Goal: Task Accomplishment & Management: Manage account settings

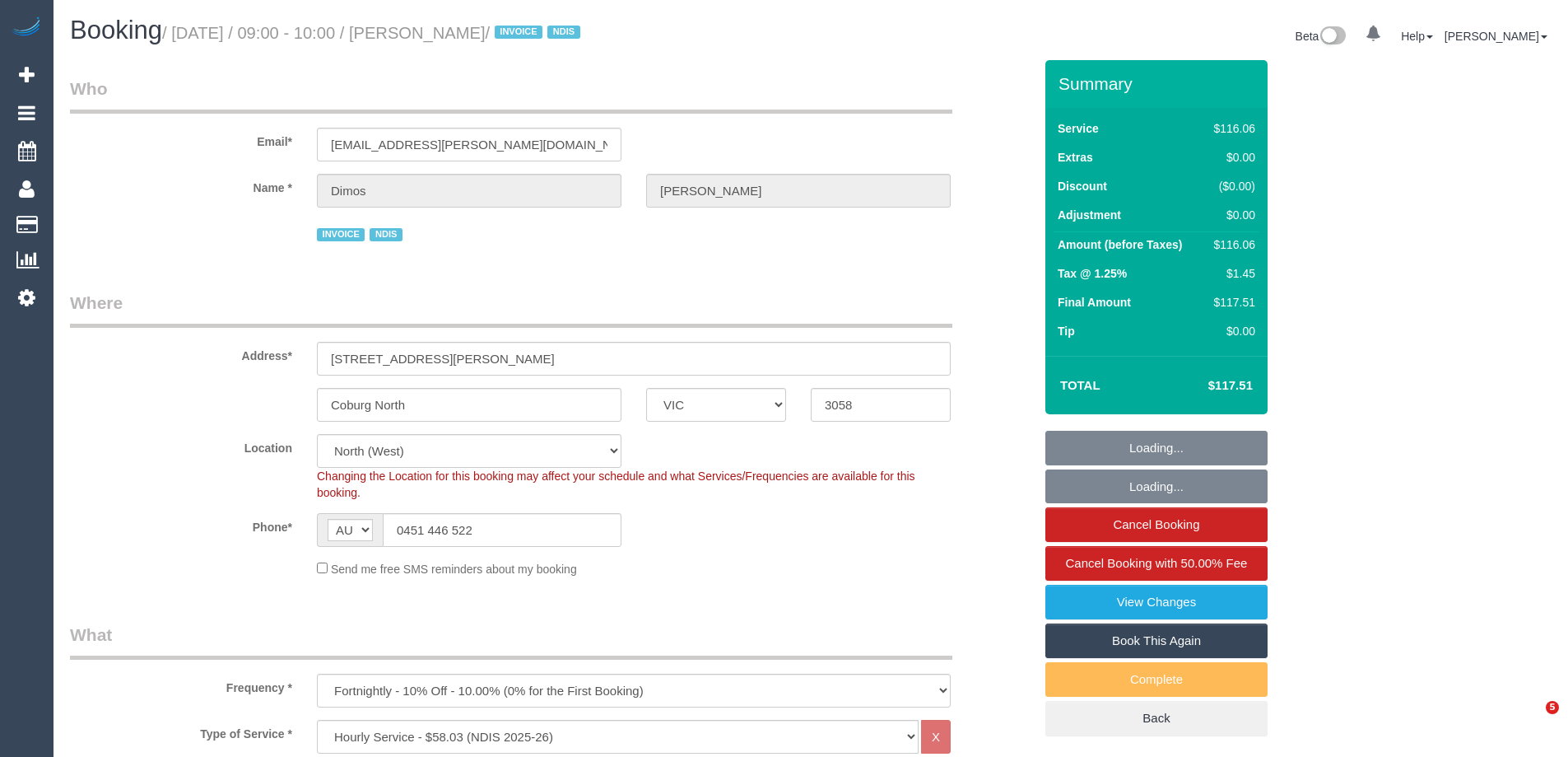
select select "VIC"
select select "object:700"
select select "number:27"
select select "number:14"
select select "number:19"
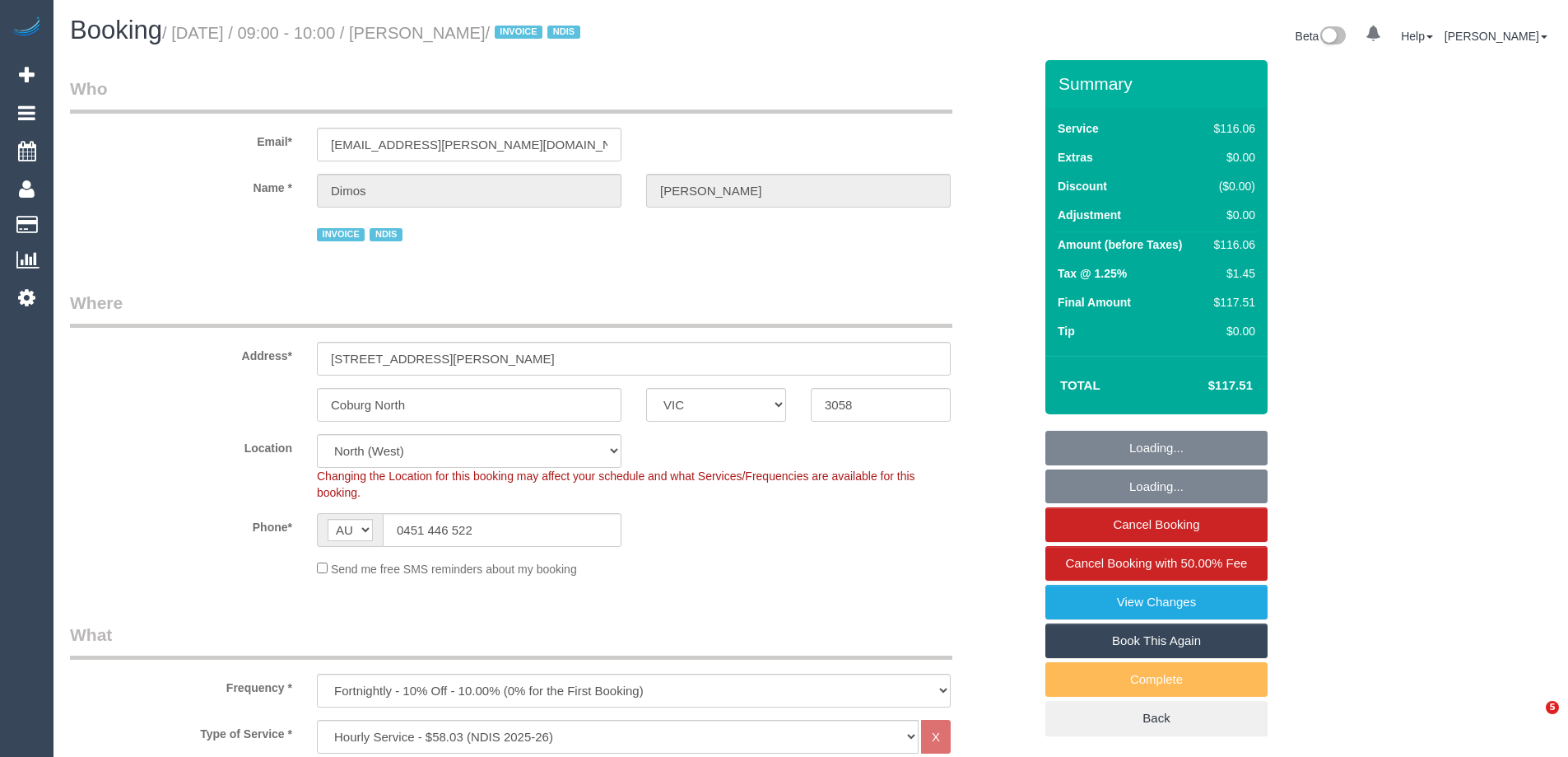
select select "number:25"
select select "number:34"
select select "number:12"
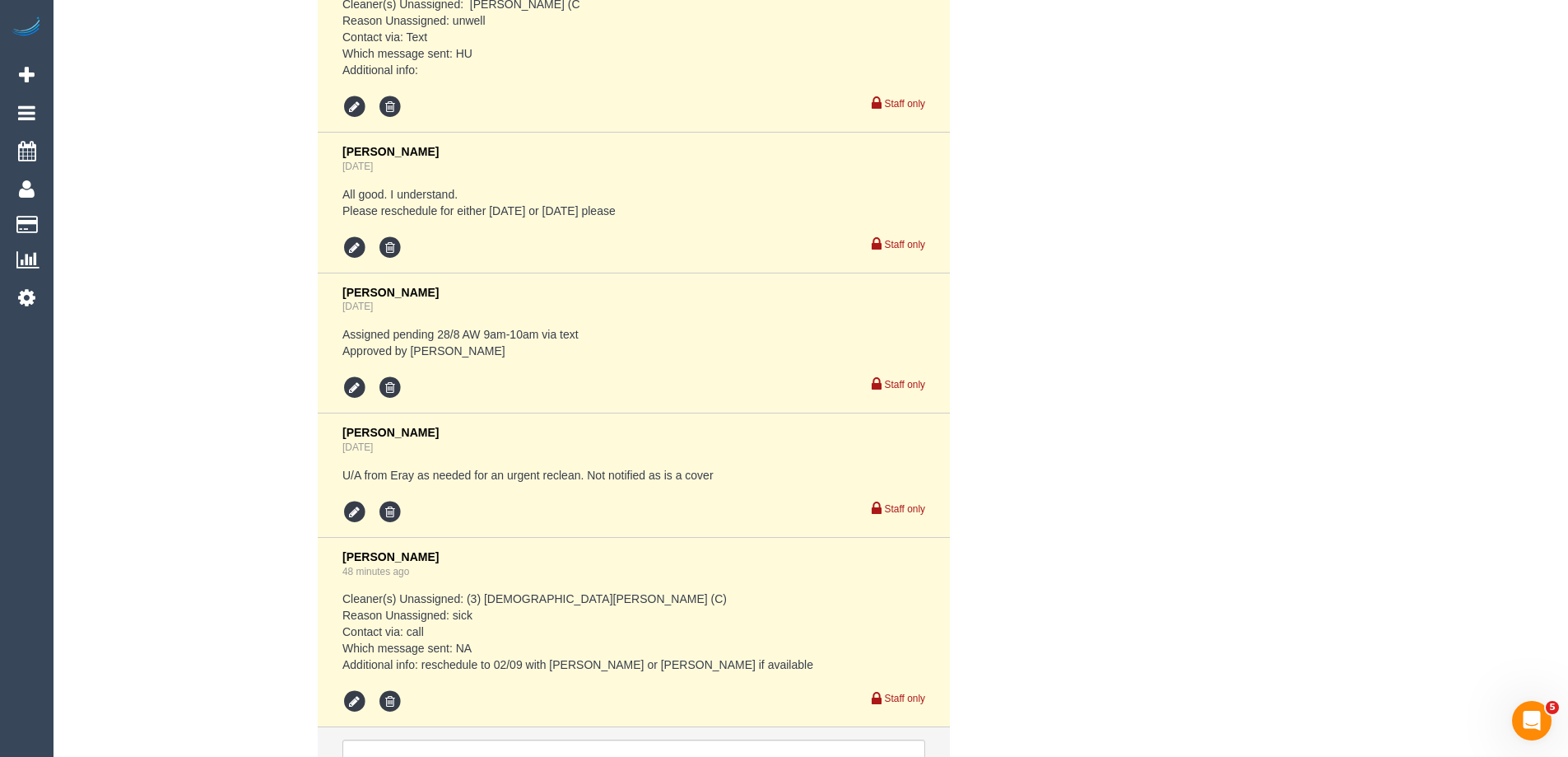
scroll to position [3411, 0]
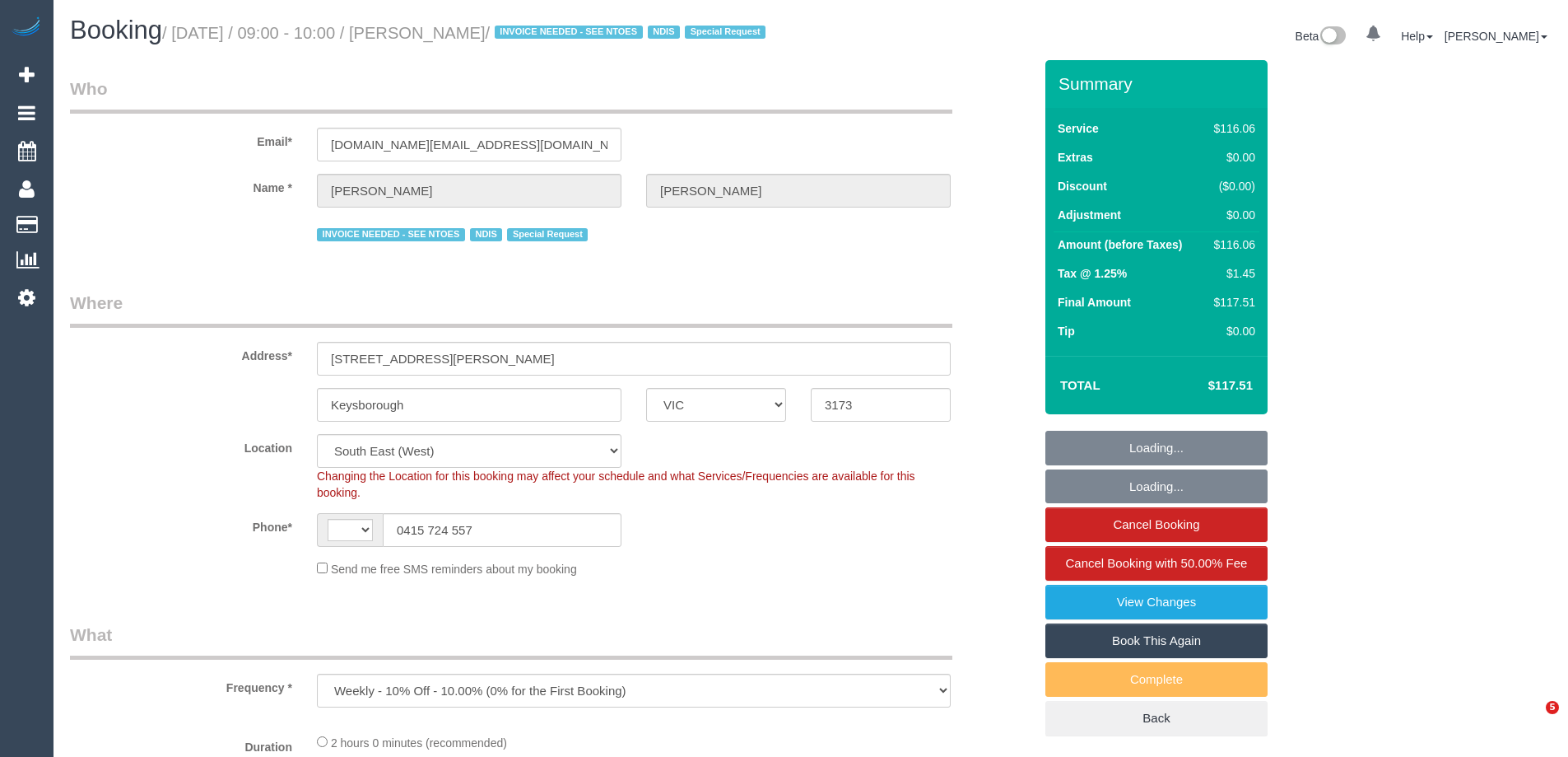
select select "VIC"
select select "object:645"
select select "string:AU"
select select "number:28"
select select "number:14"
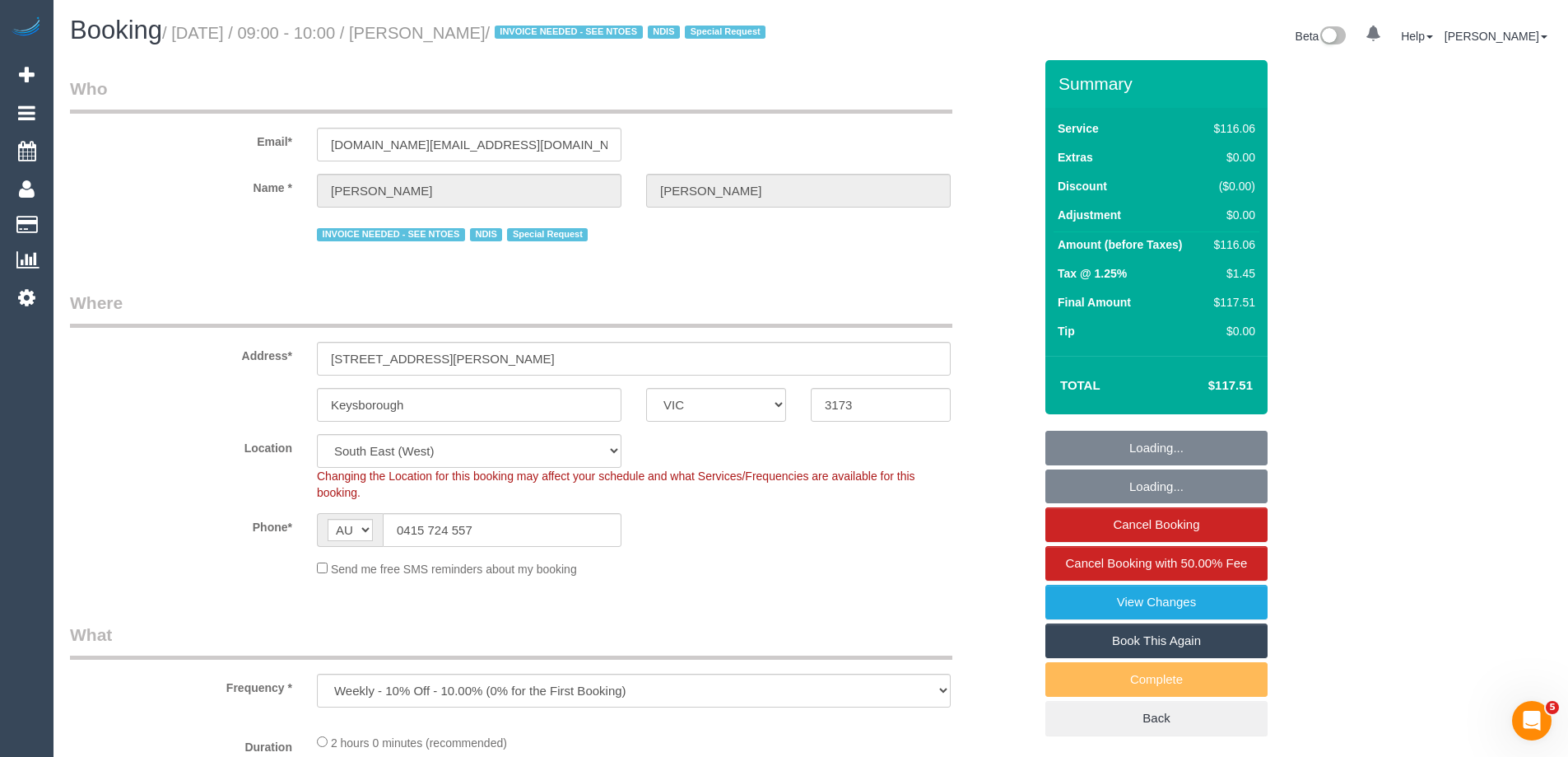
select select "number:19"
select select "number:22"
select select "number:34"
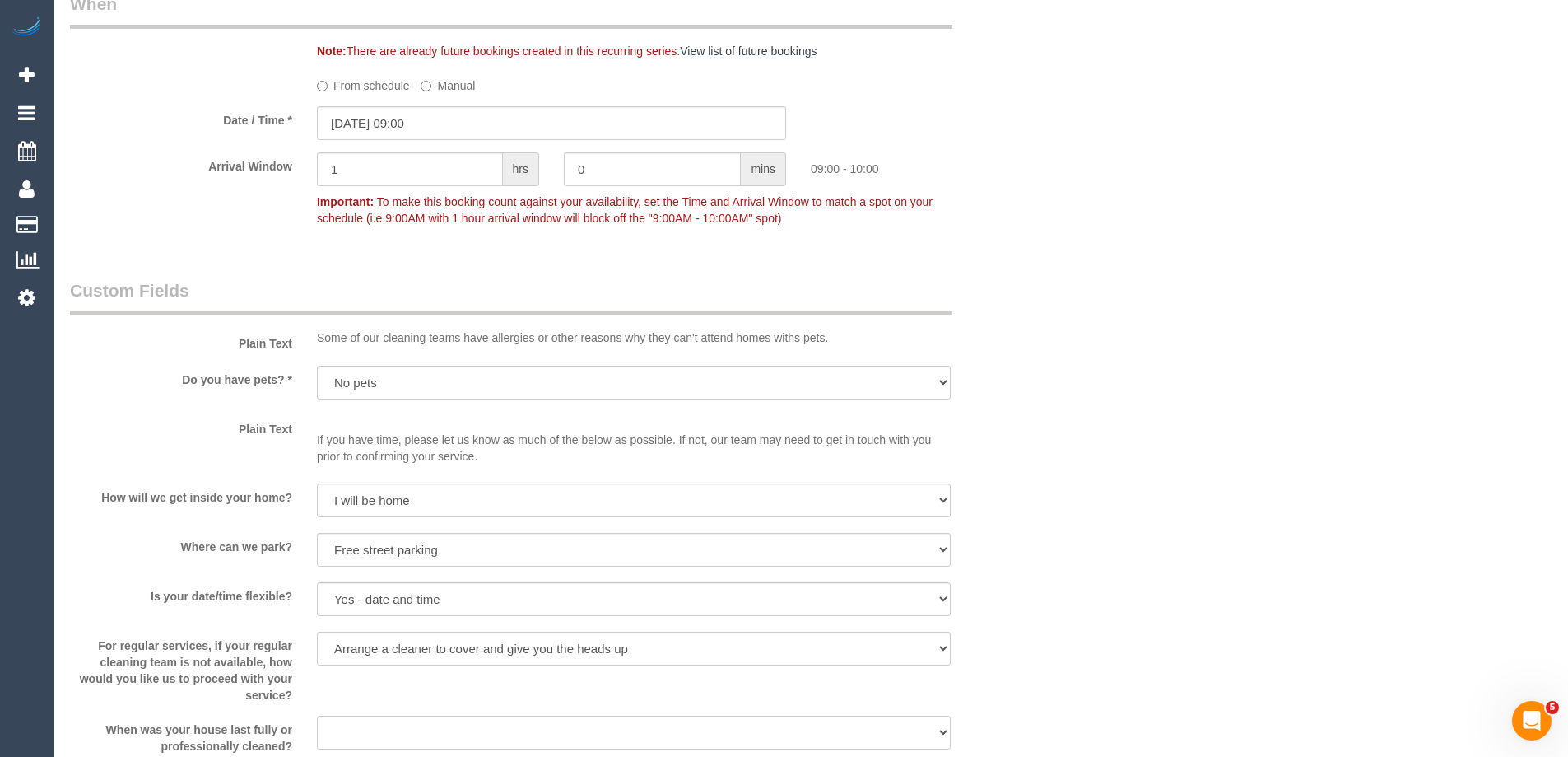
scroll to position [1318, 0]
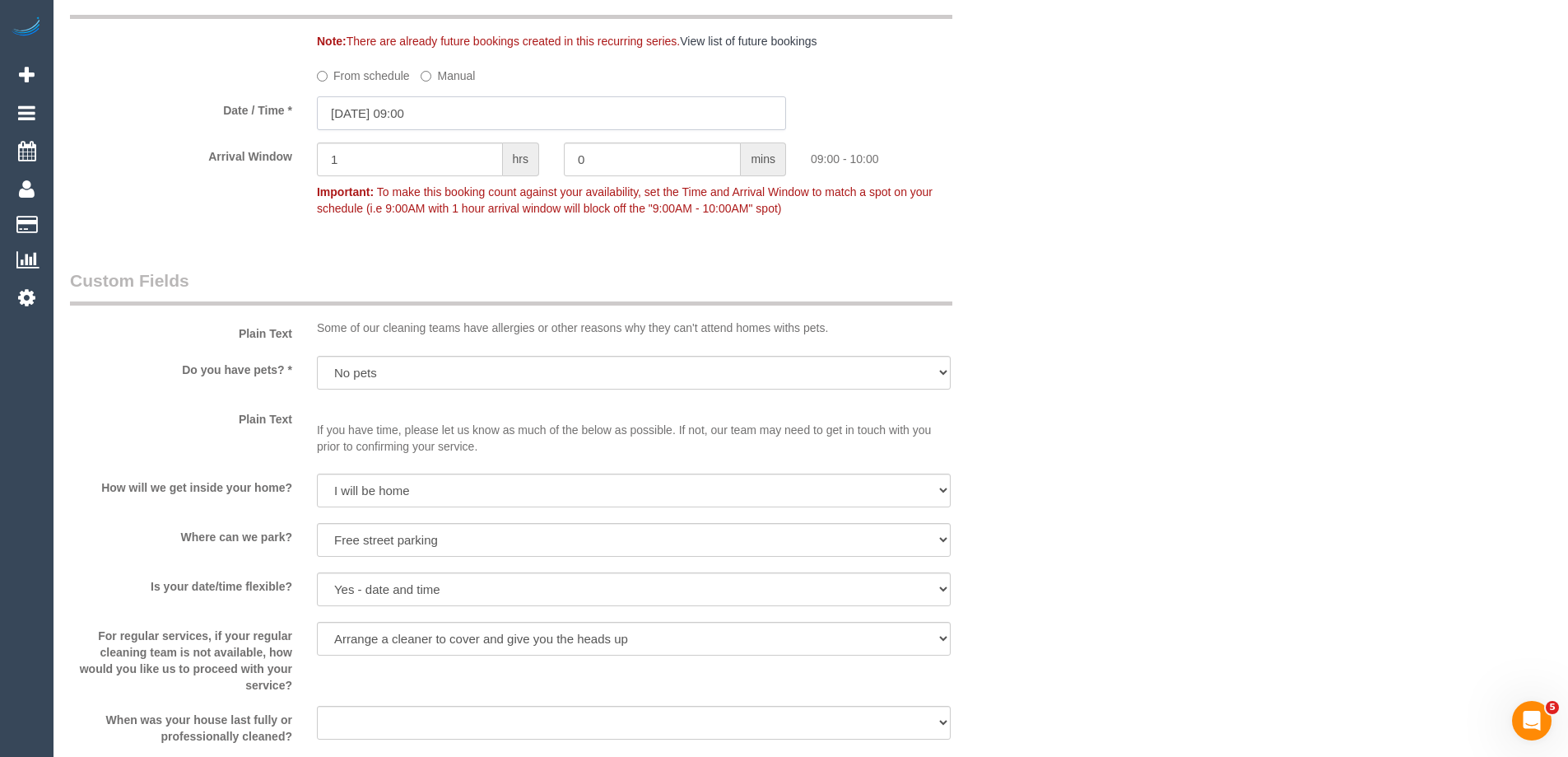
click at [365, 130] on input "28/08/2025 09:00" at bounding box center [551, 112] width 469 height 33
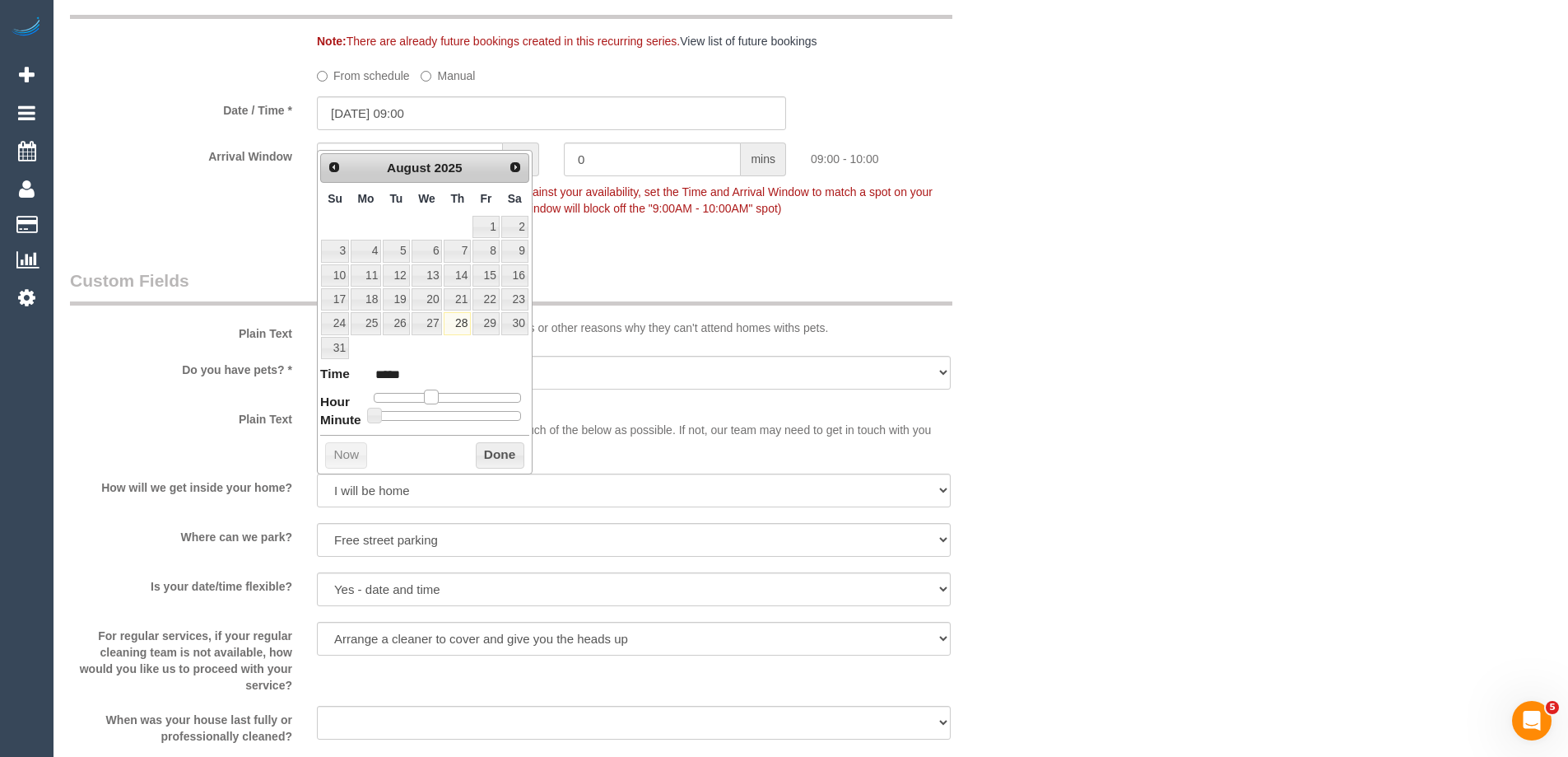
type input "28/08/2025 10:00"
type input "*****"
type input "28/08/2025 11:00"
type input "*****"
type input "28/08/2025 12:00"
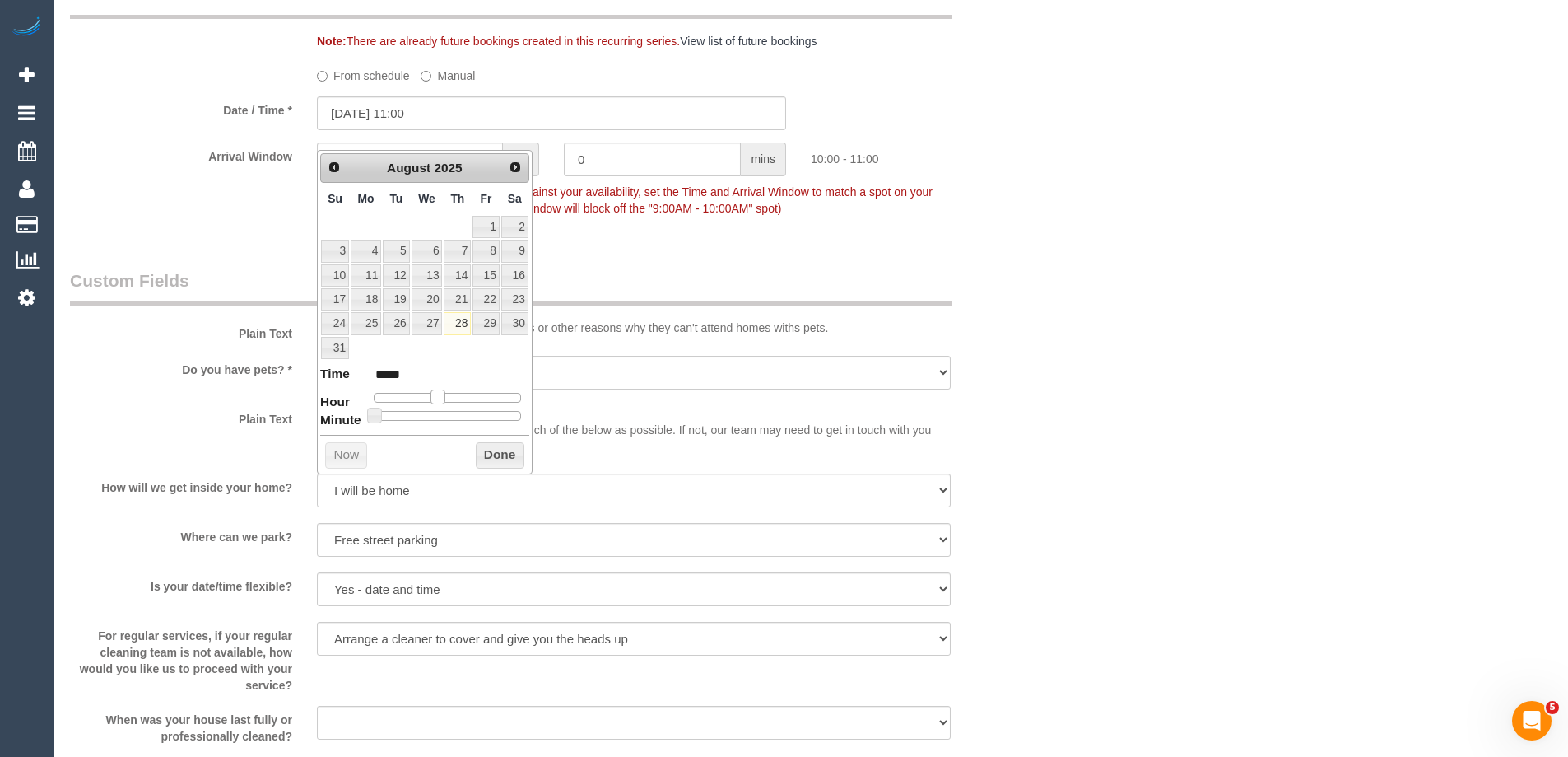
type input "*****"
type input "28/08/2025 13:00"
type input "*****"
type input "28/08/2025 14:00"
type input "*****"
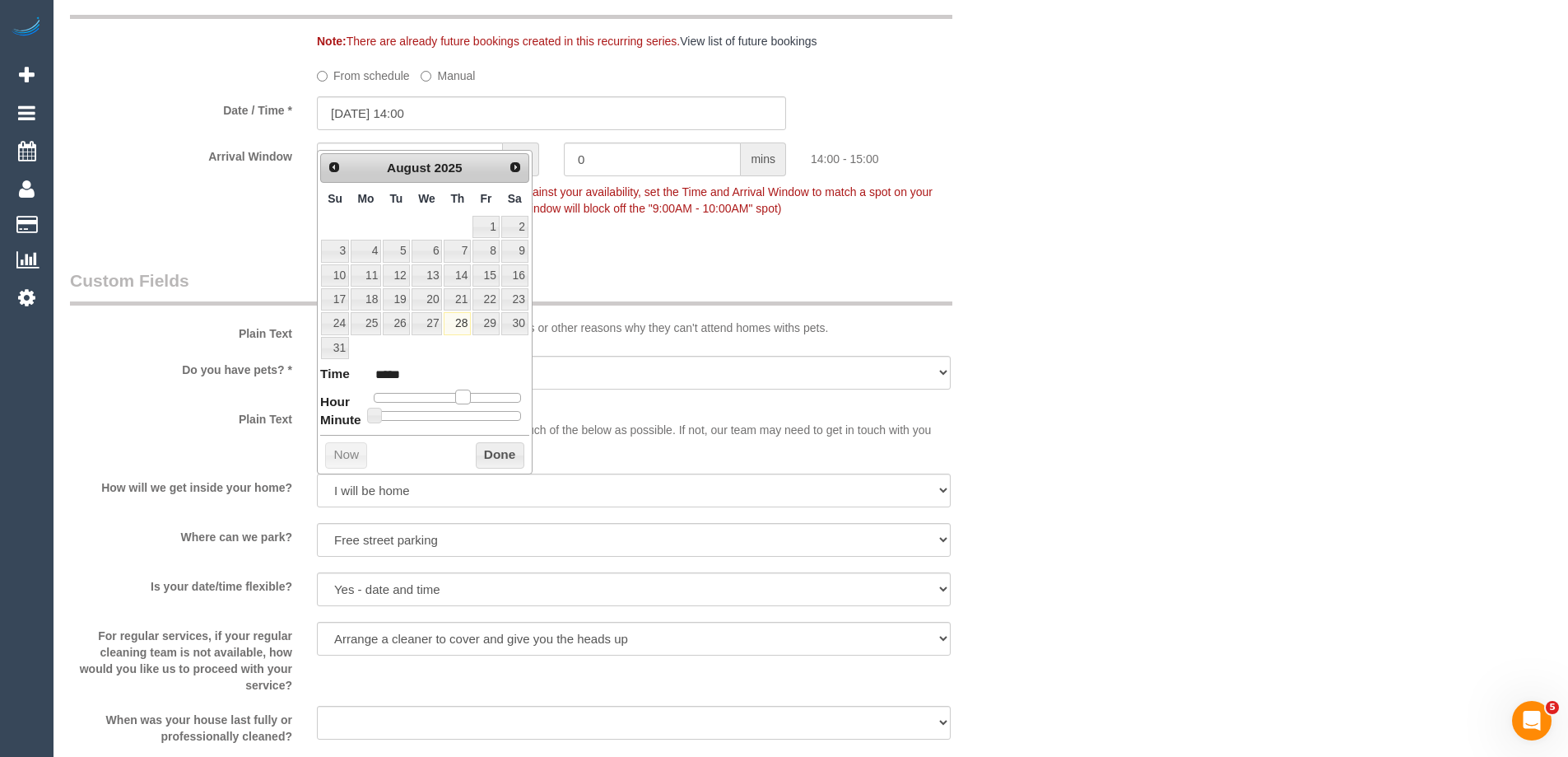
type input "28/08/2025 15:00"
type input "*****"
drag, startPoint x: 433, startPoint y: 399, endPoint x: 486, endPoint y: 442, distance: 68.2
click at [470, 406] on dl "Time ***** Hour Minute Second Millisecond Microsecond Time Zone ***** ***** ***…" at bounding box center [425, 393] width 209 height 57
type input "28/08/2025 15:05"
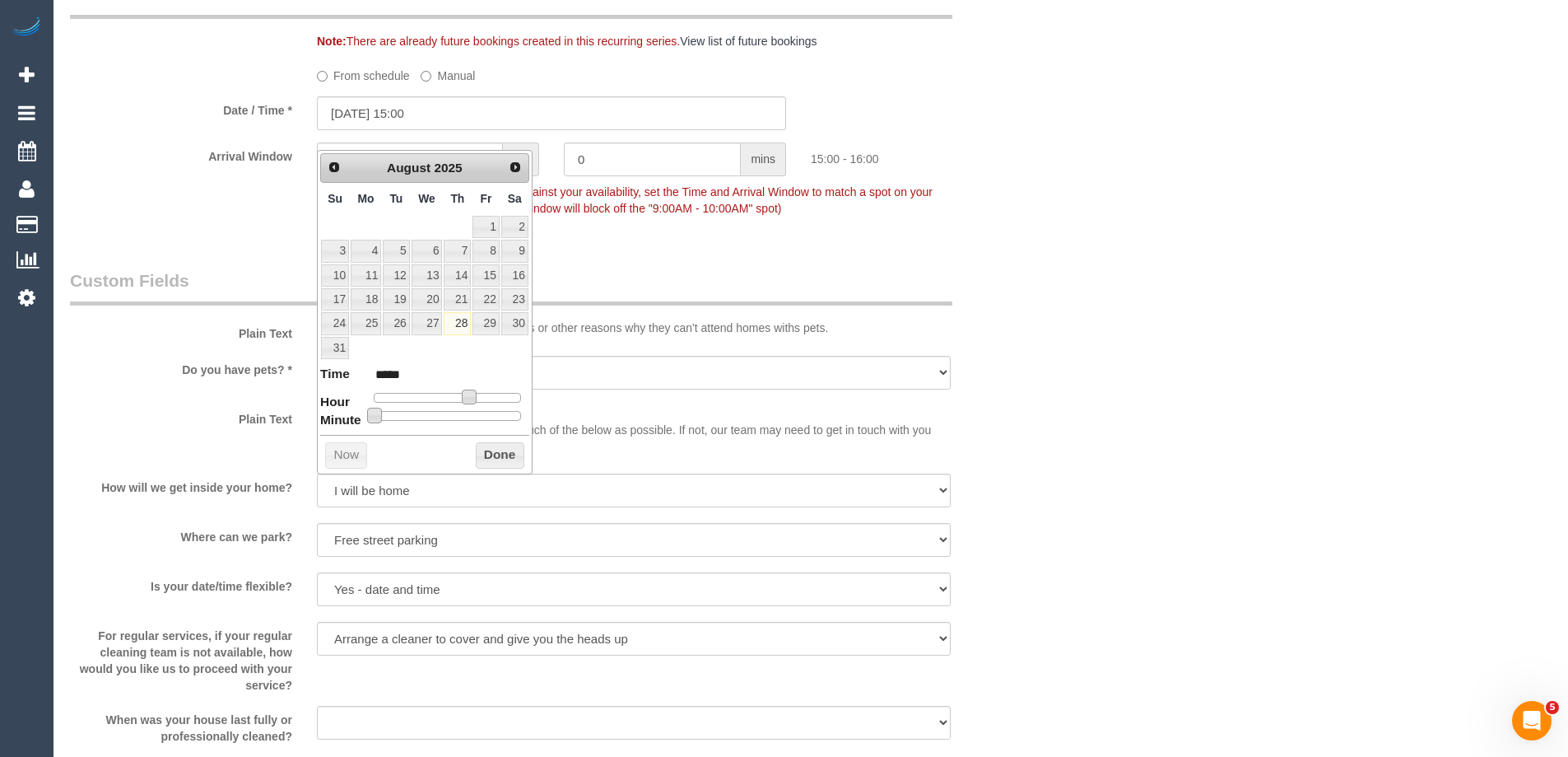
type input "*****"
type input "28/08/2025 15:25"
type input "*****"
type input "28/08/2025 15:30"
type input "*****"
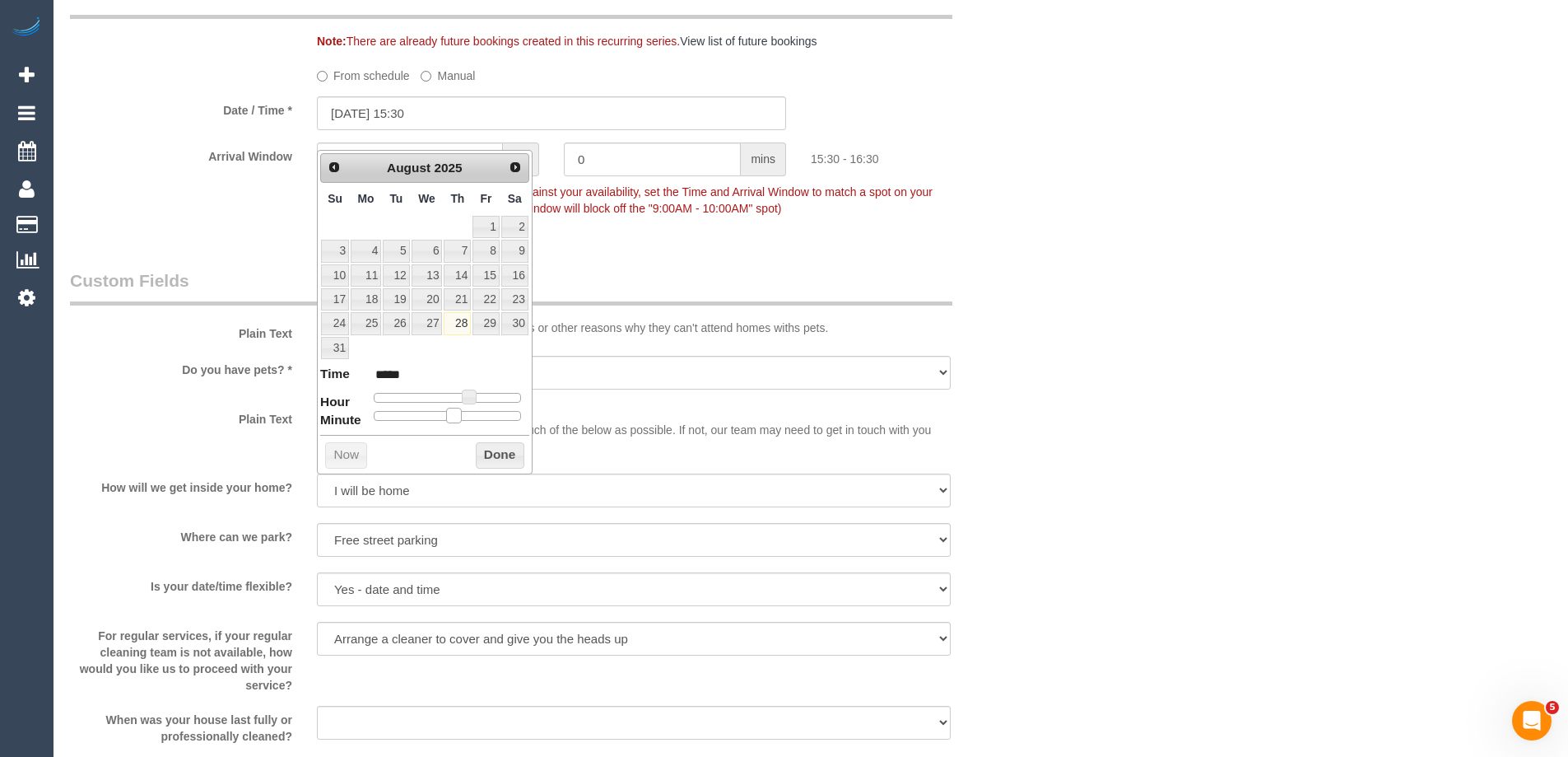
drag, startPoint x: 379, startPoint y: 419, endPoint x: 460, endPoint y: 427, distance: 81.4
click at [460, 427] on div "Prev Next August 2025 Su Mo Tu We Th Fr Sa 1 2 3 4 5 6 7 8 9 10 11 12 13 14 15 …" at bounding box center [425, 311] width 216 height 325
click at [496, 457] on button "Done" at bounding box center [500, 455] width 49 height 27
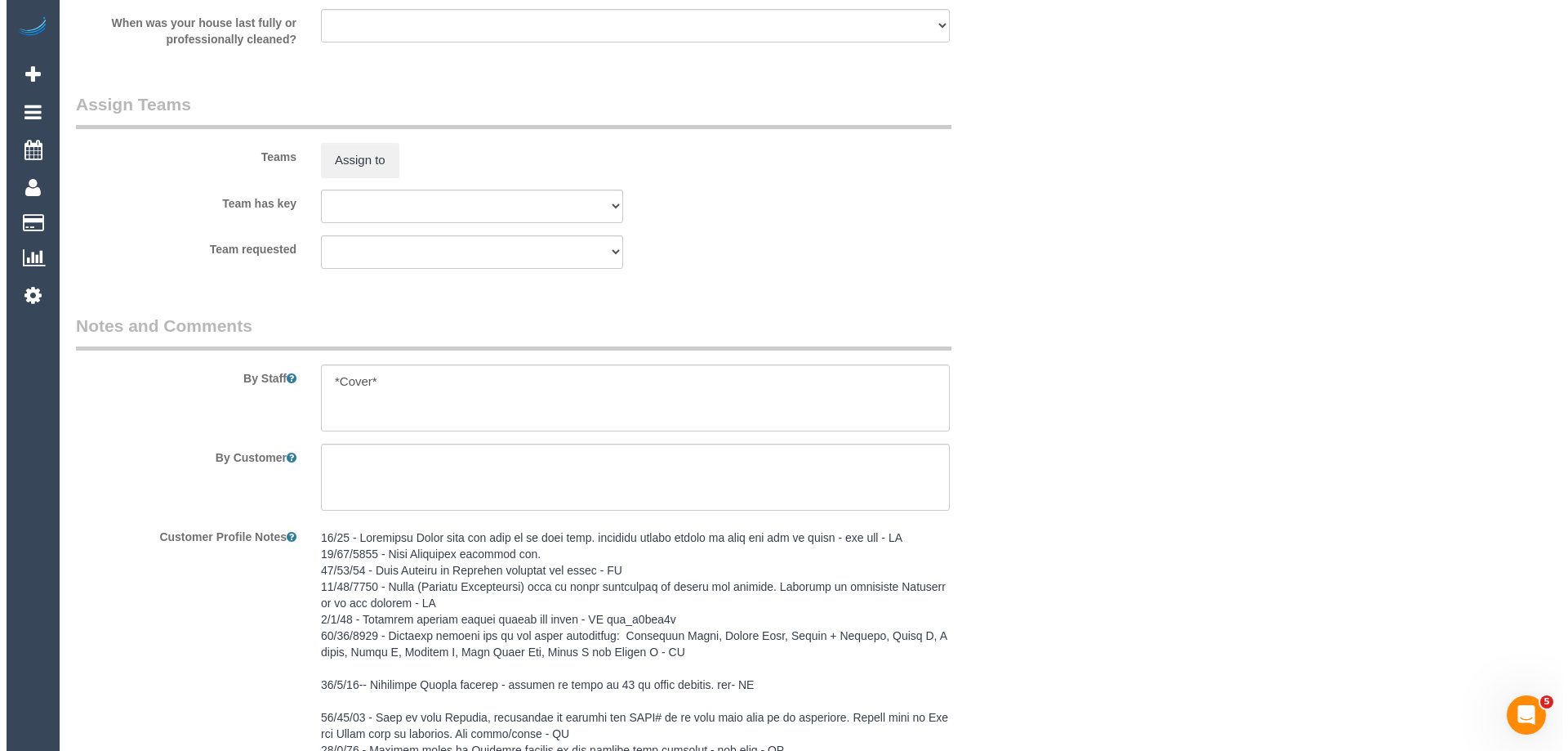
scroll to position [2042, 0]
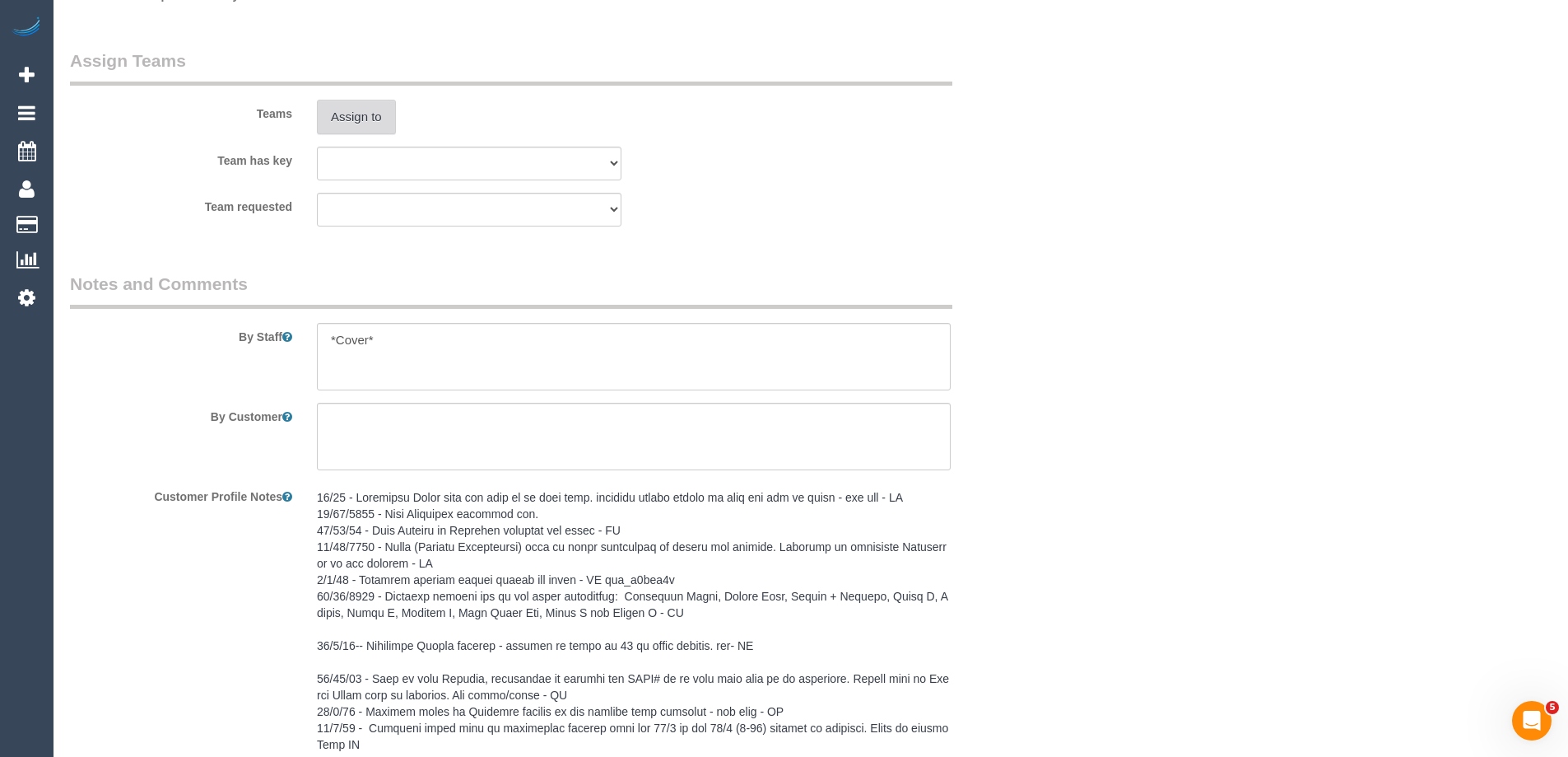
click at [349, 131] on button "Assign to" at bounding box center [356, 117] width 79 height 34
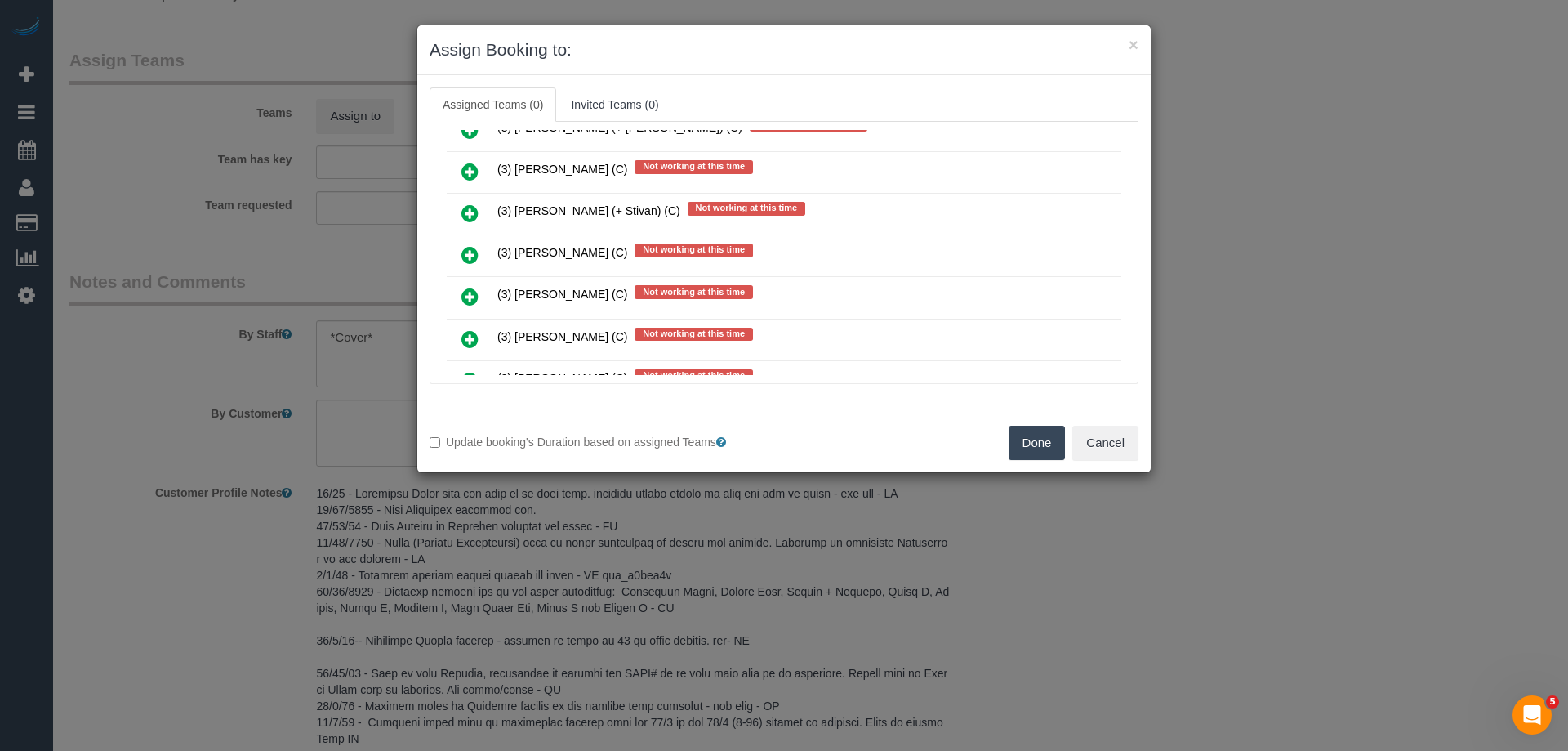
scroll to position [2450, 0]
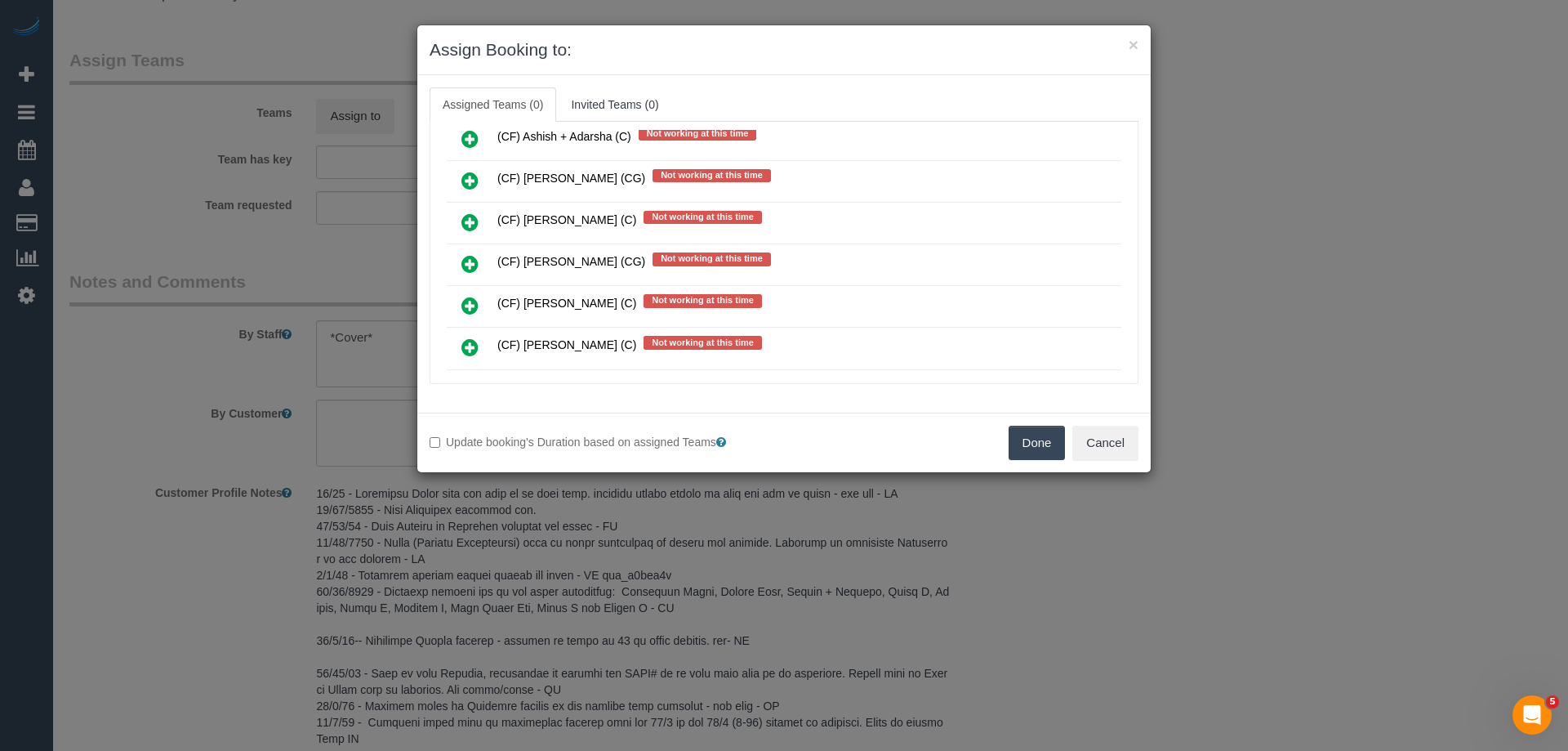
click at [476, 263] on icon at bounding box center [470, 264] width 17 height 20
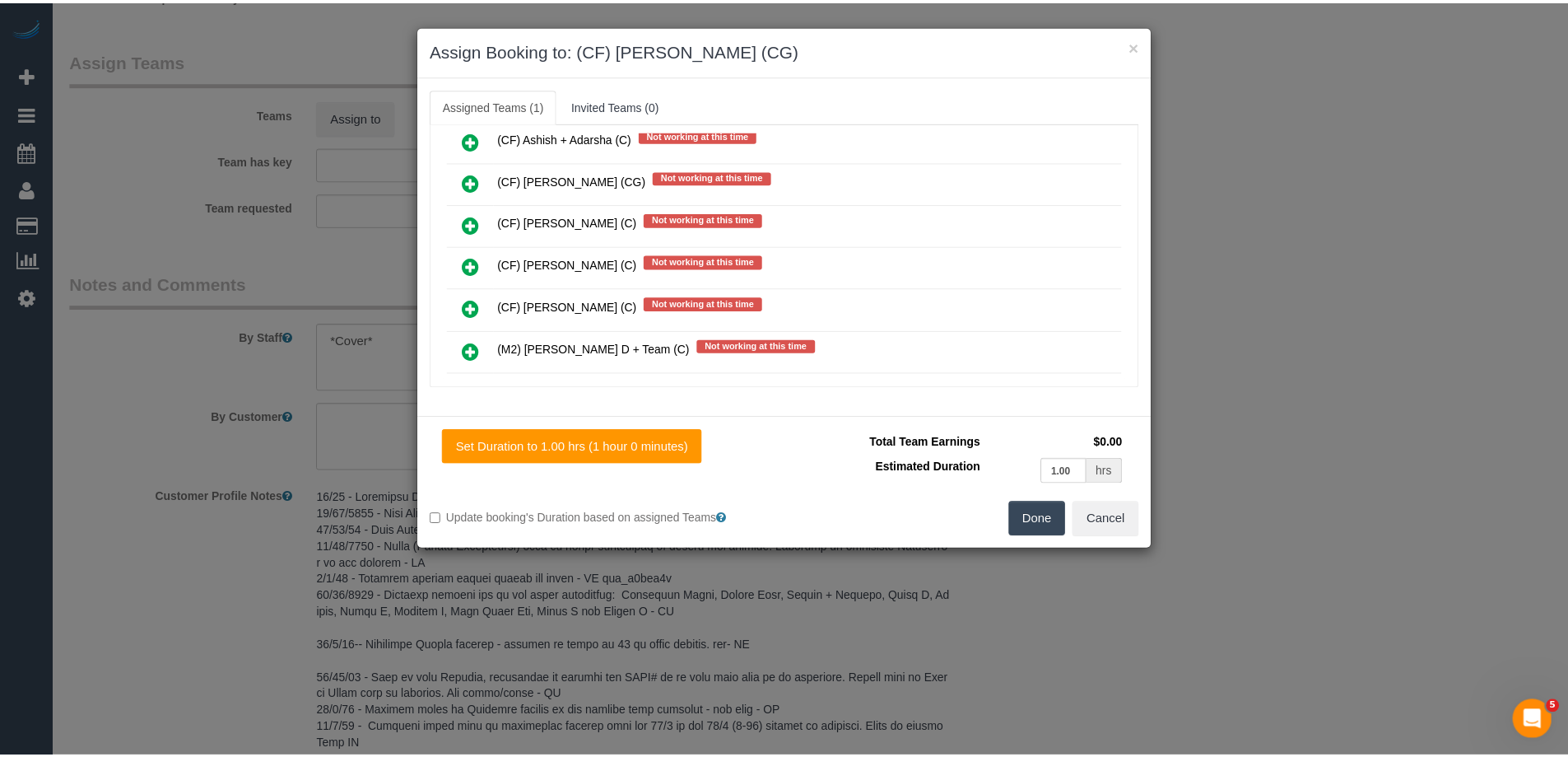
scroll to position [0, 0]
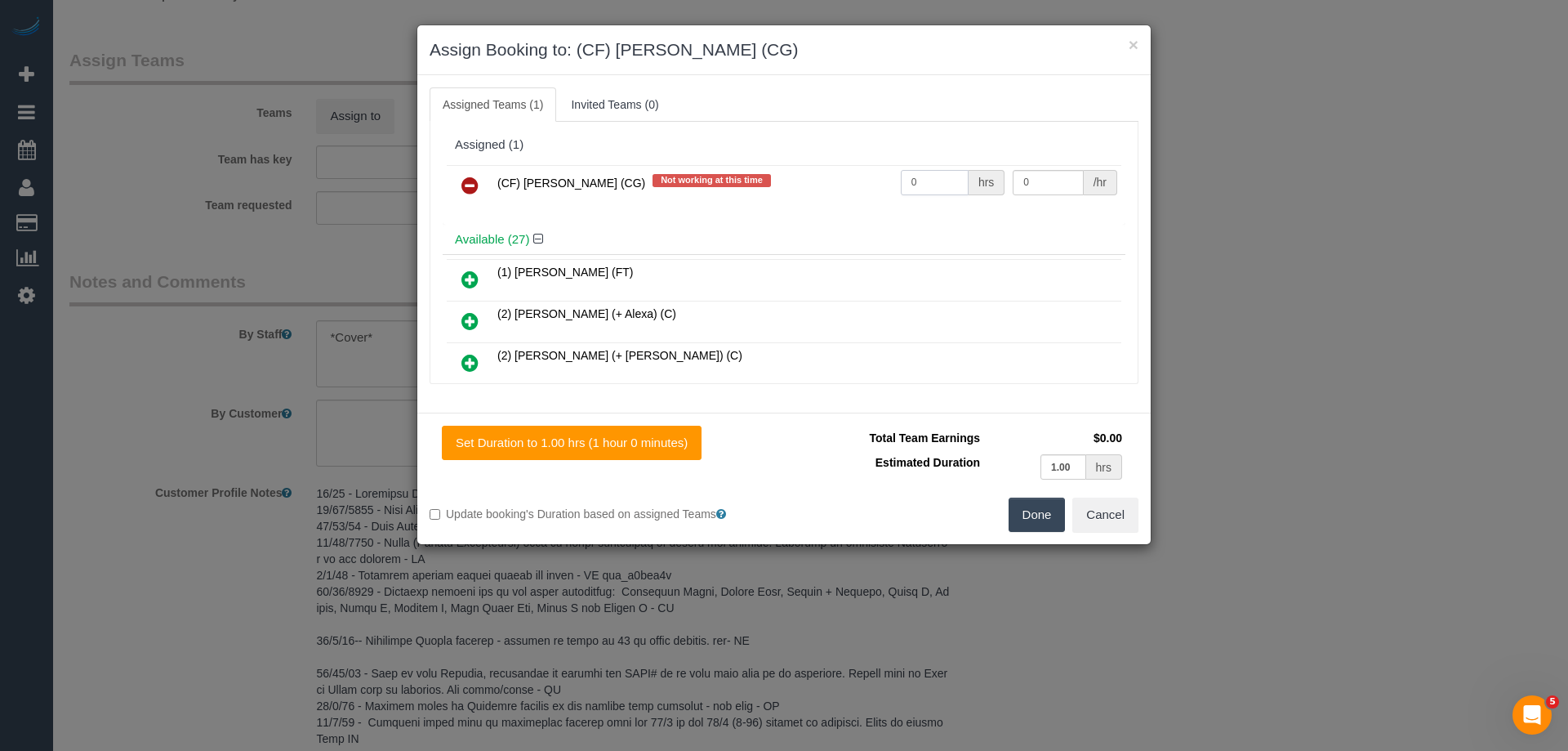
drag, startPoint x: 934, startPoint y: 177, endPoint x: 789, endPoint y: 173, distance: 145.1
click at [789, 173] on tr "(CF) Kasun De Silva (CG) Not working at this time 0 hrs 0 /hr" at bounding box center [784, 186] width 674 height 42
type input "2"
drag, startPoint x: 1046, startPoint y: 185, endPoint x: 888, endPoint y: 160, distance: 160.0
click at [888, 161] on div "(CF) Kasun De Silva (CG) Not working at this time 2 hrs 0 /hr" at bounding box center [784, 192] width 683 height 63
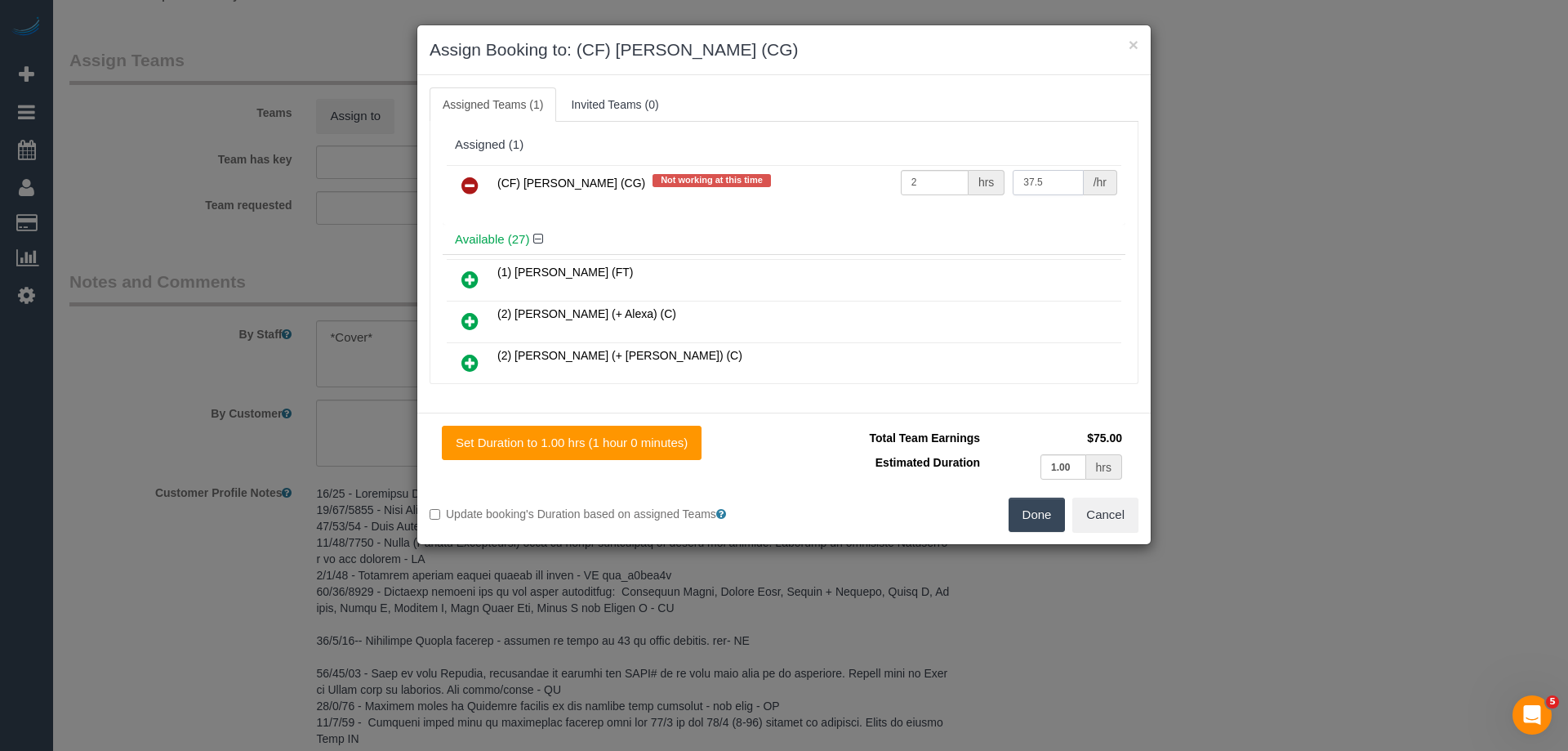
drag, startPoint x: 946, startPoint y: 176, endPoint x: 921, endPoint y: 172, distance: 25.3
click at [921, 172] on tr "(CF) Kasun De Silva (CG) Not working at this time 2 hrs 37.5 /hr" at bounding box center [784, 186] width 674 height 42
type input "38.5"
click at [1039, 522] on button "Done" at bounding box center [1037, 515] width 58 height 34
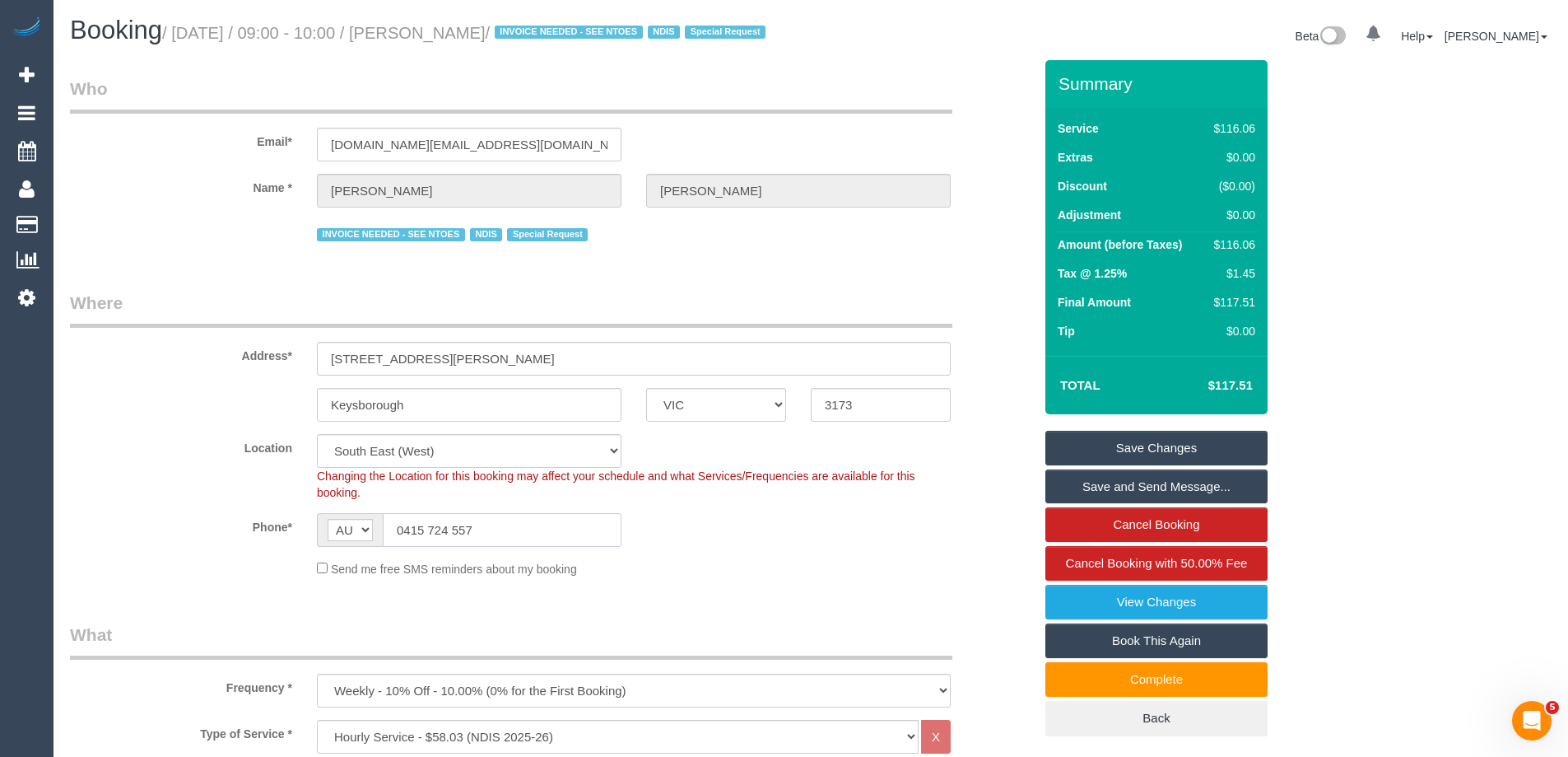
drag, startPoint x: 495, startPoint y: 551, endPoint x: 253, endPoint y: 520, distance: 244.0
click at [253, 520] on sui-booking-location "Location Office City East (North) East (South) Inner East Inner North (East) In…" at bounding box center [552, 506] width 963 height 143
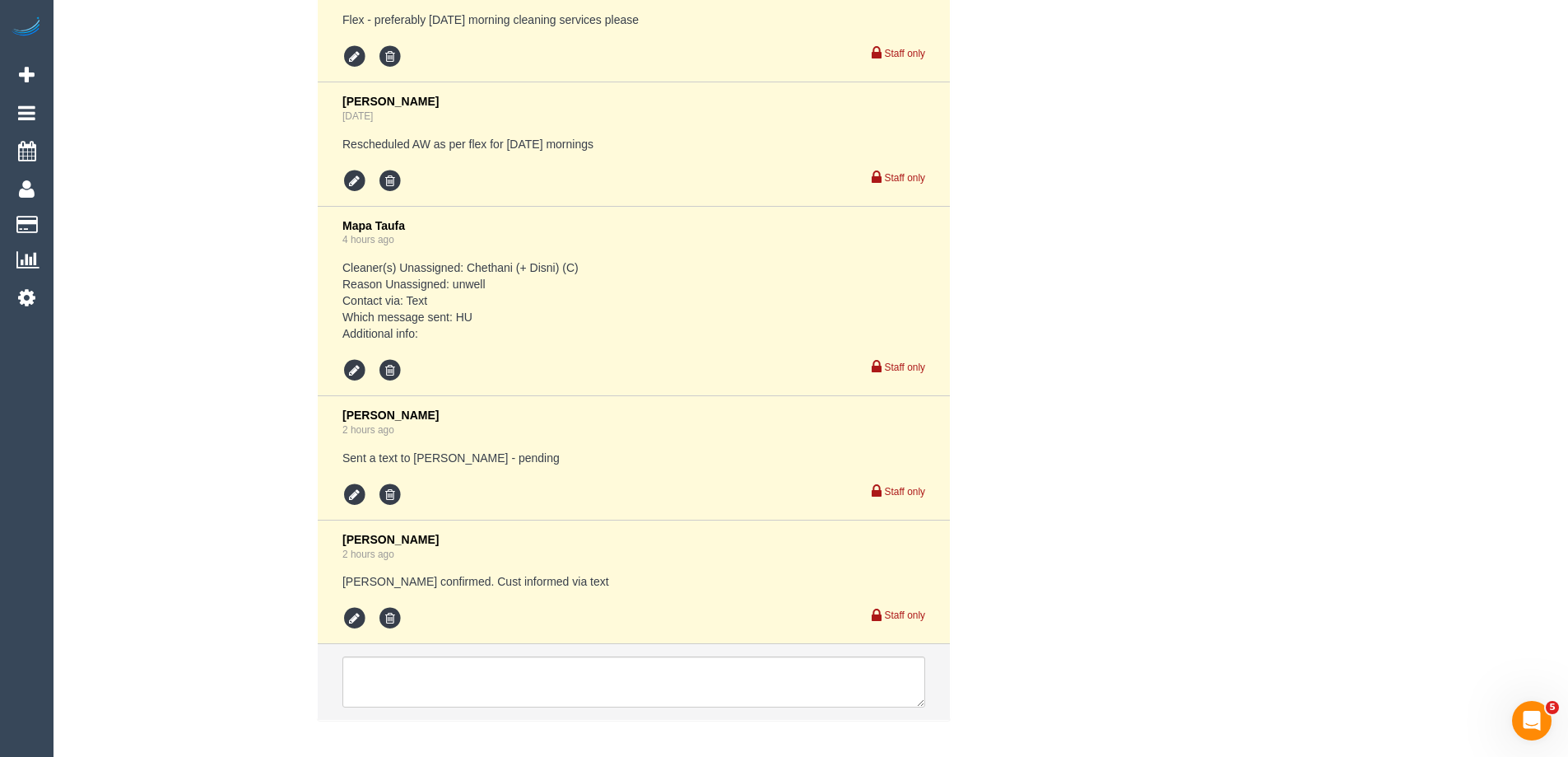
scroll to position [3183, 0]
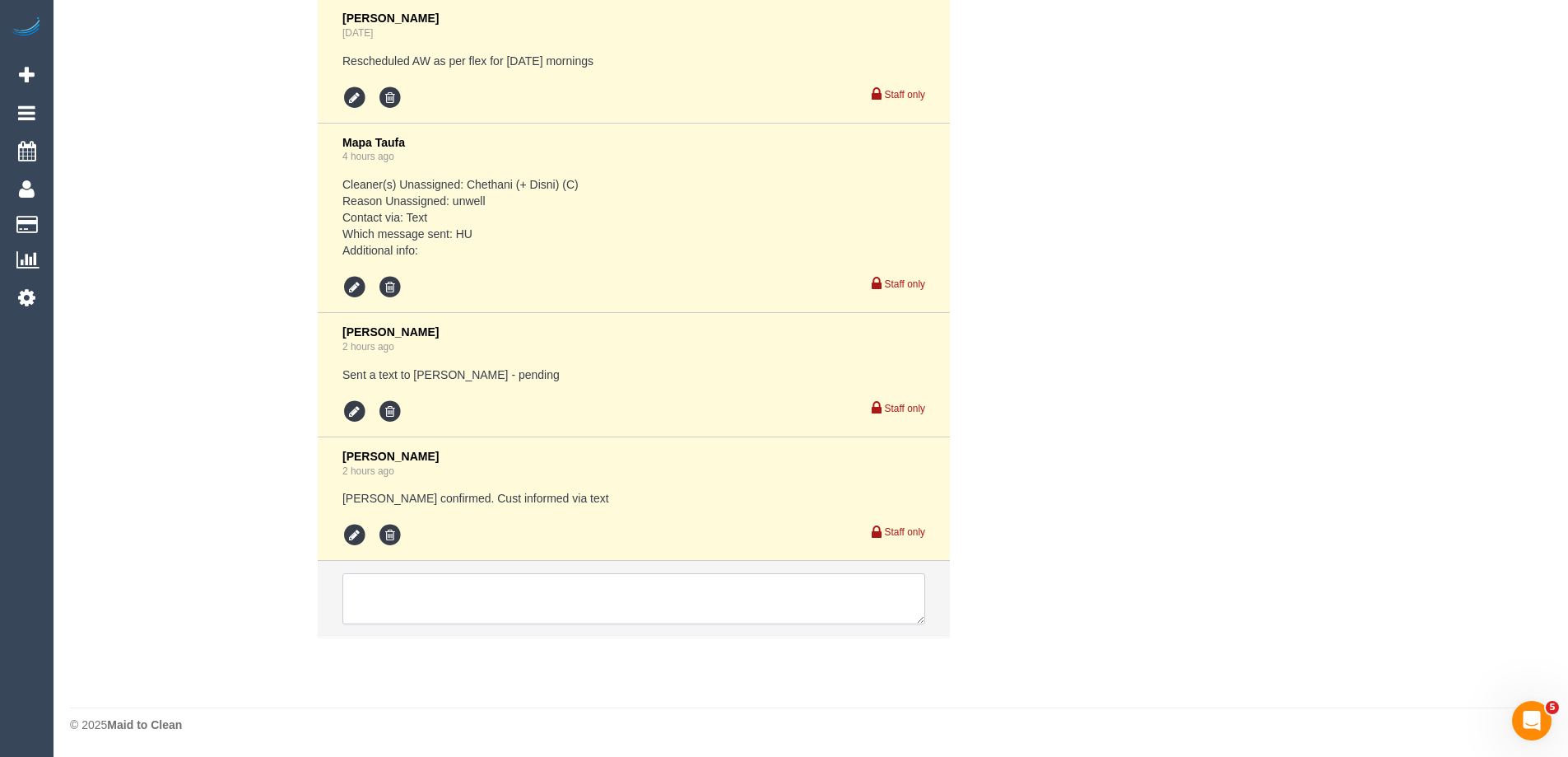
click at [405, 592] on textarea at bounding box center [634, 599] width 583 height 51
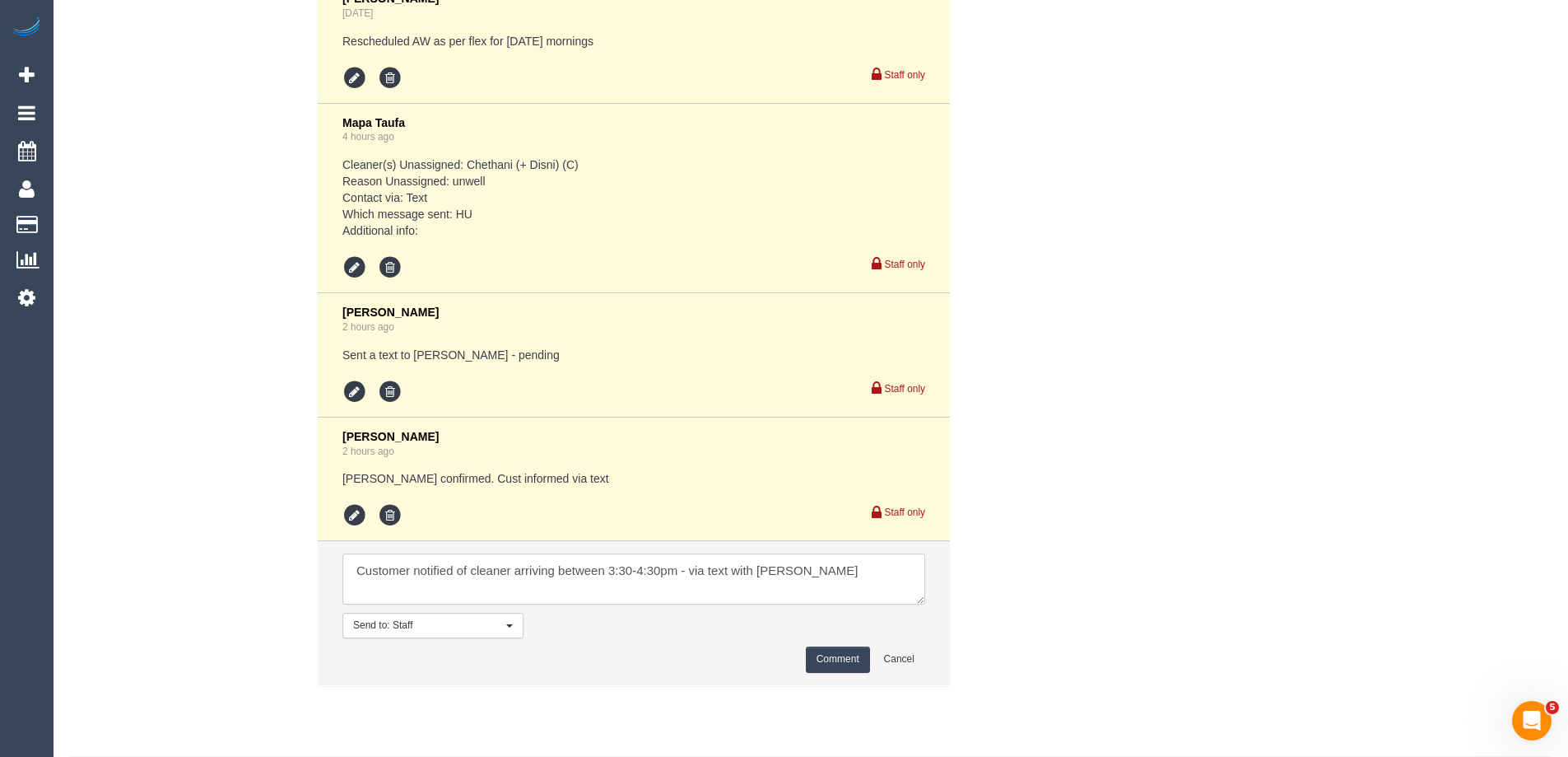
type textarea "Customer notified of cleaner arriving between 3:30-4:30pm - via text with Rose"
click at [839, 672] on button "Comment" at bounding box center [838, 659] width 64 height 26
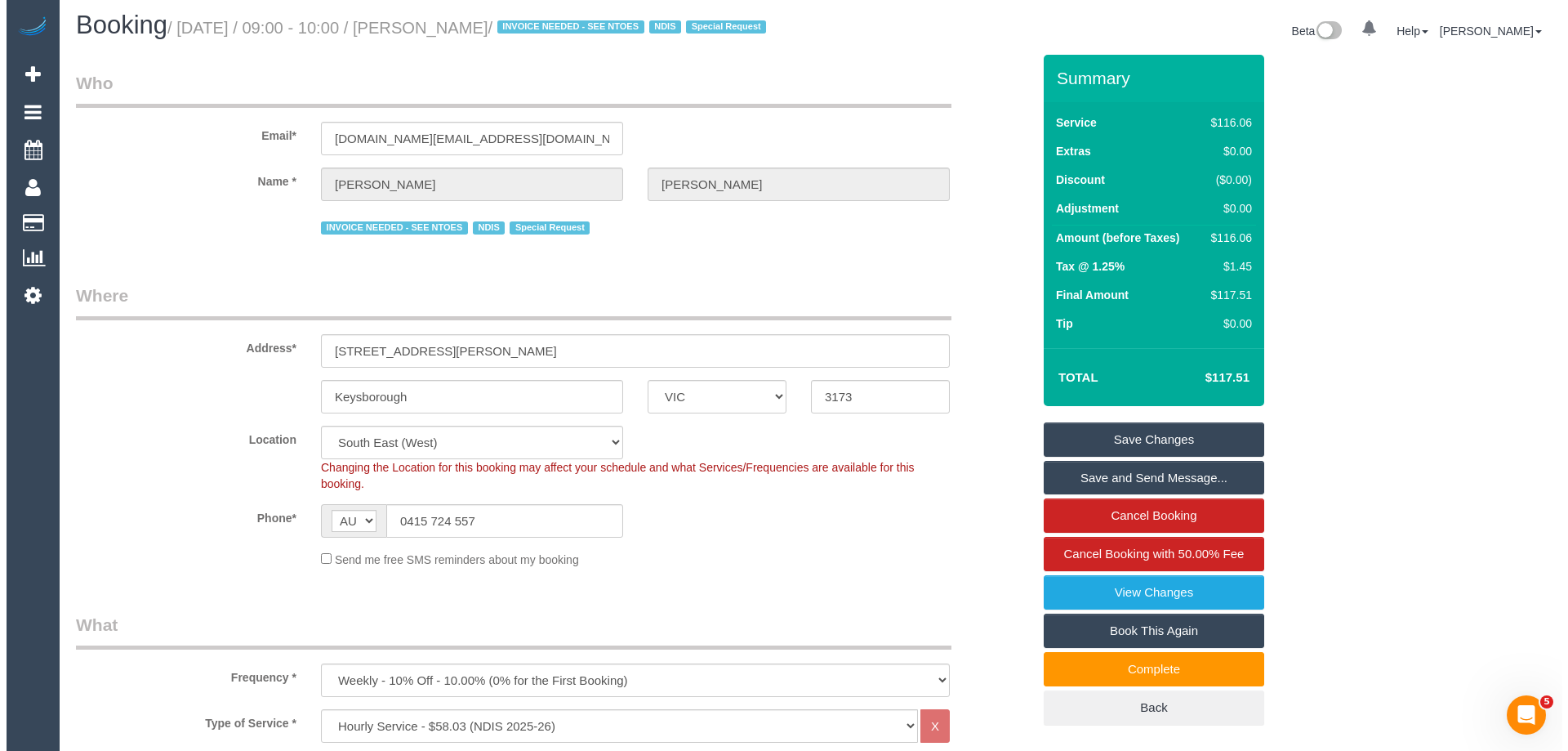
scroll to position [0, 0]
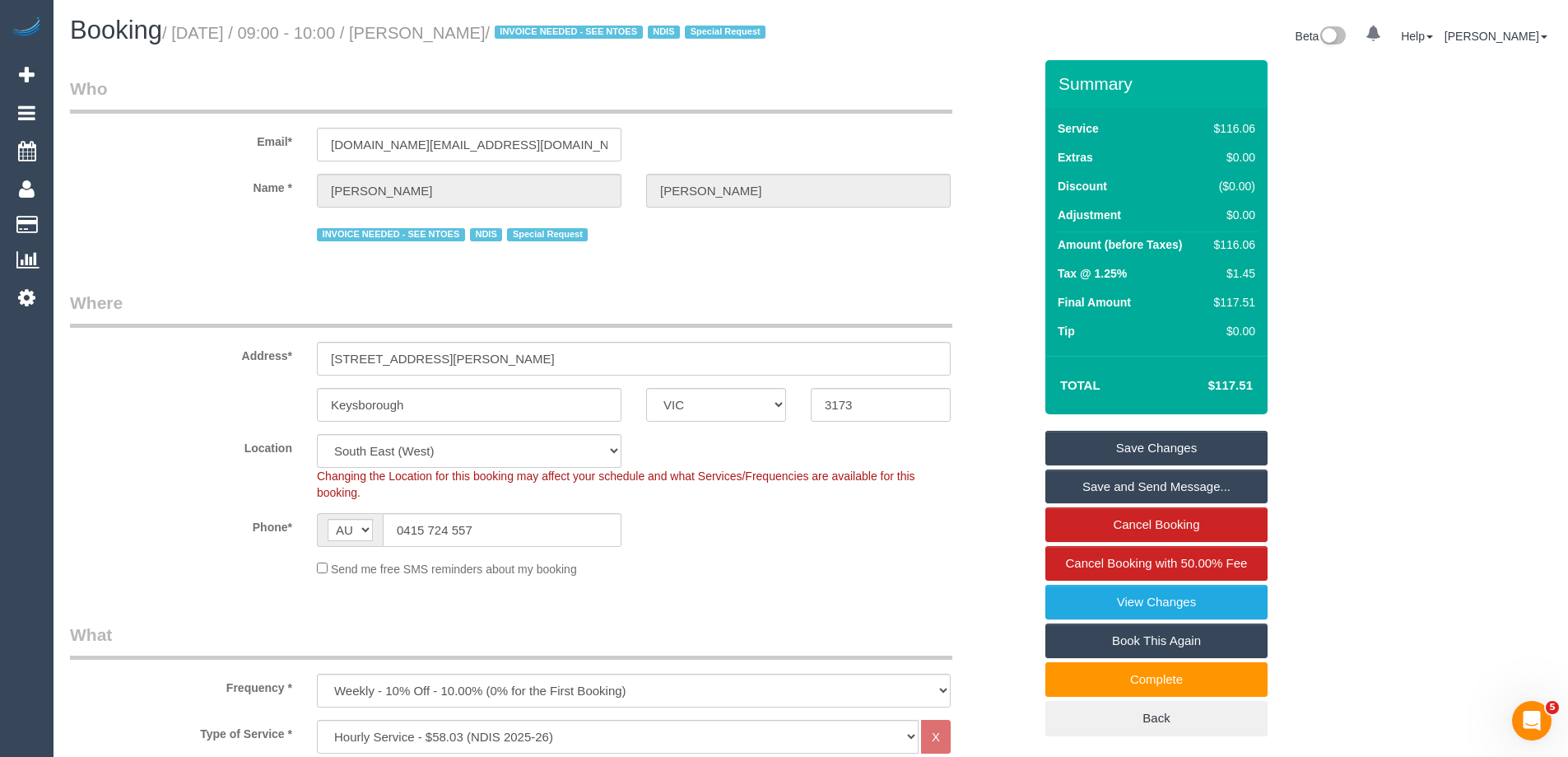
drag, startPoint x: 549, startPoint y: 30, endPoint x: 424, endPoint y: 28, distance: 125.0
click at [424, 28] on small "/ August 28, 2025 / 09:00 - 10:00 / Bruneau Bernard / INVOICE NEEDED - SEE NTOE…" at bounding box center [466, 32] width 608 height 18
copy small "Bruneau Bernard"
click at [1080, 463] on link "Save Changes" at bounding box center [1156, 448] width 222 height 34
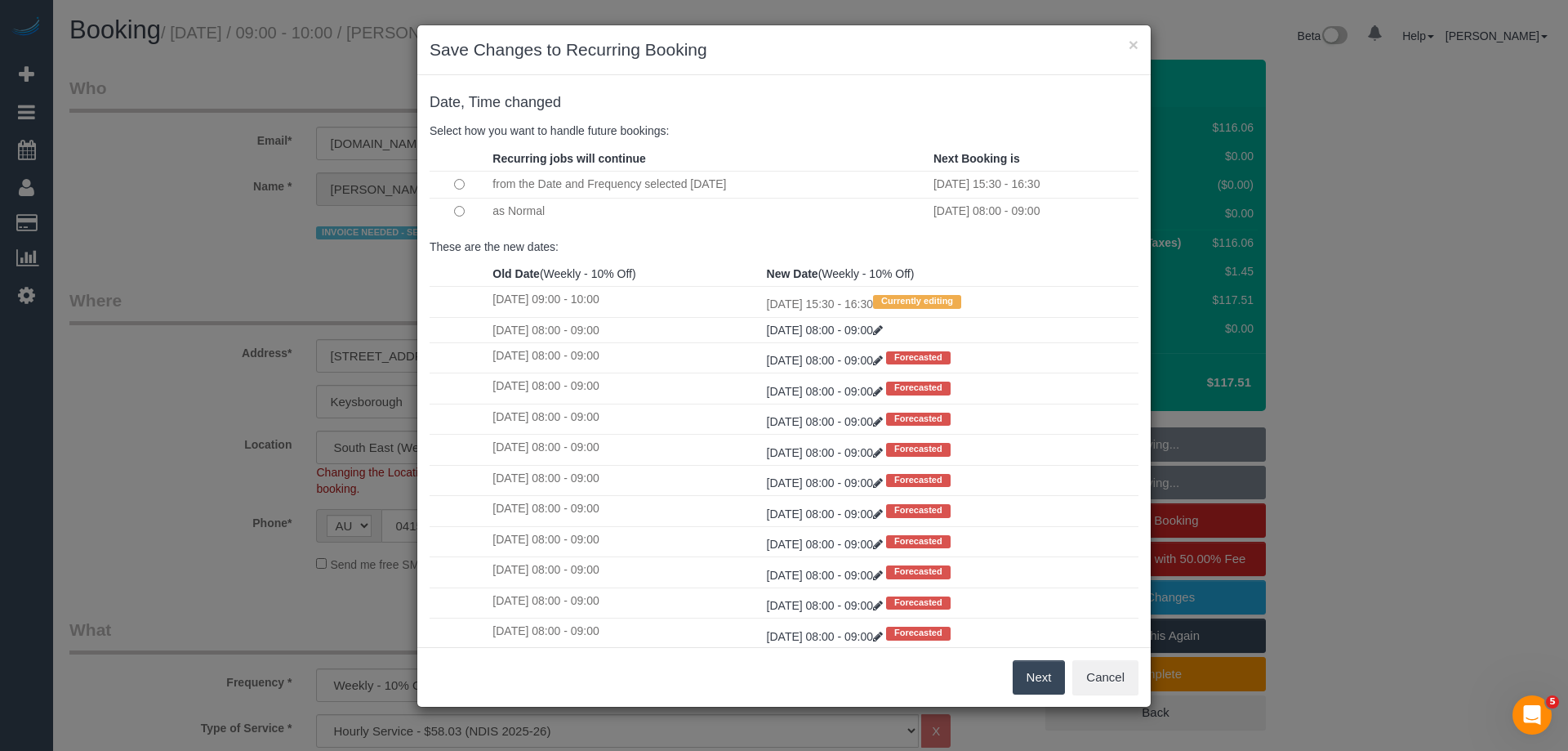
click at [1037, 679] on button "Next" at bounding box center [1039, 677] width 53 height 34
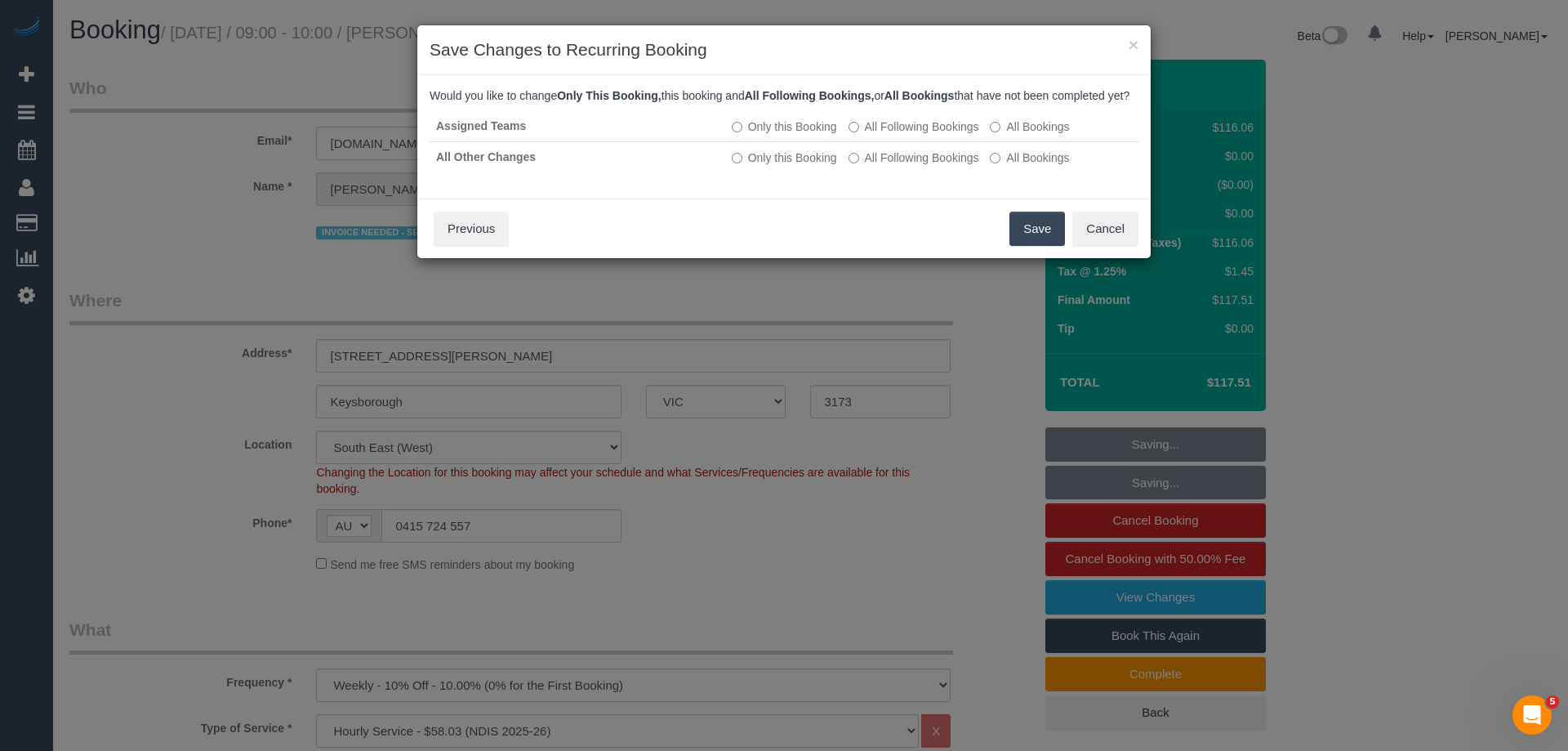
click at [1032, 245] on button "Save" at bounding box center [1037, 229] width 56 height 34
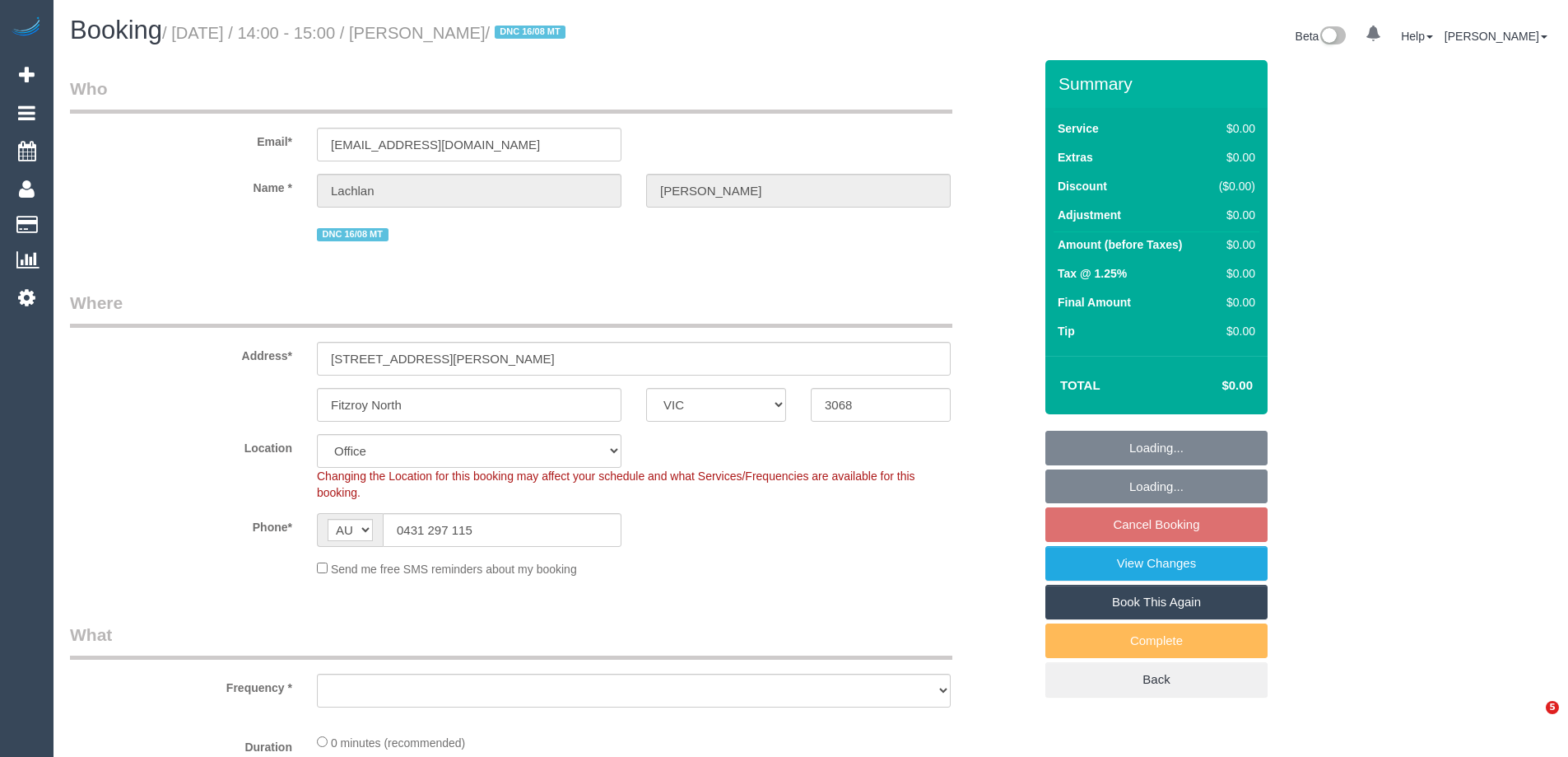
select select "VIC"
select select "string:stripe-pm_1RutRM2GScqysDRVB29IUe5m"
select select "object:592"
select select "number:28"
select select "number:14"
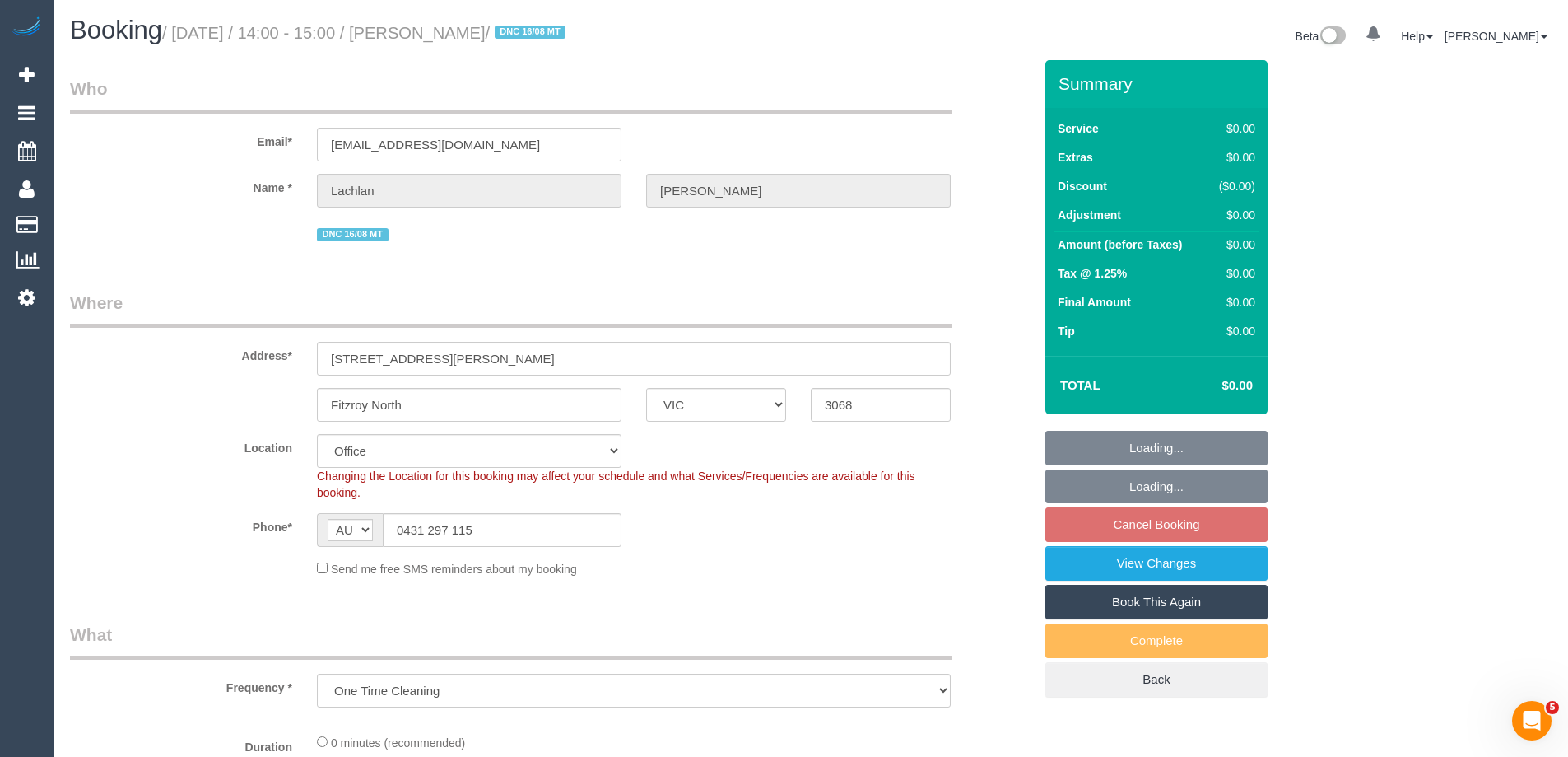
select select "number:19"
select select "number:24"
select select "number:26"
select select "object:1986"
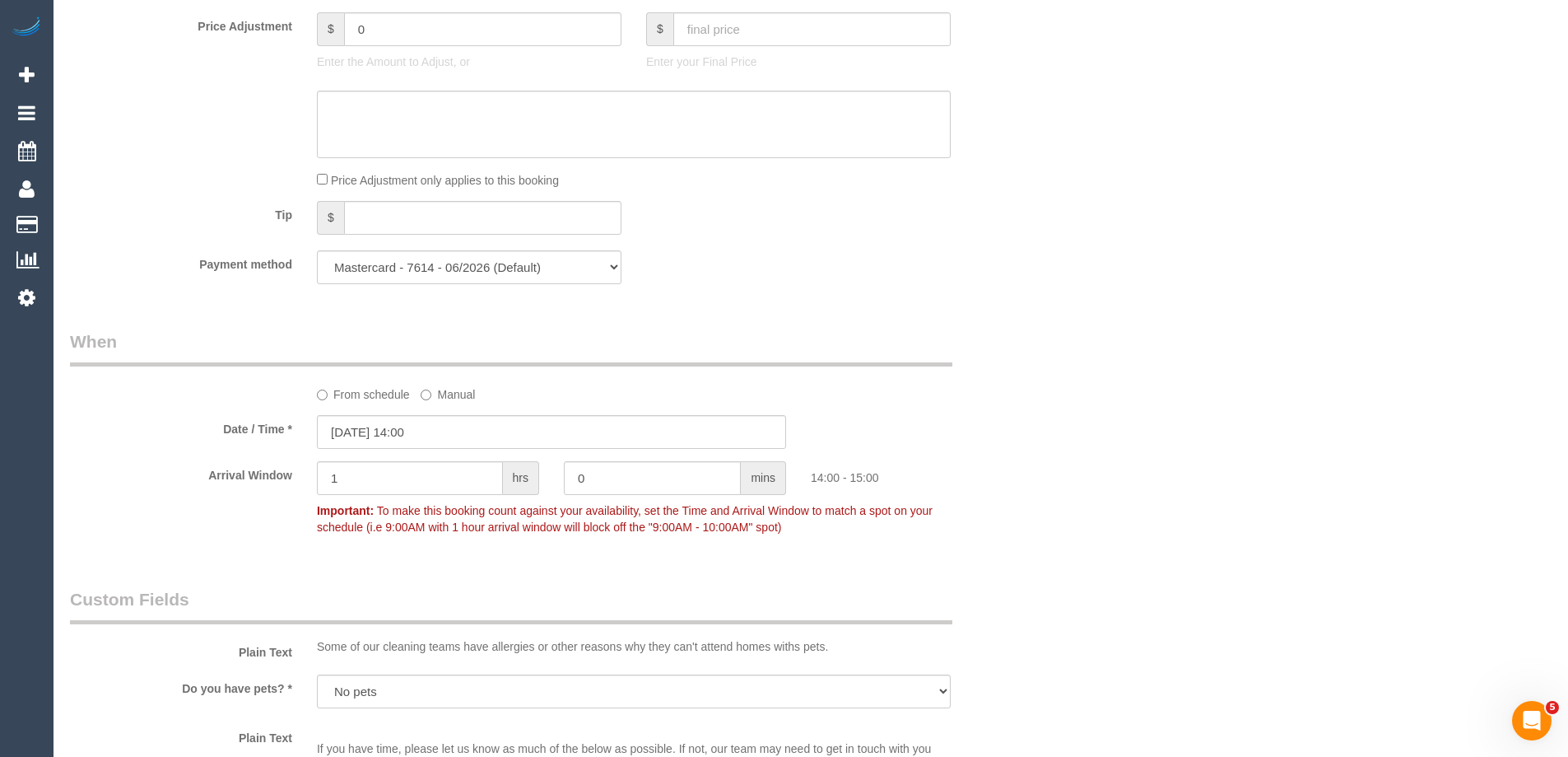
scroll to position [1235, 0]
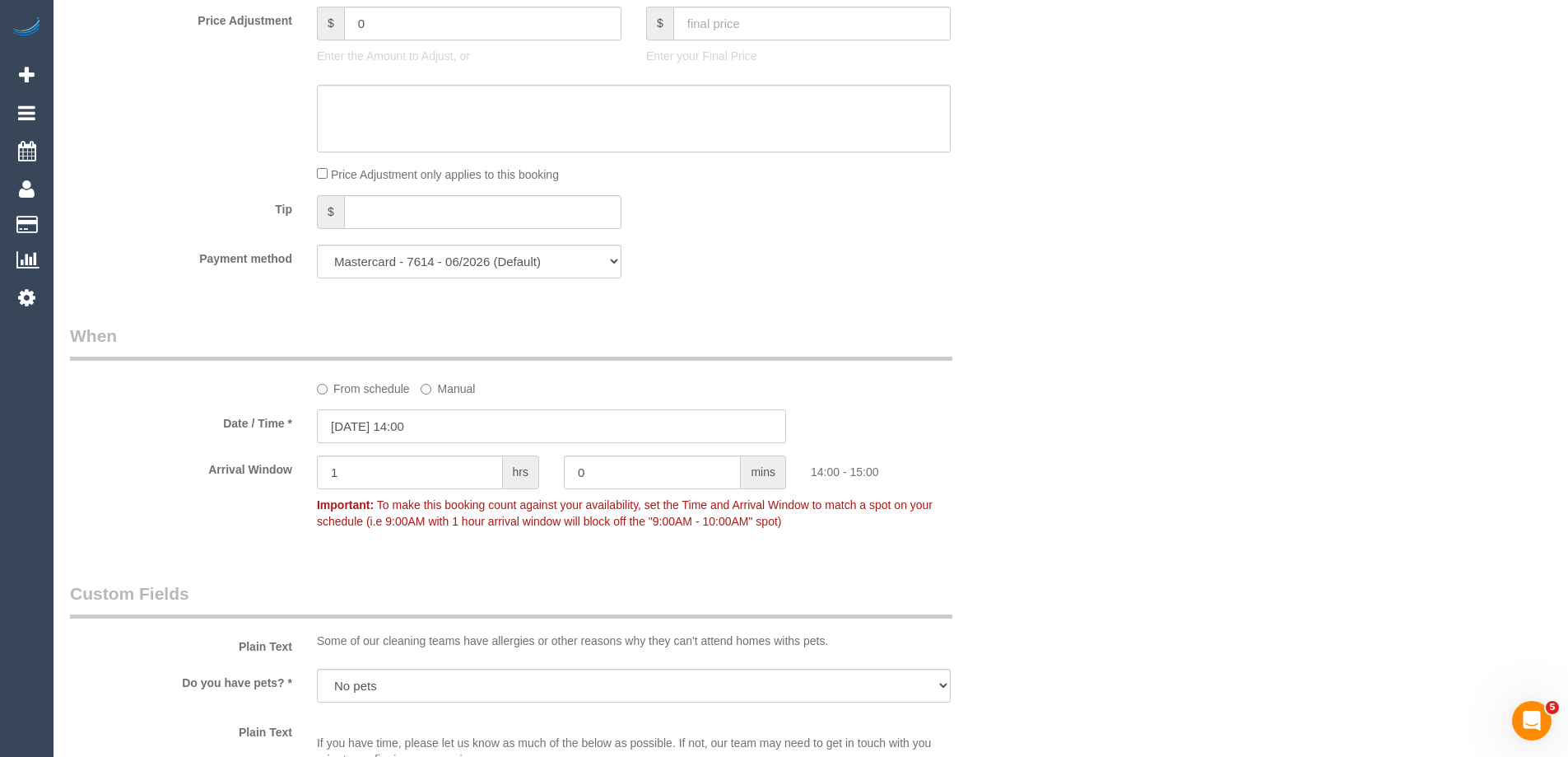
click at [404, 435] on input "29/08/2025 14:00" at bounding box center [551, 426] width 469 height 33
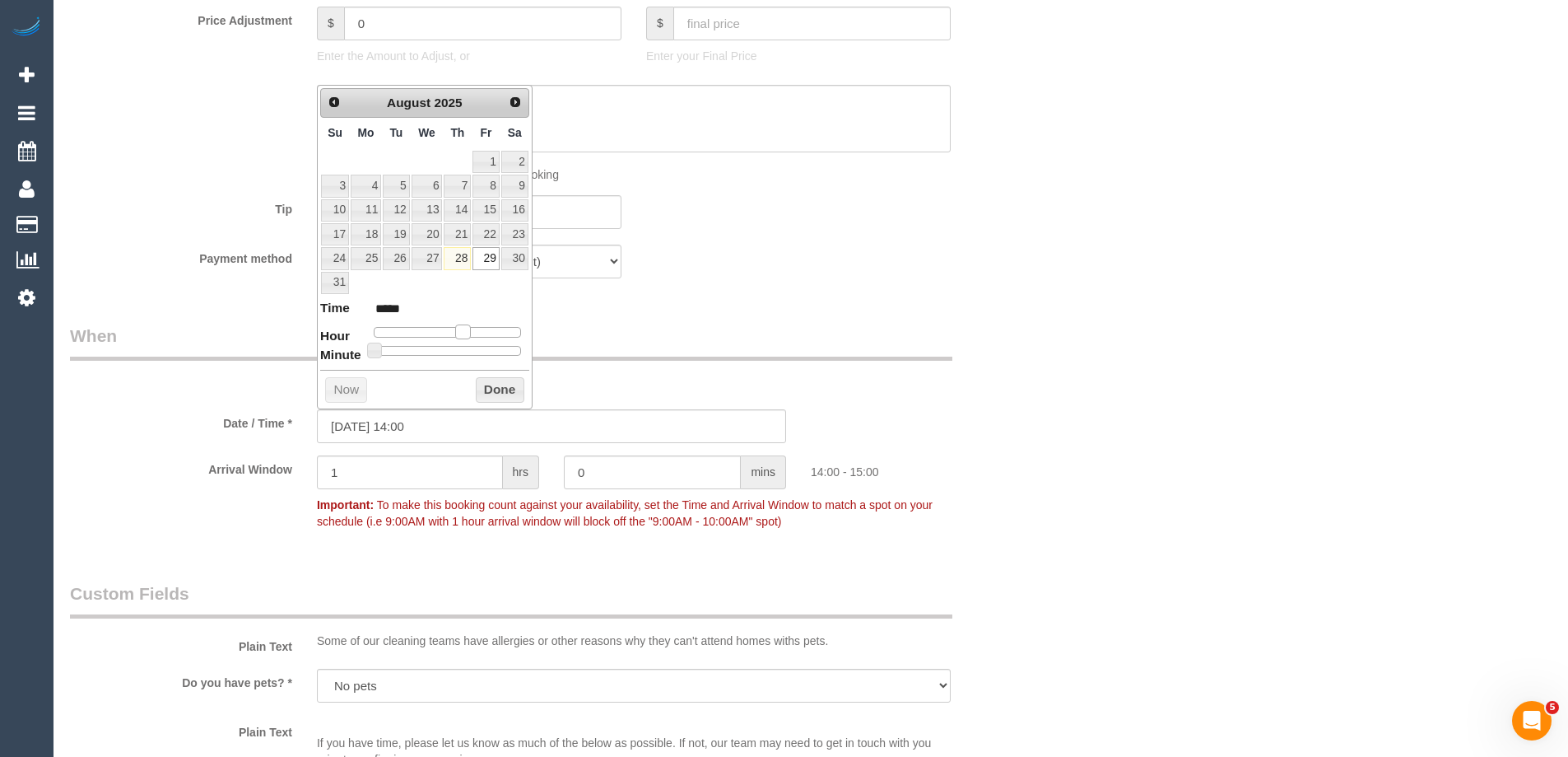
click at [466, 337] on span at bounding box center [463, 332] width 15 height 15
type input "29/08/2025 14:05"
type input "*****"
type input "29/08/2025 14:10"
type input "*****"
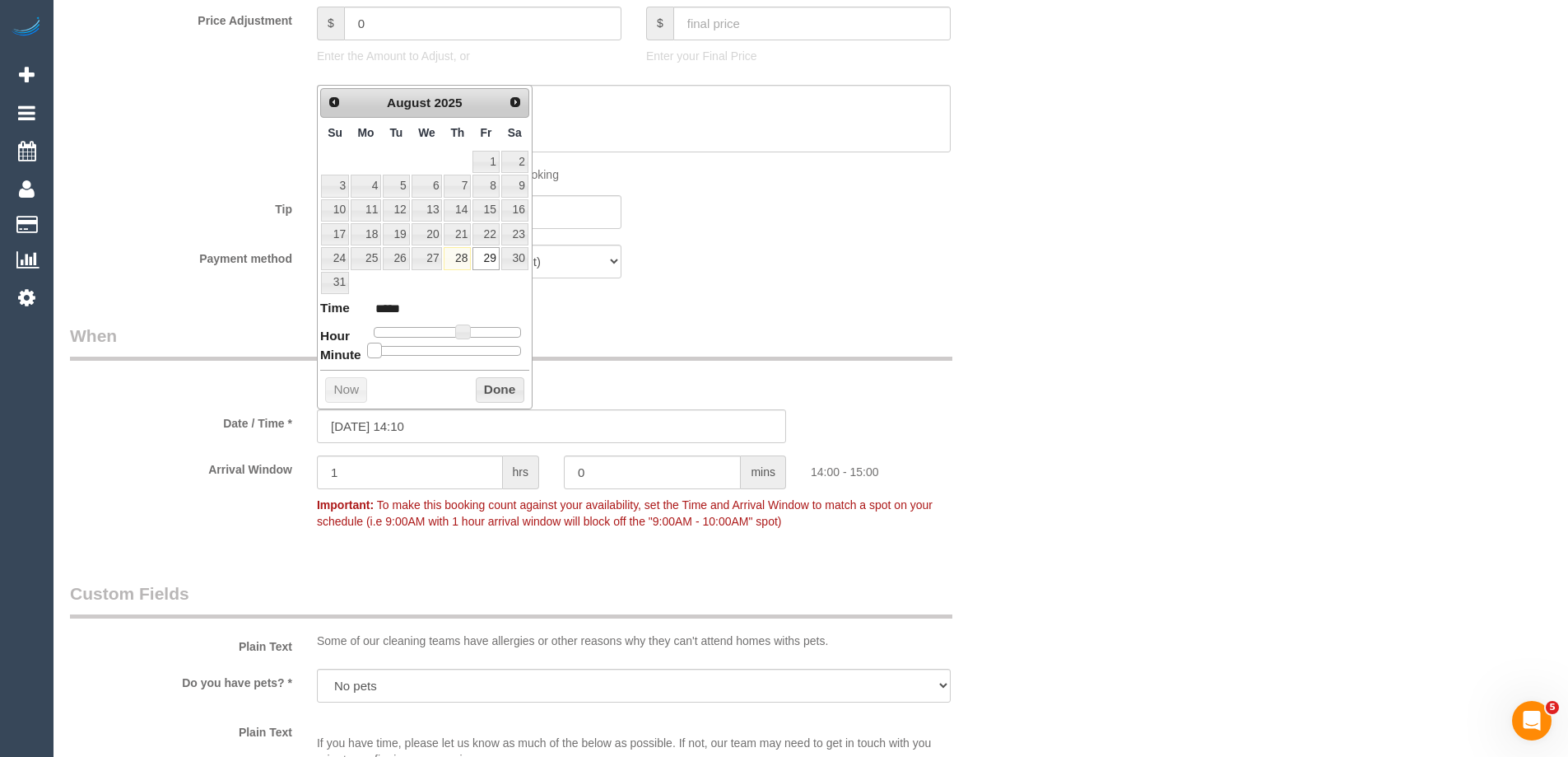
type input "29/08/2025 14:15"
type input "*****"
type input "29/08/2025 14:20"
type input "*****"
type input "29/08/2025 14:25"
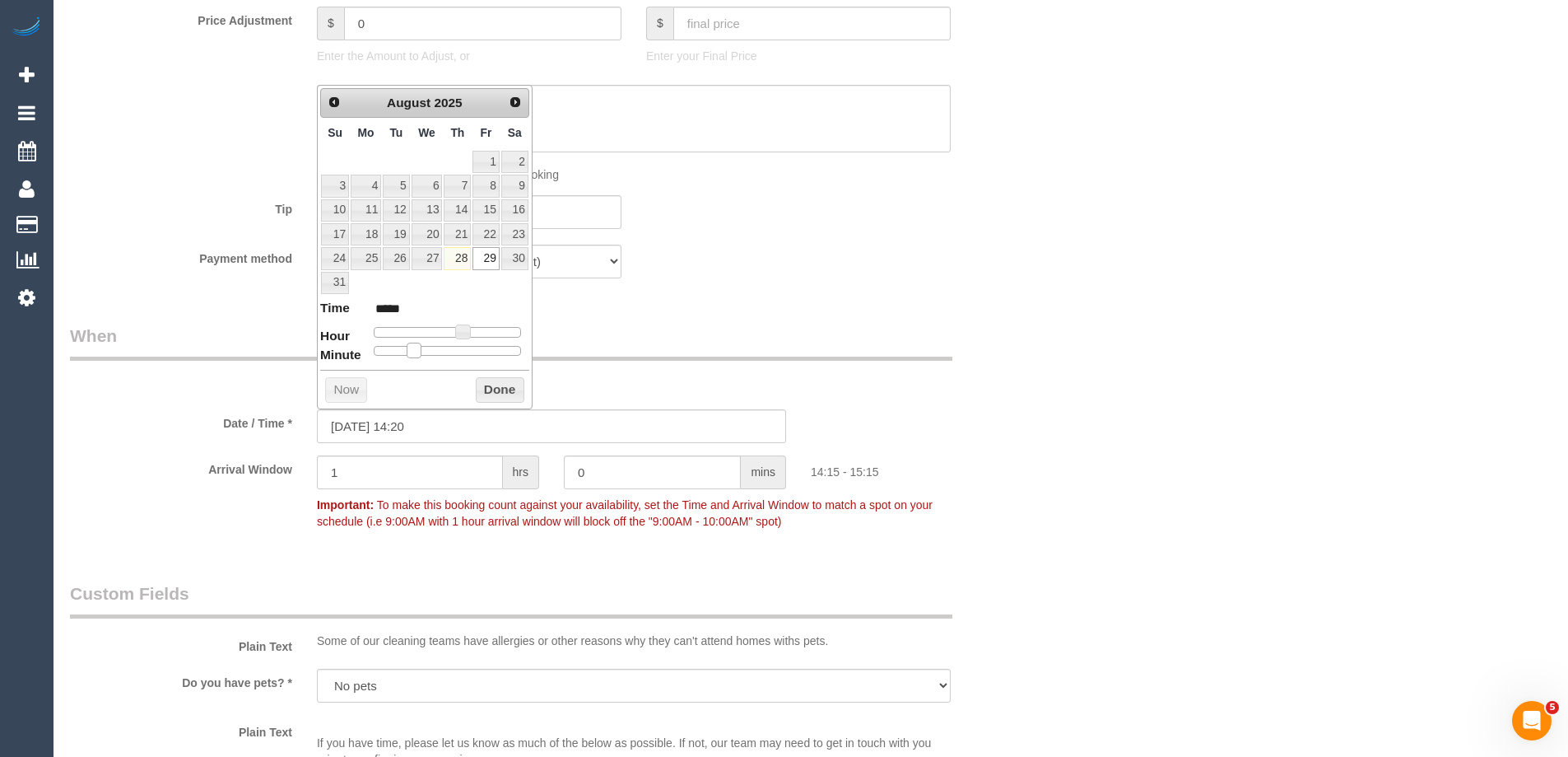
type input "*****"
type input "29/08/2025 14:30"
type input "*****"
drag, startPoint x: 381, startPoint y: 349, endPoint x: 460, endPoint y: 361, distance: 79.9
click at [460, 361] on div "Prev Next August 2025 Su Mo Tu We Th Fr Sa 1 2 3 4 5 6 7 8 9 10 11 12 13 14 15 …" at bounding box center [425, 247] width 216 height 325
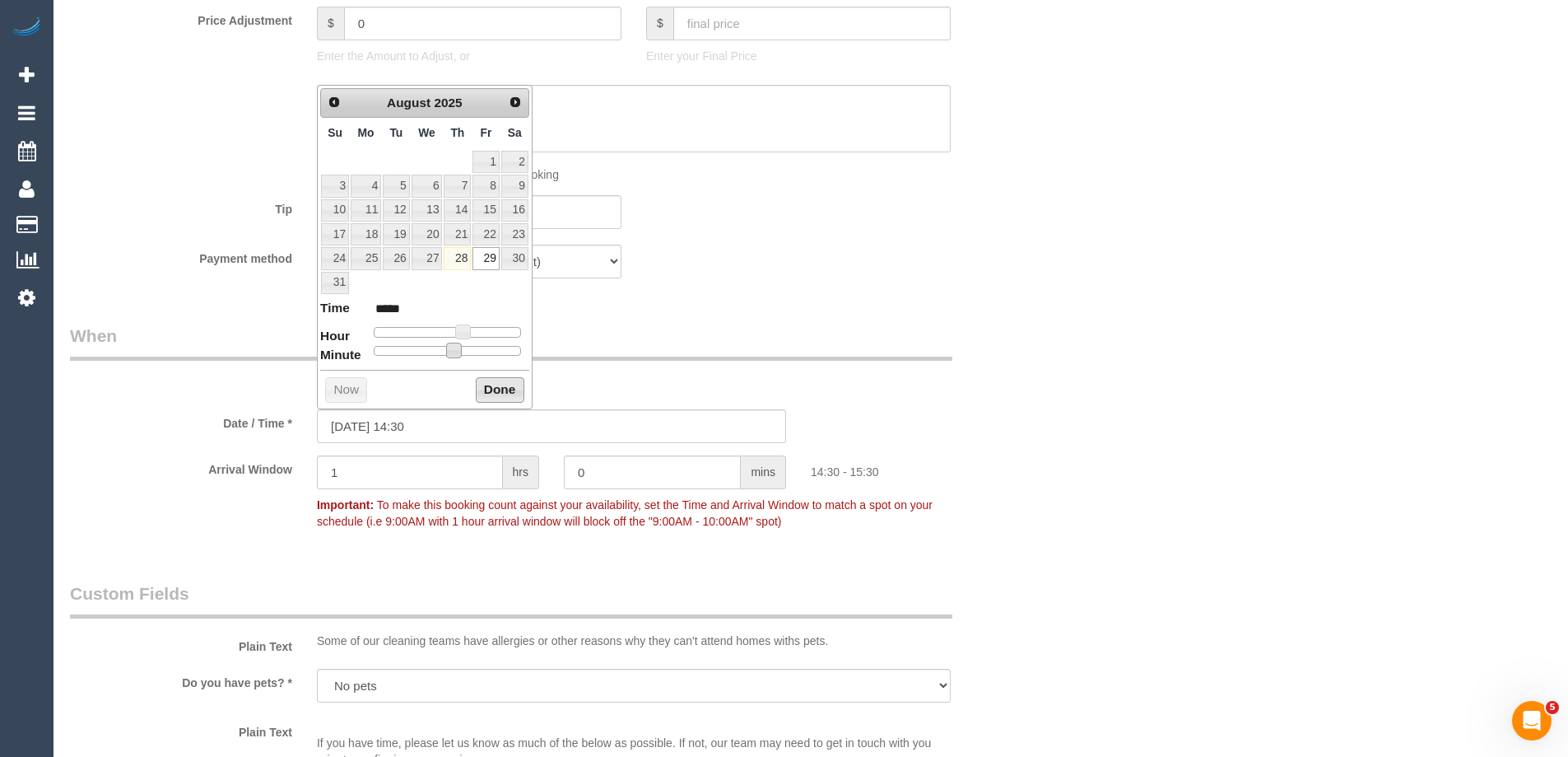
click at [488, 386] on button "Done" at bounding box center [500, 390] width 49 height 27
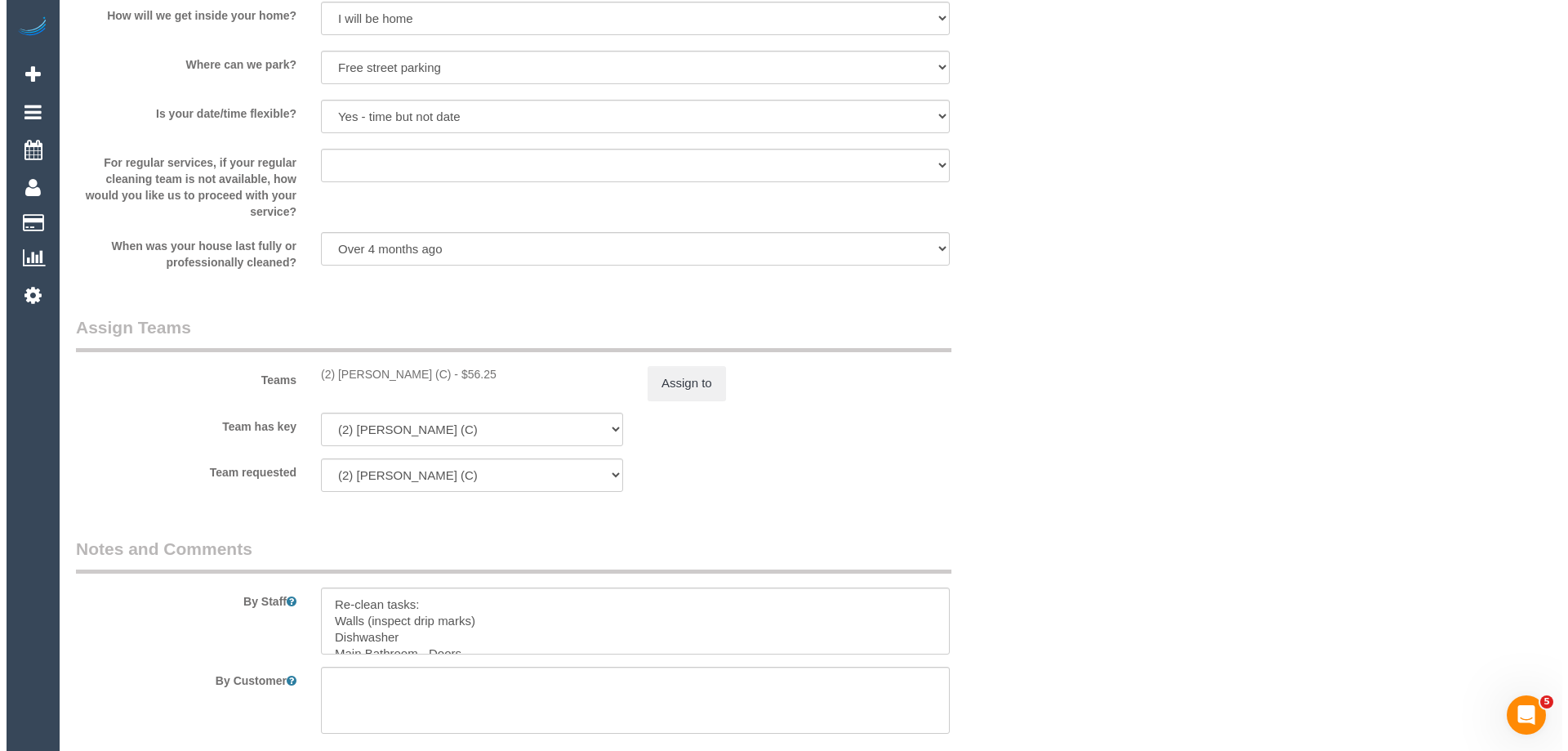
scroll to position [2287, 0]
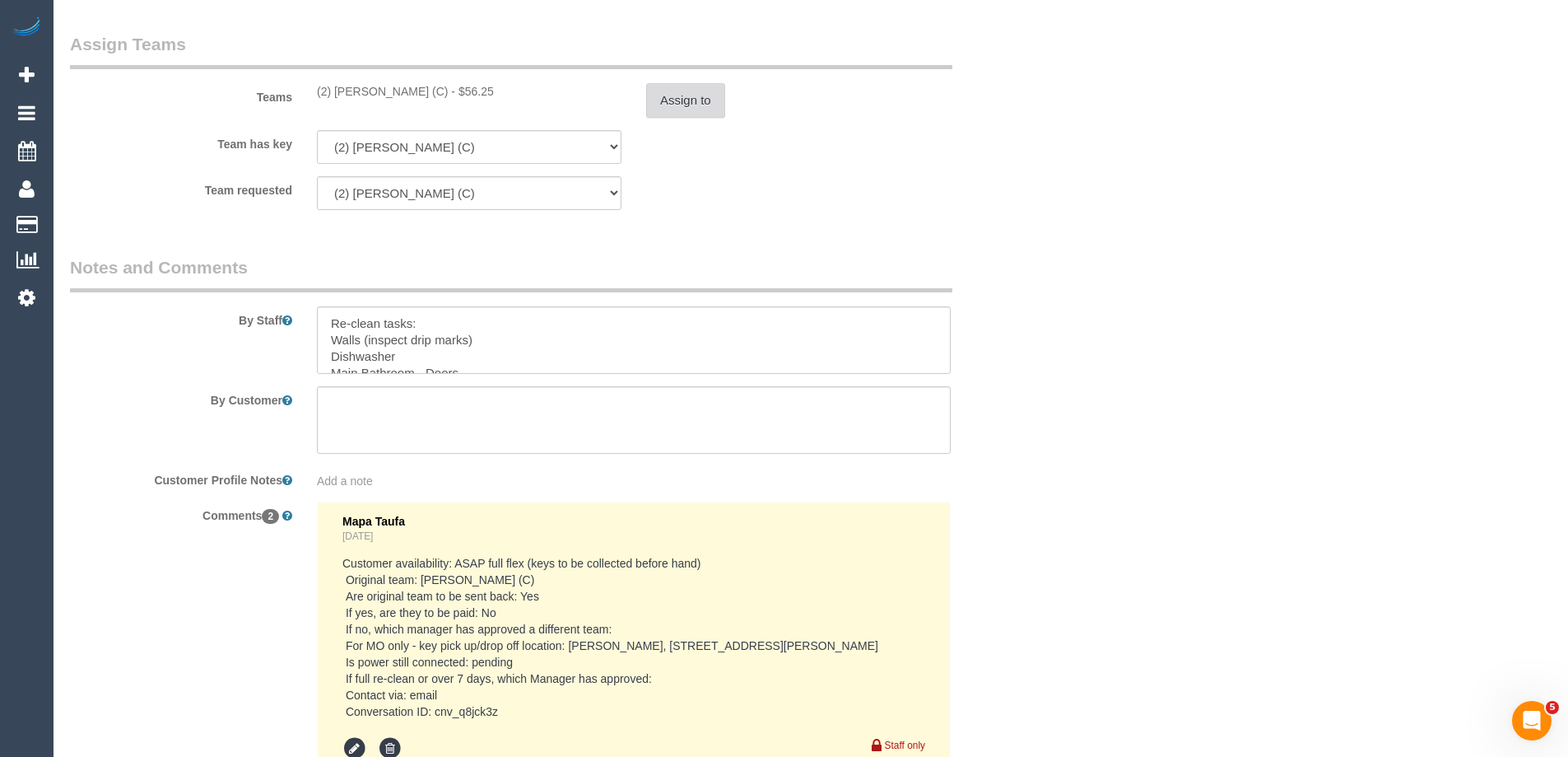
click at [684, 101] on button "Assign to" at bounding box center [685, 100] width 79 height 34
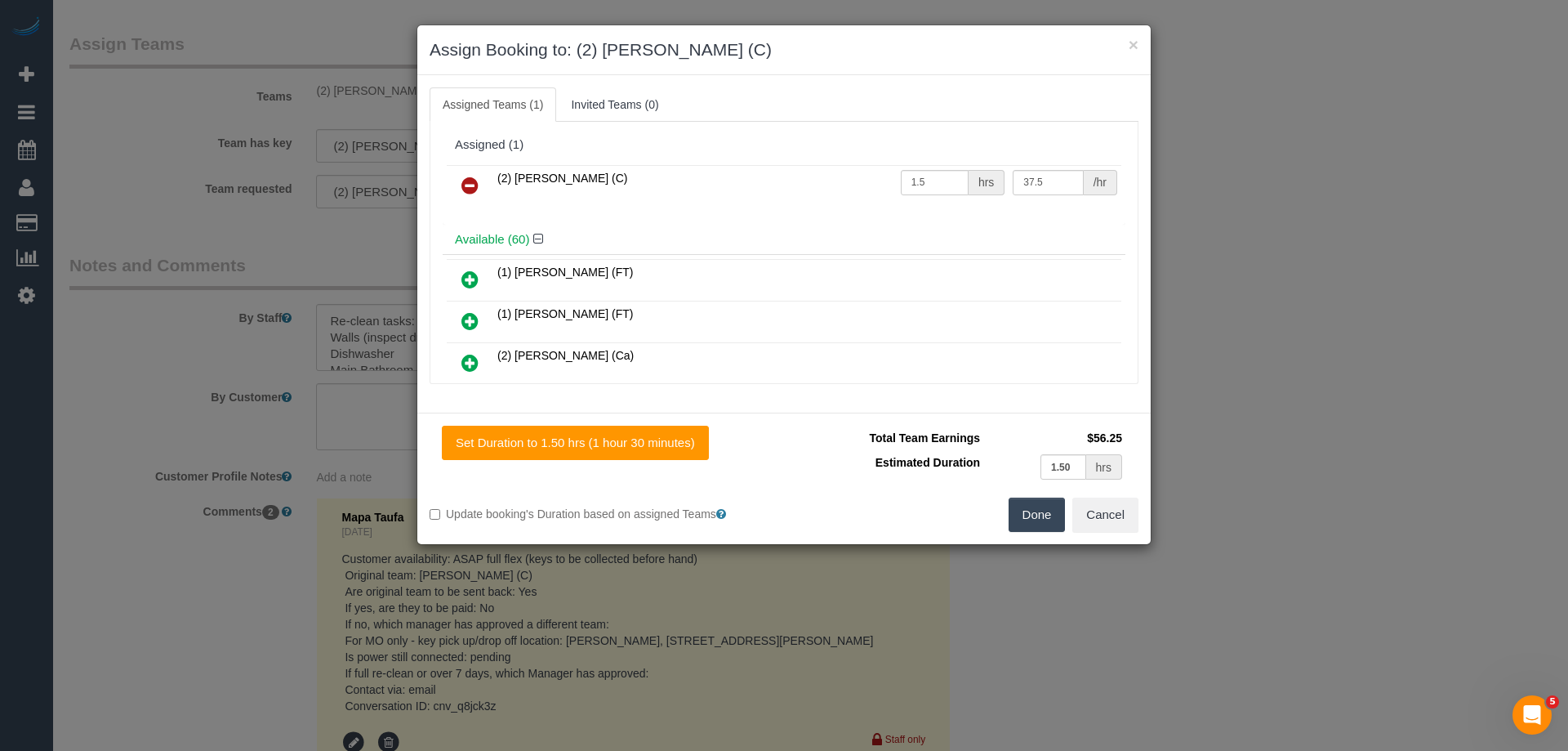
click at [466, 180] on icon at bounding box center [470, 185] width 17 height 20
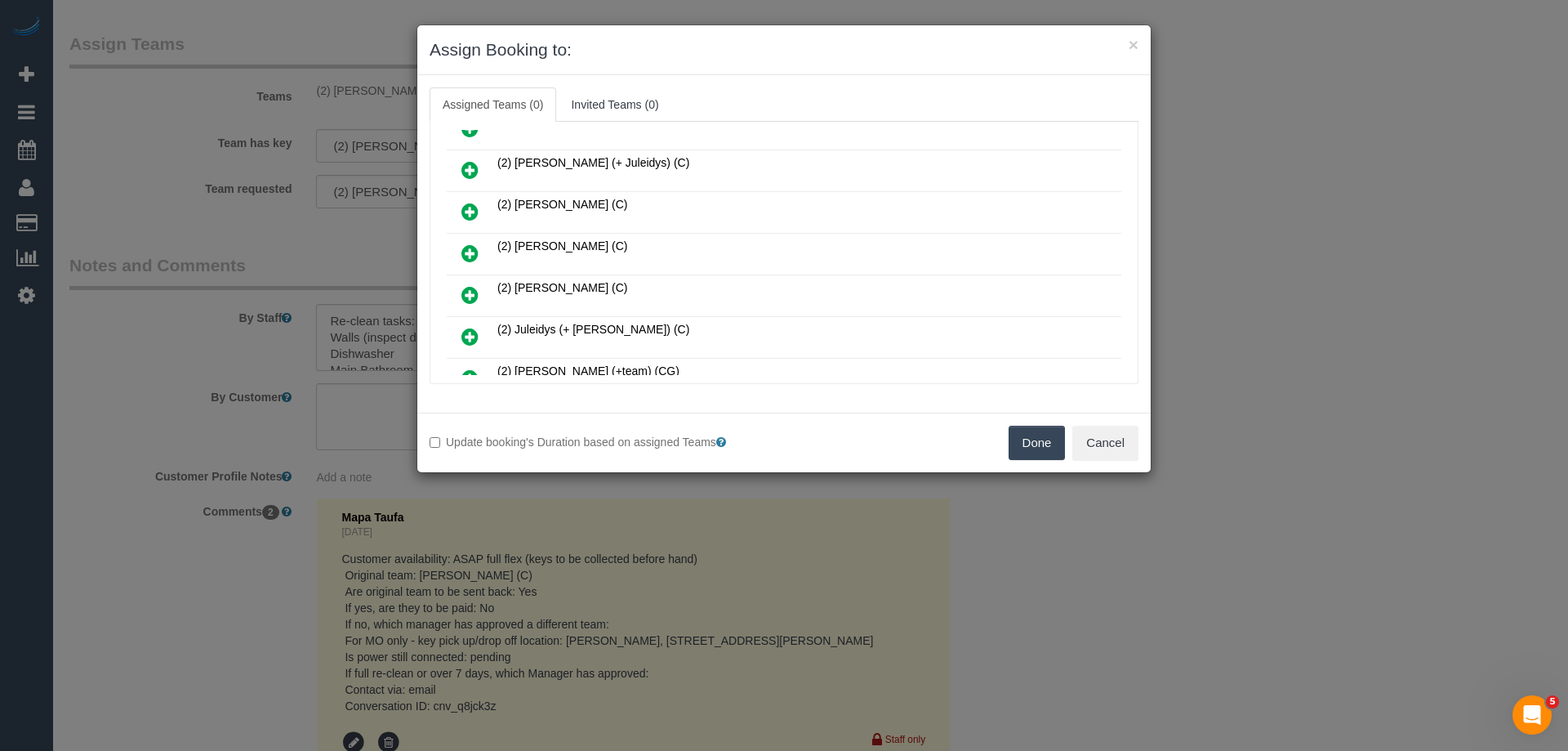
click at [467, 211] on icon at bounding box center [470, 212] width 17 height 20
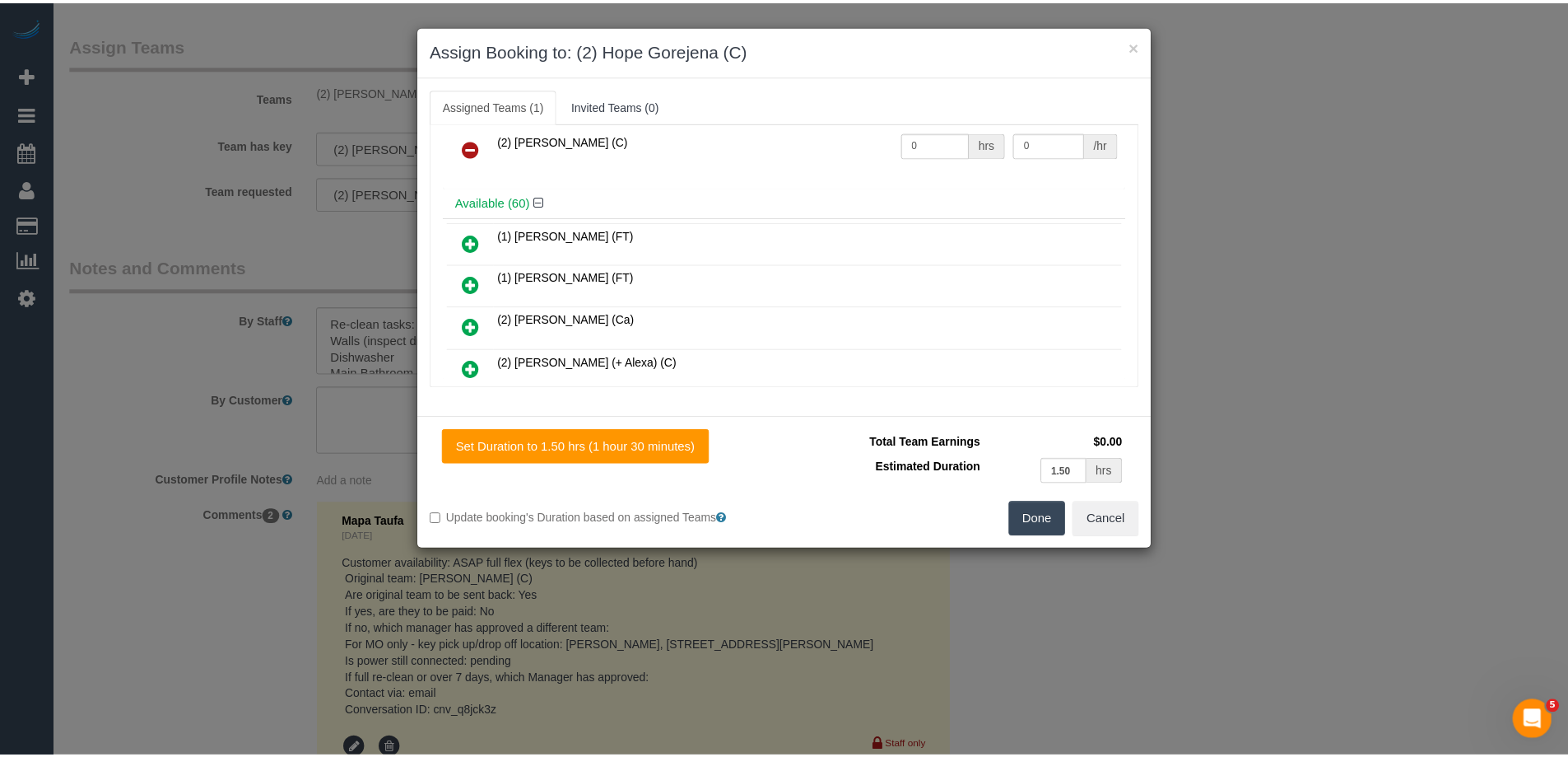
scroll to position [0, 0]
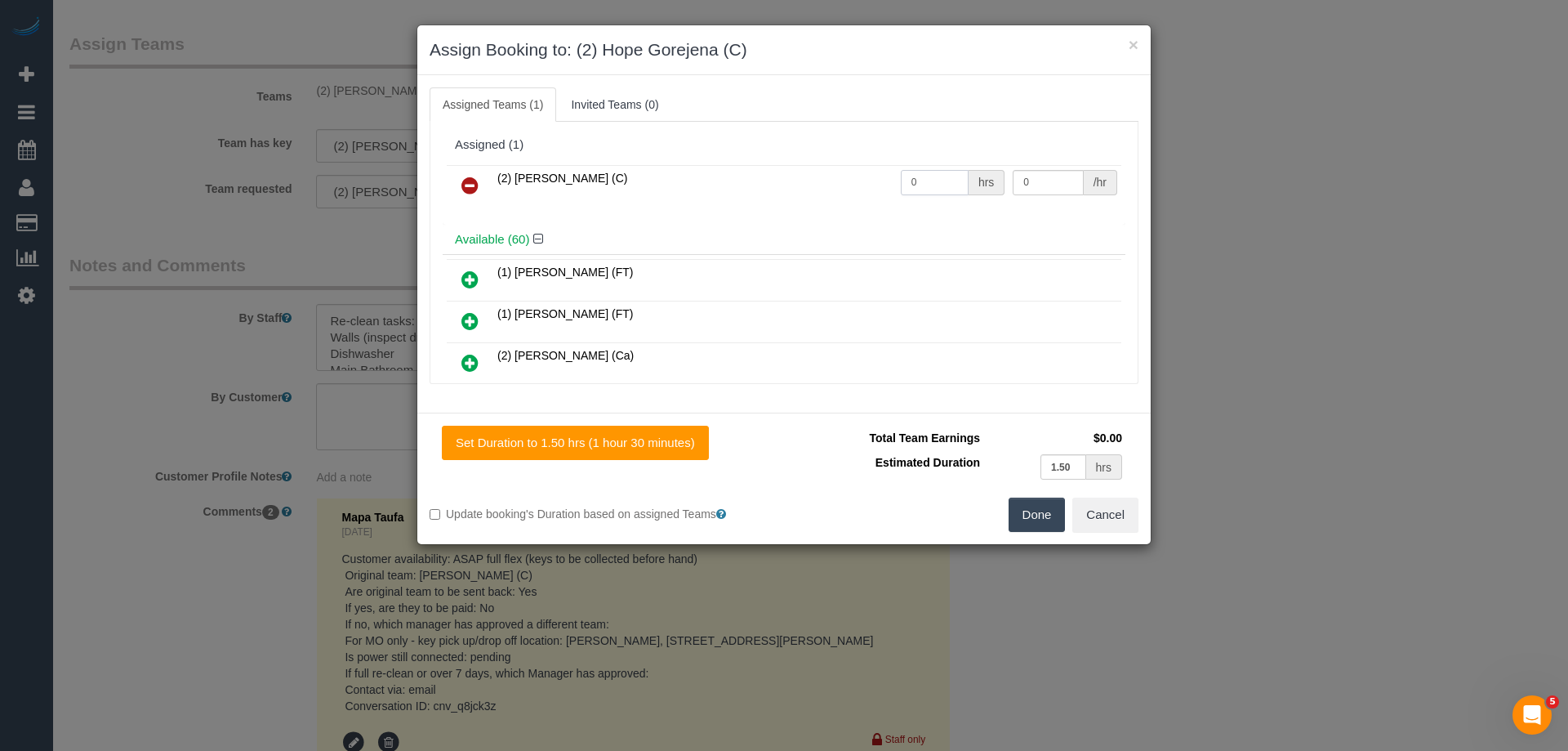
drag, startPoint x: 920, startPoint y: 184, endPoint x: 867, endPoint y: 177, distance: 53.5
click at [867, 177] on tr "(2) Hope Gorejena (C) 0 hrs 0 /hr" at bounding box center [784, 186] width 674 height 42
drag, startPoint x: 915, startPoint y: 179, endPoint x: 830, endPoint y: 167, distance: 85.8
click at [830, 167] on tr "(2) Hope Gorejena (C) 13 hrs 0 /hr" at bounding box center [784, 186] width 674 height 42
type input "1.5"
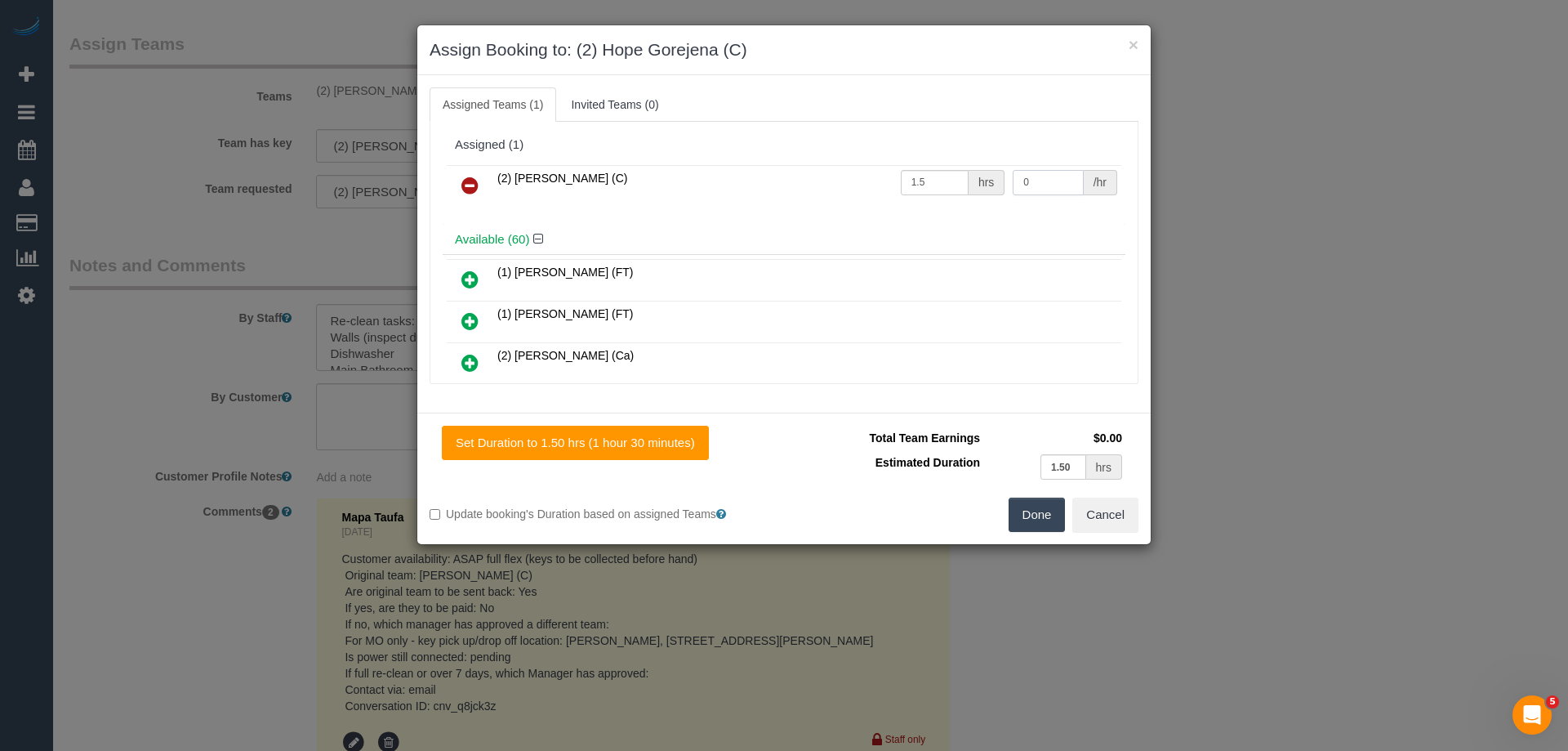
drag, startPoint x: 1042, startPoint y: 184, endPoint x: 940, endPoint y: 173, distance: 102.6
click at [940, 173] on tr "(2) Hope Gorejena (C) 1.5 hrs 0 /hr" at bounding box center [784, 186] width 674 height 42
type input "37.5"
click at [1043, 522] on button "Done" at bounding box center [1037, 515] width 58 height 34
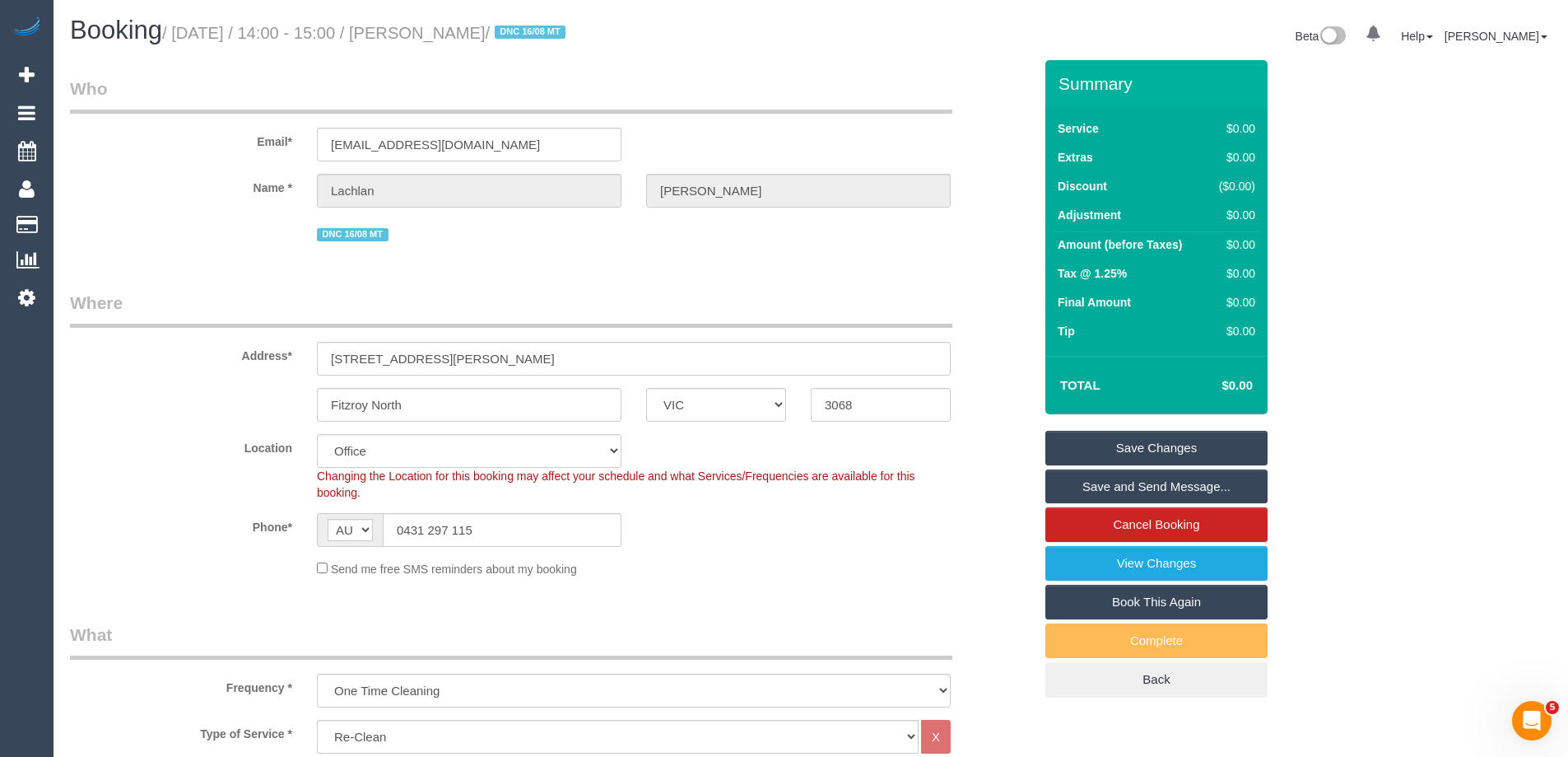
click at [1095, 446] on link "Save Changes" at bounding box center [1156, 448] width 222 height 34
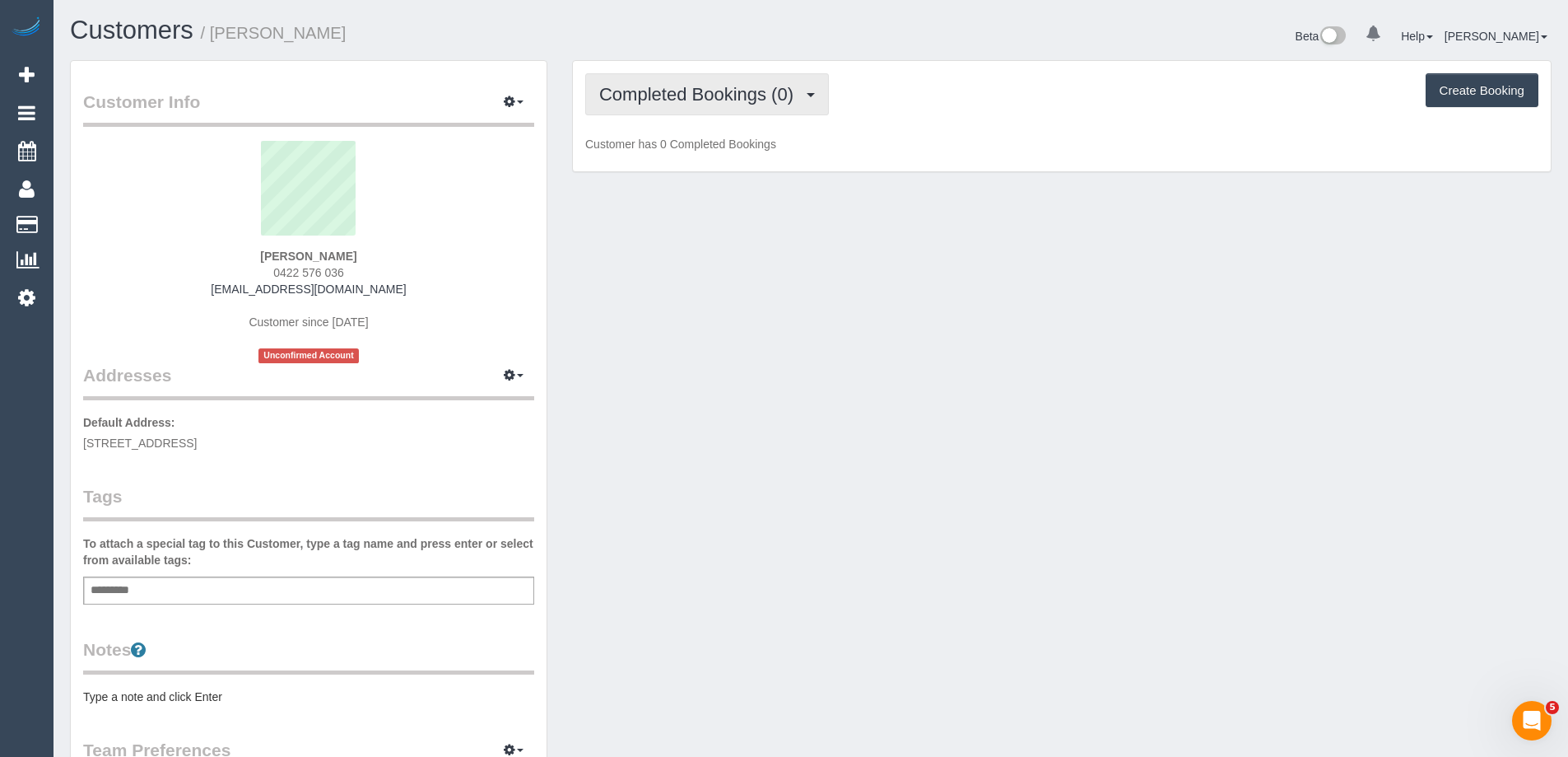
click at [748, 92] on span "Completed Bookings (0)" at bounding box center [701, 94] width 203 height 21
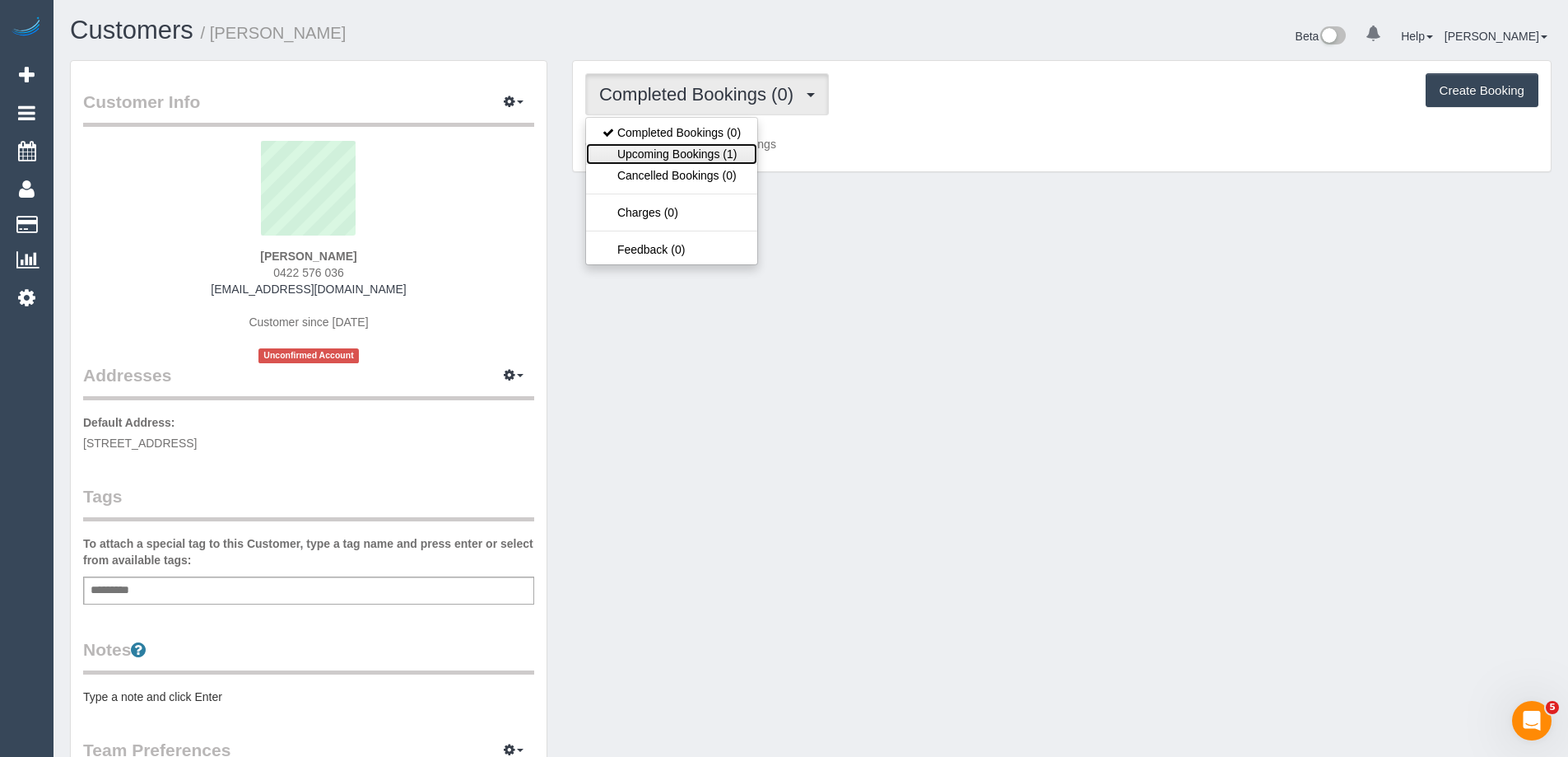
click at [715, 145] on link "Upcoming Bookings (1)" at bounding box center [672, 153] width 171 height 21
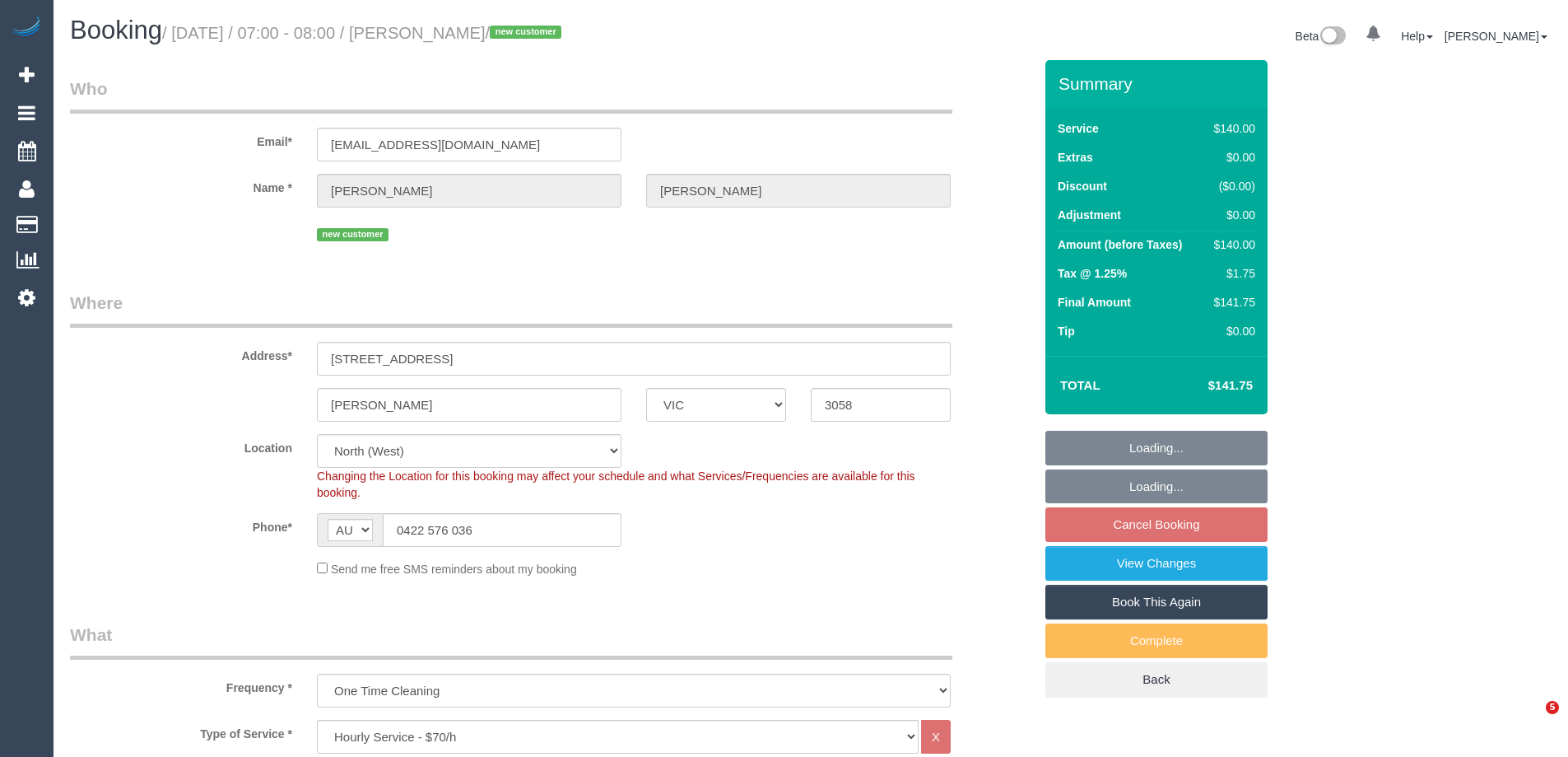
select select "VIC"
select select "spot1"
select select "number:27"
select select "number:14"
select select "number:19"
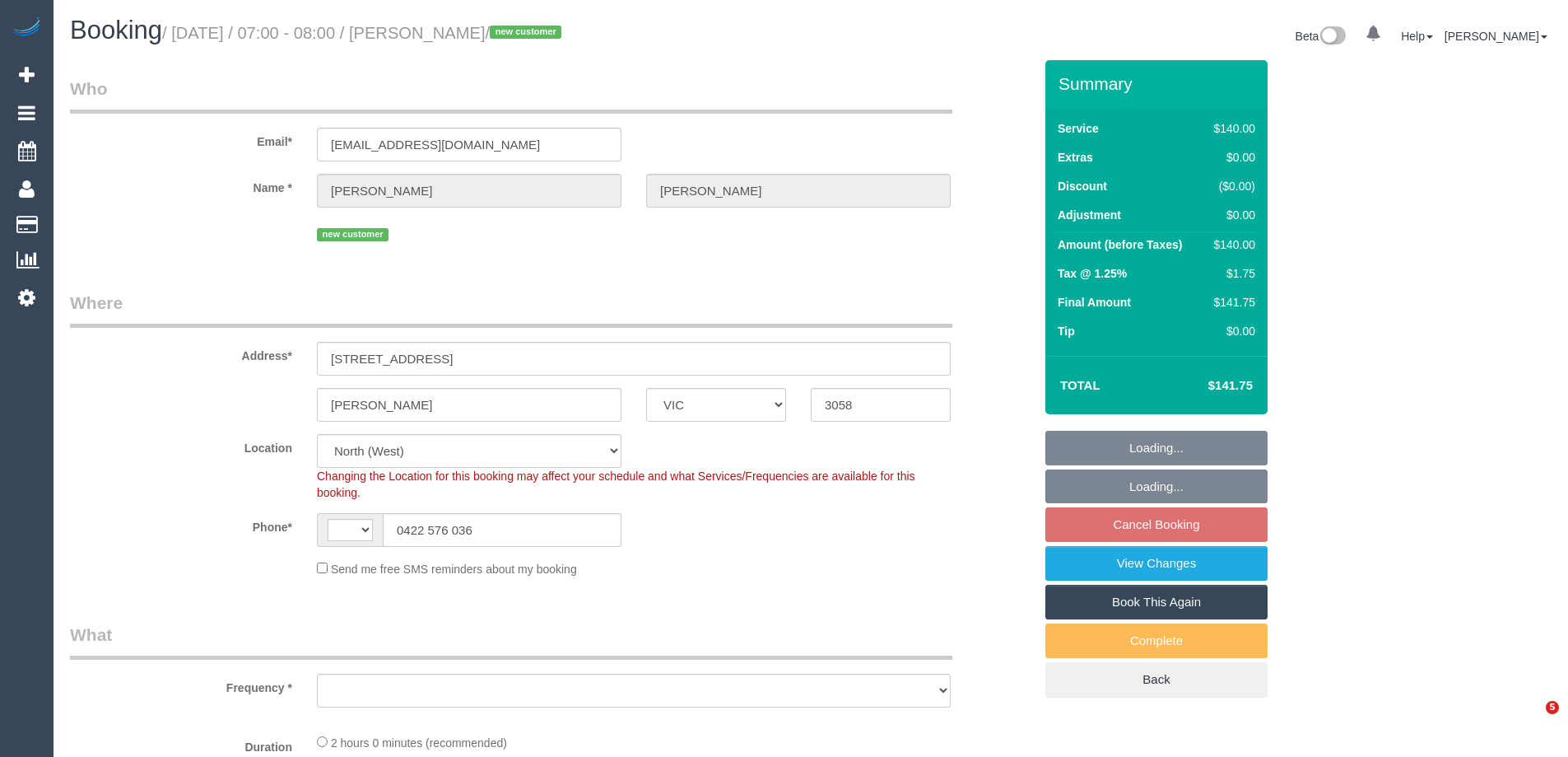
select select "VIC"
select select "string:AU"
select select "object:718"
select select "string:stripe-pm_1S0bAk2GScqysDRV06FGhkRC"
select select "number:27"
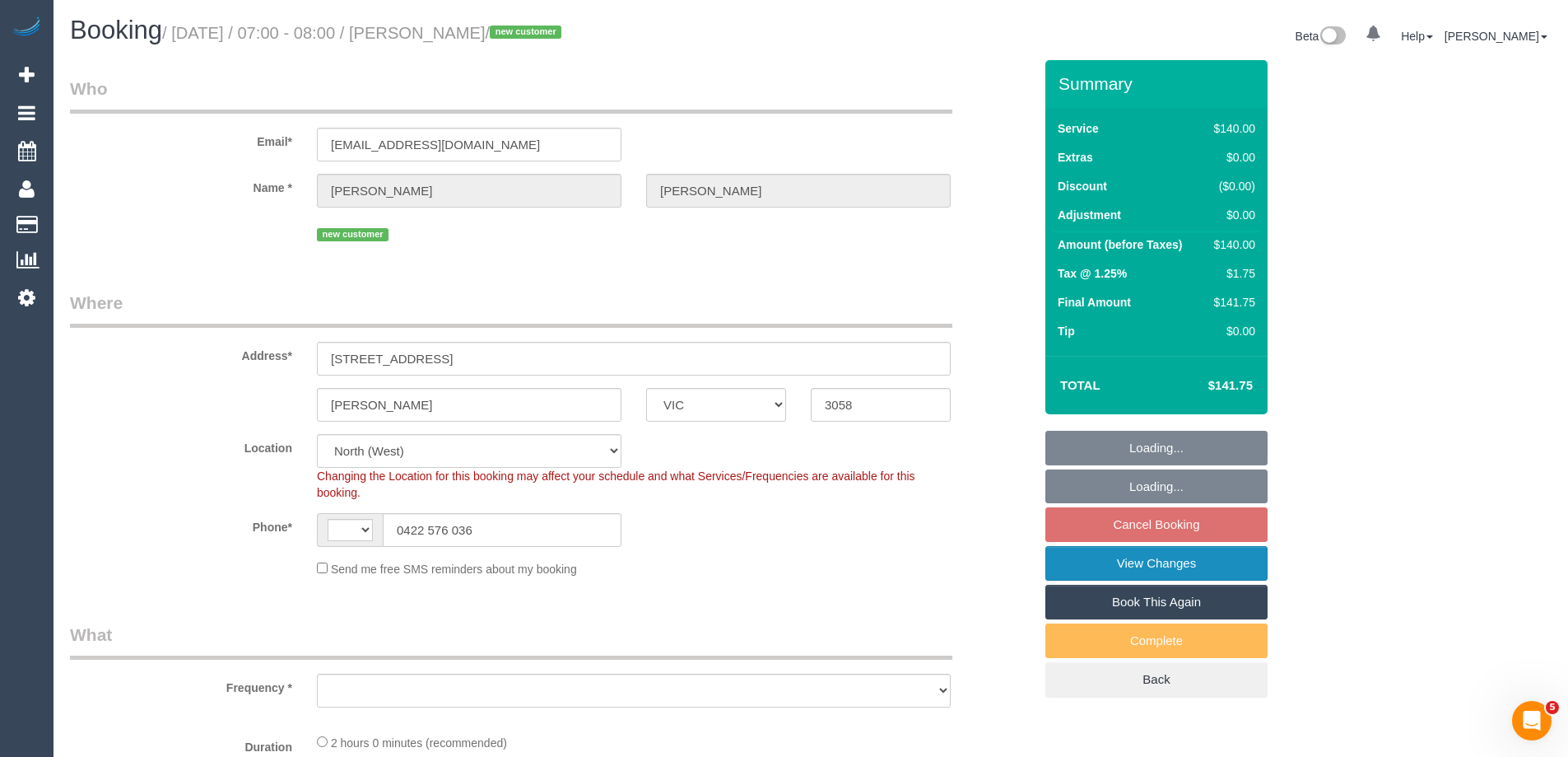
select select "number:14"
select select "number:19"
click at [1105, 571] on link "View Changes" at bounding box center [1156, 563] width 222 height 34
select select "spot1"
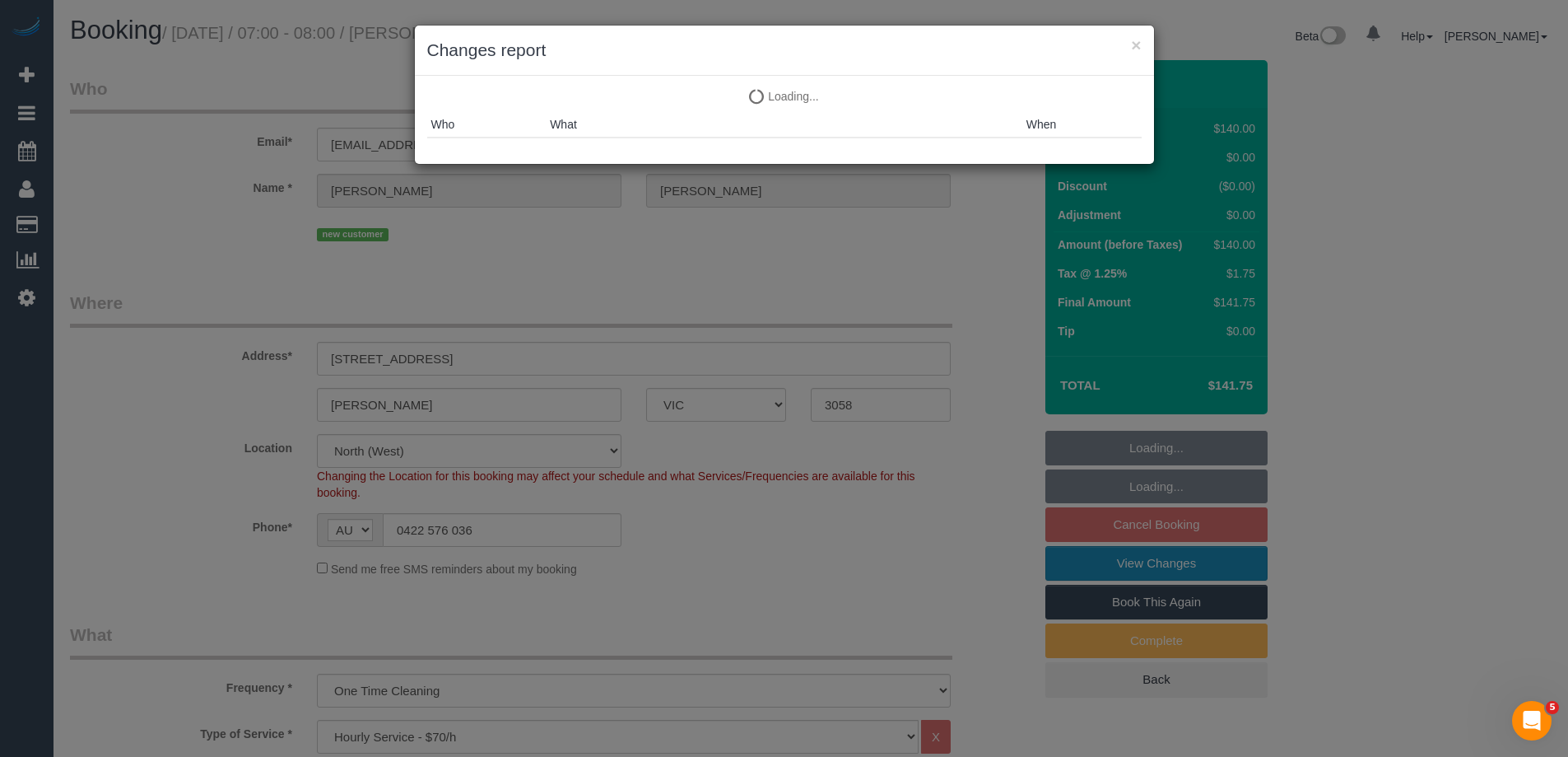
select select "object:909"
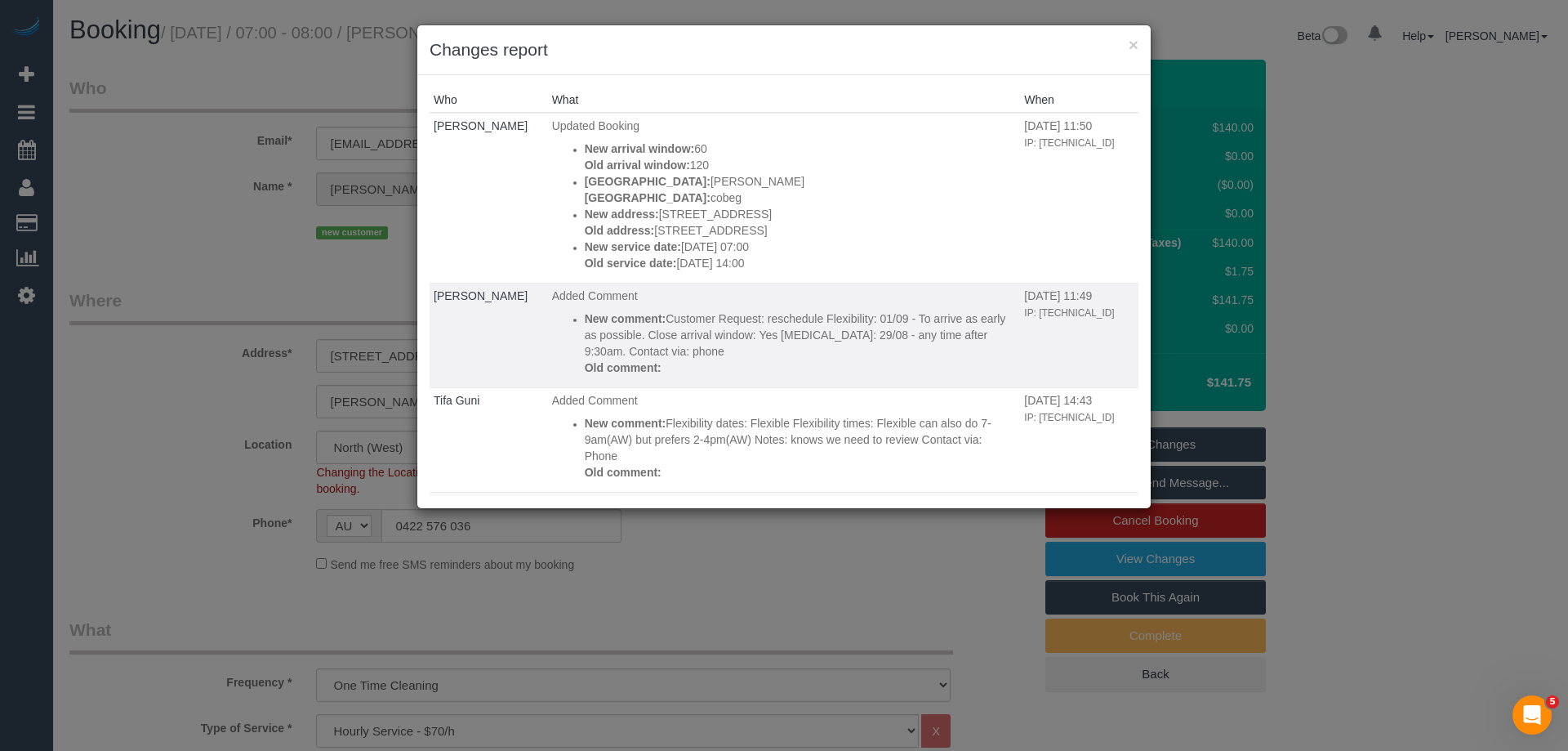
click at [768, 341] on p "New comment: Customer Request: reschedule Flexibility: 01/09 - To arrive as ear…" at bounding box center [800, 335] width 432 height 49
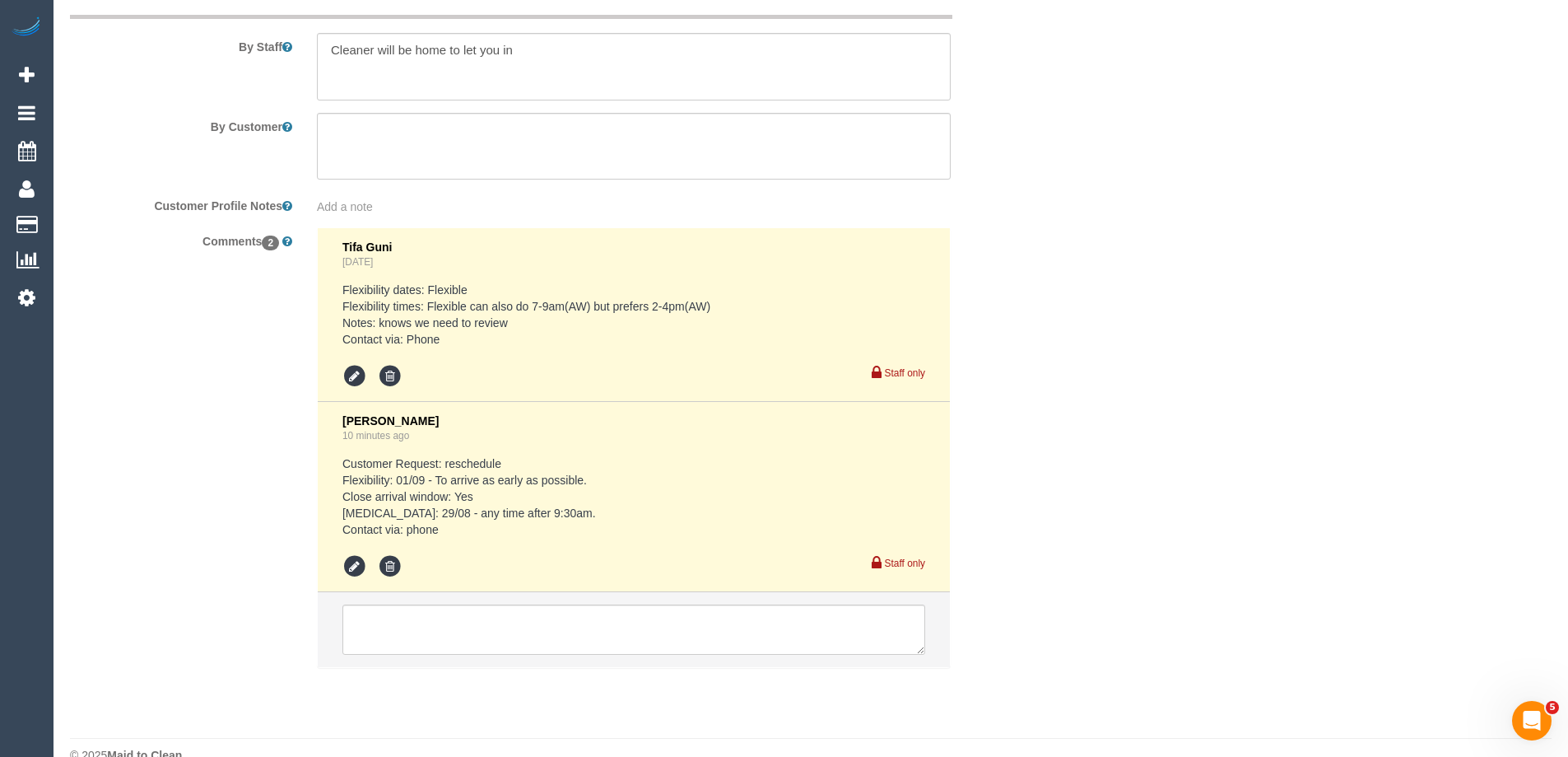
scroll to position [2718, 0]
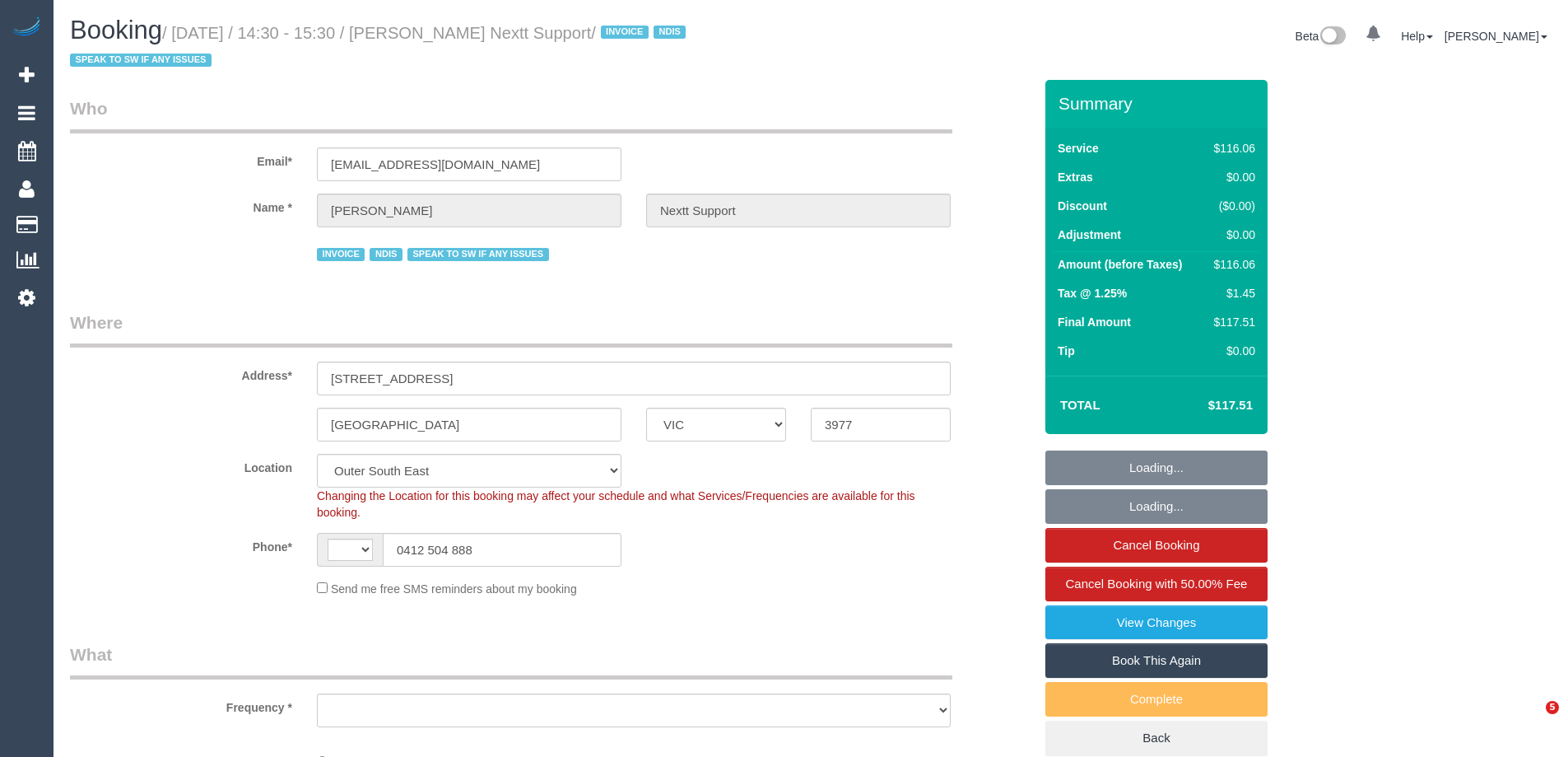
select select "VIC"
select select "string:AU"
select select "number:28"
select select "number:14"
select select "number:19"
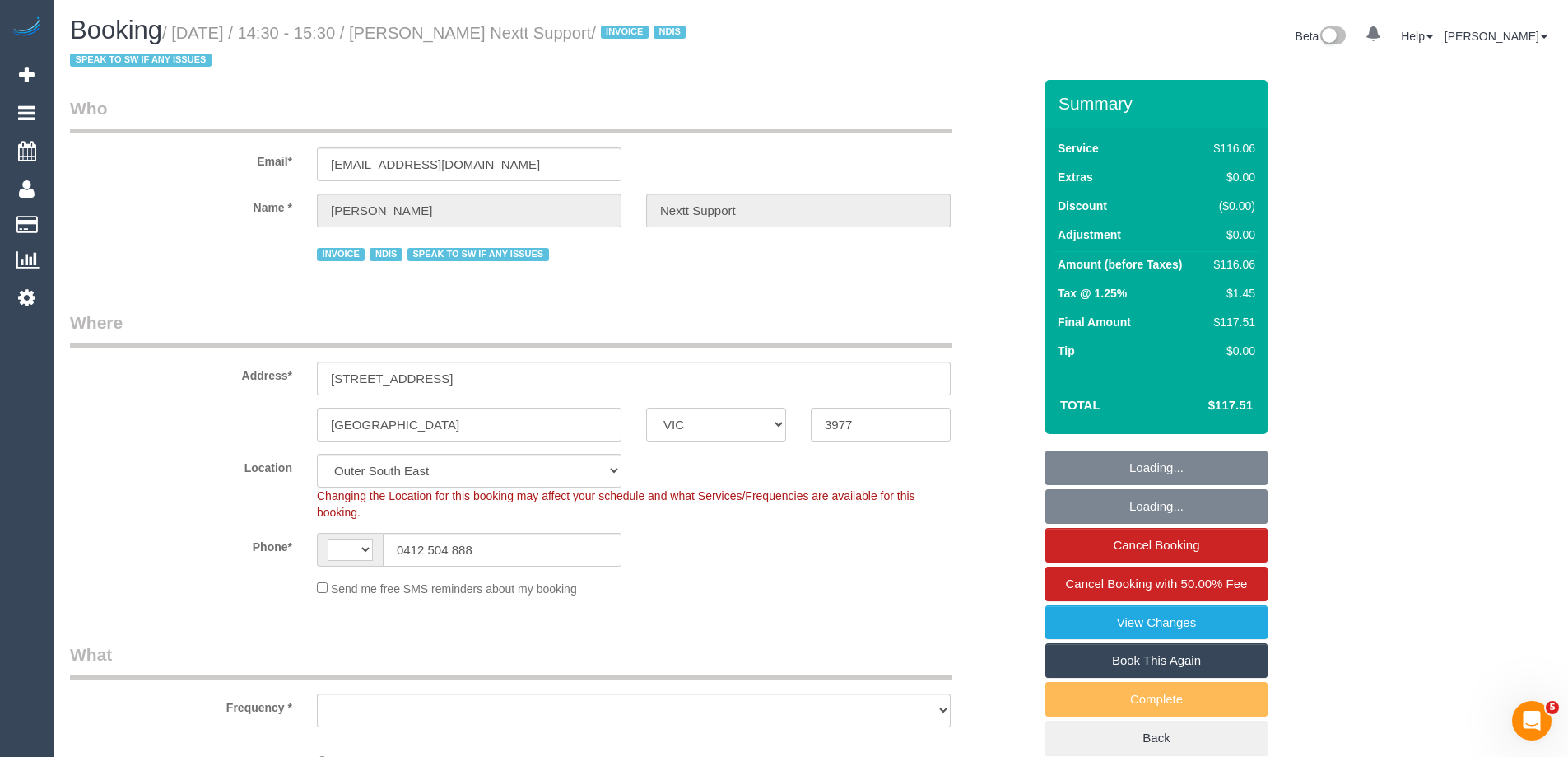
select select "number:25"
select select "number:34"
select select "number:11"
select select "object:1107"
drag, startPoint x: 403, startPoint y: 556, endPoint x: 205, endPoint y: 539, distance: 198.7
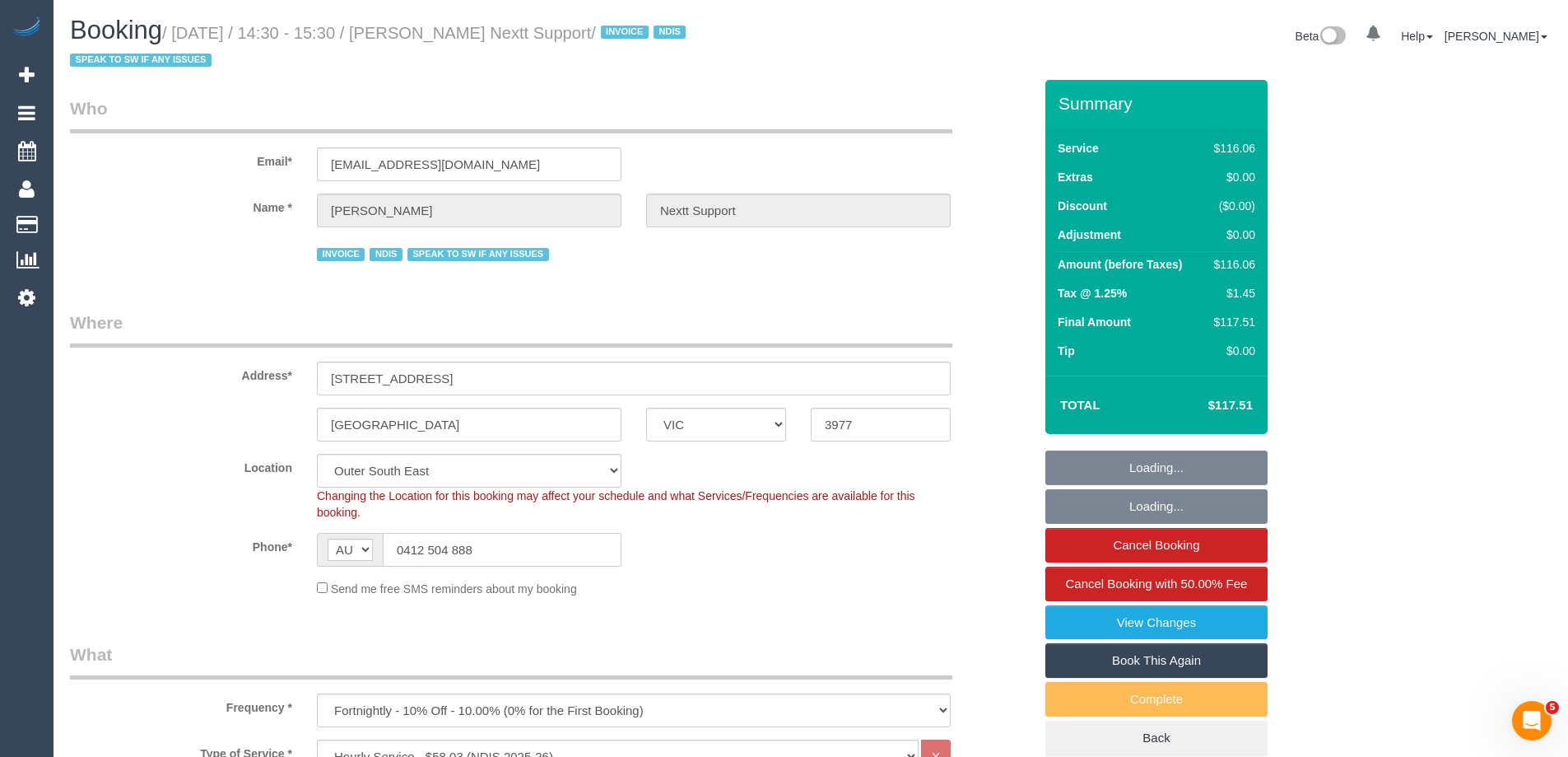
click at [205, 539] on div "Phone* AF AL DZ AD AO AI AQ AG AR AM AW AU AT AZ BS BH BD BB BY BE BZ BJ BM BT …" at bounding box center [552, 549] width 988 height 33
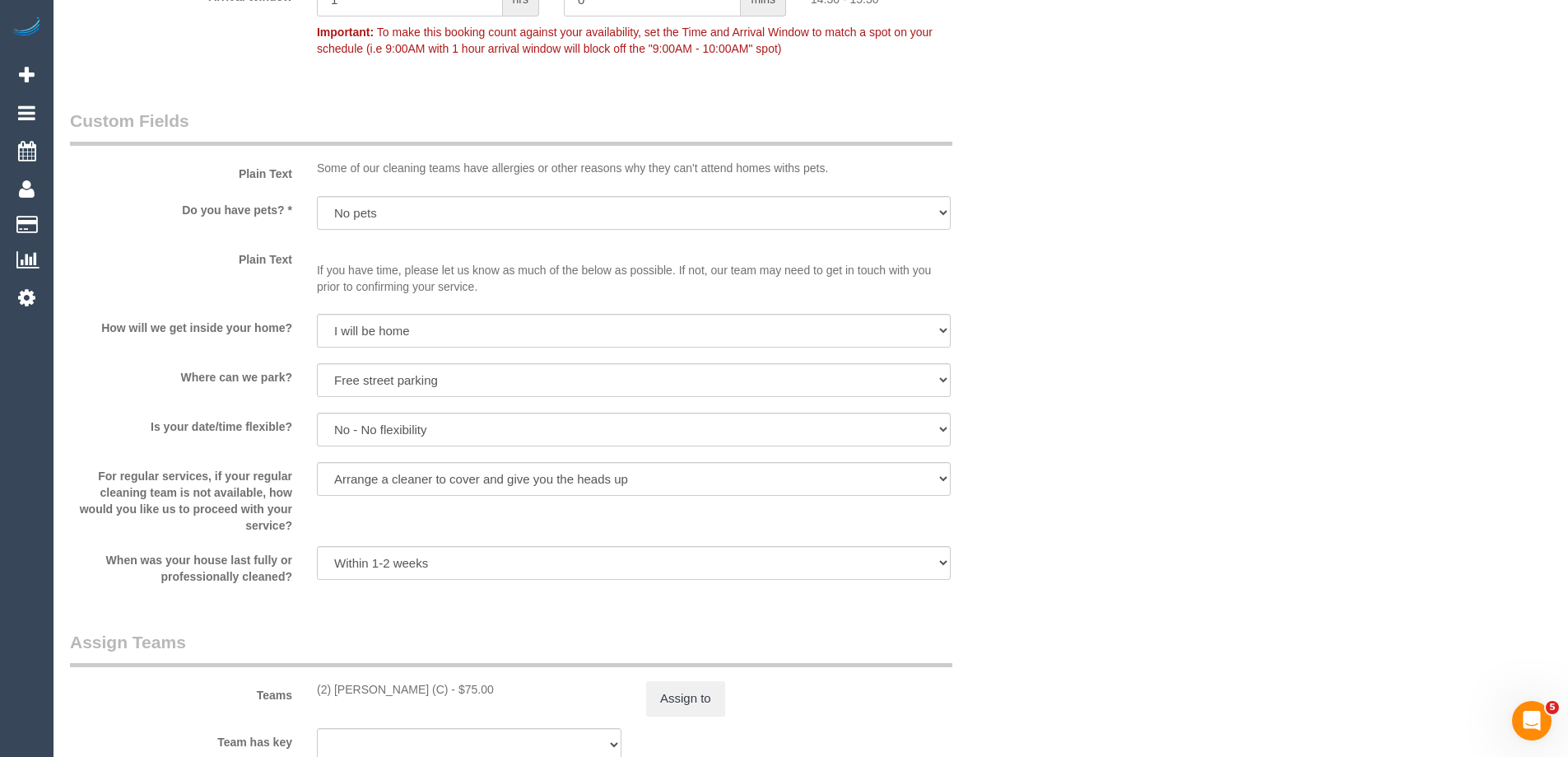
scroll to position [1318, 0]
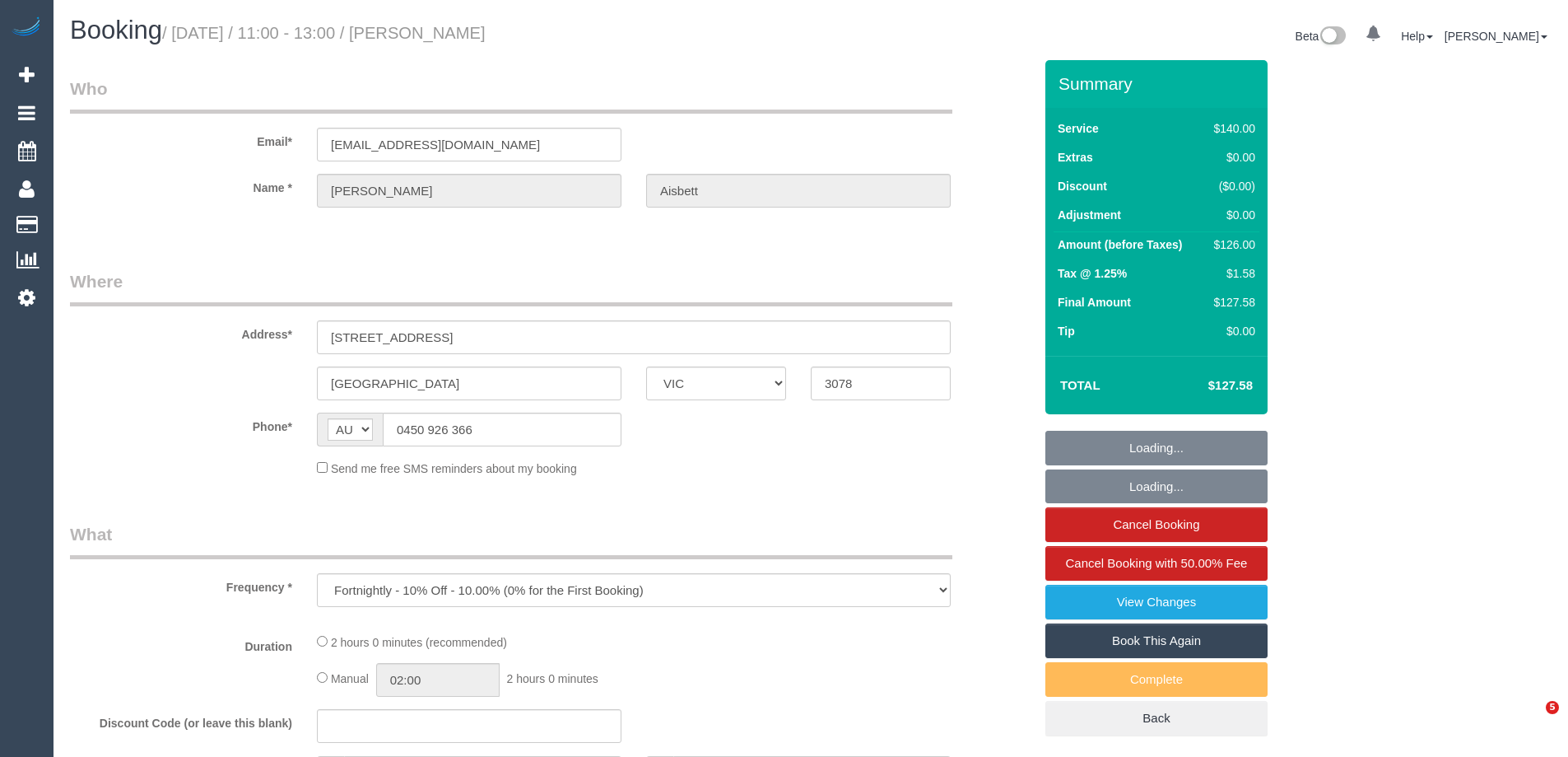
select select "VIC"
select select "string:stripe-pm_1QJlO72GScqysDRVjq4fMurT"
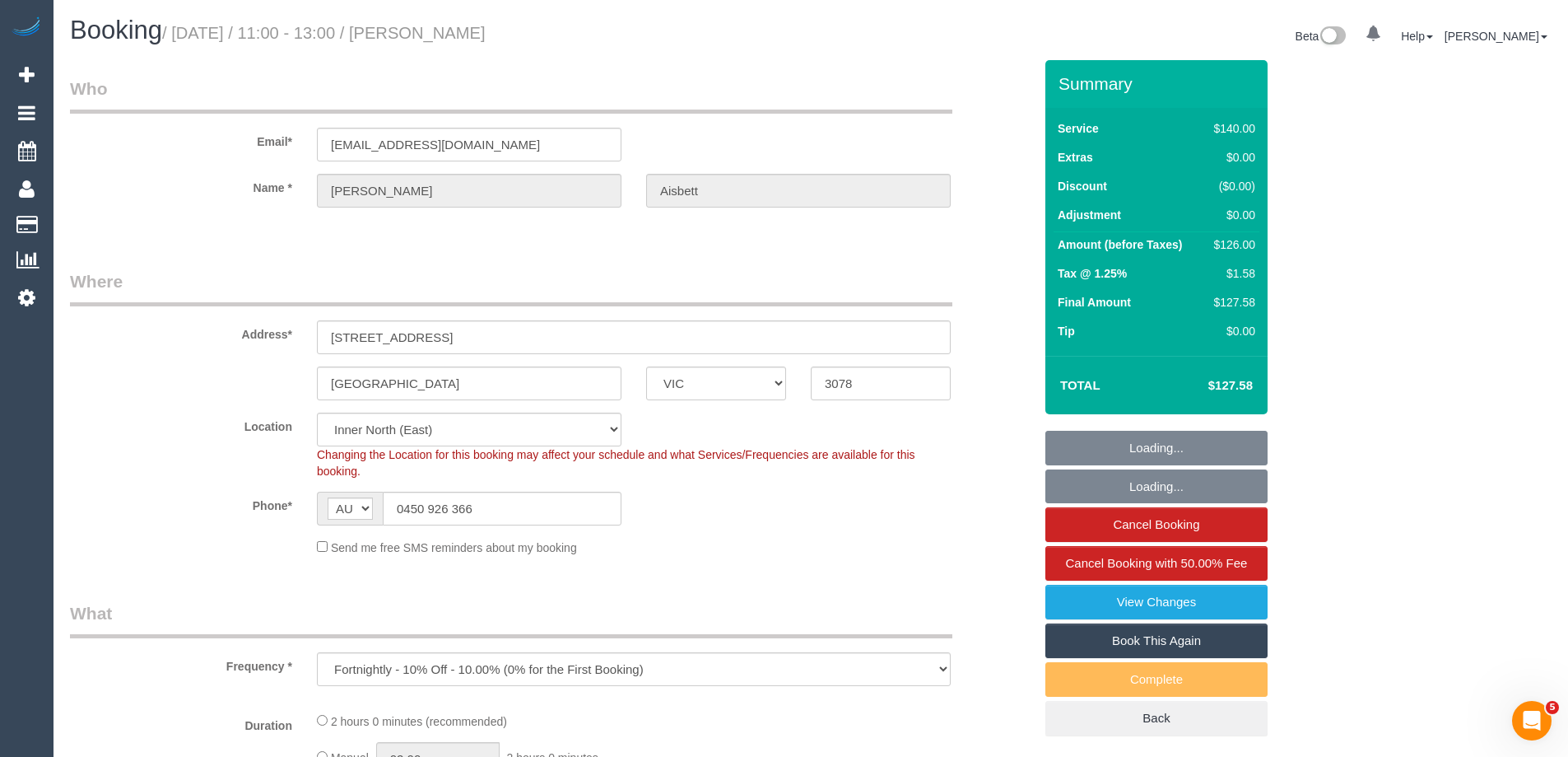
select select "object:700"
select select "number:28"
select select "number:15"
select select "number:18"
select select "number:36"
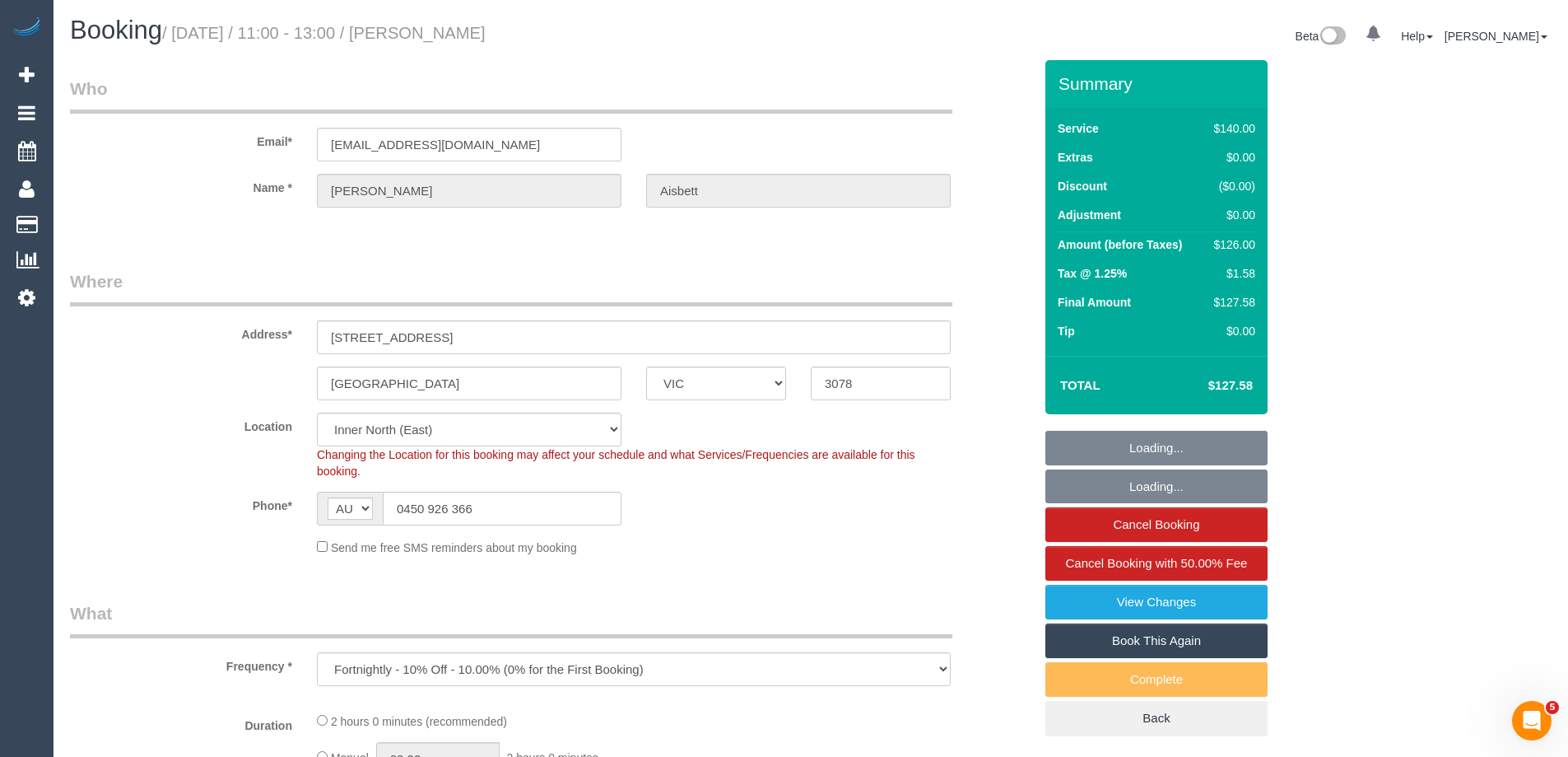
select select "number:33"
select select "number:26"
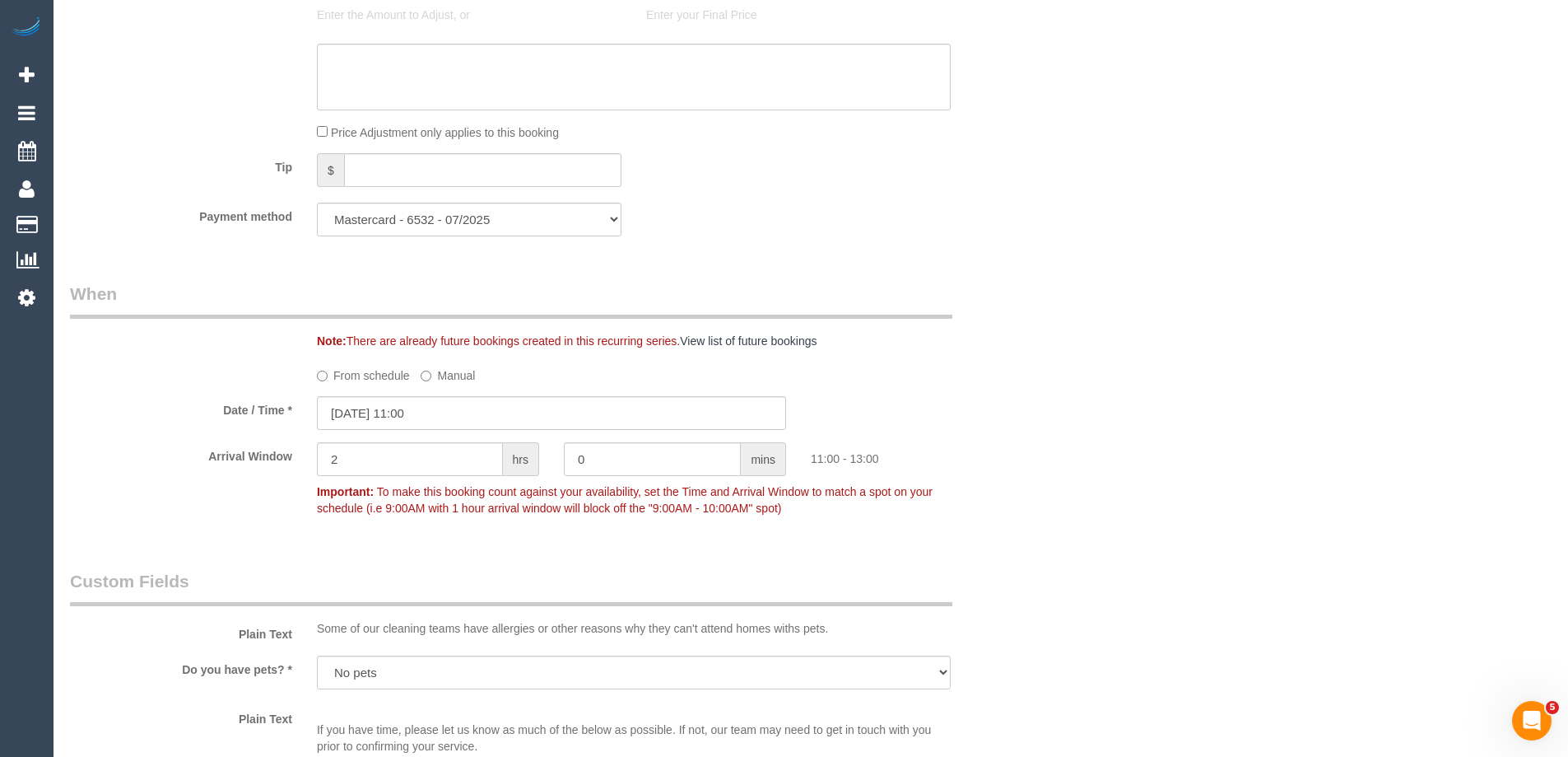
scroll to position [1483, 0]
click at [358, 416] on input "28/08/2025 11:00" at bounding box center [551, 411] width 469 height 33
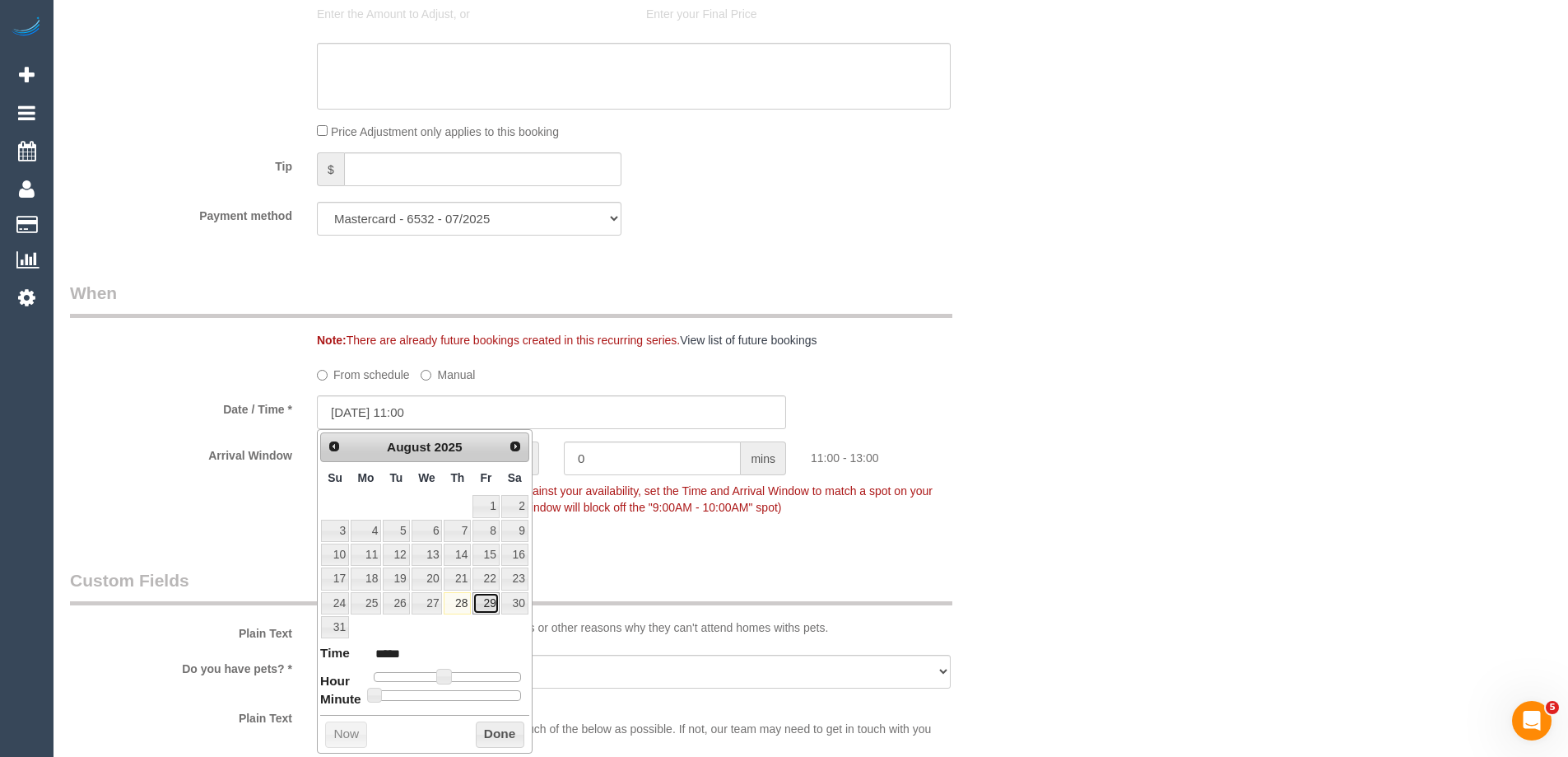
click at [484, 603] on link "29" at bounding box center [486, 603] width 27 height 22
type input "29/08/2025 12:00"
type input "*****"
drag, startPoint x: 447, startPoint y: 677, endPoint x: 457, endPoint y: 682, distance: 11.2
click at [457, 682] on span at bounding box center [450, 676] width 15 height 15
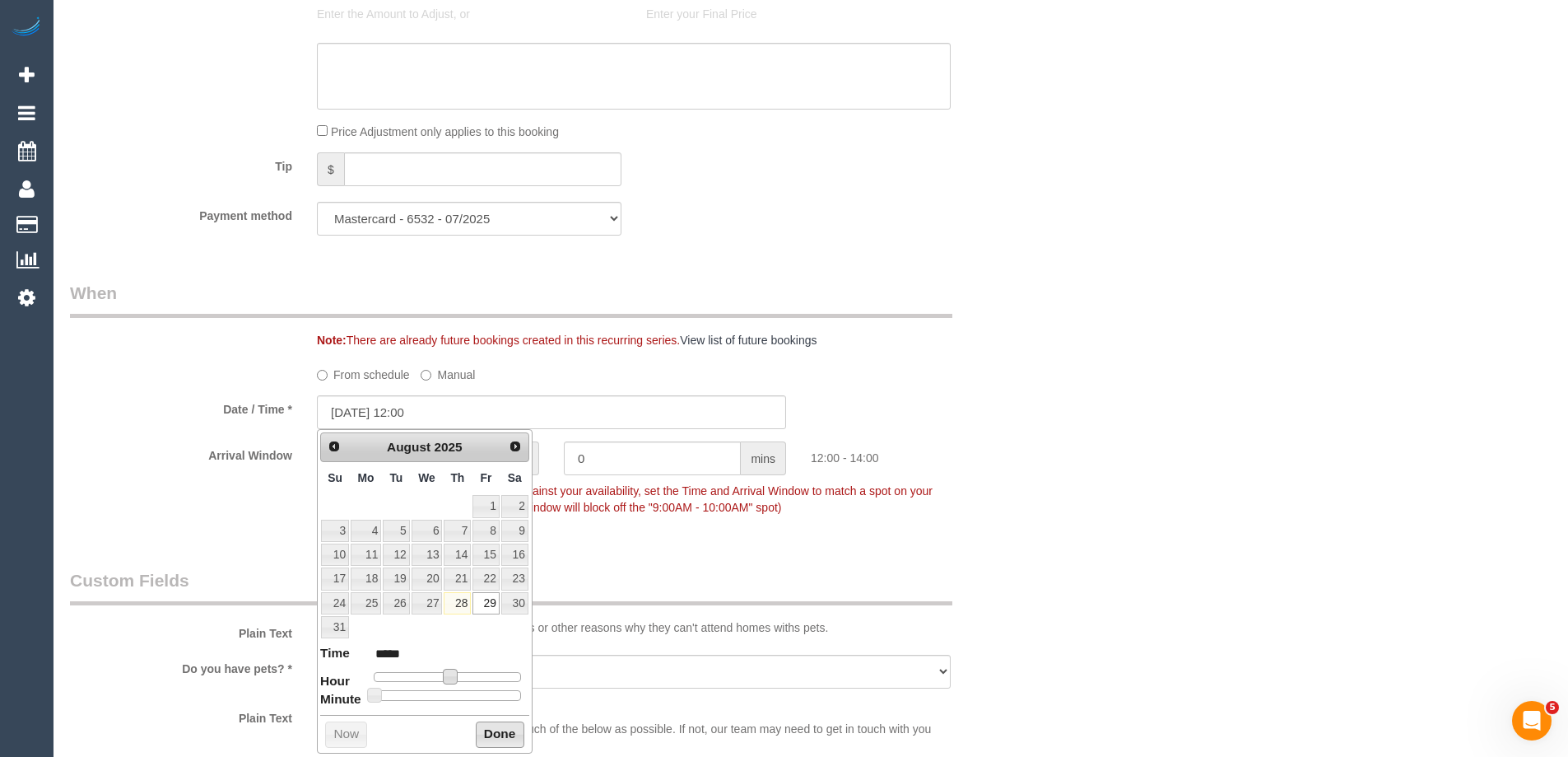
click at [491, 736] on button "Done" at bounding box center [500, 735] width 49 height 27
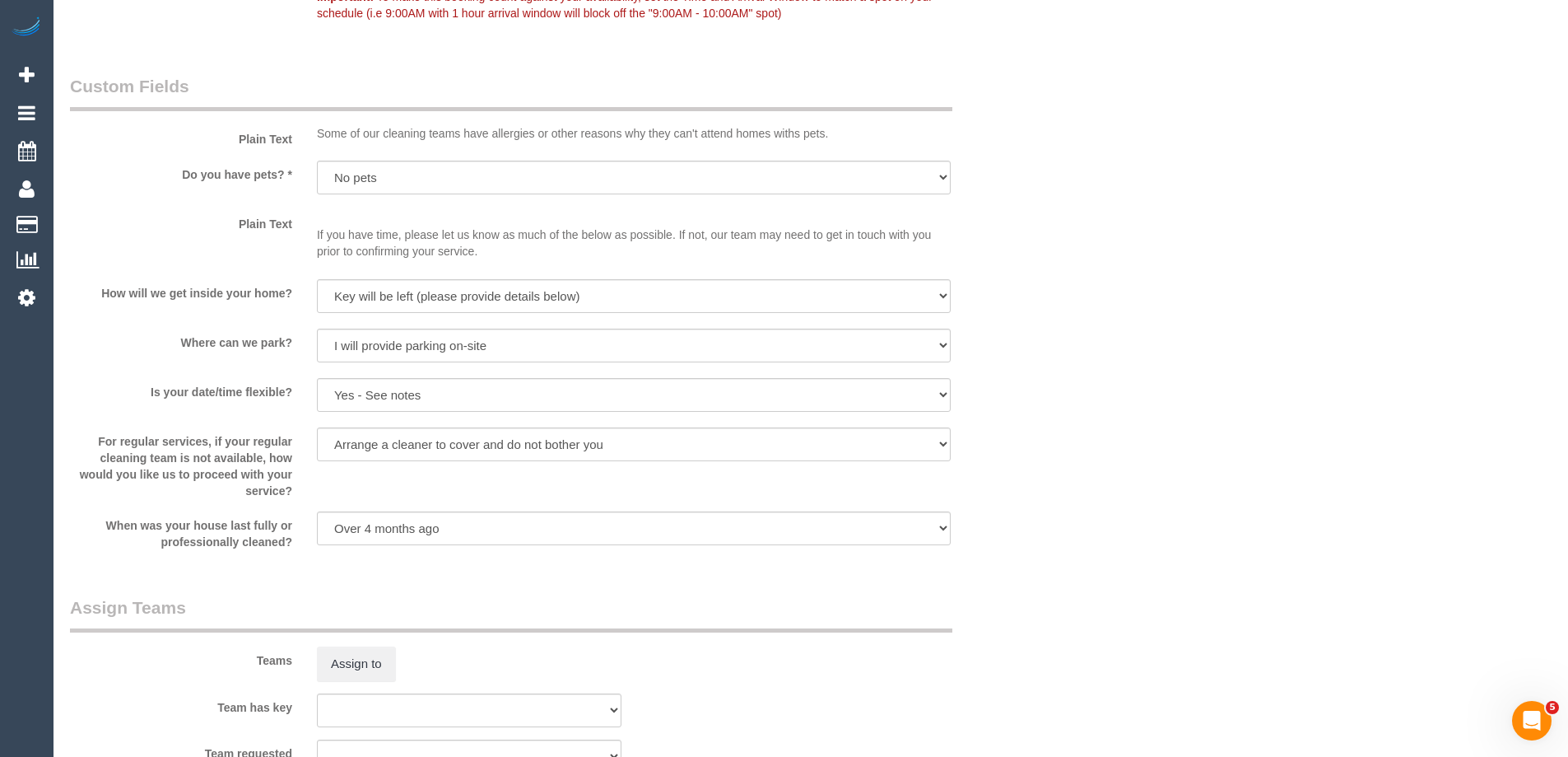
scroll to position [2470, 0]
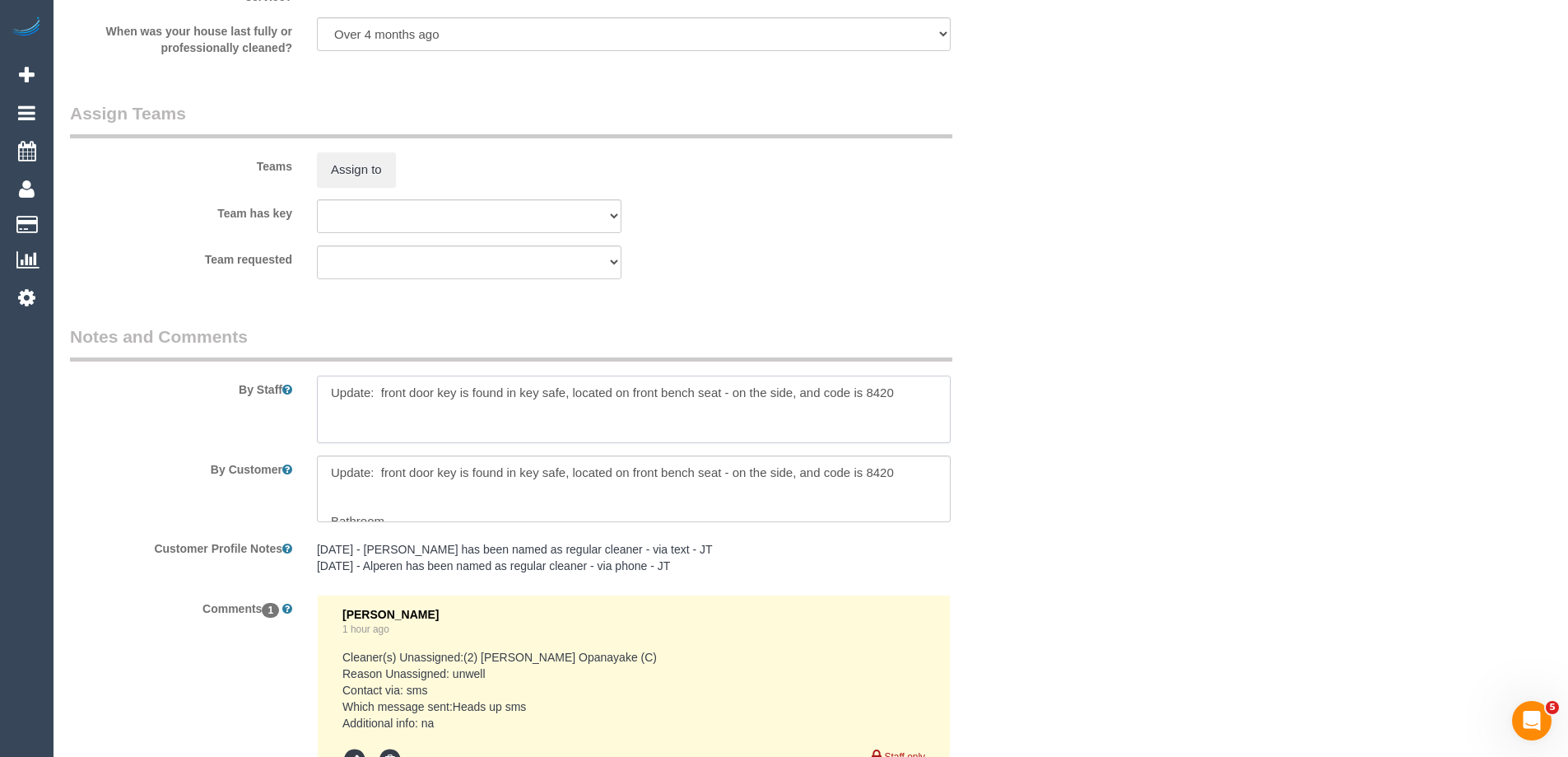
click at [321, 388] on textarea at bounding box center [634, 408] width 634 height 68
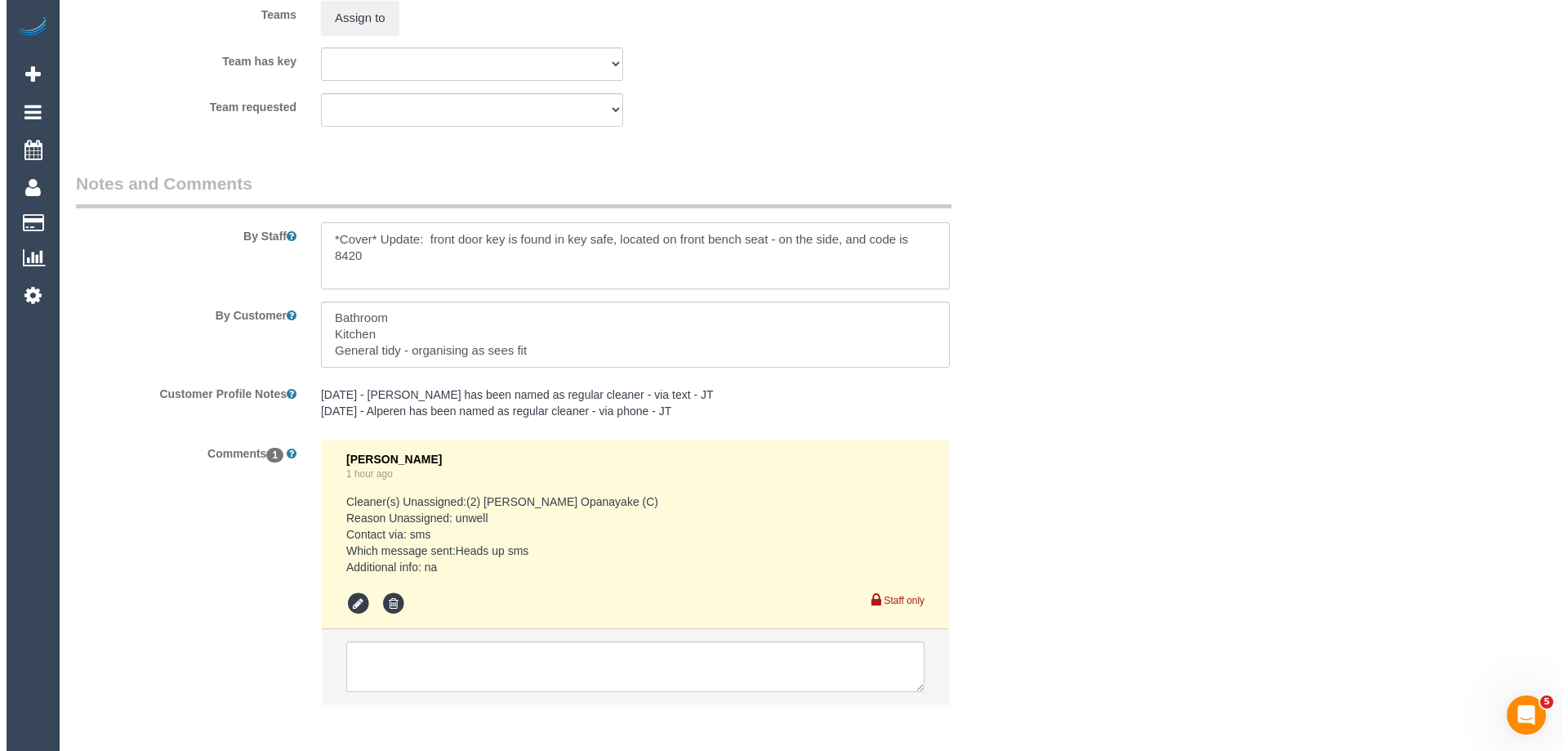
scroll to position [2614, 0]
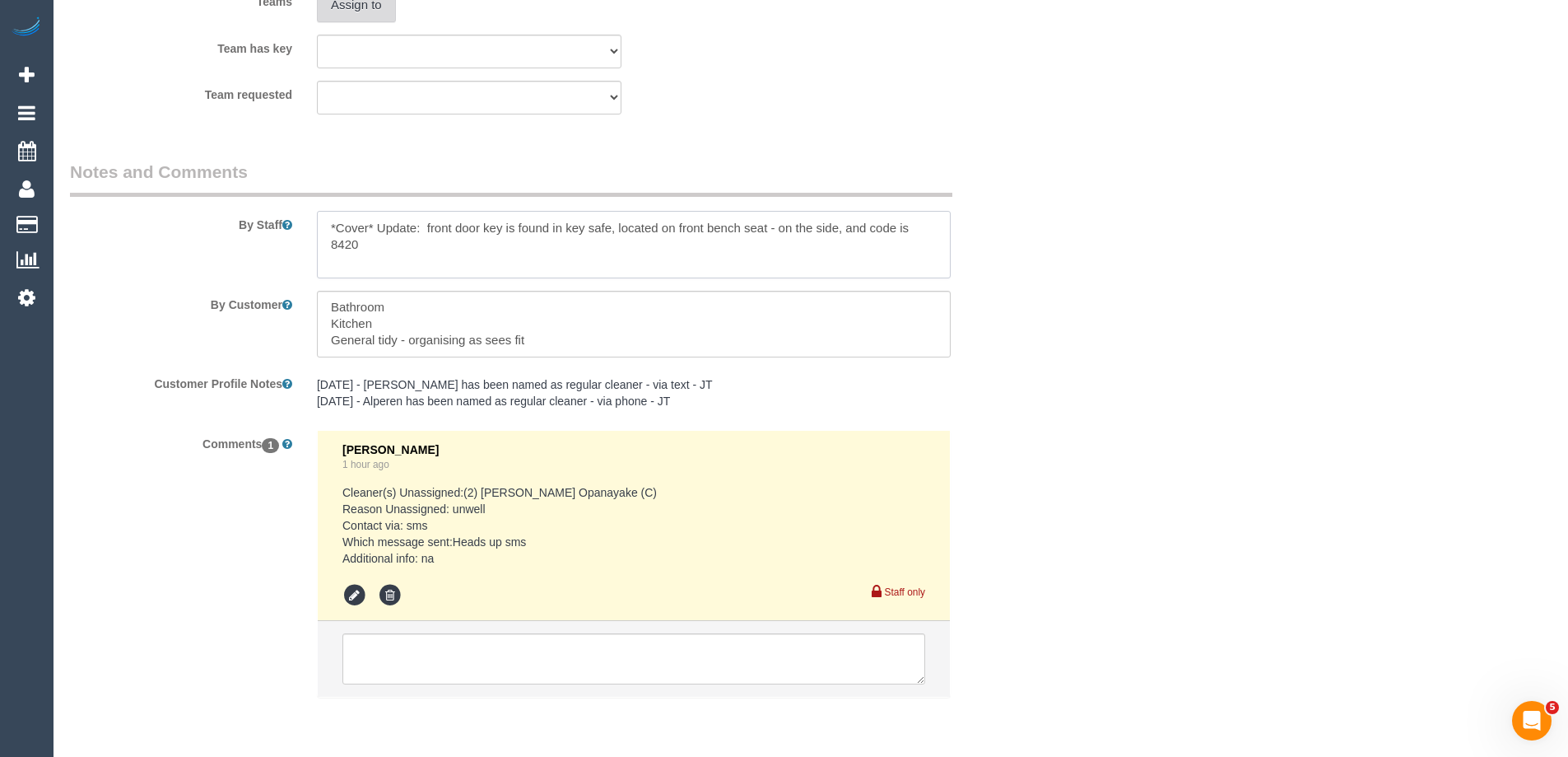
type textarea "*Cover* Update: front door key is found in key safe, located on front bench sea…"
click at [374, 11] on button "Assign to" at bounding box center [356, 5] width 79 height 34
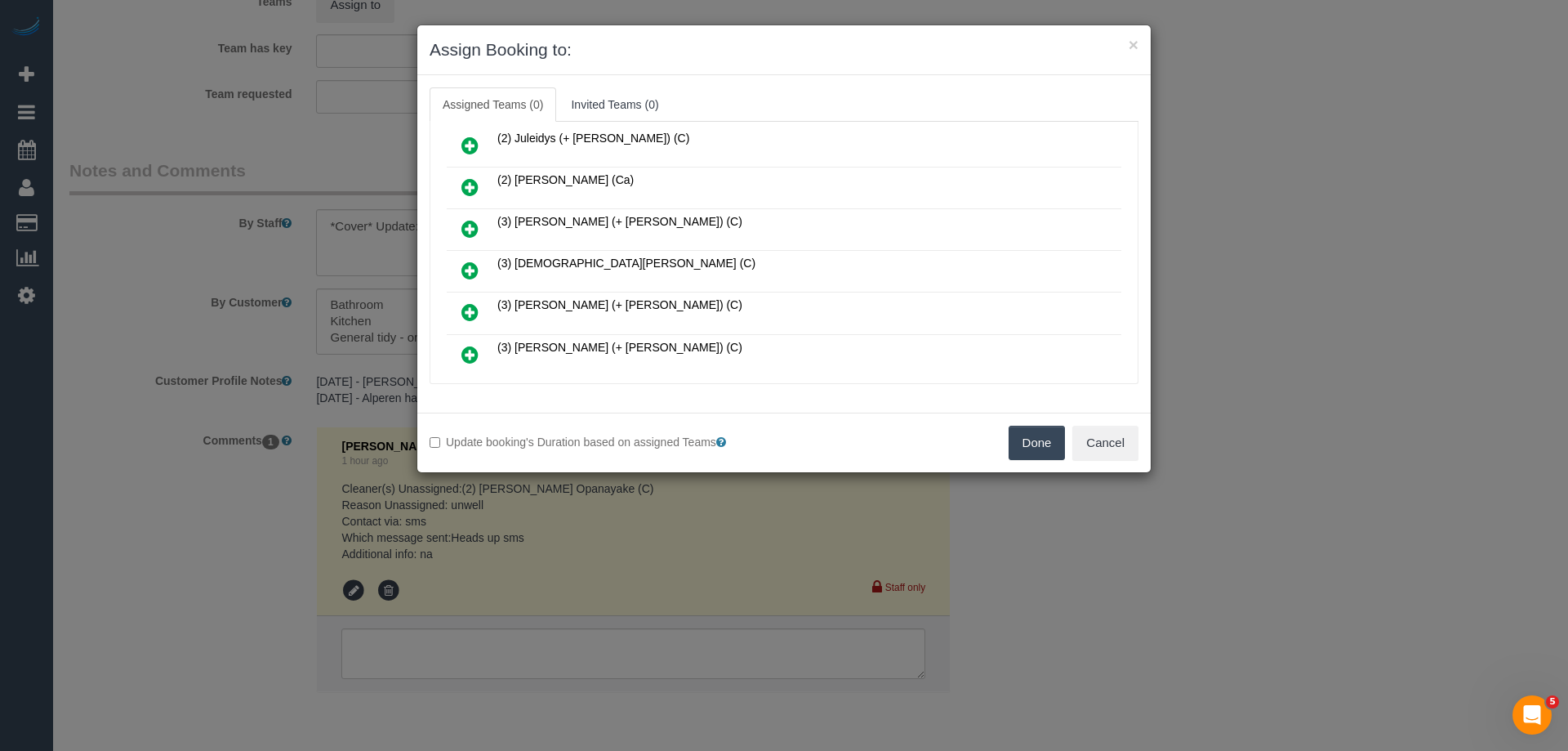
scroll to position [163, 0]
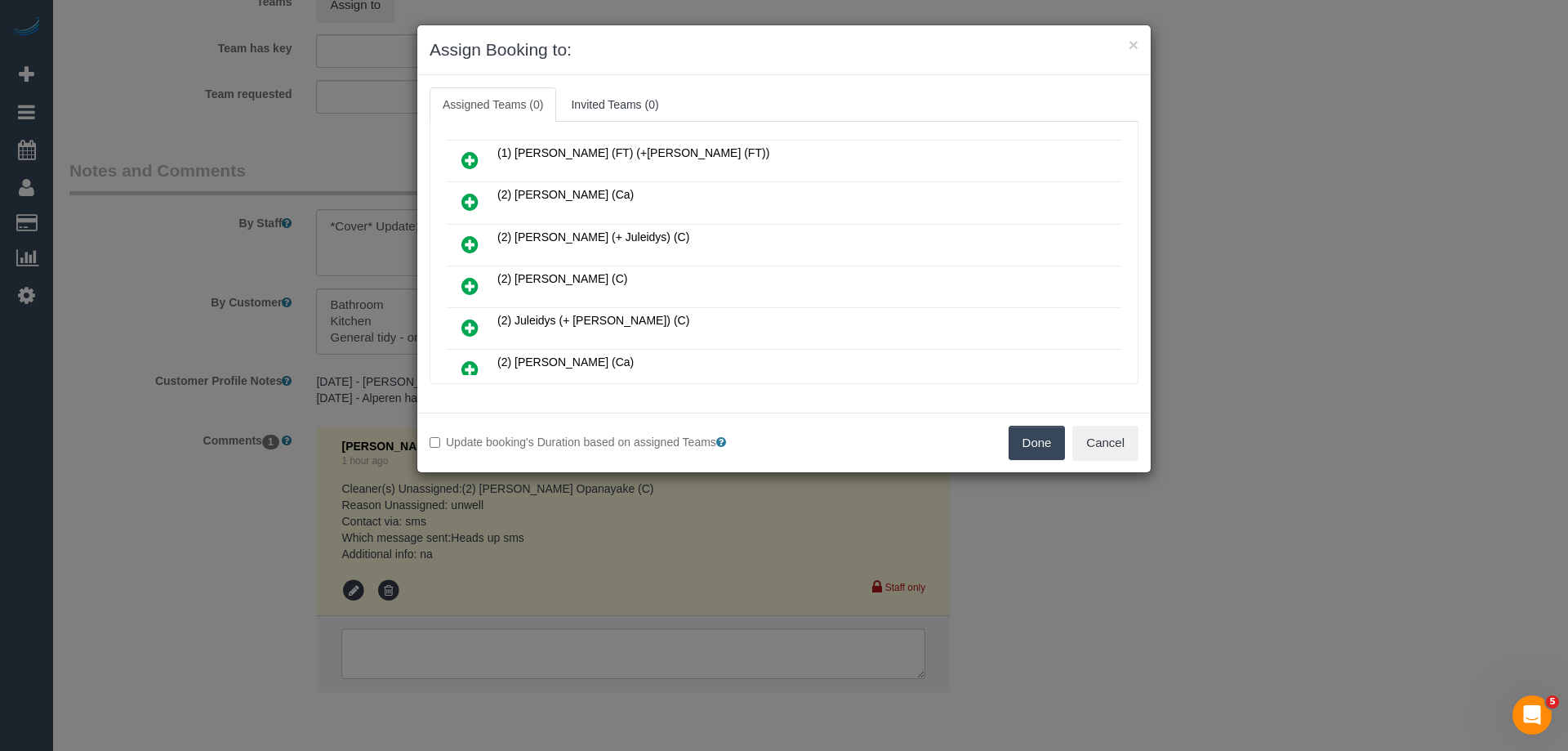
click at [468, 281] on icon at bounding box center [470, 285] width 17 height 20
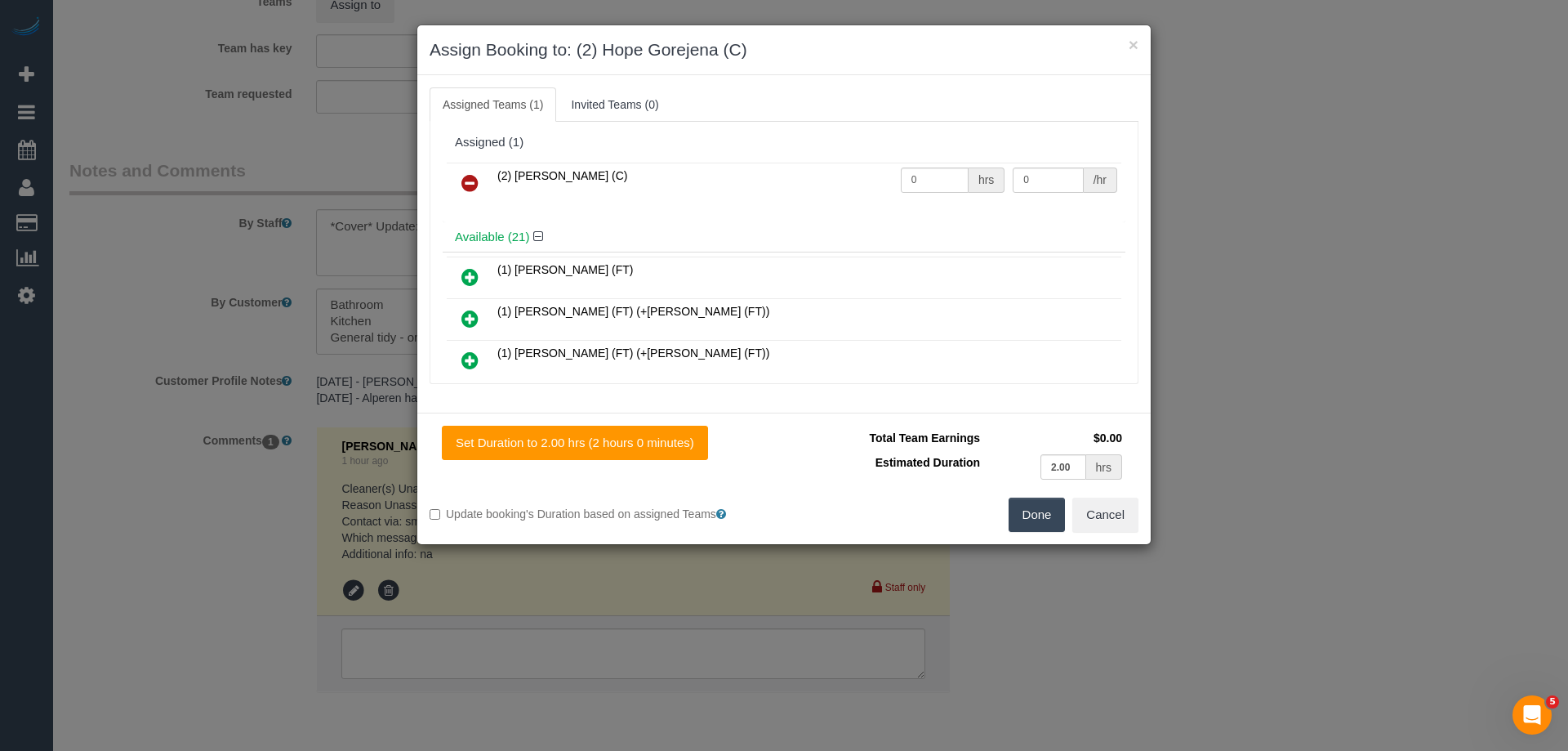
scroll to position [0, 0]
drag, startPoint x: 936, startPoint y: 179, endPoint x: 864, endPoint y: 180, distance: 72.0
click at [878, 179] on tr "(2) Hope Gorejena (C) 0 hrs 0 /hr" at bounding box center [784, 186] width 674 height 42
type input "2"
drag, startPoint x: 1034, startPoint y: 174, endPoint x: 862, endPoint y: 168, distance: 172.1
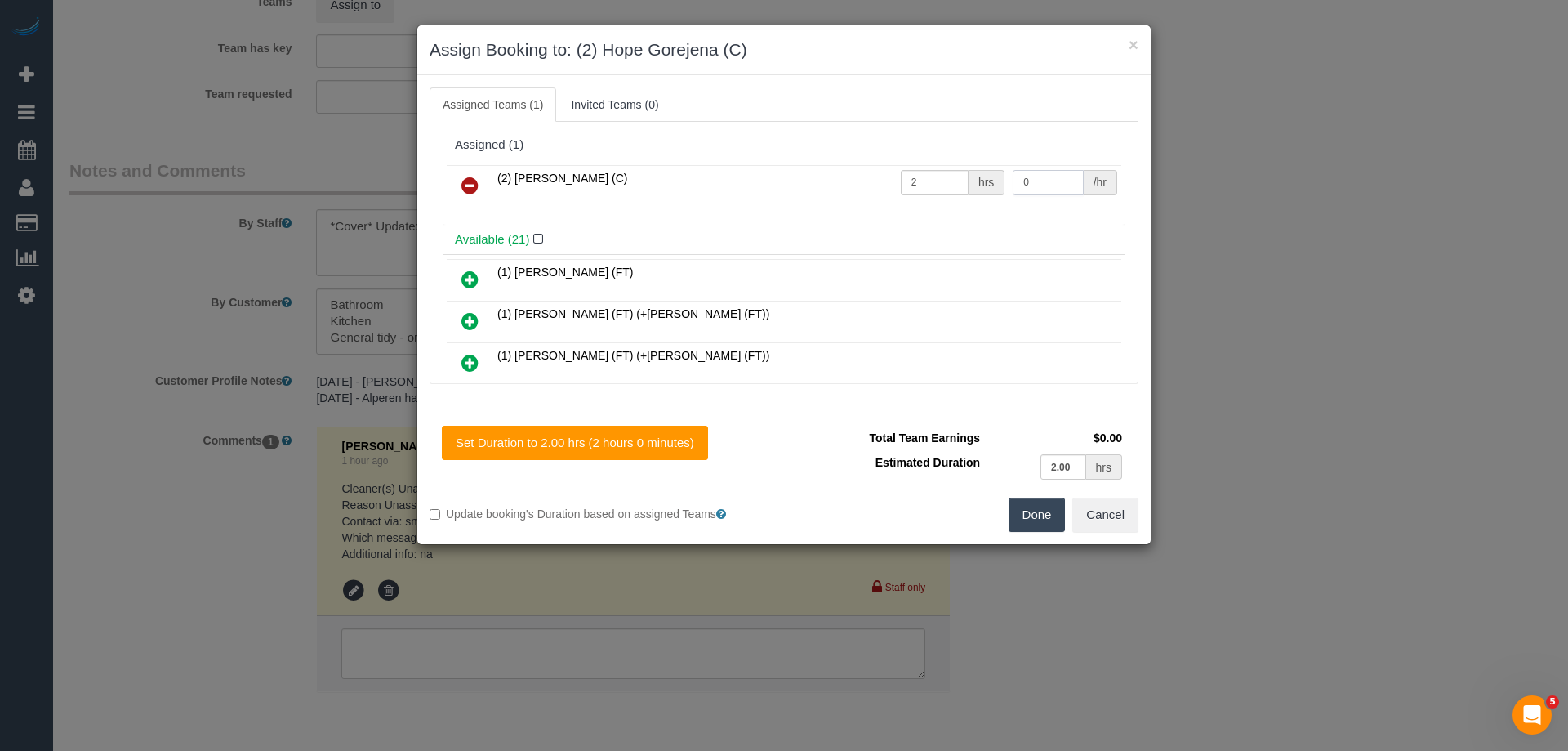
click at [881, 171] on tr "(2) Hope Gorejena (C) 2 hrs 0 /hr" at bounding box center [784, 186] width 674 height 42
type input "37.5"
click at [1042, 524] on button "Done" at bounding box center [1037, 515] width 58 height 34
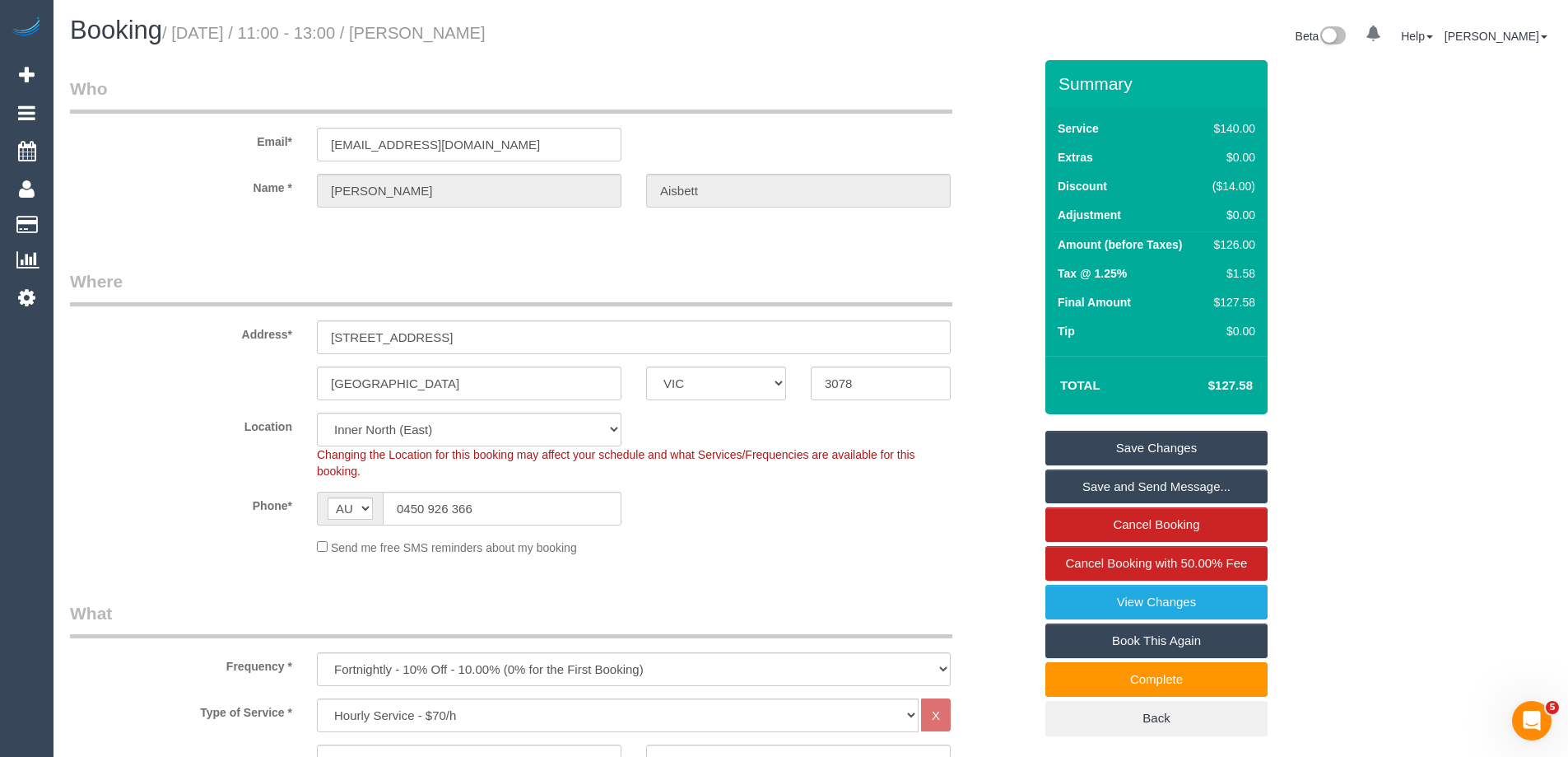
drag, startPoint x: 545, startPoint y: 29, endPoint x: 423, endPoint y: 37, distance: 122.3
click at [423, 37] on h1 "Booking / August 28, 2025 / 11:00 - 13:00 / Amanda Aisbett" at bounding box center [434, 30] width 728 height 28
copy small "Amanda Aisbett"
click at [1075, 452] on link "Save Changes" at bounding box center [1156, 448] width 222 height 34
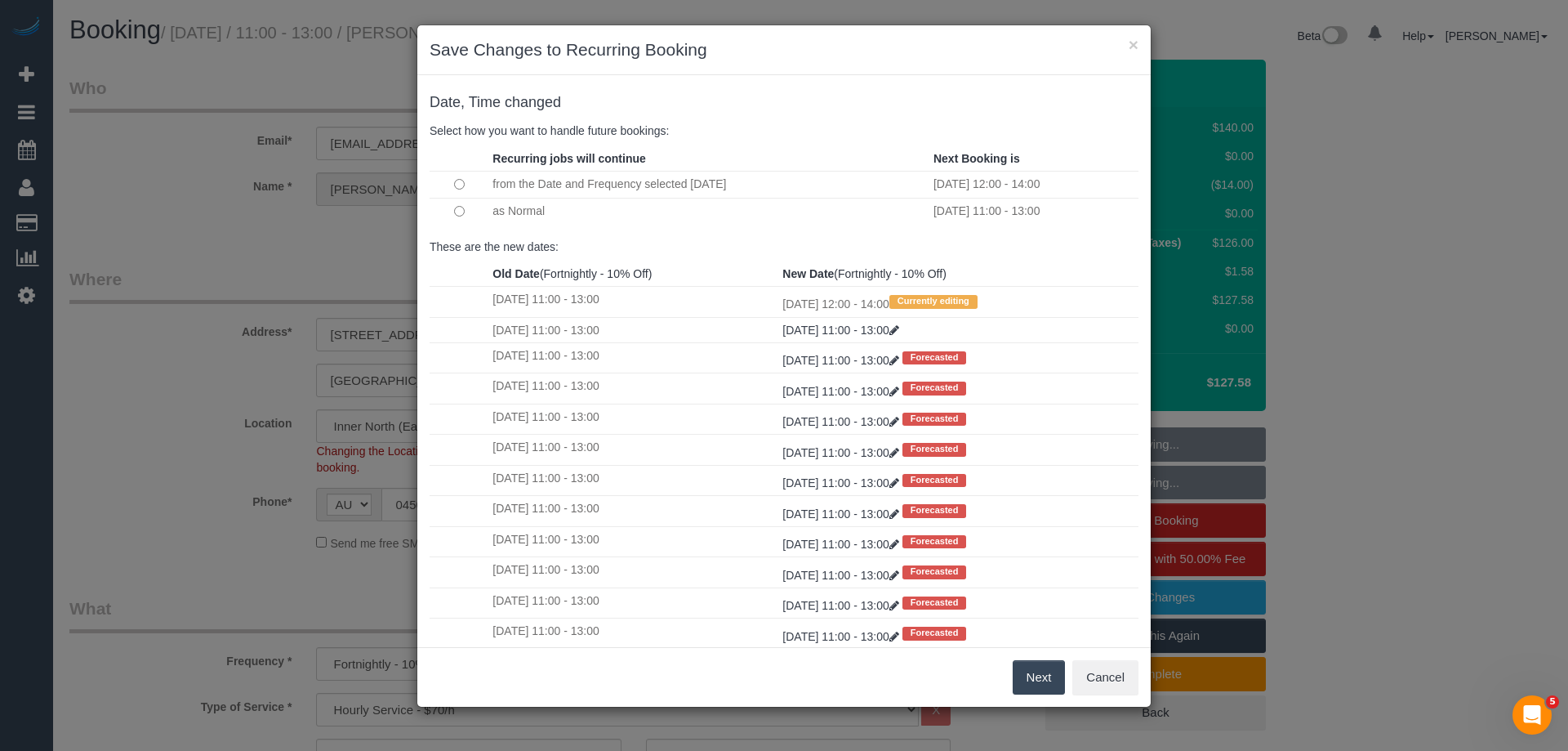
click at [1039, 678] on button "Next" at bounding box center [1039, 677] width 53 height 34
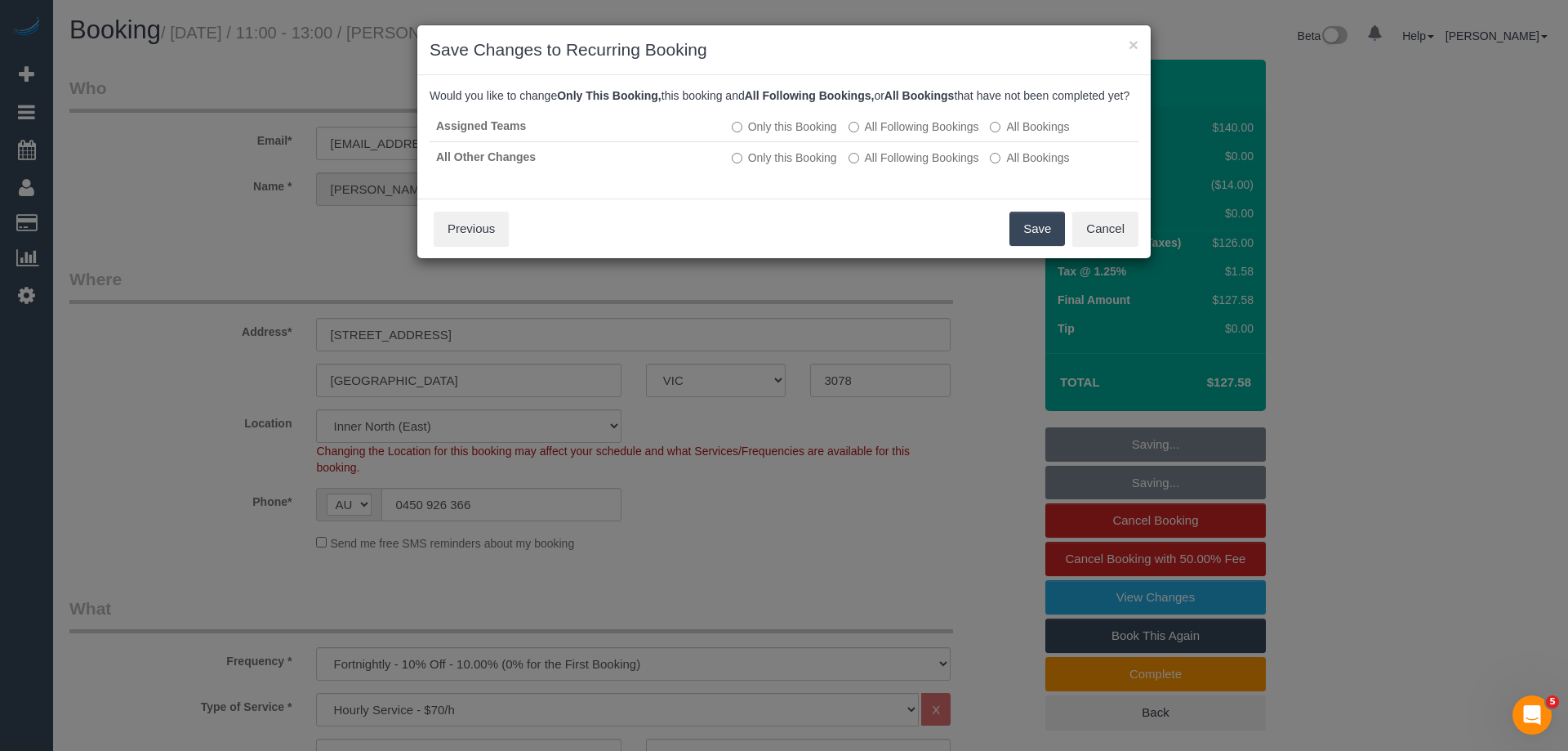
click at [1031, 246] on button "Save" at bounding box center [1037, 229] width 56 height 34
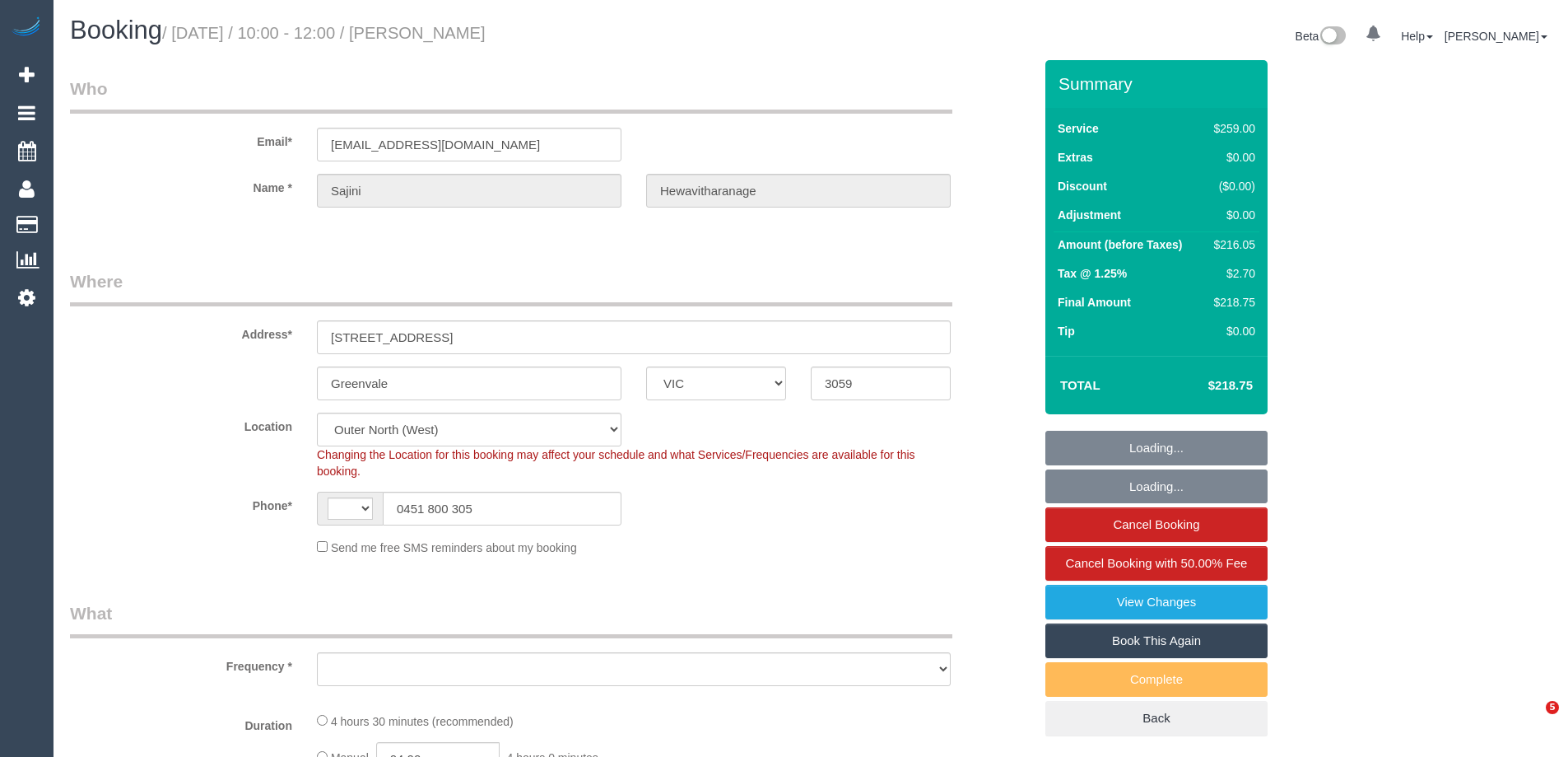
select select "VIC"
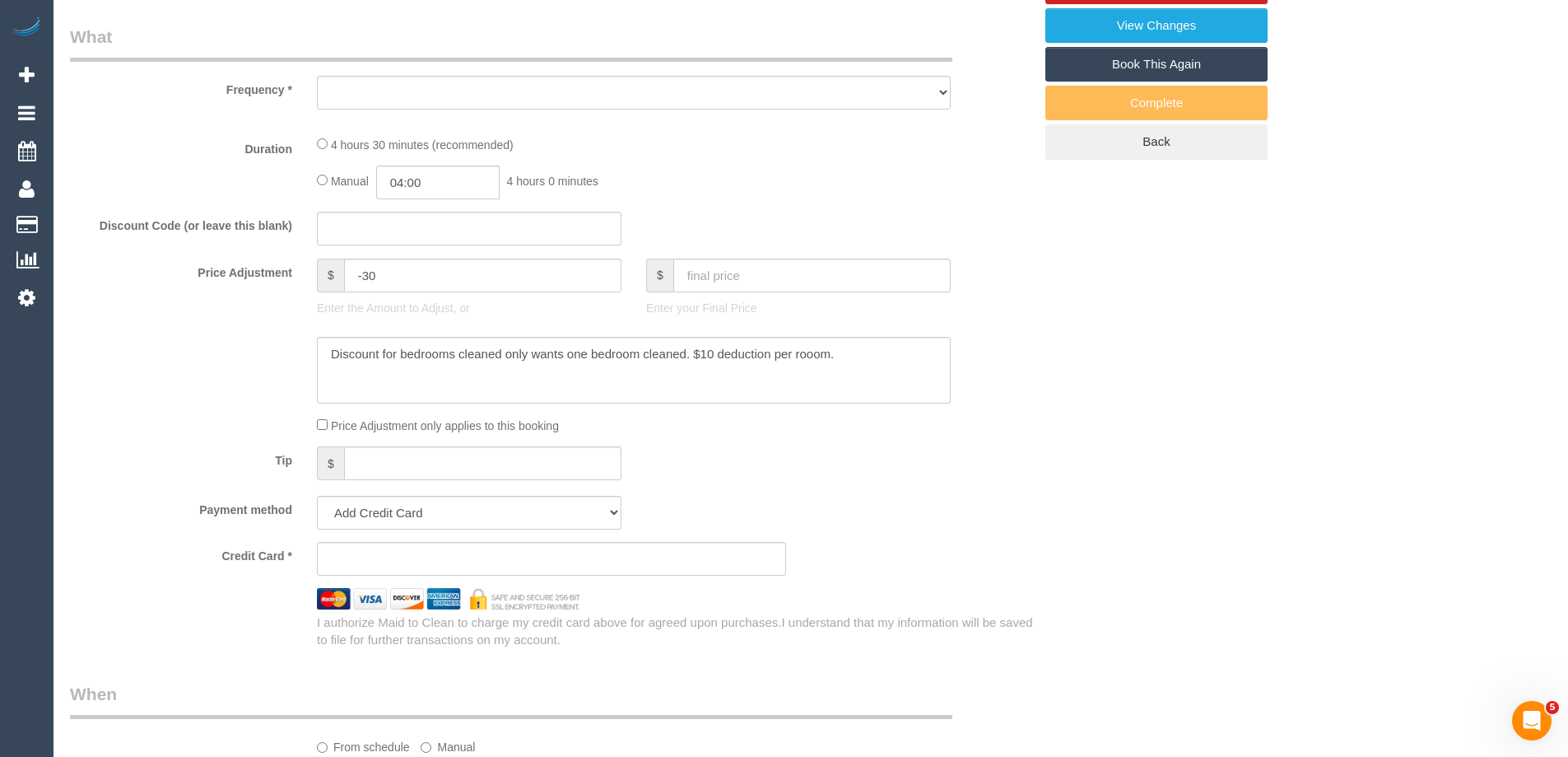
select select "string:AU"
select select "string:stripe-pm_1Odr4E2GScqysDRVVS4QzLt3"
select select "number:27"
select select "number:14"
select select "number:18"
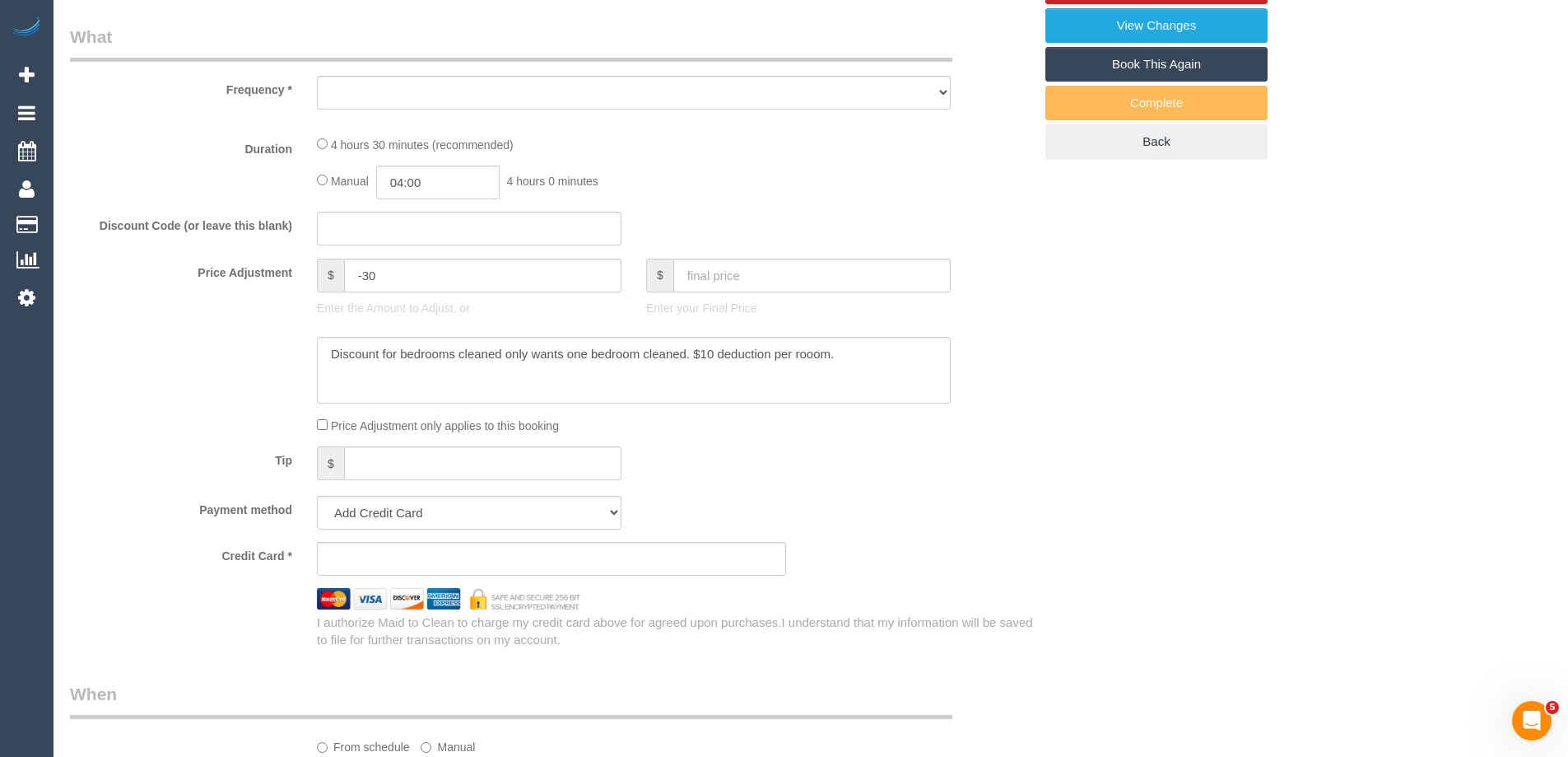
select select "number:22"
select select "number:34"
select select "number:12"
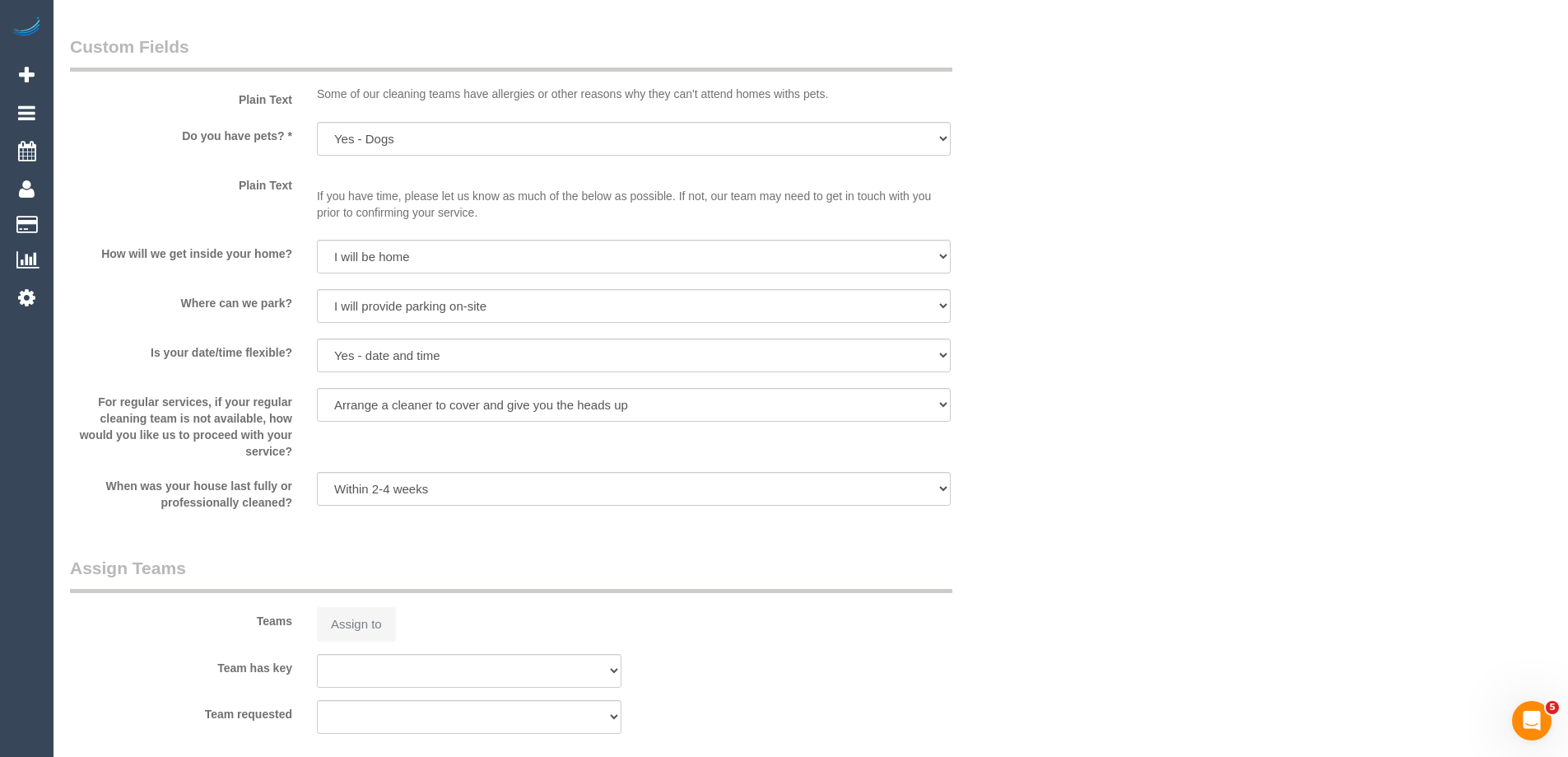
select select "object:1148"
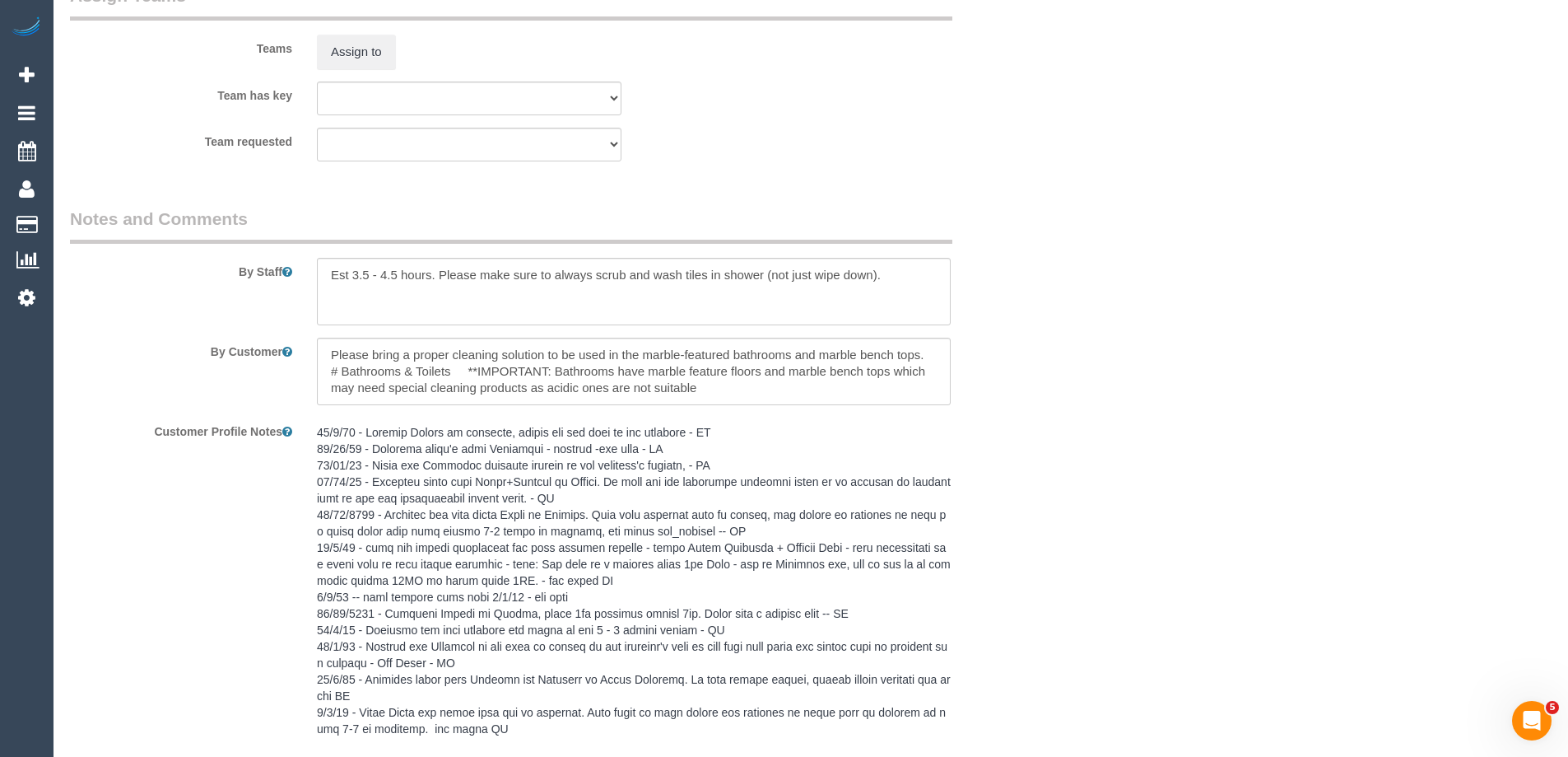
select select "spot1"
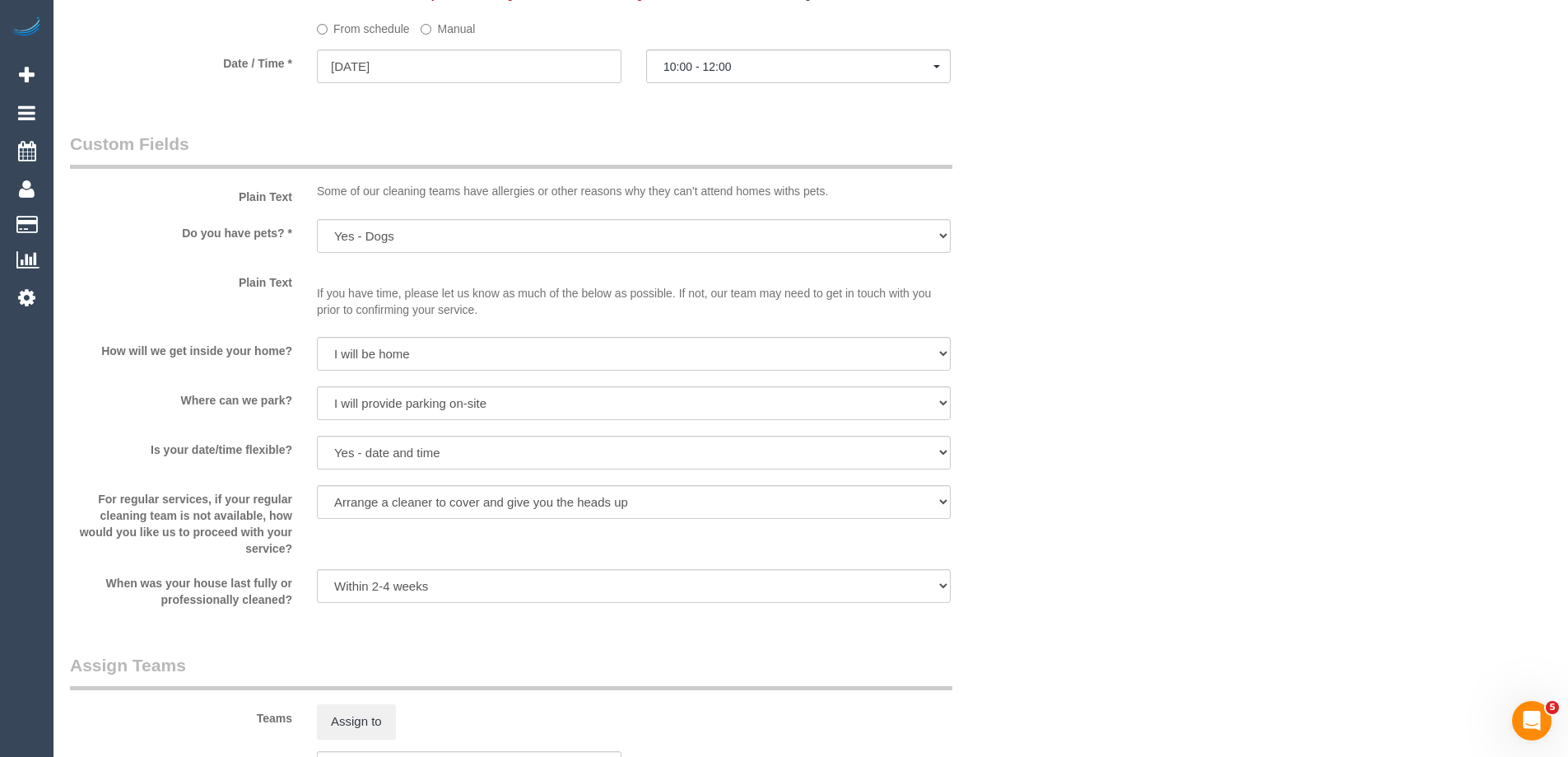
scroll to position [1729, 0]
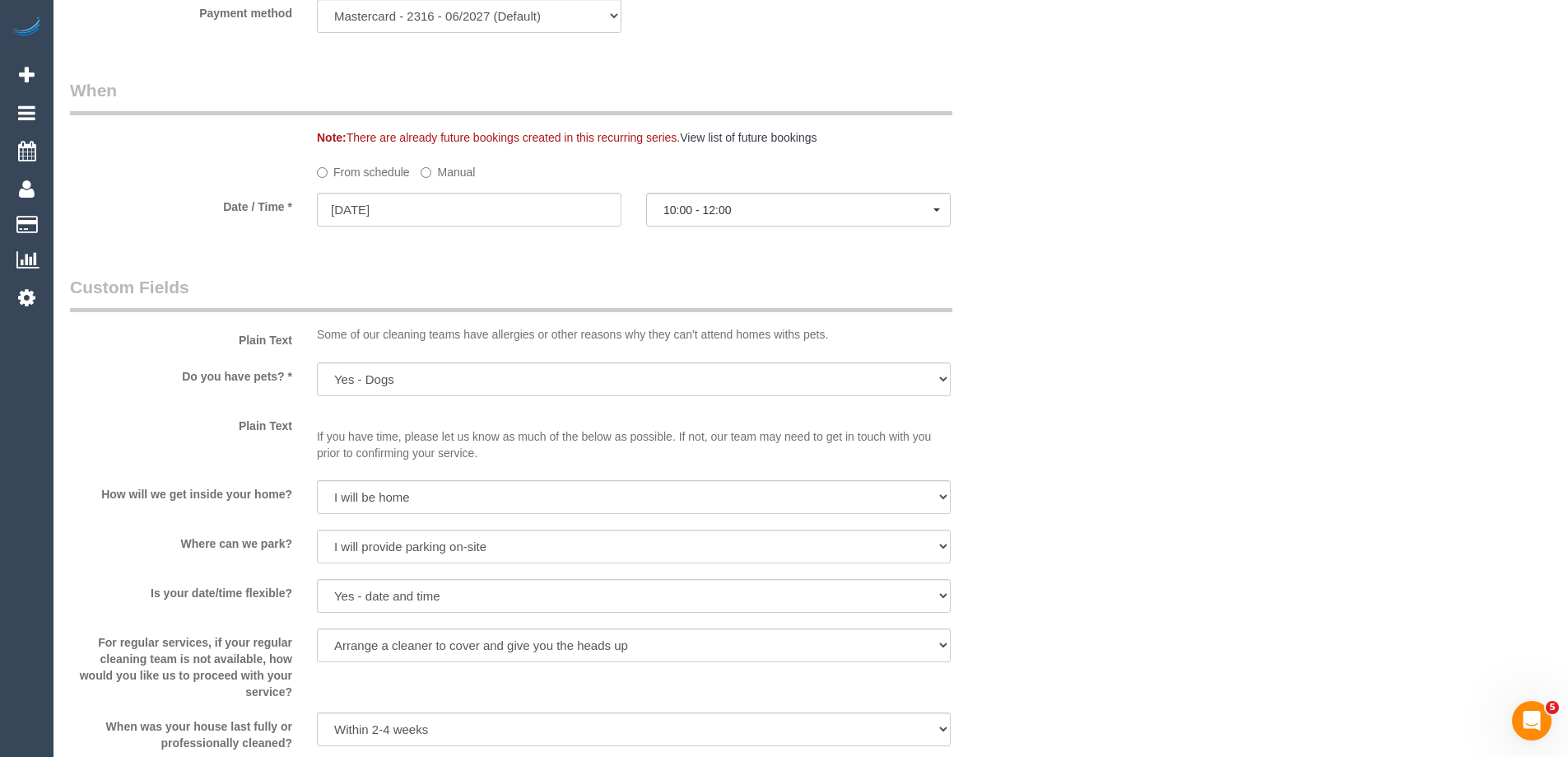
click at [452, 172] on label "Manual" at bounding box center [447, 169] width 54 height 22
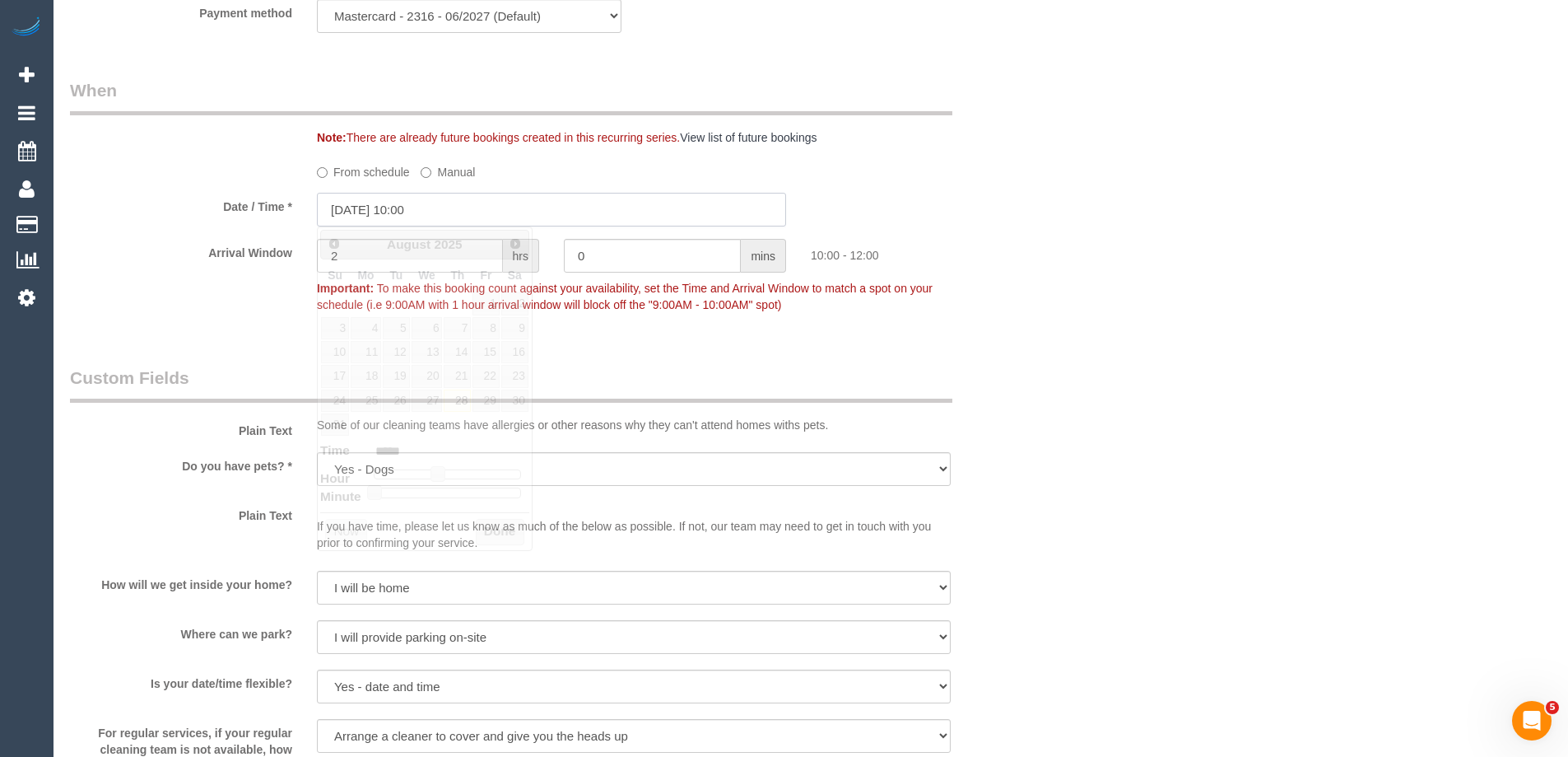
click at [419, 203] on input "[DATE] 10:00" at bounding box center [551, 209] width 469 height 33
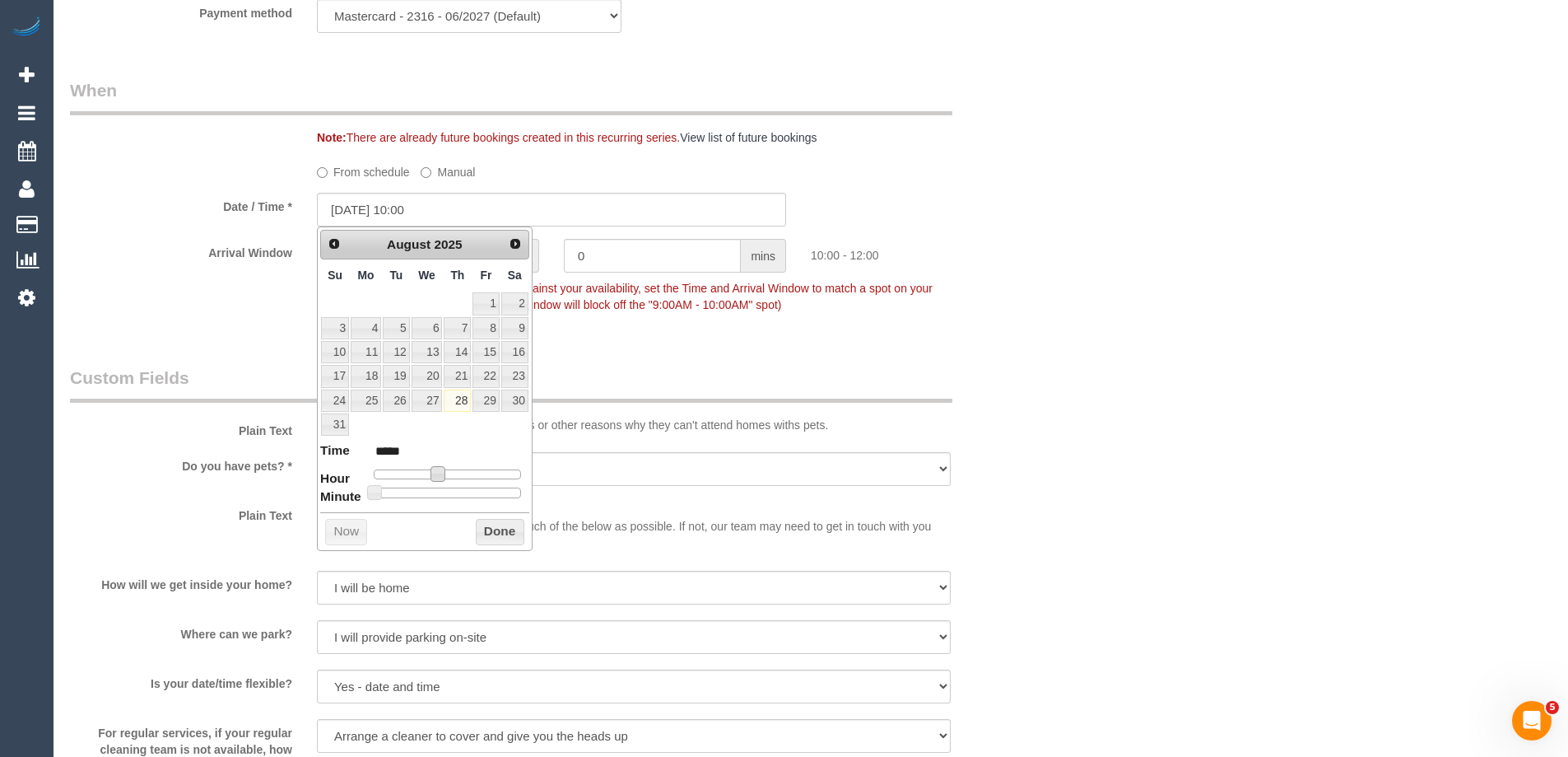
type input "[DATE] 09:00"
type input "*****"
click at [440, 473] on div at bounding box center [447, 474] width 148 height 10
click at [486, 525] on button "Done" at bounding box center [500, 532] width 49 height 27
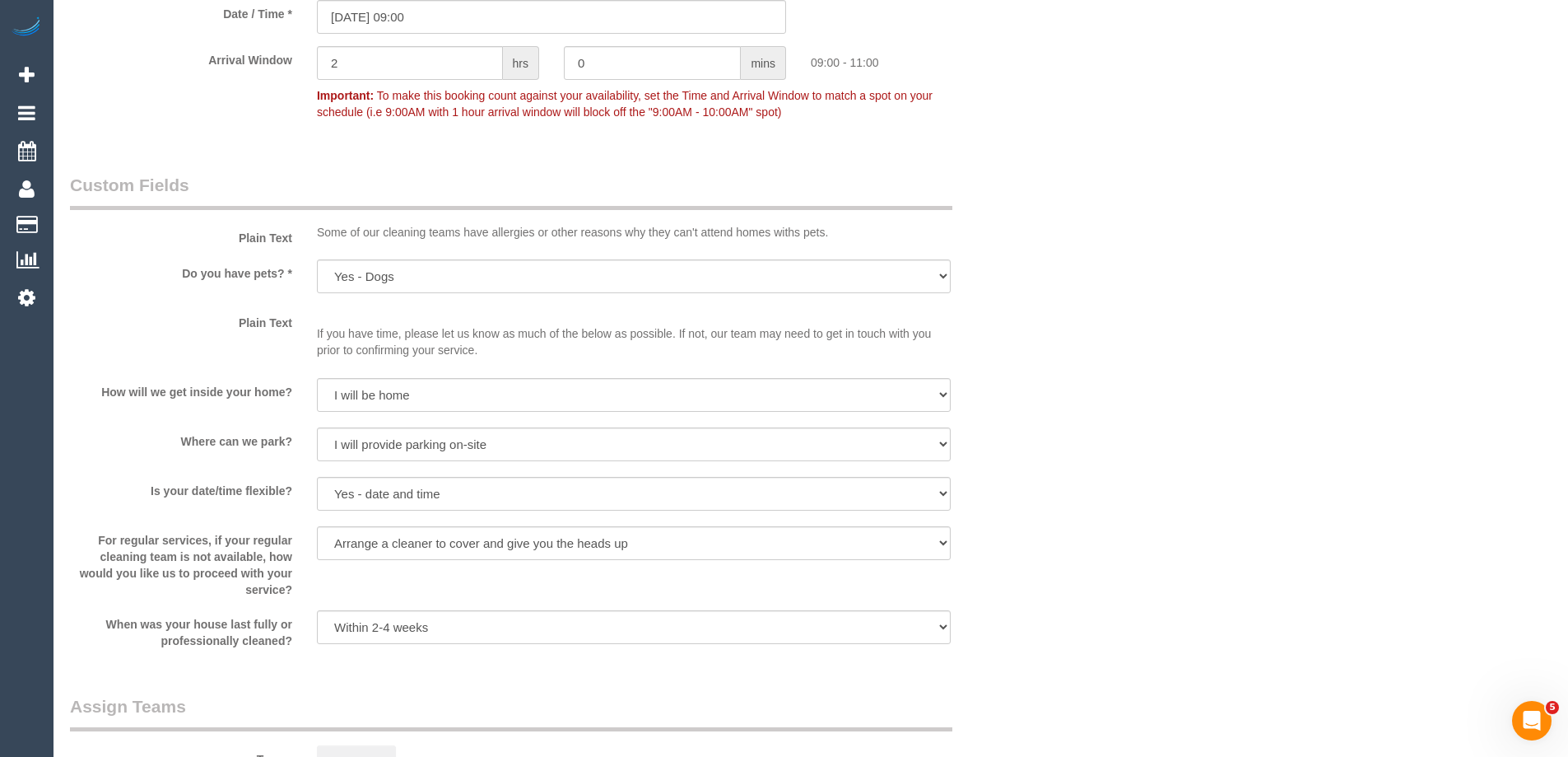
scroll to position [1894, 0]
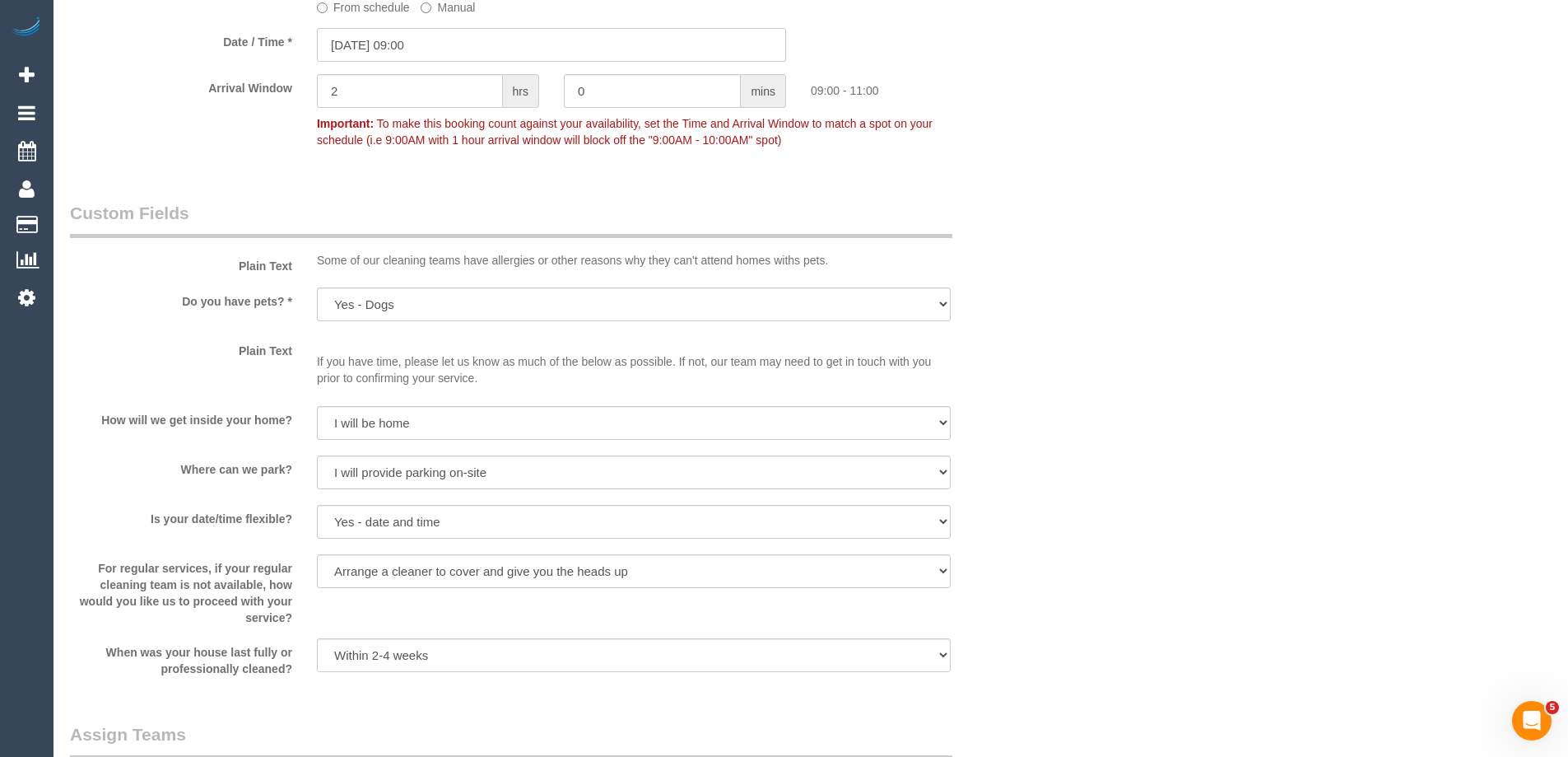
click at [346, 40] on input "[DATE] 09:00" at bounding box center [551, 44] width 469 height 33
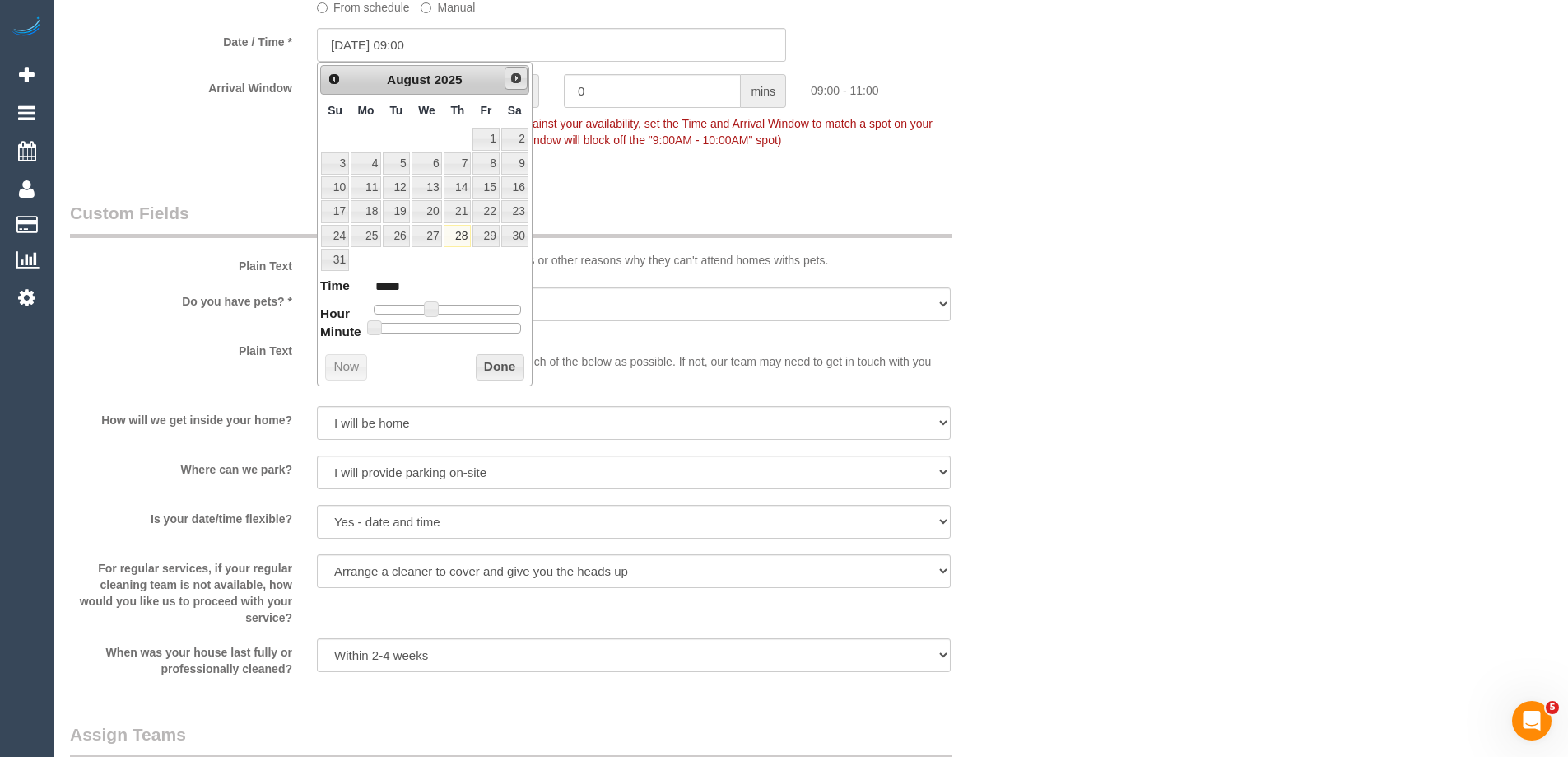
click at [518, 73] on span "Next" at bounding box center [516, 78] width 13 height 13
click at [395, 140] on link "2" at bounding box center [396, 138] width 27 height 22
type input "[DATE] 09:00"
click at [498, 338] on button "Done" at bounding box center [500, 344] width 49 height 27
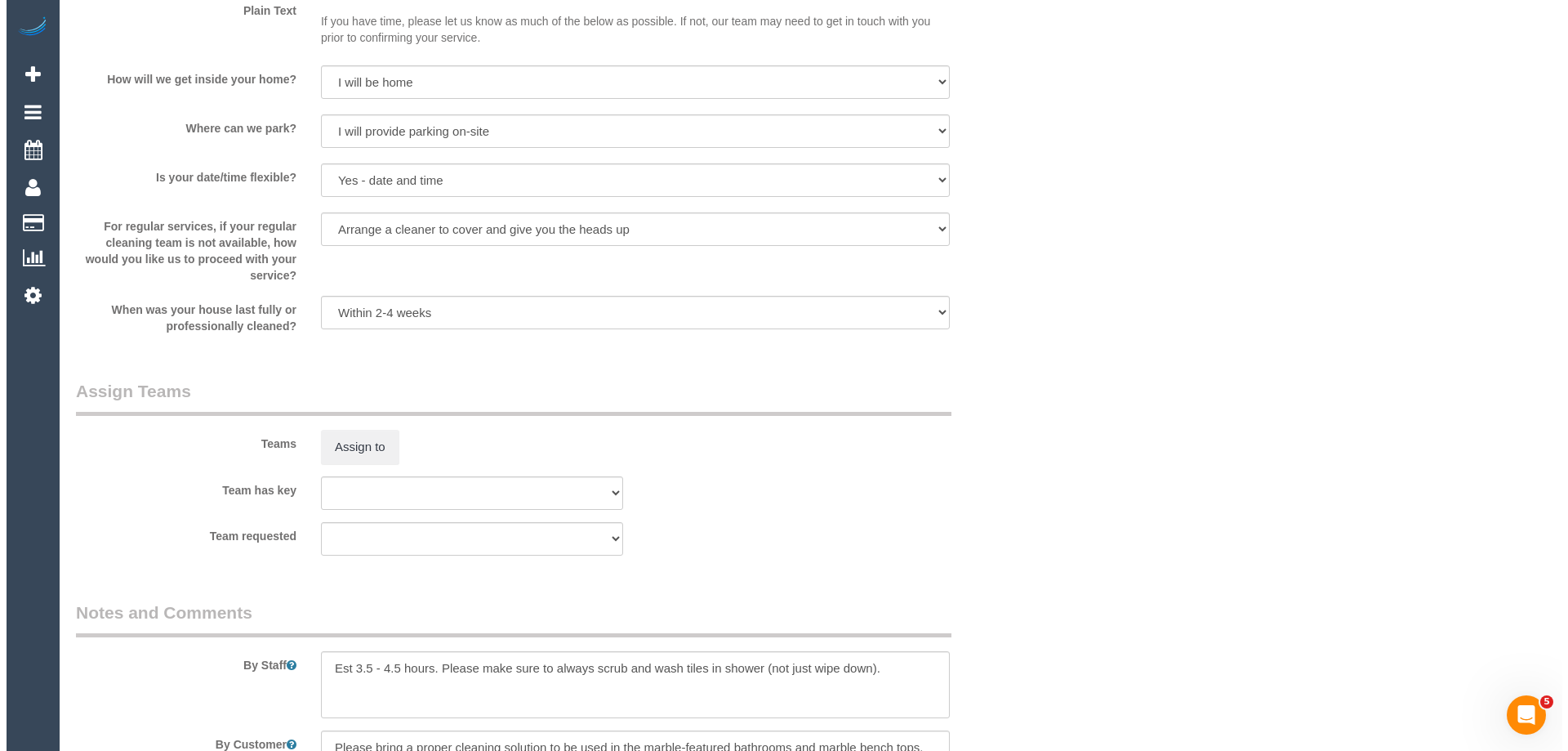
scroll to position [2450, 0]
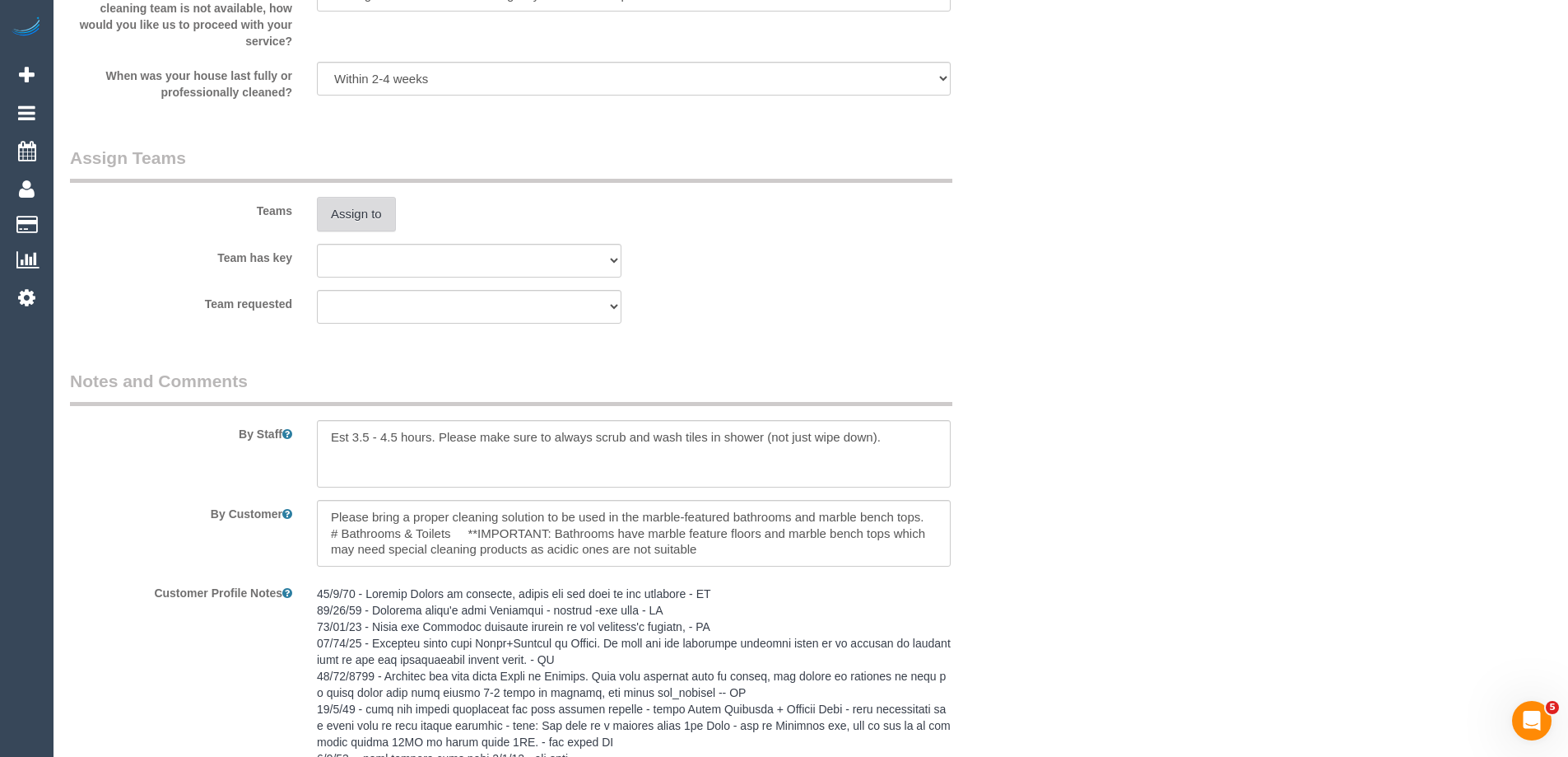
click at [364, 217] on button "Assign to" at bounding box center [356, 214] width 79 height 34
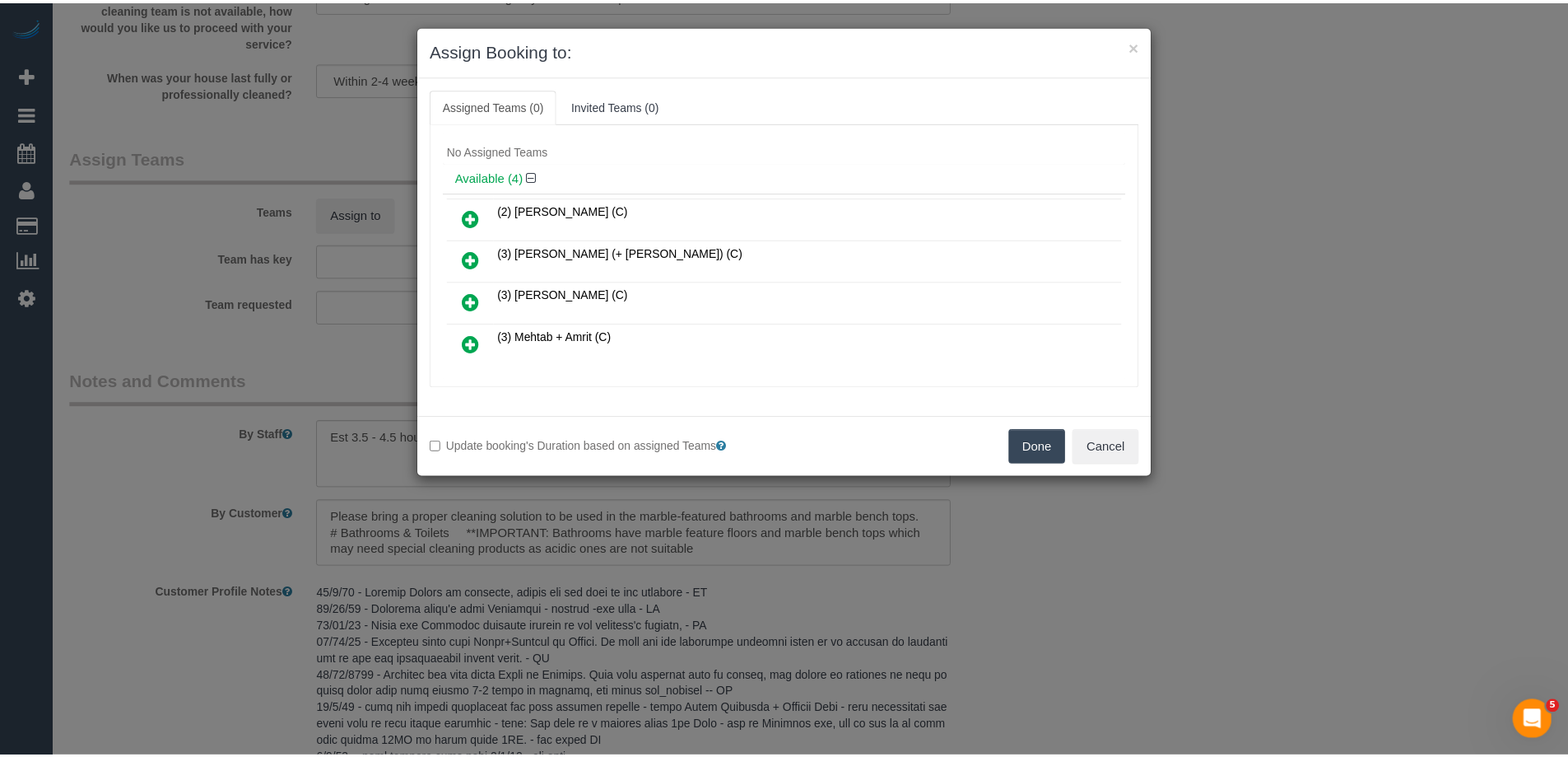
scroll to position [0, 0]
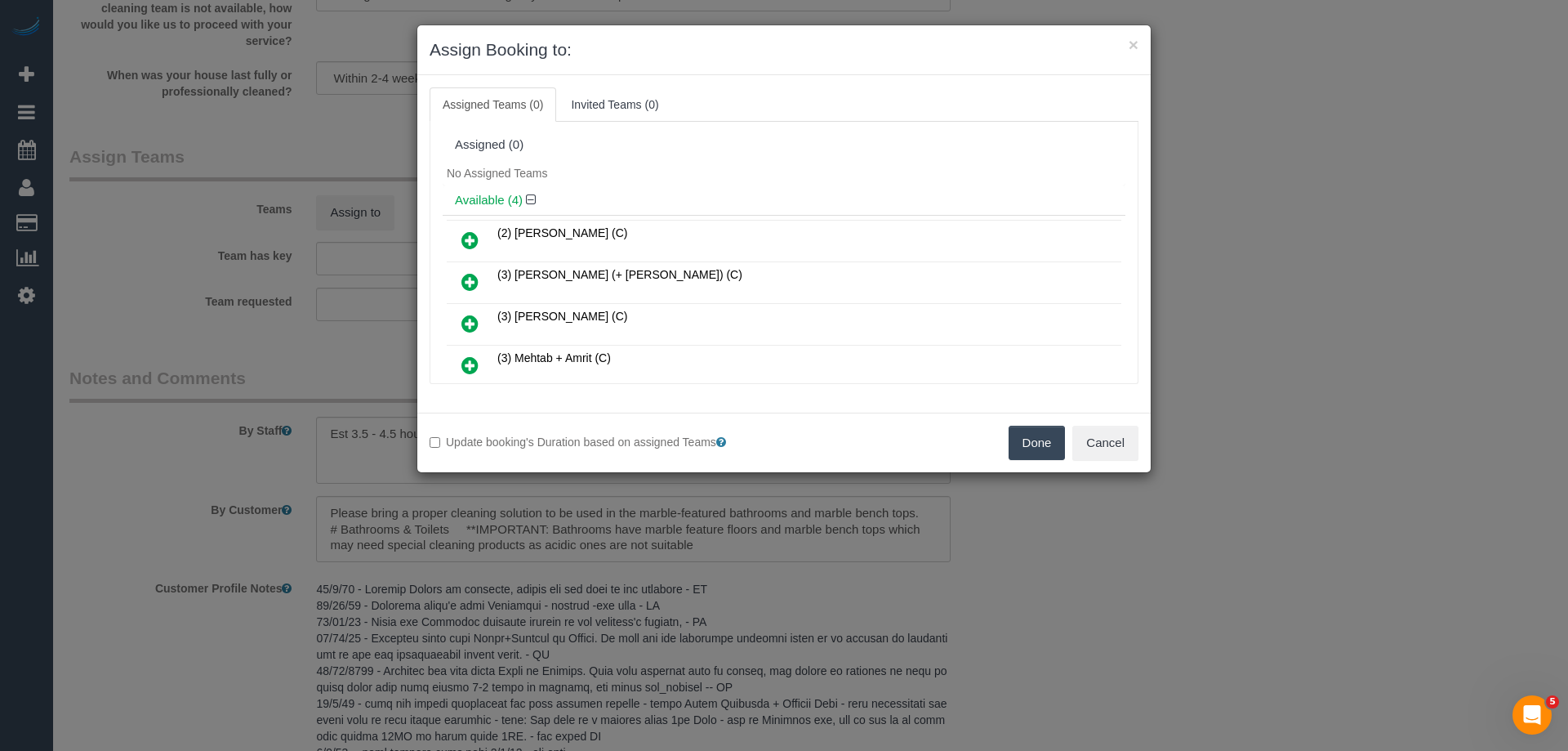
click at [1048, 442] on button "Done" at bounding box center [1037, 443] width 58 height 34
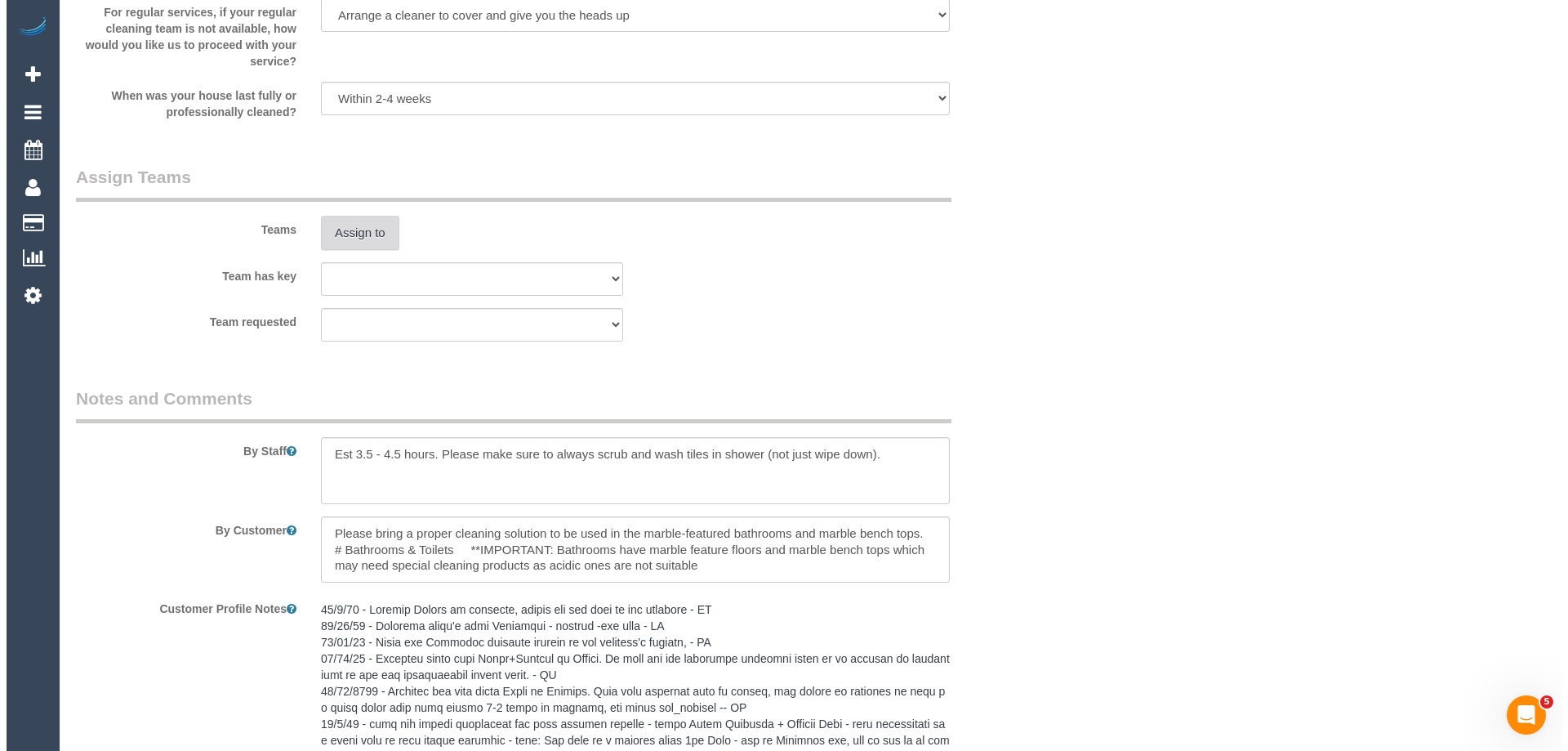
scroll to position [2450, 0]
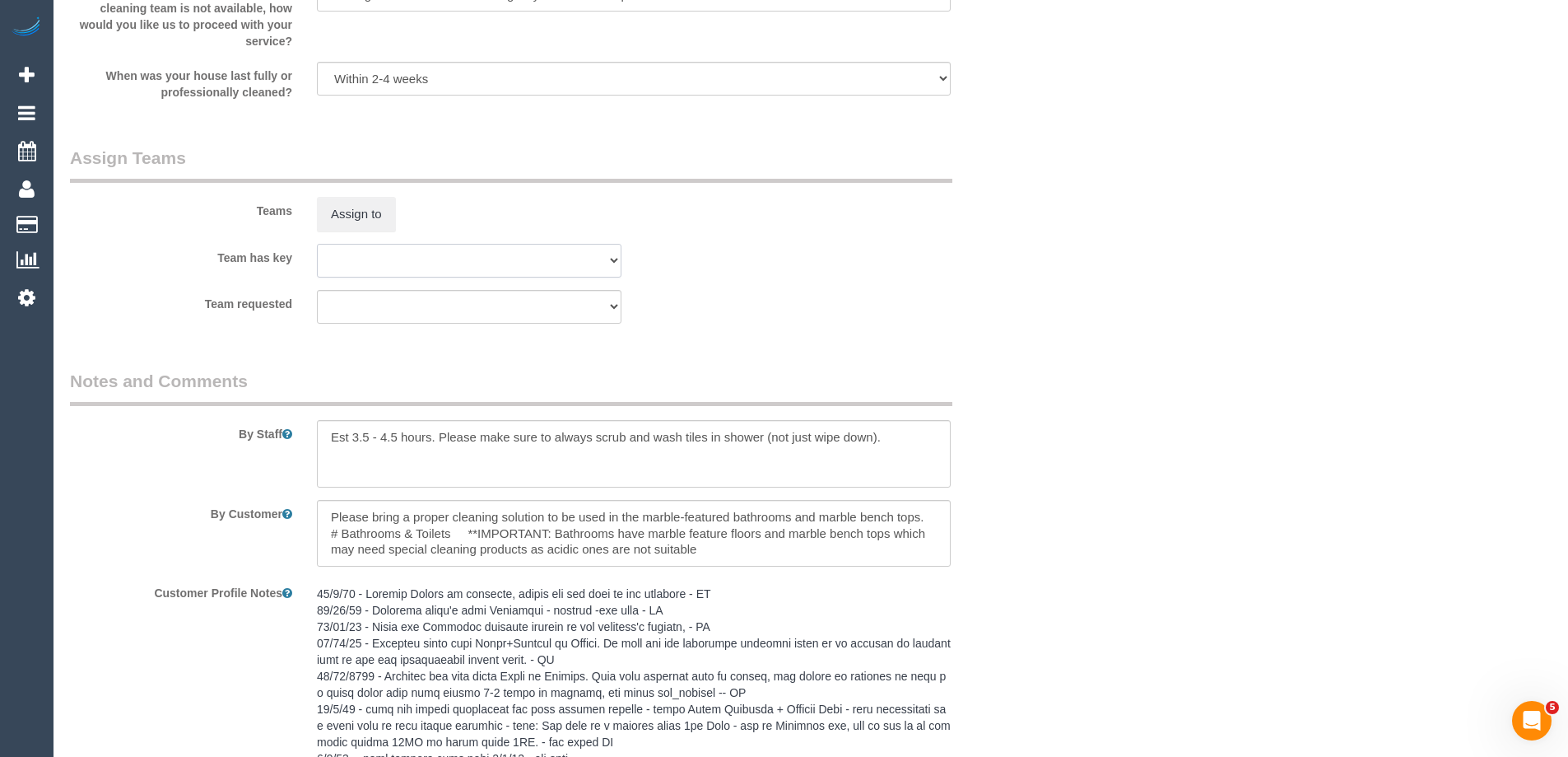
click at [406, 255] on select "(0) Office (1) [PERSON_NAME] (FT) (2) [PERSON_NAME] (C) (2) [PERSON_NAME] (C) (…" at bounding box center [469, 260] width 305 height 33
click at [506, 208] on div "Assign to" at bounding box center [469, 214] width 329 height 34
click at [368, 209] on button "Assign to" at bounding box center [356, 214] width 79 height 34
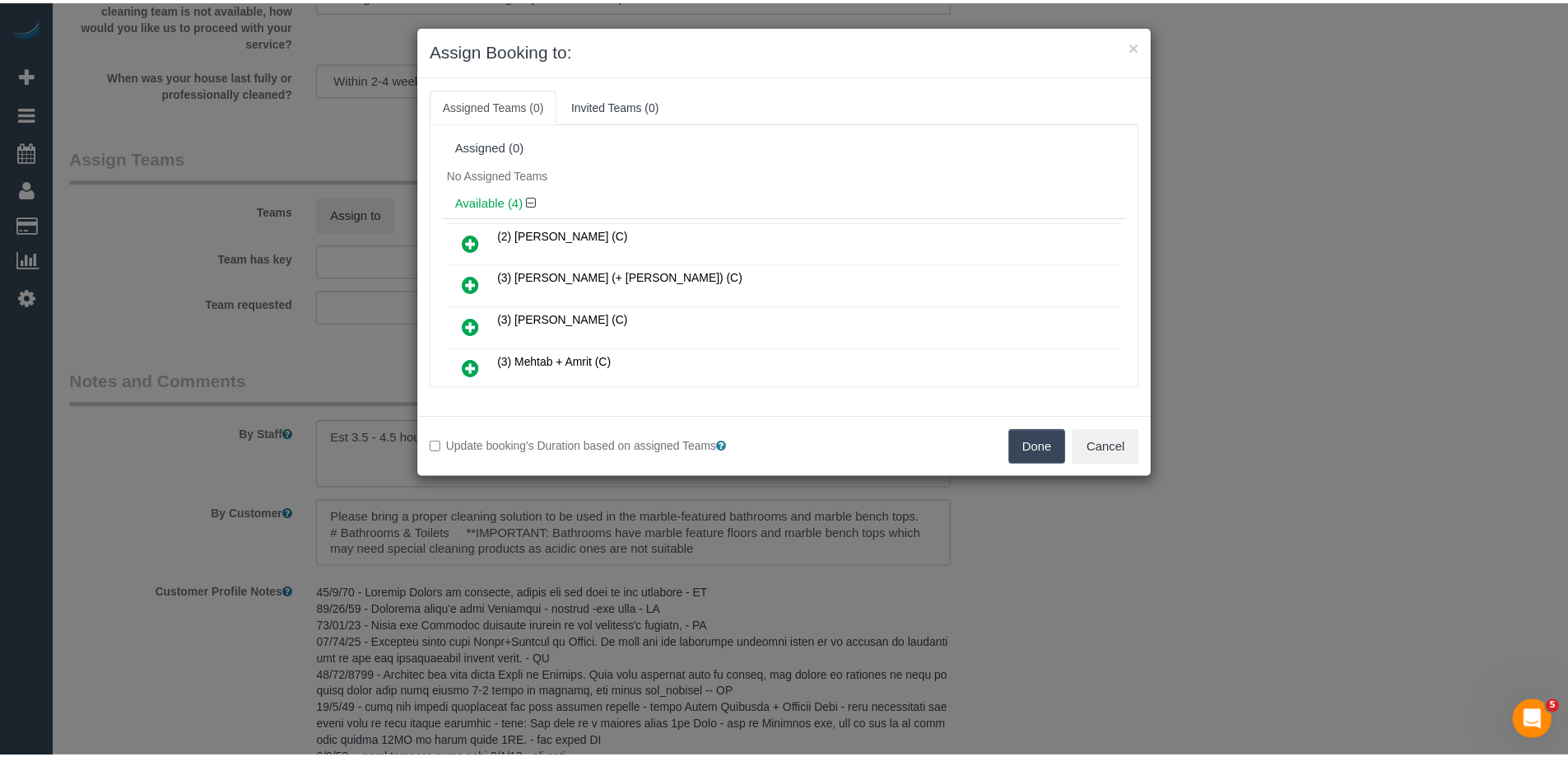
scroll to position [82, 0]
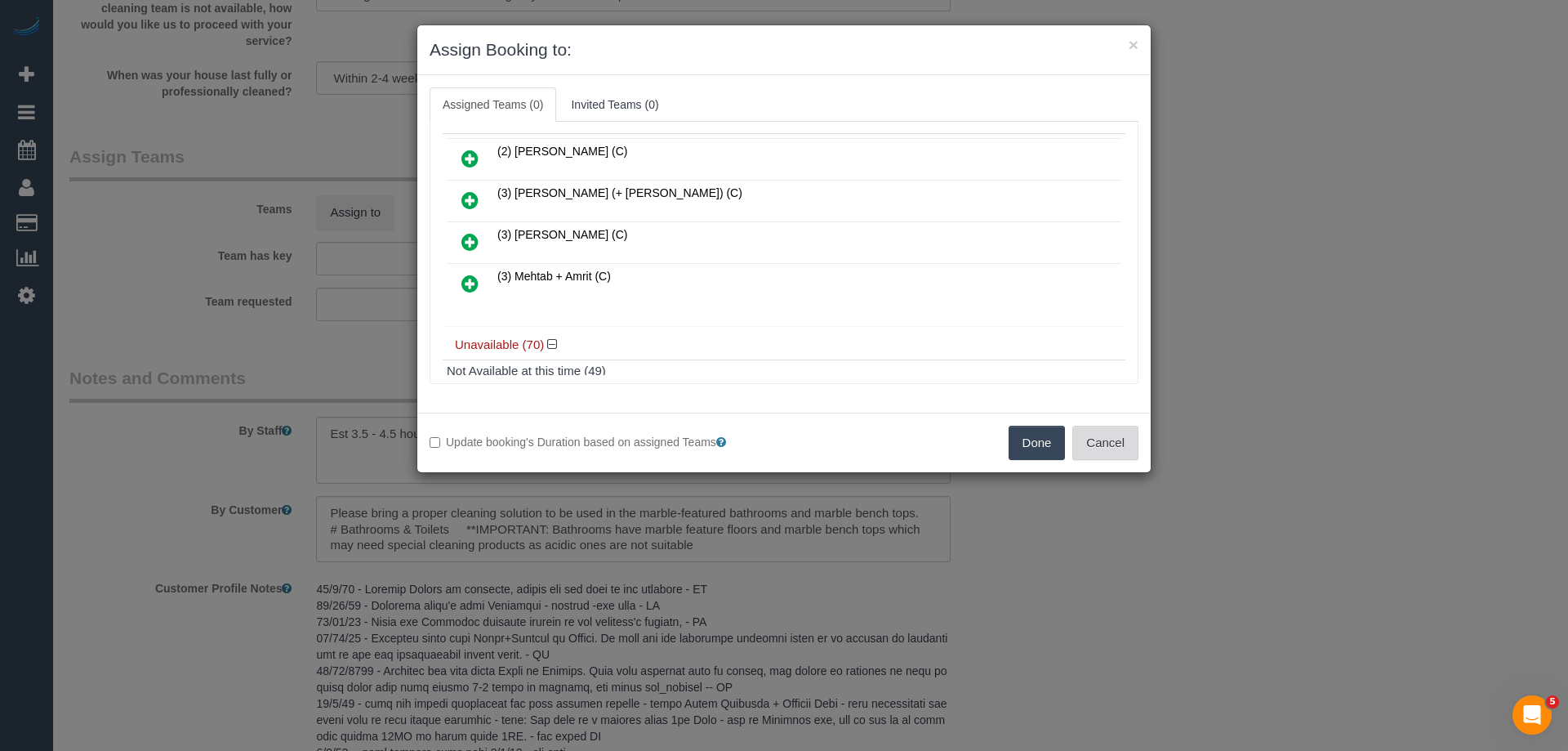
click at [1099, 439] on button "Cancel" at bounding box center [1105, 443] width 66 height 34
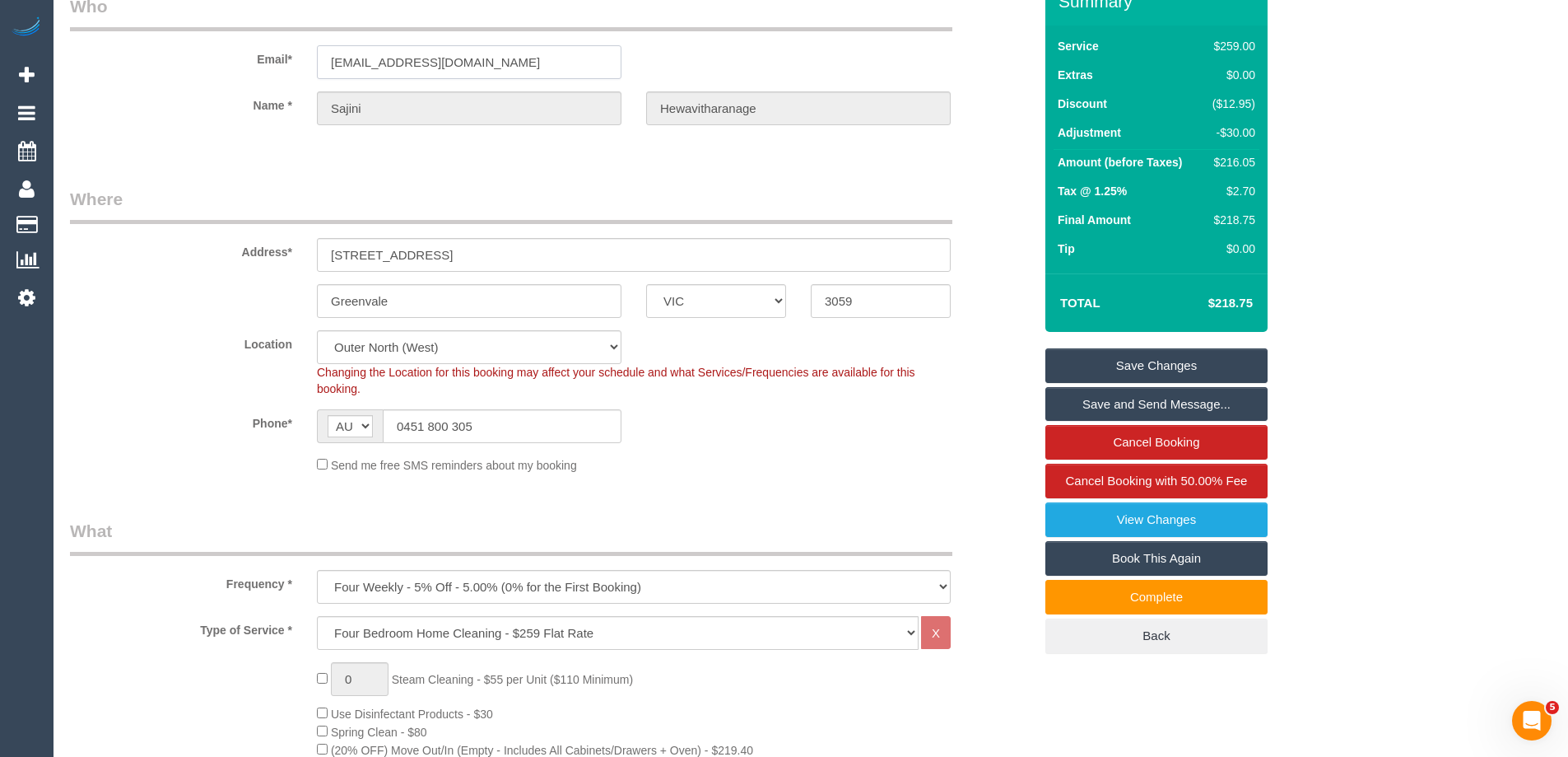
click at [483, 64] on input "sajinihewa@gmail.com" at bounding box center [469, 62] width 305 height 33
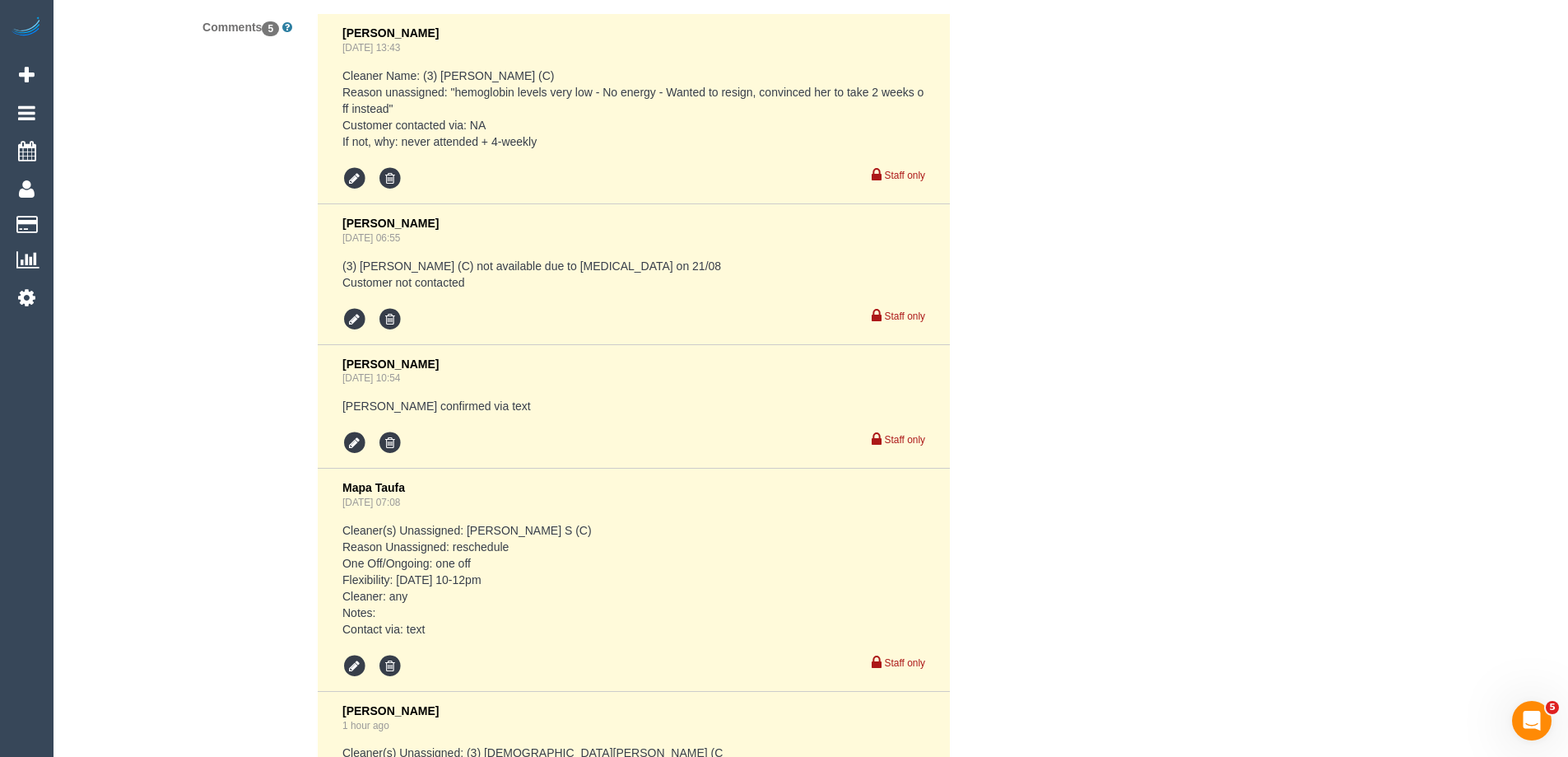
scroll to position [3713, 0]
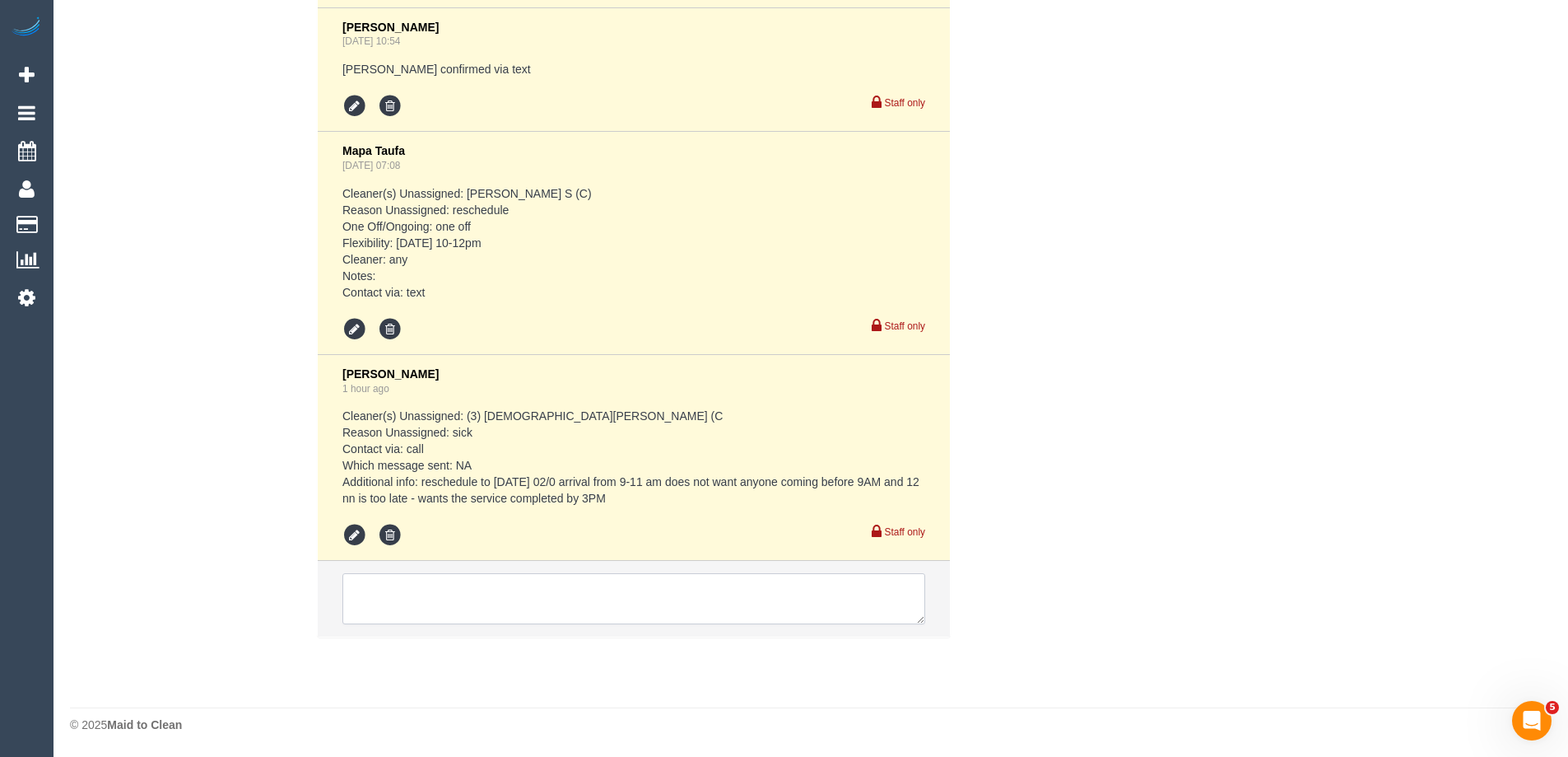
click at [412, 612] on textarea at bounding box center [634, 599] width 583 height 51
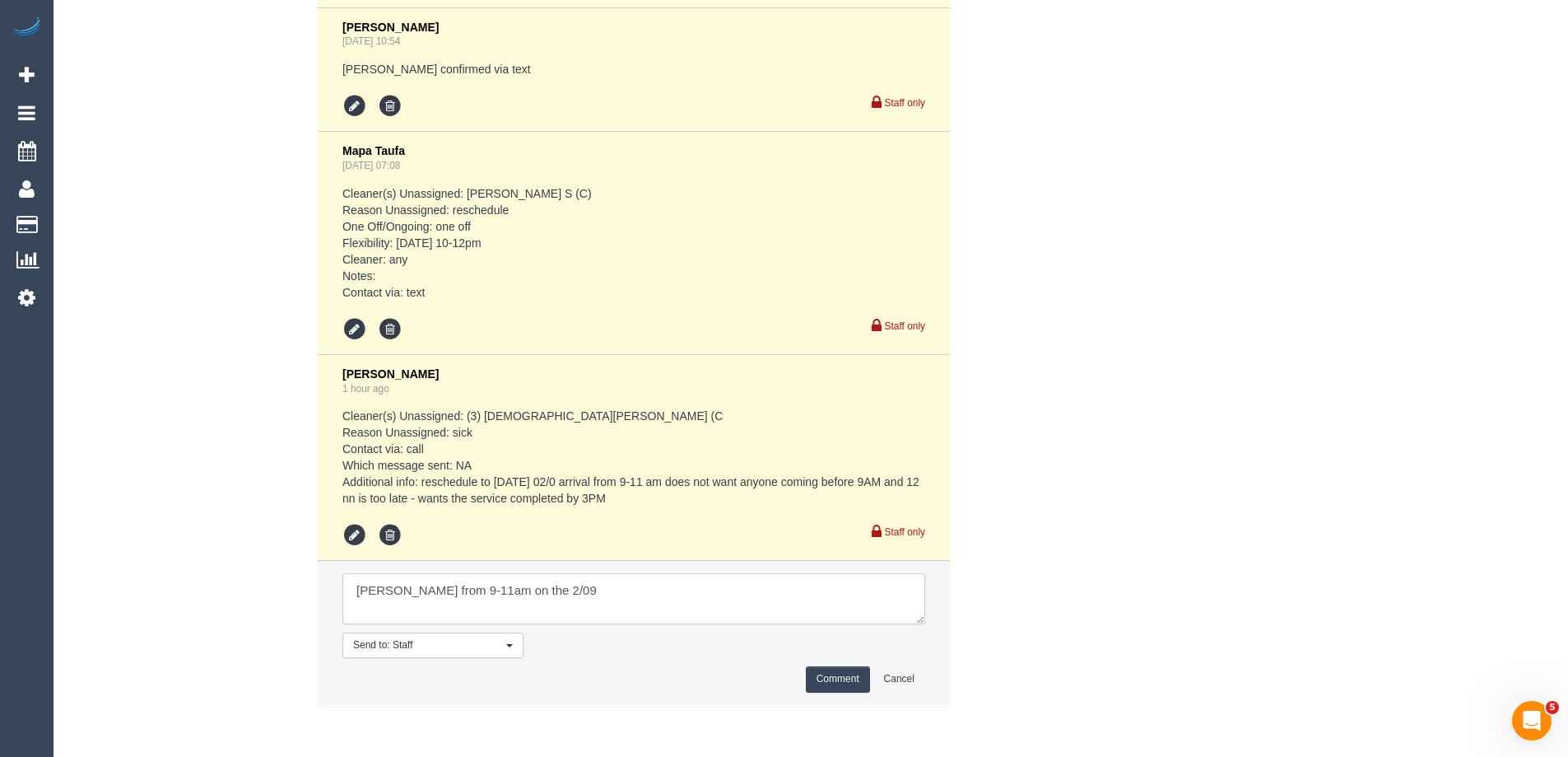
type textarea "Pratham from 9-11am on the 2/09"
click at [826, 684] on button "Comment" at bounding box center [838, 679] width 64 height 26
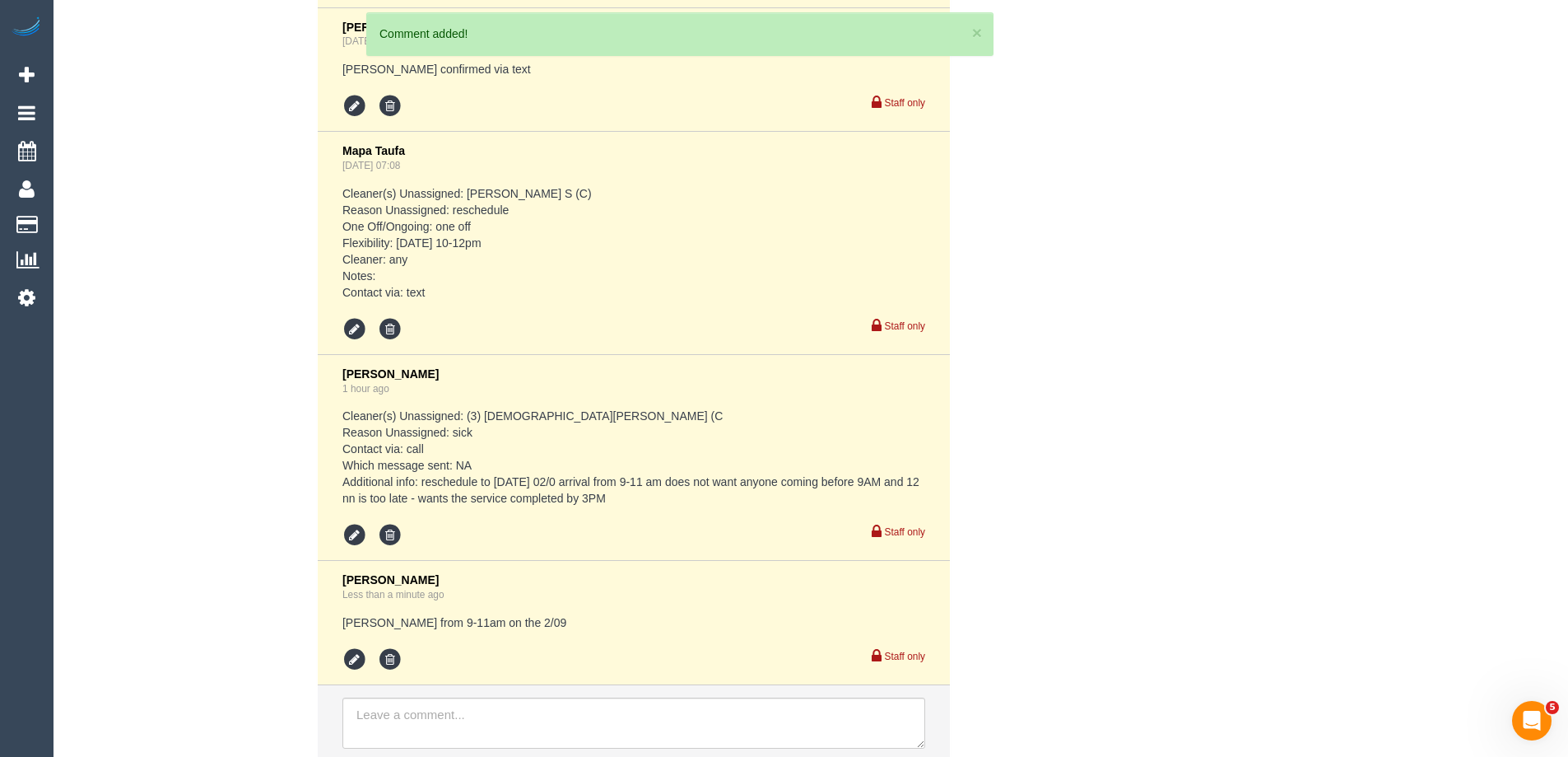
scroll to position [3837, 0]
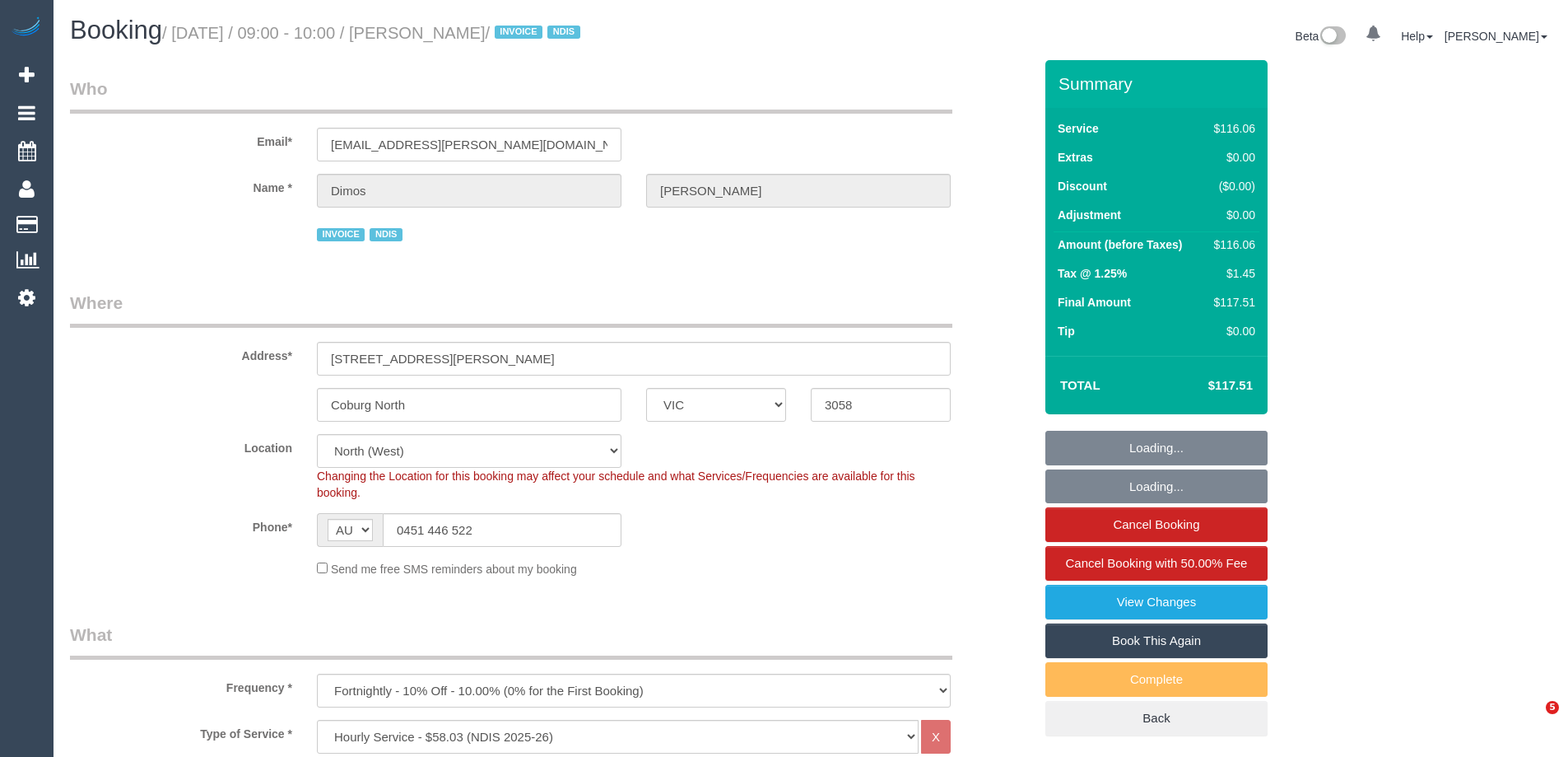
select select "VIC"
select select "number:27"
select select "number:14"
select select "number:19"
select select "number:25"
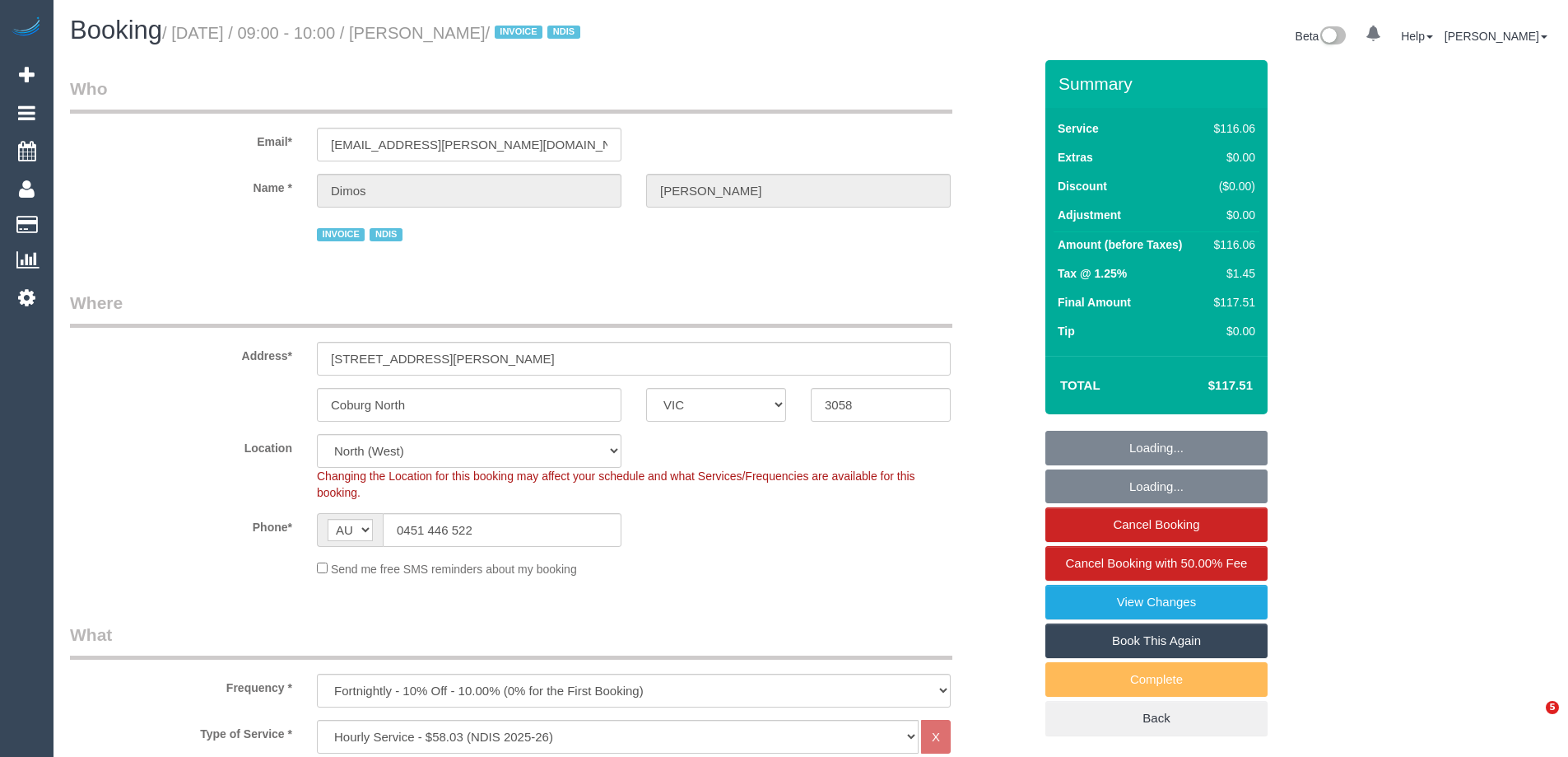
select select "number:34"
select select "number:12"
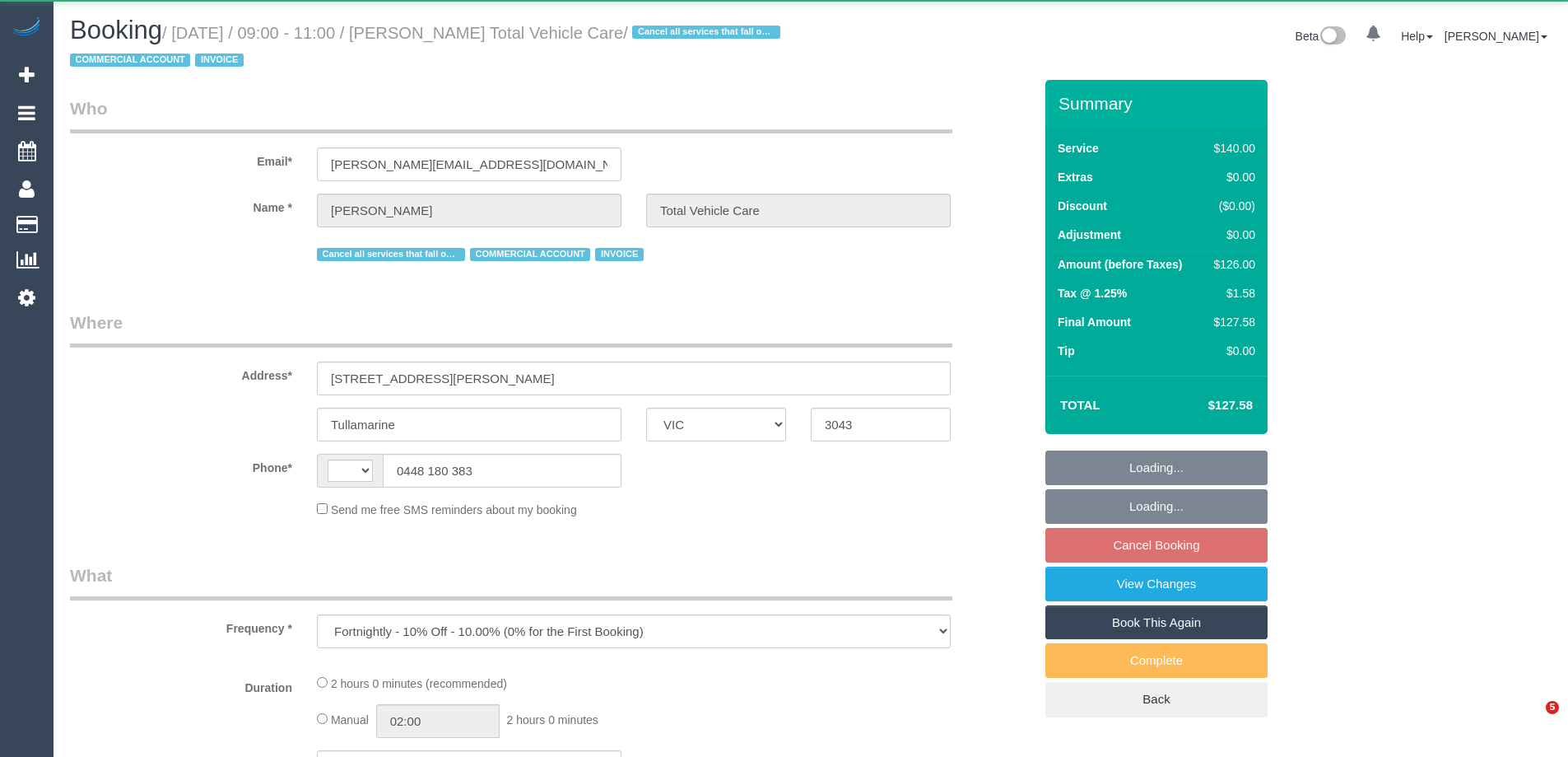
select select "VIC"
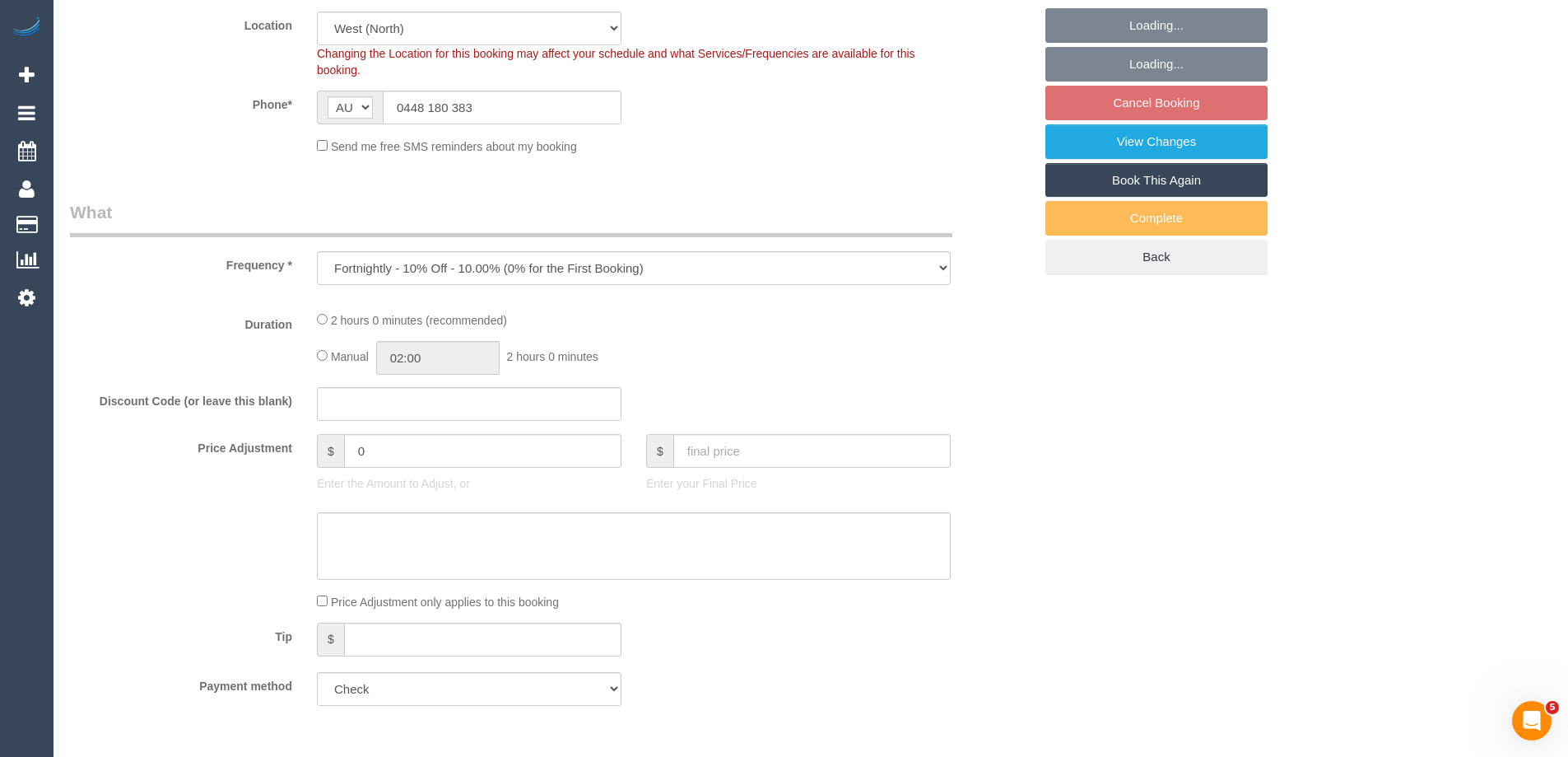
select select "string:AU"
select select "object:842"
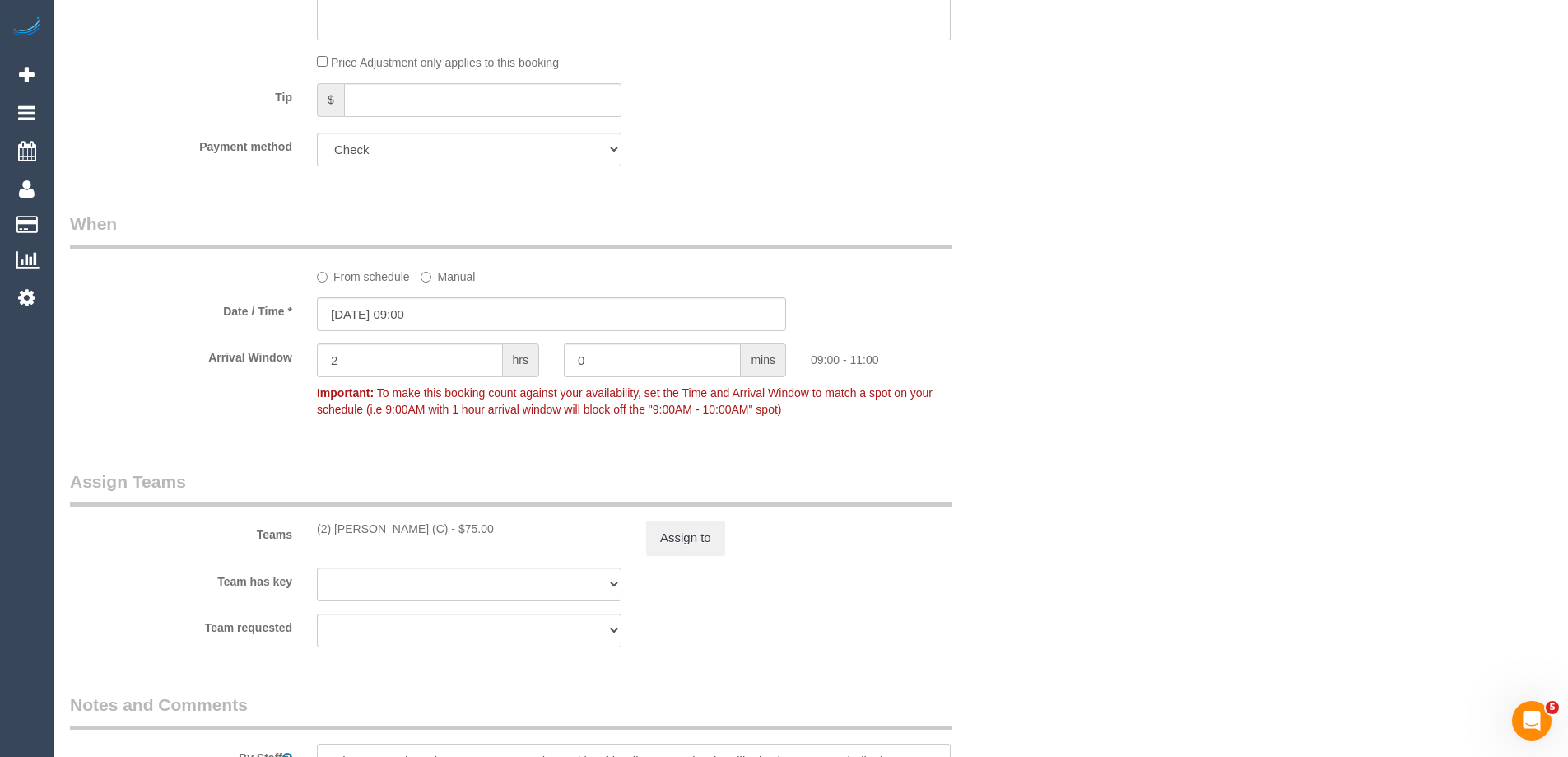
select select "number:28"
select select "number:14"
select select "number:19"
select select "number:22"
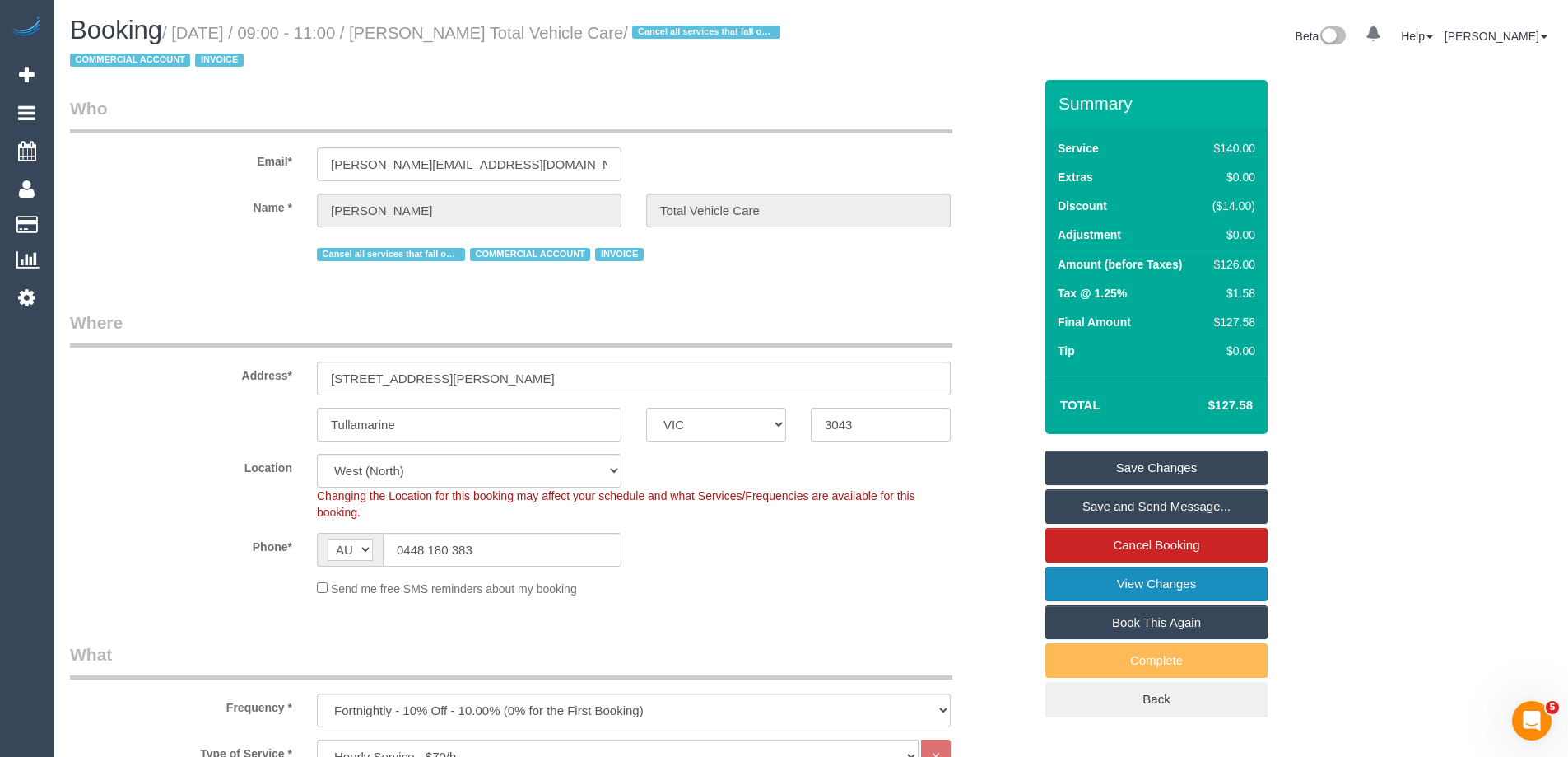
click at [1097, 581] on link "View Changes" at bounding box center [1156, 584] width 222 height 34
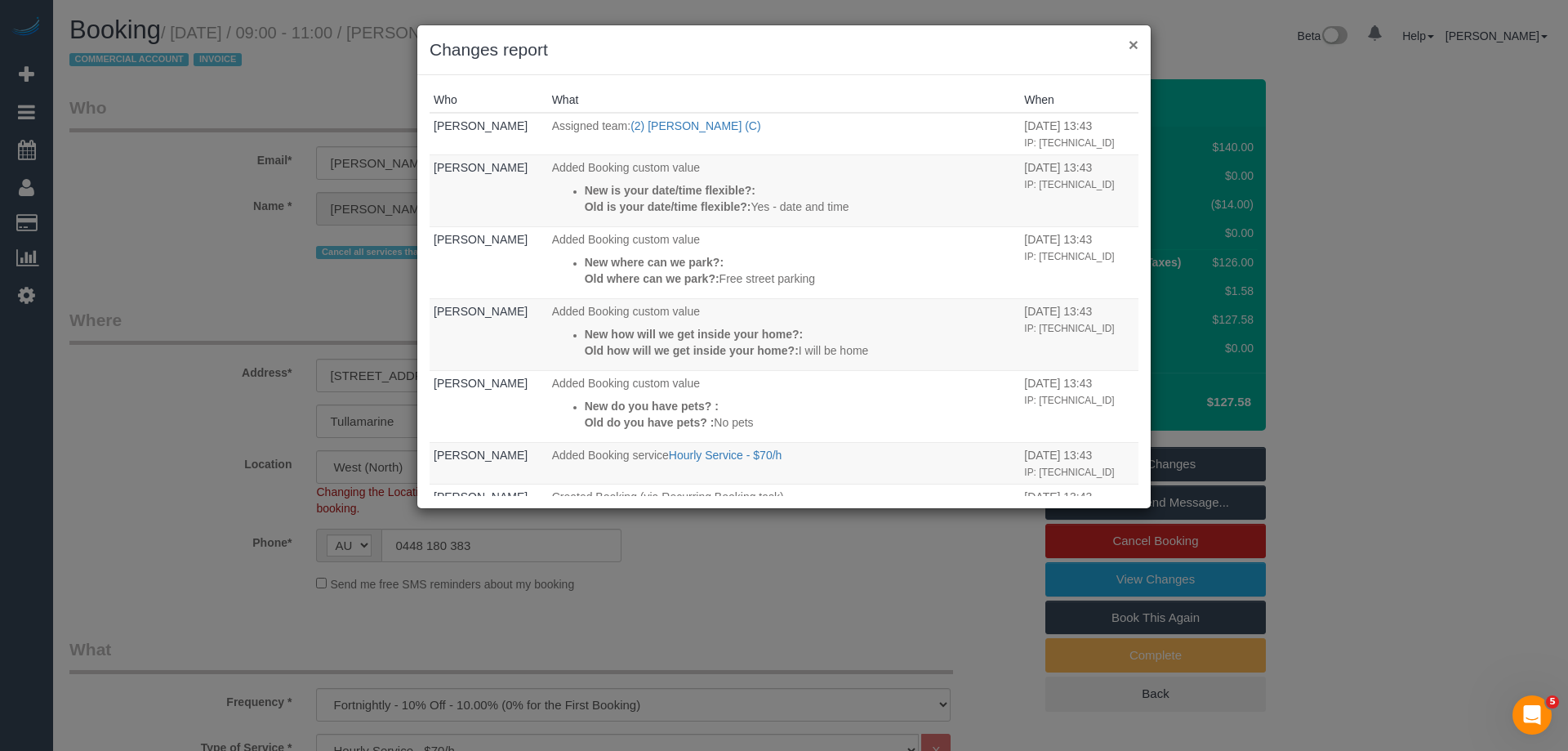
click at [1129, 44] on button "×" at bounding box center [1133, 44] width 9 height 17
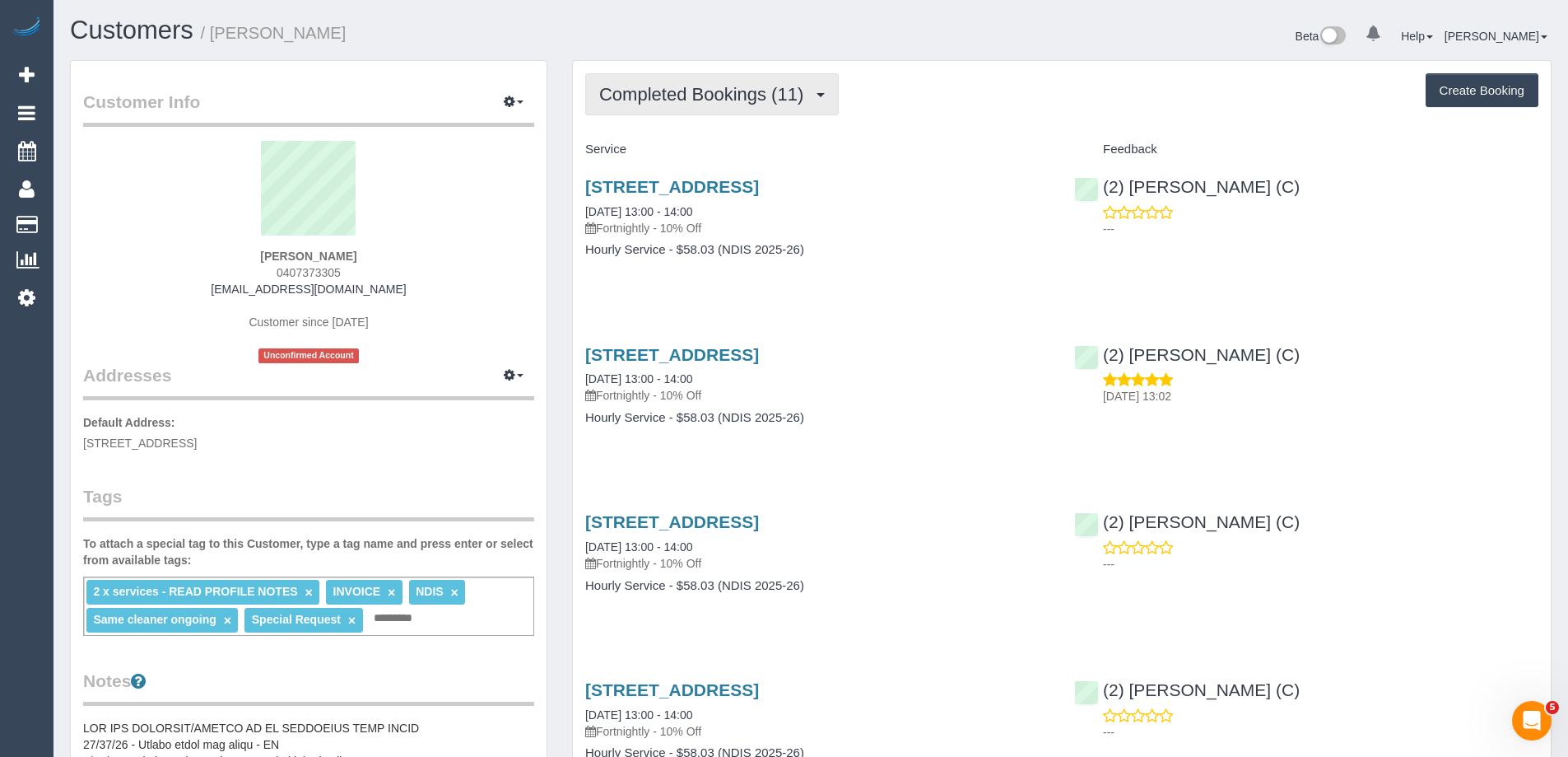
click at [691, 106] on button "Completed Bookings (11)" at bounding box center [712, 94] width 253 height 42
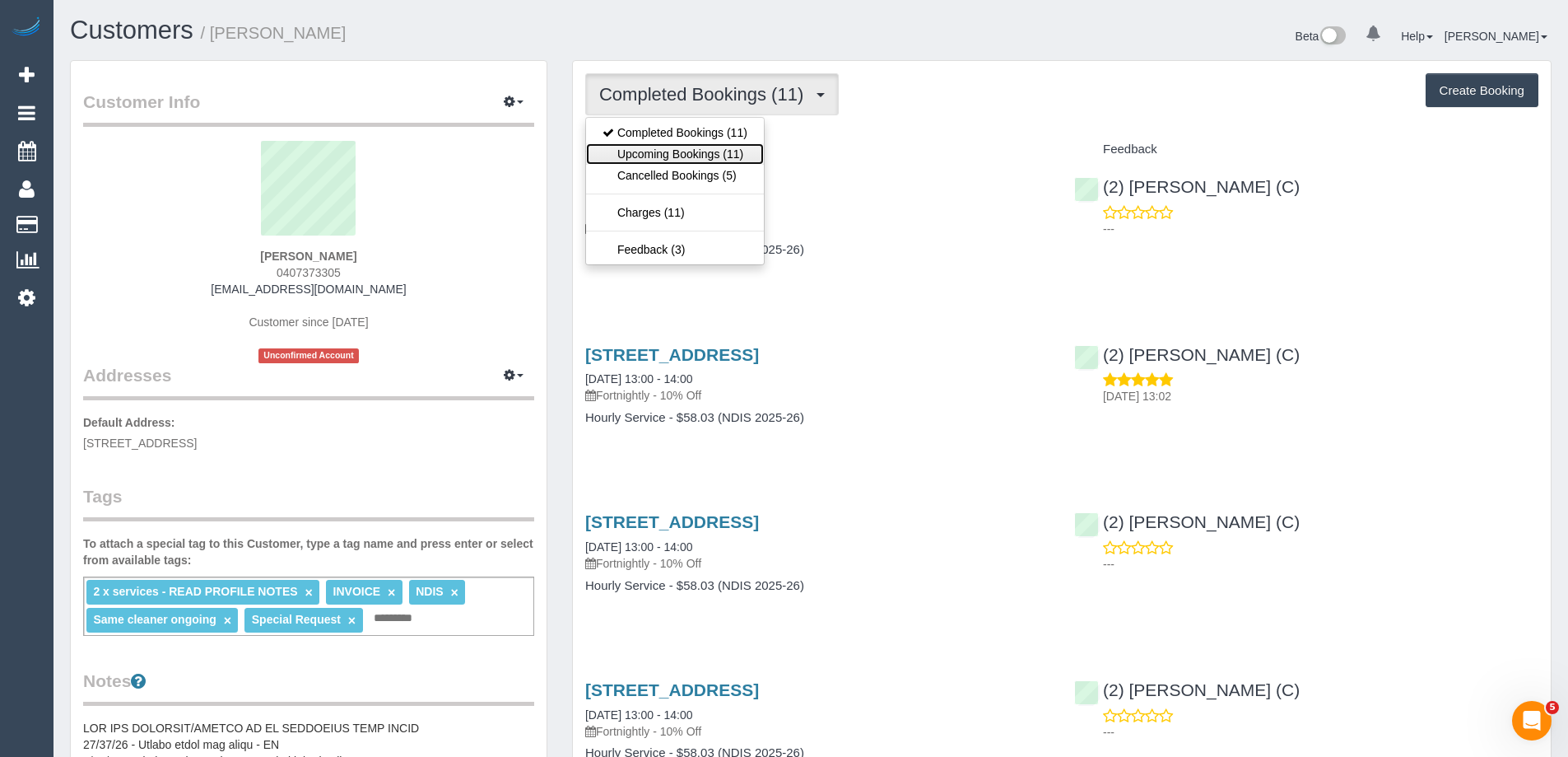
click at [678, 157] on link "Upcoming Bookings (11)" at bounding box center [675, 153] width 178 height 21
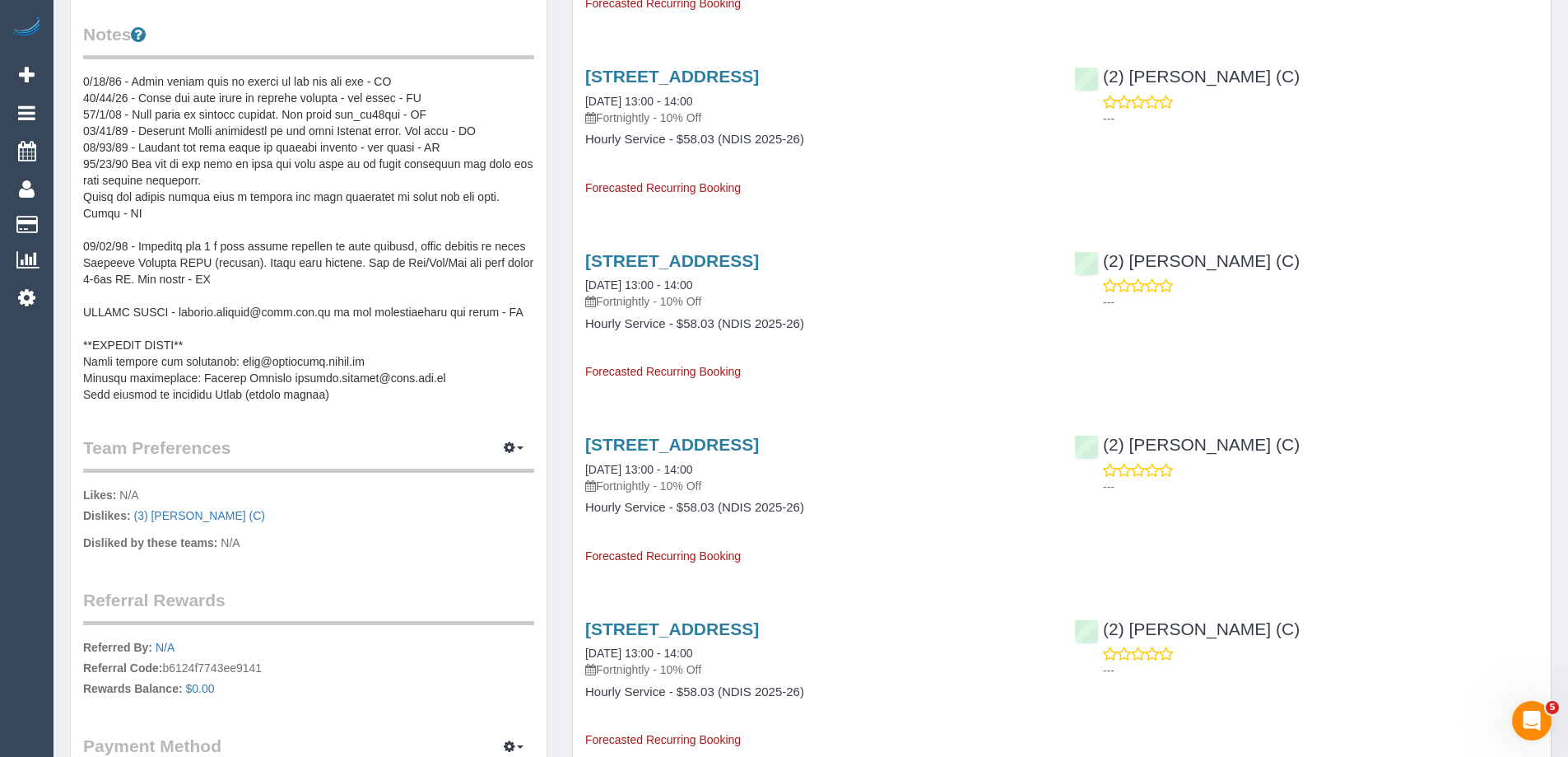
scroll to position [741, 0]
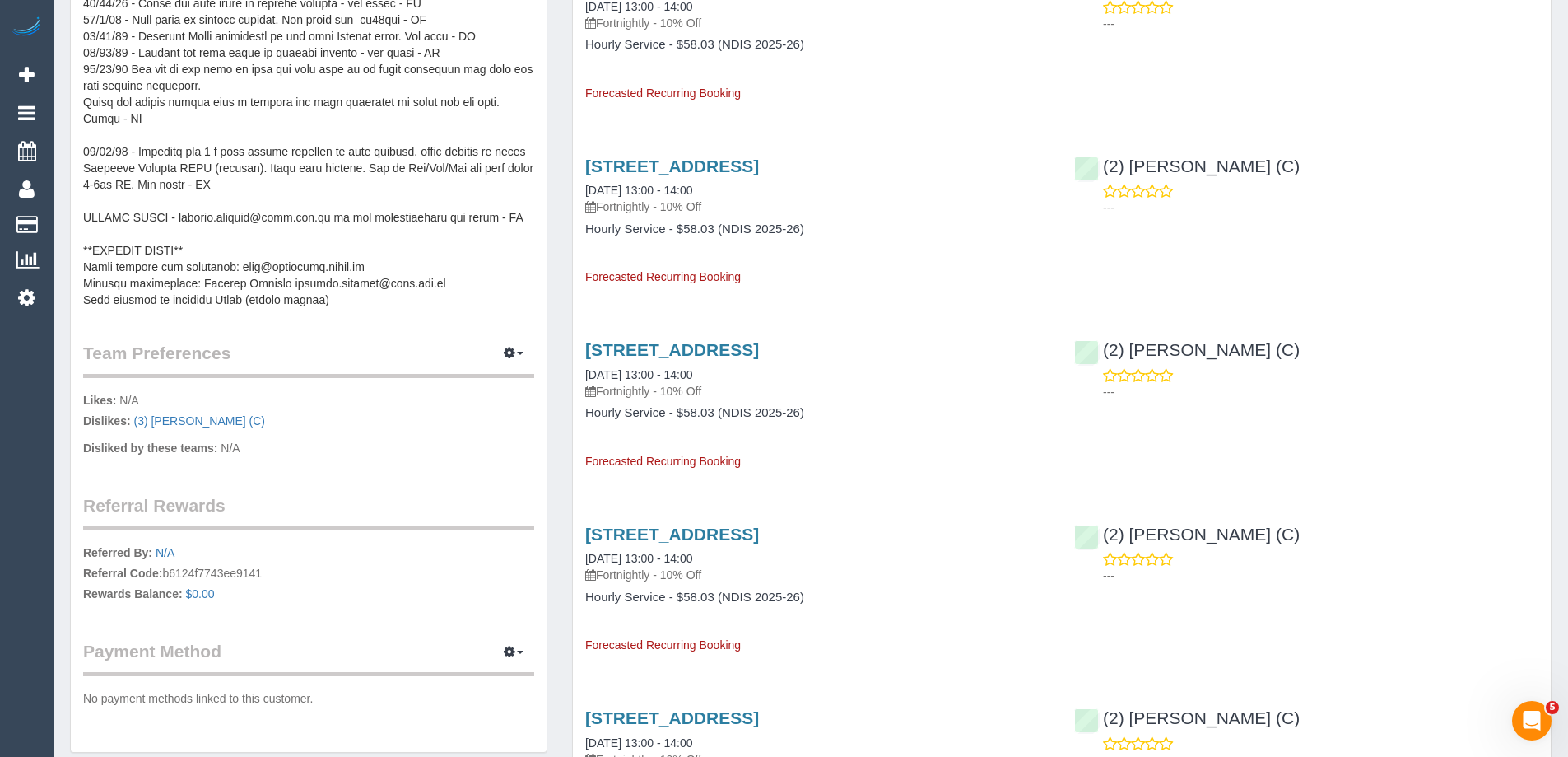
click at [249, 147] on pre at bounding box center [308, 144] width 451 height 329
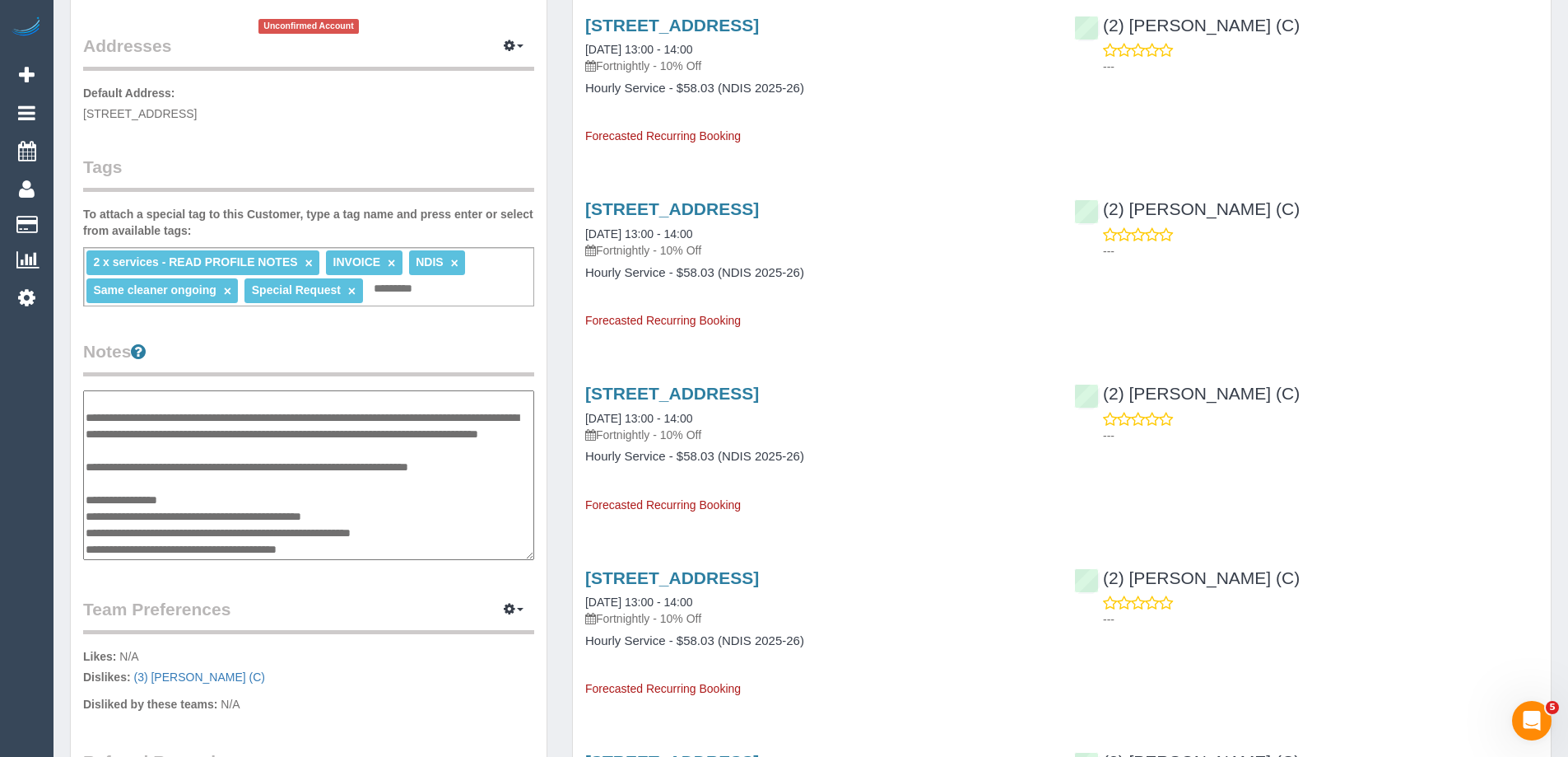
scroll to position [0, 0]
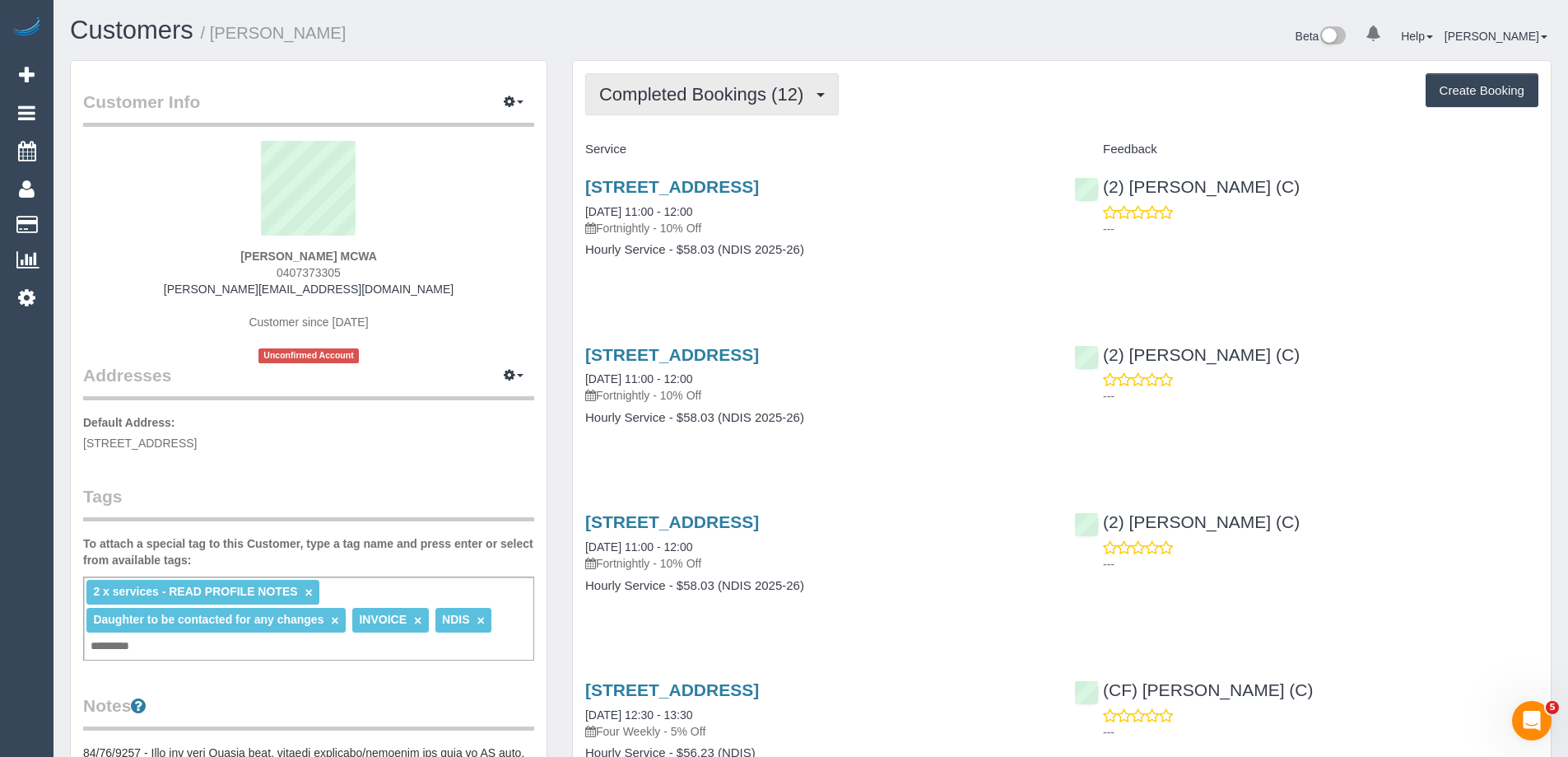
click at [715, 93] on span "Completed Bookings (12)" at bounding box center [705, 94] width 212 height 21
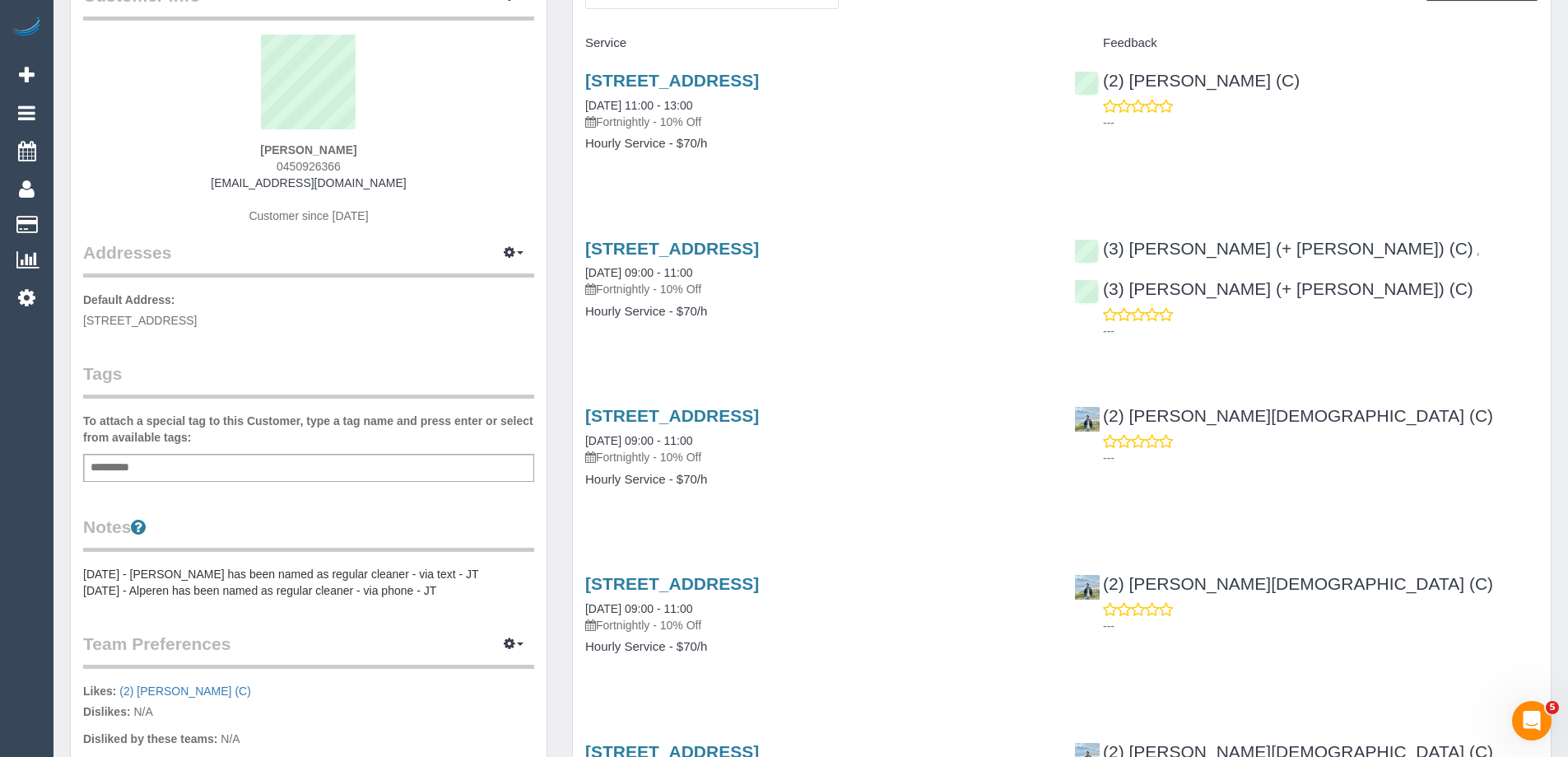
scroll to position [329, 0]
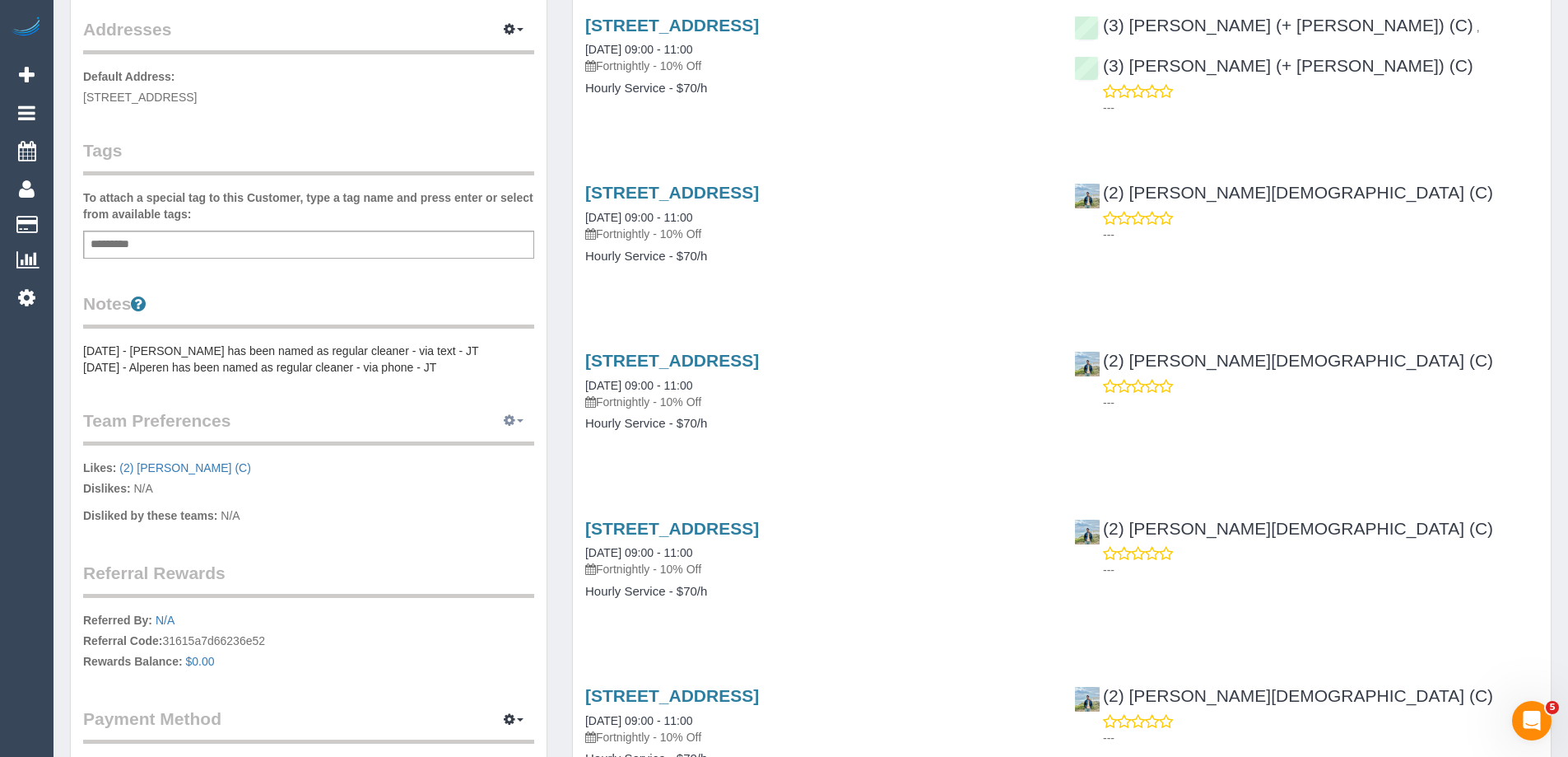
click at [506, 419] on icon "button" at bounding box center [509, 420] width 11 height 10
click at [478, 451] on link "Manage Preferences" at bounding box center [463, 451] width 140 height 21
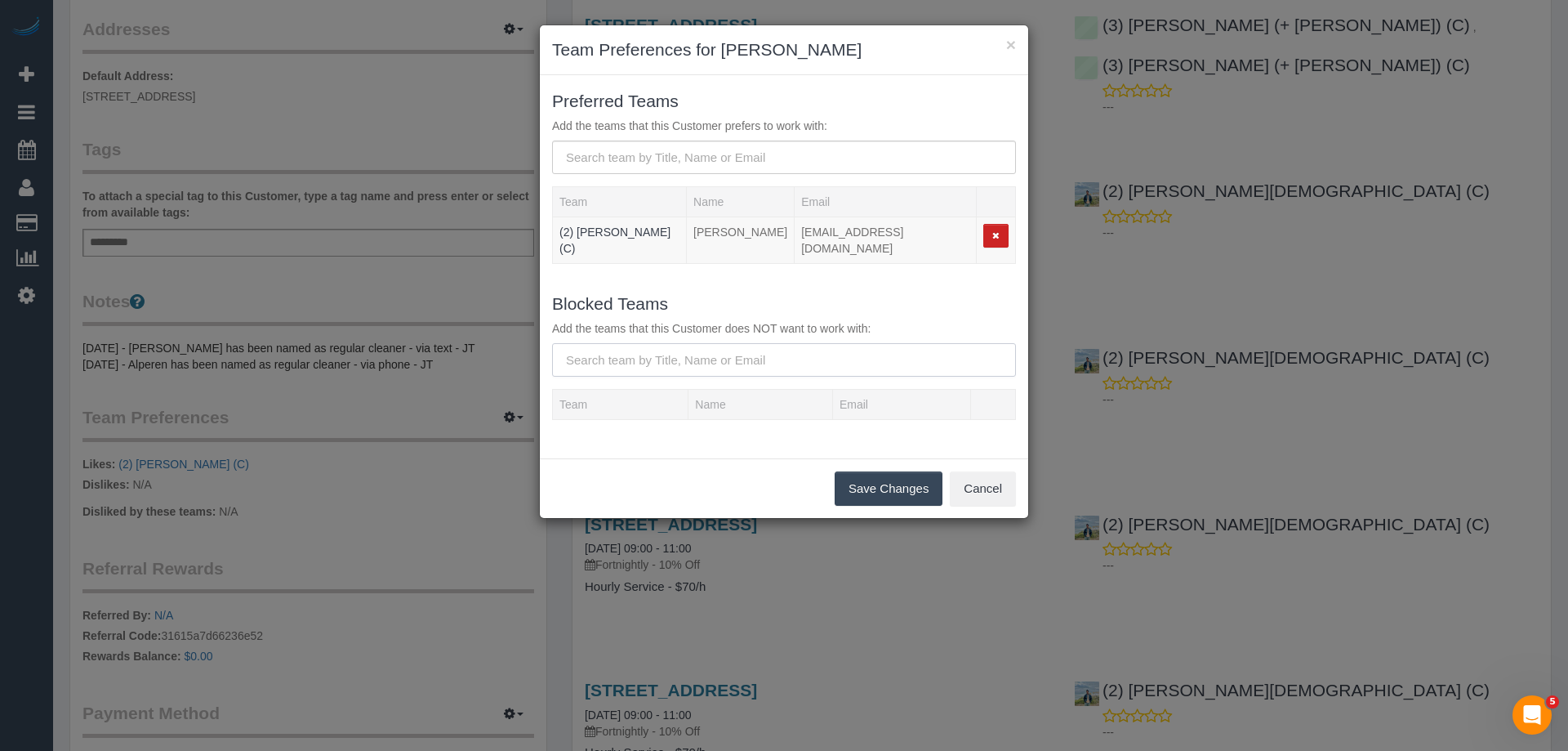
click at [588, 356] on input "text" at bounding box center [784, 359] width 464 height 33
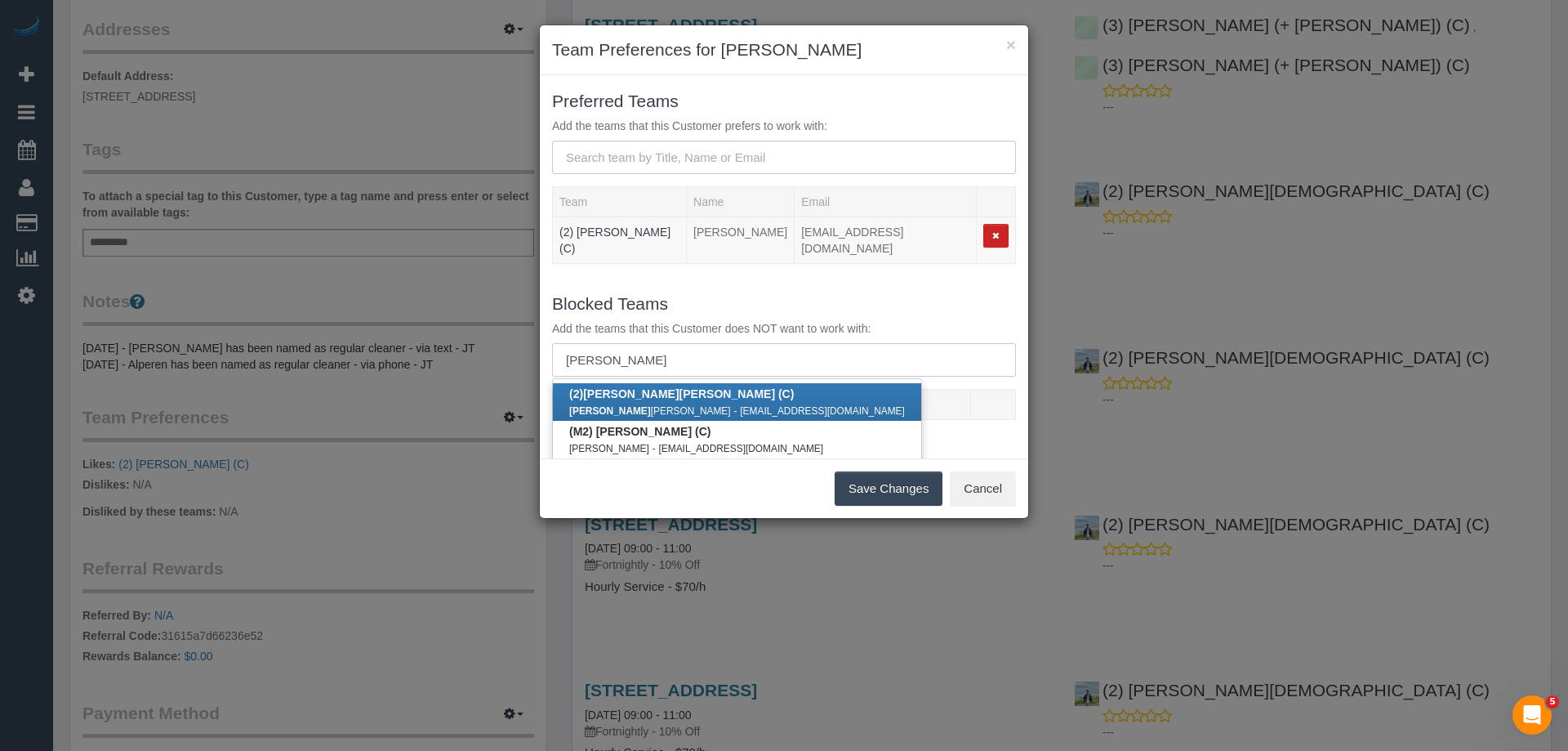
type input "joel"
click at [734, 405] on small "-" at bounding box center [735, 411] width 3 height 11
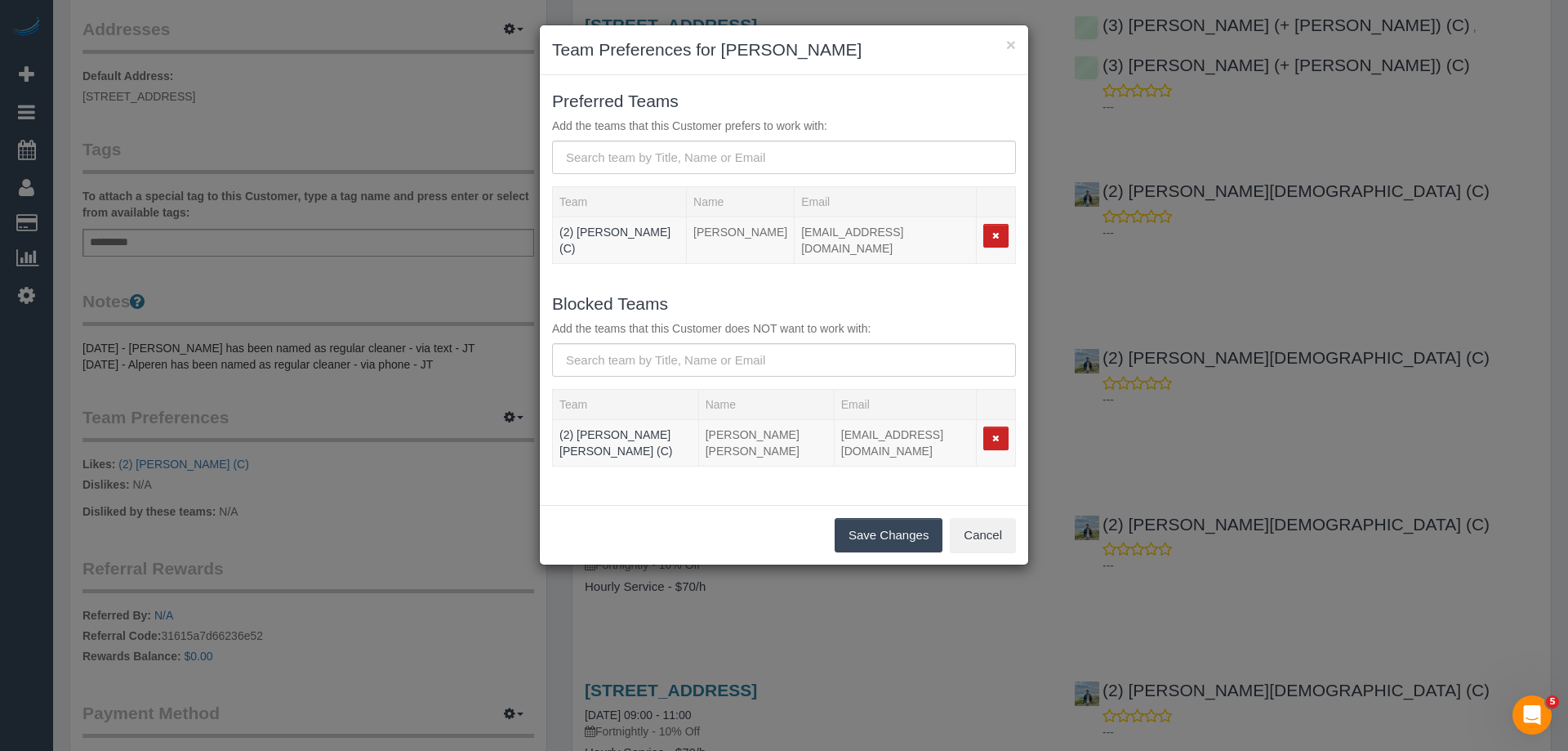
click at [877, 518] on button "Save Changes" at bounding box center [889, 535] width 108 height 34
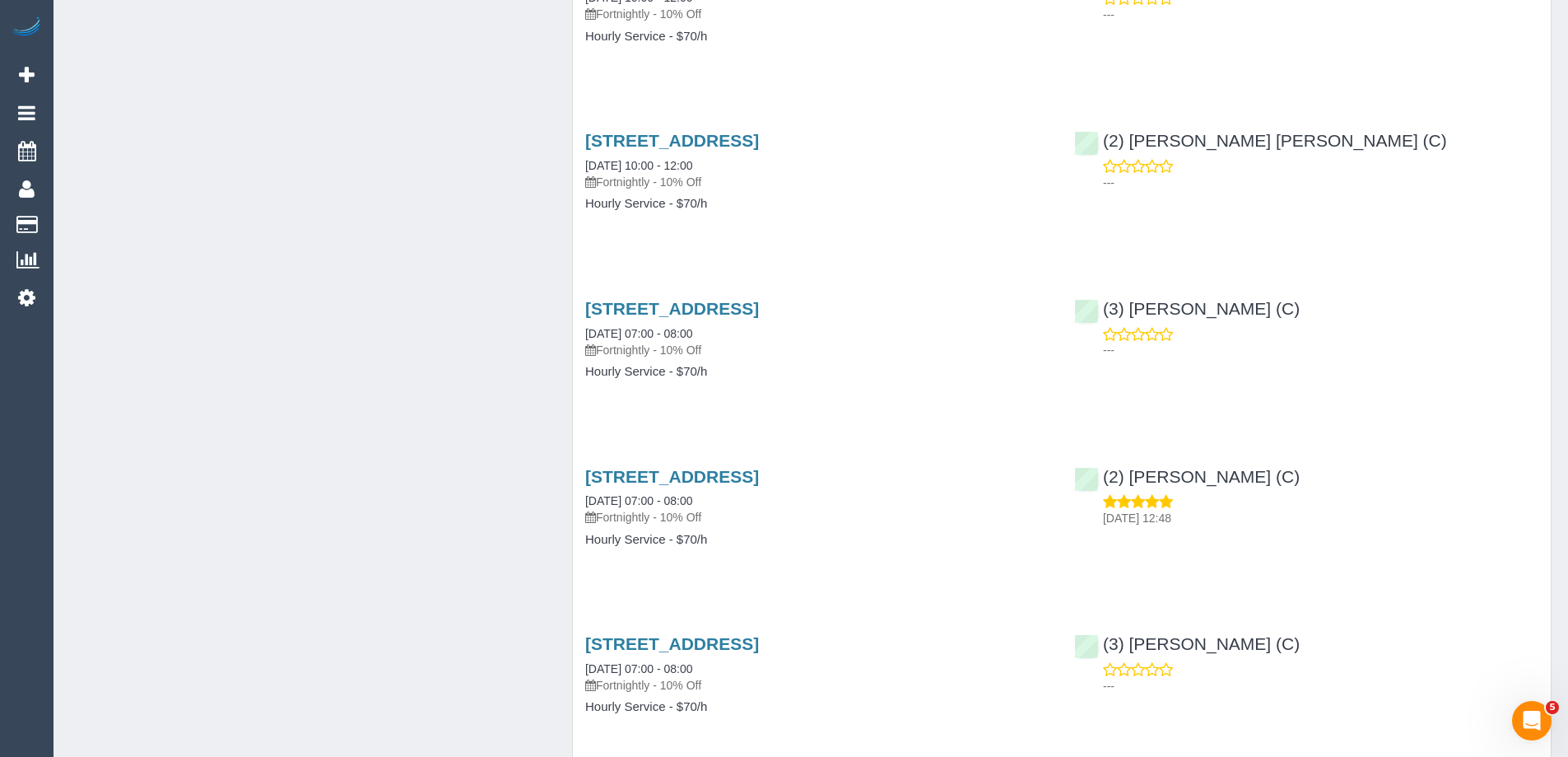
scroll to position [0, 0]
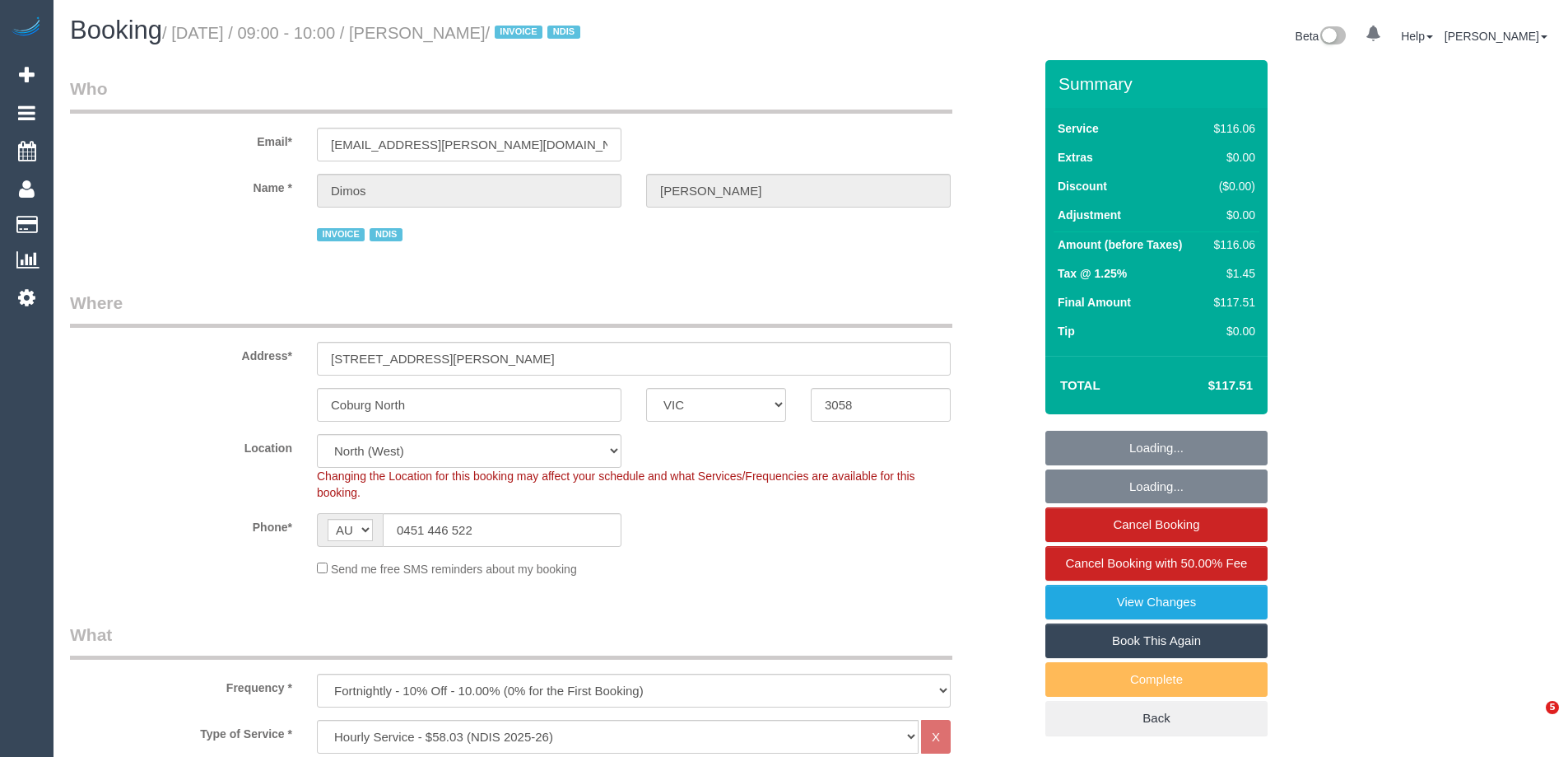
select select "VIC"
select select "number:27"
select select "number:14"
select select "number:19"
select select "number:25"
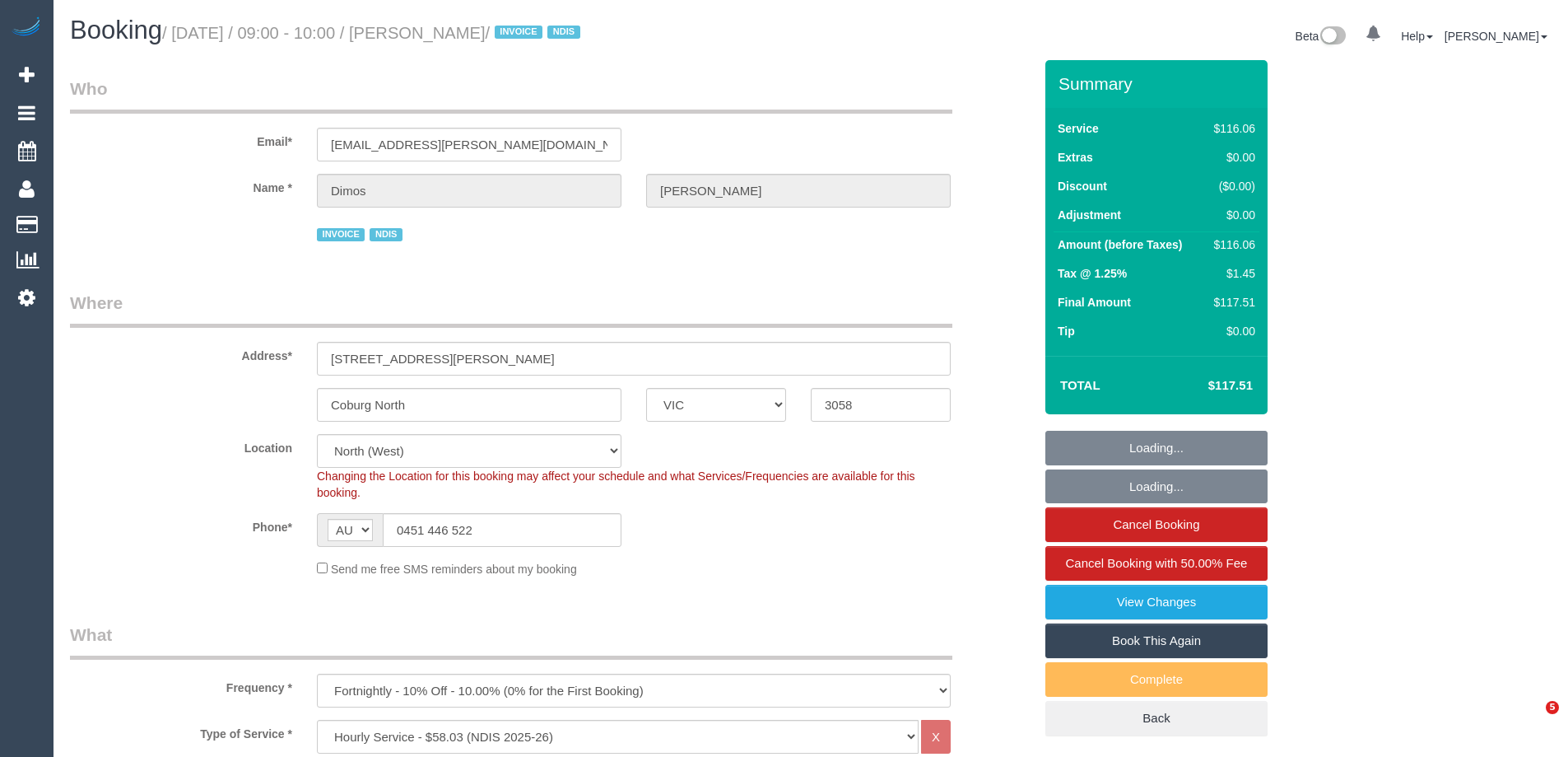
select select "number:34"
select select "number:12"
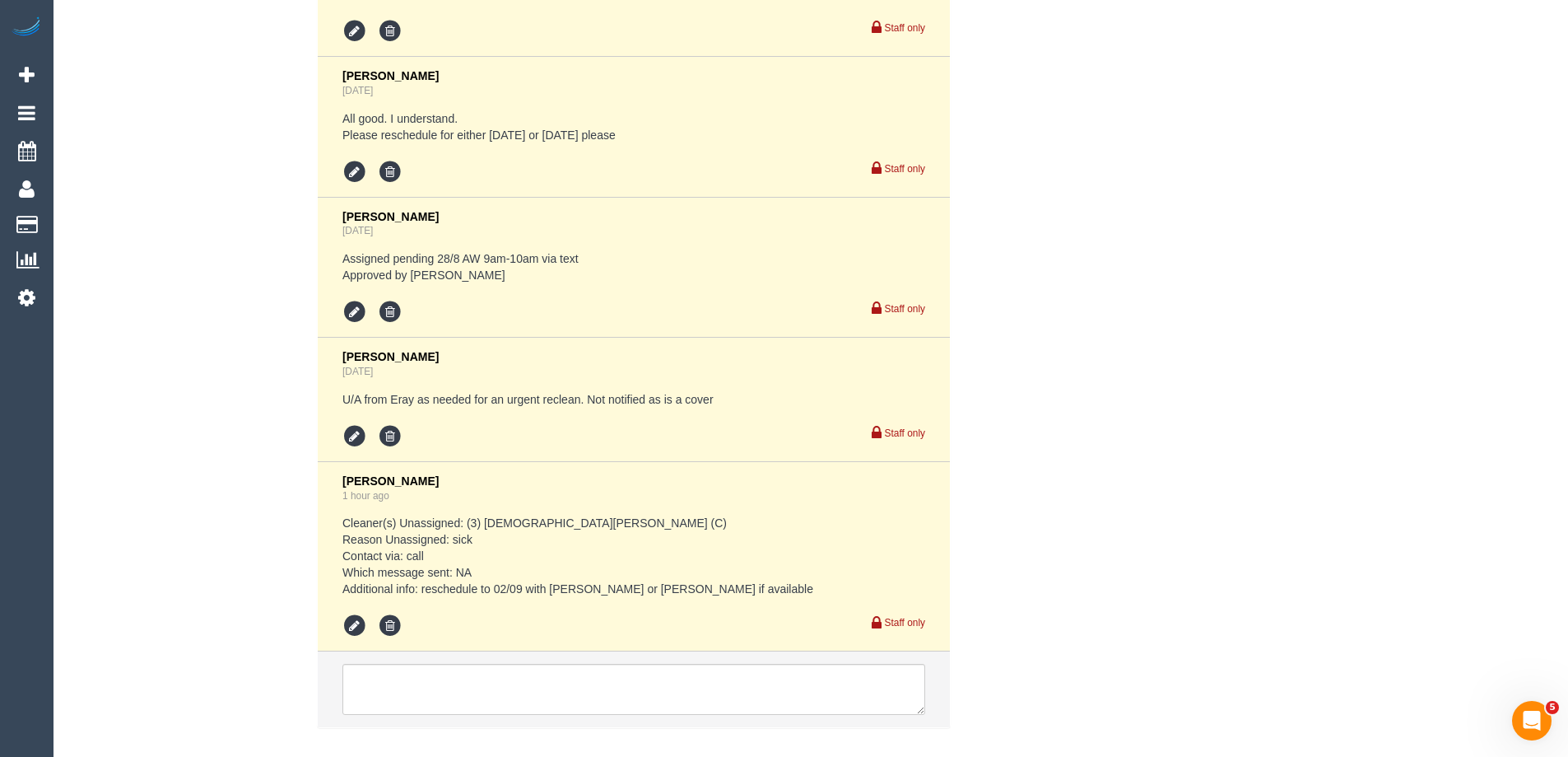
scroll to position [3411, 0]
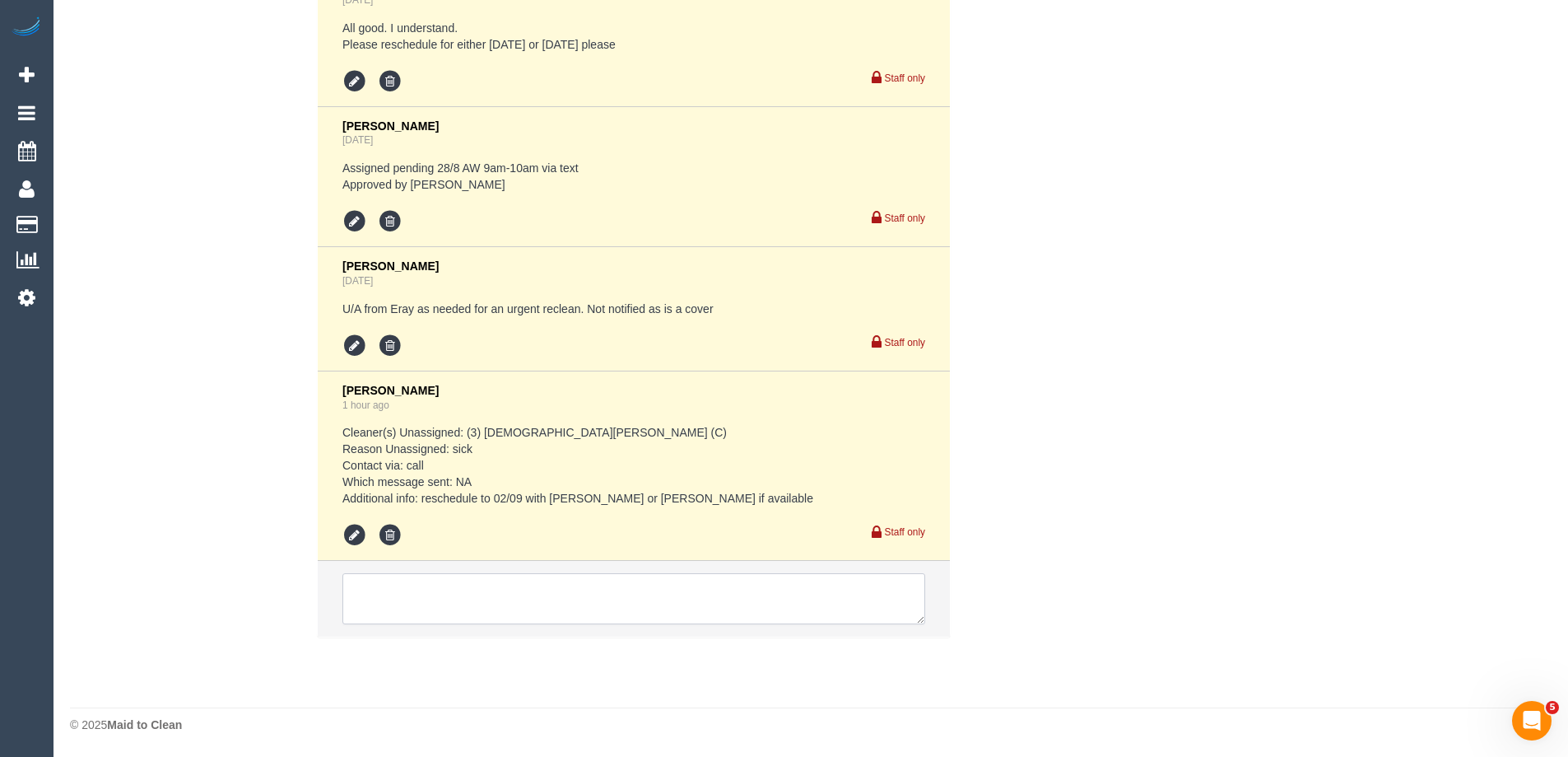
click at [476, 596] on textarea at bounding box center [634, 599] width 583 height 51
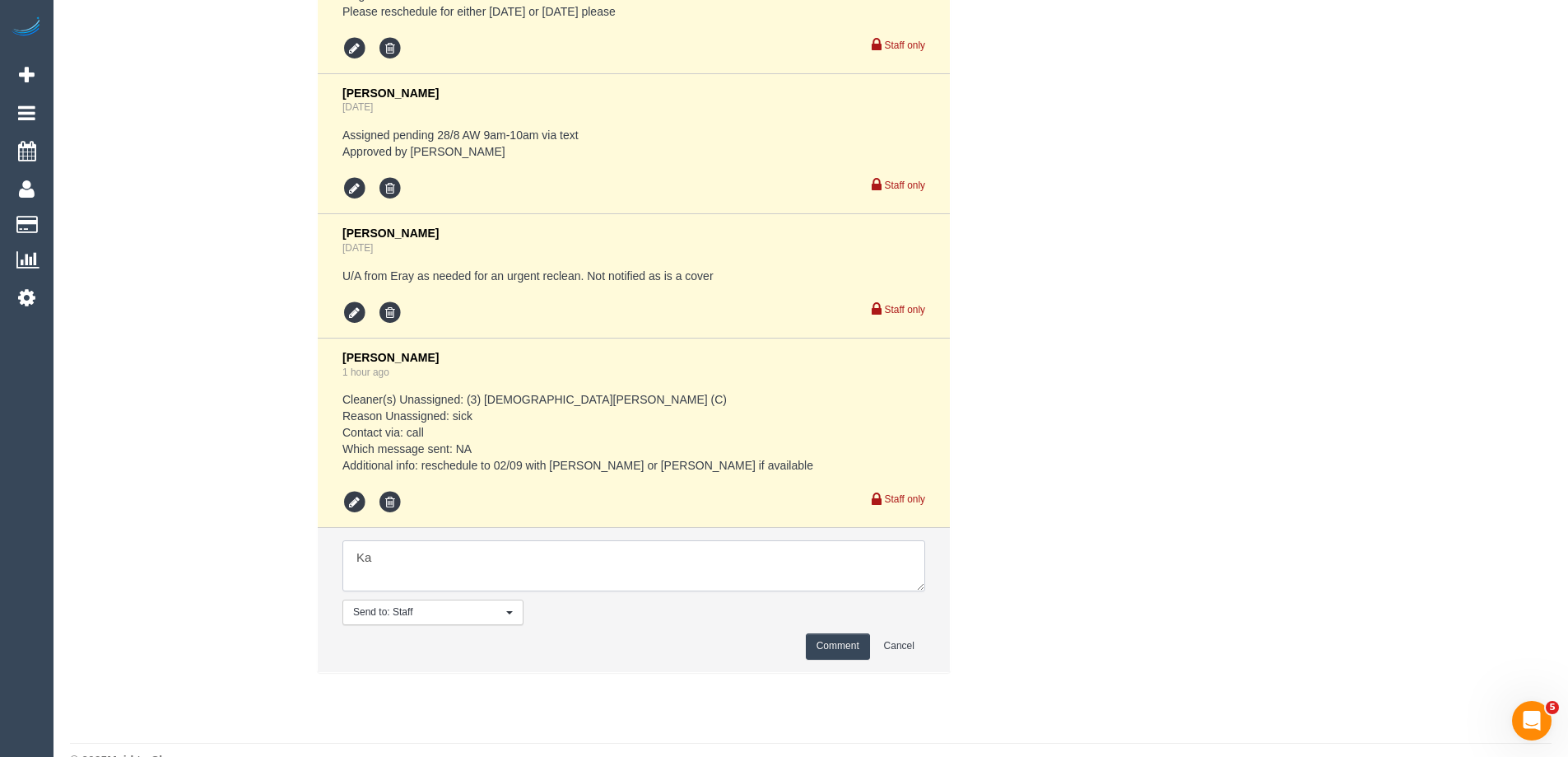
type textarea "K"
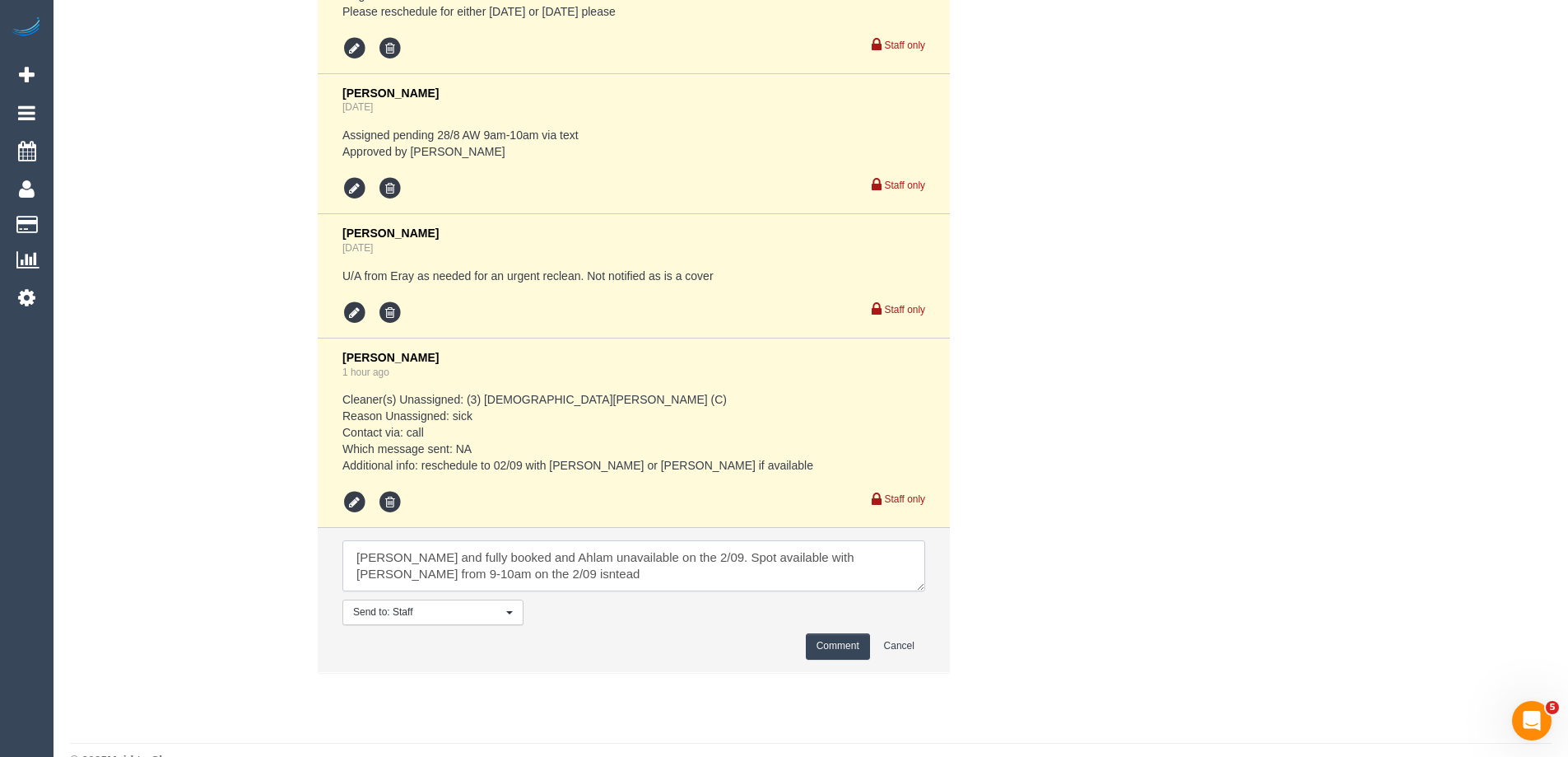
drag, startPoint x: 408, startPoint y: 586, endPoint x: 392, endPoint y: 581, distance: 16.8
click at [392, 581] on textarea at bounding box center [634, 566] width 583 height 51
click at [391, 591] on textarea at bounding box center [634, 566] width 583 height 51
type textarea "Katie fully booked on the 2/09 and Ahlam is unavailable. Spot available with Te…"
click at [843, 659] on button "Comment" at bounding box center [838, 646] width 64 height 26
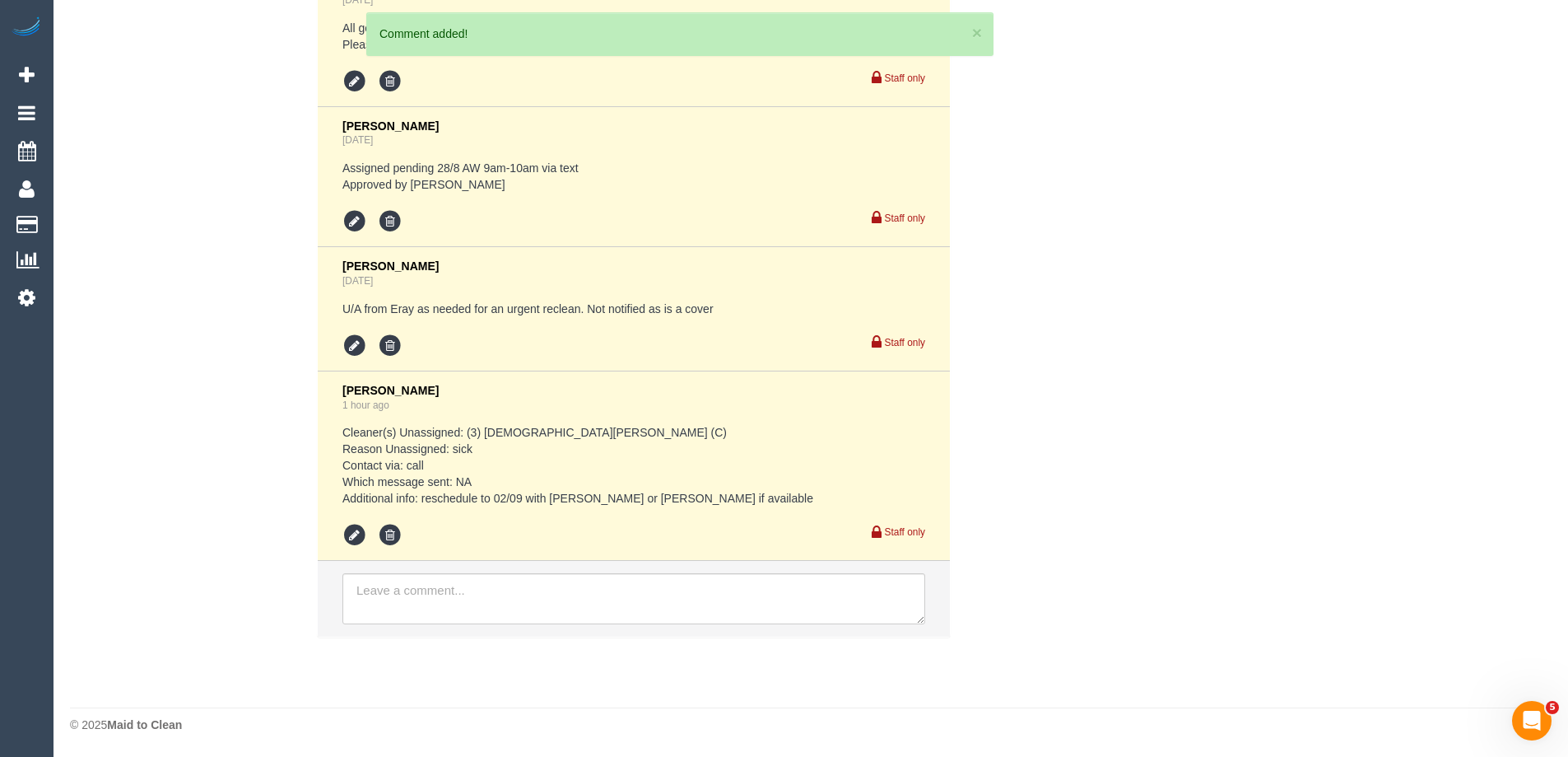
scroll to position [3535, 0]
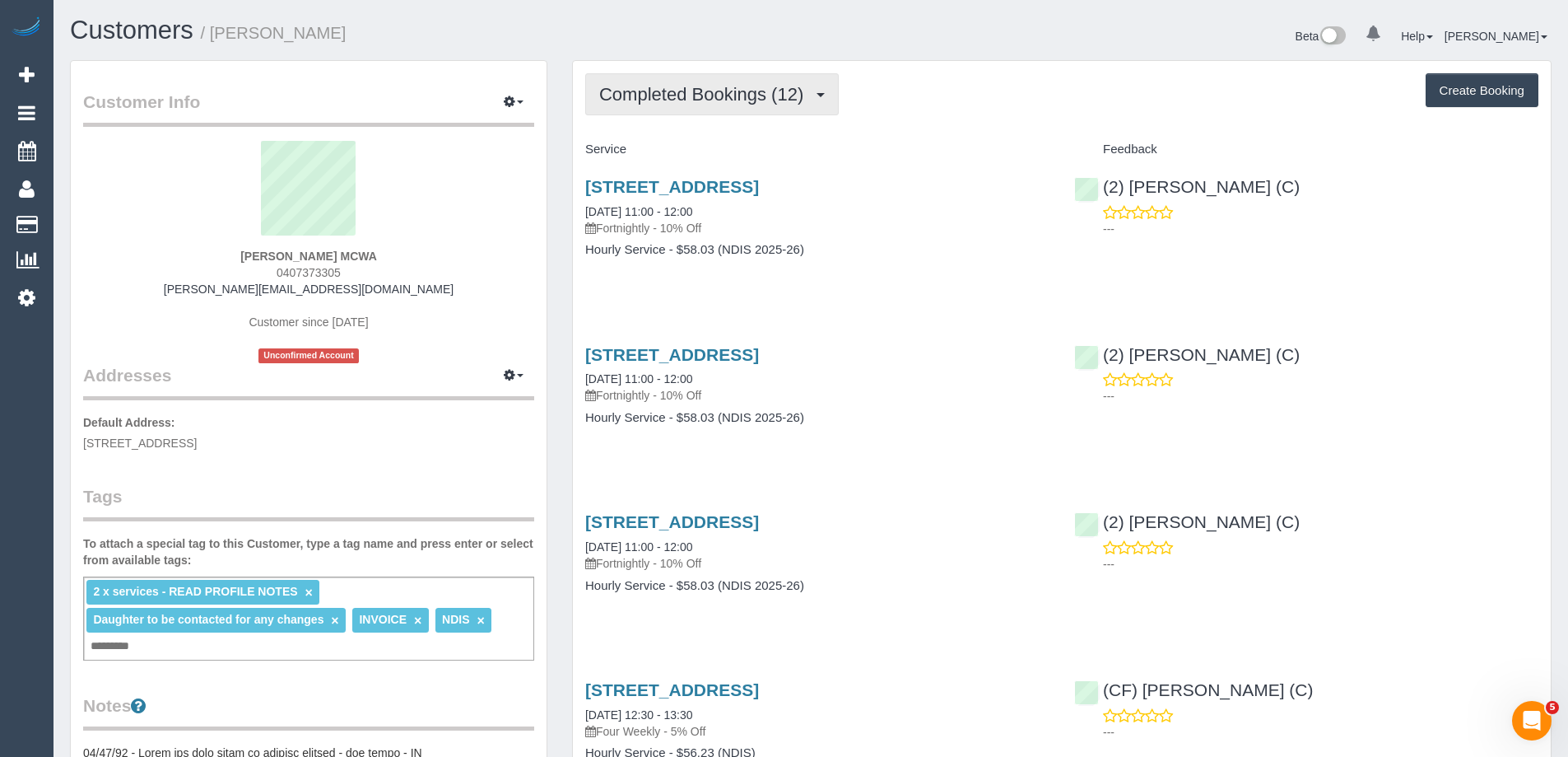
click at [655, 89] on span "Completed Bookings (12)" at bounding box center [705, 94] width 212 height 21
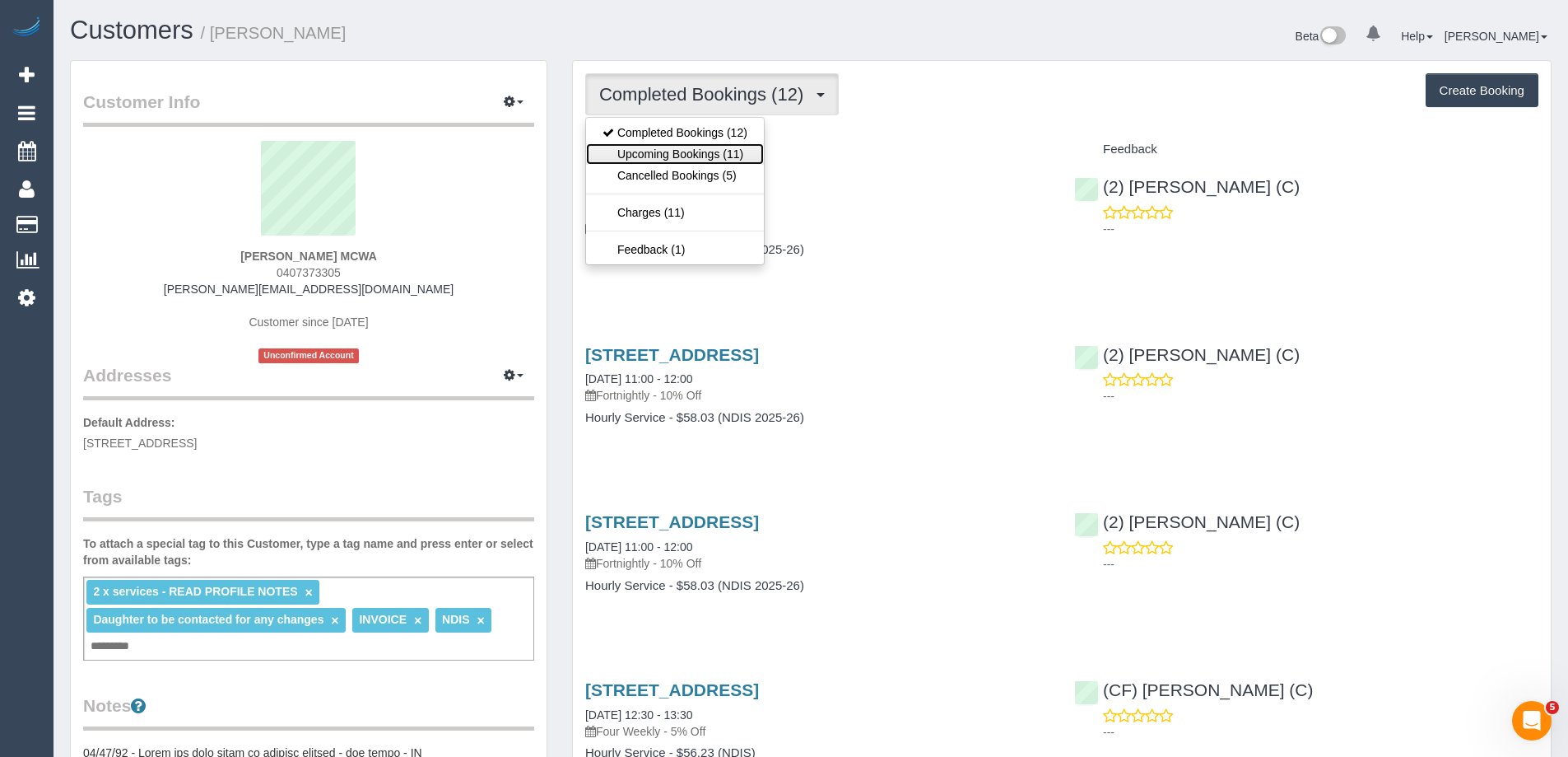
click at [672, 152] on link "Upcoming Bookings (11)" at bounding box center [675, 153] width 178 height 21
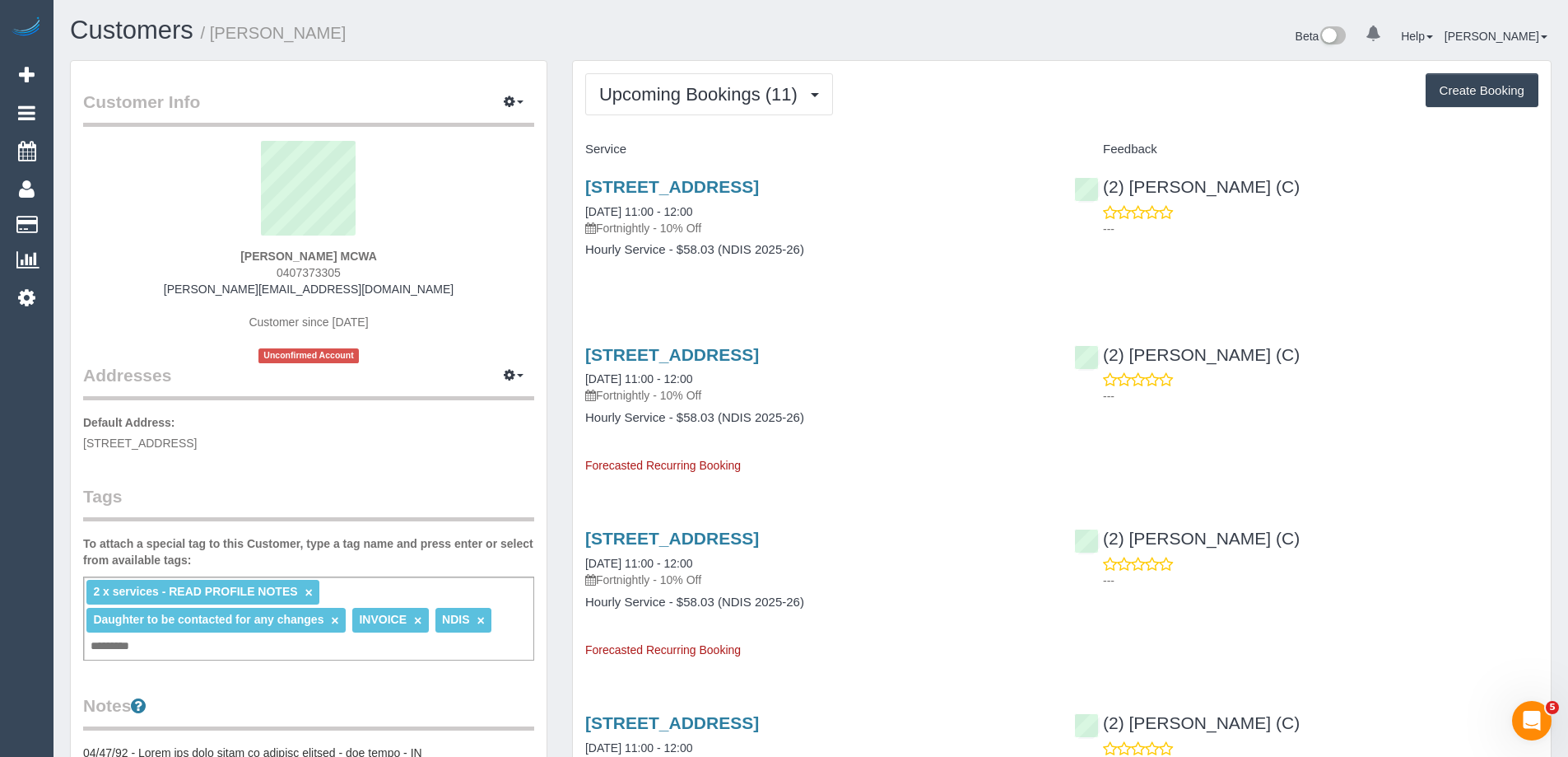
drag, startPoint x: 345, startPoint y: 265, endPoint x: 252, endPoint y: 265, distance: 93.0
click at [252, 265] on div "Raffaele Lagamba MCWA 0407373305 raffaele.mcwa@fake.com Customer since 2024 Unc…" at bounding box center [308, 251] width 451 height 222
copy span "0407373305"
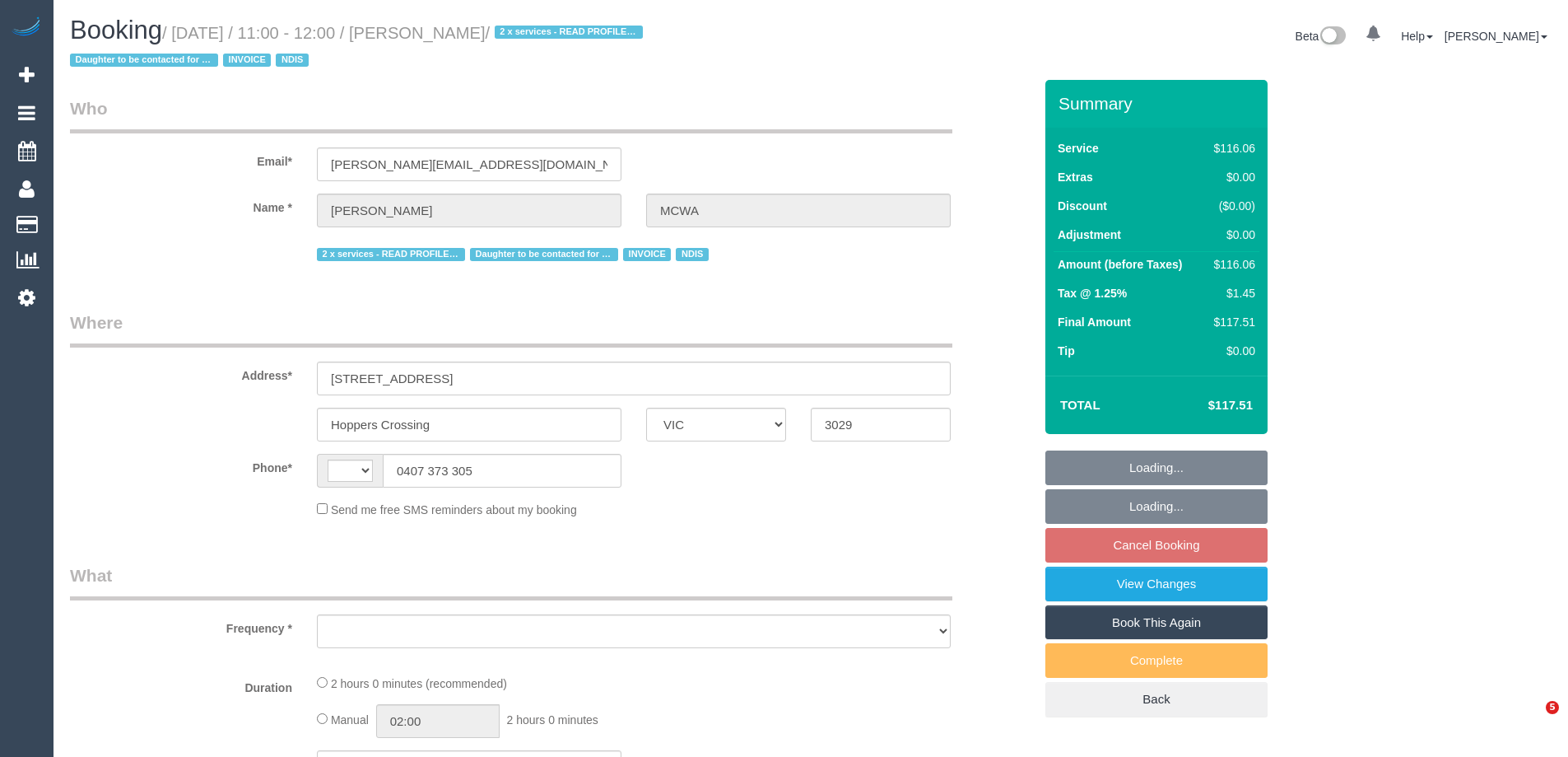
select select "VIC"
select select "string:AU"
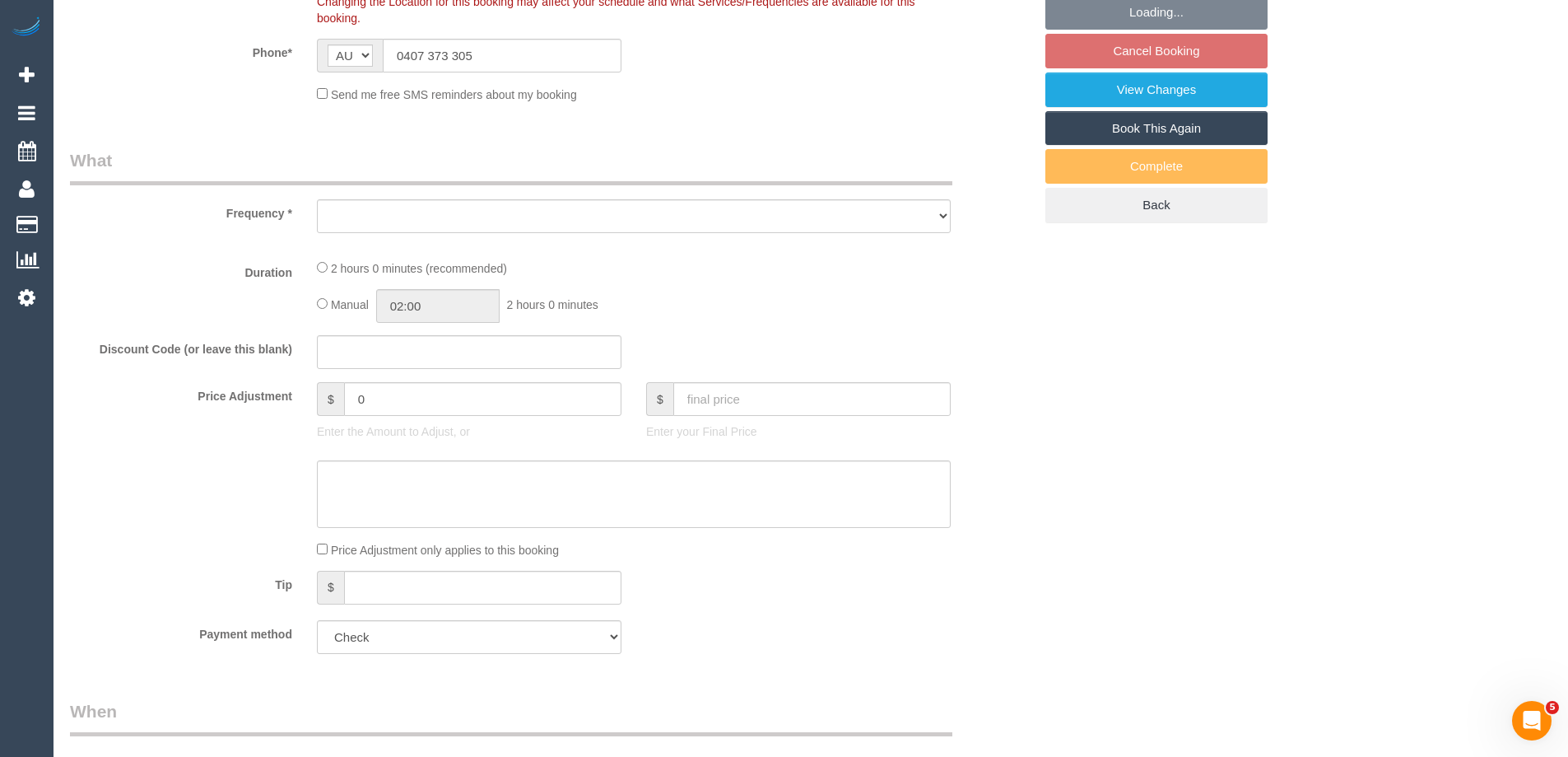
select select "number:28"
select select "number:14"
select select "number:19"
select select "number:36"
select select "number:35"
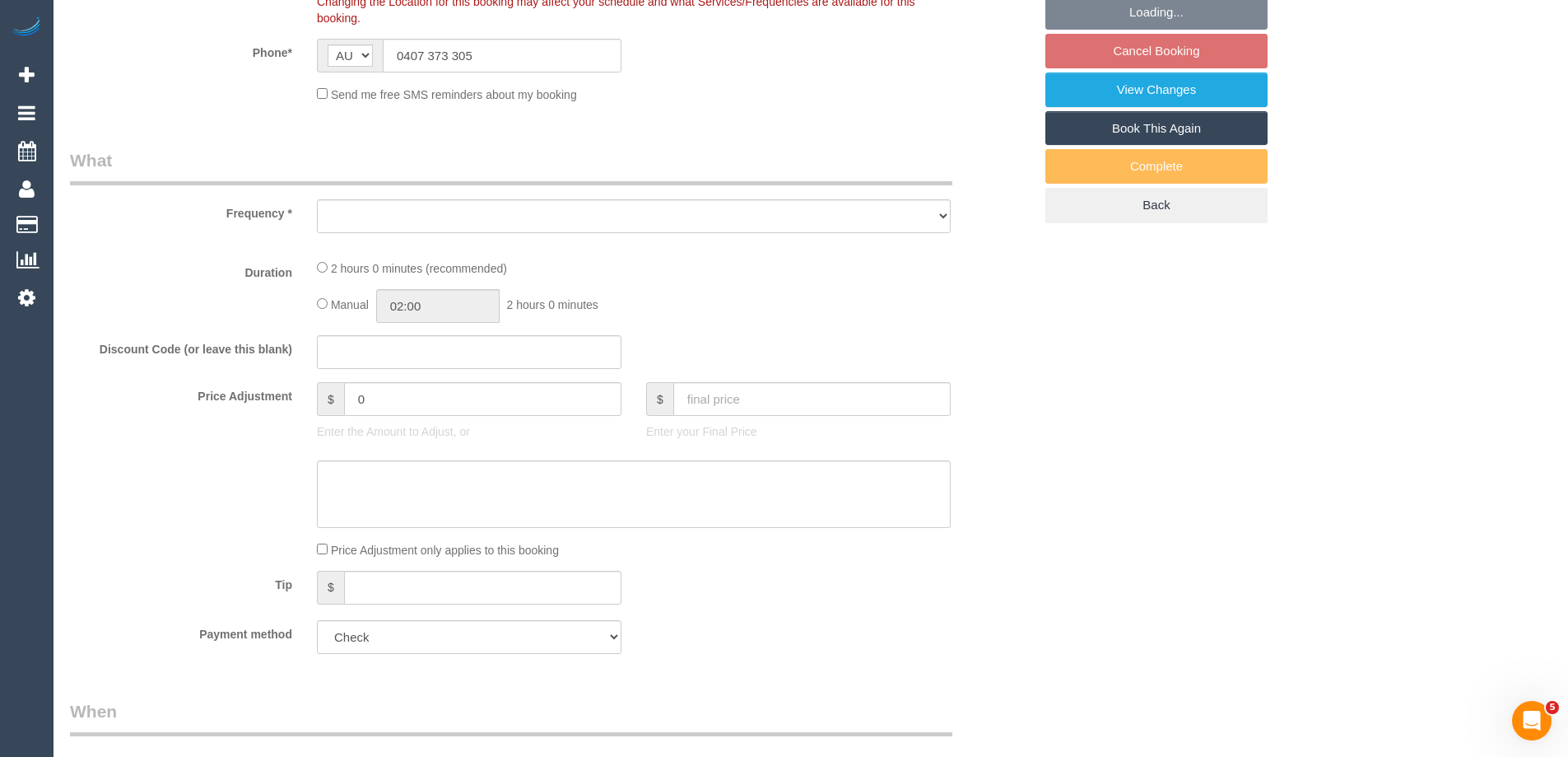
select select "number:11"
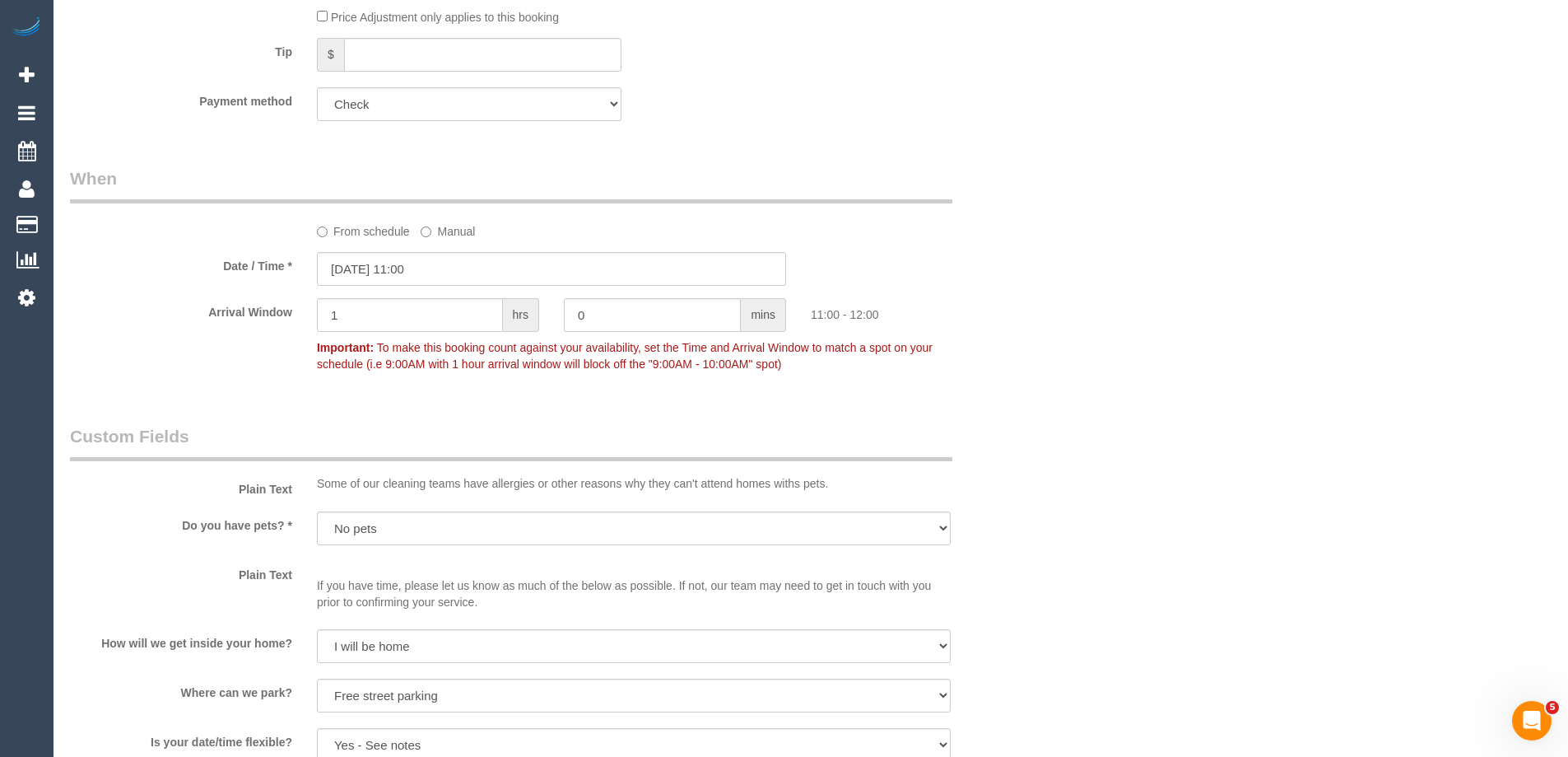
select select "object:759"
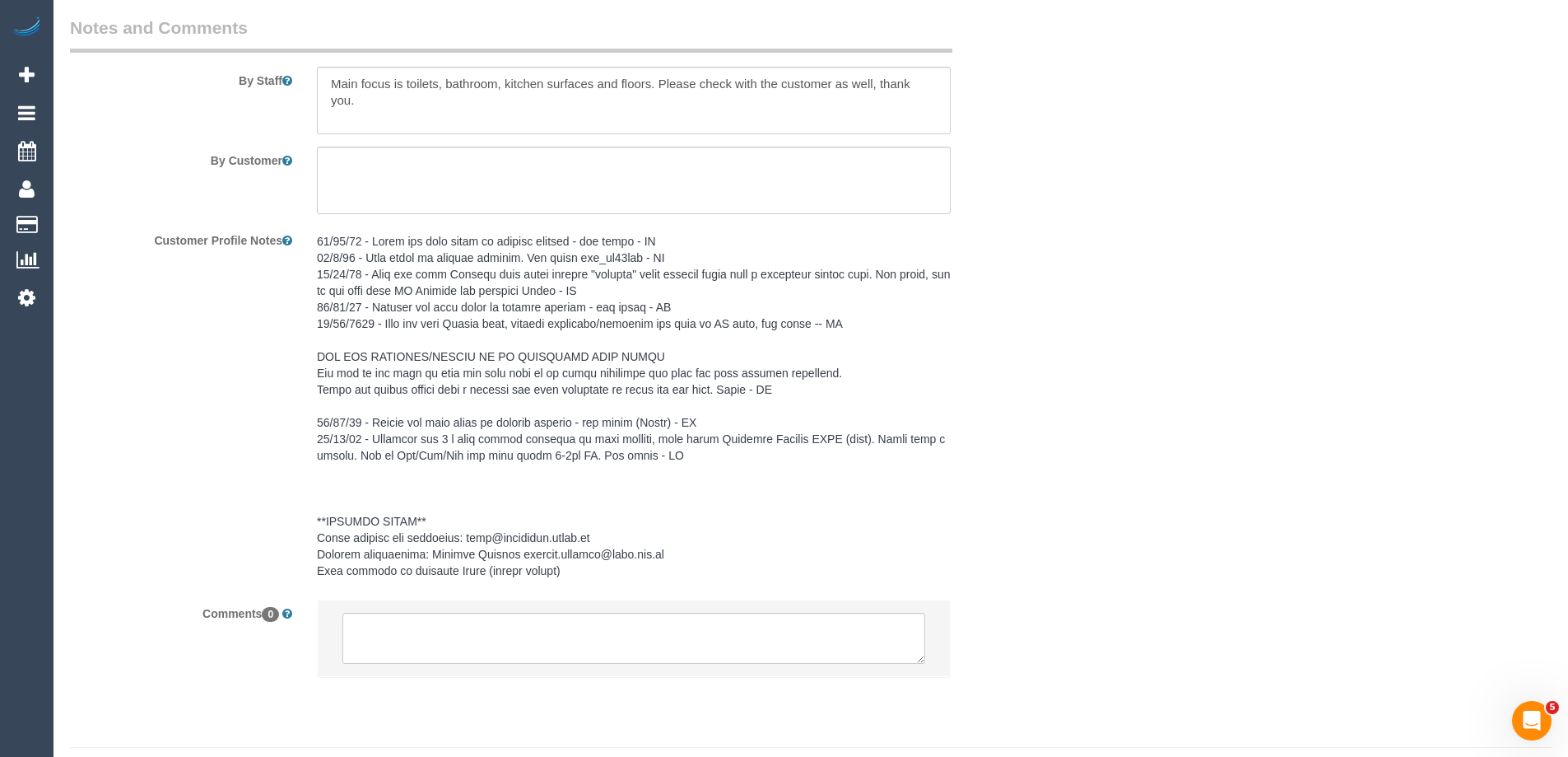
click at [507, 406] on pre at bounding box center [634, 406] width 634 height 346
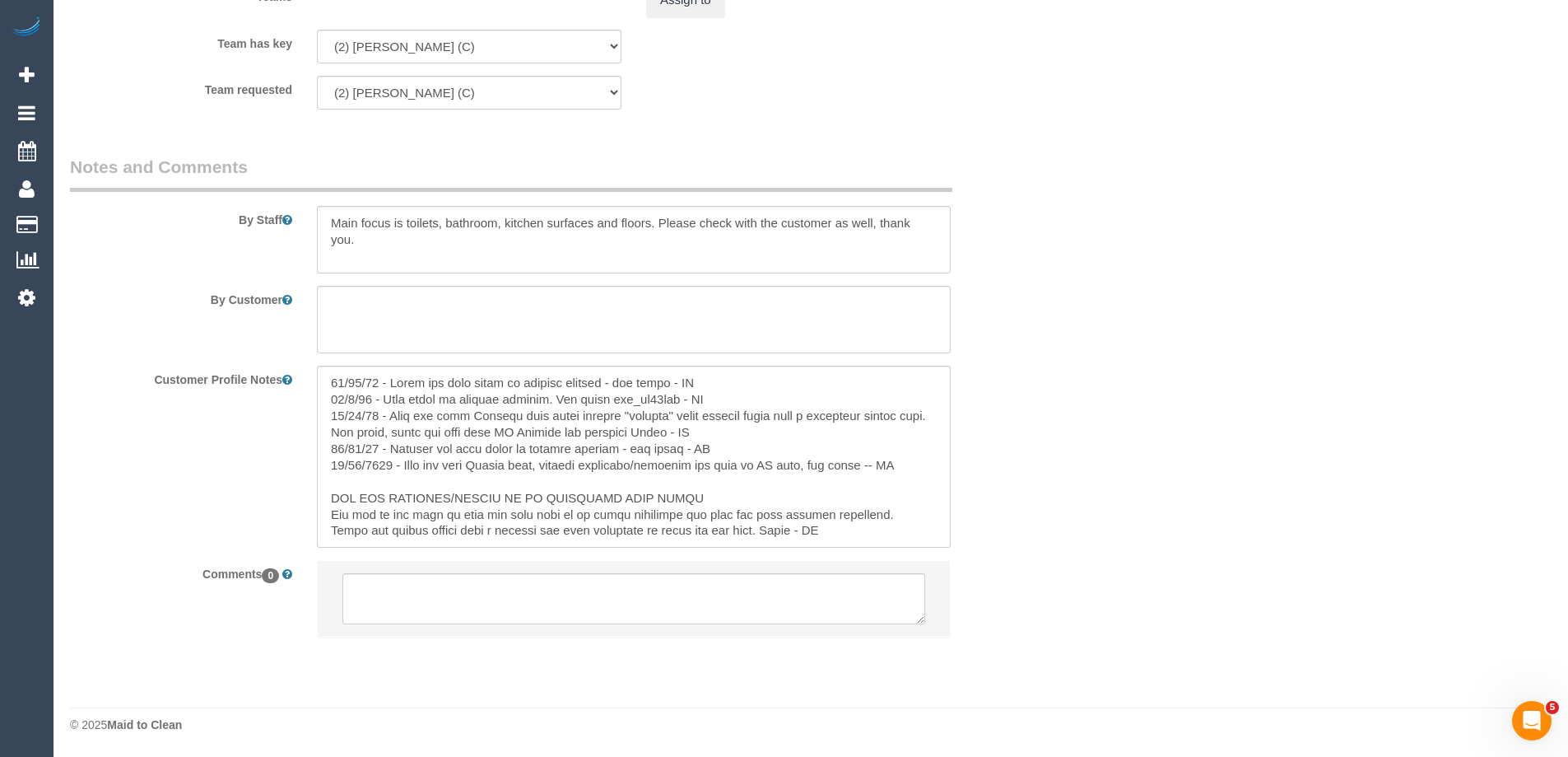
scroll to position [82, 0]
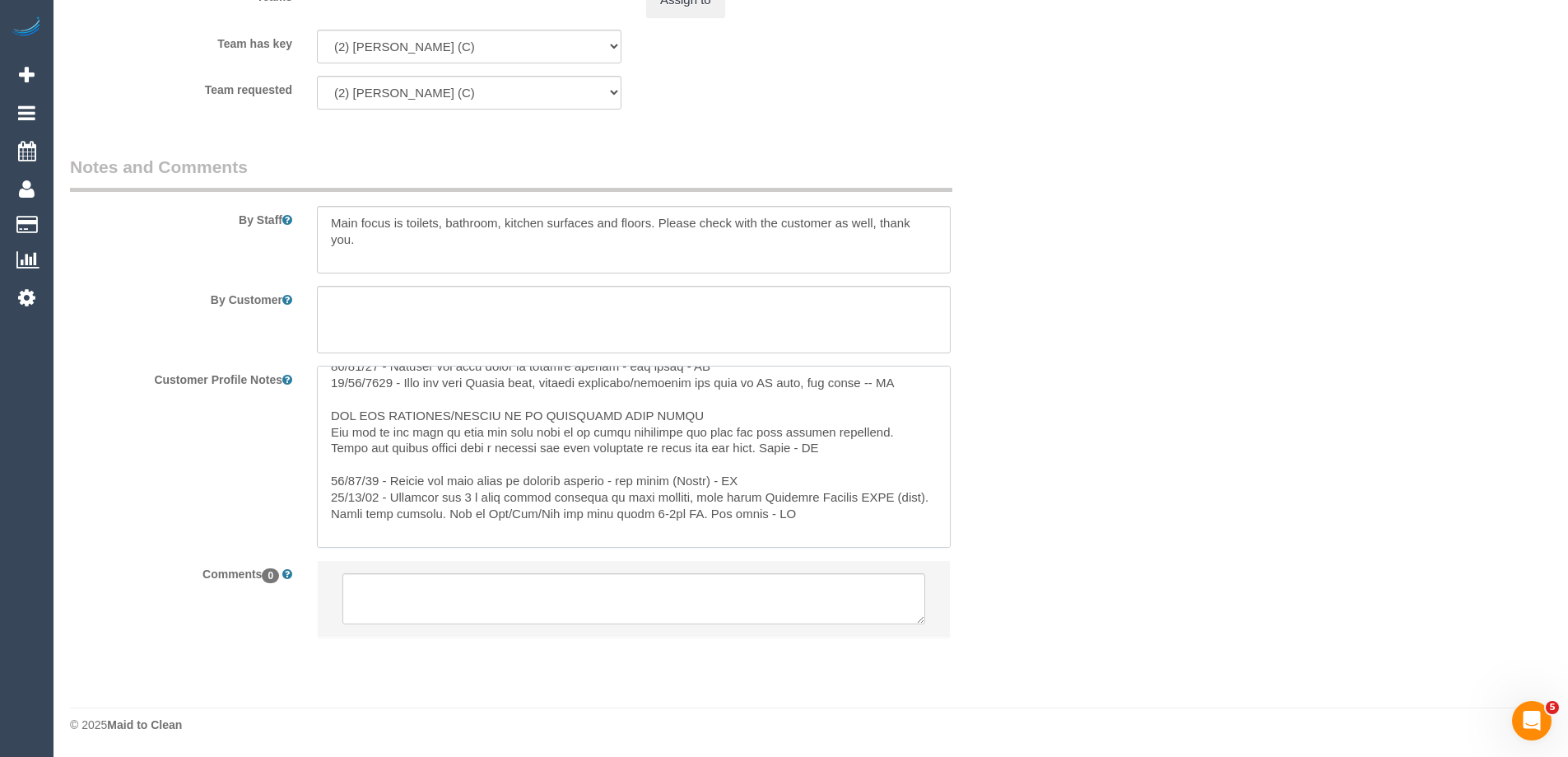
drag, startPoint x: 491, startPoint y: 496, endPoint x: 552, endPoint y: 503, distance: 61.4
click at [552, 503] on textarea at bounding box center [634, 456] width 634 height 182
type textarea "[DATE] - [PERSON_NAME] has been named as regular cleaner - via phone - JT [DATE…"
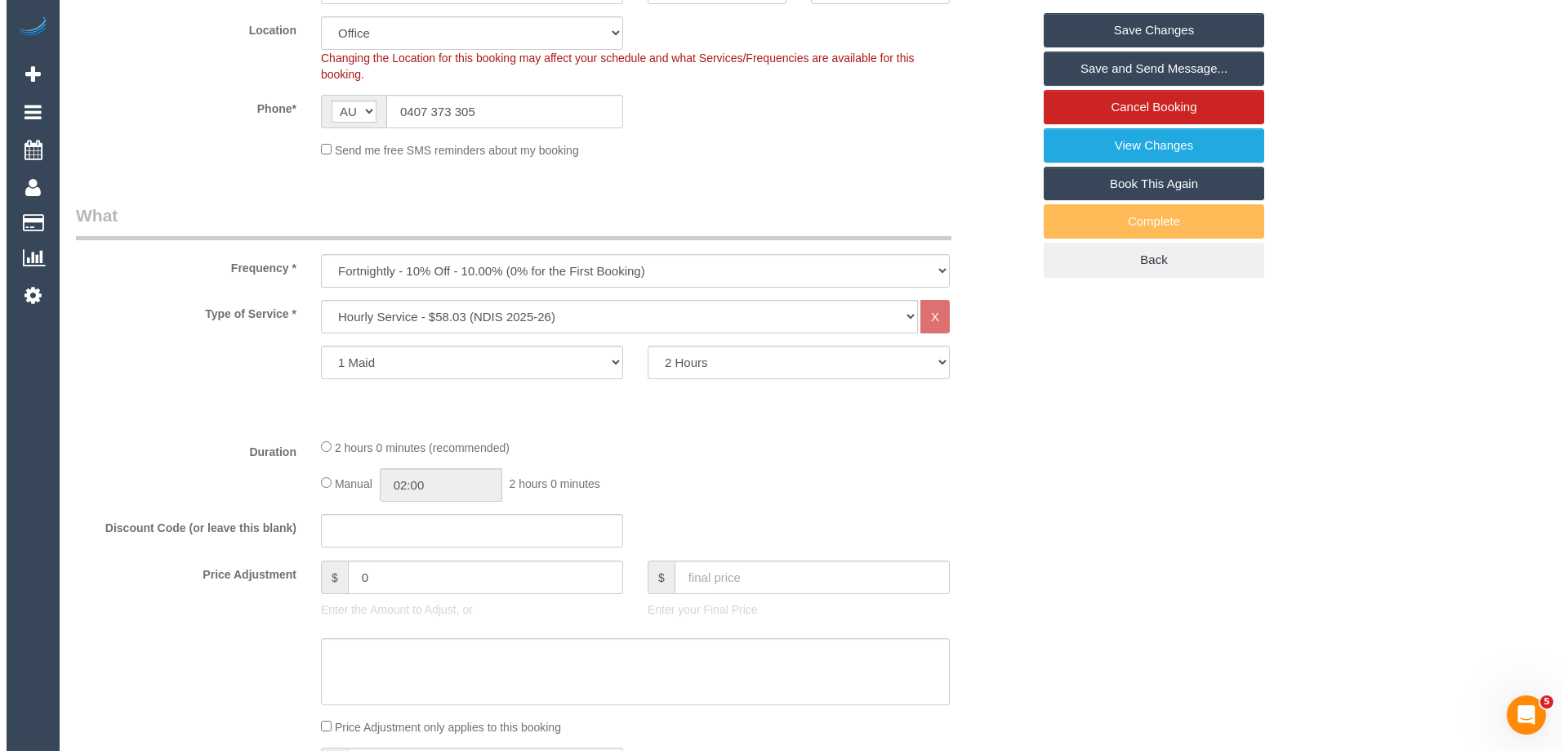
scroll to position [0, 0]
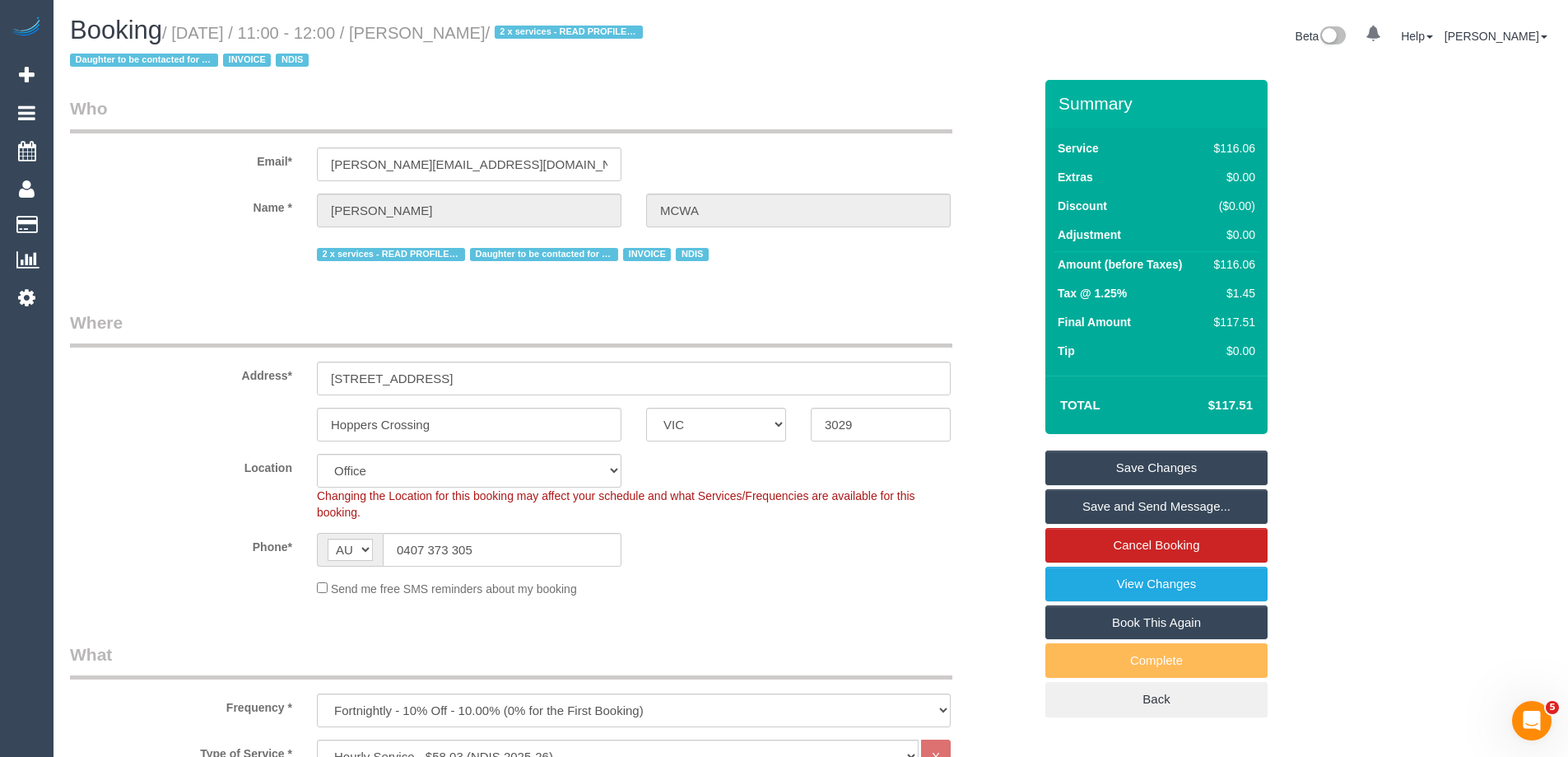
click at [1101, 472] on link "Save Changes" at bounding box center [1156, 468] width 222 height 34
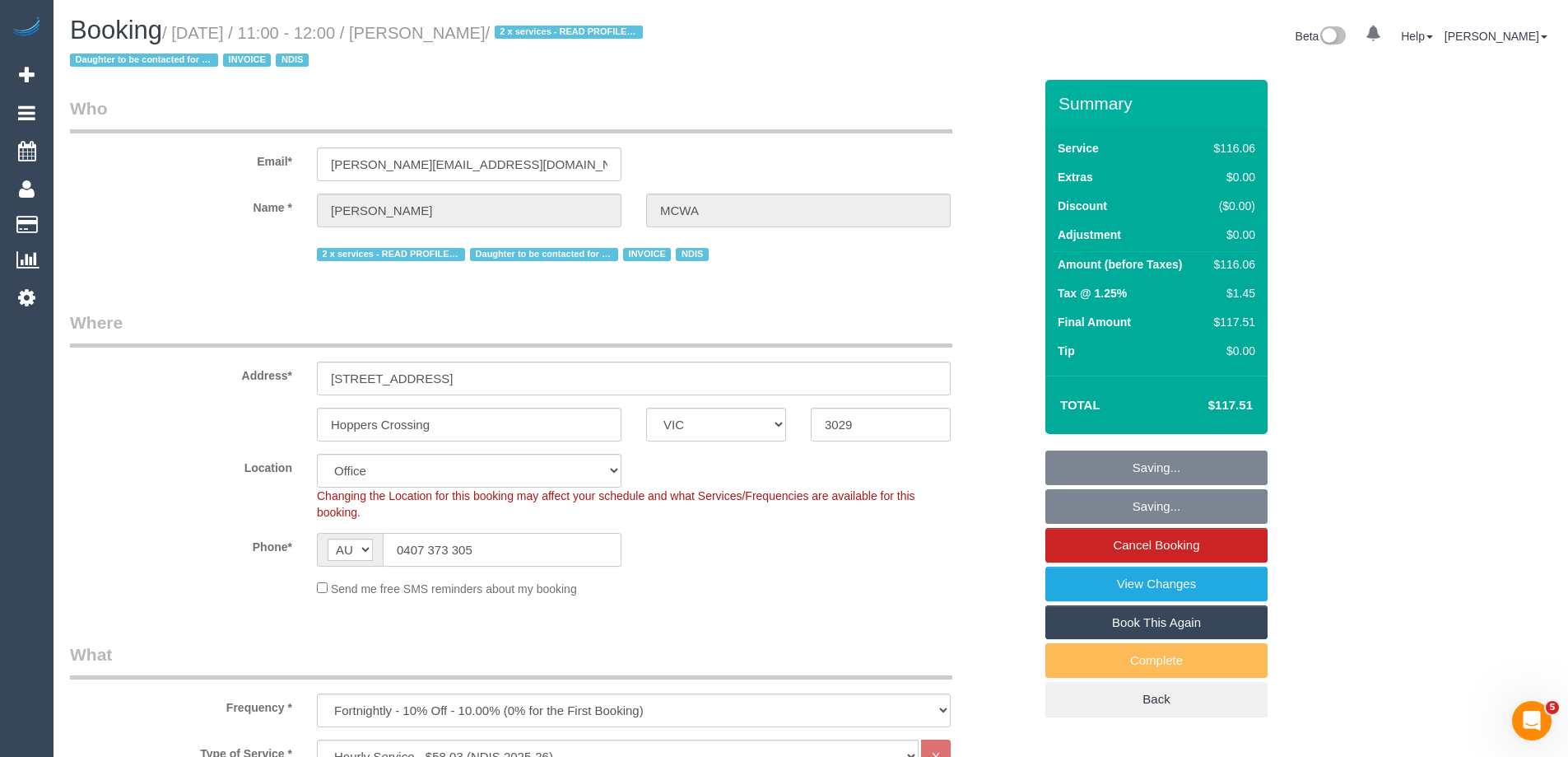
drag, startPoint x: 428, startPoint y: 548, endPoint x: 100, endPoint y: 496, distance: 332.1
click at [100, 496] on sui-booking-location "Location Office City East (North) East (South) Inner East Inner North (East) In…" at bounding box center [552, 525] width 963 height 143
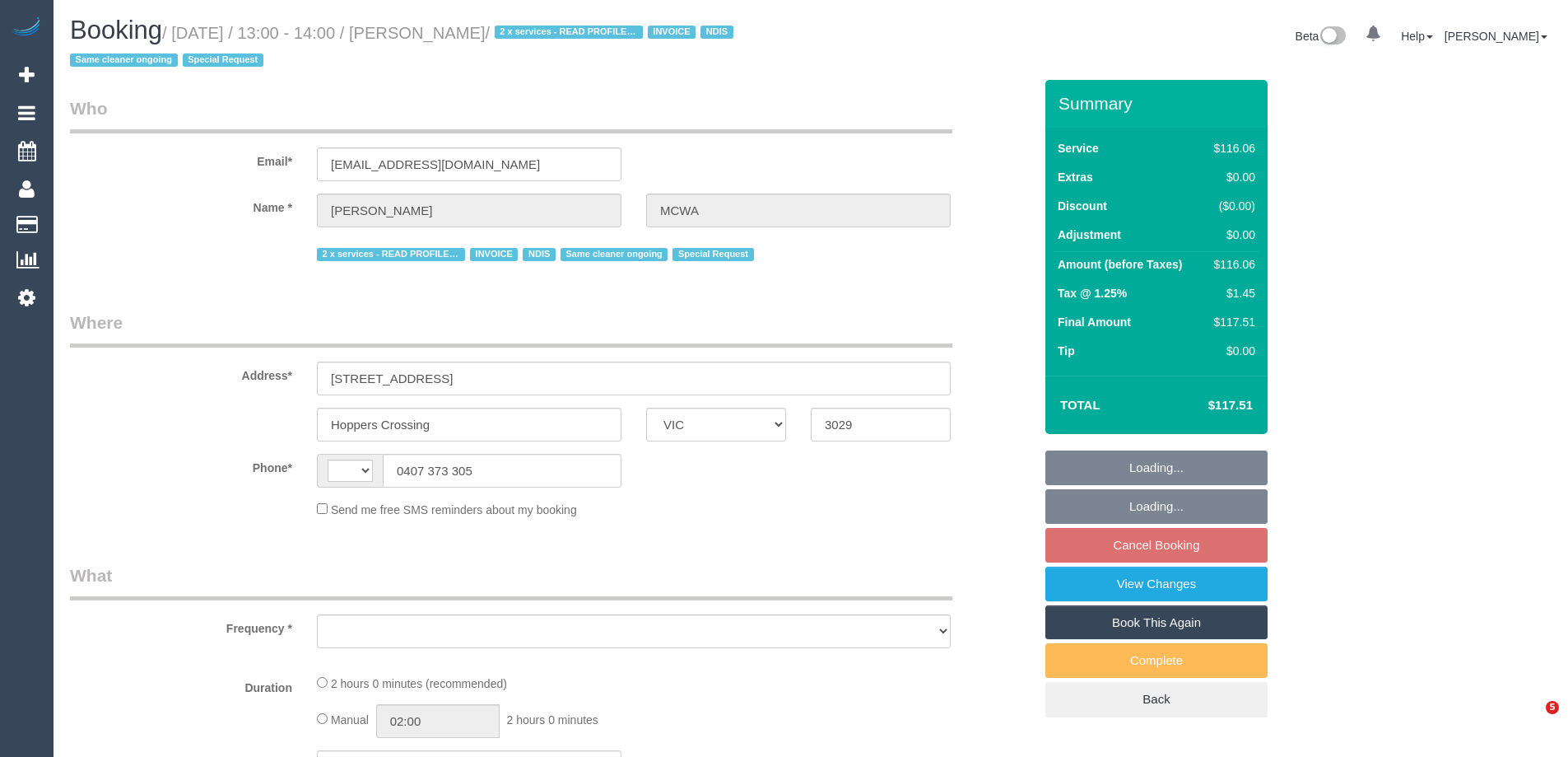
select select "VIC"
select select "string:AU"
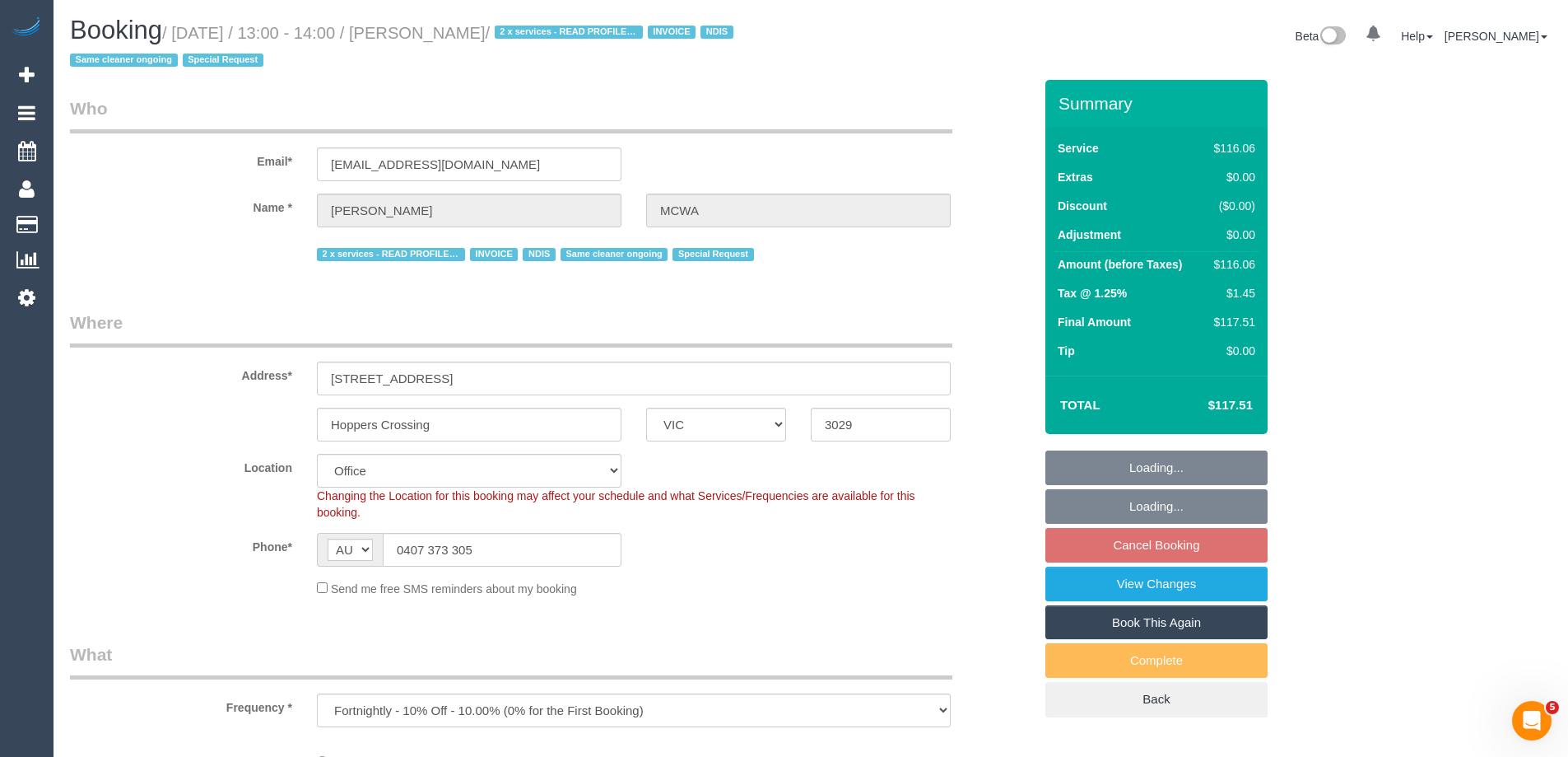
select select "object:544"
select select "number:28"
select select "number:14"
select select "number:19"
select select "number:36"
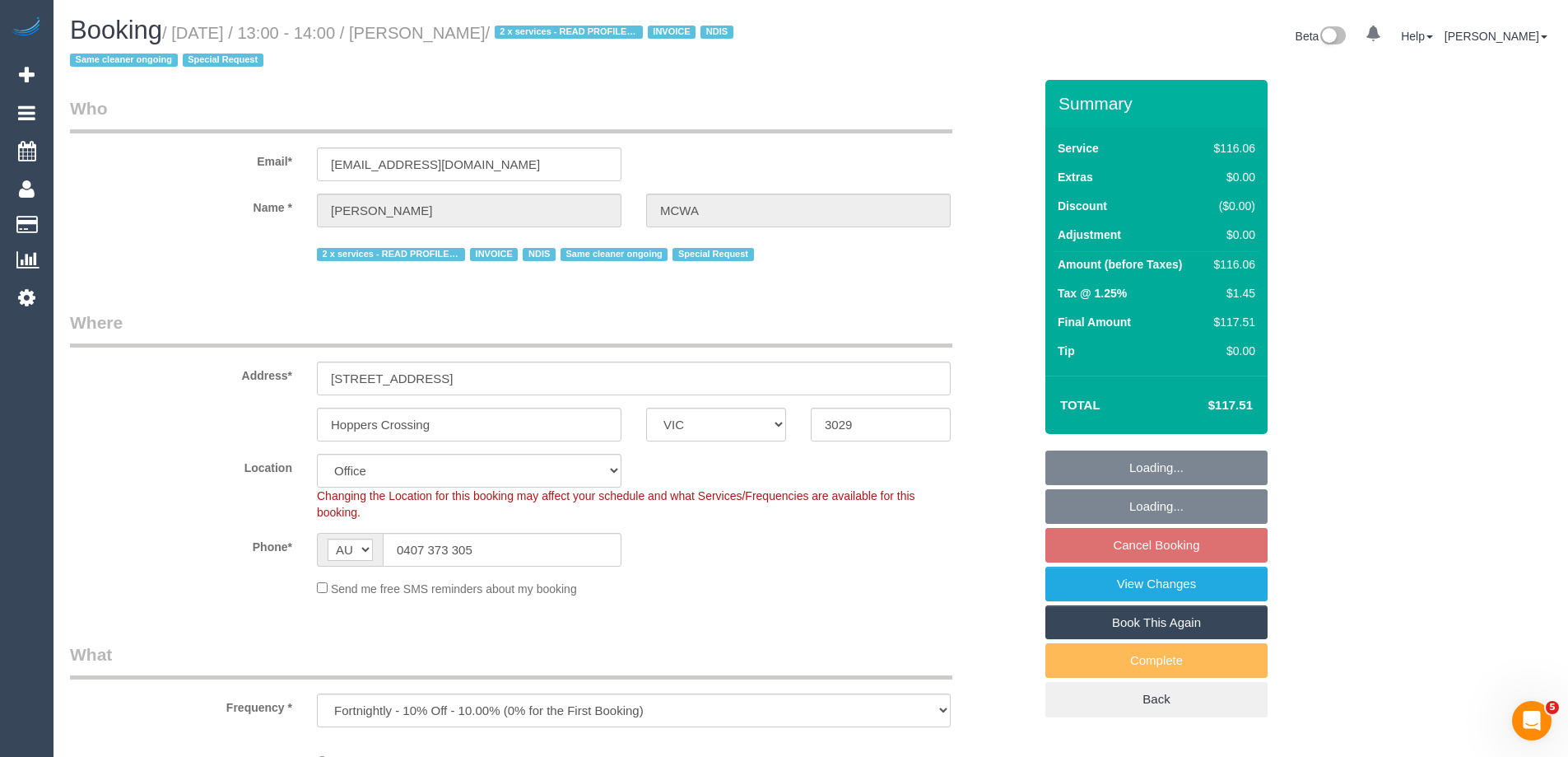
select select "number:35"
select select "number:12"
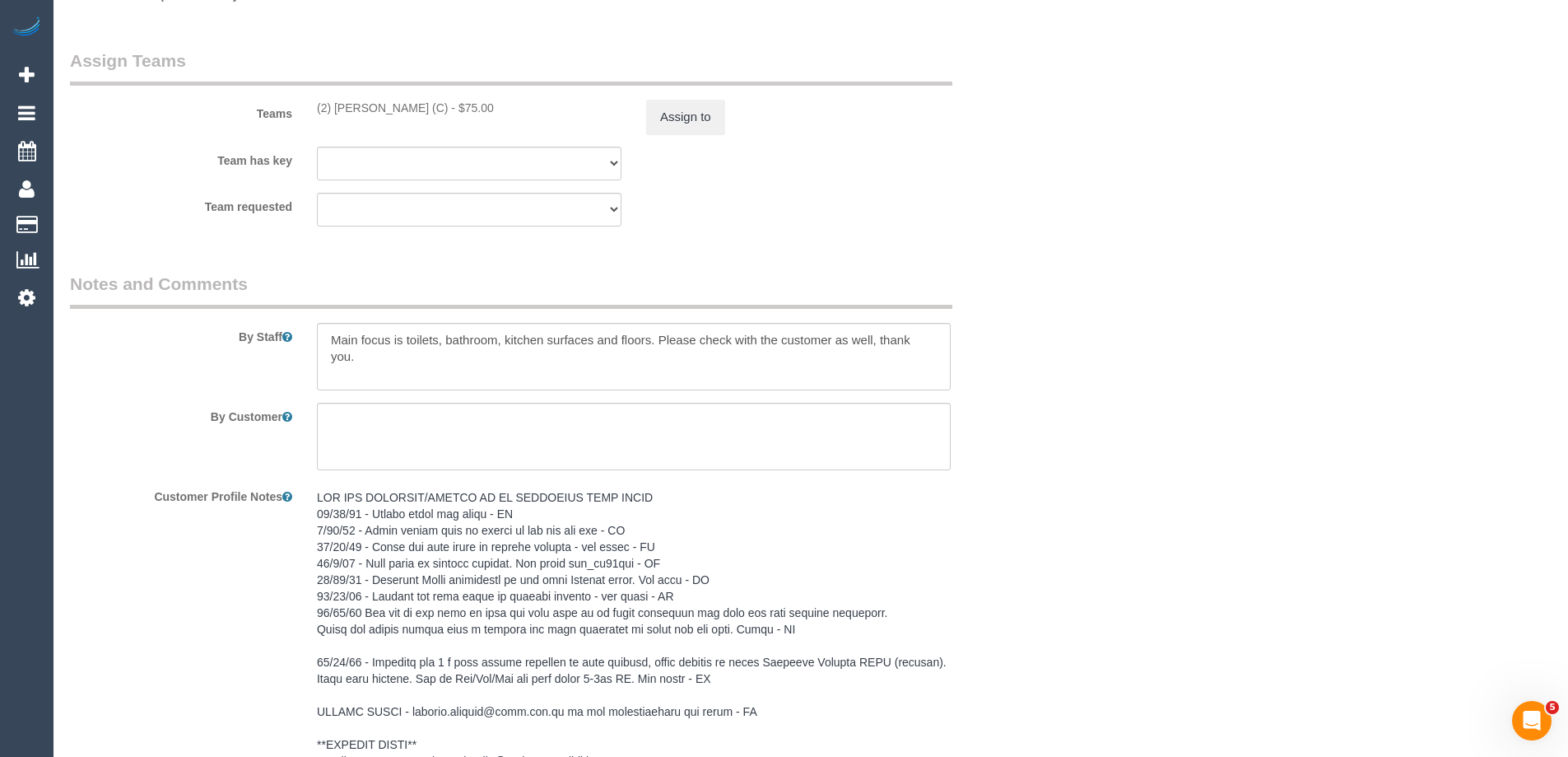
scroll to position [2059, 0]
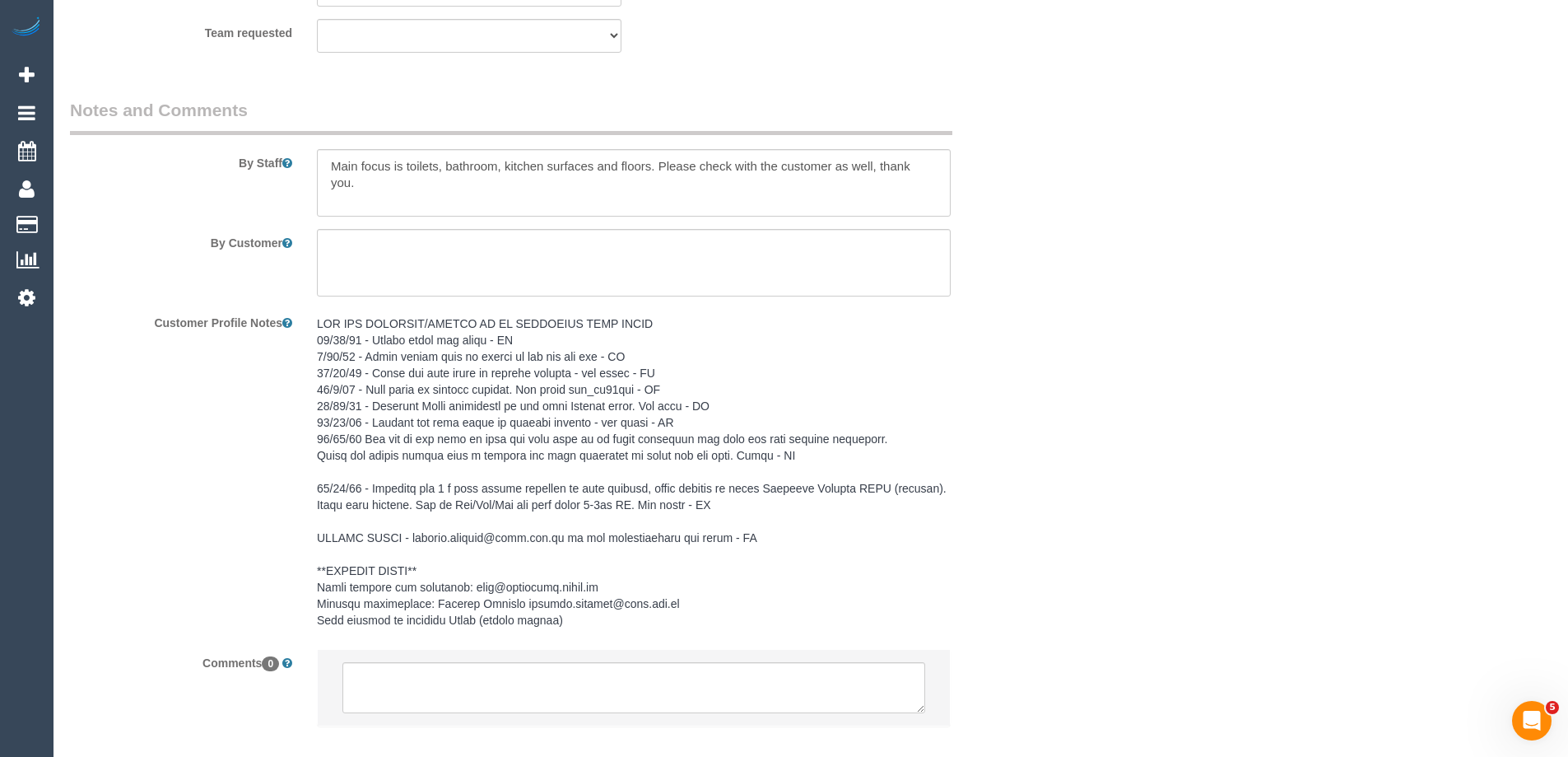
click at [529, 496] on pre at bounding box center [634, 471] width 634 height 313
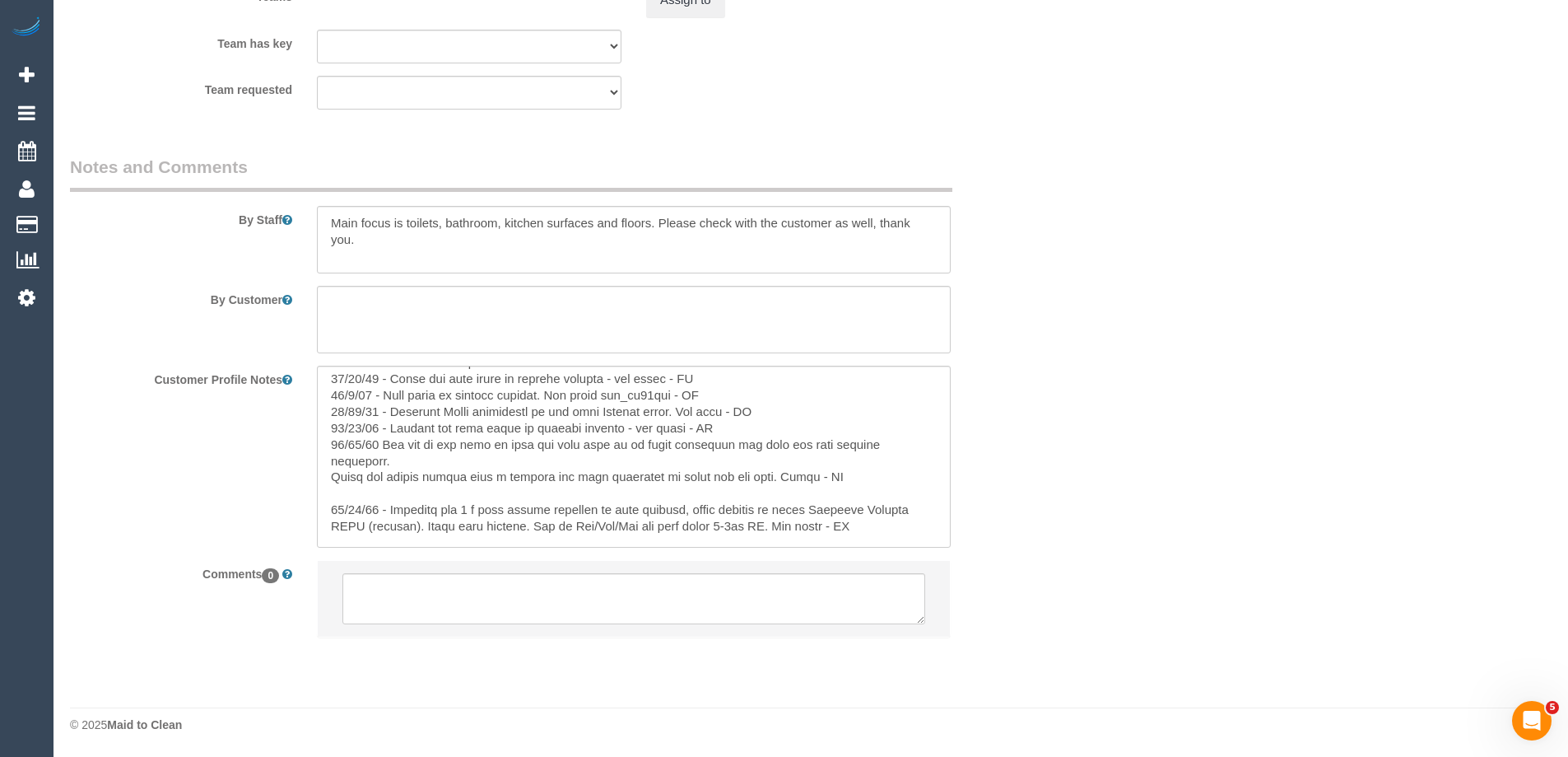
scroll to position [82, 0]
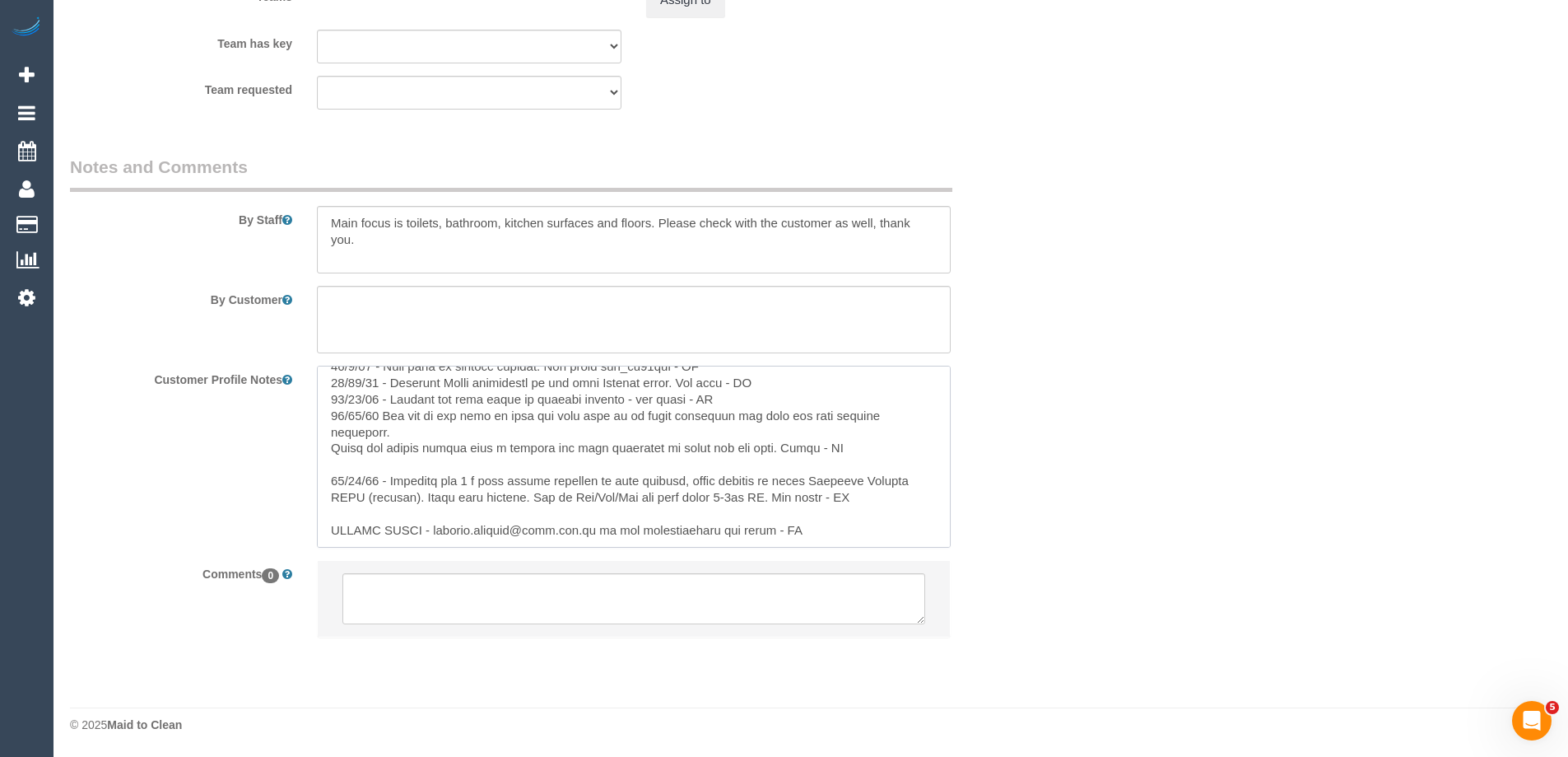
drag, startPoint x: 551, startPoint y: 464, endPoint x: 490, endPoint y: 465, distance: 61.0
click at [490, 465] on textarea at bounding box center [634, 456] width 634 height 182
type textarea "ALL NEW CLEANERS/COVERS TO BE DISCUSSED WITH IRENE 27/07/25 - Nicole names via …"
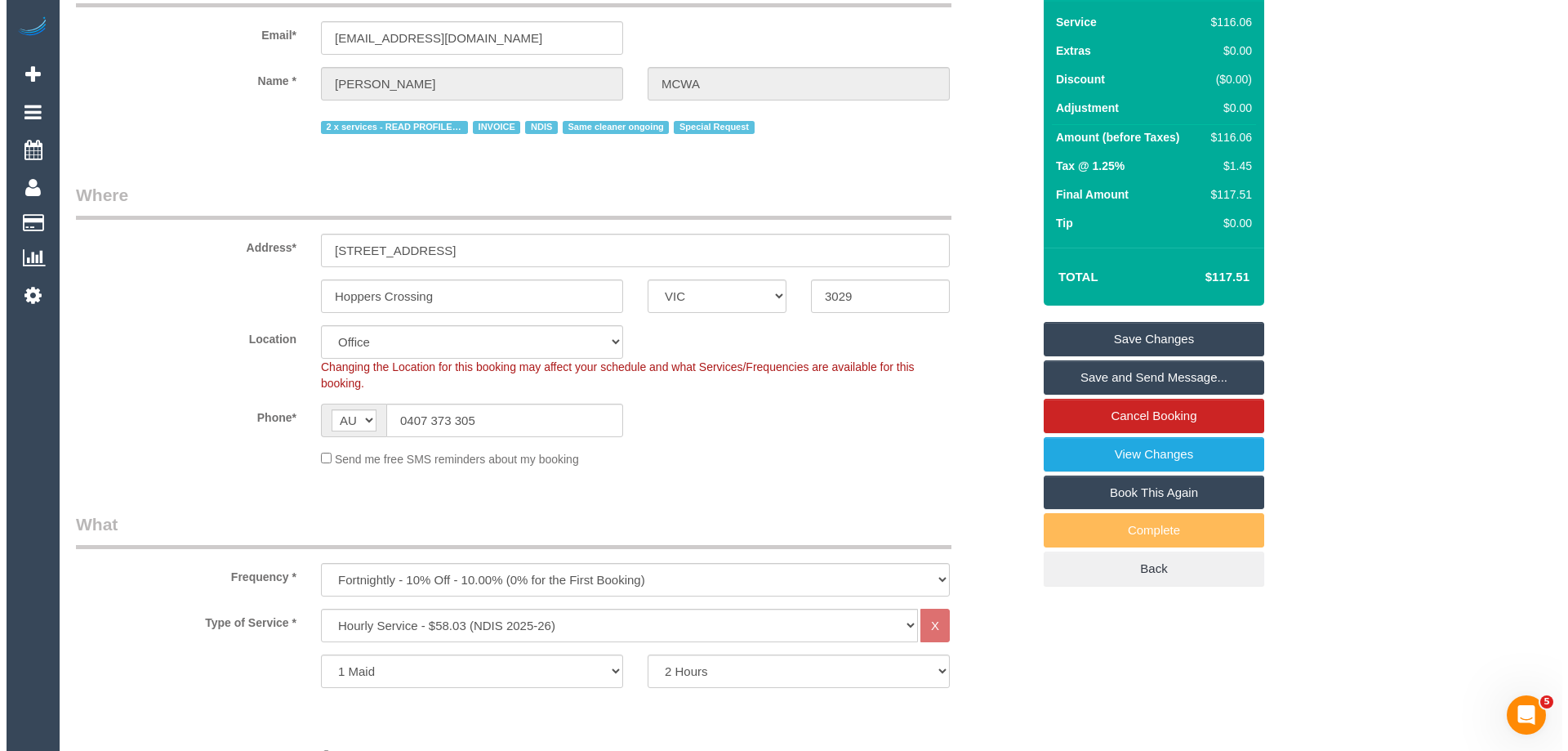
scroll to position [0, 0]
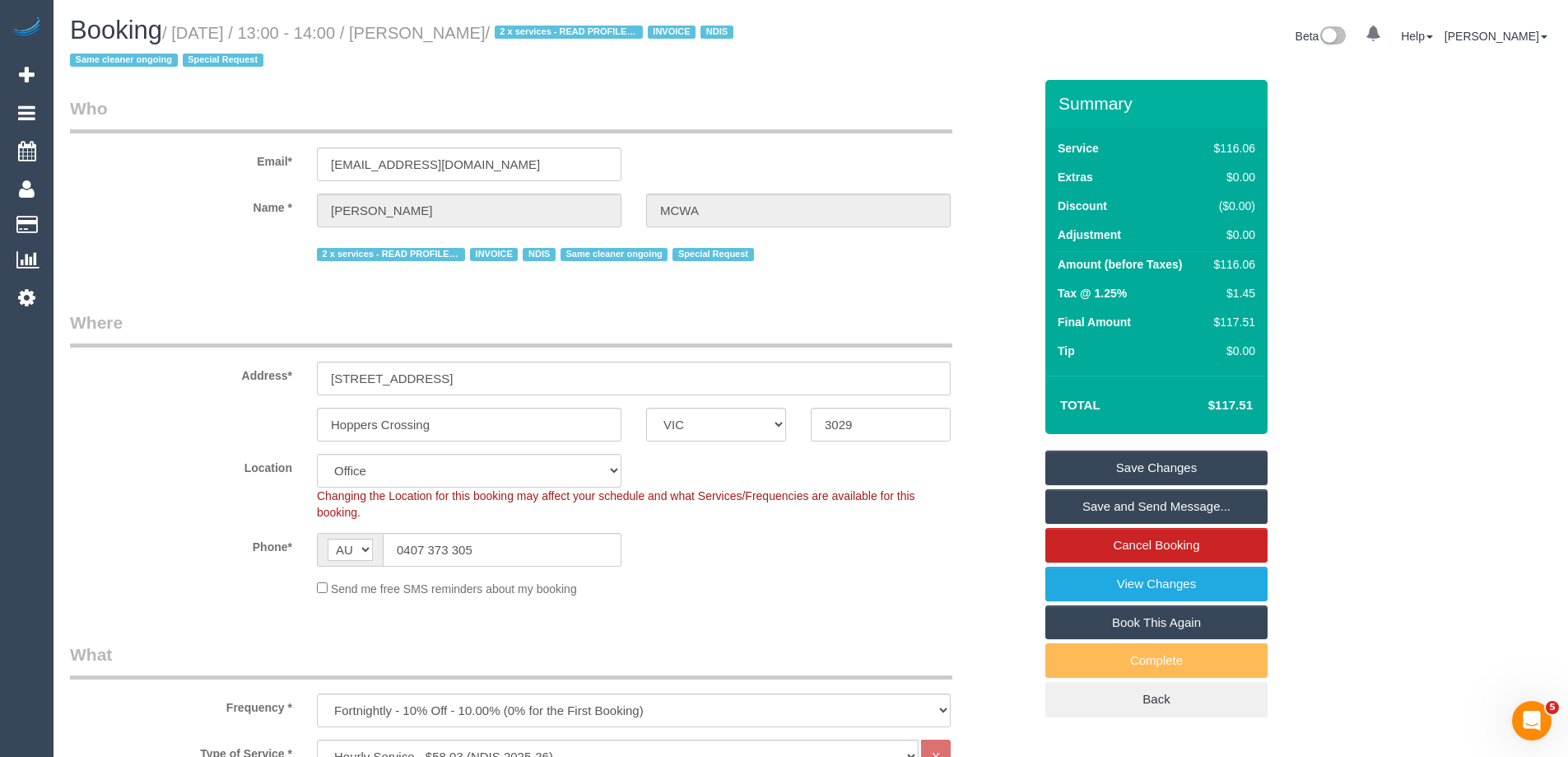
click at [1086, 471] on link "Save Changes" at bounding box center [1156, 468] width 222 height 34
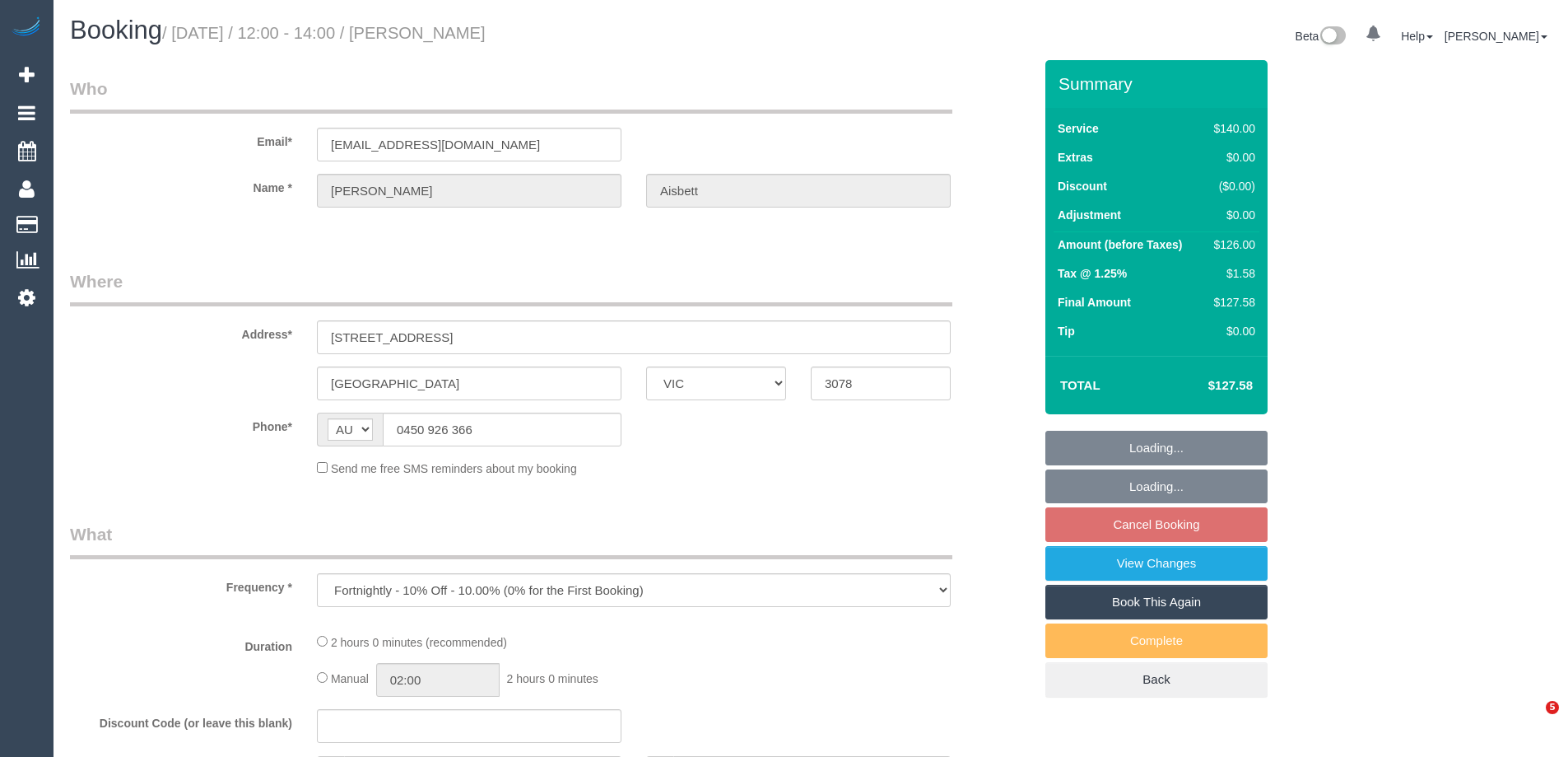
select select "VIC"
select select "string:stripe-pm_1QJlO72GScqysDRVjq4fMurT"
select select "number:28"
select select "number:15"
select select "number:18"
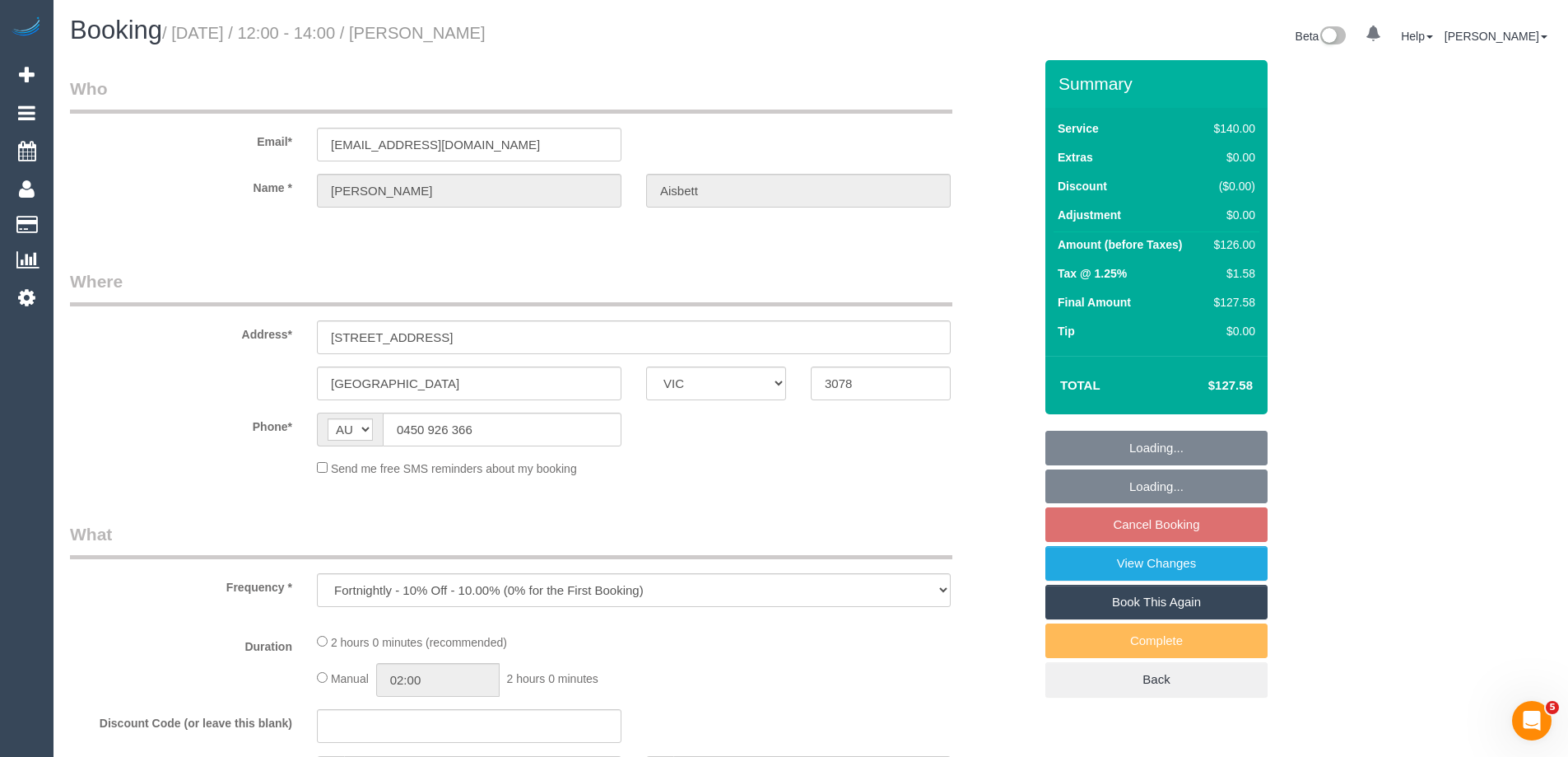
select select "number:36"
select select "number:33"
select select "number:26"
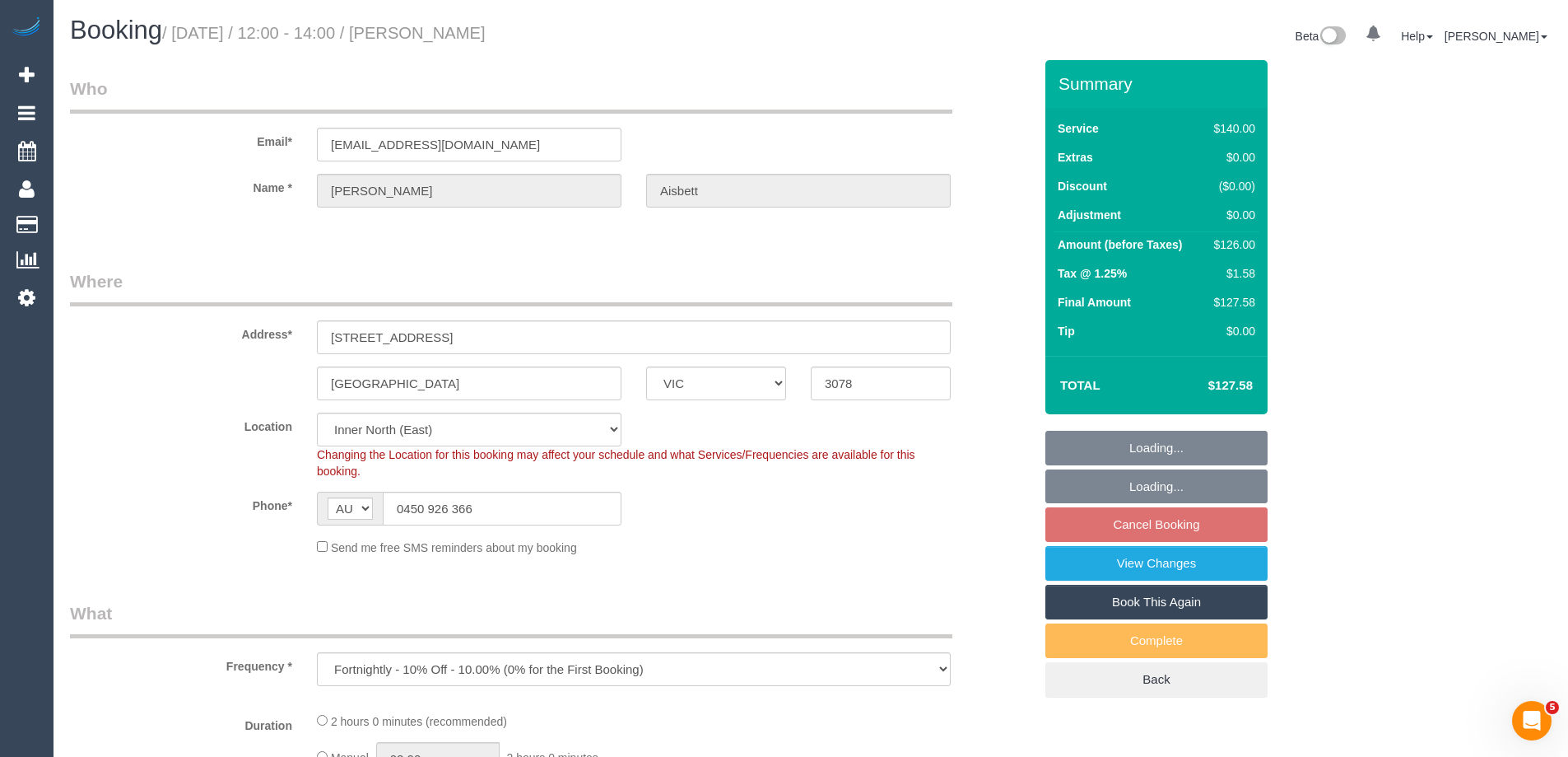
select select "object:702"
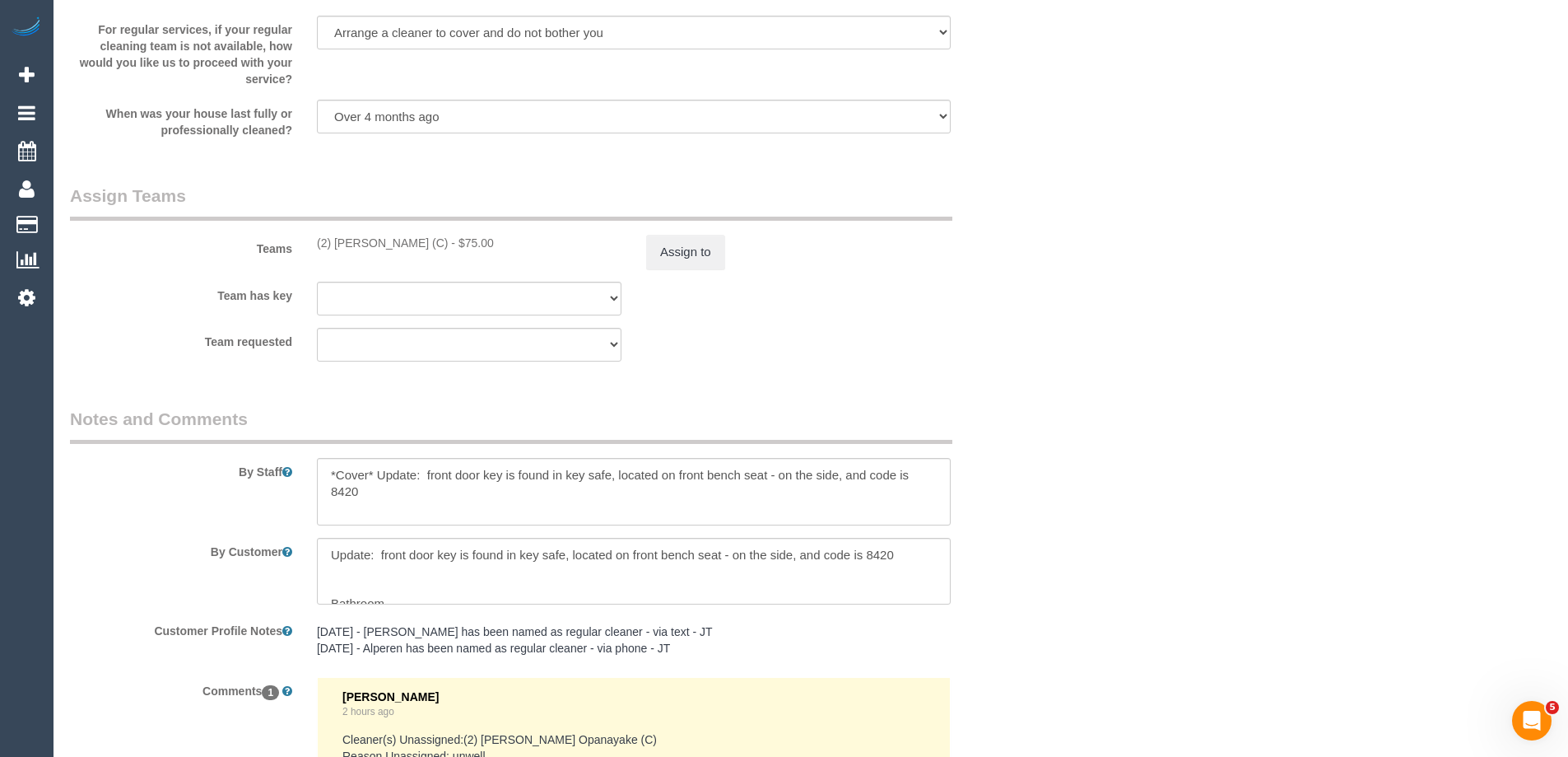
scroll to position [2695, 0]
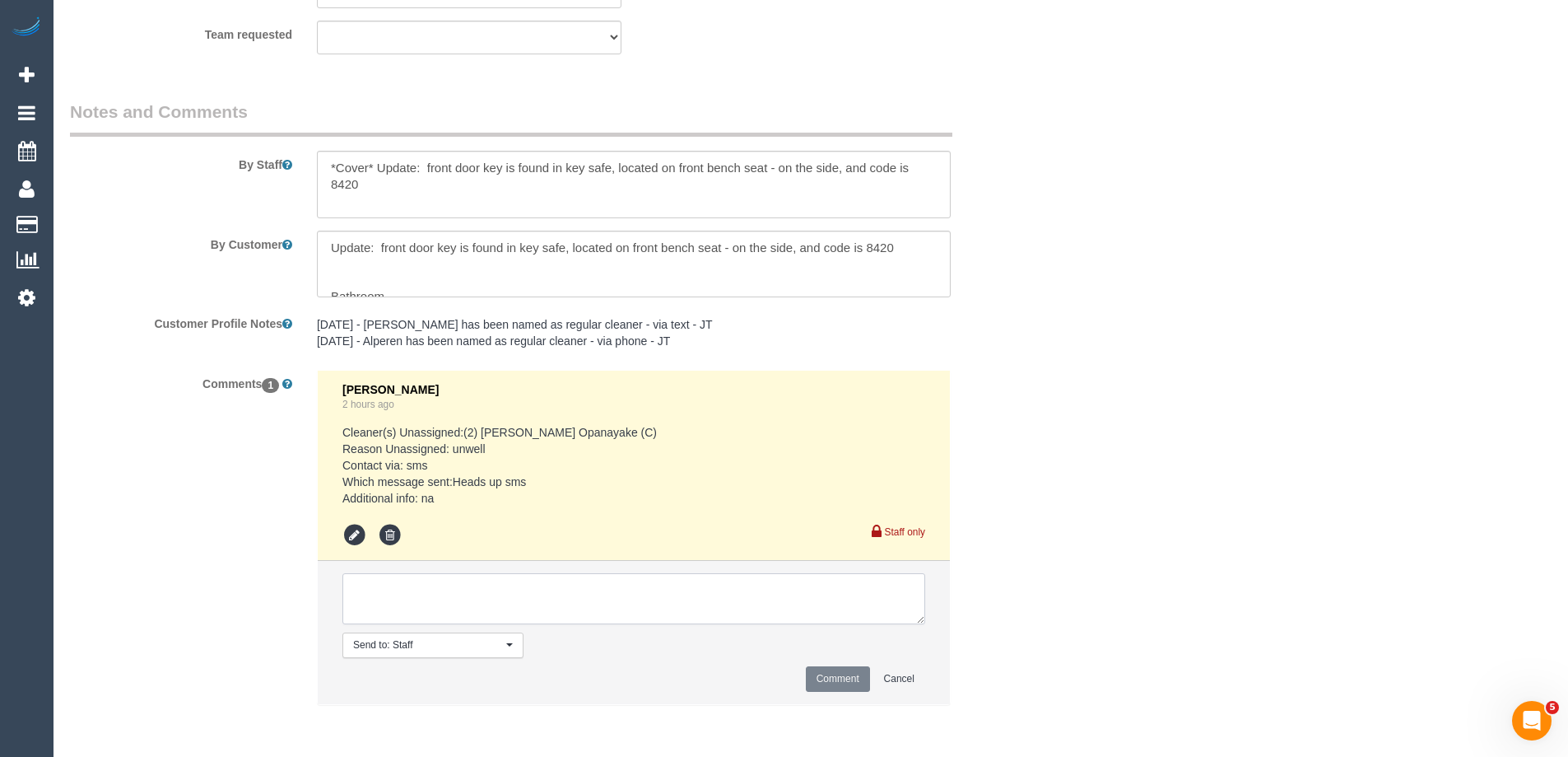
click at [411, 594] on textarea at bounding box center [634, 599] width 583 height 51
type textarea "Confirmed 12-2pm AW on the 29/08 - via text"
click at [820, 667] on button "Comment" at bounding box center [838, 679] width 64 height 26
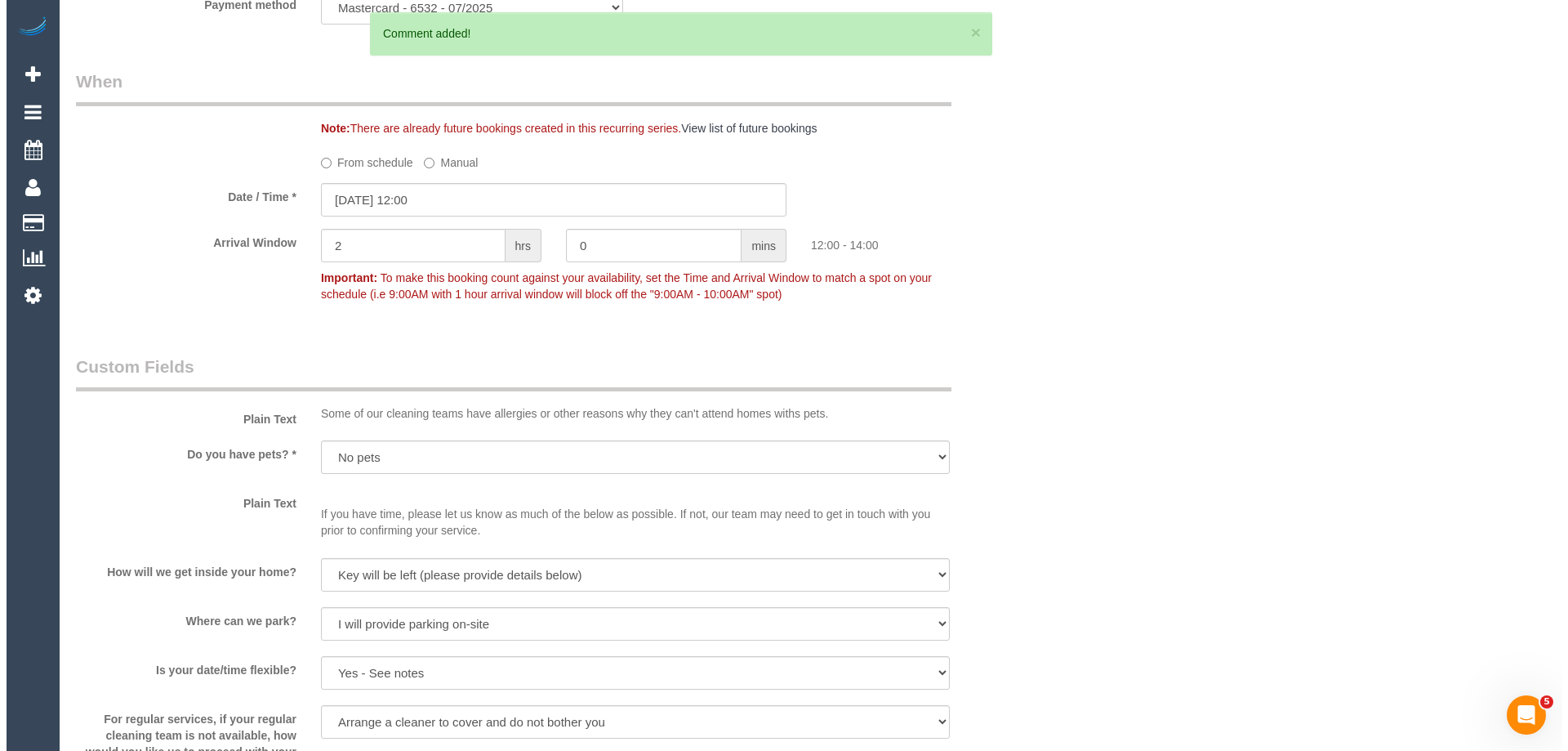
scroll to position [0, 0]
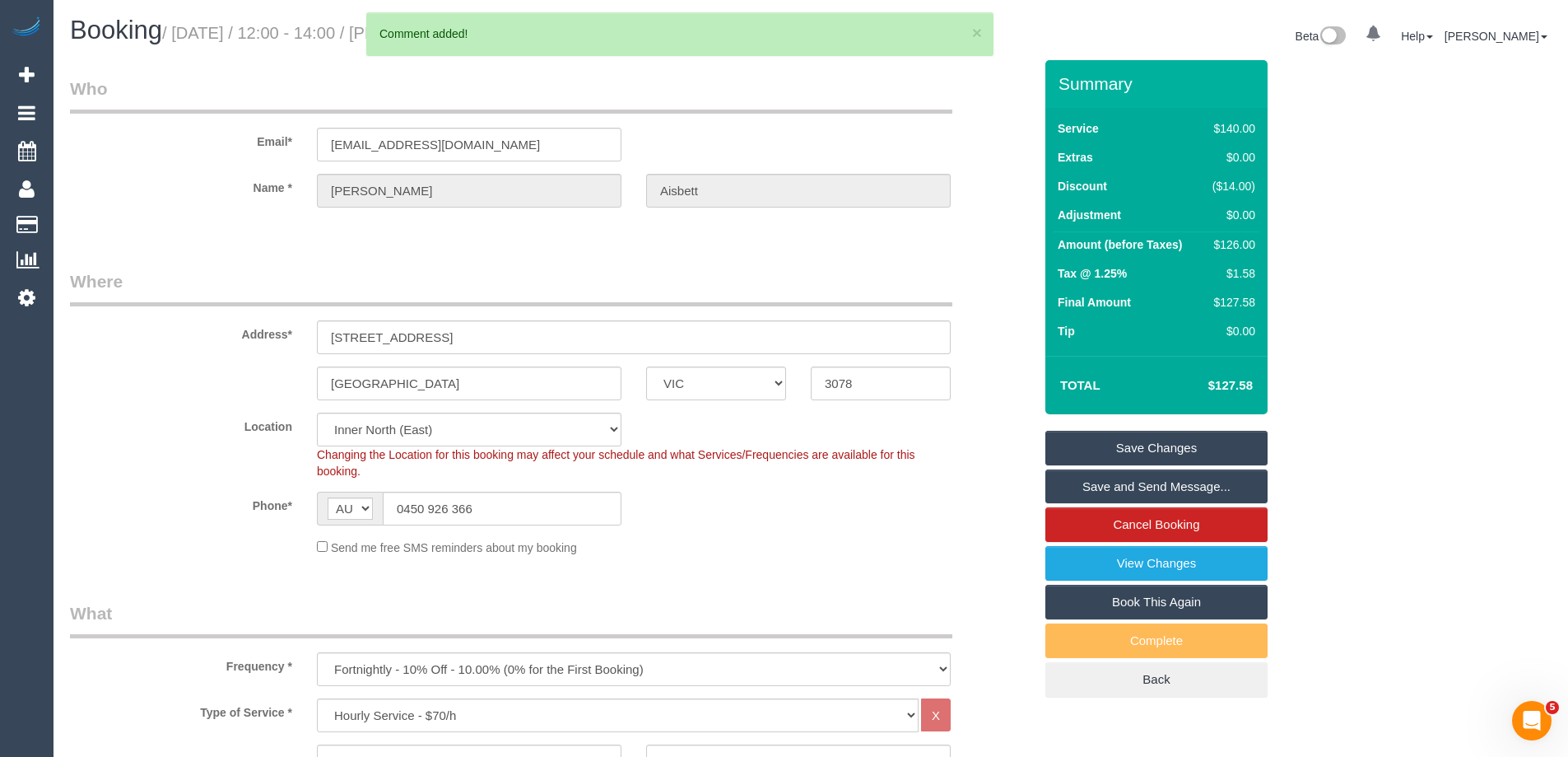
click at [1110, 488] on link "Save and Send Message..." at bounding box center [1156, 487] width 222 height 34
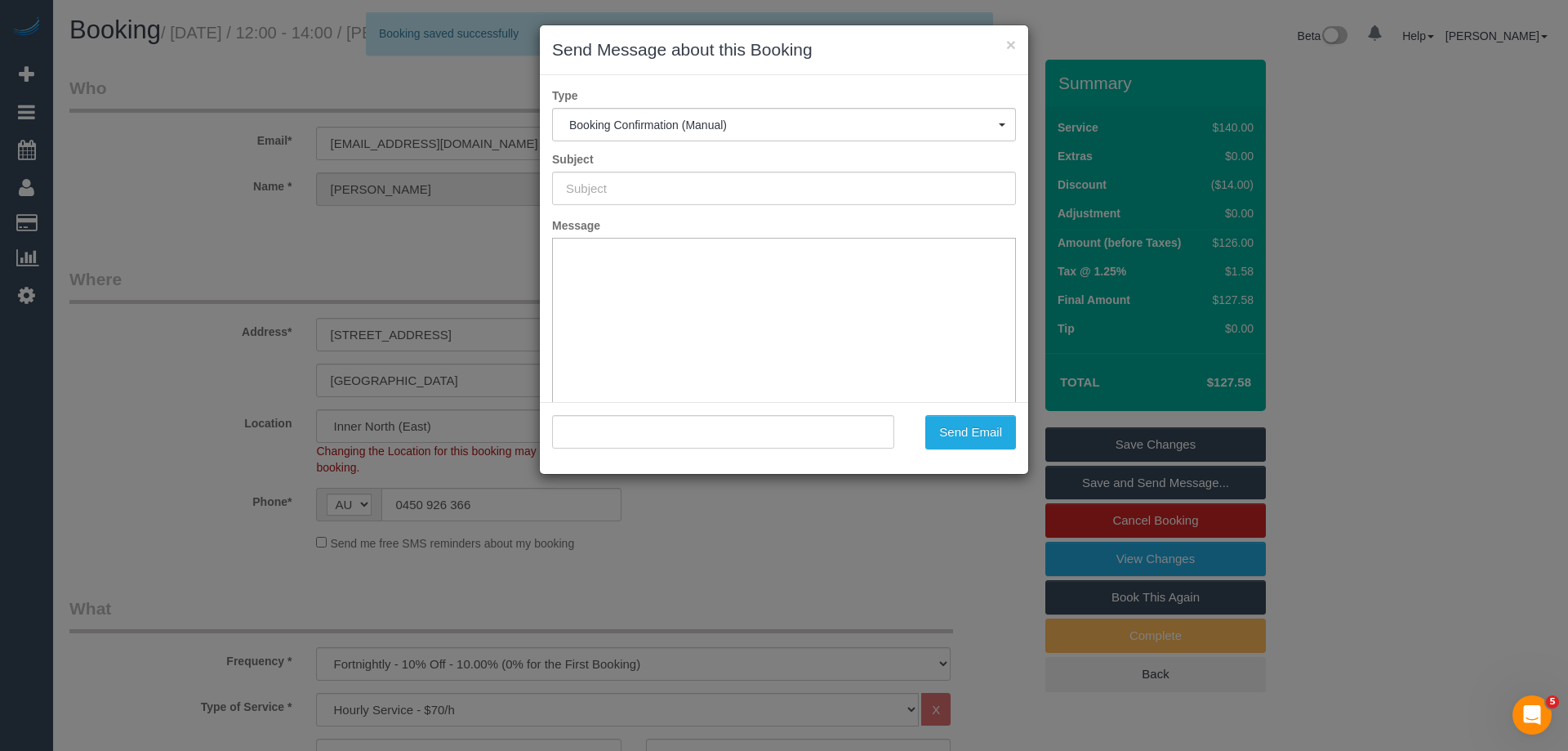
type input "Booking Confirmed"
type input ""Amanda Aisbett" <acaisbett@hotmail.com>"
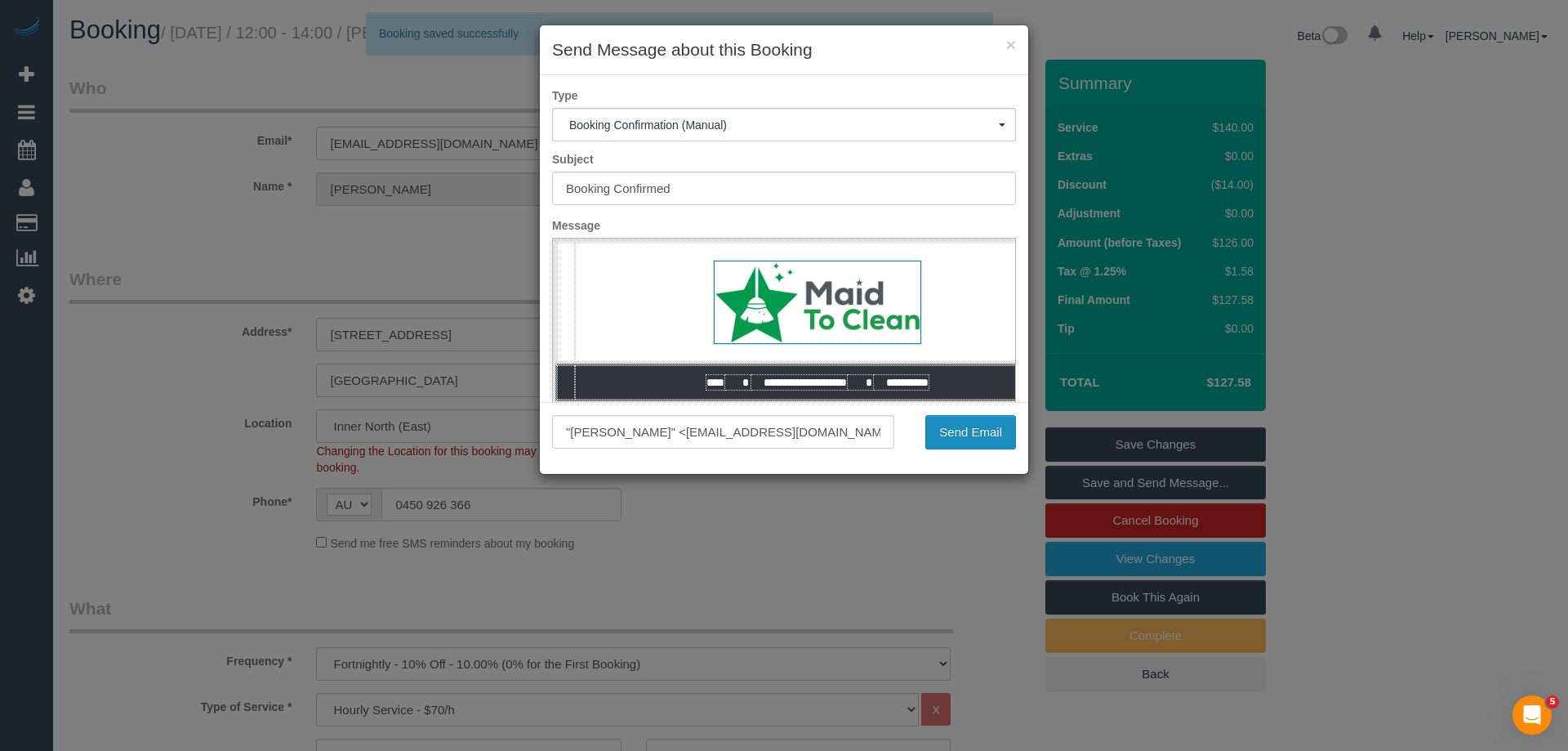
click at [965, 432] on button "Send Email" at bounding box center [971, 432] width 91 height 34
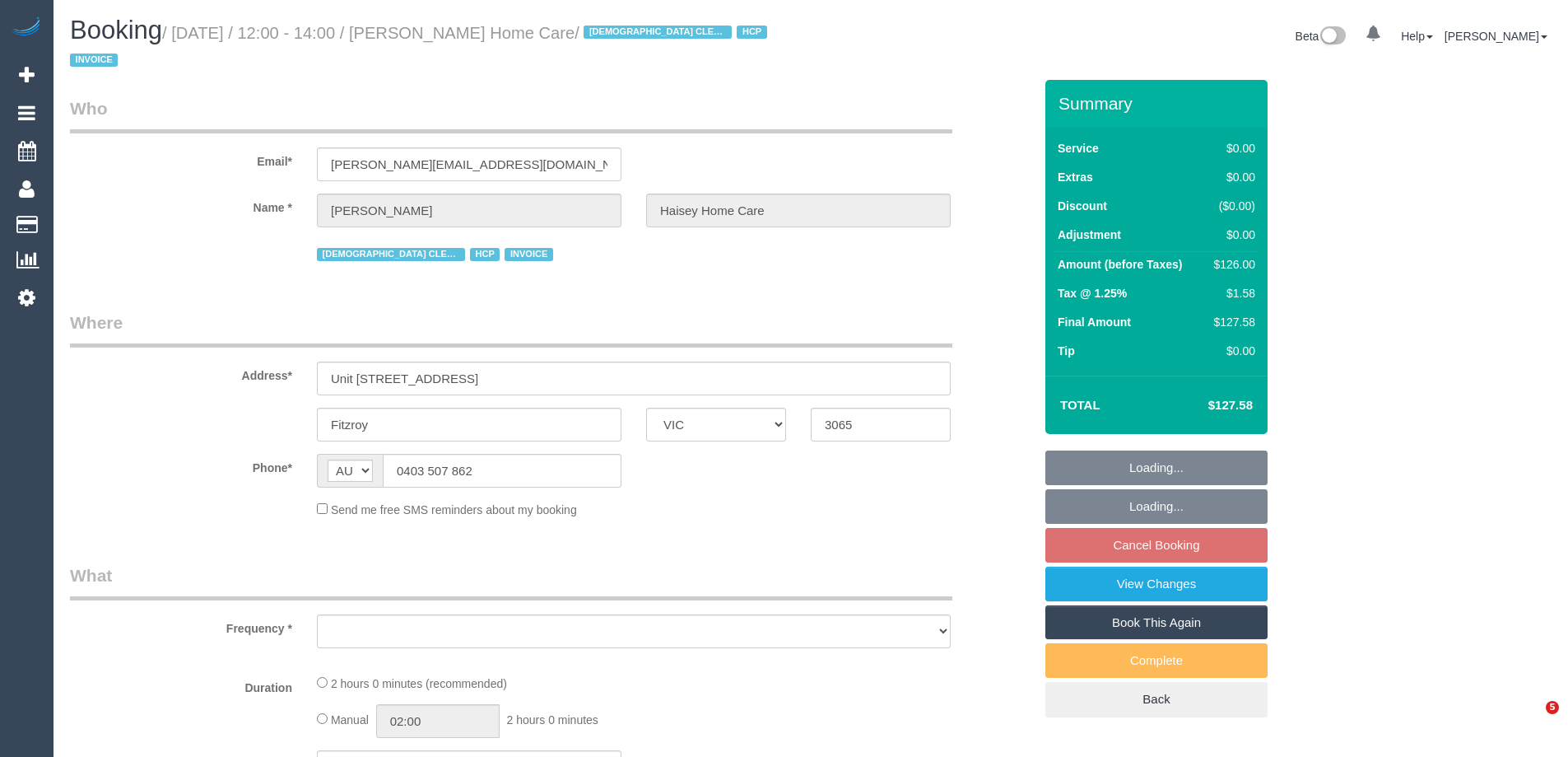
select select "VIC"
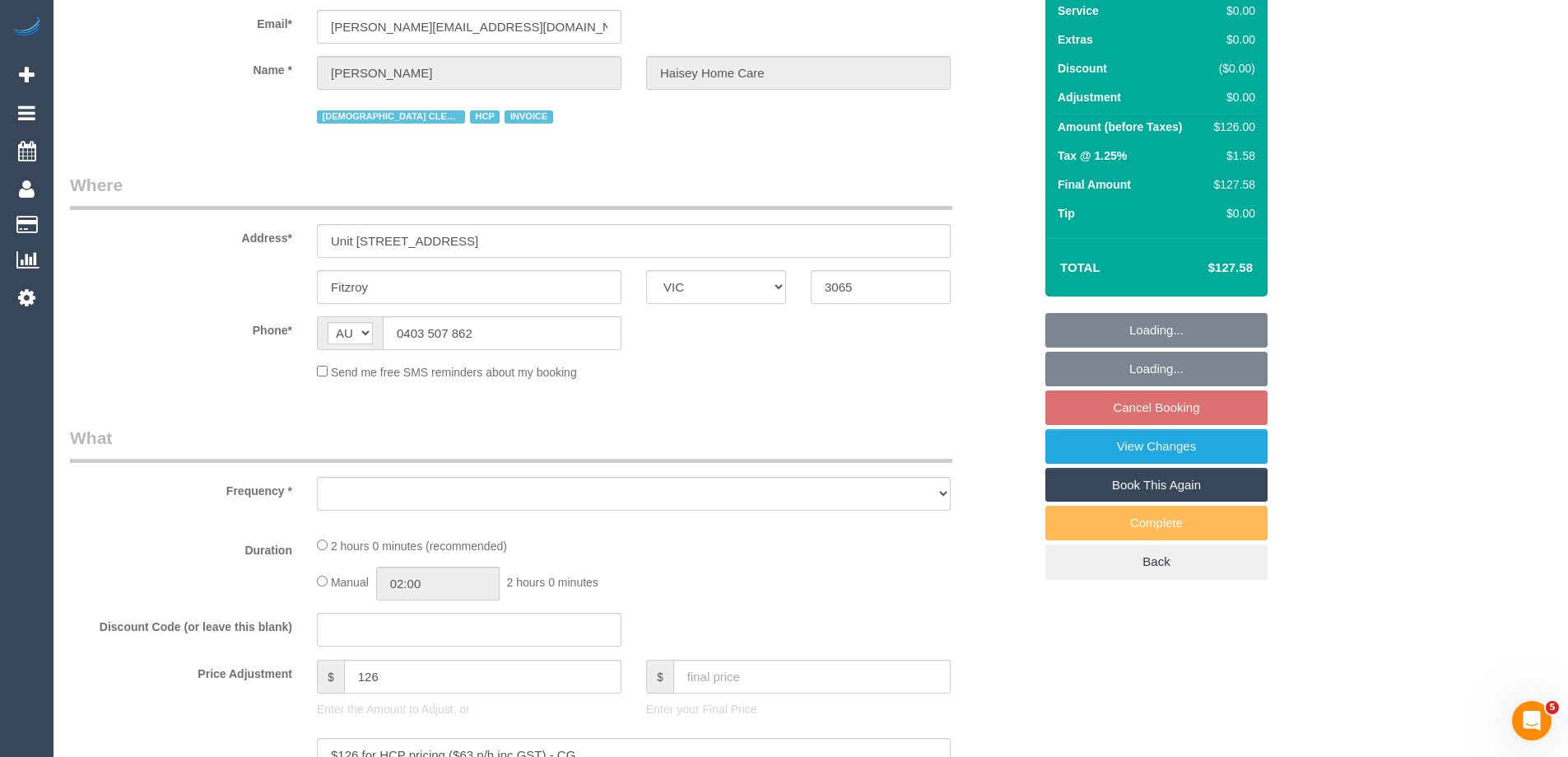
scroll to position [405, 0]
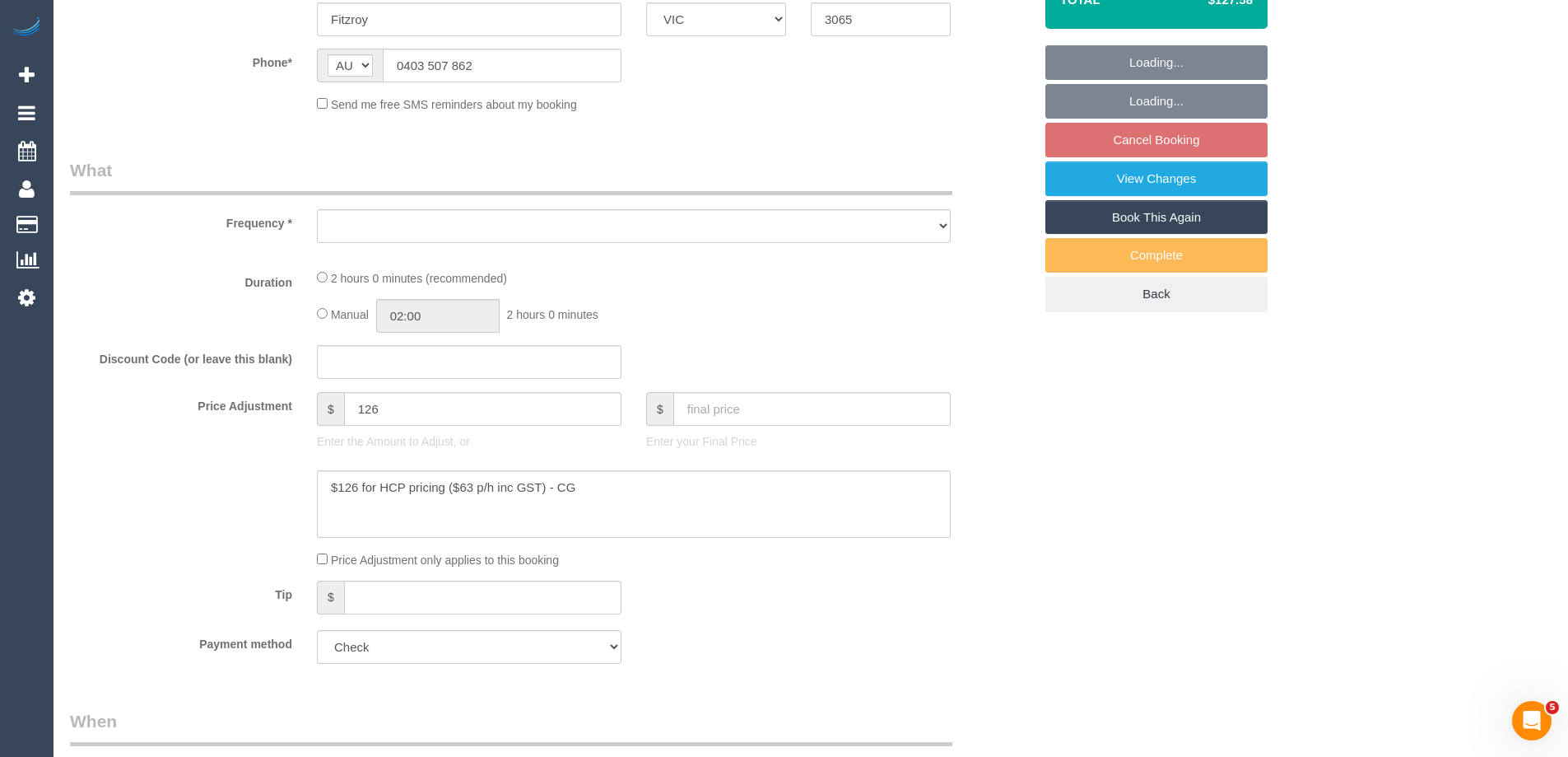
select select "number:28"
select select "number:14"
select select "number:19"
select select "number:25"
select select "number:35"
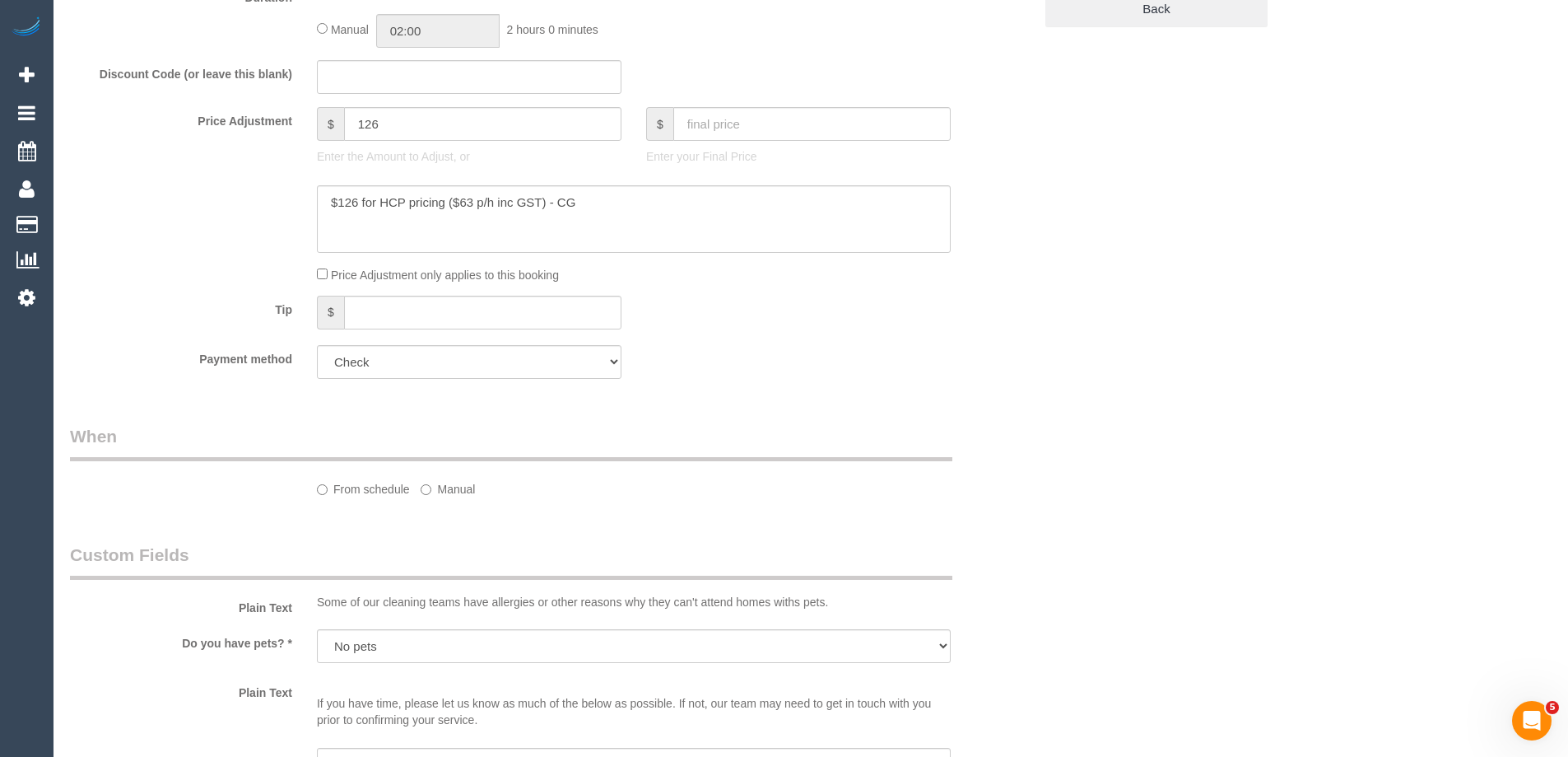
select select "object:690"
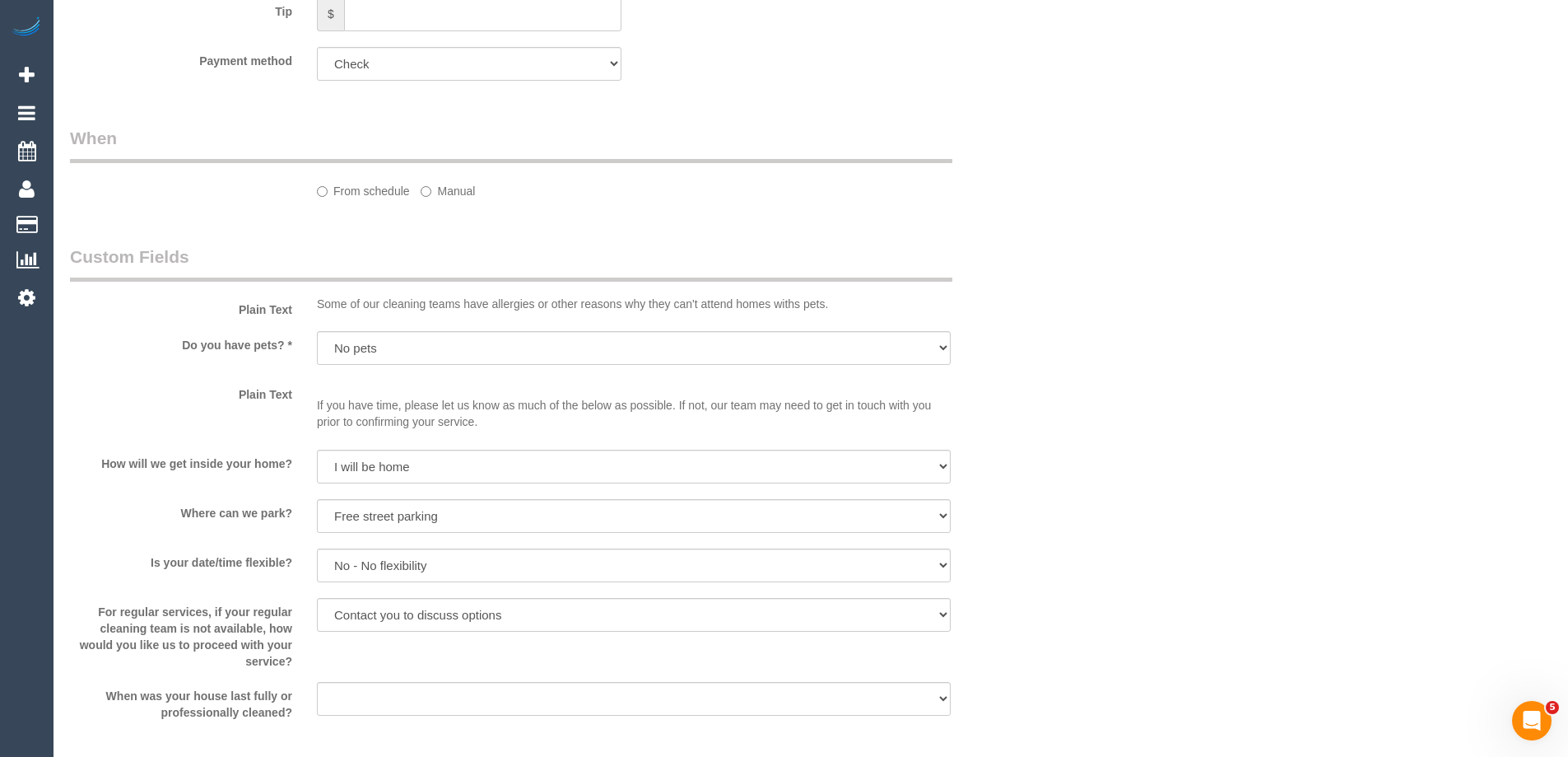
select select "120"
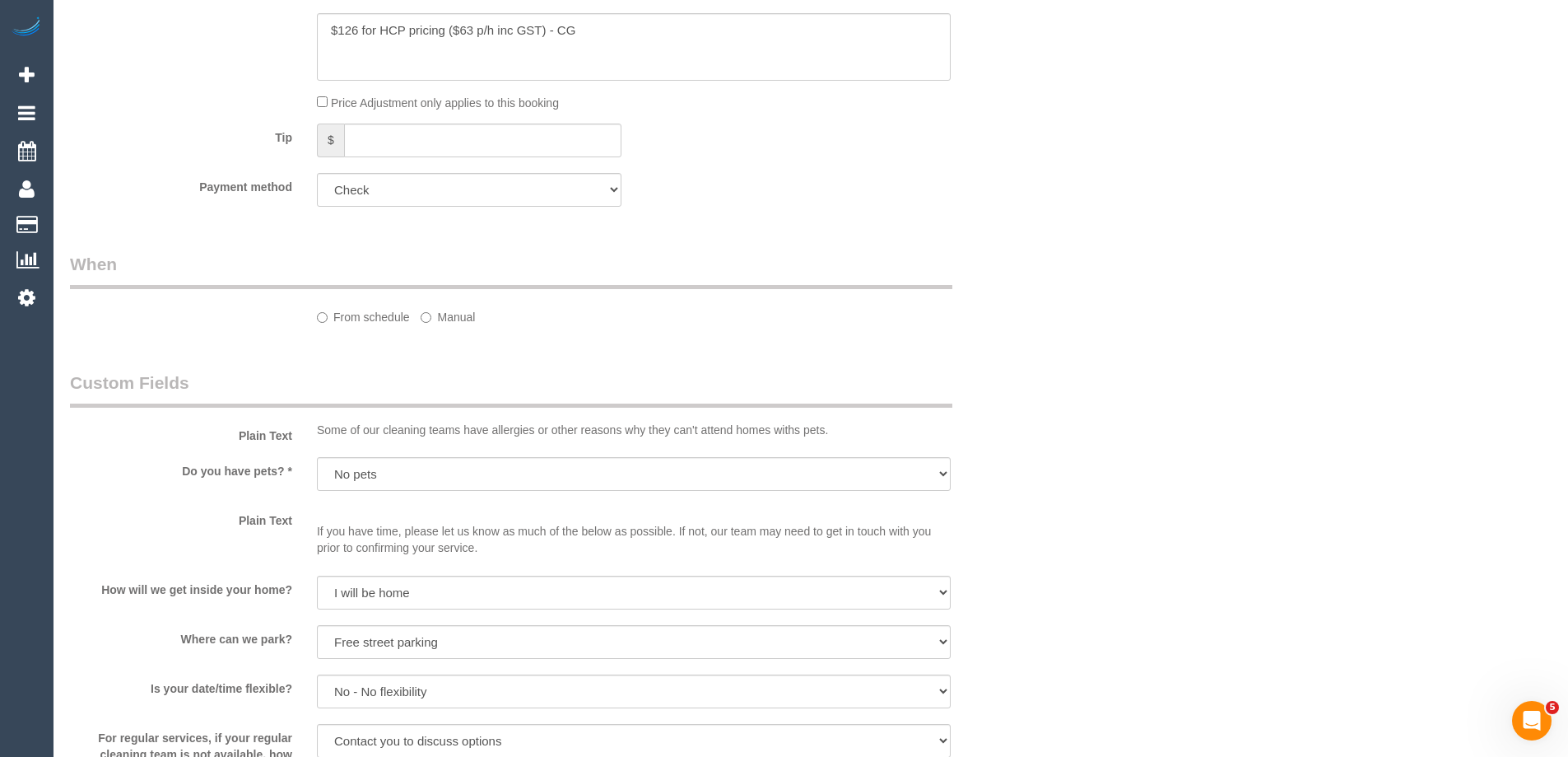
select select "object:1667"
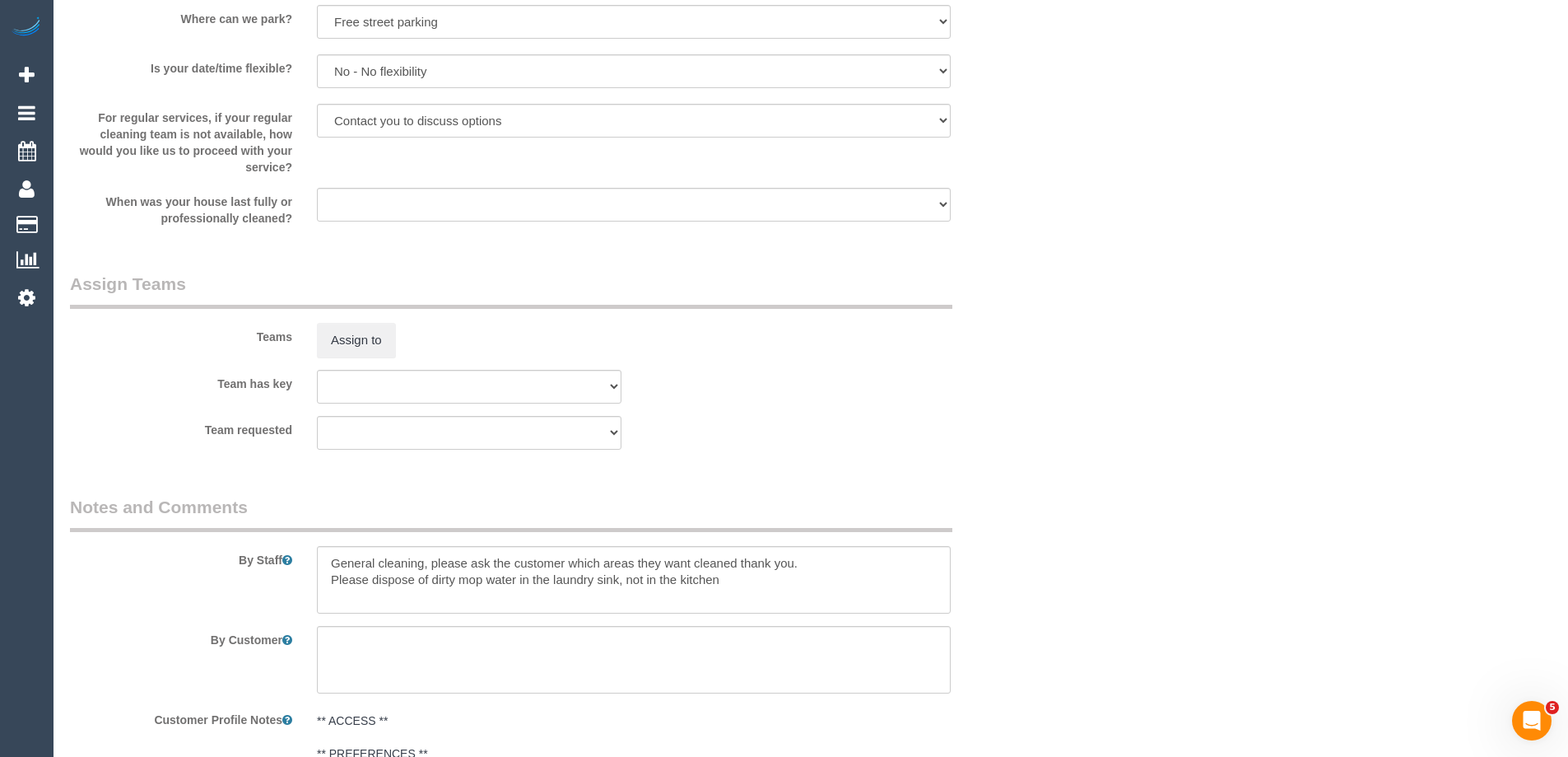
select select "spot5"
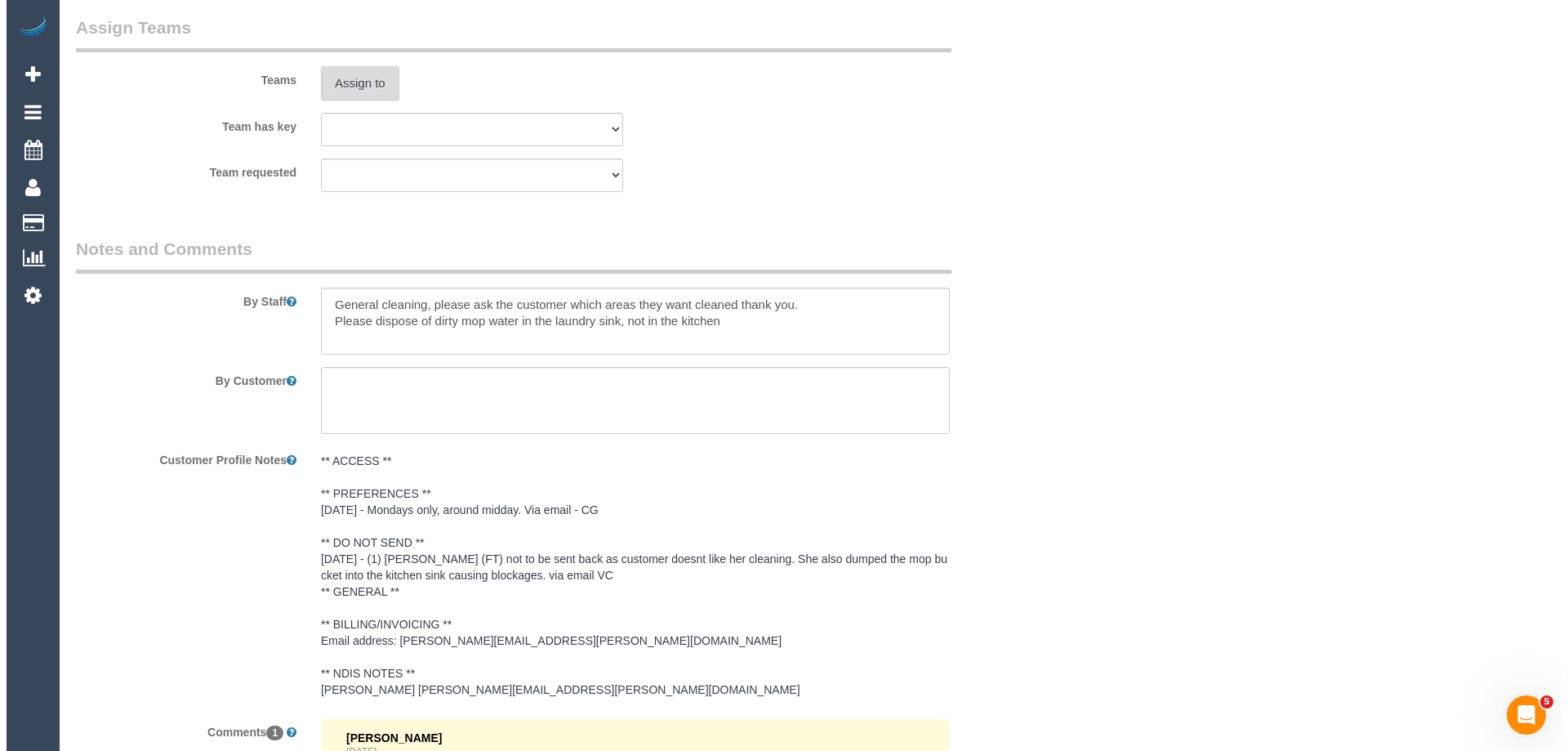
scroll to position [1968, 0]
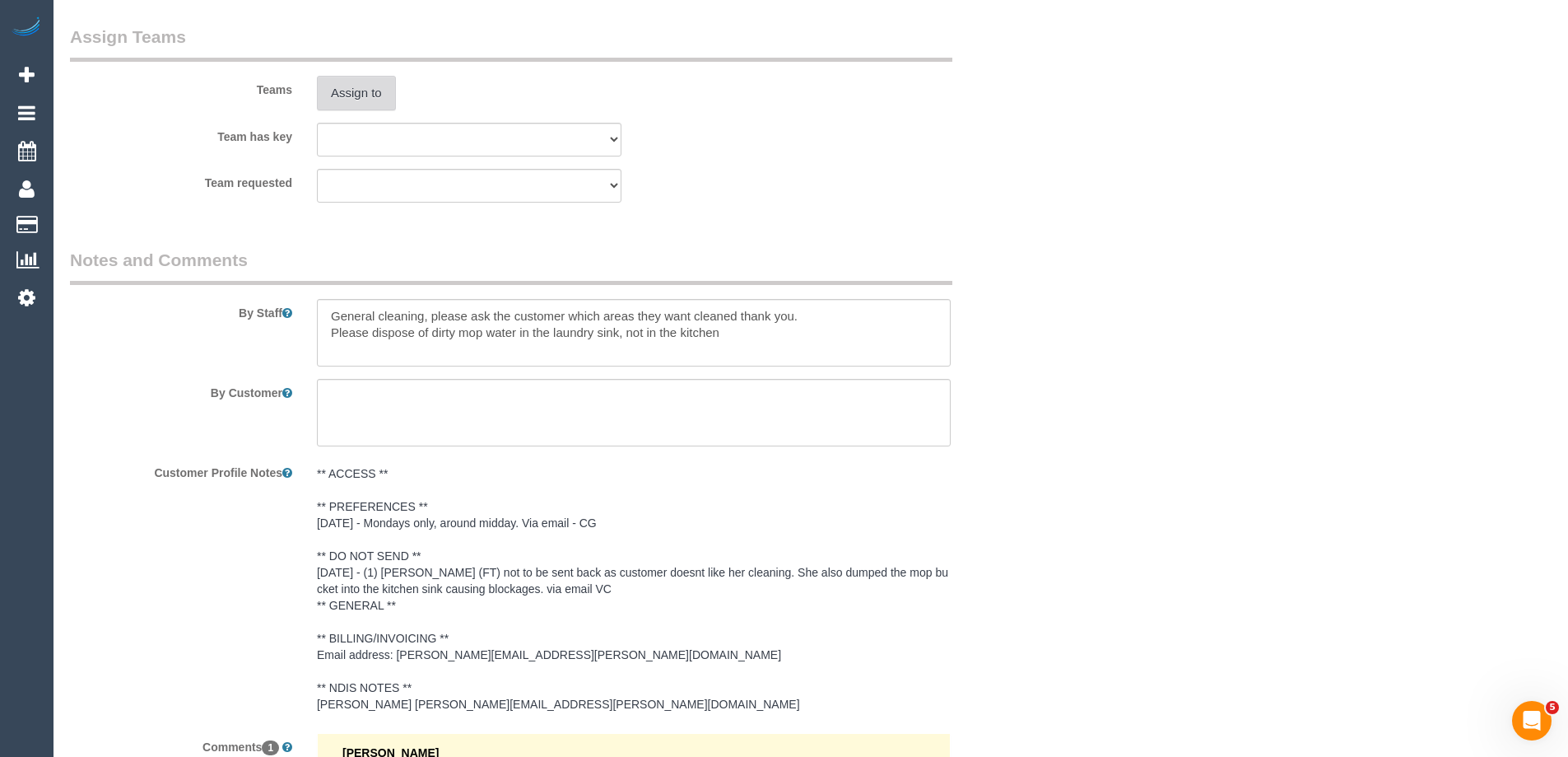
click at [334, 99] on button "Assign to" at bounding box center [356, 93] width 79 height 34
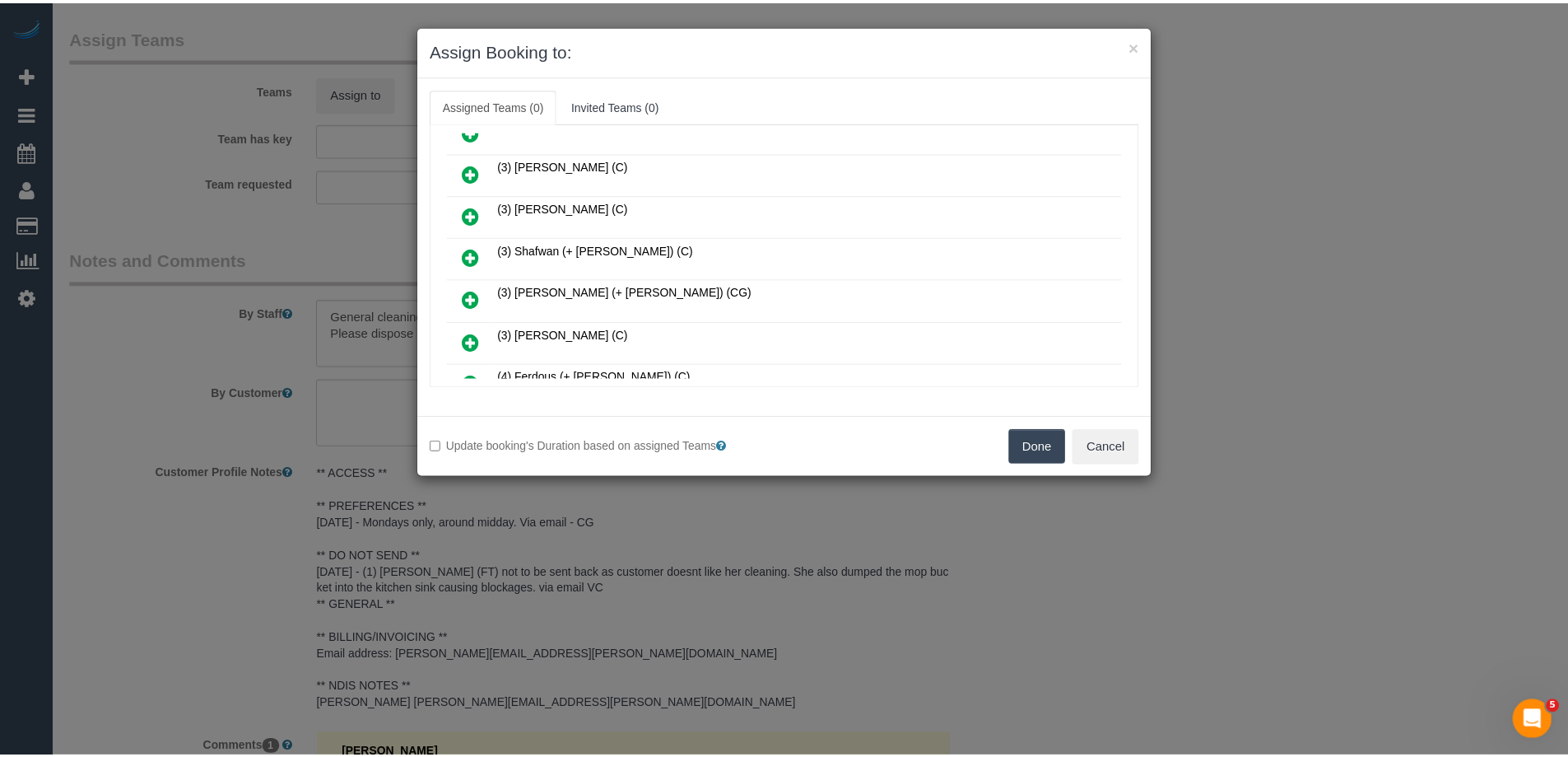
scroll to position [741, 0]
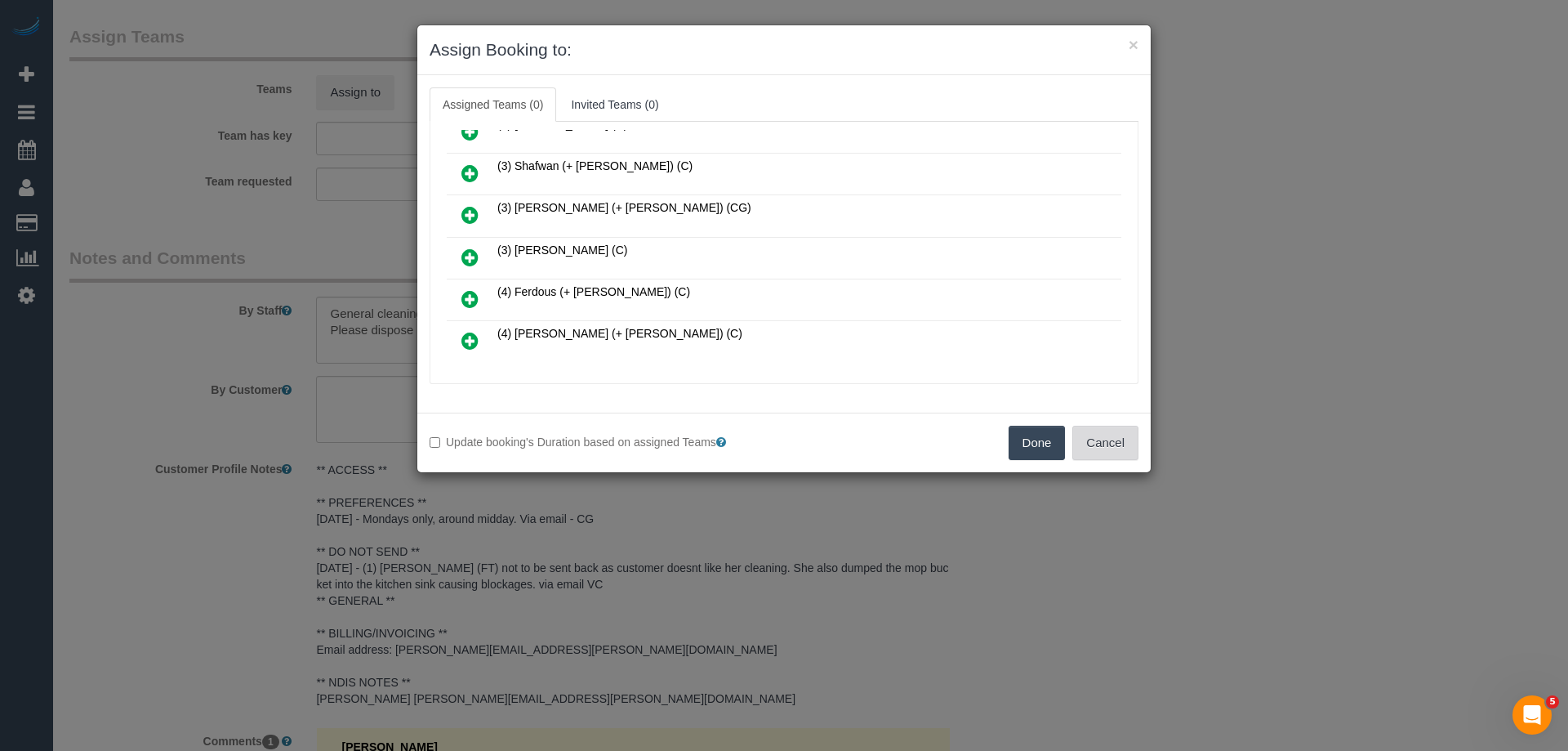
click at [1085, 438] on button "Cancel" at bounding box center [1105, 443] width 66 height 34
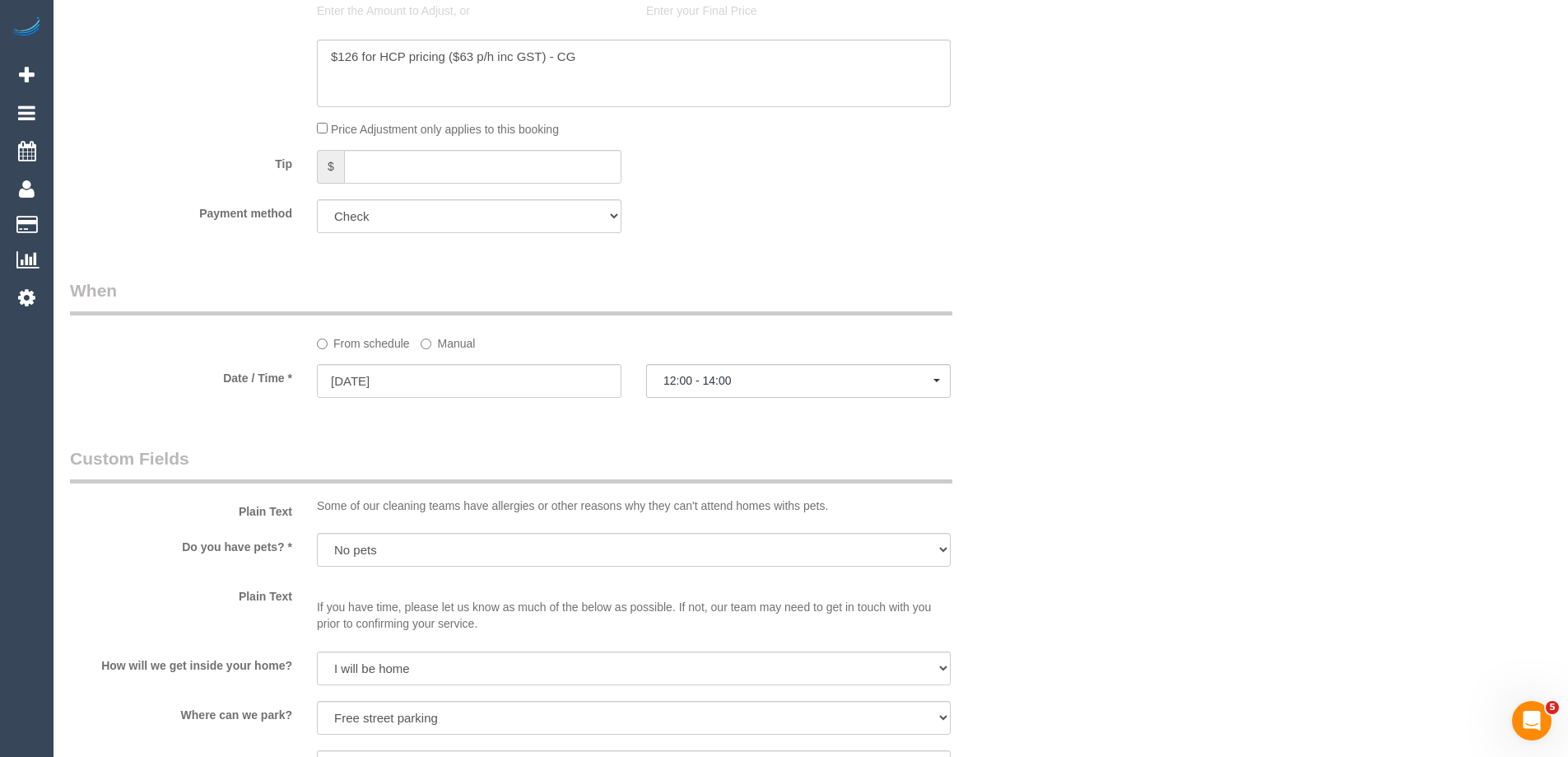
scroll to position [584, 0]
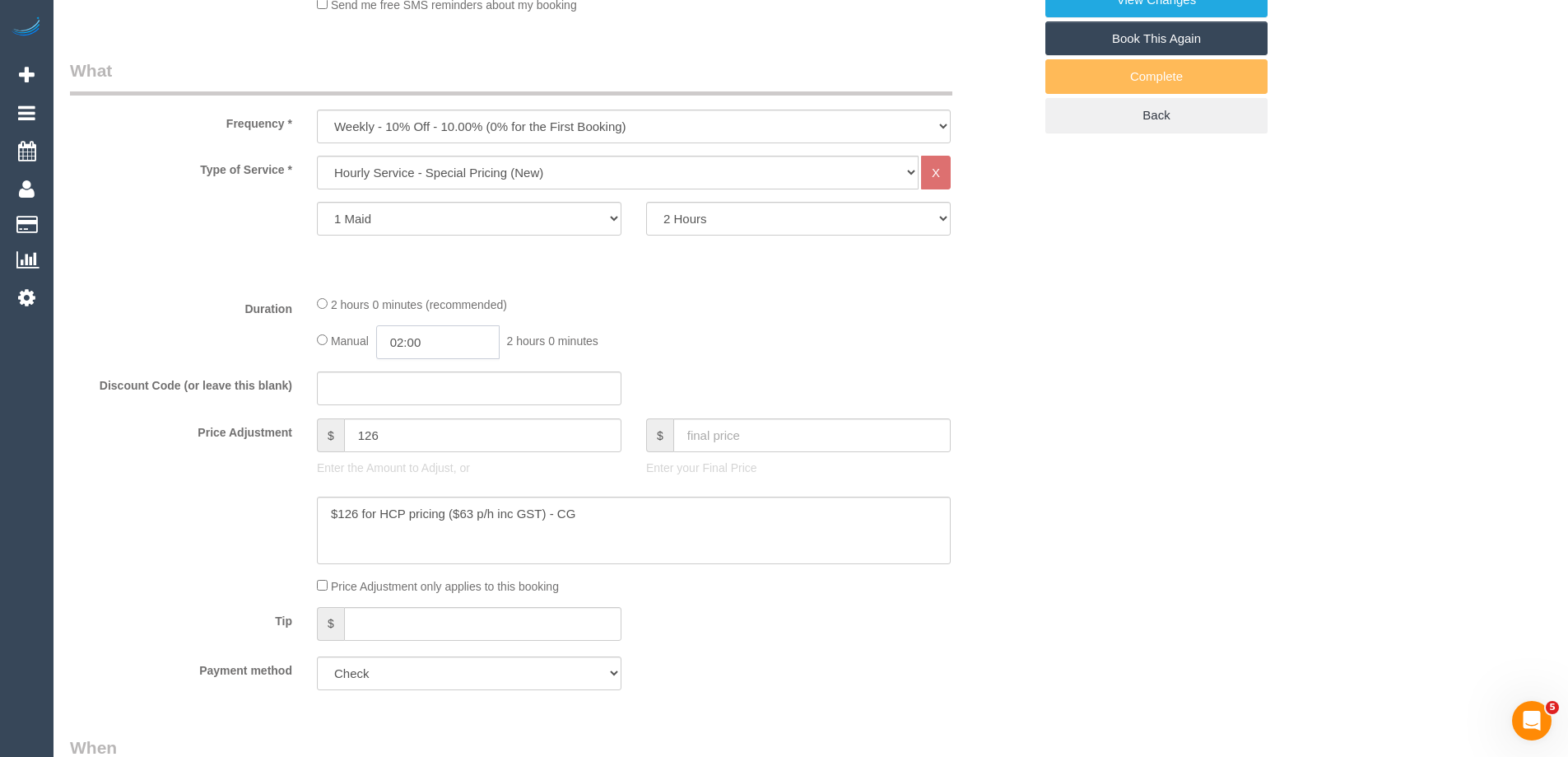
click at [462, 345] on input "02:00" at bounding box center [438, 342] width 124 height 33
type input "01:00"
click at [411, 408] on li "01:00" at bounding box center [419, 413] width 73 height 21
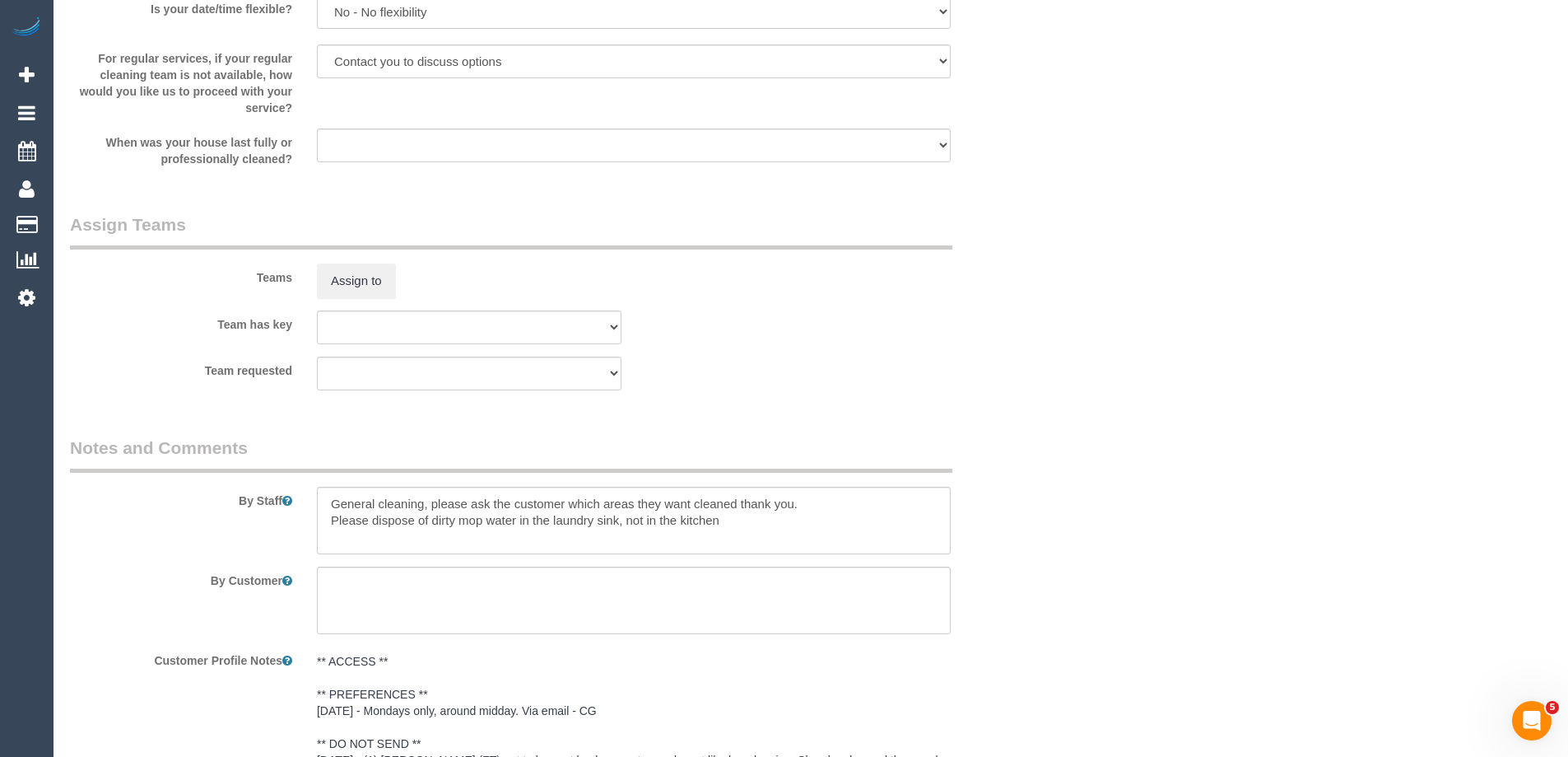
select select "spot44"
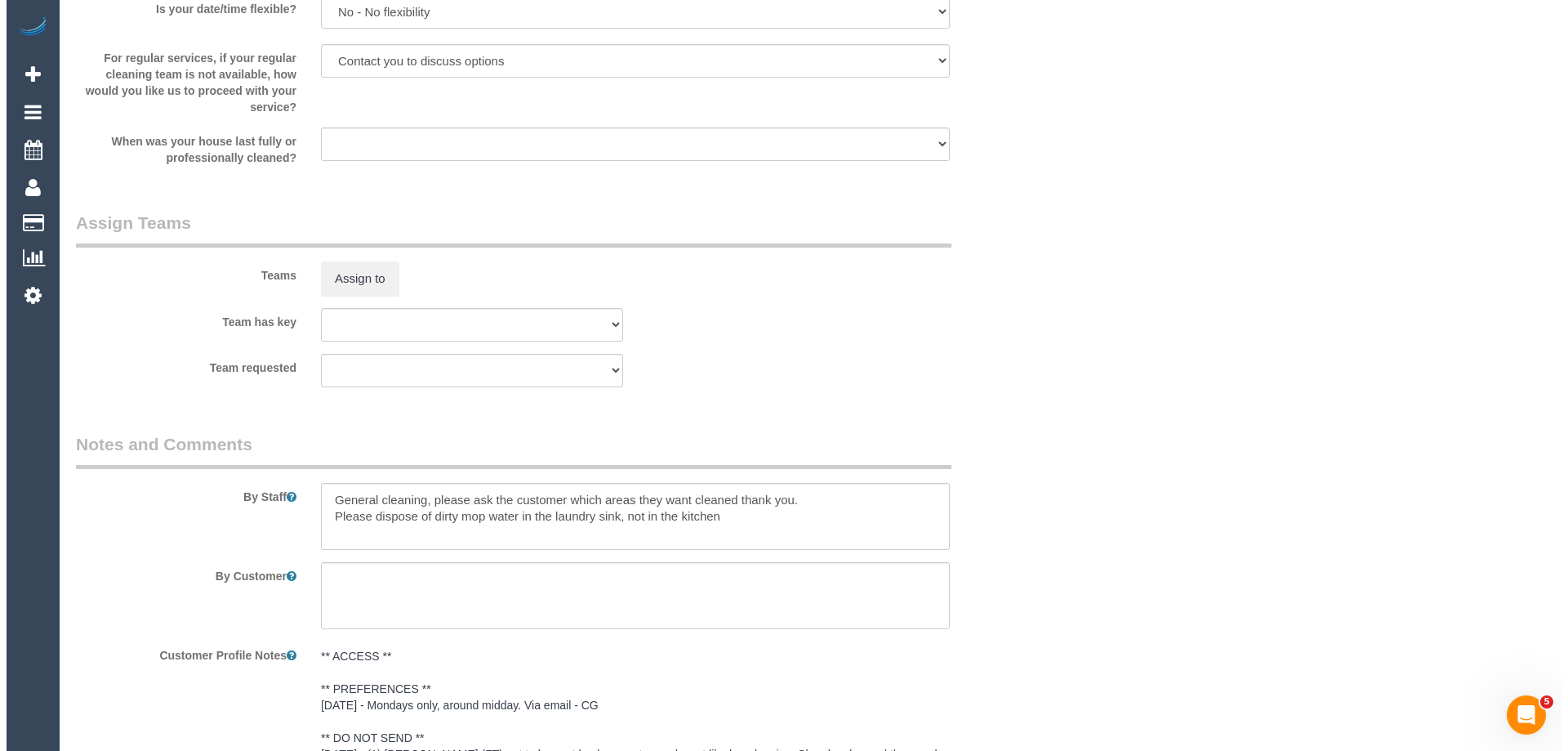
scroll to position [1804, 0]
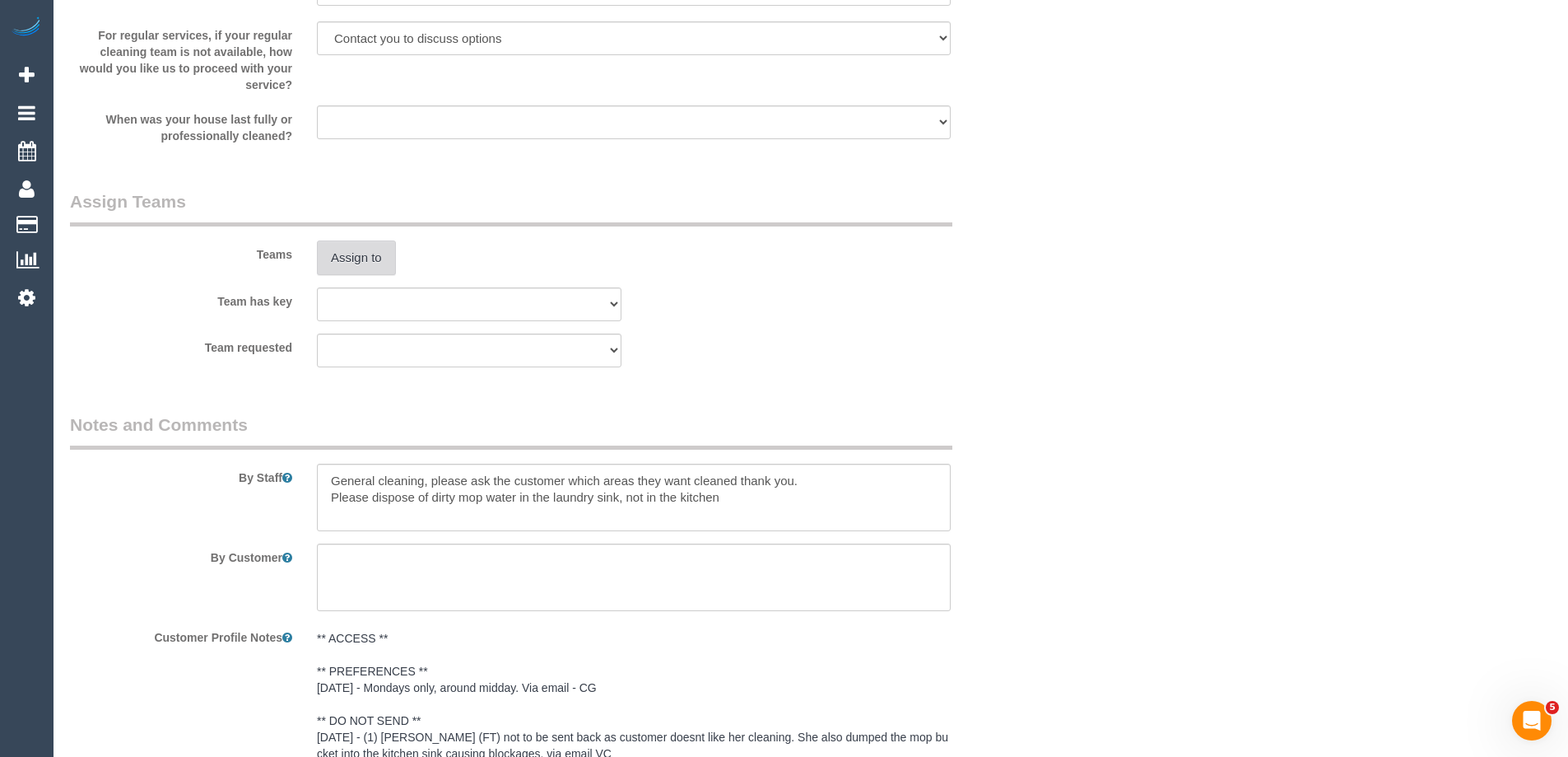
click at [361, 269] on button "Assign to" at bounding box center [356, 258] width 79 height 34
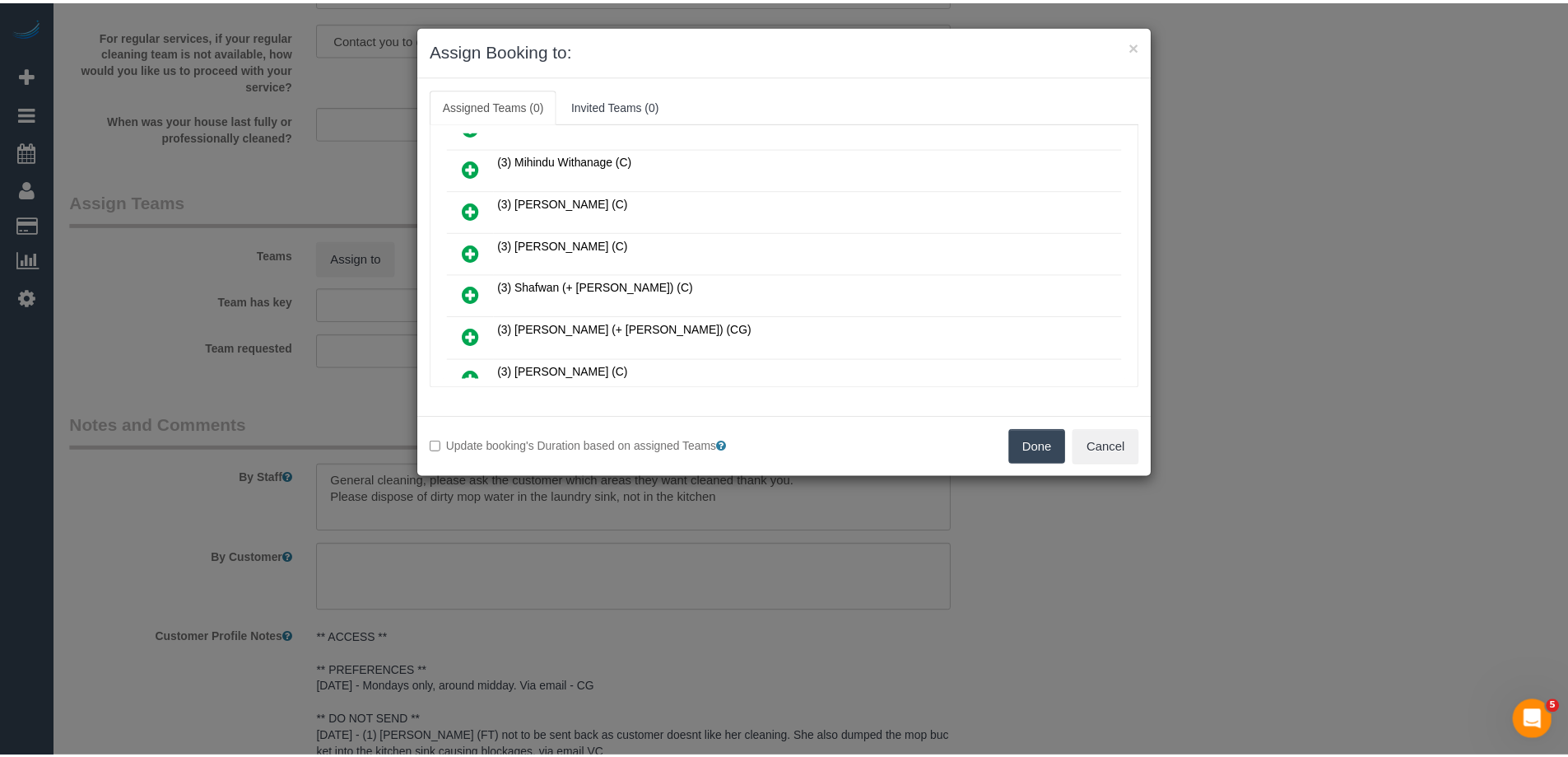
scroll to position [659, 0]
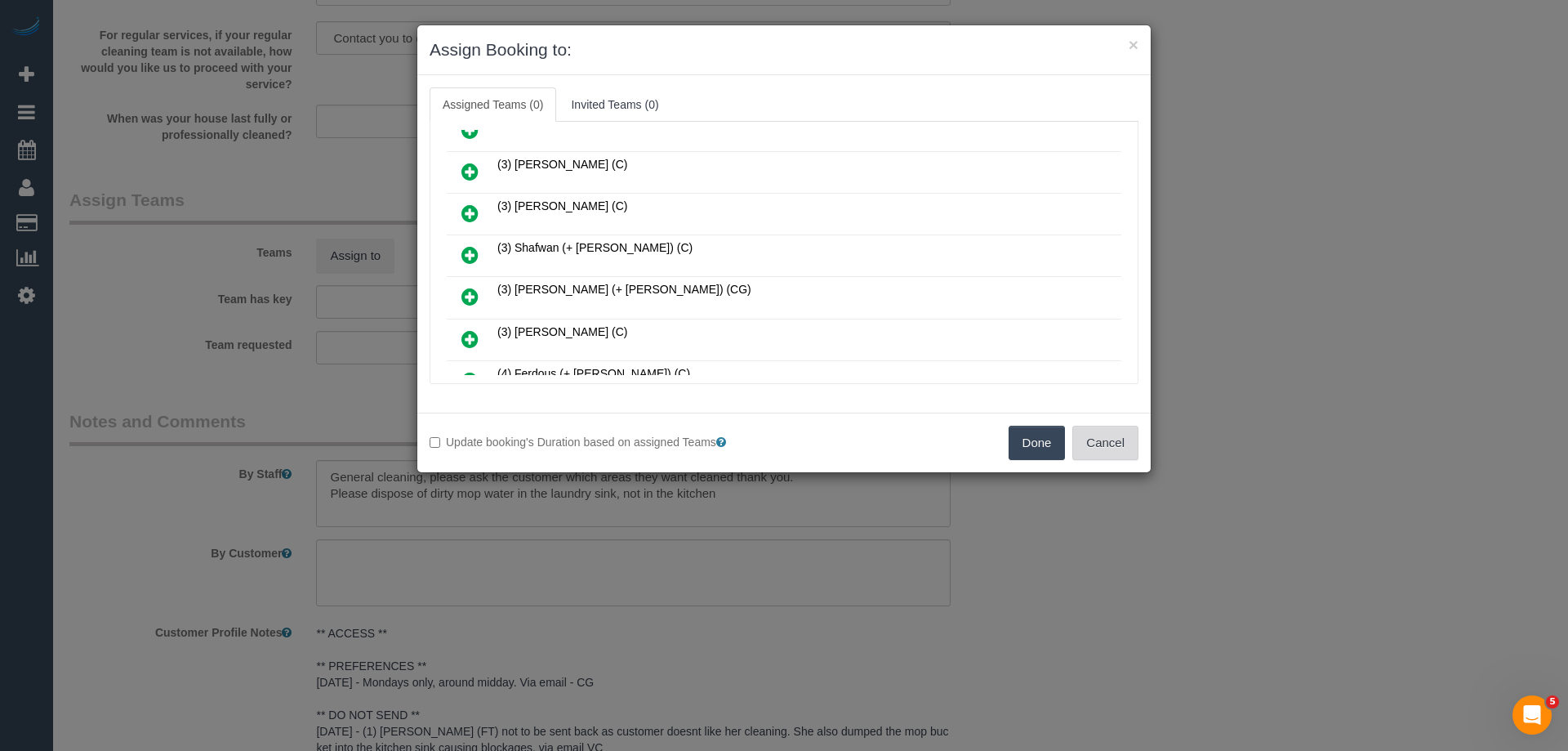
click at [1102, 447] on button "Cancel" at bounding box center [1105, 443] width 66 height 34
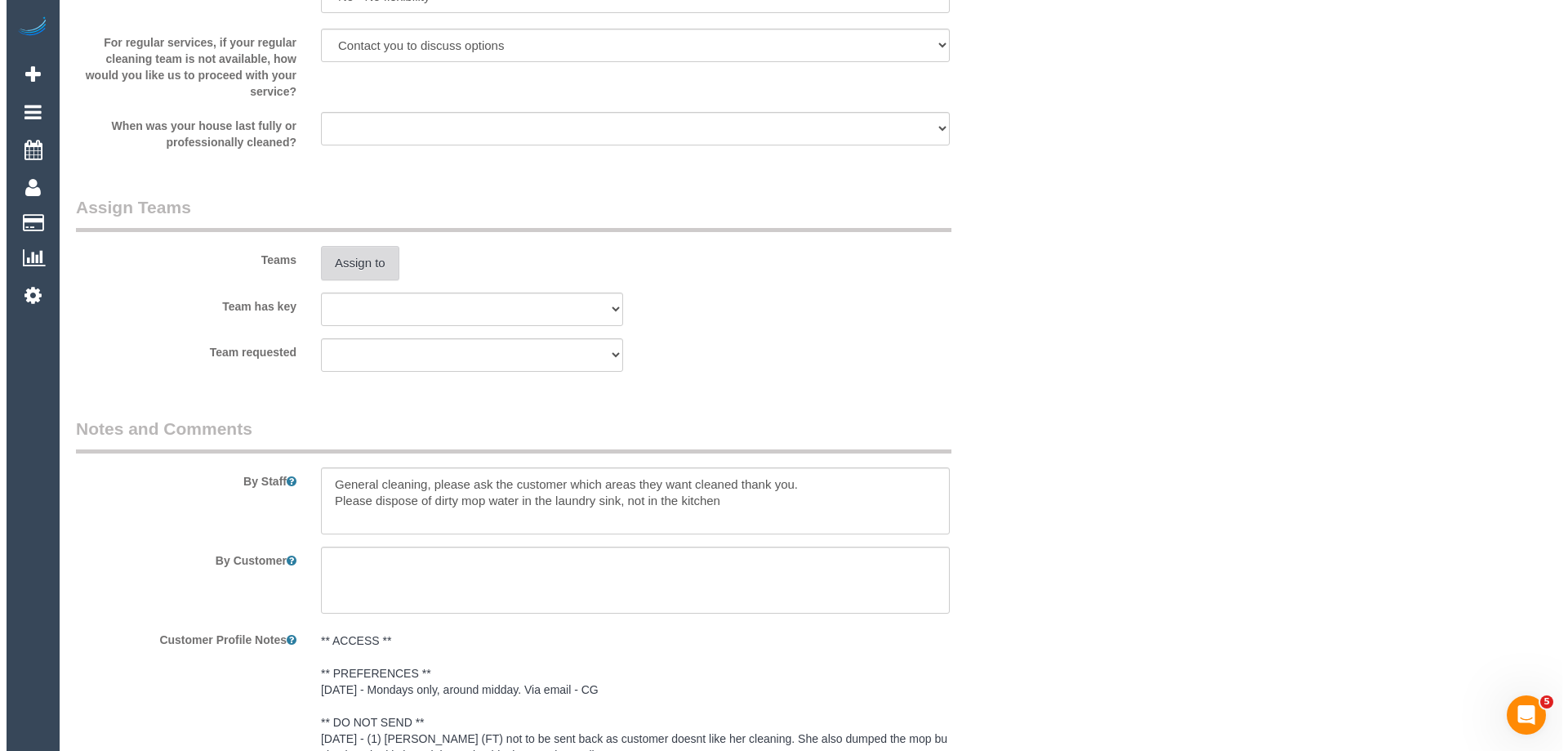
scroll to position [2042, 0]
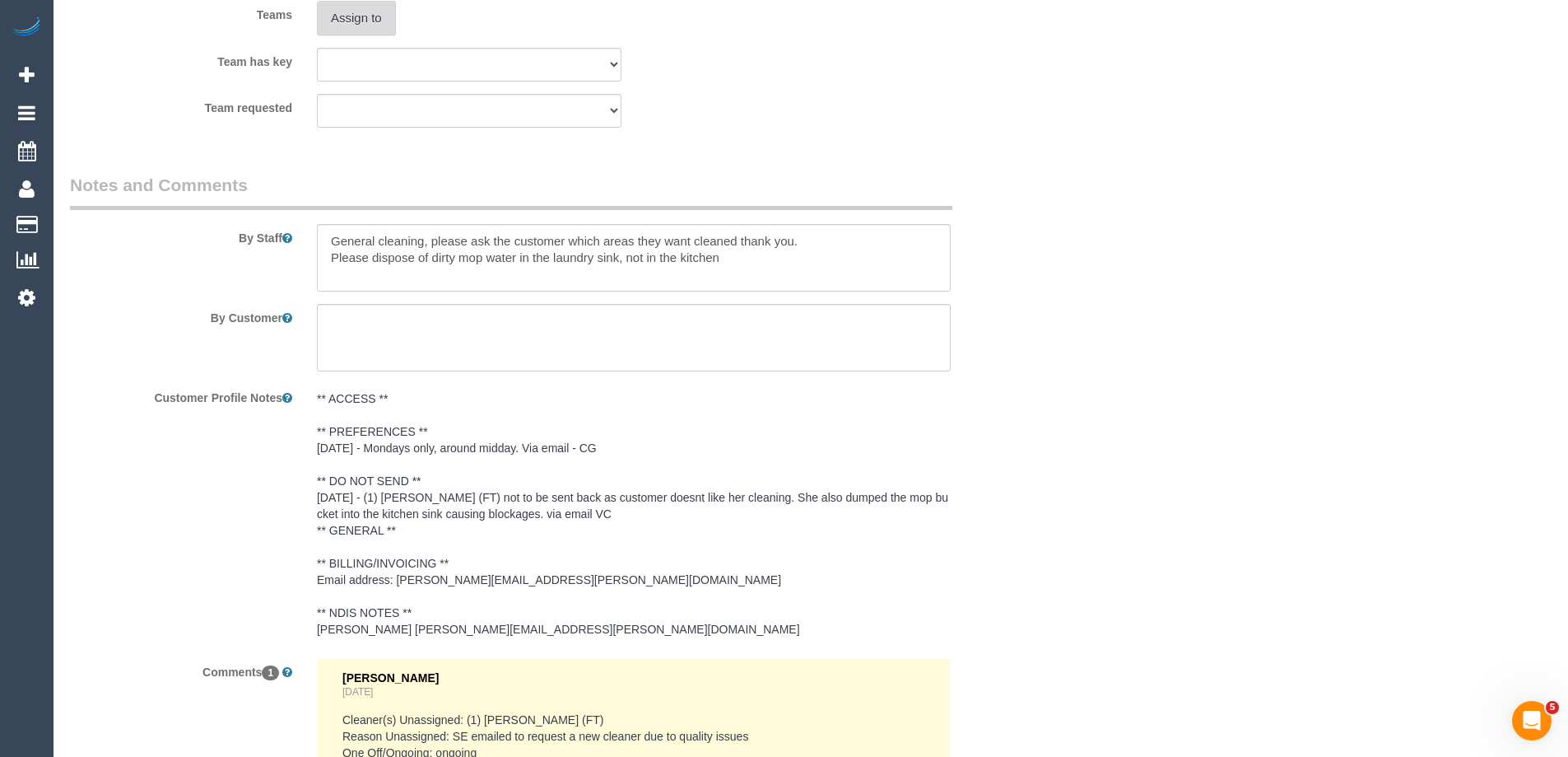
click at [368, 15] on button "Assign to" at bounding box center [356, 18] width 79 height 34
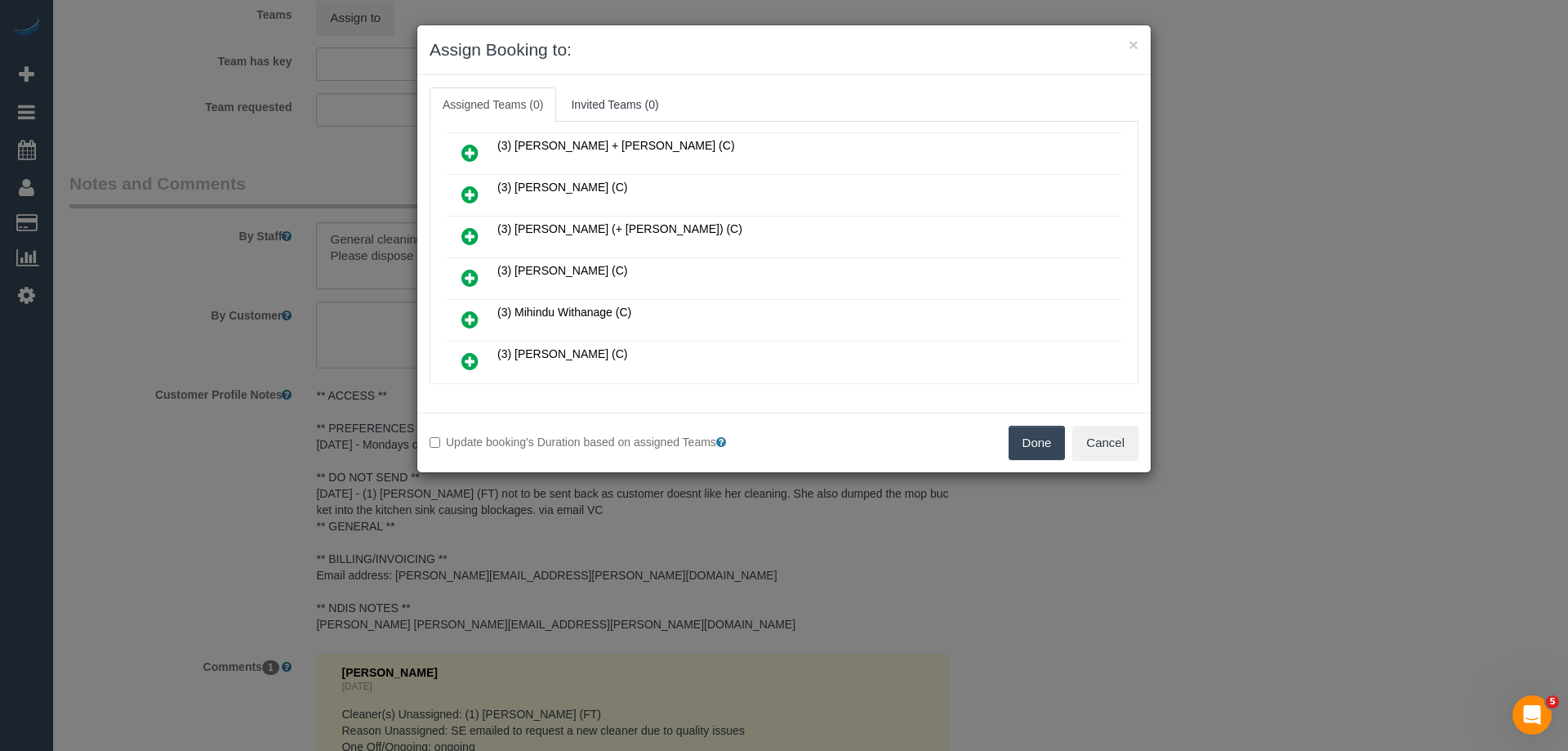
scroll to position [572, 0]
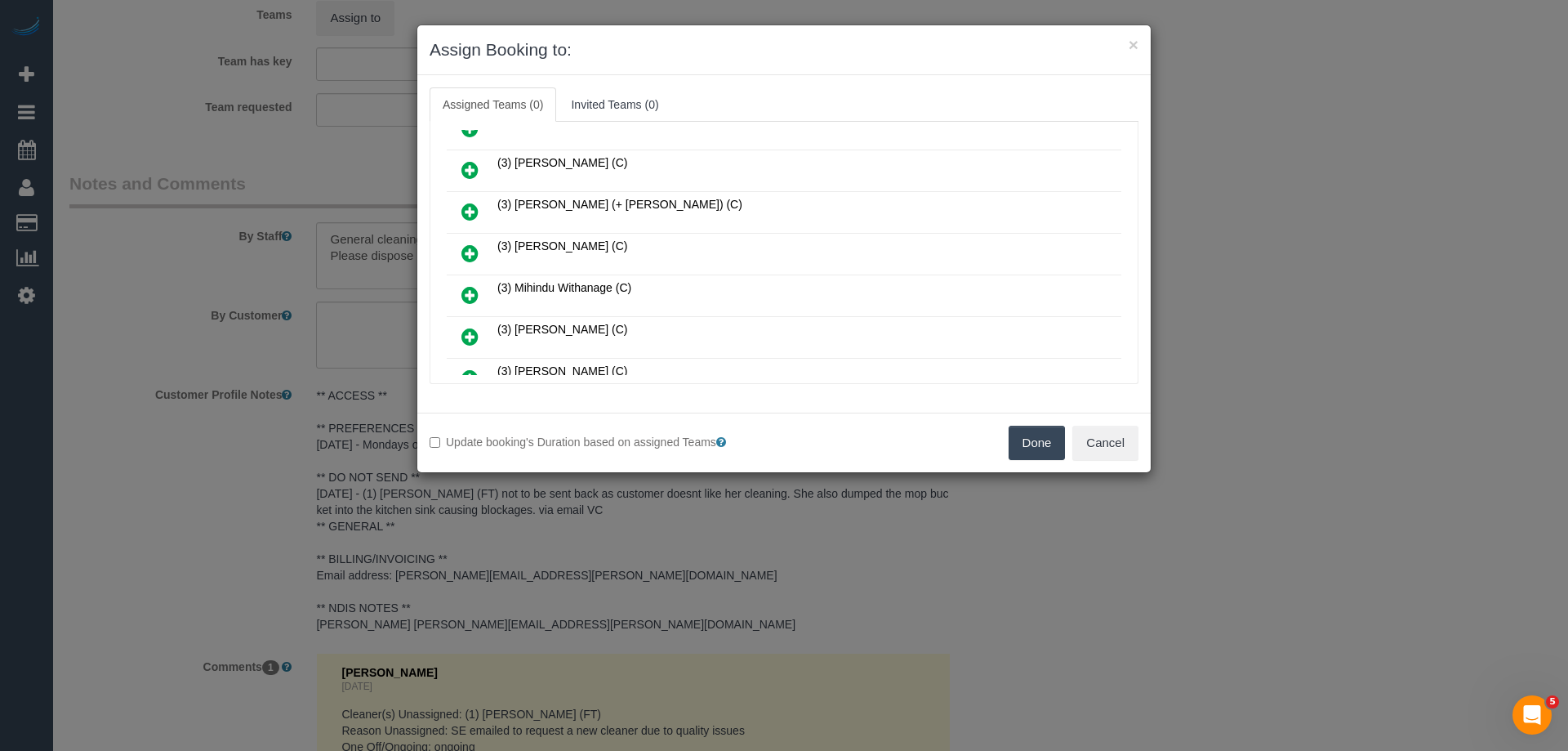
click at [467, 207] on icon at bounding box center [470, 212] width 17 height 20
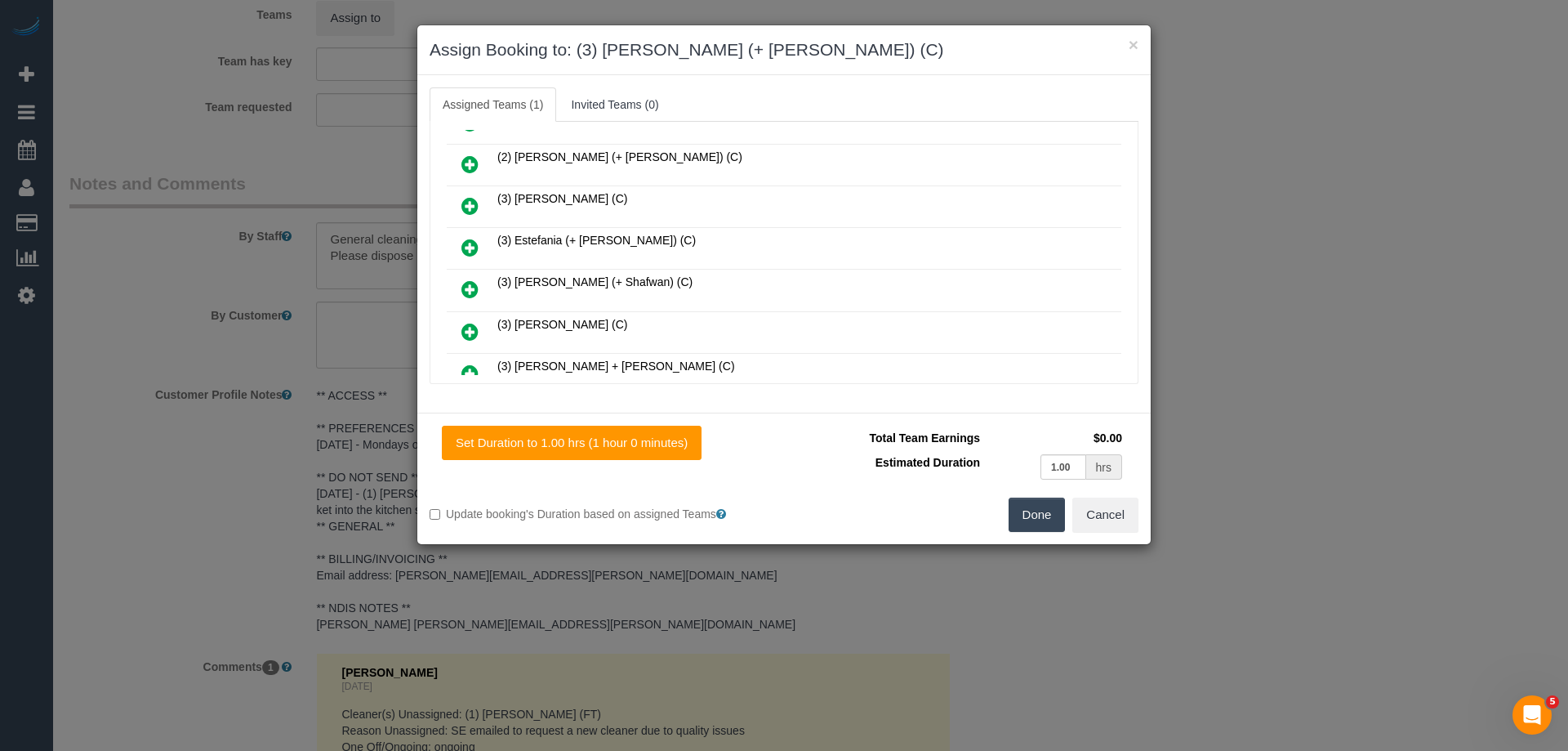
click at [469, 238] on icon at bounding box center [470, 247] width 17 height 20
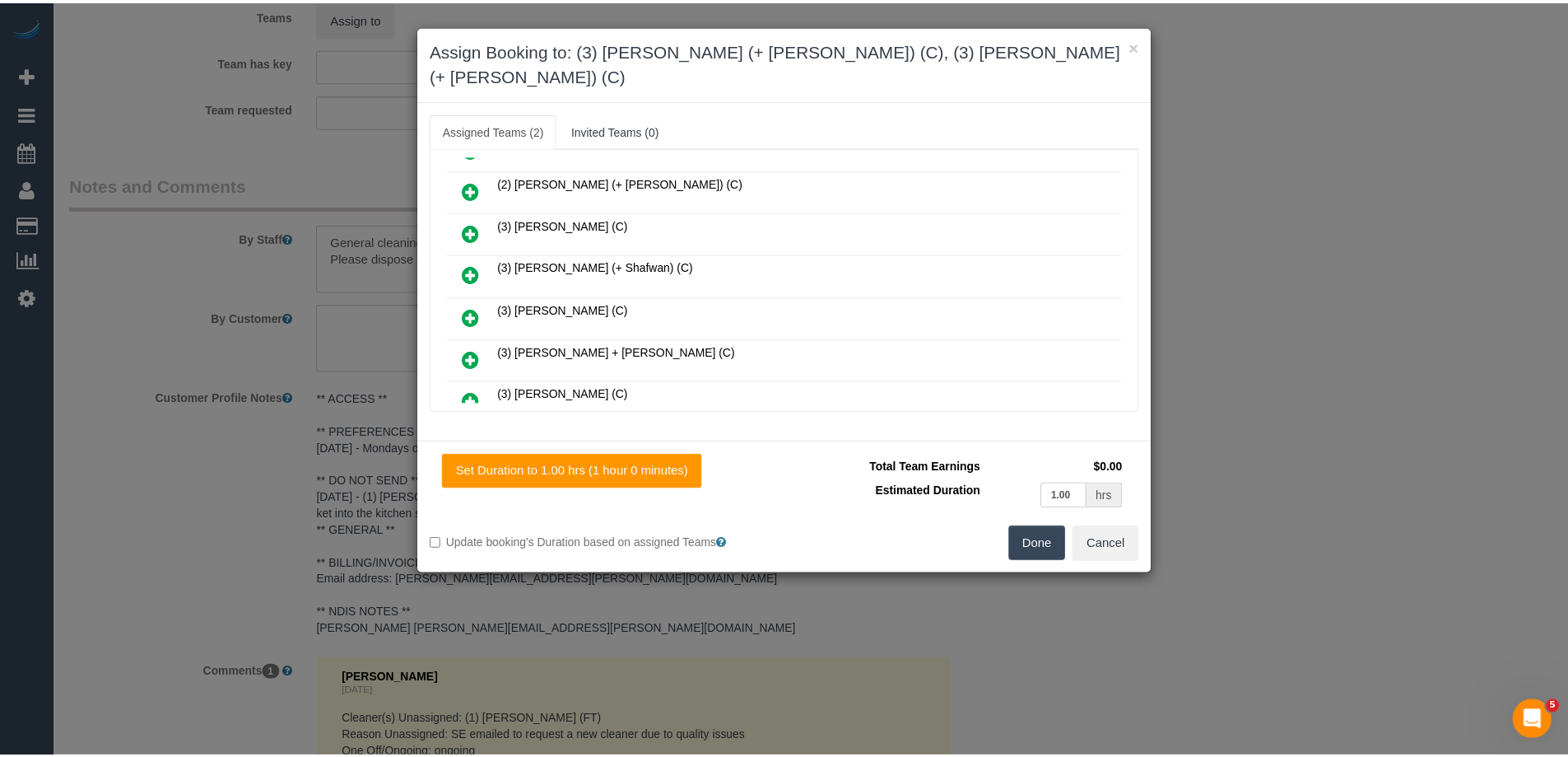
scroll to position [0, 0]
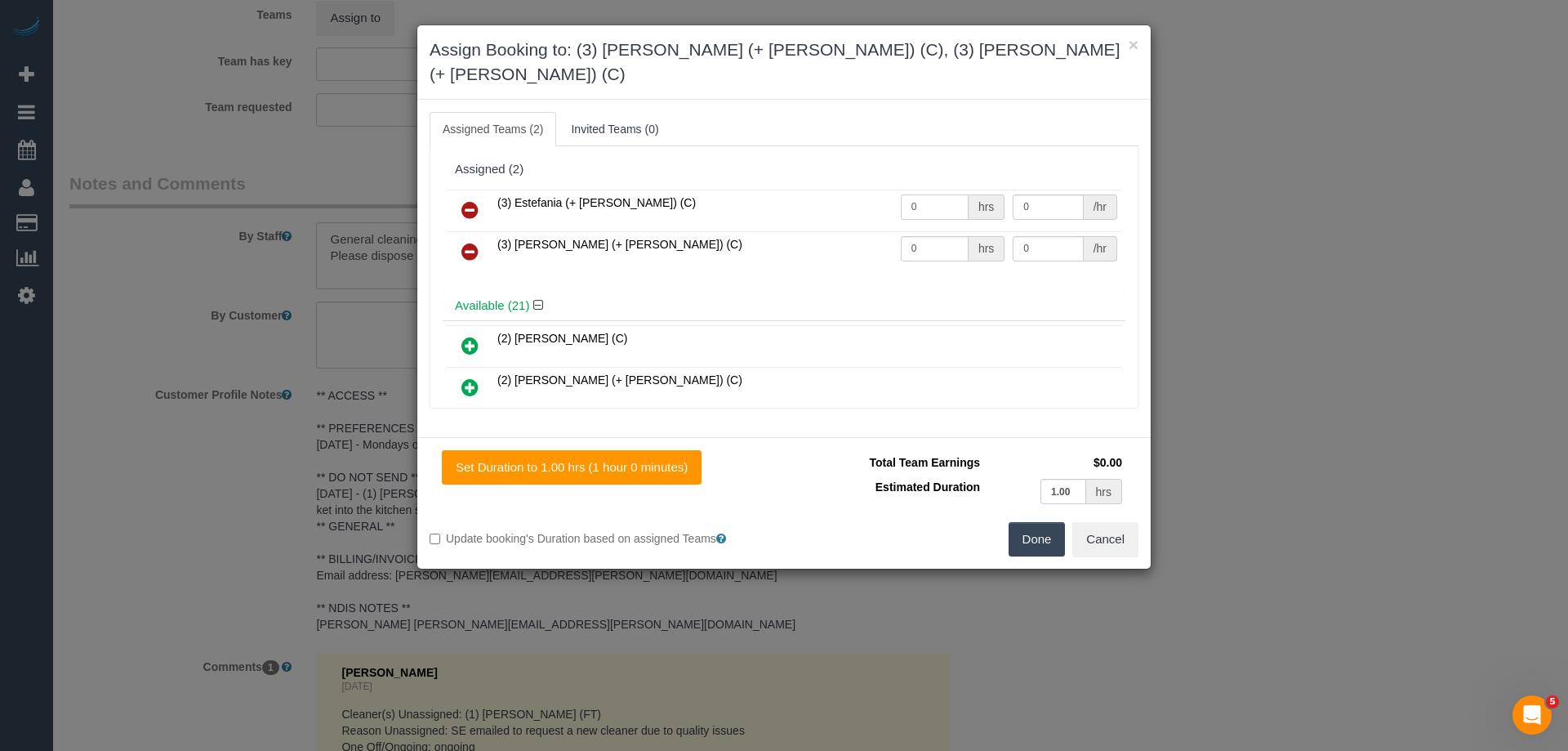
drag, startPoint x: 921, startPoint y: 179, endPoint x: 886, endPoint y: 179, distance: 35.0
click at [886, 190] on tr "(3) Estefania (+ Juliana) (C) 0 hrs 0 /hr" at bounding box center [784, 211] width 674 height 42
type input "1"
drag, startPoint x: 868, startPoint y: 216, endPoint x: 842, endPoint y: 215, distance: 26.0
click at [842, 231] on tr "(3) Juliana (+ Estefania) (C) 0 hrs 0 /hr" at bounding box center [784, 252] width 674 height 42
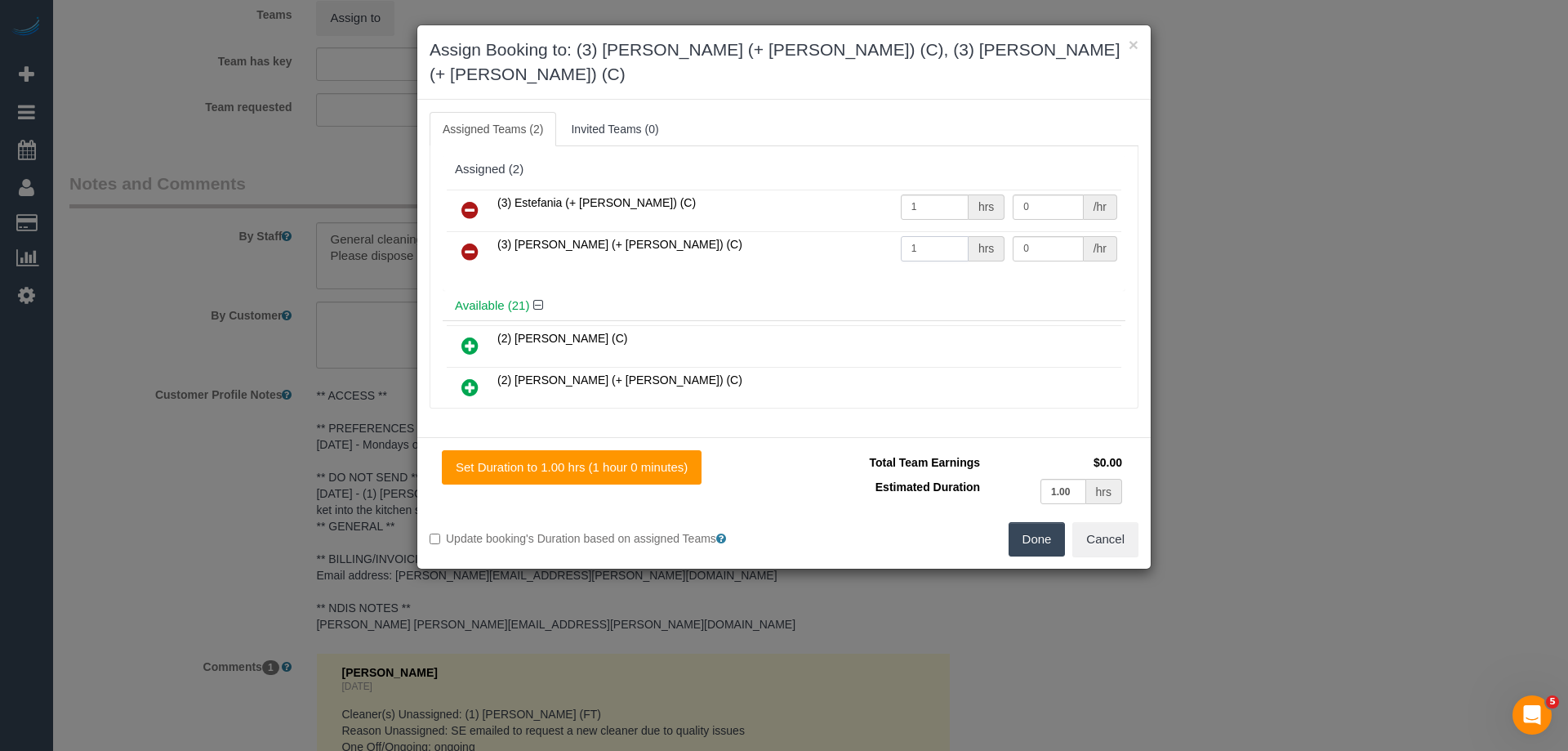
type input "1"
drag, startPoint x: 1042, startPoint y: 219, endPoint x: 919, endPoint y: 211, distance: 123.3
click at [919, 231] on tr "(3) Juliana (+ Estefania) (C) 1 hrs 0 /hr" at bounding box center [784, 252] width 674 height 42
type input "35"
drag, startPoint x: 1014, startPoint y: 179, endPoint x: 910, endPoint y: 181, distance: 104.0
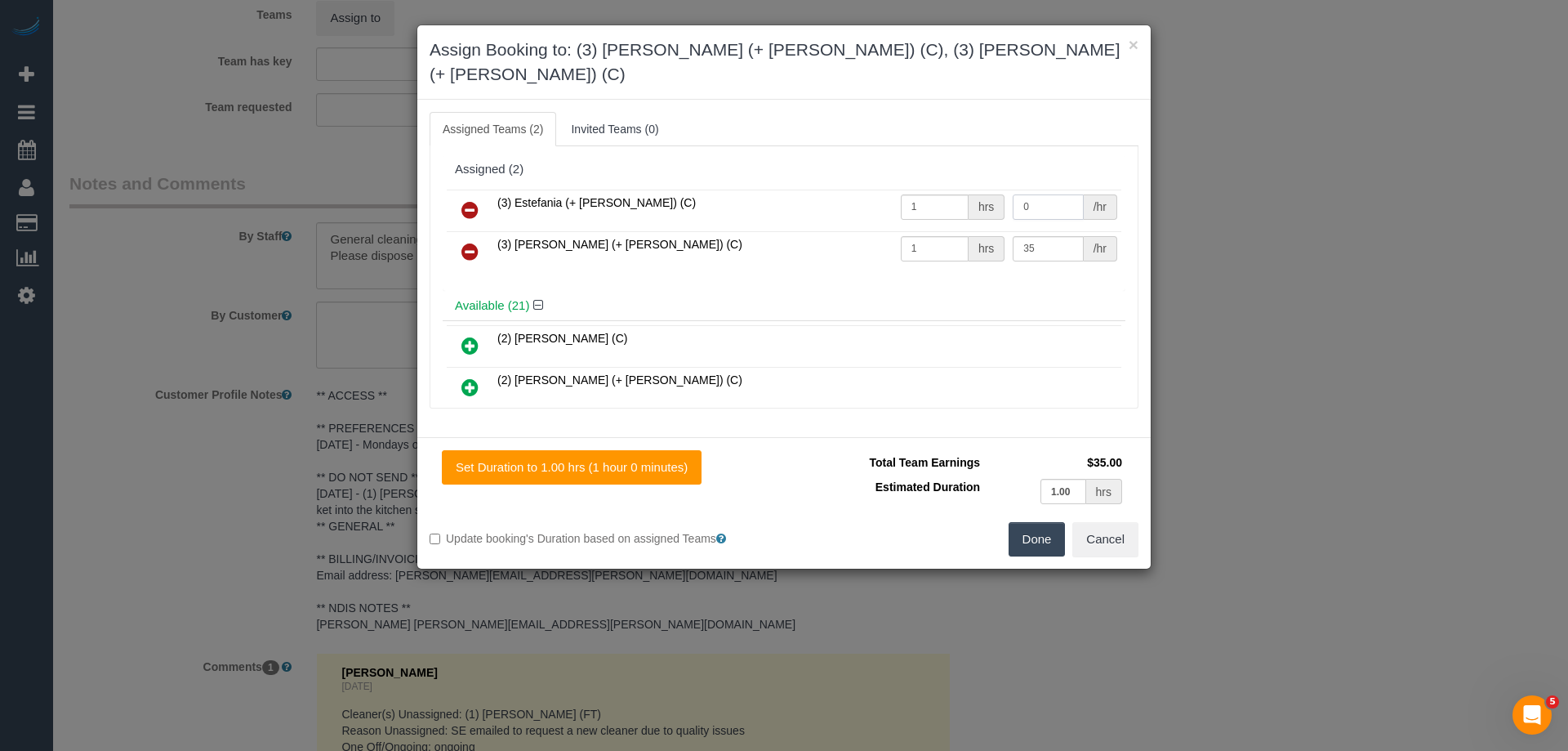
click at [929, 190] on tr "(3) Estefania (+ Juliana) (C) 1 hrs 0 /hr" at bounding box center [784, 211] width 674 height 42
type input "35"
click at [1036, 522] on button "Done" at bounding box center [1037, 539] width 58 height 34
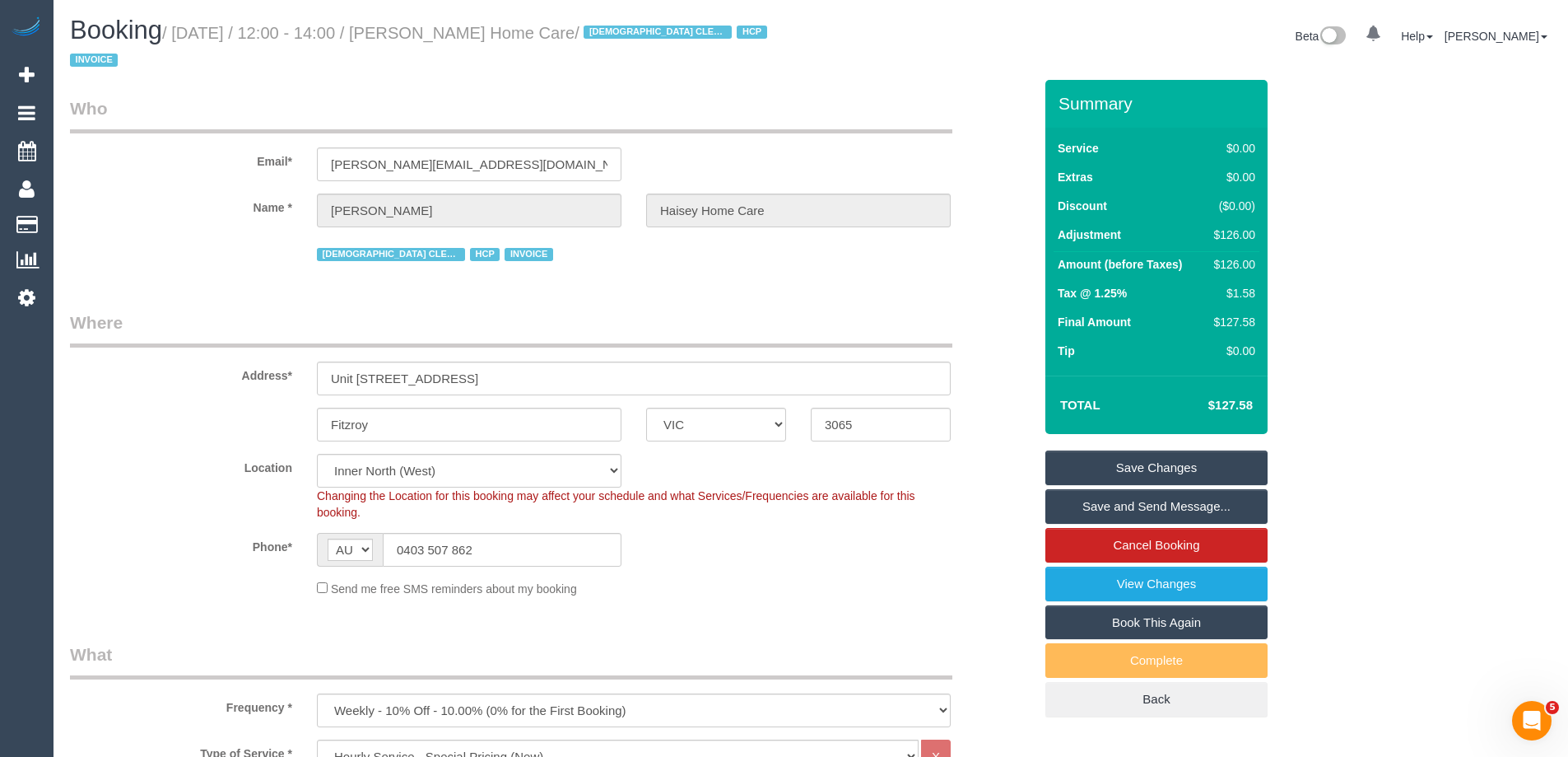
drag, startPoint x: 702, startPoint y: 34, endPoint x: 458, endPoint y: 28, distance: 244.1
click at [458, 28] on small "/ September 01, 2025 / 12:00 - 14:00 / Peter Dawson Haisey Home Care / FEMALE C…" at bounding box center [422, 47] width 703 height 46
copy small "Peter Dawson Haisey Home Care"
click at [1081, 509] on link "Save and Send Message..." at bounding box center [1156, 507] width 222 height 34
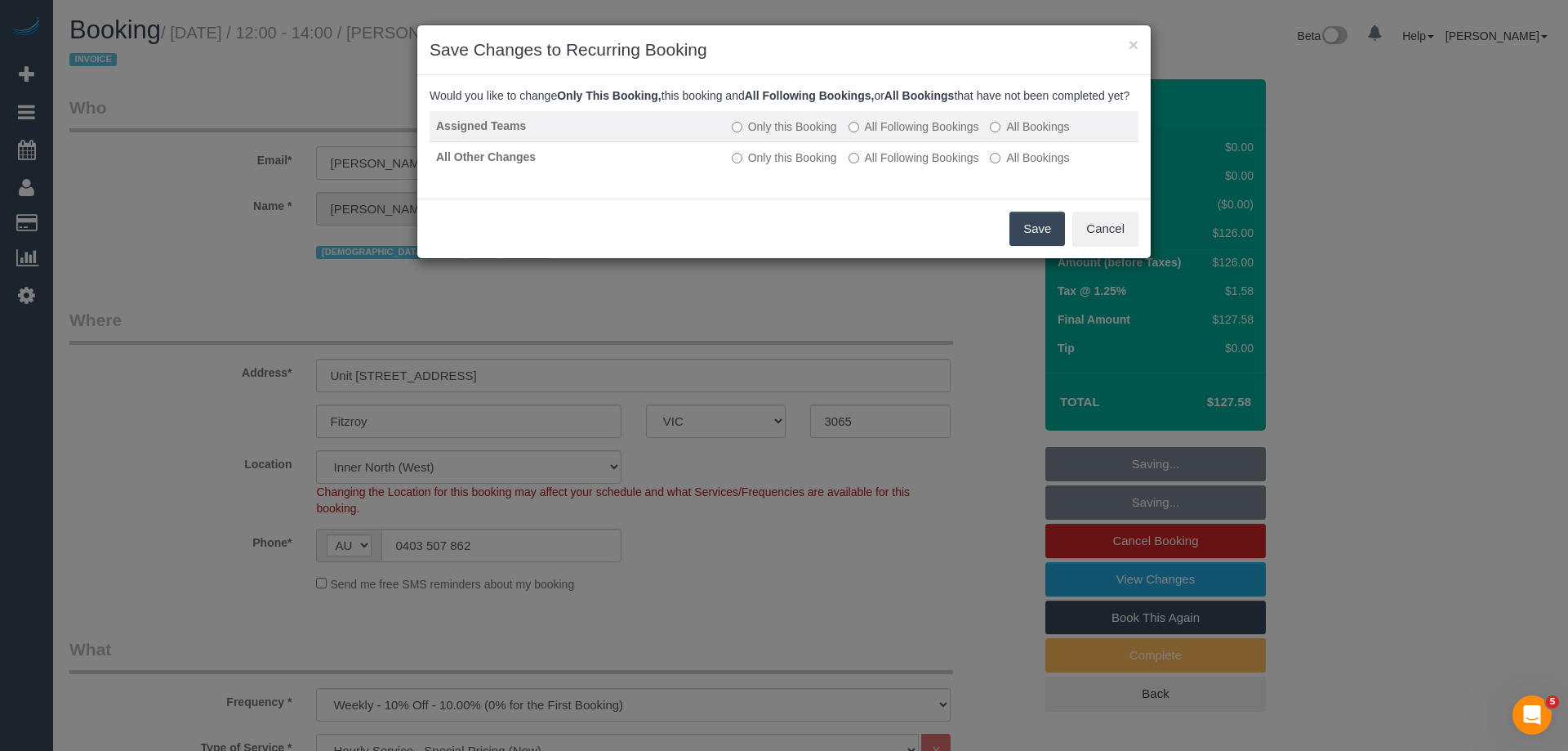
click at [865, 135] on label "All Following Bookings" at bounding box center [914, 126] width 130 height 16
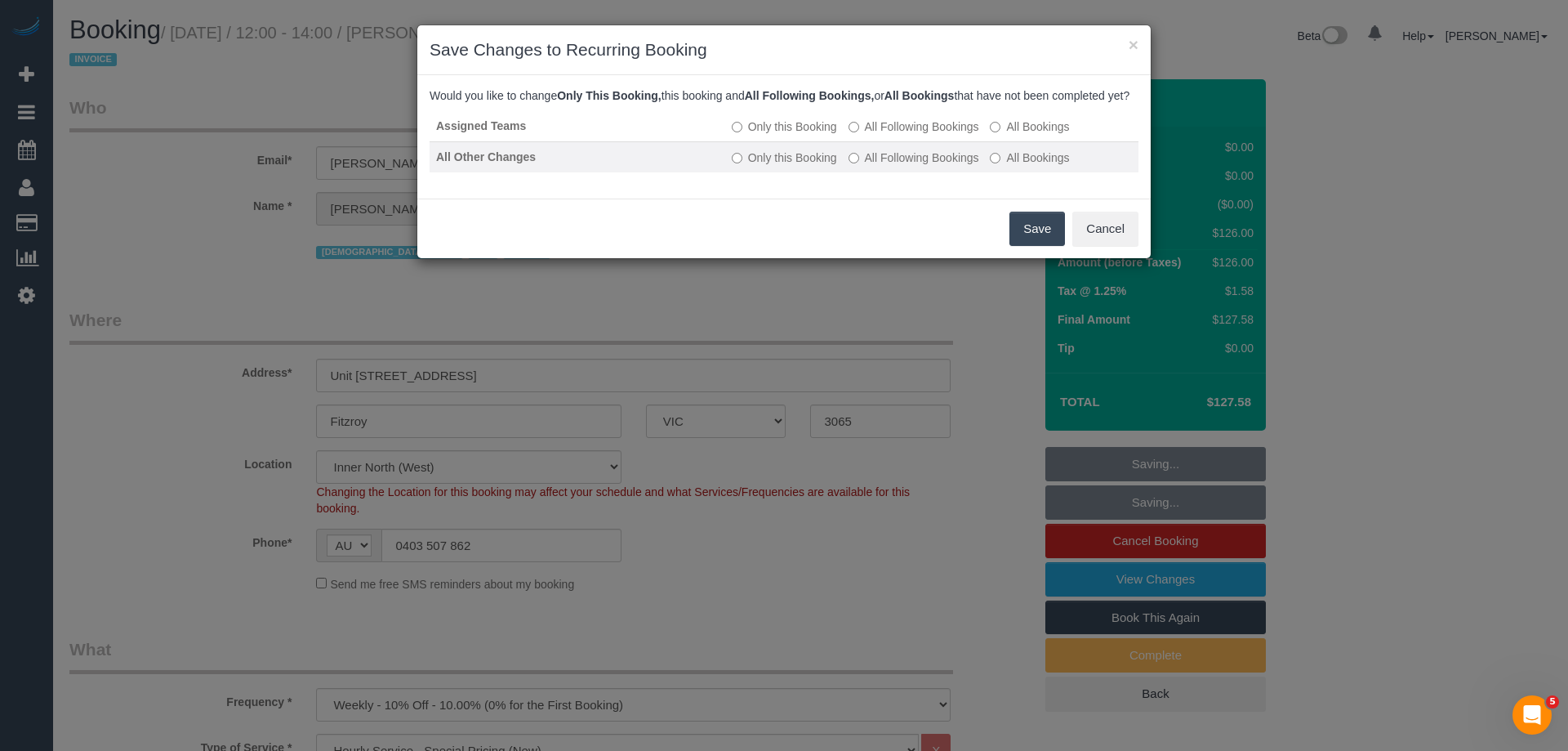
click at [878, 166] on label "All Following Bookings" at bounding box center [914, 157] width 130 height 16
click at [1037, 245] on button "Save" at bounding box center [1037, 229] width 56 height 34
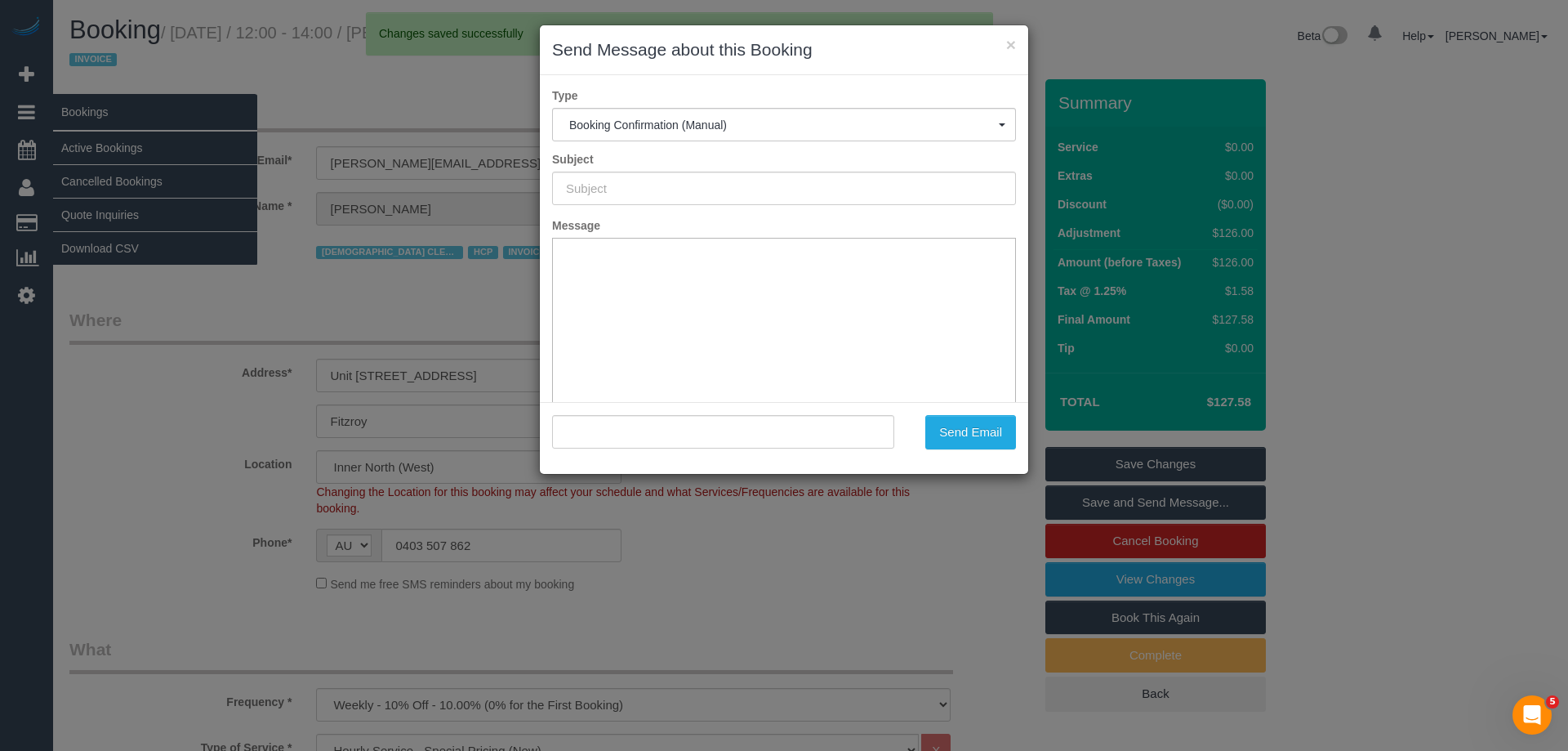
type input "Booking Confirmed"
type input ""Peter Dawson Haisey Home Care" <peter.haiseyhomecare@fake.com>"
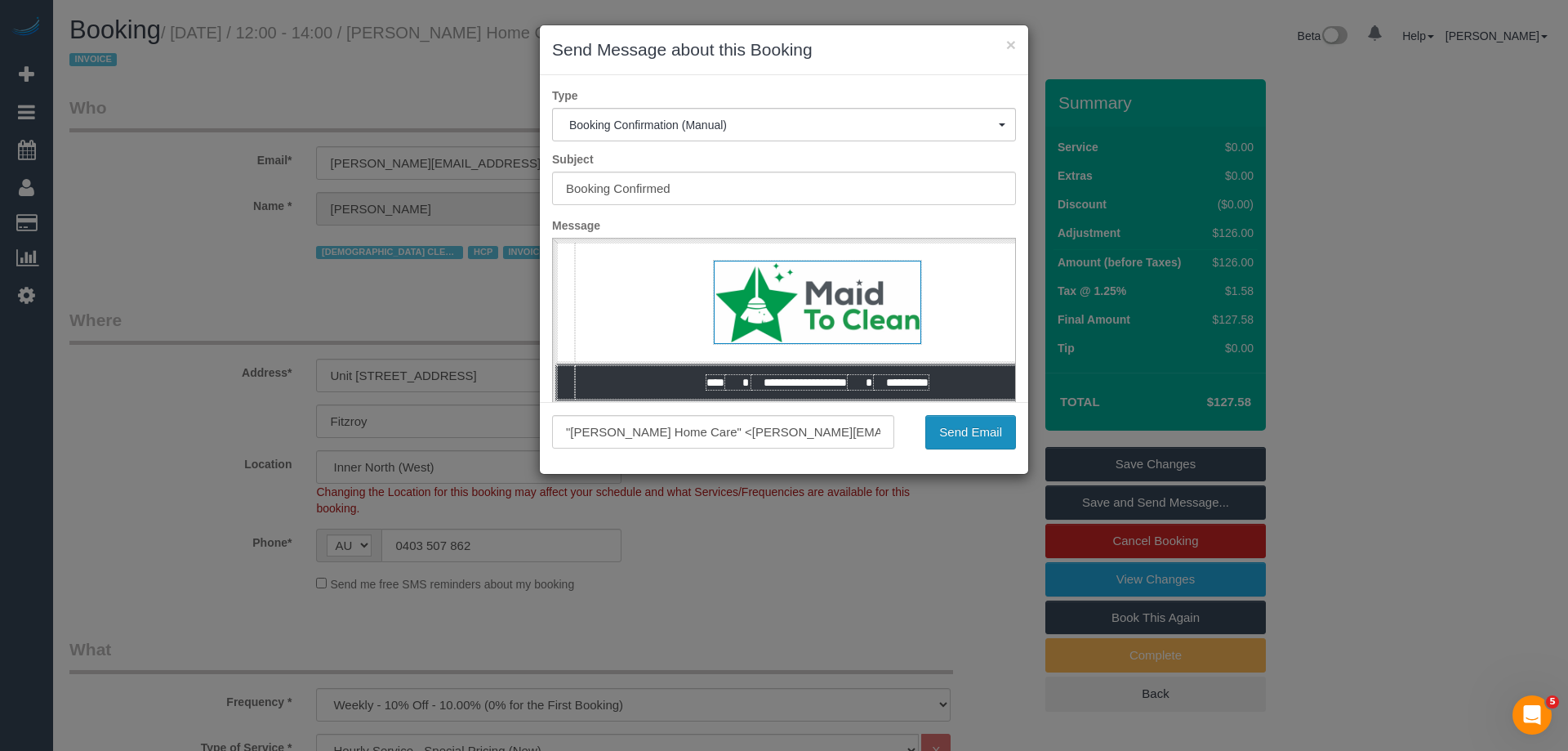
click at [972, 424] on button "Send Email" at bounding box center [971, 432] width 91 height 34
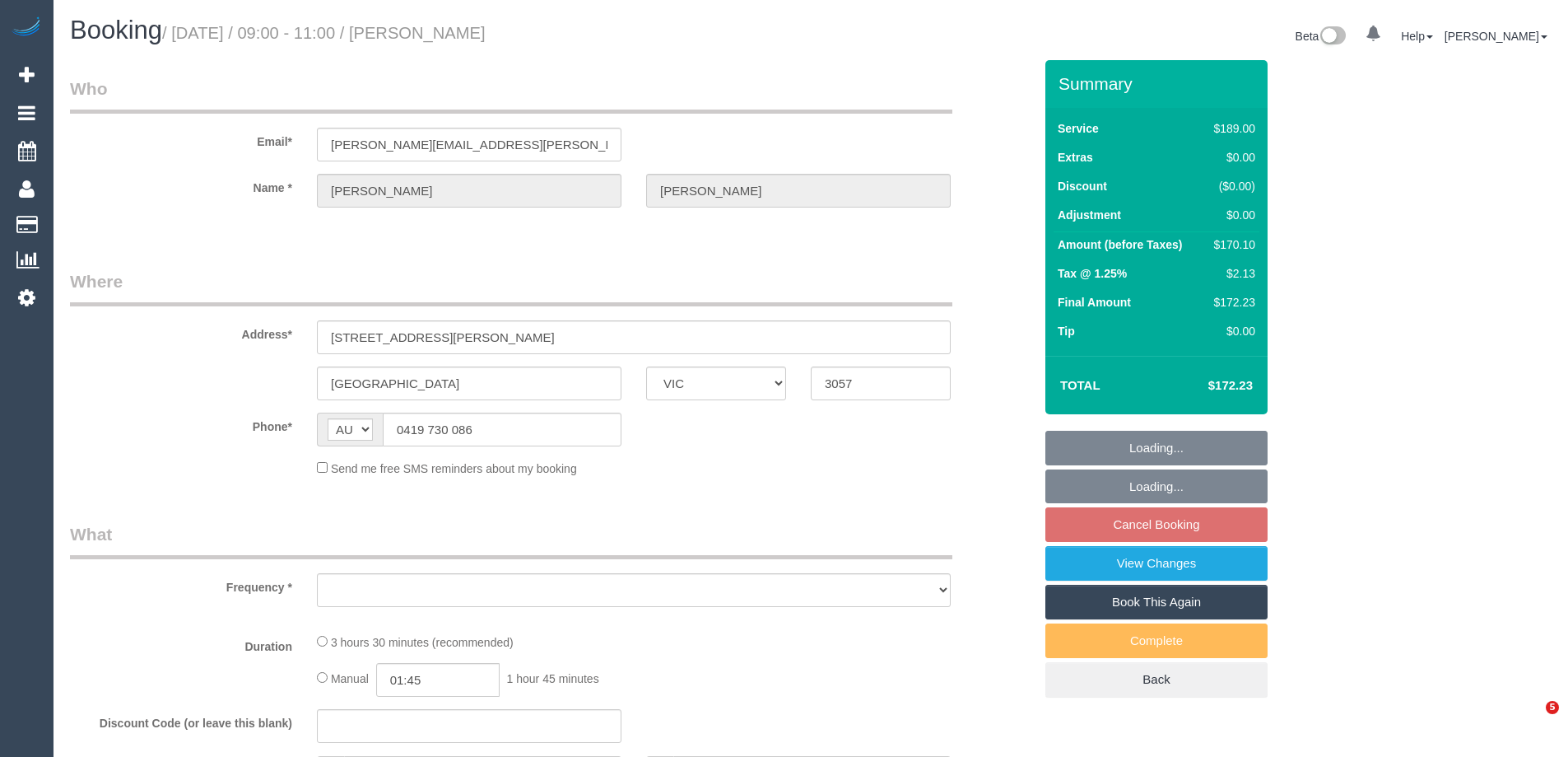
select select "VIC"
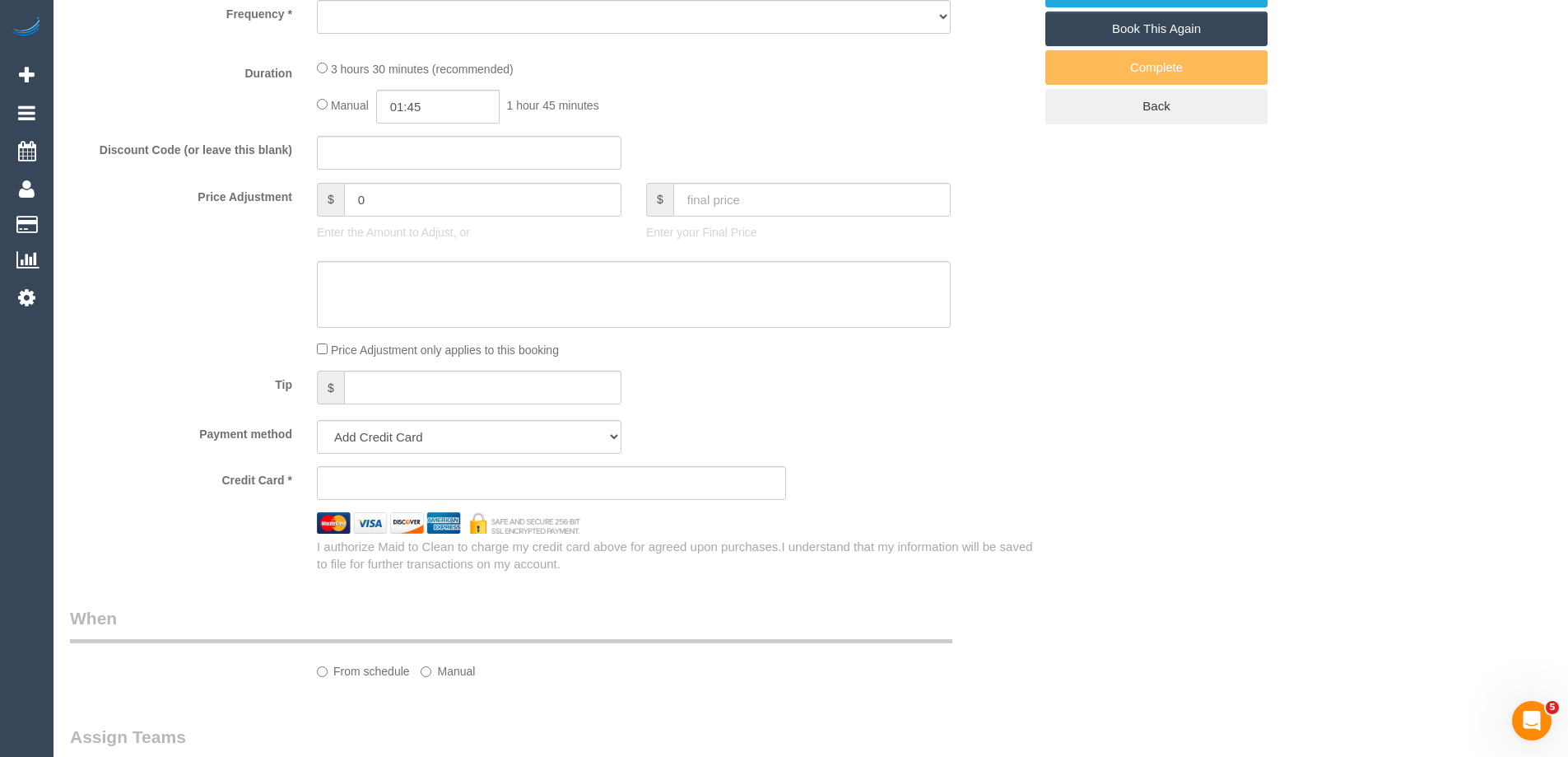
select select "object:543"
select select "string:stripe-pm_1RvTFm2GScqysDRVbZlH1Bks"
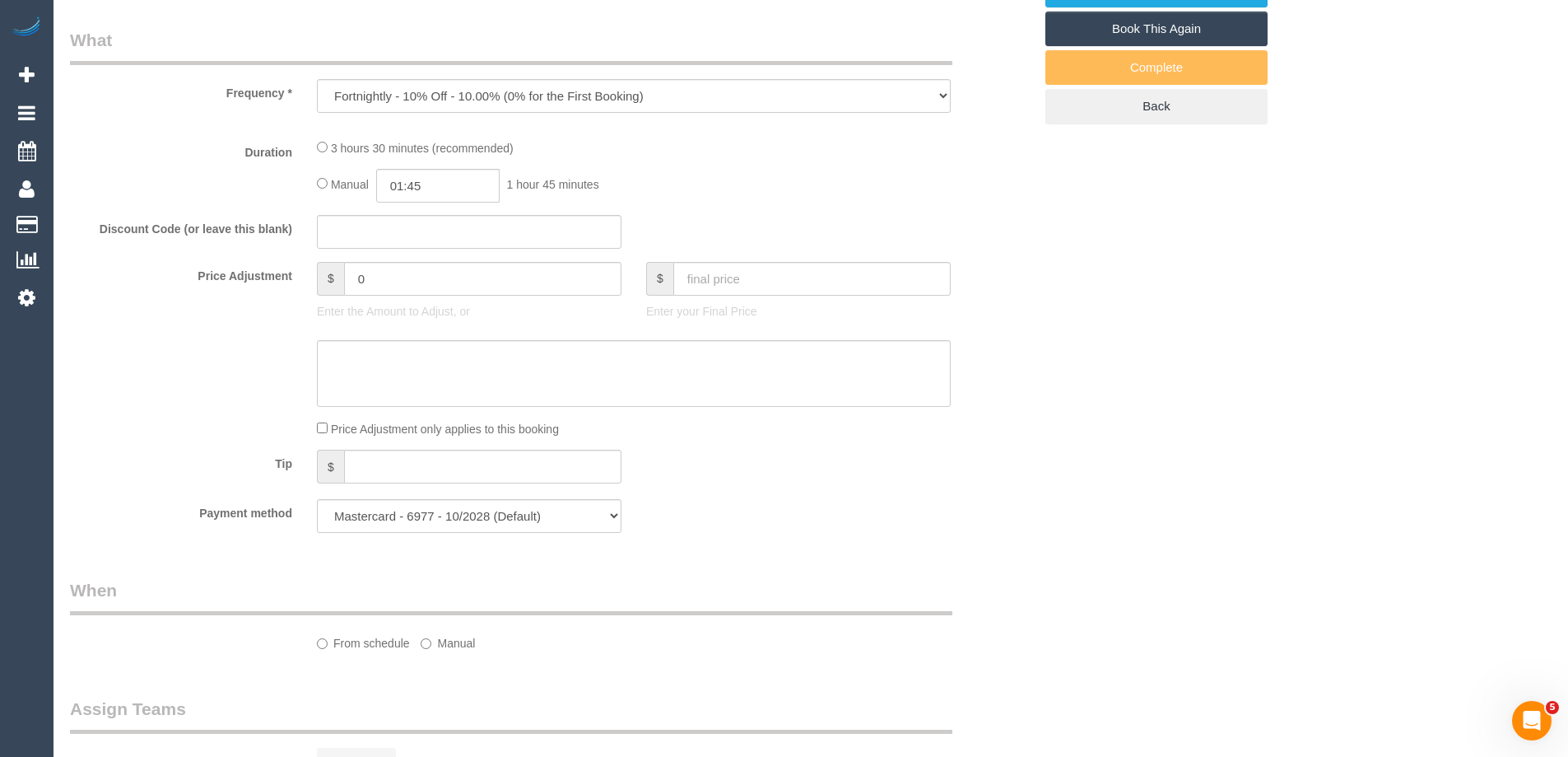
select select "object:696"
select select "number:27"
select select "number:14"
select select "number:19"
select select "number:22"
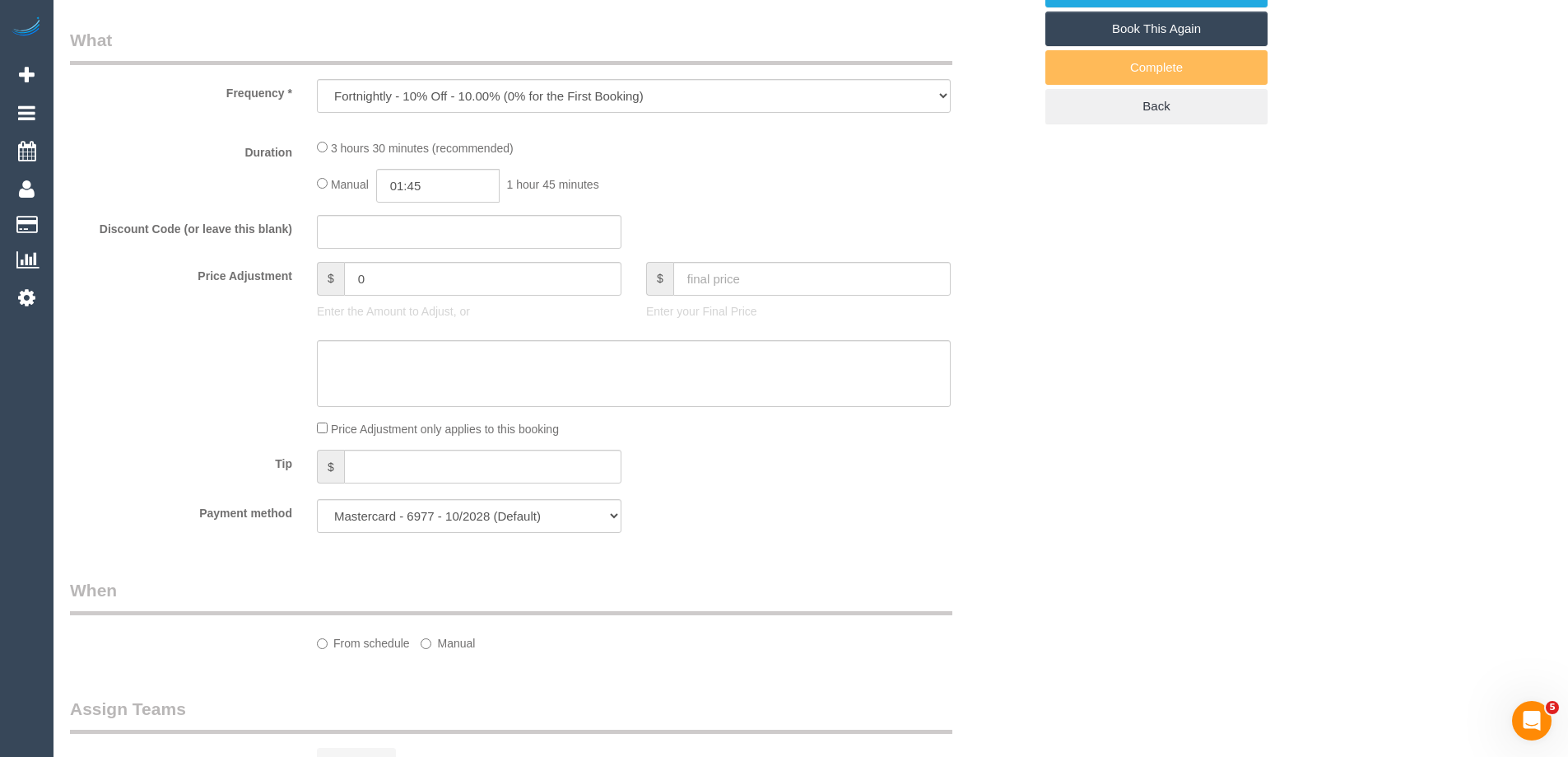
select select "number:33"
select select "number:11"
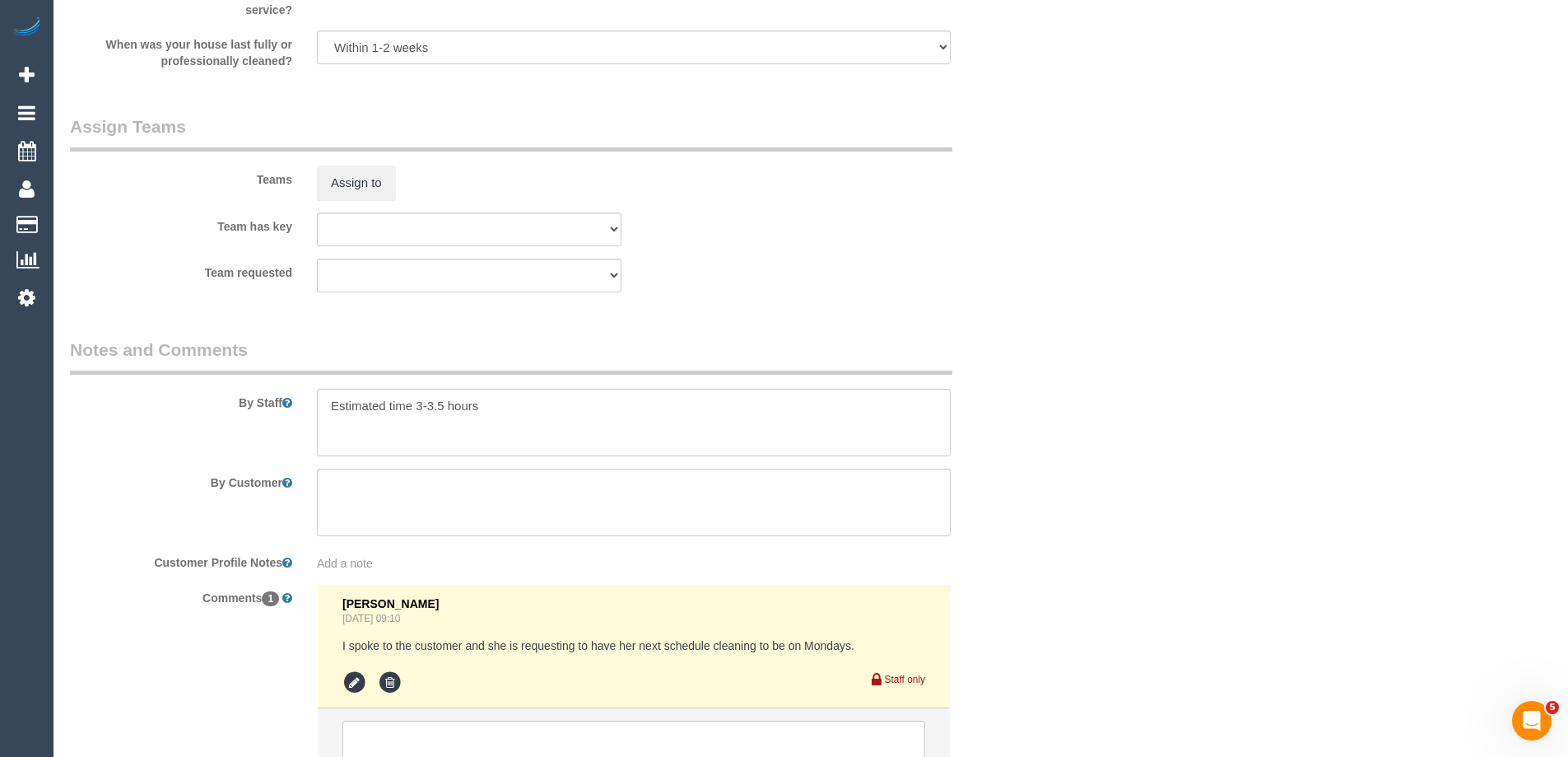
select select "spot3"
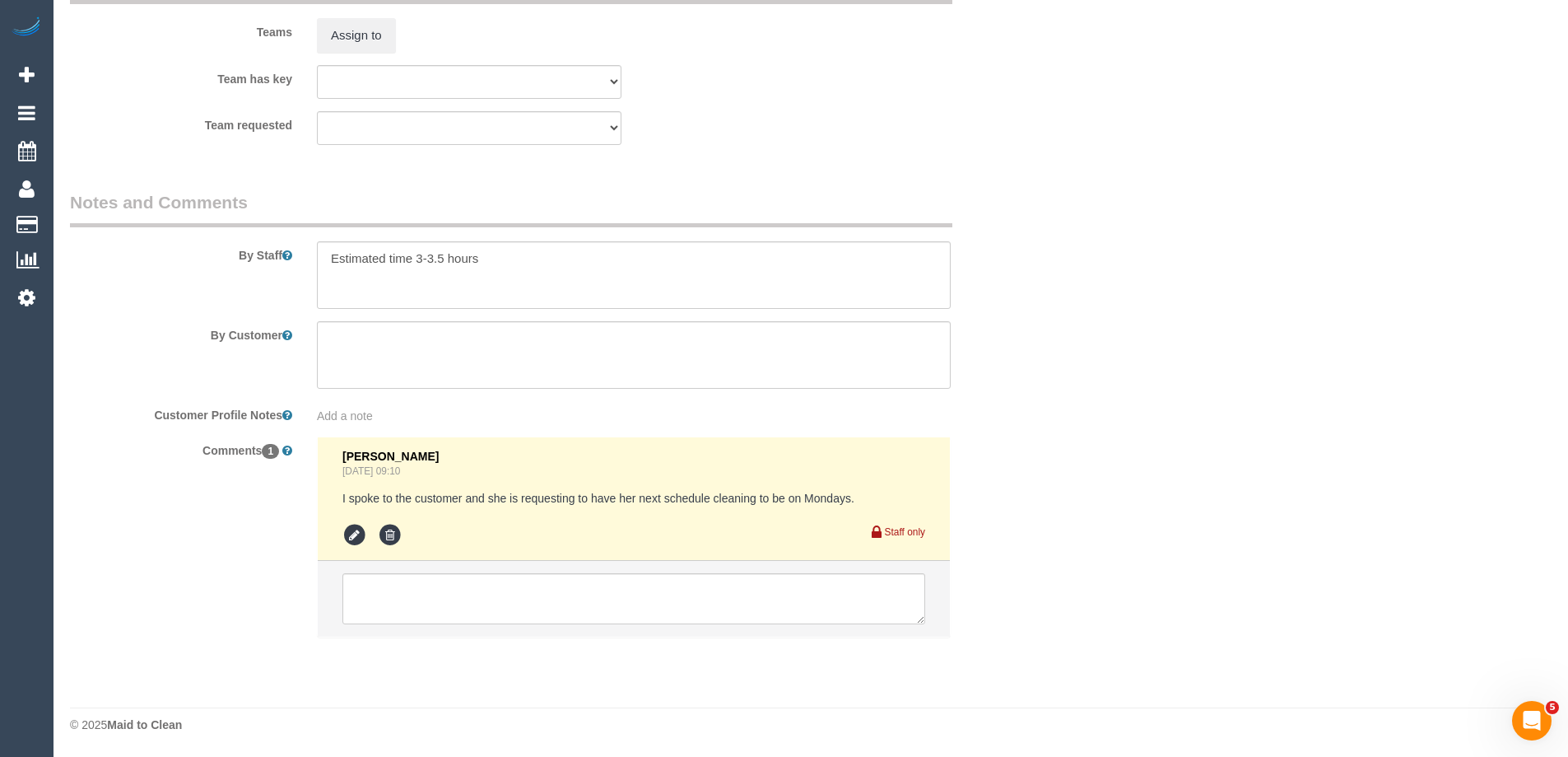
scroll to position [2282, 0]
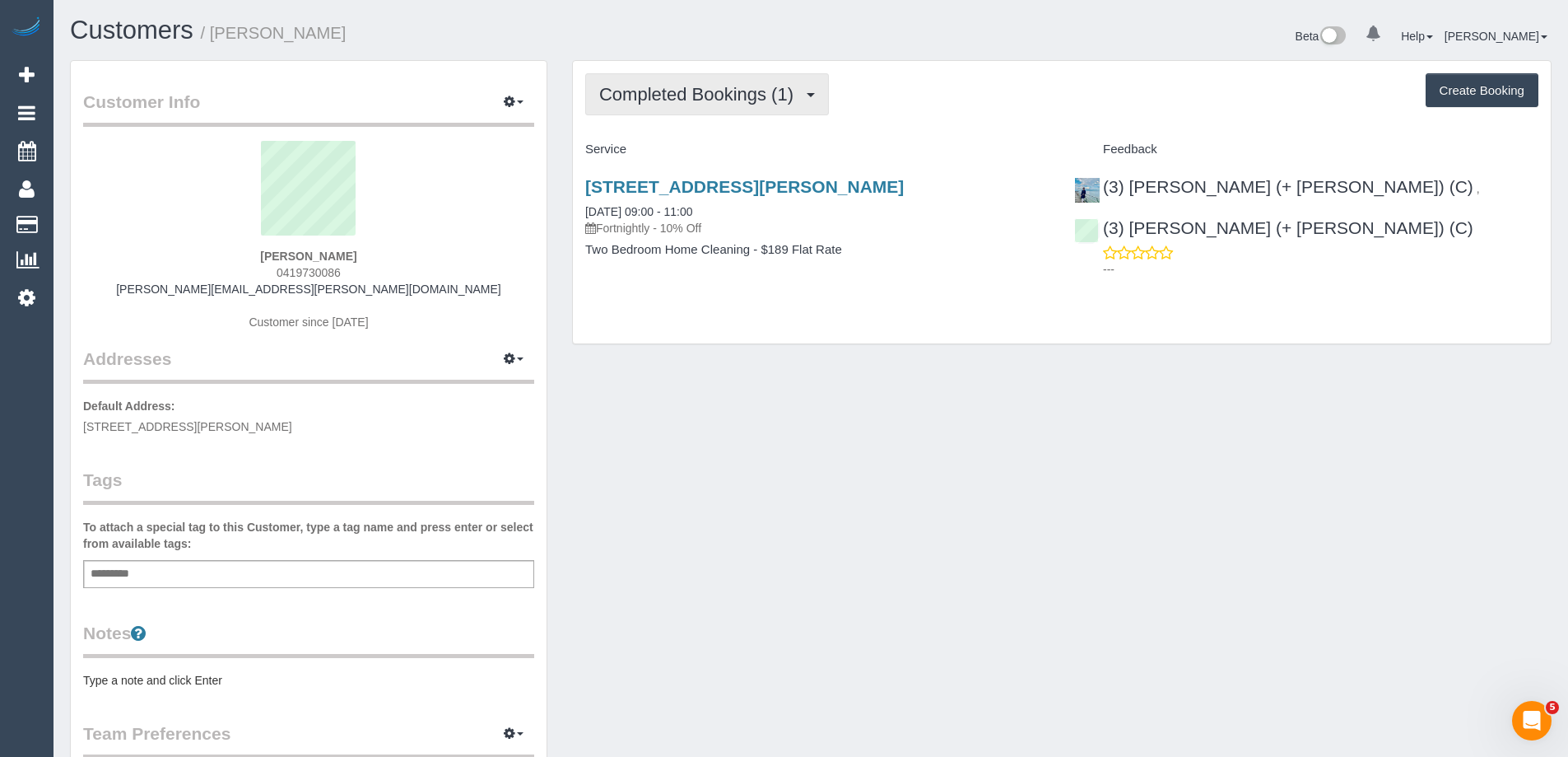
click at [773, 94] on span "Completed Bookings (1)" at bounding box center [701, 94] width 203 height 21
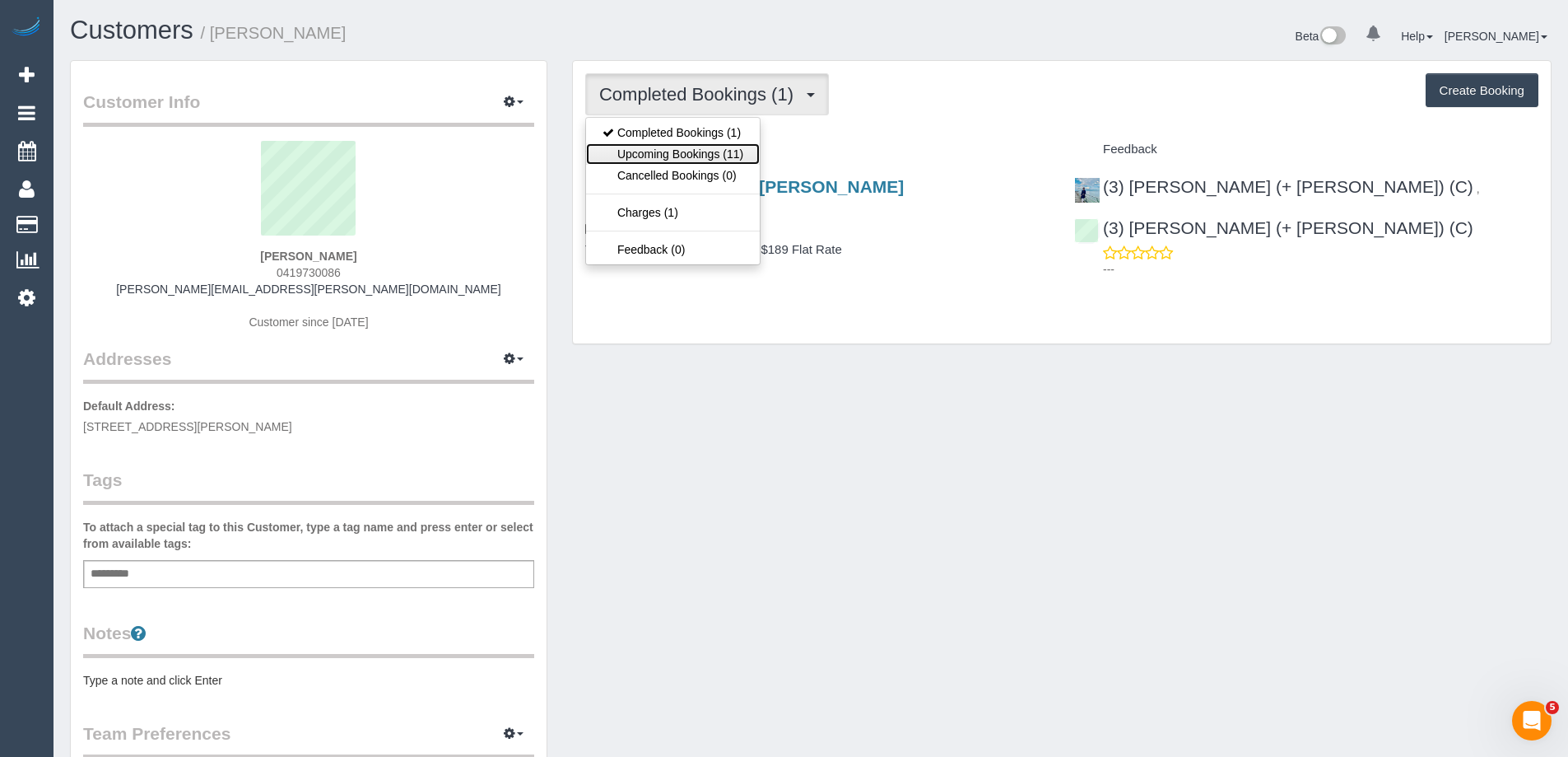
click at [709, 156] on link "Upcoming Bookings (11)" at bounding box center [673, 153] width 173 height 21
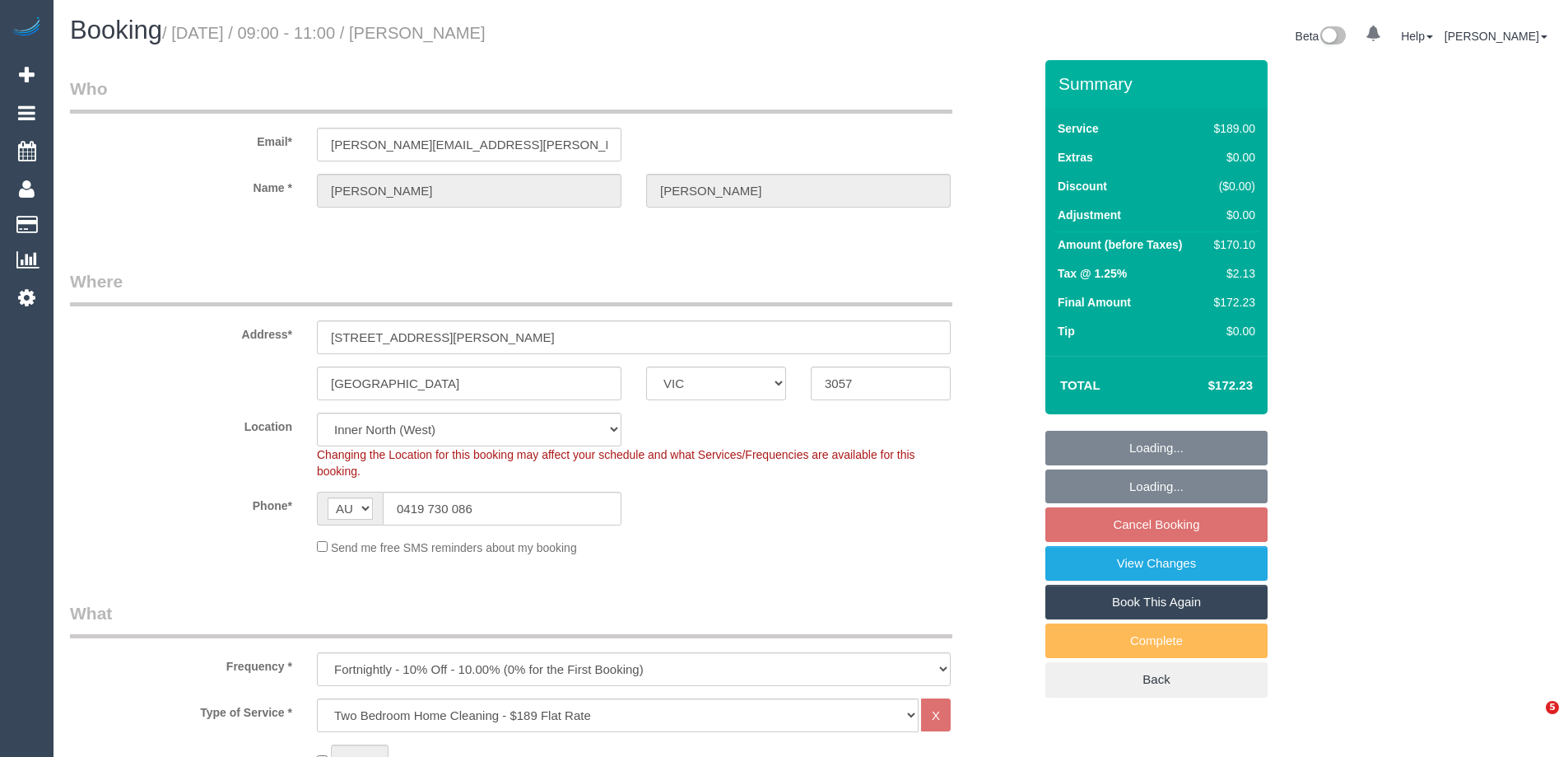
select select "VIC"
select select "number:27"
select select "number:14"
select select "number:19"
select select "number:22"
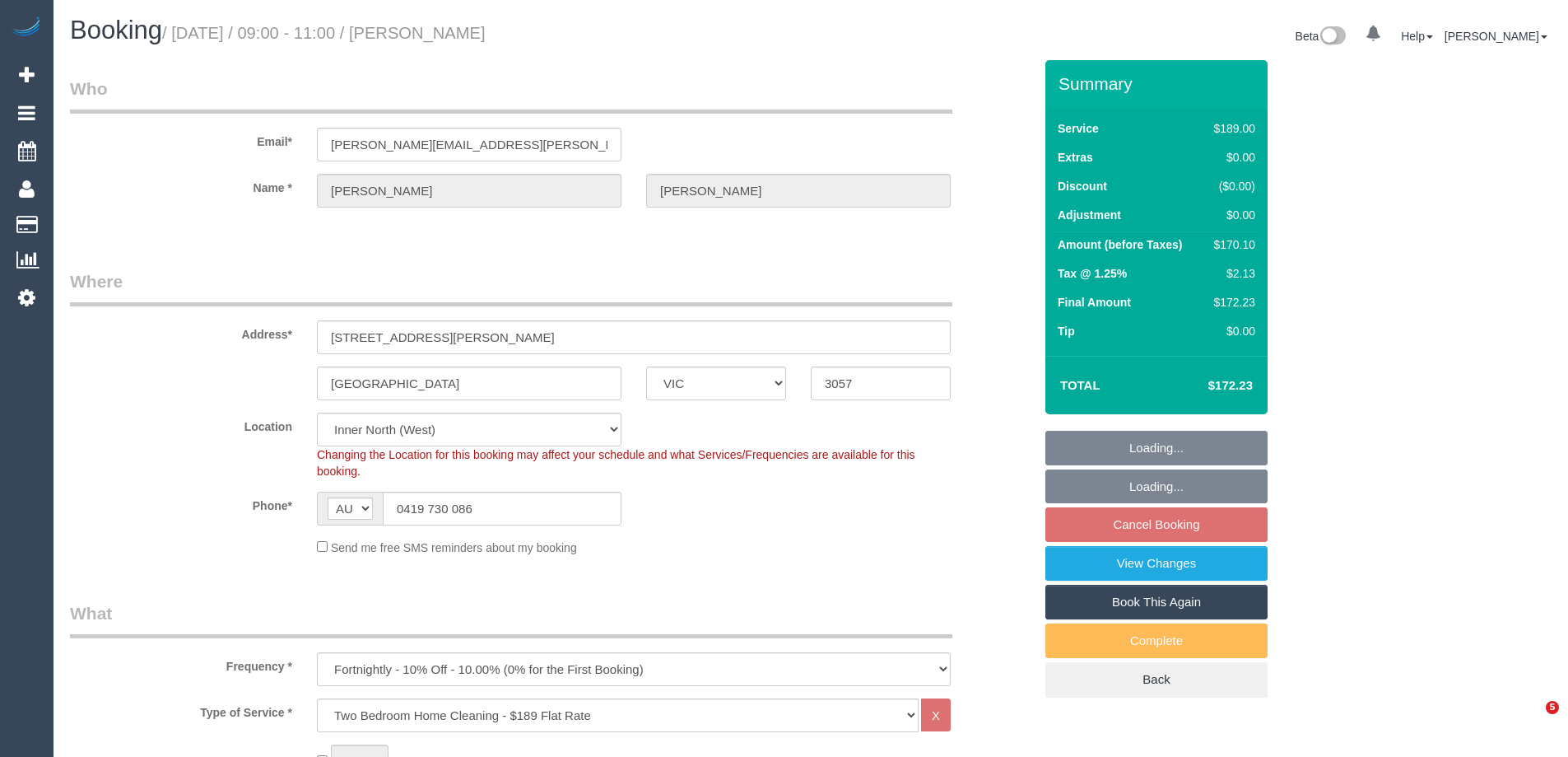
select select "number:33"
select select "number:11"
select select "spot3"
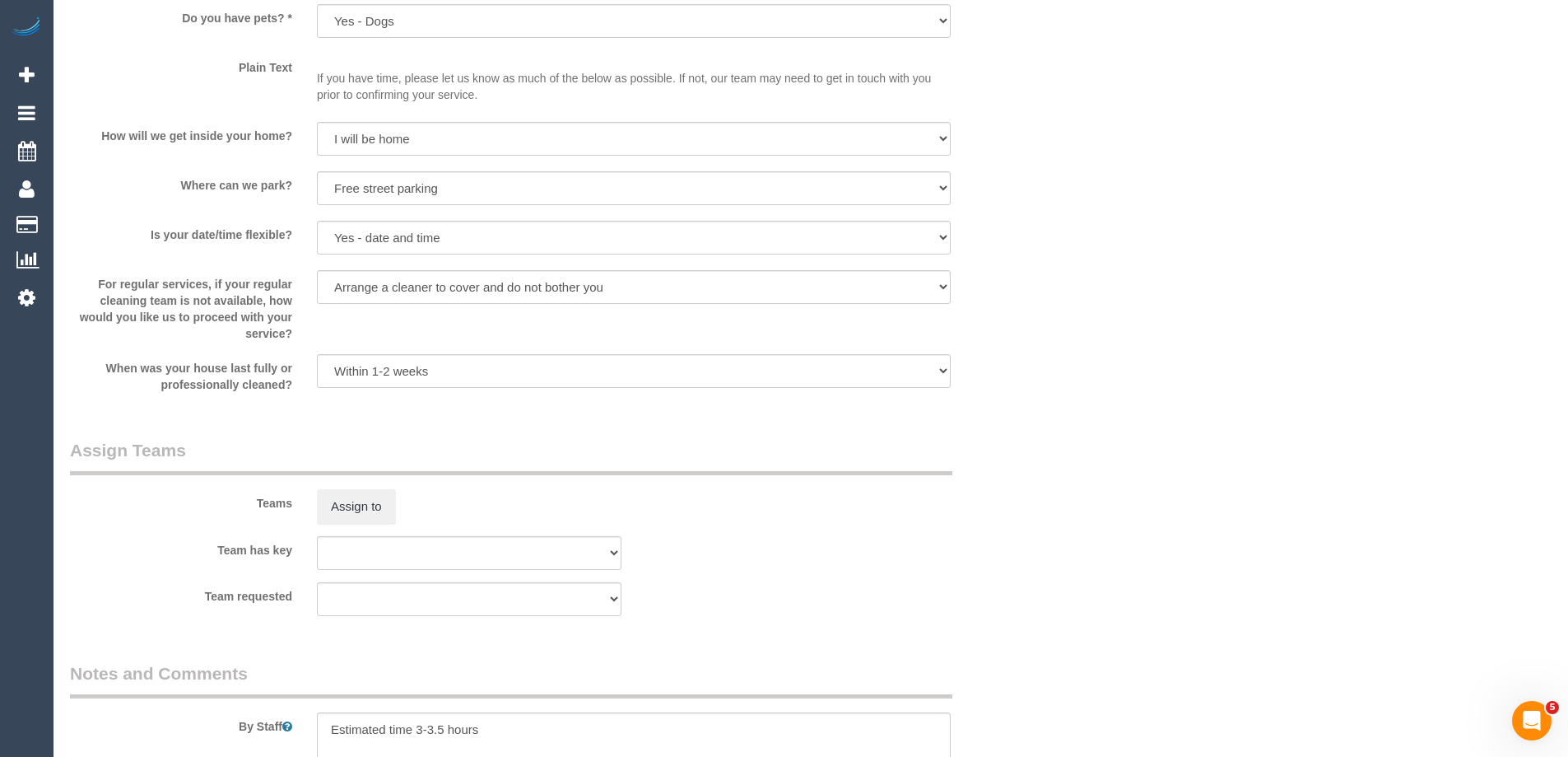
select select "spot42"
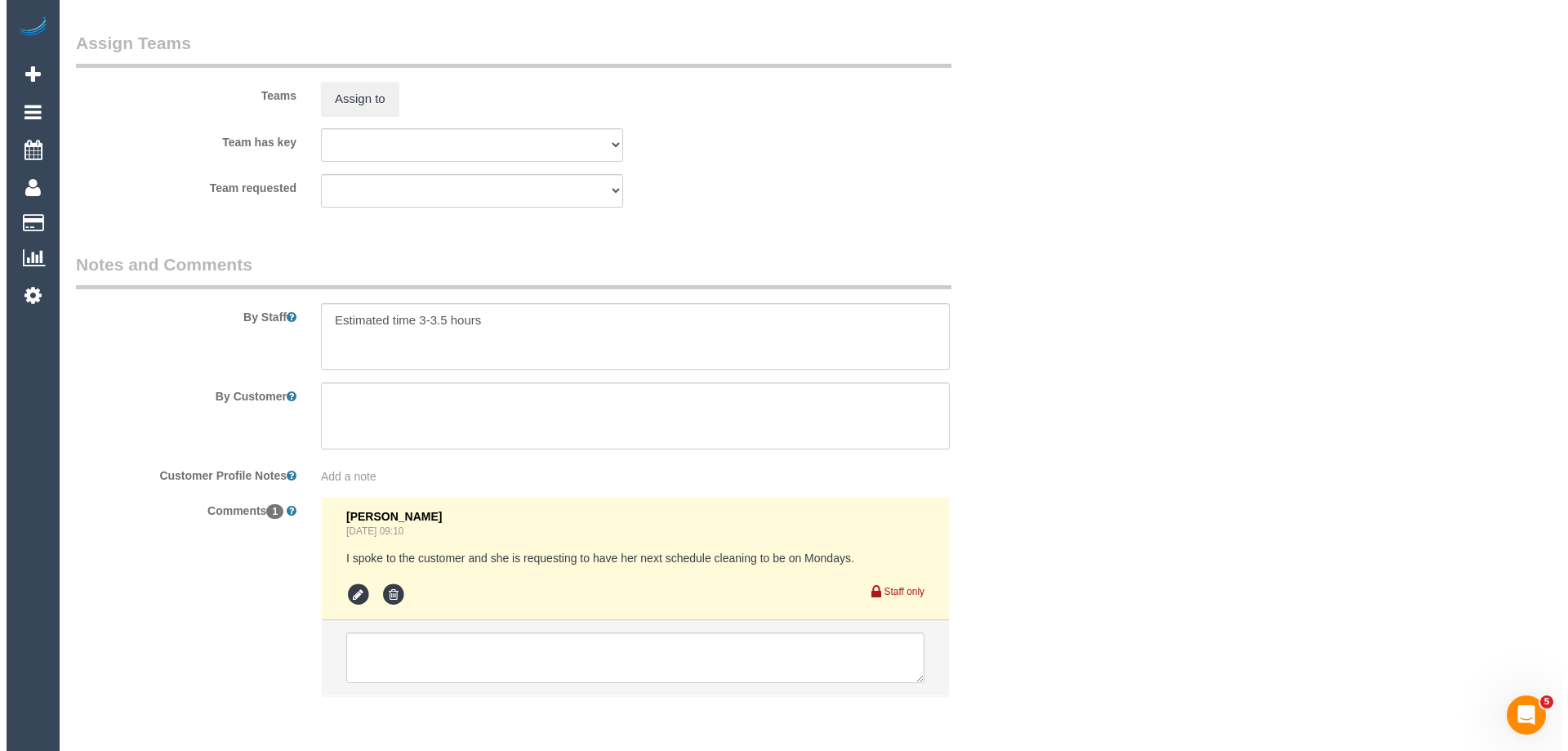
scroll to position [2450, 0]
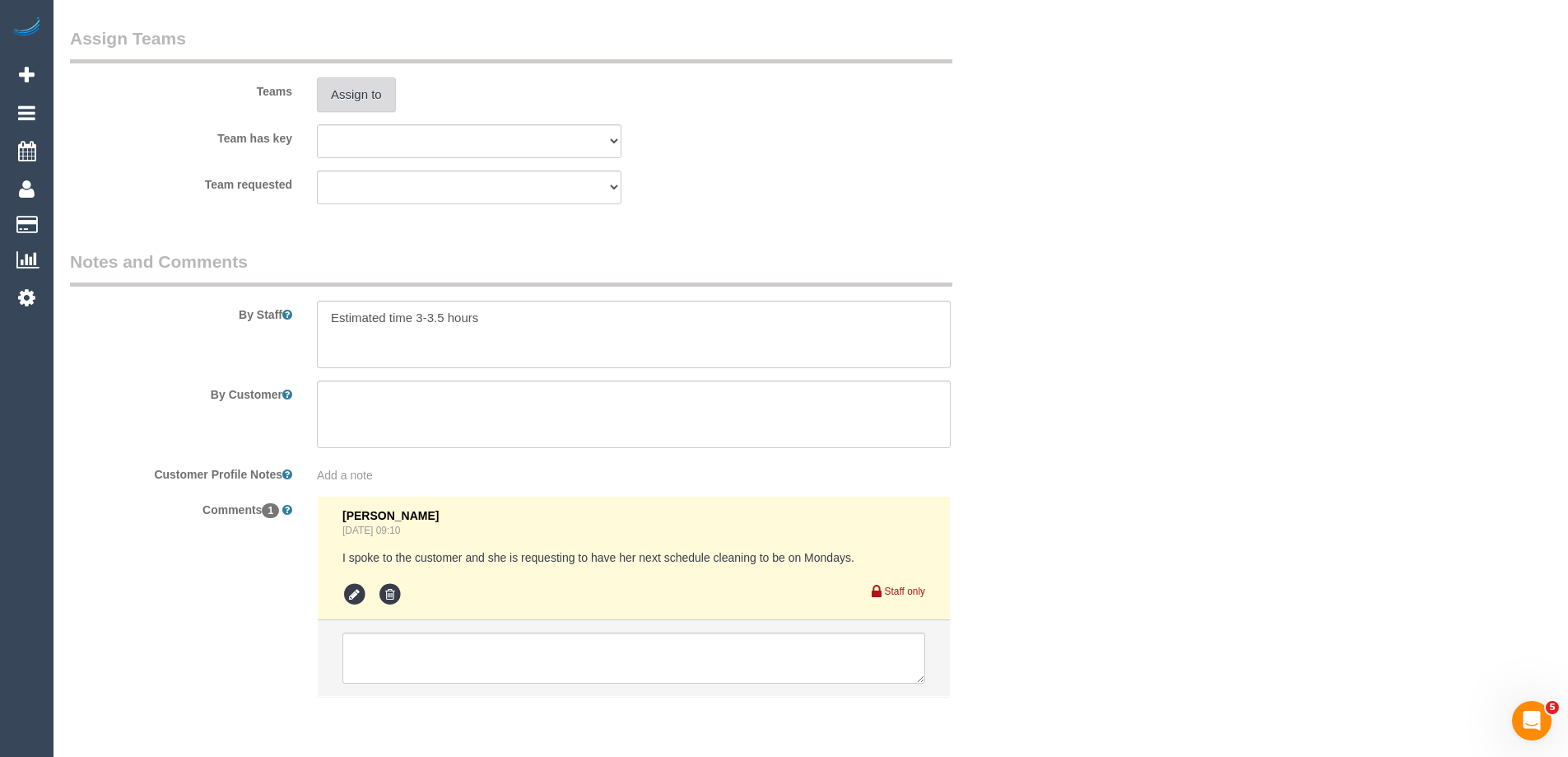
click at [367, 96] on button "Assign to" at bounding box center [356, 94] width 79 height 34
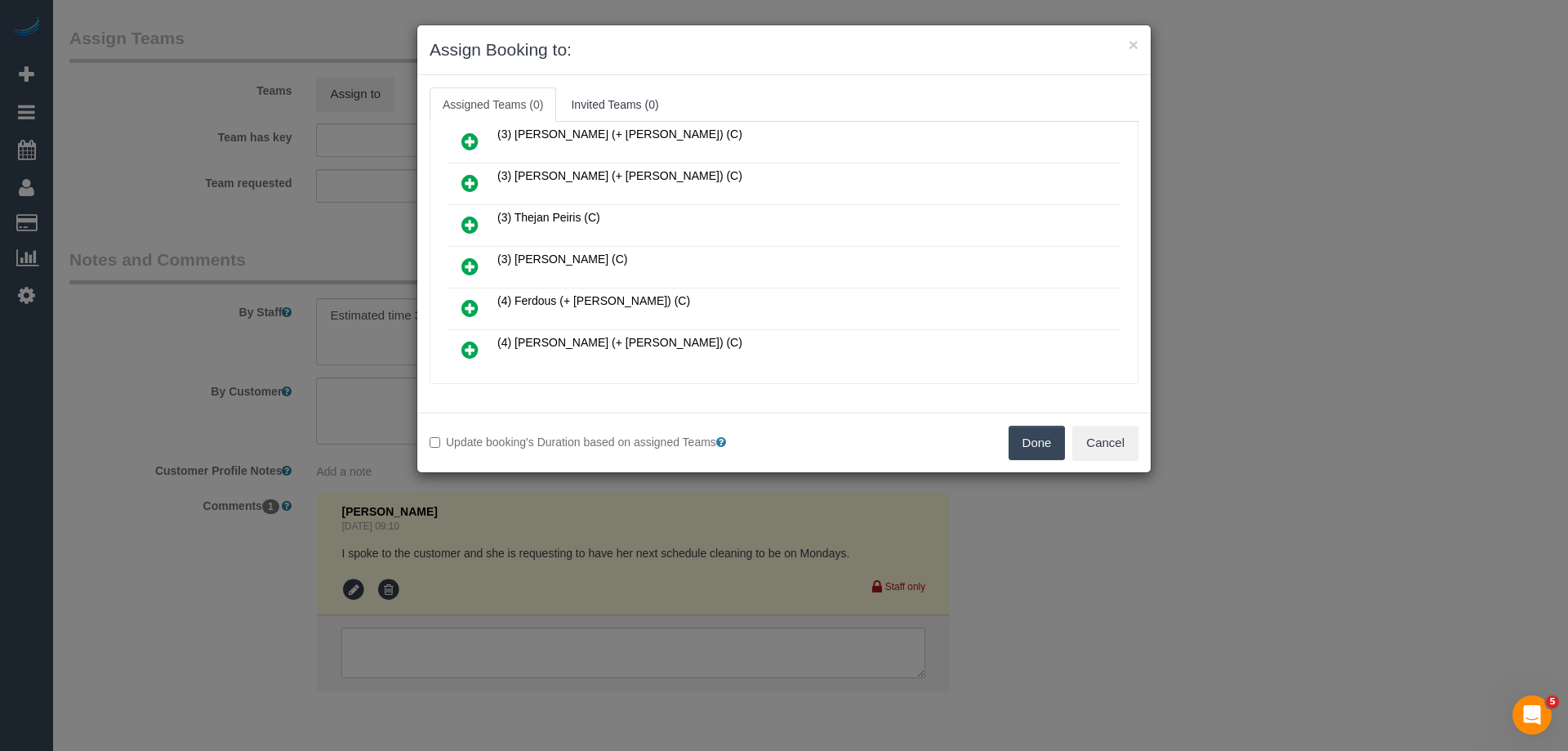
click at [469, 220] on icon at bounding box center [470, 224] width 17 height 20
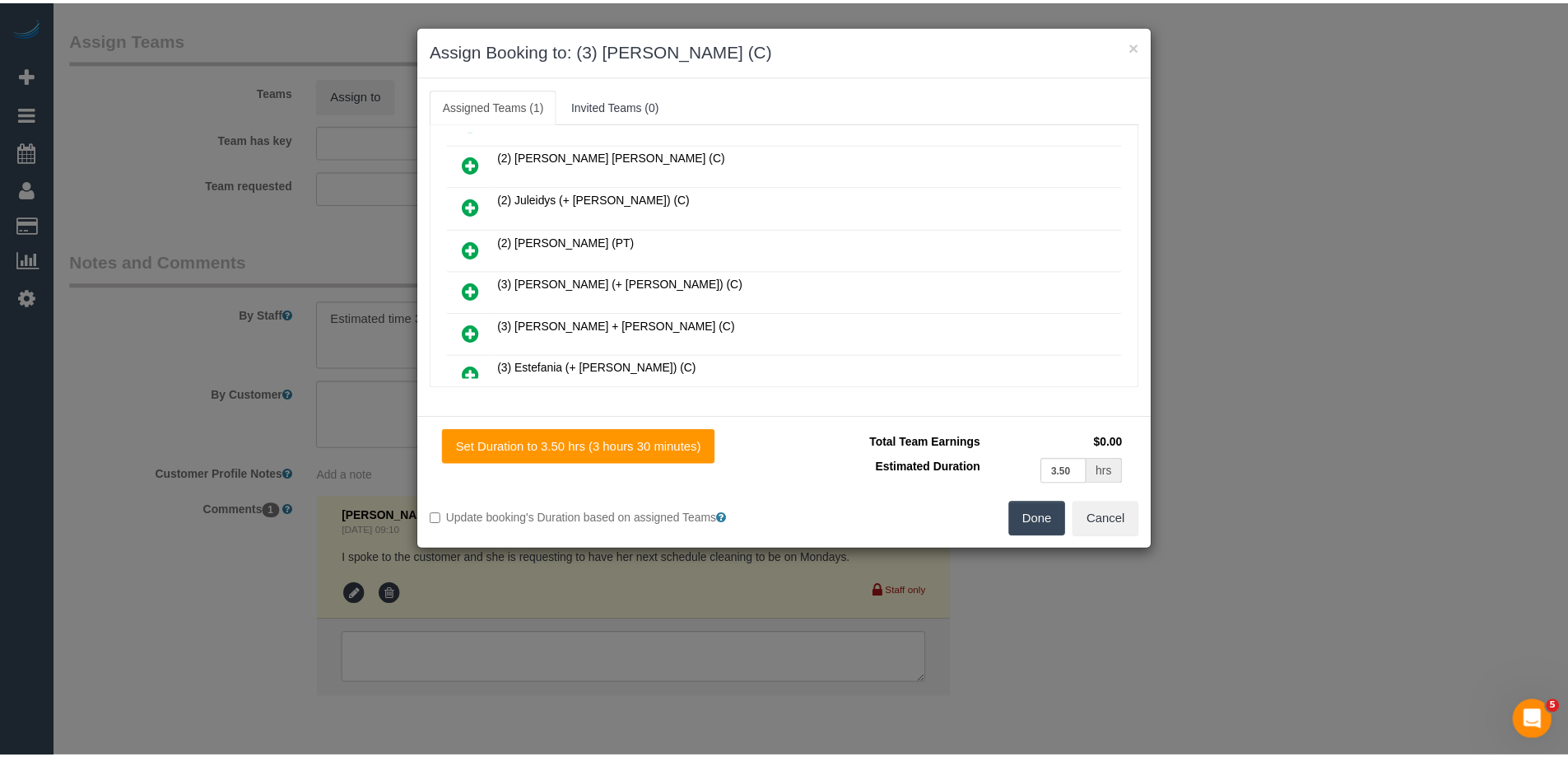
scroll to position [0, 0]
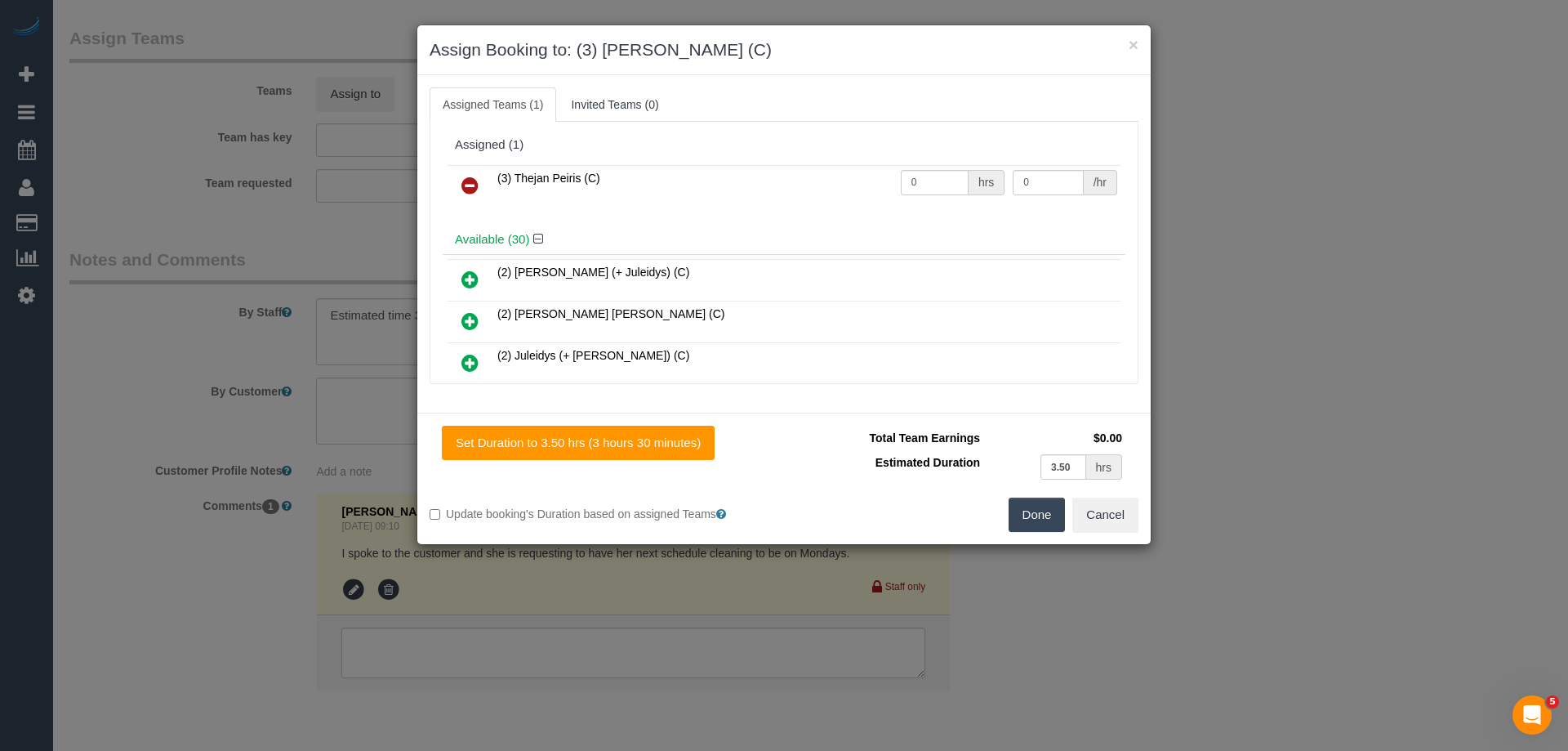
click at [1039, 506] on button "Done" at bounding box center [1037, 515] width 58 height 34
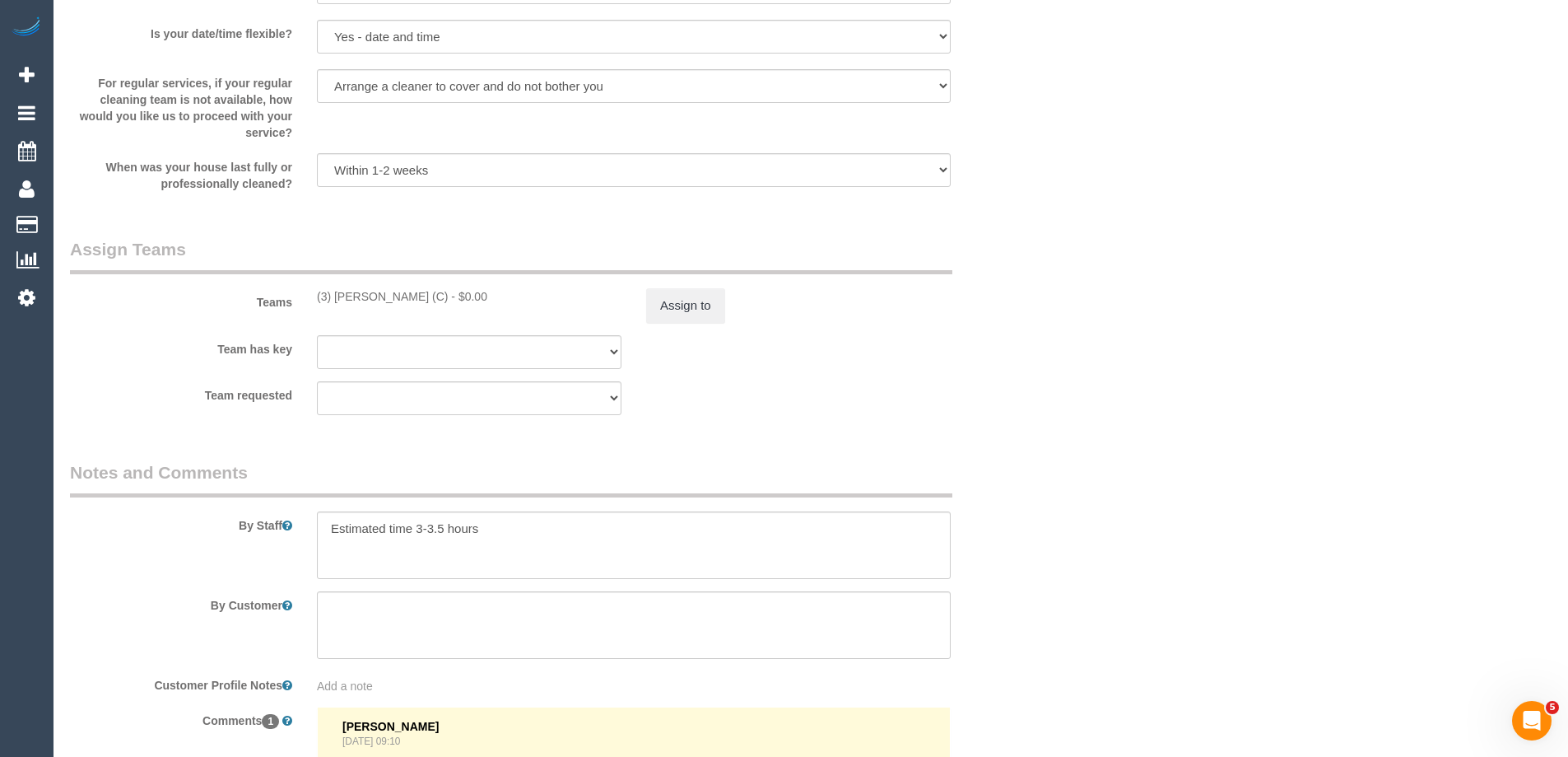
scroll to position [2388, 0]
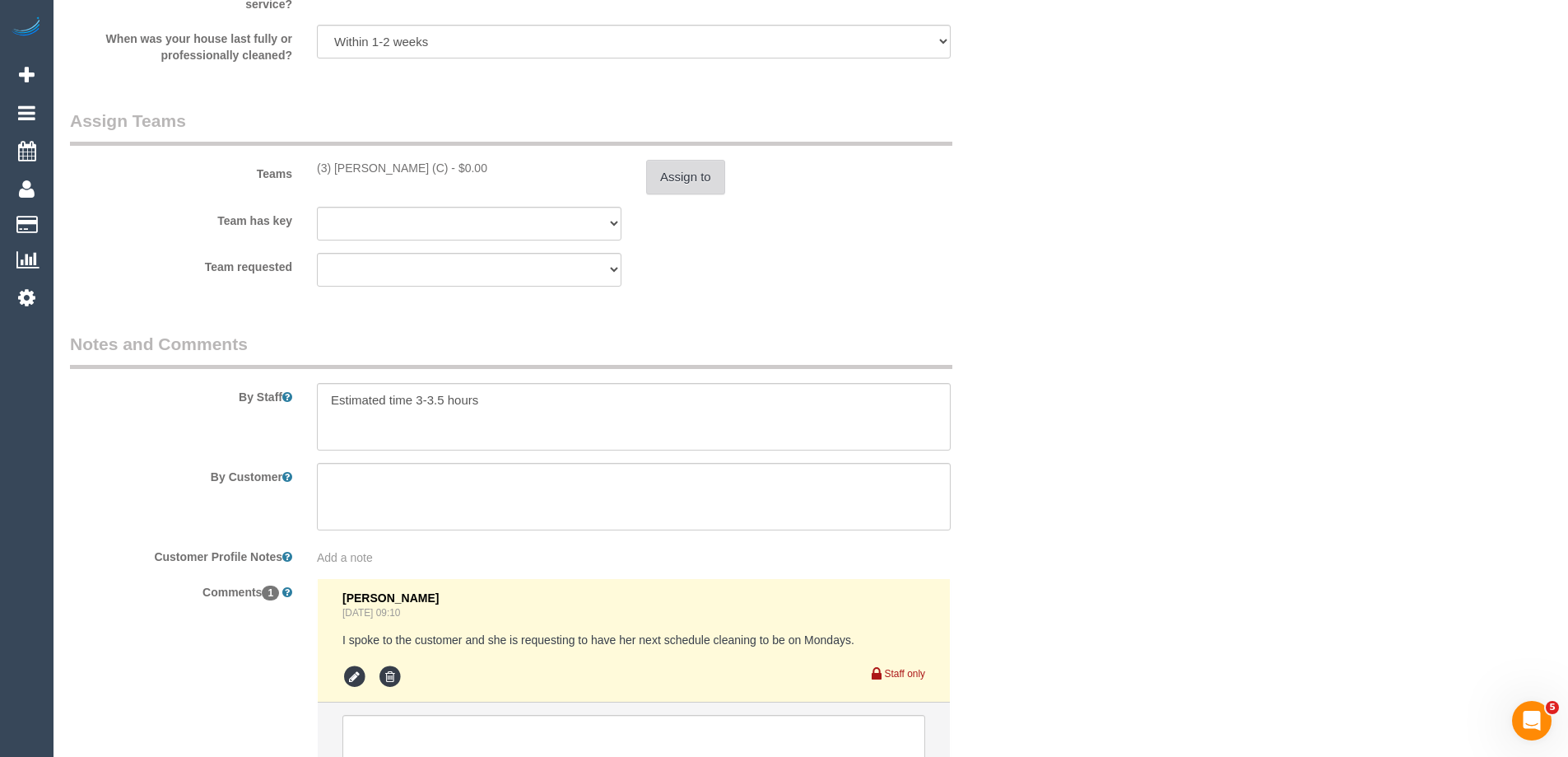
click at [702, 180] on button "Assign to" at bounding box center [685, 177] width 79 height 34
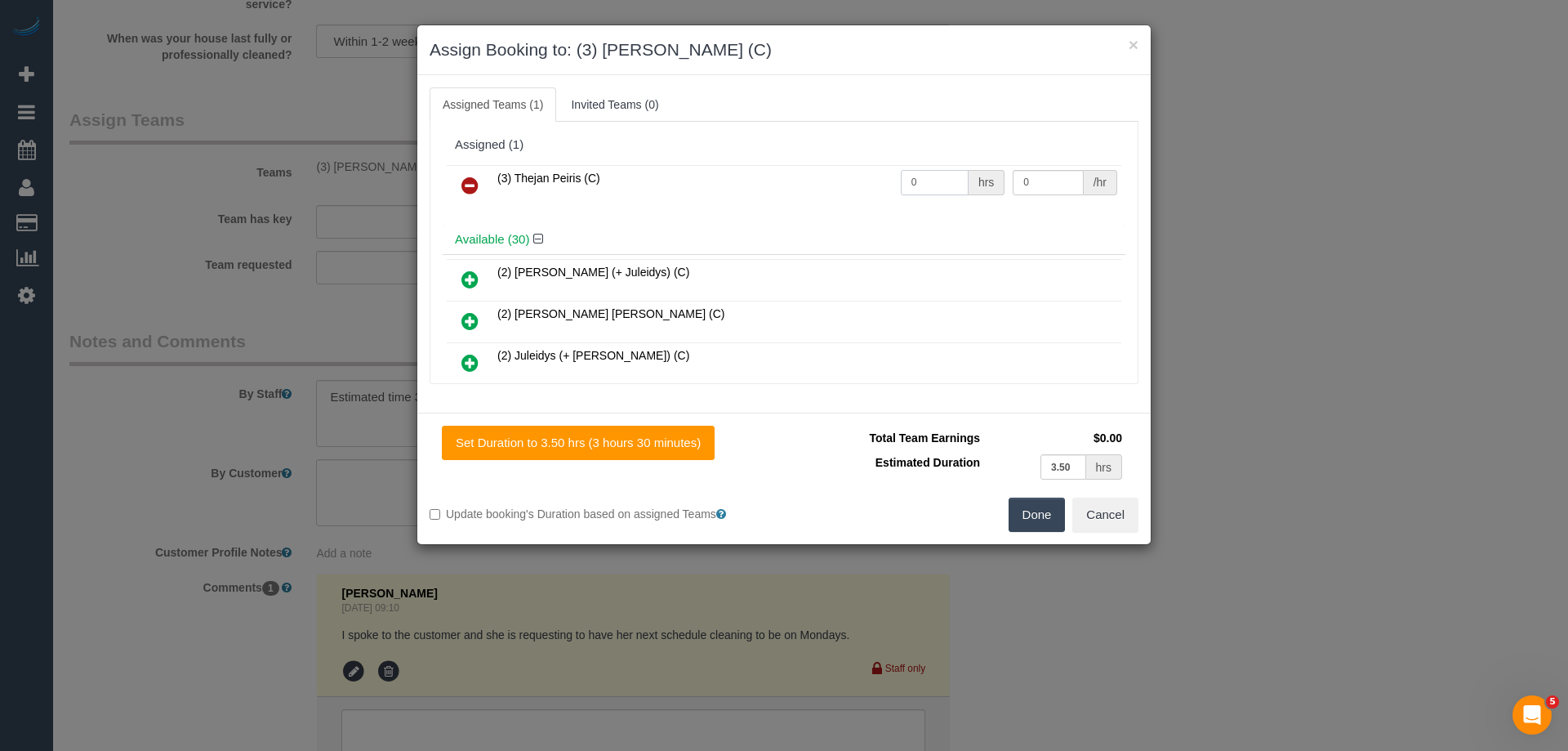
drag, startPoint x: 943, startPoint y: 179, endPoint x: 840, endPoint y: 175, distance: 103.1
click at [848, 176] on tr "(3) Thejan Peiris (C) 0 hrs 0 /hr" at bounding box center [784, 186] width 674 height 42
type input "1"
drag, startPoint x: 1036, startPoint y: 181, endPoint x: 939, endPoint y: 173, distance: 97.3
click at [939, 173] on tr "(3) Thejan Peiris (C) 1 hrs 0 /hr" at bounding box center [784, 186] width 674 height 42
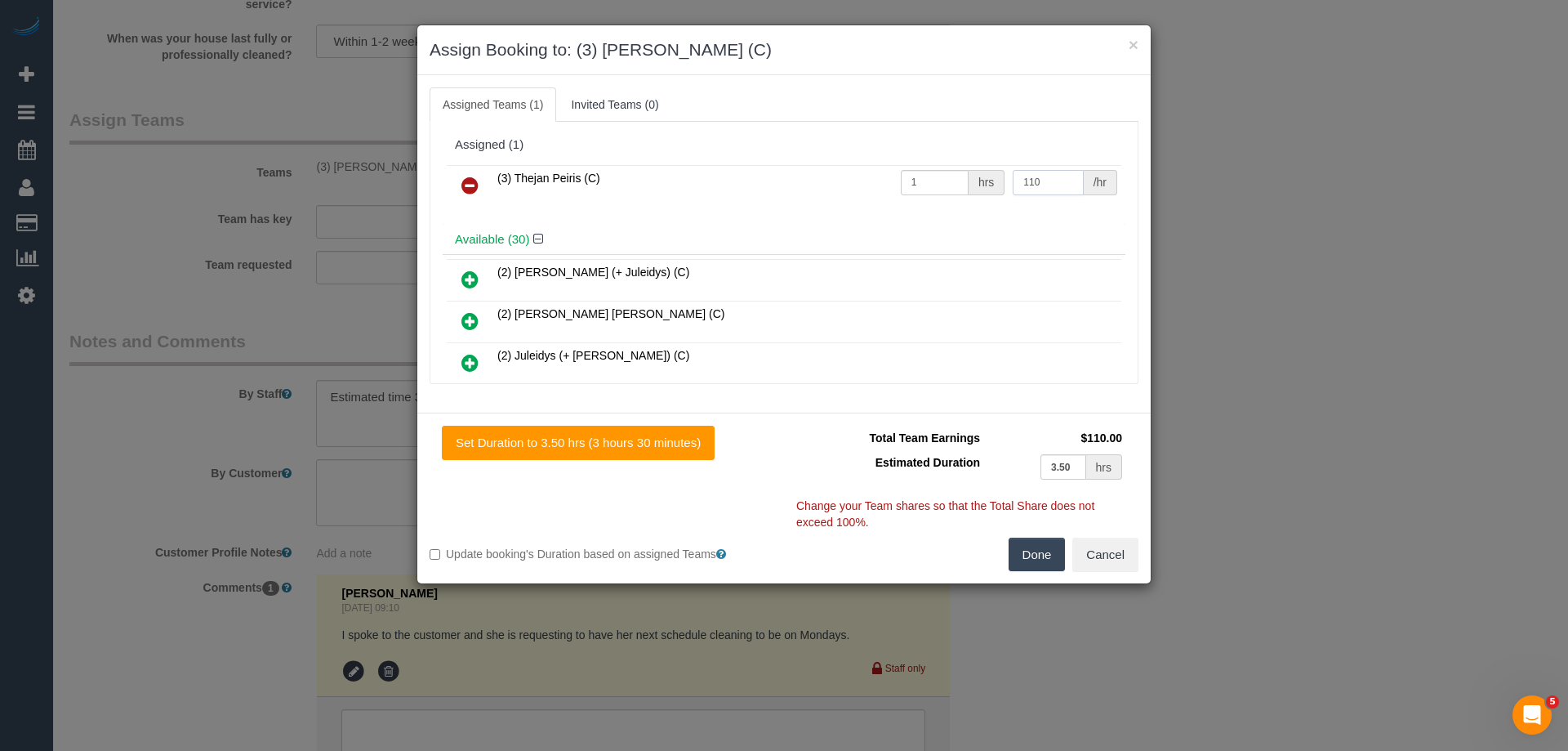
type input "110"
click at [1028, 550] on button "Done" at bounding box center [1037, 555] width 58 height 34
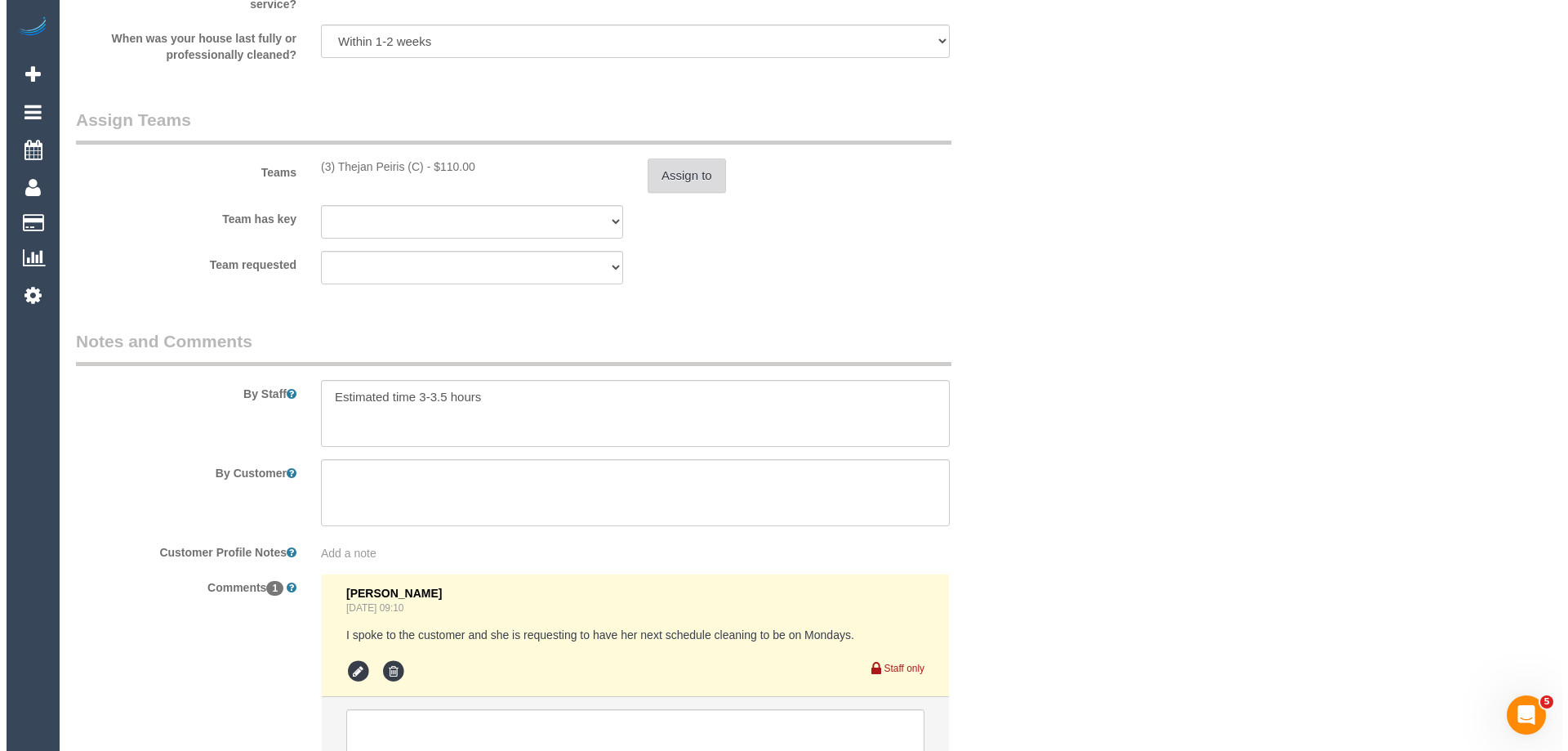
scroll to position [0, 0]
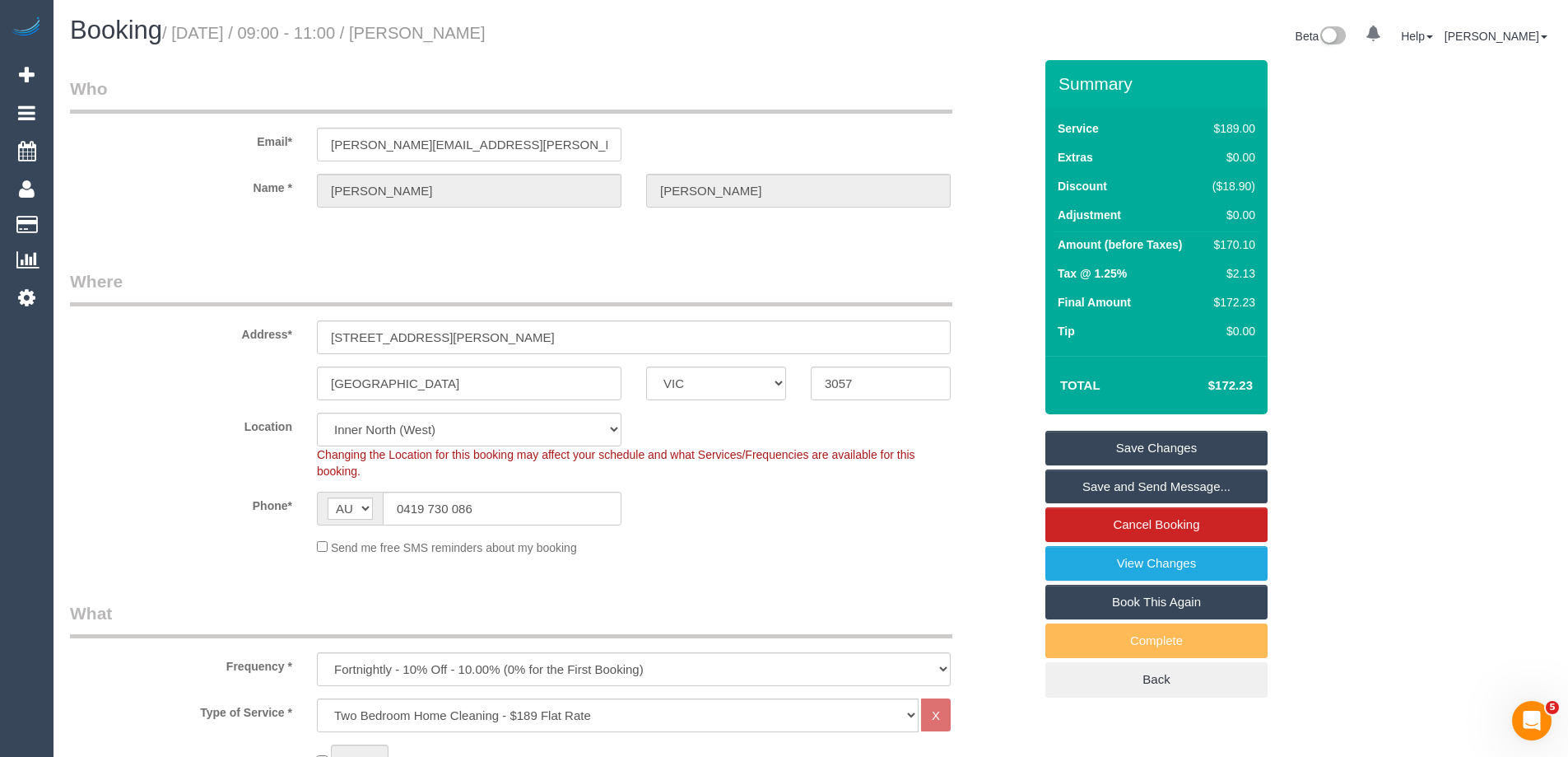
drag, startPoint x: 580, startPoint y: 31, endPoint x: 453, endPoint y: 21, distance: 127.4
click at [453, 21] on h1 "Booking / September 01, 2025 / 09:00 - 11:00 / Monique Brasher" at bounding box center [434, 30] width 728 height 28
copy small "Monique Brasher"
click at [1101, 488] on link "Save and Send Message..." at bounding box center [1156, 487] width 222 height 34
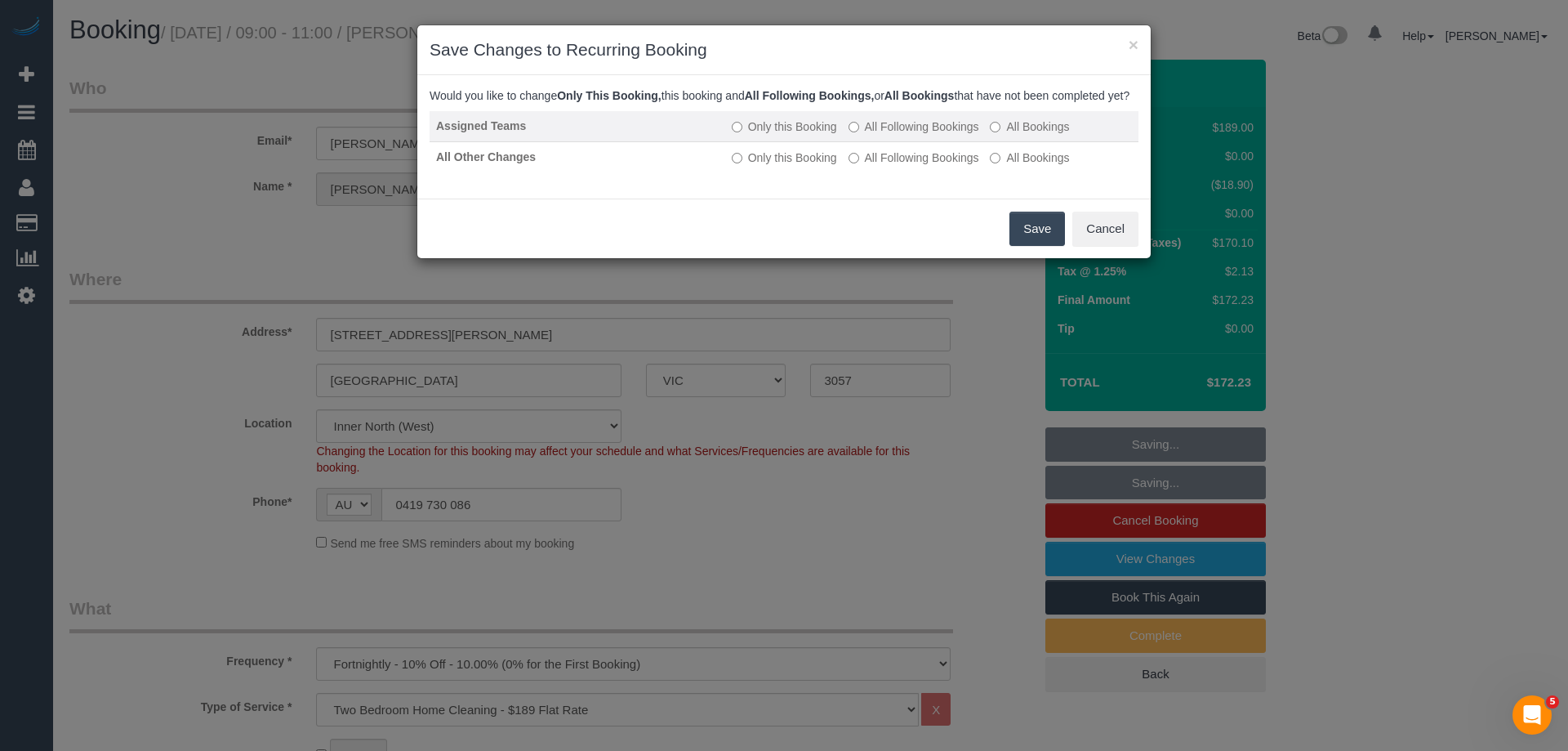
click at [893, 135] on label "All Following Bookings" at bounding box center [914, 126] width 130 height 16
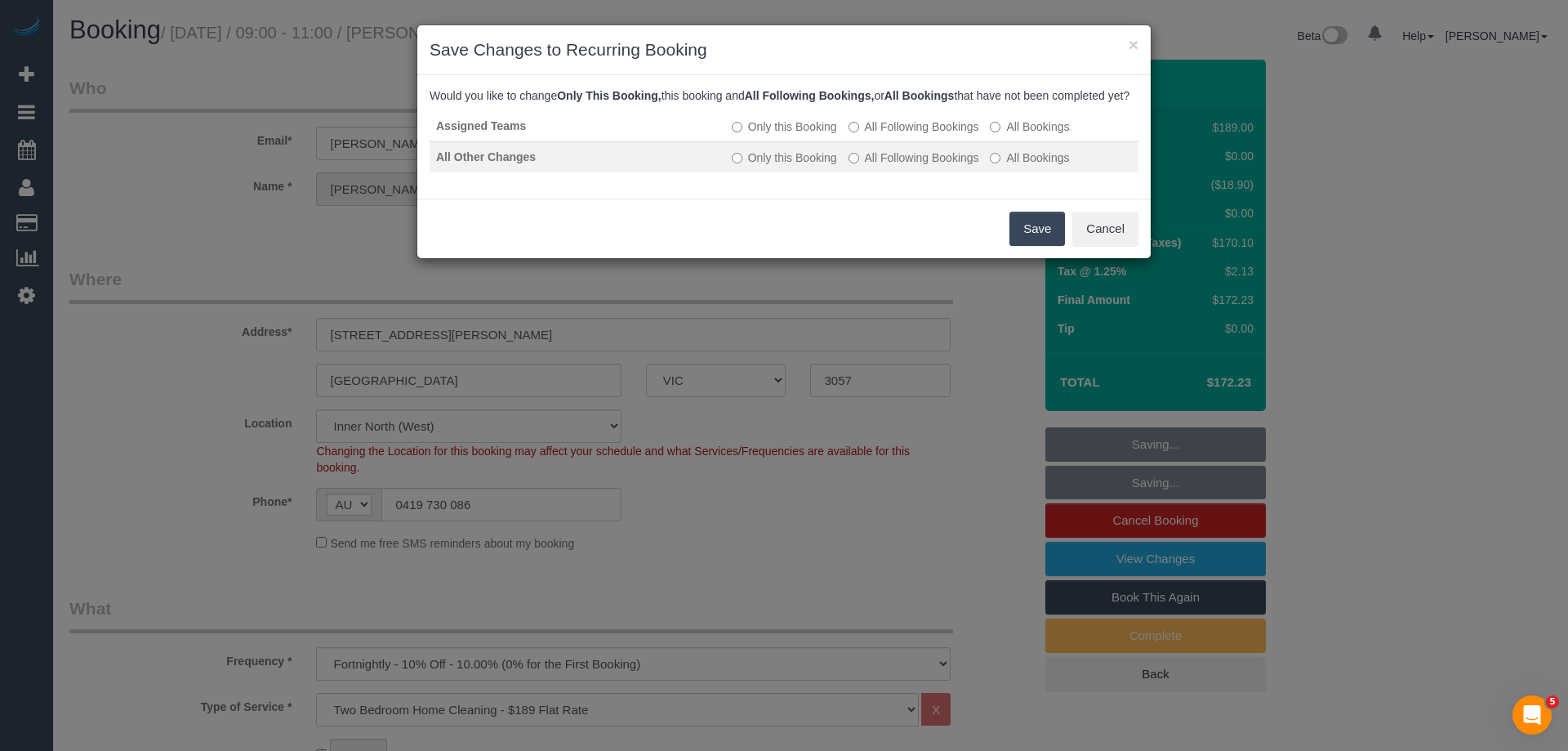
click at [878, 166] on label "All Following Bookings" at bounding box center [914, 157] width 130 height 16
click at [1032, 246] on button "Save" at bounding box center [1037, 229] width 56 height 34
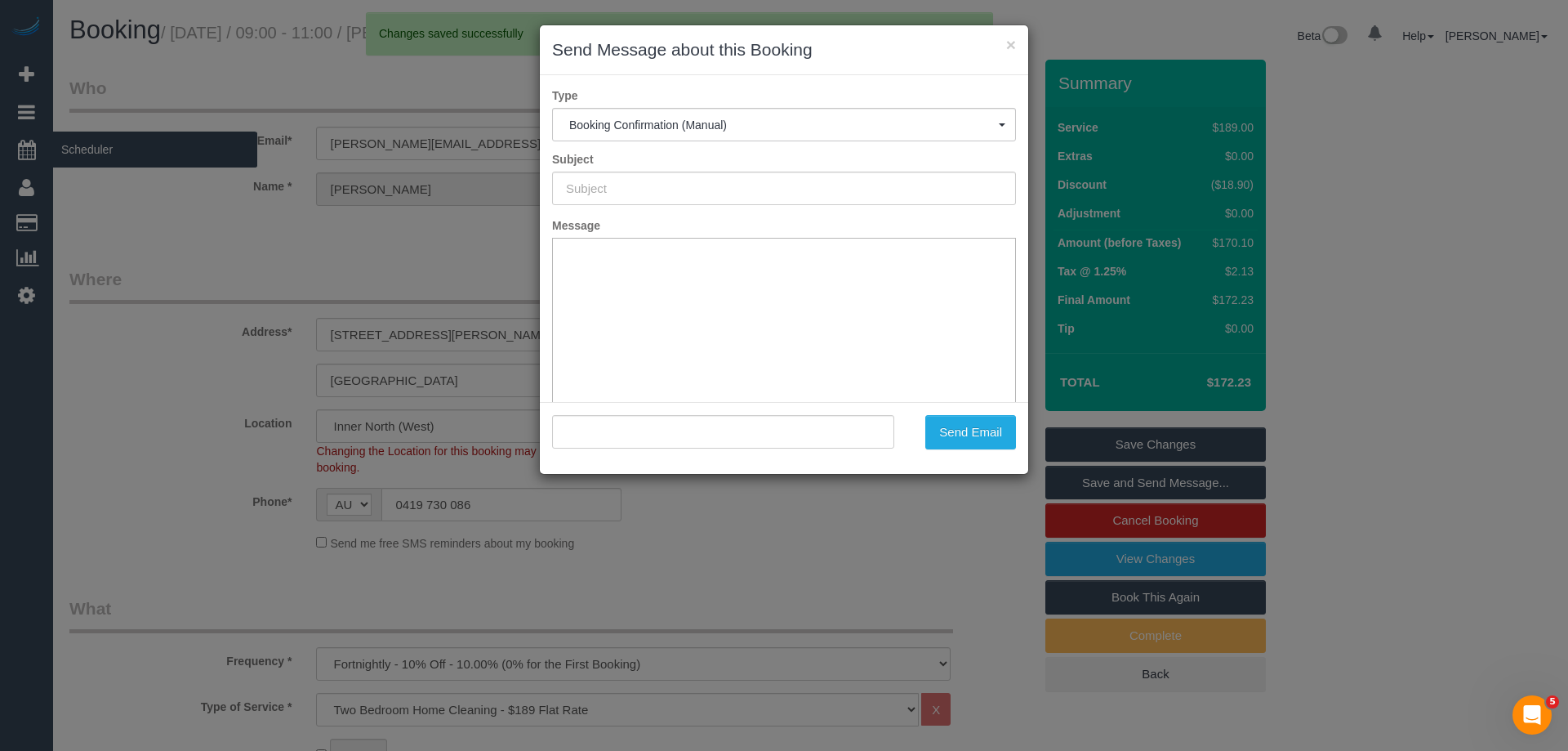
type input "Booking Confirmed"
type input ""Monique Brasher" <monique.brasher@rga.com>"
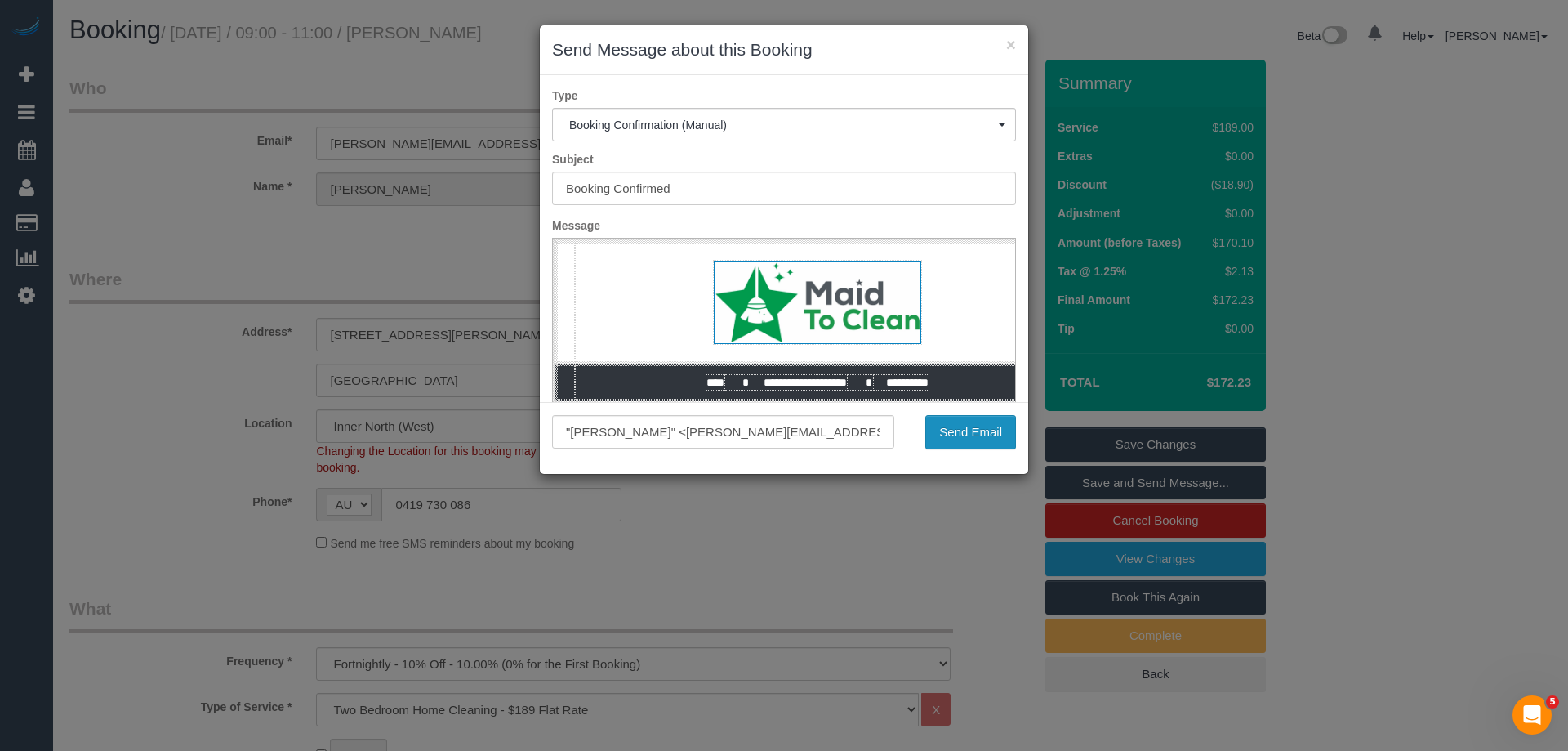
click at [970, 425] on button "Send Email" at bounding box center [971, 432] width 91 height 34
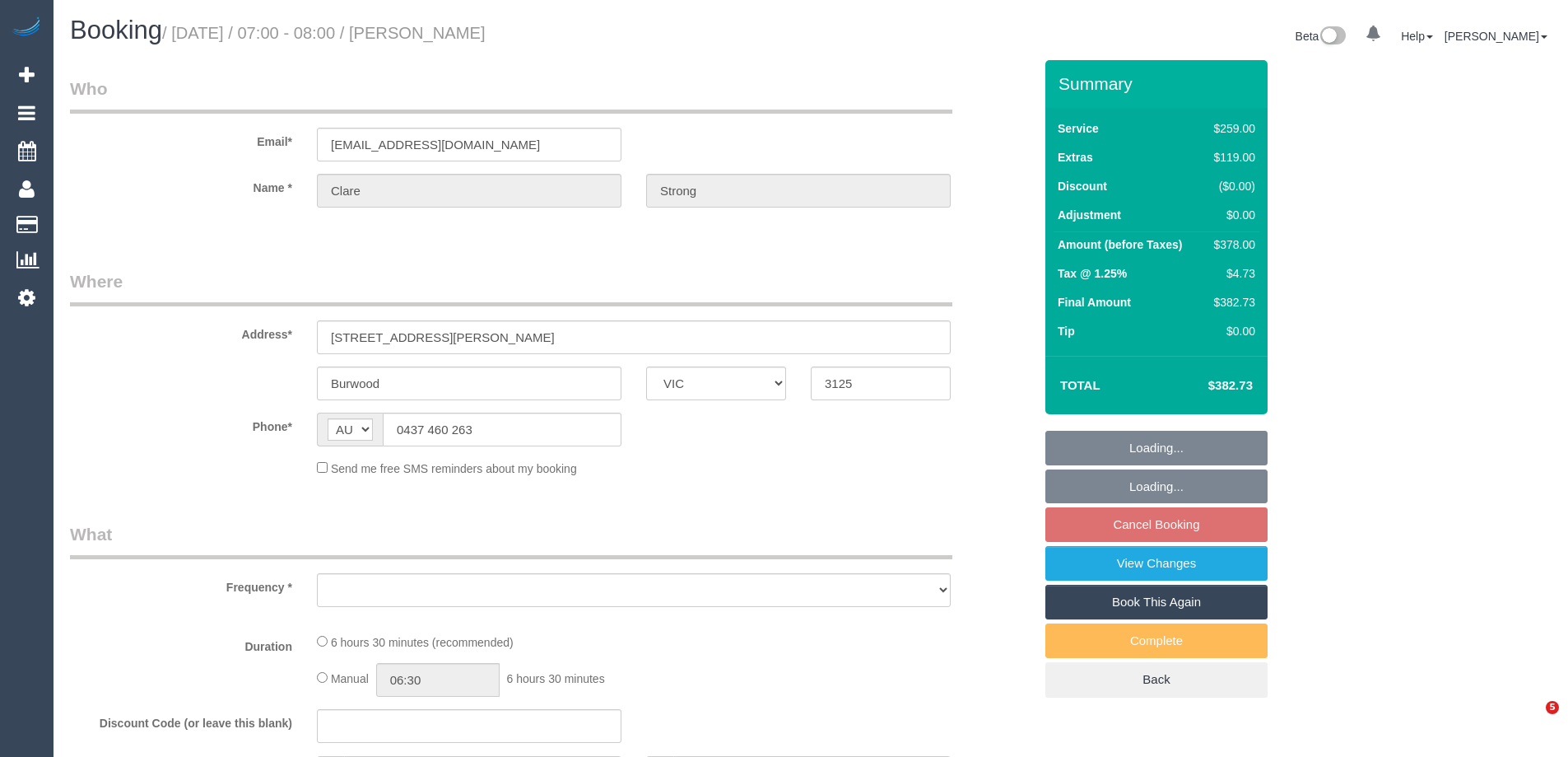
select select "VIC"
select select "object:522"
select select "string:stripe-pm_1QyWSq2GScqysDRV8XnbEdii"
select select "spot1"
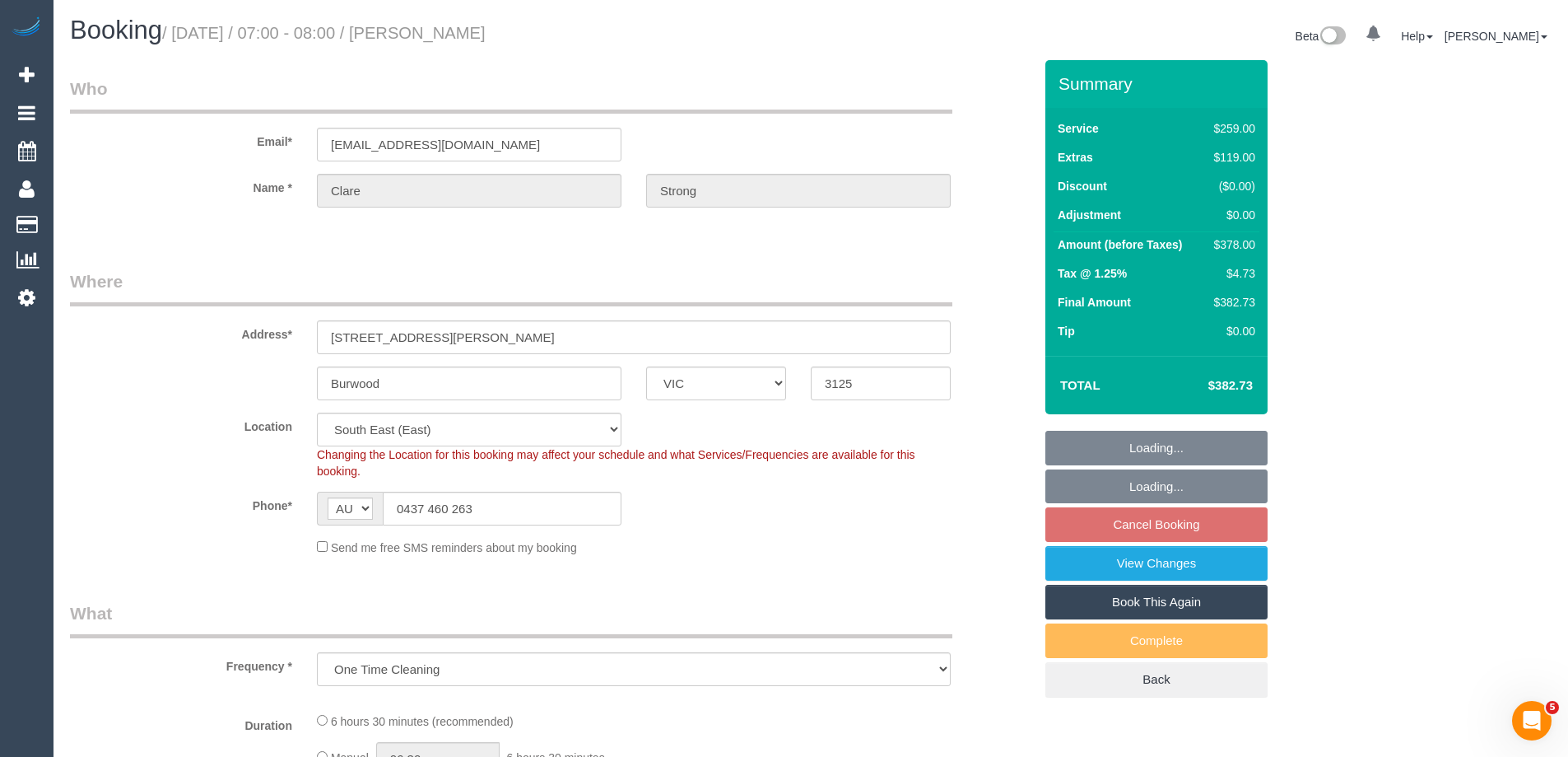
select select "object:630"
select select "number:27"
select select "number:14"
select select "number:19"
select select "number:22"
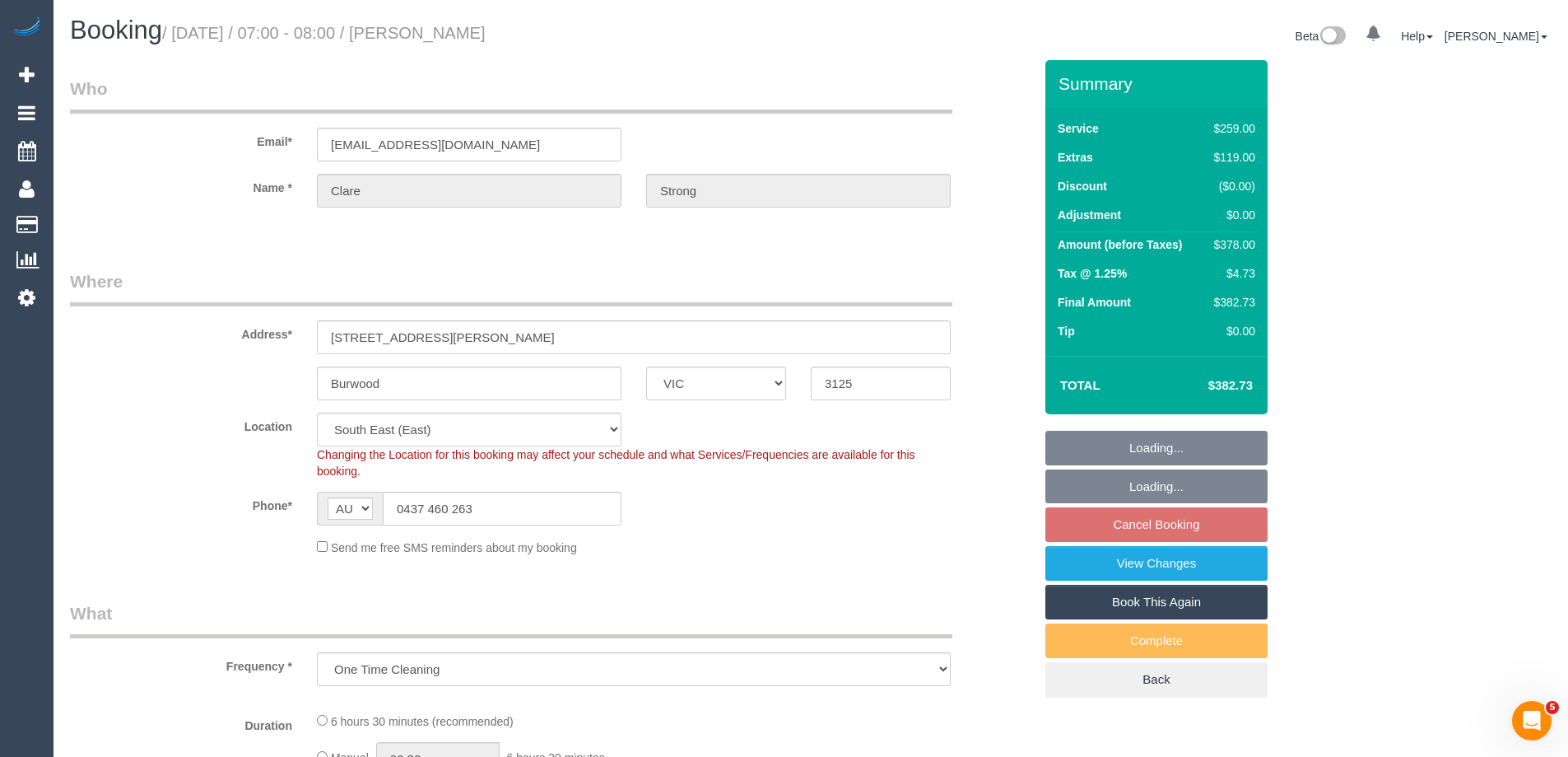
select select "number:35"
select select "number:13"
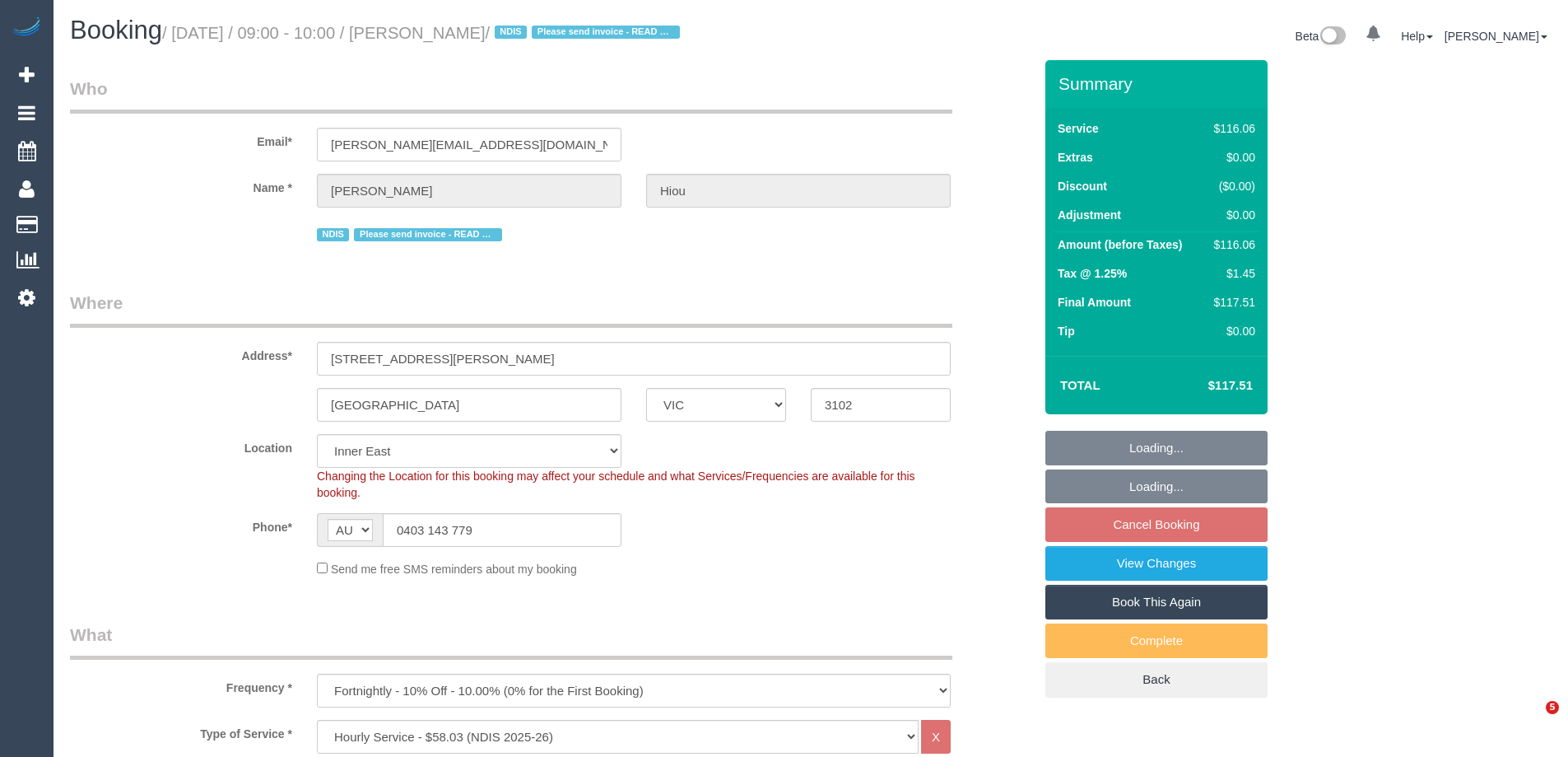
select select "VIC"
select select "number:28"
select select "number:14"
select select "number:19"
select select "number:23"
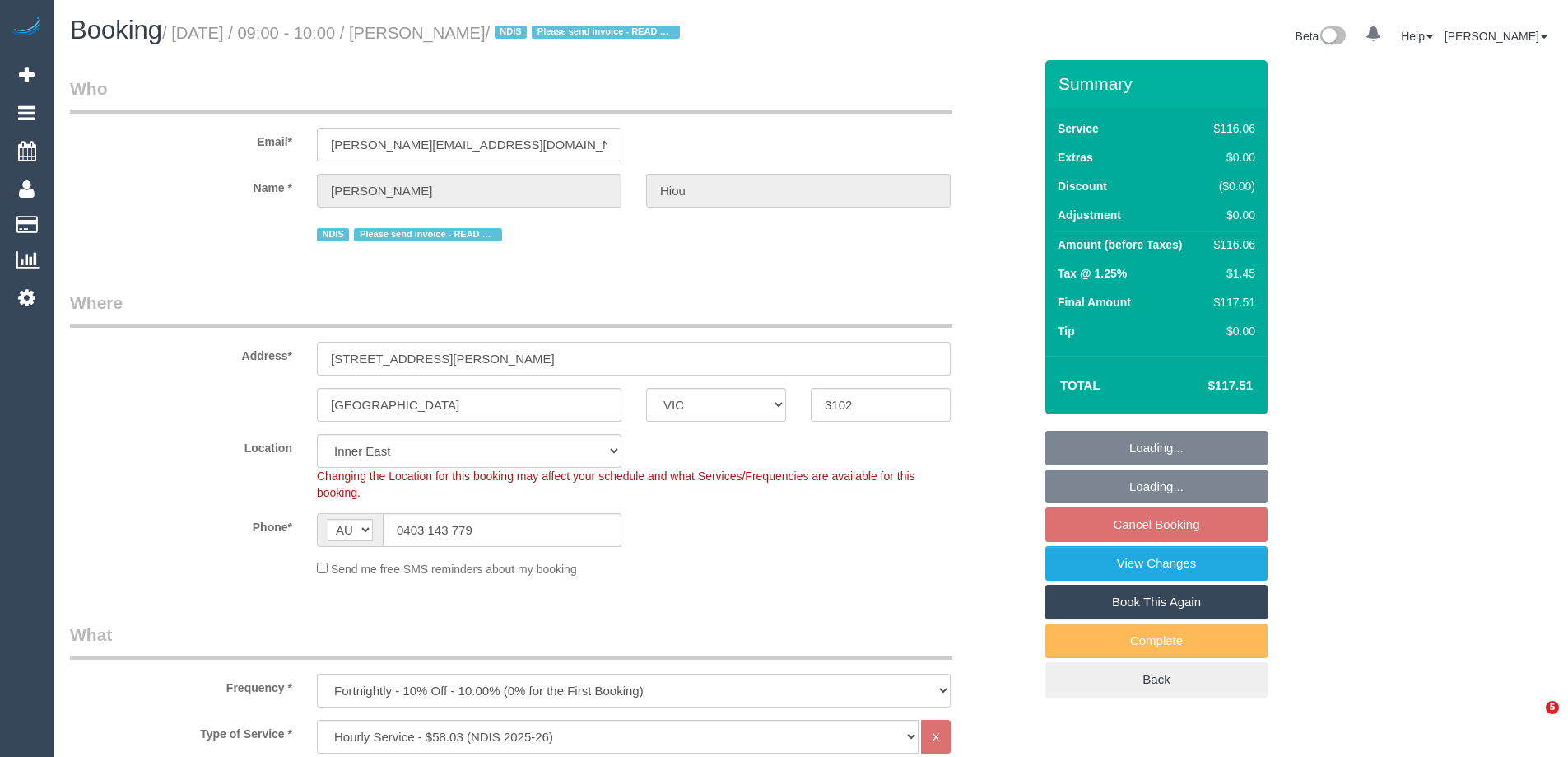
select select "number:11"
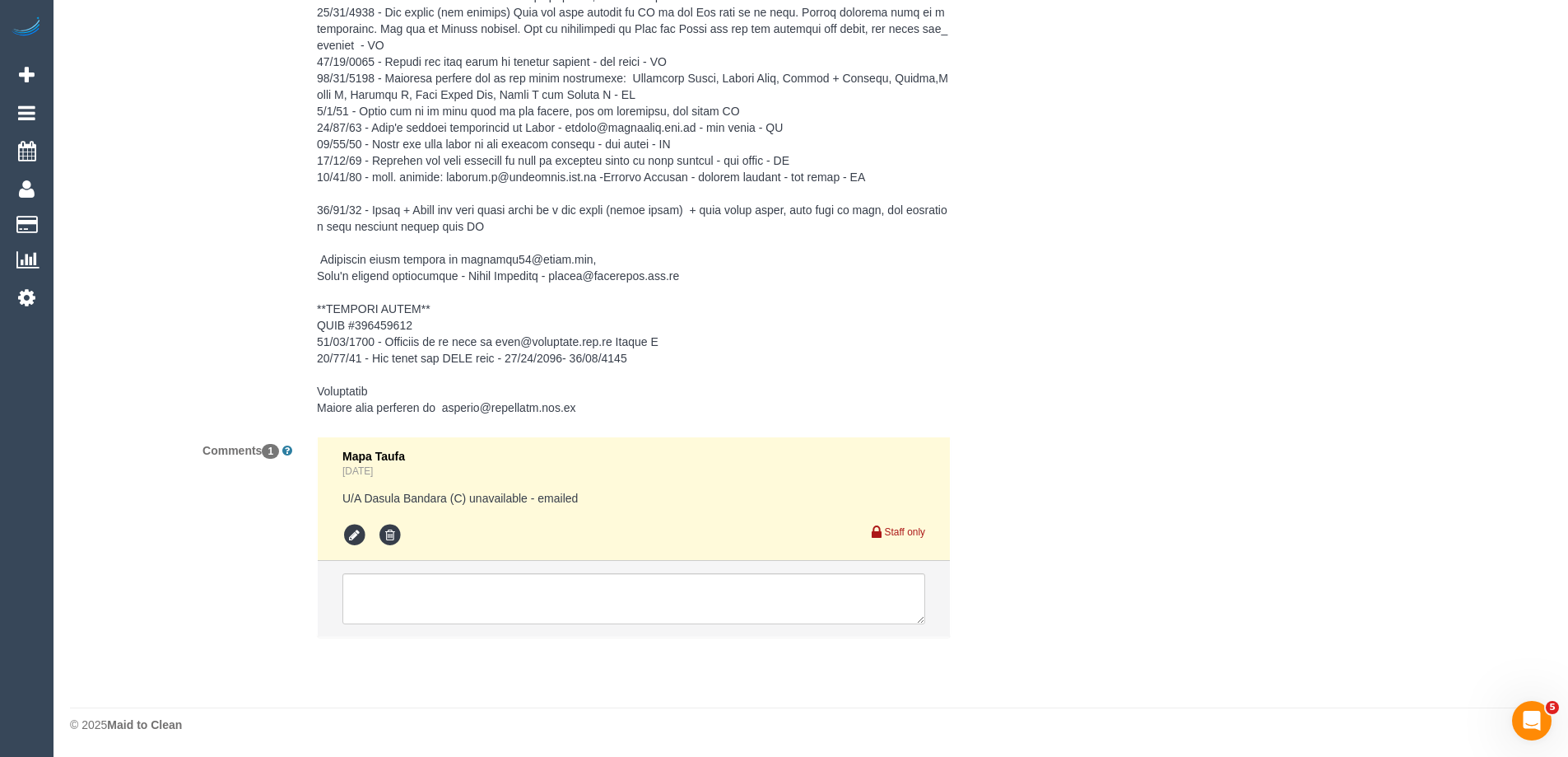
scroll to position [2214, 0]
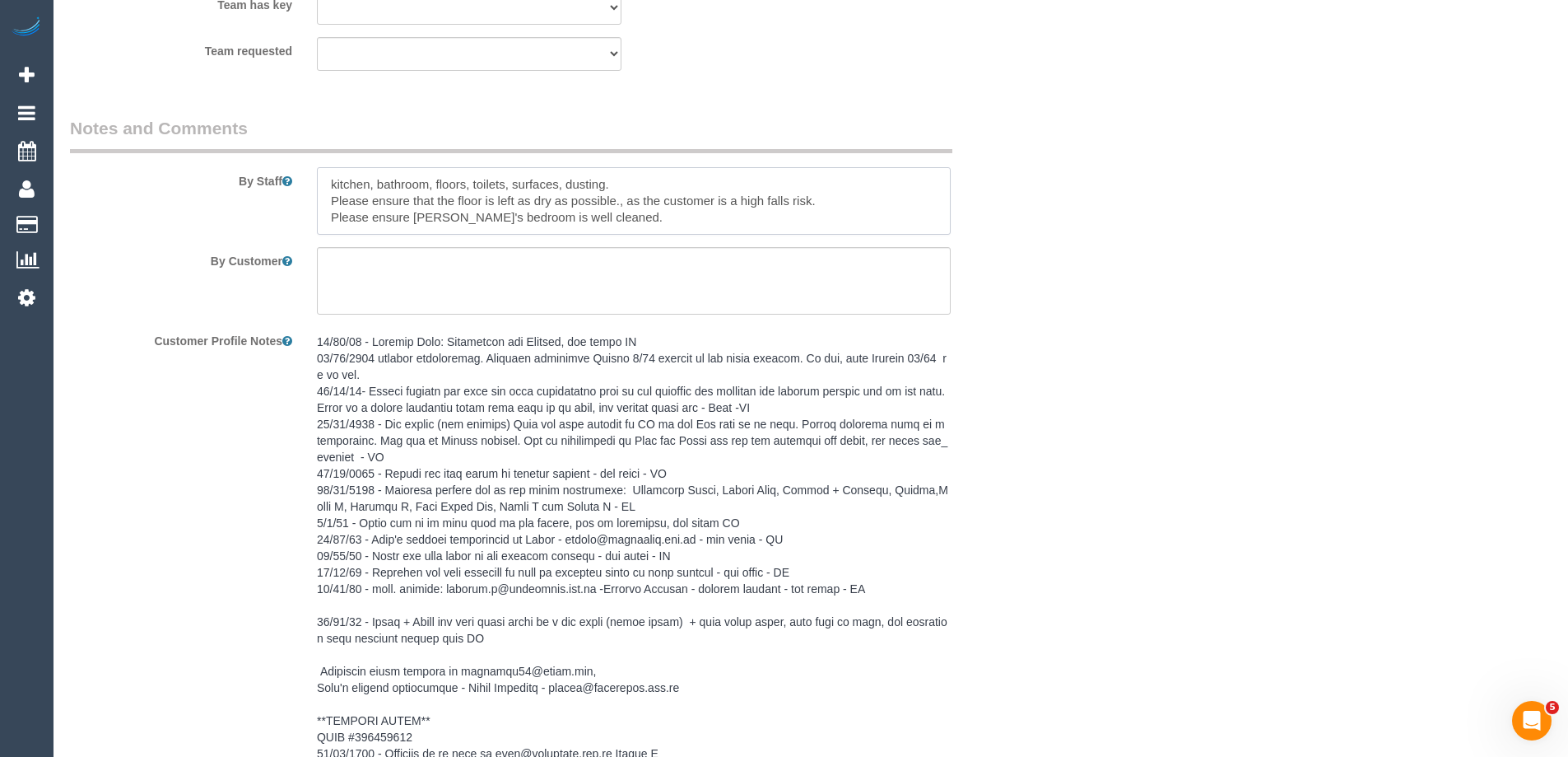
click at [322, 183] on textarea at bounding box center [634, 201] width 634 height 68
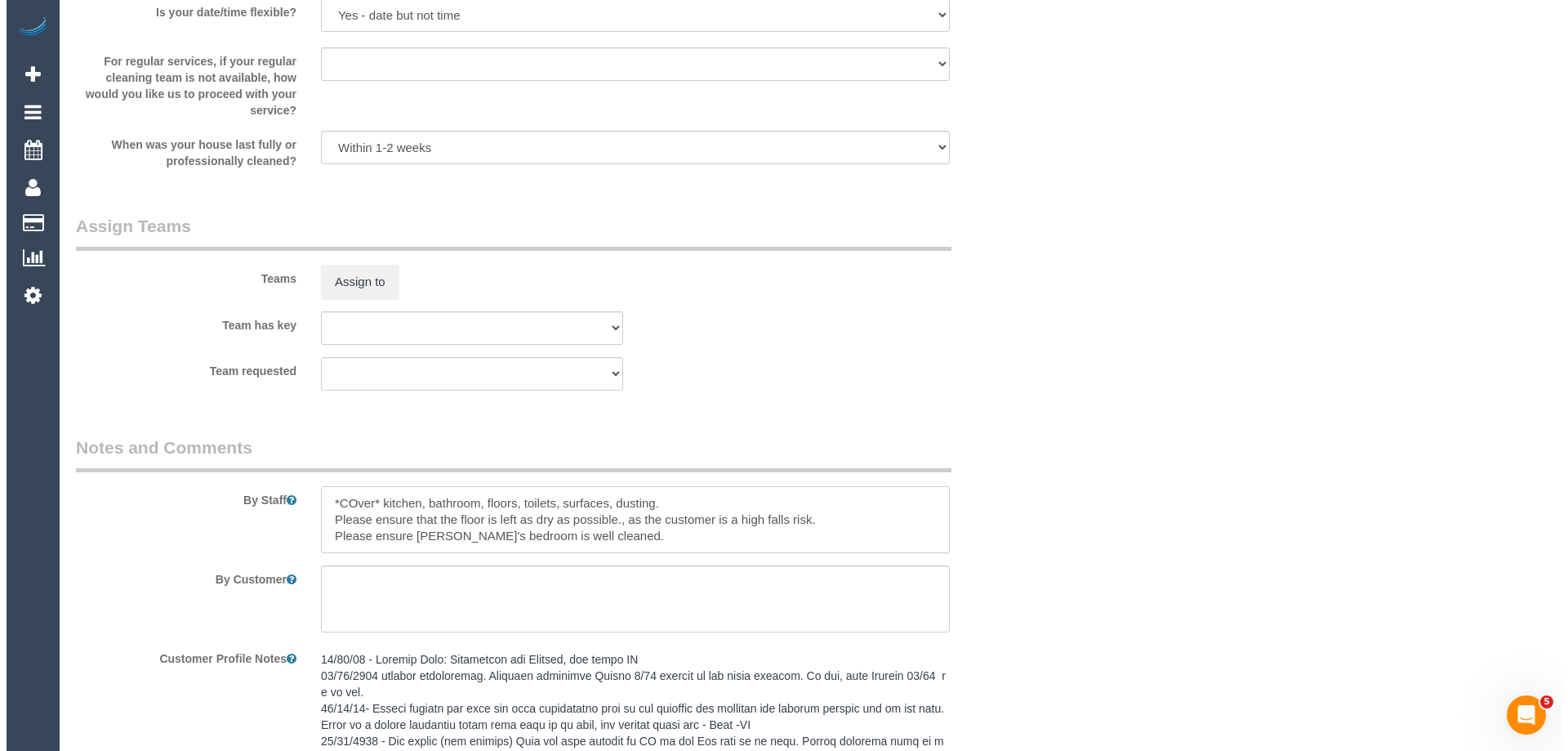
scroll to position [1869, 0]
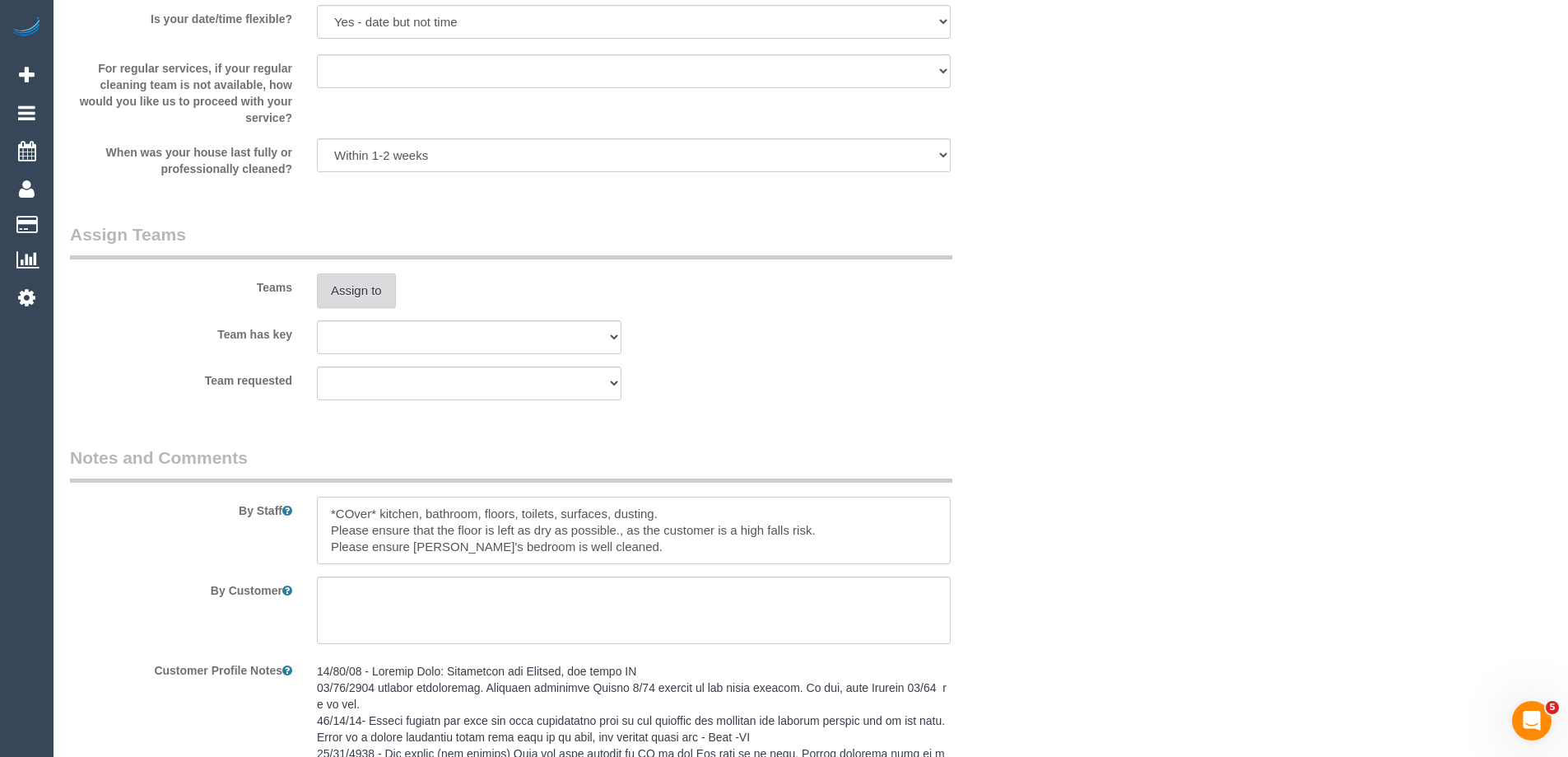
type textarea "*COver* kitchen, bathroom, floors, toilets, surfaces, dusting. Please ensure th…"
click at [326, 295] on button "Assign to" at bounding box center [356, 290] width 79 height 34
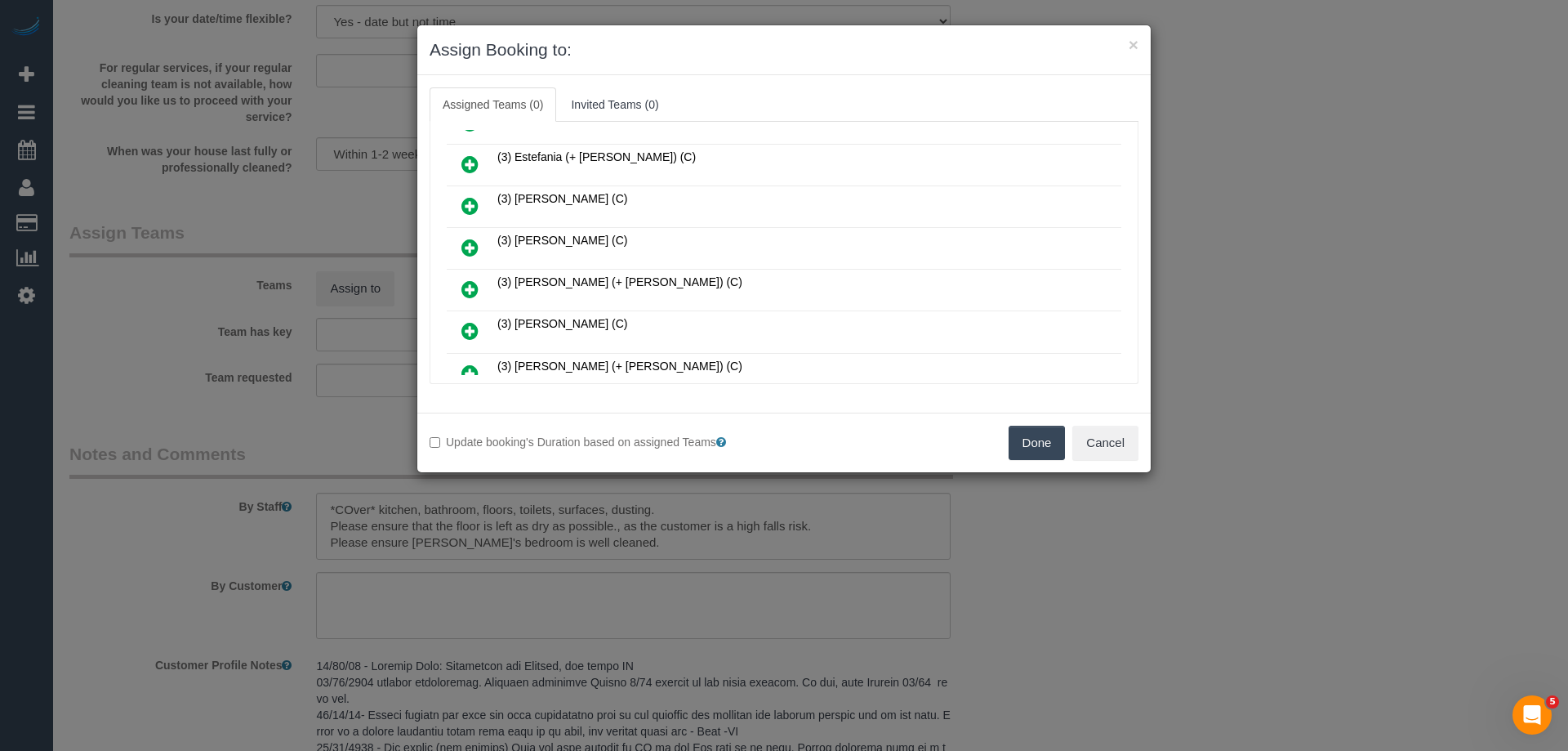
click at [454, 206] on link at bounding box center [469, 206] width 39 height 33
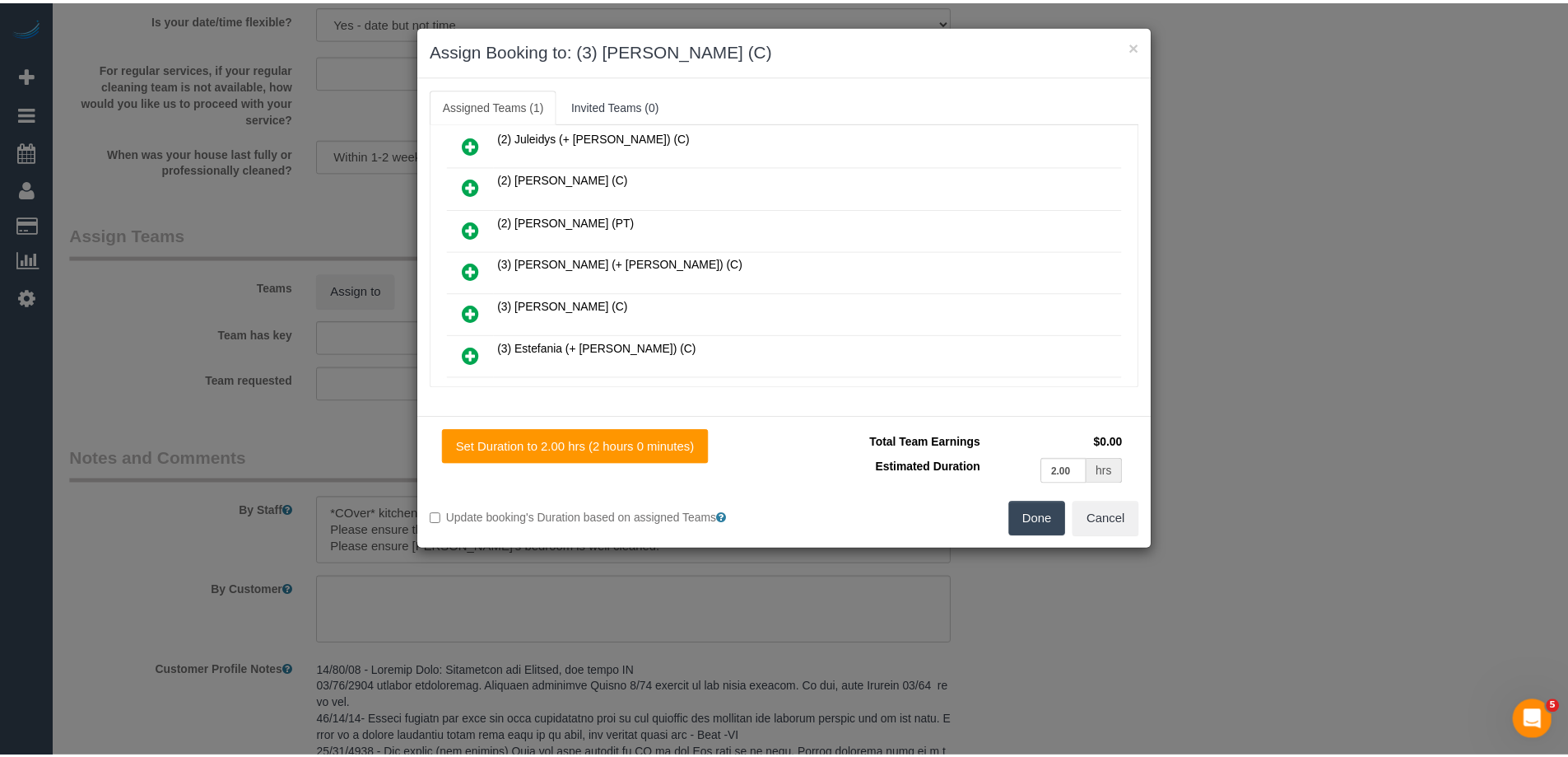
scroll to position [0, 0]
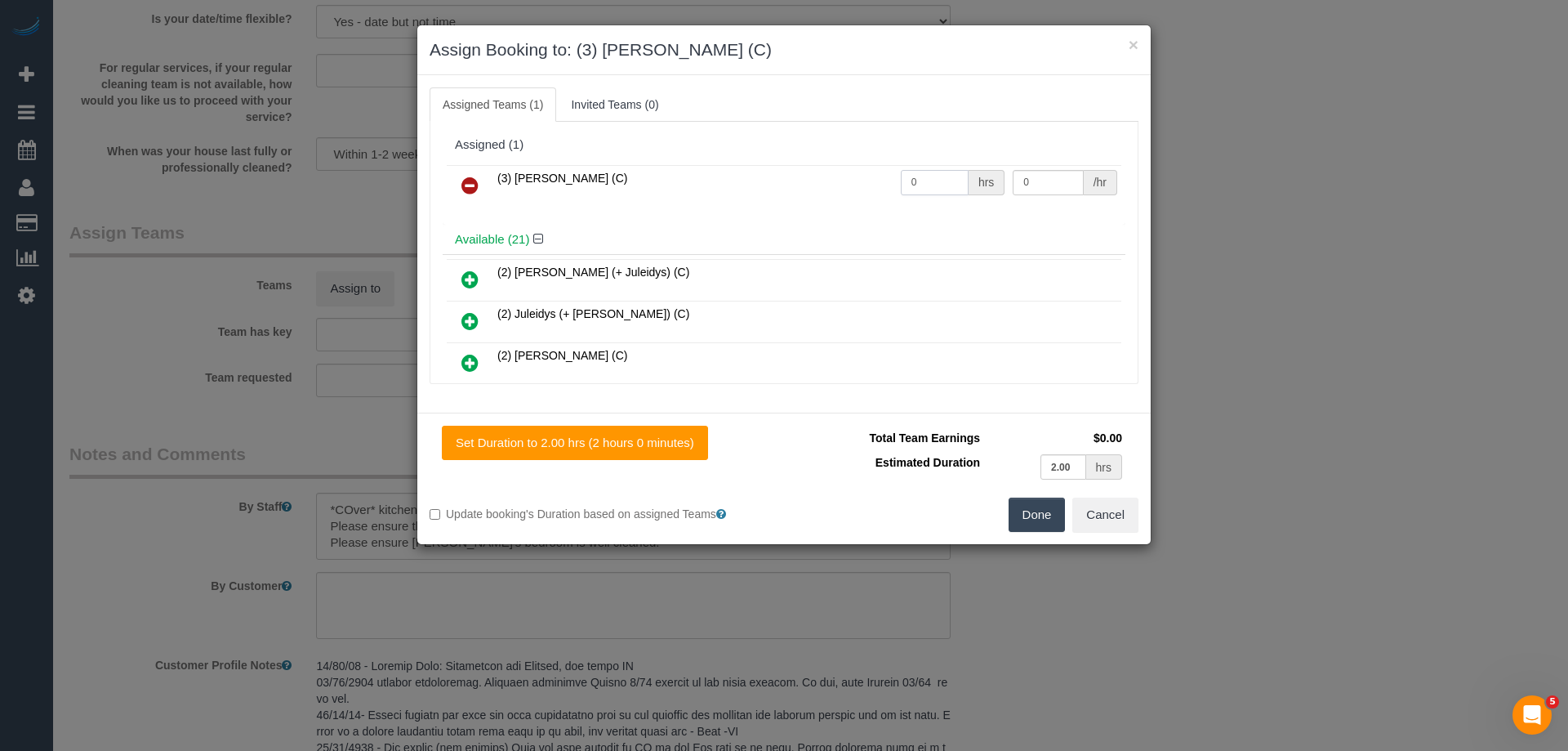
drag, startPoint x: 927, startPoint y: 181, endPoint x: 813, endPoint y: 179, distance: 114.0
click at [869, 179] on tr "(3) Imanuil Afiuo (C) 0 hrs 0 /hr" at bounding box center [784, 186] width 674 height 42
type input "2"
drag, startPoint x: 1040, startPoint y: 182, endPoint x: 786, endPoint y: 149, distance: 256.1
click at [929, 166] on tr "(3) Imanuil Afiuo (C) 2 hrs 0 /hr" at bounding box center [784, 186] width 674 height 42
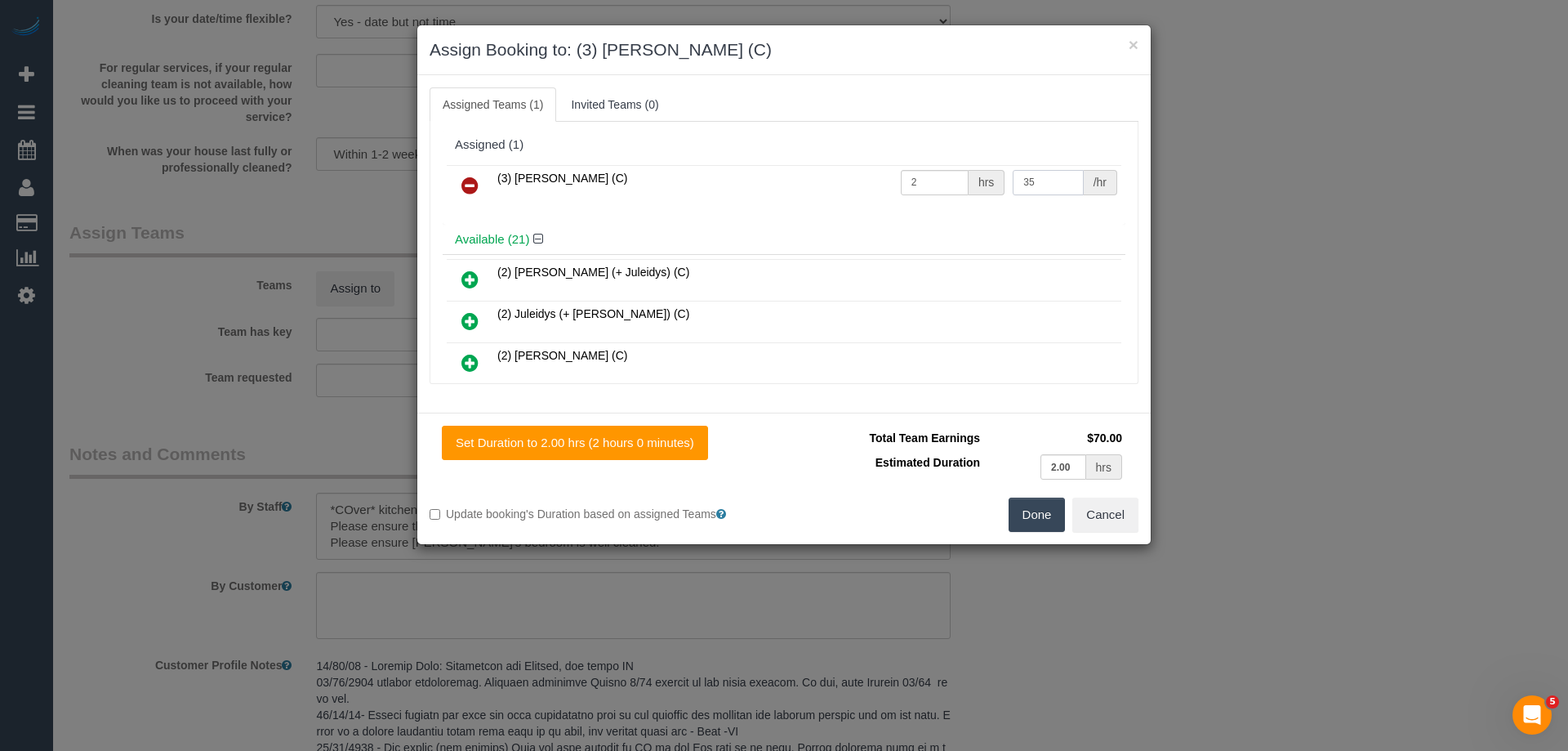
type input "35"
click at [1049, 506] on button "Done" at bounding box center [1037, 515] width 58 height 34
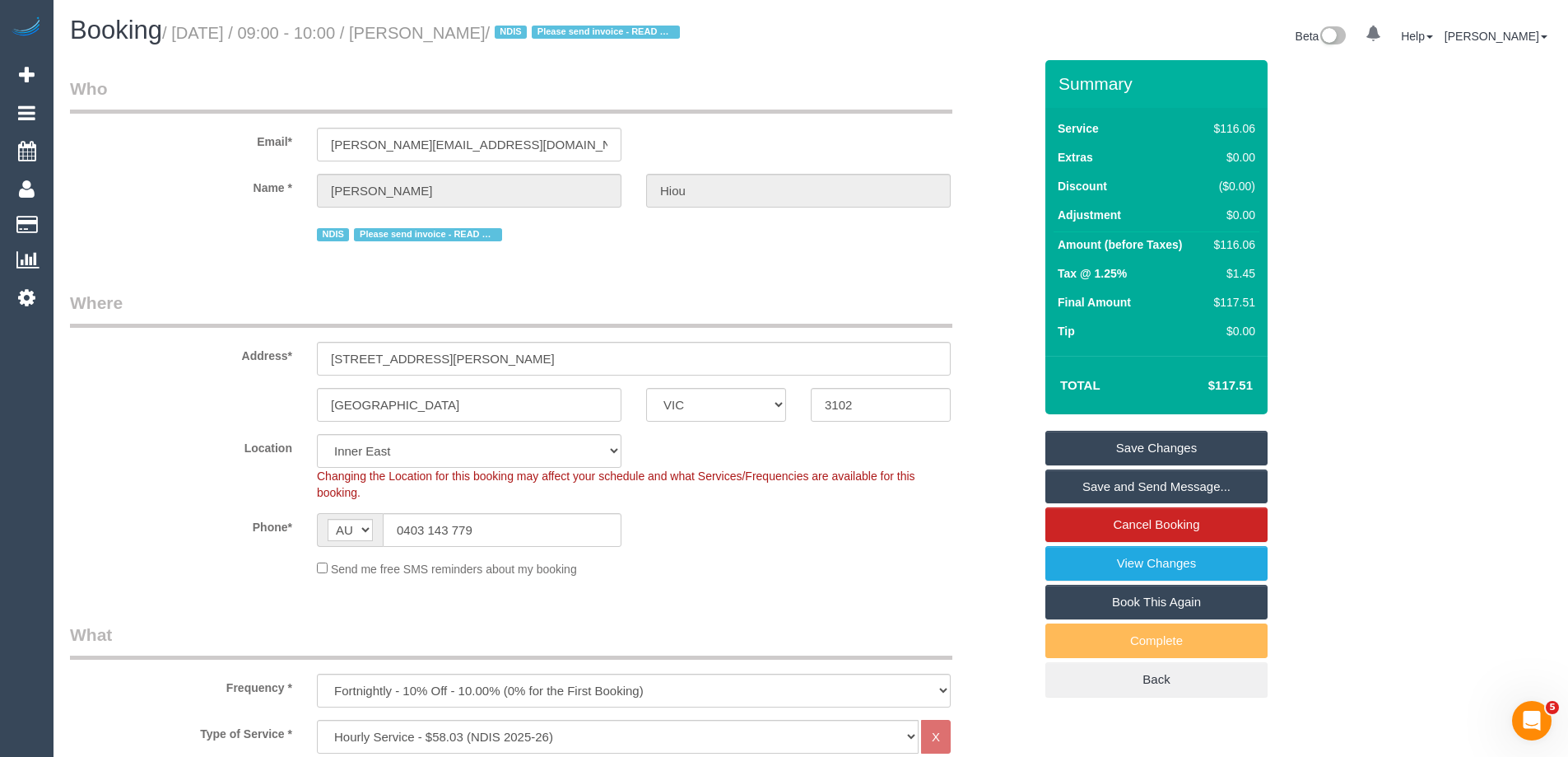
drag, startPoint x: 528, startPoint y: 37, endPoint x: 456, endPoint y: 33, distance: 72.1
click at [456, 33] on small "/ September 01, 2025 / 09:00 - 10:00 / Mary Hiou / NDIS Please send invoice - R…" at bounding box center [423, 32] width 523 height 18
copy small "Mary Hiou"
click at [1092, 497] on link "Save and Send Message..." at bounding box center [1156, 487] width 222 height 34
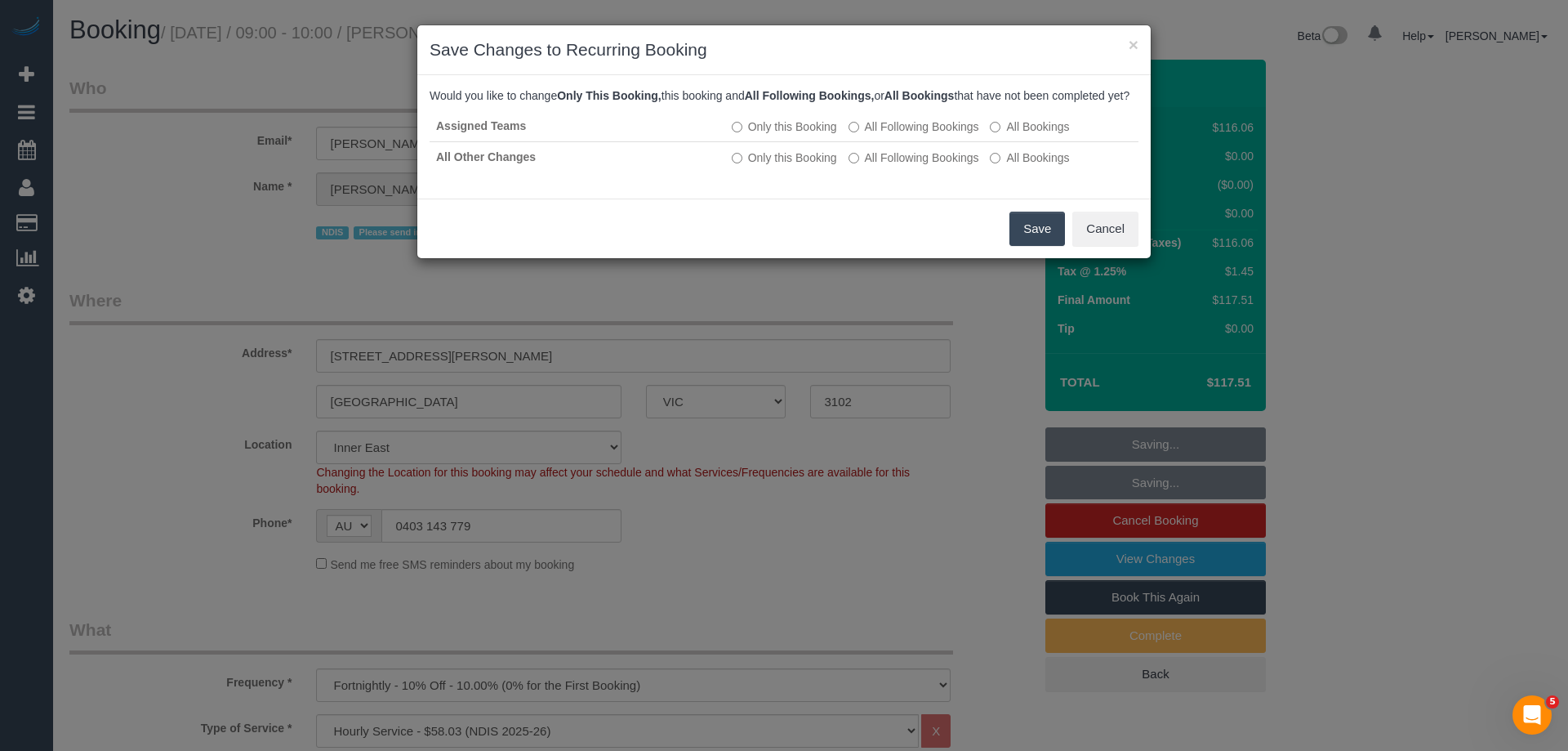
click at [1033, 246] on button "Save" at bounding box center [1037, 229] width 56 height 34
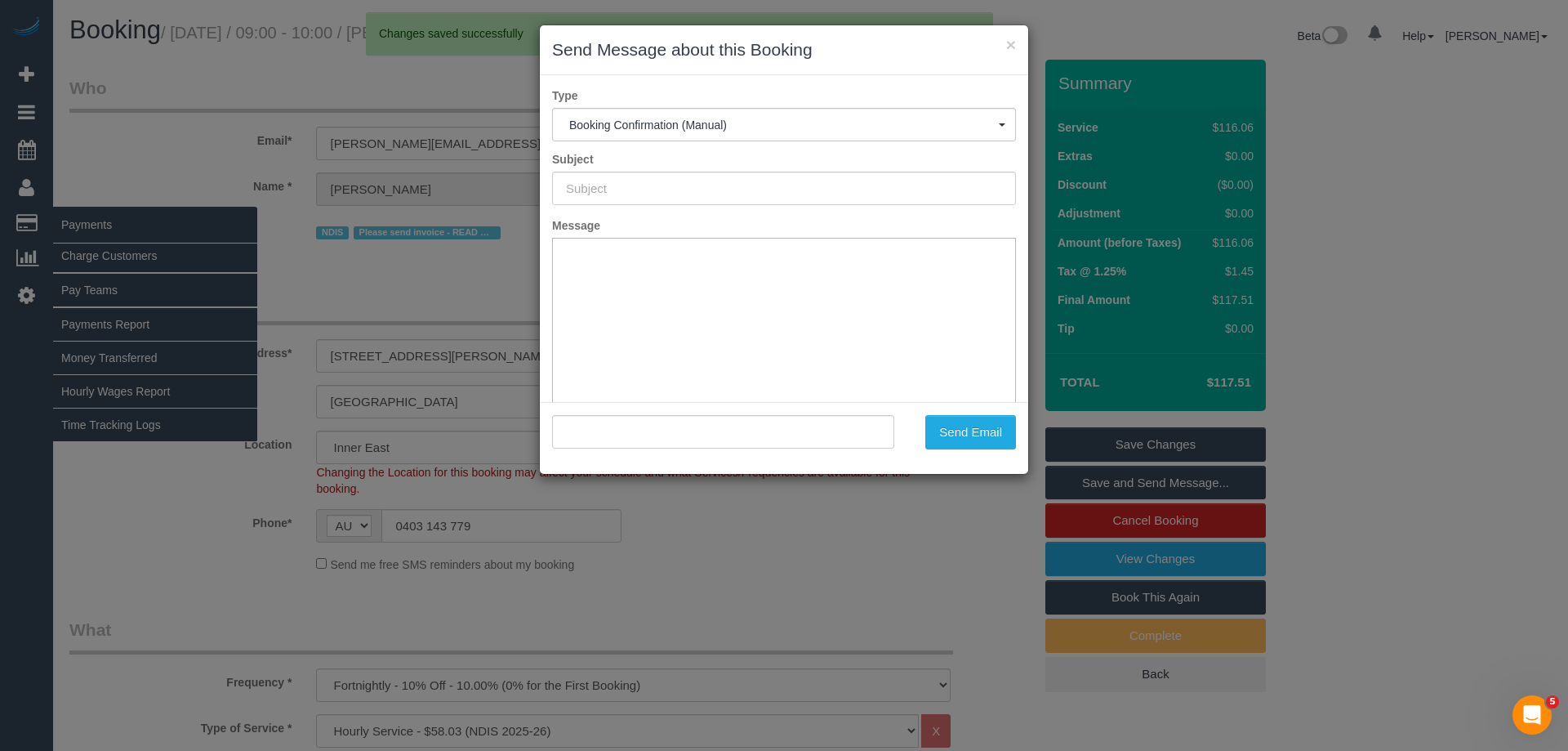
type input "Booking Confirmed"
type input ""Mary Hiou" <sarahs@brainlink.org.au>"
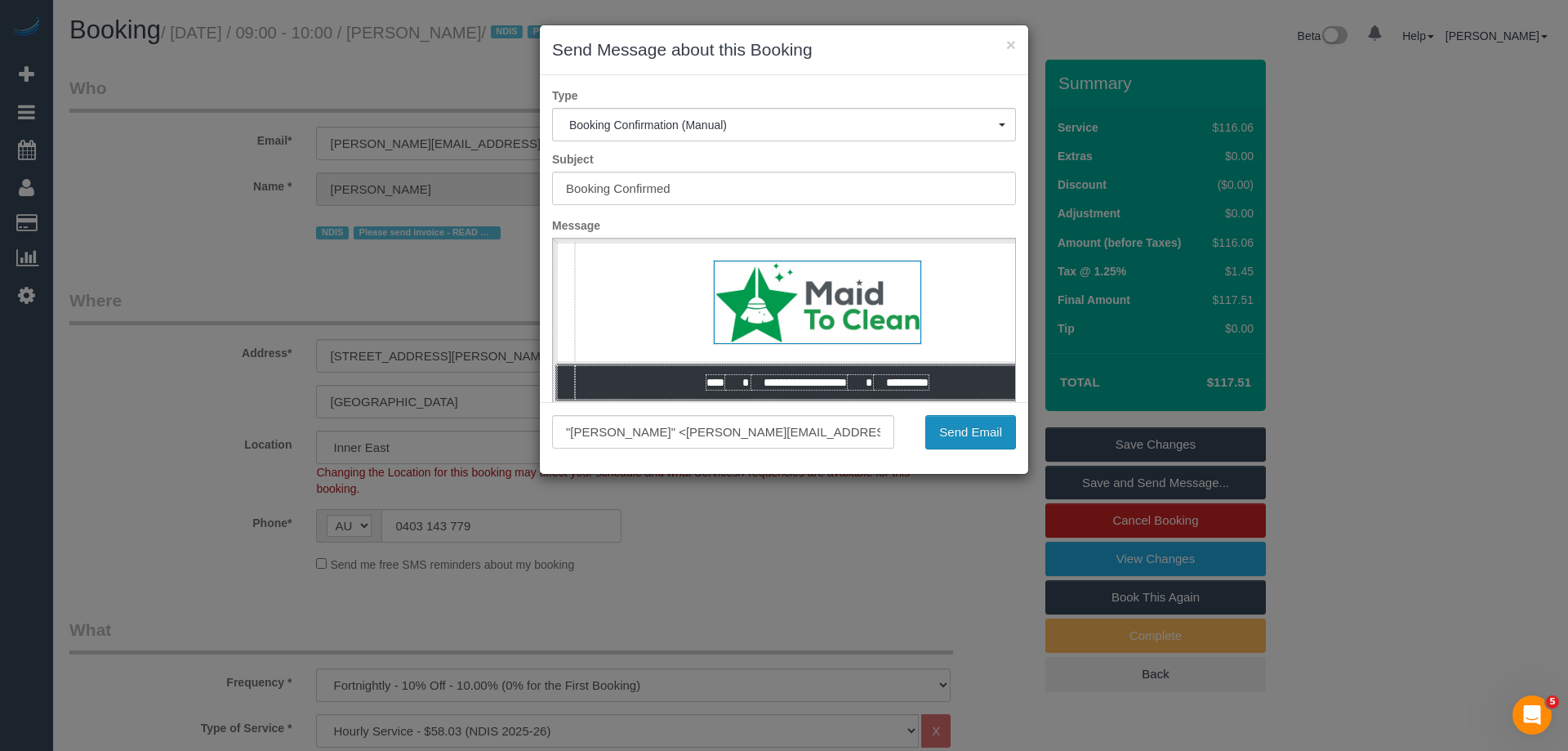
click at [943, 435] on button "Send Email" at bounding box center [971, 432] width 91 height 34
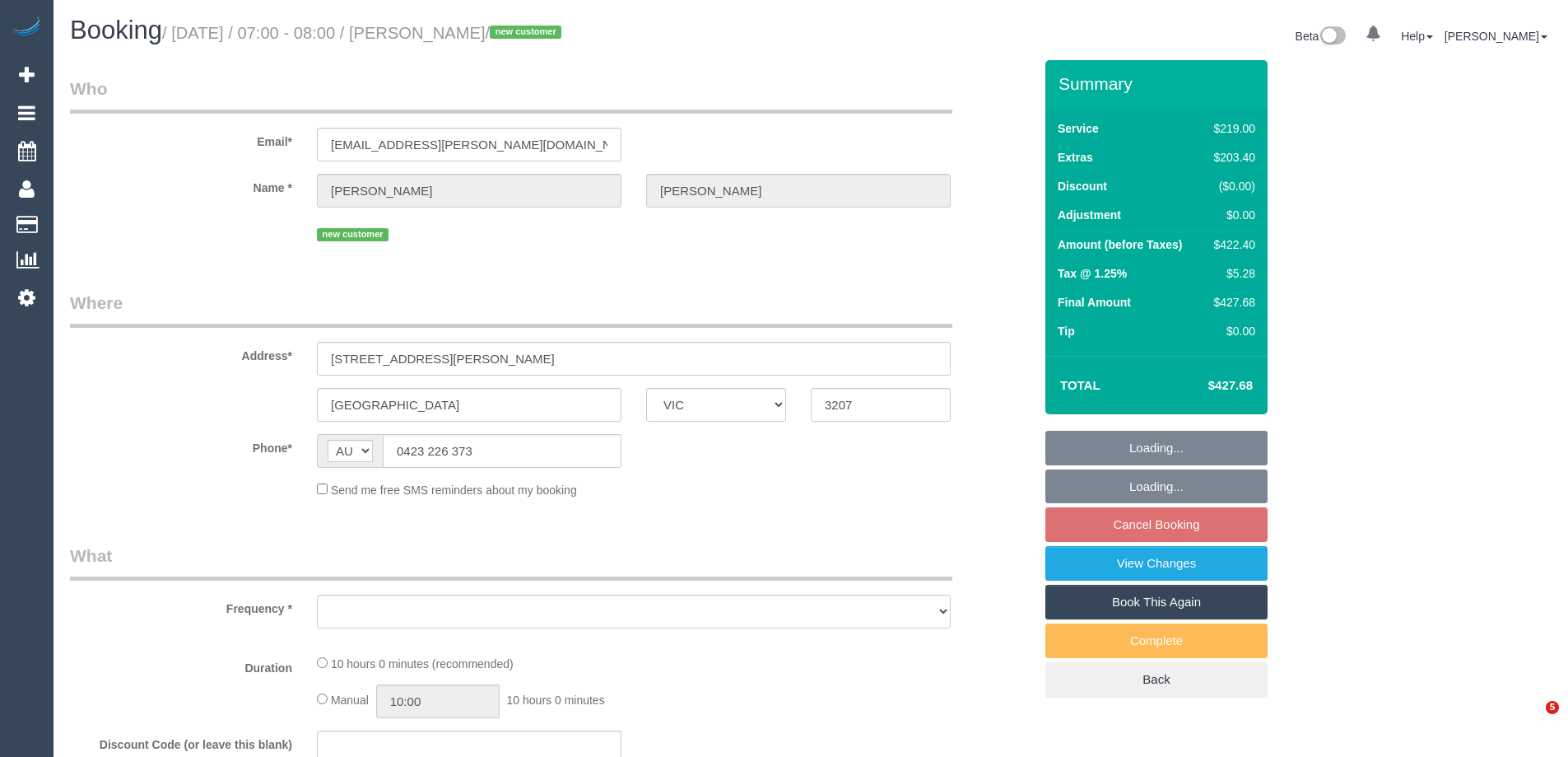
select select "VIC"
select select "string:stripe-pm_1RqRQ82GScqysDRVwoOBDfRc"
select select "number:28"
select select "number:14"
select select "number:19"
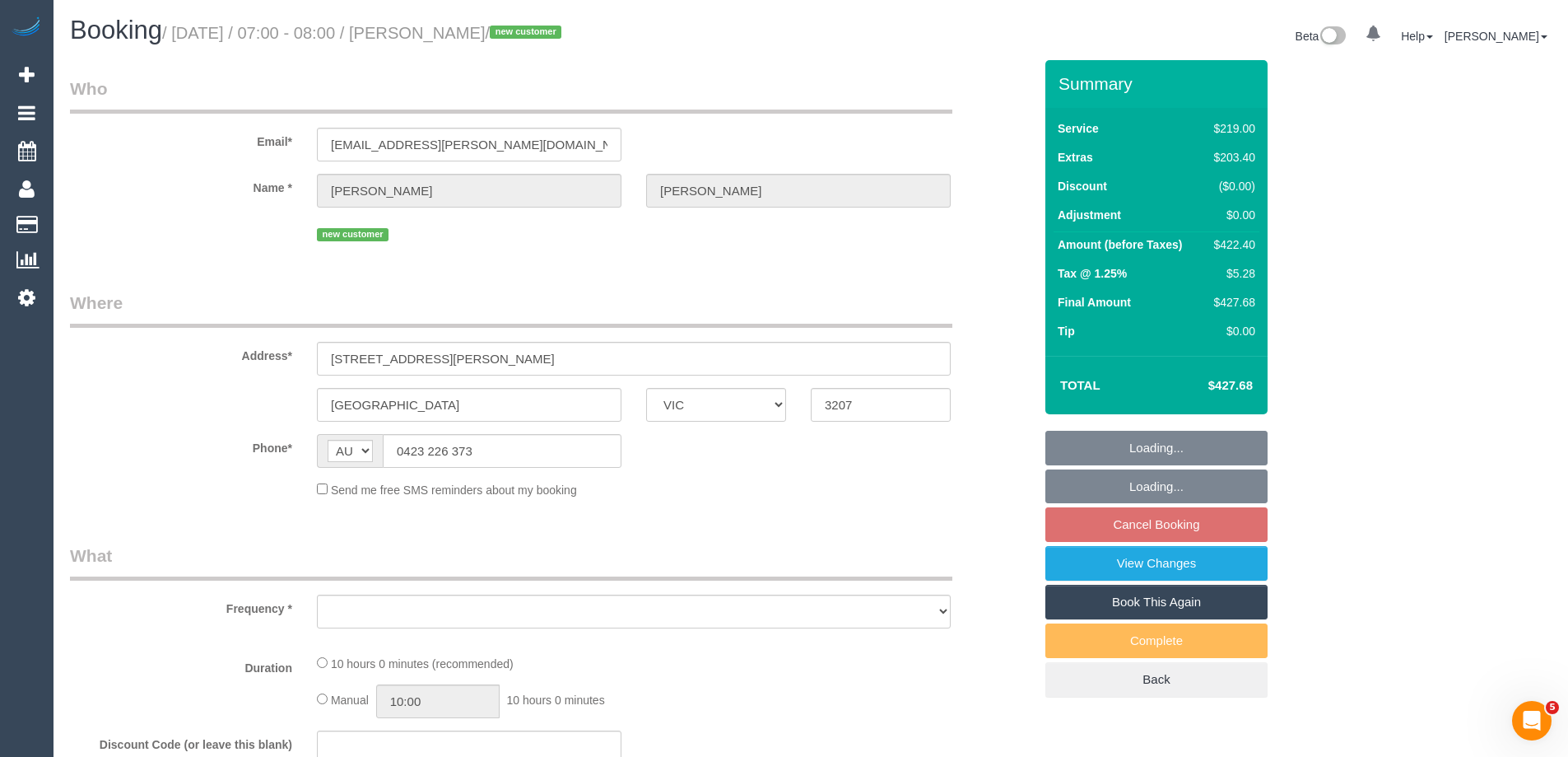
select select "number:24"
select select "object:1097"
select select "spot1"
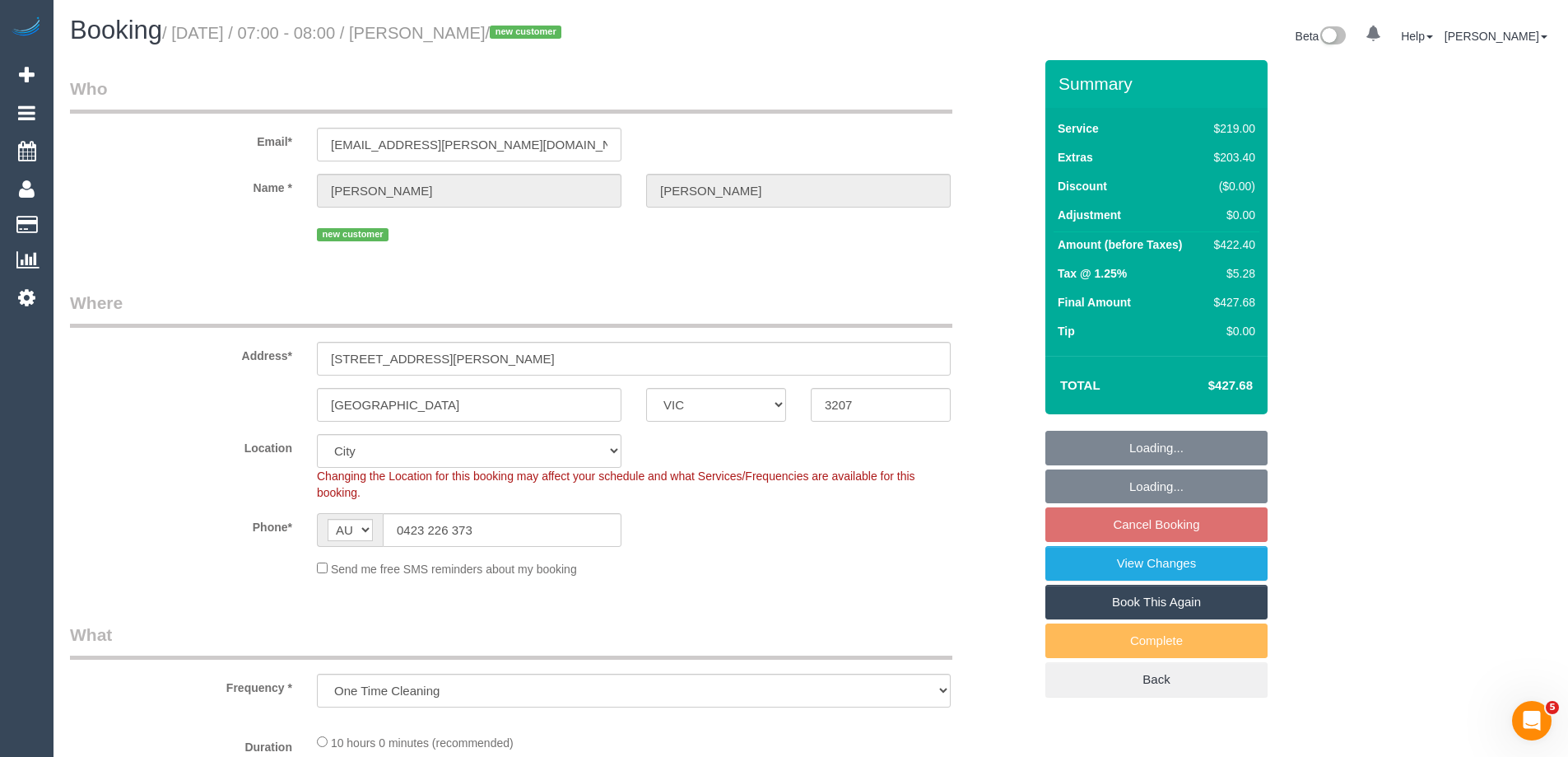
select select
select select "object:1205"
select select "spot25"
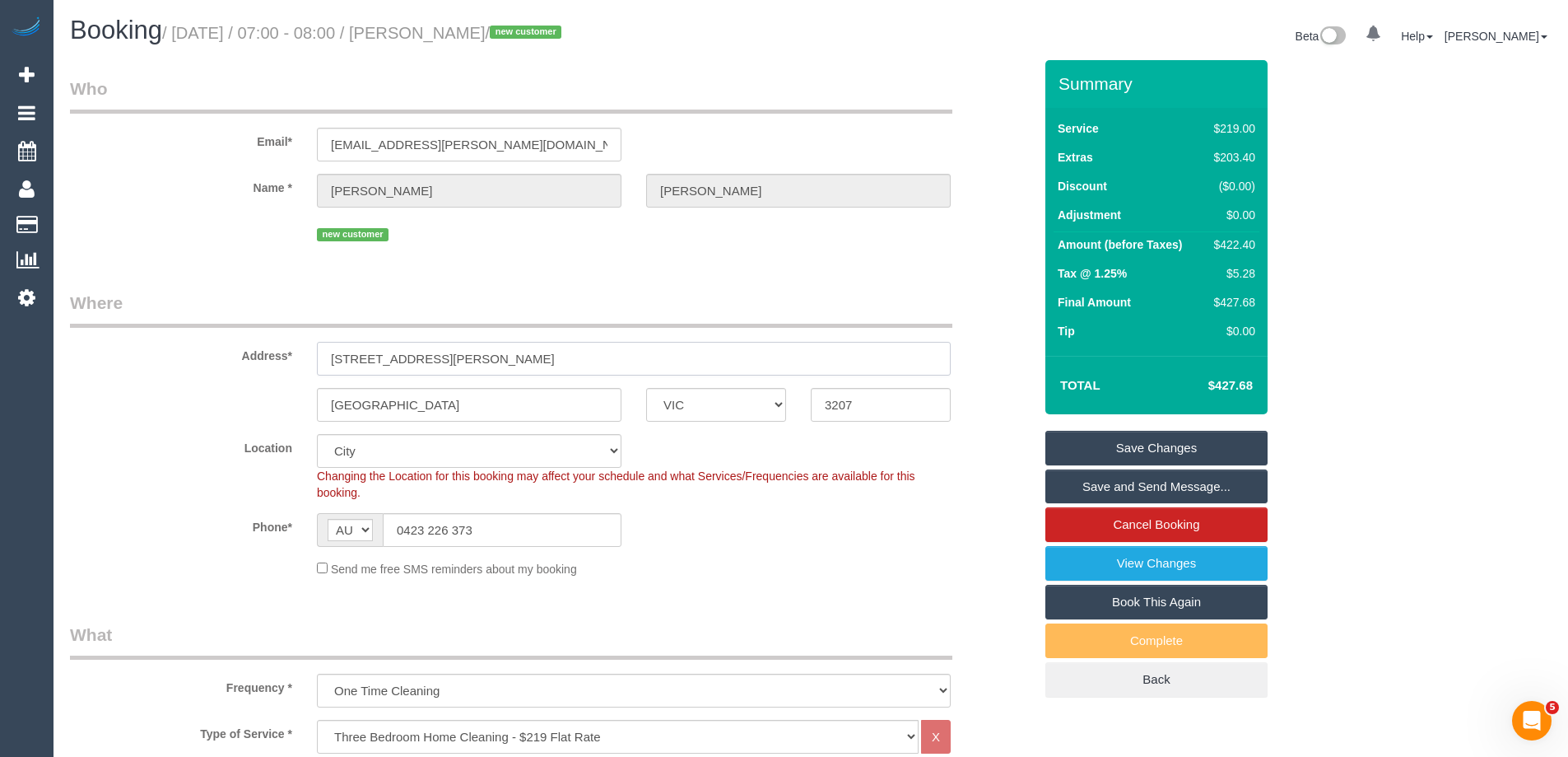
drag, startPoint x: 428, startPoint y: 360, endPoint x: 228, endPoint y: 352, distance: 200.2
click at [228, 352] on div "Address* [STREET_ADDRESS][PERSON_NAME]" at bounding box center [552, 332] width 988 height 85
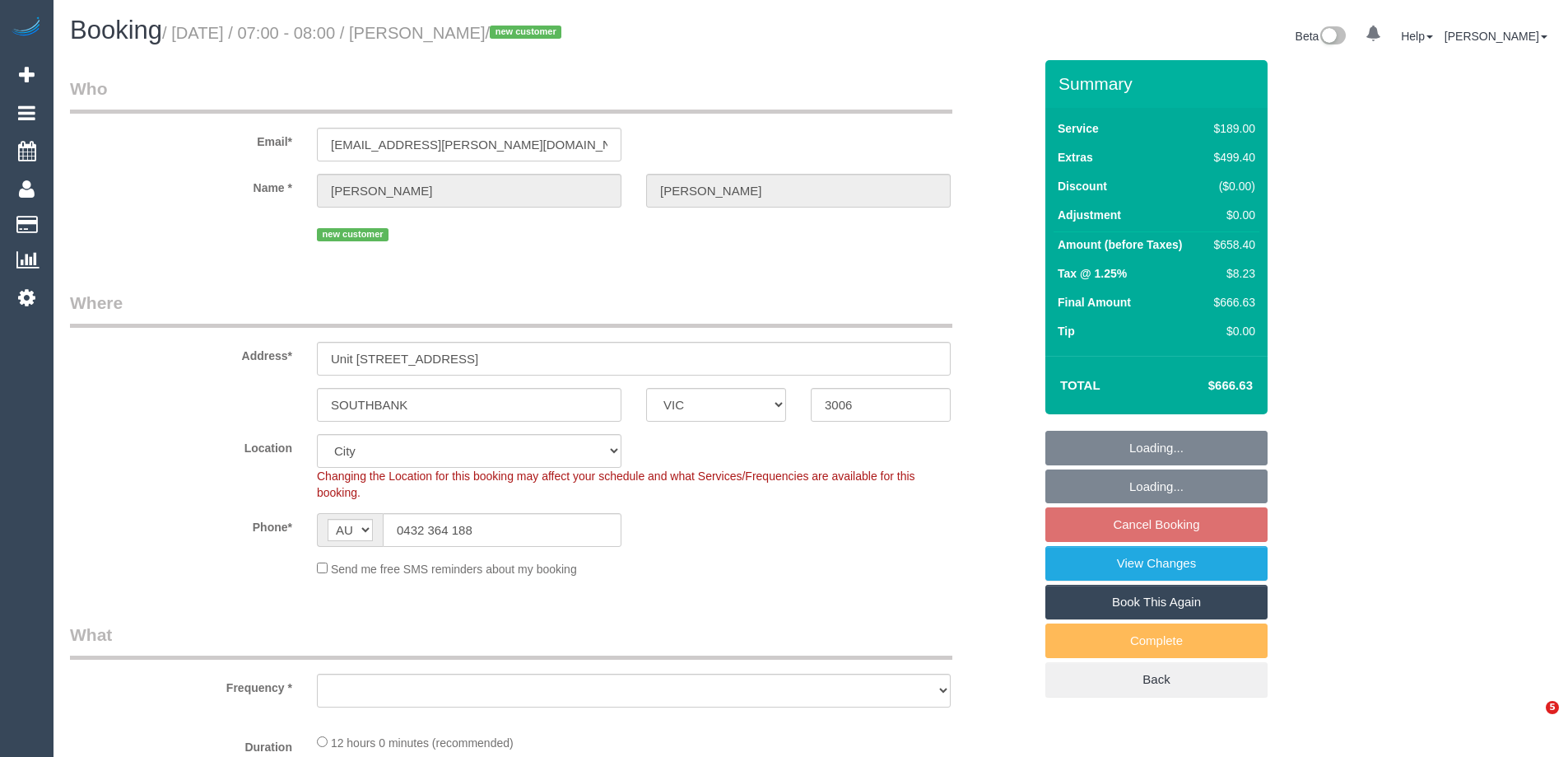
select select "VIC"
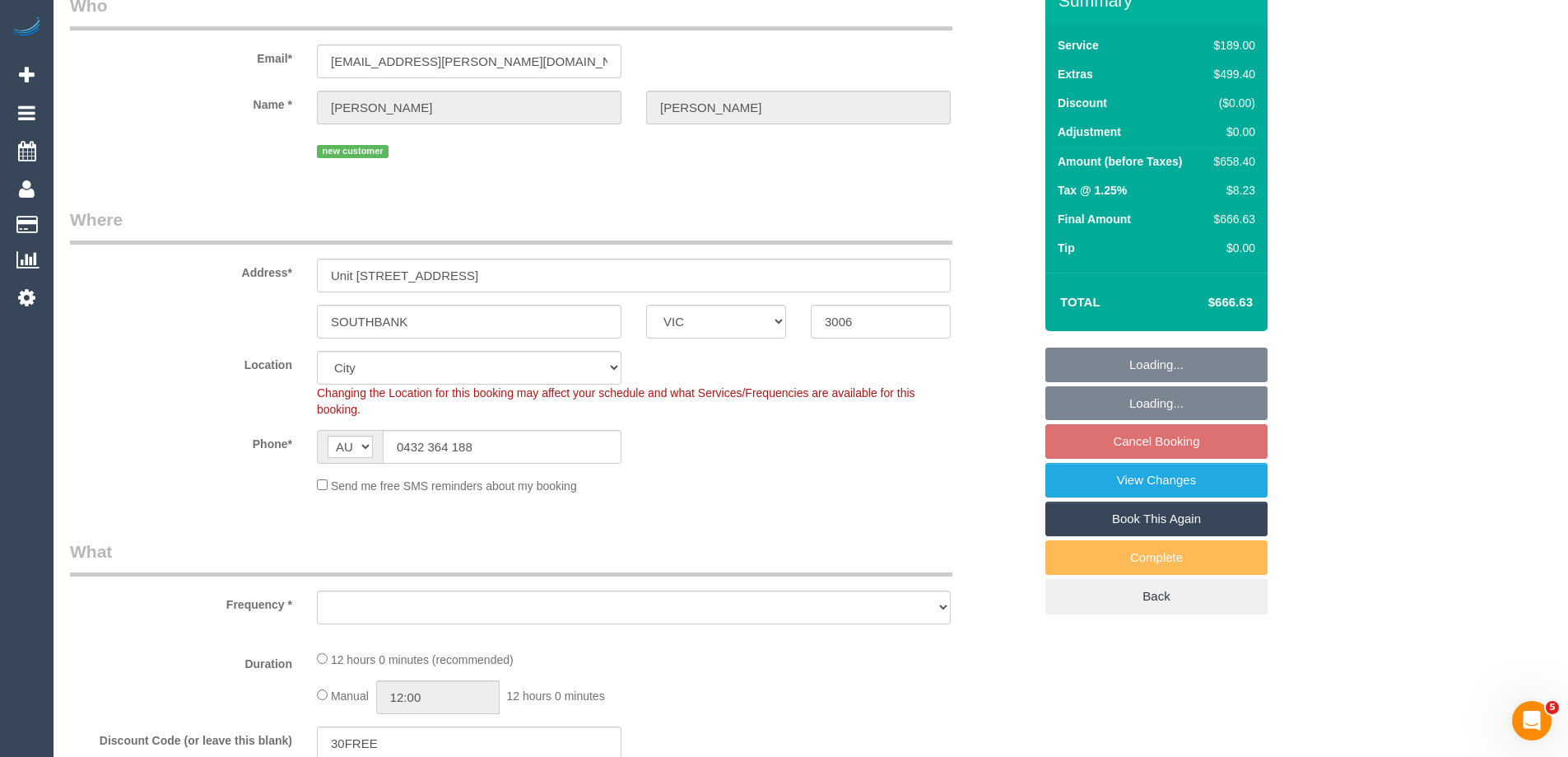
select select "number:28"
select select "number:14"
select select "number:18"
select select "number:24"
select select "number:26"
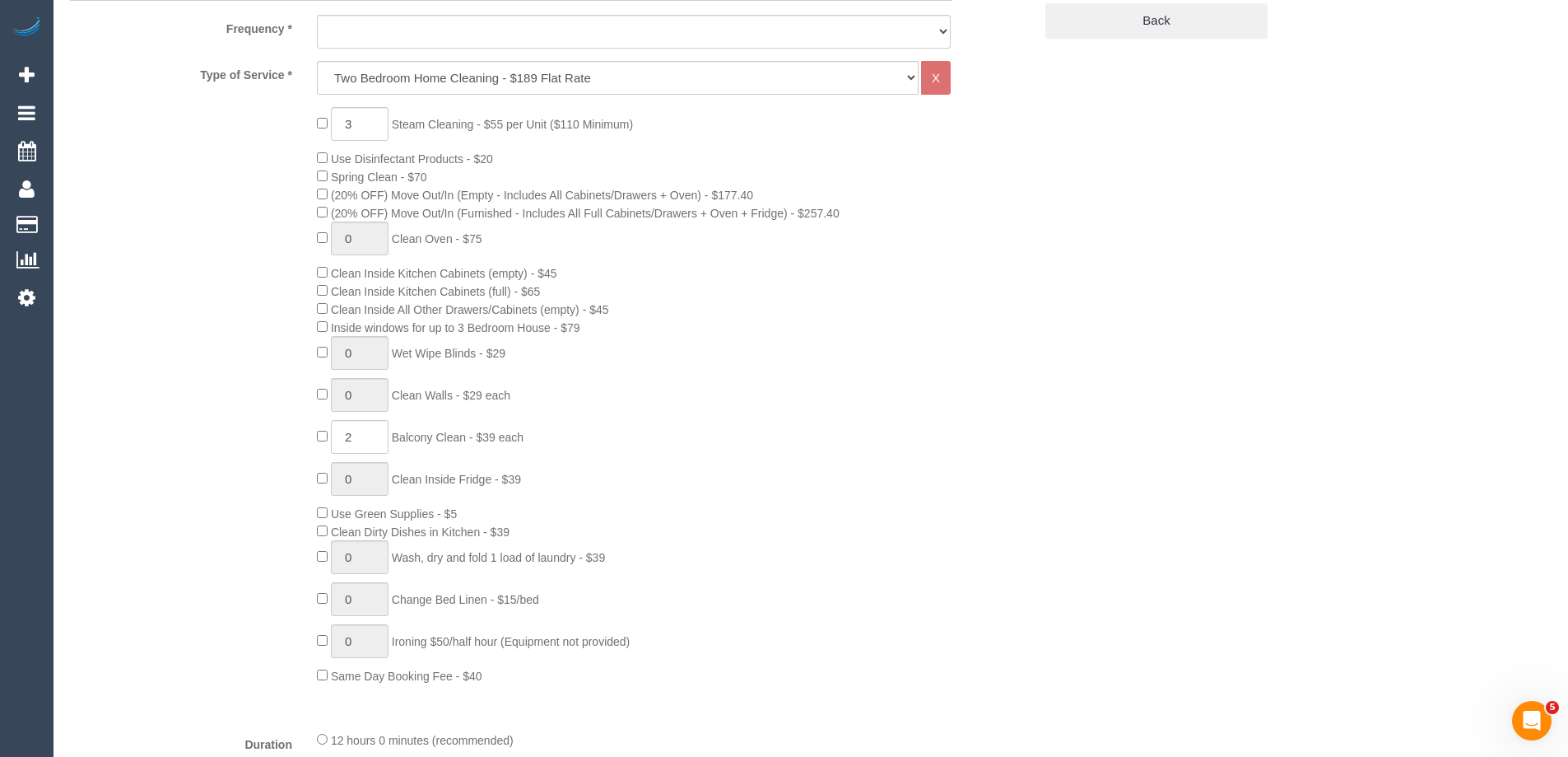
select select "object:780"
select select "spot1"
select select "string:stripe-pm_1RtS0d2GScqysDRVnZFQk5O5"
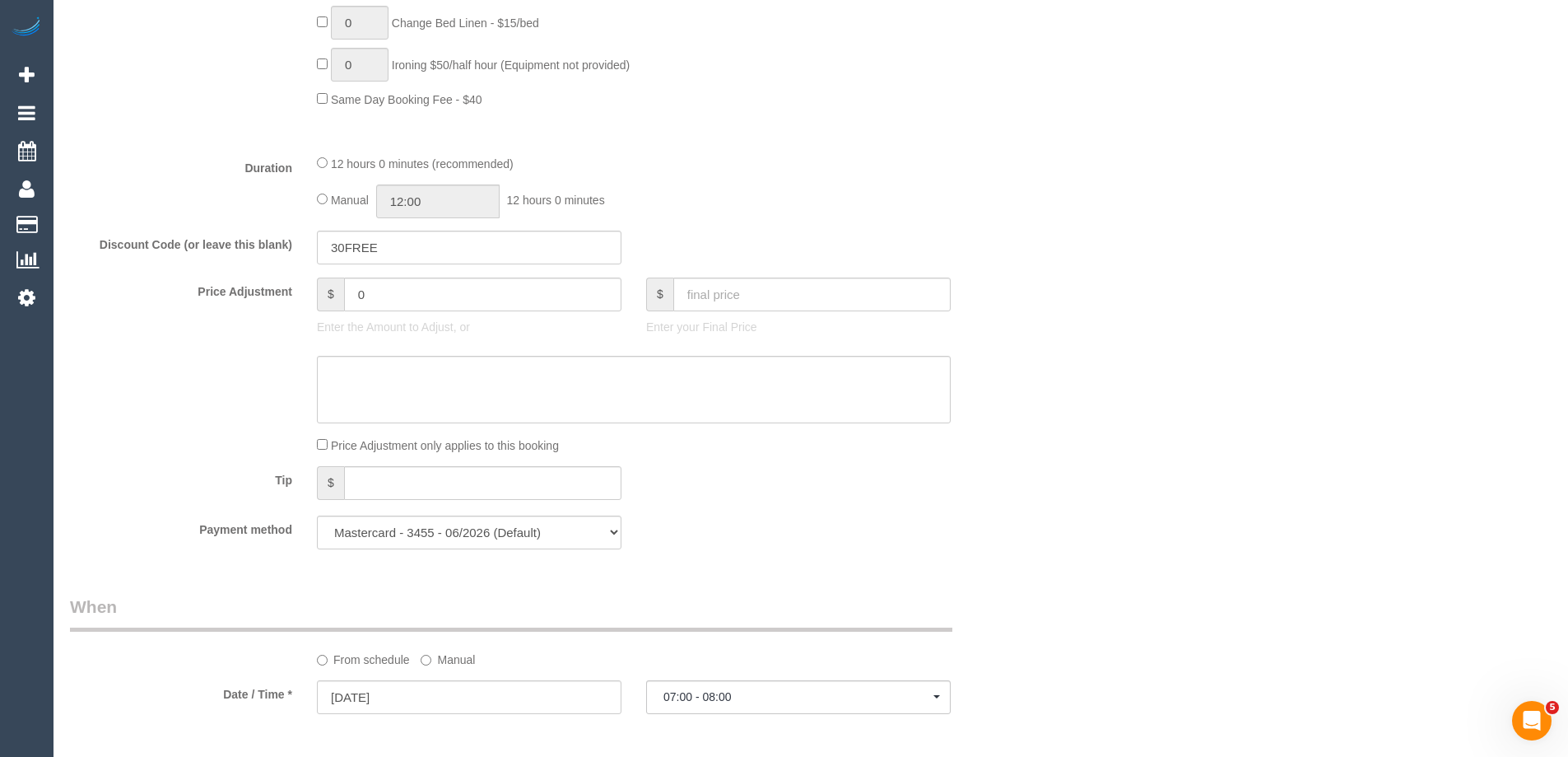
select select "object:1181"
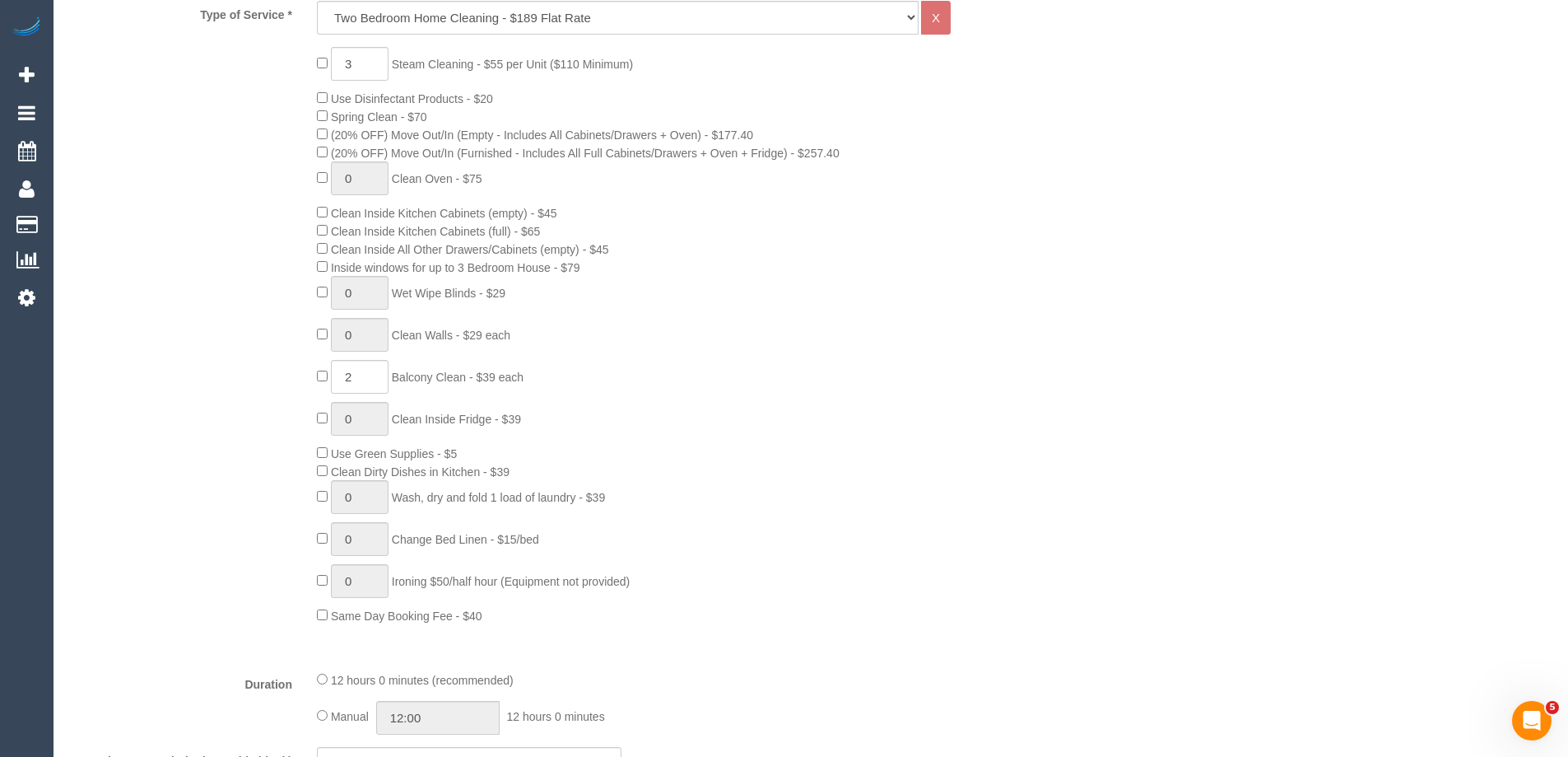
scroll to position [698, 0]
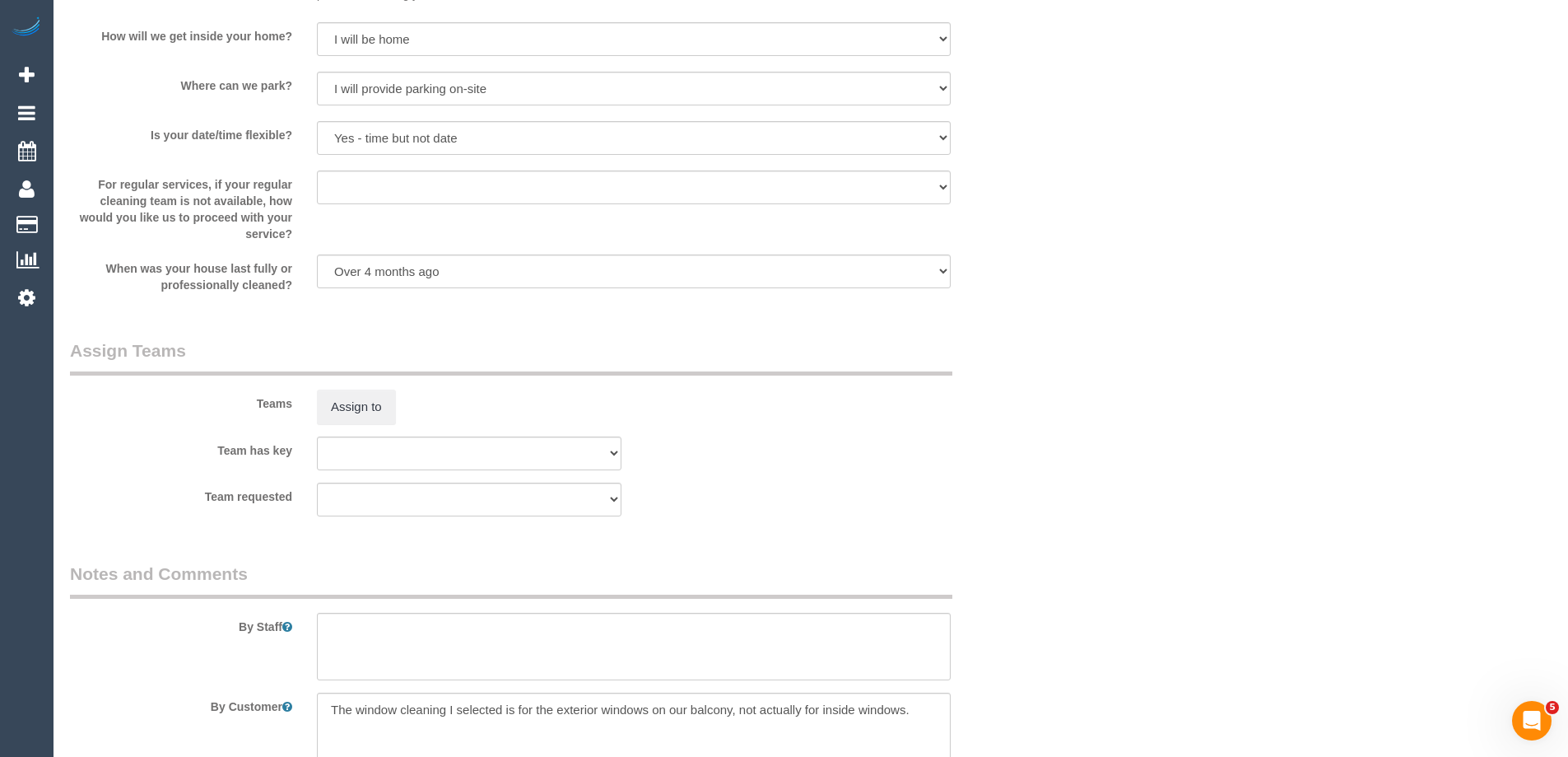
select select "spot25"
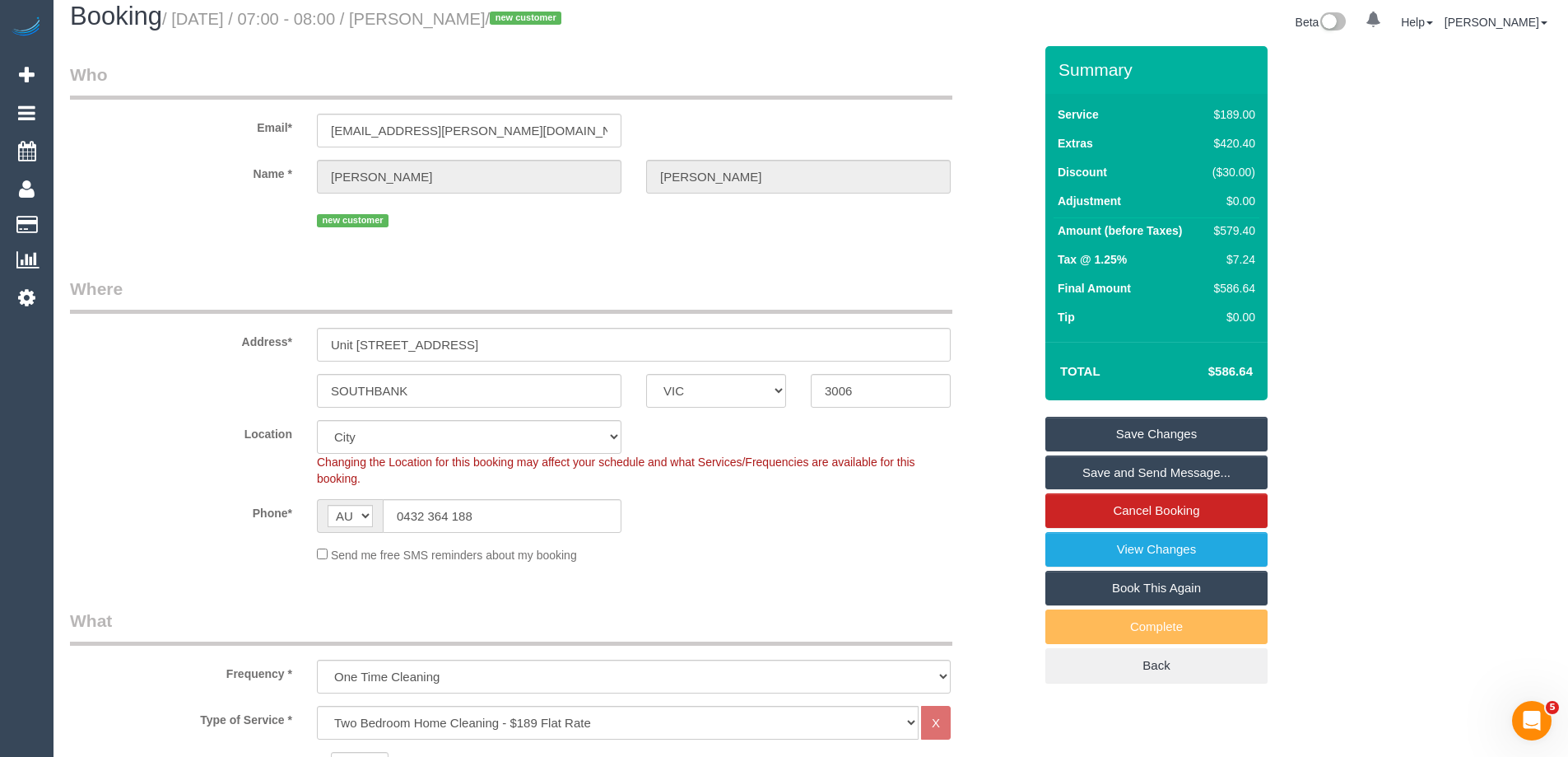
scroll to position [0, 0]
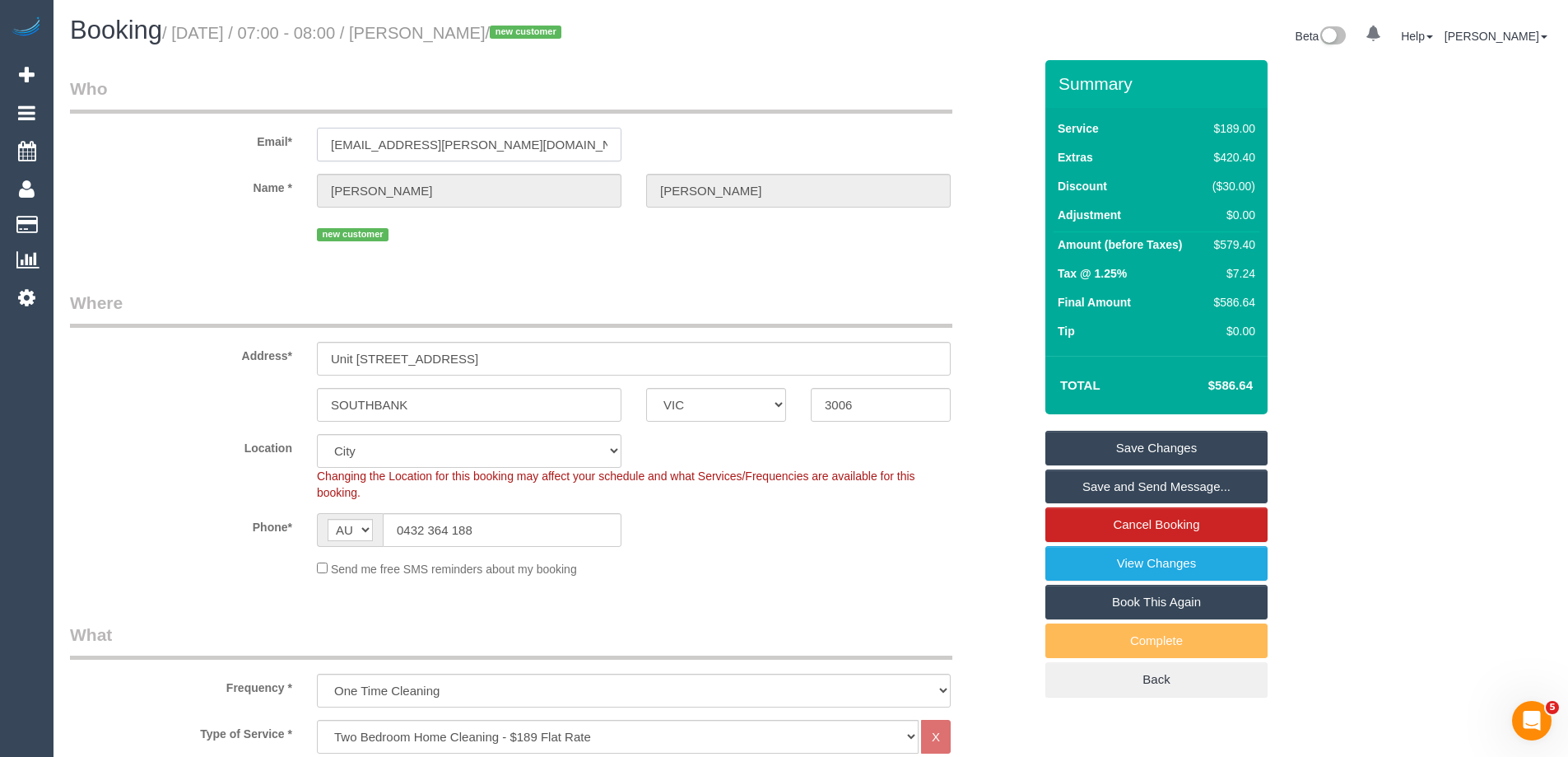
drag, startPoint x: 486, startPoint y: 139, endPoint x: 216, endPoint y: 111, distance: 271.4
click at [216, 111] on fieldset "Who Email* [EMAIL_ADDRESS][PERSON_NAME][DOMAIN_NAME] Name * [PERSON_NAME] new c…" at bounding box center [552, 167] width 963 height 181
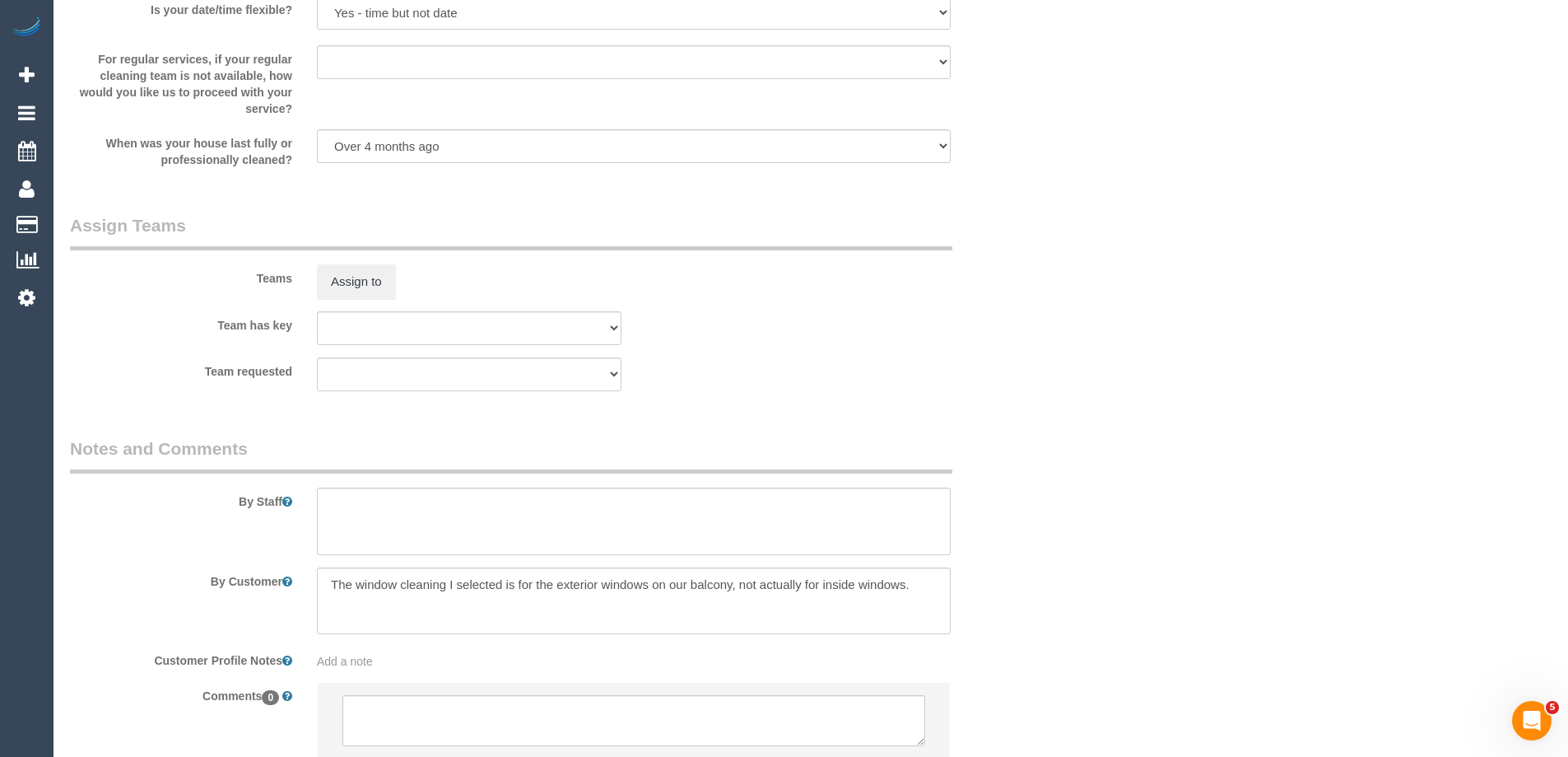
scroll to position [2427, 0]
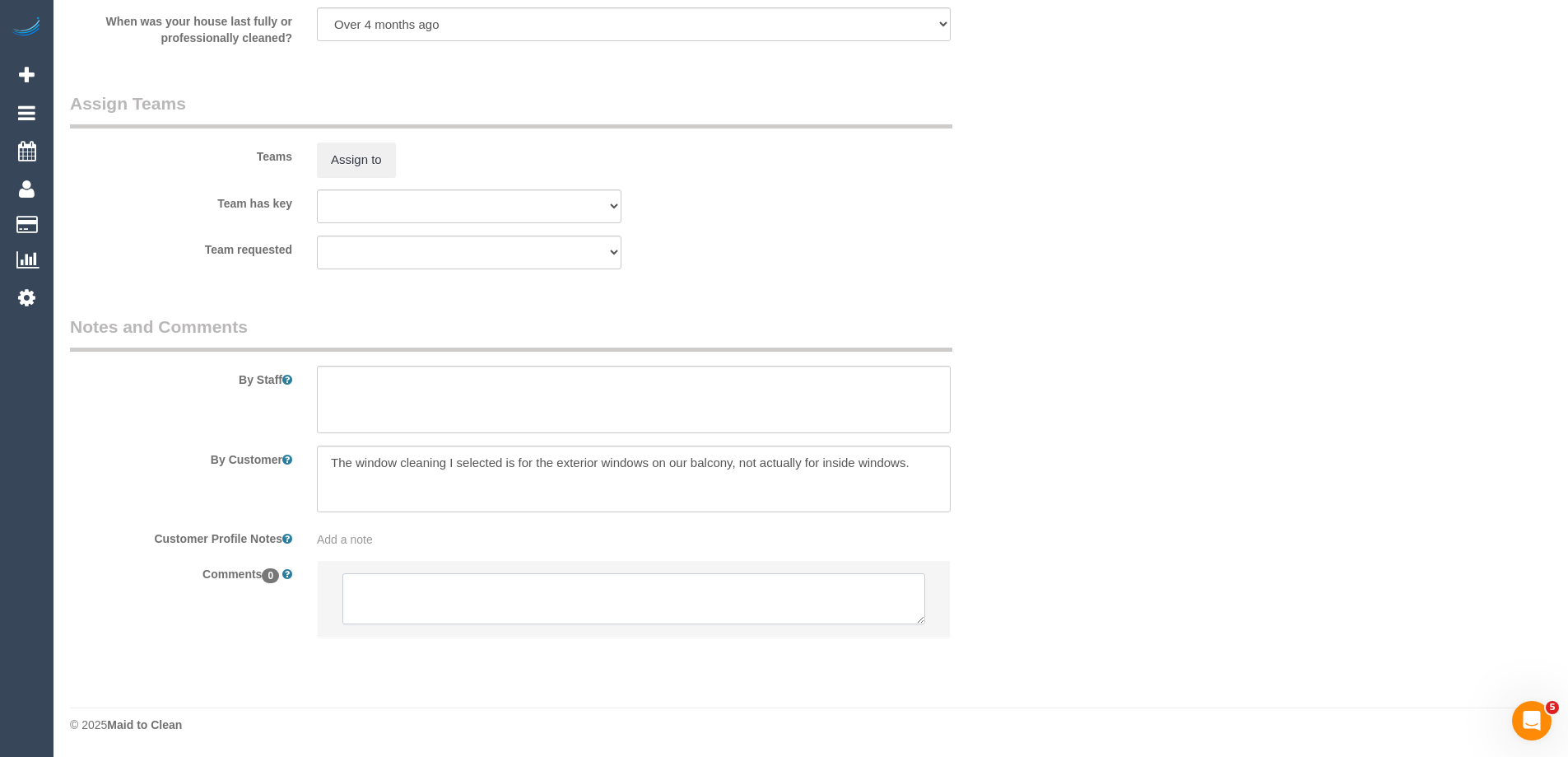
click at [412, 604] on textarea at bounding box center [634, 599] width 583 height 51
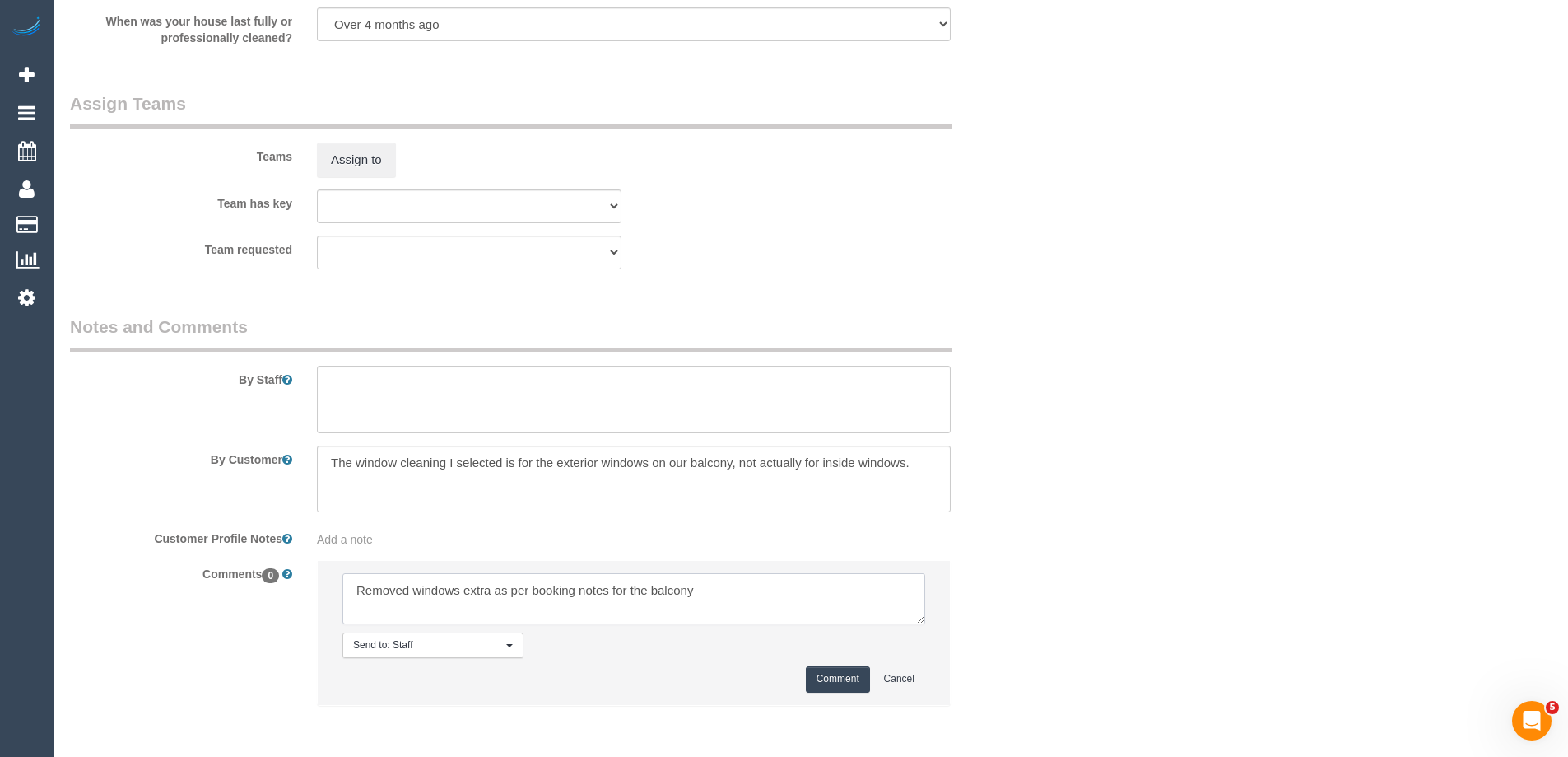
type textarea "Removed windows extra as per booking notes for the balcony"
click at [831, 684] on button "Comment" at bounding box center [838, 679] width 64 height 26
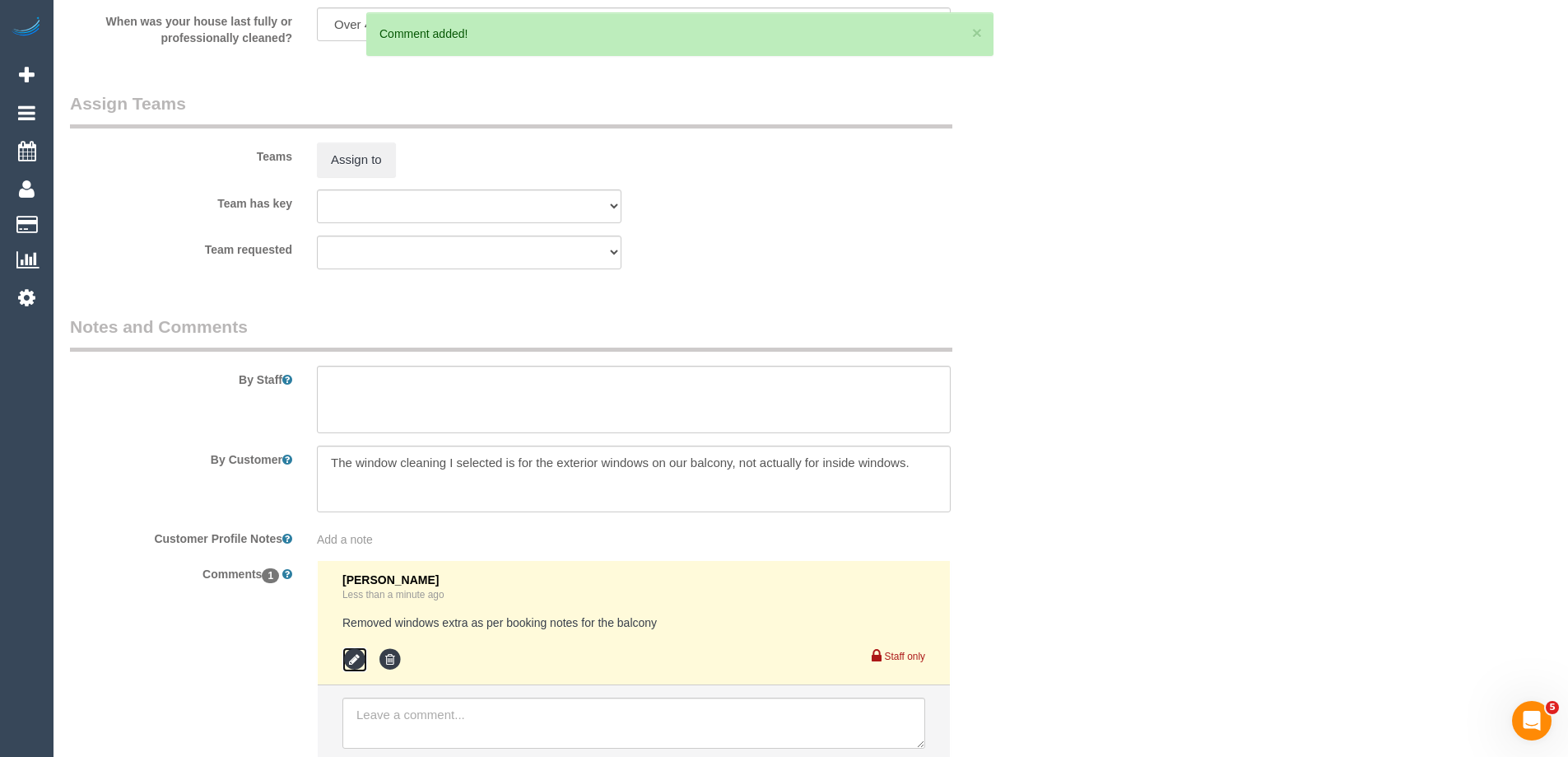
click at [353, 650] on icon at bounding box center [355, 660] width 25 height 25
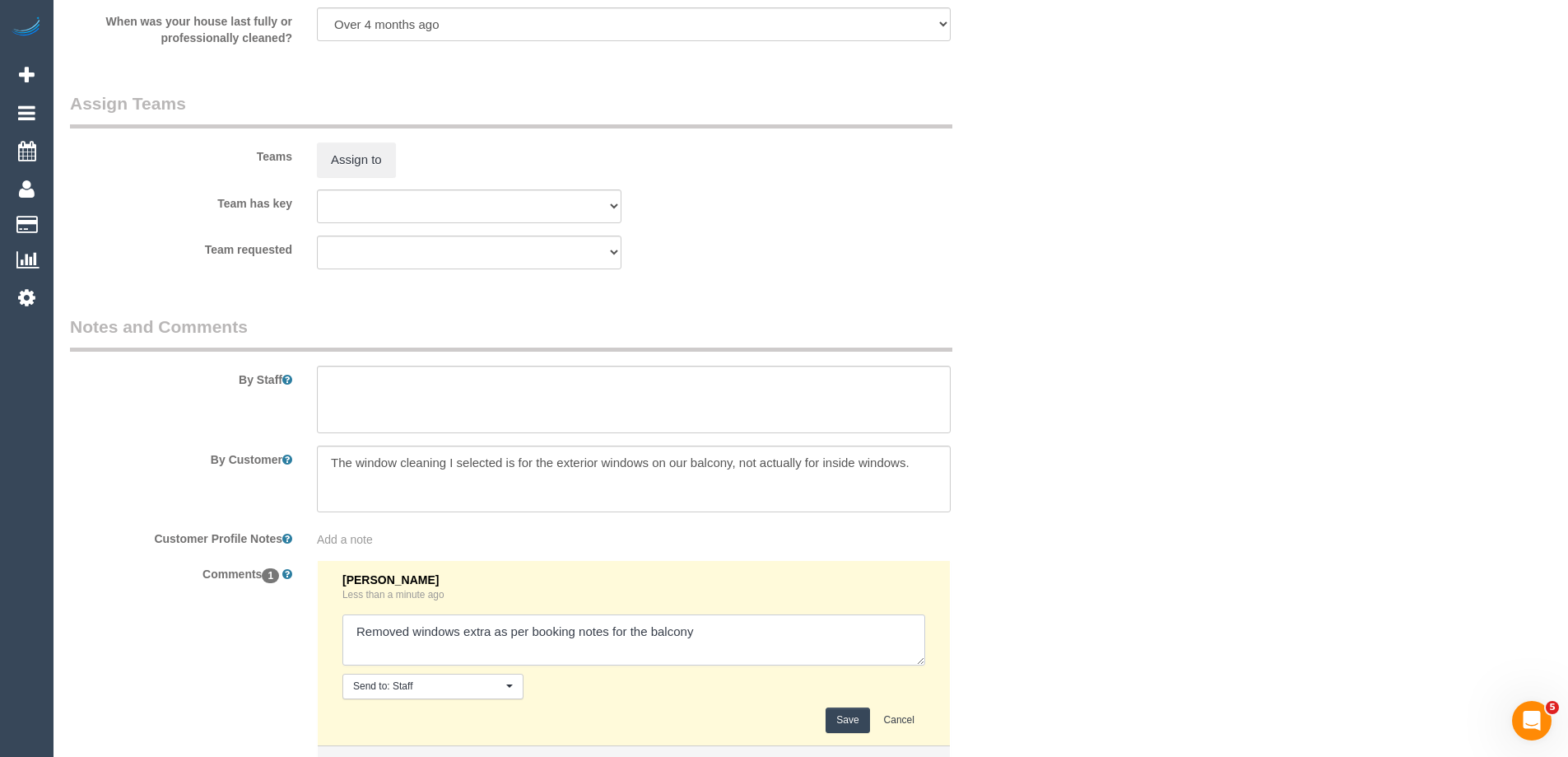
click at [736, 628] on textarea at bounding box center [634, 640] width 583 height 51
click at [354, 631] on textarea at bounding box center [634, 640] width 583 height 51
type textarea "Email sent to confirm SC areas, parking and lift access. Removed windows extra …"
click at [844, 722] on button "Save" at bounding box center [847, 720] width 44 height 26
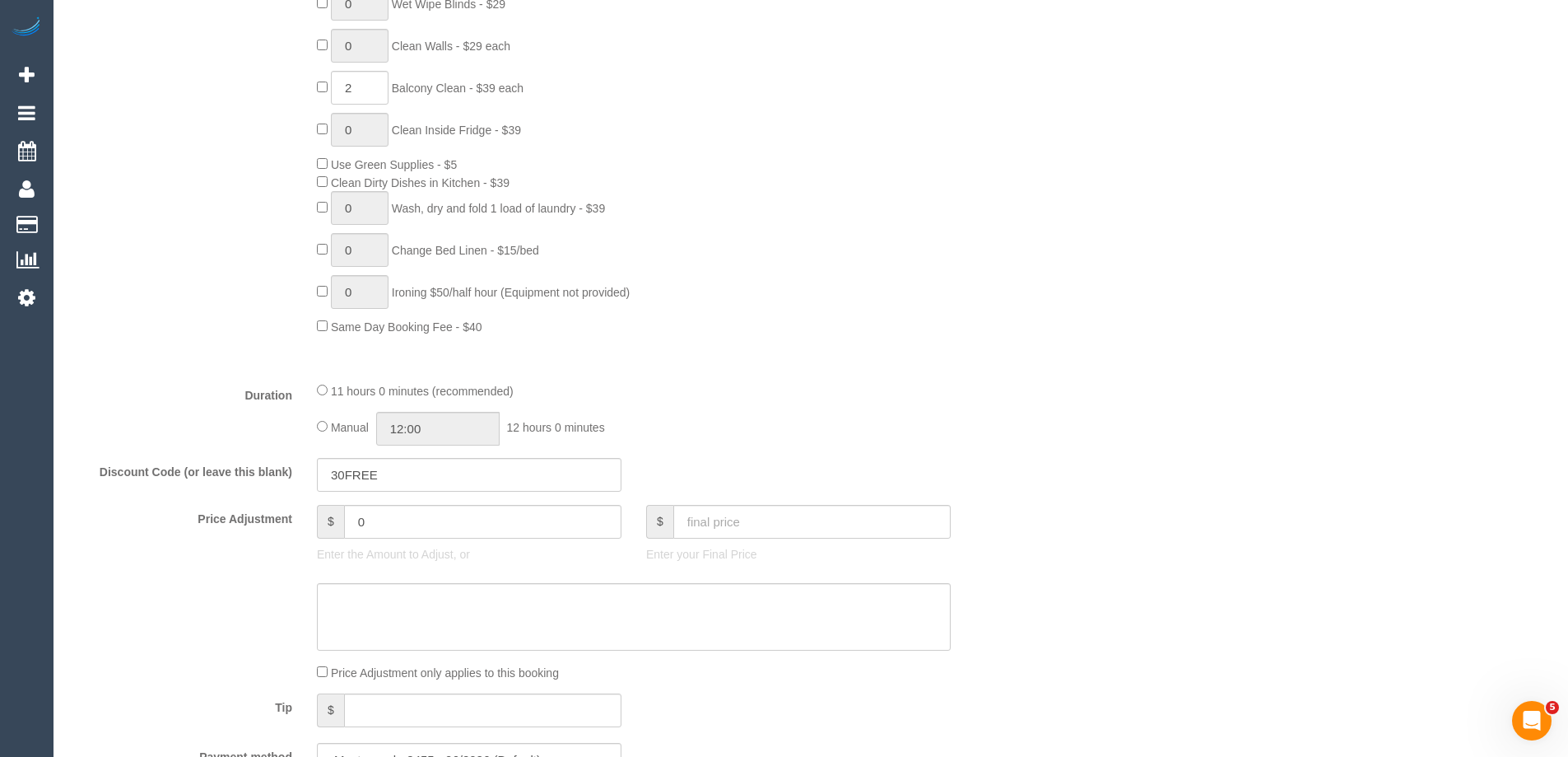
scroll to position [2626, 0]
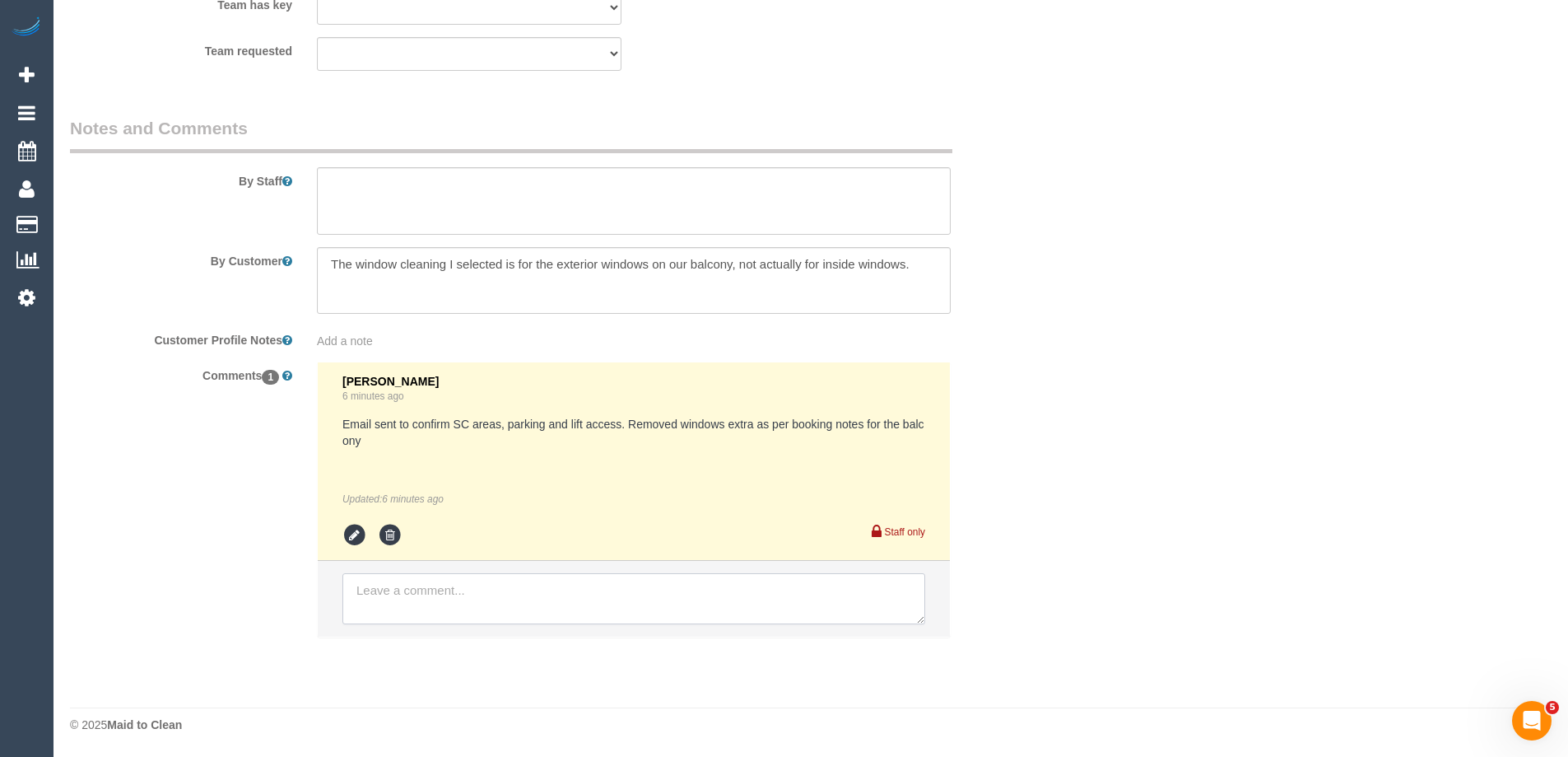
click at [395, 604] on textarea at bounding box center [634, 599] width 583 height 51
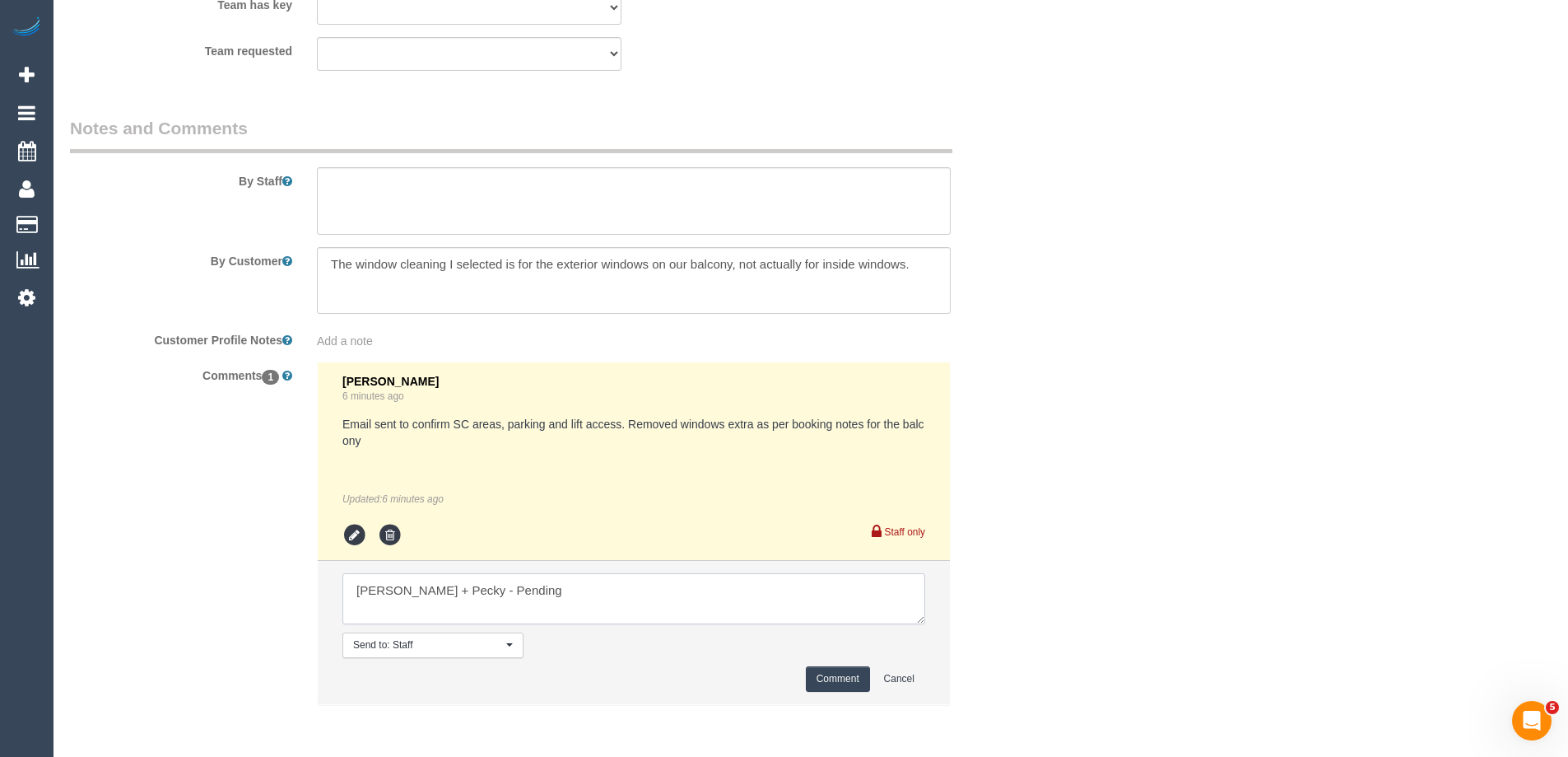
type textarea "Daniel + Pecky - Pending"
drag, startPoint x: 817, startPoint y: 660, endPoint x: 831, endPoint y: 674, distance: 19.8
click at [819, 673] on li "Send to: Staff Nothing selected Send to: Staff Send to: Customer Send to: Team …" at bounding box center [634, 632] width 632 height 143
click at [831, 674] on button "Comment" at bounding box center [838, 679] width 64 height 26
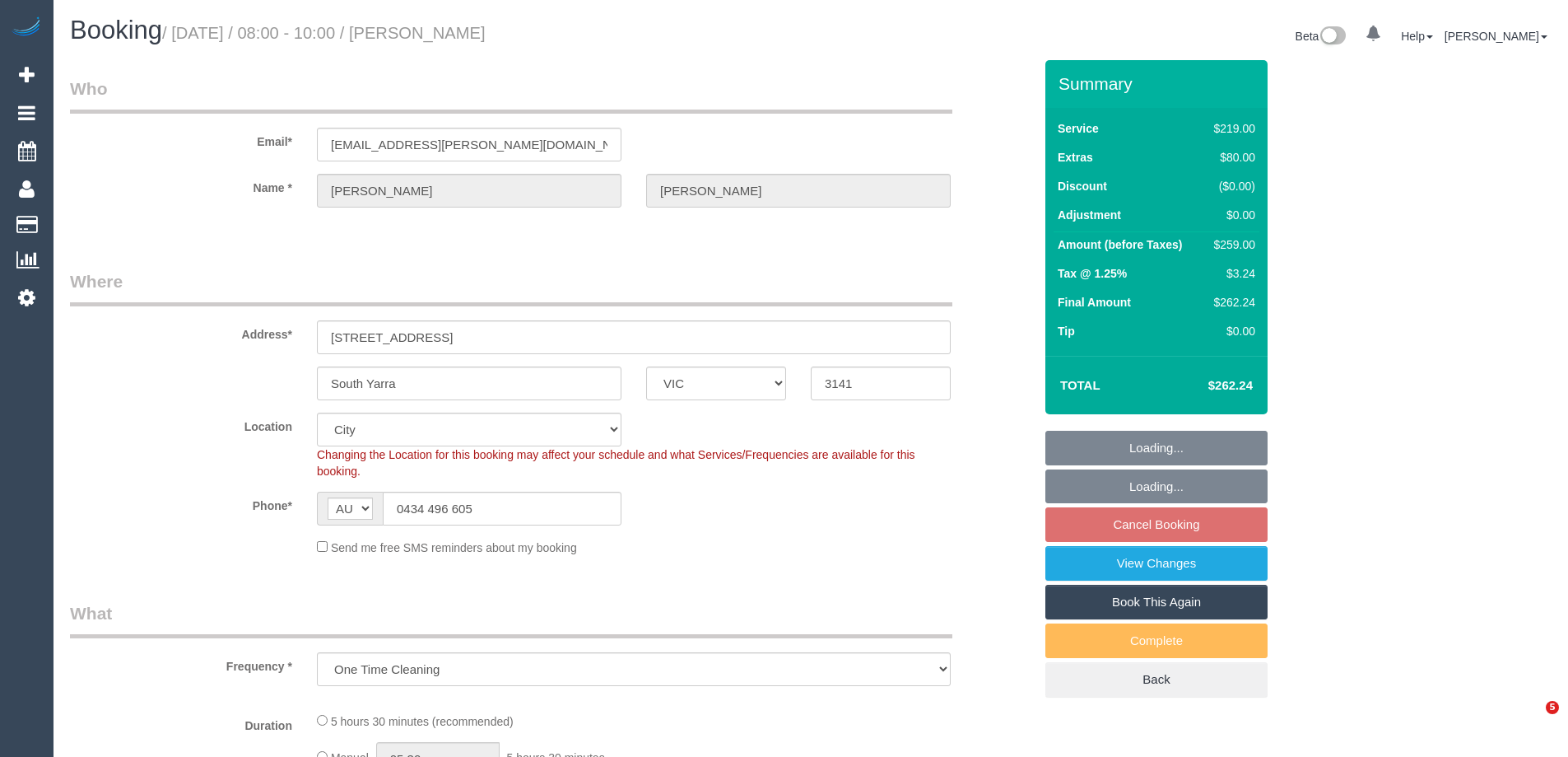
select select "VIC"
select select "object:771"
select select "string:stripe-pm_1PqnDA2GScqysDRVcXoJOC26"
select select "number:28"
select select "number:14"
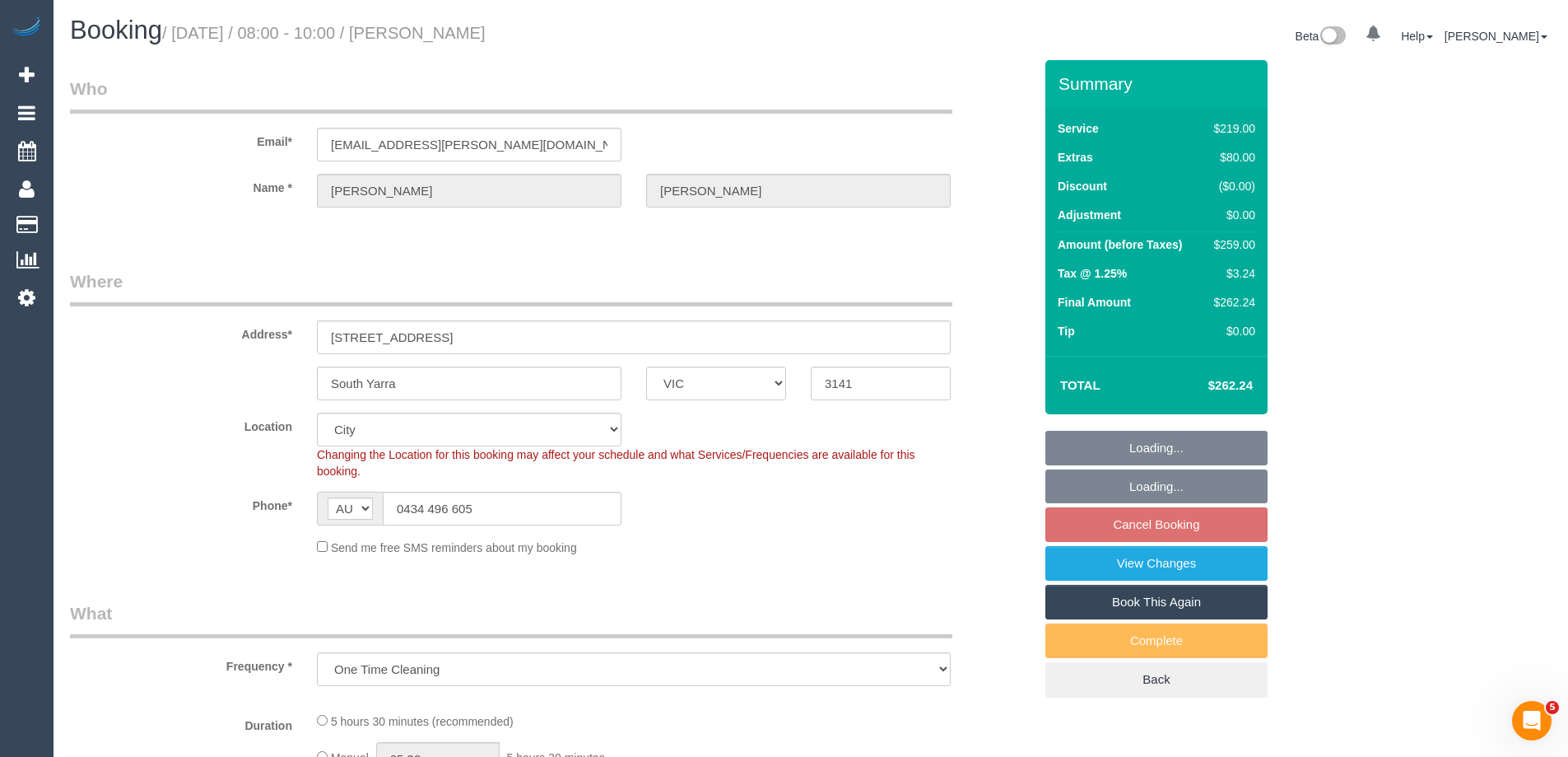
select select "number:19"
select select "number:22"
select select "number:26"
select select "spot2"
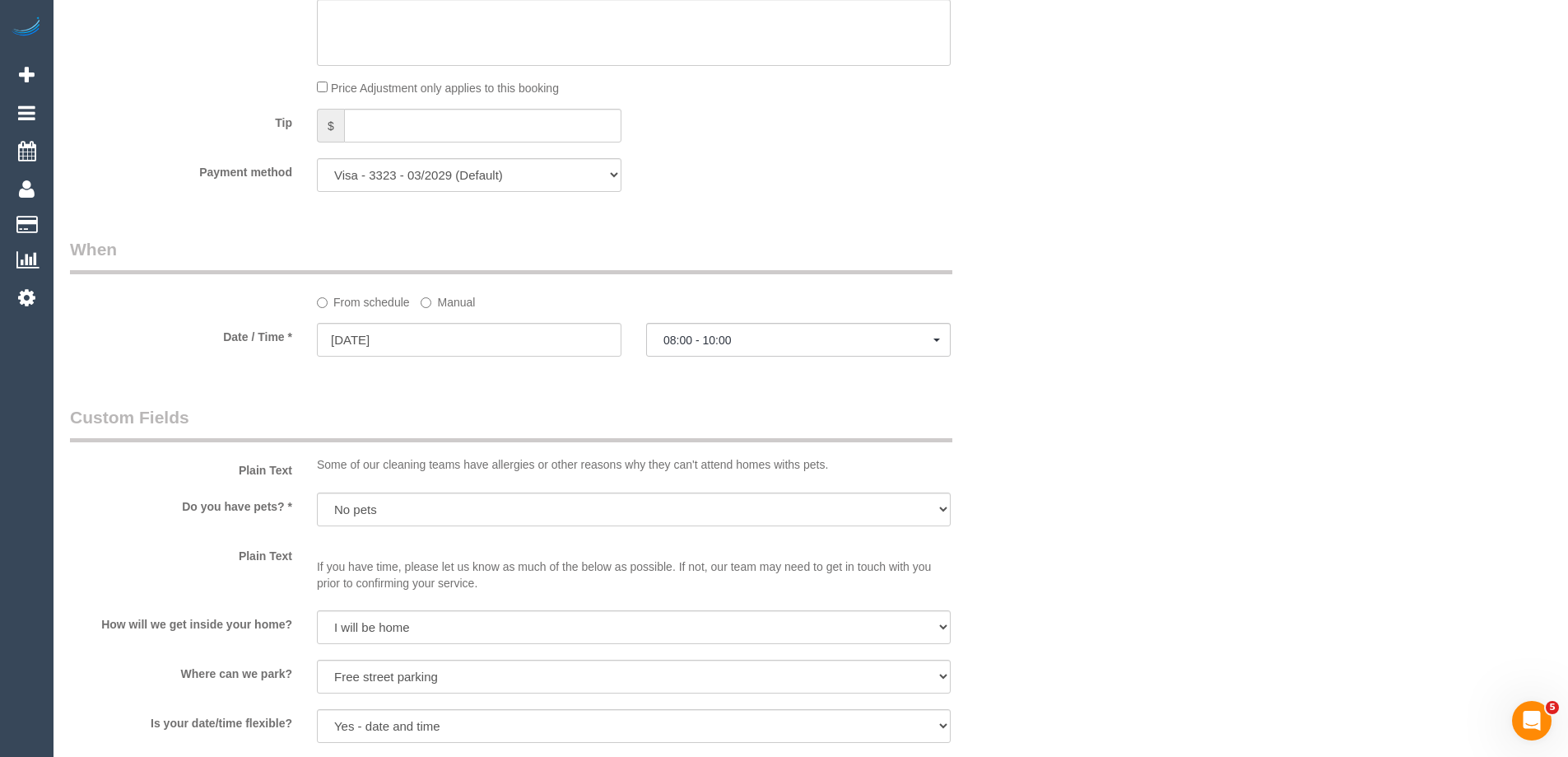
scroll to position [1729, 0]
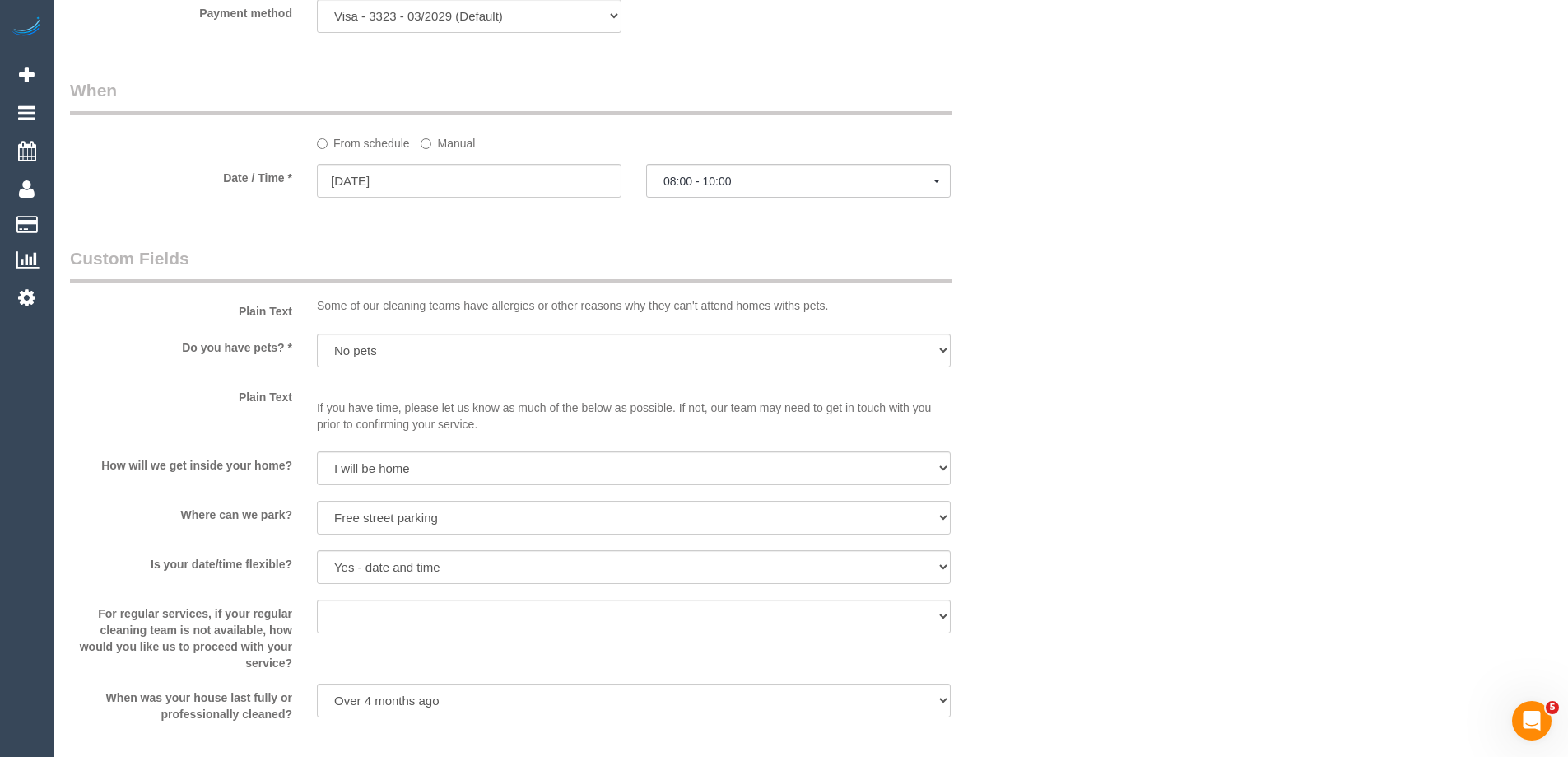
click at [449, 136] on label "Manual" at bounding box center [447, 140] width 54 height 22
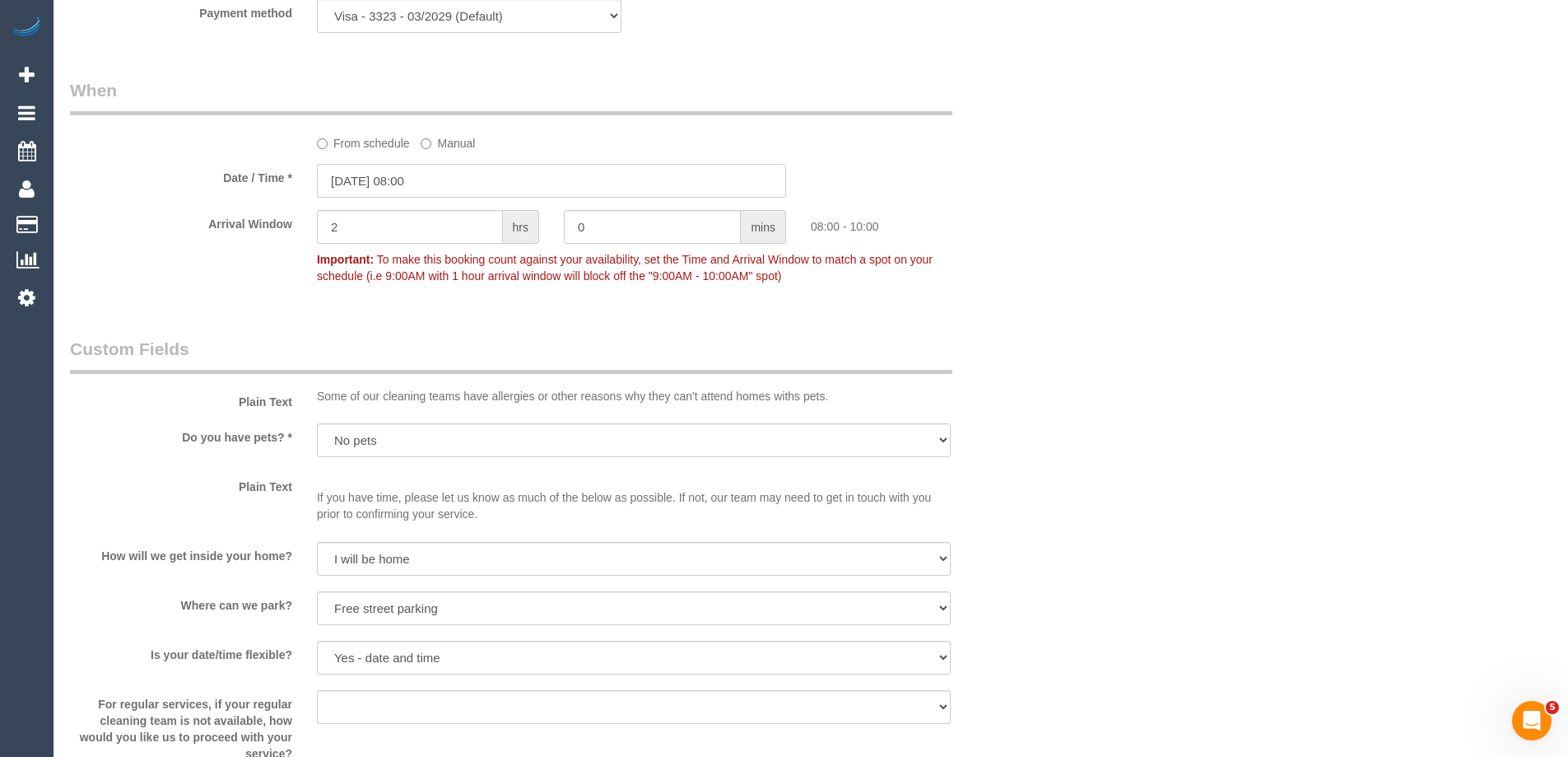
click at [404, 173] on input "[DATE] 08:00" at bounding box center [551, 180] width 469 height 33
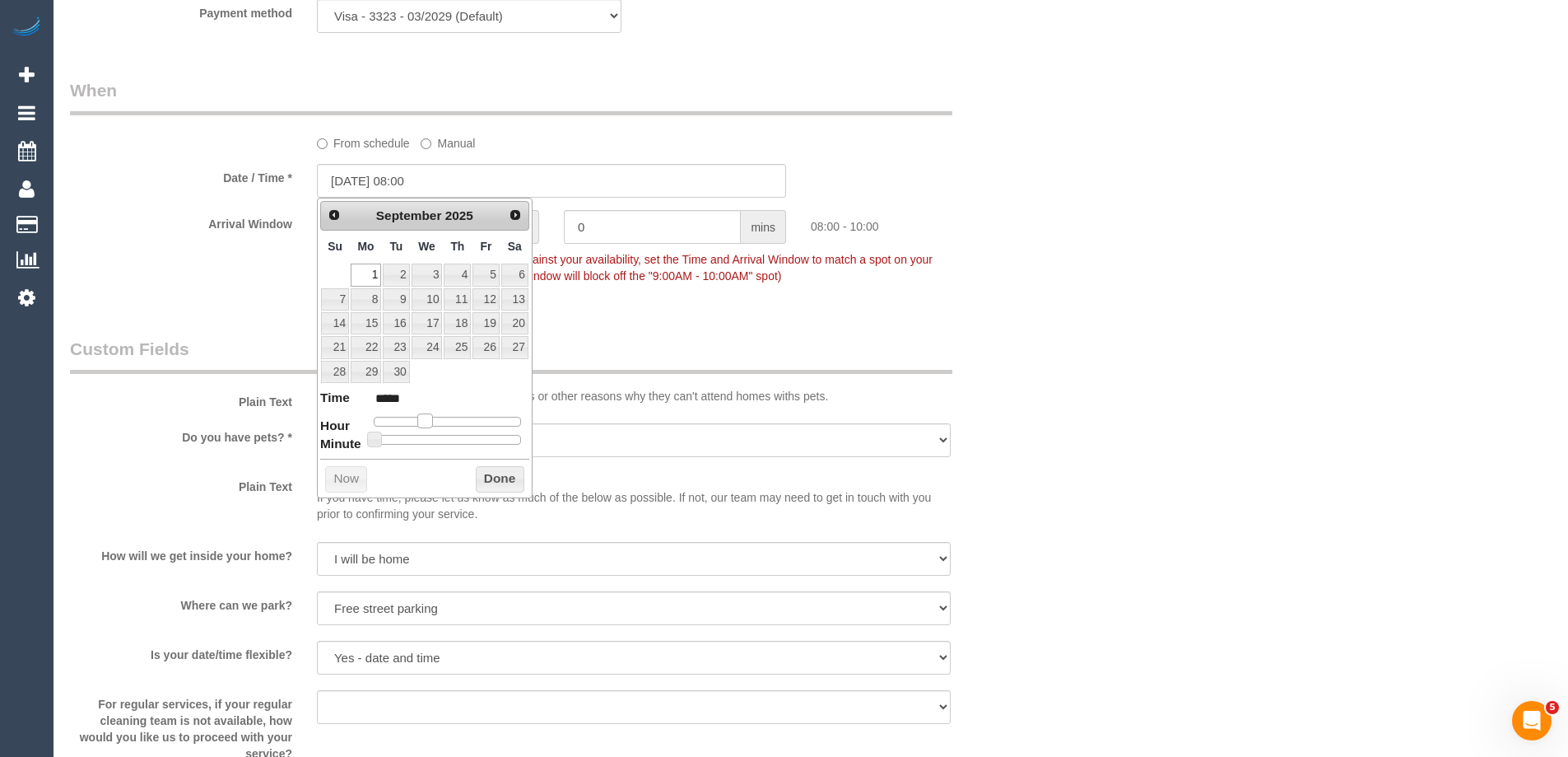
type input "[DATE] 07:00"
type input "*****"
click at [419, 418] on span at bounding box center [419, 421] width 15 height 15
click at [502, 480] on button "Done" at bounding box center [500, 479] width 49 height 27
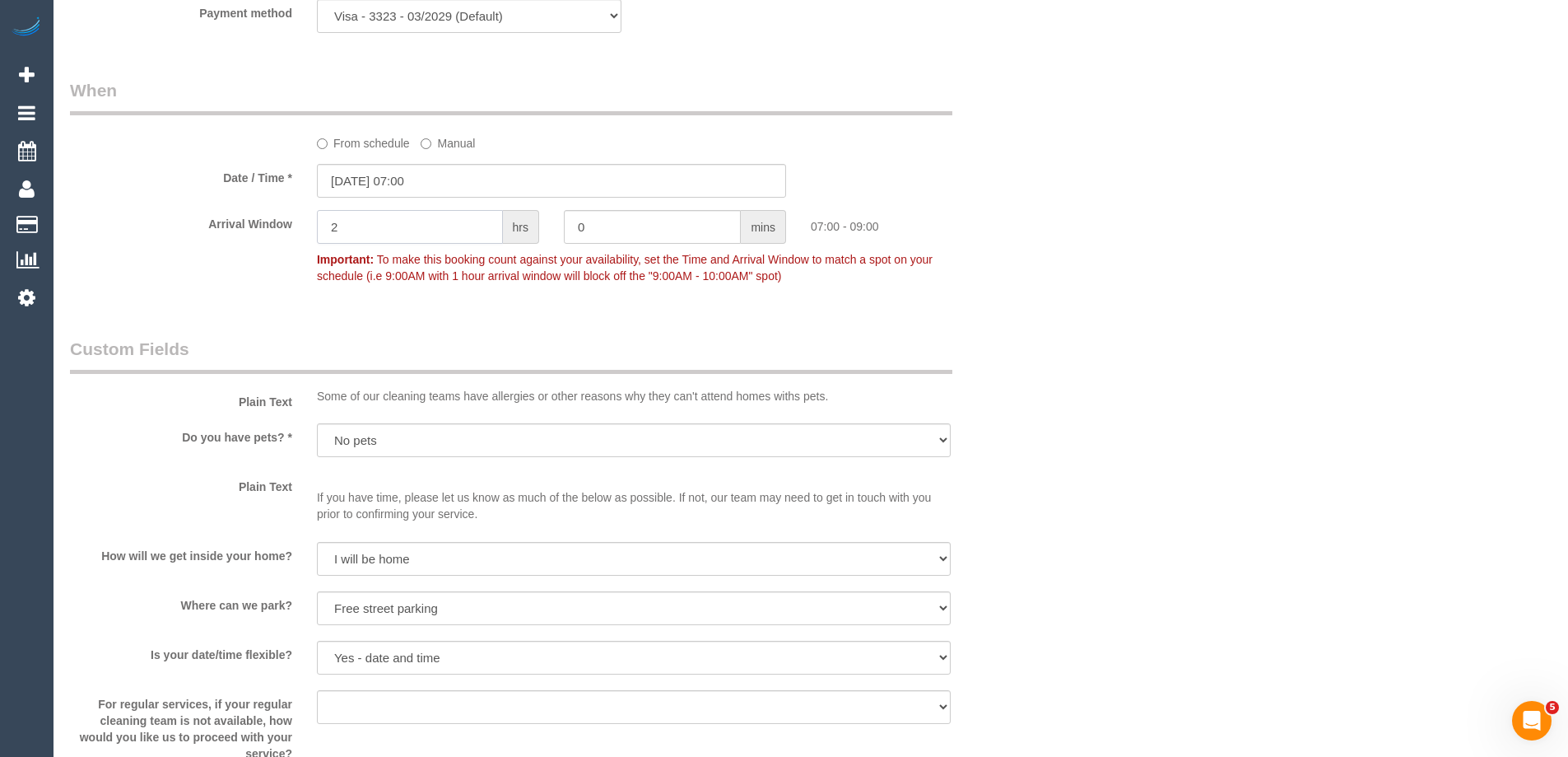
drag, startPoint x: 370, startPoint y: 230, endPoint x: 276, endPoint y: 220, distance: 94.5
click at [276, 220] on div "Arrival Window 2 hrs 0 mins 07:00 - 09:00 Important: To make this booking count…" at bounding box center [552, 251] width 988 height 82
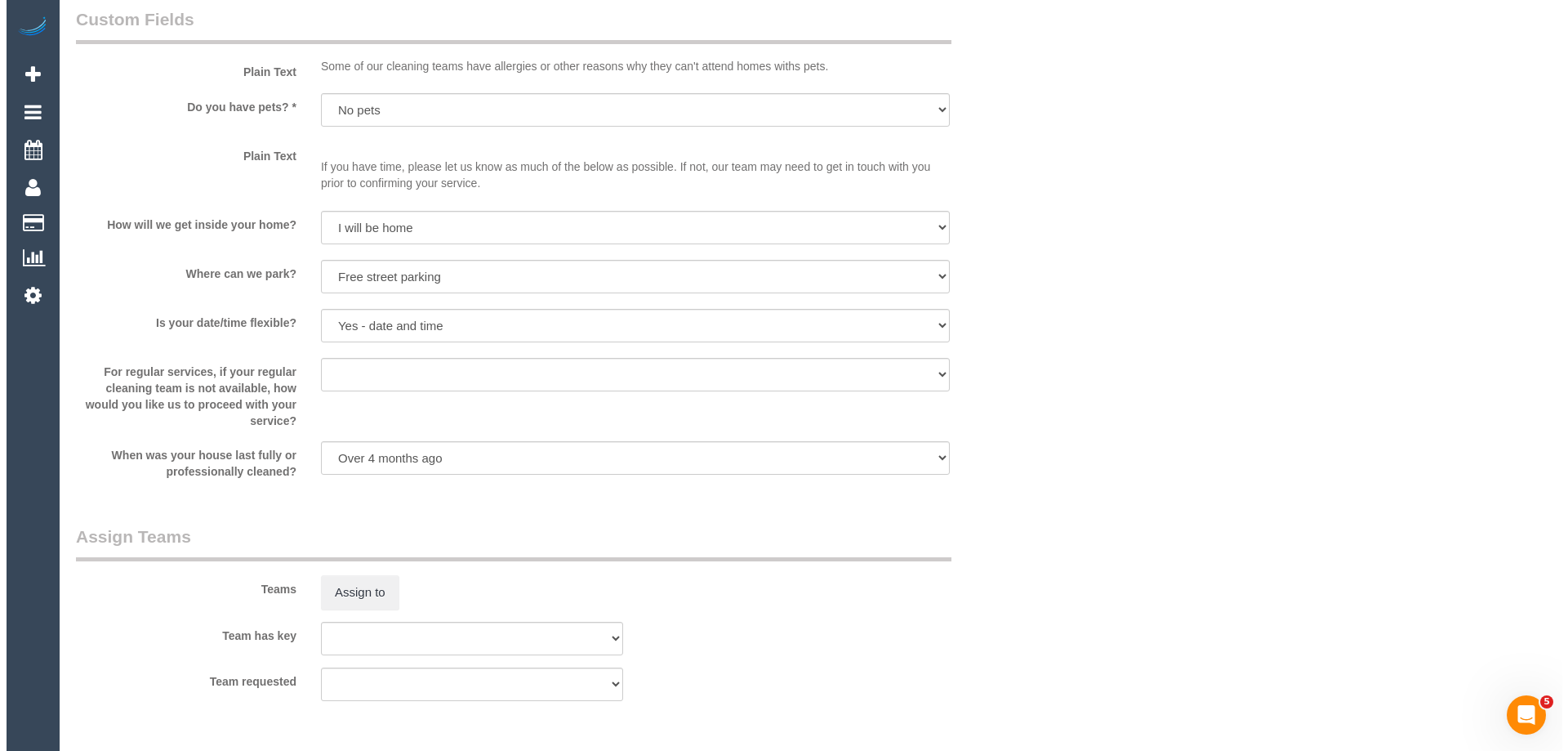
scroll to position [2369, 0]
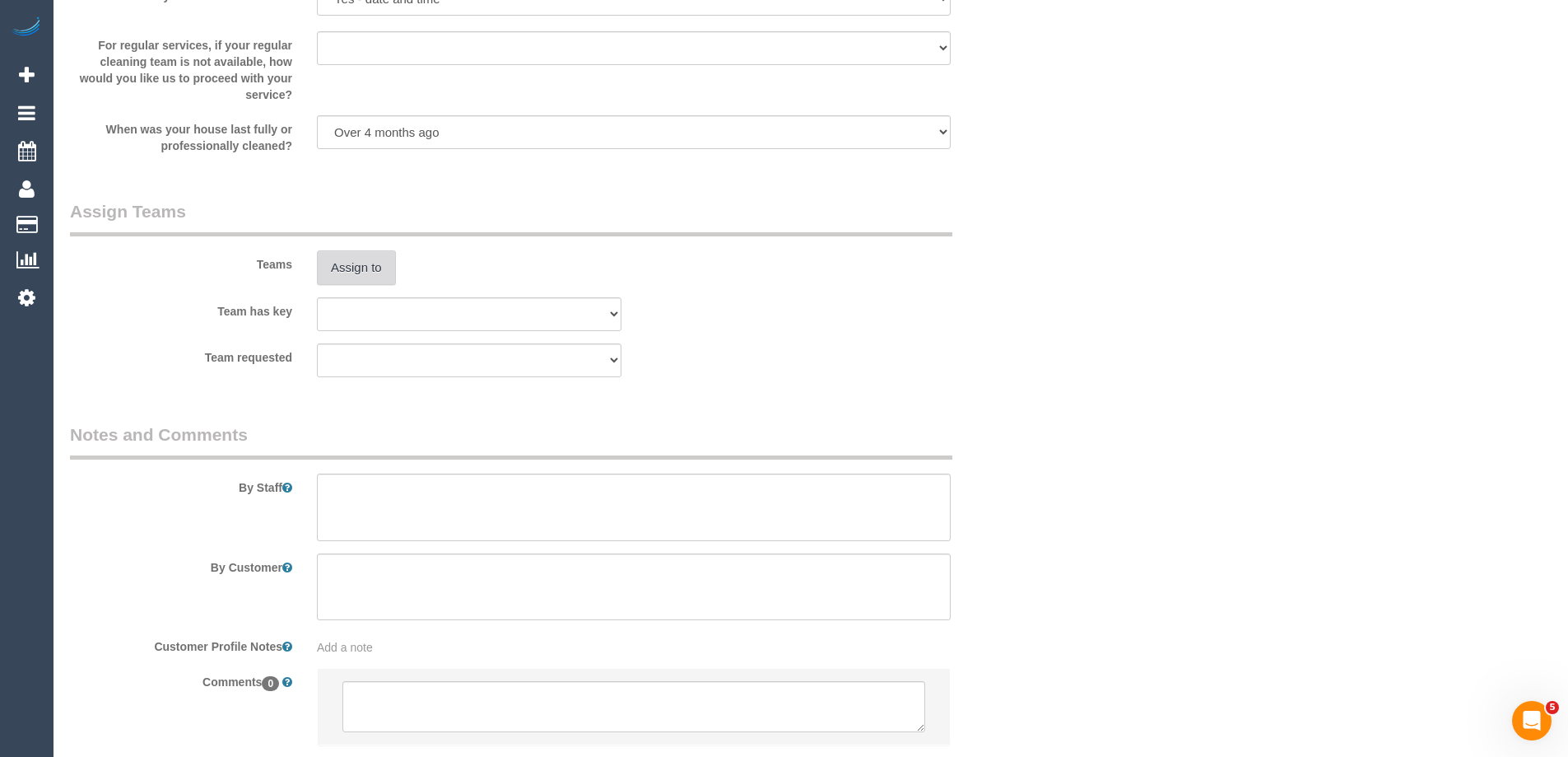
type input "1"
click at [350, 267] on button "Assign to" at bounding box center [356, 268] width 79 height 34
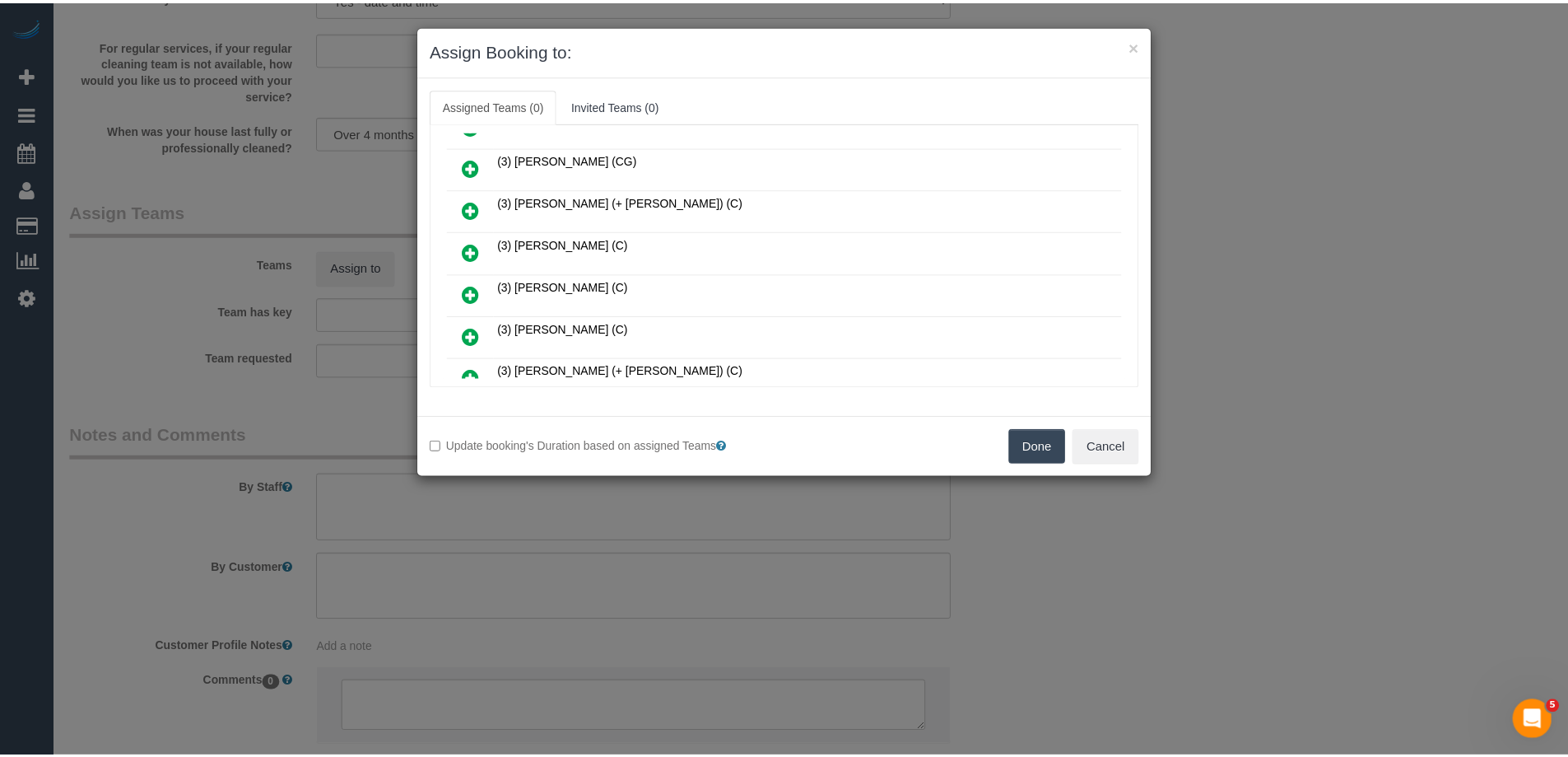
scroll to position [494, 0]
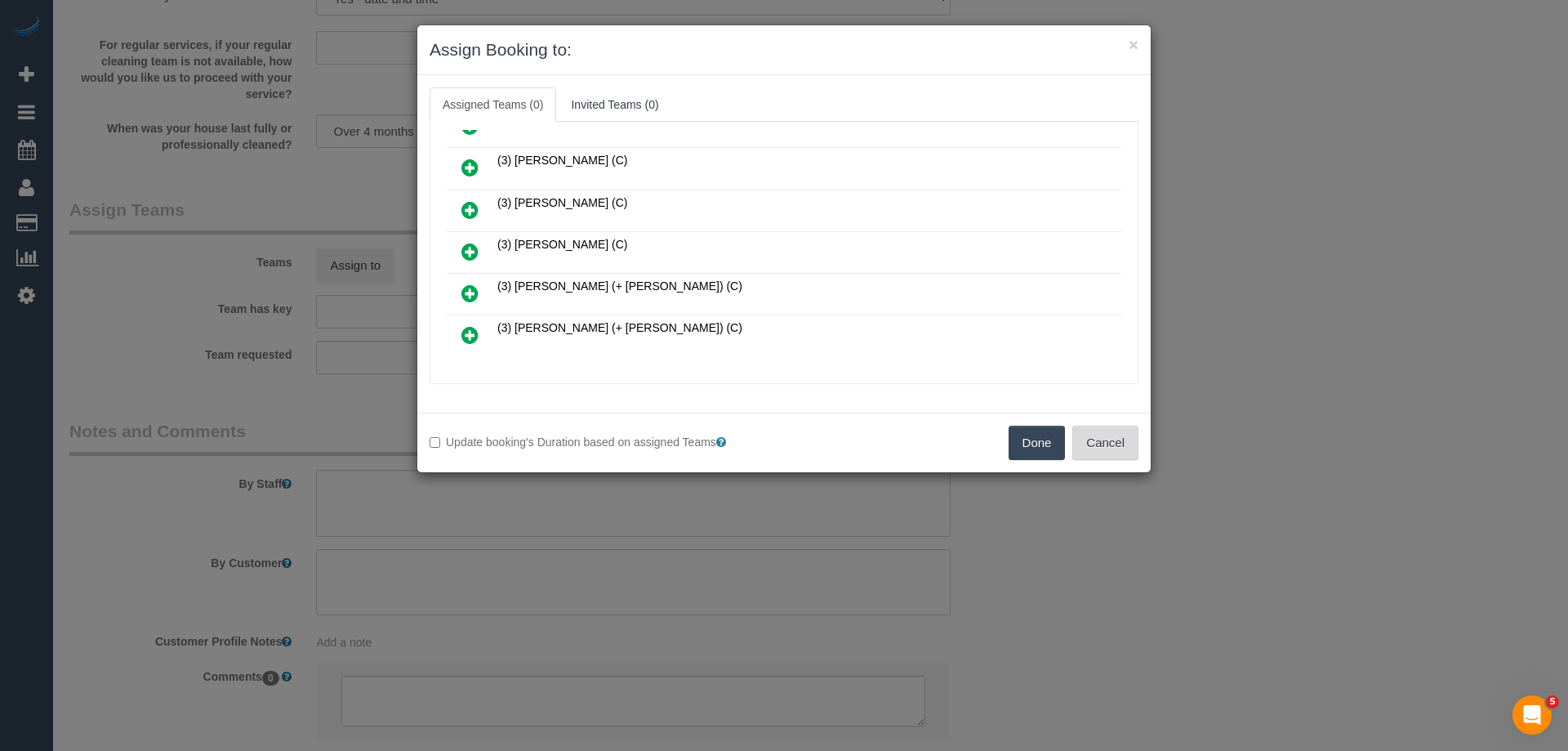
click at [1104, 430] on button "Cancel" at bounding box center [1105, 443] width 66 height 34
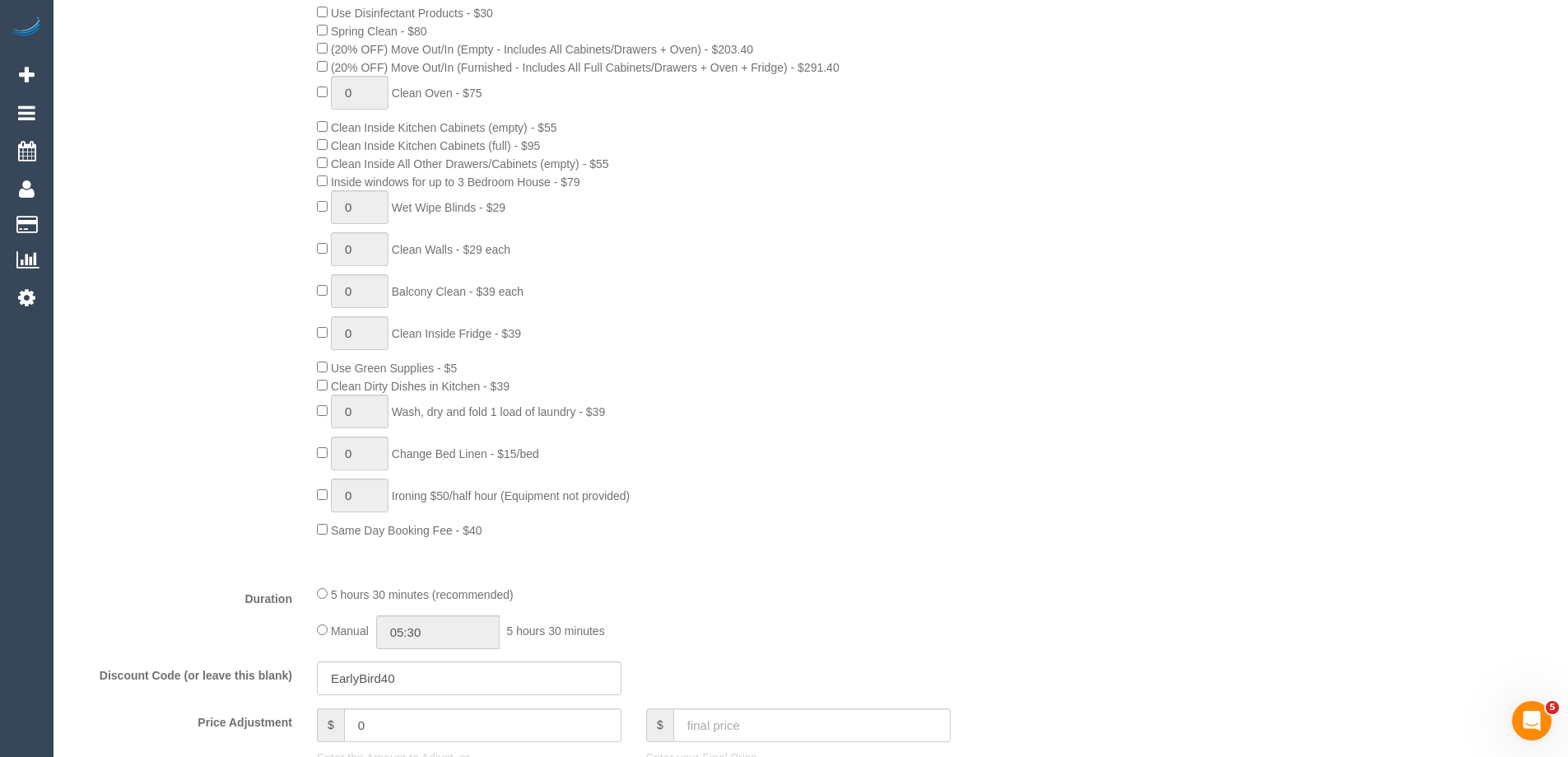
scroll to position [0, 0]
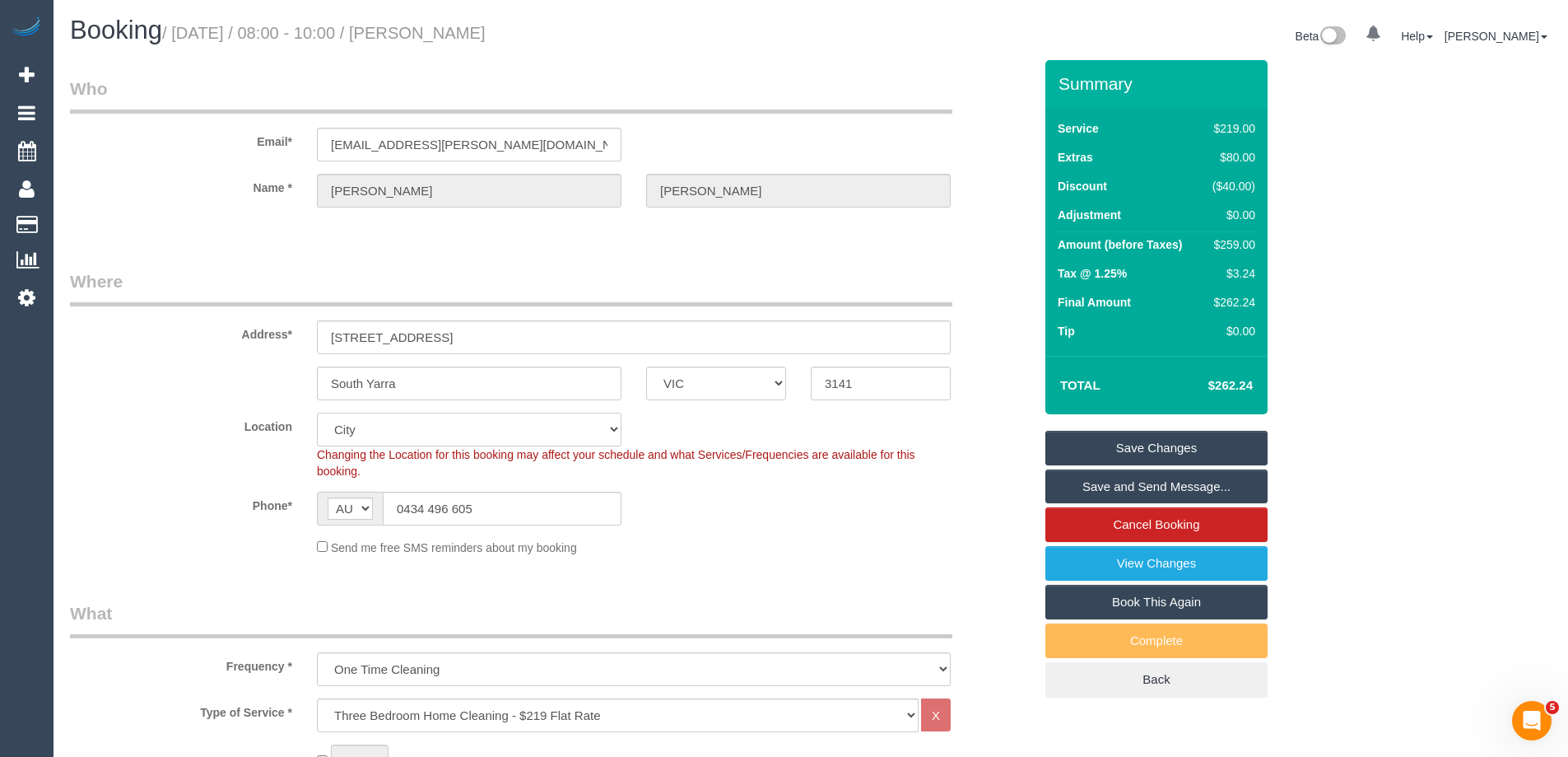
click at [360, 424] on select "Office City East (North) East (South) Inner East Inner North (East) Inner North…" at bounding box center [469, 428] width 305 height 33
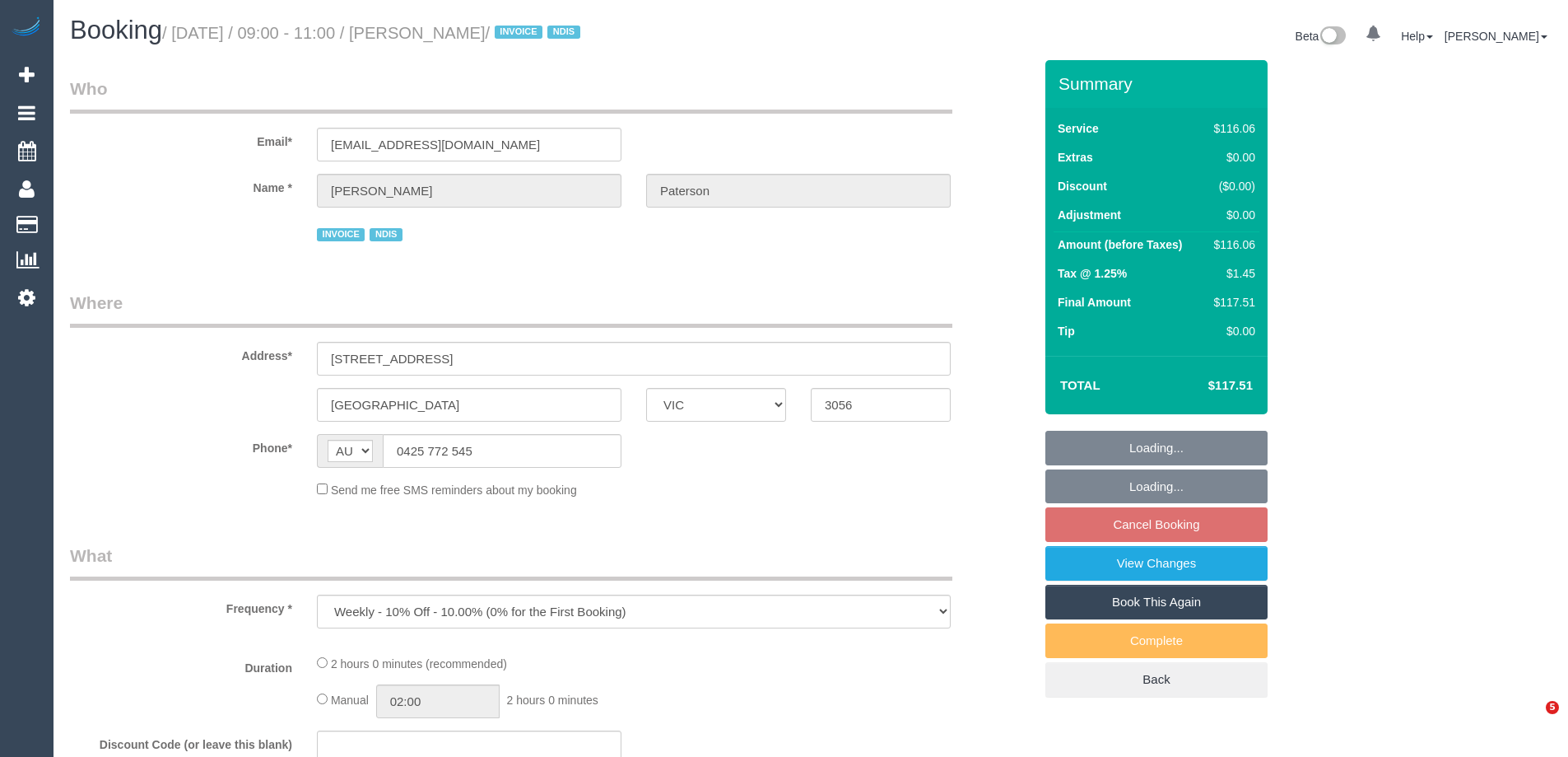
select select "VIC"
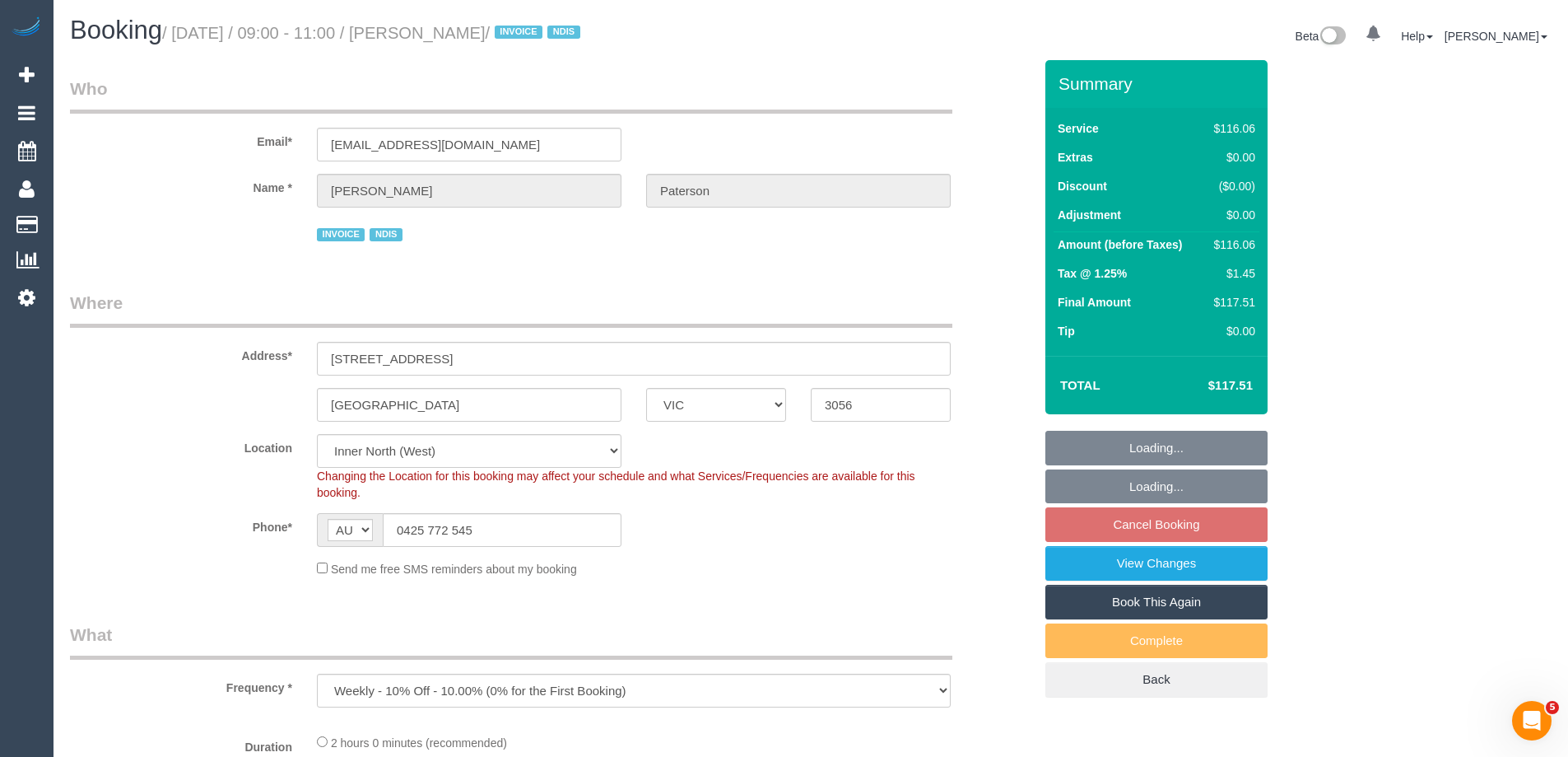
select select "object:752"
select select "number:28"
select select "number:14"
select select "number:19"
select select "number:36"
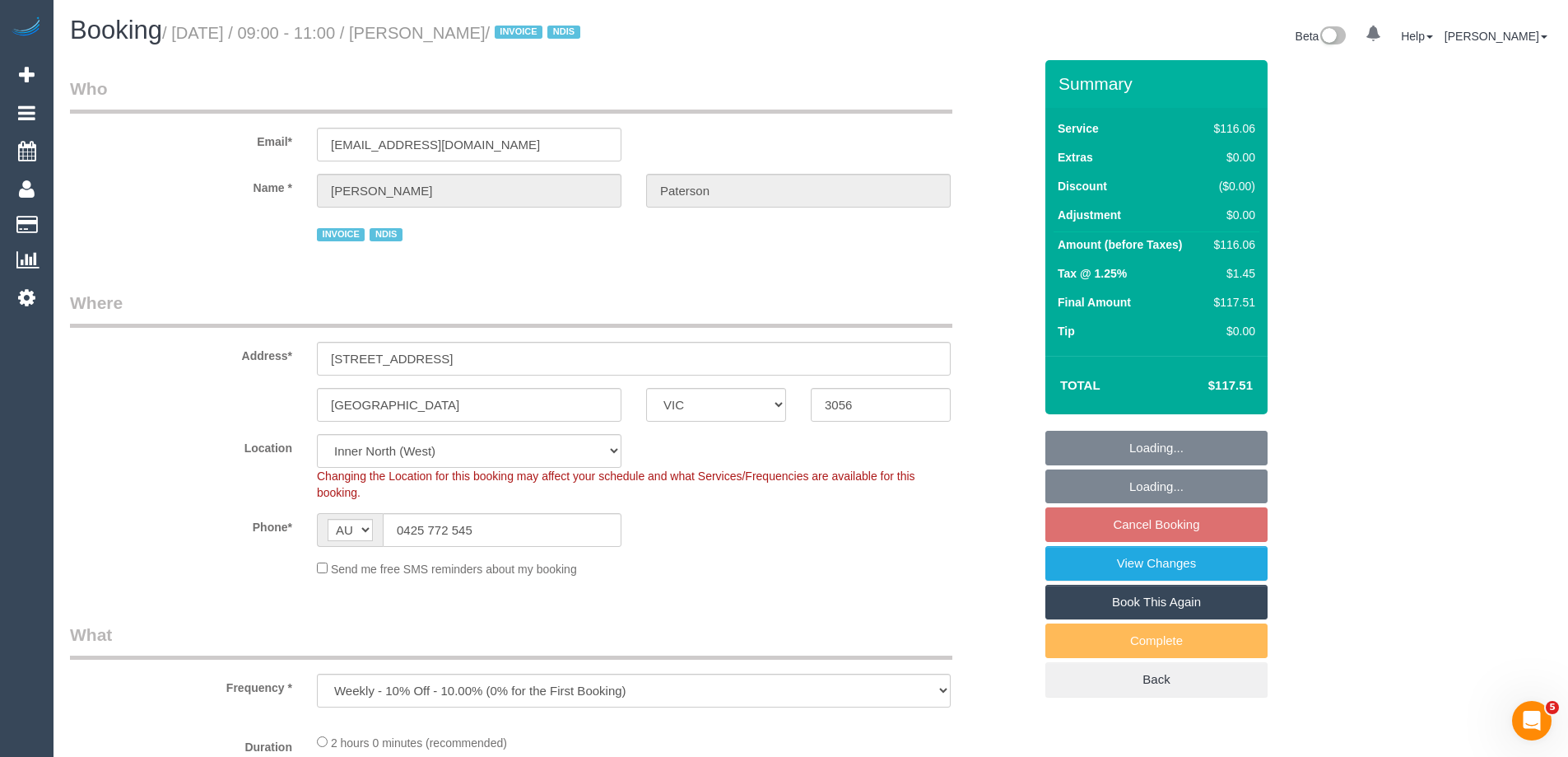
select select "number:35"
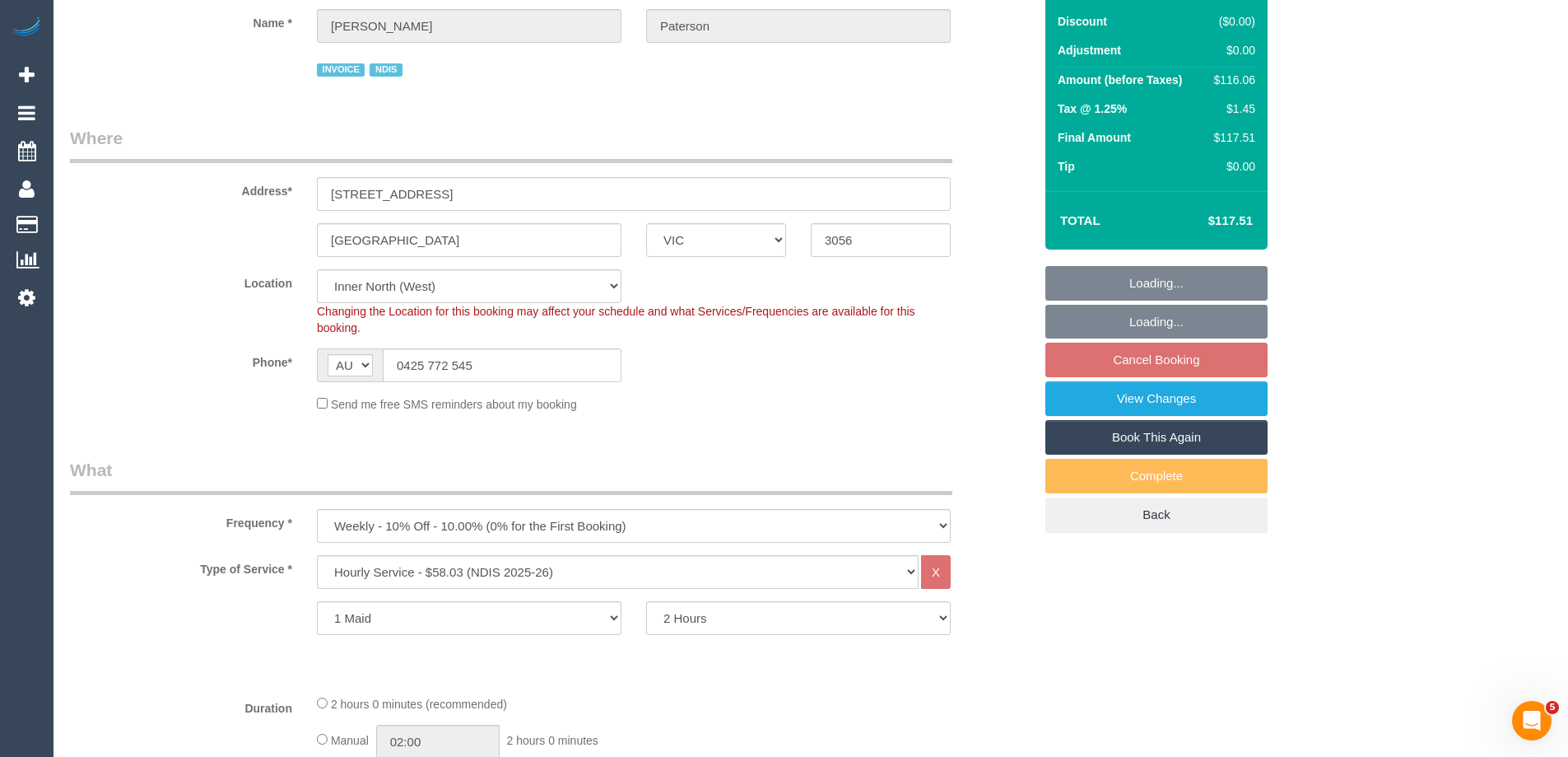
select select "spot3"
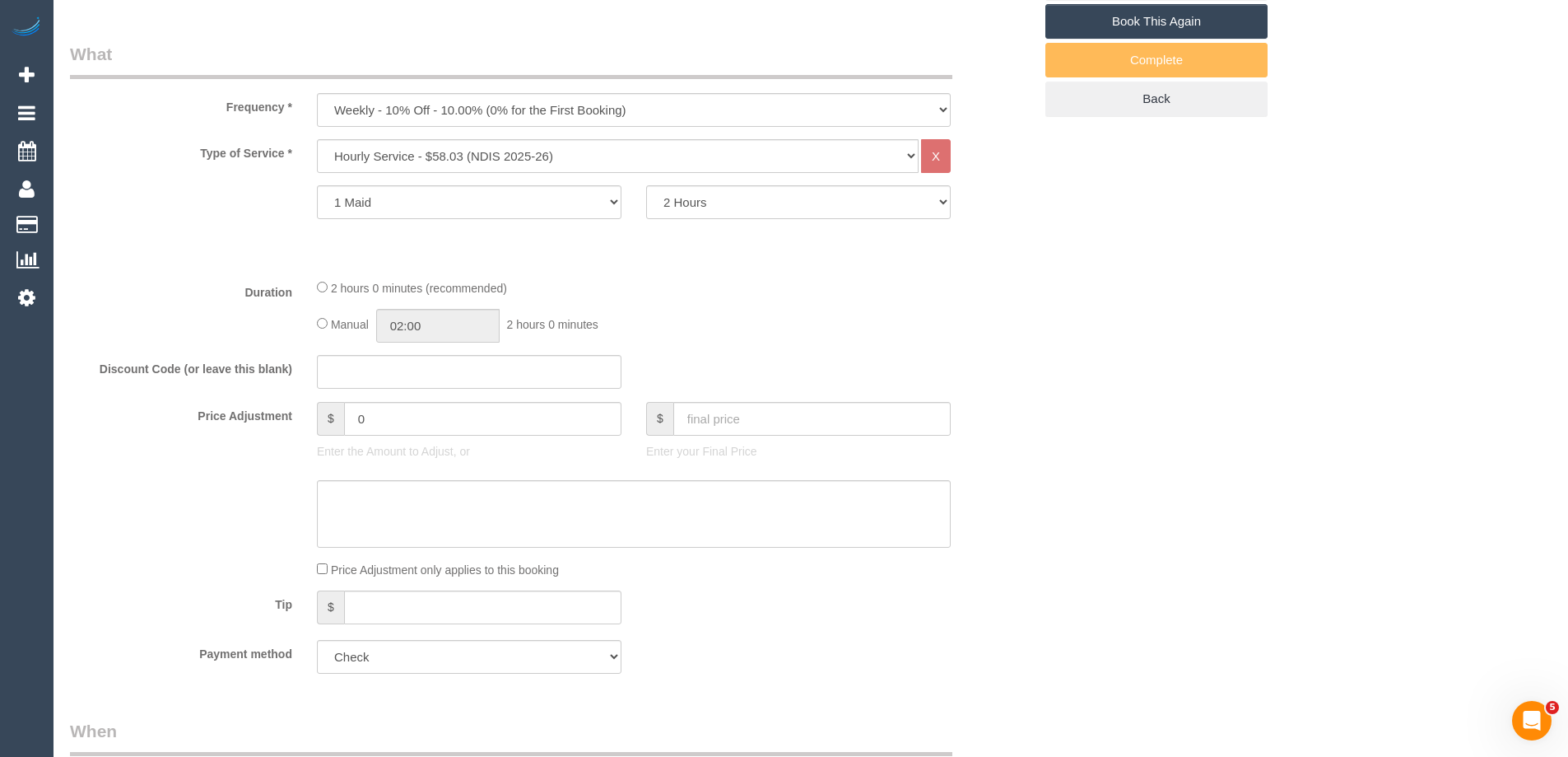
scroll to position [4, 0]
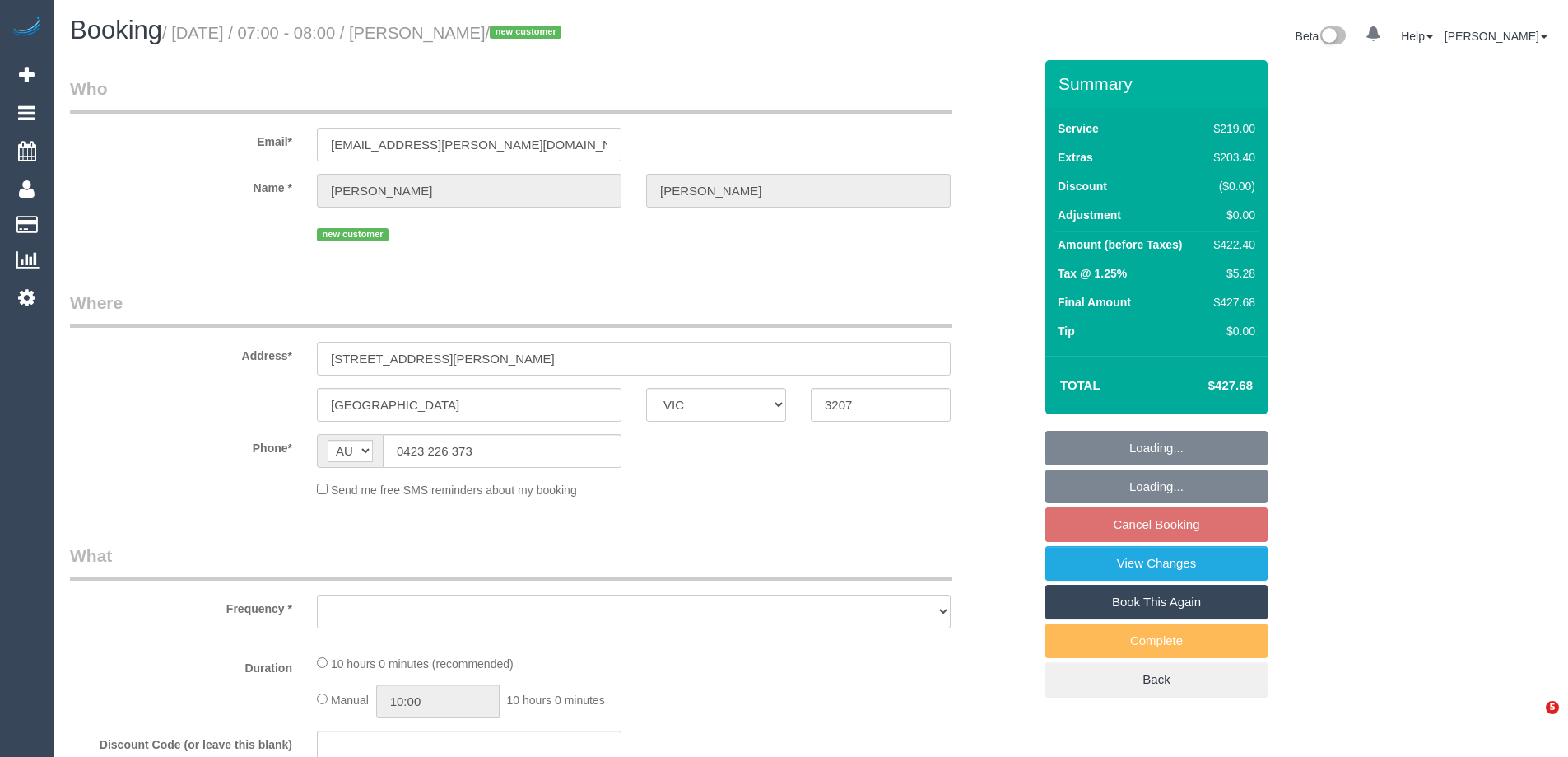
select select "VIC"
select select "string:stripe-pm_1RqRQ82GScqysDRVwoOBDfRc"
select select "number:28"
select select "number:14"
select select "number:19"
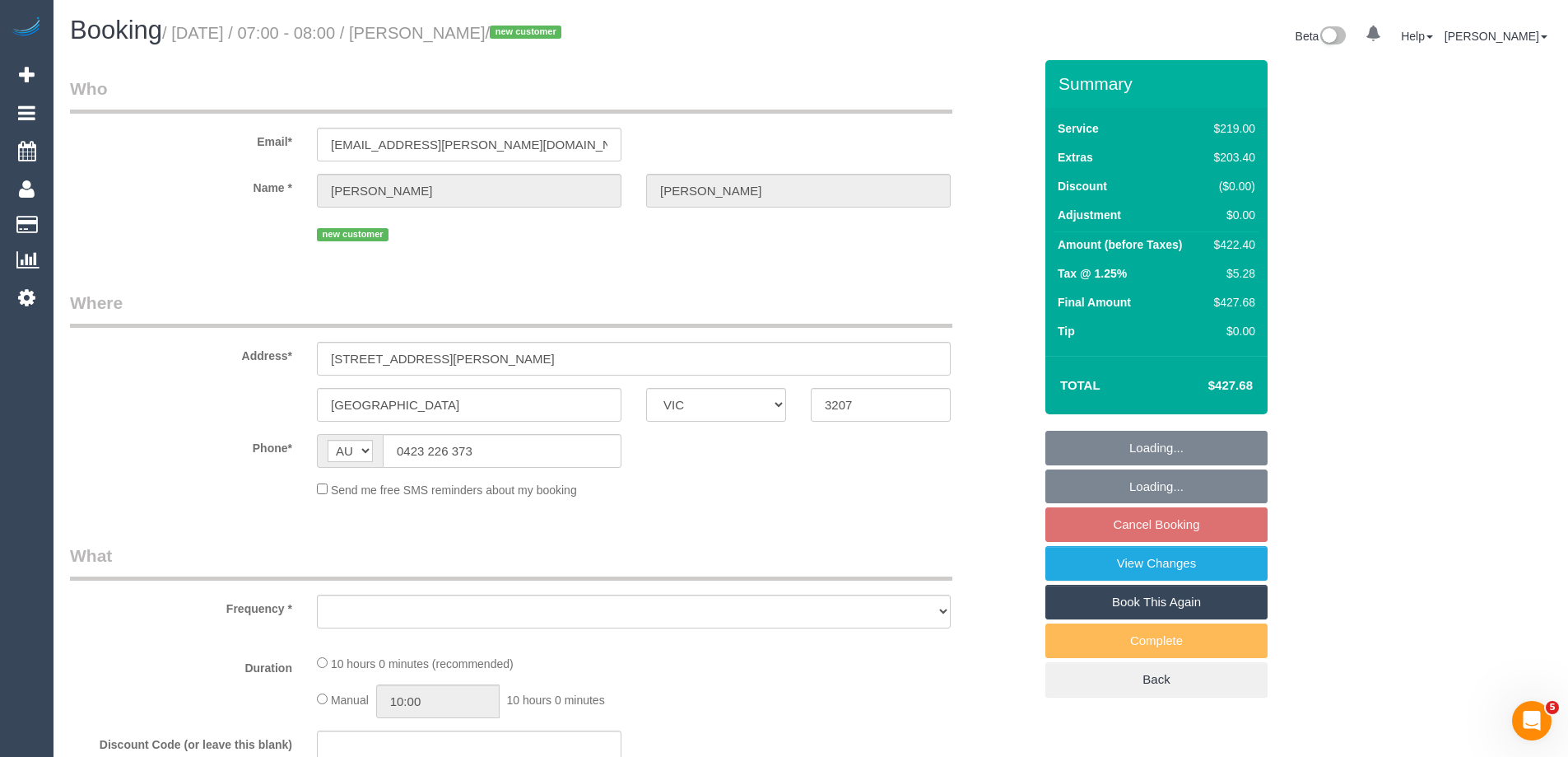
select select "number:24"
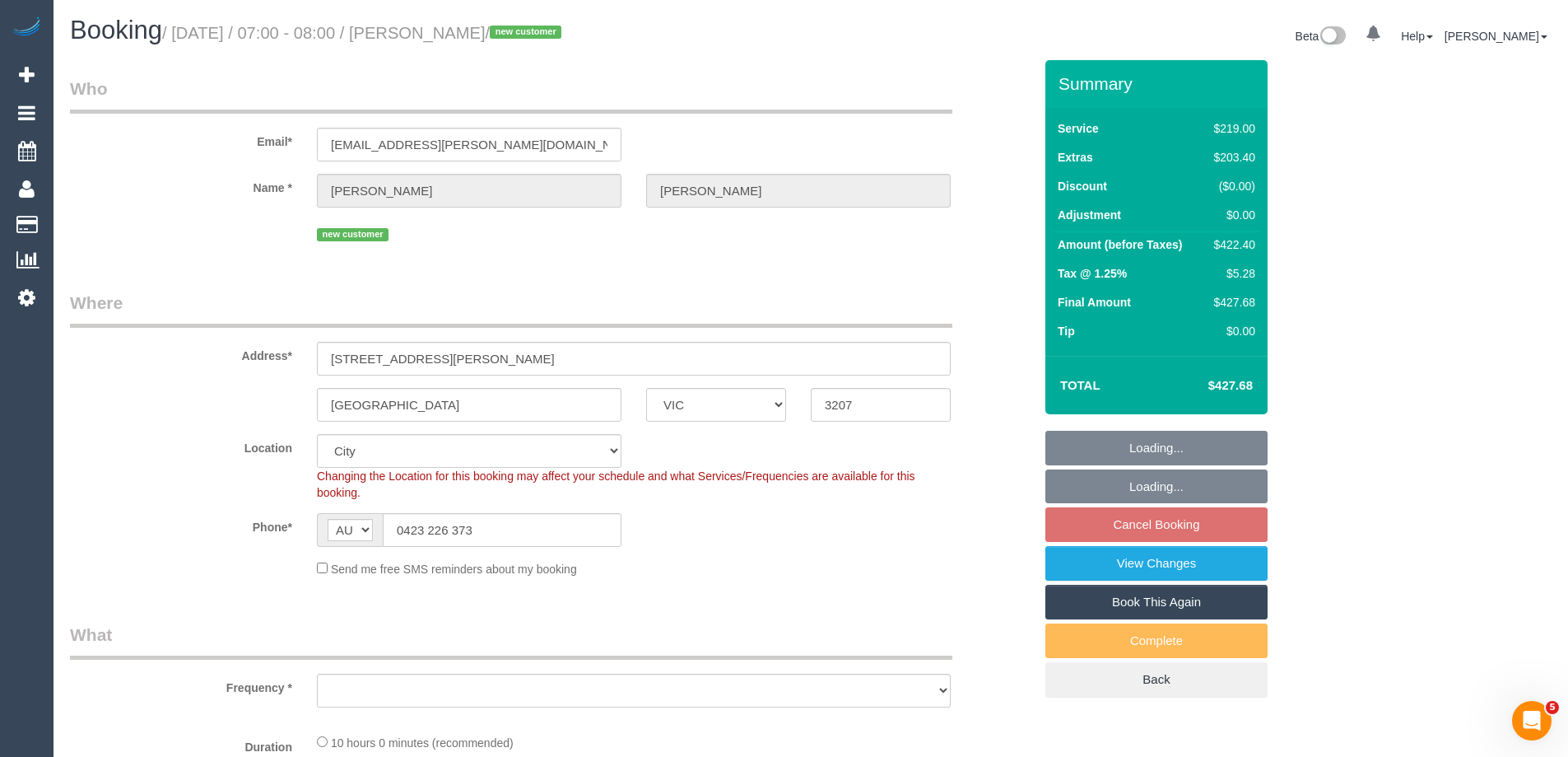
select select "object:708"
select select "spot1"
select select "object:1109"
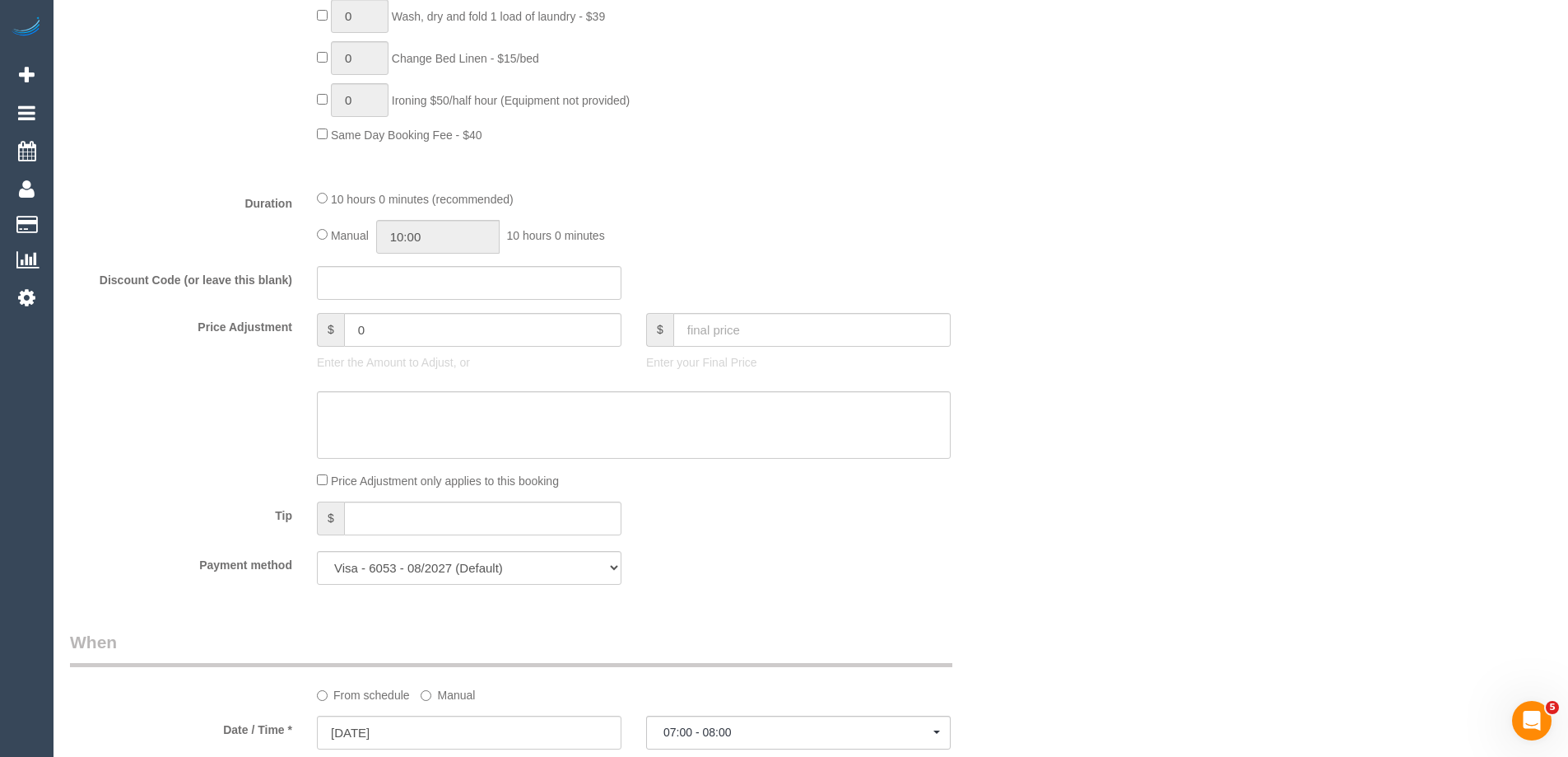
scroll to position [2799, 0]
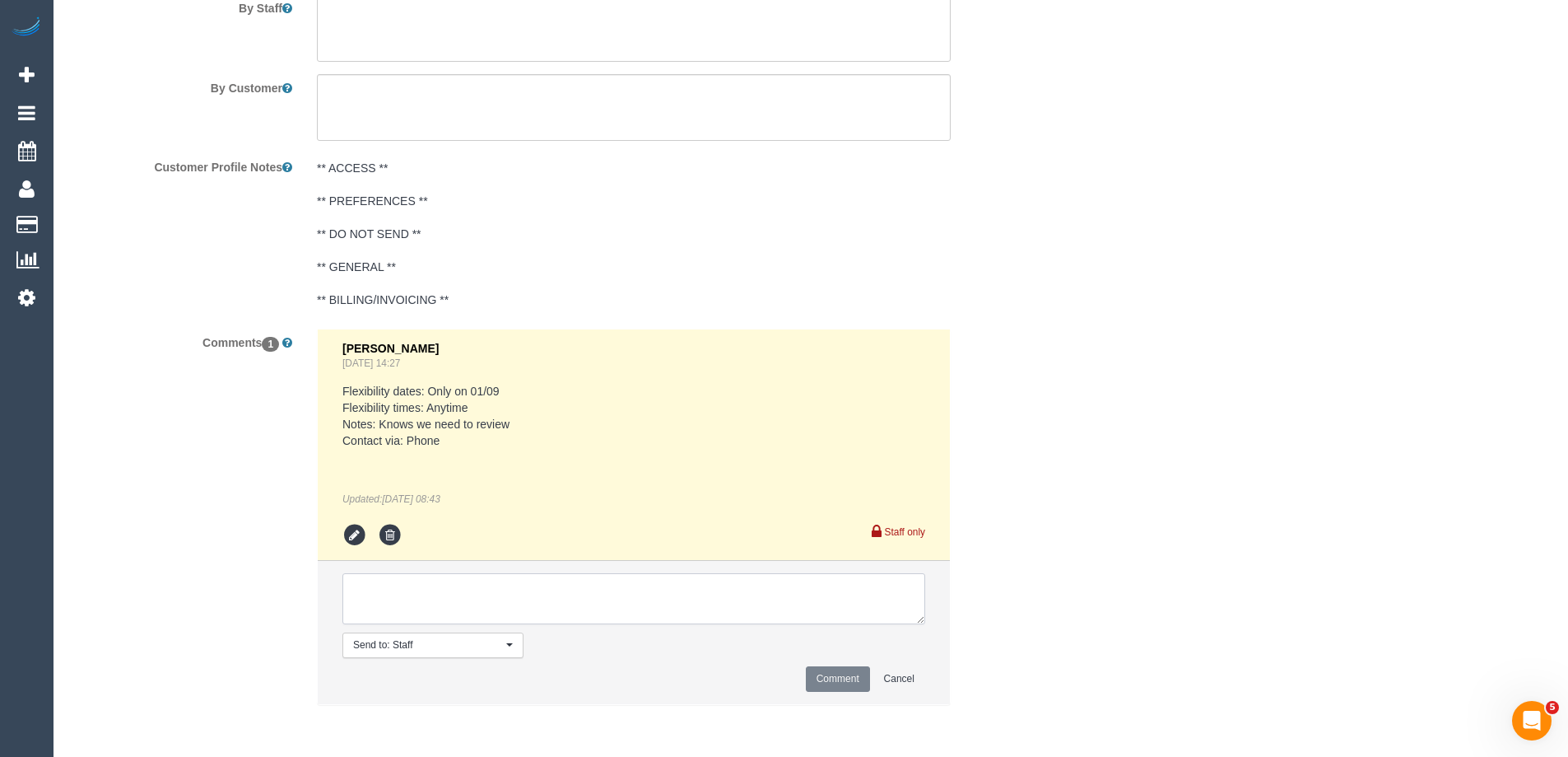
click at [384, 611] on textarea at bounding box center [634, 599] width 583 height 51
type textarea "Daniel + Pecky from 12-2pm. Pending"
click at [837, 679] on button "Comment" at bounding box center [838, 679] width 64 height 26
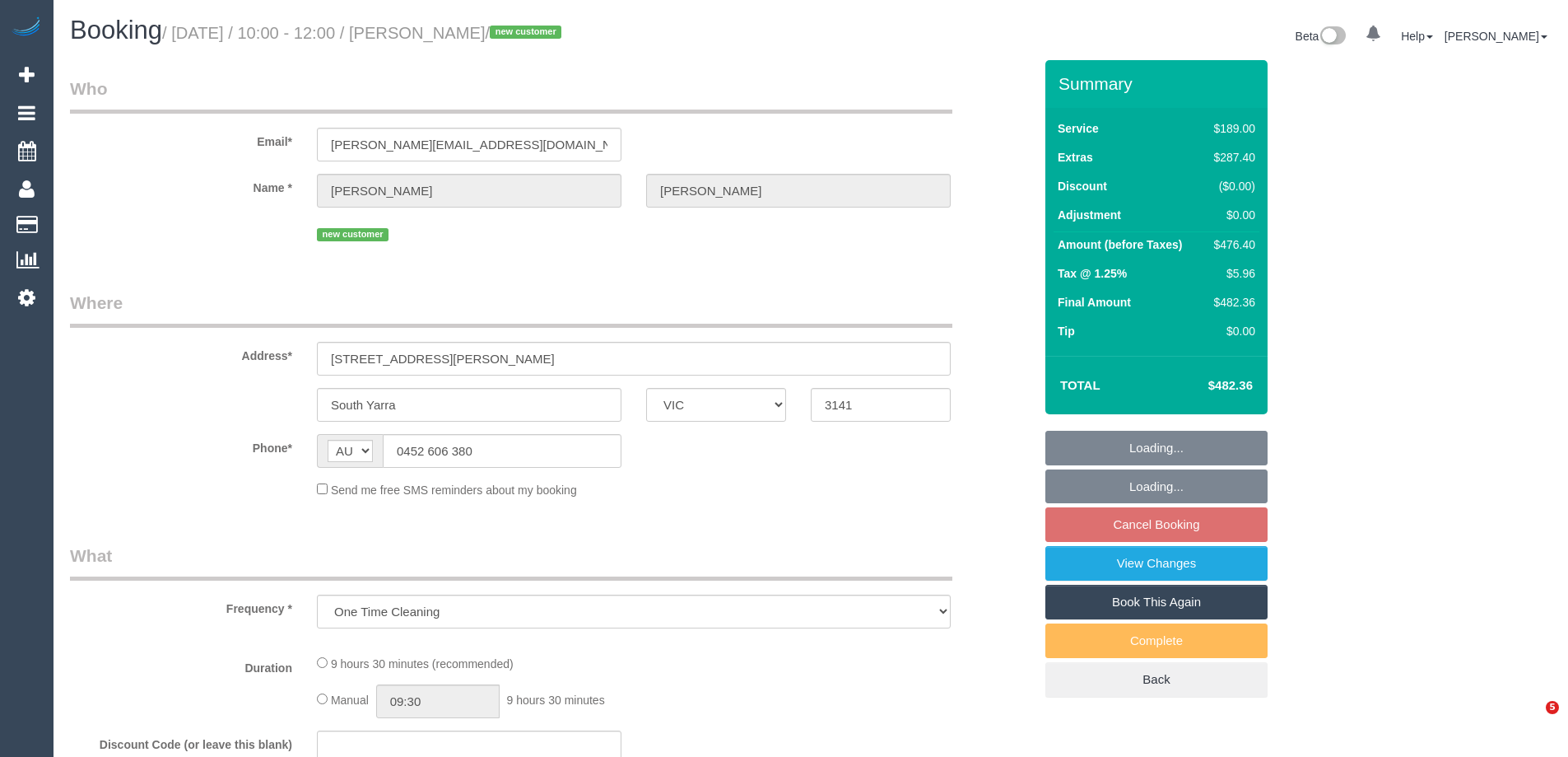
select select "VIC"
select select "string:stripe-pm_1RvGtv2GScqysDRVz49rOtAz"
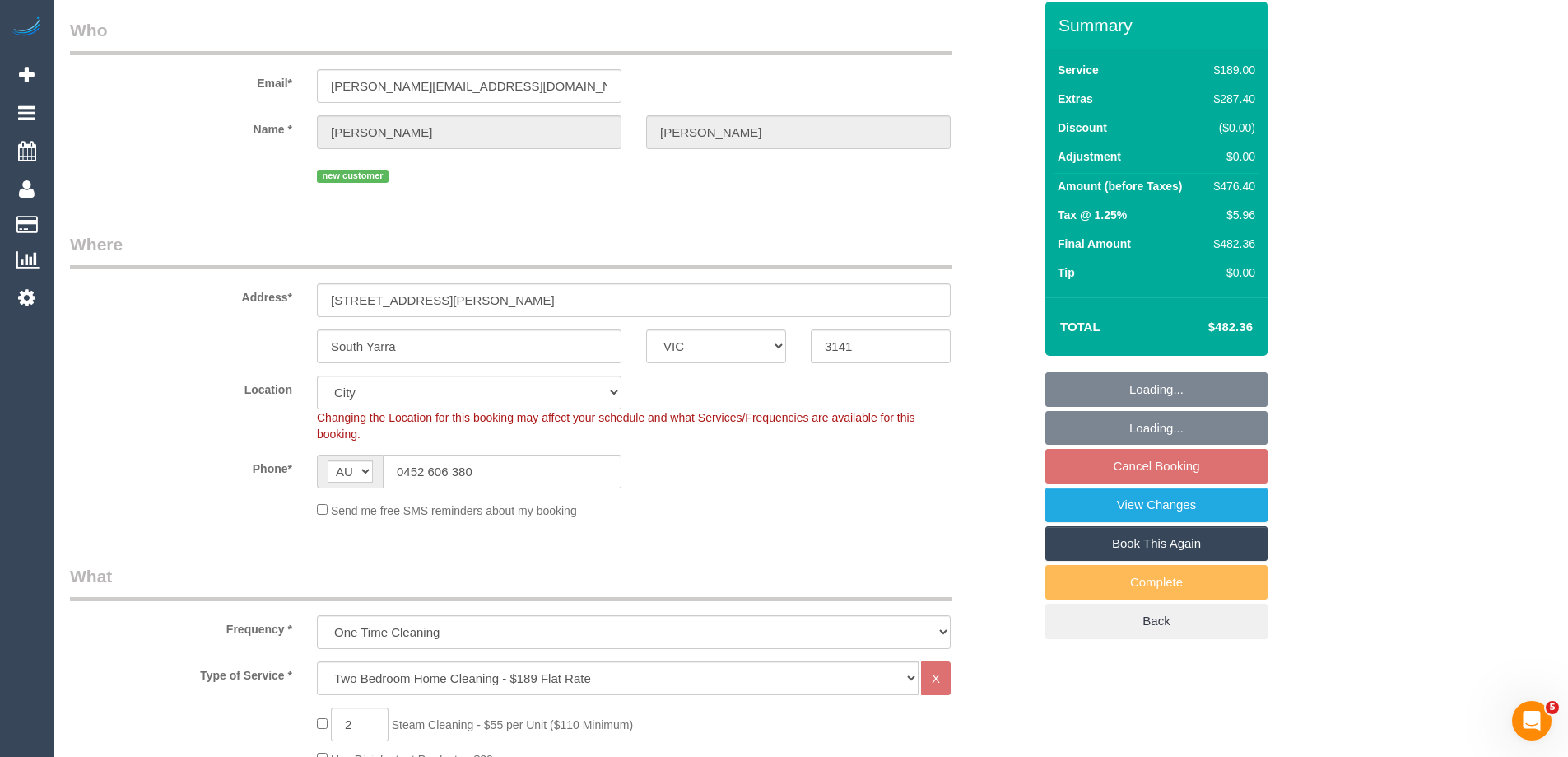
select select "object:780"
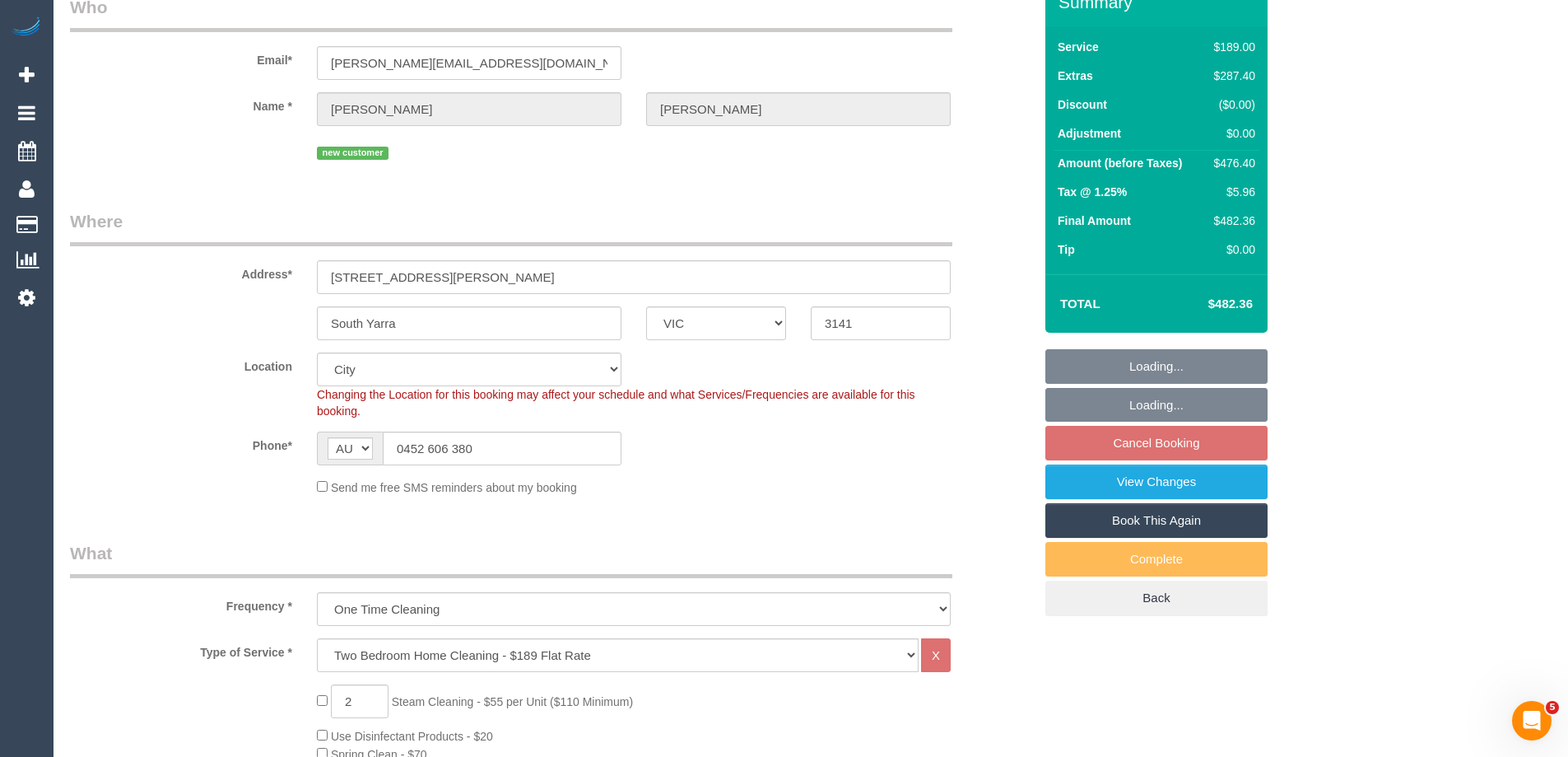
select select "spot3"
select select "number:28"
select select "number:14"
select select "number:18"
select select "number:24"
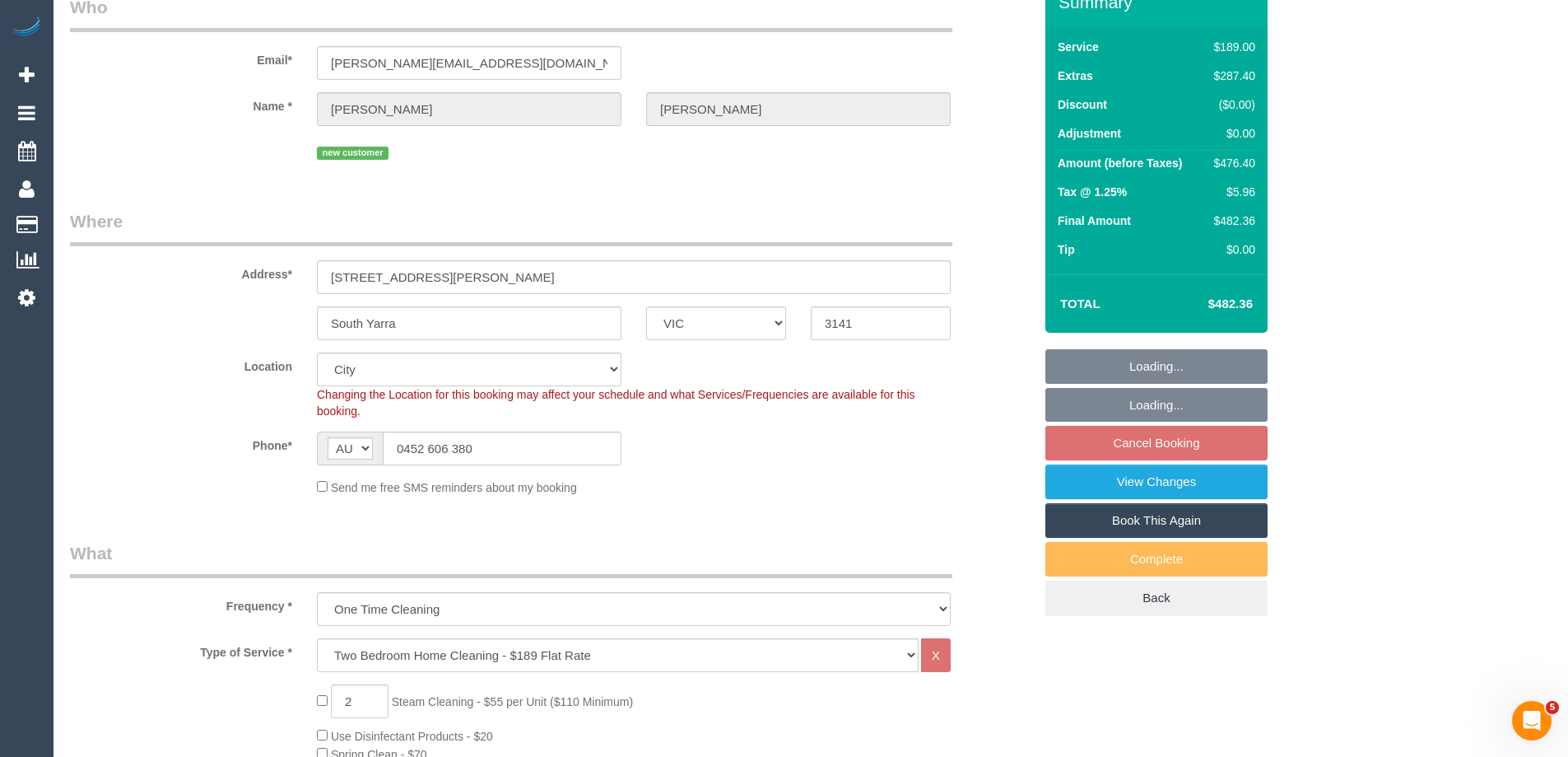
select select "number:12"
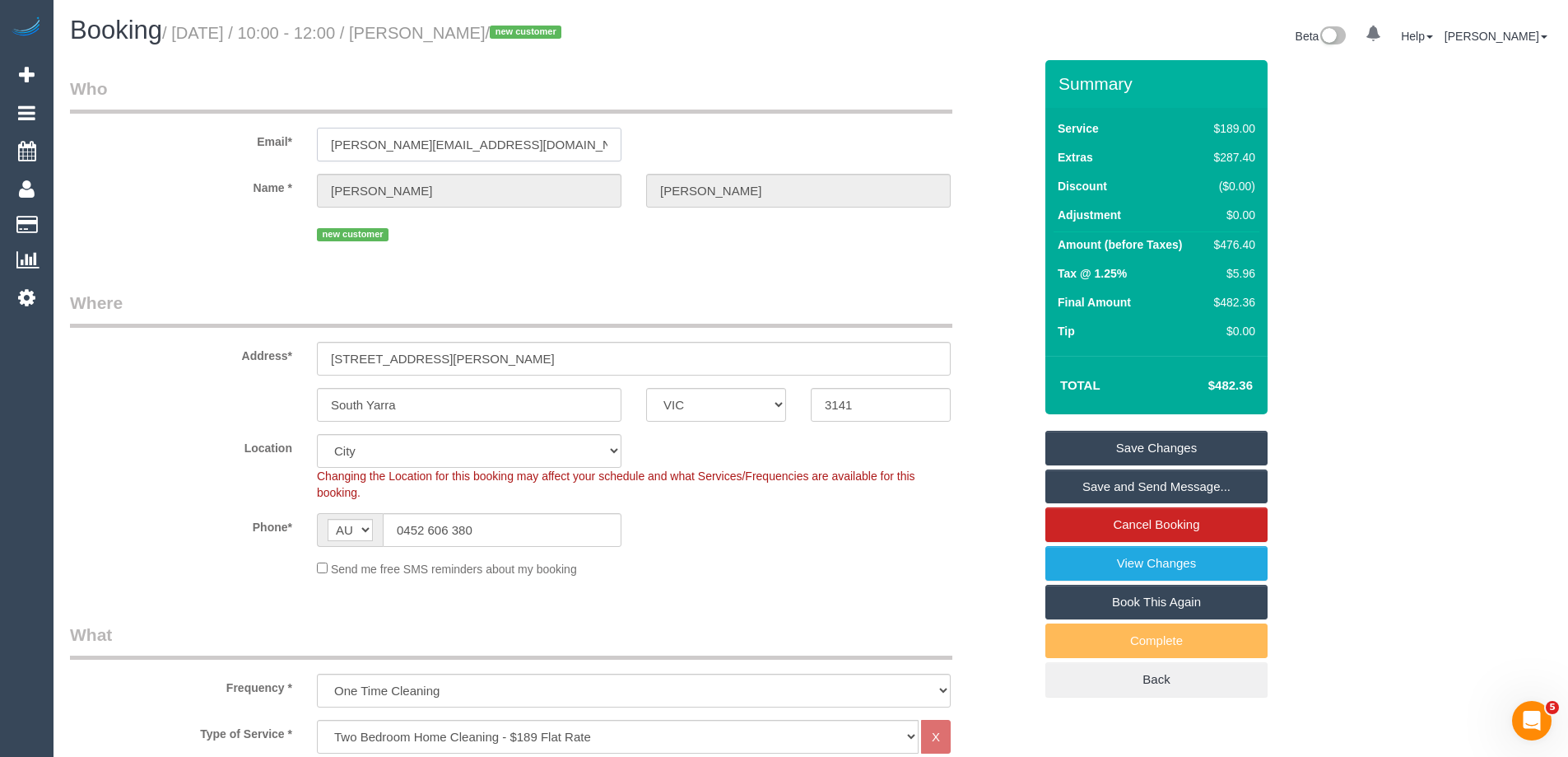
drag, startPoint x: 564, startPoint y: 143, endPoint x: 268, endPoint y: 141, distance: 296.0
click at [268, 141] on div "Email* joshua.augustine90@gmail.com" at bounding box center [552, 118] width 988 height 85
drag, startPoint x: 499, startPoint y: 363, endPoint x: 137, endPoint y: 329, distance: 363.6
click at [137, 329] on div "Address* 8 Daly Street, 410" at bounding box center [552, 332] width 988 height 85
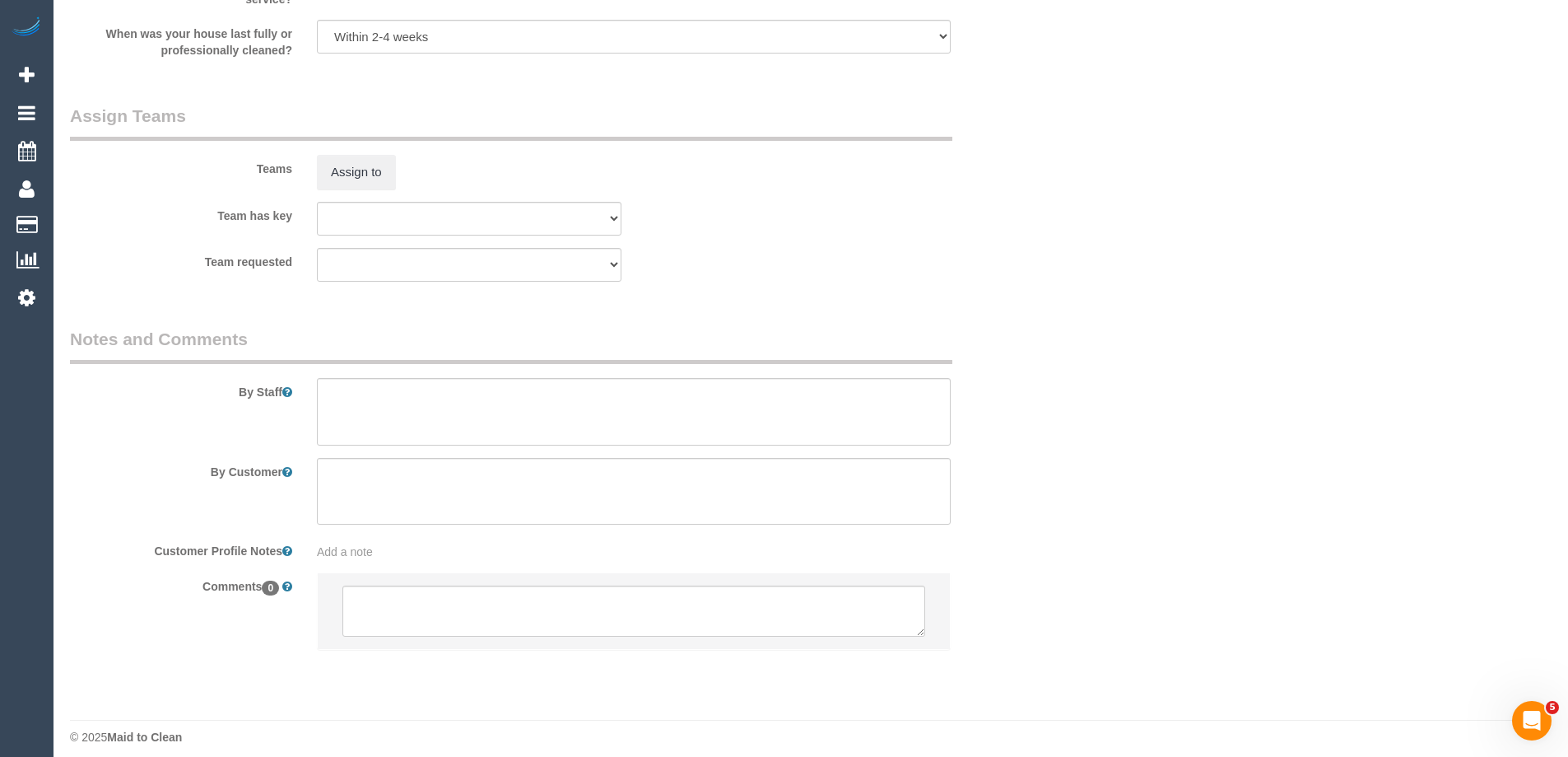
scroll to position [2427, 0]
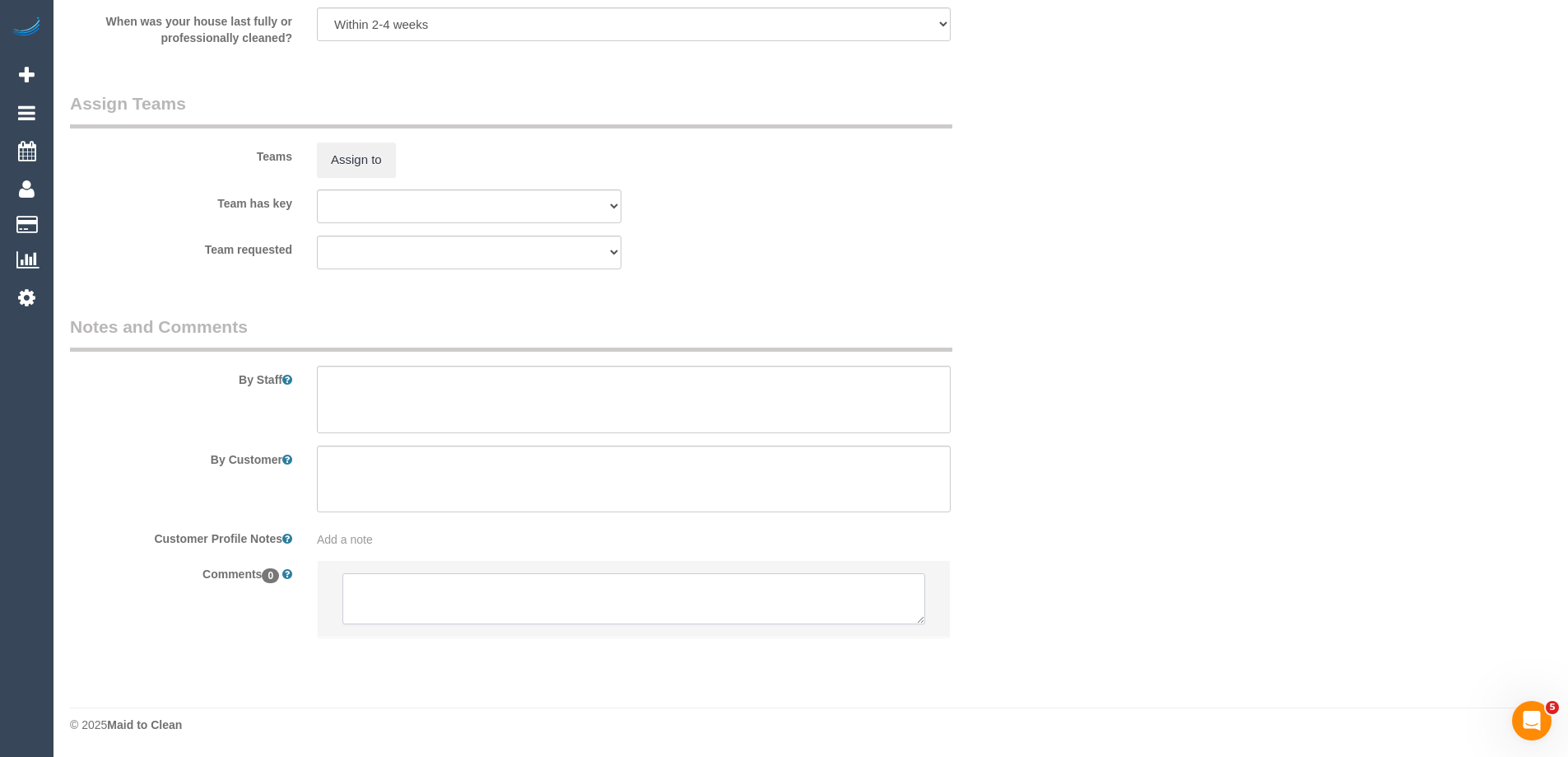
click at [388, 585] on textarea at bounding box center [634, 599] width 583 height 51
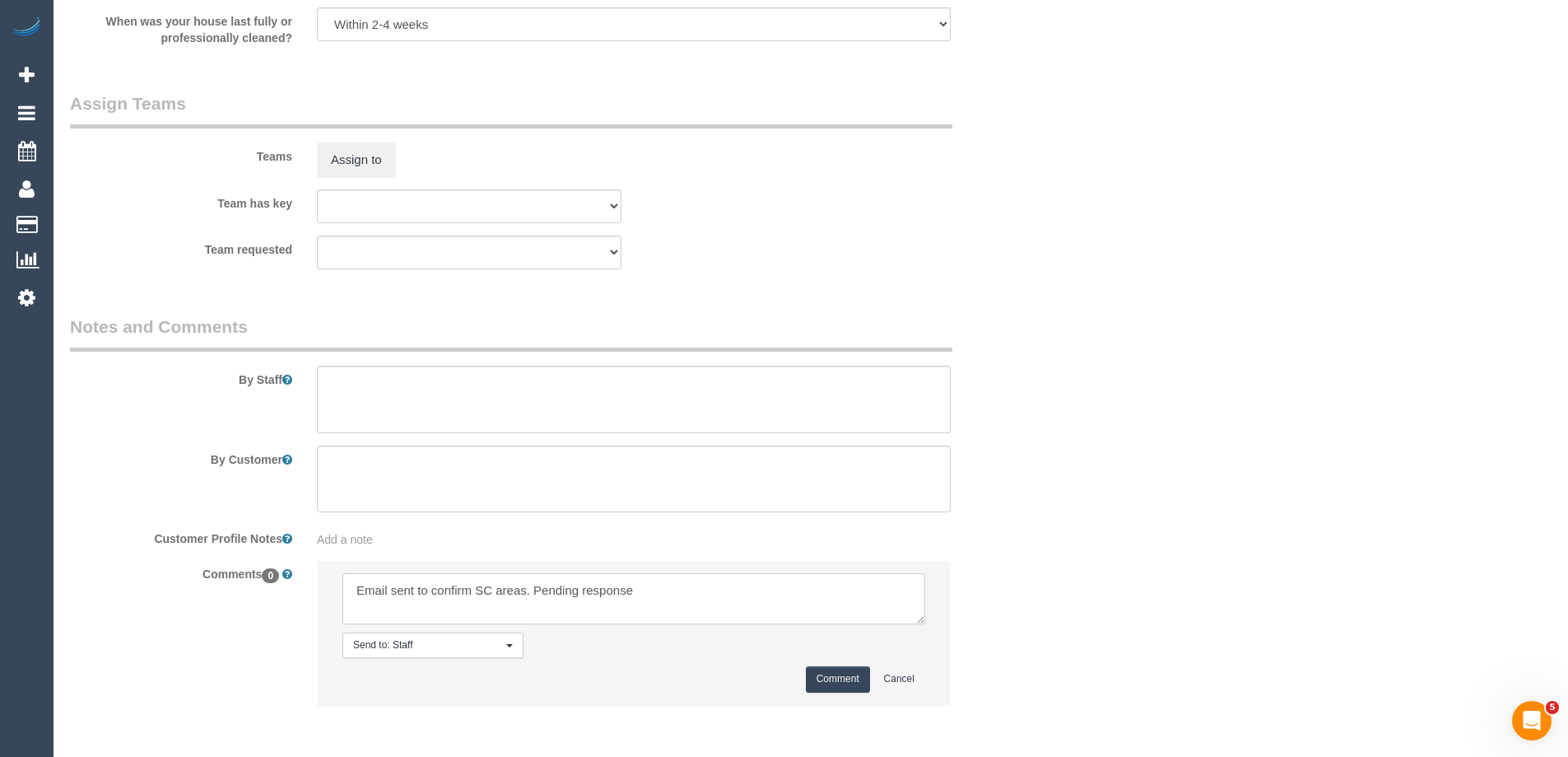
click at [529, 592] on textarea at bounding box center [634, 599] width 583 height 51
click at [525, 590] on textarea at bounding box center [634, 599] width 583 height 51
type textarea "Email sent to confirm SC areas, parking & lift access. Pending response"
click at [827, 685] on button "Comment" at bounding box center [838, 679] width 64 height 26
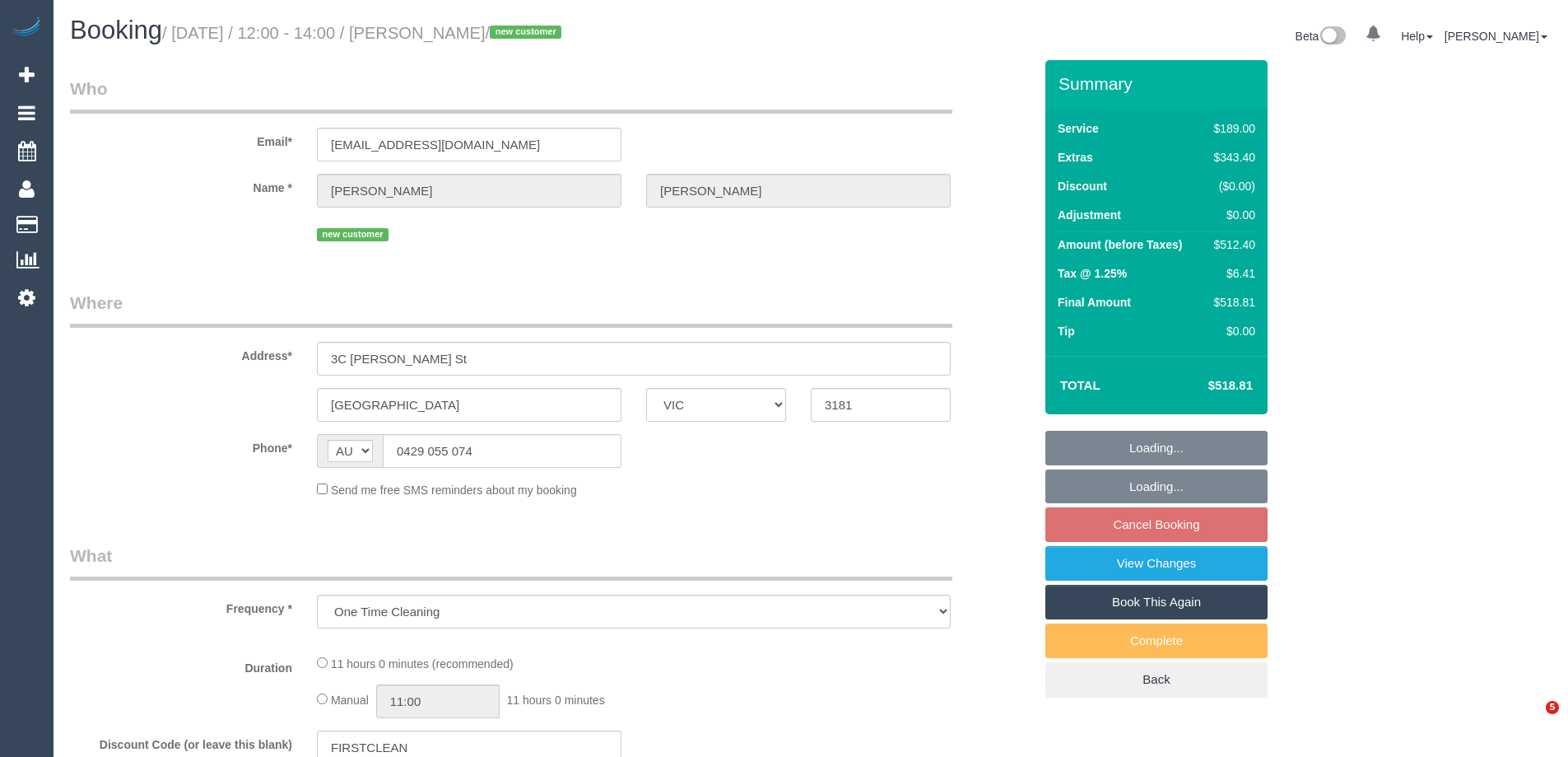
select select "VIC"
select select "string:stripe-pm_1RyNHv2GScqysDRV4EQFoe0R"
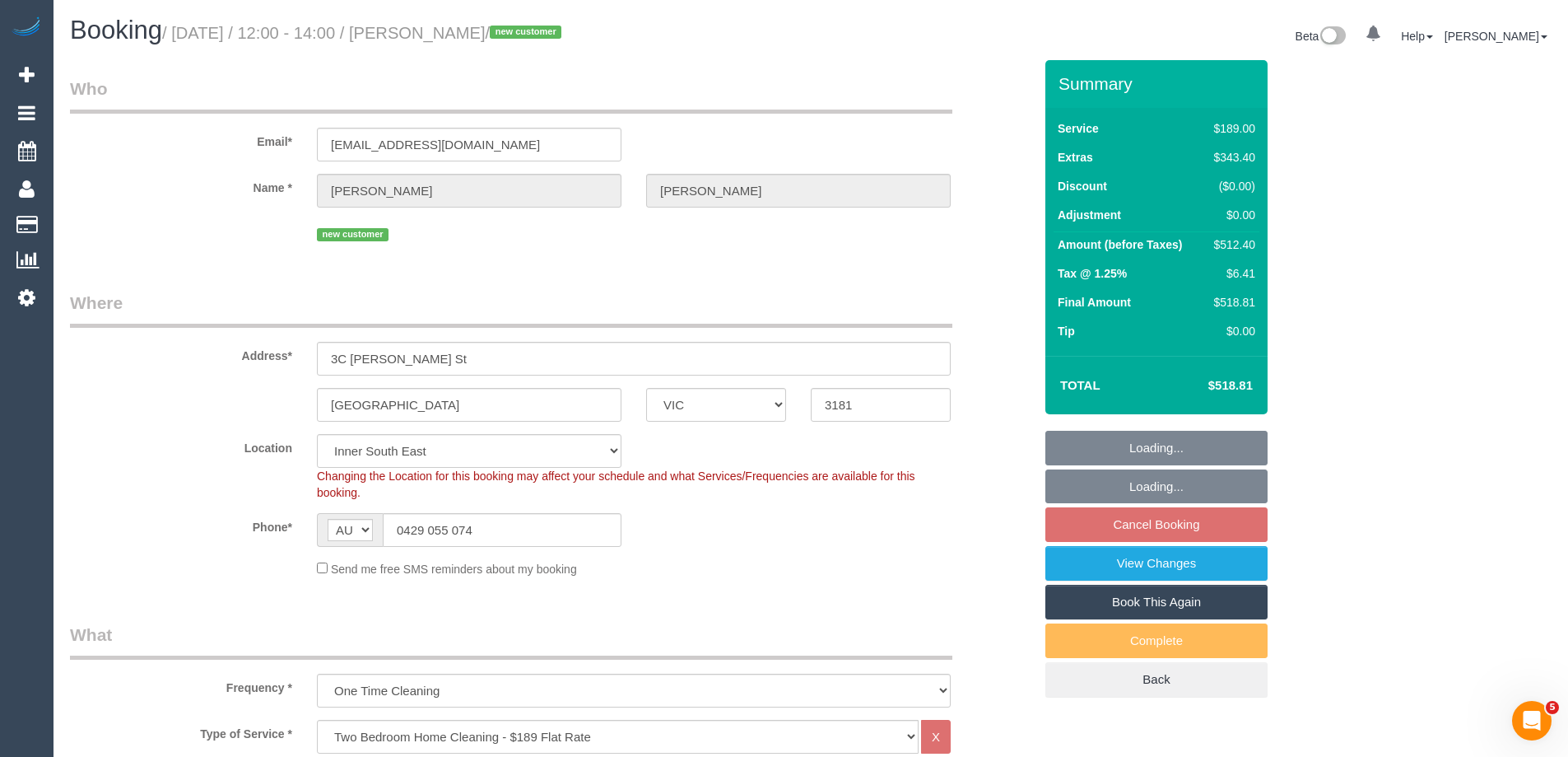
select select "spot3"
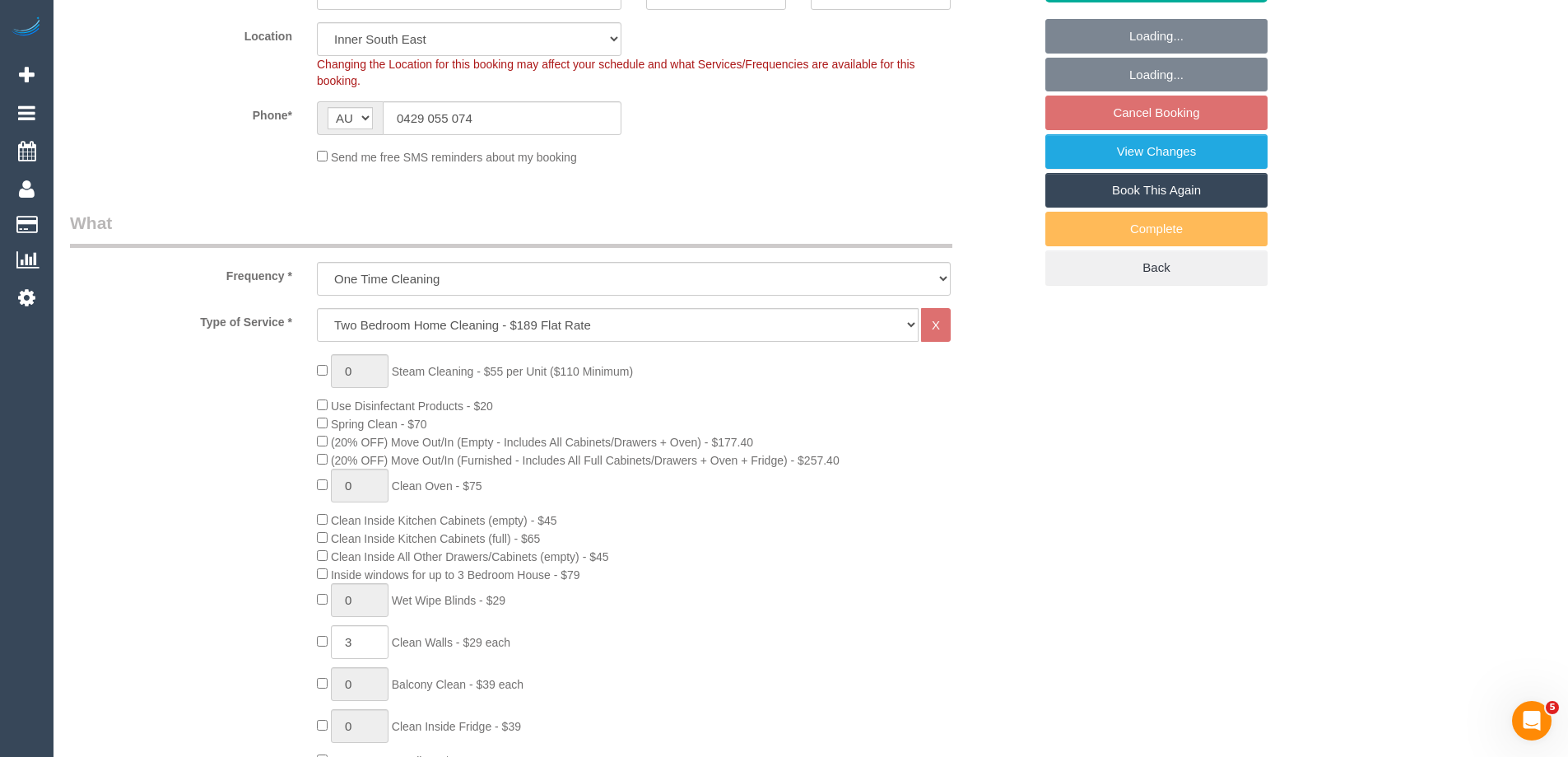
select select "object:1336"
select select "number:27"
select select "number:14"
select select "number:19"
select select "number:36"
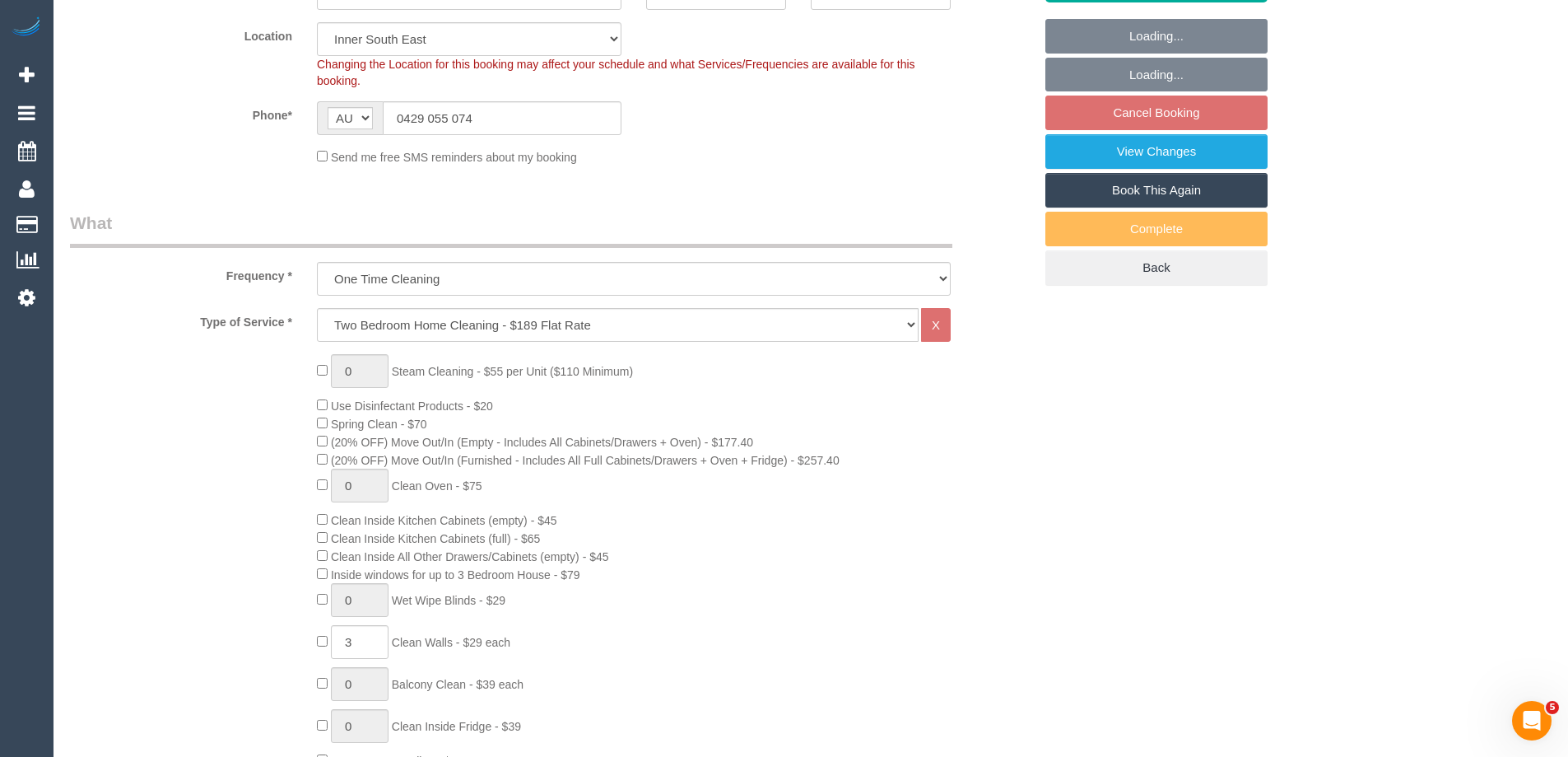
select select "number:33"
select select "number:26"
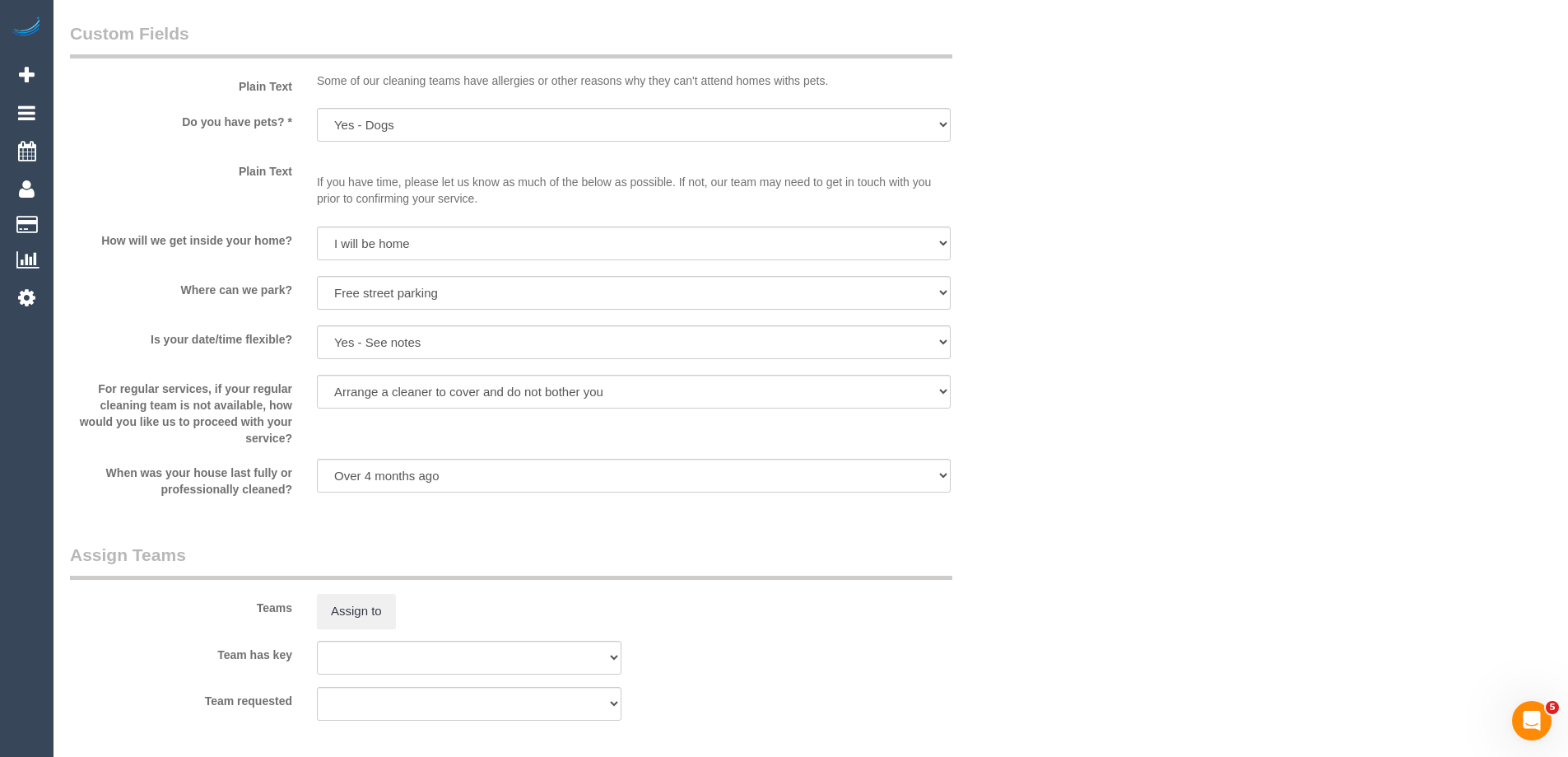
scroll to position [2427, 0]
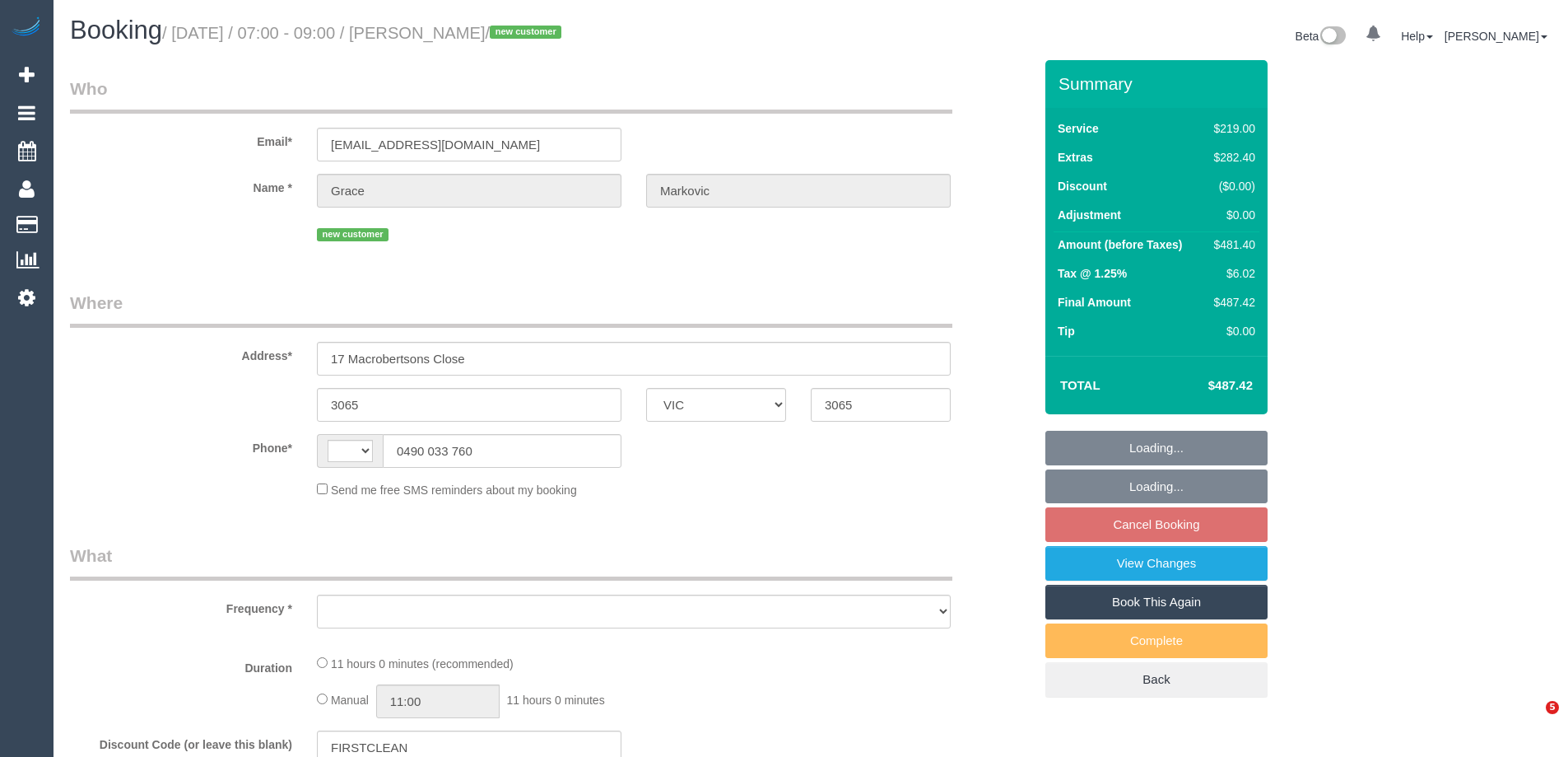
select select "VIC"
select select "number:28"
select select "number:14"
select select "number:19"
select select "number:25"
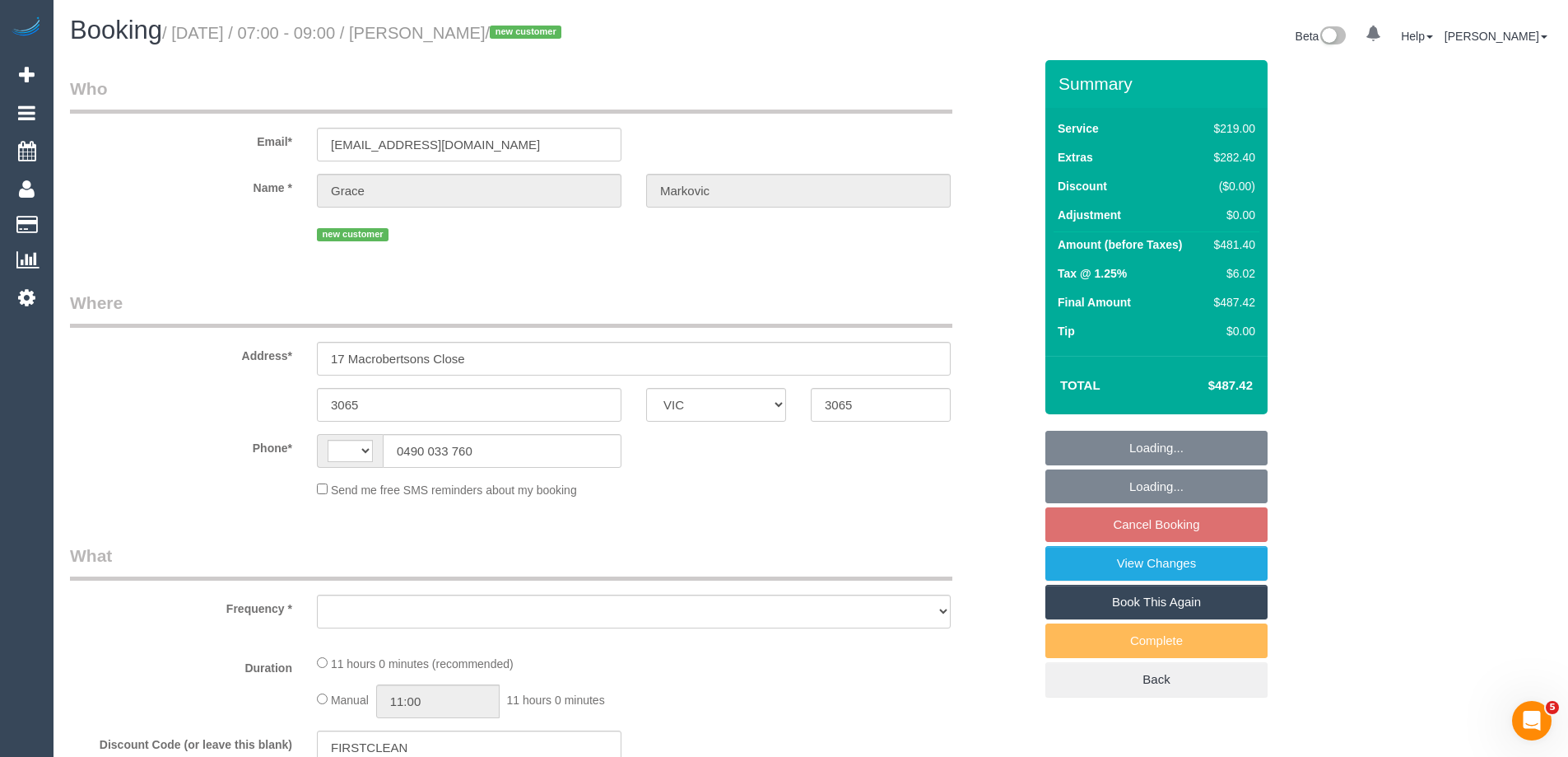
select select "number:13"
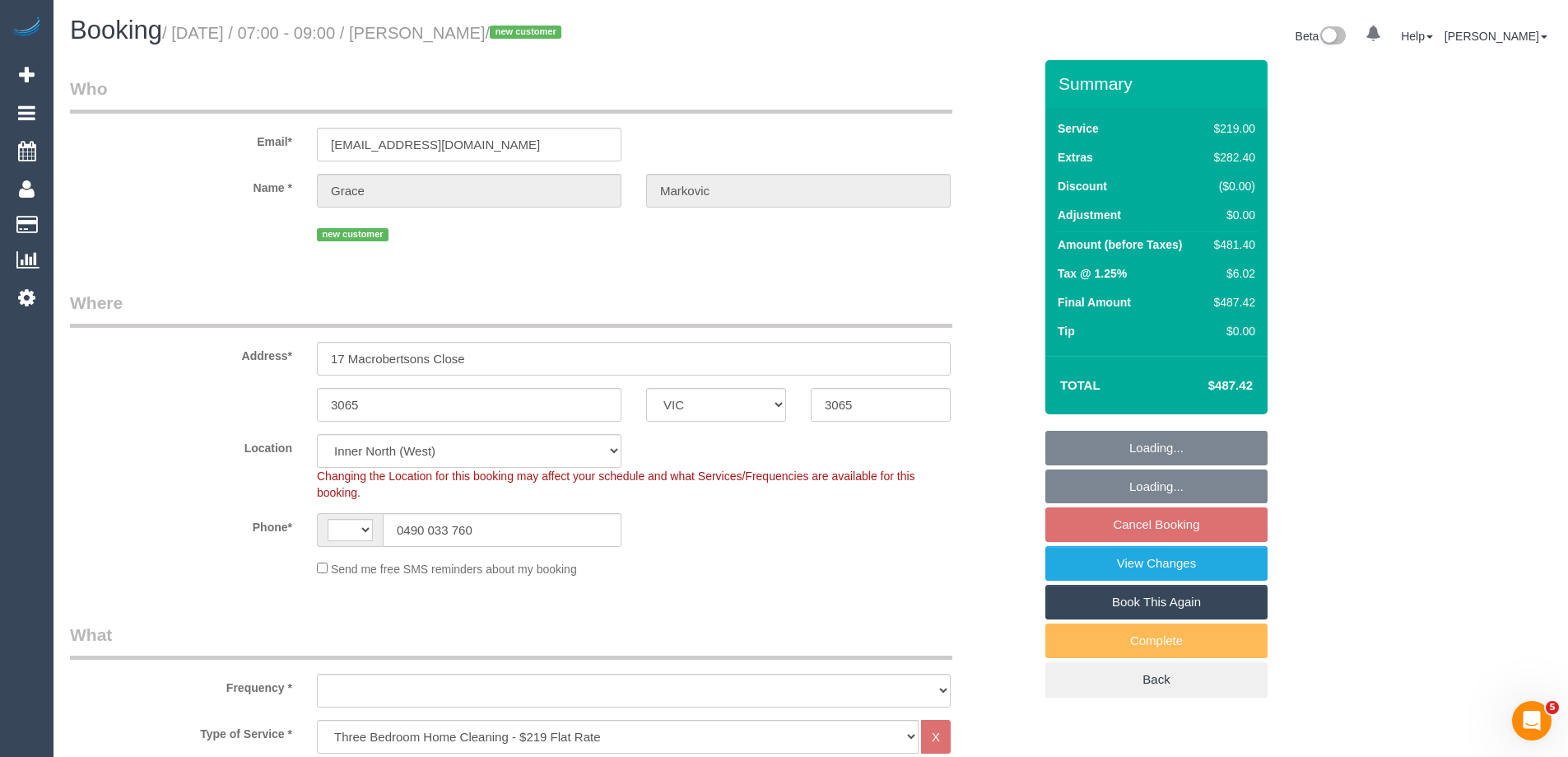
select select "string:AU"
select select "object:796"
select select "string:stripe-pm_1RuW0w2GScqysDRVWXAmBNd1"
select select "spot1"
select select "object:1657"
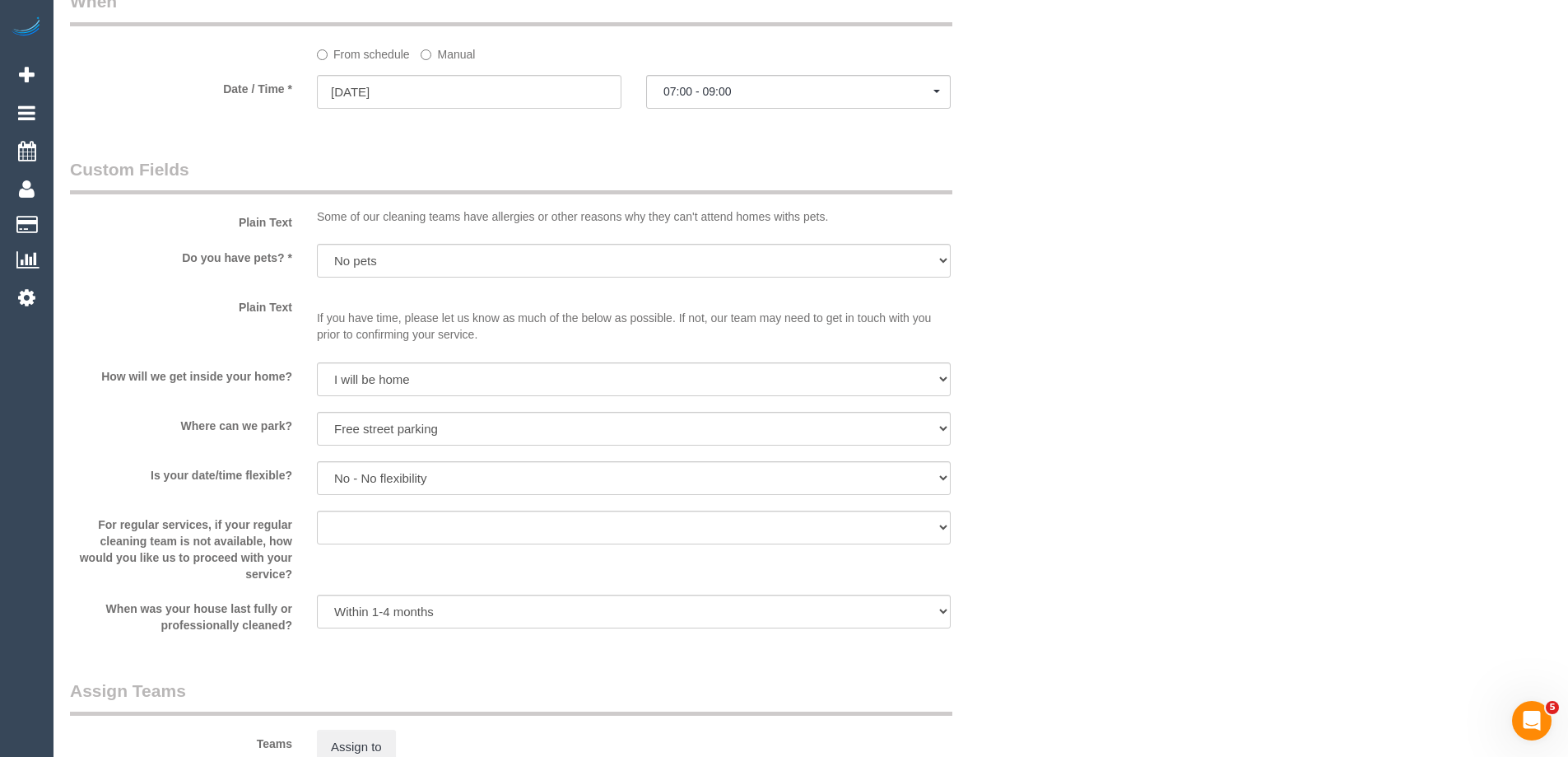
scroll to position [2692, 0]
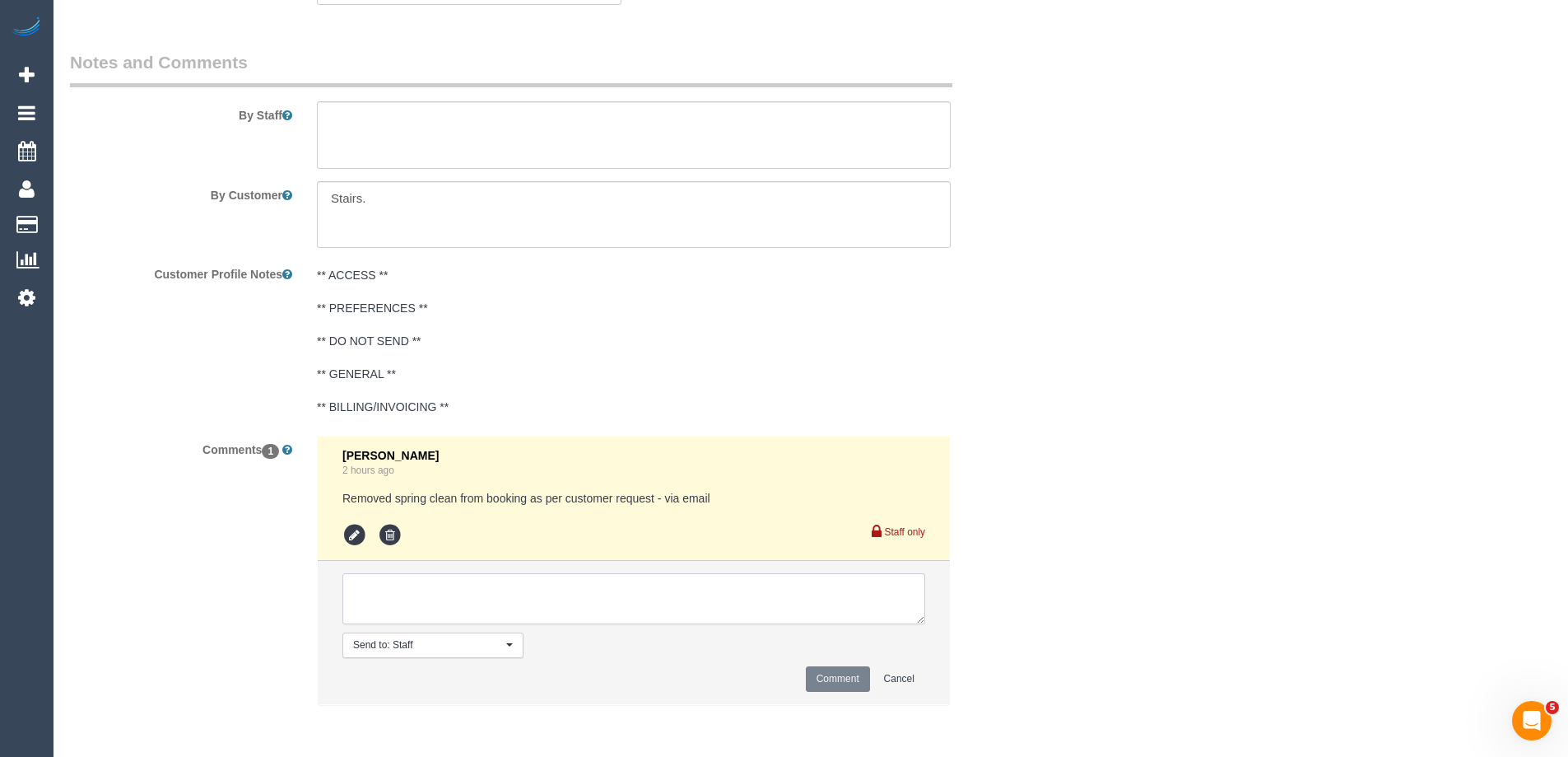
click at [486, 596] on textarea at bounding box center [634, 599] width 583 height 51
type textarea "Jeferson - Pending"
click at [825, 684] on button "Comment" at bounding box center [838, 679] width 64 height 26
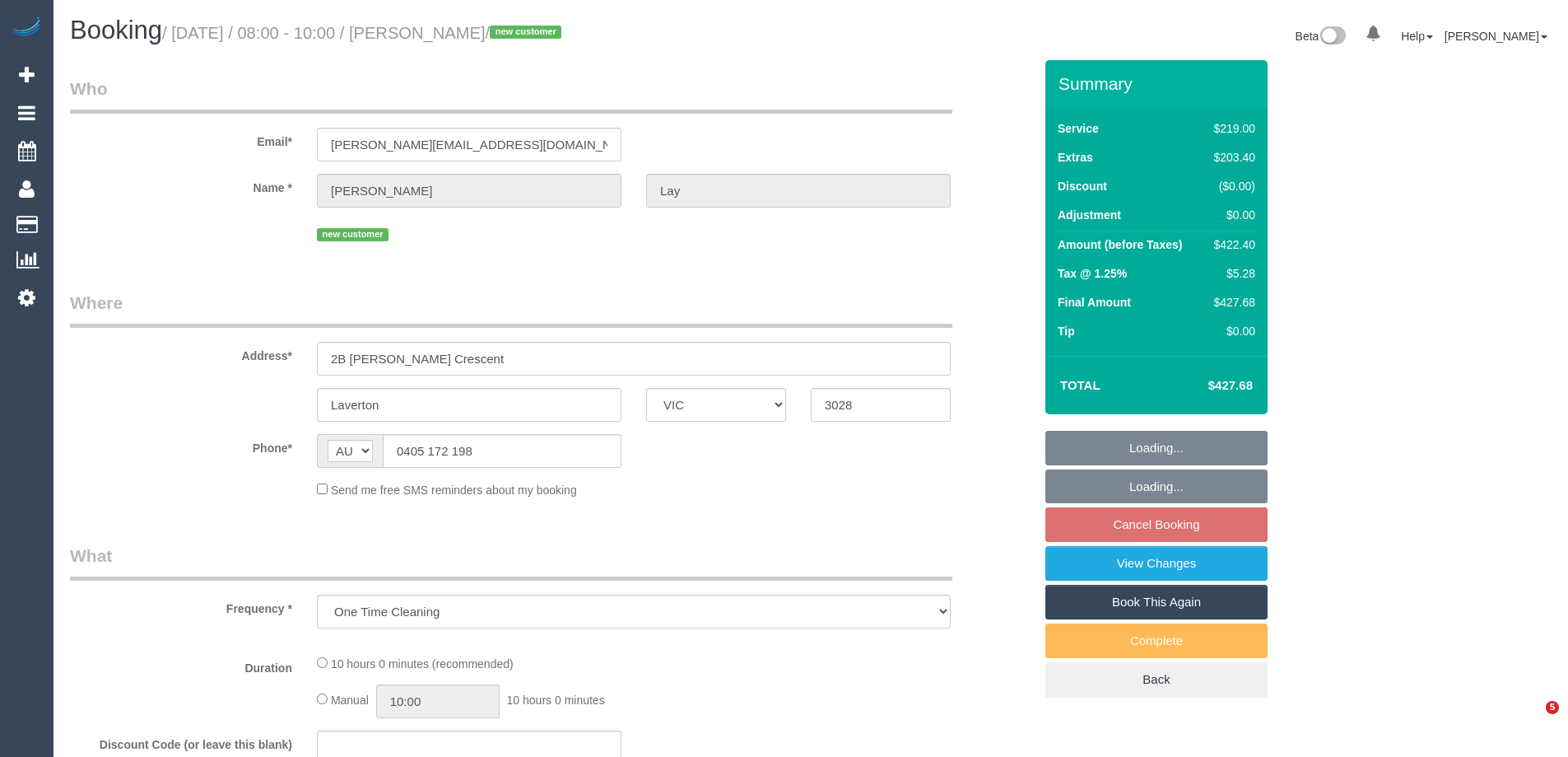
select select "VIC"
select select "string:stripe-pm_1S0WkY2GScqysDRV8vQYO4Aa"
select select "number:28"
select select "number:14"
select select "number:18"
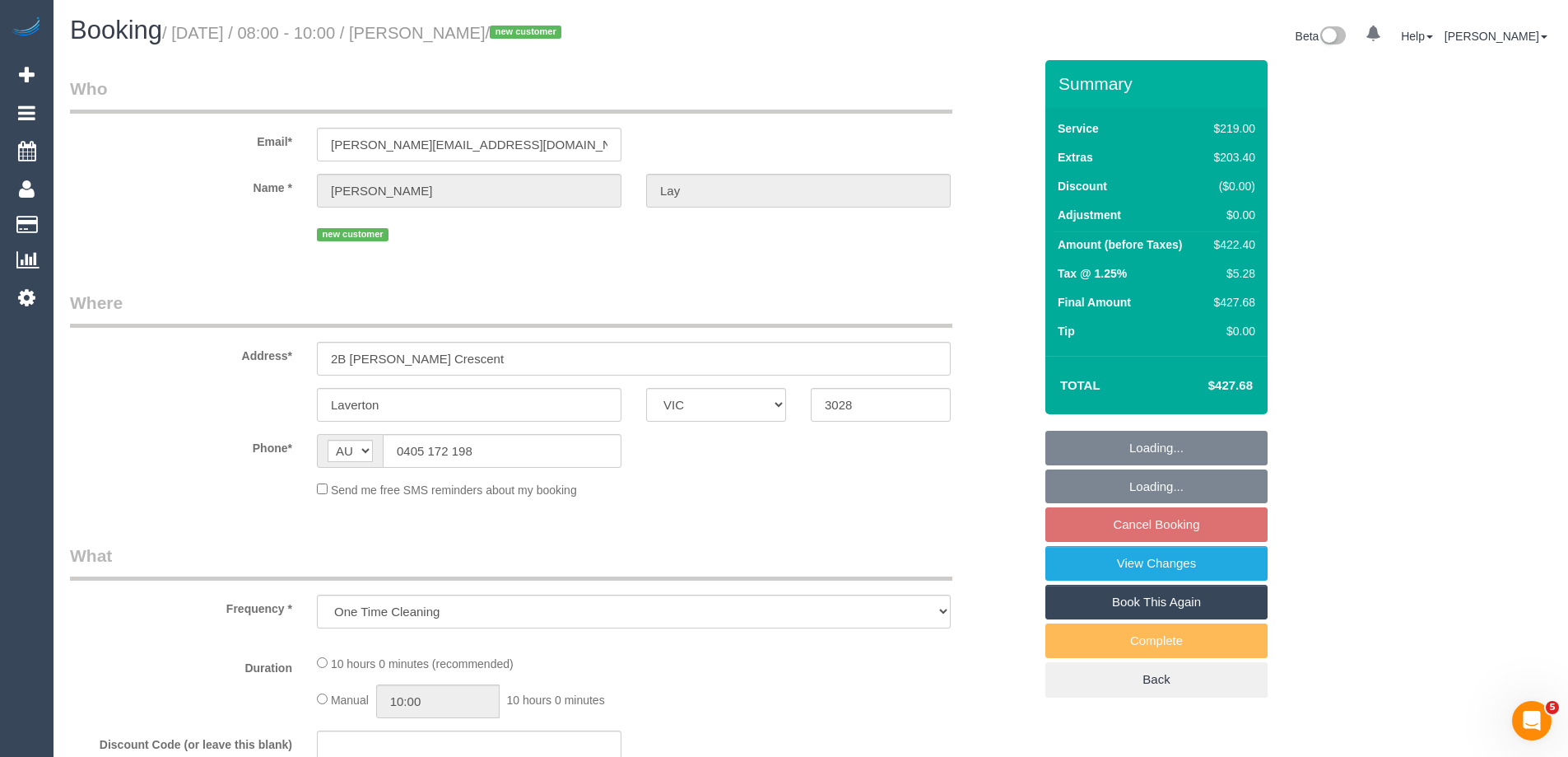
select select "number:24"
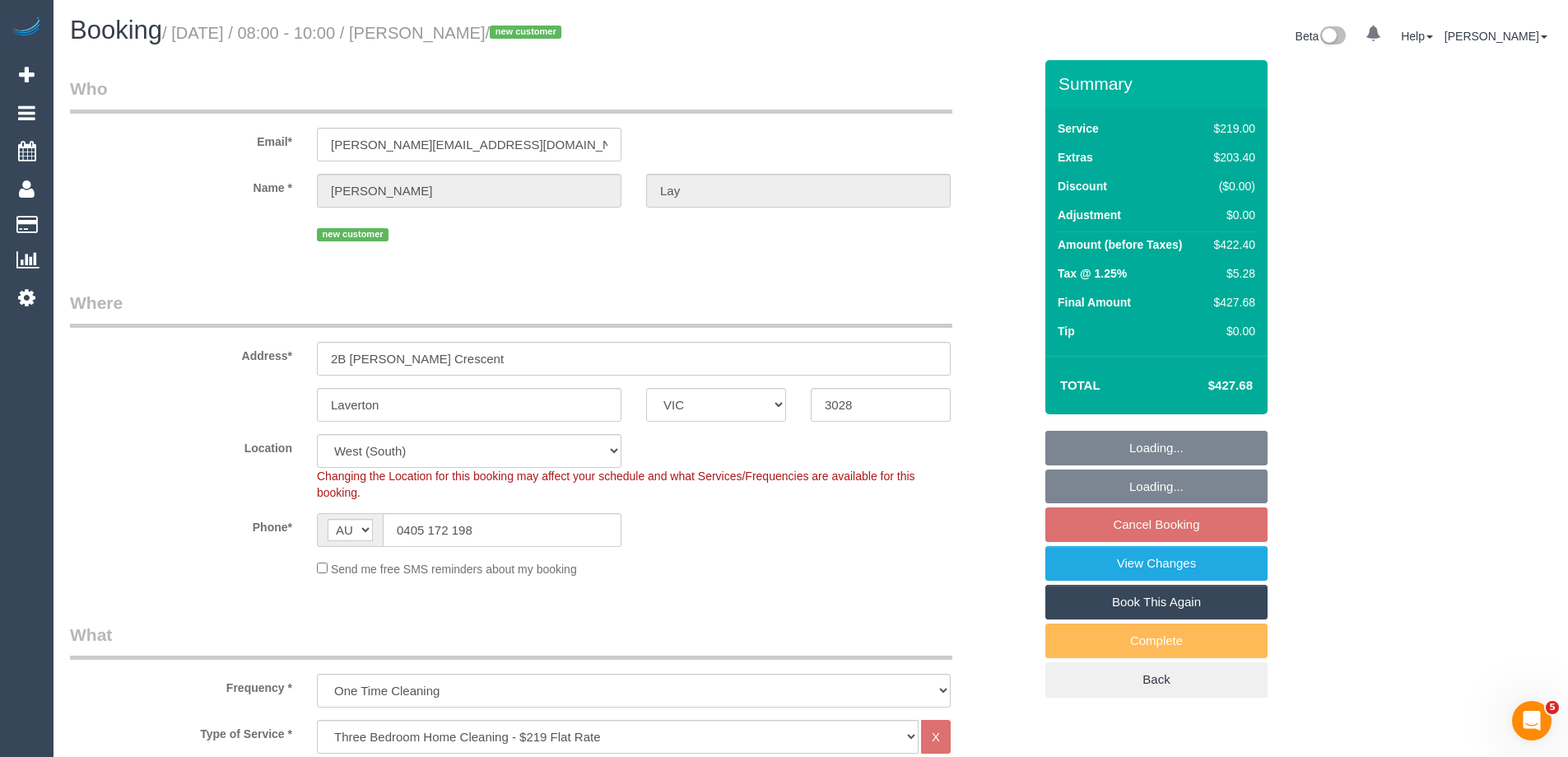
select select "object:801"
select select "spot2"
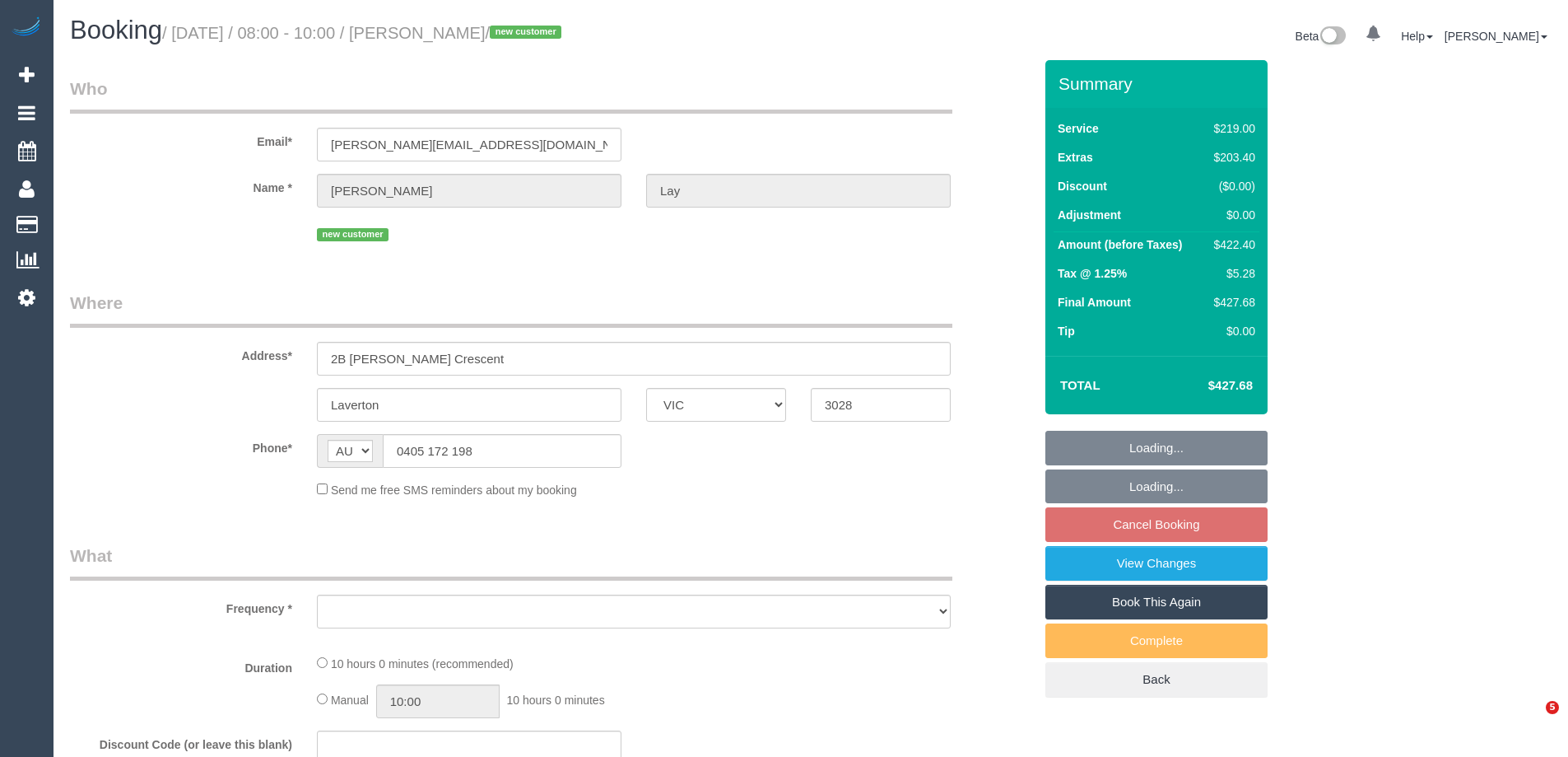
select select "VIC"
select select "string:stripe-pm_1S0WkY2GScqysDRV8vQYO4Aa"
select select "number:28"
select select "number:14"
select select "number:18"
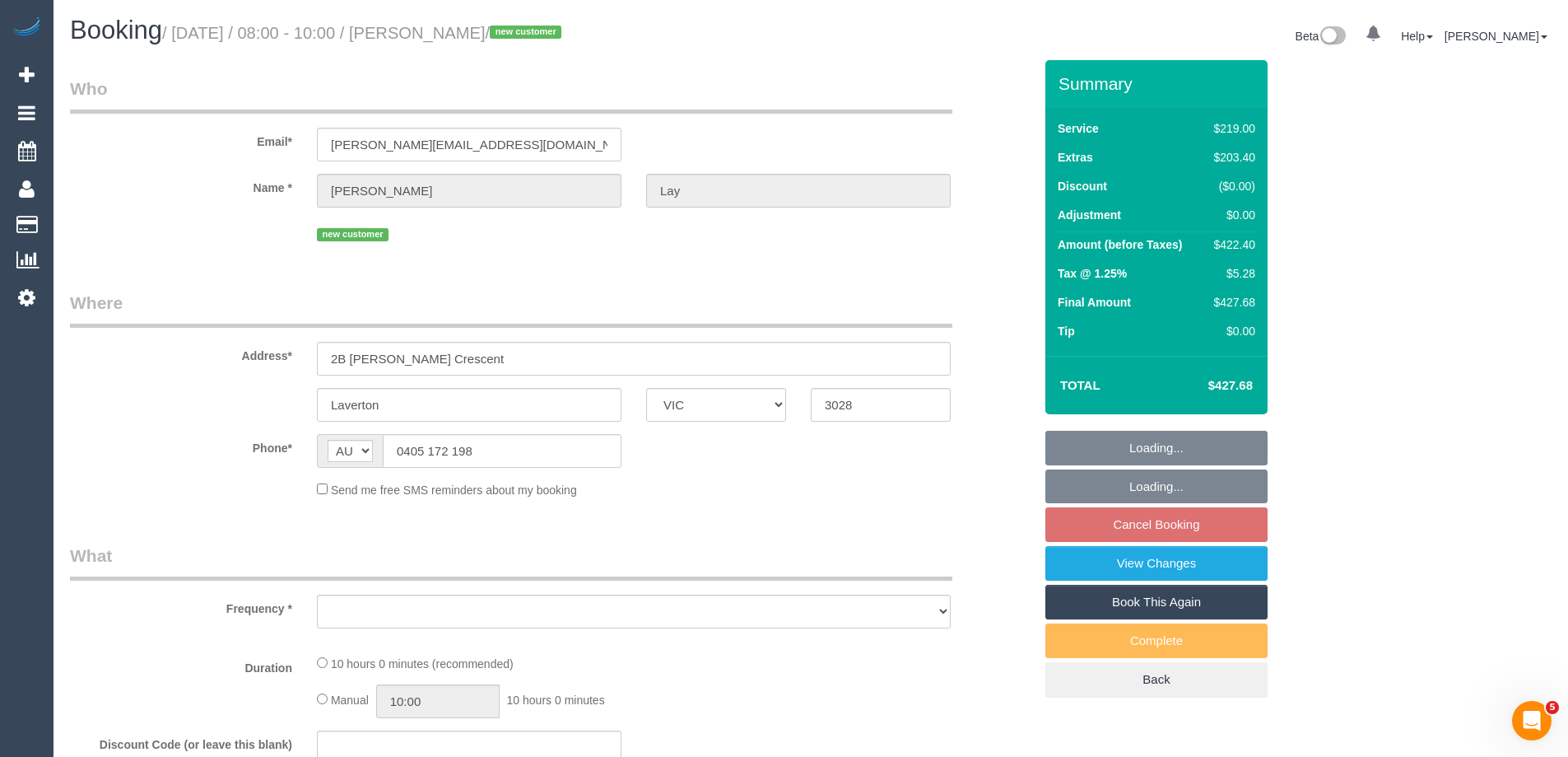
select select "number:24"
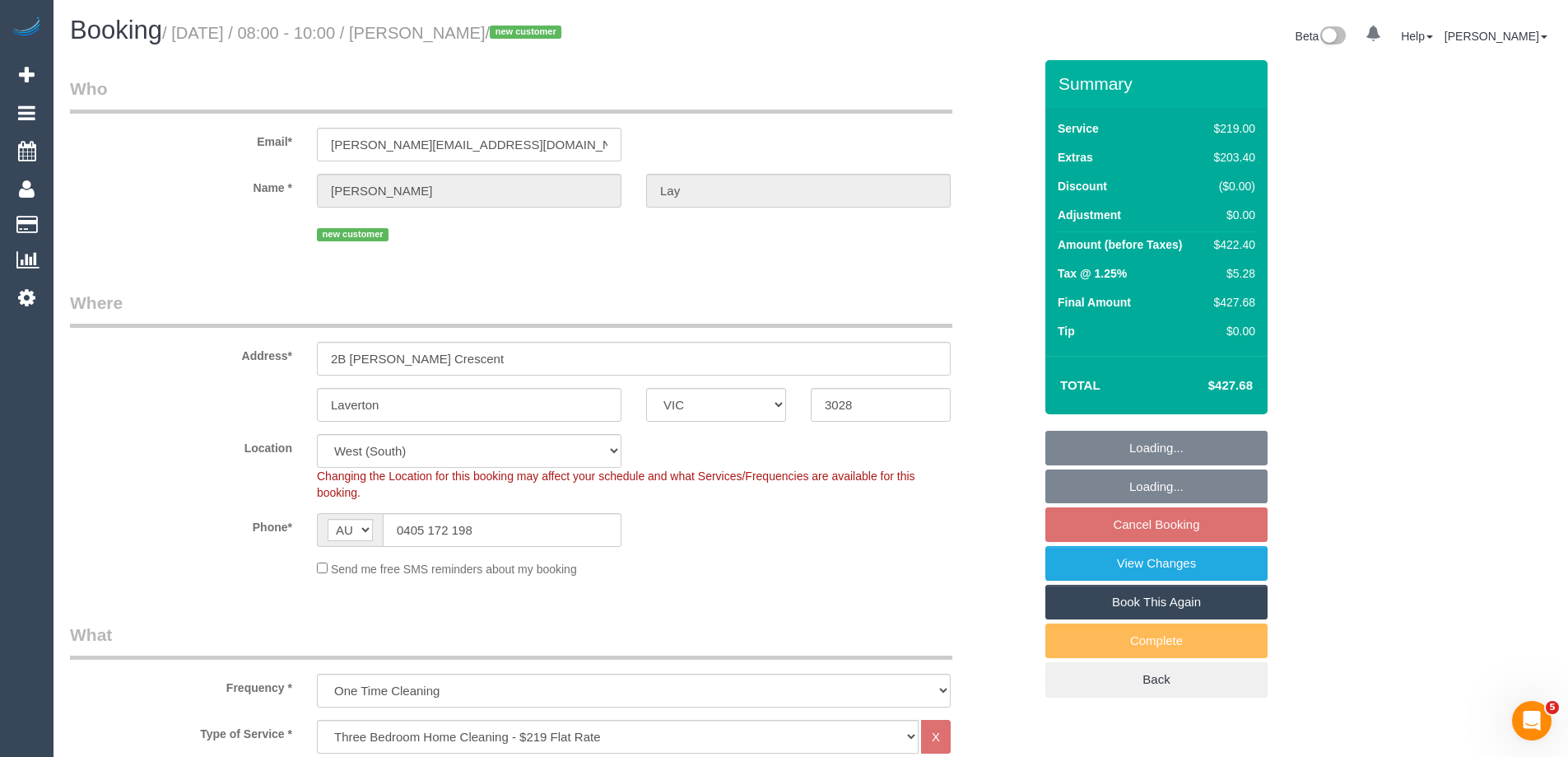
select select "object:801"
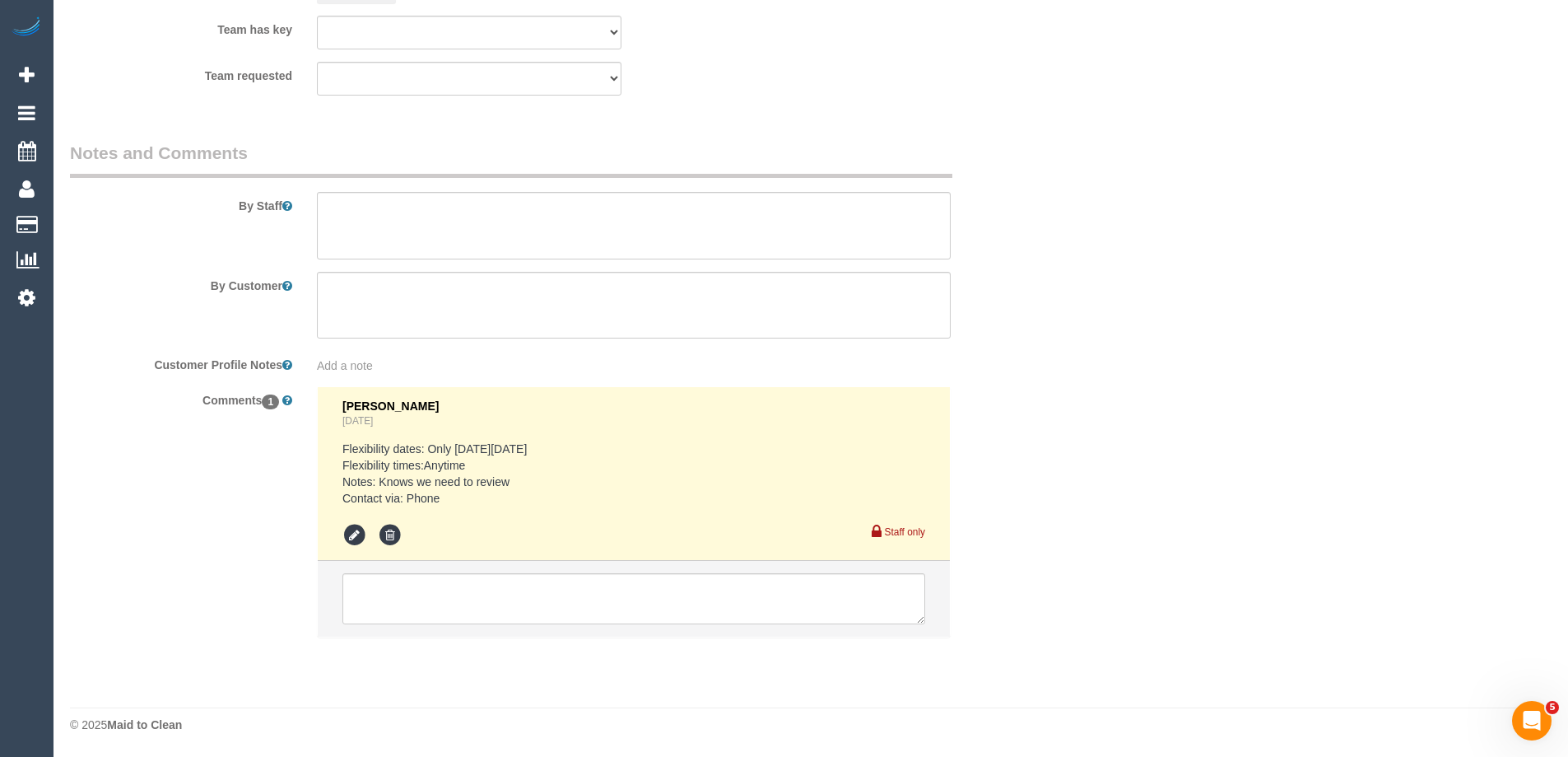
scroll to position [2601, 0]
select select "spot2"
click at [427, 606] on textarea at bounding box center [634, 599] width 583 height 51
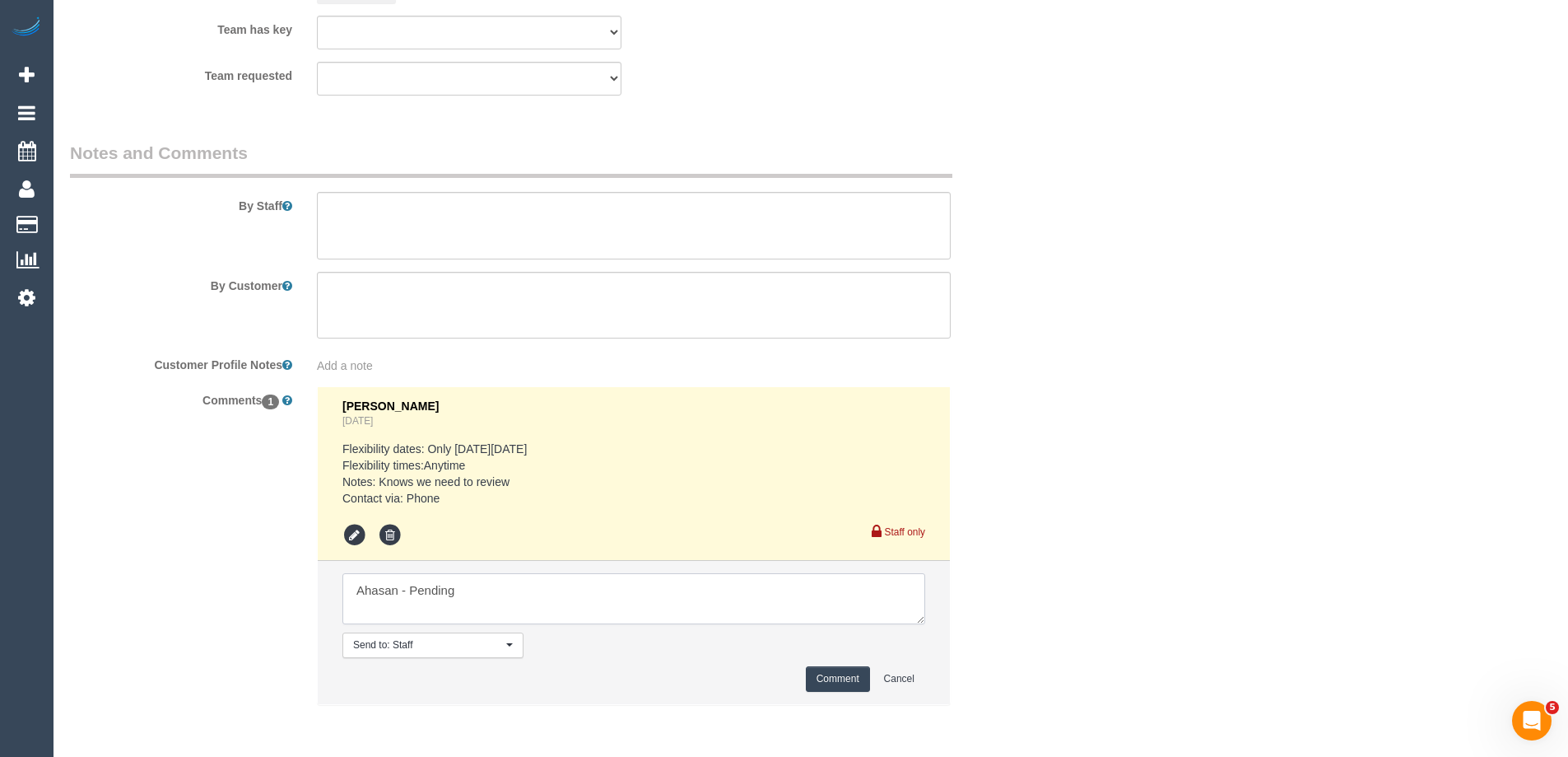
type textarea "Ahasan - Pending"
click at [841, 675] on button "Comment" at bounding box center [838, 679] width 64 height 26
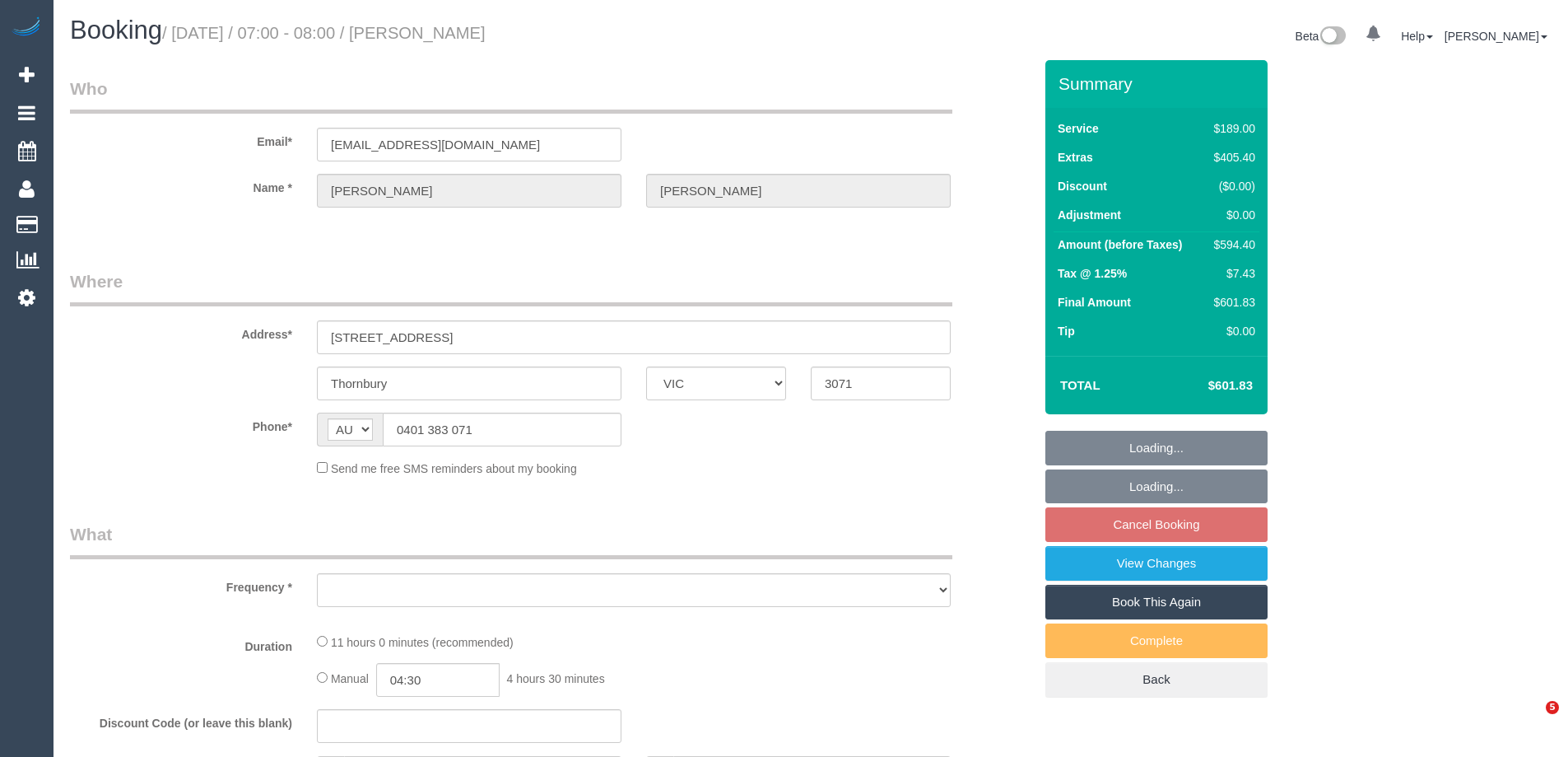
select select "VIC"
select select "object:561"
select select "string:stripe-pm_1RuOoC2GScqysDRVg7DLXJ7y"
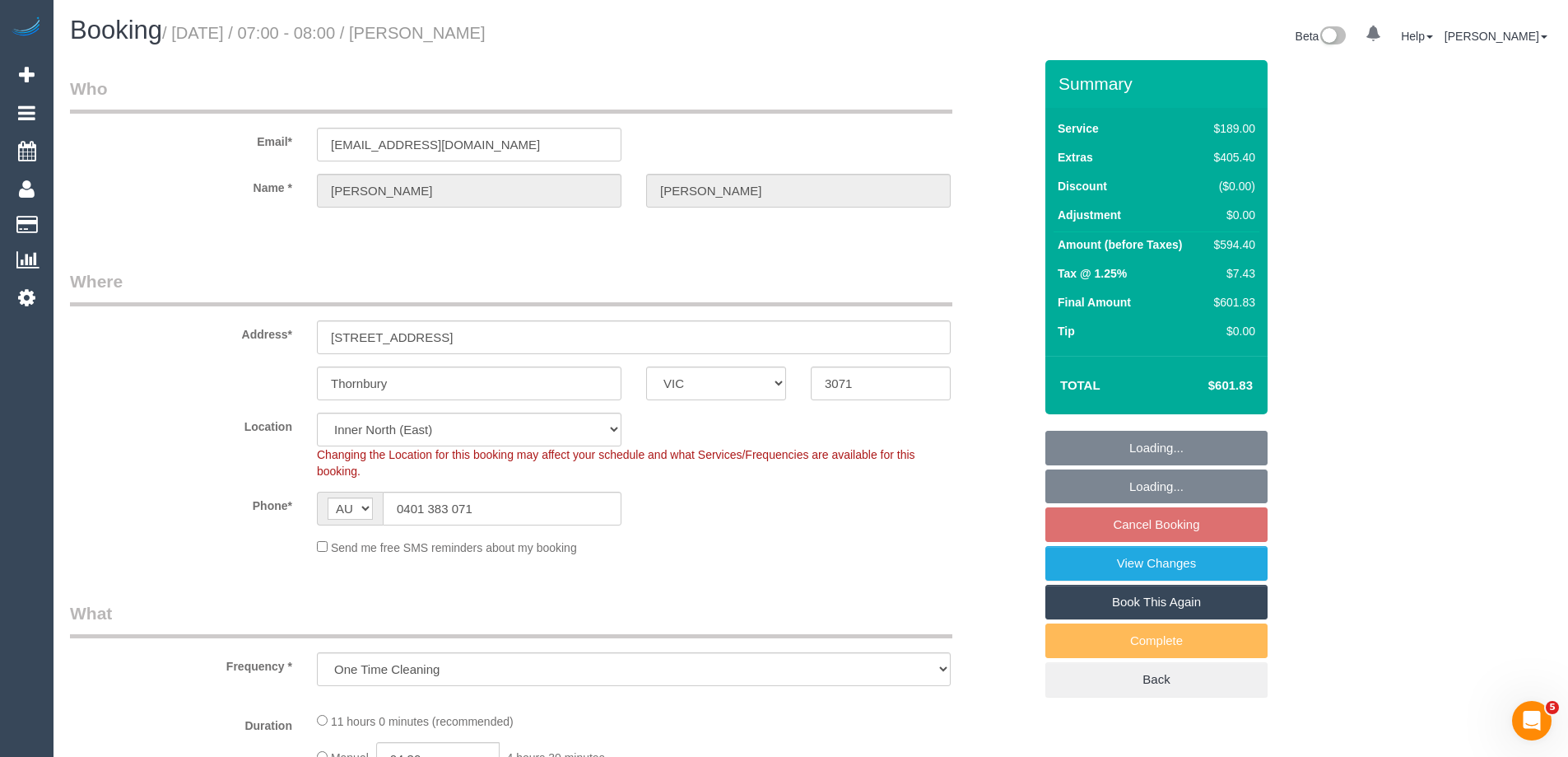
select select "number:28"
select select "number:15"
select select "number:19"
select select "number:36"
select select "object:1515"
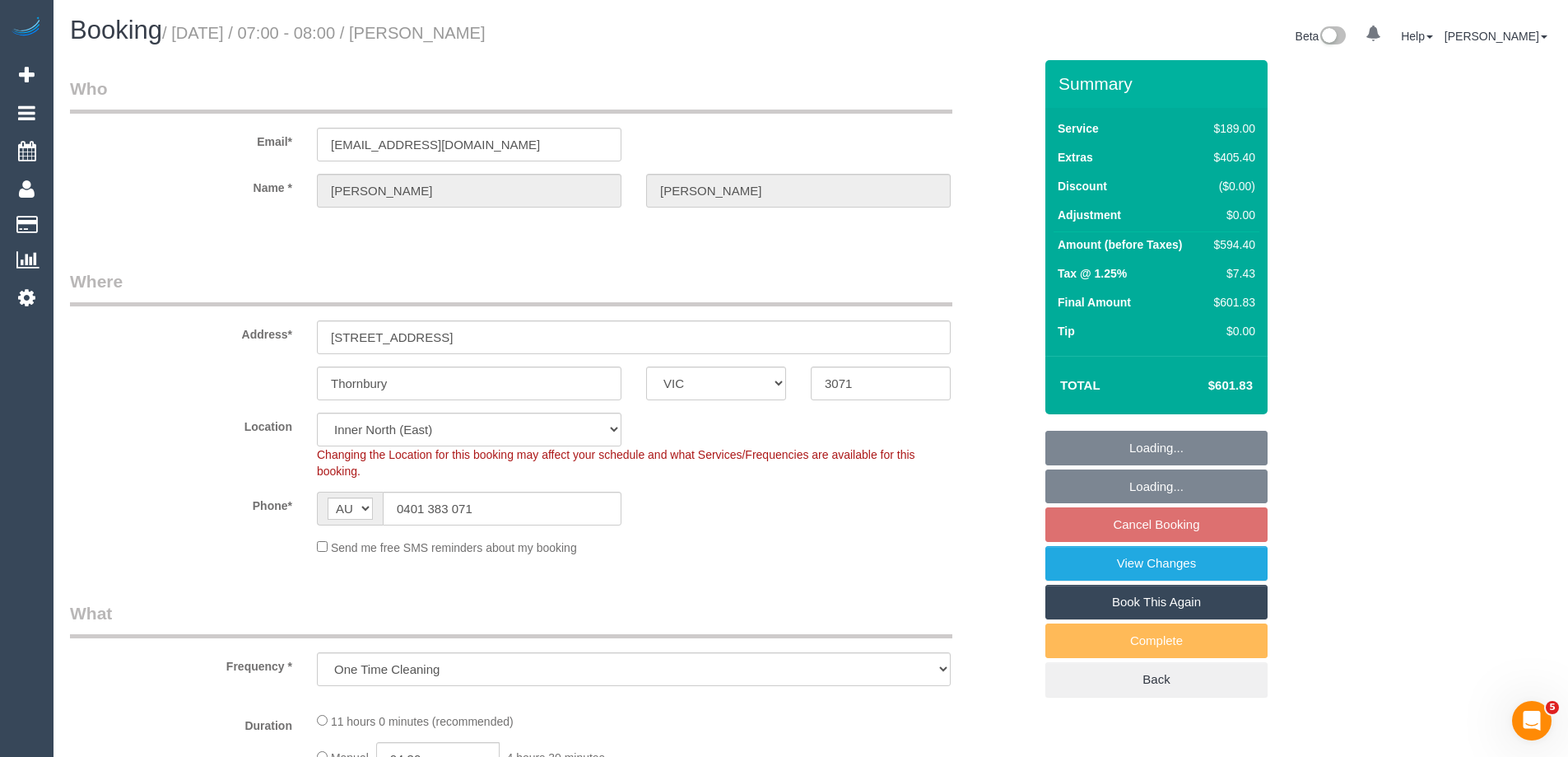
select select "spot1"
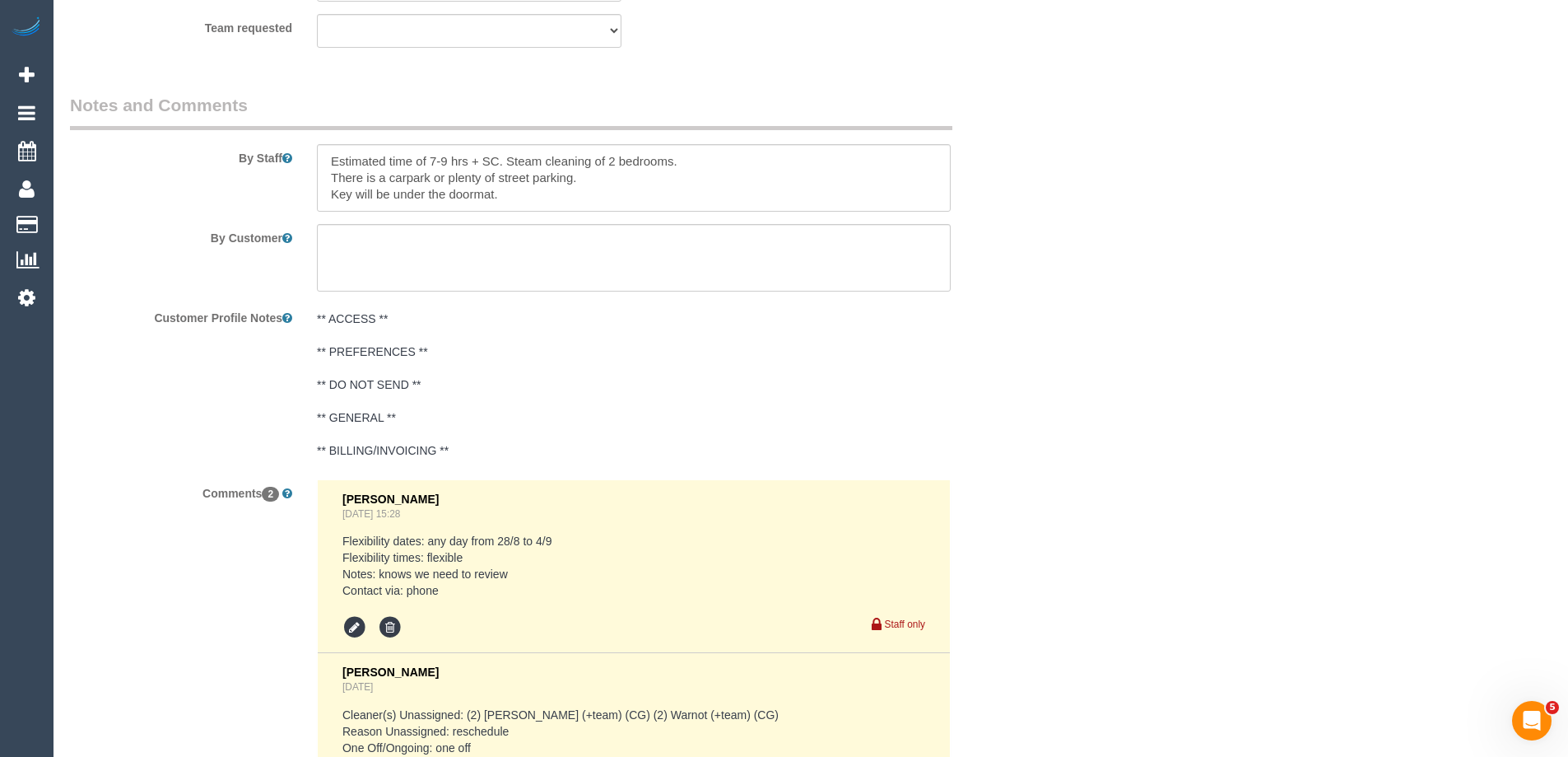
scroll to position [2958, 0]
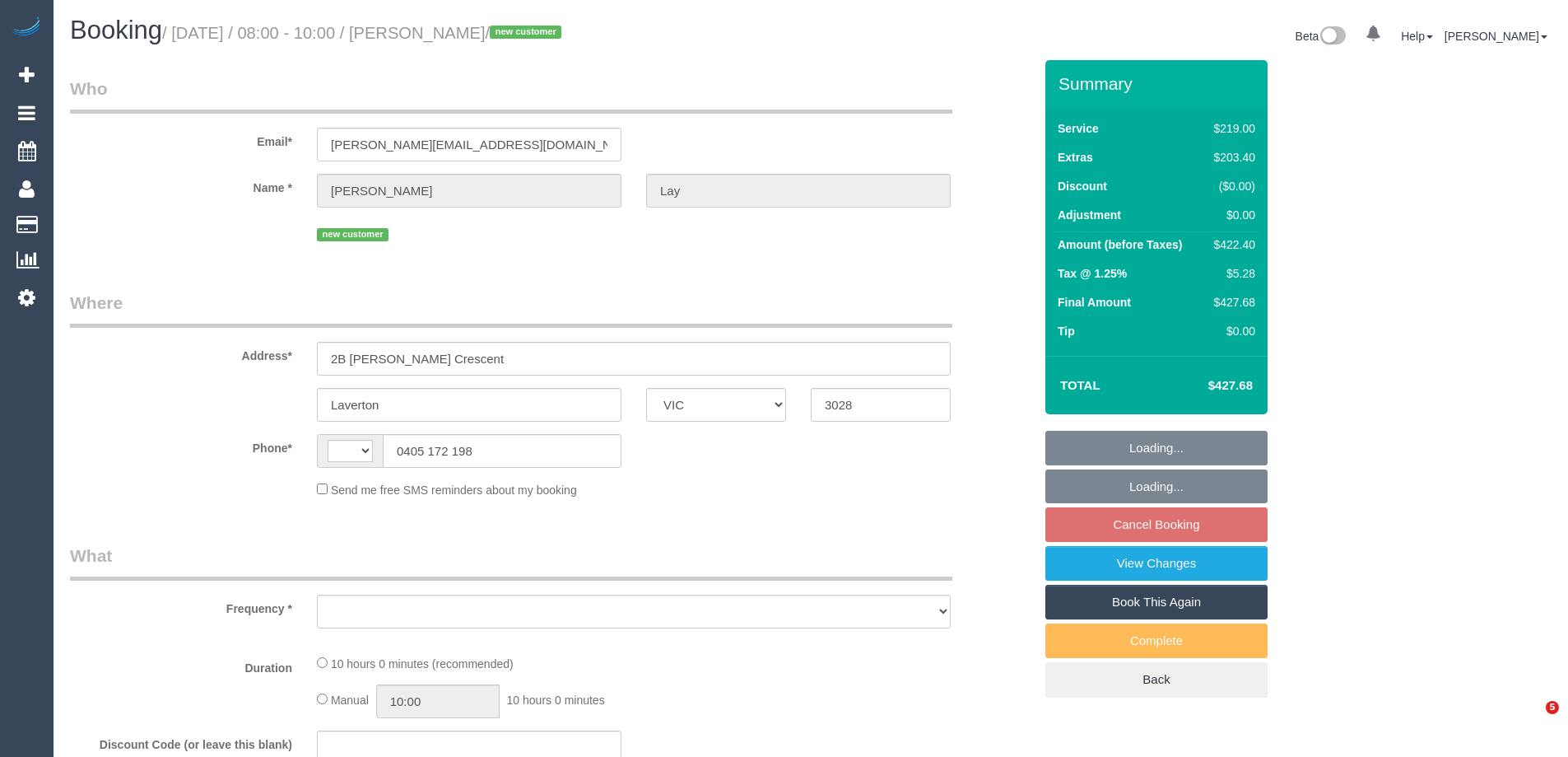
select select "VIC"
select select "string:AU"
select select "object:570"
select select "string:stripe-pm_1S0WkY2GScqysDRV8vQYO4Aa"
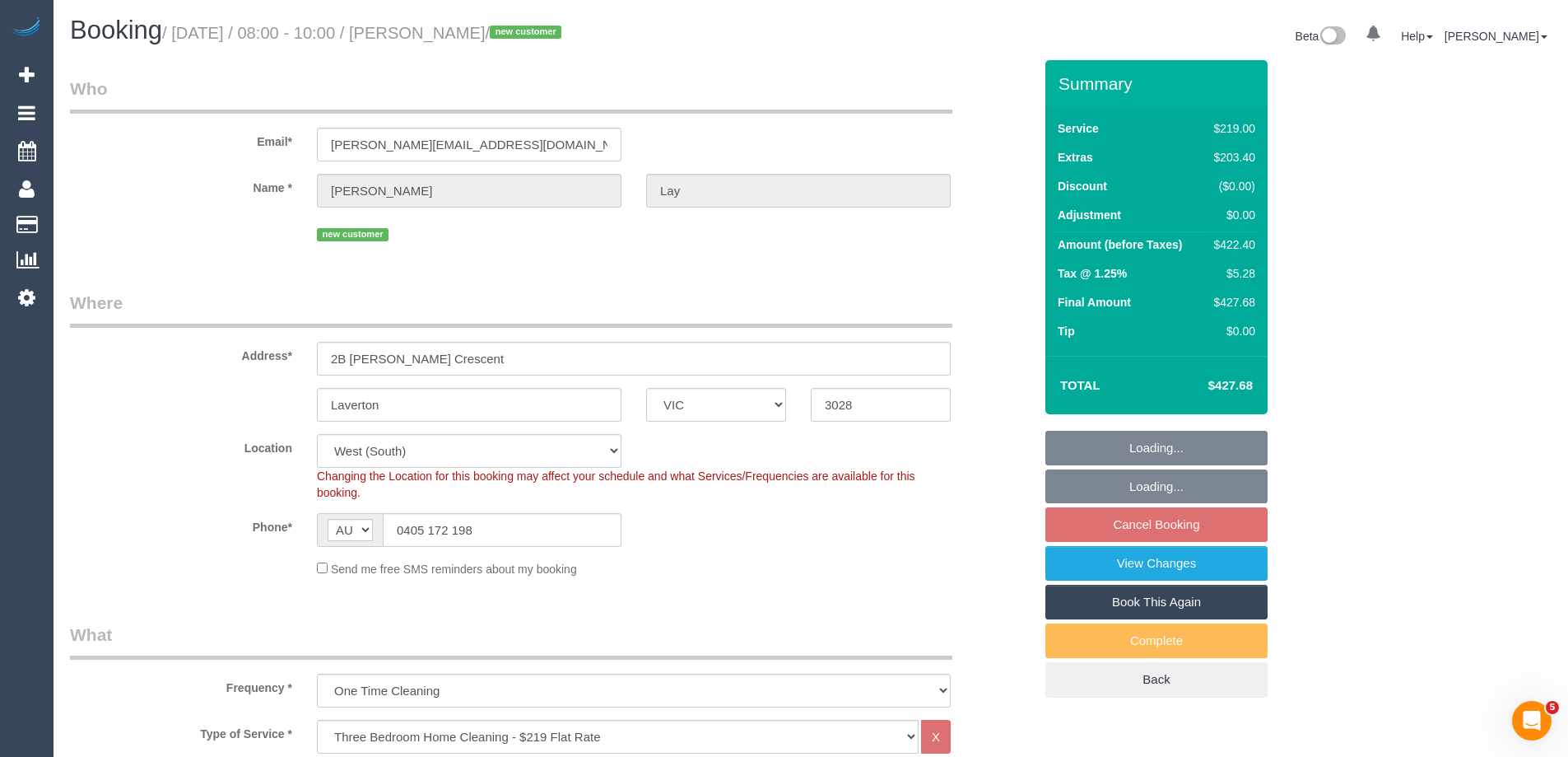
select select "object:673"
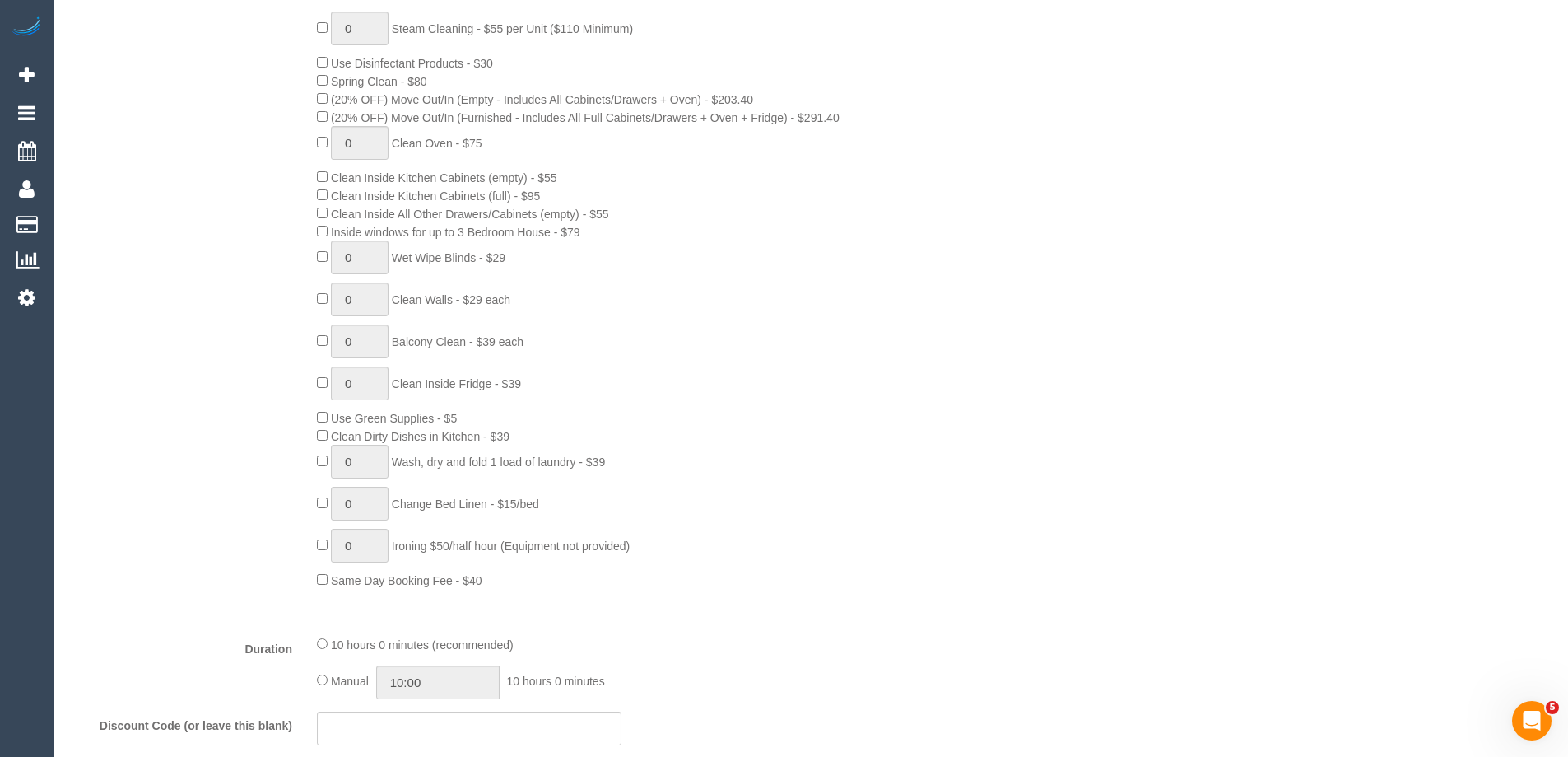
select select "number:28"
select select "number:14"
select select "number:18"
select select "number:24"
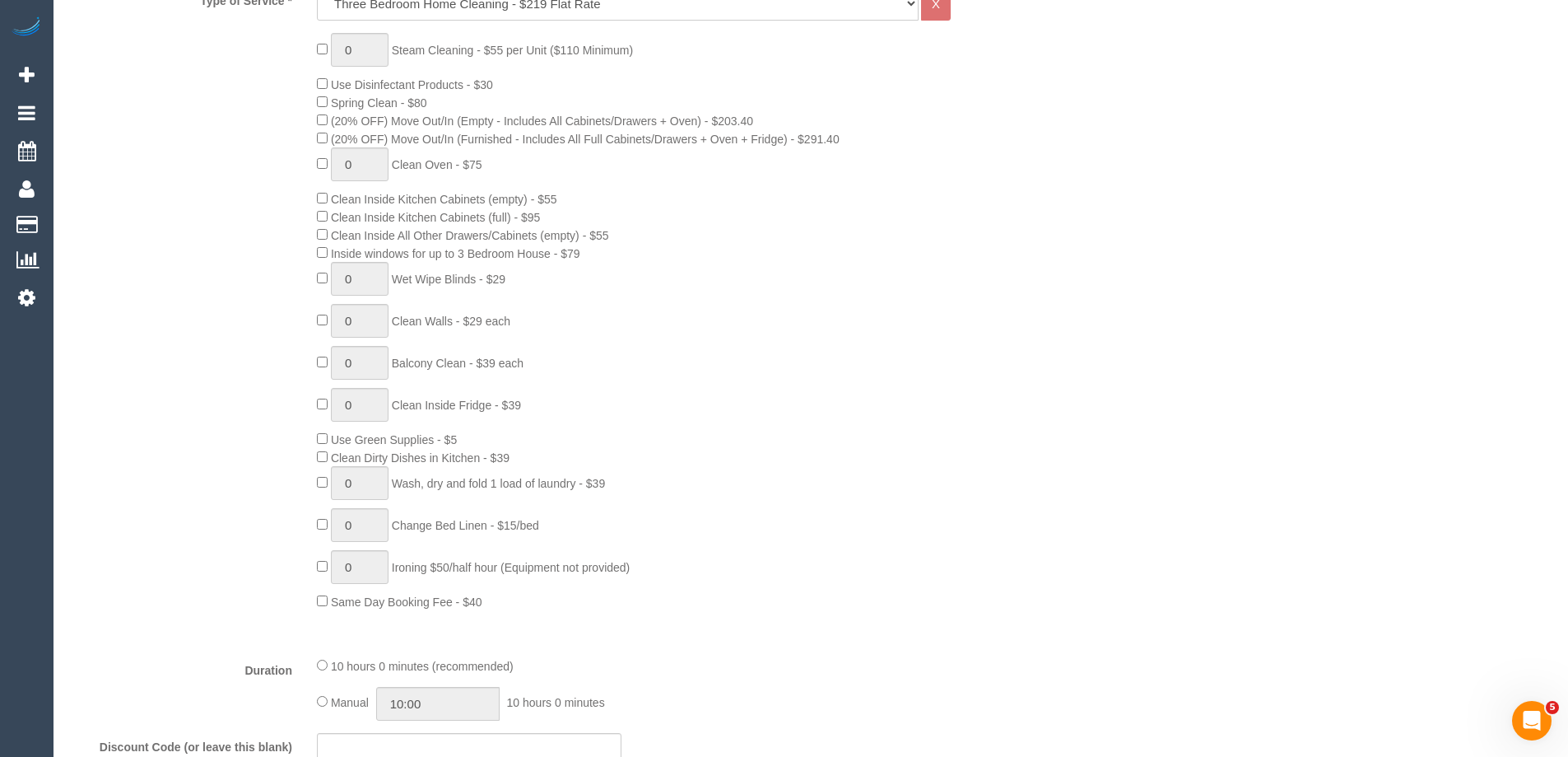
scroll to position [494, 0]
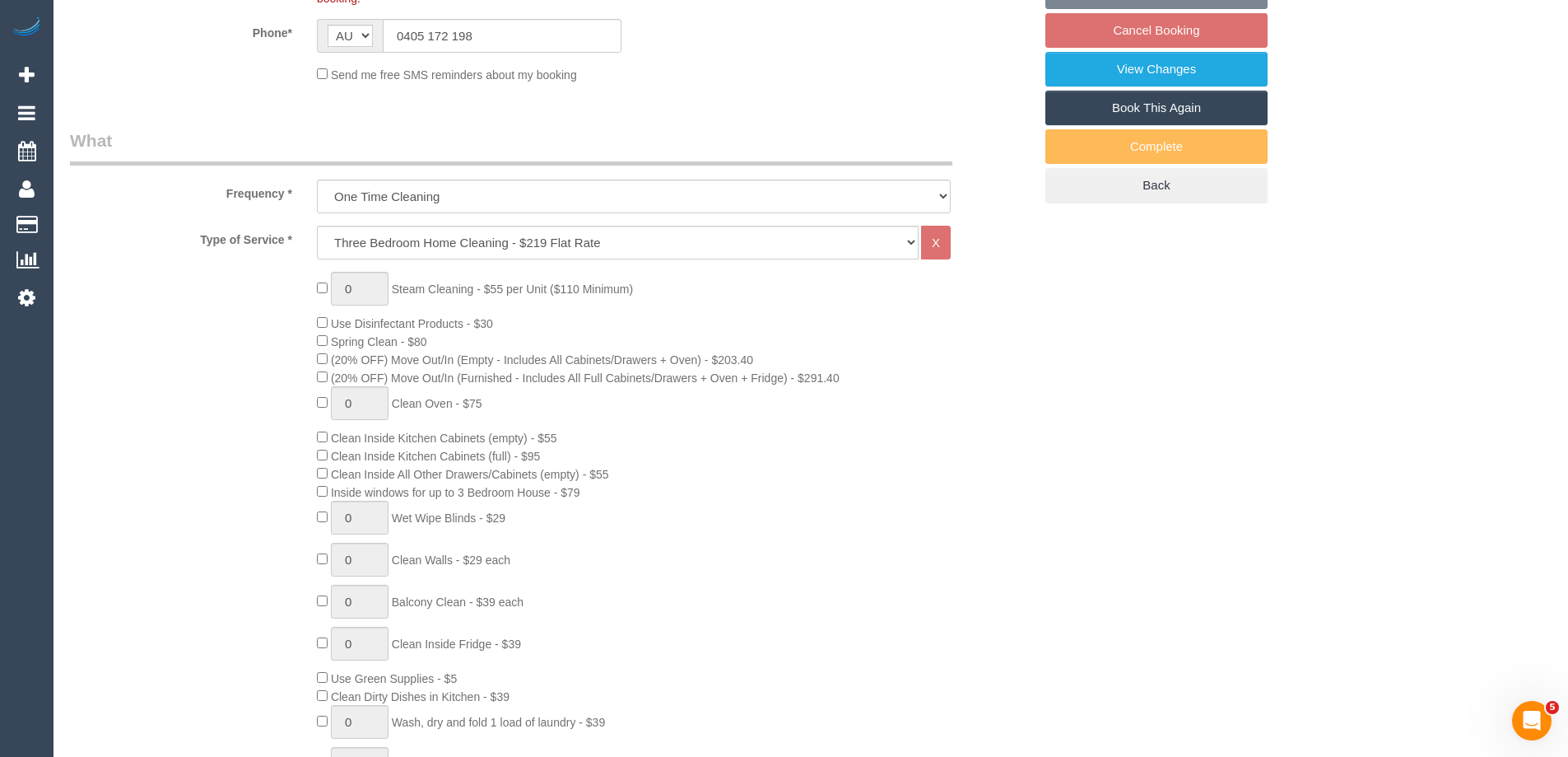
select select "spot2"
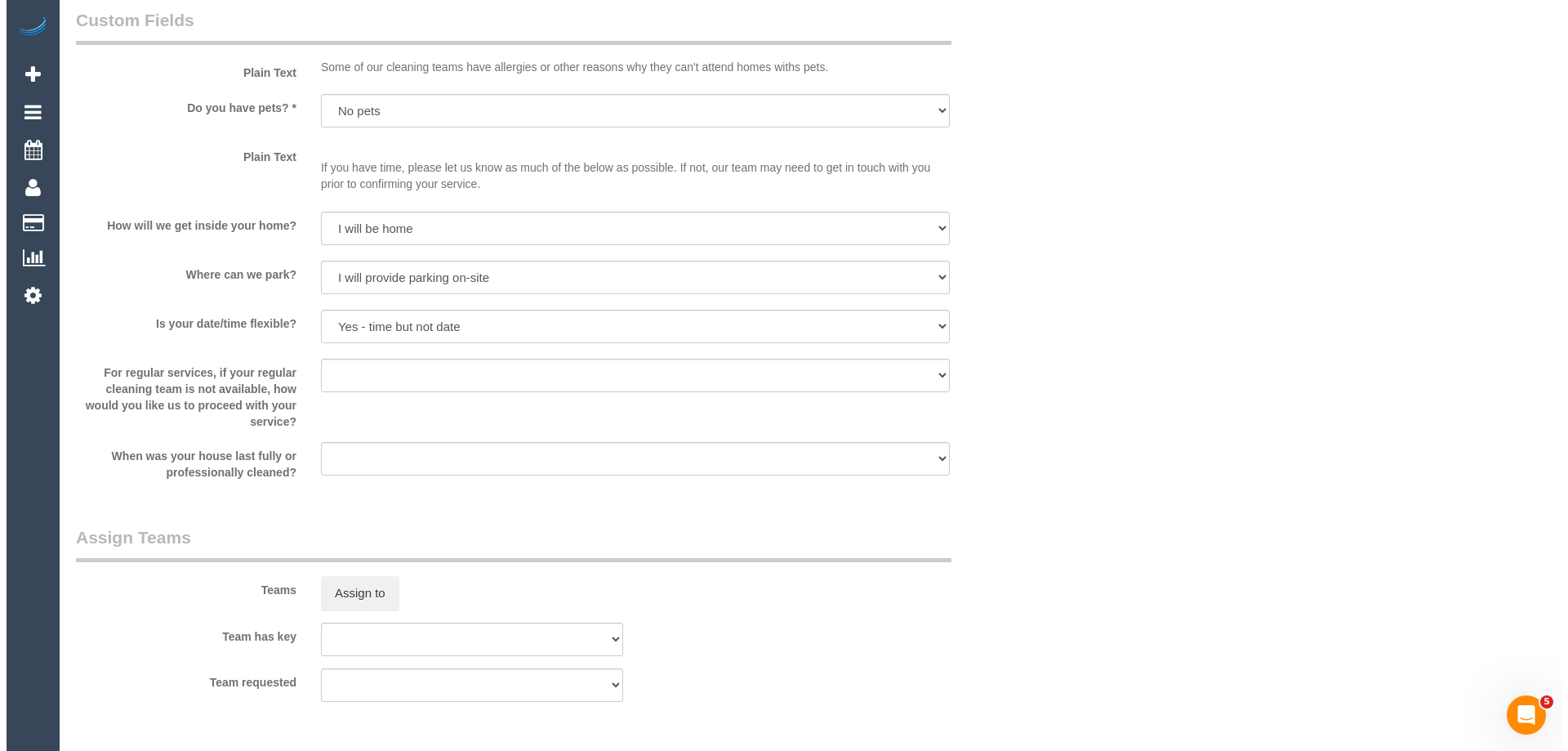
scroll to position [2287, 0]
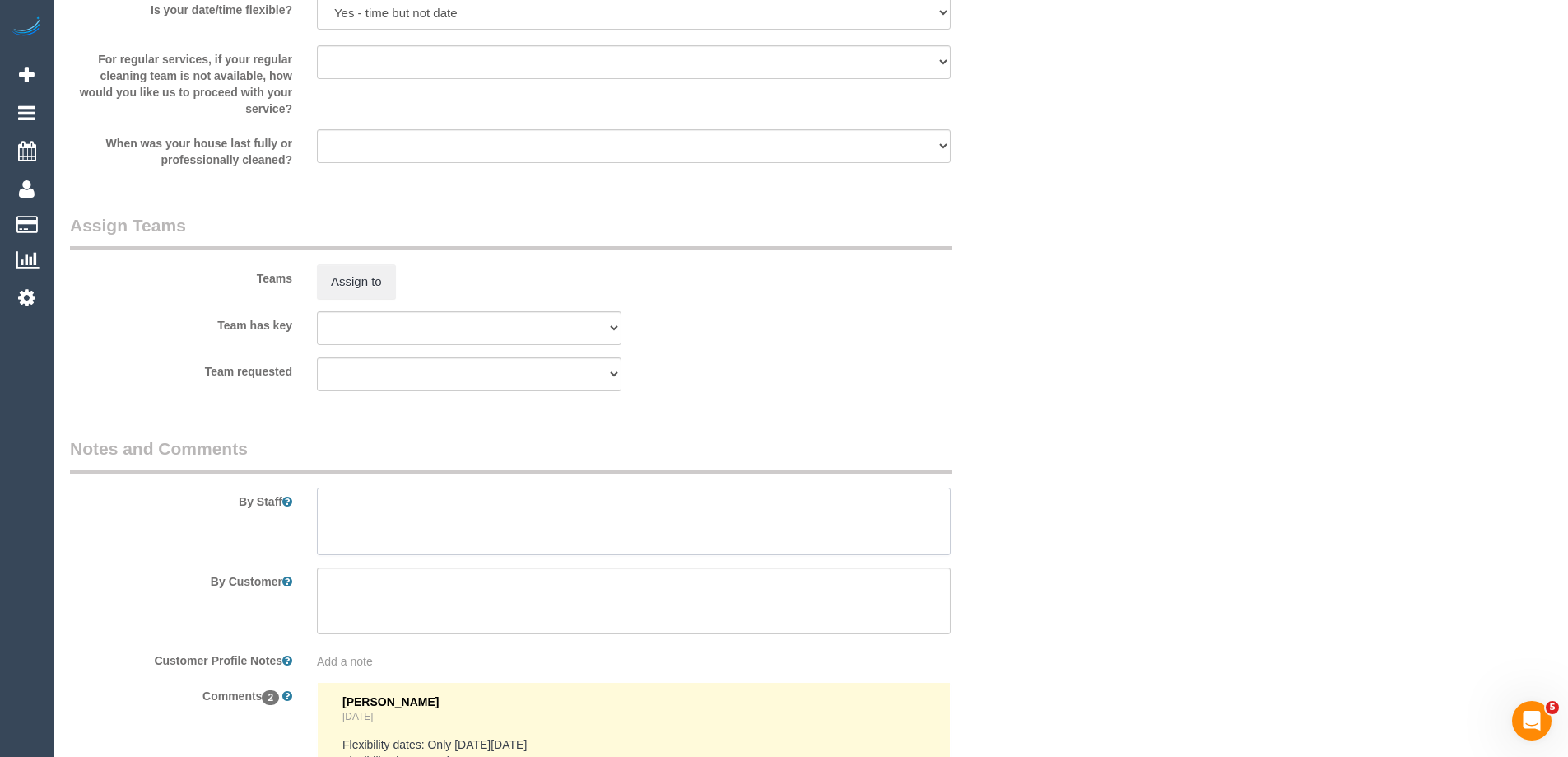
click at [375, 517] on textarea at bounding box center [634, 521] width 634 height 68
type textarea "Estimated time of 7-8 hrs"
click at [356, 270] on button "Assign to" at bounding box center [356, 282] width 79 height 34
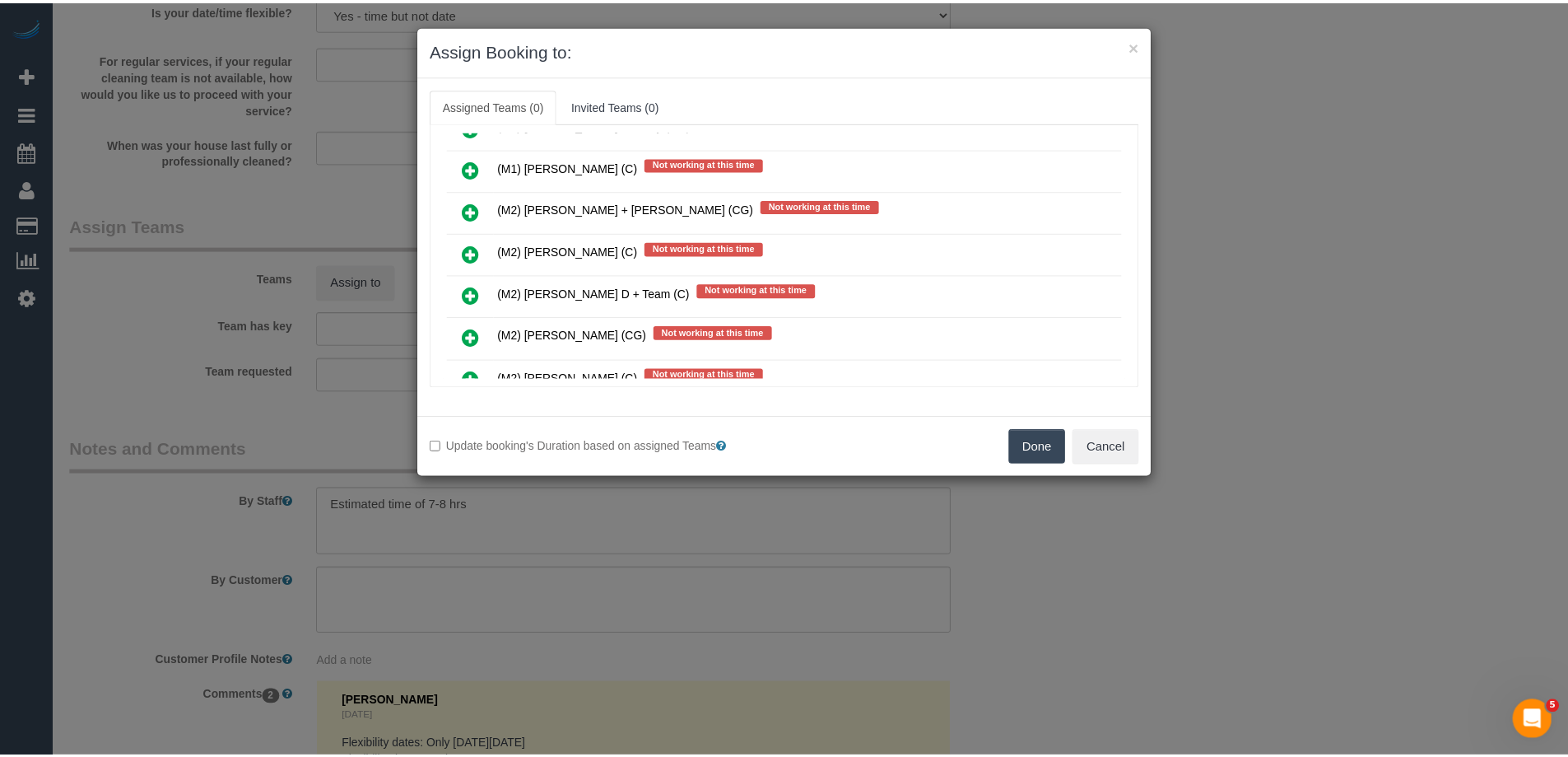
scroll to position [2718, 0]
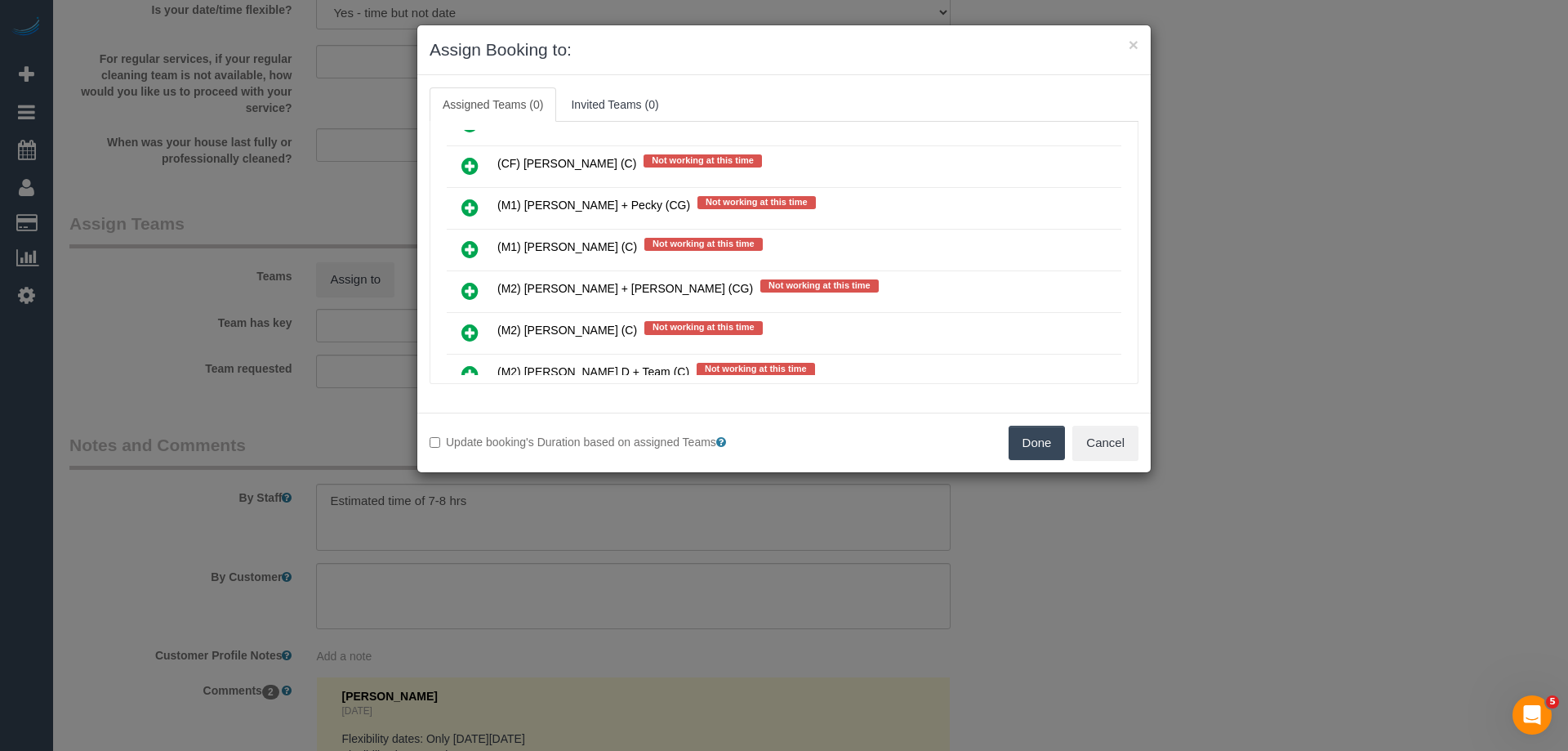
click at [1025, 436] on button "Done" at bounding box center [1037, 443] width 58 height 34
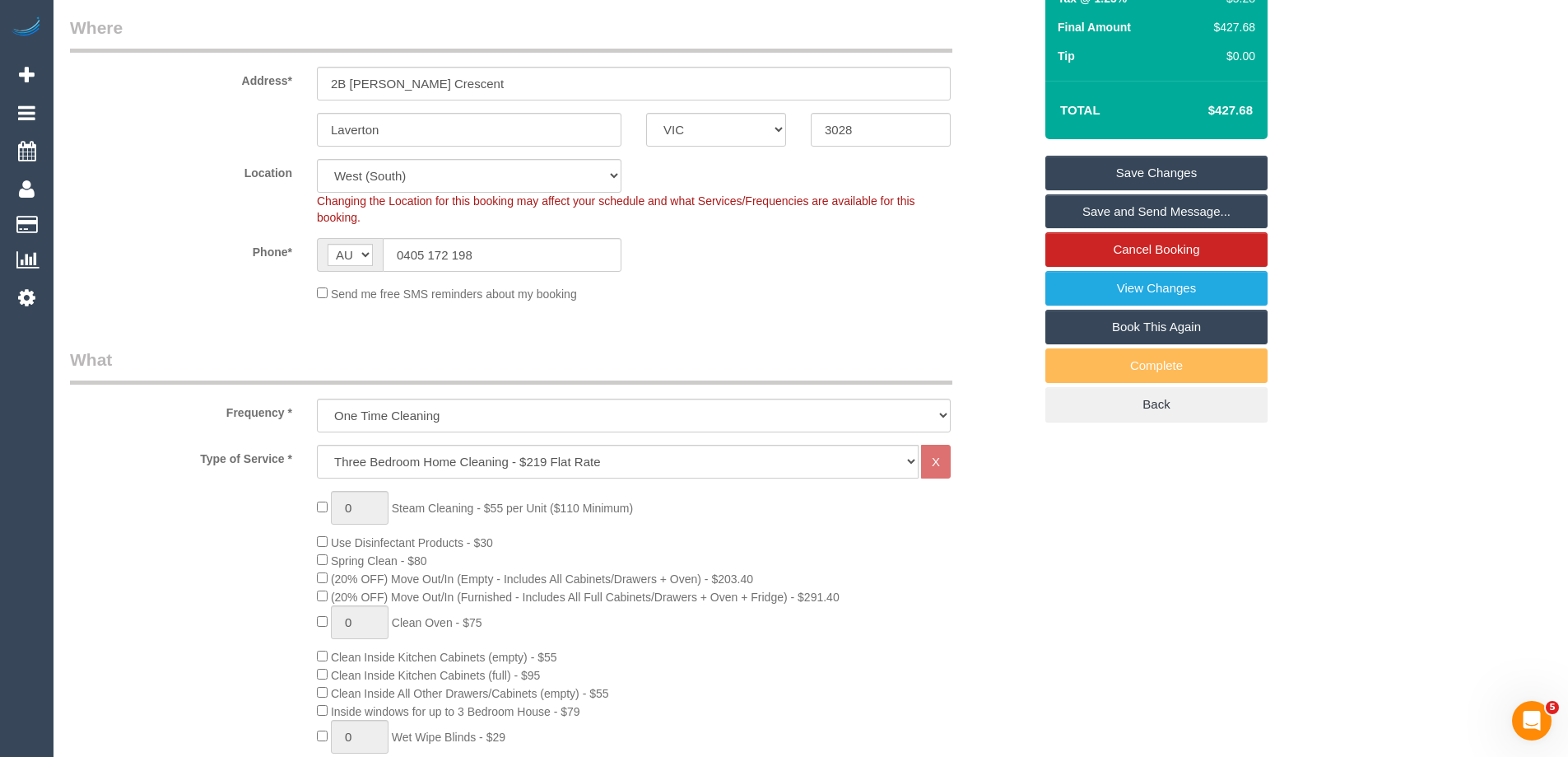
scroll to position [0, 0]
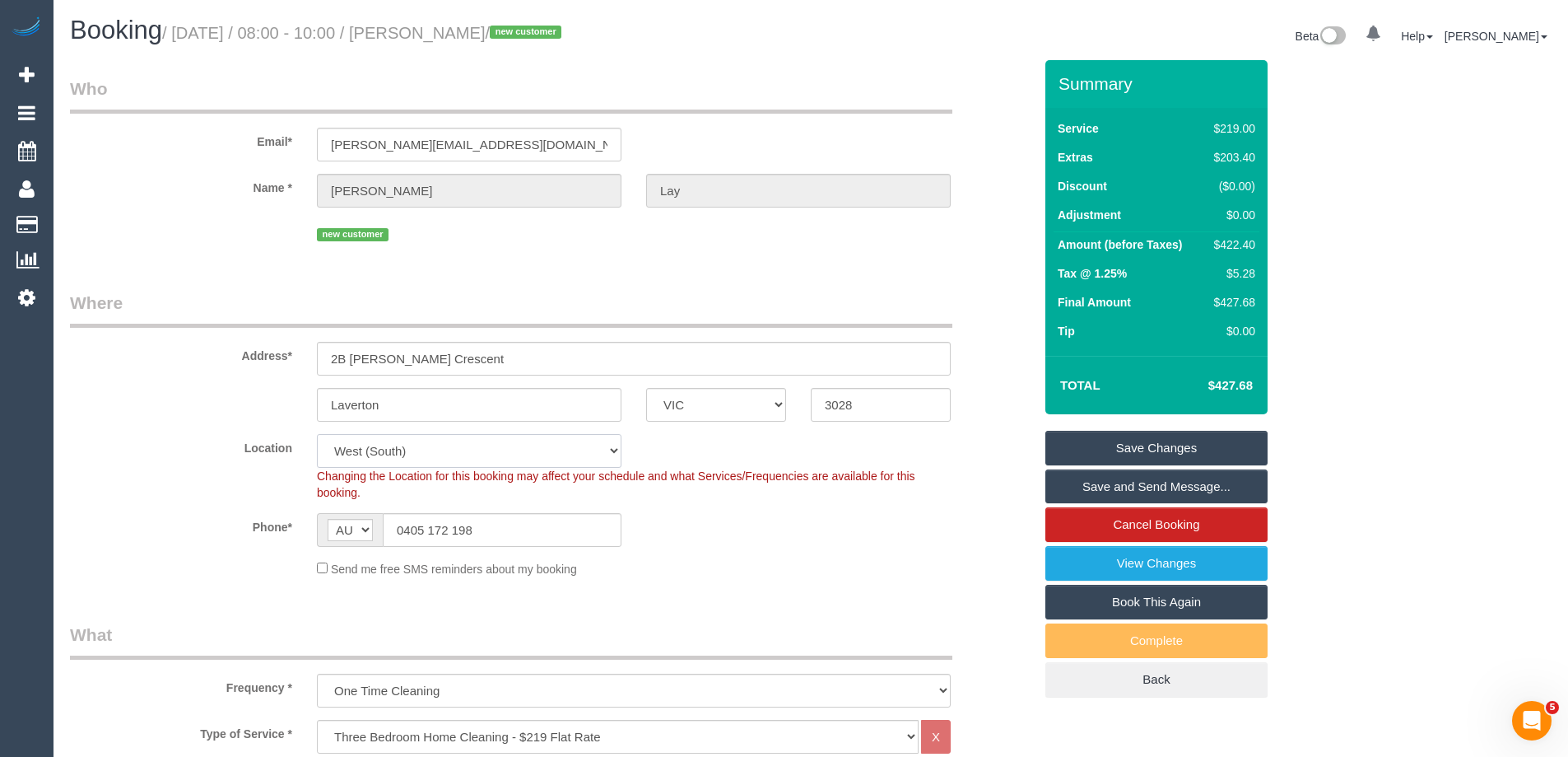
click at [353, 450] on select "Office City East (North) East (South) Inner East Inner North (East) Inner North…" at bounding box center [469, 450] width 305 height 33
select select "50"
click at [317, 434] on select "Office City East (North) East (South) Inner East Inner North (East) Inner North…" at bounding box center [469, 450] width 305 height 33
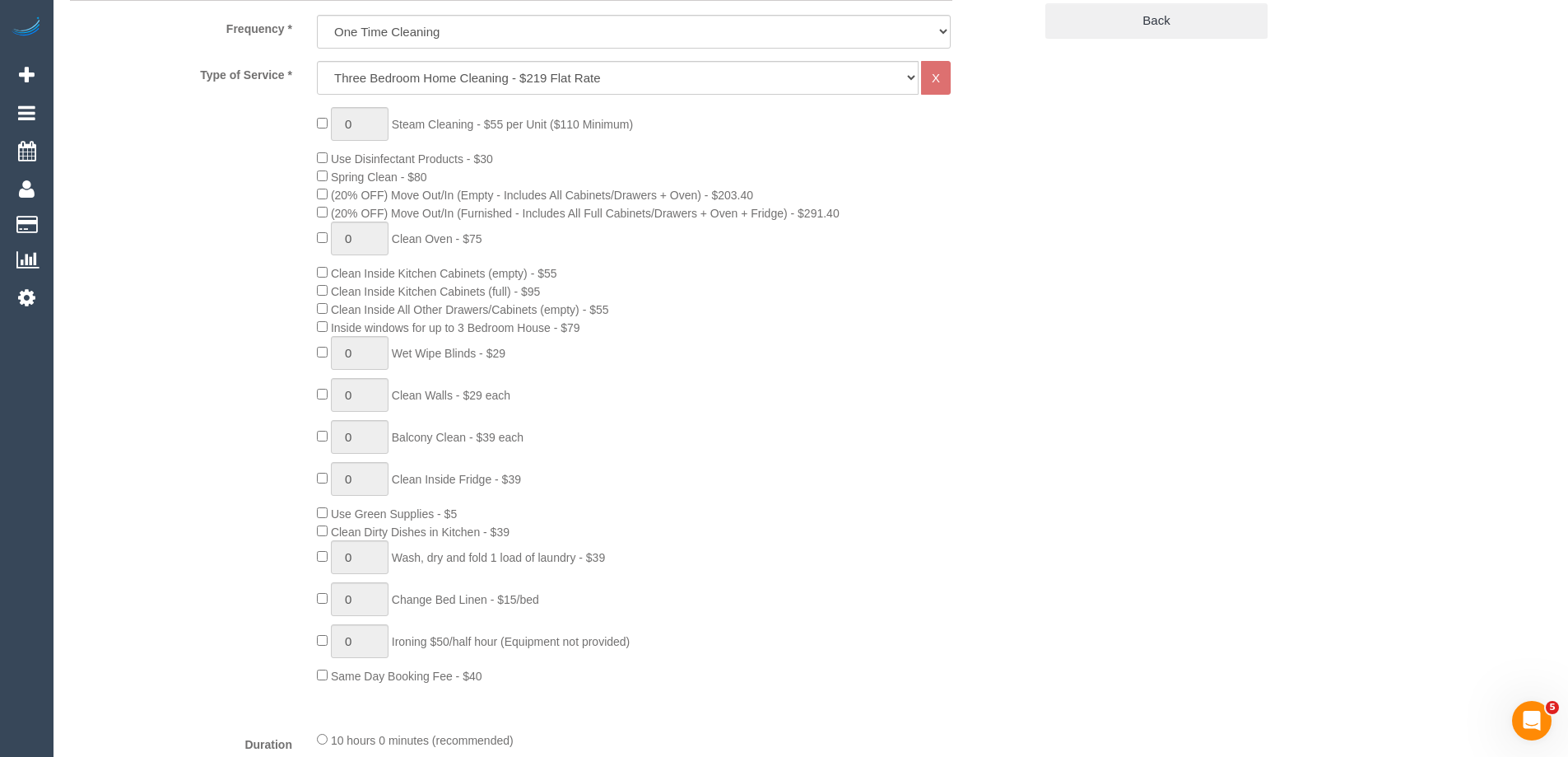
select select "object:3410"
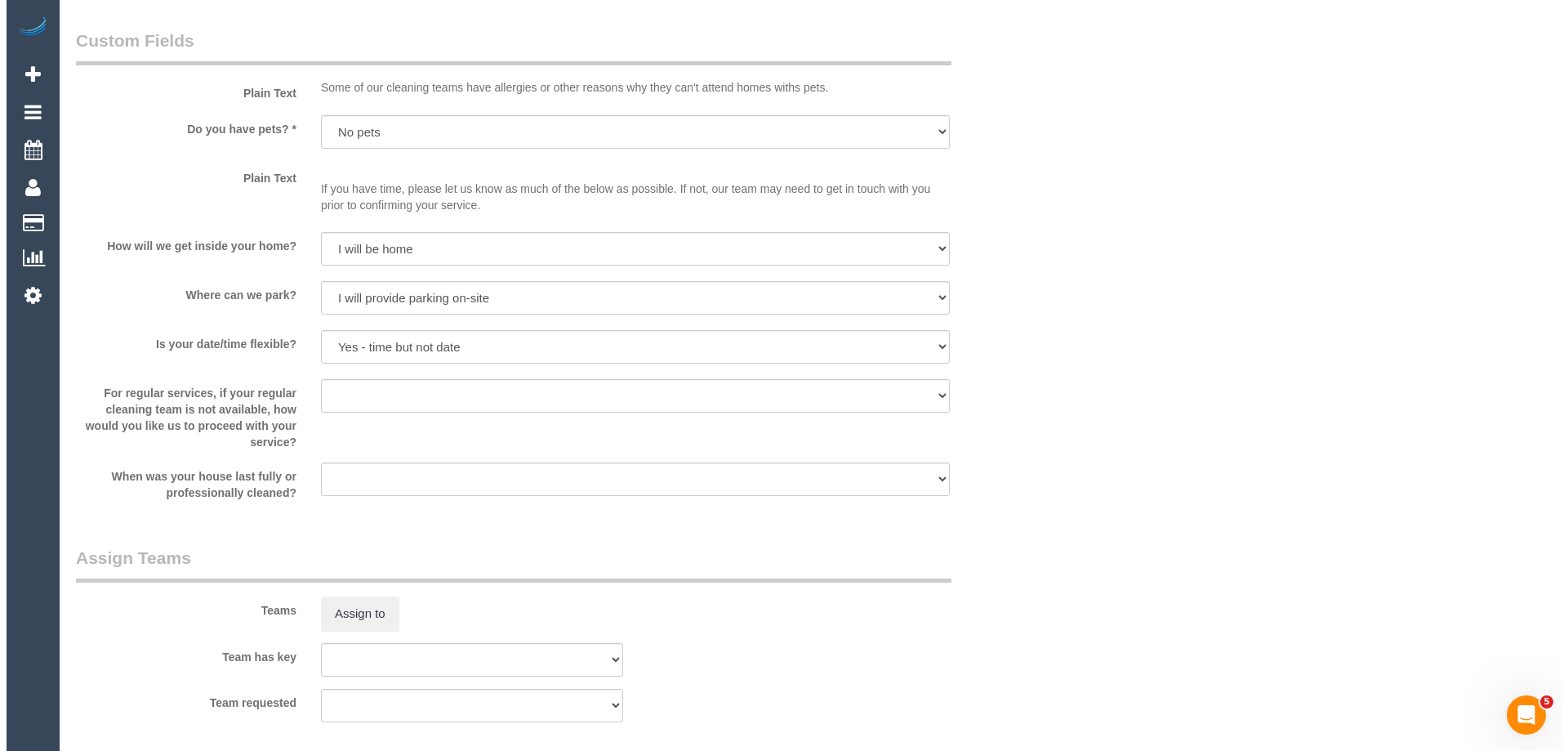
scroll to position [2533, 0]
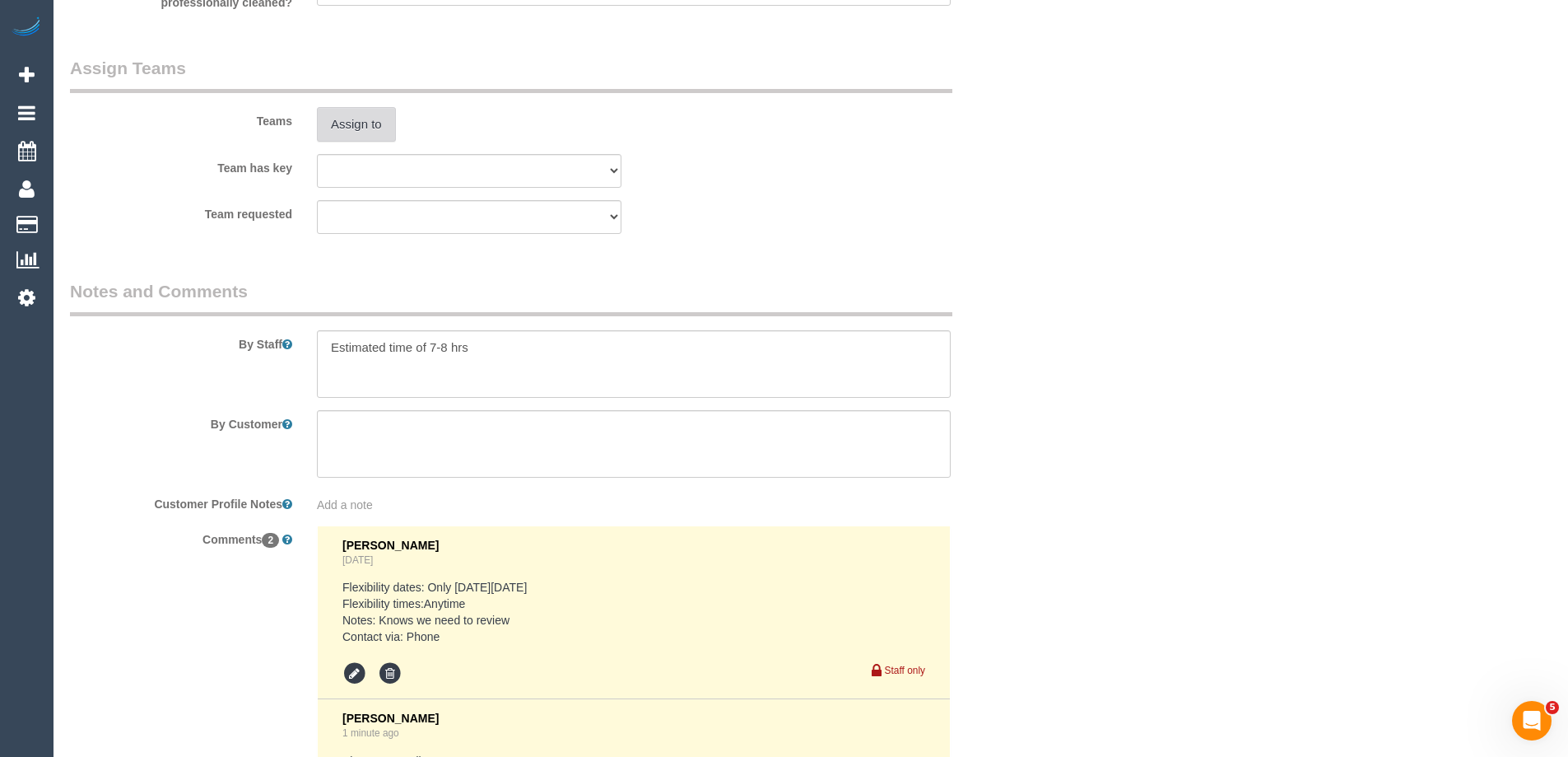
click at [365, 126] on button "Assign to" at bounding box center [356, 124] width 79 height 34
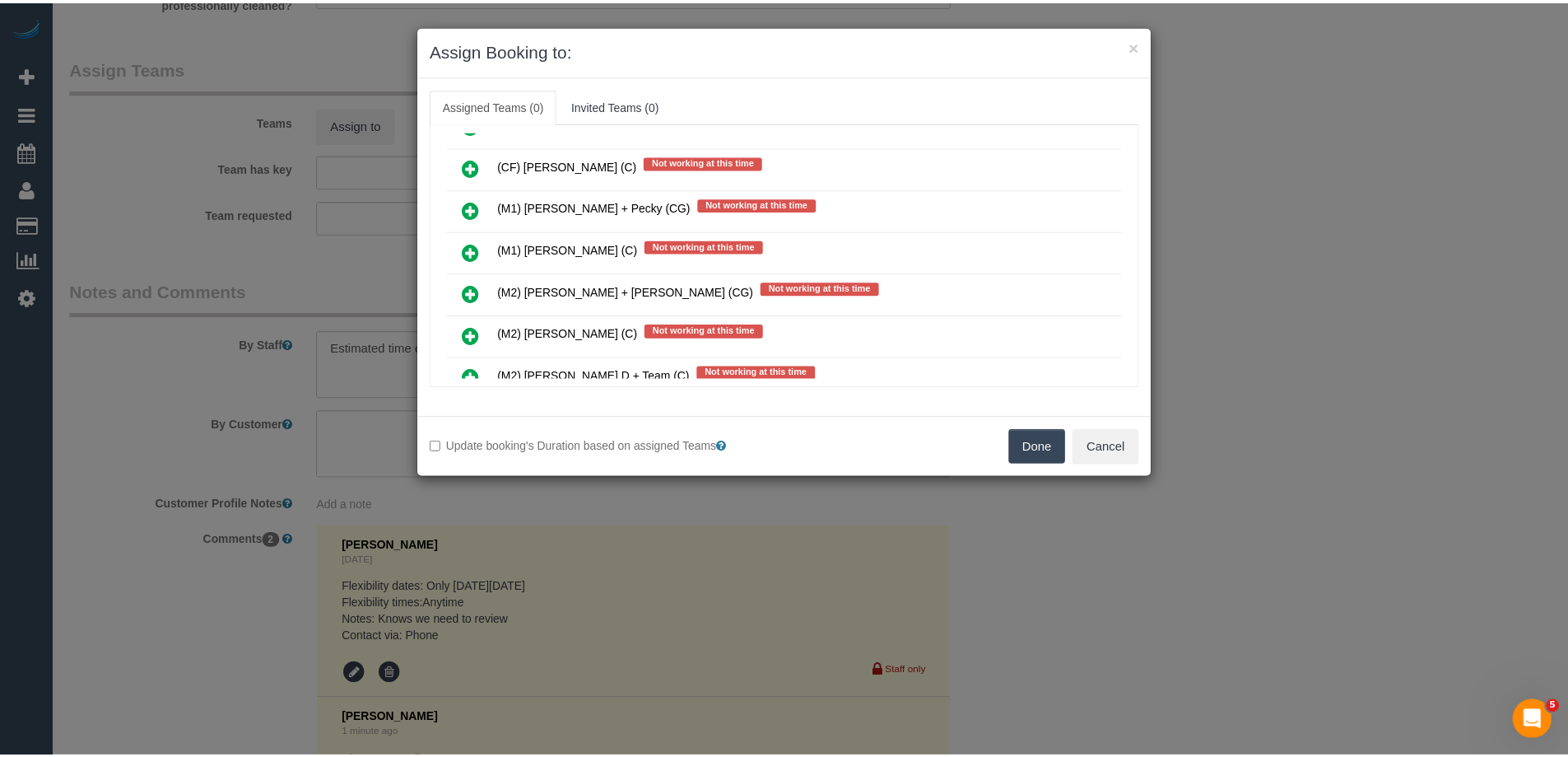
scroll to position [2799, 0]
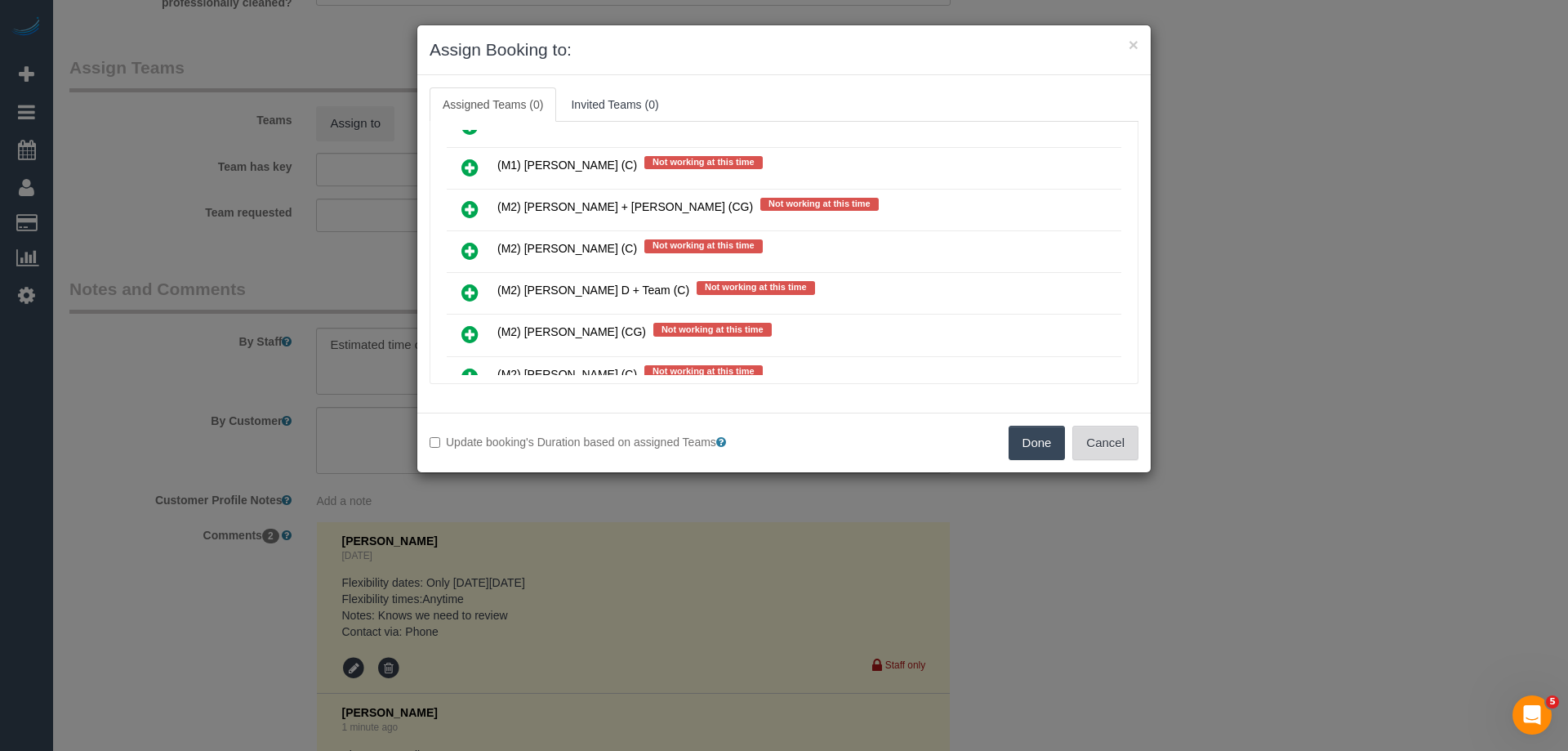
click at [1075, 435] on button "Cancel" at bounding box center [1105, 443] width 66 height 34
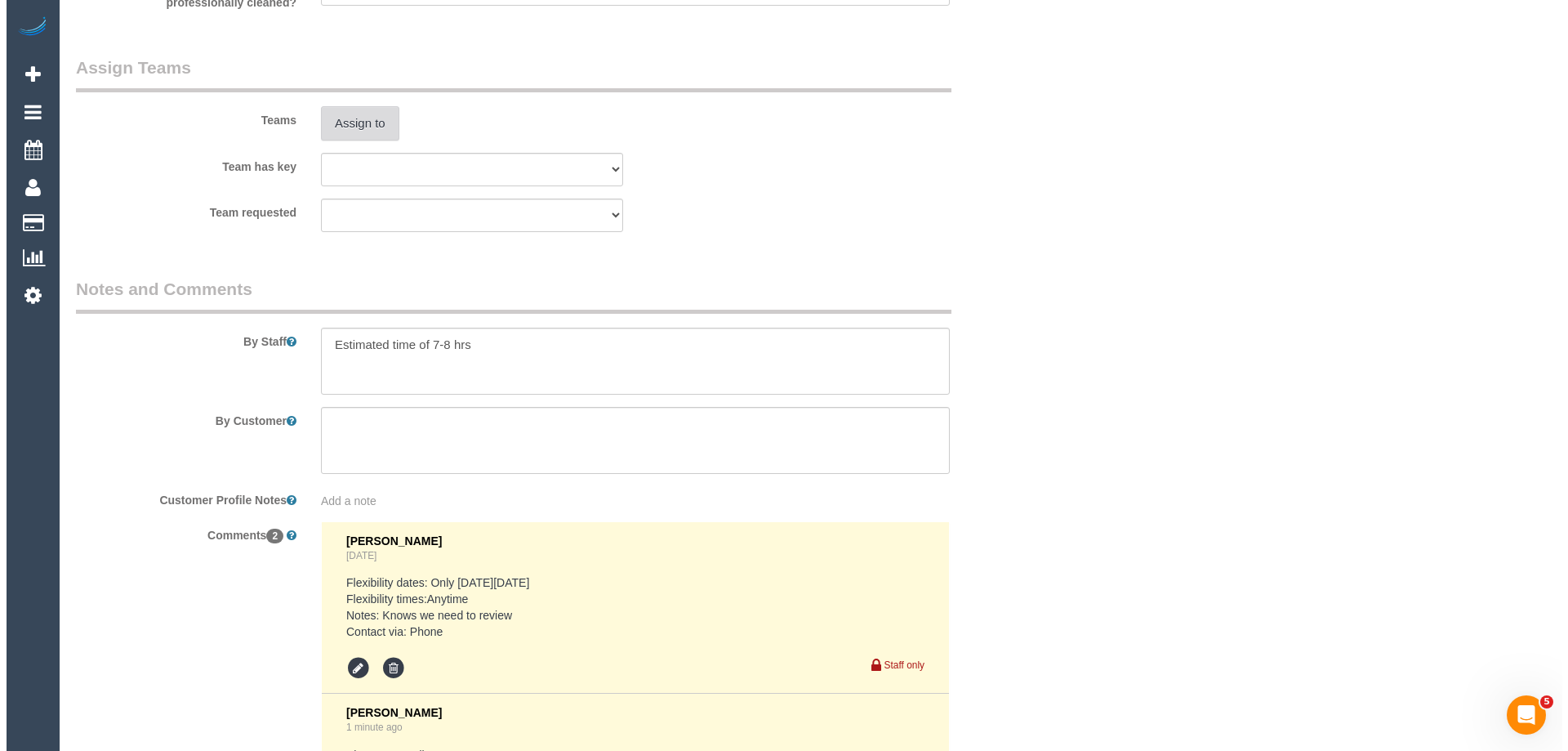
scroll to position [0, 0]
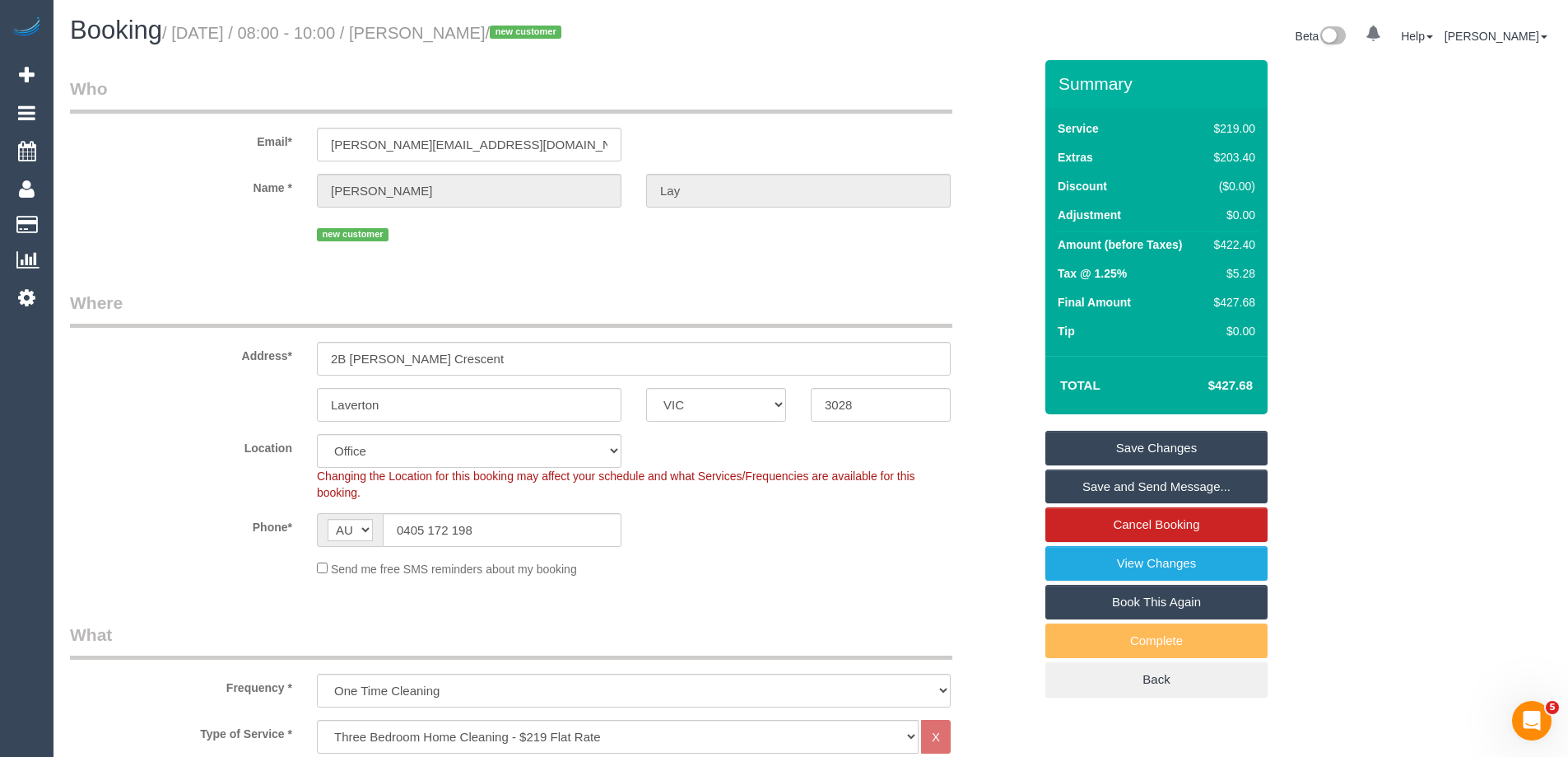
click at [1069, 440] on link "Save Changes" at bounding box center [1156, 448] width 222 height 34
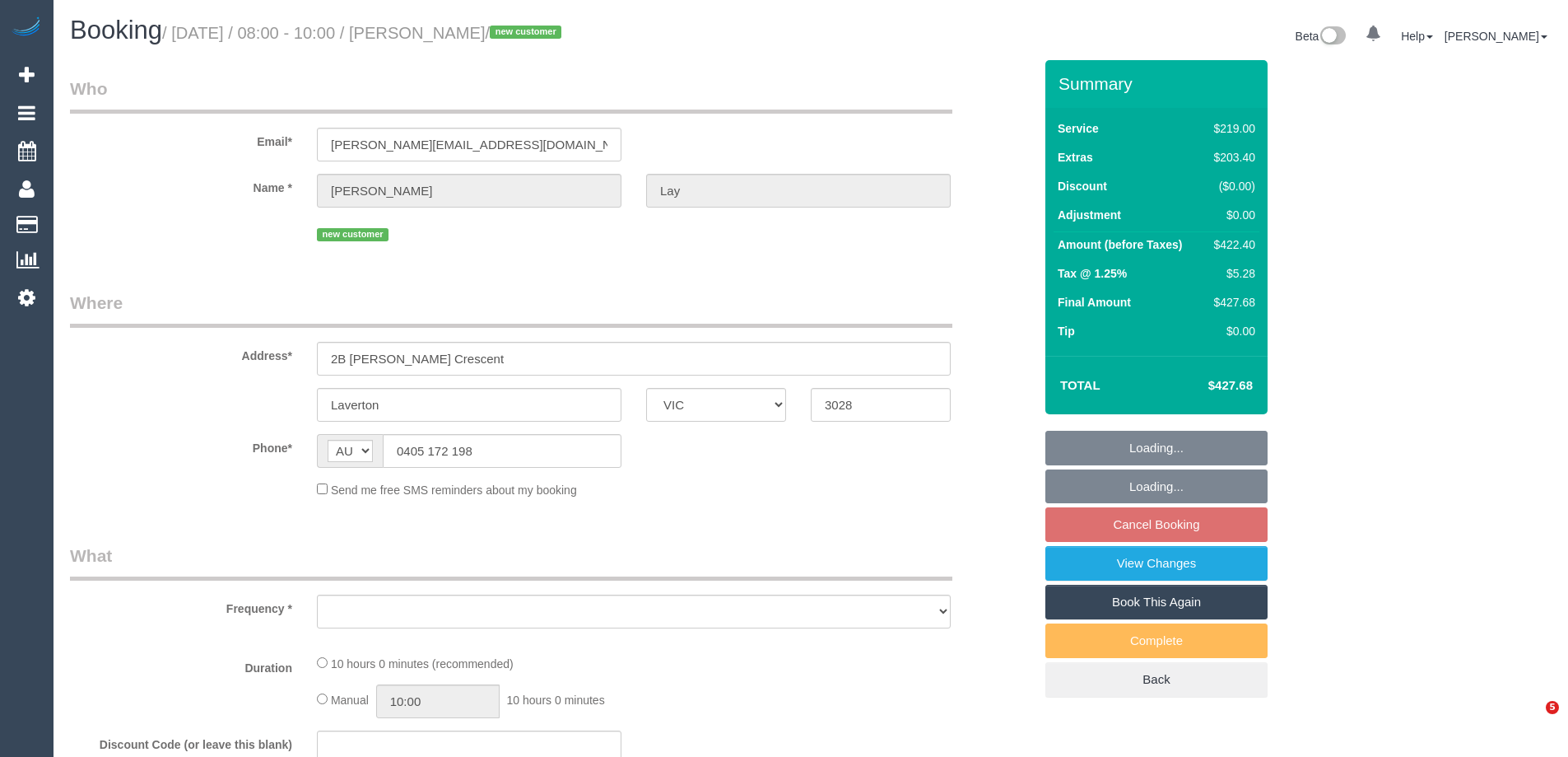
select select "VIC"
select select "object:570"
select select "string:stripe-pm_1S0WkY2GScqysDRV8vQYO4Aa"
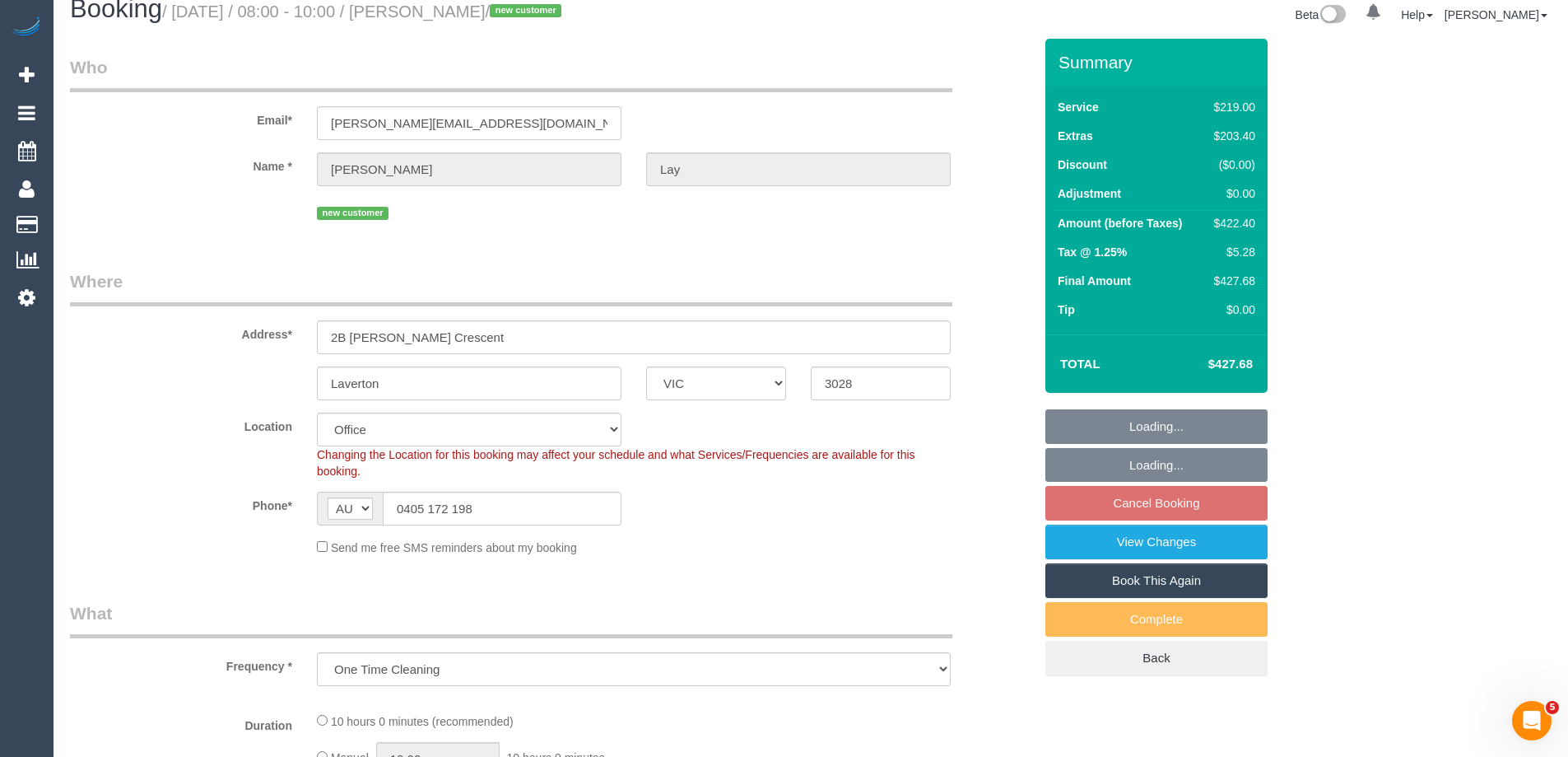
select select "number:28"
select select "number:14"
select select "number:18"
select select "number:24"
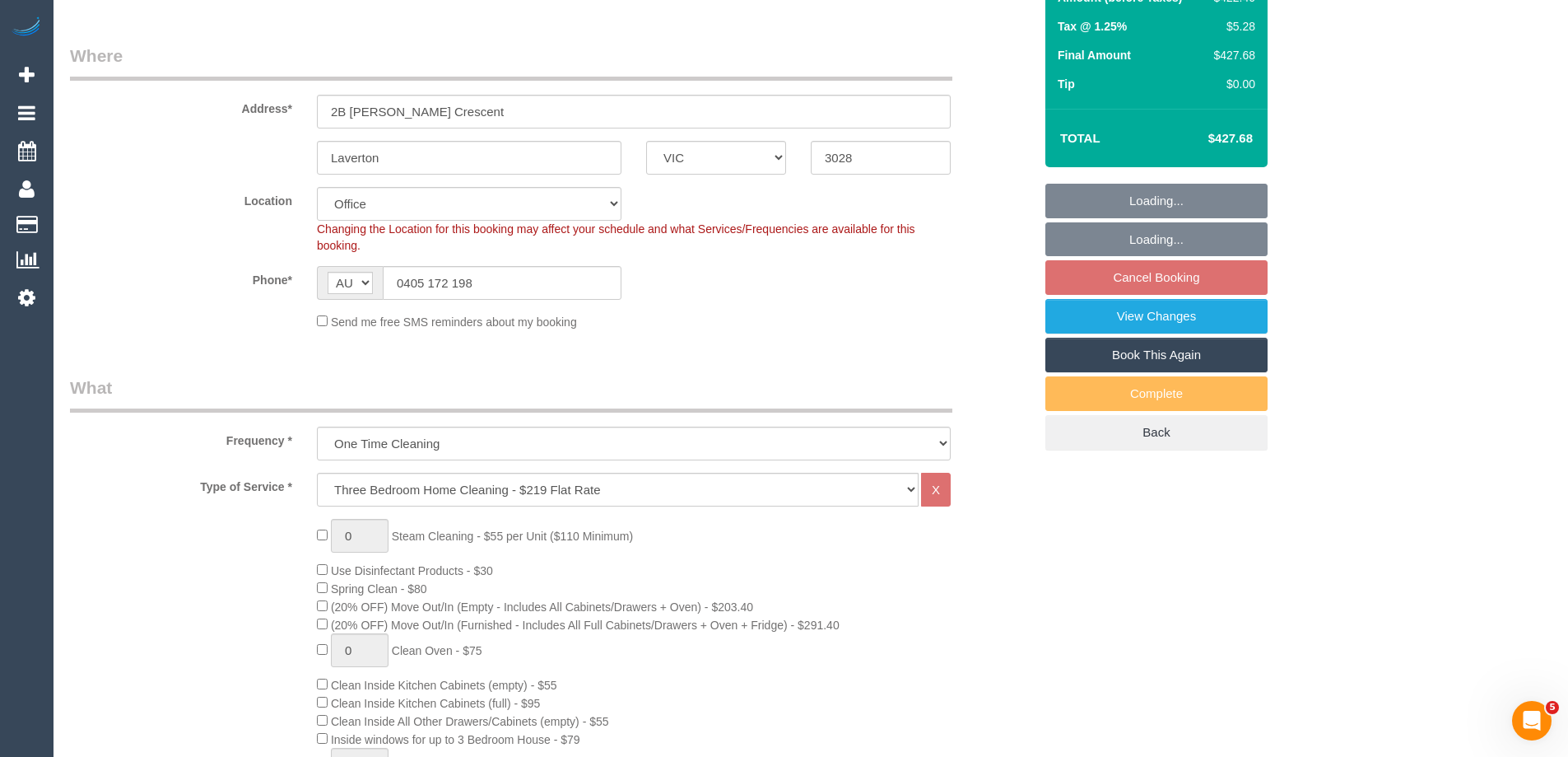
select select "object:819"
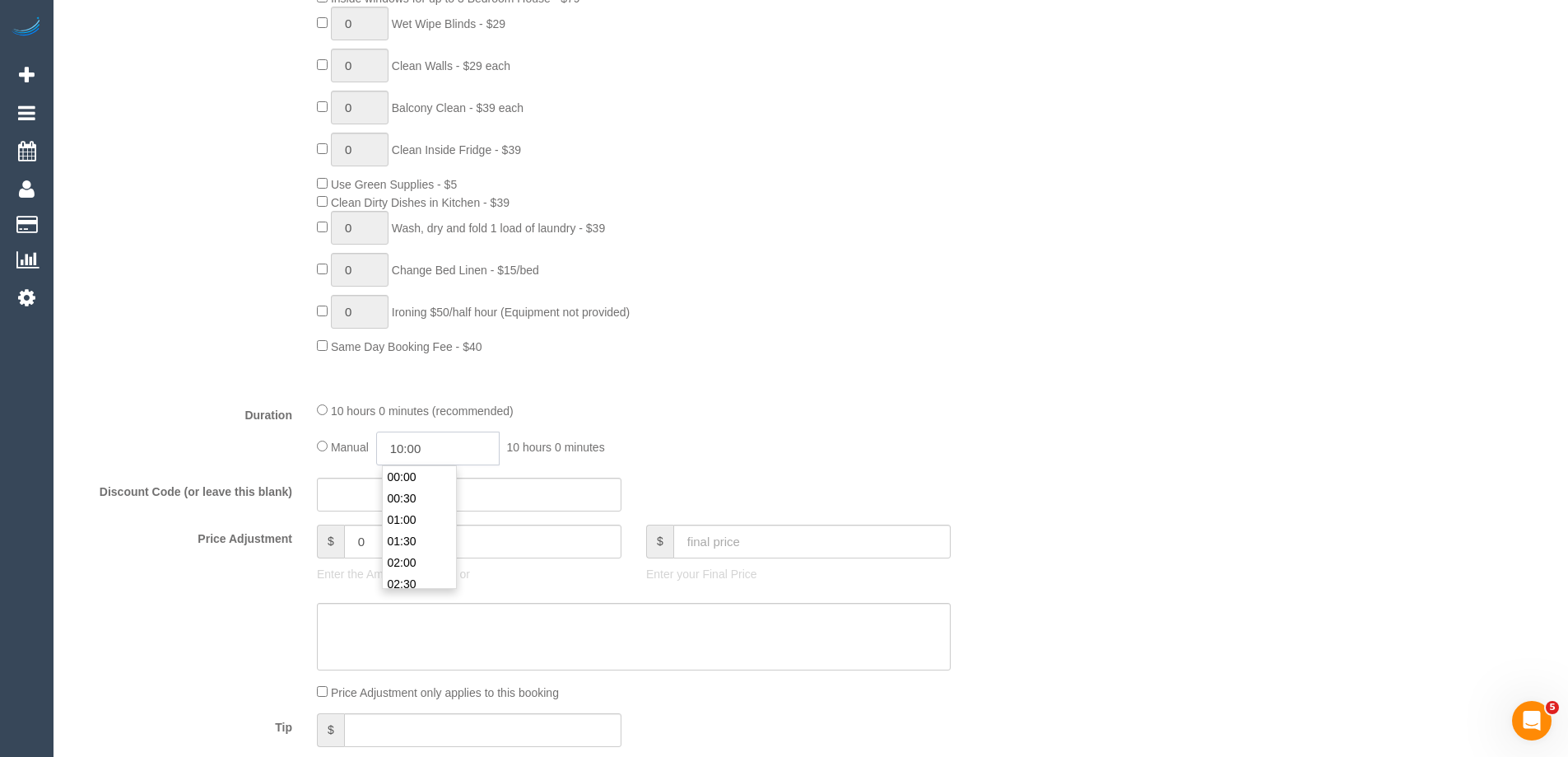
click at [438, 448] on input "10:00" at bounding box center [438, 448] width 124 height 33
click at [442, 472] on li "09:30" at bounding box center [419, 476] width 73 height 21
click at [448, 471] on fieldset "What Frequency * One Time Cleaning Weekly - 10% Off - 10.00% (0% for the First …" at bounding box center [552, 221] width 963 height 1174
click at [451, 472] on fieldset "What Frequency * One Time Cleaning Weekly - 10% Off - 10.00% (0% for the First …" at bounding box center [552, 221] width 963 height 1174
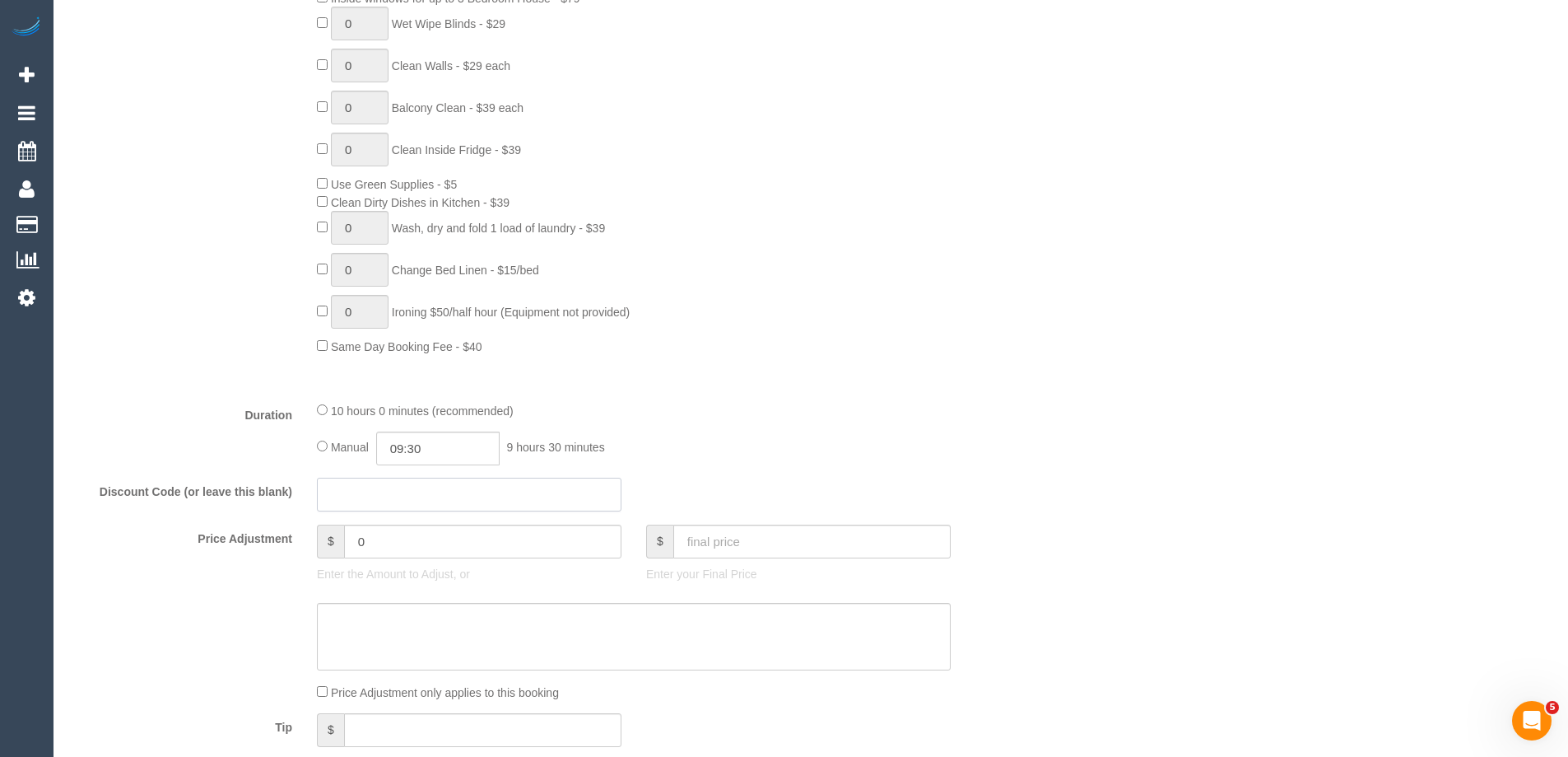
click at [415, 480] on input "text" at bounding box center [469, 494] width 305 height 33
click at [429, 451] on input "09:30" at bounding box center [438, 448] width 124 height 33
type input "08:00"
click at [426, 467] on li "08:00" at bounding box center [419, 467] width 73 height 21
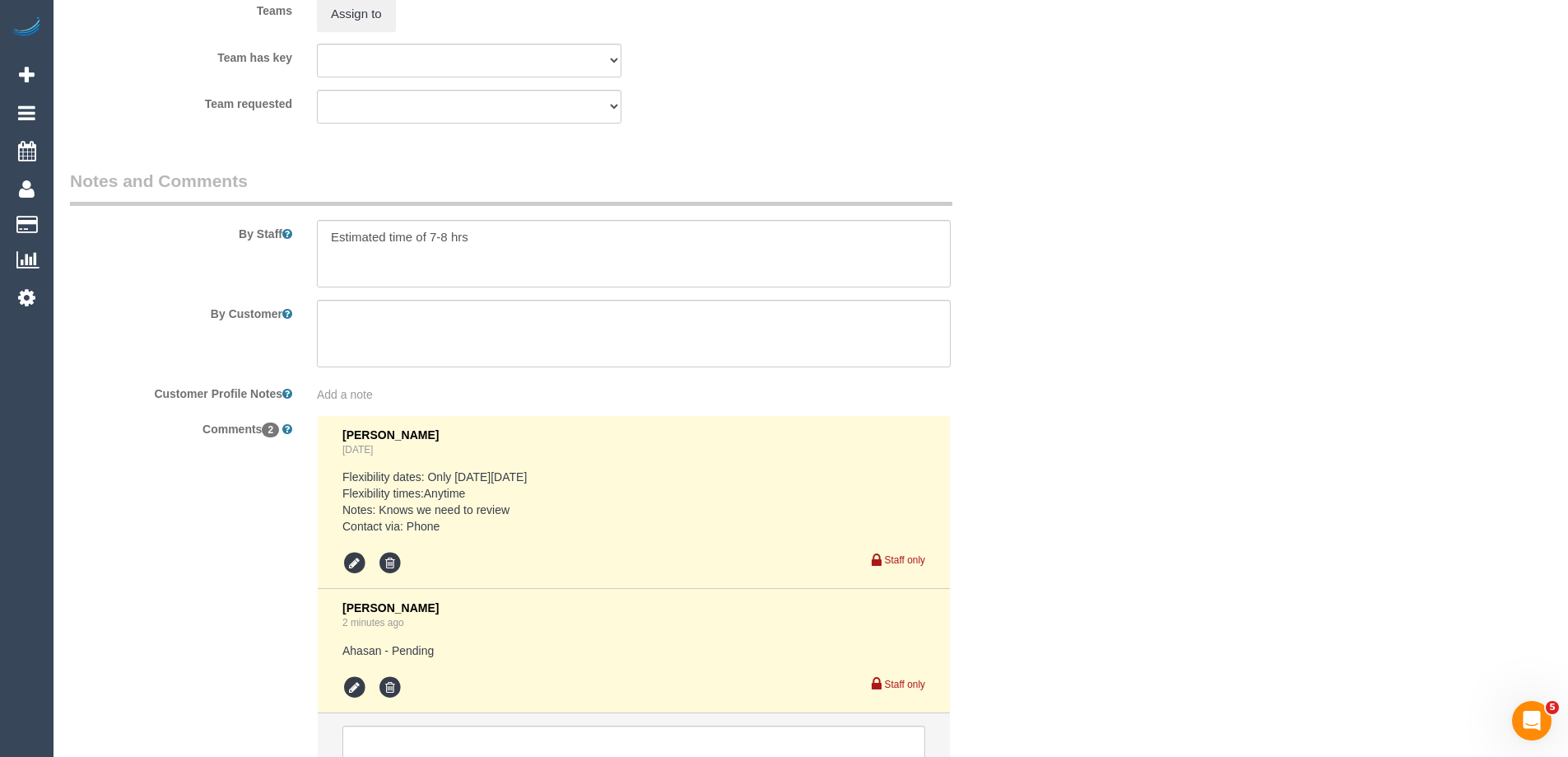
scroll to position [2816, 0]
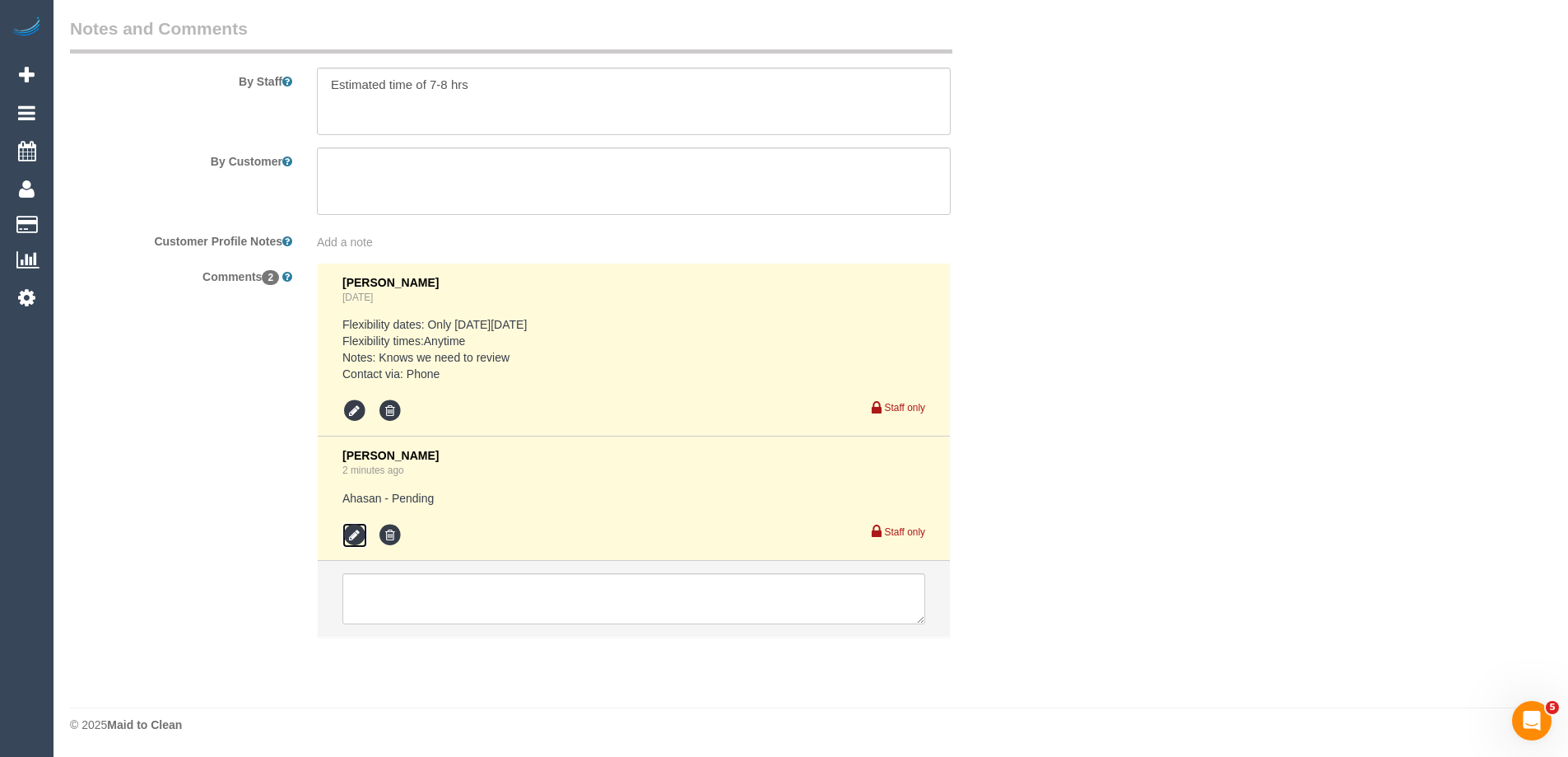
click at [359, 530] on icon at bounding box center [355, 535] width 25 height 25
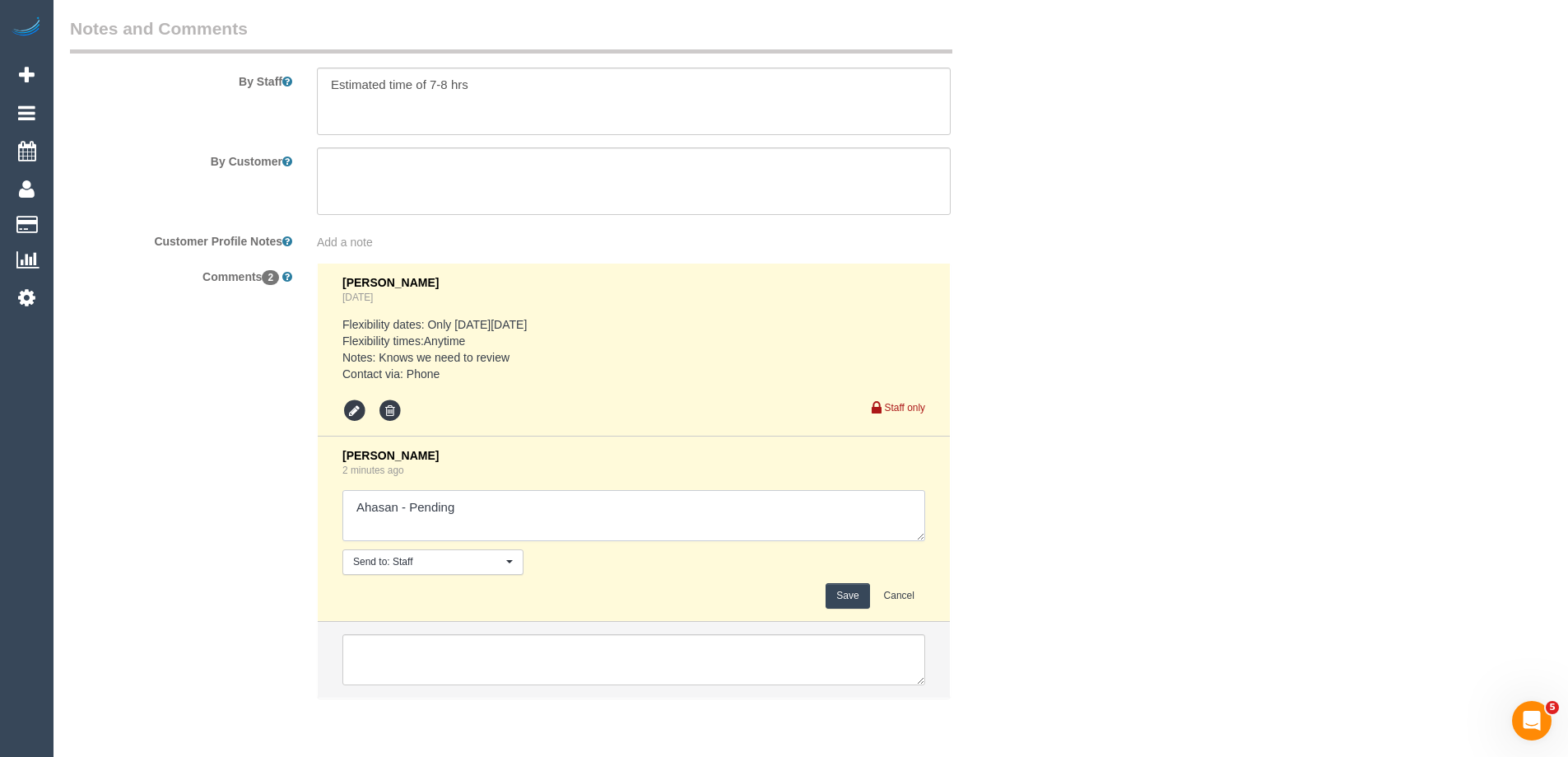
drag, startPoint x: 406, startPoint y: 508, endPoint x: 571, endPoint y: 519, distance: 165.4
click at [571, 519] on textarea at bounding box center [634, 516] width 583 height 51
type textarea "Ahasan - confirmed"
click at [847, 594] on button "Save" at bounding box center [847, 595] width 44 height 26
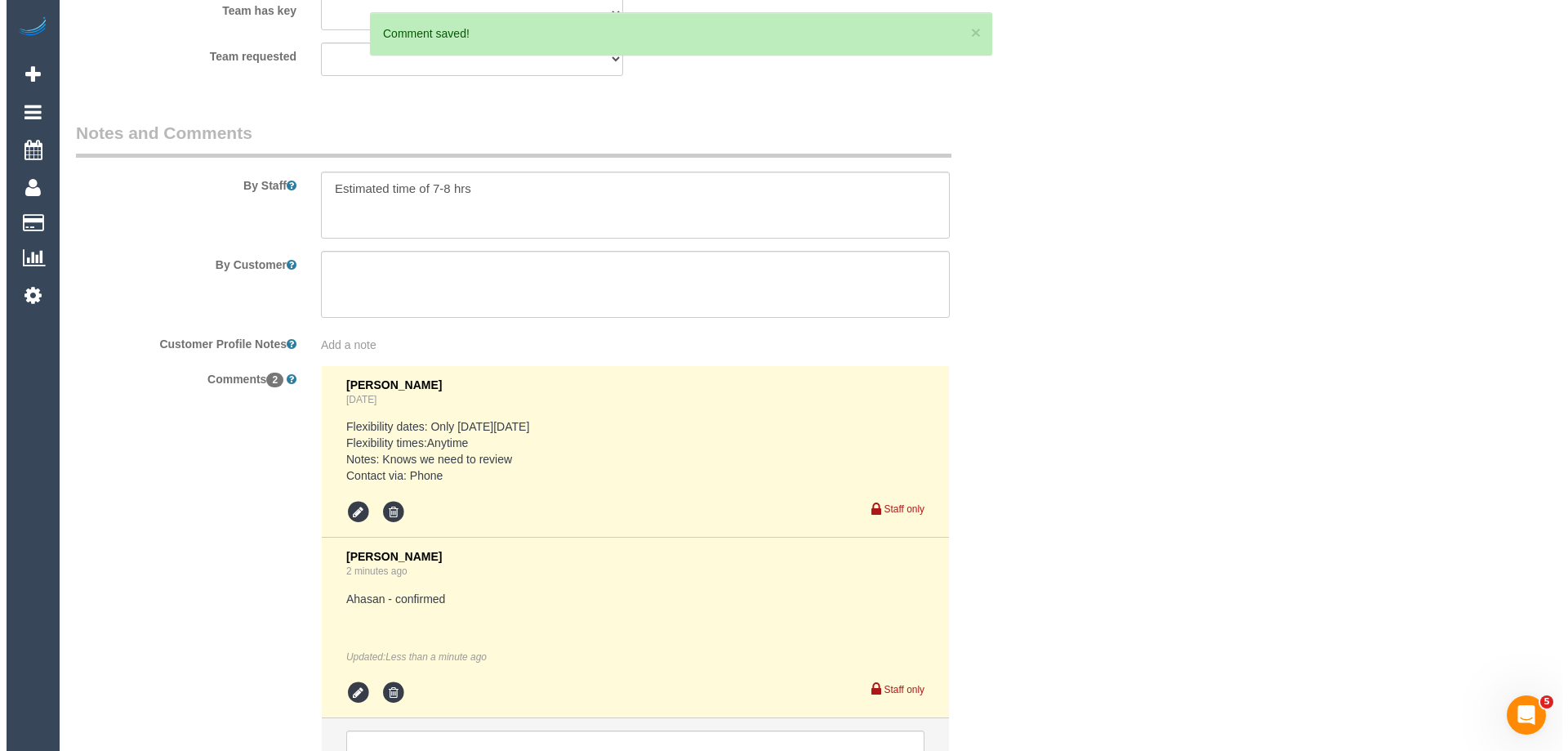
scroll to position [2466, 0]
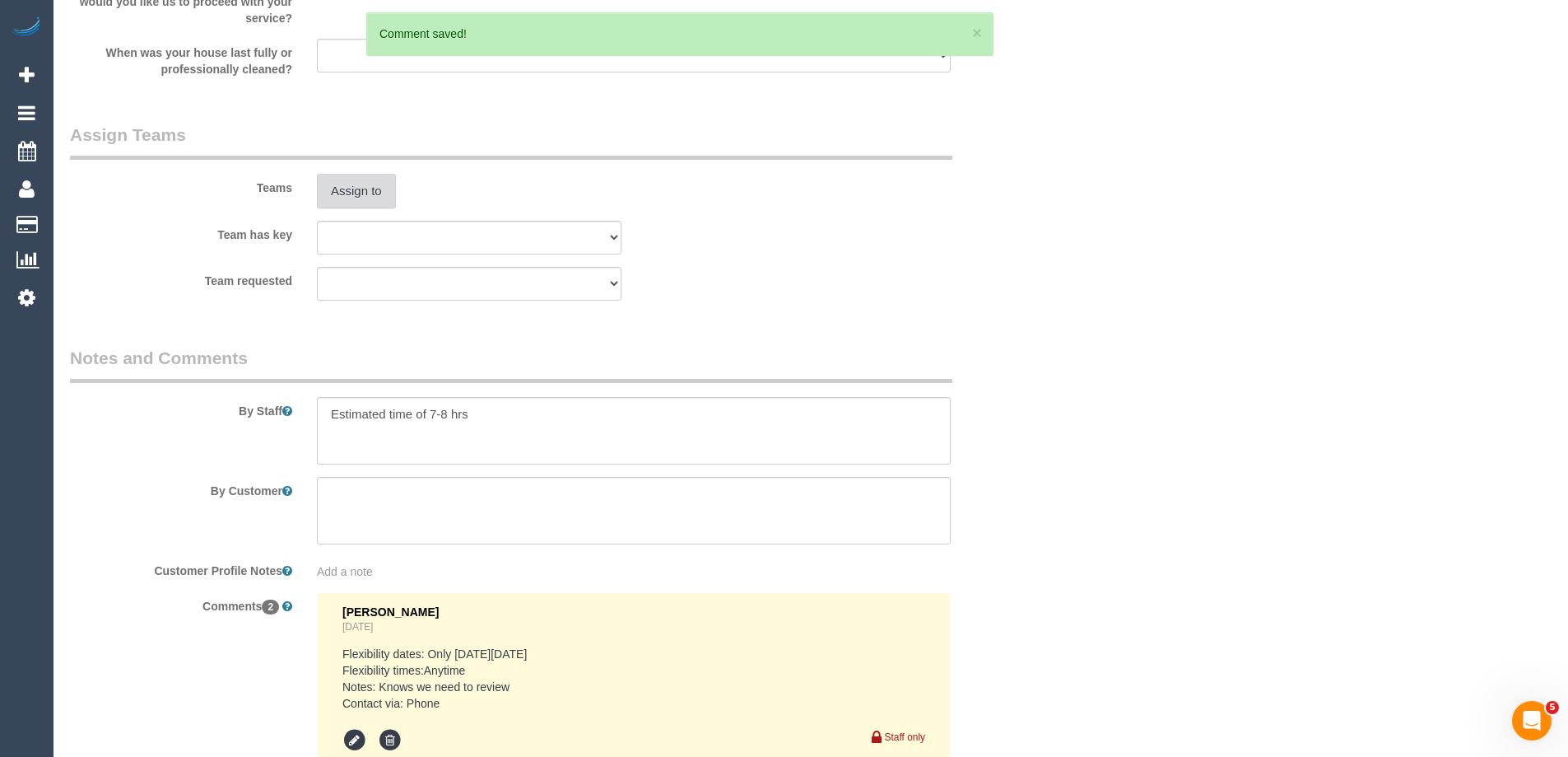
click at [359, 191] on button "Assign to" at bounding box center [356, 190] width 79 height 34
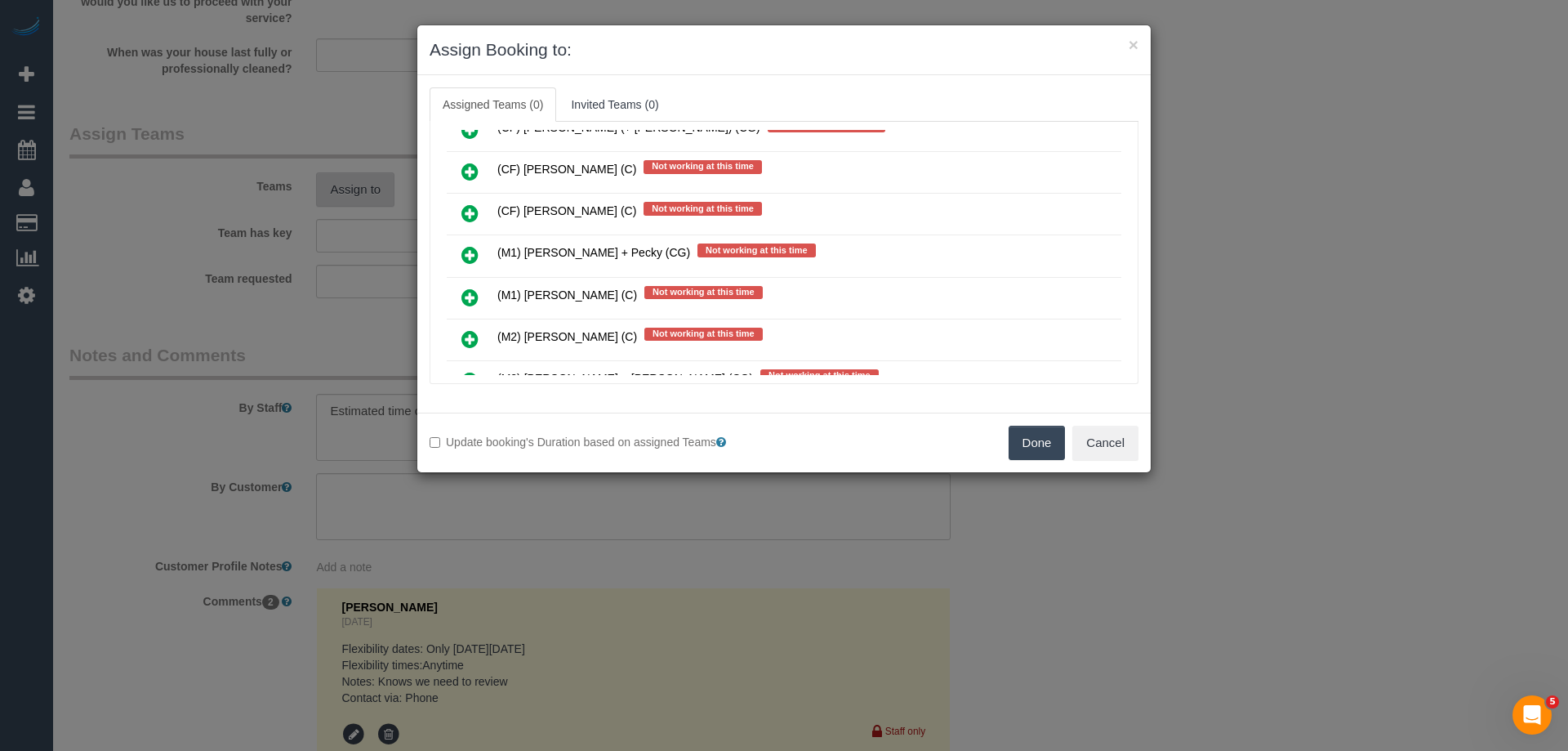
scroll to position [7352, 0]
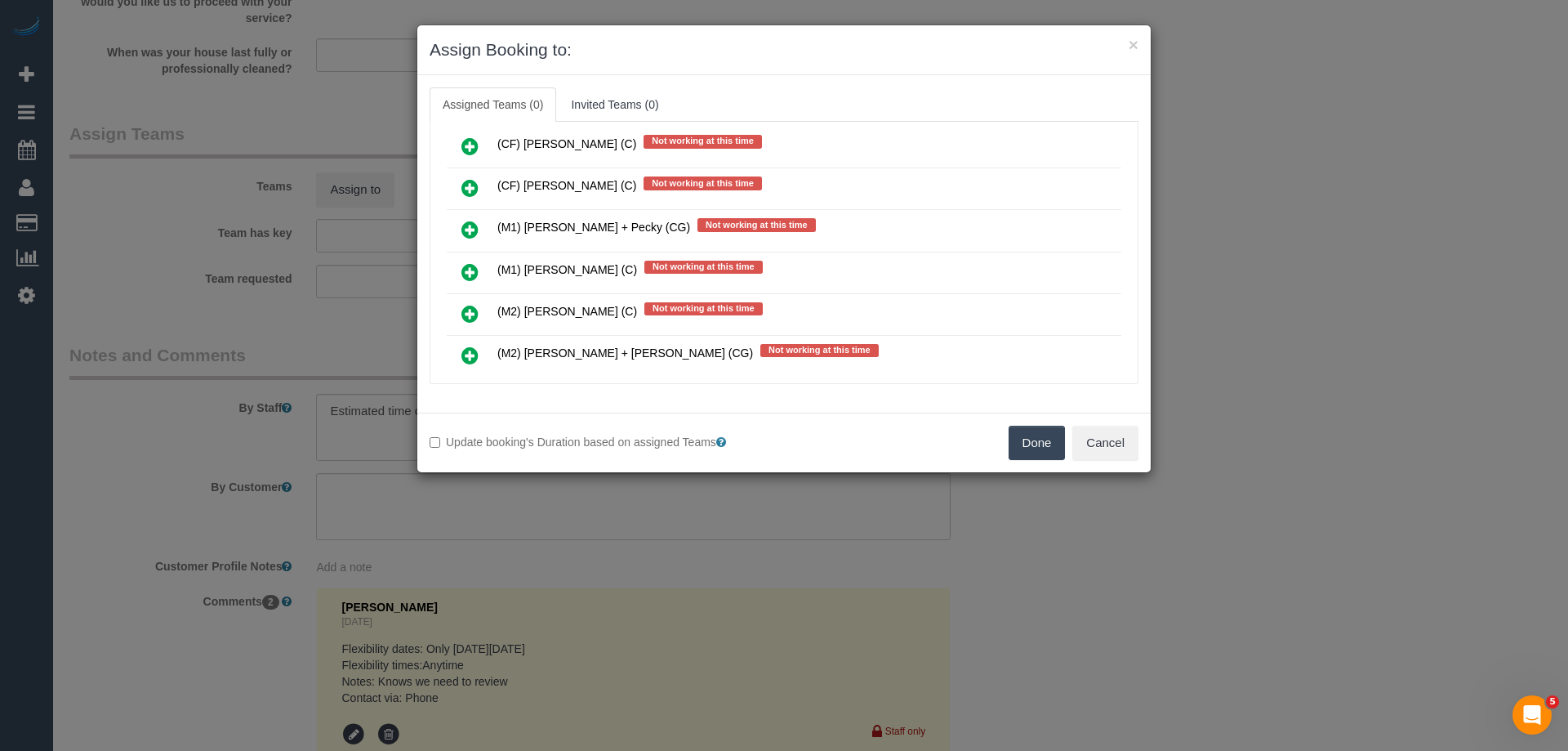
click at [469, 307] on icon at bounding box center [470, 314] width 17 height 20
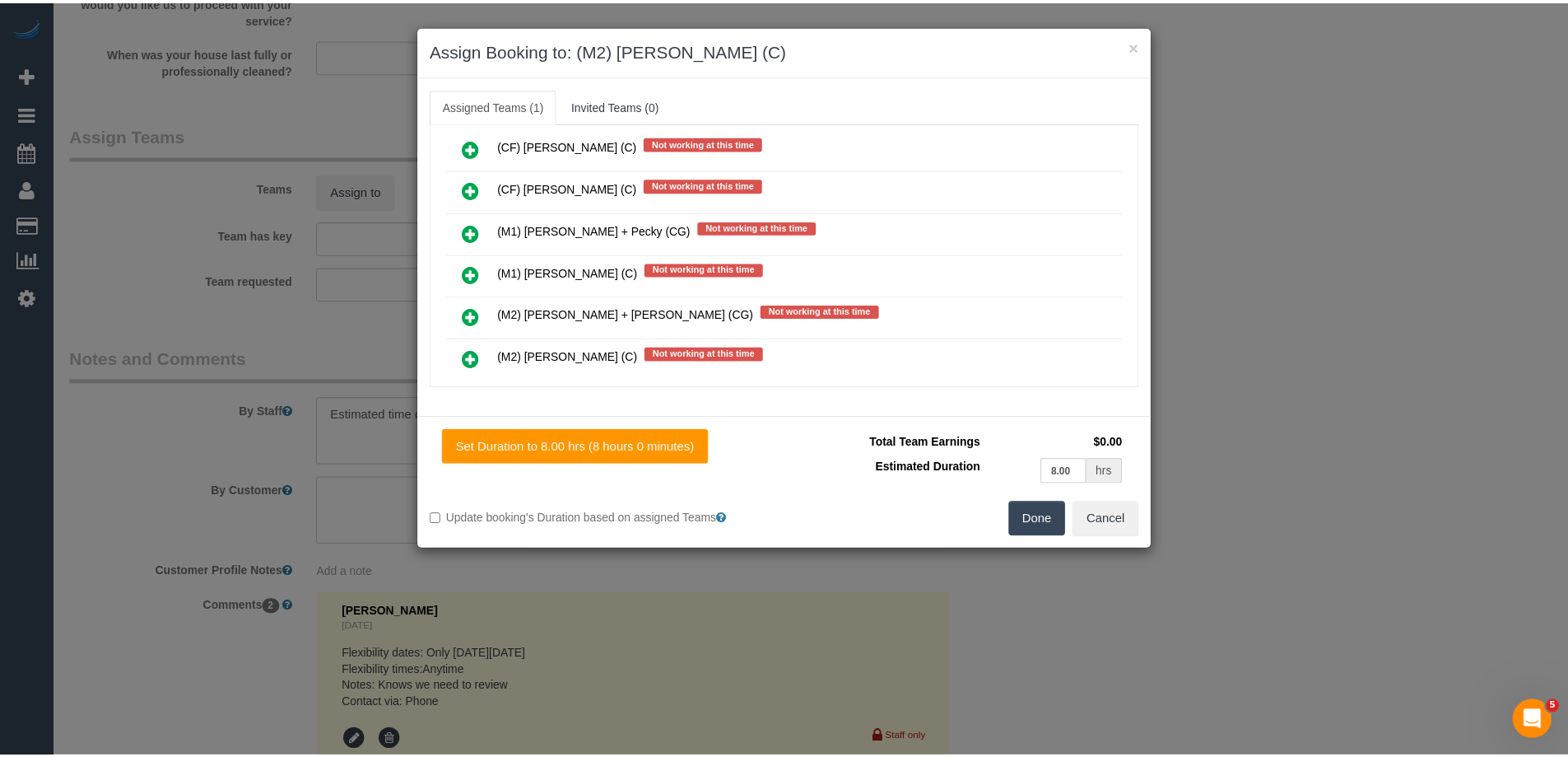
scroll to position [0, 0]
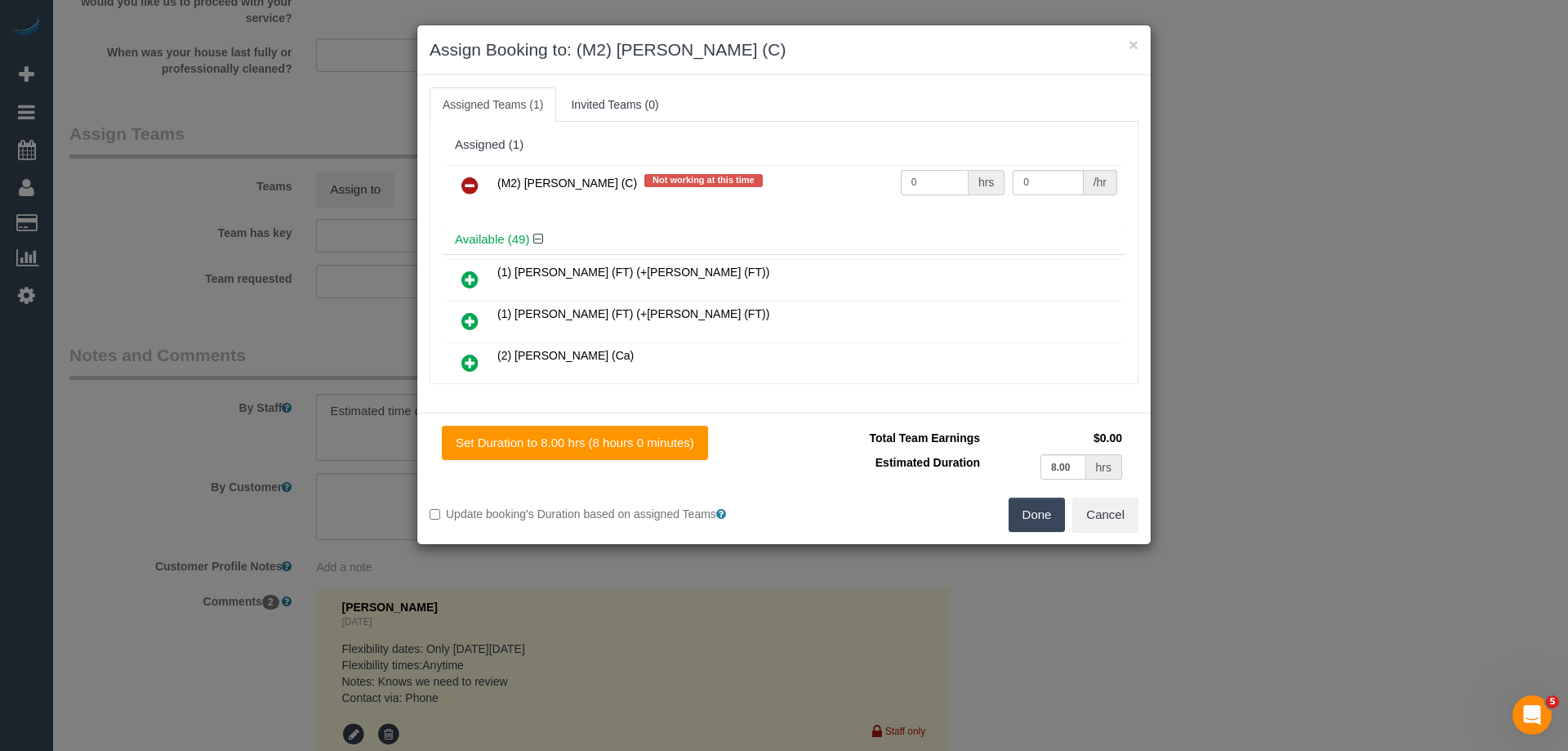
drag, startPoint x: 912, startPoint y: 181, endPoint x: 855, endPoint y: 169, distance: 58.2
click at [829, 169] on tr "(M2) Ahasan Habib (C) Not working at this time 0 hrs 0 /hr" at bounding box center [784, 186] width 674 height 42
type input "1"
drag, startPoint x: 1042, startPoint y: 183, endPoint x: 891, endPoint y: 179, distance: 151.1
click at [904, 179] on tr "(M2) Ahasan Habib (C) Not working at this time 1 hrs 0 /hr" at bounding box center [784, 186] width 674 height 42
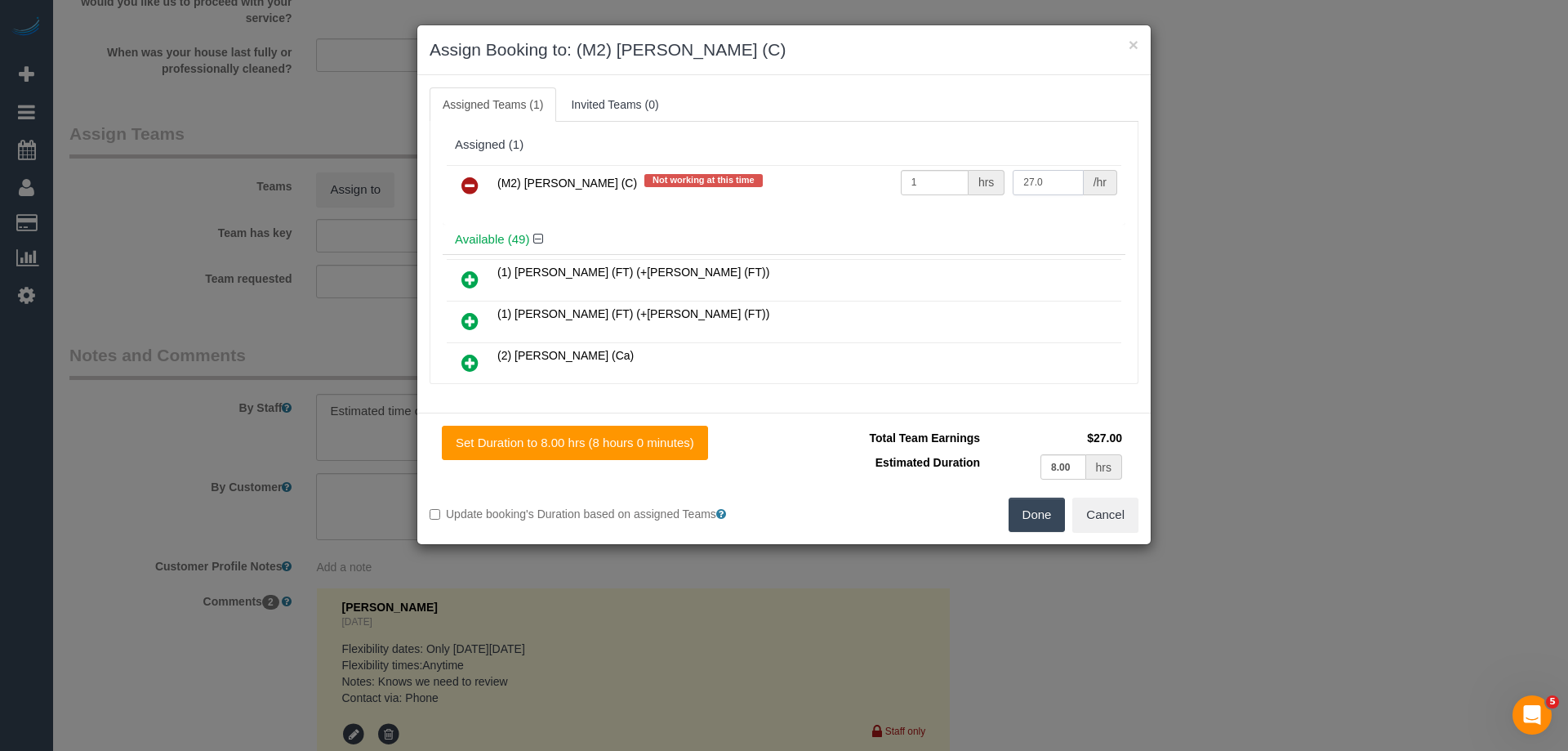
drag, startPoint x: 1039, startPoint y: 184, endPoint x: 907, endPoint y: 172, distance: 132.5
click at [907, 172] on tr "(M2) Ahasan Habib (C) Not working at this time 1 hrs 27.0 /hr" at bounding box center [784, 186] width 674 height 42
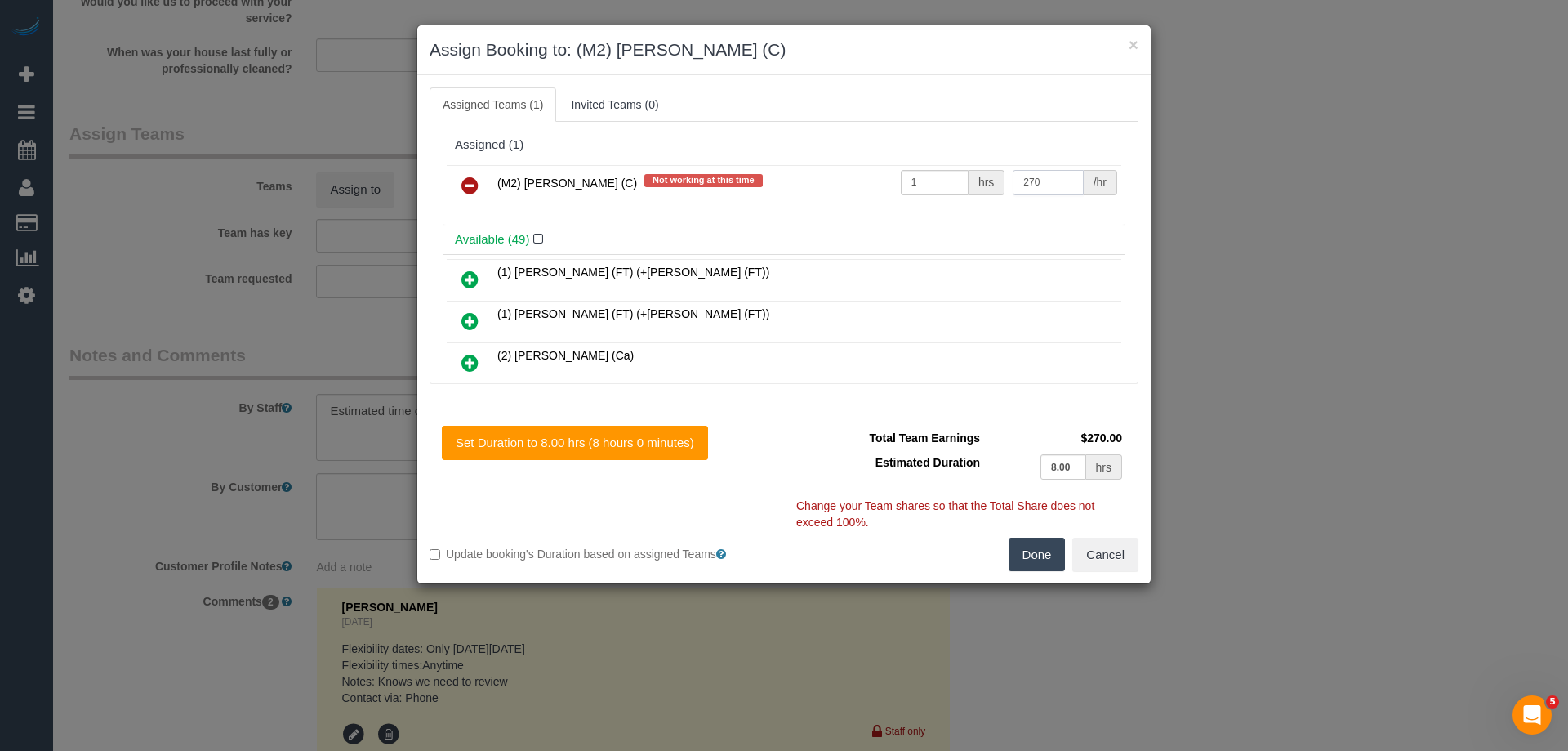
type input "270"
click at [1038, 548] on button "Done" at bounding box center [1037, 555] width 58 height 34
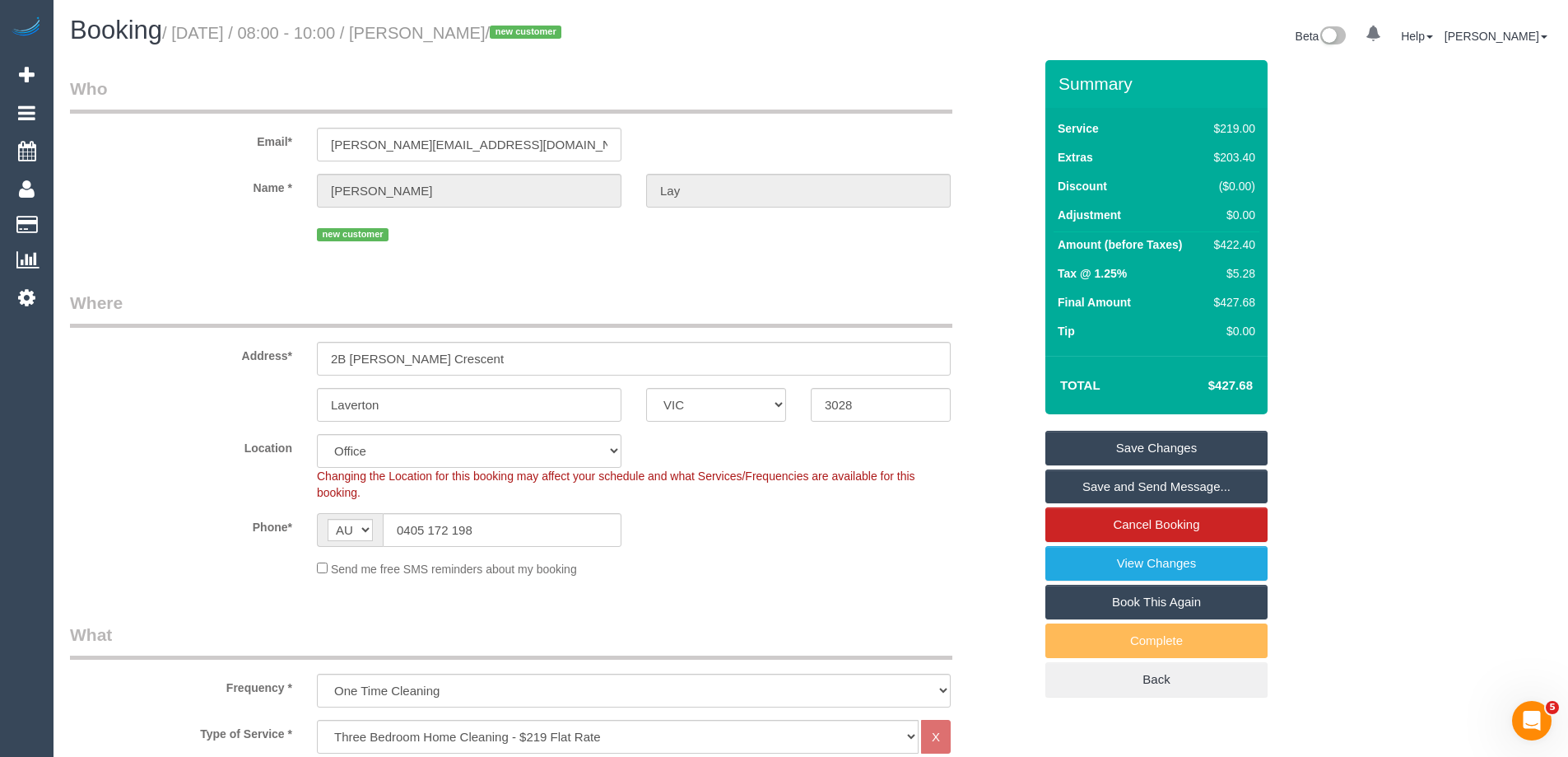
drag, startPoint x: 530, startPoint y: 31, endPoint x: 456, endPoint y: 40, distance: 74.5
click at [456, 40] on small "/ September 01, 2025 / 08:00 - 10:00 / Pieter Lay / new customer" at bounding box center [364, 32] width 405 height 18
copy small "Pieter Lay"
click at [1129, 484] on link "Save and Send Message..." at bounding box center [1156, 487] width 222 height 34
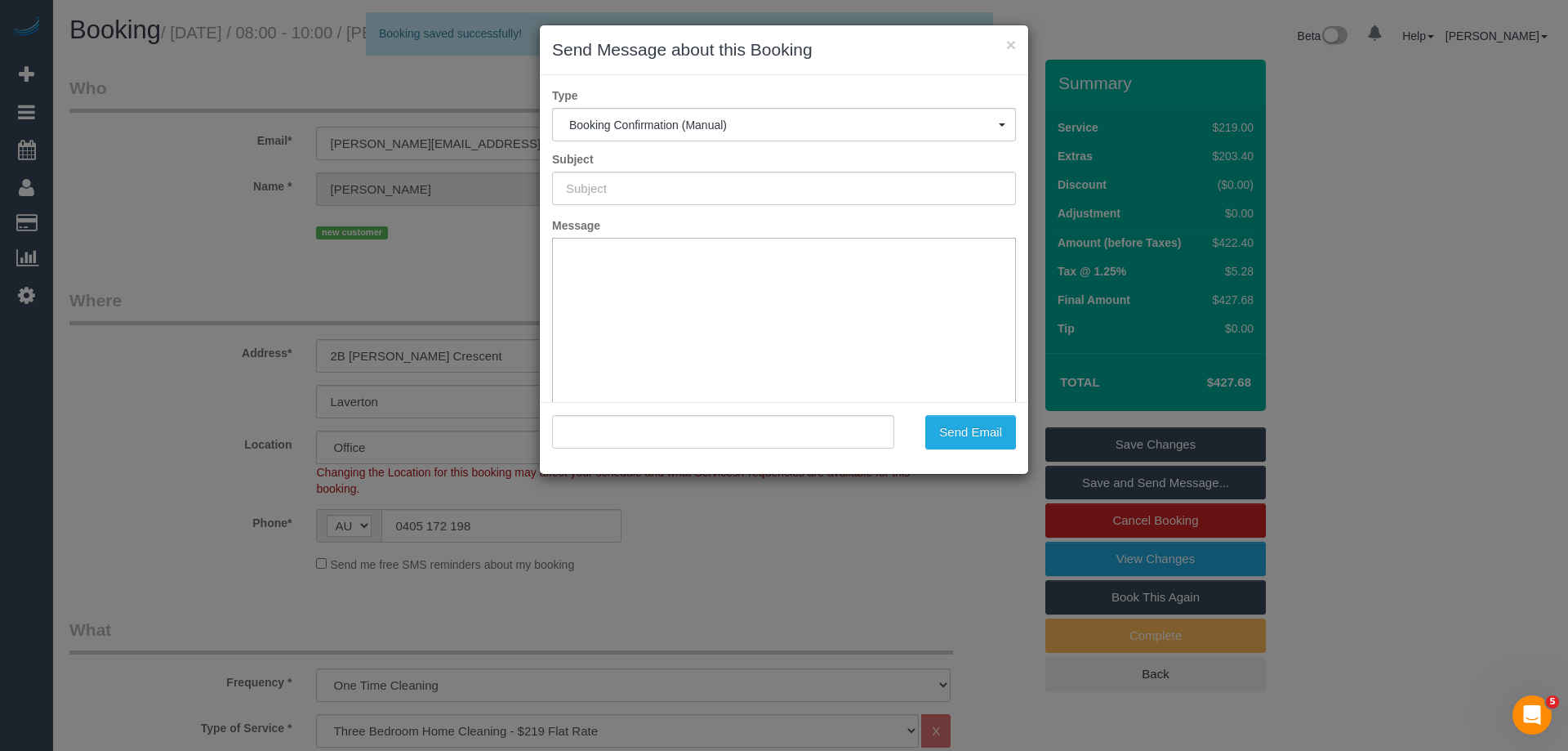
type input "Booking Confirmed"
type input ""Pieter Lay" <pieterlay@hotmail.com>"
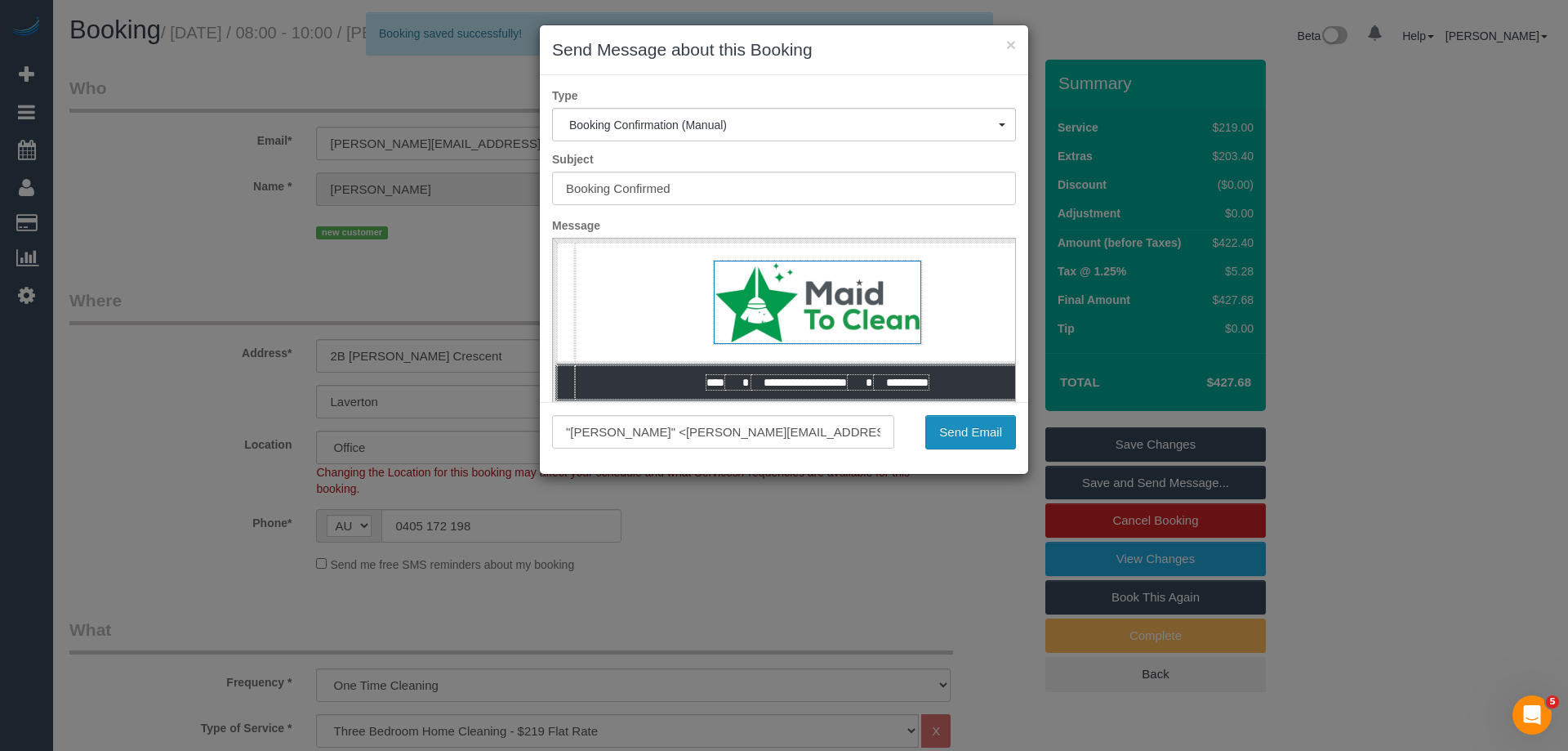
click at [941, 438] on button "Send Email" at bounding box center [971, 432] width 91 height 34
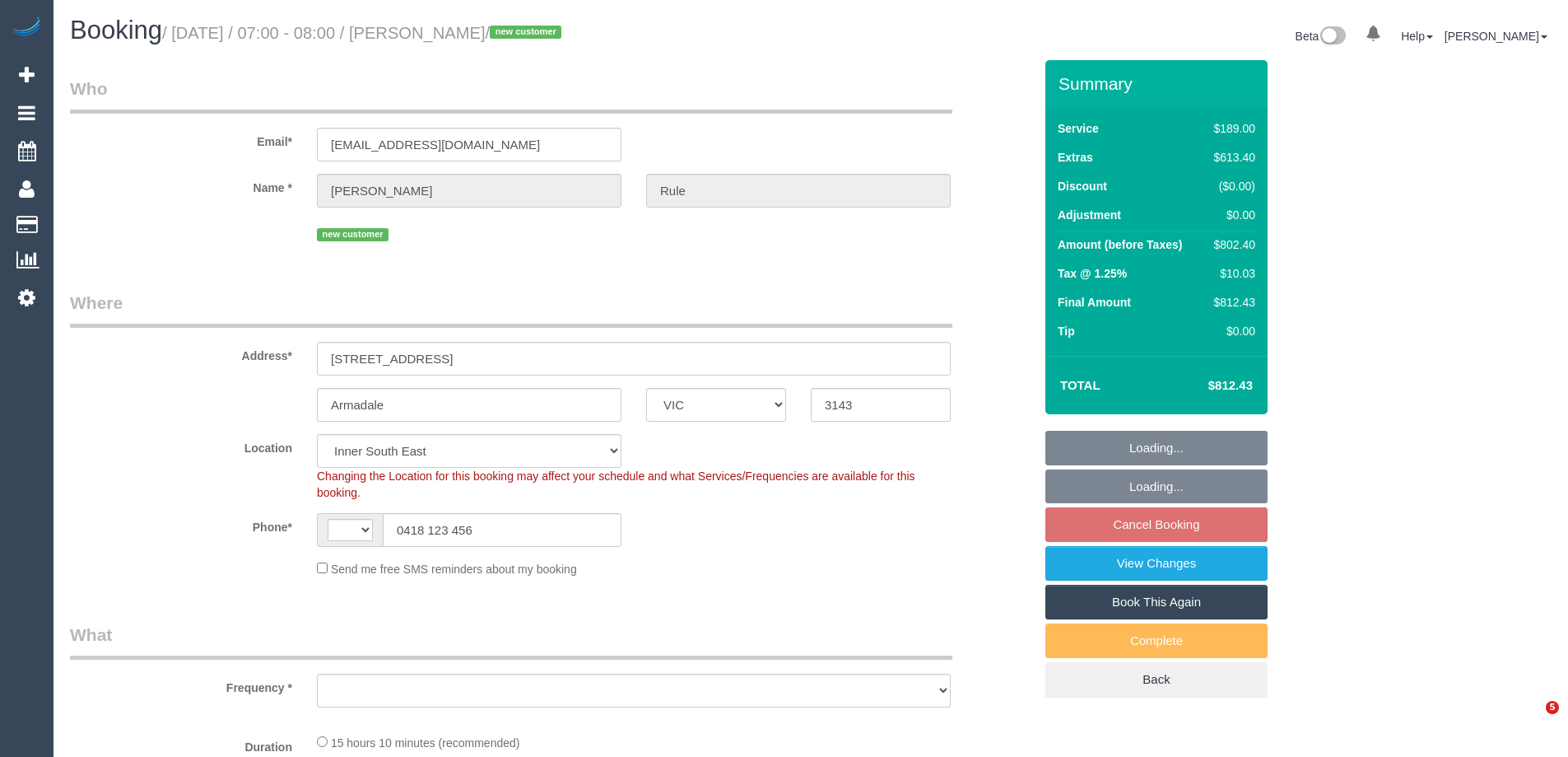
select select "VIC"
select select "string:AU"
select select "number:28"
select select "number:14"
select select "number:19"
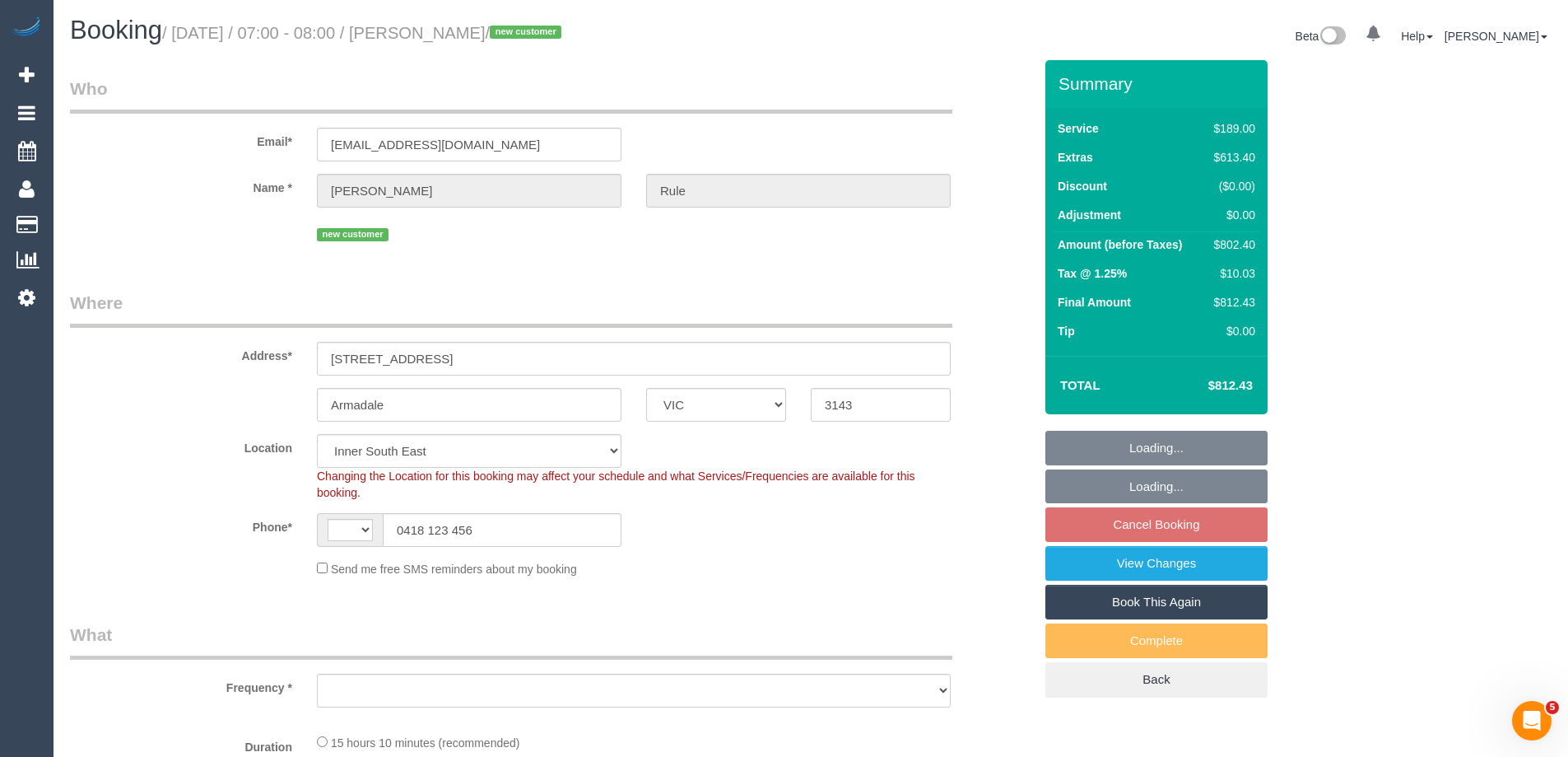
select select "number:22"
select select "number:11"
select select "object:1331"
select select "string:stripe-pm_1RyPas2GScqysDRVxFR75BKl"
select select "spot1"
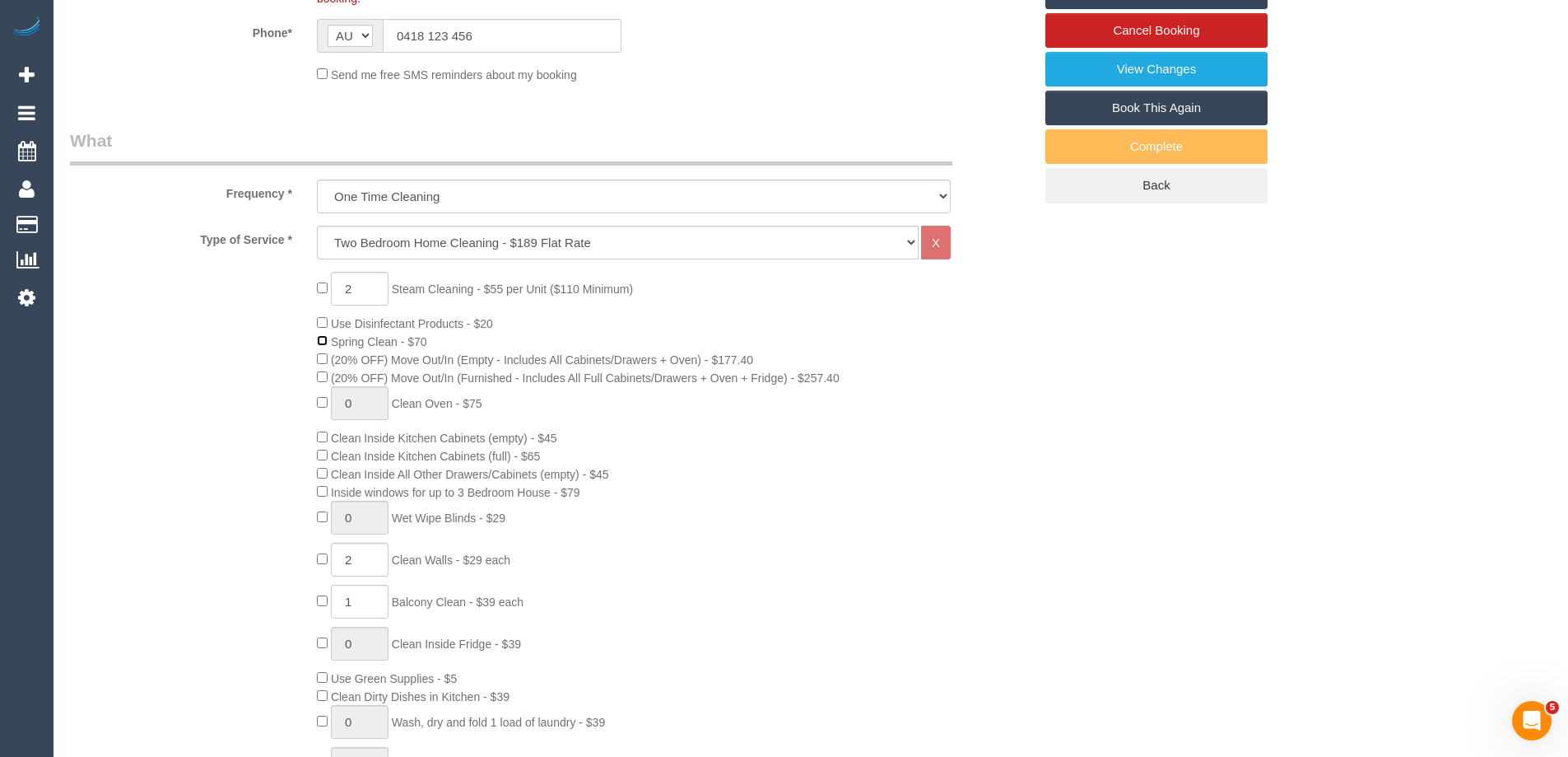
scroll to position [411, 0]
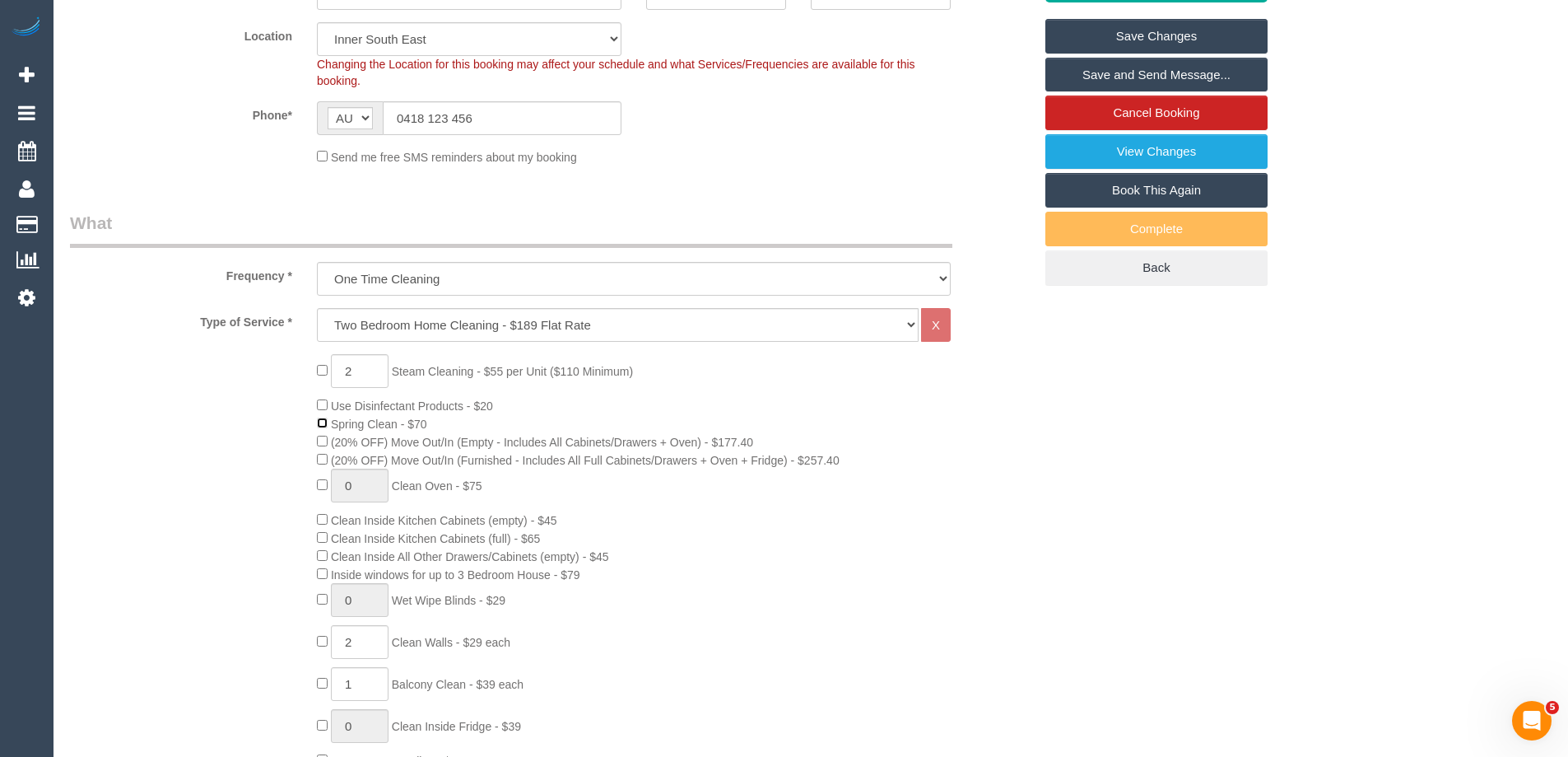
select select "spot24"
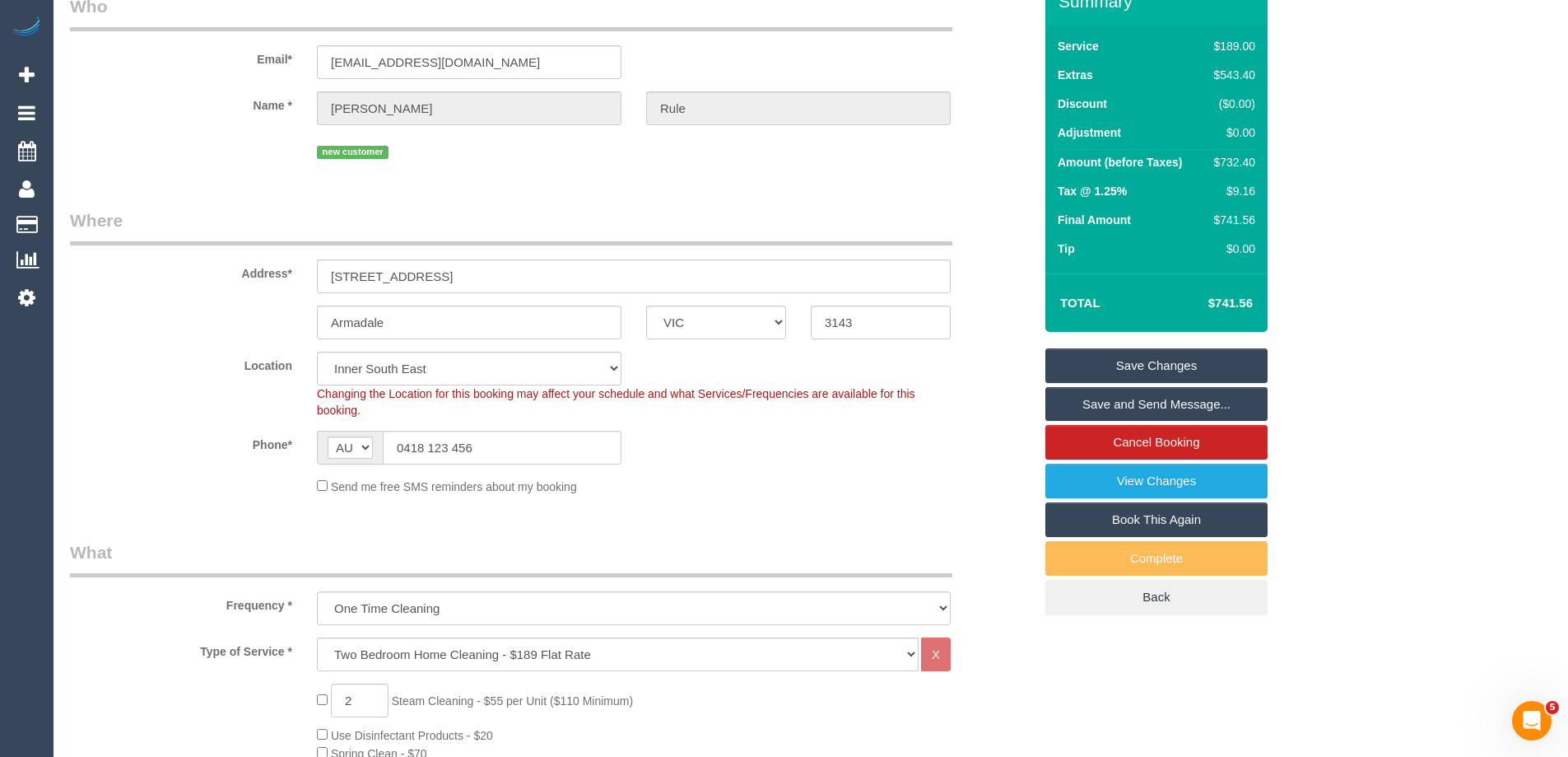
scroll to position [0, 0]
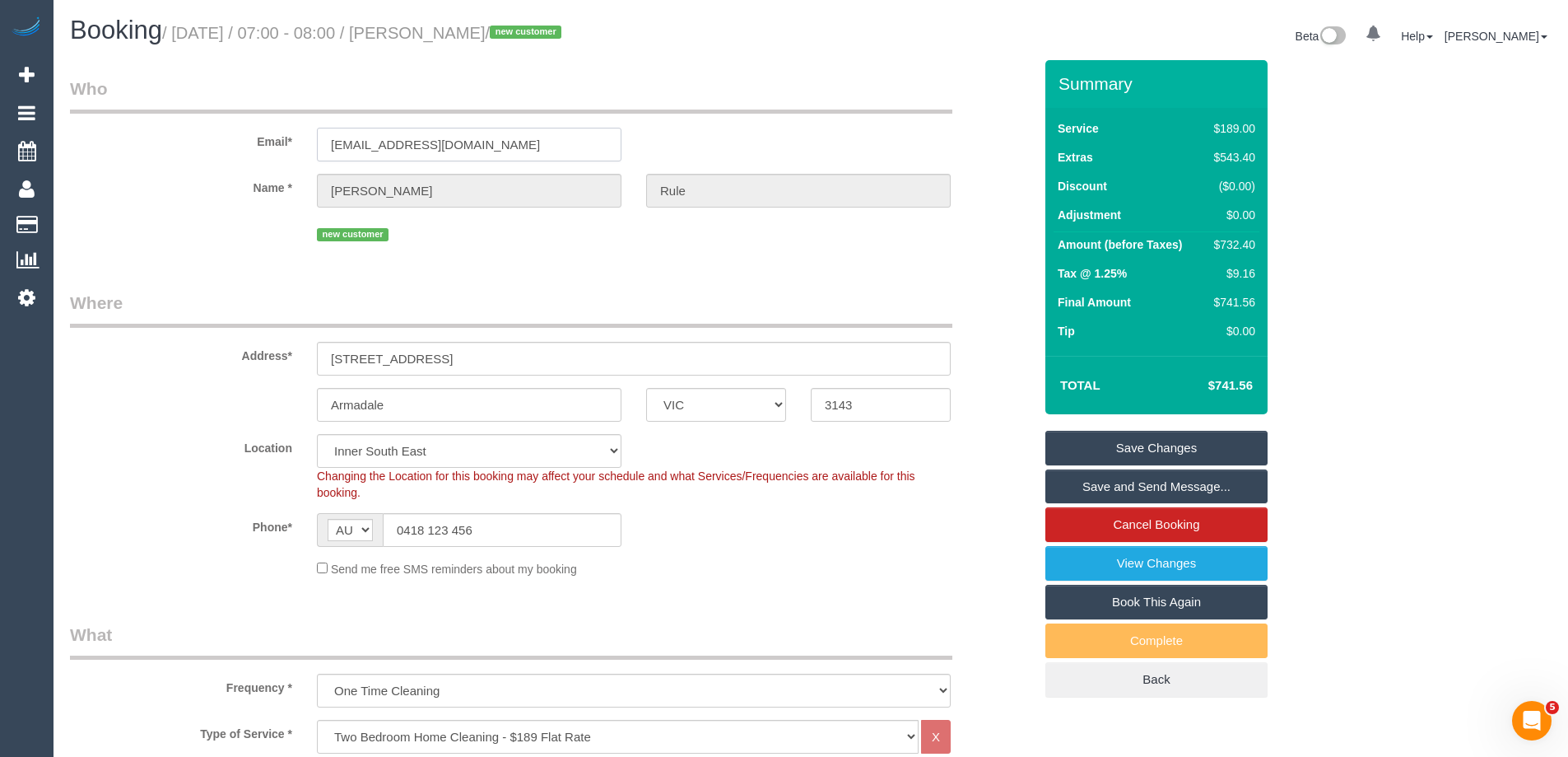
drag, startPoint x: 496, startPoint y: 152, endPoint x: 198, endPoint y: 159, distance: 298.1
click at [198, 159] on div "Email* megan.e.rule@gmail.com" at bounding box center [552, 118] width 988 height 85
click at [407, 340] on div "Address* 36 Mount Pleasant Grove" at bounding box center [552, 332] width 988 height 85
drag, startPoint x: 510, startPoint y: 139, endPoint x: 40, endPoint y: 149, distance: 470.1
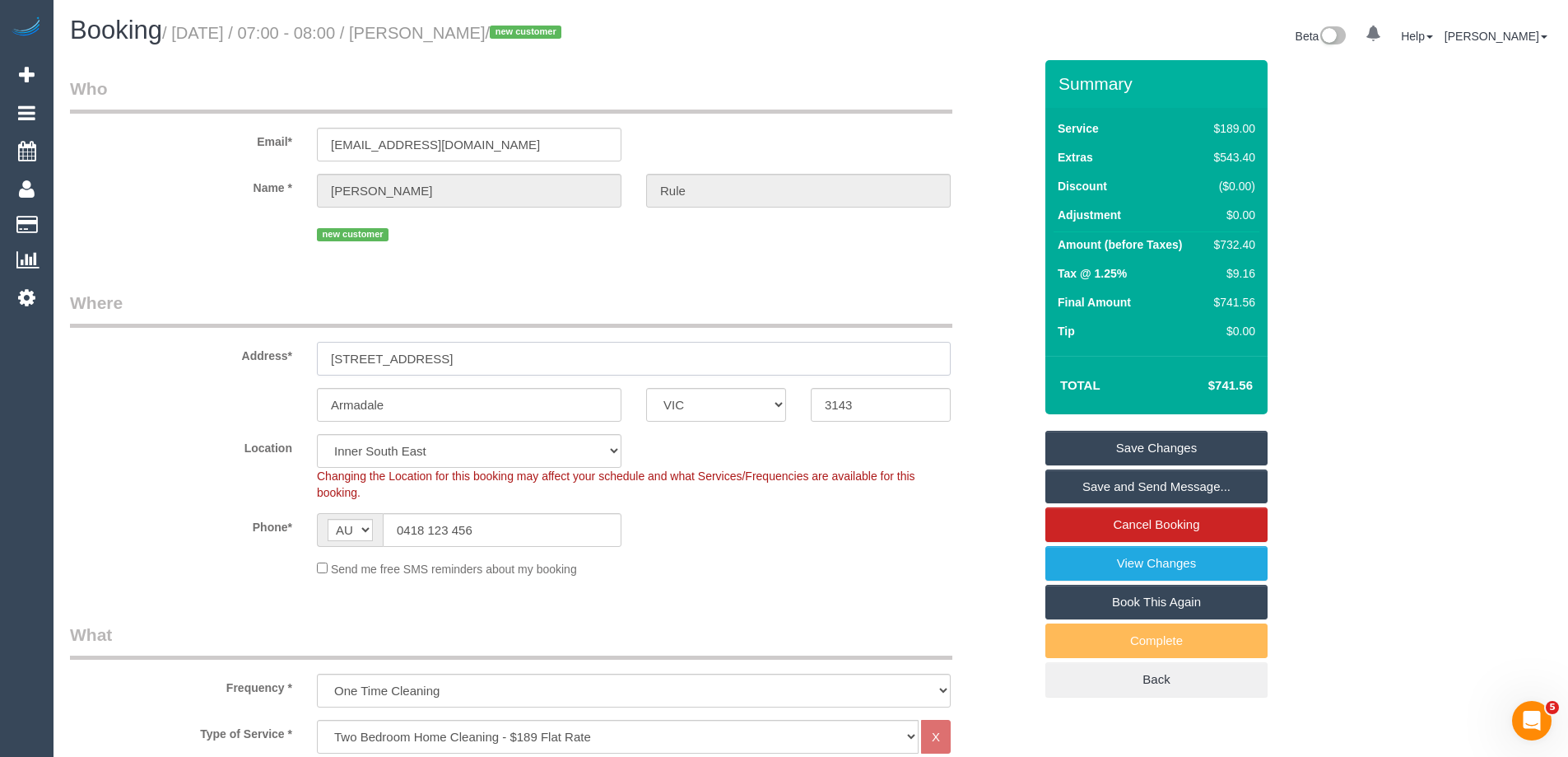
drag, startPoint x: 500, startPoint y: 362, endPoint x: 201, endPoint y: 359, distance: 299.0
click at [201, 359] on div "Address* 36 Mount Pleasant Grove" at bounding box center [552, 332] width 988 height 85
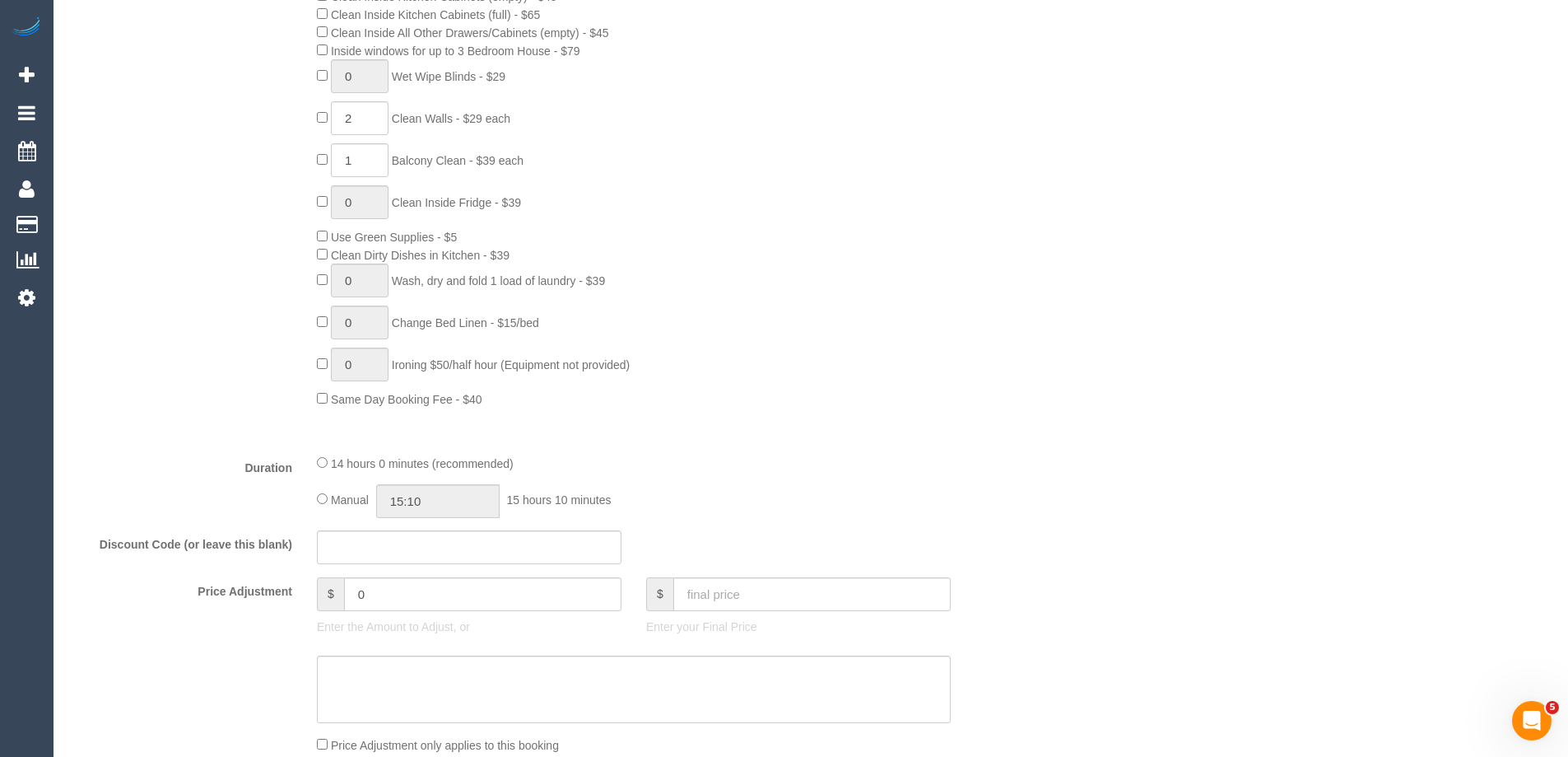
scroll to position [824, 0]
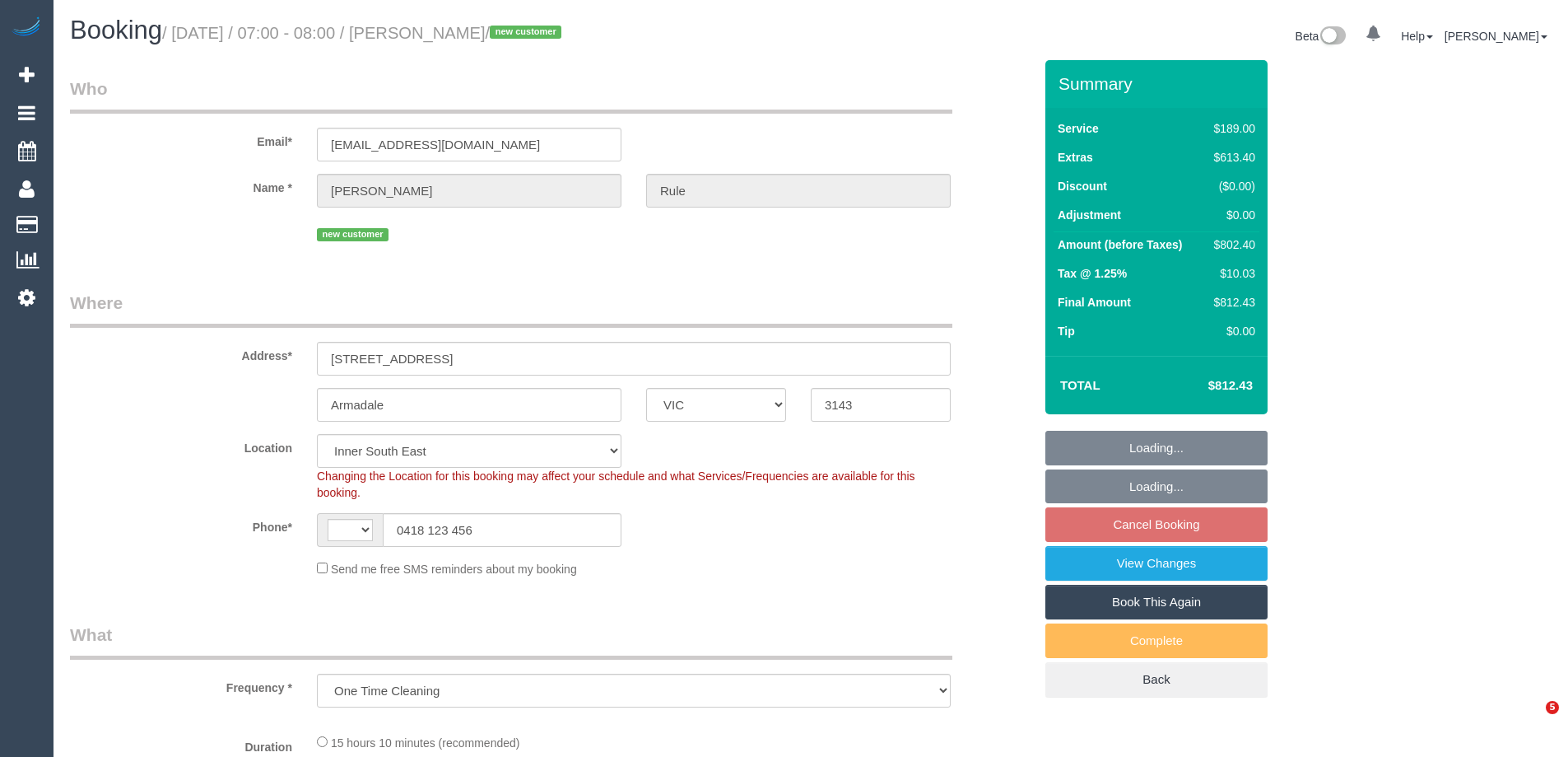
select select "VIC"
select select "string:stripe-pm_1RyPas2GScqysDRVxFR75BKl"
select select "object:634"
select select "string:AU"
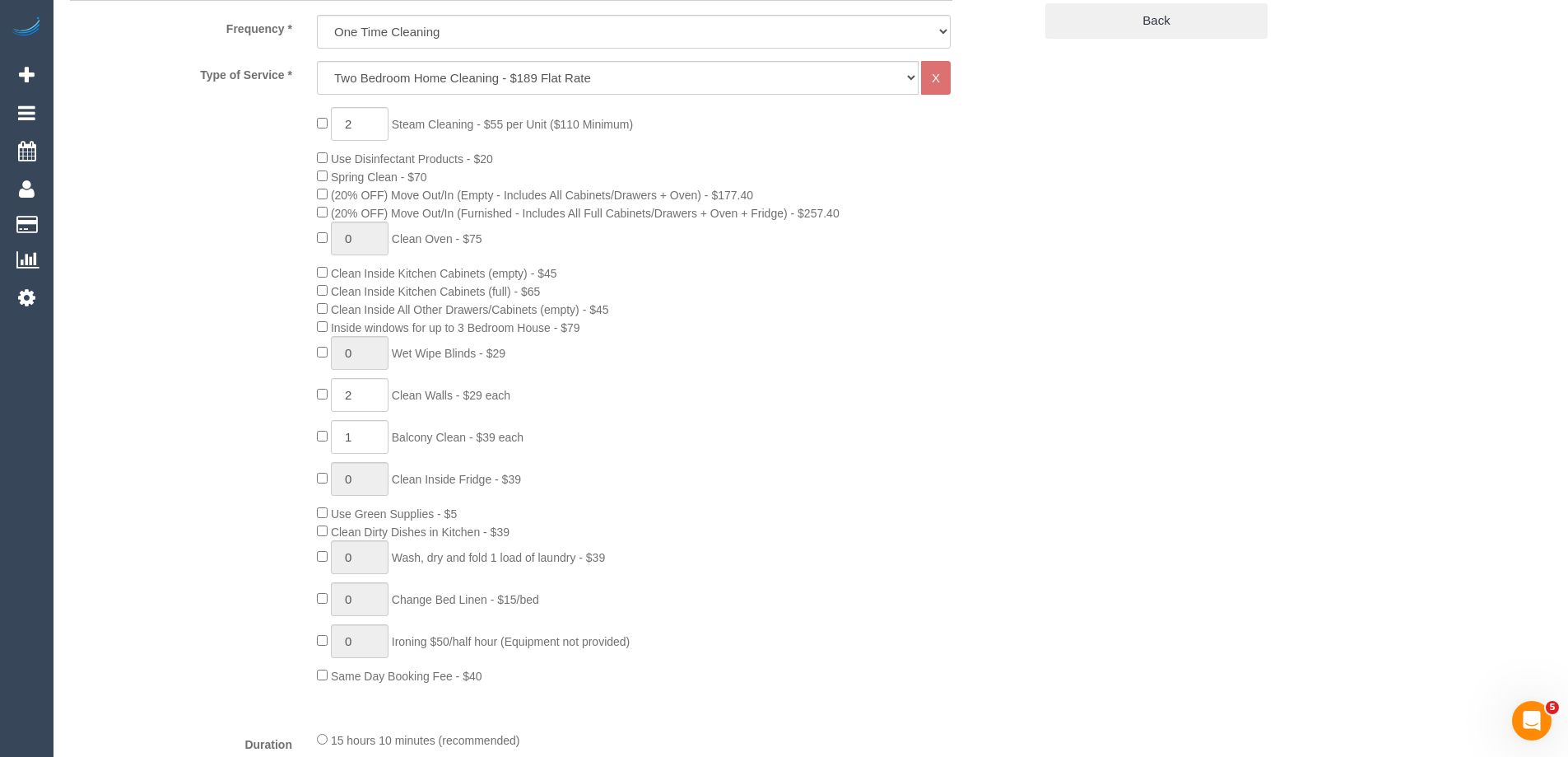
select select "number:28"
select select "number:14"
select select "number:19"
select select "number:22"
select select "number:11"
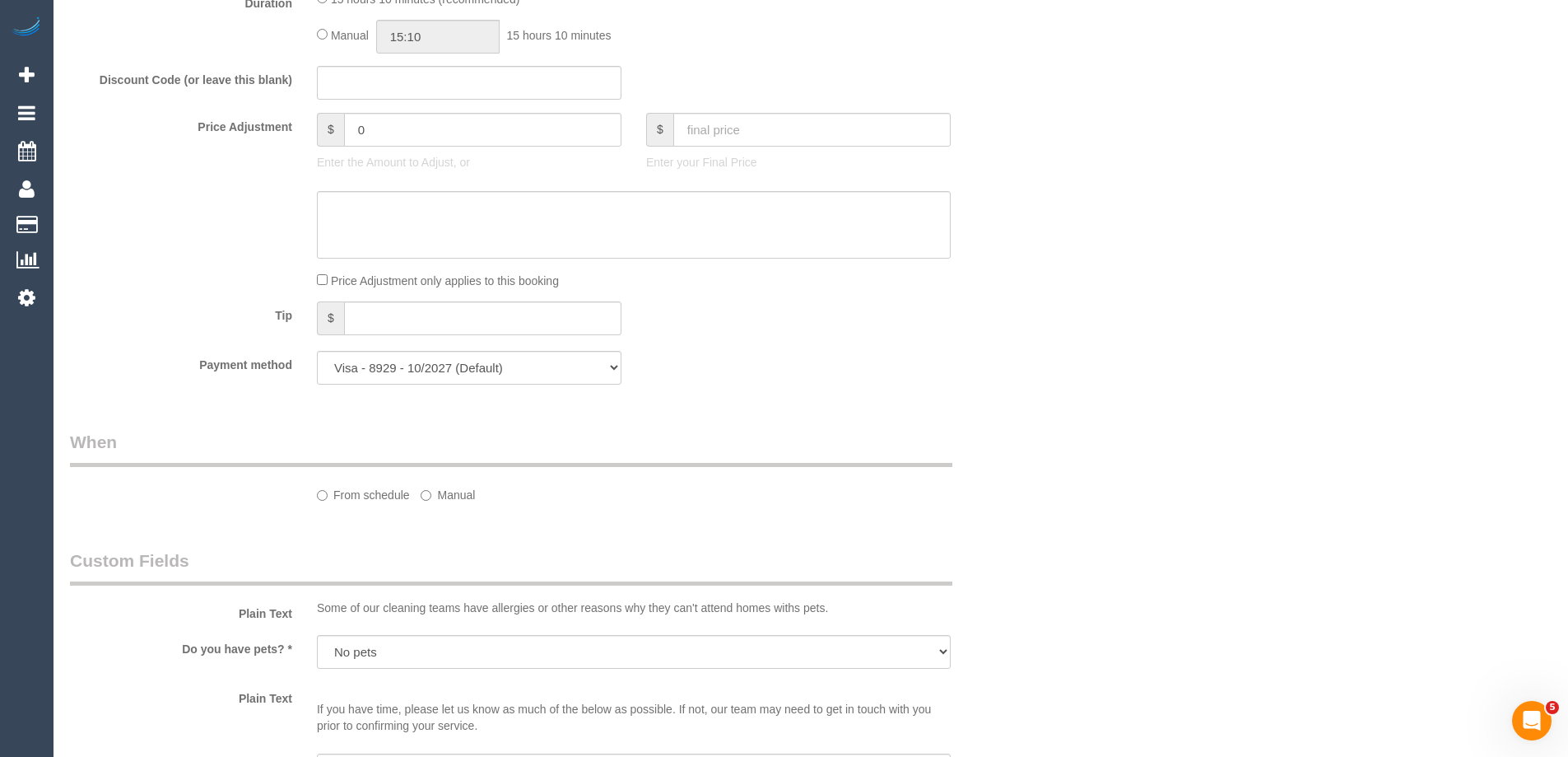
select select "spot1"
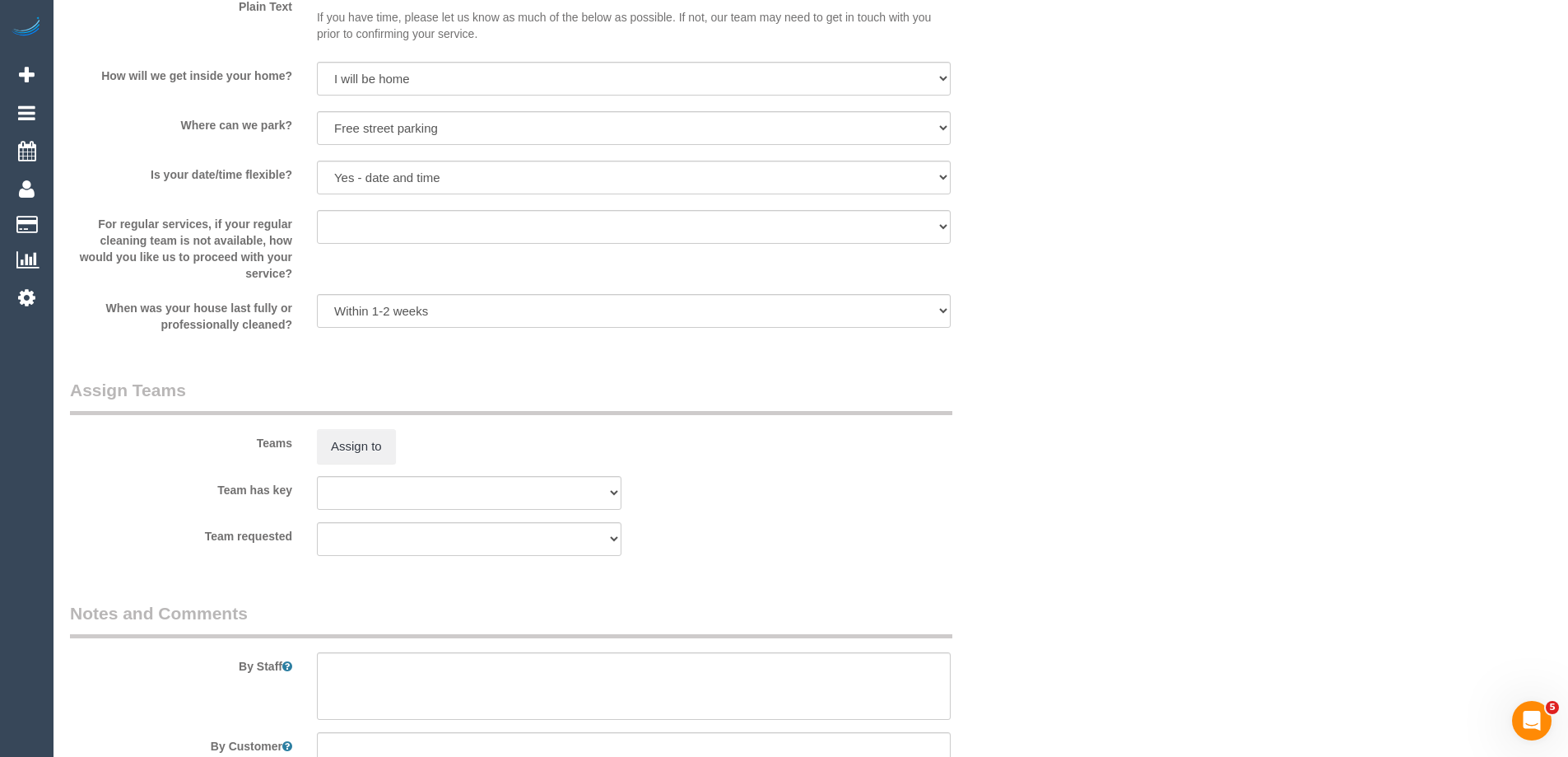
scroll to position [2427, 0]
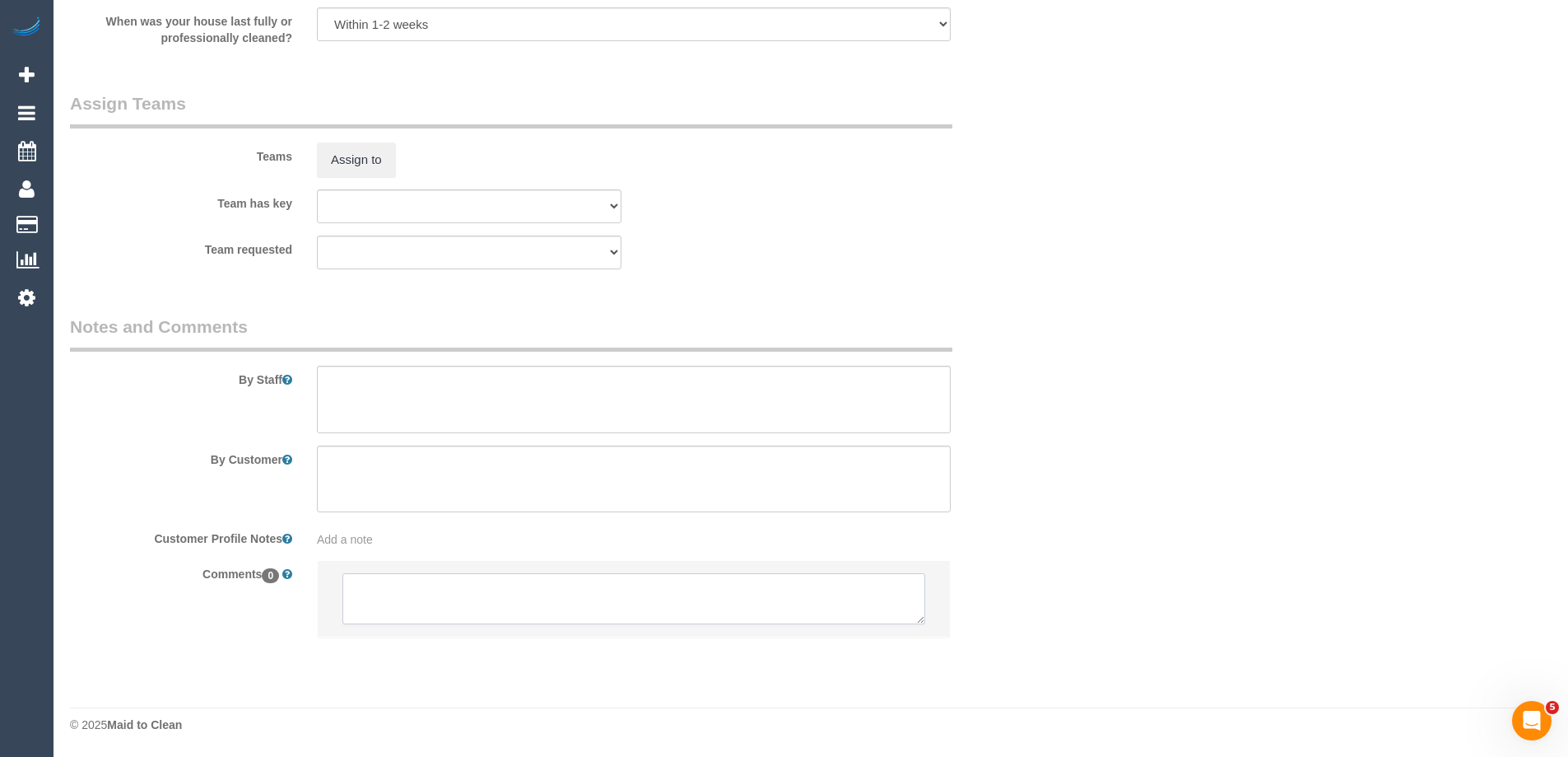
click at [387, 611] on textarea at bounding box center [634, 599] width 583 height 51
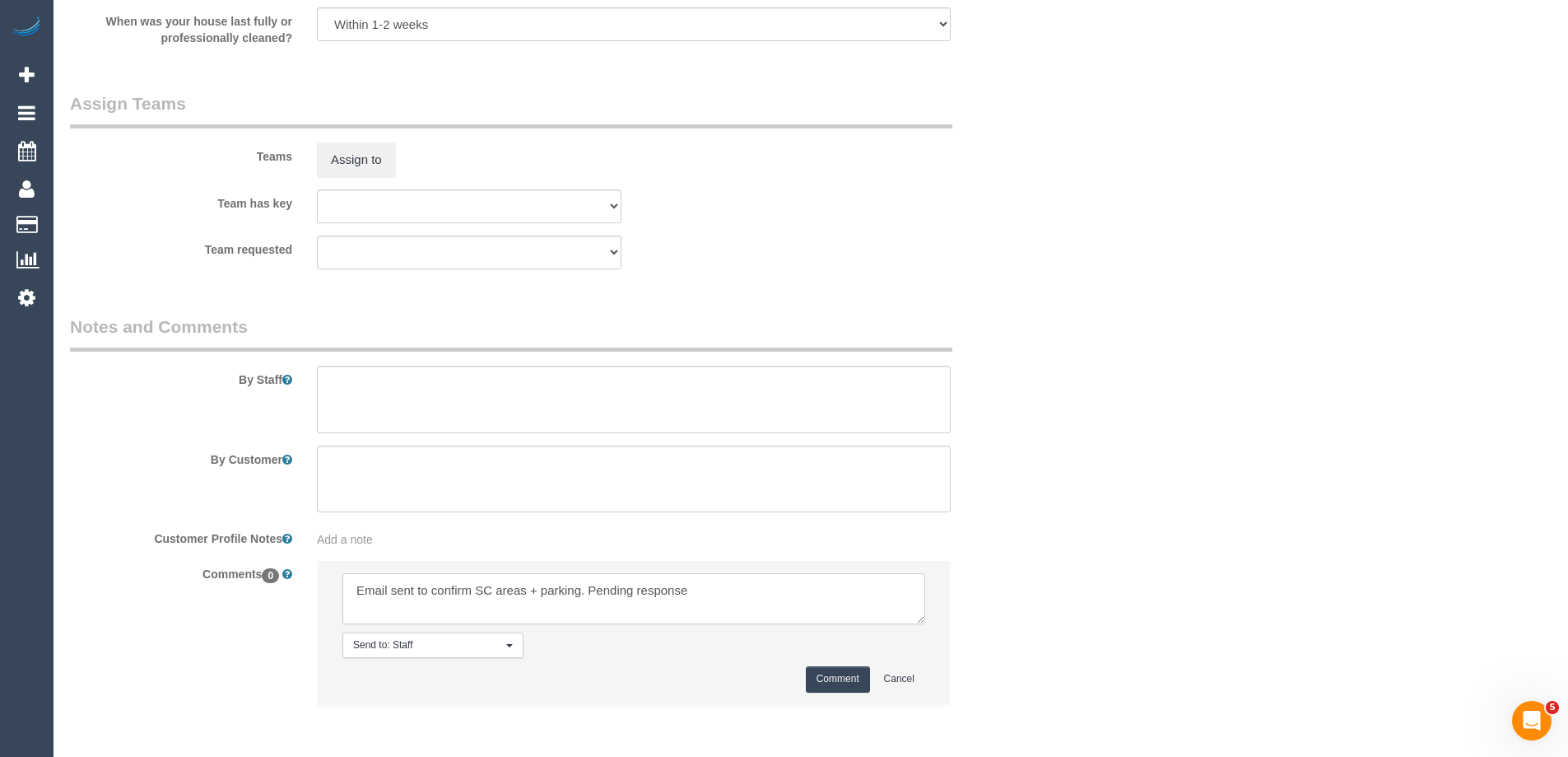
type textarea "Email sent to confirm SC areas + parking. Pending response"
click at [812, 669] on button "Comment" at bounding box center [838, 679] width 64 height 26
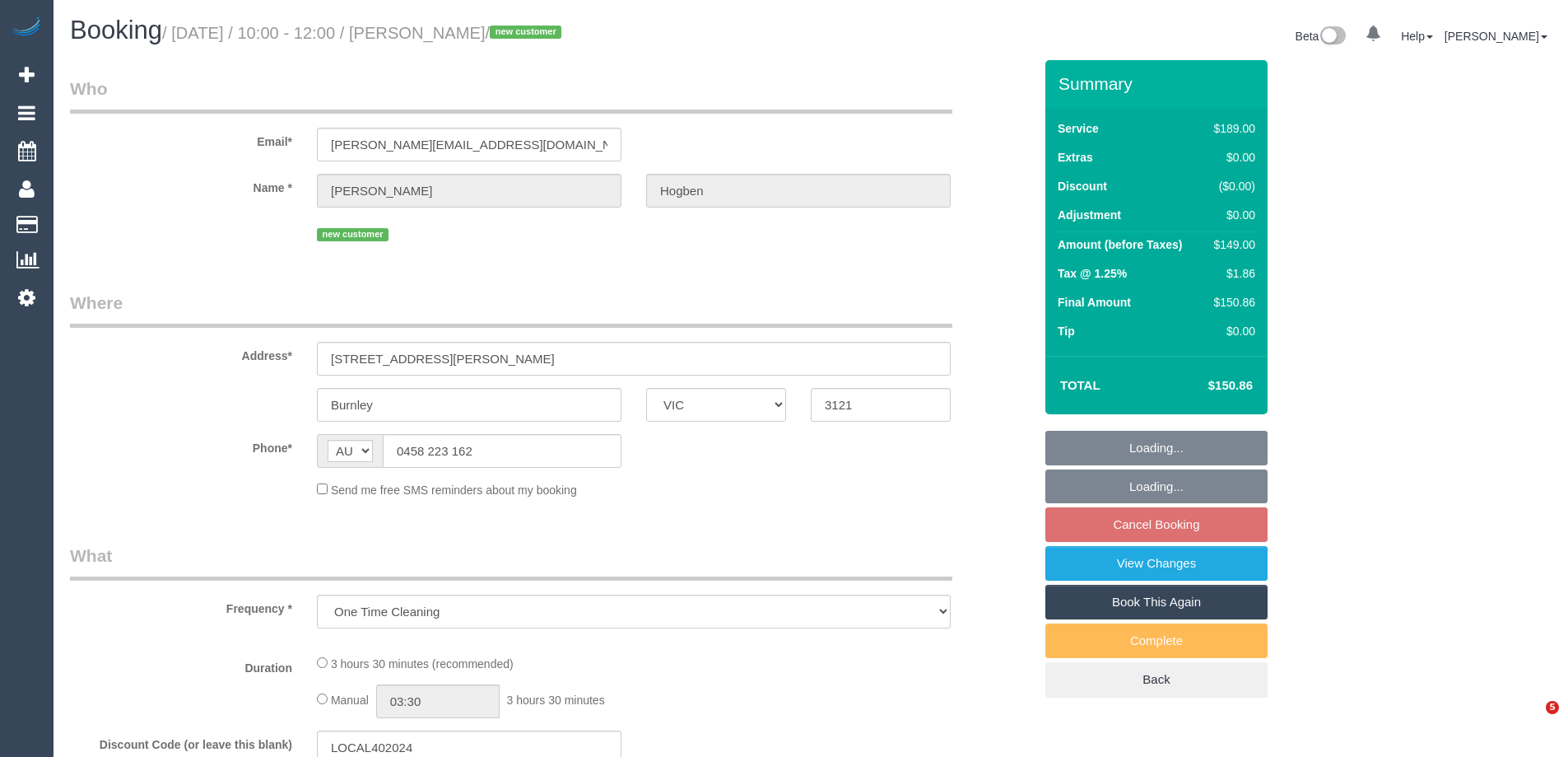
select select "VIC"
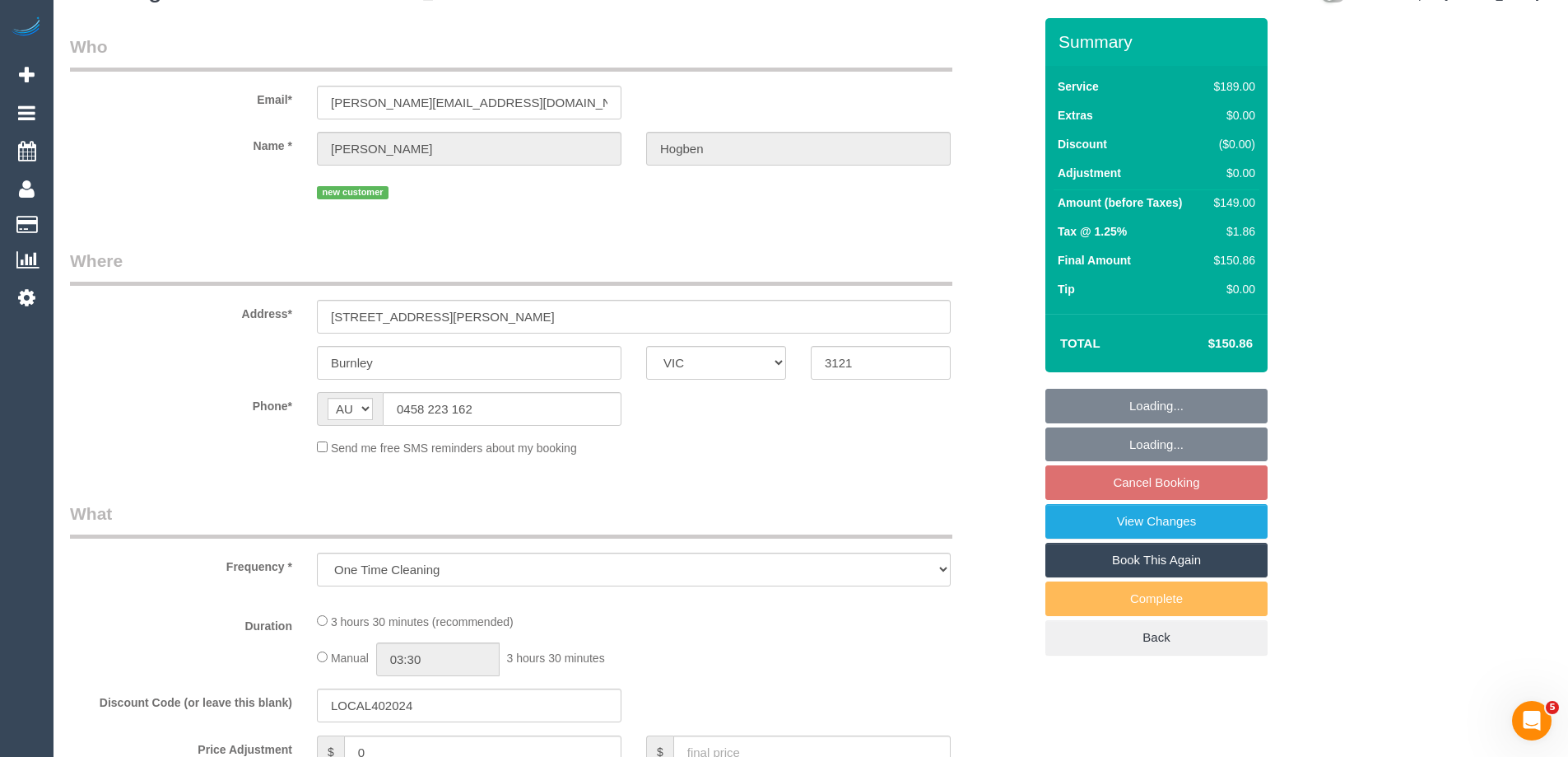
select select "string:stripe-pm_1RyNTo2GScqysDRV2Eluu9jA"
select select "number:29"
select select "number:14"
select select "number:19"
select select "number:24"
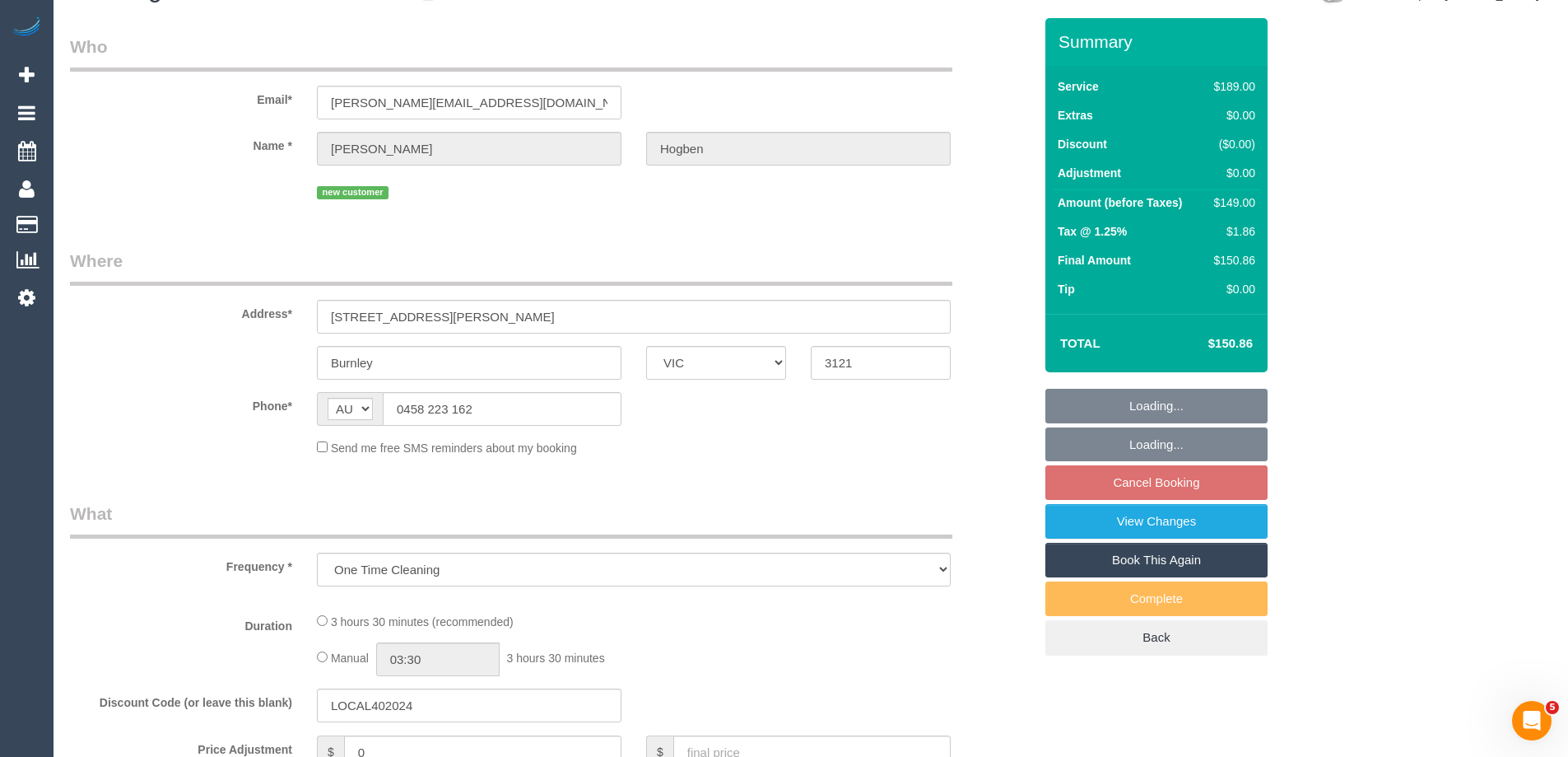
select select "number:12"
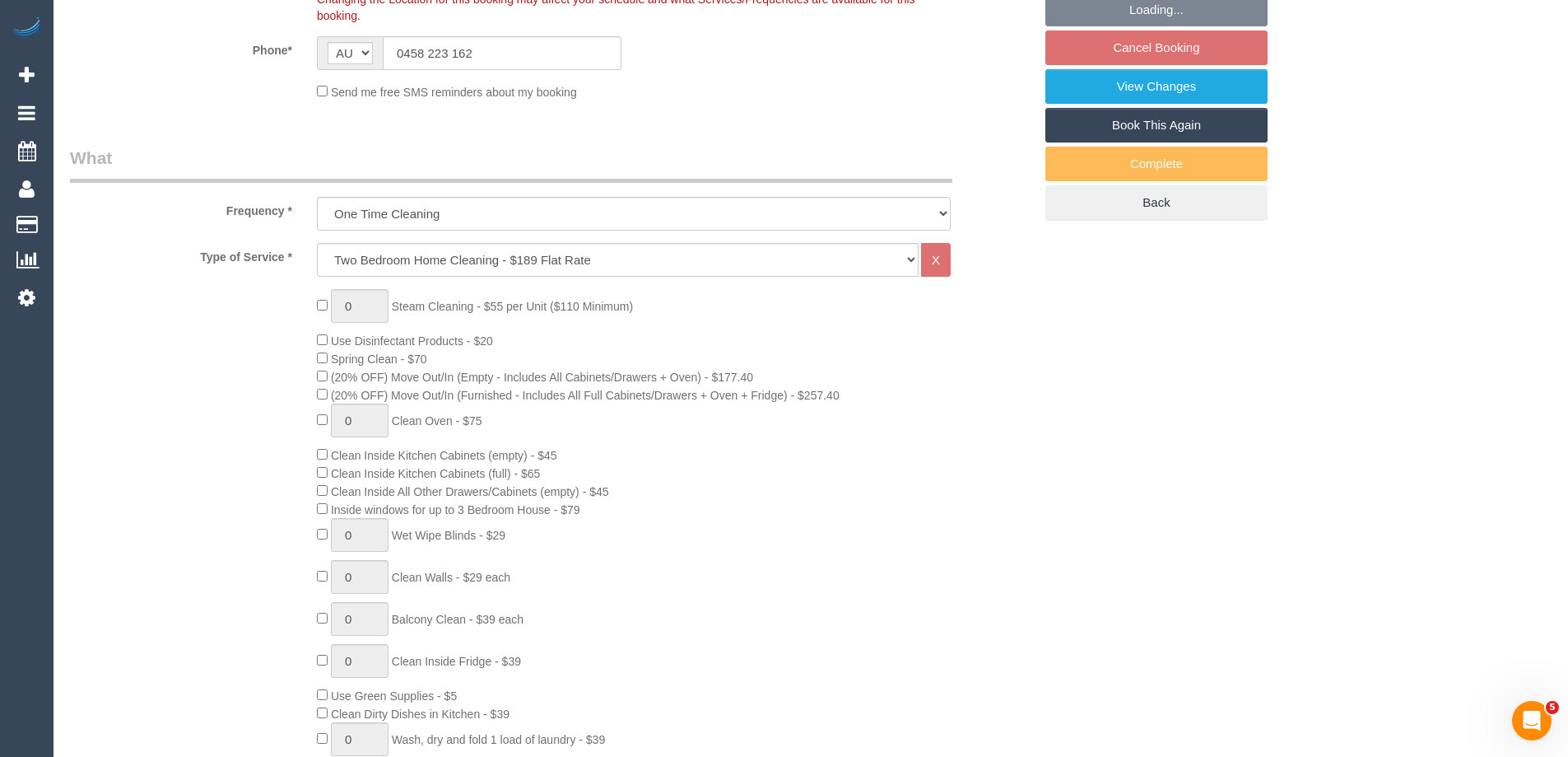
select select "object:1376"
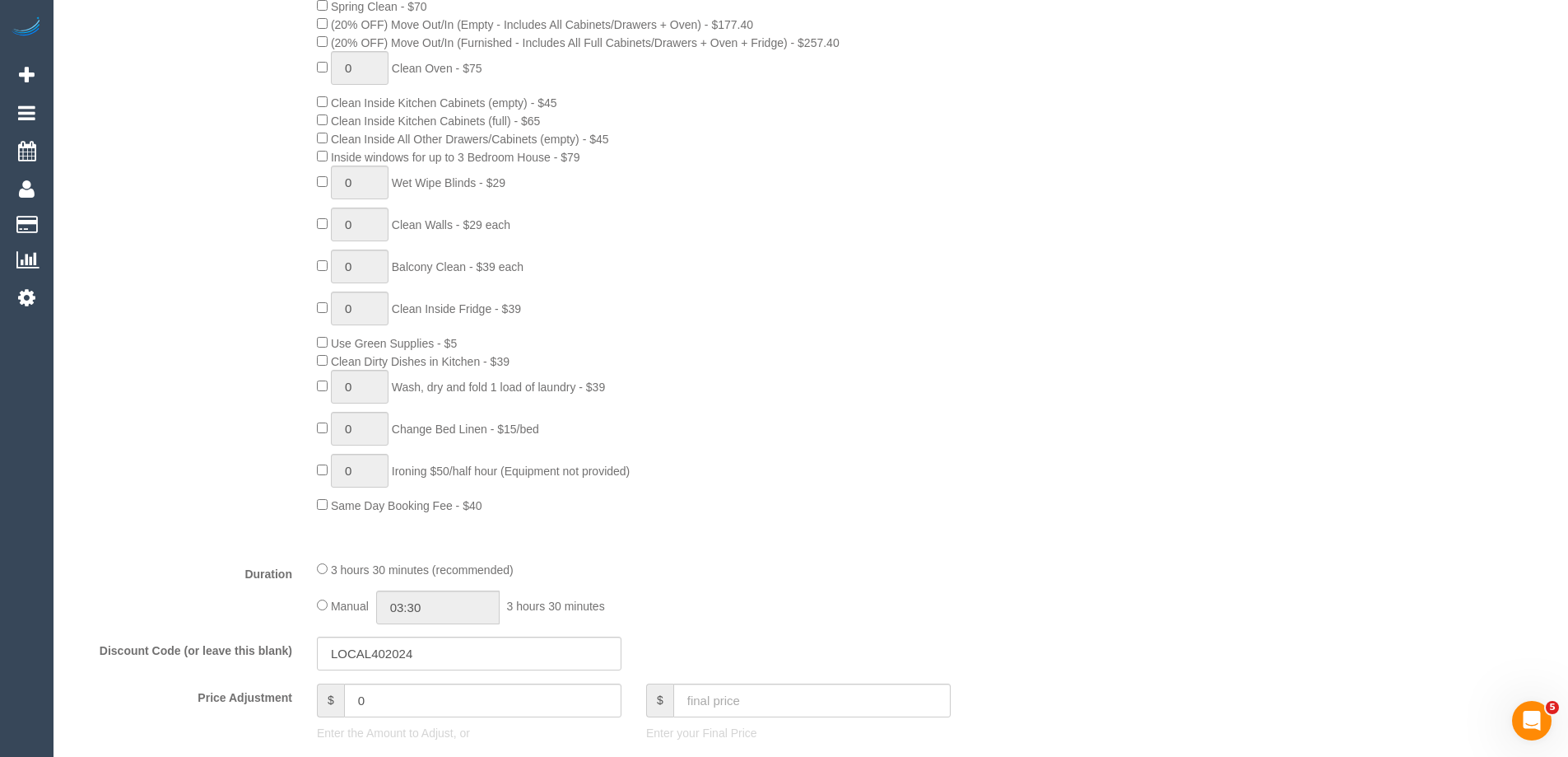
select select "spot3"
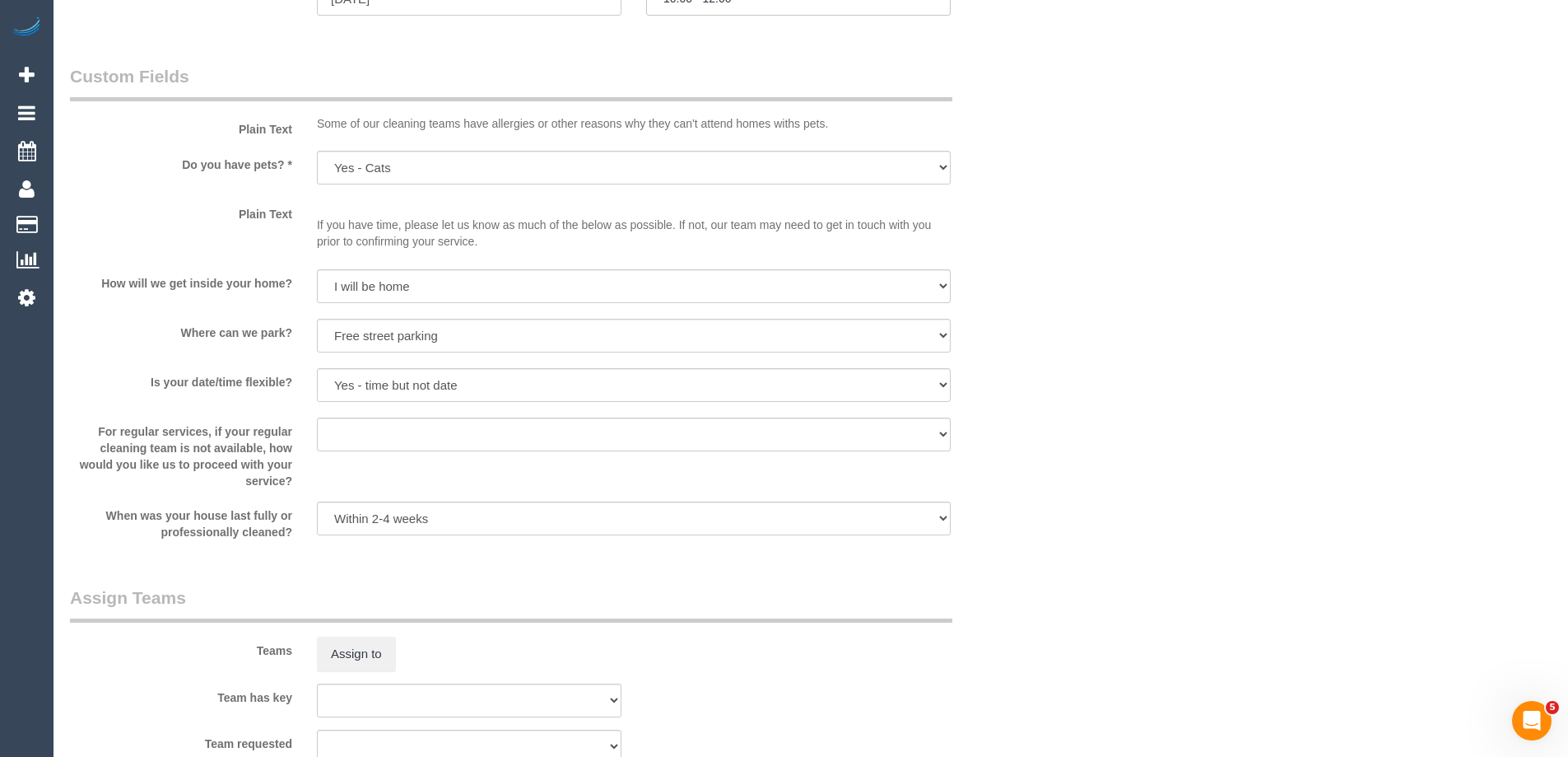
scroll to position [1522, 0]
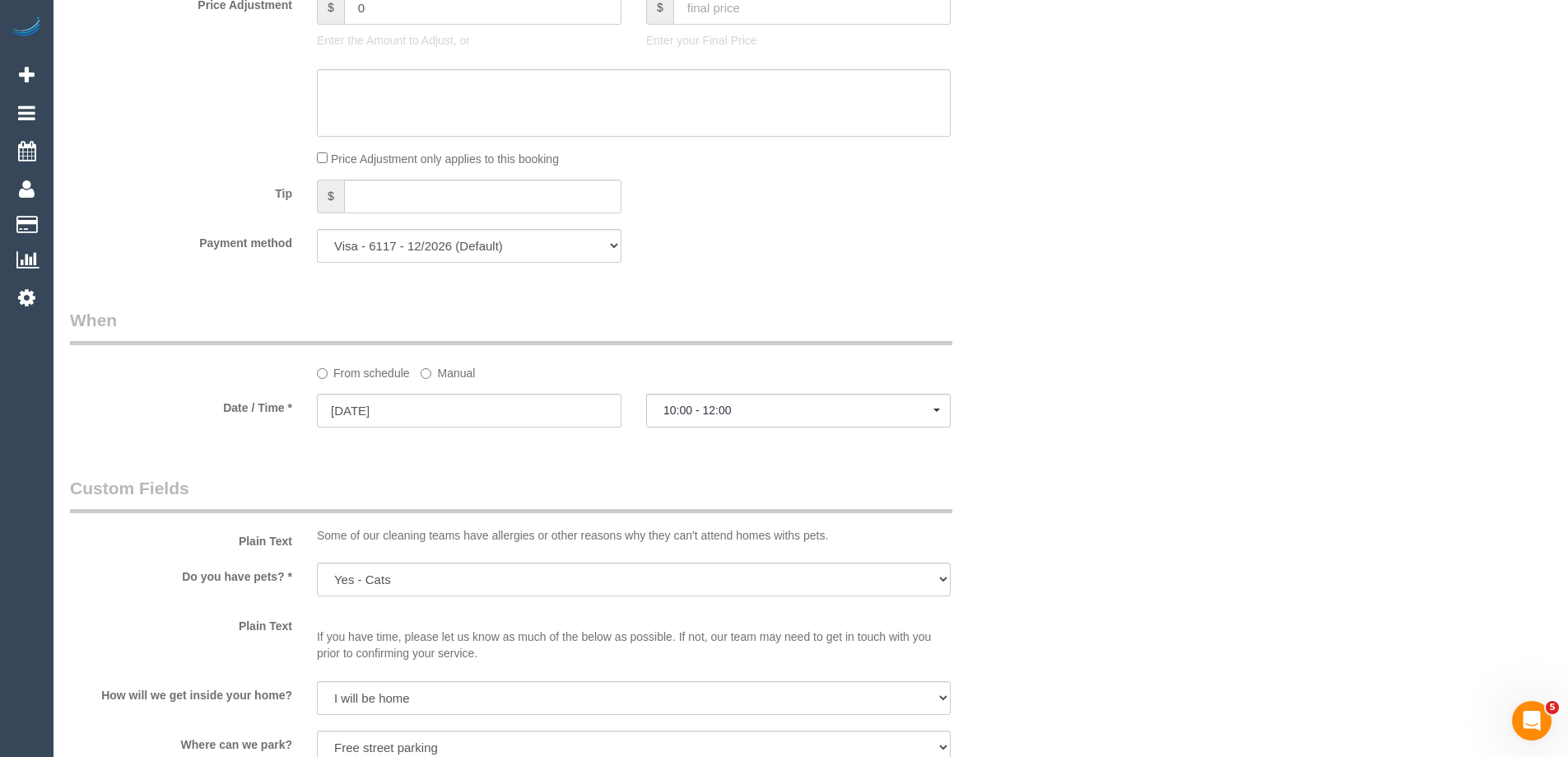
click at [454, 369] on label "Manual" at bounding box center [447, 369] width 54 height 22
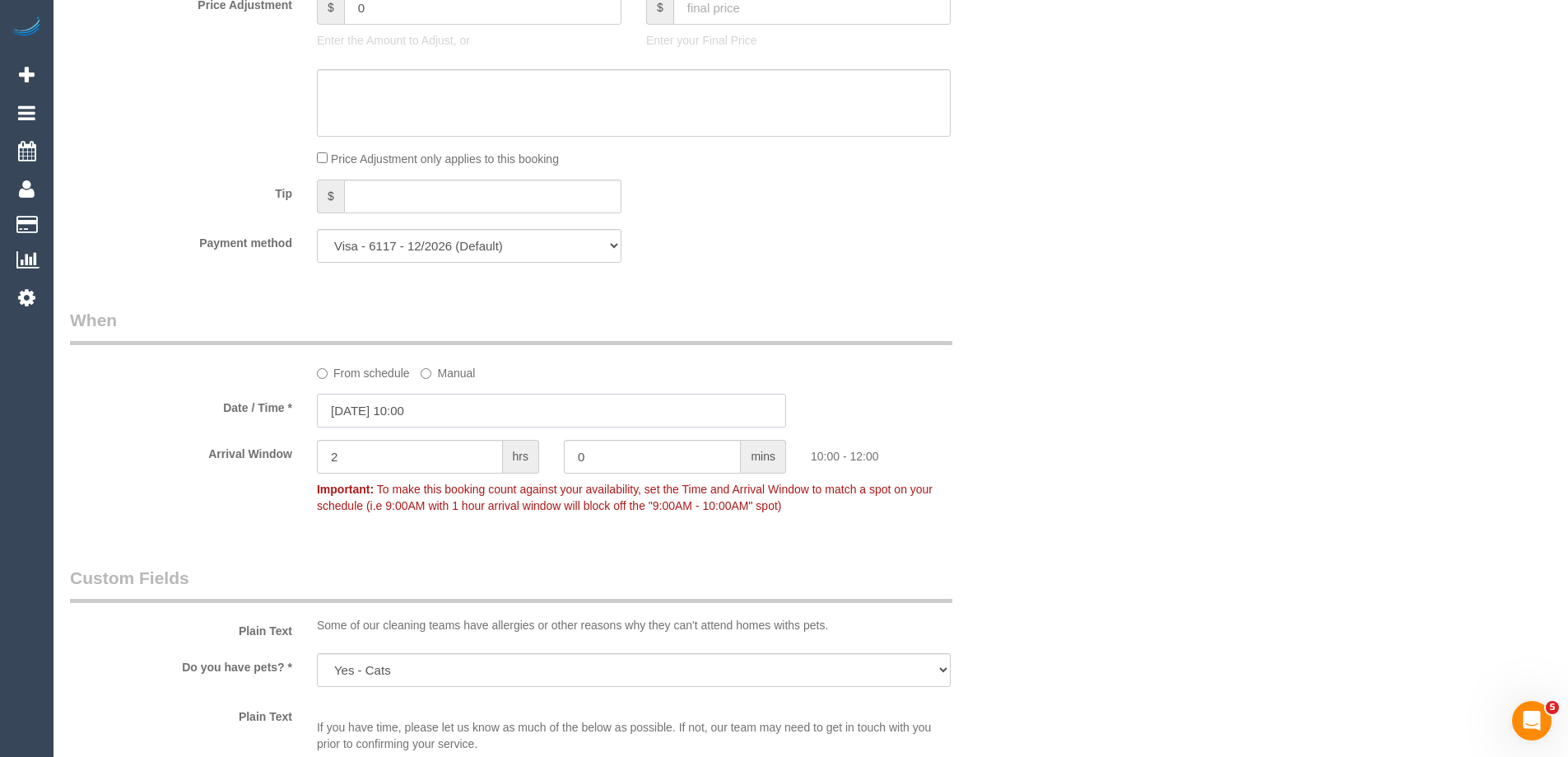
click at [387, 410] on input "01/09/2025 10:00" at bounding box center [551, 409] width 469 height 33
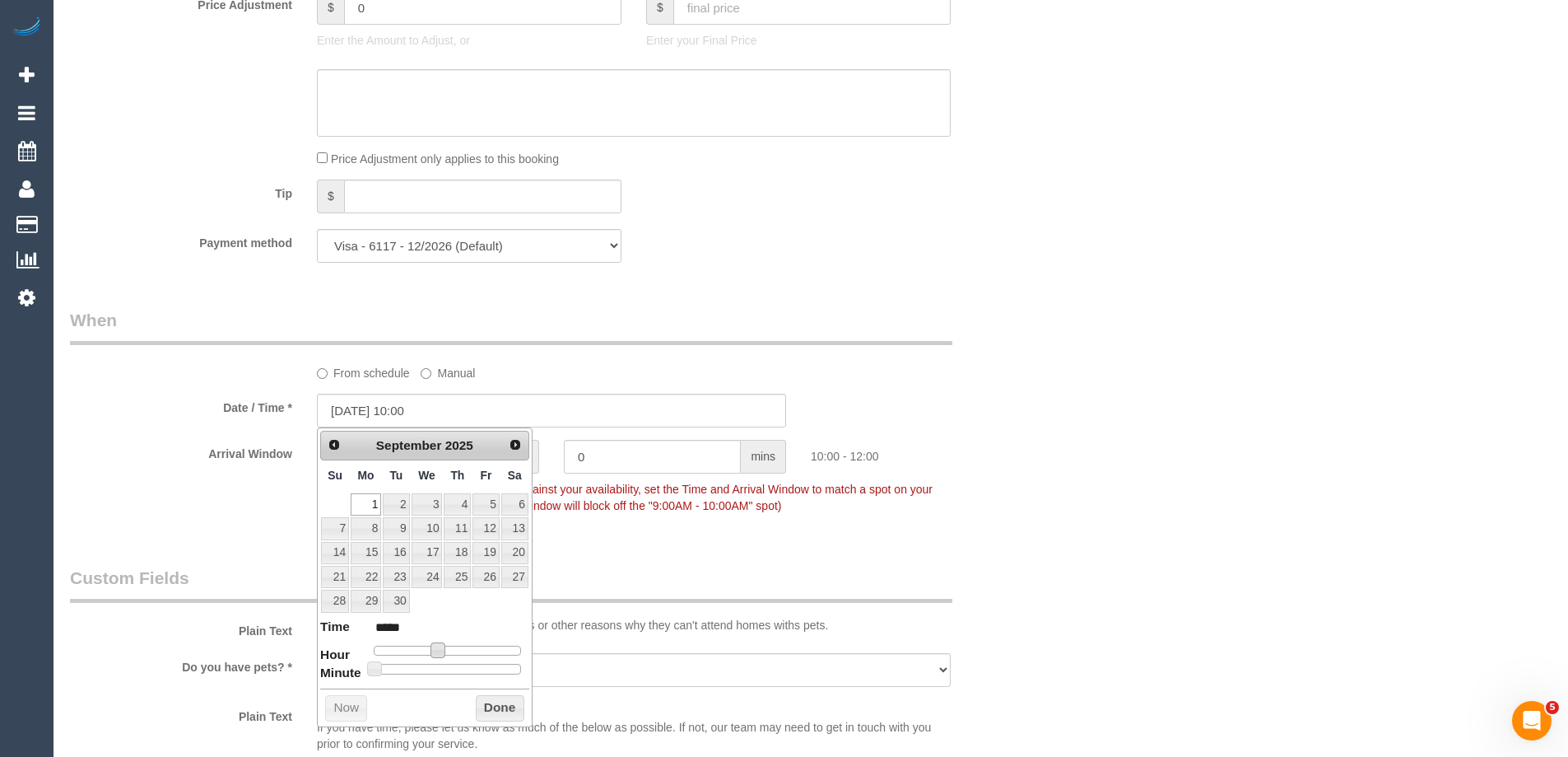
type input "01/09/2025 11:00"
type input "*****"
type input "01/09/2025 12:00"
type input "*****"
drag, startPoint x: 440, startPoint y: 654, endPoint x: 453, endPoint y: 659, distance: 13.9
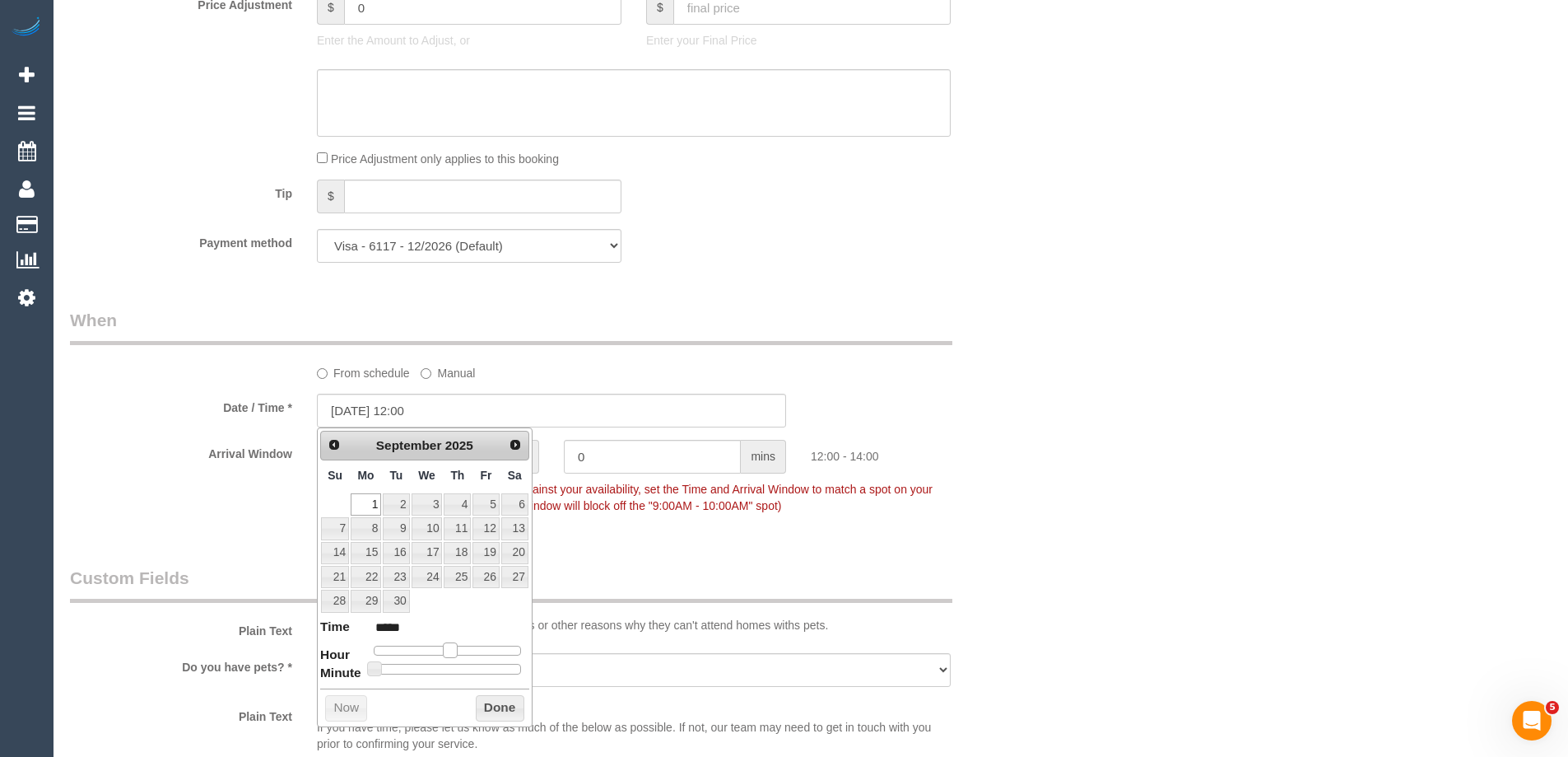
click at [453, 659] on dl "Time ***** Hour Minute Second Millisecond Microsecond Time Zone ***** ***** ***…" at bounding box center [425, 647] width 209 height 57
click at [484, 707] on button "Done" at bounding box center [500, 708] width 49 height 27
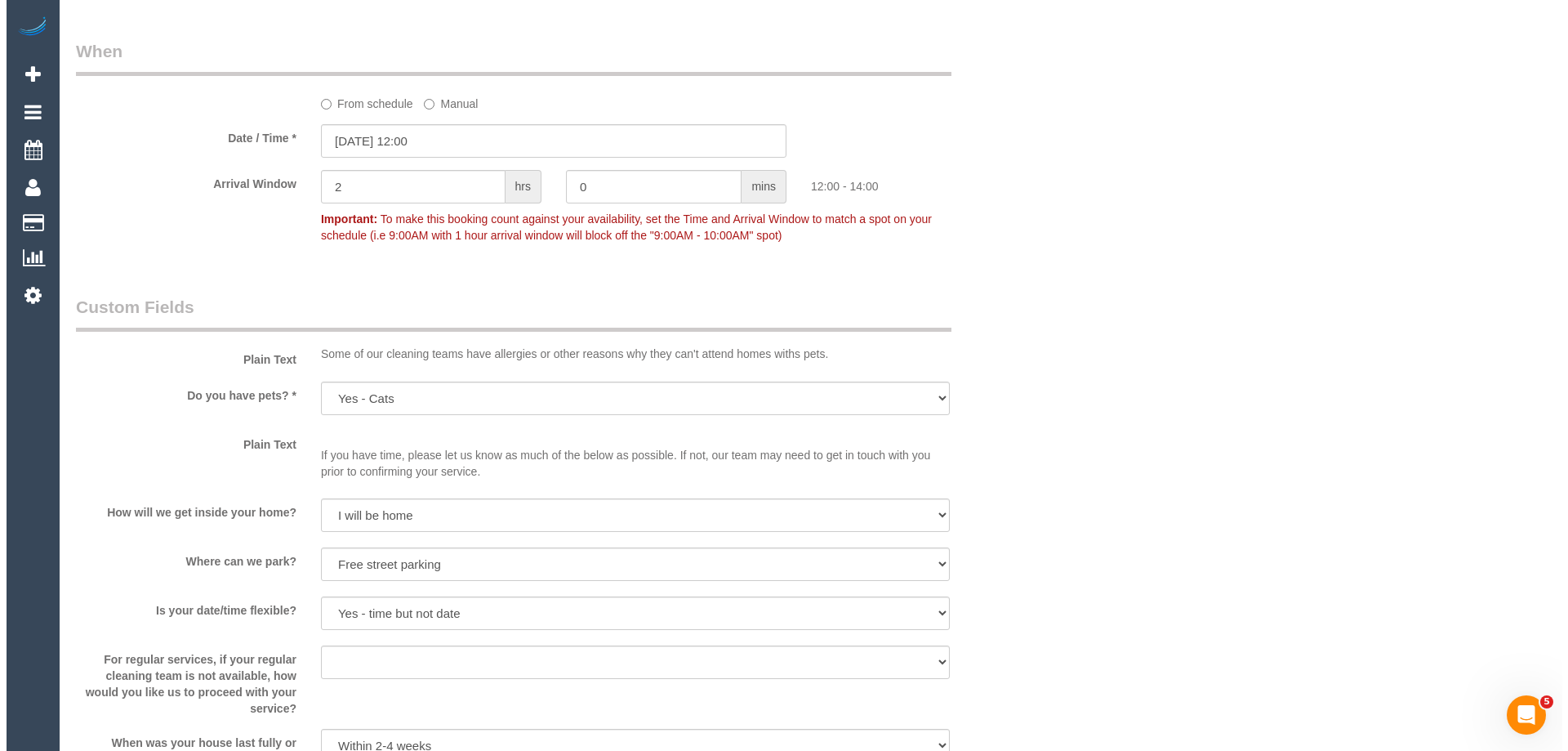
scroll to position [2000, 0]
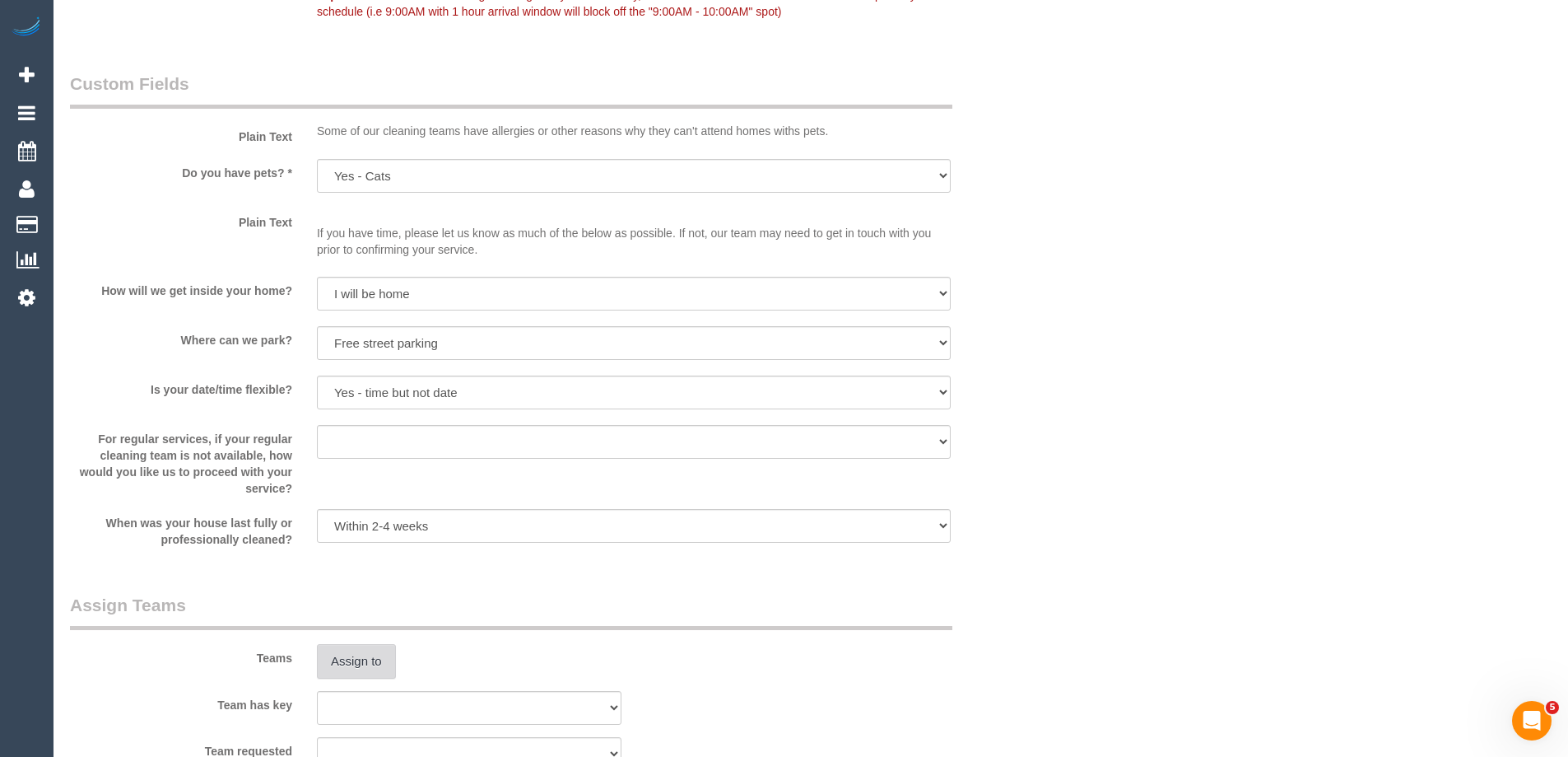
click at [361, 668] on button "Assign to" at bounding box center [356, 661] width 79 height 34
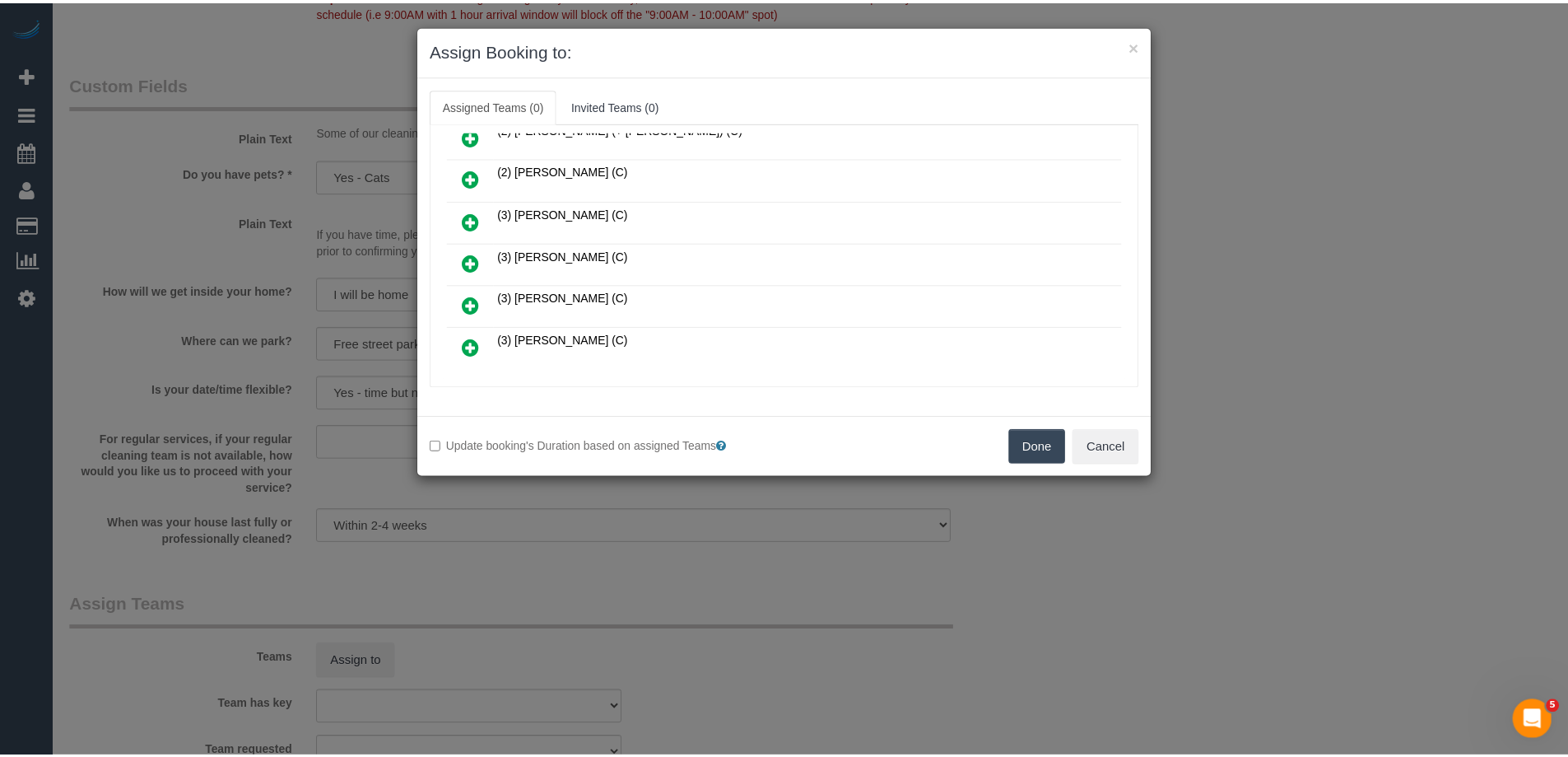
scroll to position [165, 0]
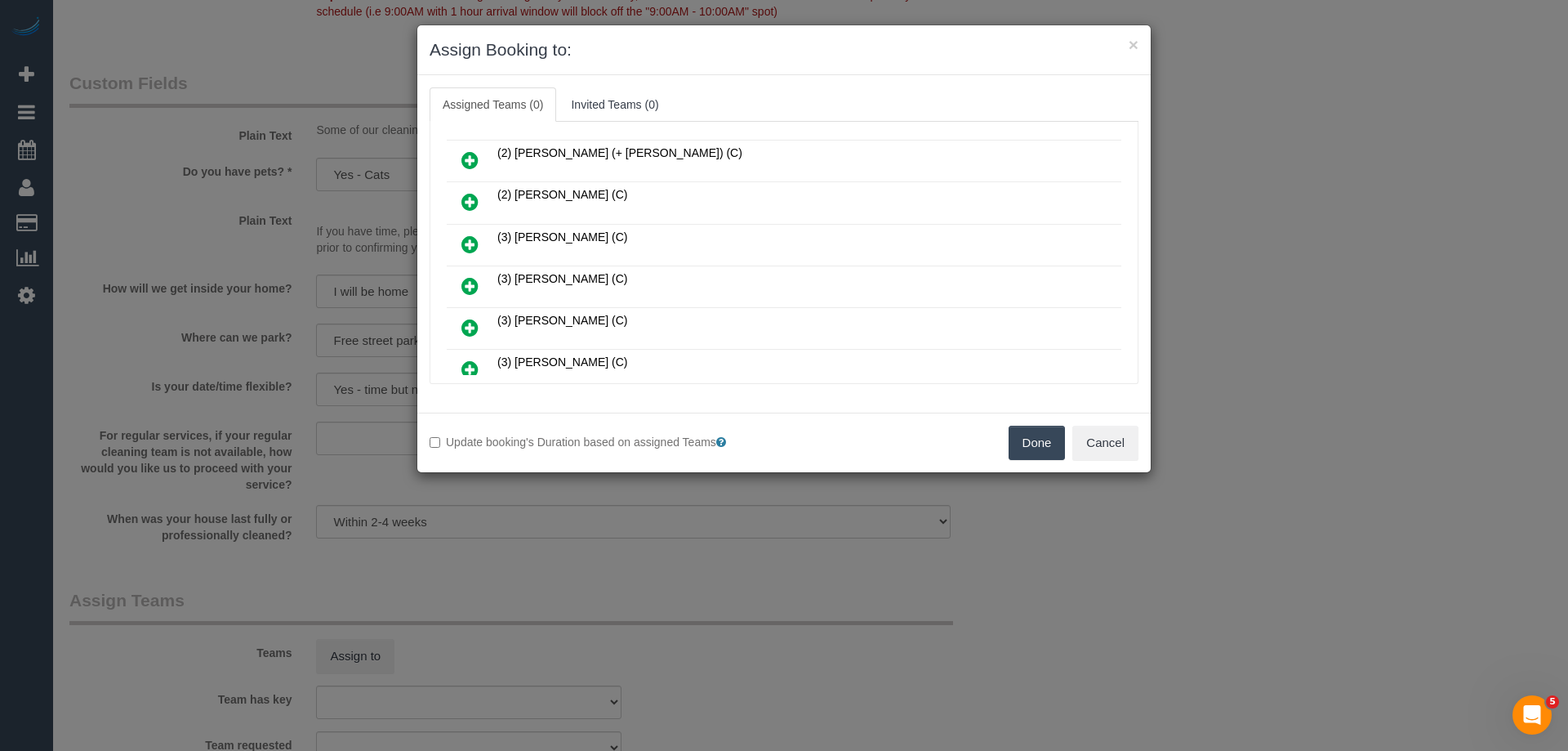
click at [1031, 452] on button "Done" at bounding box center [1037, 443] width 58 height 34
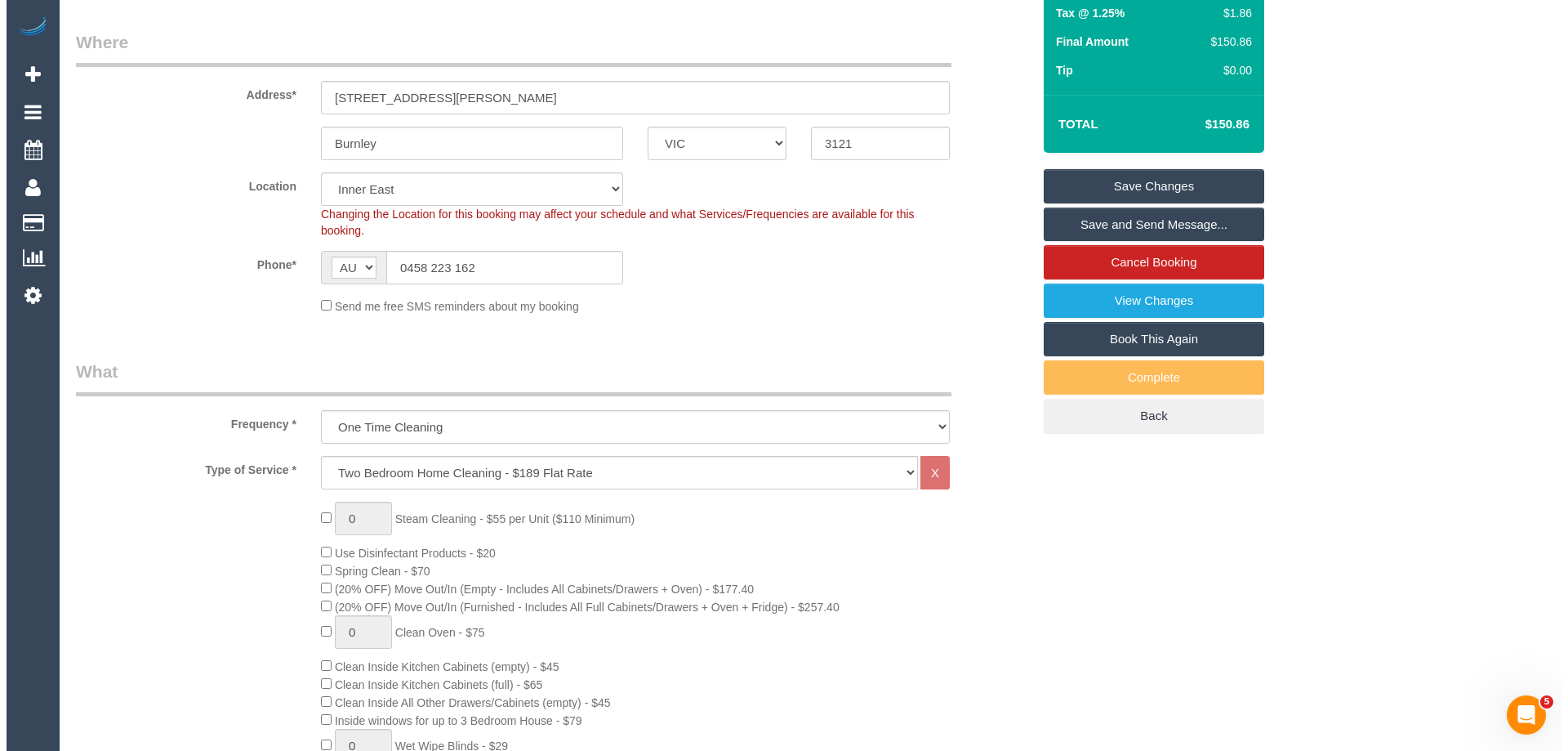
scroll to position [0, 0]
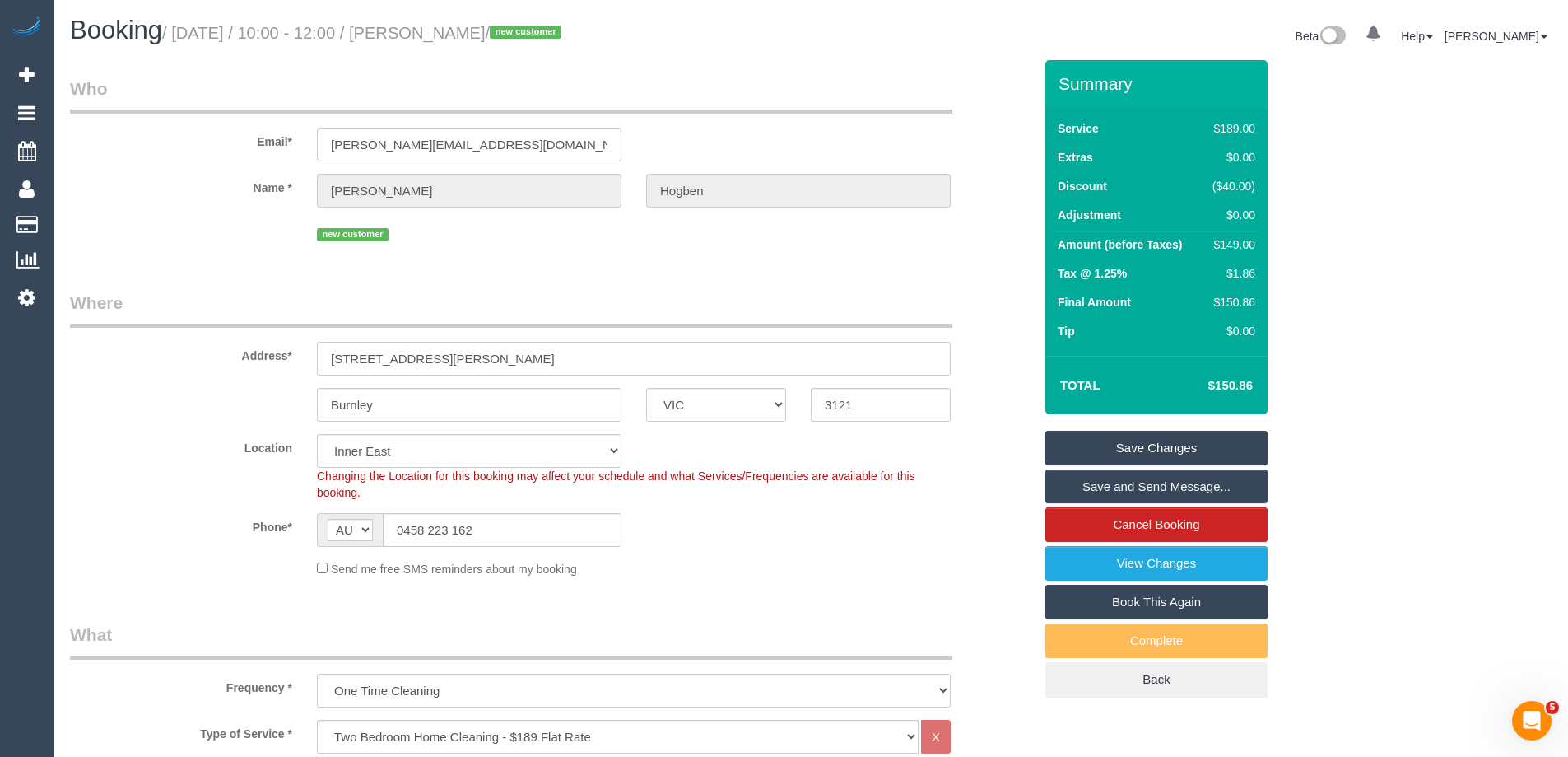
click at [1089, 447] on link "Save Changes" at bounding box center [1156, 448] width 222 height 34
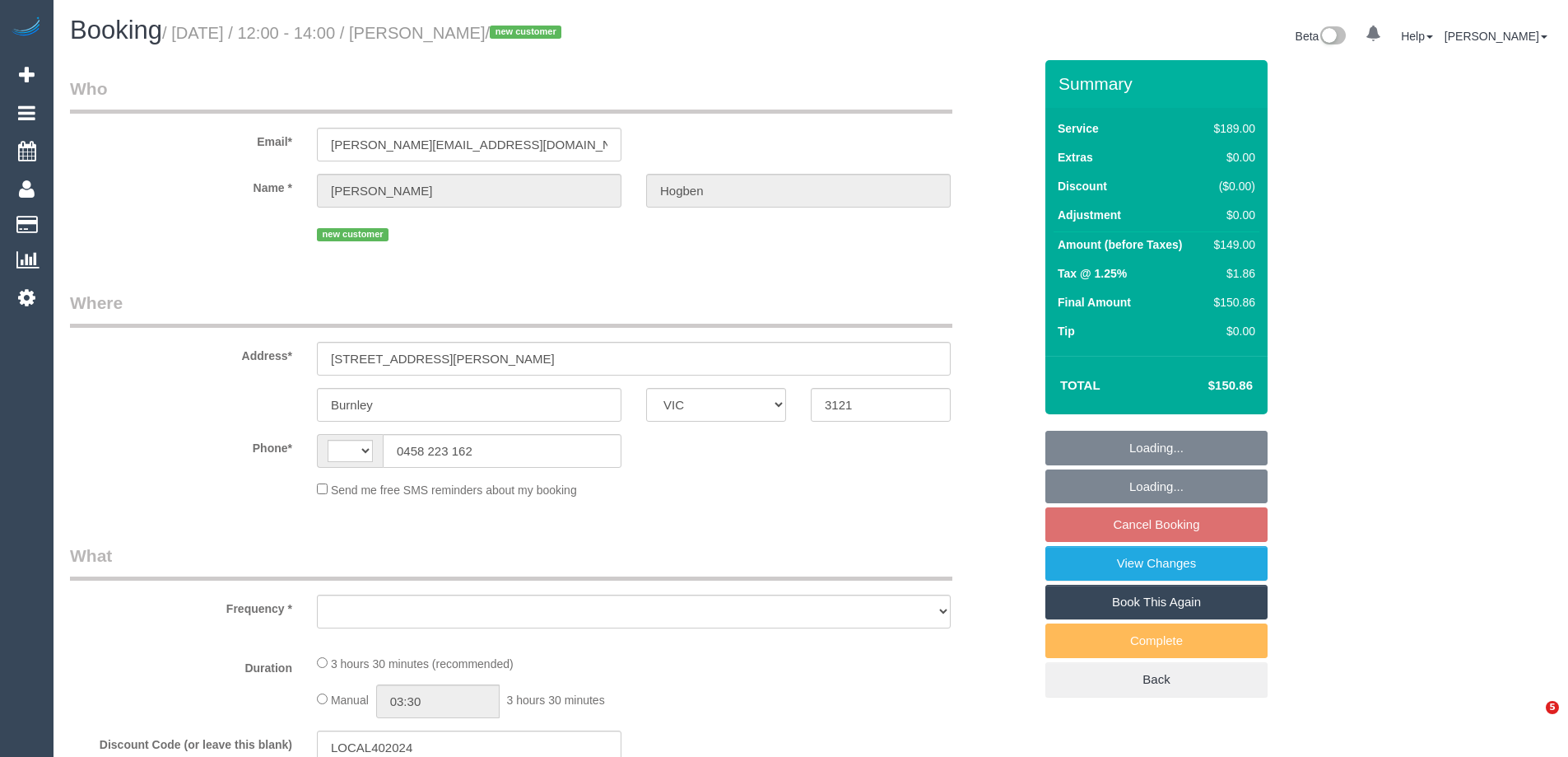
select select "VIC"
select select "string:stripe-pm_1RyNTo2GScqysDRV2Eluu9jA"
select select "number:29"
select select "number:14"
select select "number:19"
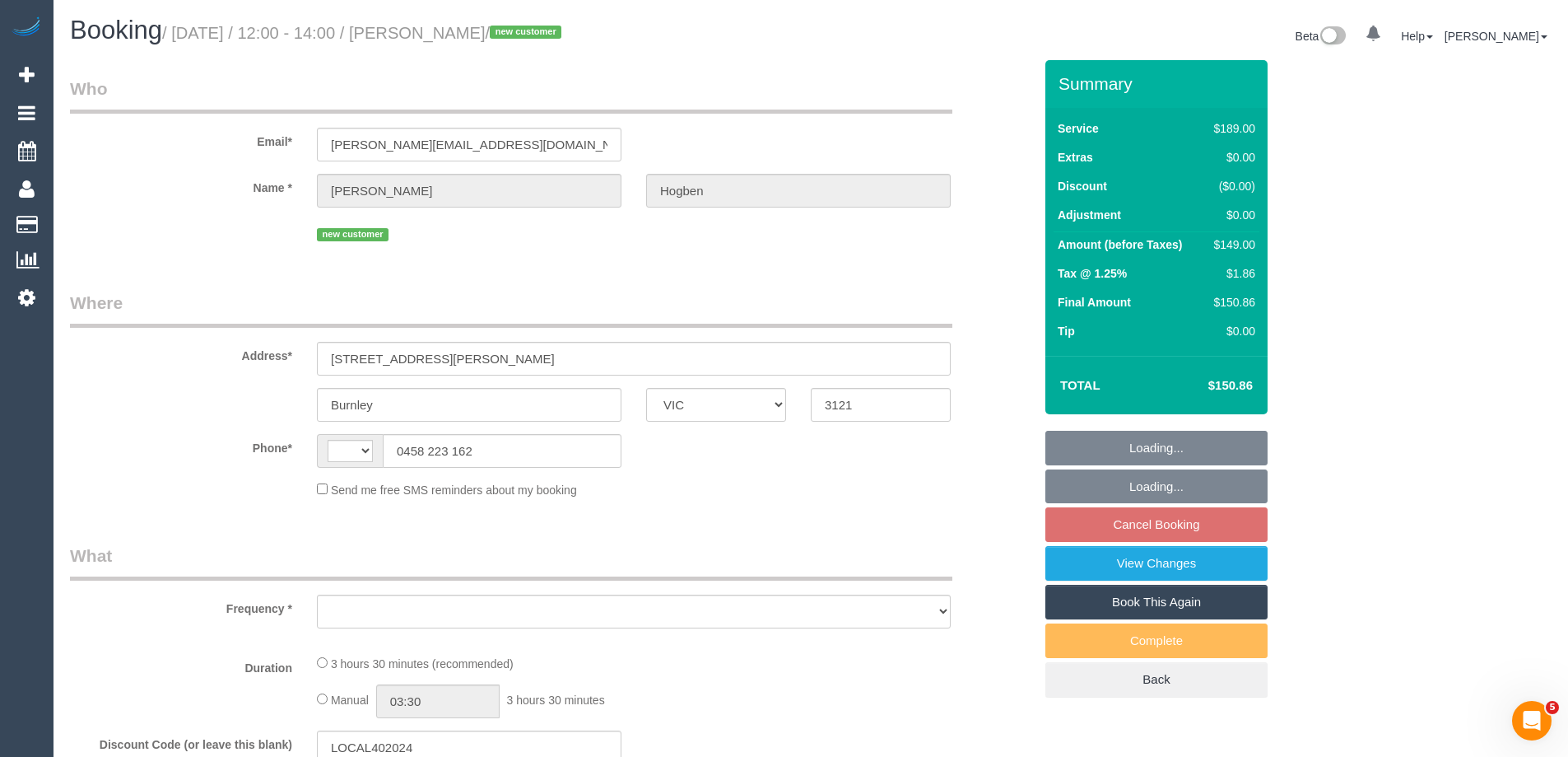
select select "number:24"
select select "number:12"
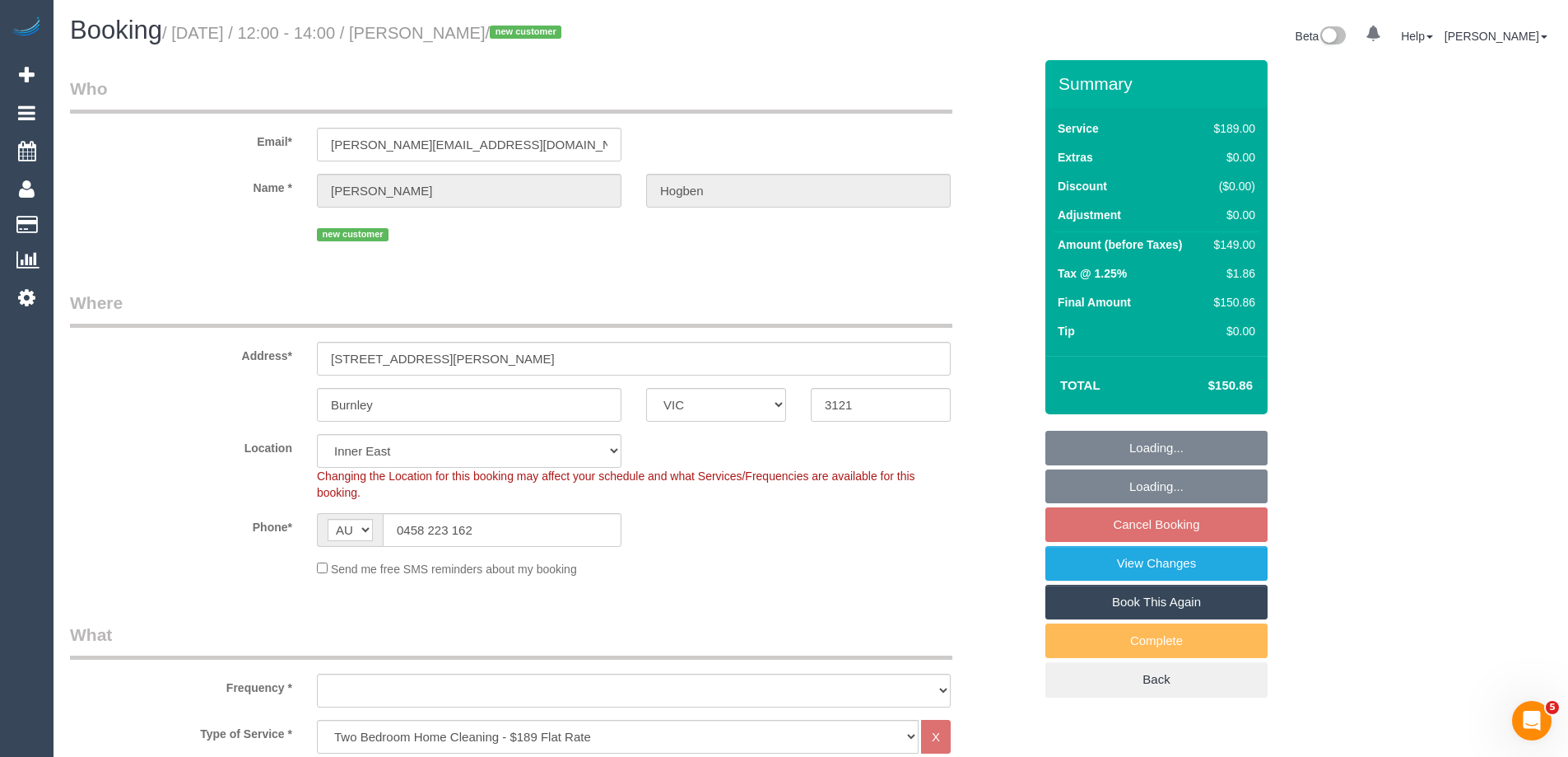
select select "string:AU"
select select "object:1371"
select select "spot3"
select select "object:1381"
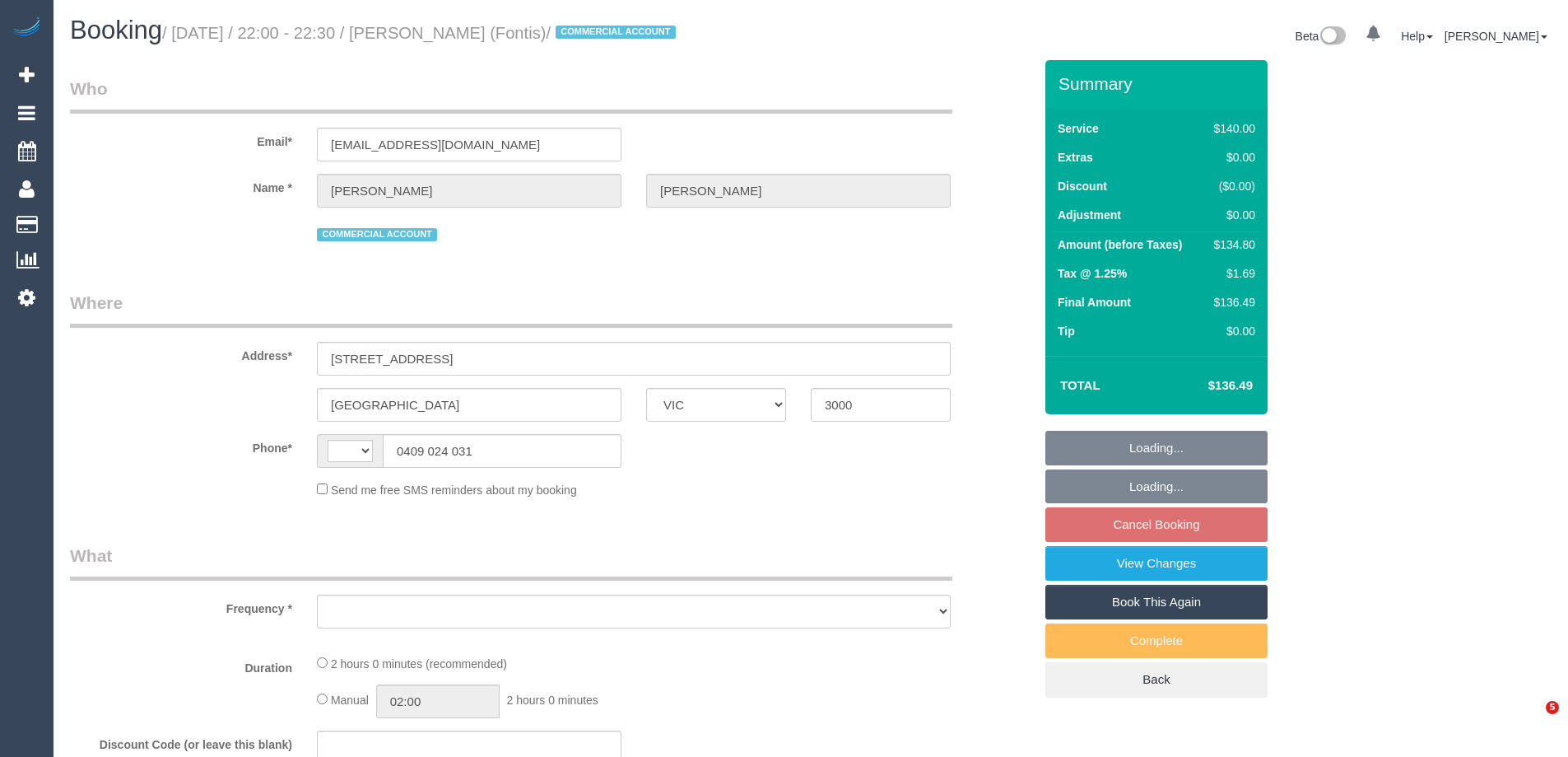
select select "VIC"
select select "string:stripe-pm_1Rm1s52GScqysDRVmFzxL4mL"
select select "number:28"
select select "number:14"
select select "number:20"
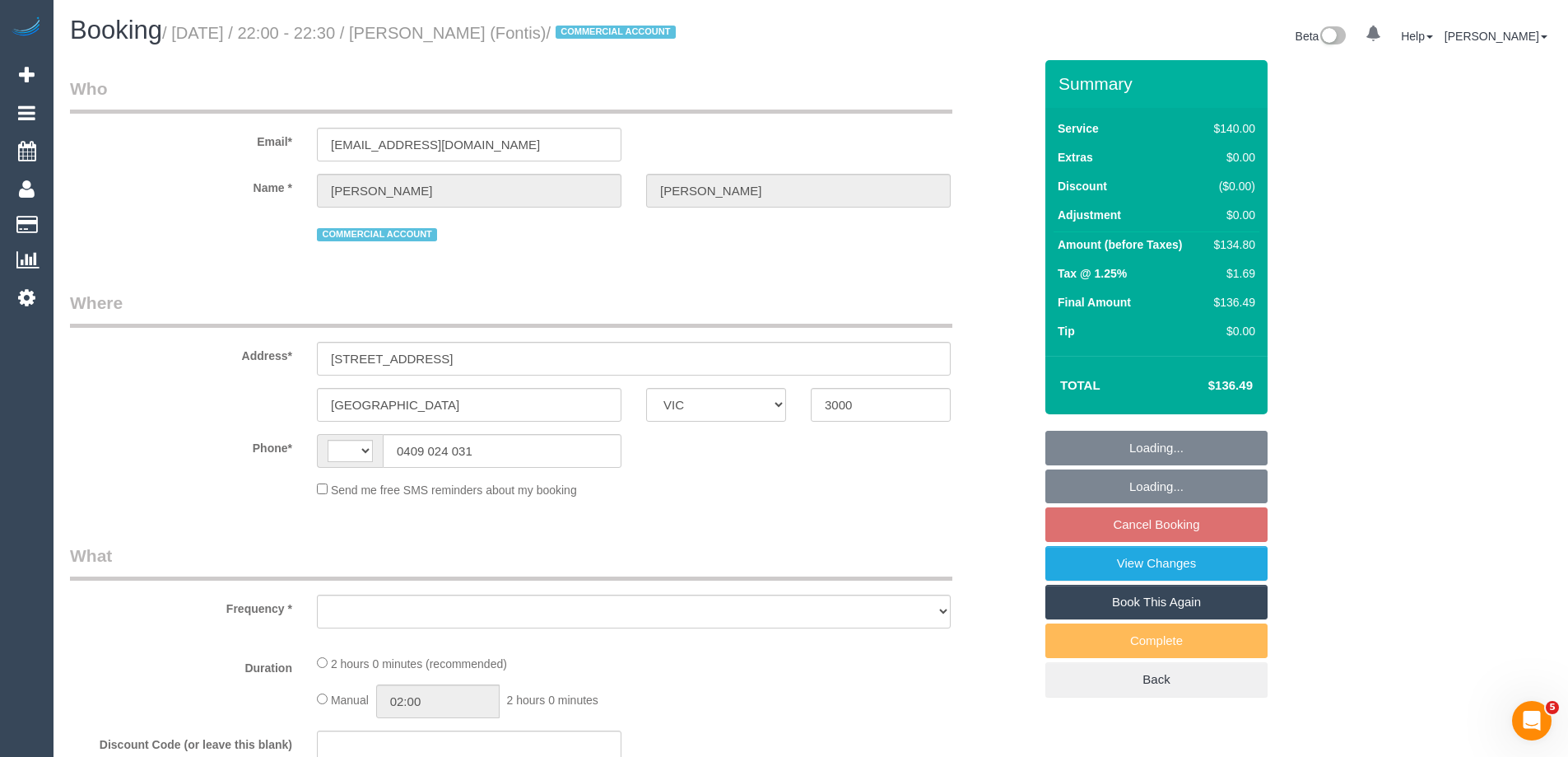
select select "number:25"
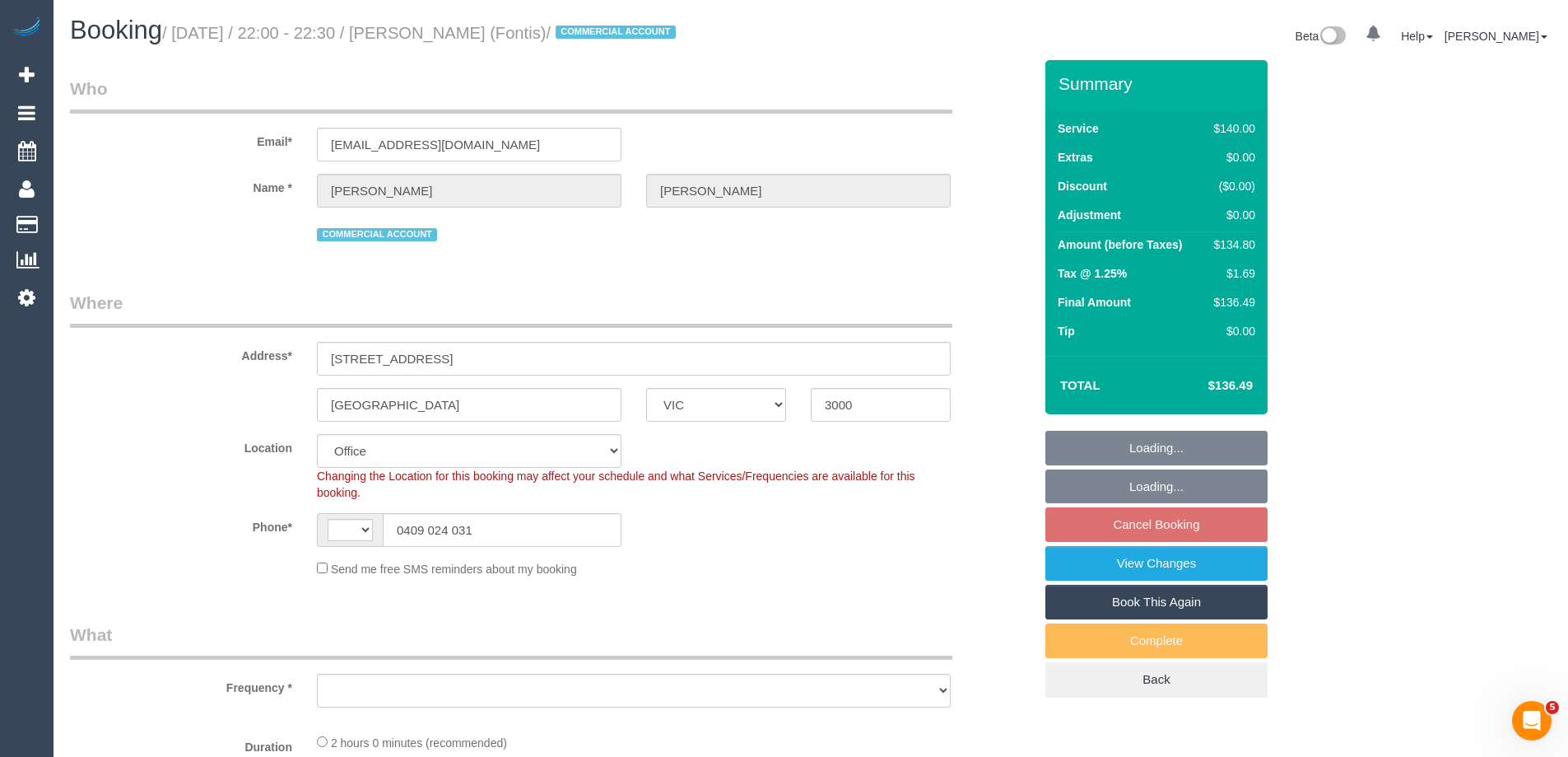
select select "string:AU"
select select "object:2132"
select select "7248"
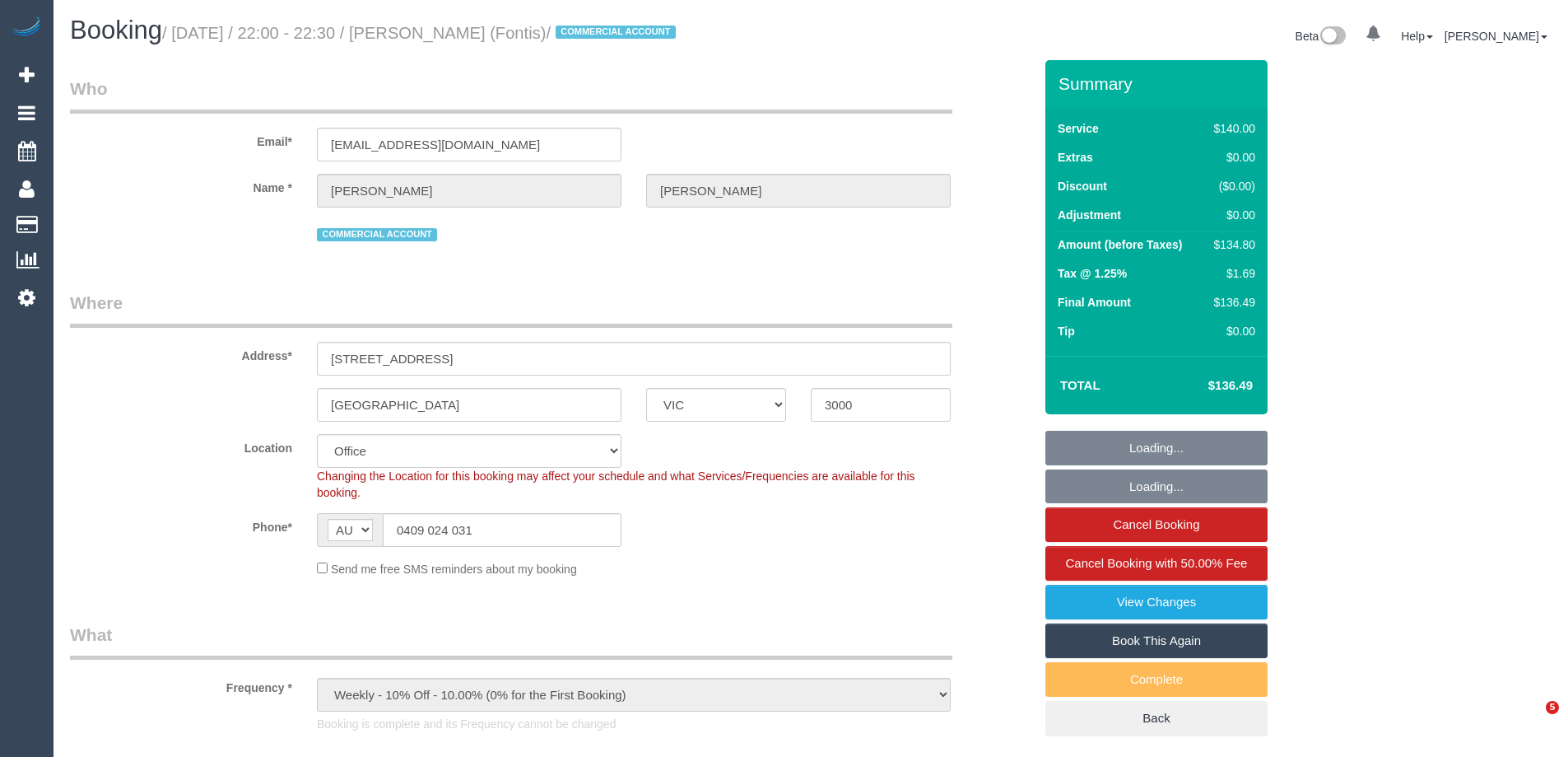
select select "VIC"
select select "number:28"
select select "number:14"
select select "number:20"
select select "number:25"
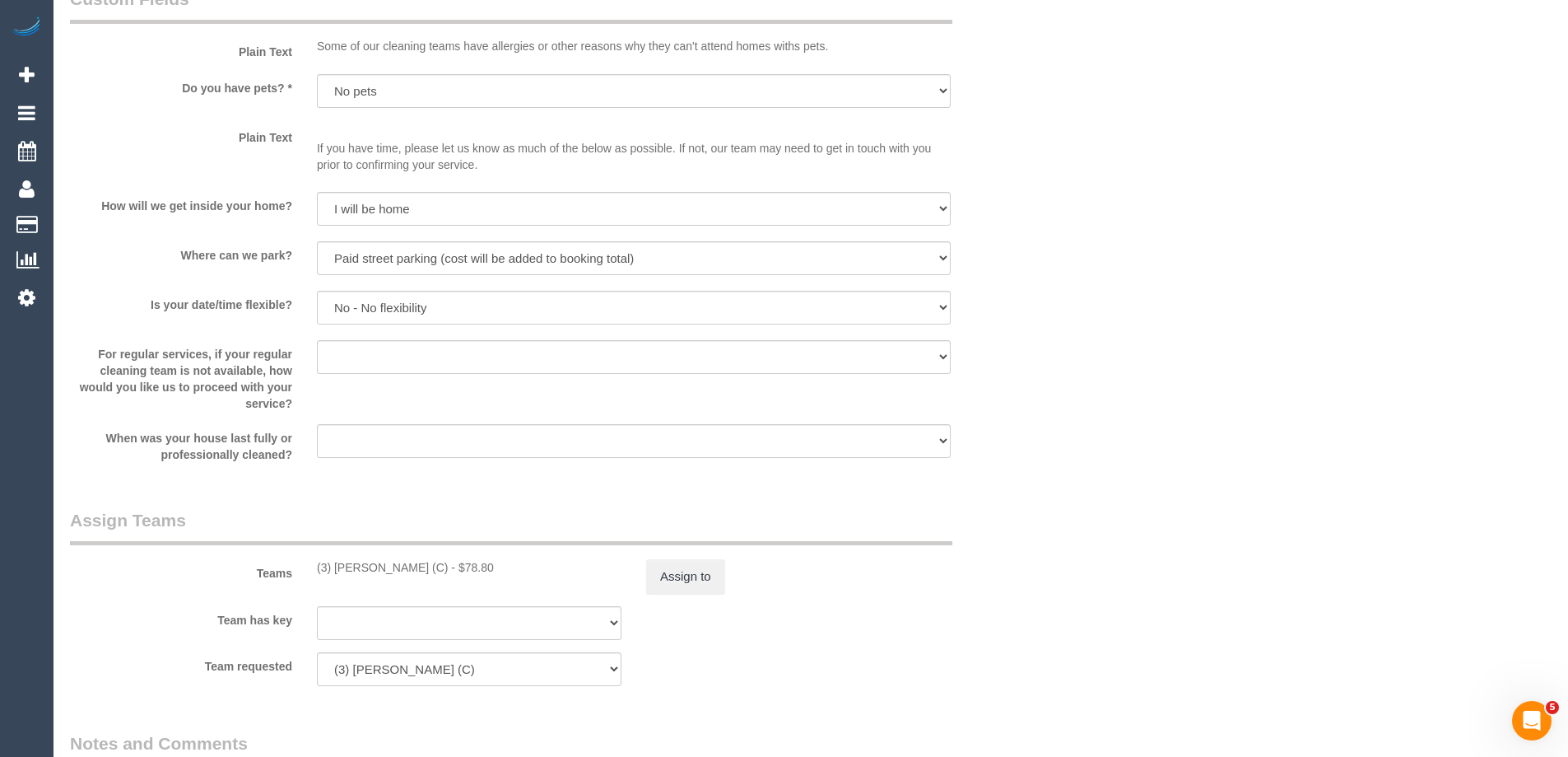
scroll to position [2305, 0]
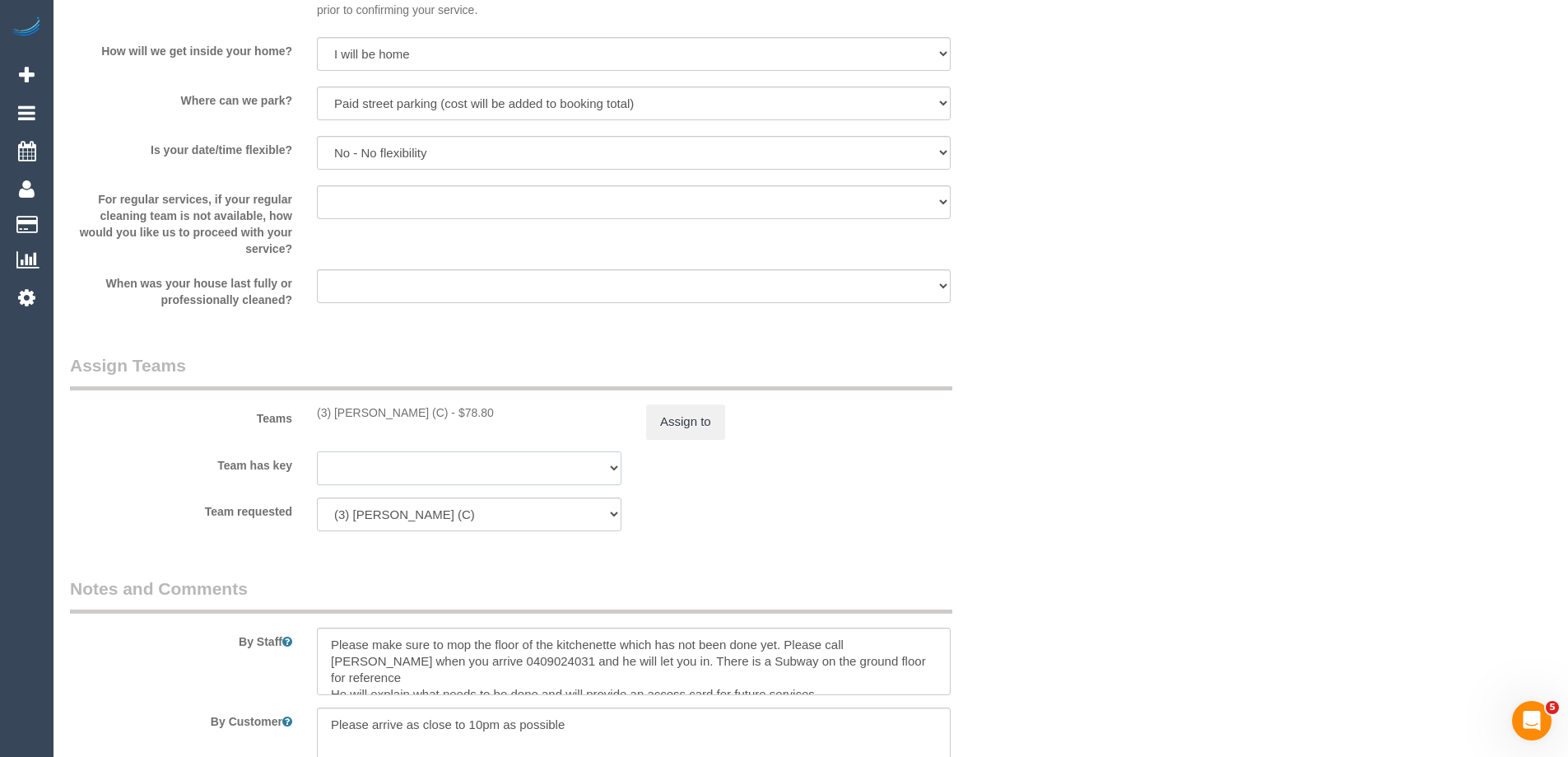
click at [363, 468] on select "(3) Lara Mendes (C) (0) Account - Tech (0) Office (0) Raunak Test Account (1) D…" at bounding box center [469, 468] width 305 height 33
select select "29575"
click at [317, 451] on select "(3) Lara Mendes (C) (0) Account - Tech (0) Office (0) Raunak Test Account (1) D…" at bounding box center [469, 468] width 305 height 33
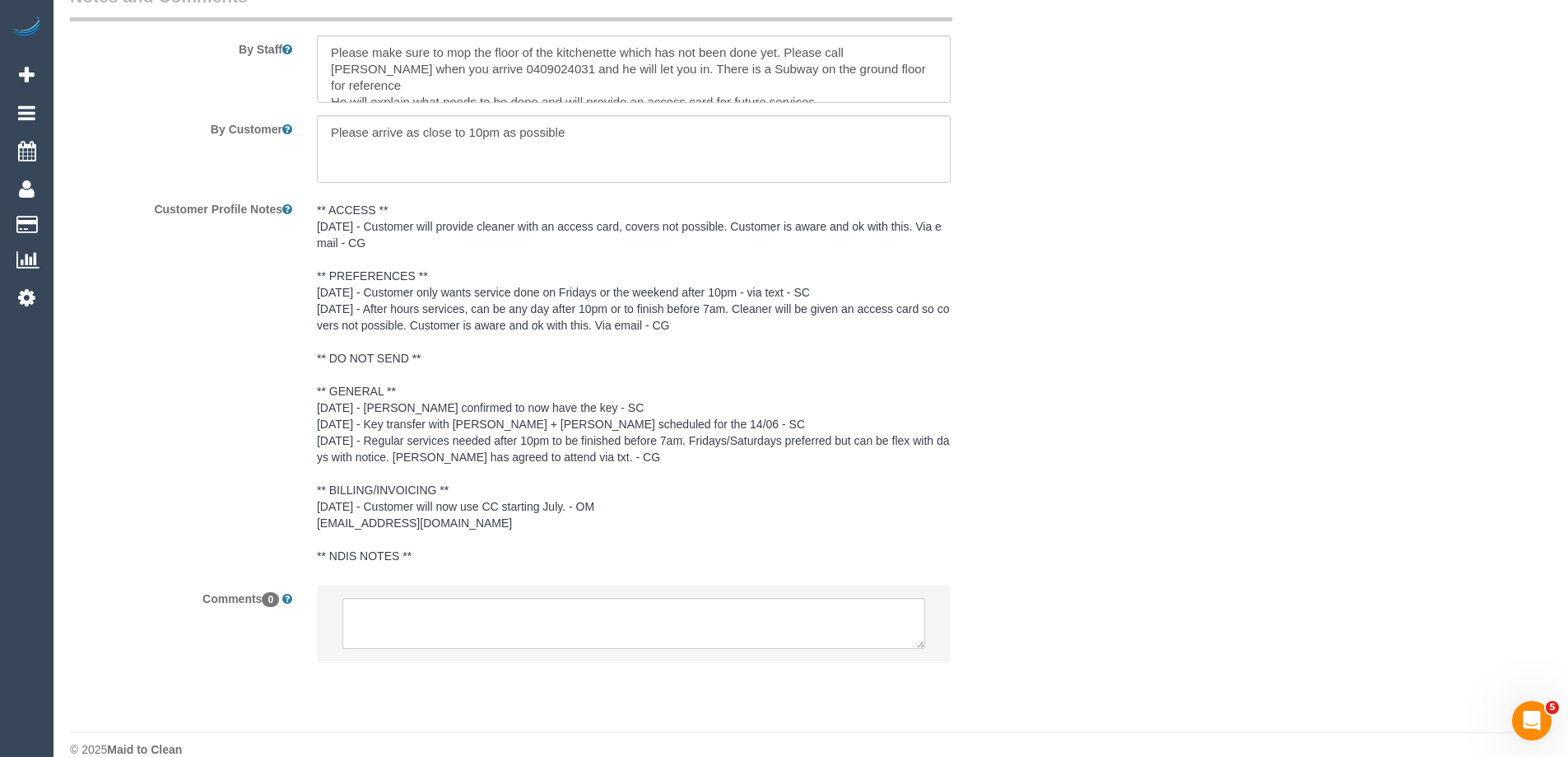
scroll to position [2922, 0]
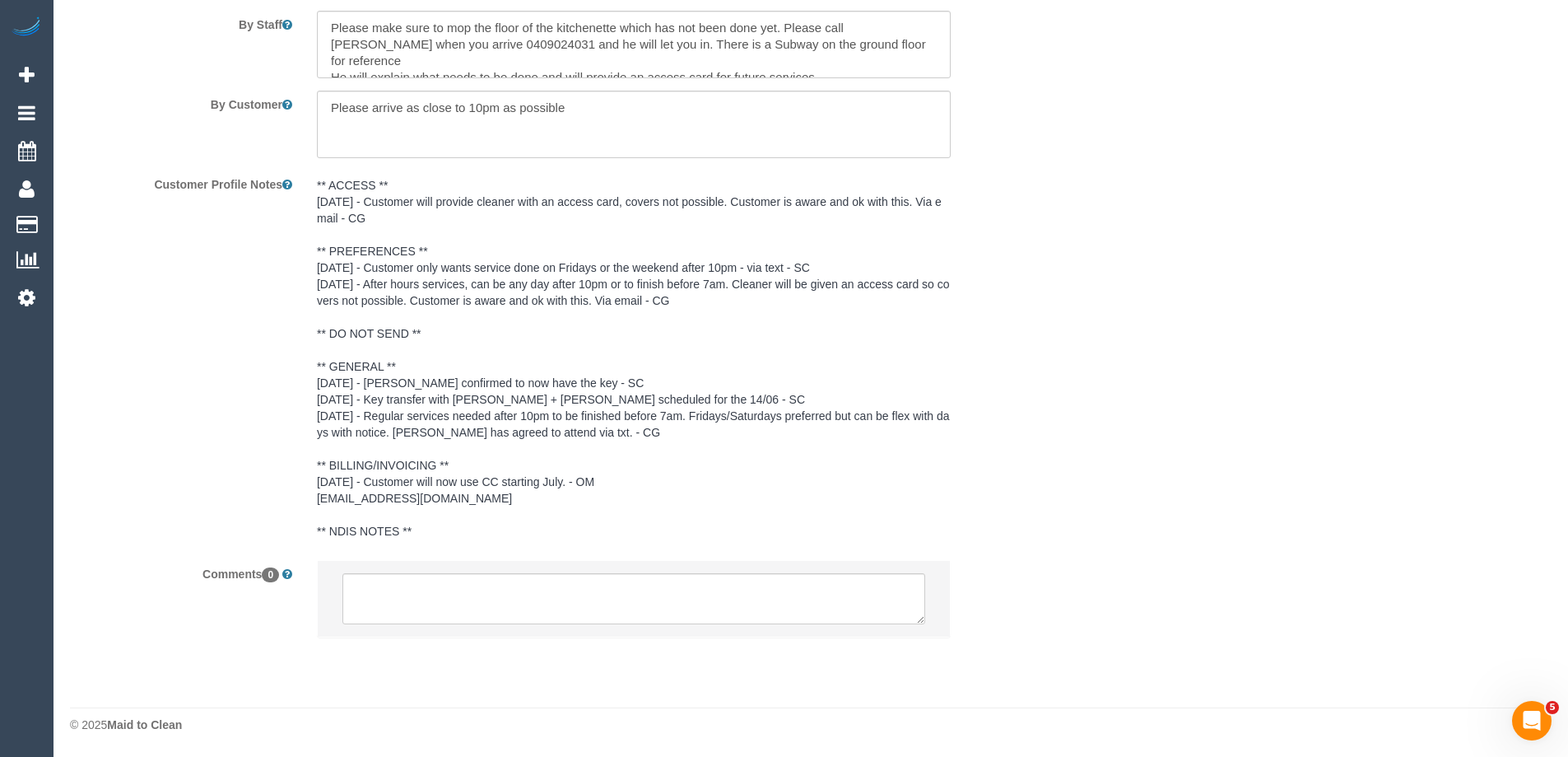
click at [369, 385] on pre "** ACCESS ** 18/03/25 - Customer will provide cleaner with an access card, cove…" at bounding box center [634, 358] width 634 height 363
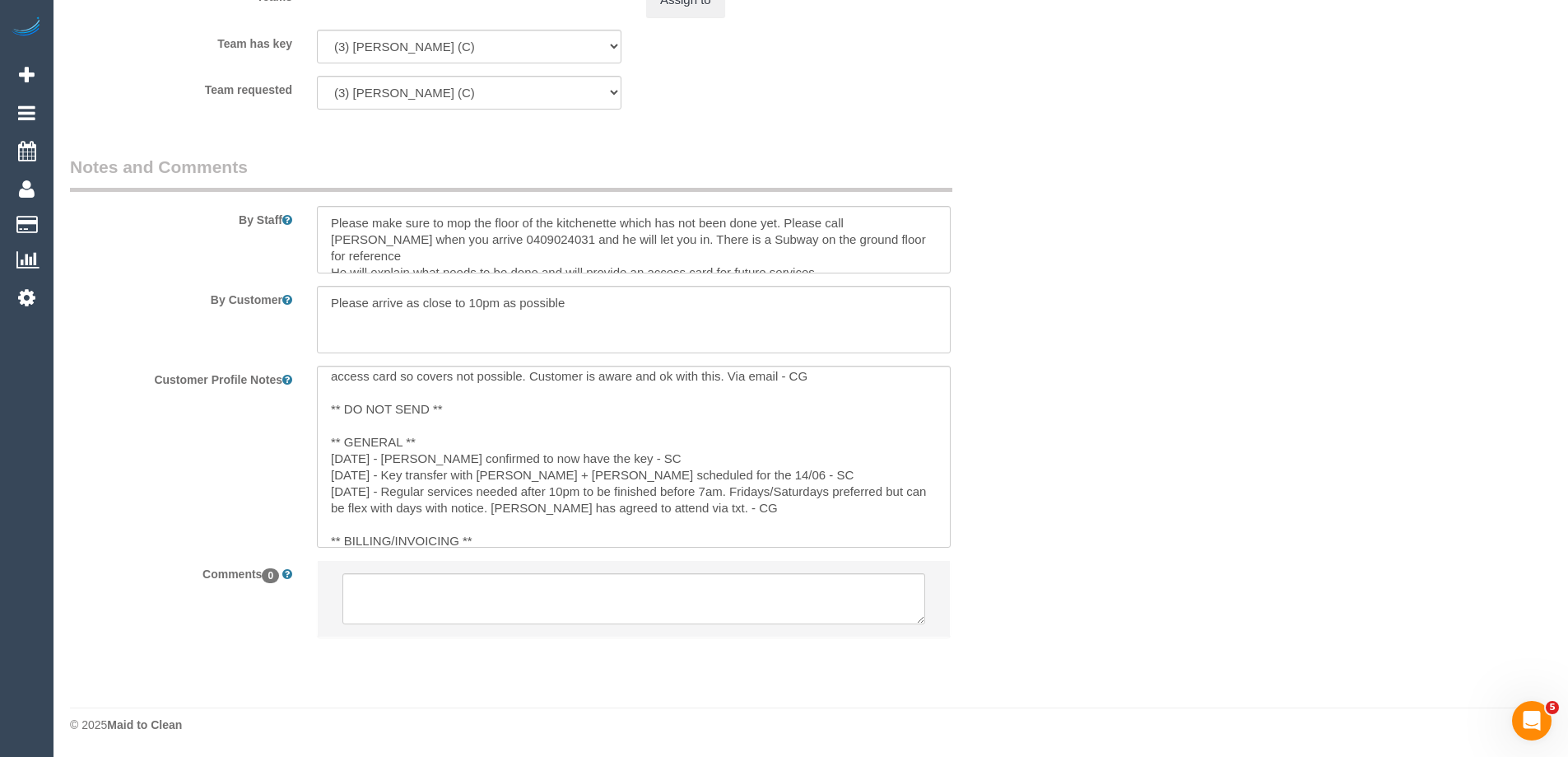
scroll to position [165, 0]
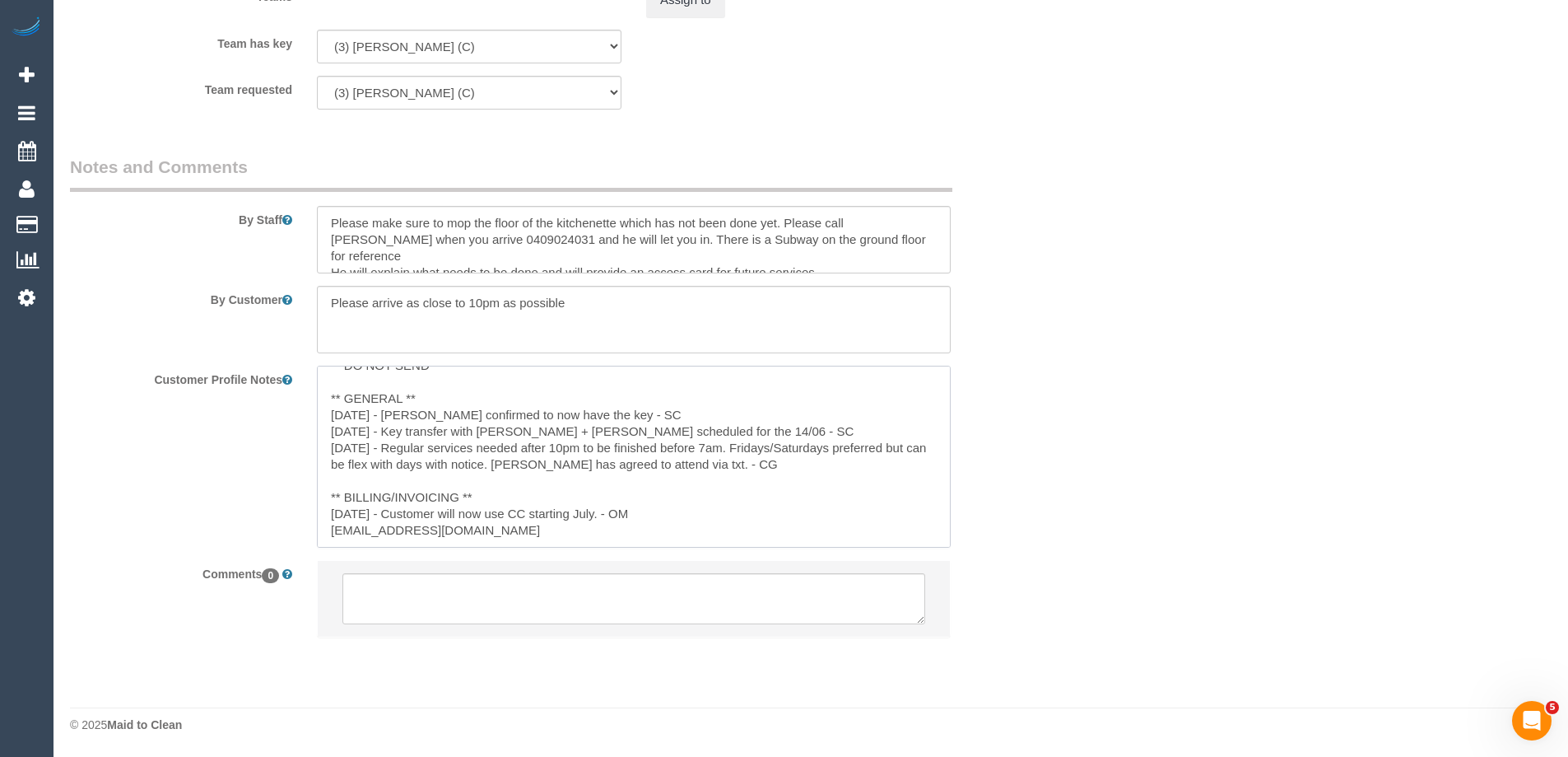
click at [441, 397] on textarea "** ACCESS ** 18/03/25 - Customer will provide cleaner with an access card, cove…" at bounding box center [634, 456] width 634 height 182
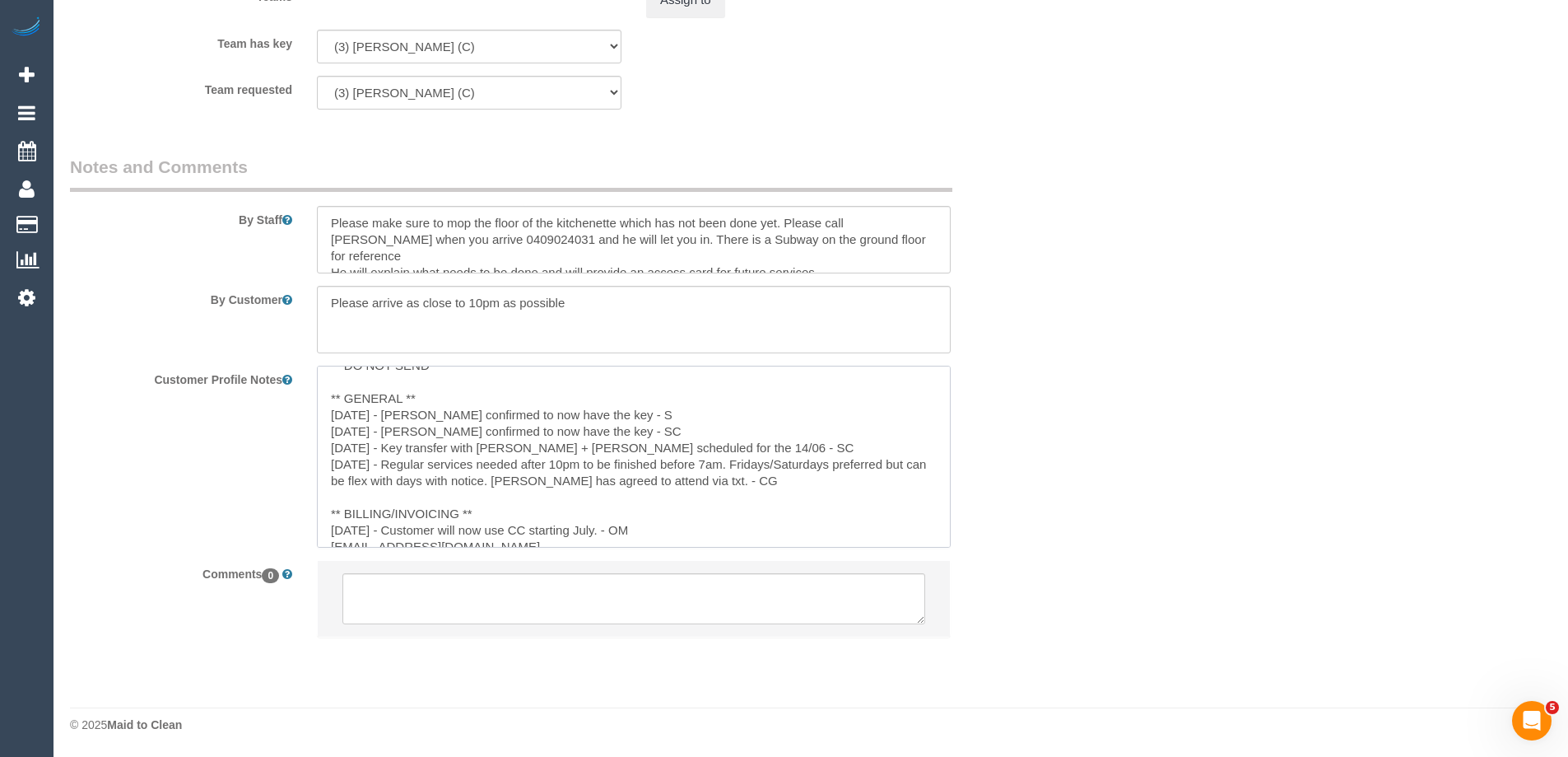
type textarea "** ACCESS ** 18/03/25 - Customer will provide cleaner with an access card, cove…"
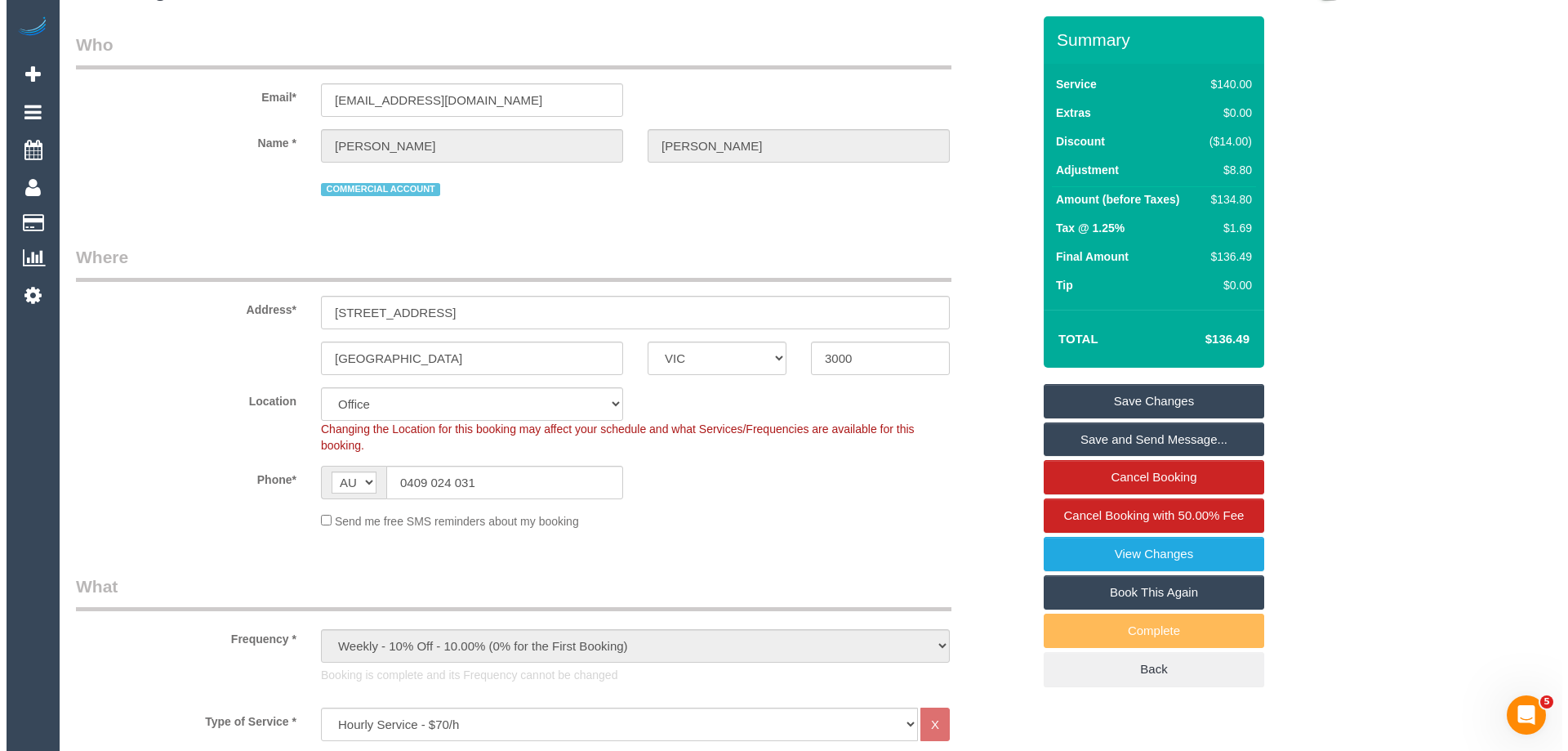
scroll to position [0, 0]
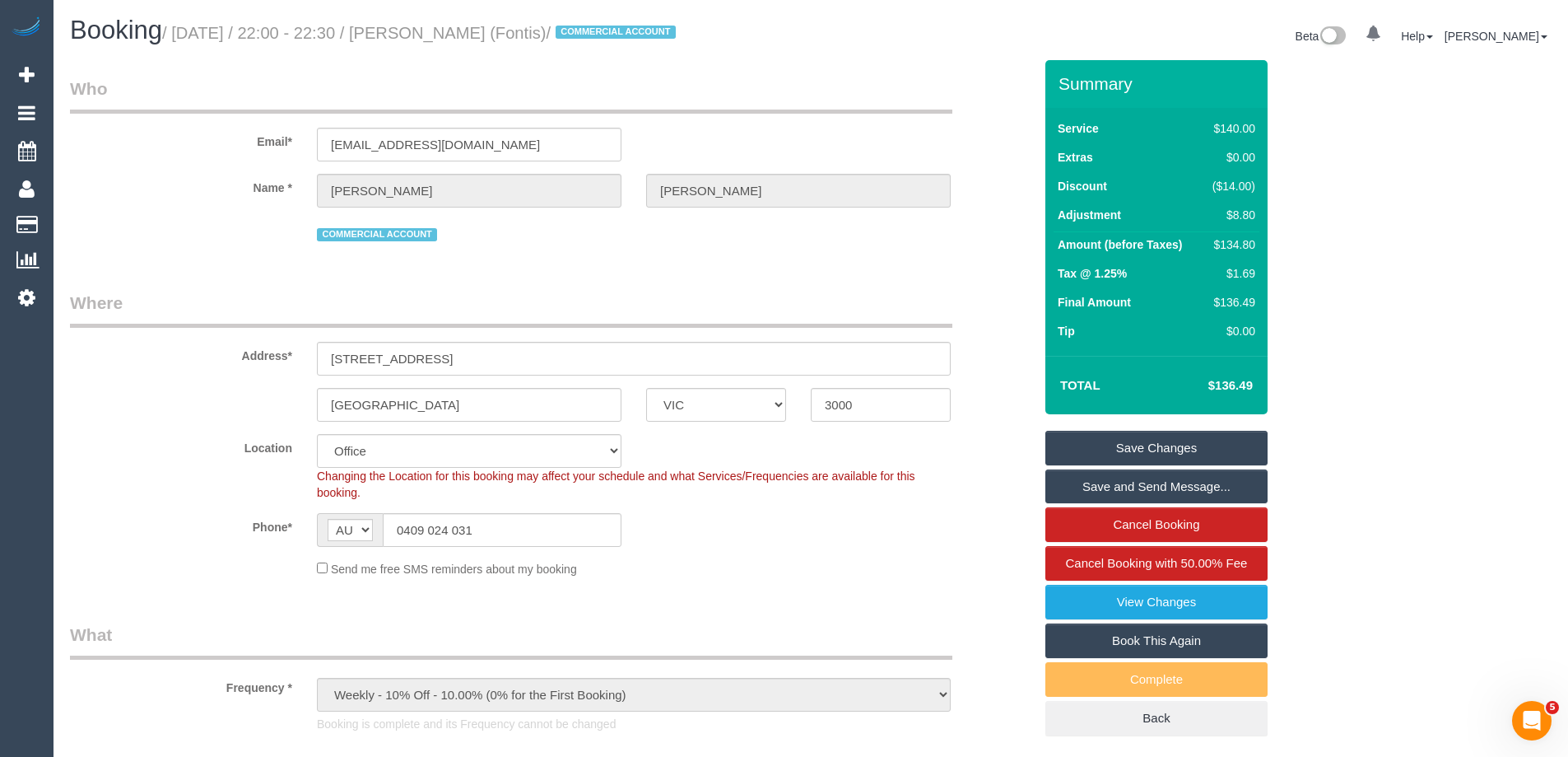
click at [1094, 449] on link "Save Changes" at bounding box center [1156, 448] width 222 height 34
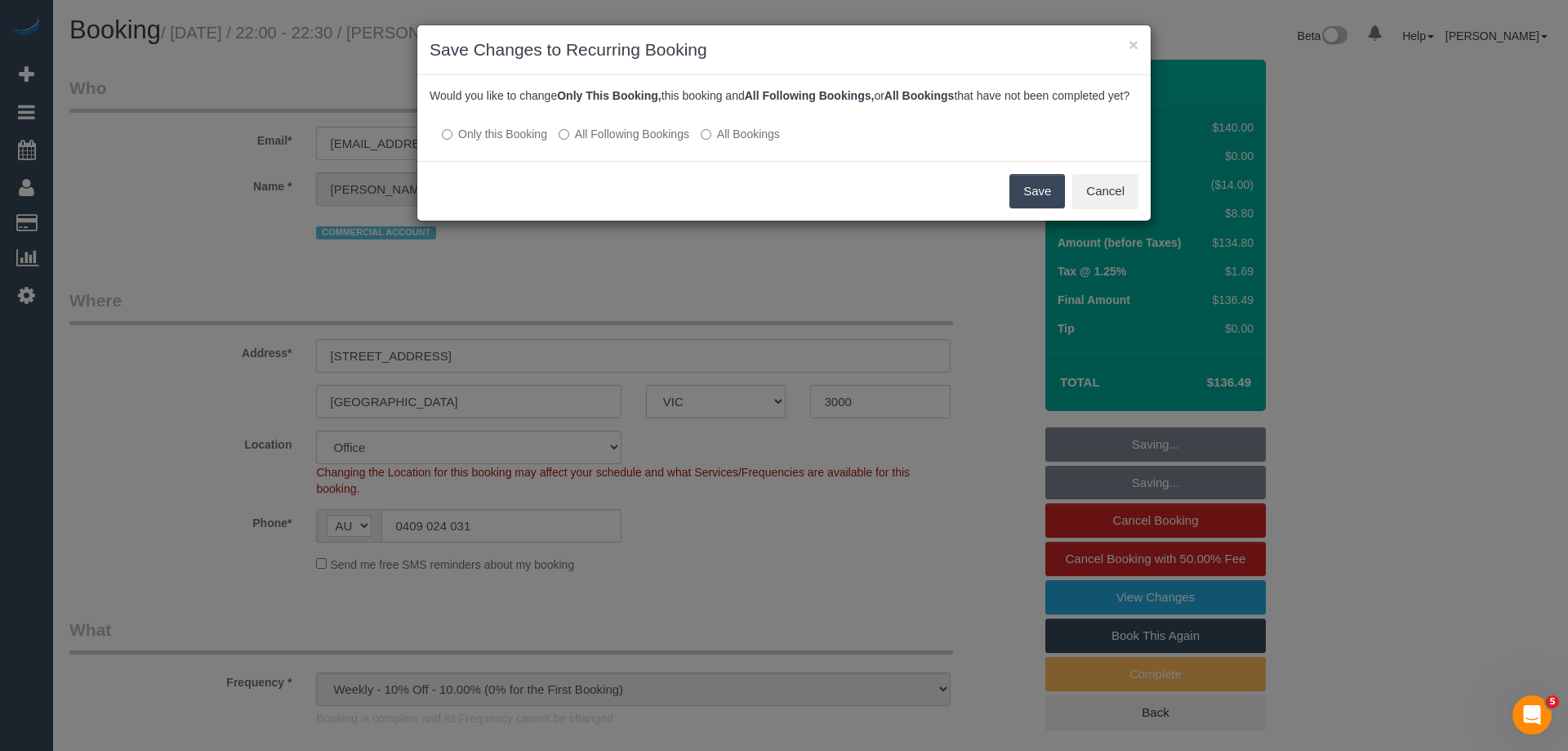
click at [617, 142] on label "All Following Bookings" at bounding box center [624, 133] width 130 height 16
click at [1030, 205] on button "Save" at bounding box center [1037, 191] width 56 height 34
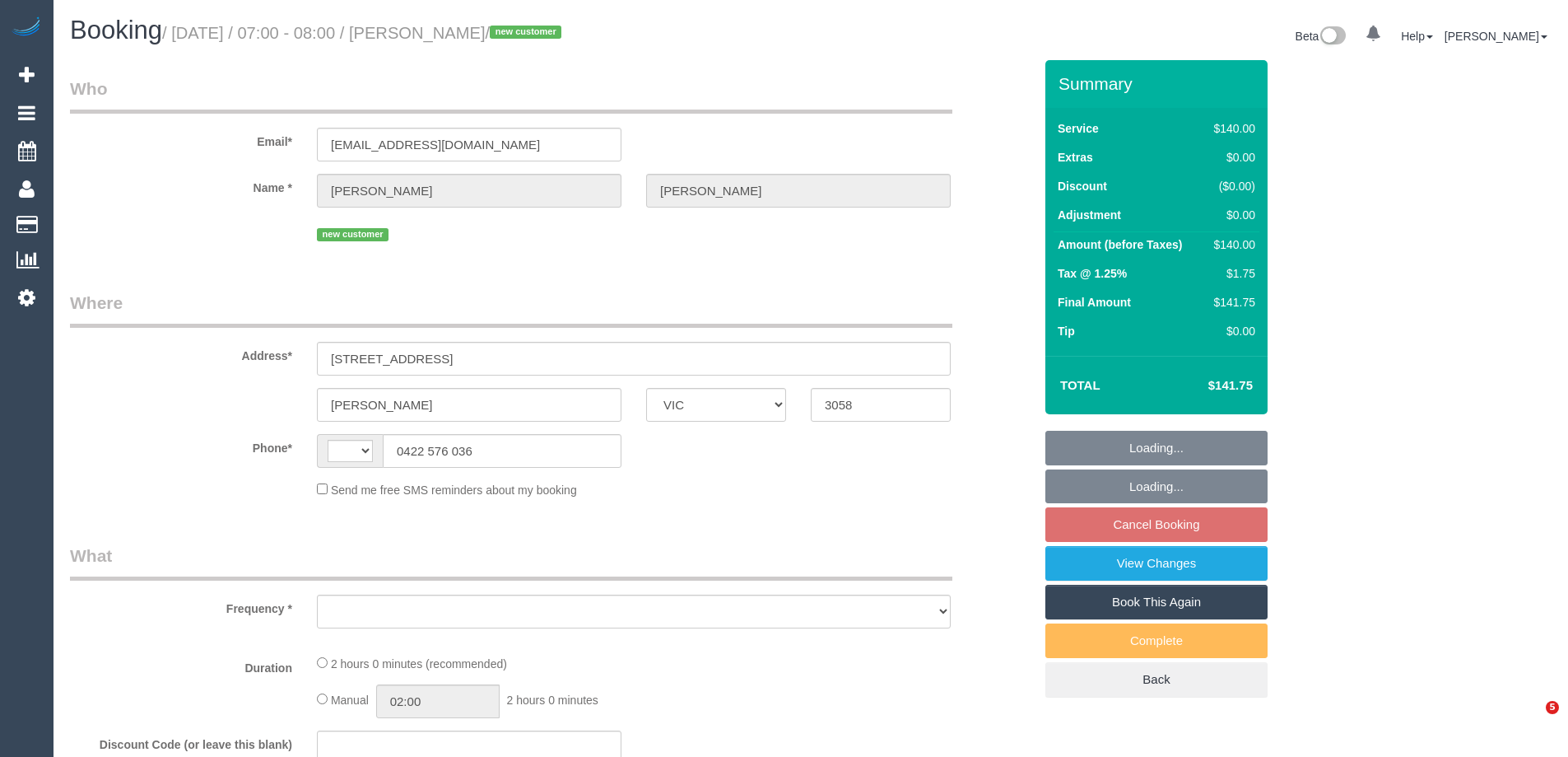
select select "VIC"
select select "object:284"
select select "string:AU"
select select "string:stripe-pm_1S0bAk2GScqysDRV06FGhkRC"
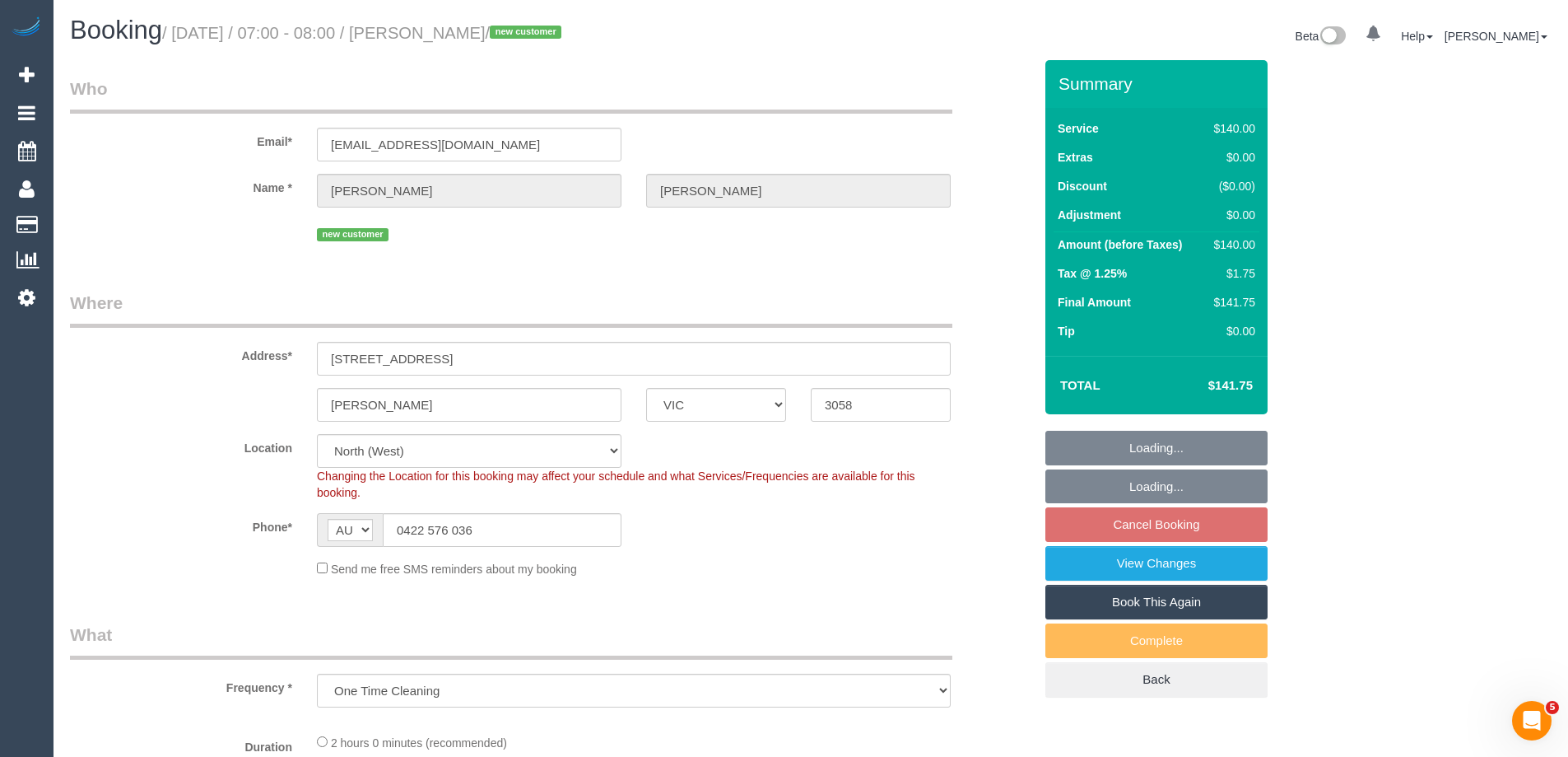
select select "number:27"
select select "number:14"
select select "number:19"
select select "object:1603"
select select "spot1"
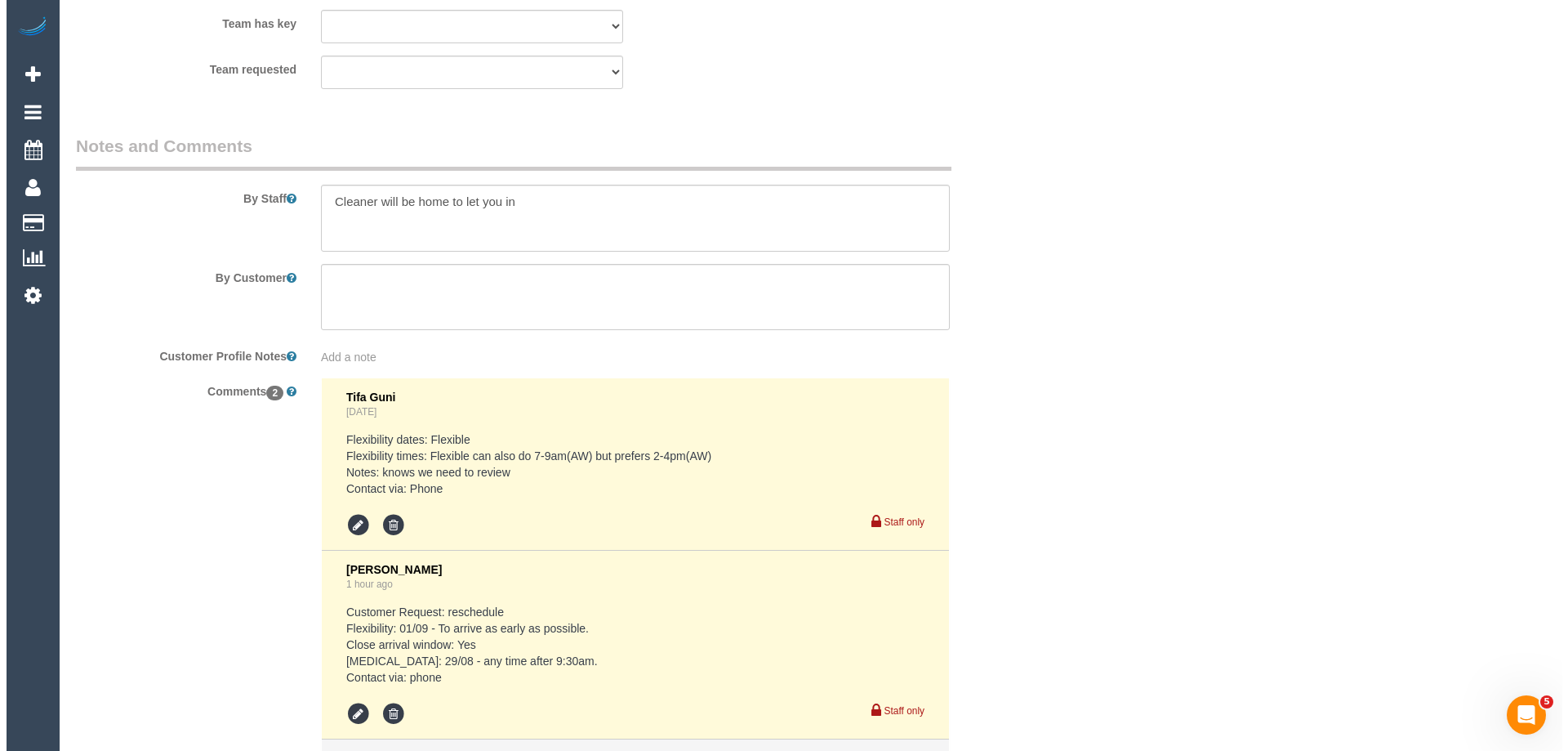
scroll to position [2316, 0]
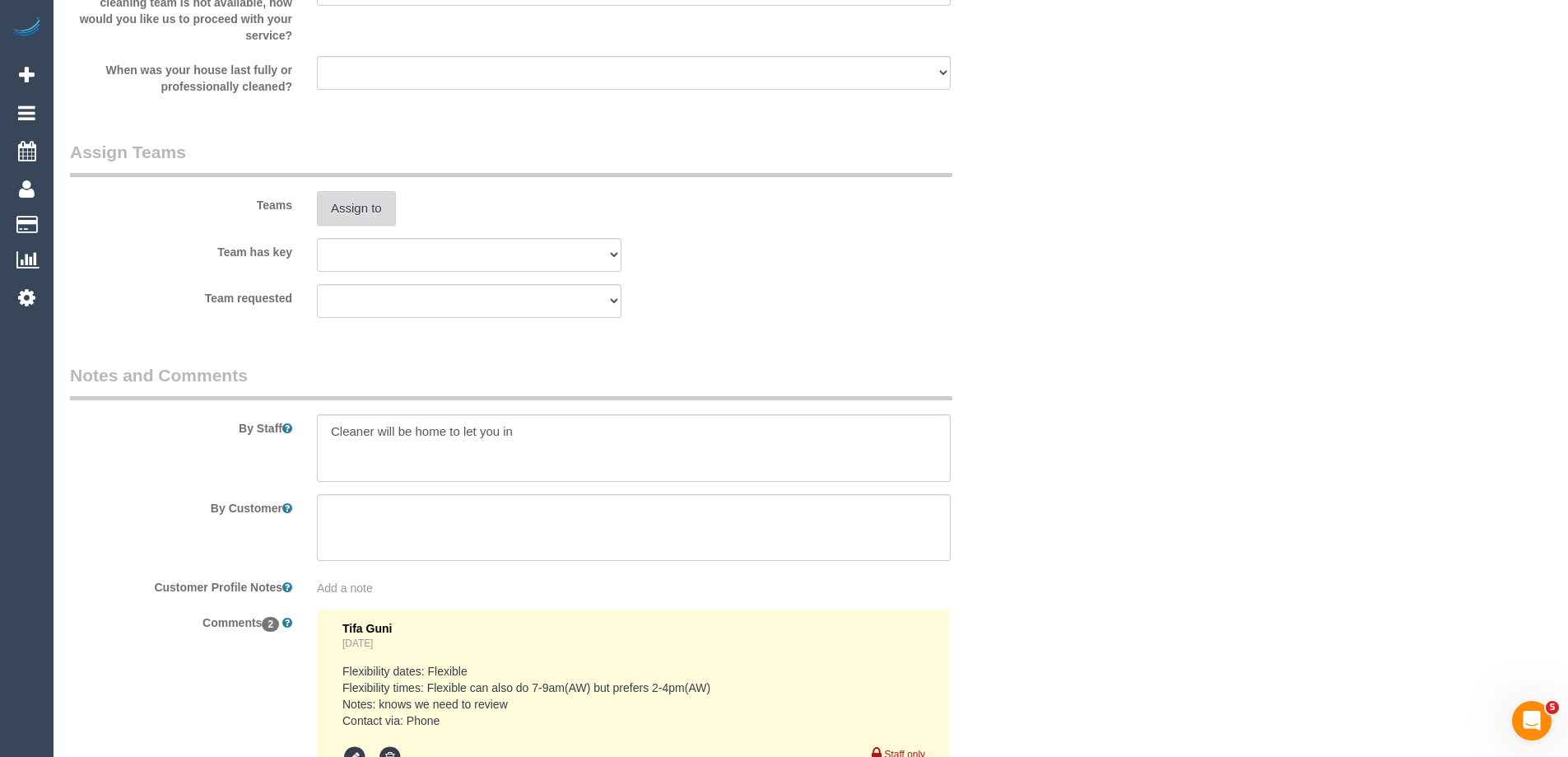
click at [376, 209] on button "Assign to" at bounding box center [356, 209] width 79 height 34
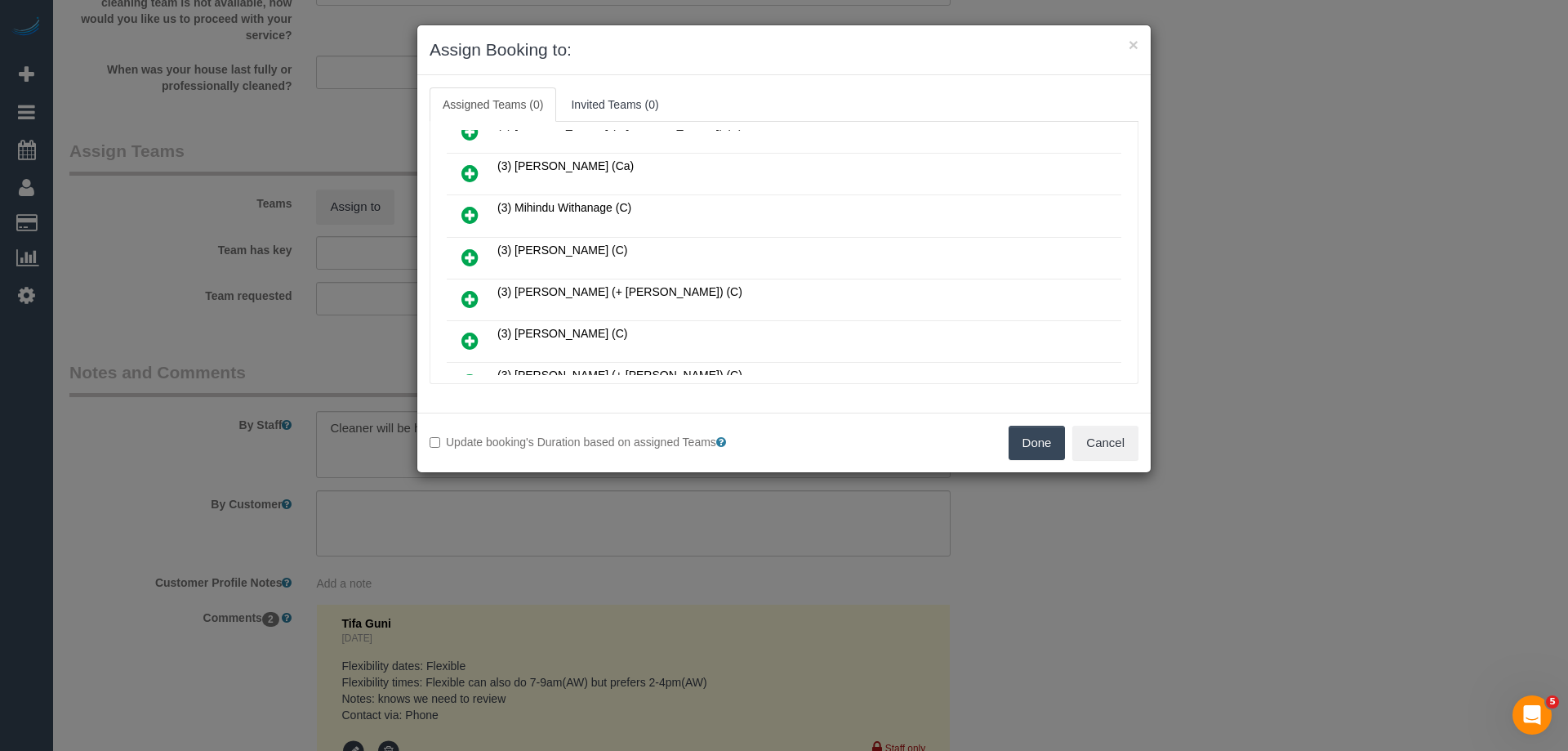
click at [469, 258] on icon at bounding box center [470, 257] width 17 height 20
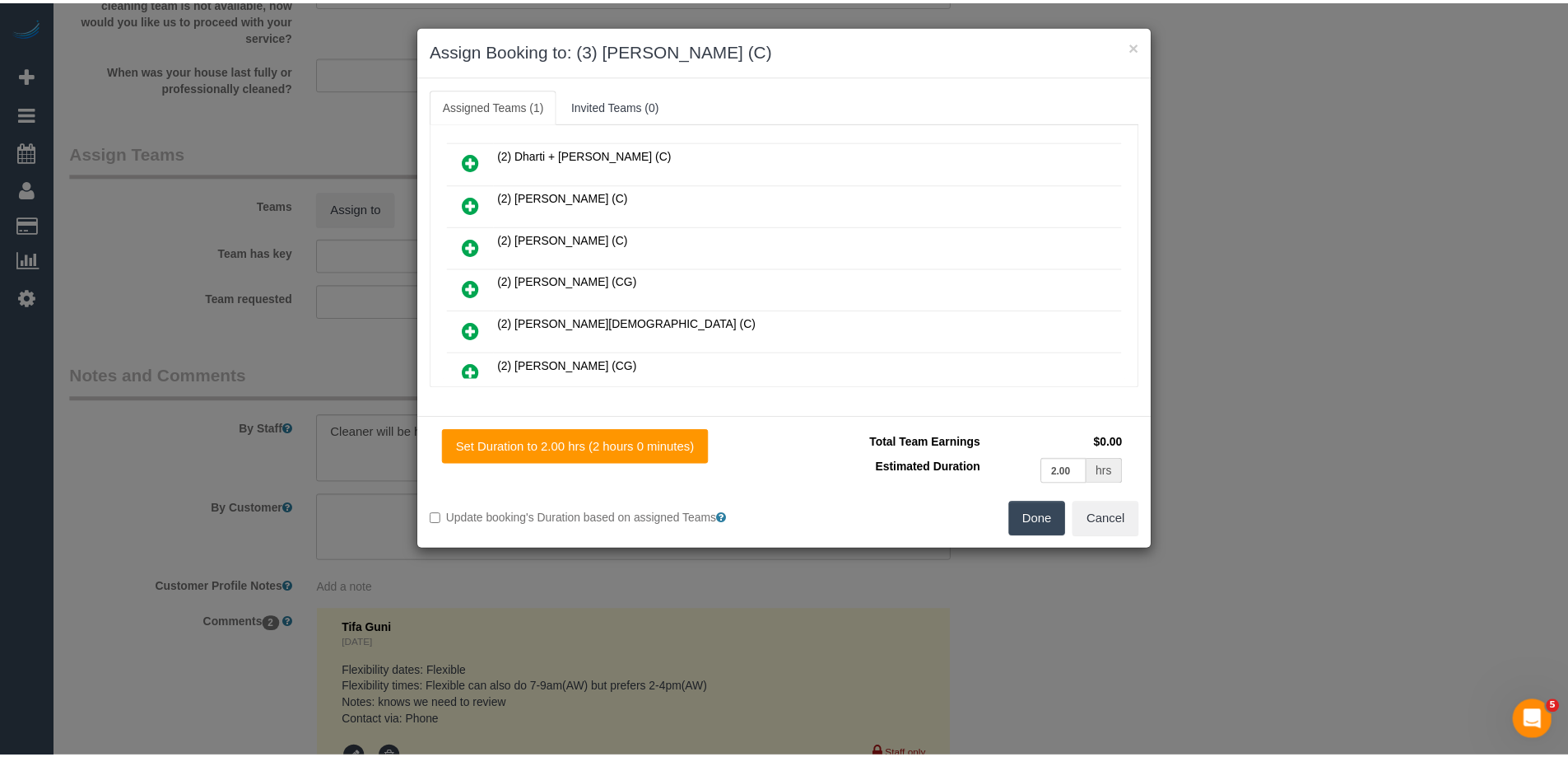
scroll to position [0, 0]
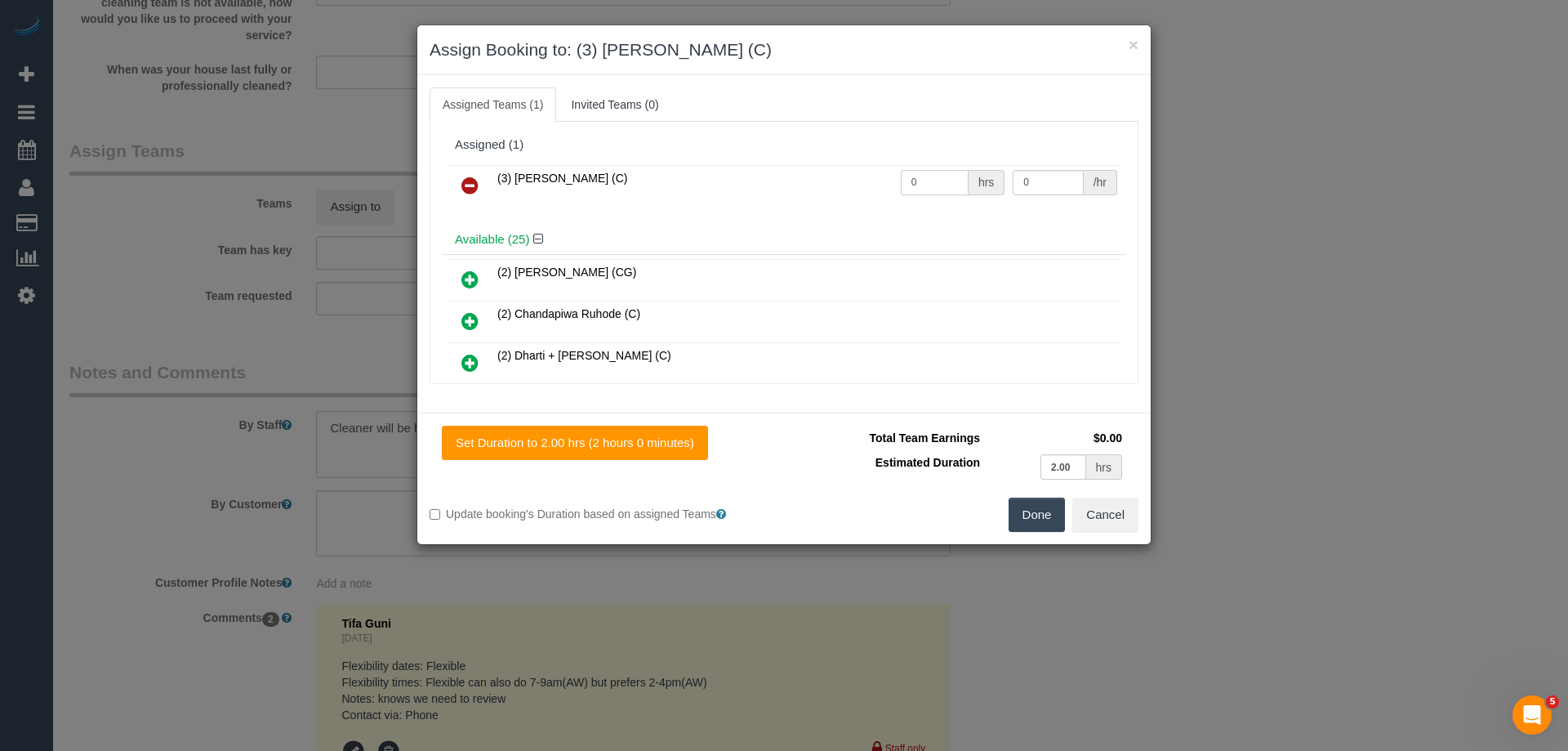
drag, startPoint x: 928, startPoint y: 179, endPoint x: 842, endPoint y: 180, distance: 86.0
click at [868, 179] on tr "(3) Murat Karaman (C) 0 hrs 0 /hr" at bounding box center [784, 186] width 674 height 42
type input "2"
drag, startPoint x: 1030, startPoint y: 180, endPoint x: 923, endPoint y: 176, distance: 107.1
click at [922, 168] on tr "(3) Murat Karaman (C) 2 hrs 0 /hr" at bounding box center [784, 186] width 674 height 42
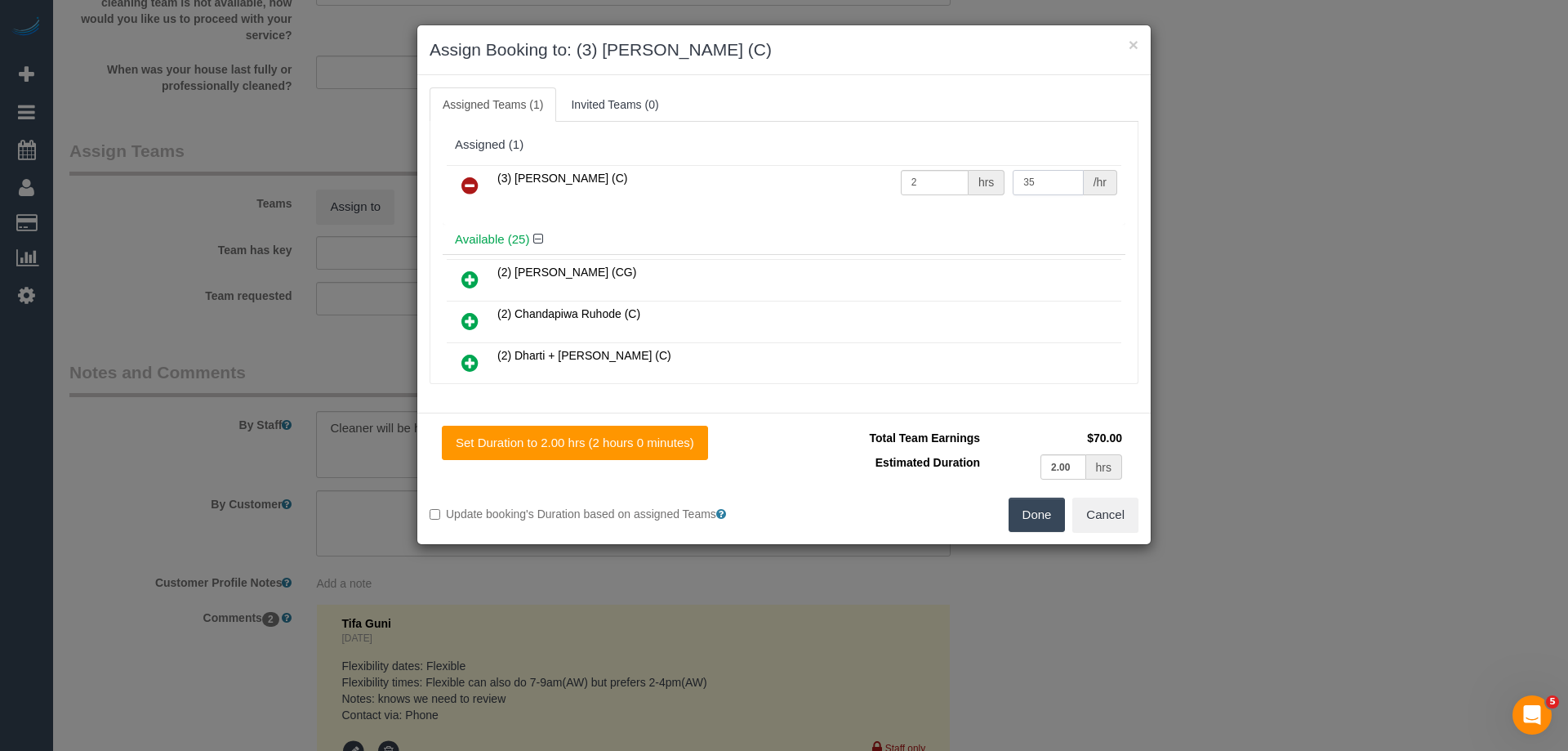
type input "35"
click at [1035, 517] on button "Done" at bounding box center [1037, 515] width 58 height 34
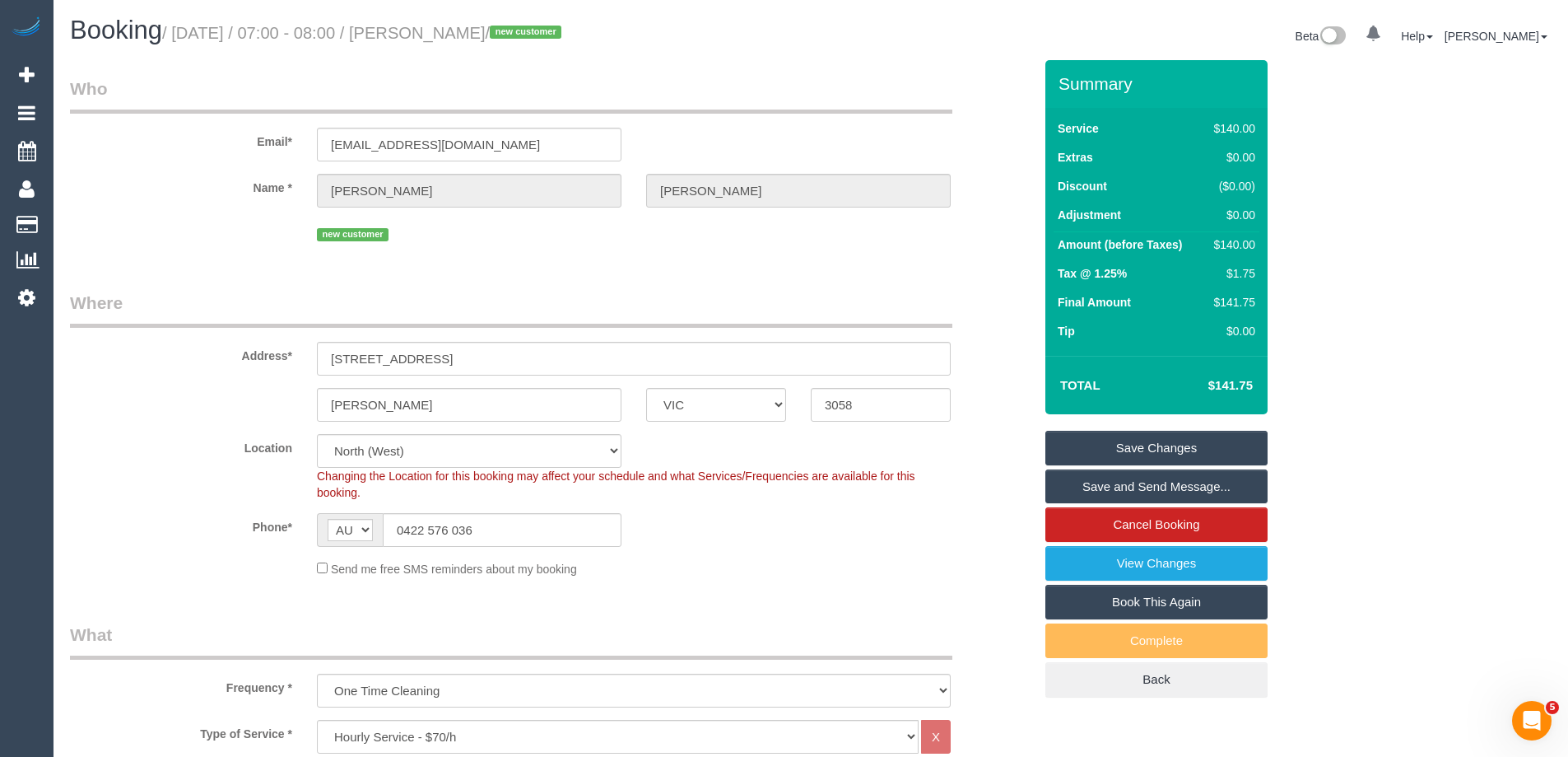
drag, startPoint x: 533, startPoint y: 35, endPoint x: 460, endPoint y: 30, distance: 73.2
click at [460, 30] on small "/ September 01, 2025 / 07:00 - 08:00 / Kelly Slynn / new customer" at bounding box center [364, 32] width 405 height 18
copy small "Kelly Slynn"
click at [1086, 477] on link "Save and Send Message..." at bounding box center [1156, 487] width 222 height 34
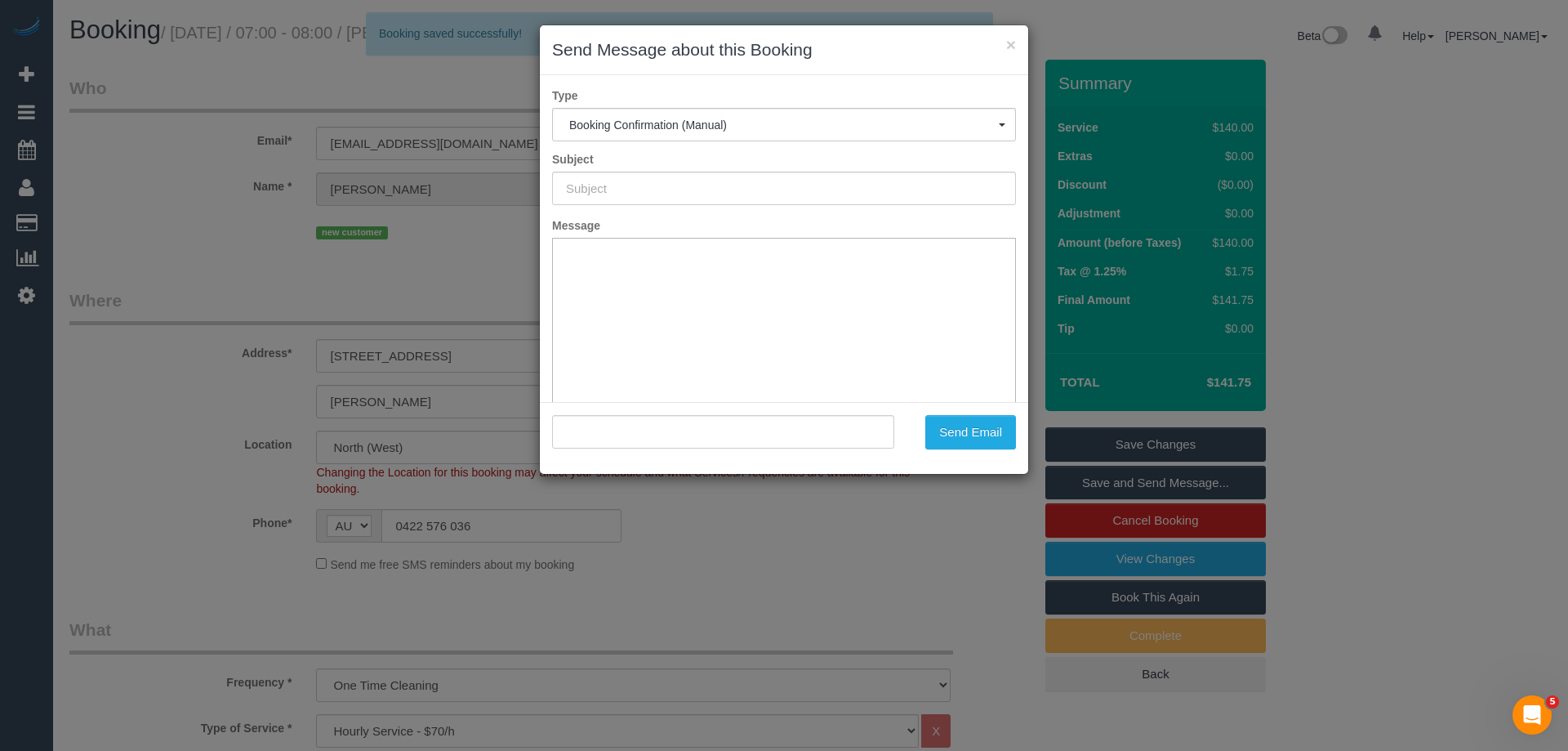
type input "Booking Confirmed"
type input ""Kelly Slynn" <kellyslynn121@gmail.com>"
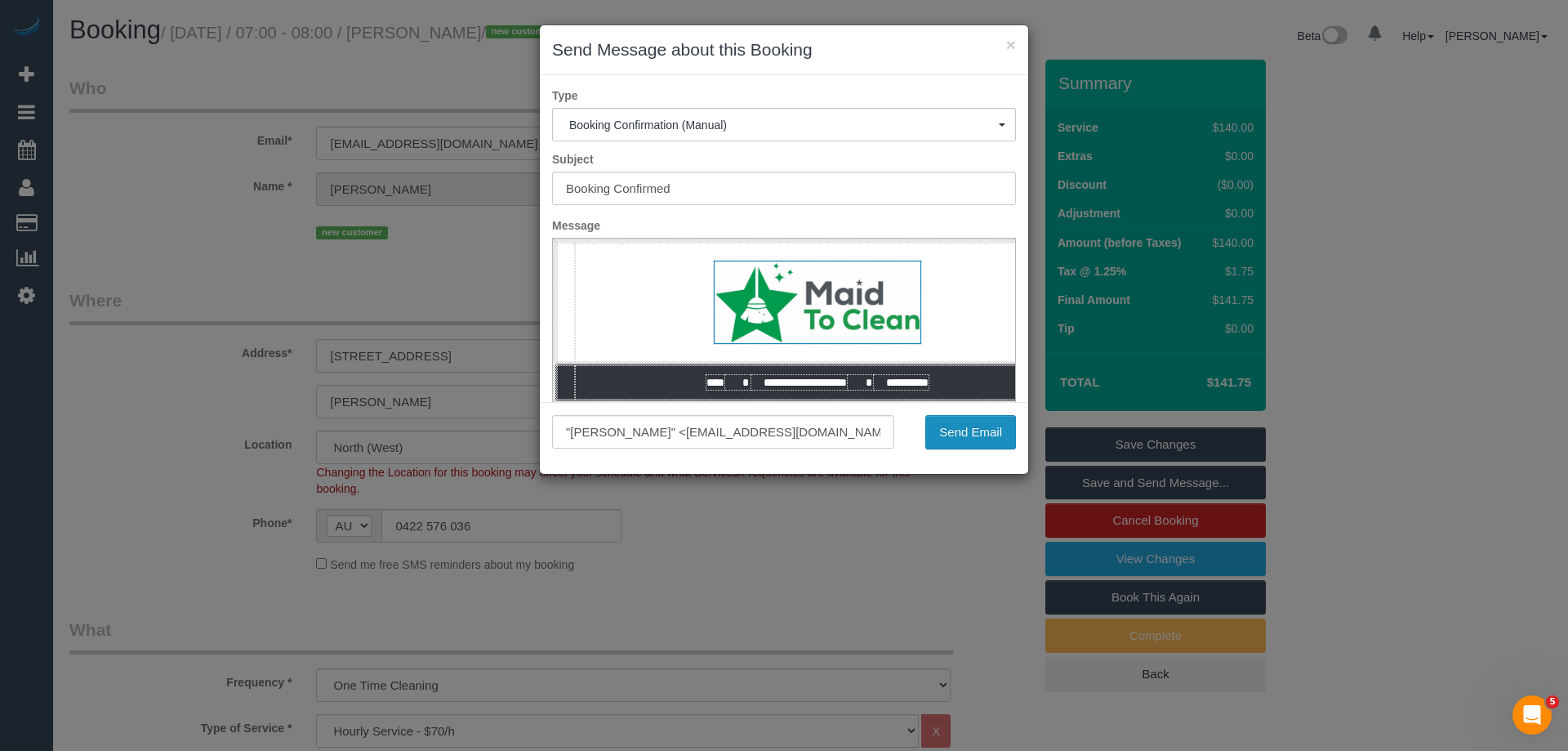
click at [981, 441] on button "Send Email" at bounding box center [971, 432] width 91 height 34
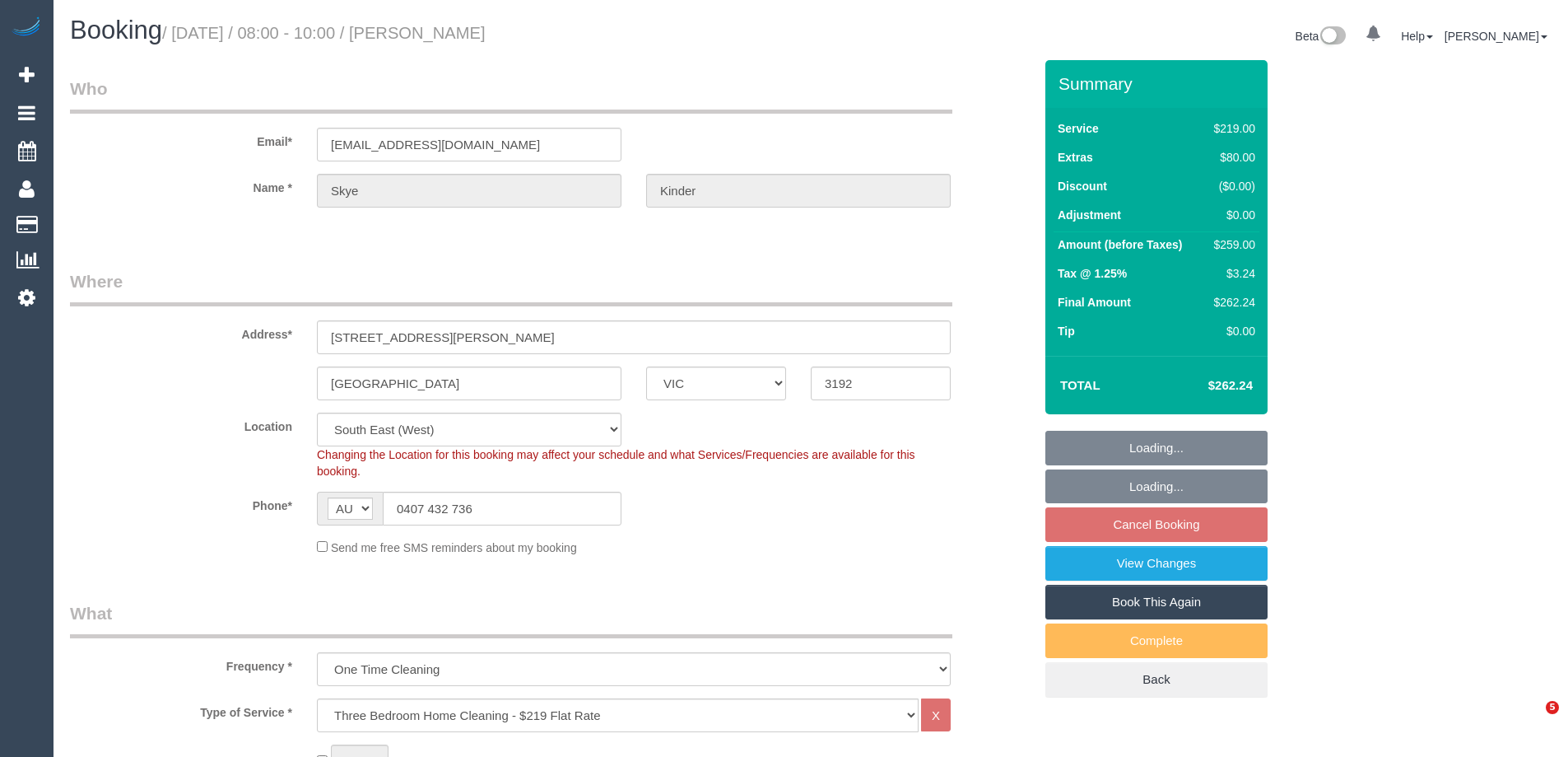
select select "VIC"
select select "string:stripe-pm_1RuB7k2GScqysDRVExNNQnZW"
select select "object:1277"
select select "number:29"
select select "number:14"
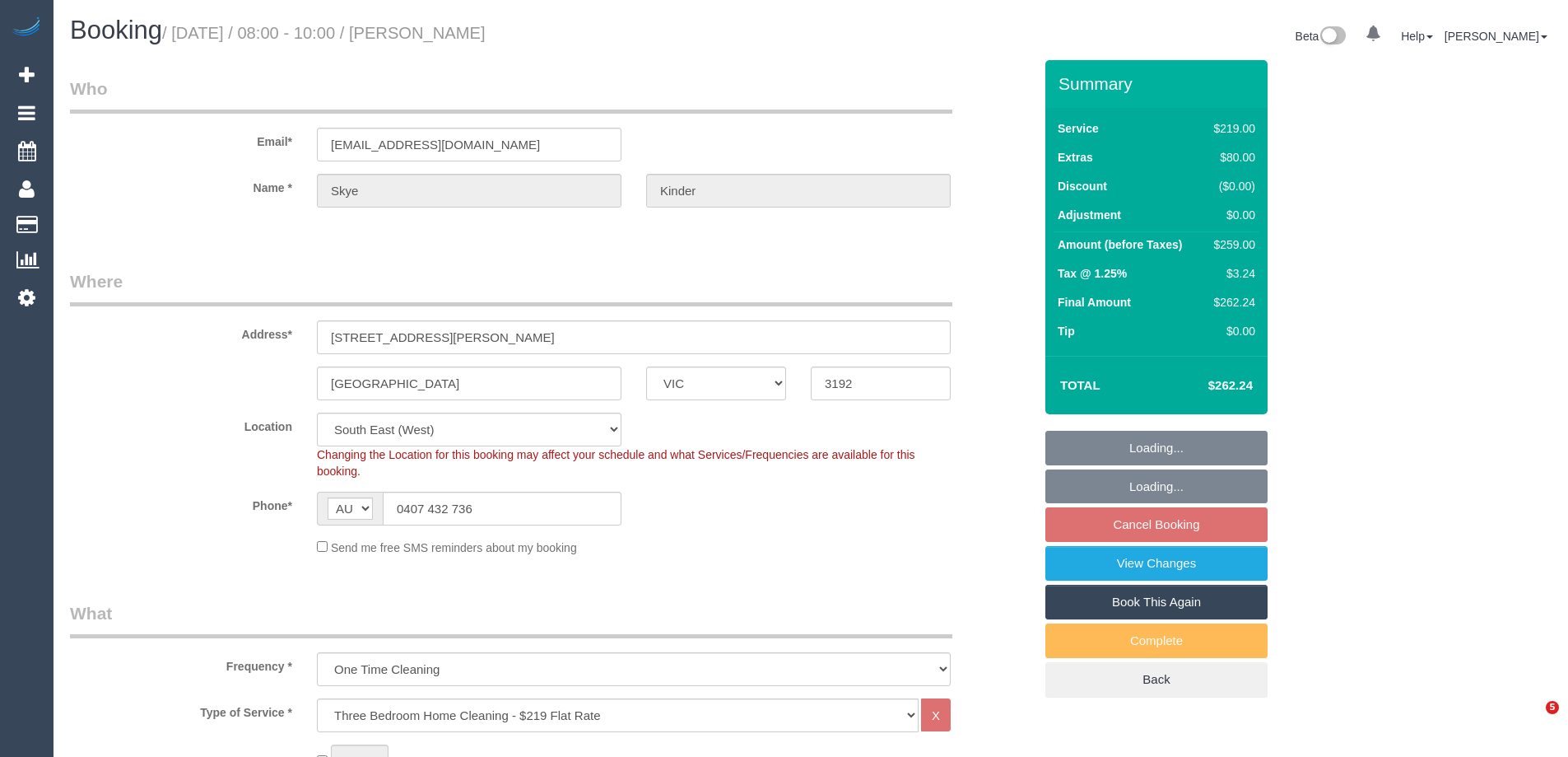
select select "number:19"
select select "number:24"
select select "number:13"
select select "spot2"
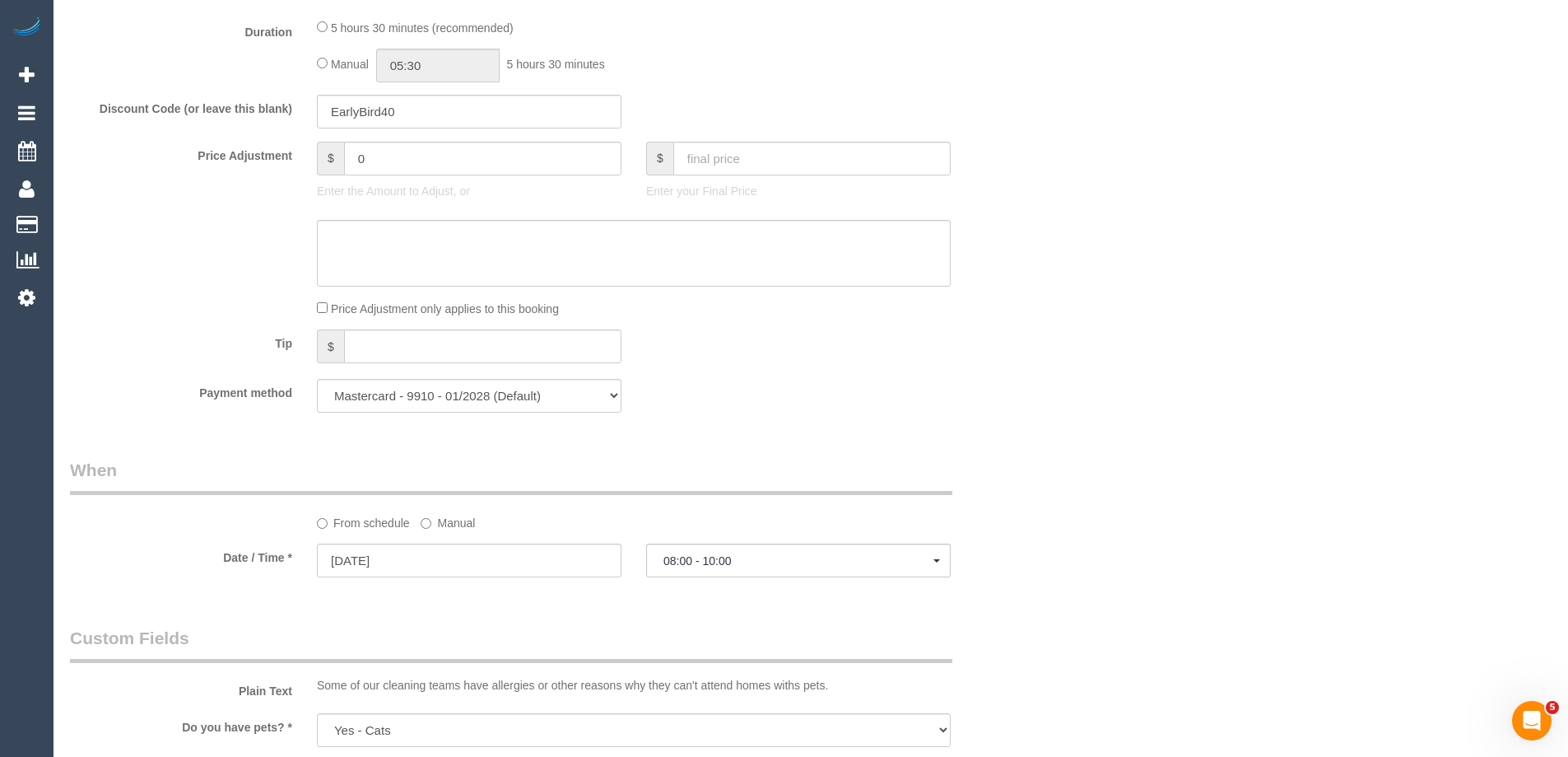
scroll to position [1501, 0]
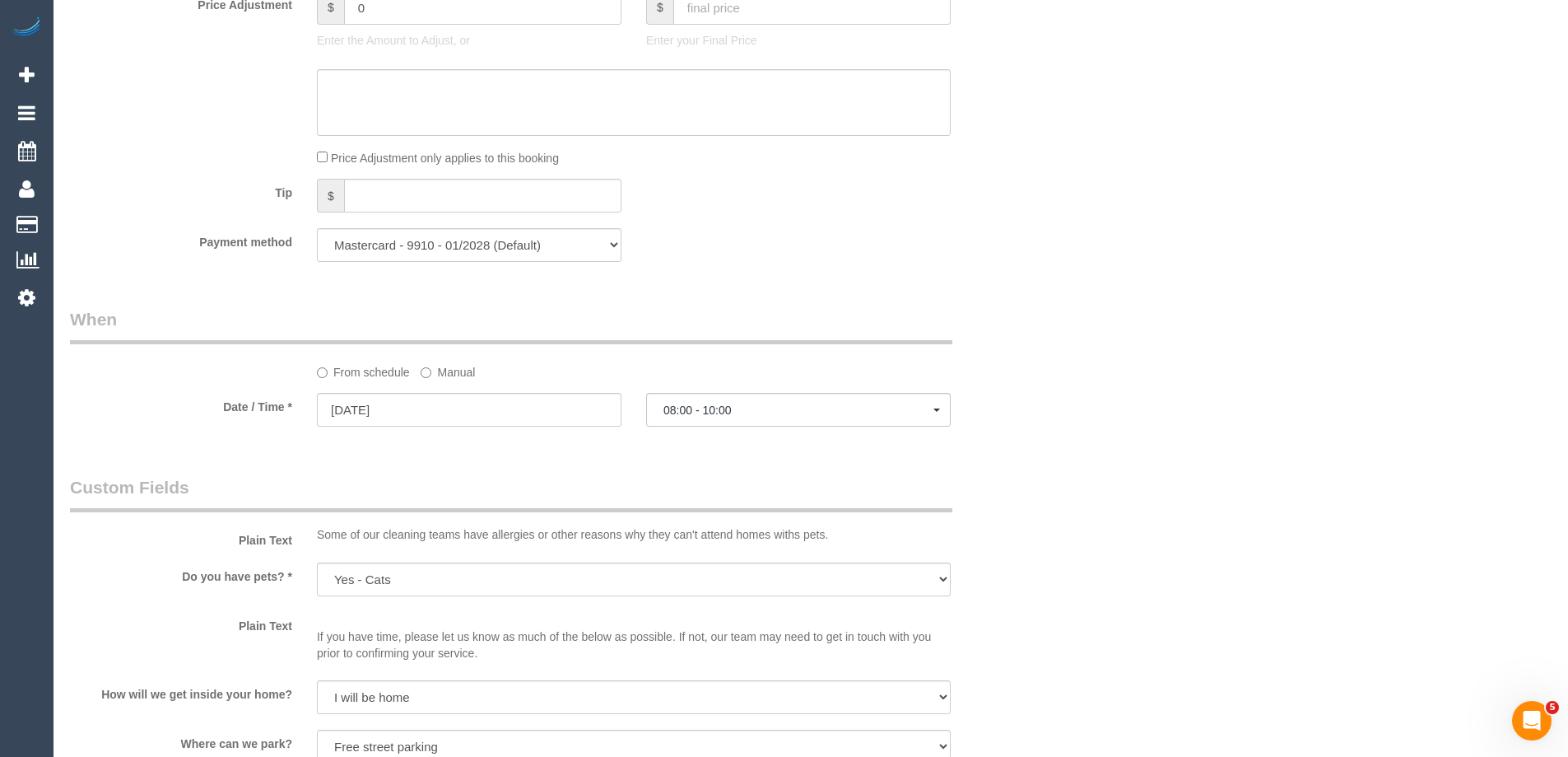
click at [447, 369] on label "Manual" at bounding box center [447, 369] width 54 height 22
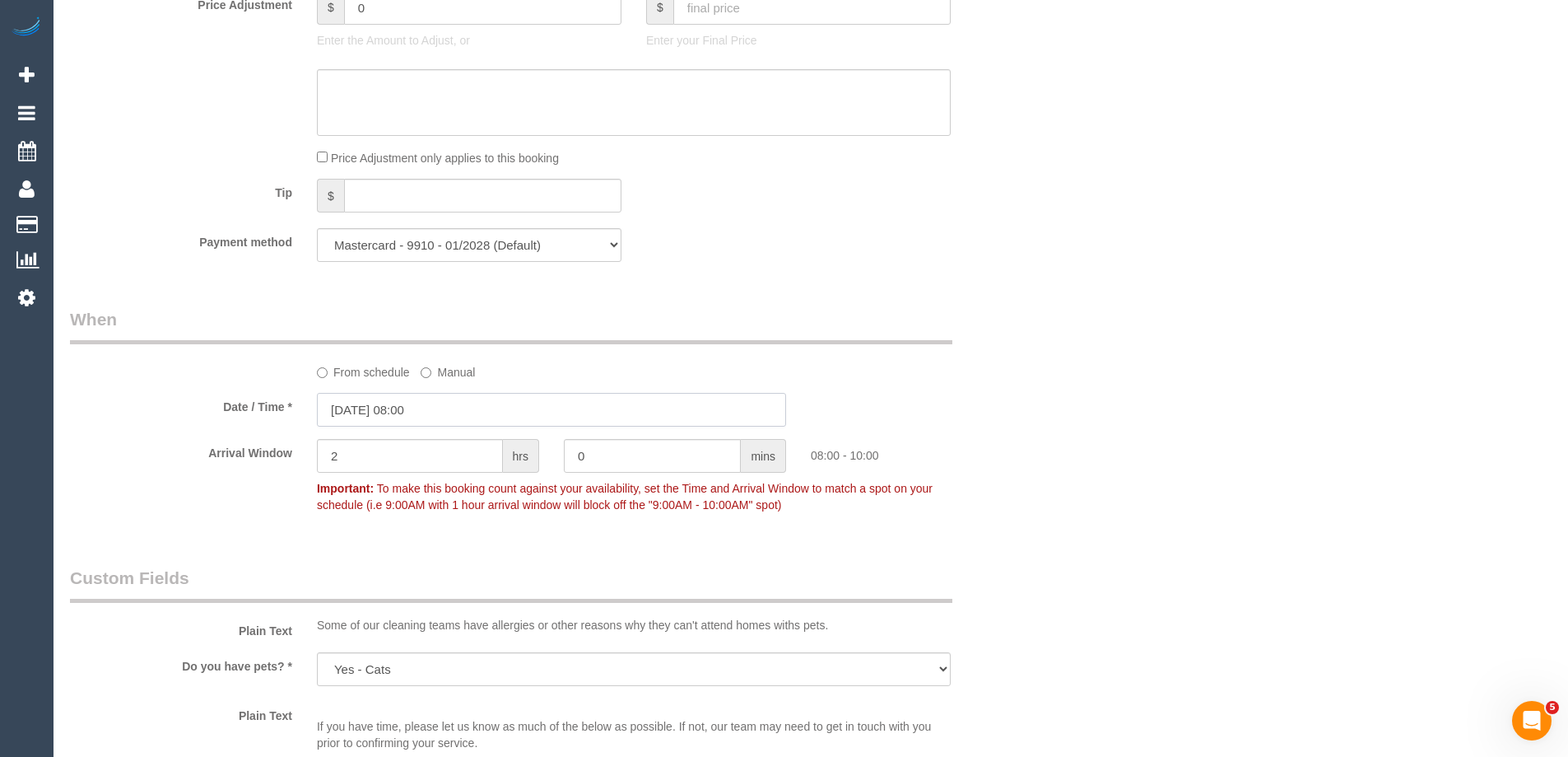
click at [410, 405] on input "01/09/2025 08:00" at bounding box center [551, 408] width 469 height 33
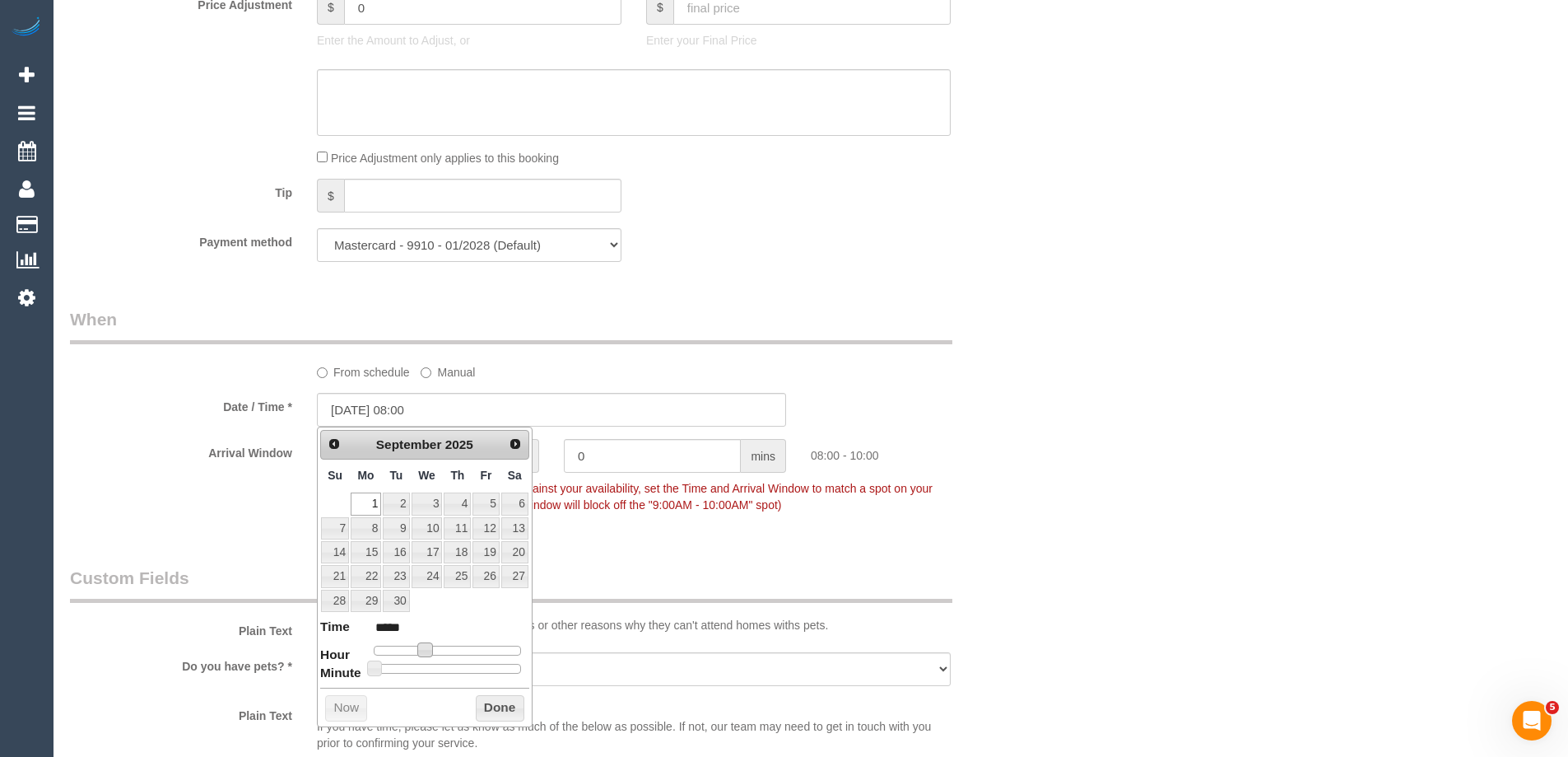
type input "01/09/2025 09:00"
type input "*****"
type input "01/09/2025 10:00"
type input "*****"
type input "01/09/2025 11:00"
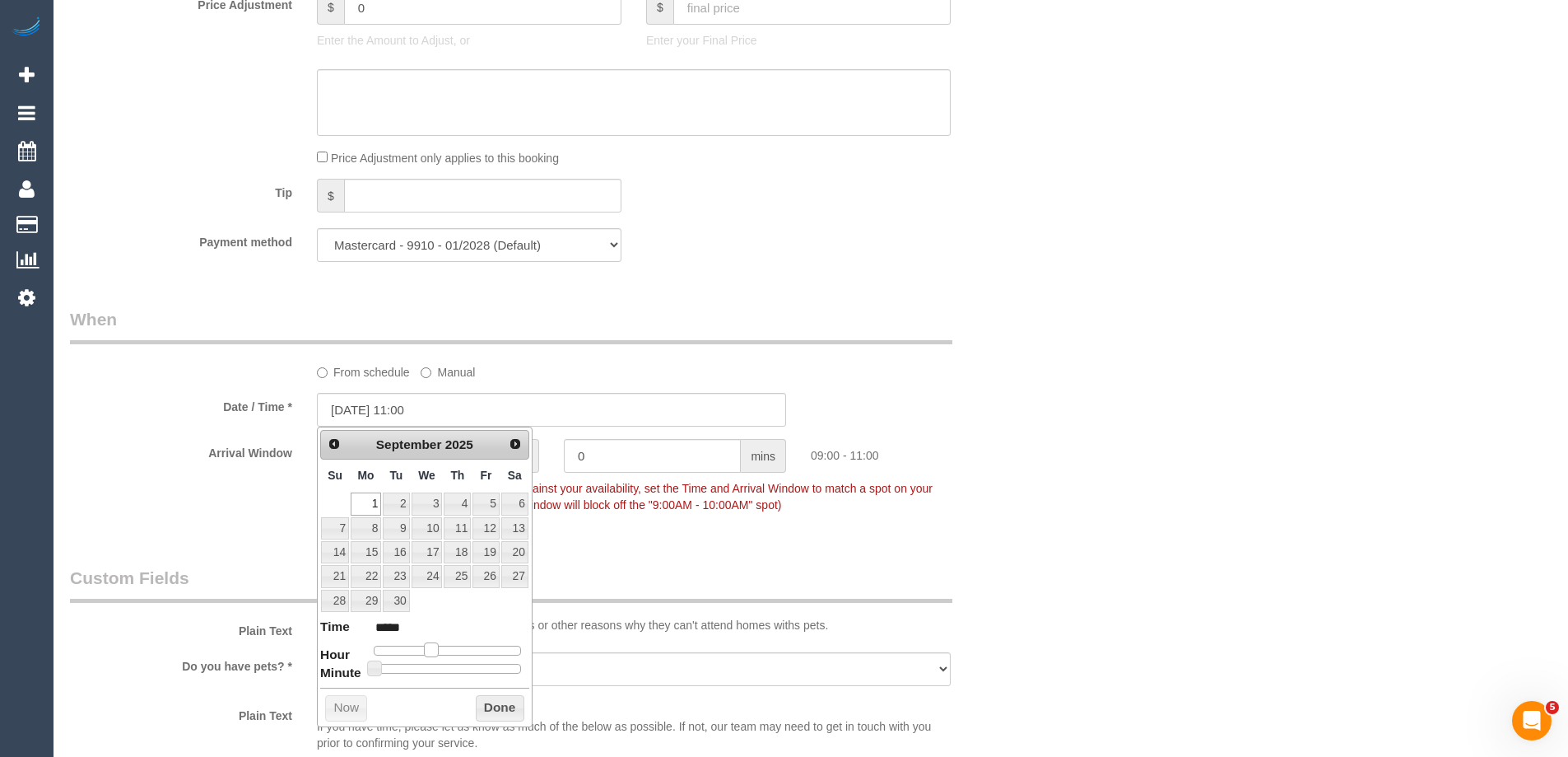
type input "*****"
type input "01/09/2025 12:00"
type input "*****"
drag, startPoint x: 426, startPoint y: 646, endPoint x: 452, endPoint y: 648, distance: 26.1
click at [452, 648] on span at bounding box center [450, 650] width 15 height 15
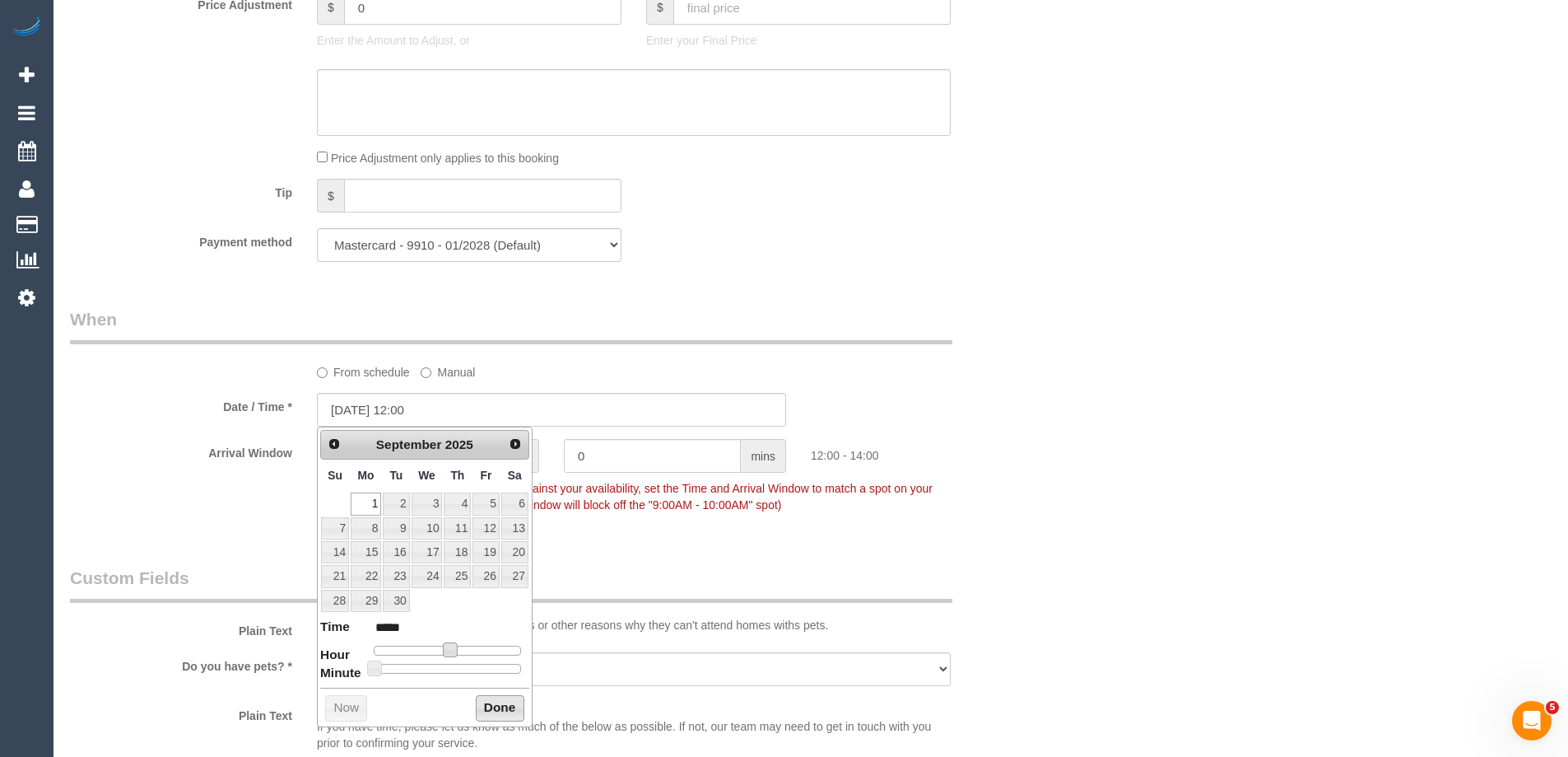
click at [490, 707] on button "Done" at bounding box center [500, 708] width 49 height 27
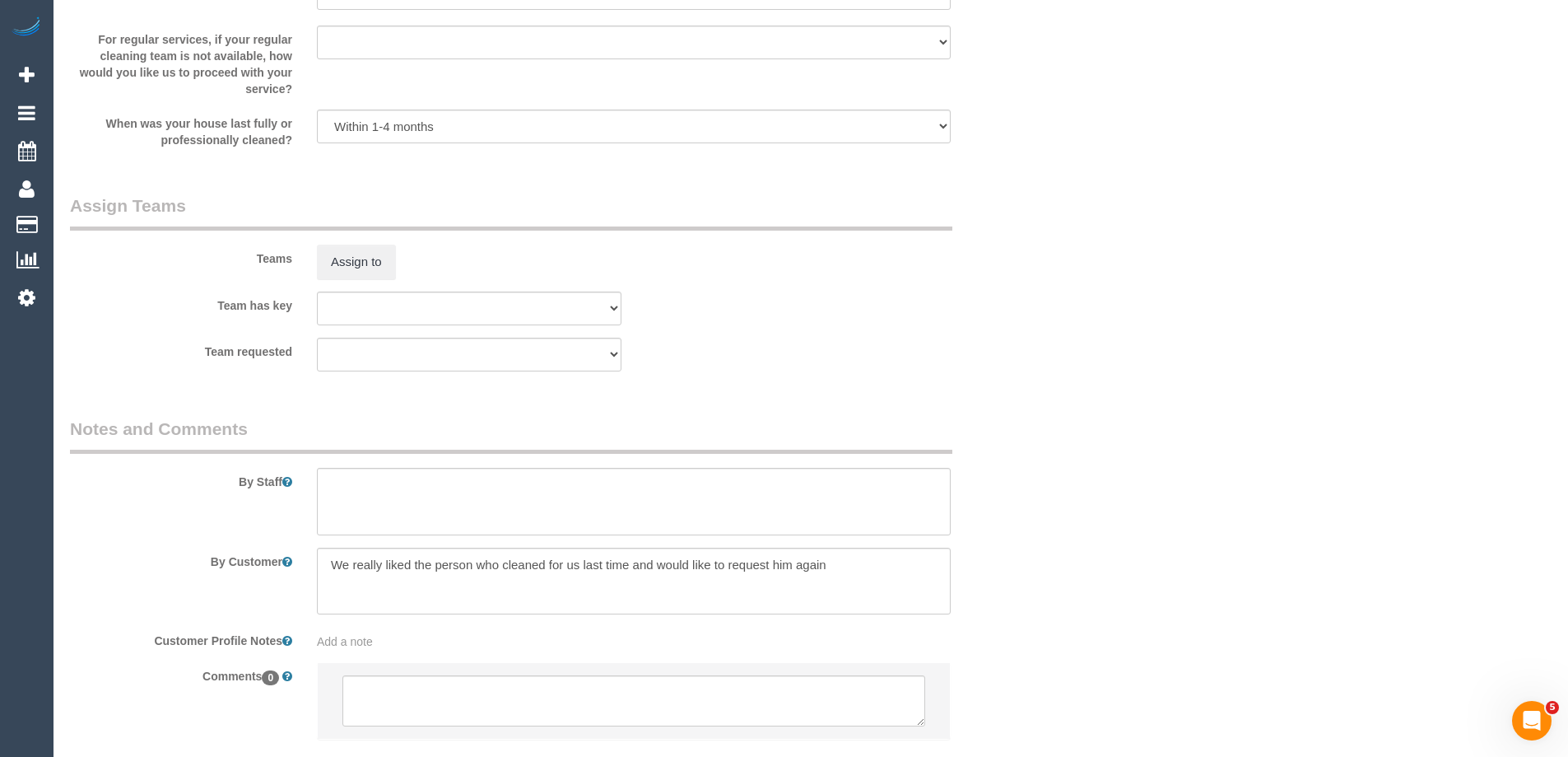
scroll to position [2406, 0]
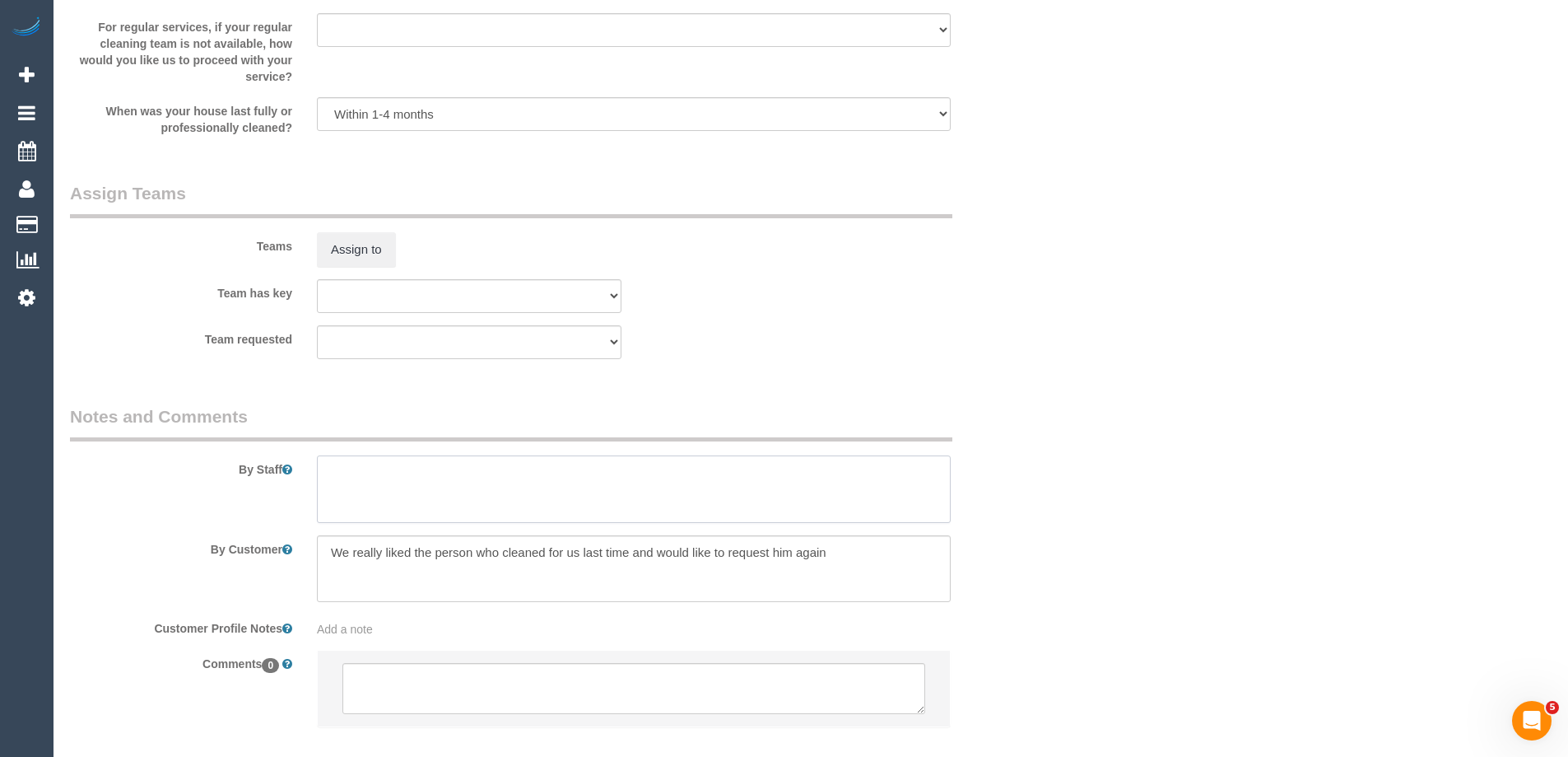
click at [353, 484] on textarea at bounding box center [634, 488] width 634 height 68
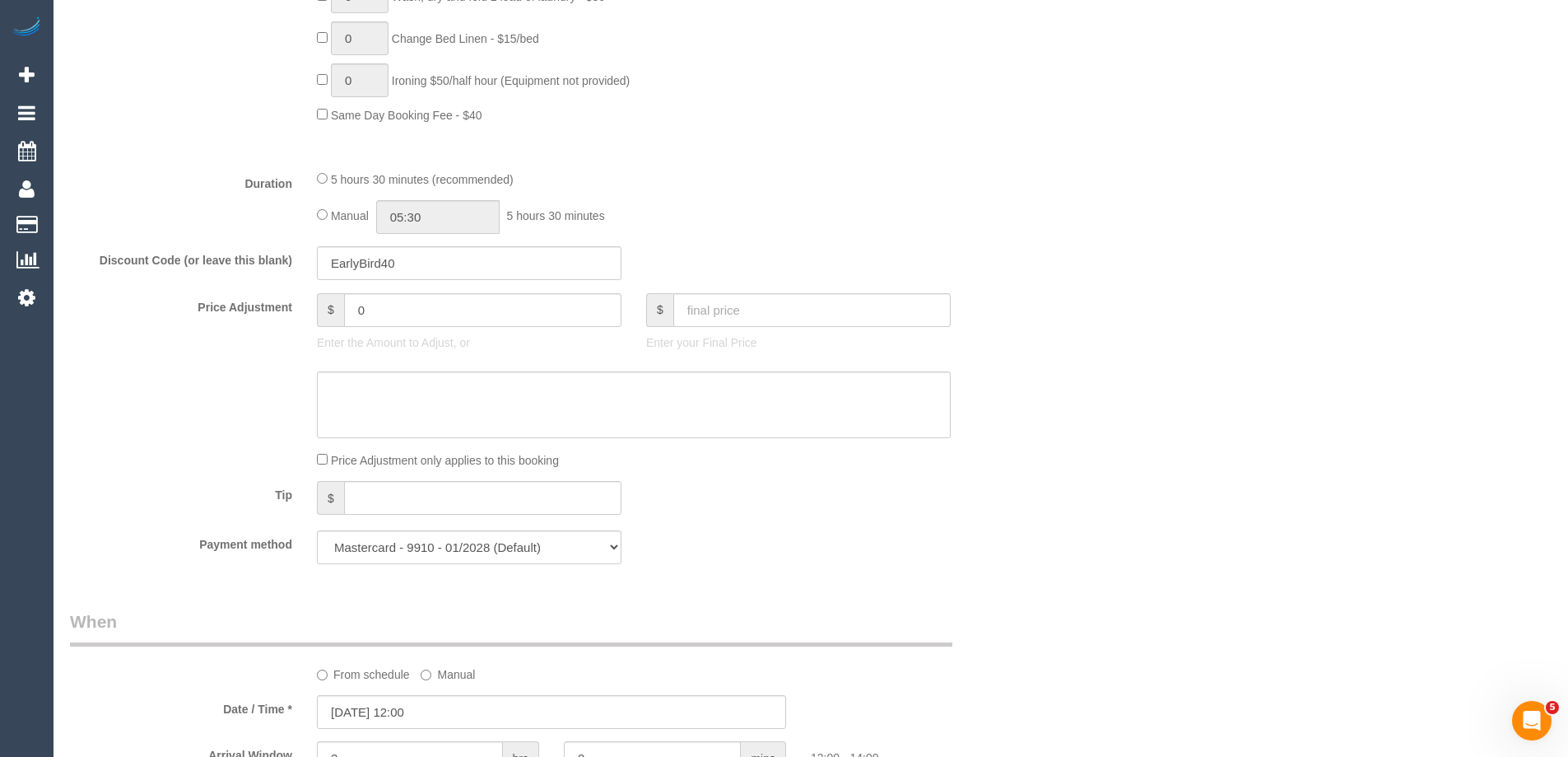
scroll to position [1088, 0]
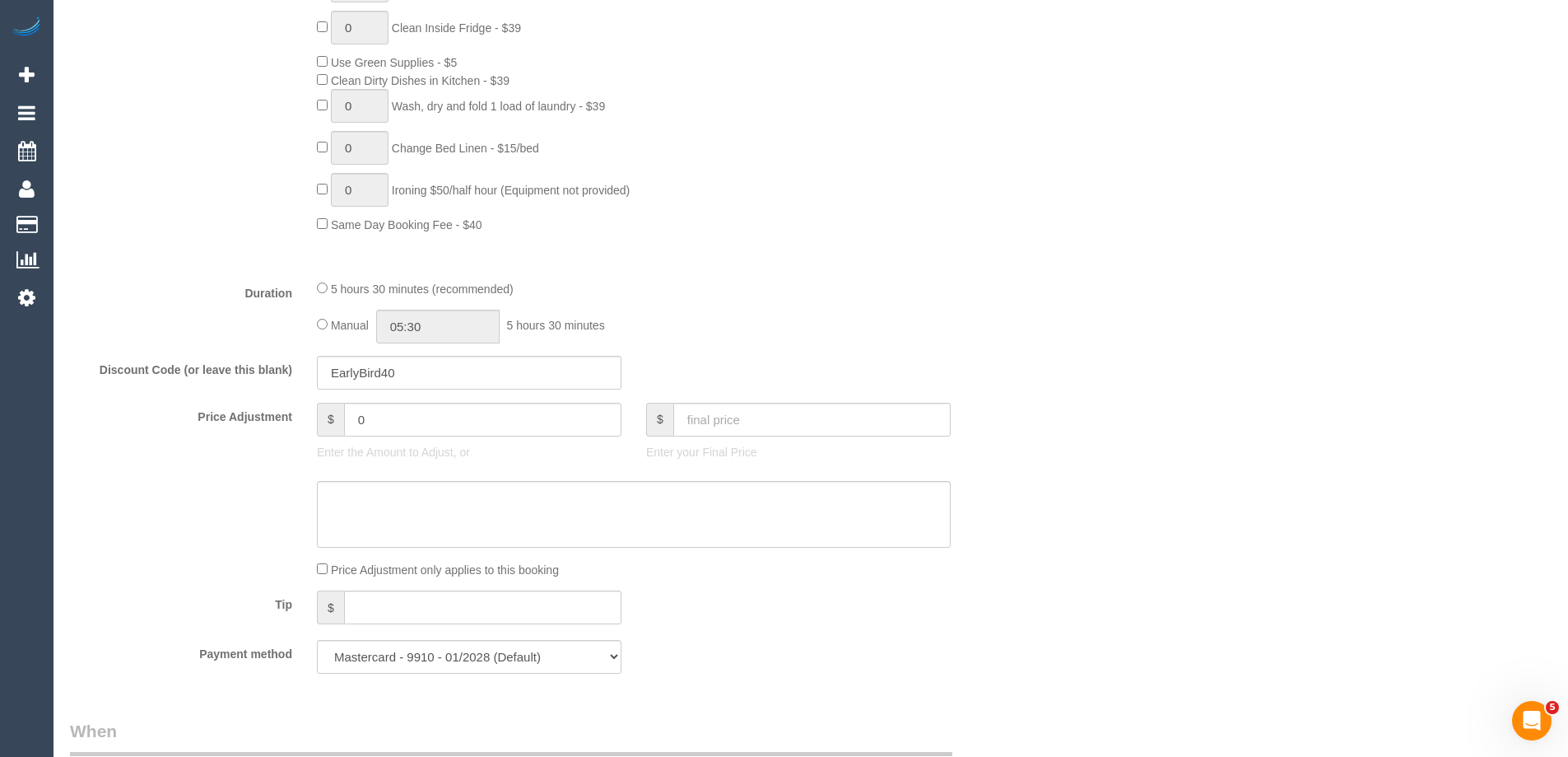
type textarea "Estimated time of 4.5-5.5 hrs"
click at [451, 324] on input "05:30" at bounding box center [438, 326] width 124 height 33
click at [416, 352] on li "02:30" at bounding box center [419, 347] width 73 height 21
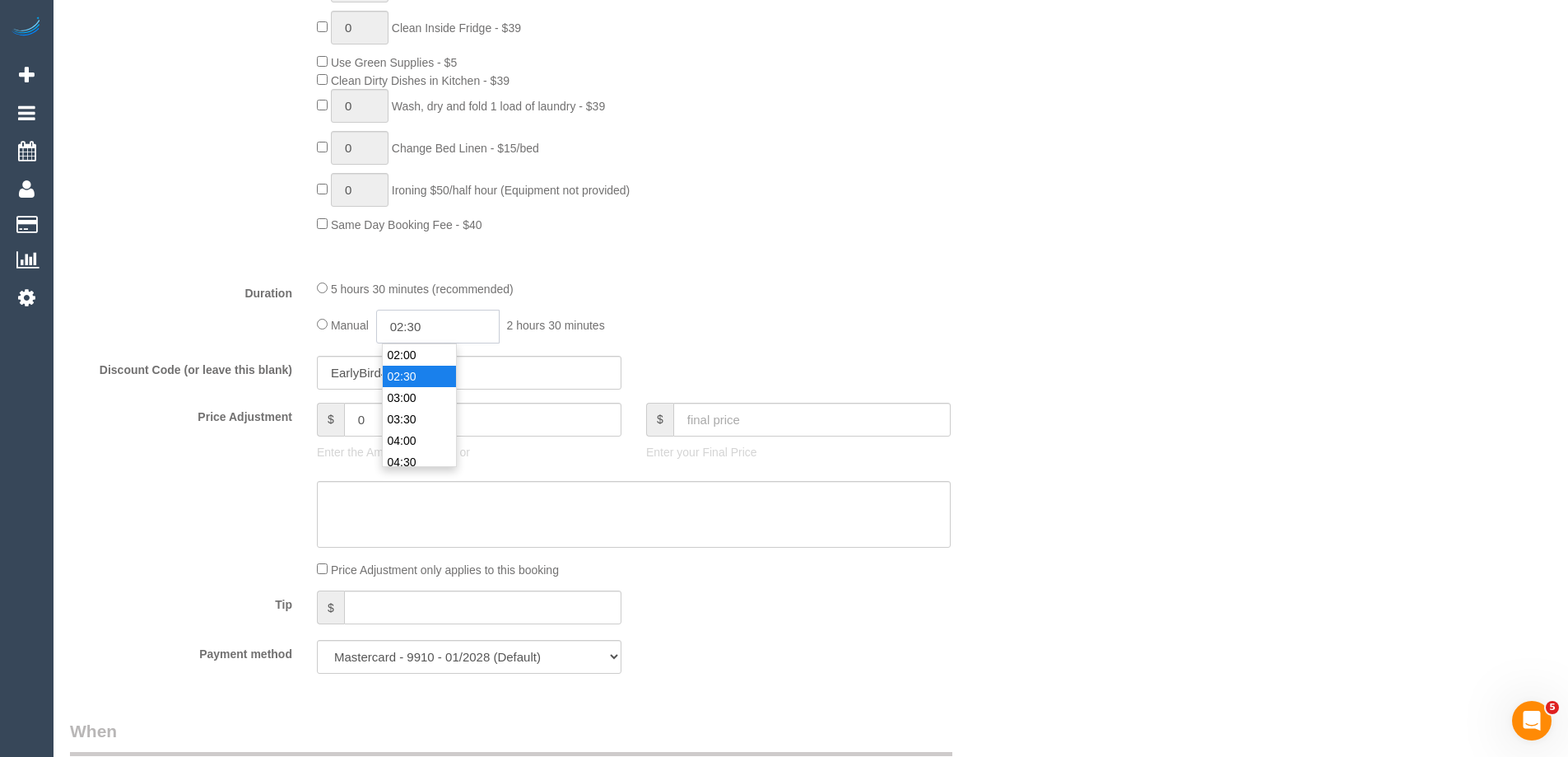
drag, startPoint x: 438, startPoint y: 327, endPoint x: 413, endPoint y: 321, distance: 25.7
click at [413, 321] on input "02:30" at bounding box center [438, 326] width 124 height 33
type input "02:45"
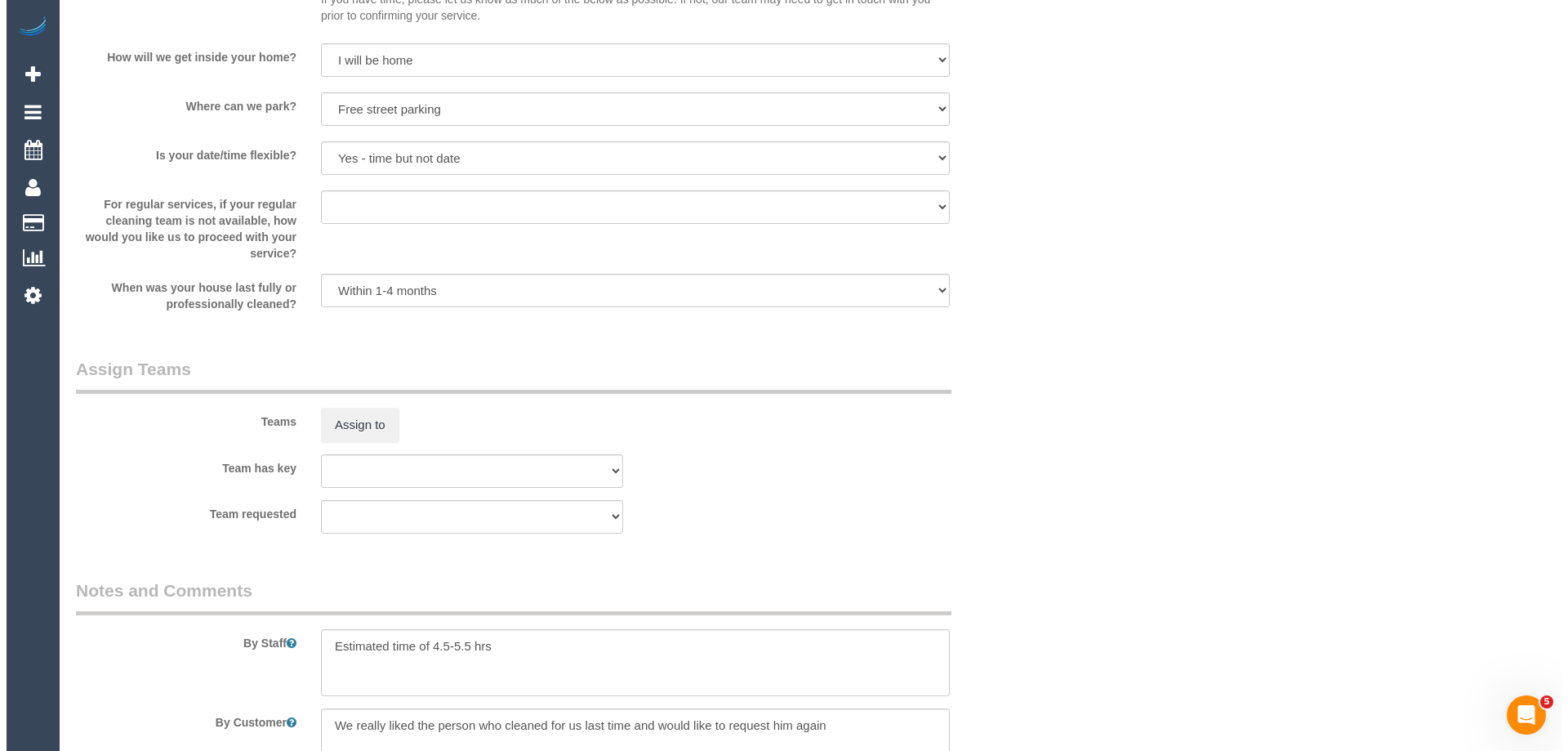
scroll to position [2224, 0]
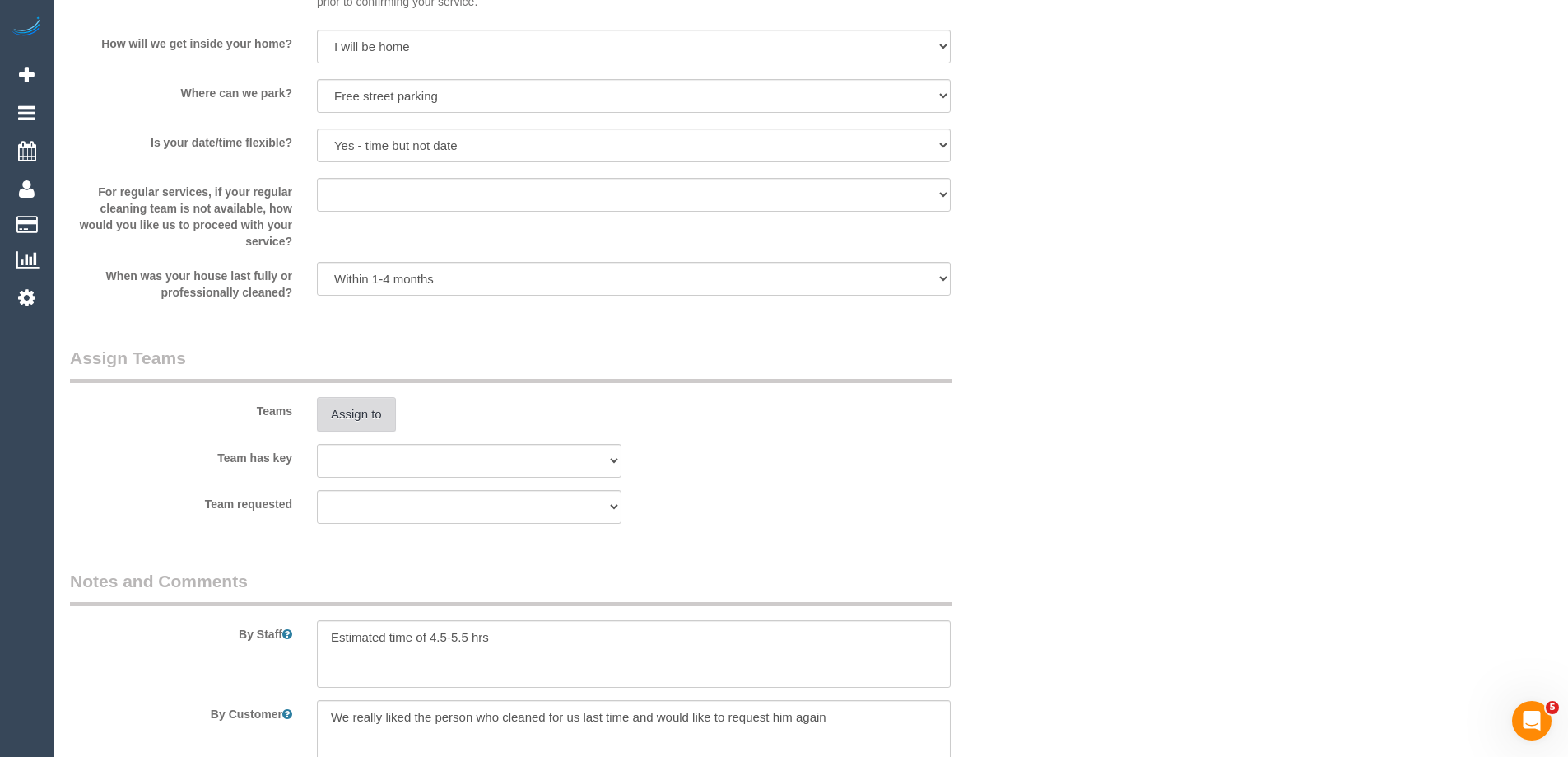
click at [373, 417] on button "Assign to" at bounding box center [356, 414] width 79 height 34
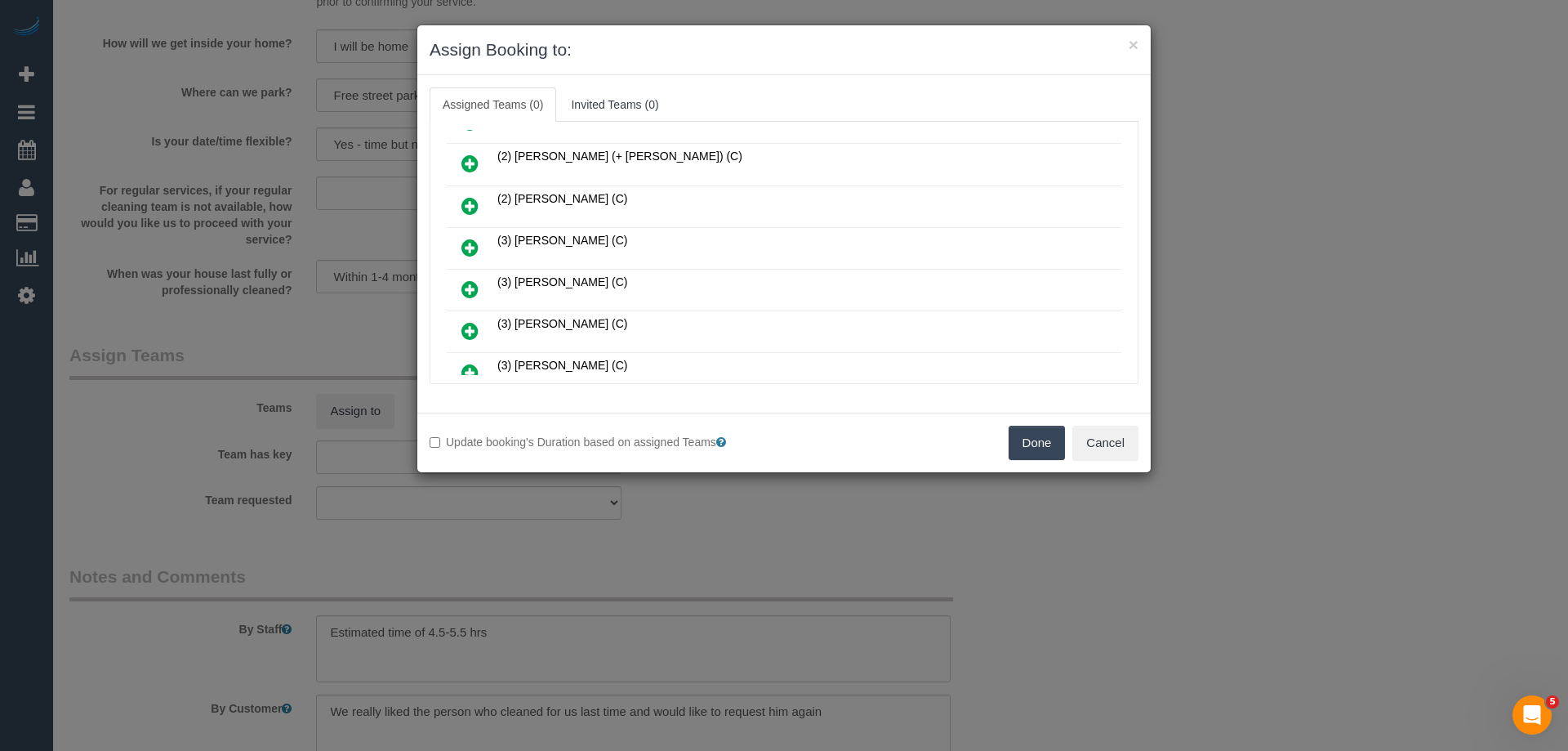
scroll to position [327, 0]
click at [470, 285] on icon at bounding box center [470, 289] width 17 height 20
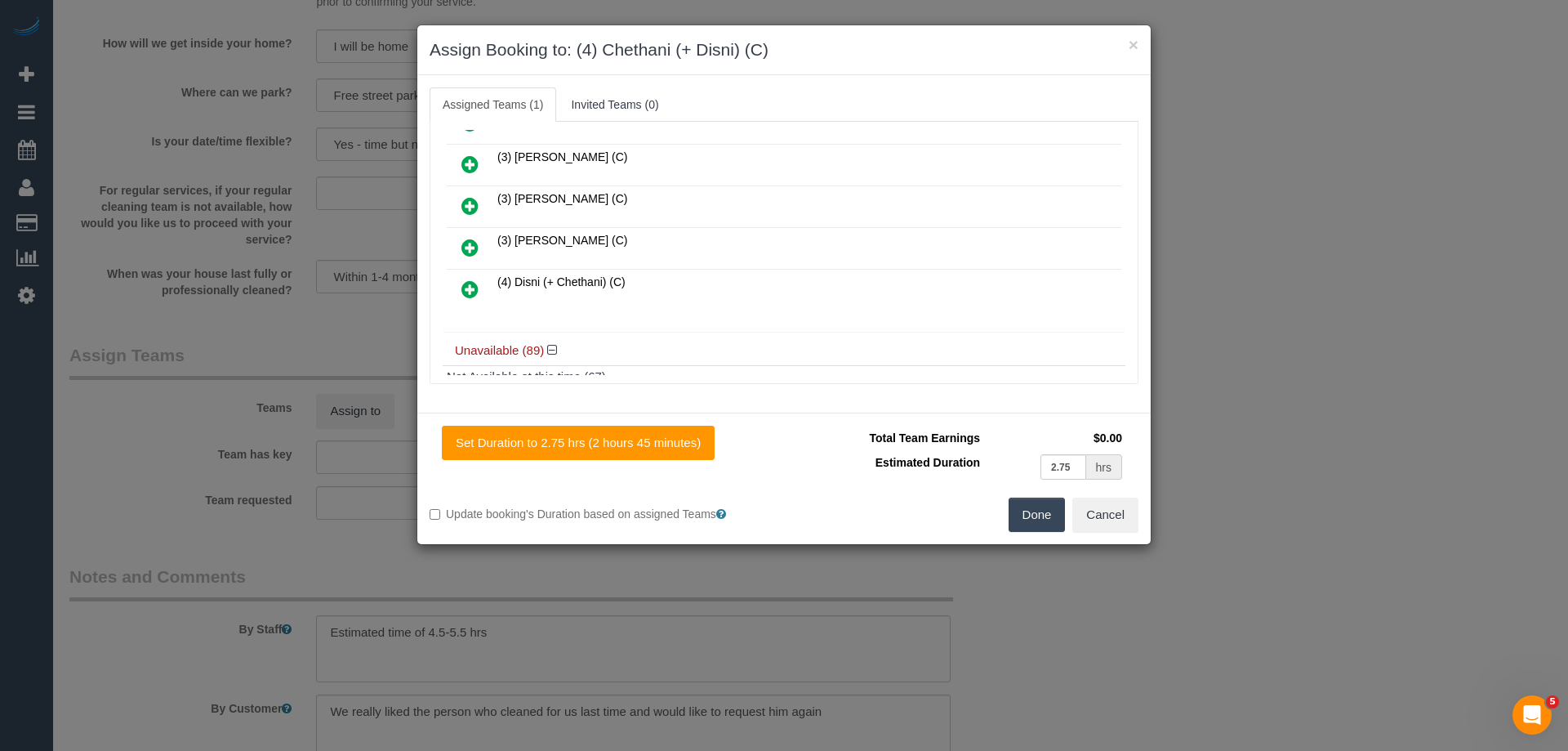
click at [469, 287] on icon at bounding box center [470, 289] width 17 height 20
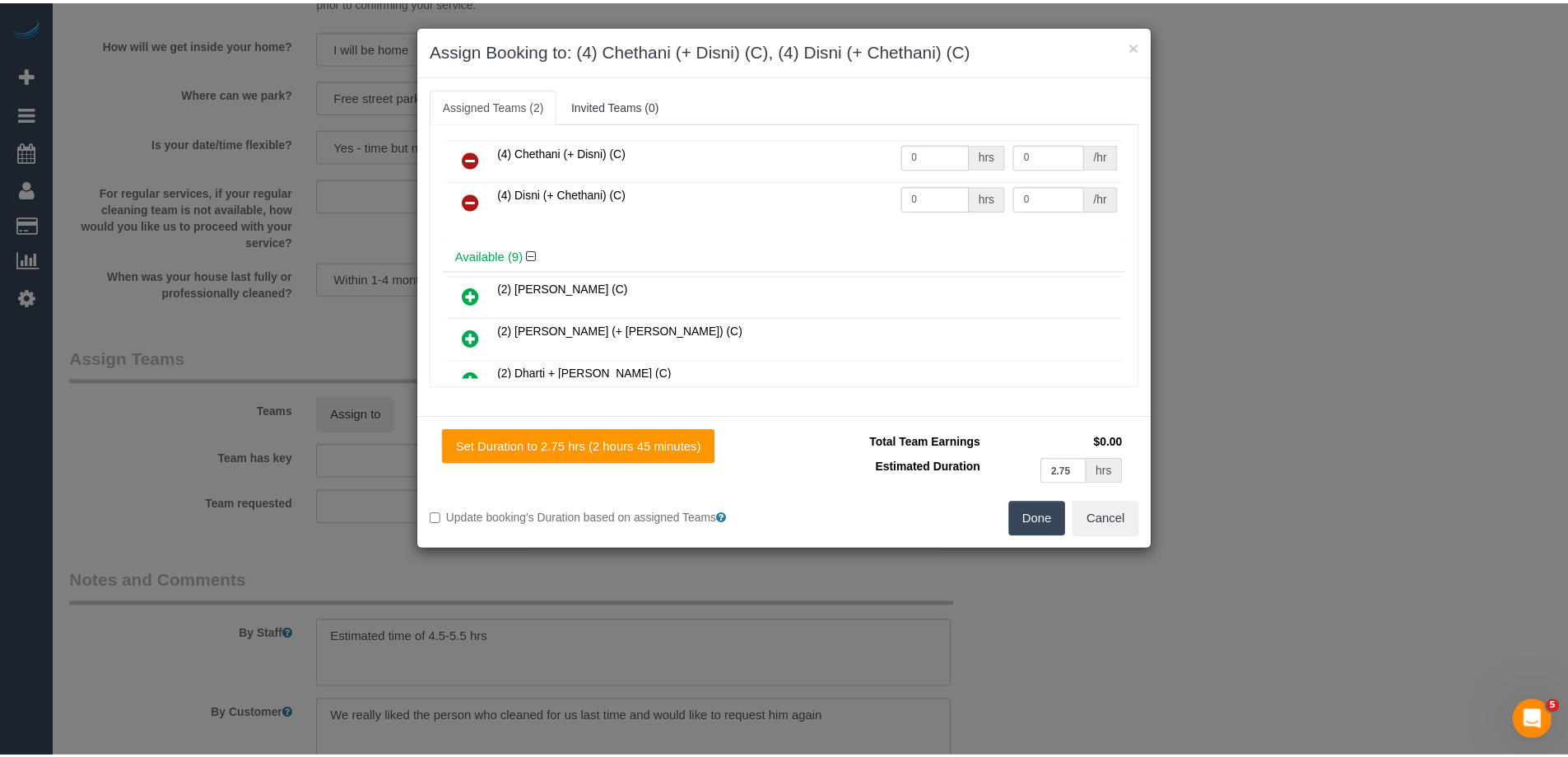
scroll to position [0, 0]
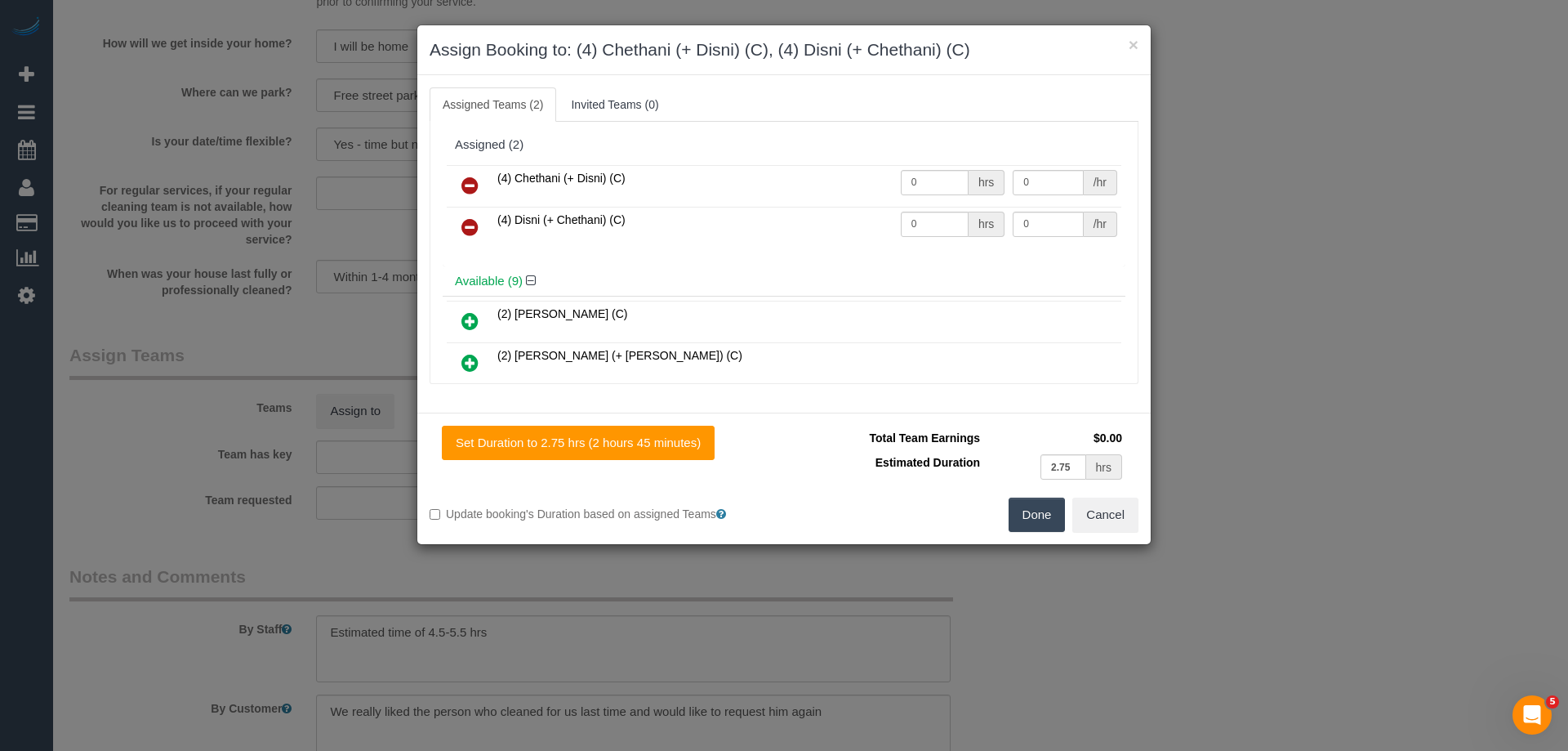
click at [1029, 517] on button "Done" at bounding box center [1037, 515] width 58 height 34
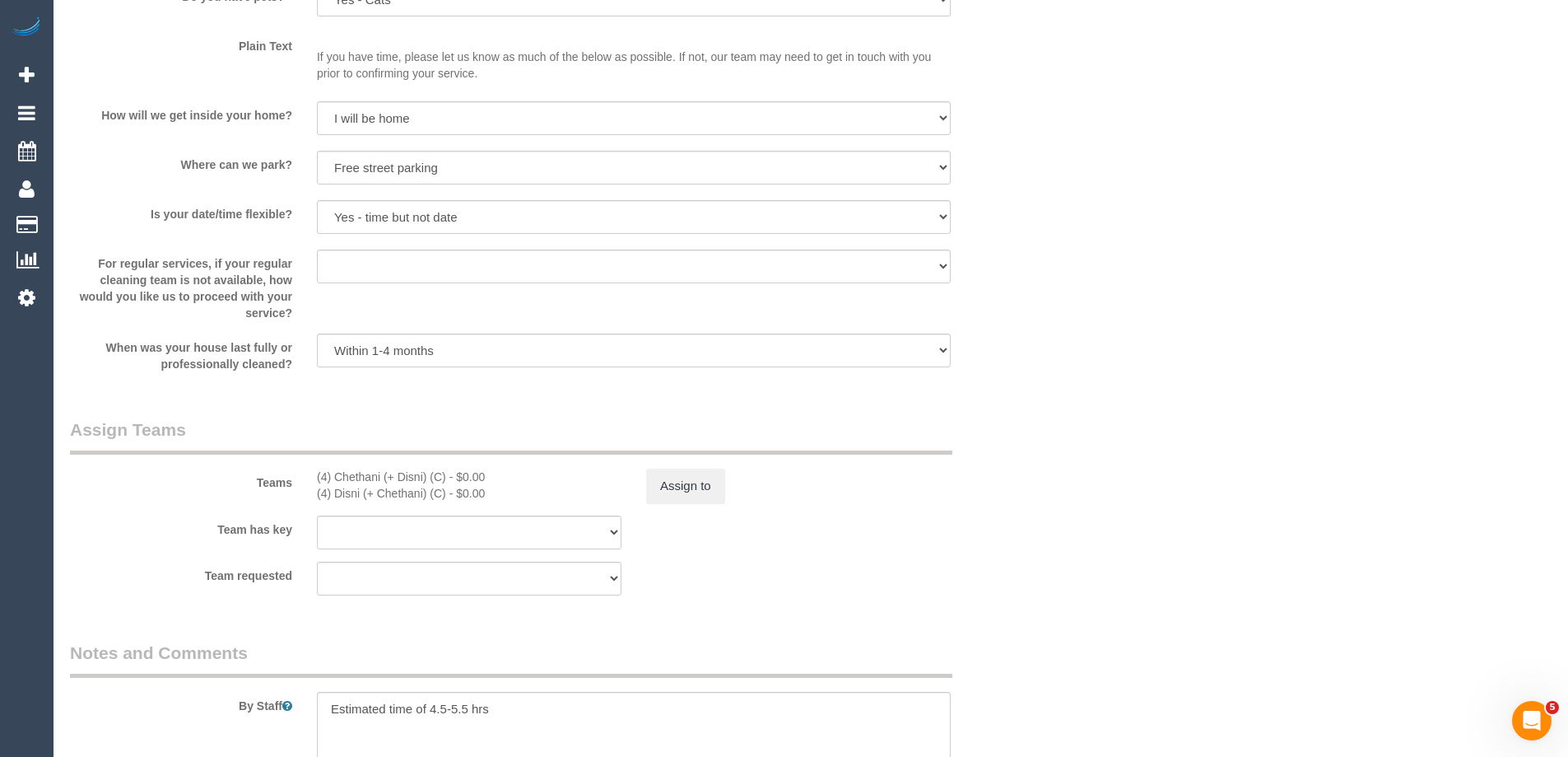
scroll to position [2470, 0]
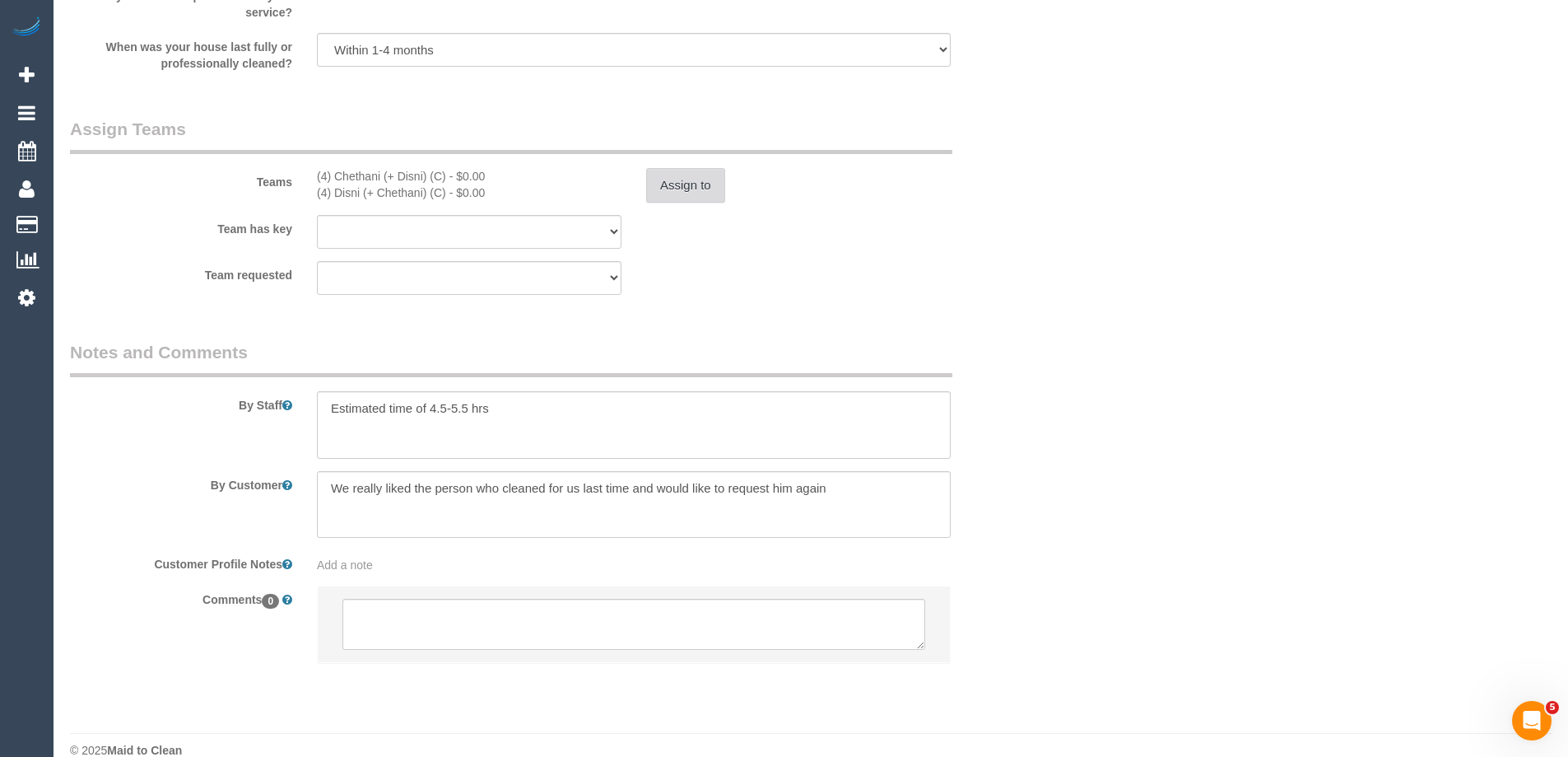
click at [671, 186] on button "Assign to" at bounding box center [685, 185] width 79 height 34
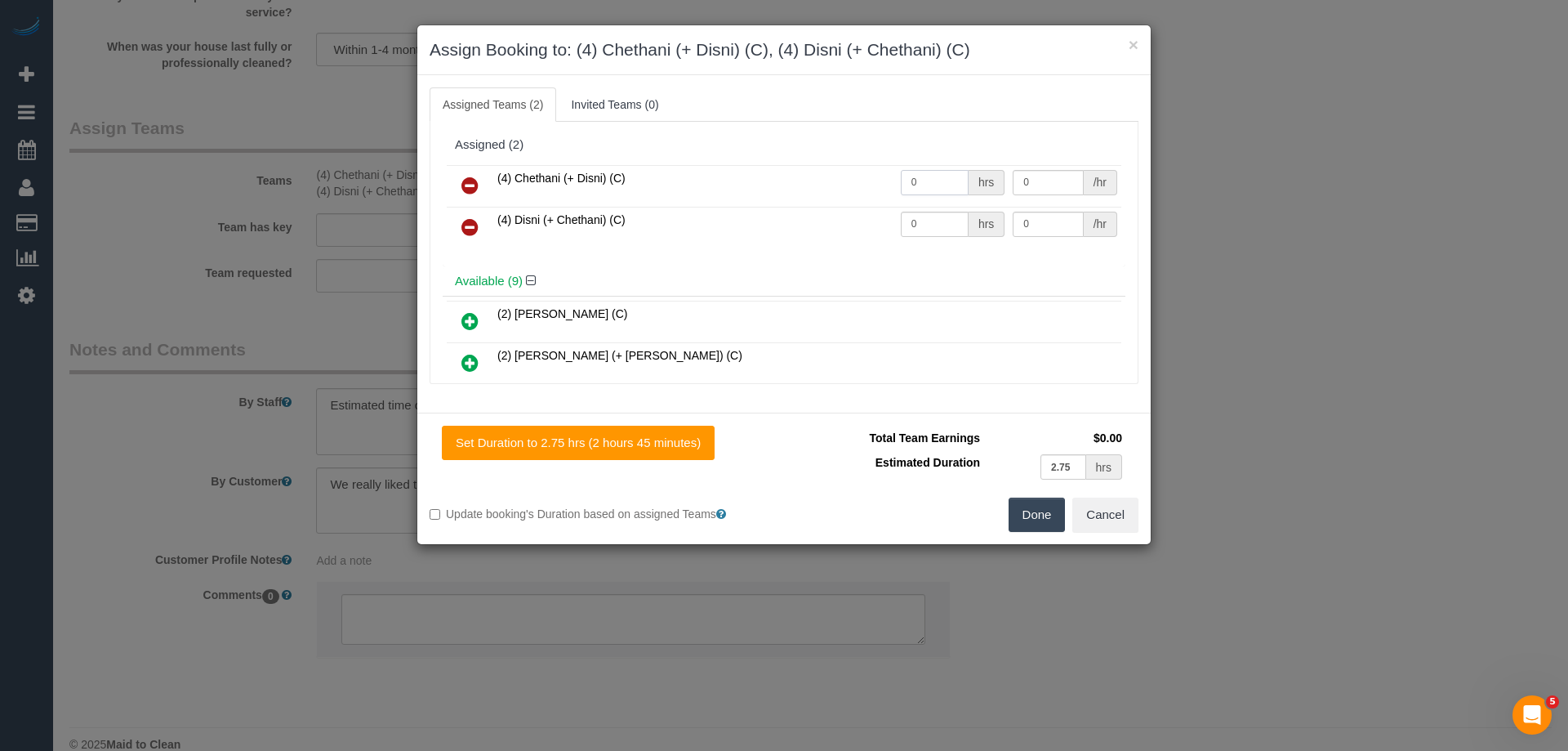
drag, startPoint x: 938, startPoint y: 178, endPoint x: 842, endPoint y: 182, distance: 96.1
click at [842, 181] on tr "(4) Chethani (+ Disni) (C) 0 hrs 0 /hr" at bounding box center [784, 186] width 674 height 42
type input "1"
drag, startPoint x: 911, startPoint y: 222, endPoint x: 837, endPoint y: 214, distance: 74.4
click at [837, 214] on tr "(4) Disni (+ Chethani) (C) 0 hrs 0 /hr" at bounding box center [784, 228] width 674 height 42
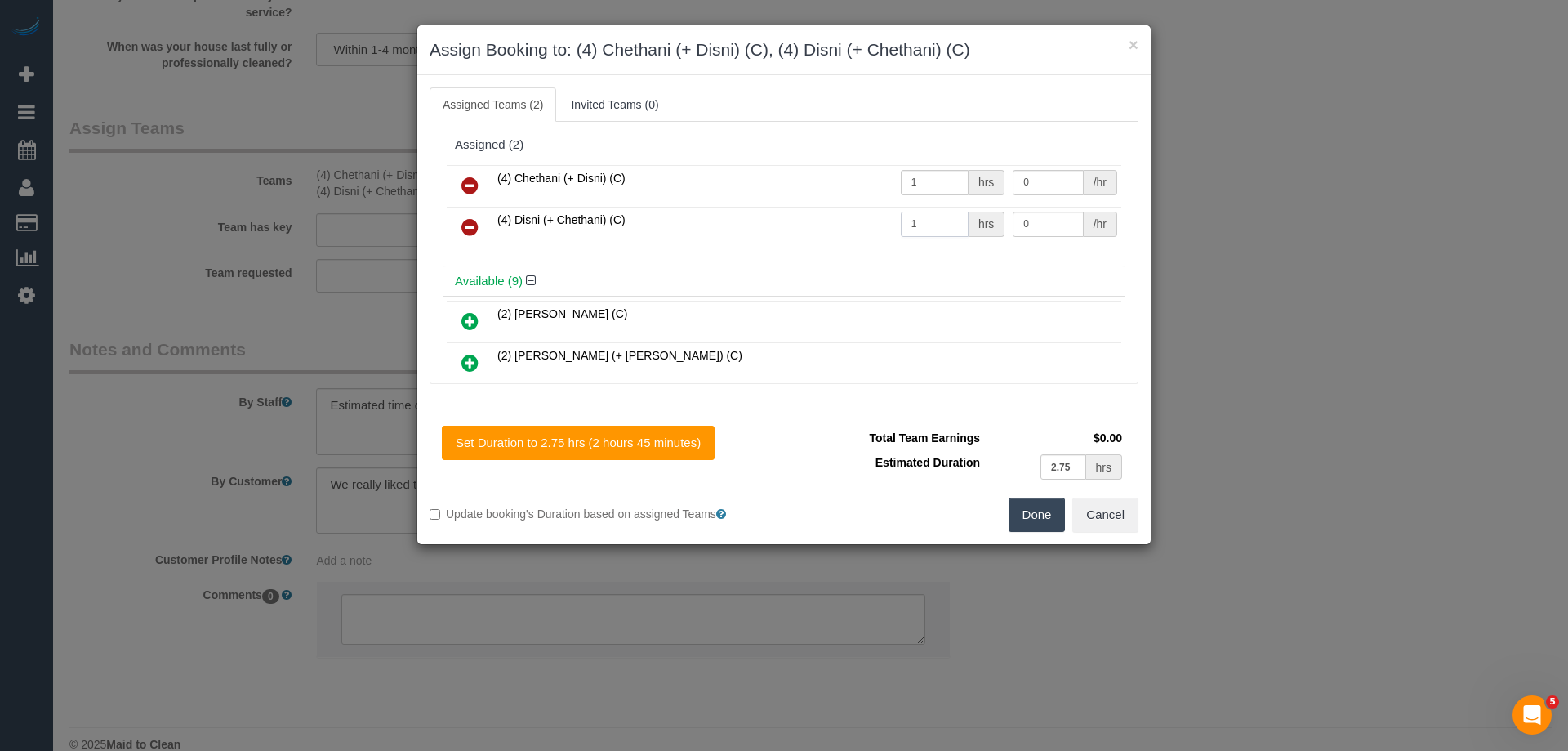
type input "1"
drag, startPoint x: 1056, startPoint y: 184, endPoint x: 943, endPoint y: 159, distance: 115.7
click at [944, 159] on div "Assigned (2) (4) Chethani (+ Disni) (C) 1 hrs 0 /hr (4) Disni (+ Chethani) (C) …" at bounding box center [784, 197] width 683 height 136
type input "95"
drag, startPoint x: 1018, startPoint y: 227, endPoint x: 950, endPoint y: 214, distance: 69.2
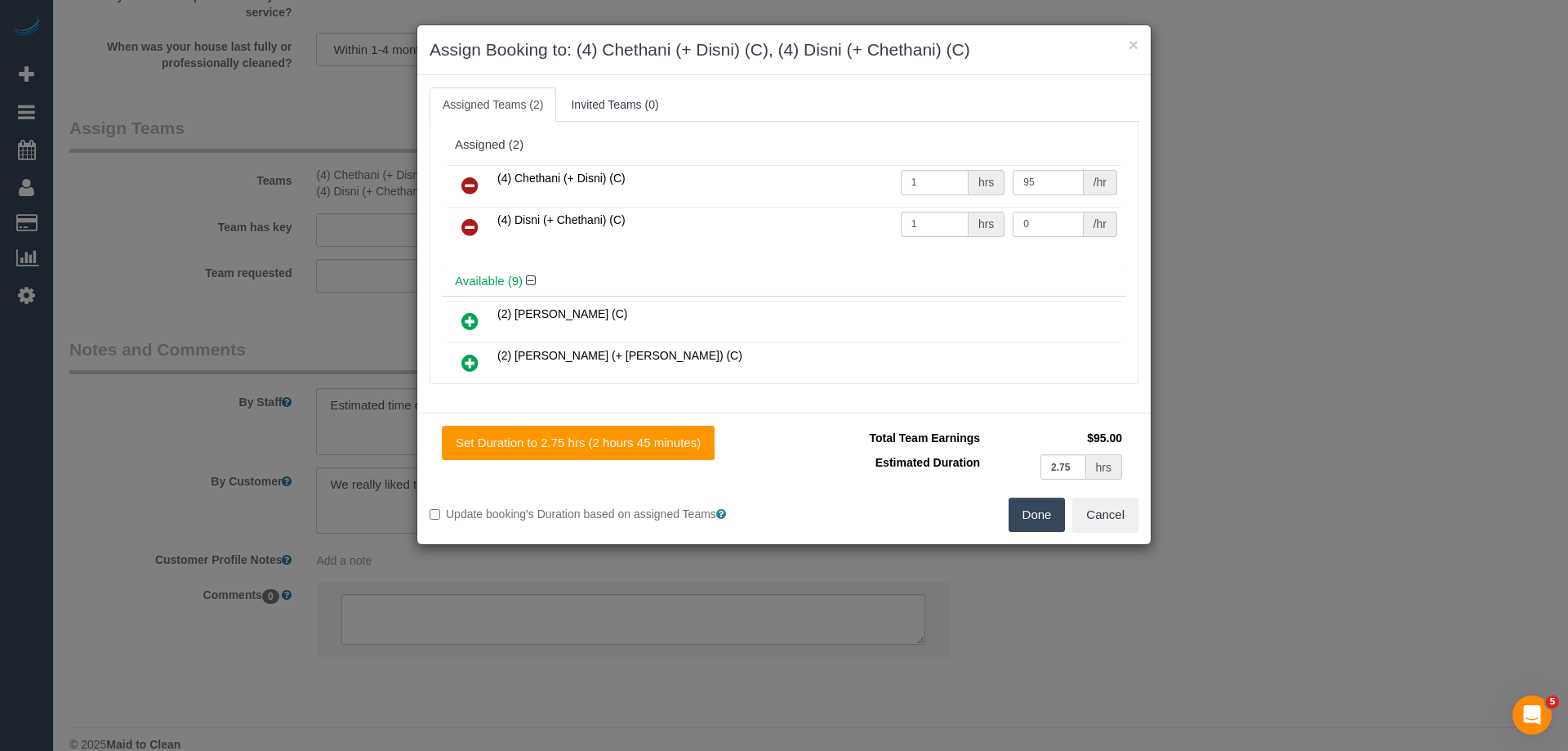
click at [982, 220] on tr "(4) Disni (+ Chethani) (C) 1 hrs 0 /hr" at bounding box center [784, 228] width 674 height 42
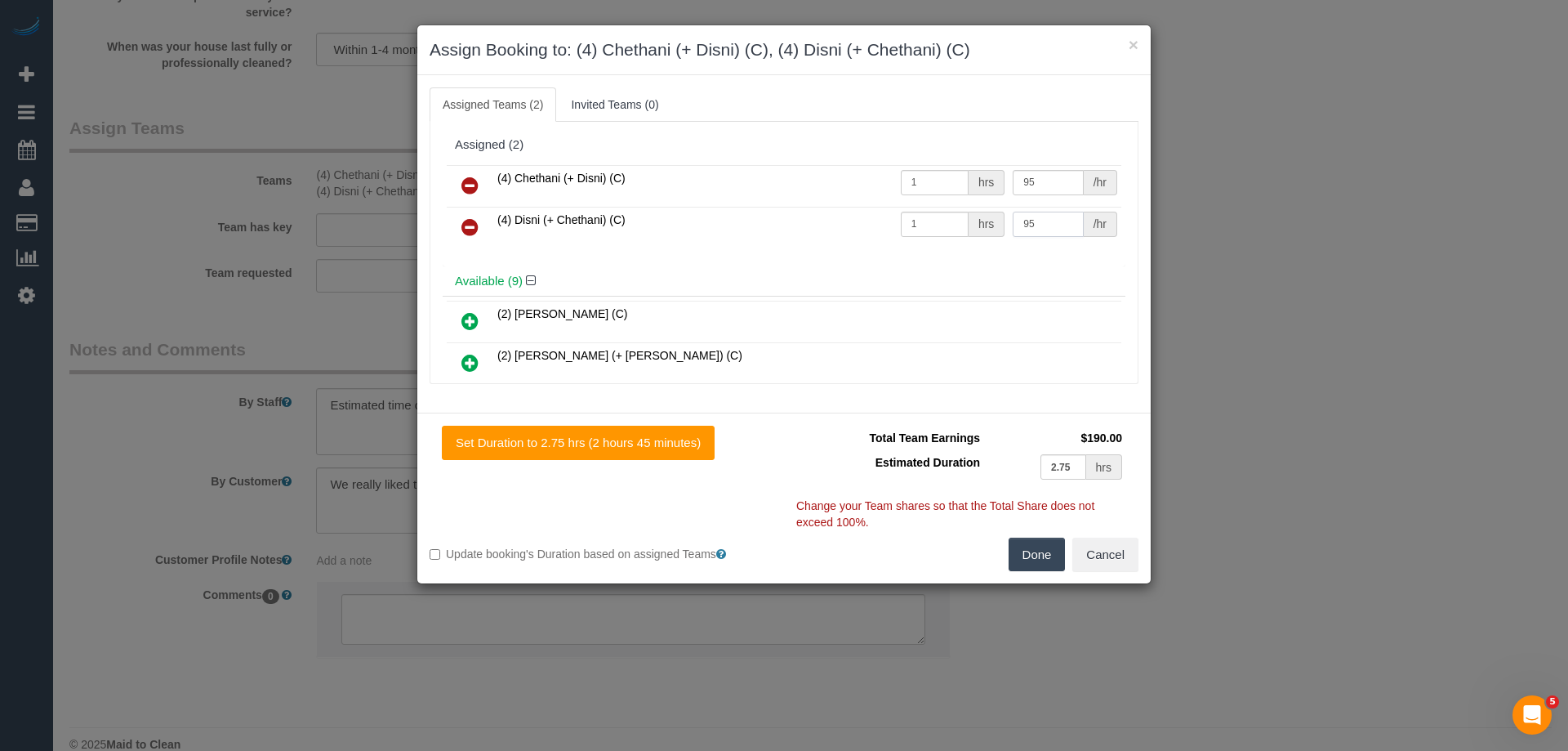
type input "95"
click at [1036, 564] on button "Done" at bounding box center [1037, 555] width 58 height 34
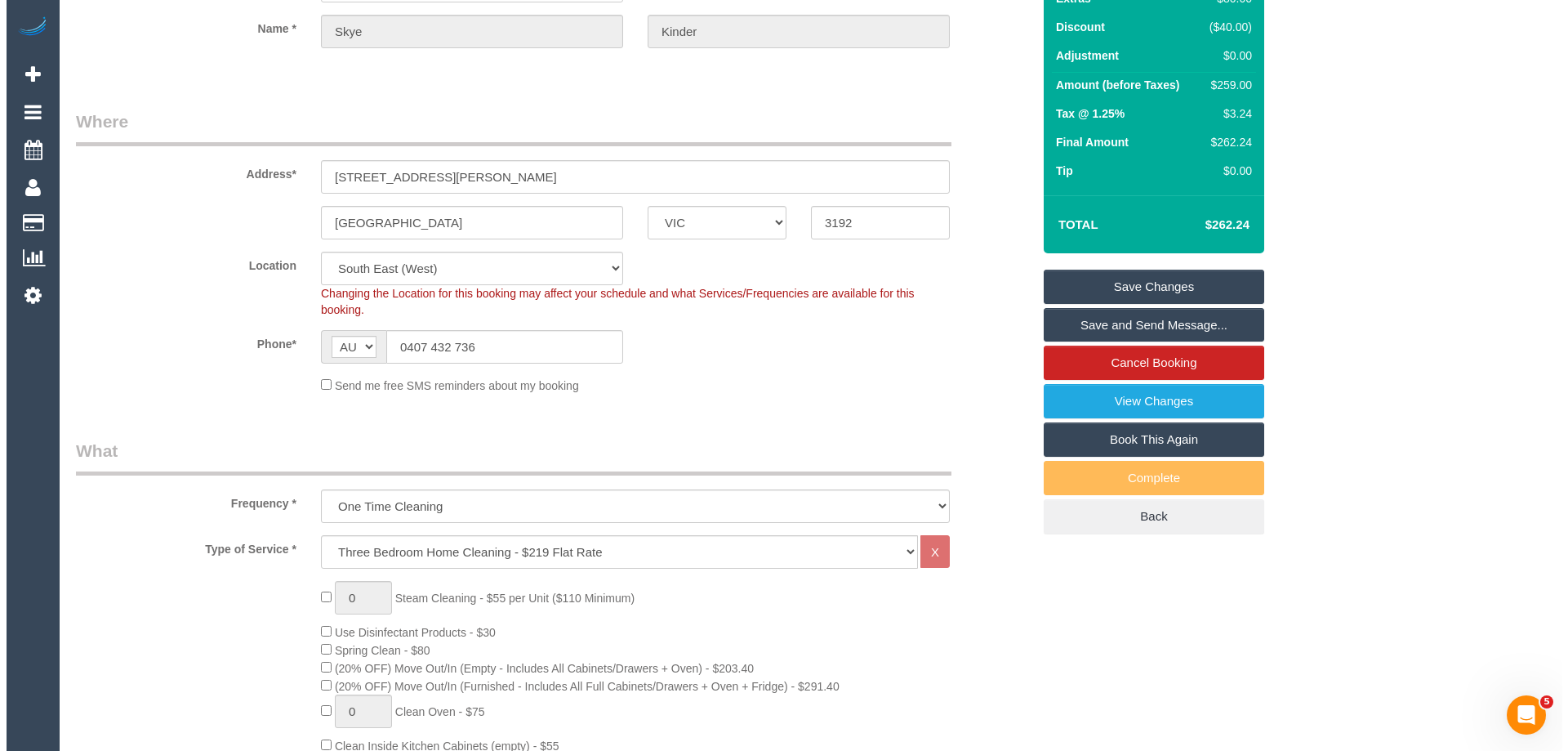
scroll to position [0, 0]
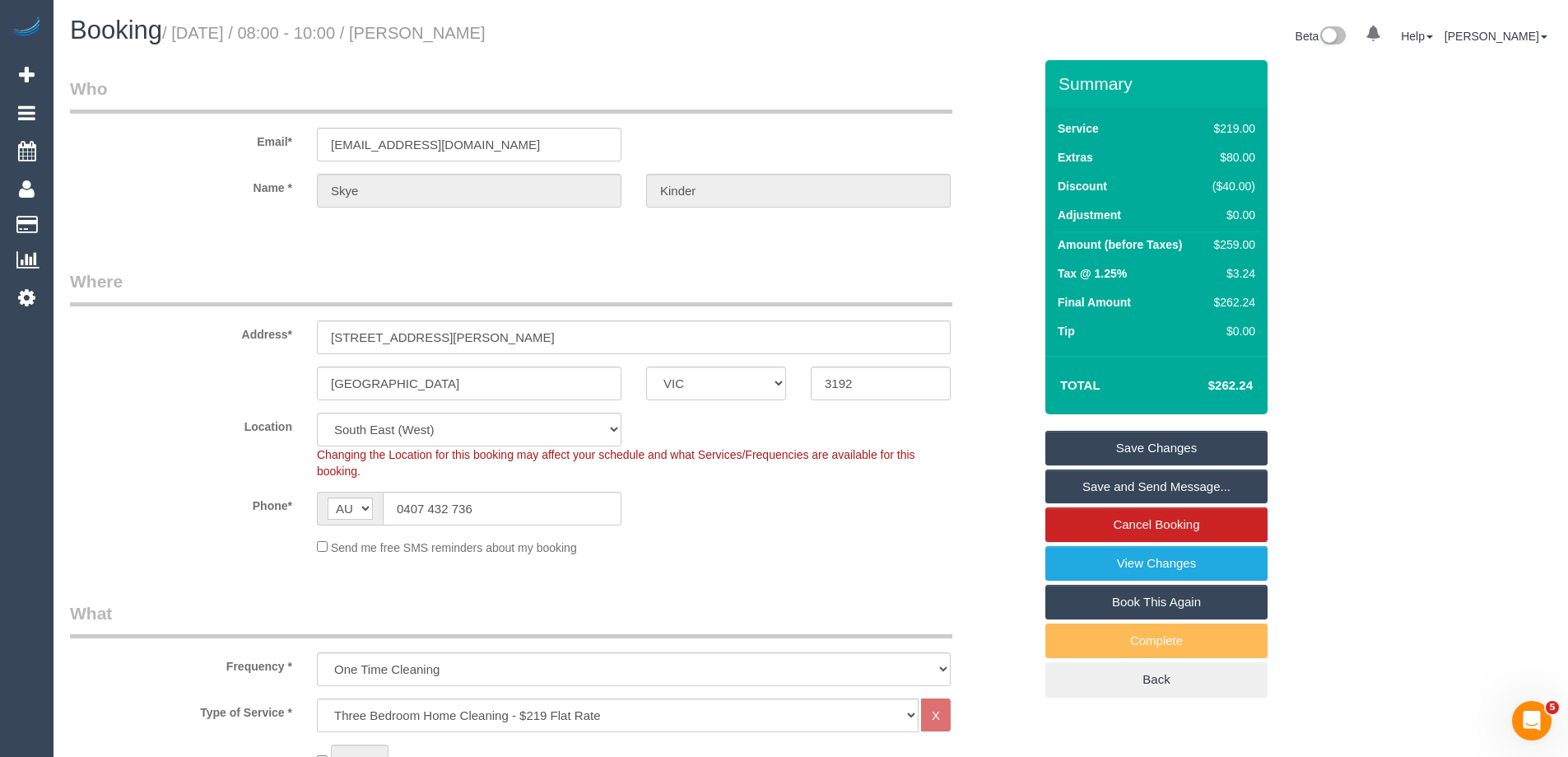
drag, startPoint x: 547, startPoint y: 34, endPoint x: 455, endPoint y: 24, distance: 92.5
click at [455, 24] on h1 "Booking / September 01, 2025 / 08:00 - 10:00 / Skye Kinder" at bounding box center [434, 30] width 728 height 28
copy small "Skye Kinder"
click at [1094, 452] on link "Save Changes" at bounding box center [1156, 448] width 222 height 34
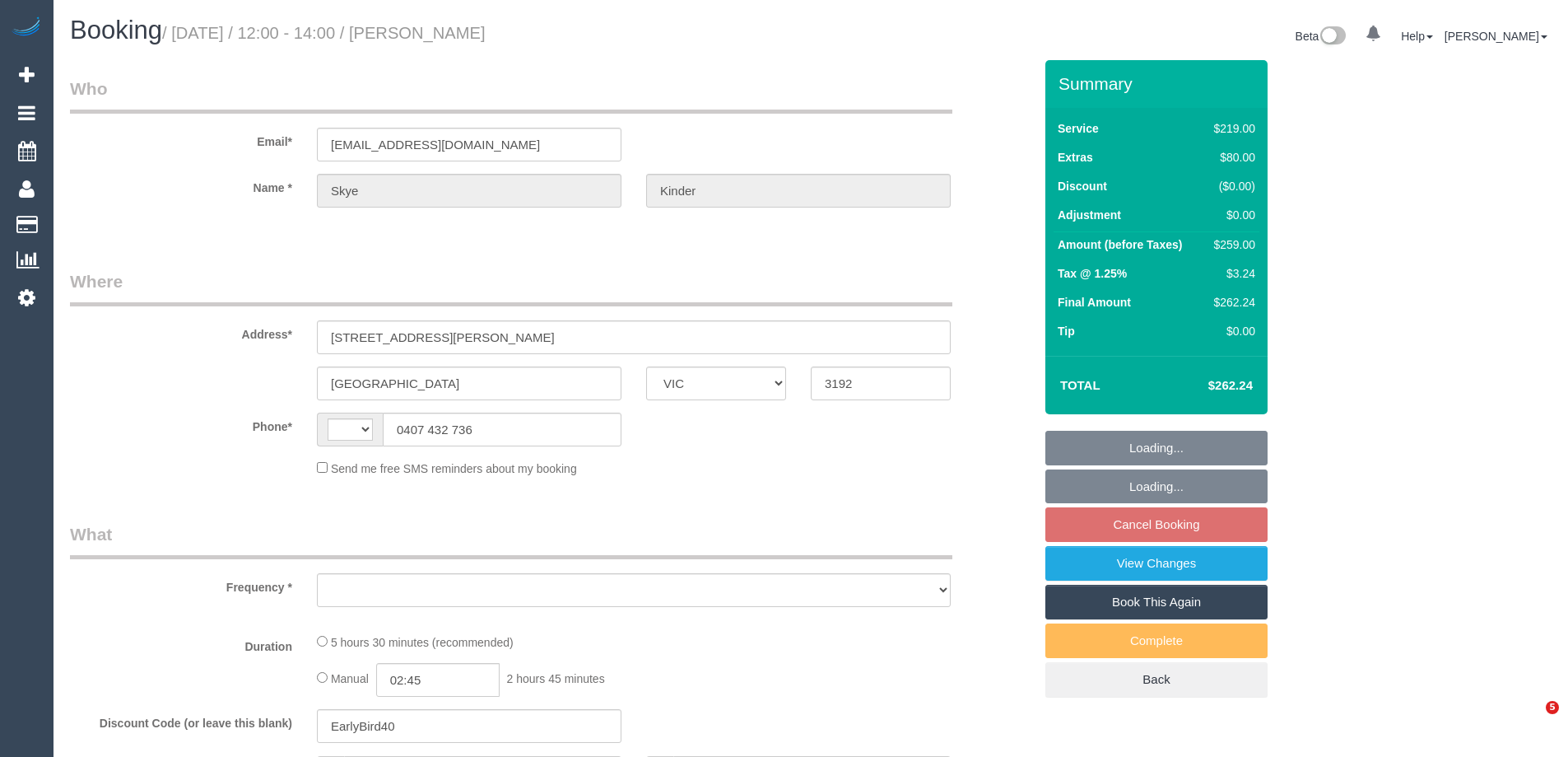
select select "VIC"
select select "string:AU"
select select "object:532"
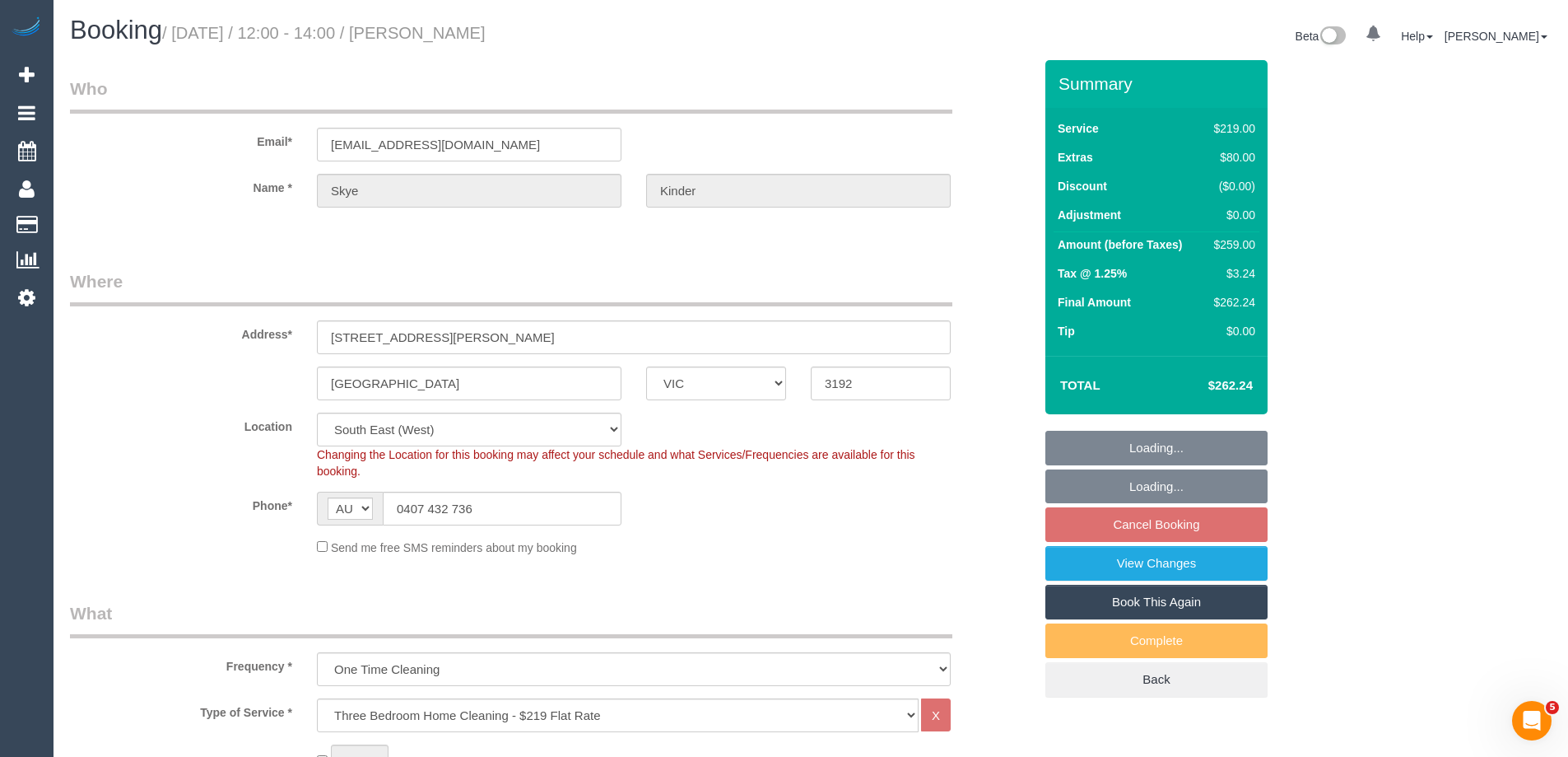
select select "string:stripe-pm_1RuB7k2GScqysDRVExNNQnZW"
select select "number:29"
select select "number:14"
select select "number:19"
select select "number:24"
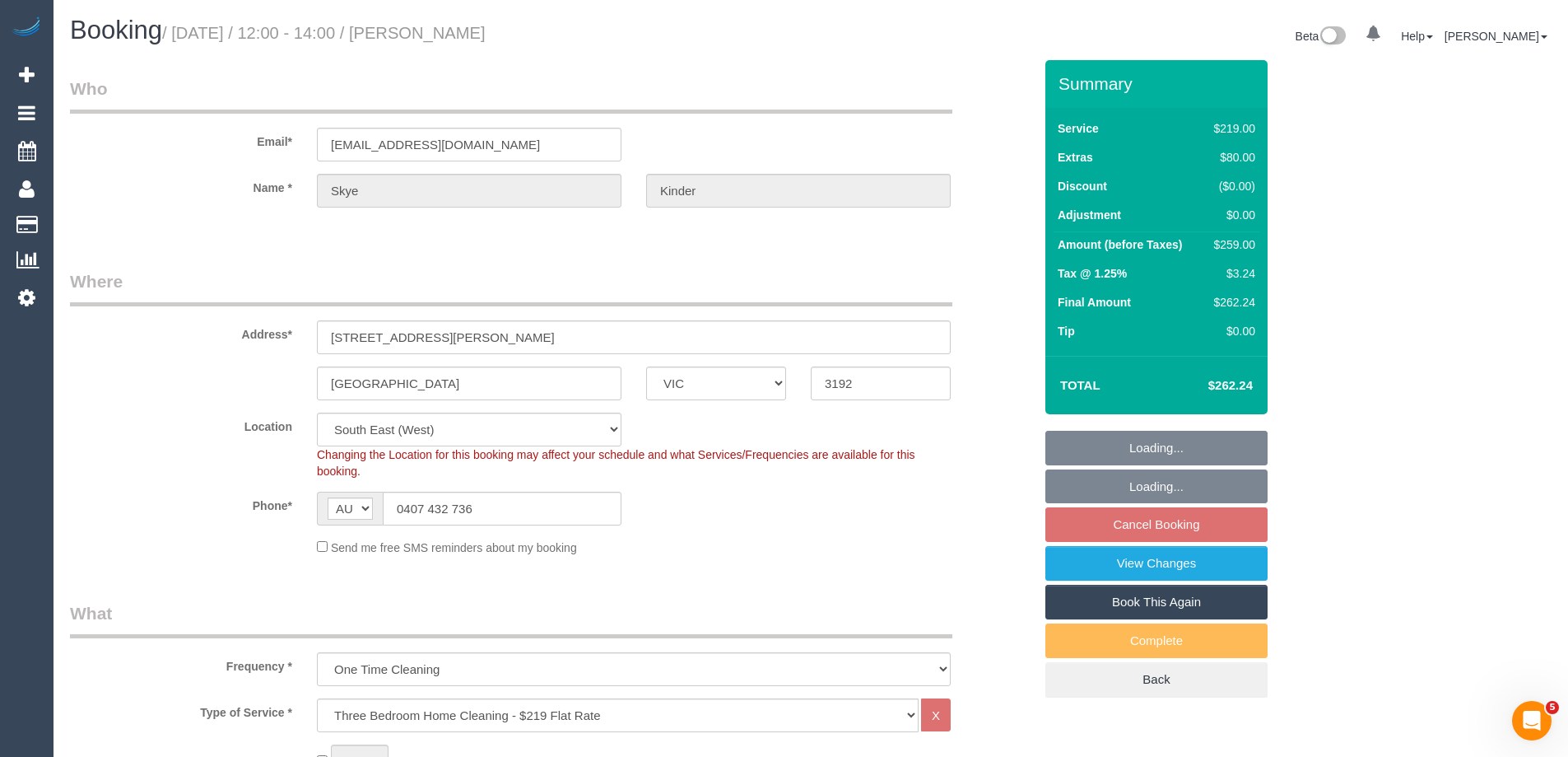
select select "number:13"
select select "object:1291"
select select "spot4"
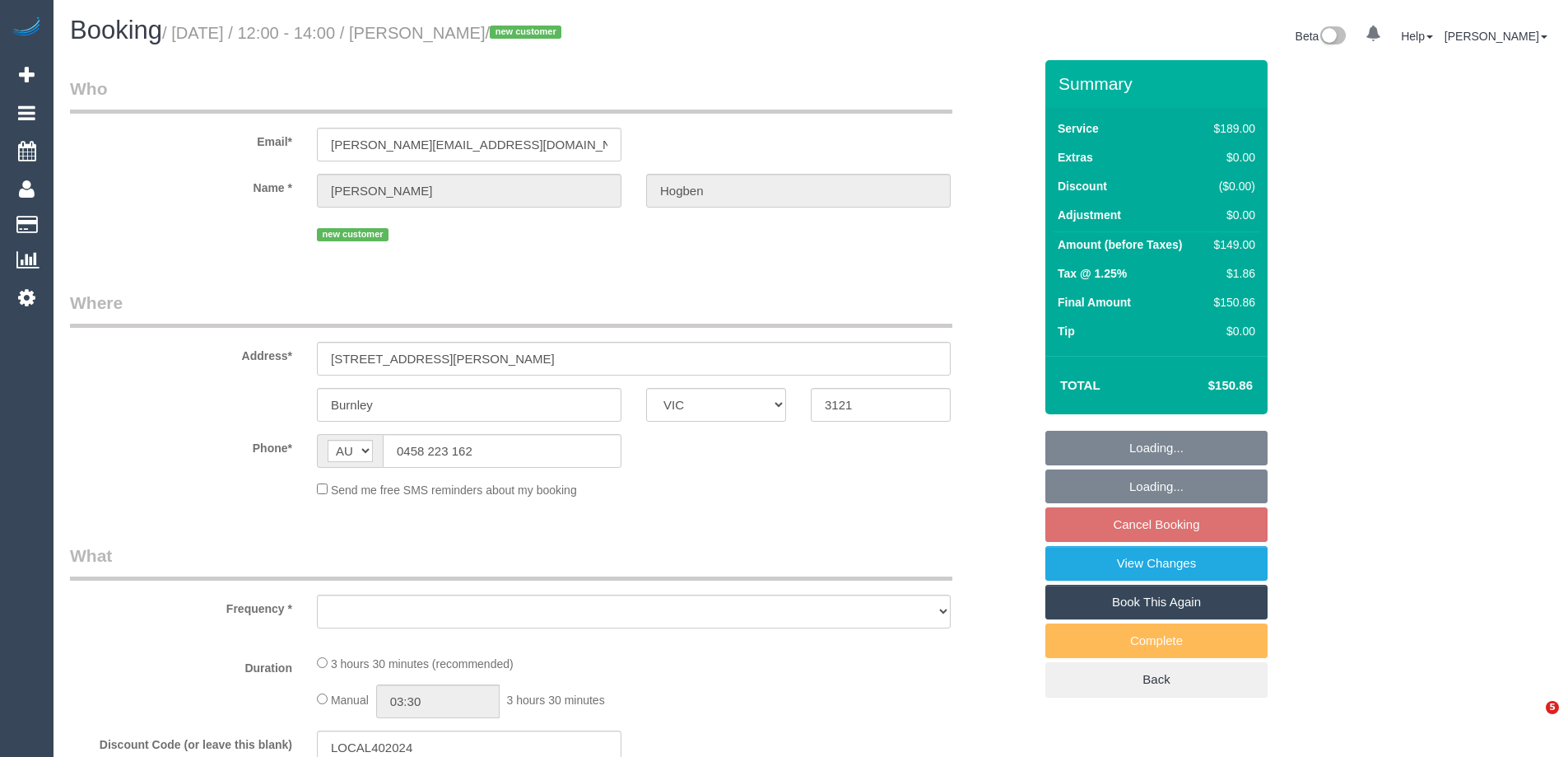
select select "VIC"
select select "object:533"
select select "string:stripe-pm_1RyNTo2GScqysDRV2Eluu9jA"
select select "number:29"
select select "number:14"
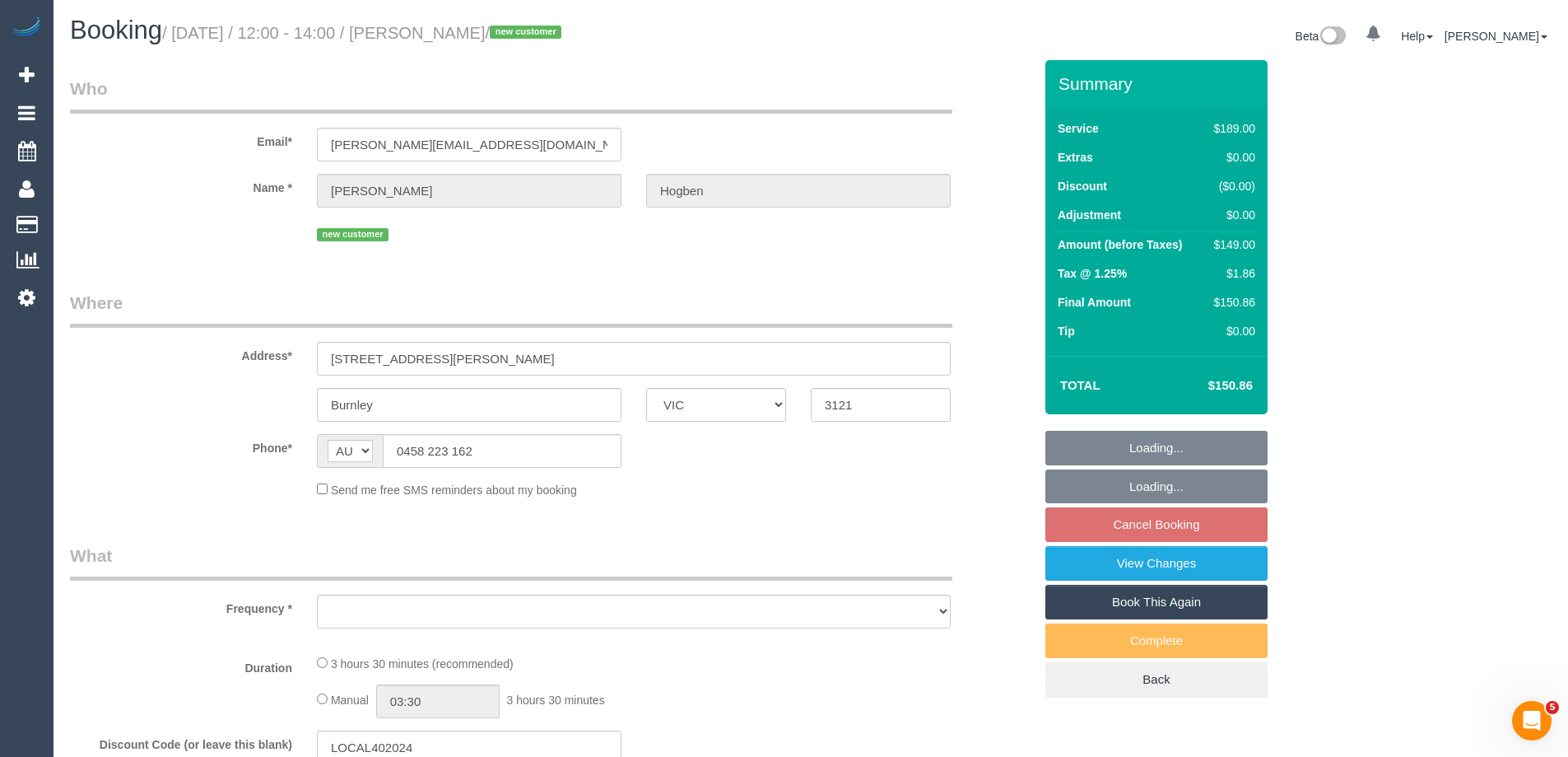
select select "number:19"
select select "number:24"
select select "number:12"
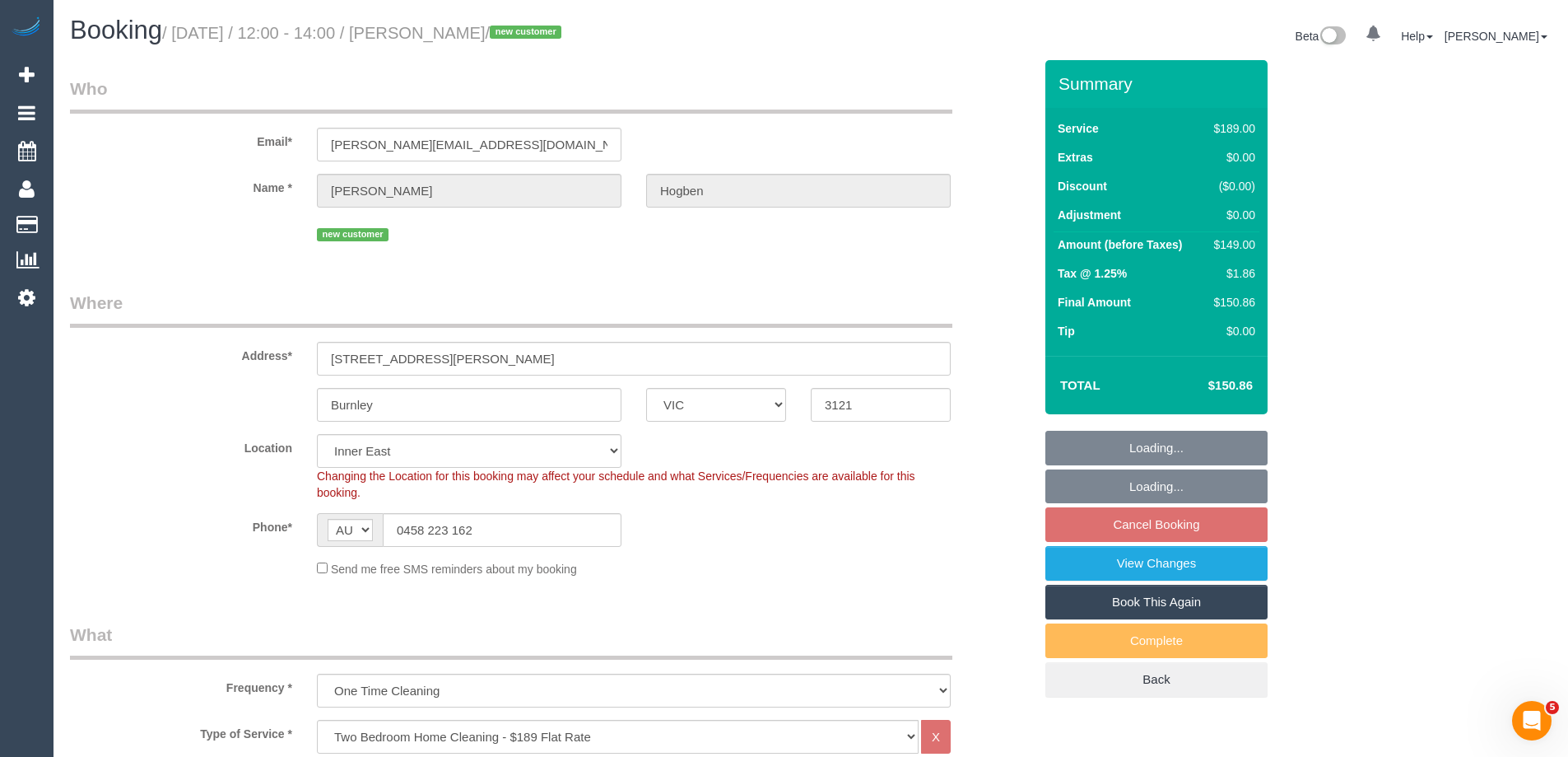
select select "object:1280"
select select "spot3"
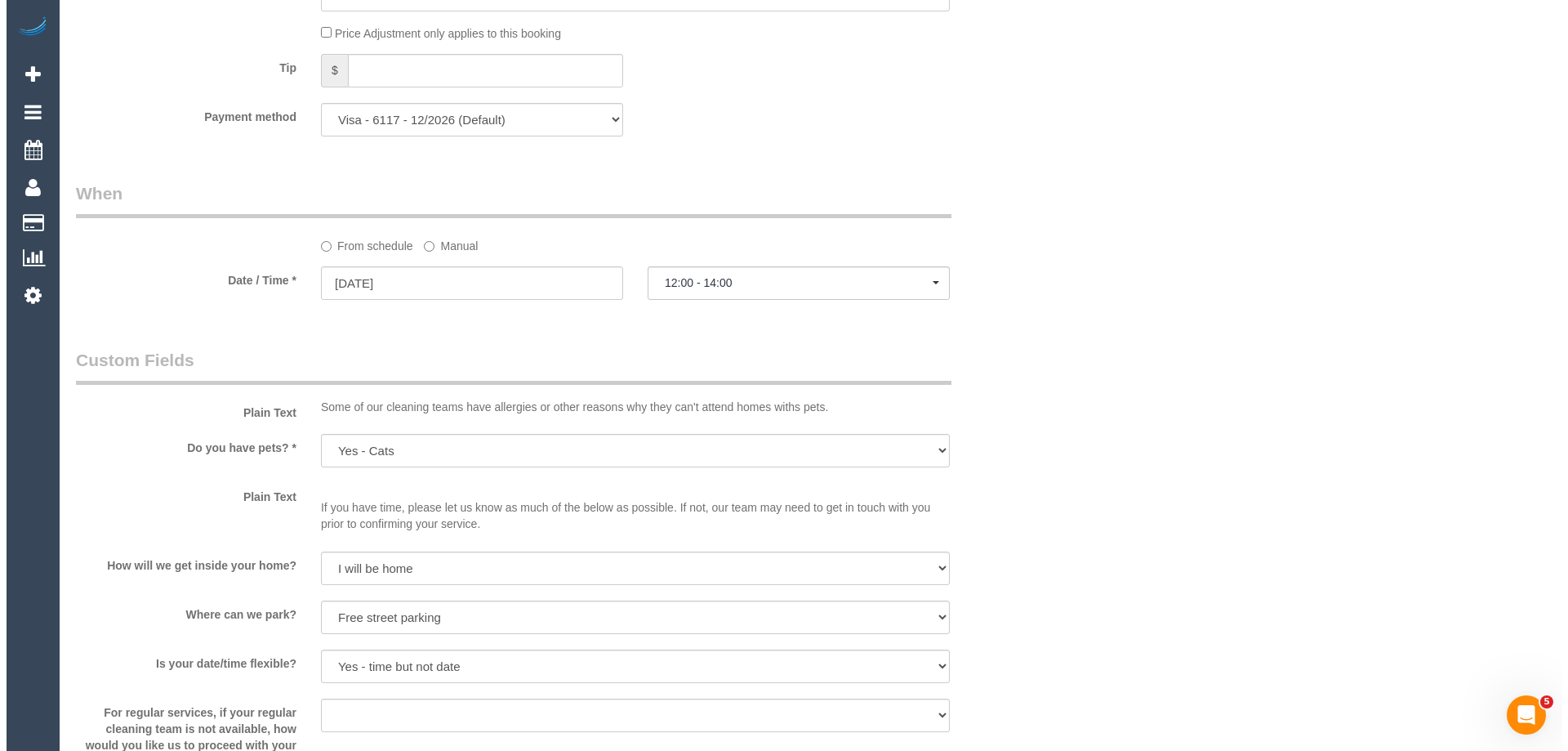
scroll to position [2124, 0]
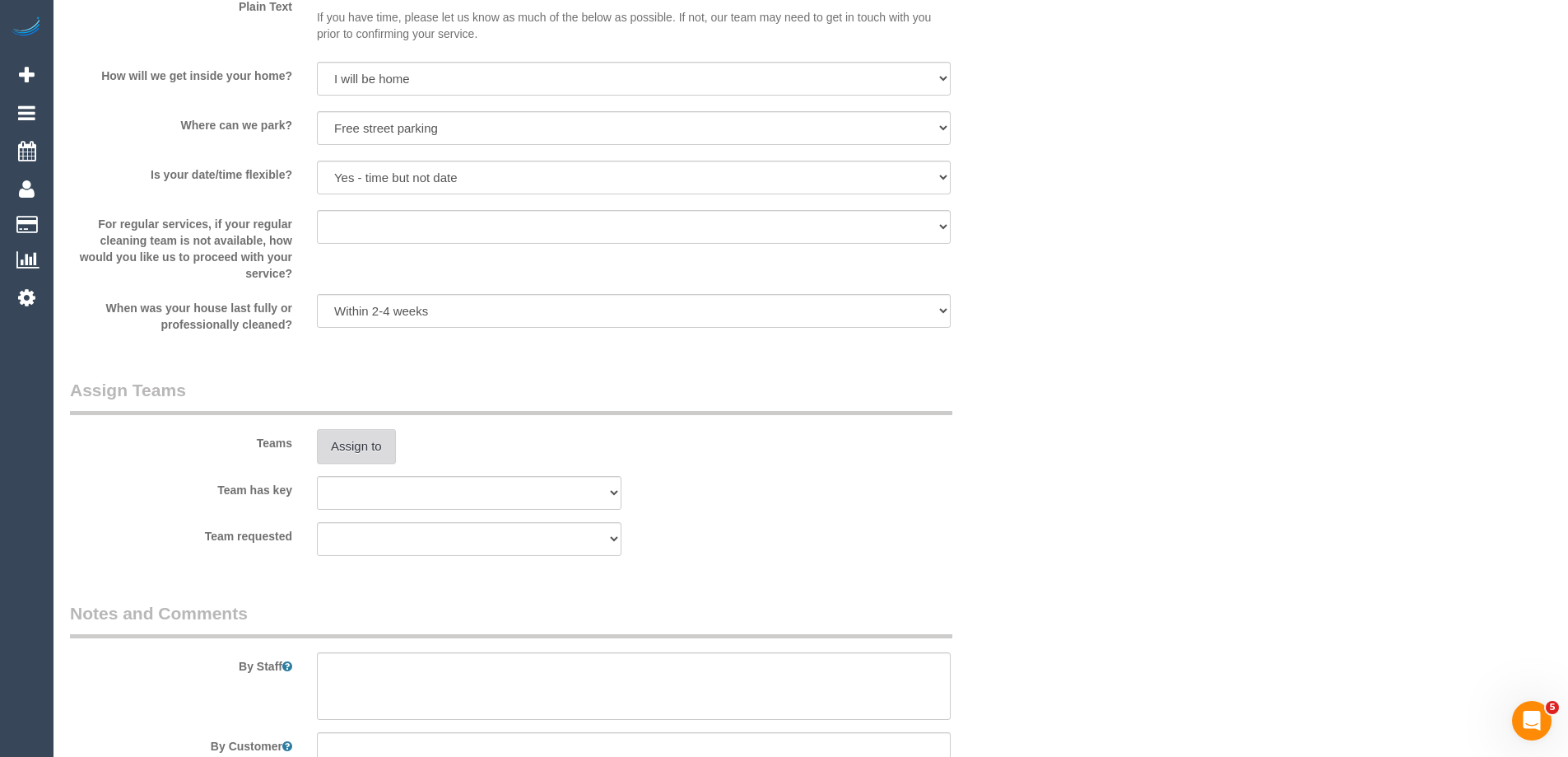
click at [368, 454] on button "Assign to" at bounding box center [356, 447] width 79 height 34
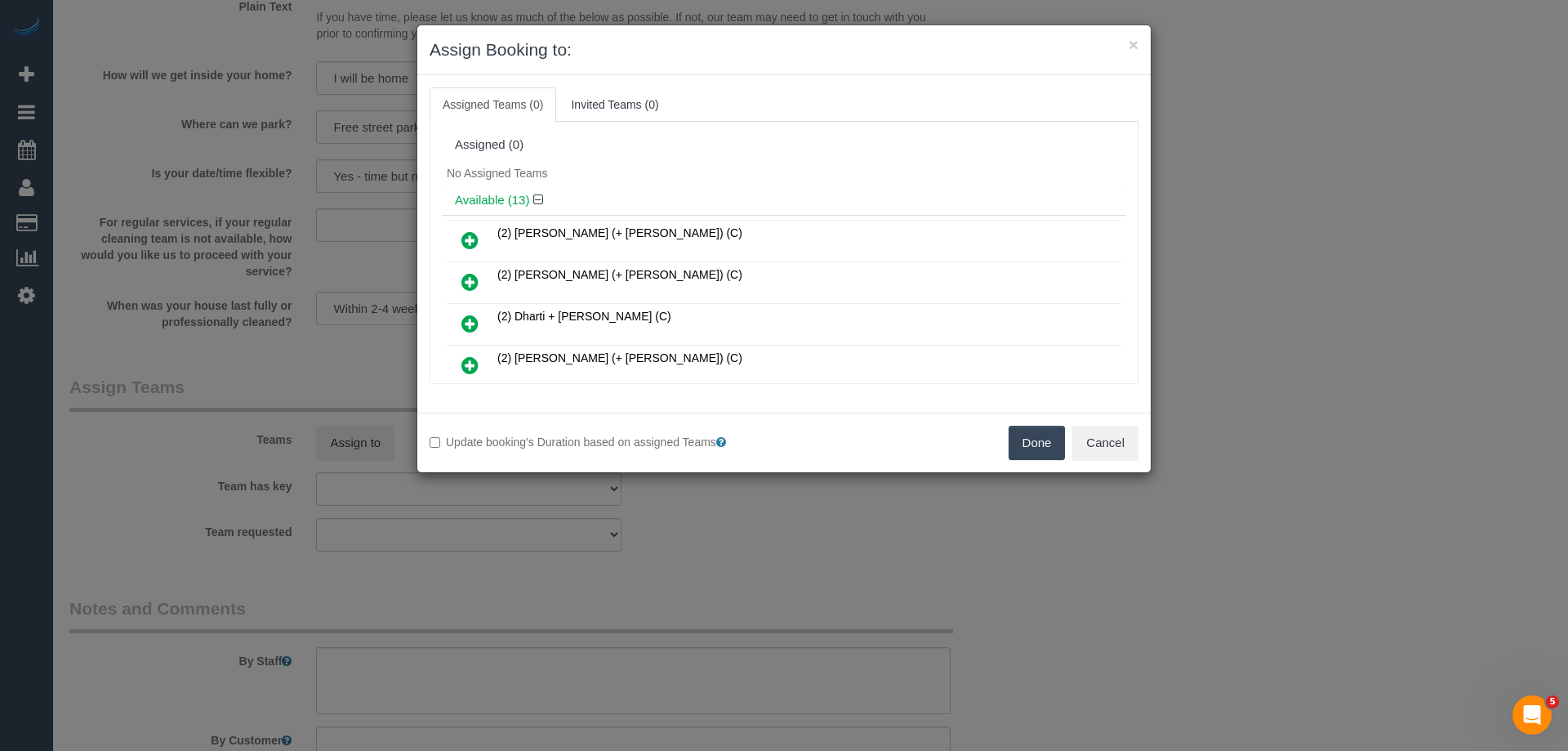
scroll to position [408, 0]
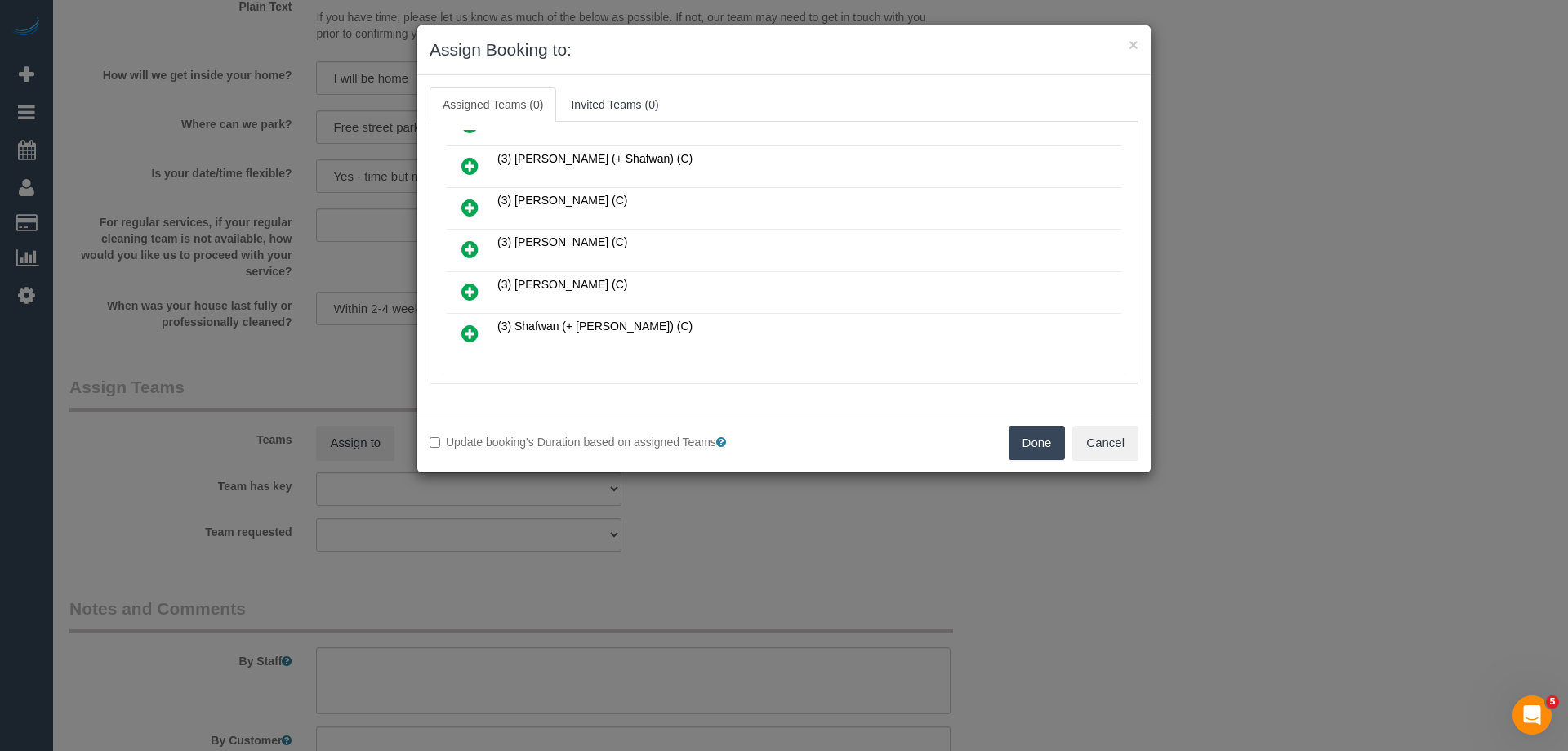
click at [484, 287] on link at bounding box center [469, 292] width 39 height 33
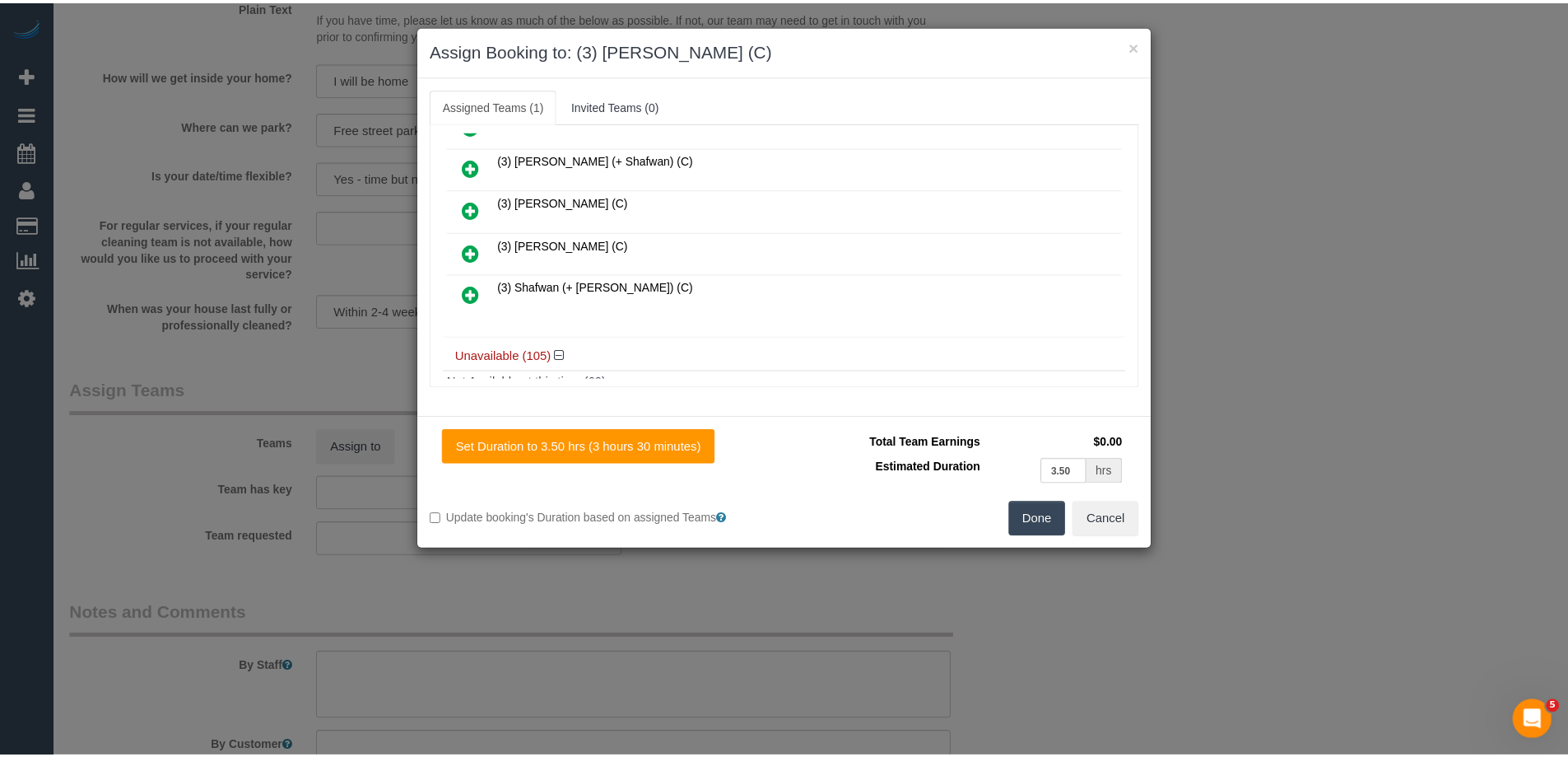
scroll to position [0, 0]
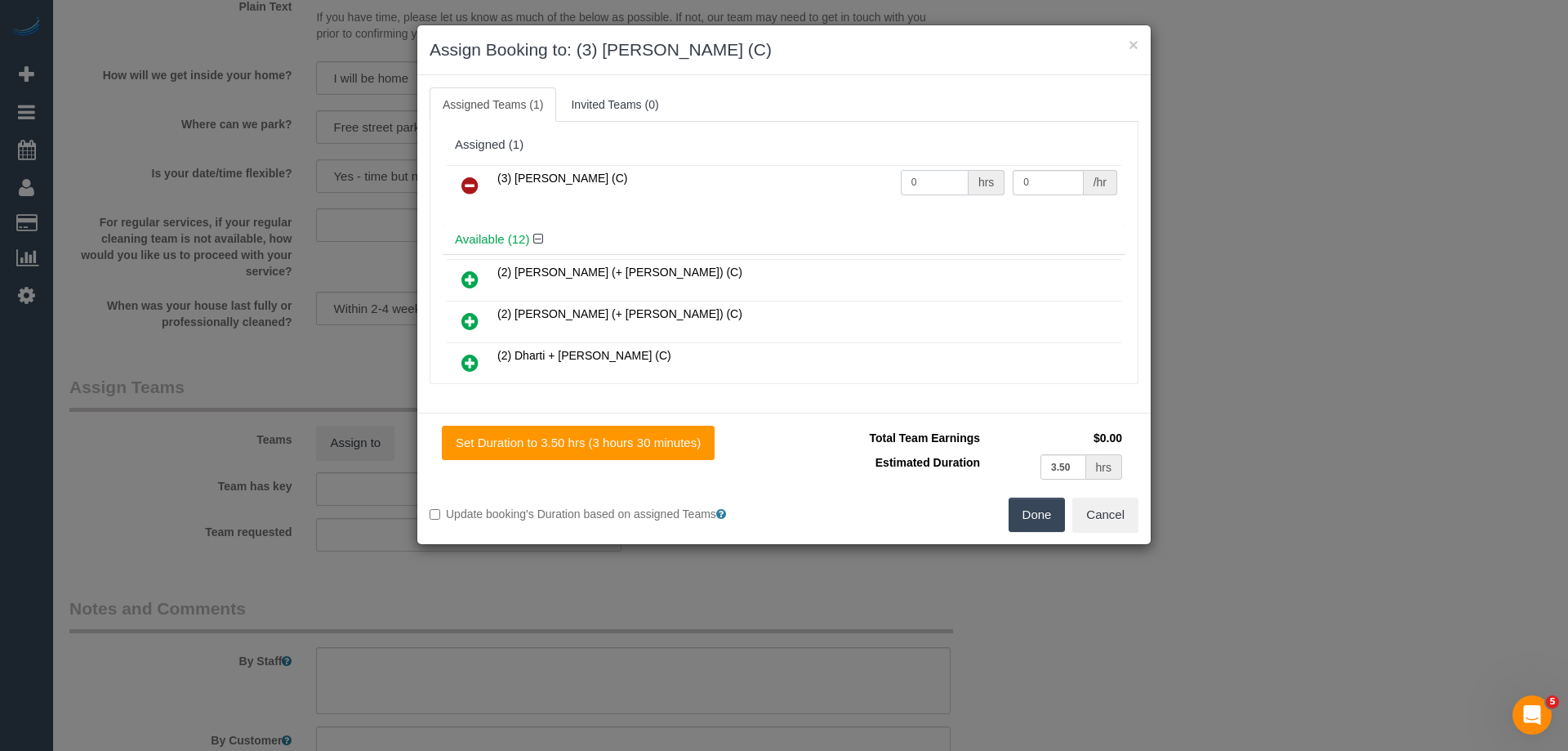
drag, startPoint x: 926, startPoint y: 181, endPoint x: 819, endPoint y: 178, distance: 107.0
click at [783, 178] on tr "(3) Sam Sango (C) 0 hrs 0 /hr" at bounding box center [784, 186] width 674 height 42
type input "1"
drag, startPoint x: 1034, startPoint y: 179, endPoint x: 819, endPoint y: 185, distance: 215.1
click at [810, 185] on tr "(3) Sam Sango (C) 1 hrs 0 /hr" at bounding box center [784, 186] width 674 height 42
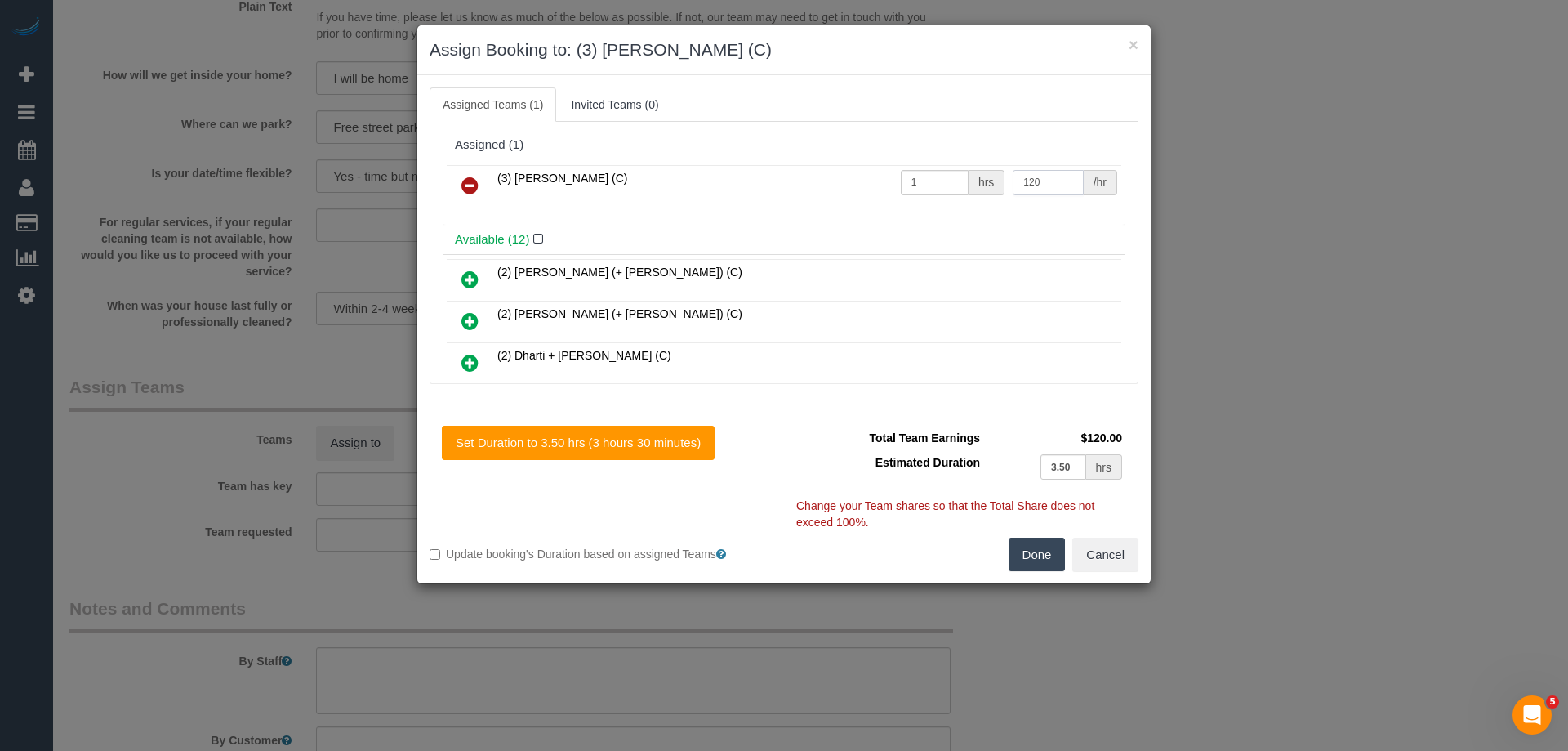
type input "120"
click at [1042, 545] on button "Done" at bounding box center [1037, 555] width 58 height 34
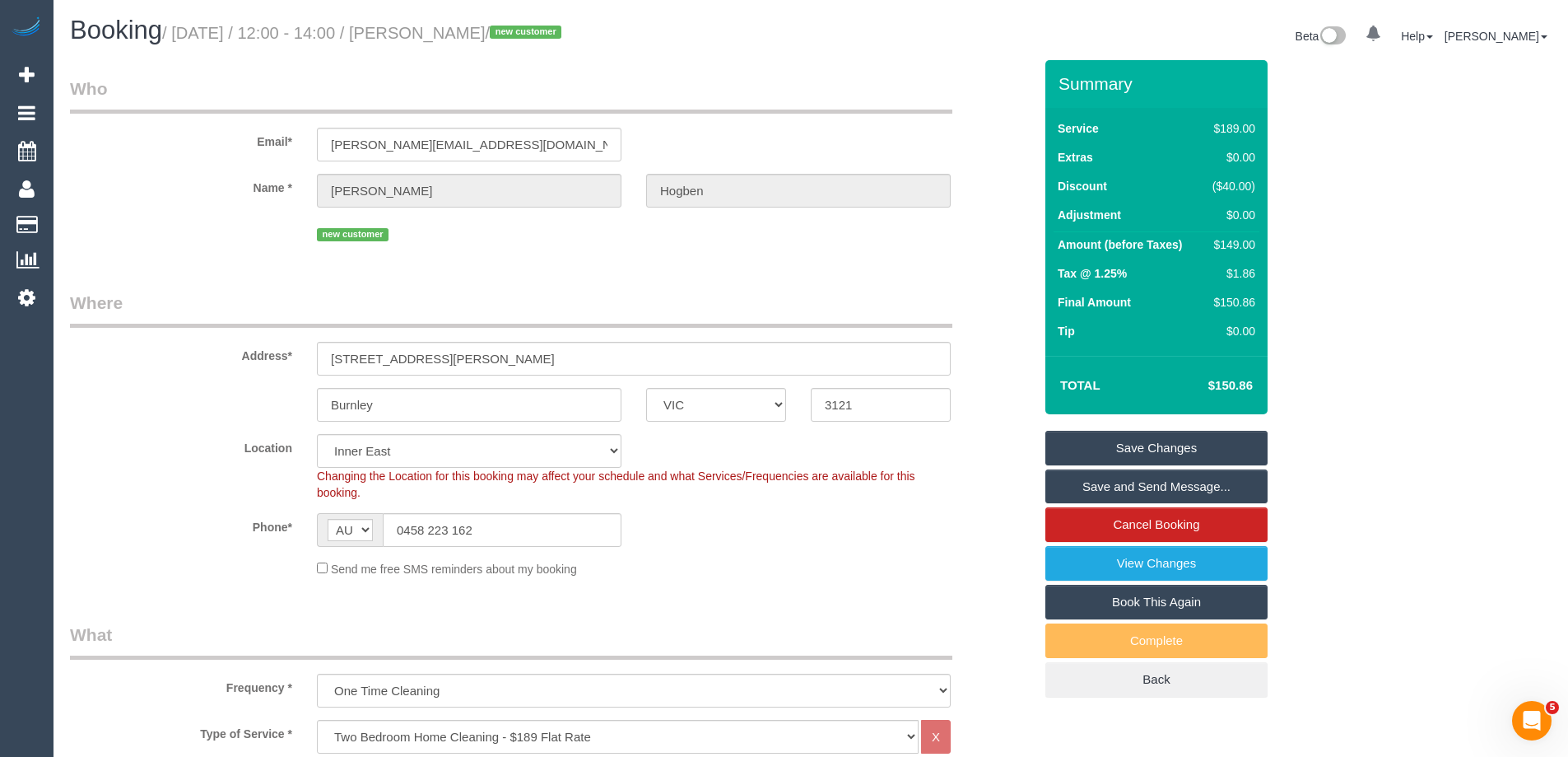
drag, startPoint x: 546, startPoint y: 33, endPoint x: 455, endPoint y: 28, distance: 91.1
click at [455, 28] on small "/ September 01, 2025 / 12:00 - 14:00 / Dan Hogben / new customer" at bounding box center [364, 32] width 405 height 18
copy small "Dan Hogben"
click at [1098, 454] on link "Save Changes" at bounding box center [1156, 448] width 222 height 34
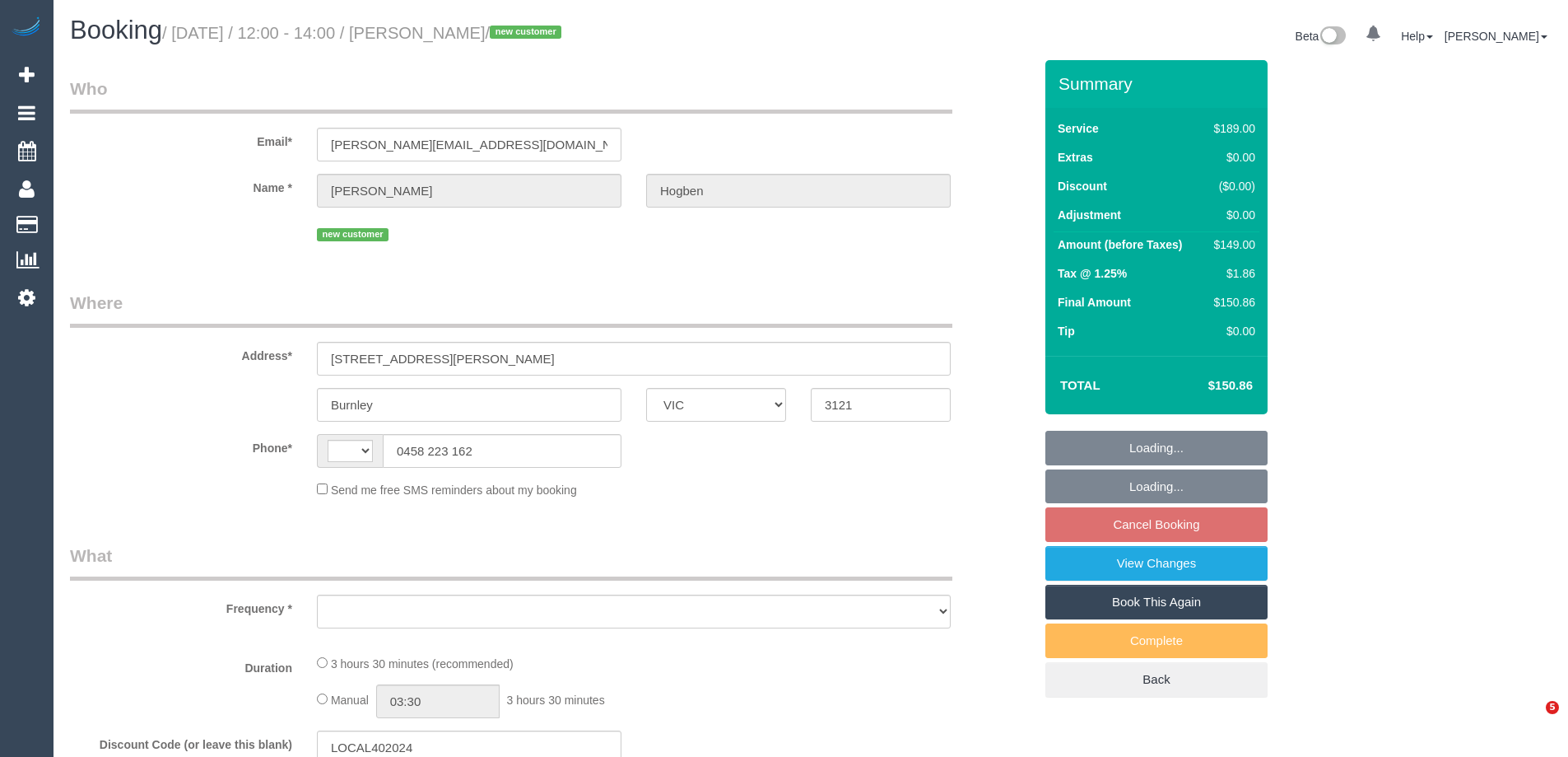
select select "VIC"
select select "string:AU"
select select "object:290"
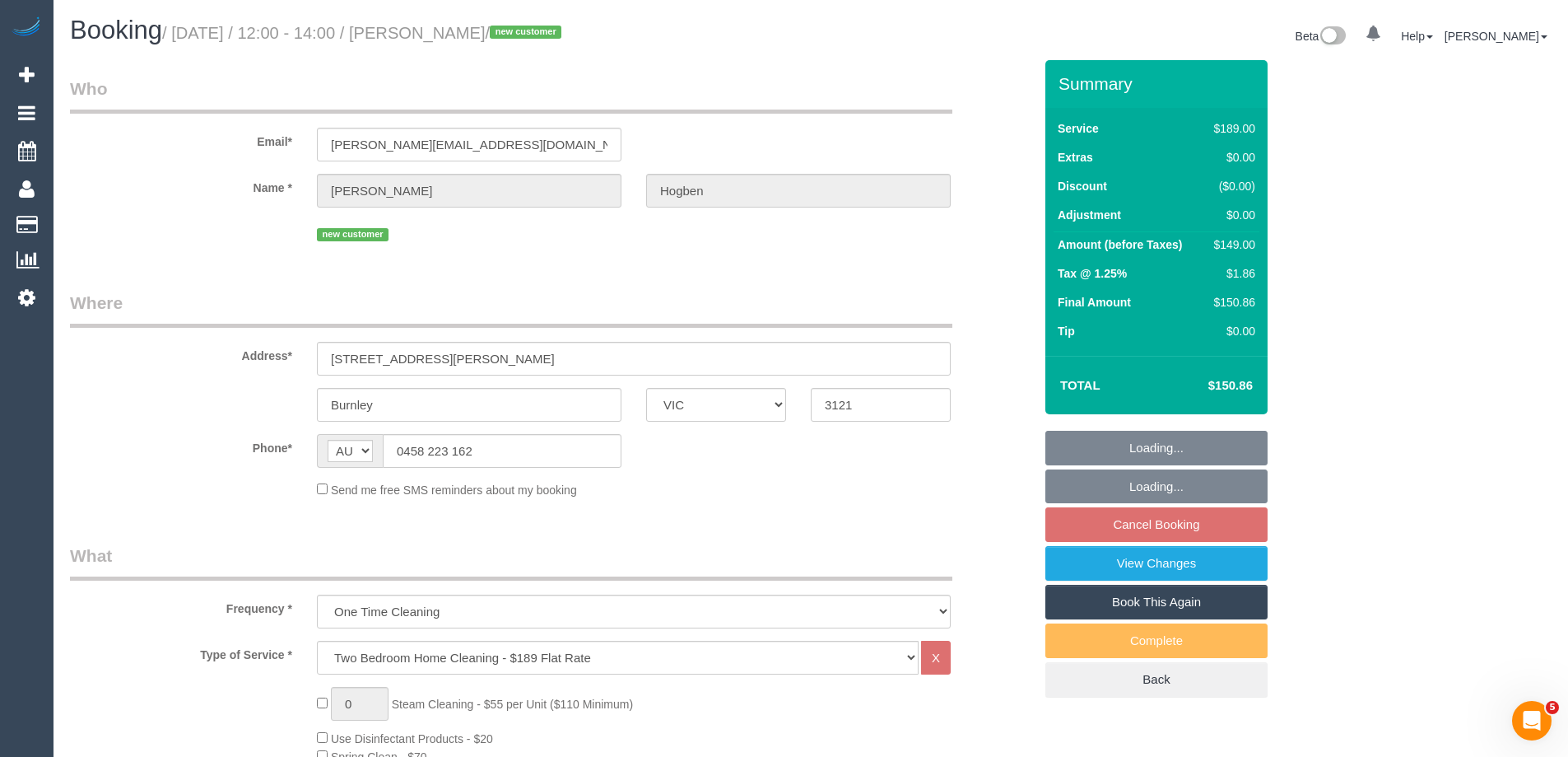
select select "string:stripe-pm_1RyNTo2GScqysDRV2Eluu9jA"
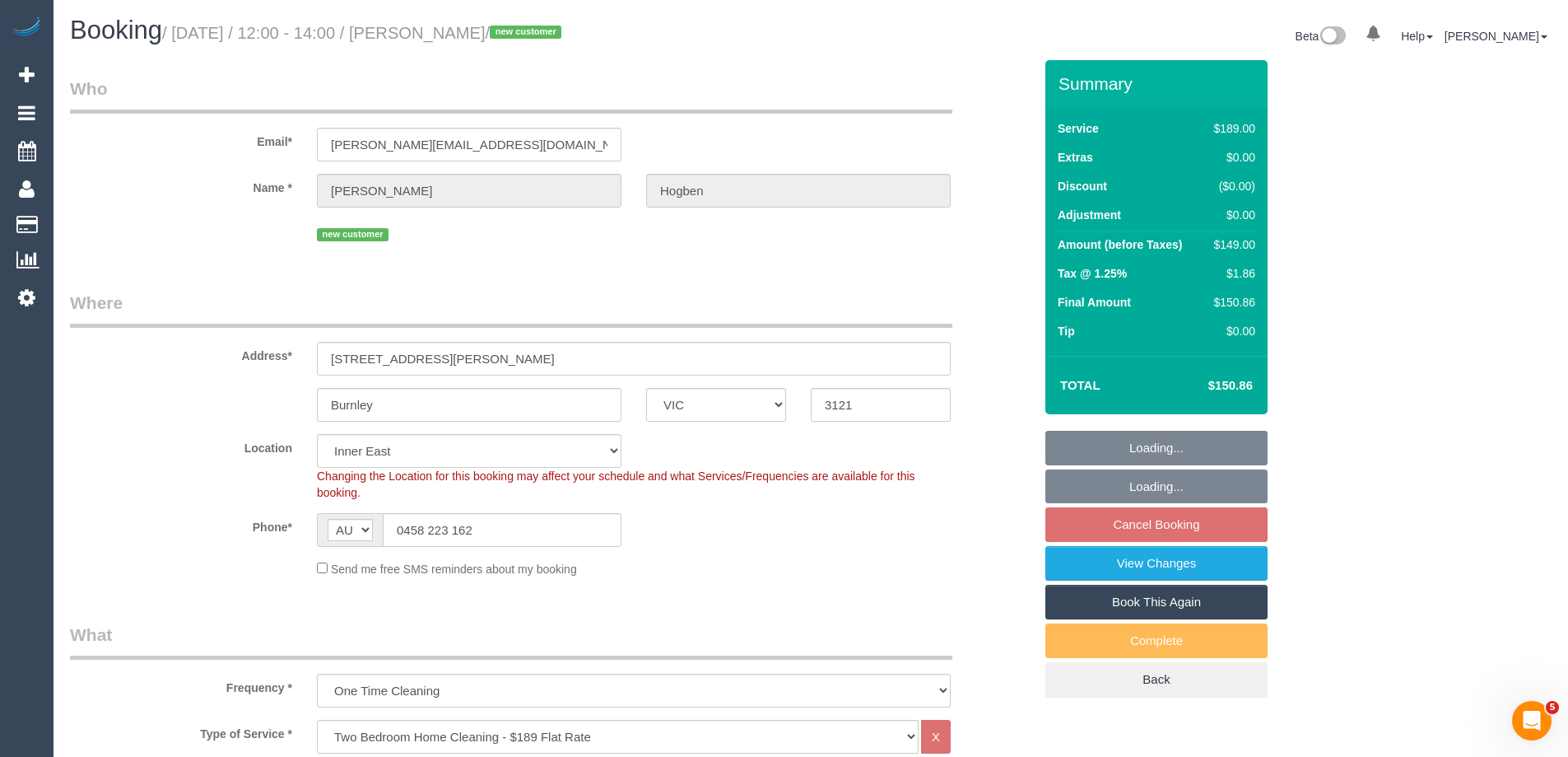
select select "number:29"
select select "number:14"
select select "number:19"
select select "number:24"
select select "number:12"
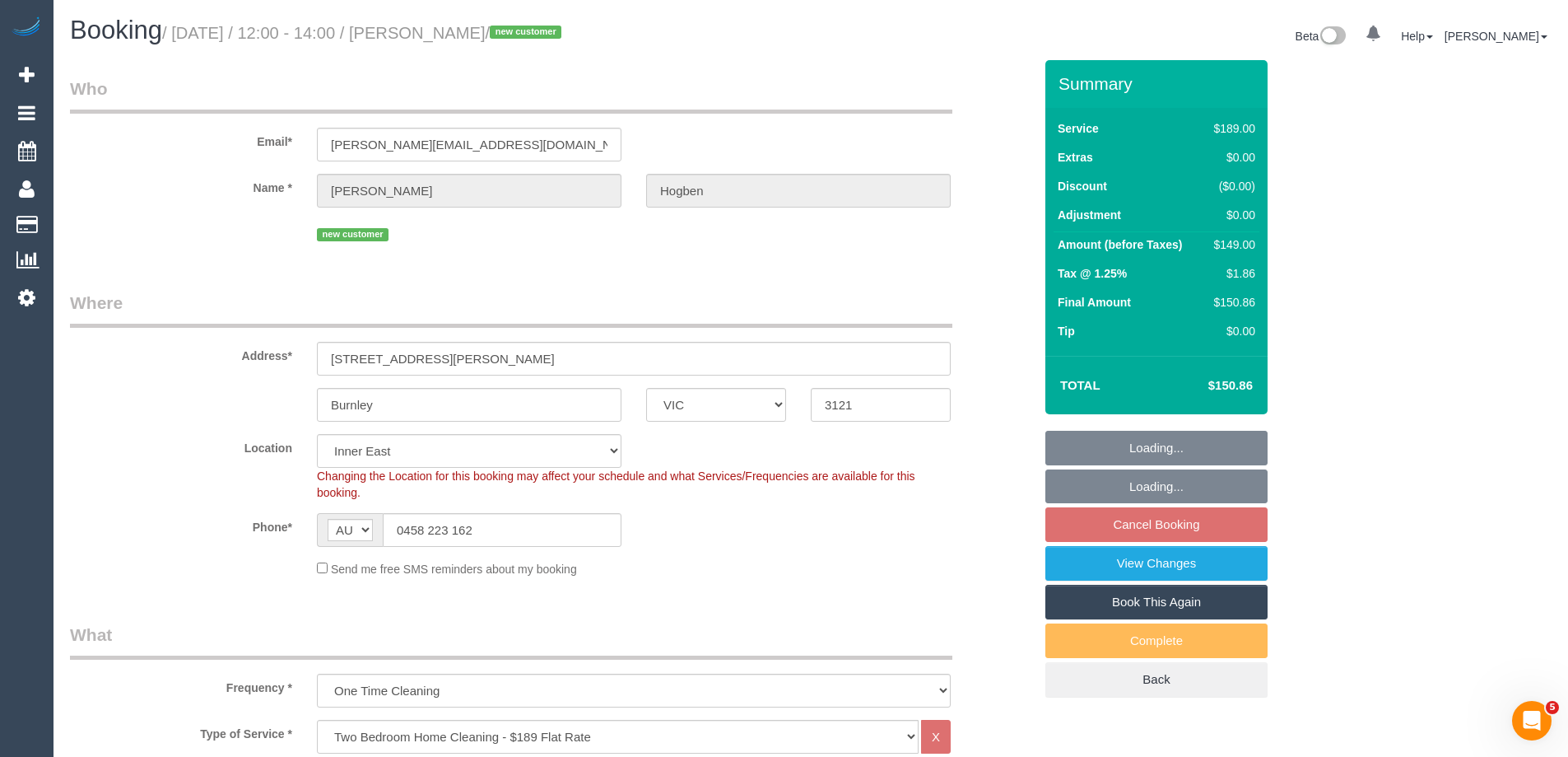
select select "object:786"
select select "spot3"
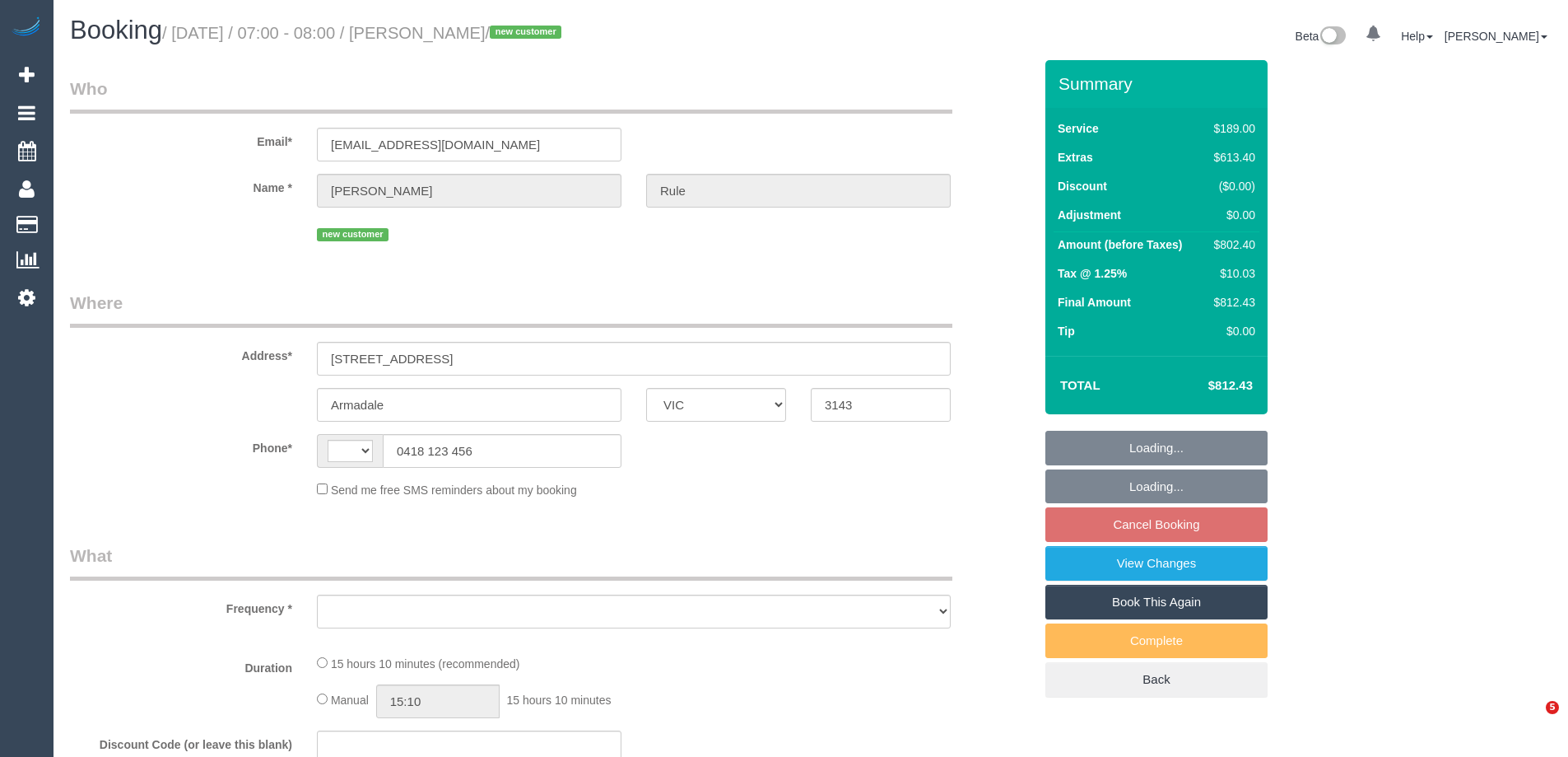
select select "VIC"
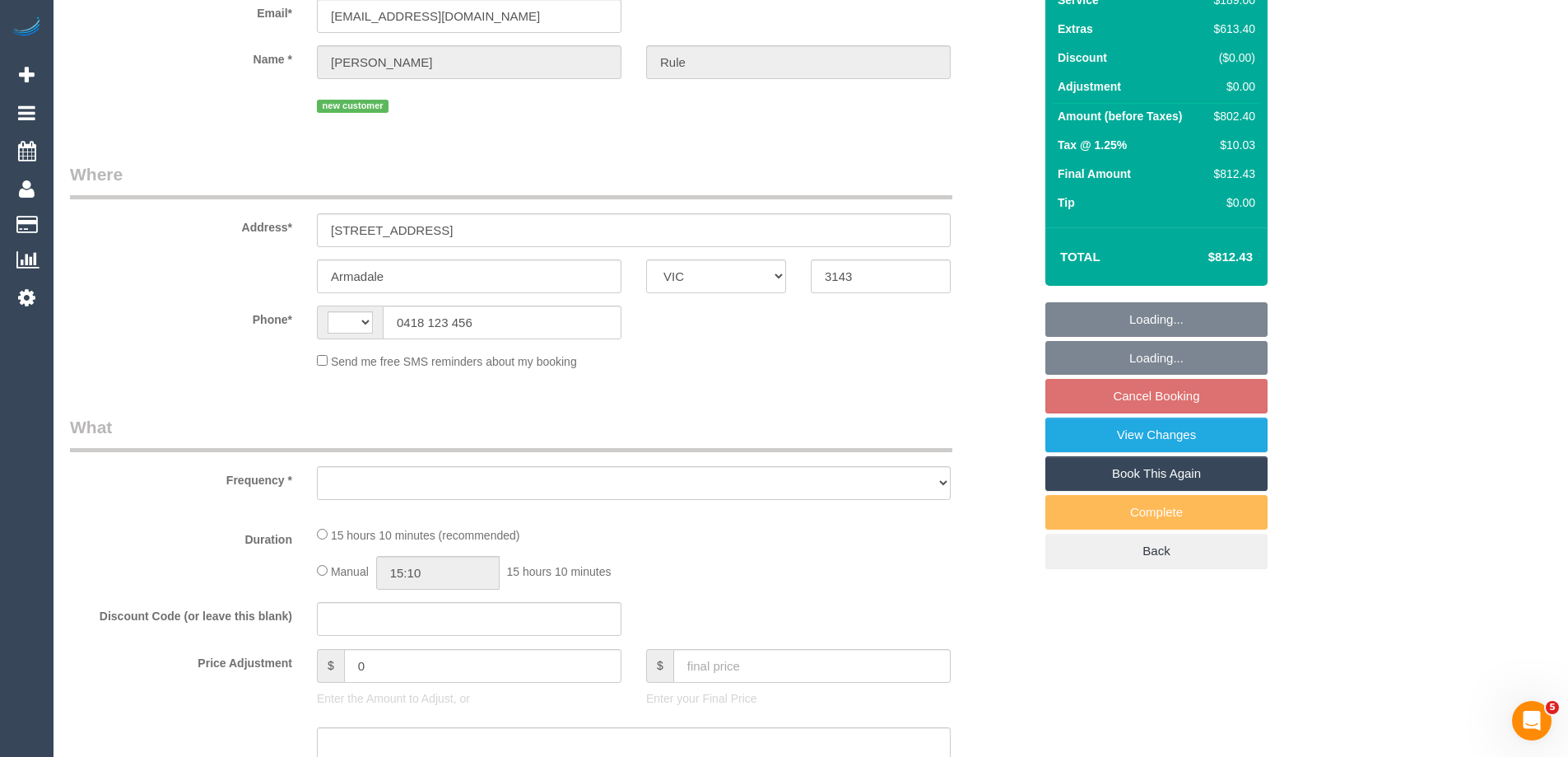
select select "string:AU"
select select "object:552"
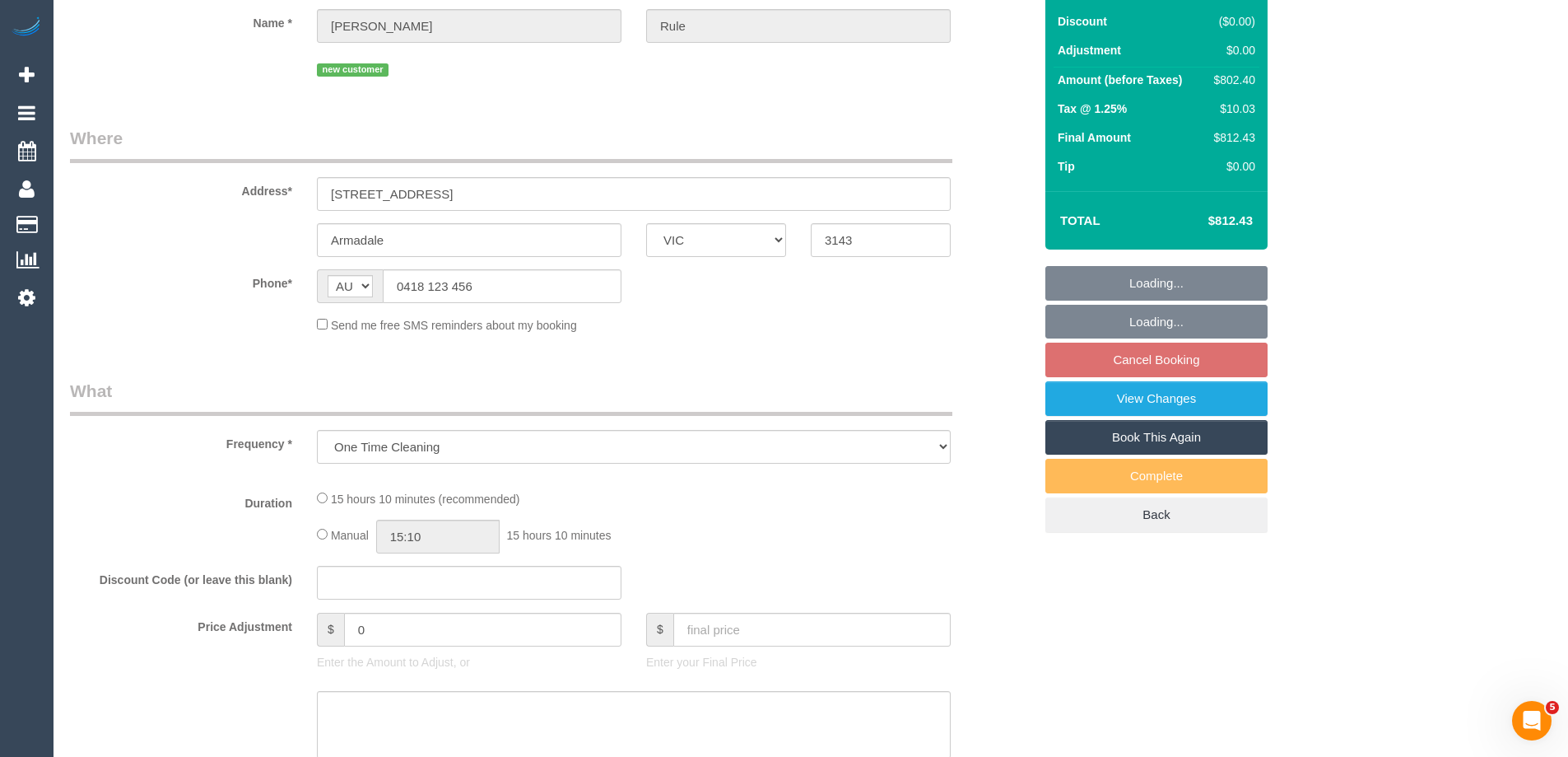
select select "string:stripe-pm_1RyPas2GScqysDRVxFR75BKl"
select select "number:28"
select select "number:14"
select select "number:19"
select select "number:22"
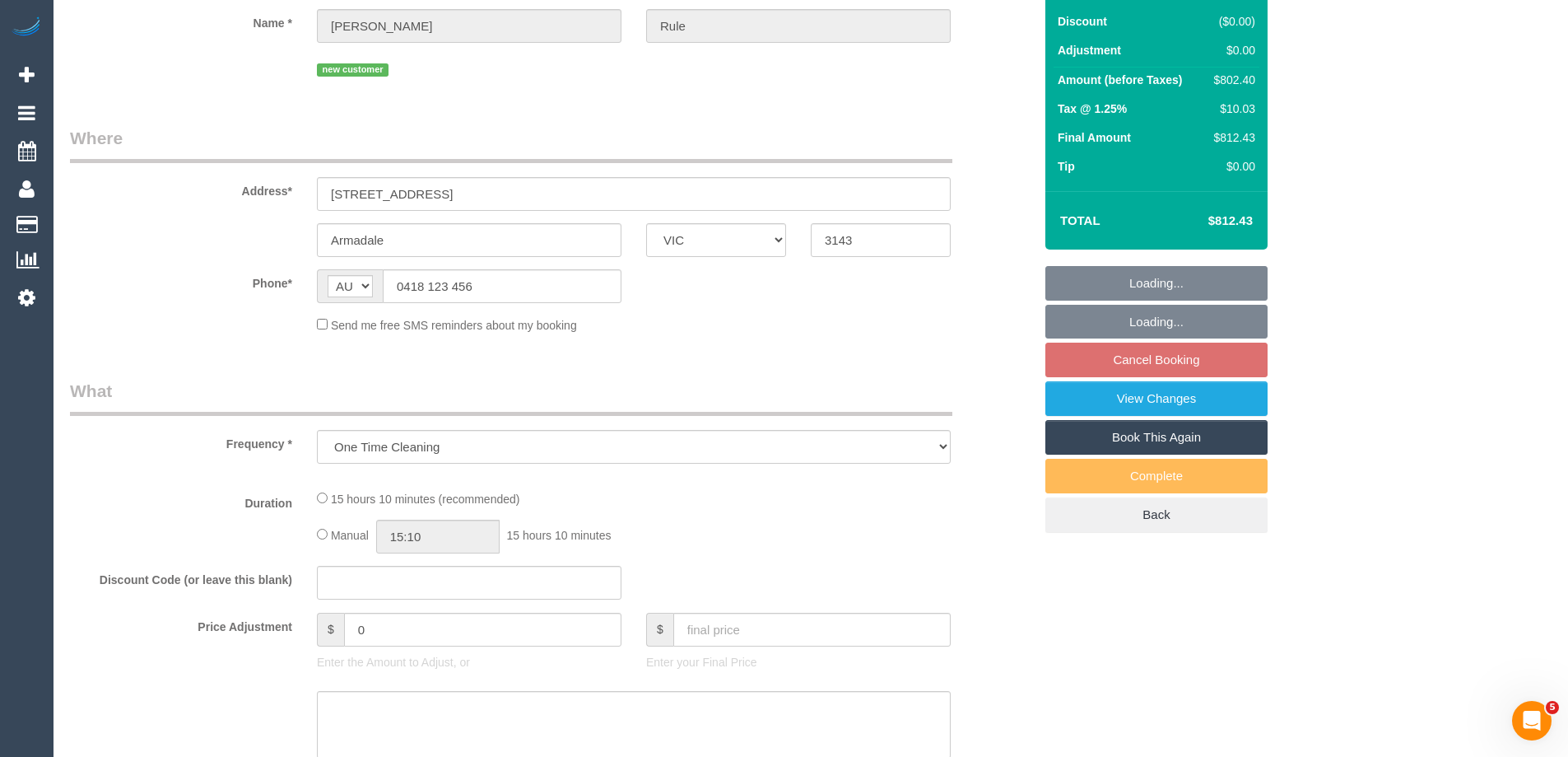
select select "number:11"
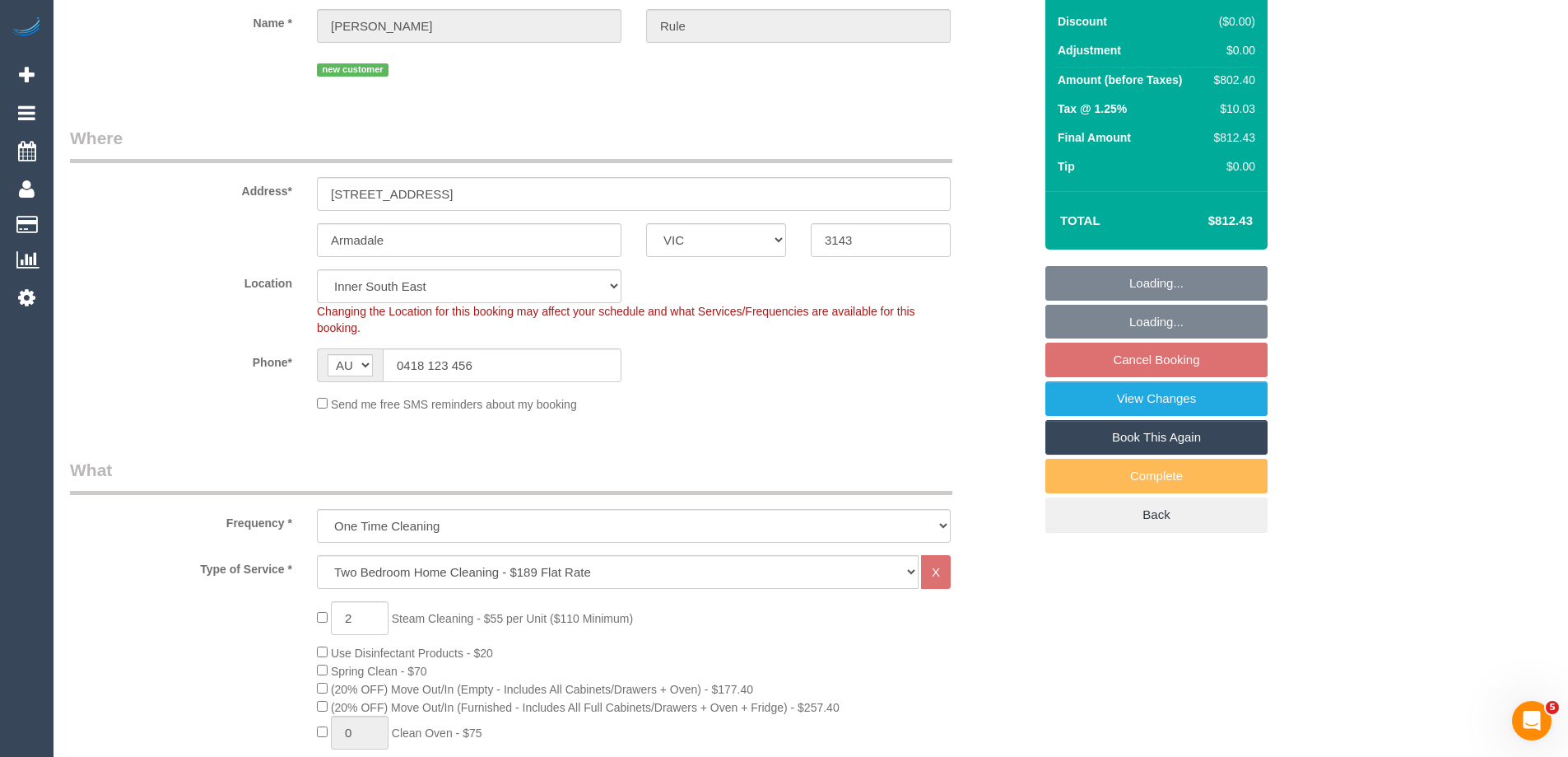
select select "object:801"
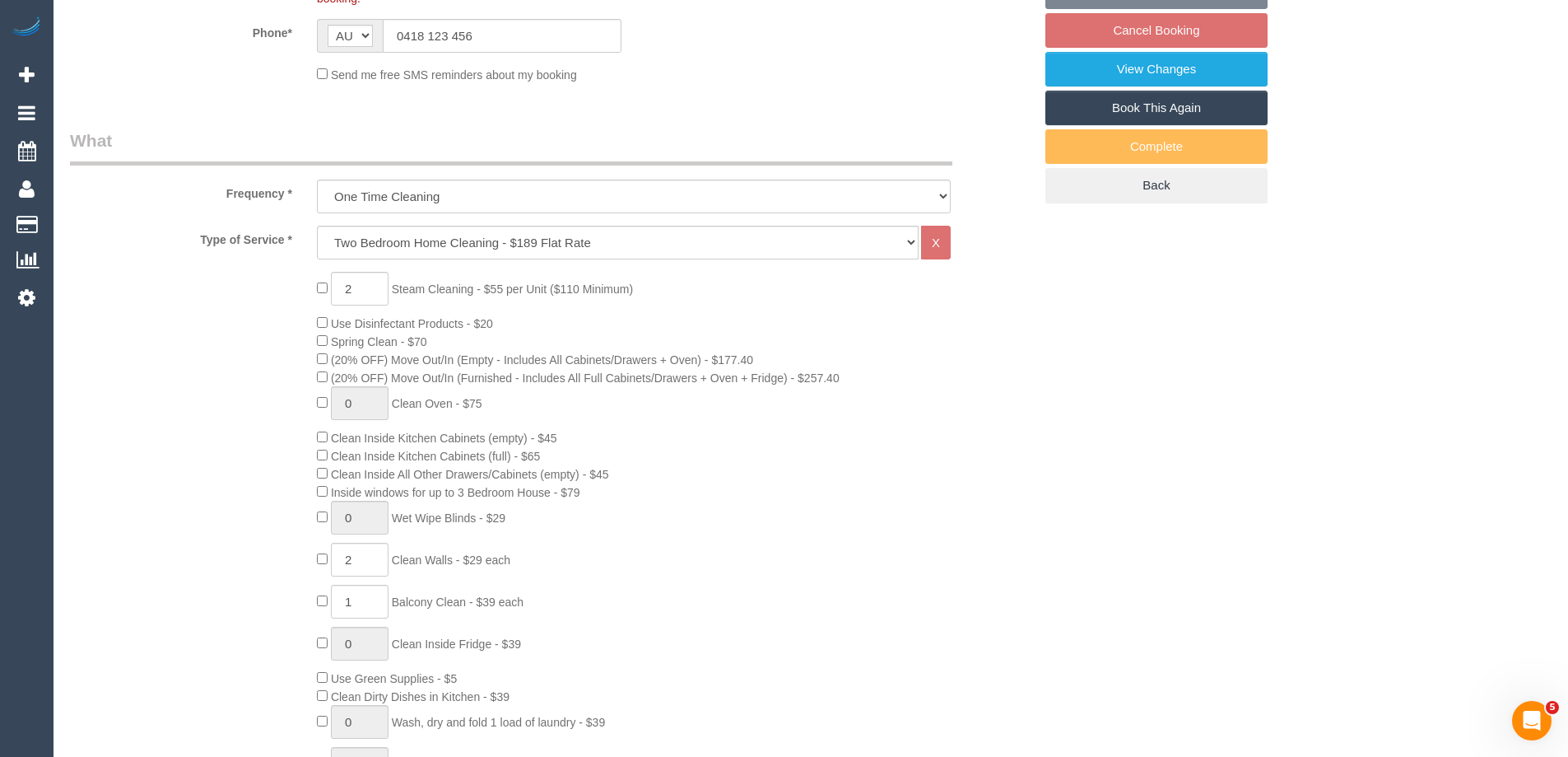
select select "spot1"
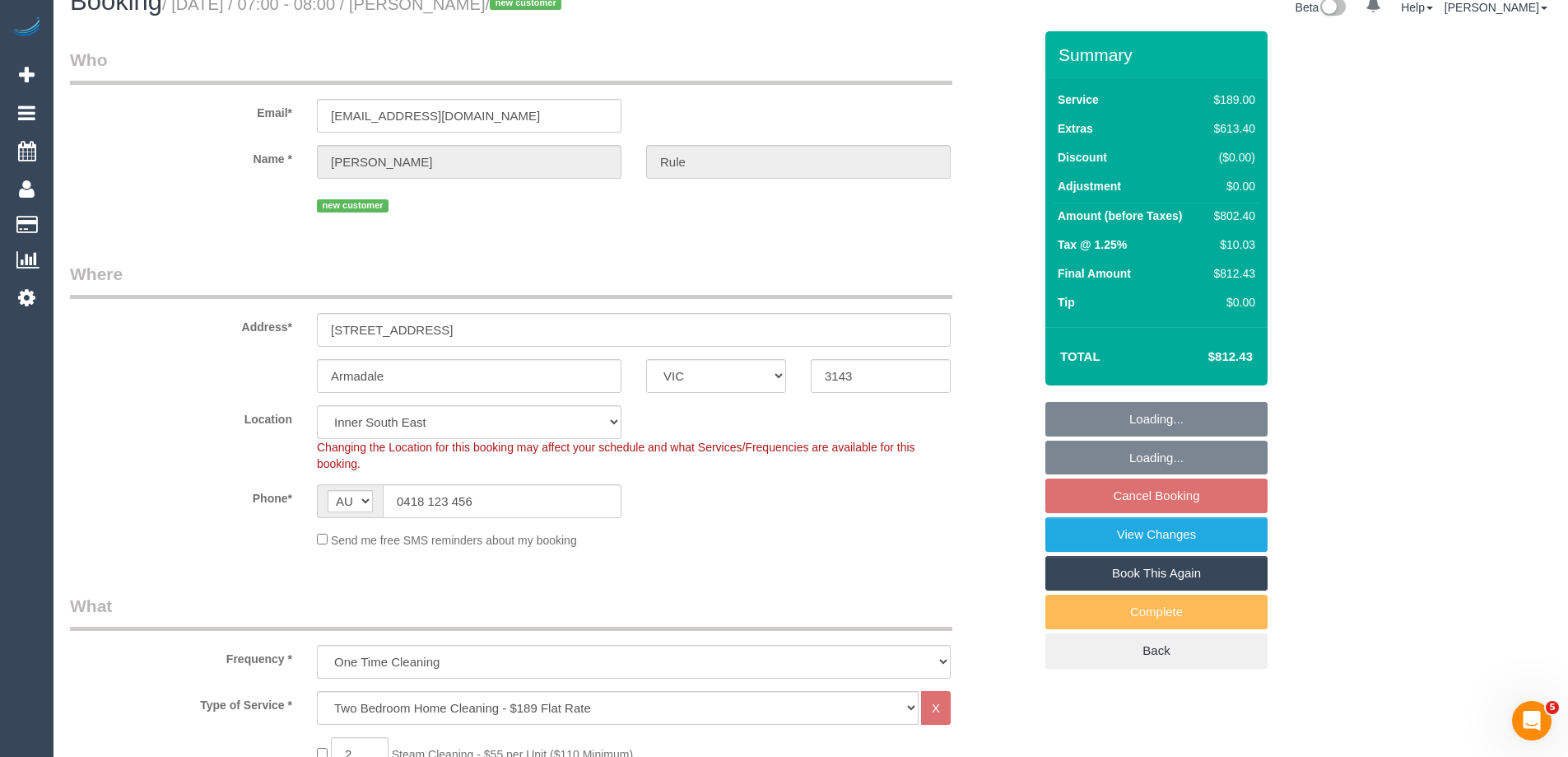
scroll to position [0, 0]
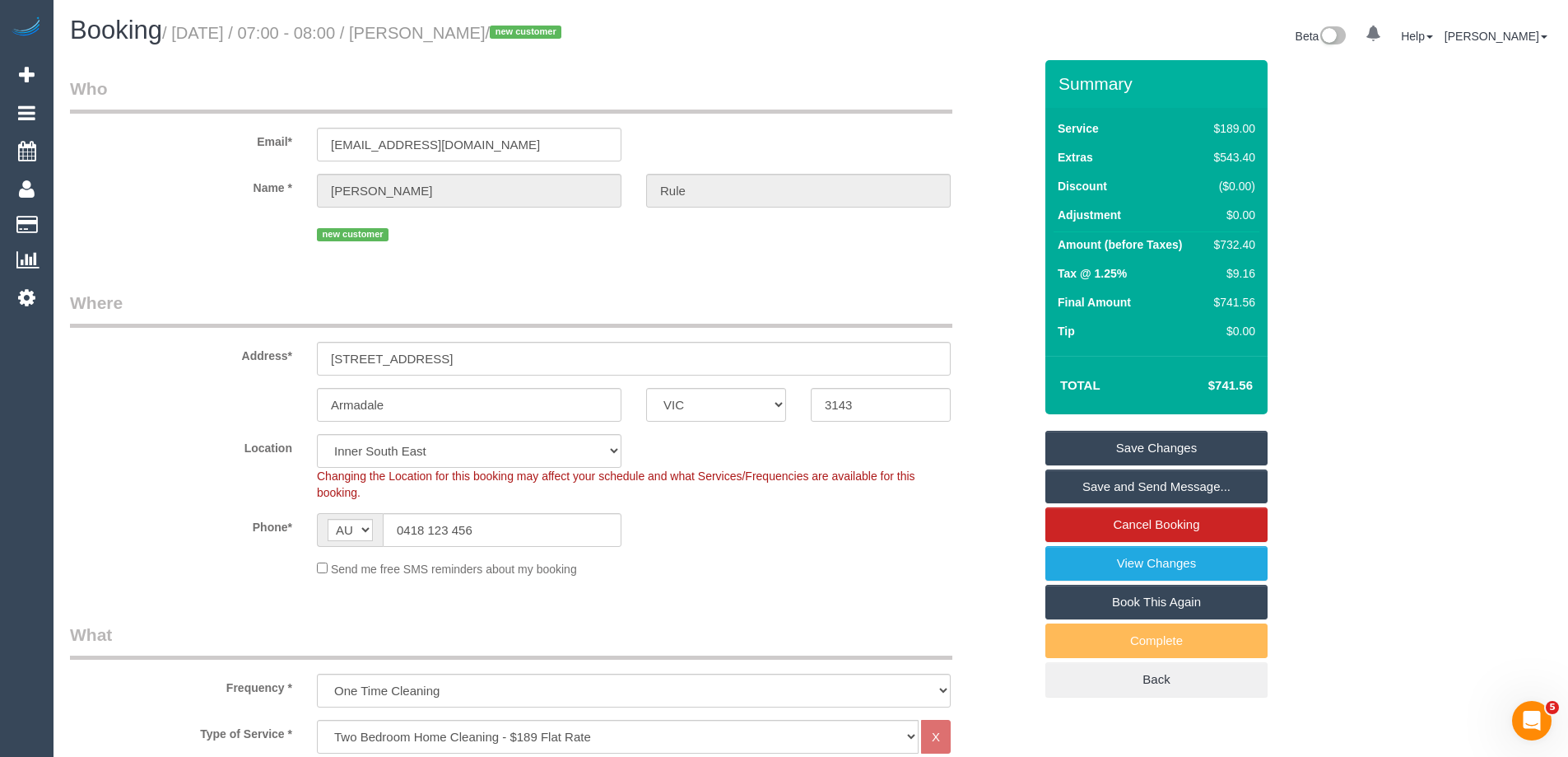
select select "spot24"
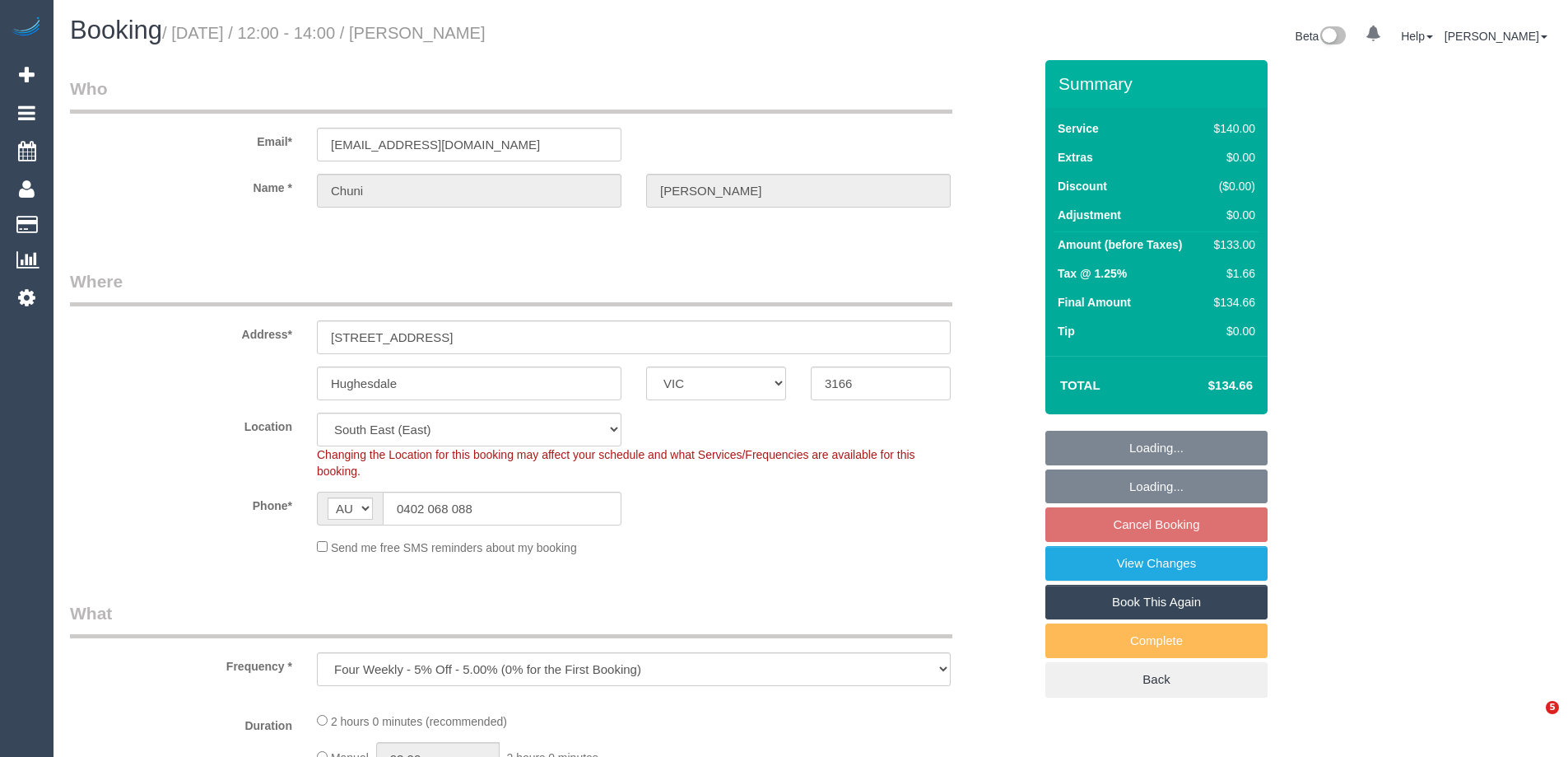
select select "VIC"
select select "number:28"
select select "number:14"
select select "number:19"
select select "number:25"
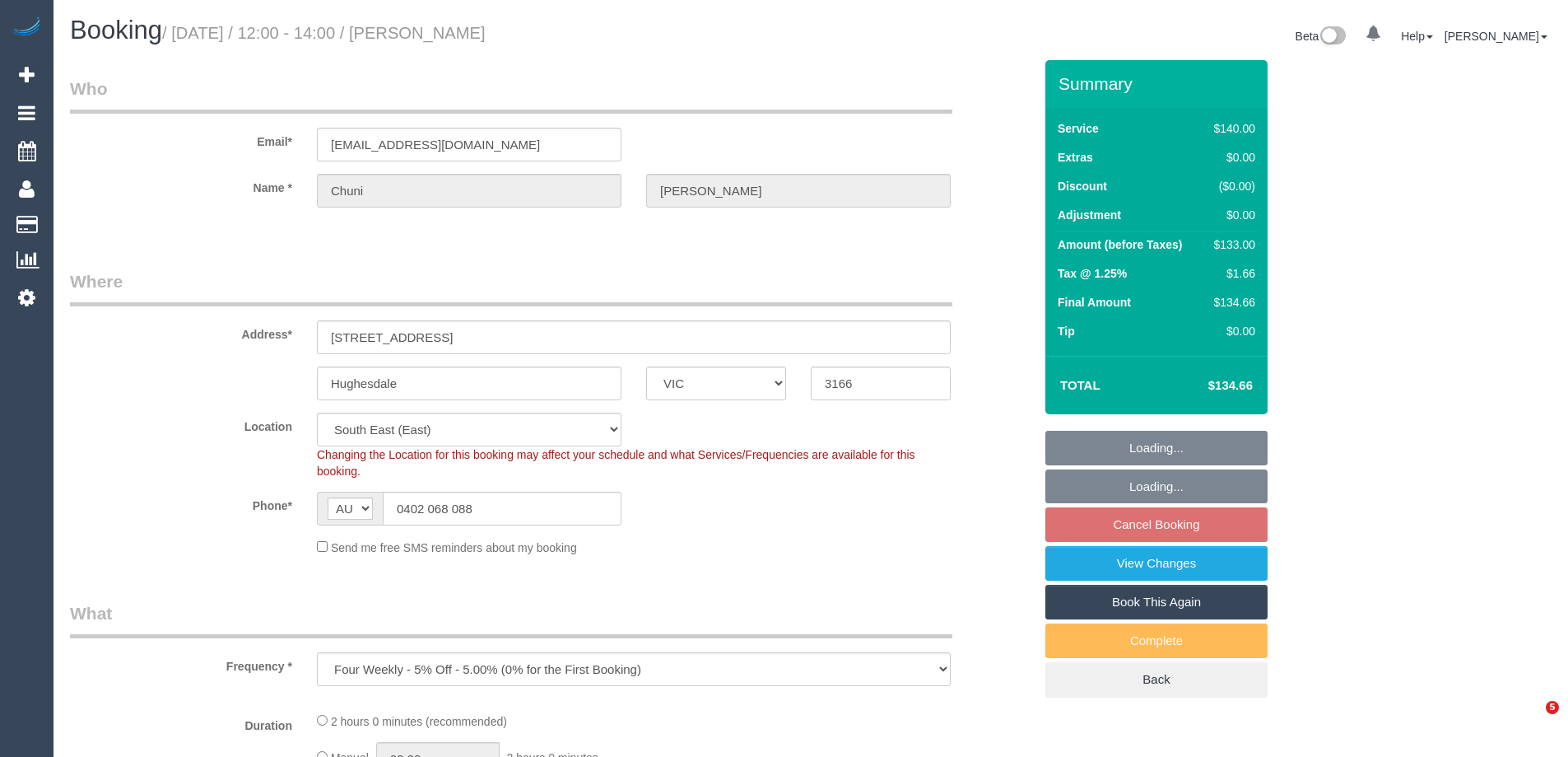
select select "number:34"
select select "number:26"
select select "object:1374"
select select "spot3"
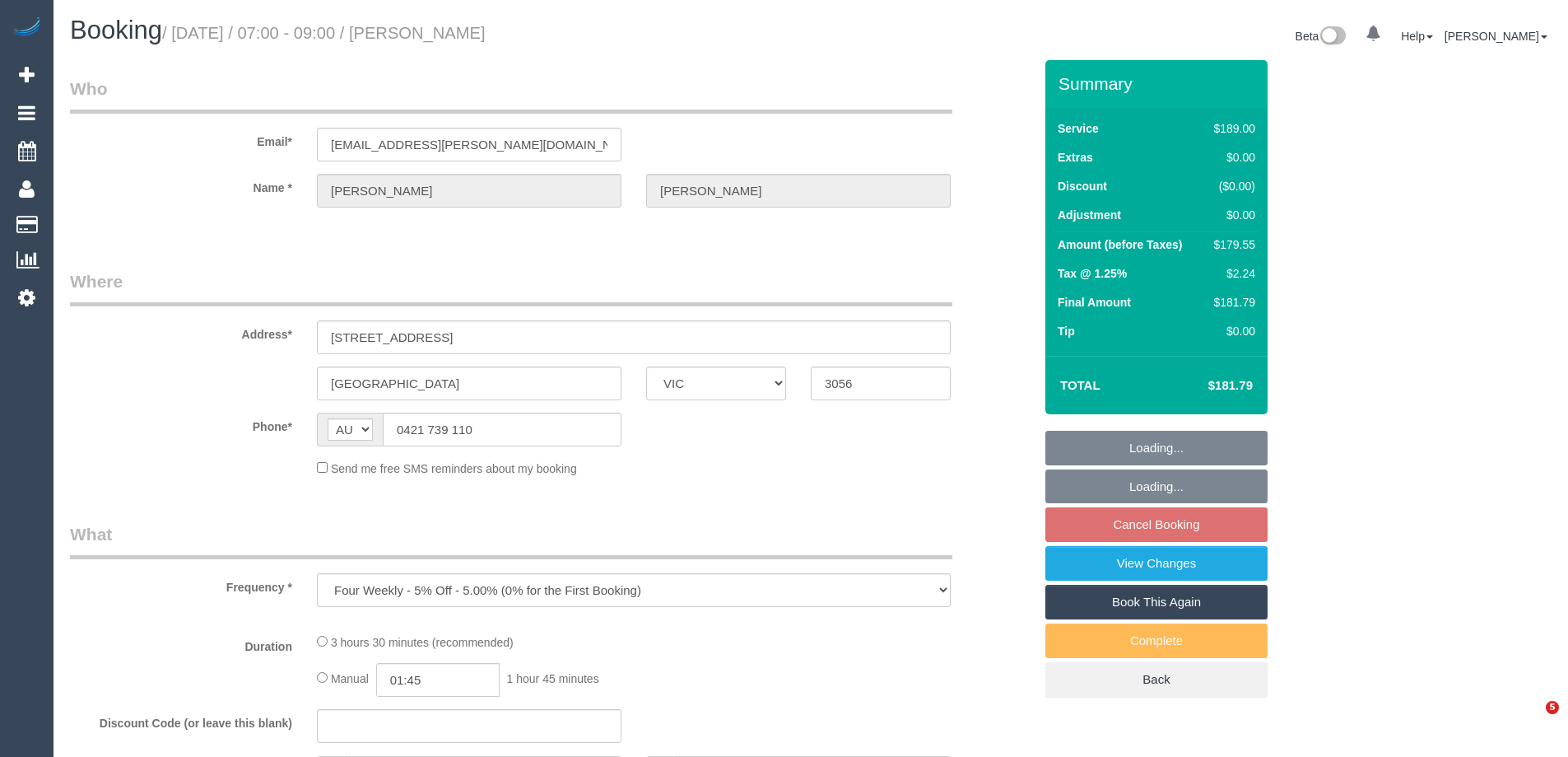
select select "VIC"
select select "string:stripe-pm_1N9MeO2GScqysDRVqsVjGPTd"
select select "number:27"
select select "number:14"
select select "number:21"
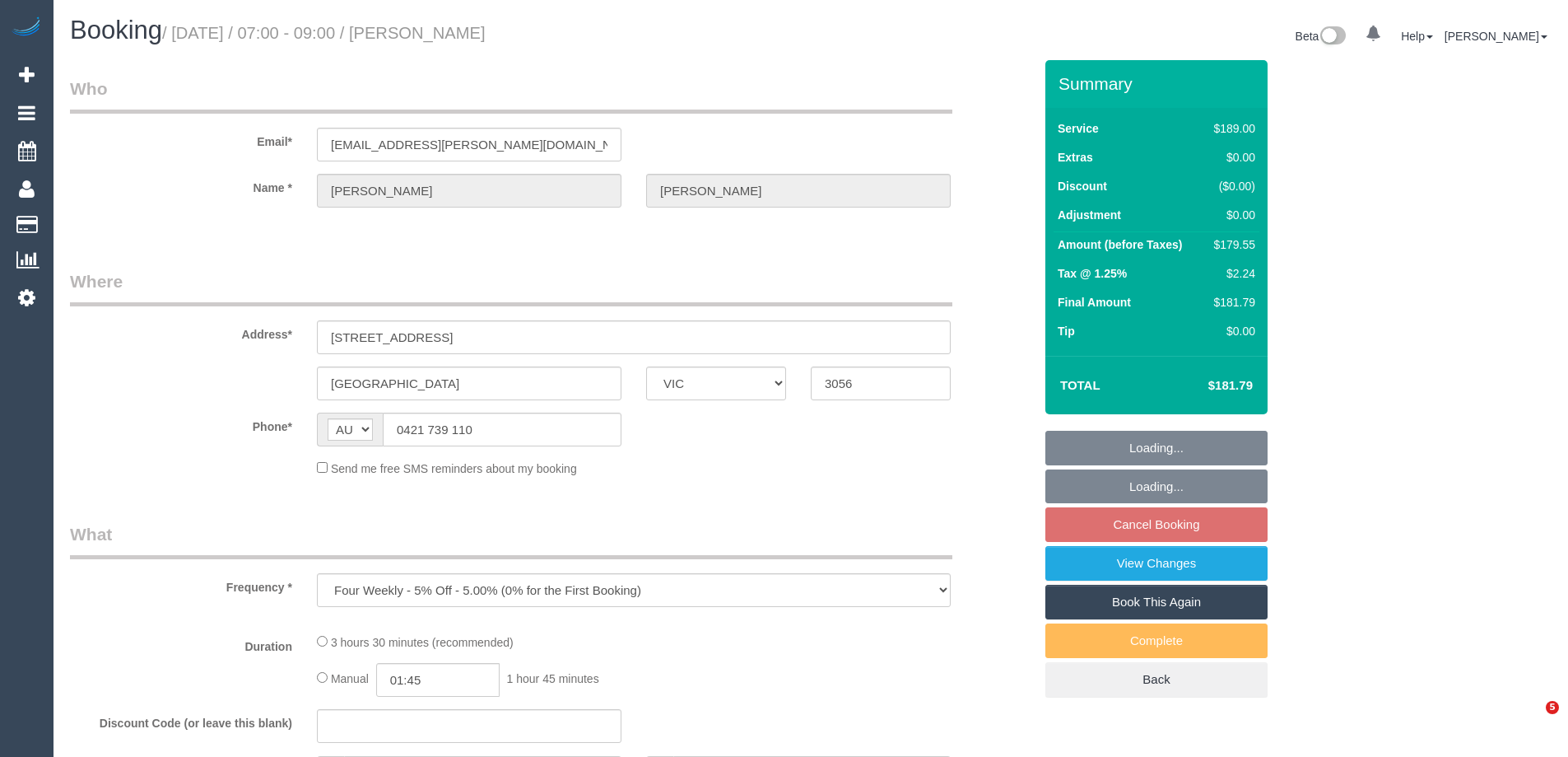
select select "number:22"
select select "number:34"
select select "number:13"
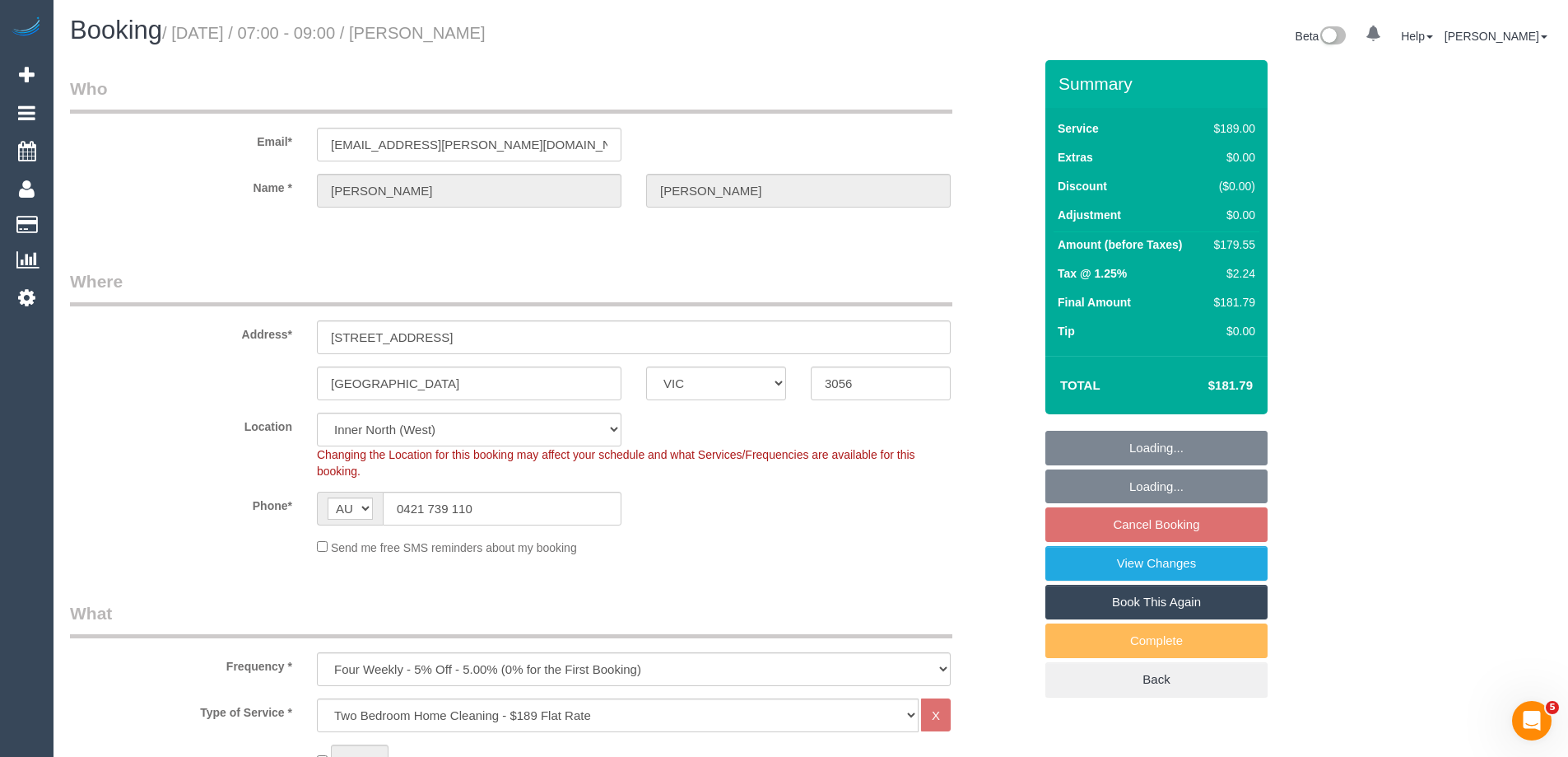
select select "object:1622"
select select "spot1"
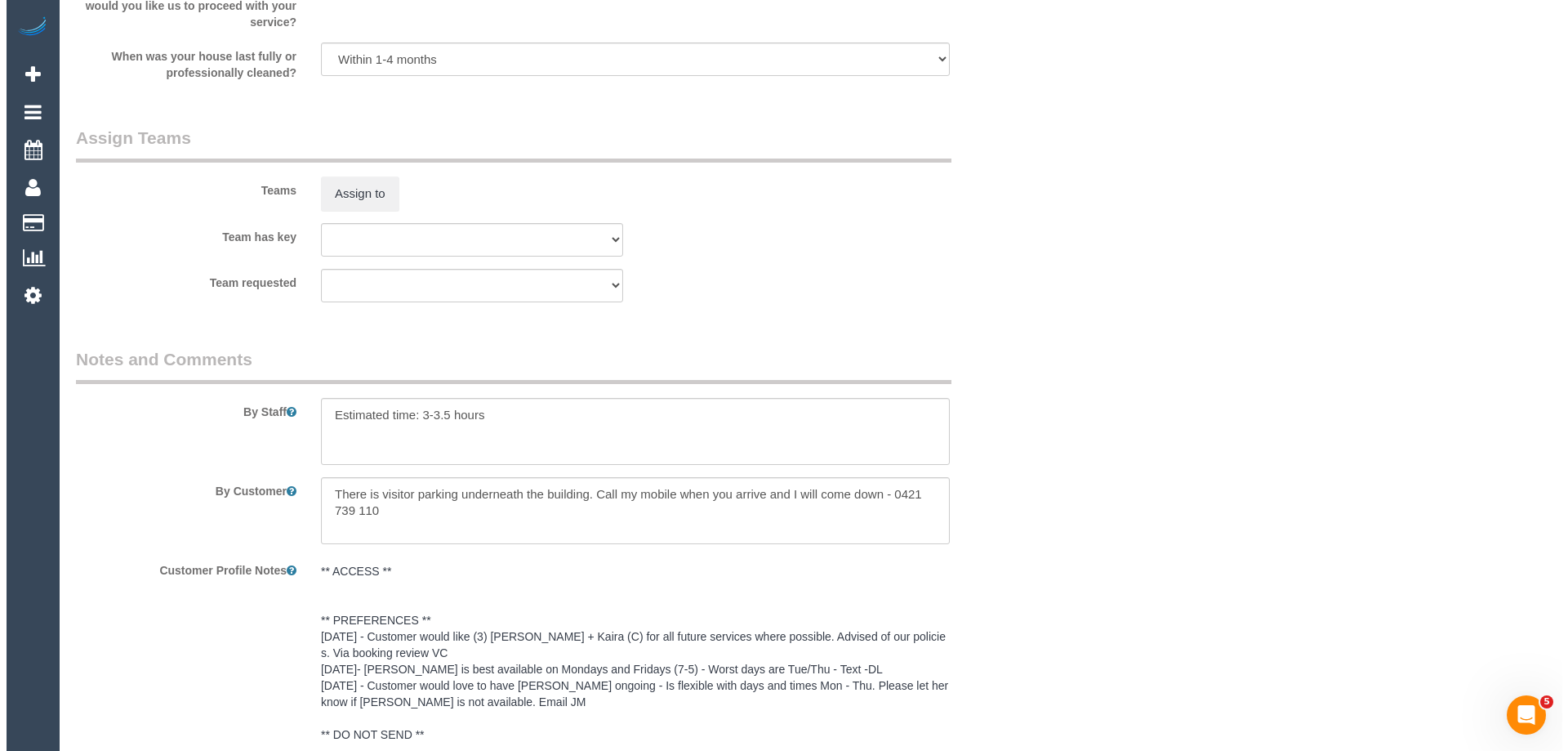
scroll to position [2450, 0]
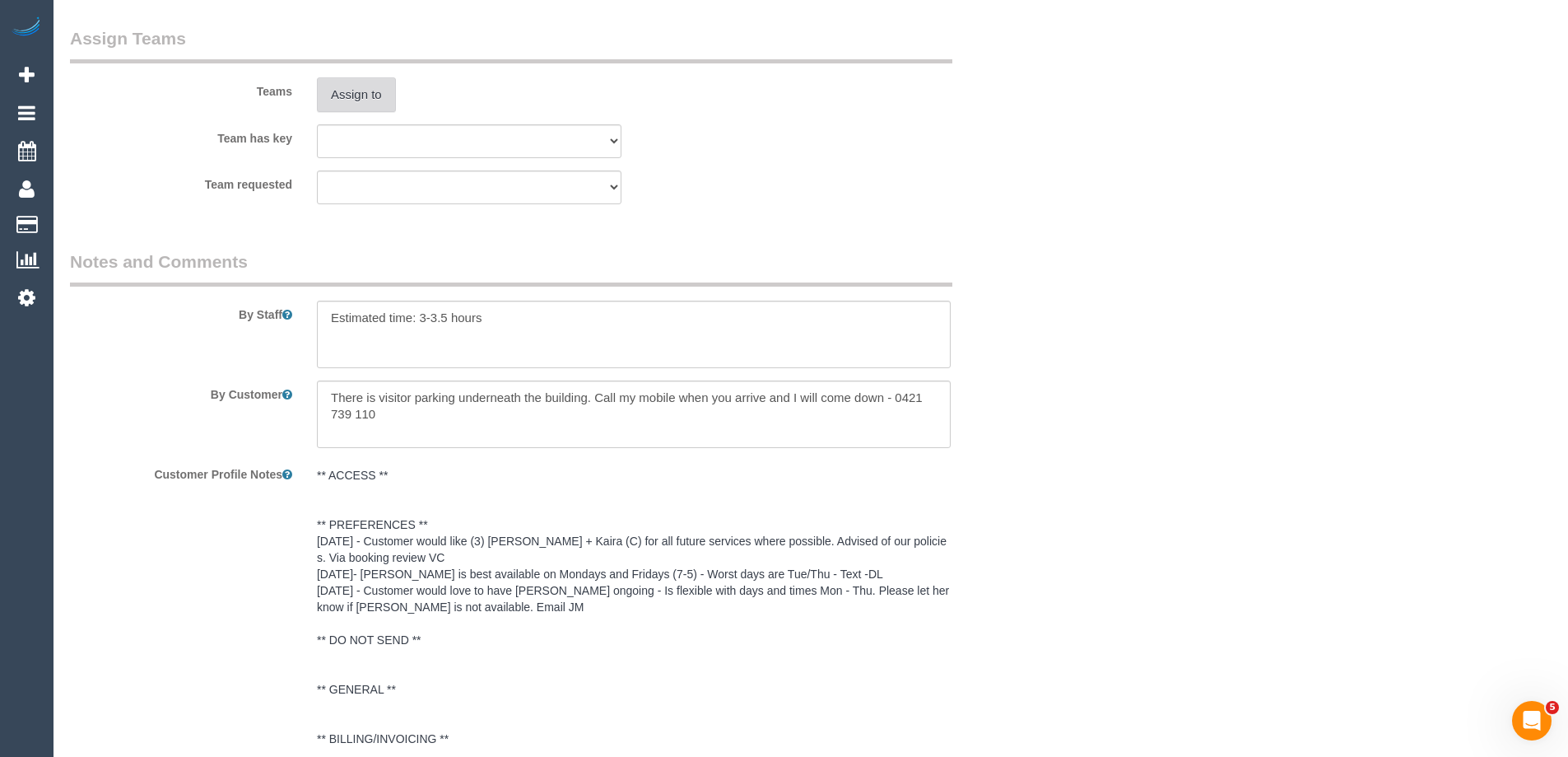
click at [374, 97] on button "Assign to" at bounding box center [356, 94] width 79 height 34
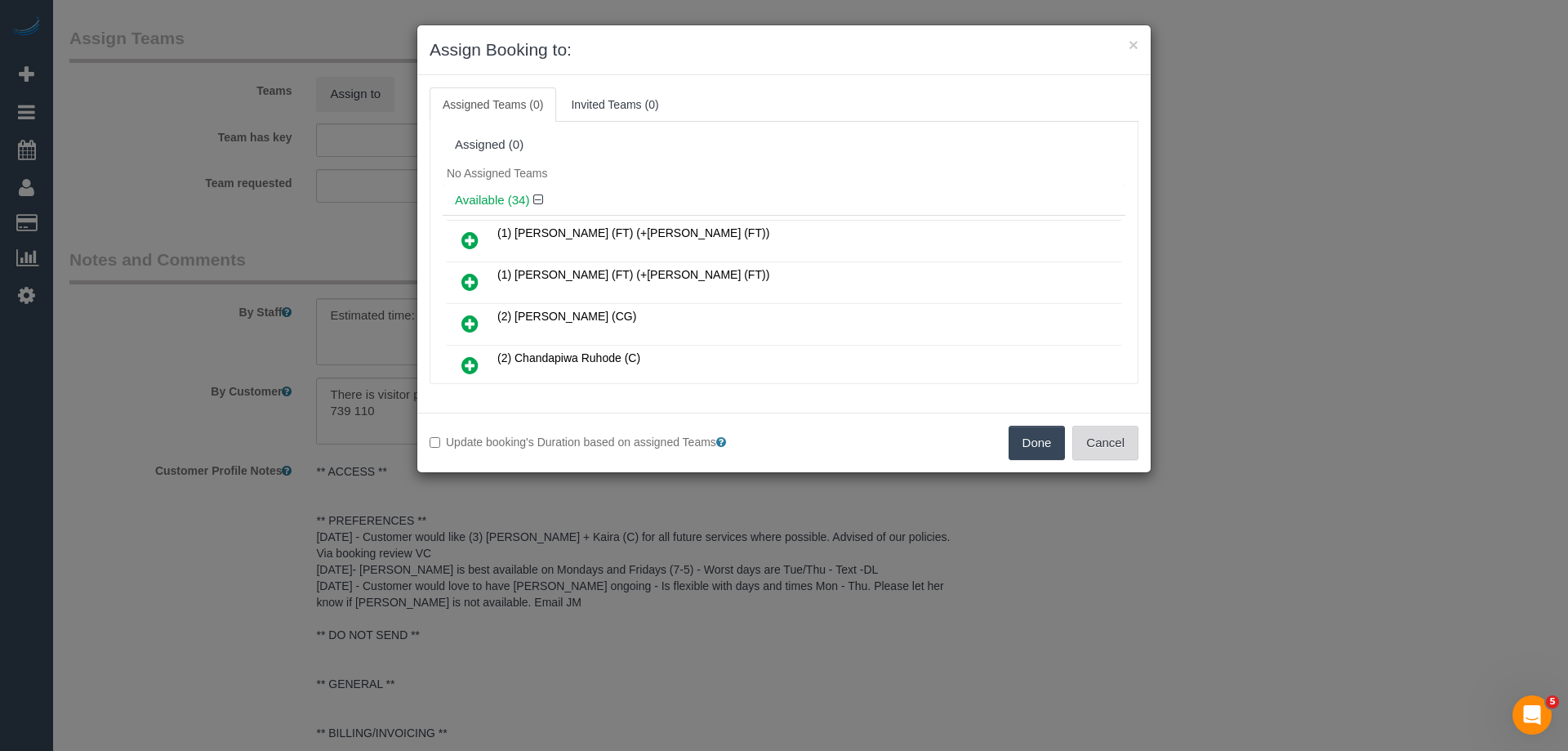
click at [1118, 453] on button "Cancel" at bounding box center [1105, 443] width 66 height 34
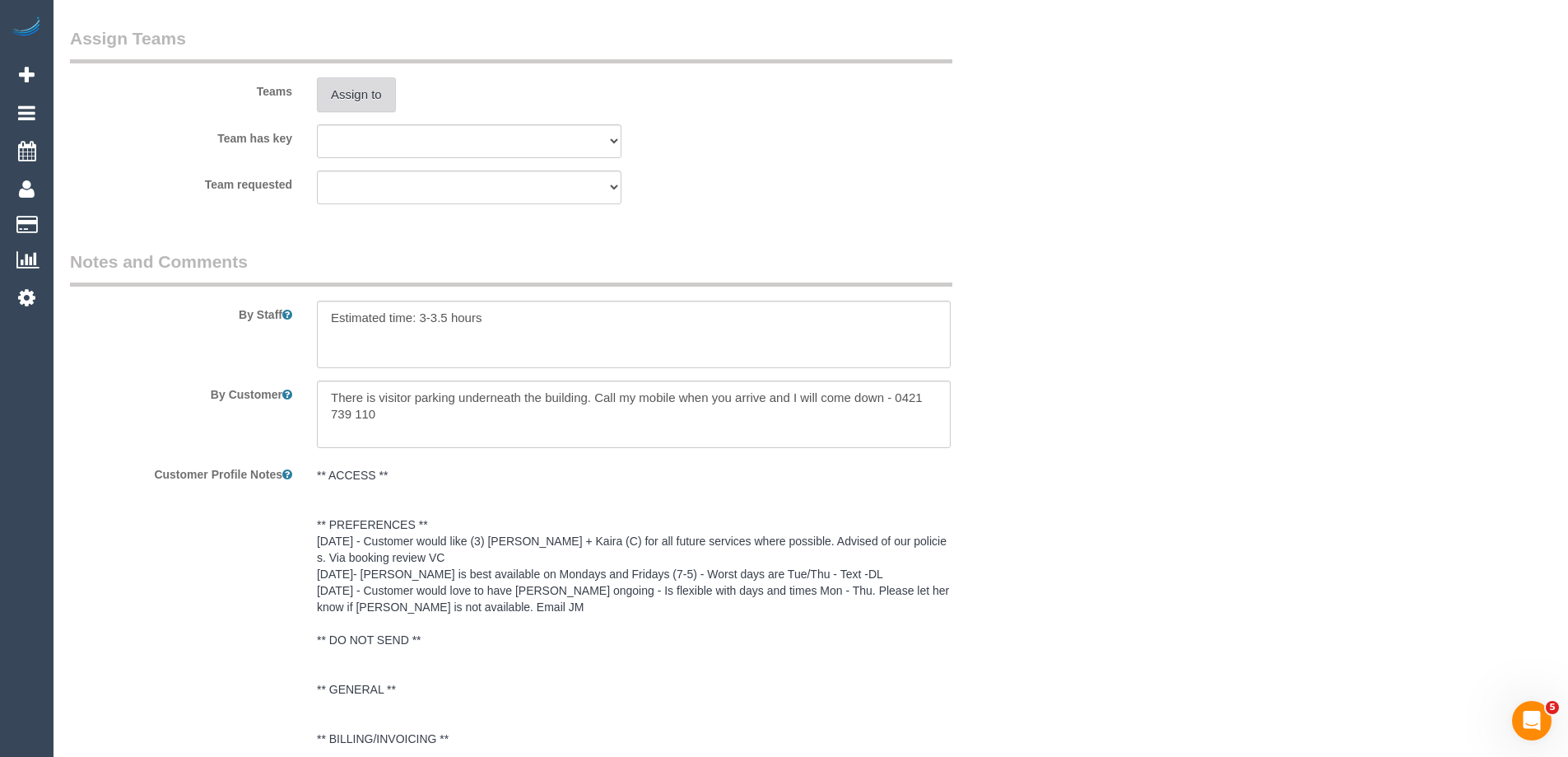
click at [363, 108] on button "Assign to" at bounding box center [356, 94] width 79 height 34
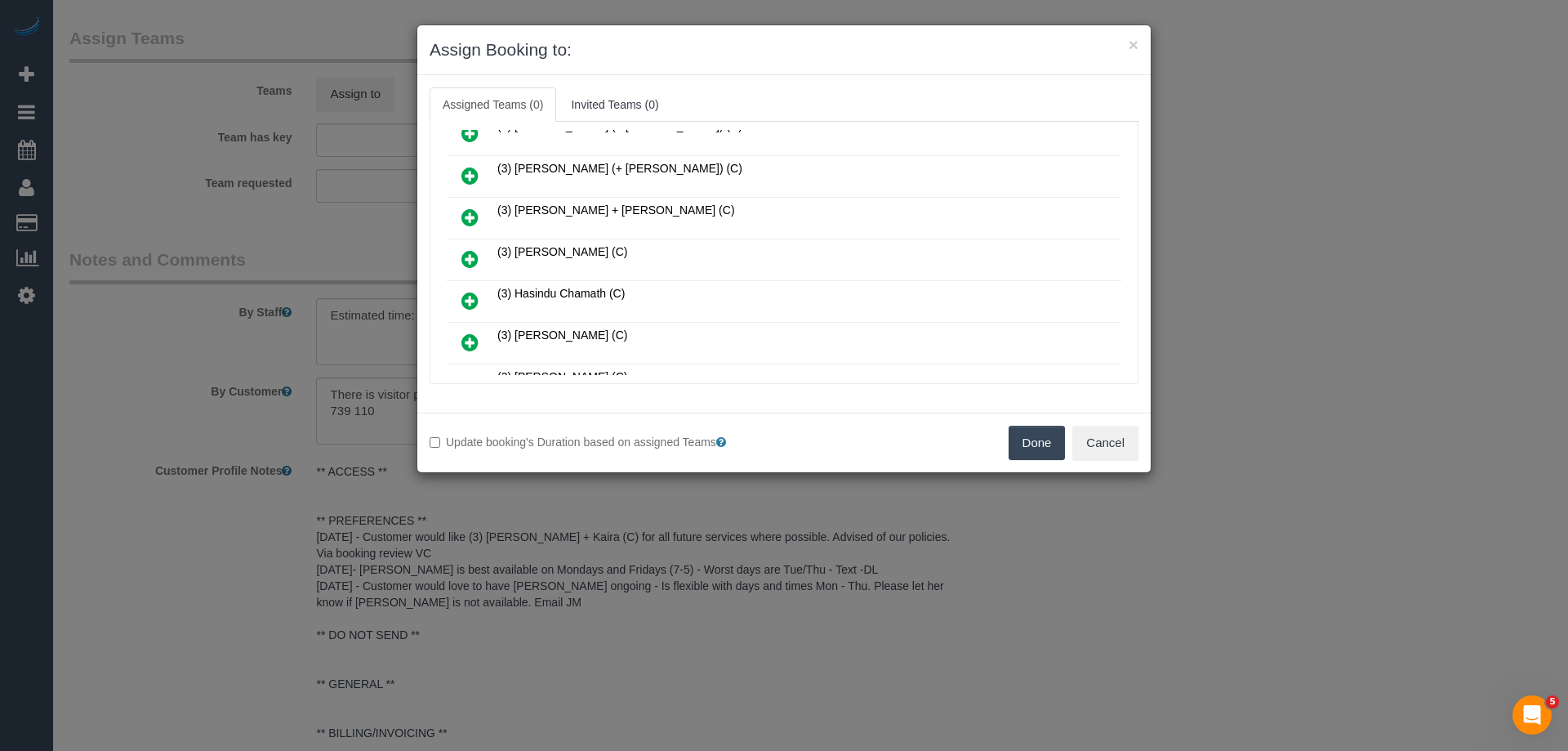
click at [474, 211] on icon at bounding box center [470, 217] width 17 height 20
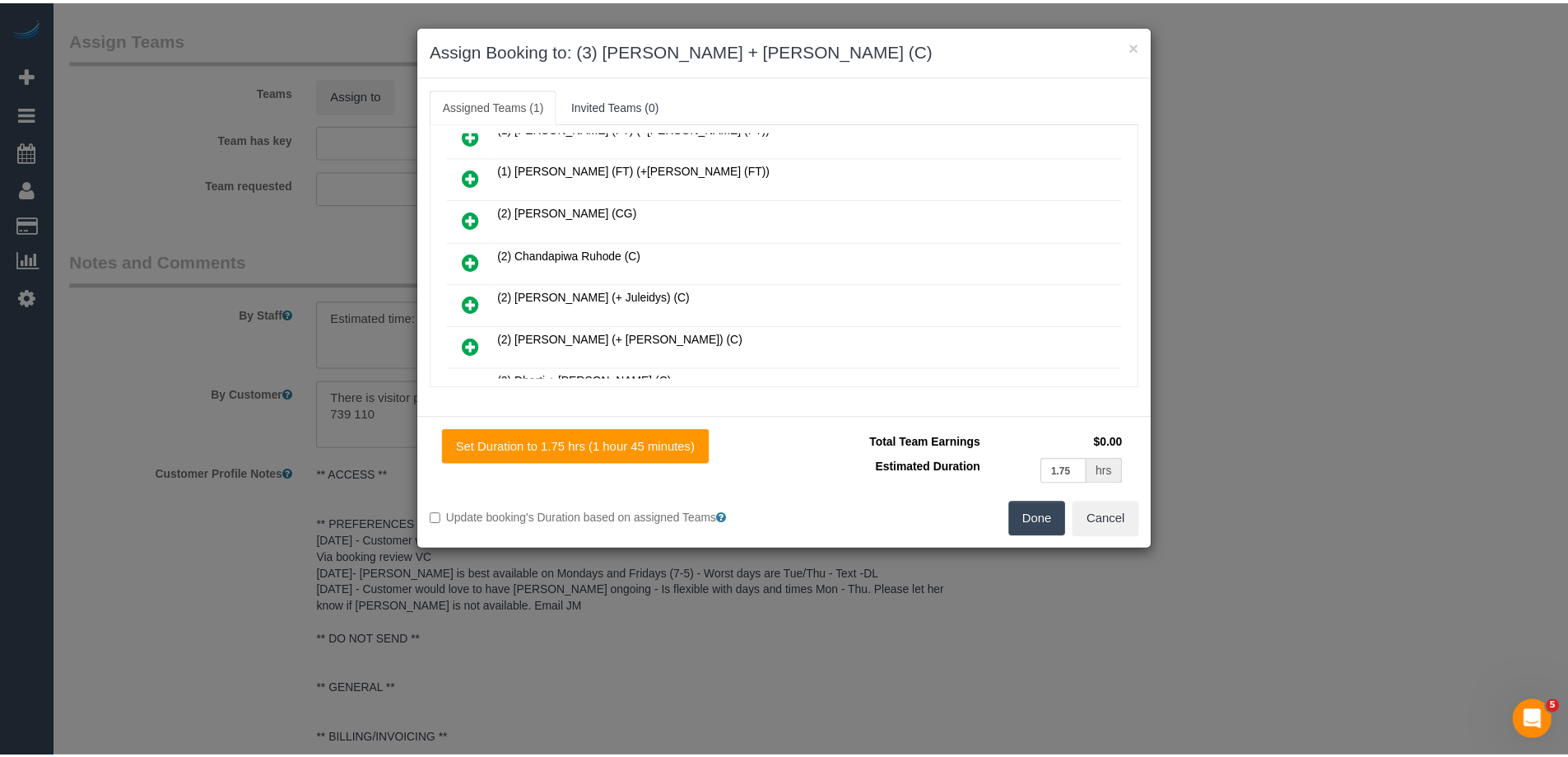
scroll to position [0, 0]
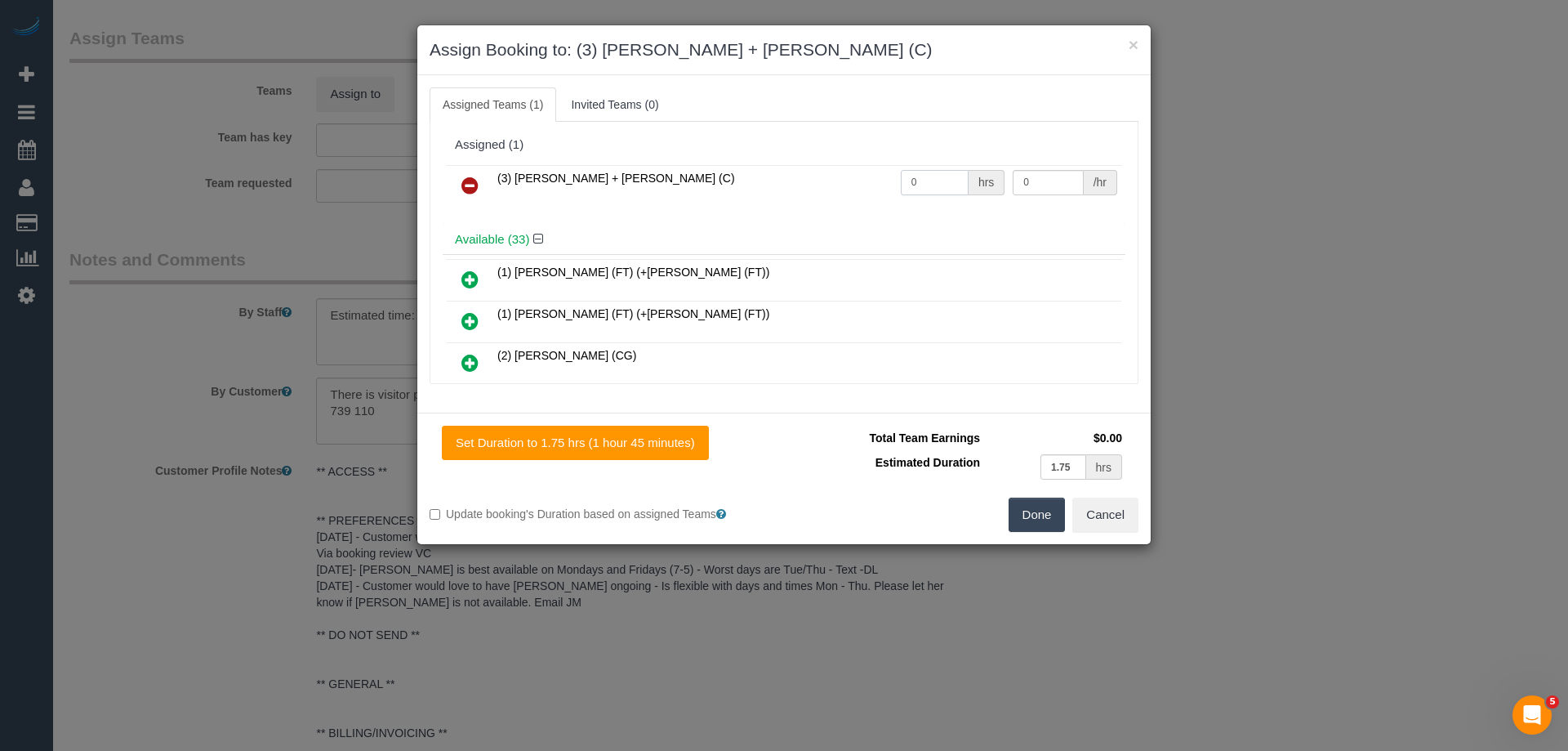
drag, startPoint x: 919, startPoint y: 181, endPoint x: 843, endPoint y: 168, distance: 77.1
click at [912, 181] on input "0" at bounding box center [935, 182] width 68 height 26
drag, startPoint x: 921, startPoint y: 181, endPoint x: 843, endPoint y: 177, distance: 78.1
click at [843, 177] on tr "(3) Denis + Kaira (C) 01 hrs 0 /hr" at bounding box center [784, 186] width 674 height 42
type input "1"
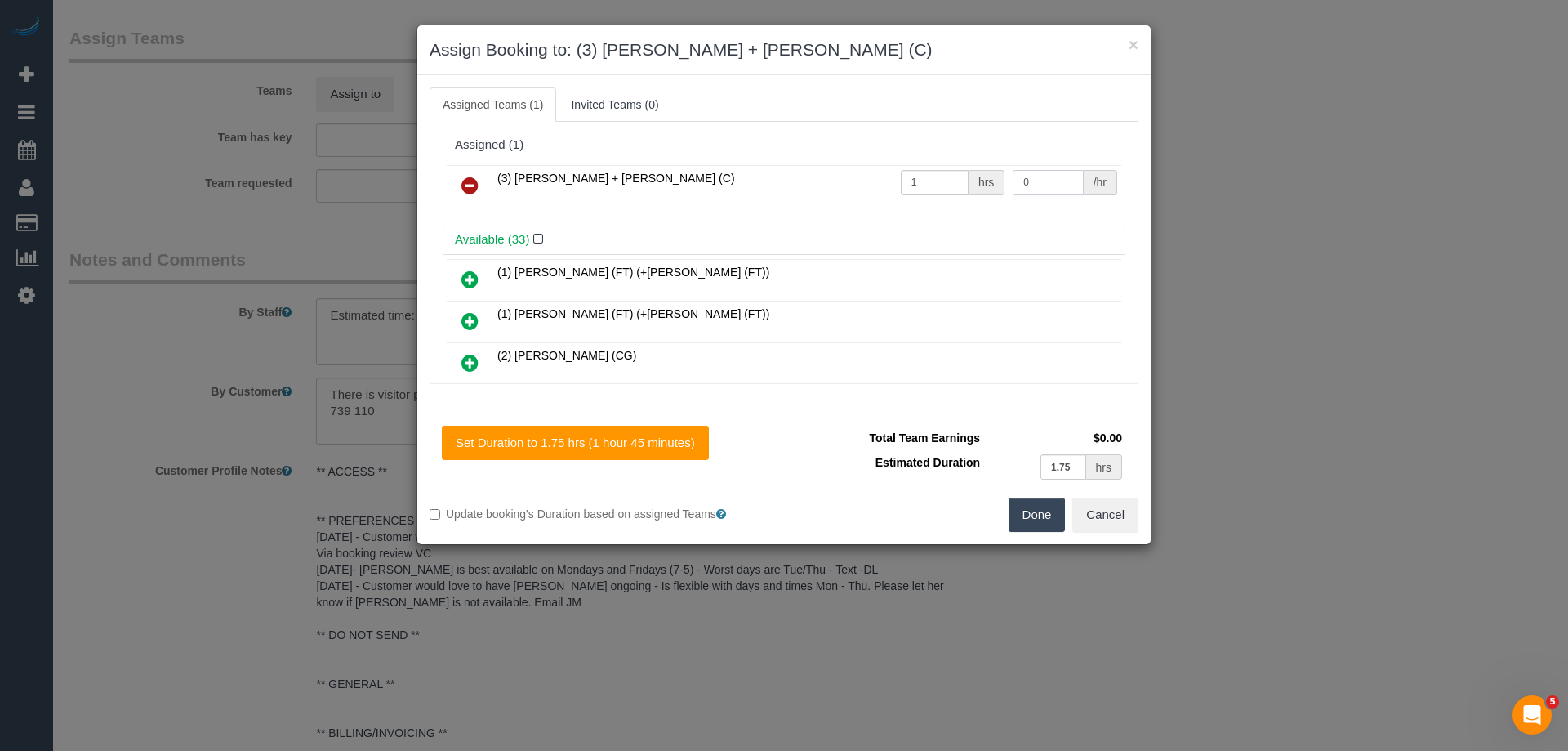
drag, startPoint x: 1039, startPoint y: 184, endPoint x: 892, endPoint y: 178, distance: 147.1
click at [934, 181] on tr "(3) Denis + Kaira (C) 1 hrs 0 /hr" at bounding box center [784, 186] width 674 height 42
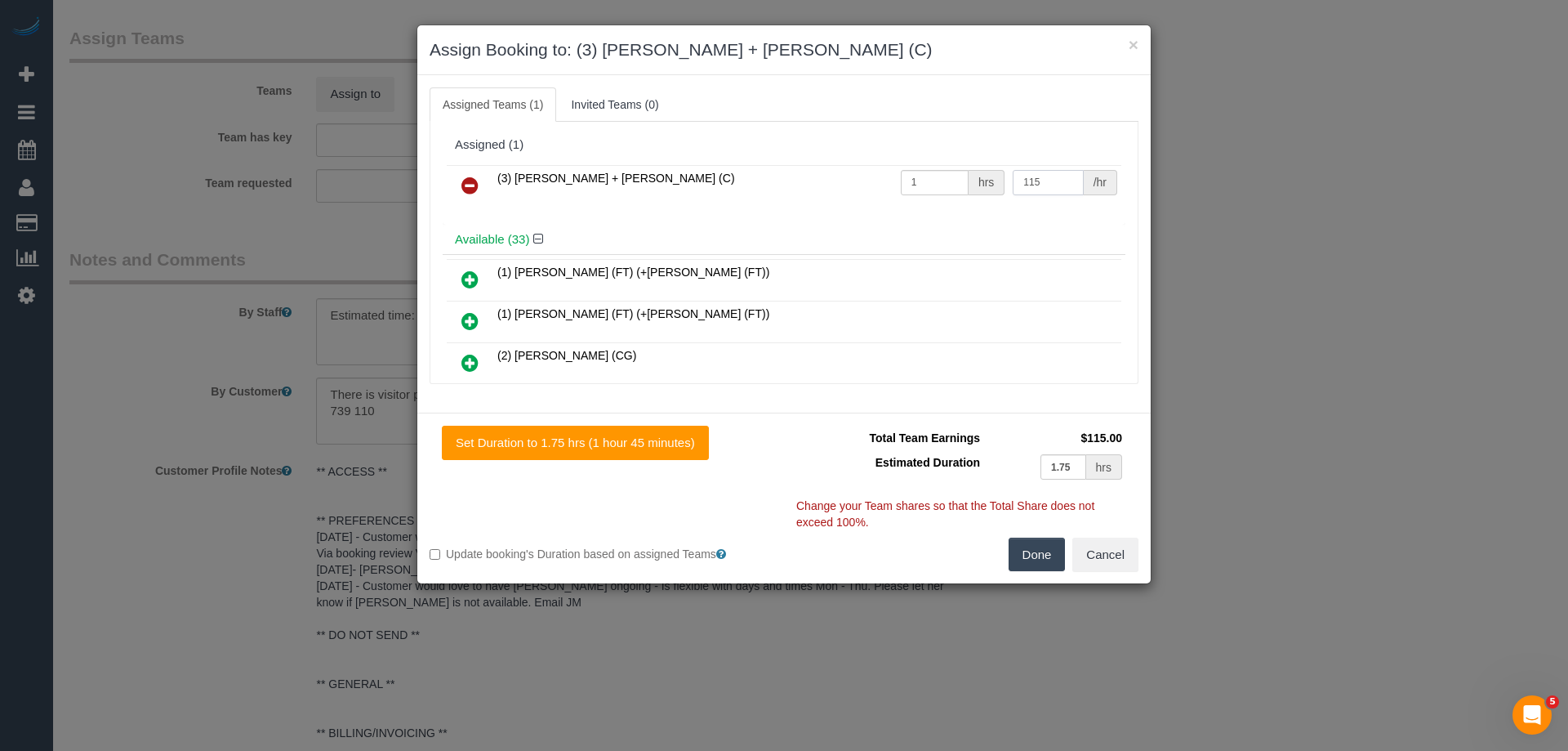
type input "115"
click at [1041, 547] on button "Done" at bounding box center [1037, 555] width 58 height 34
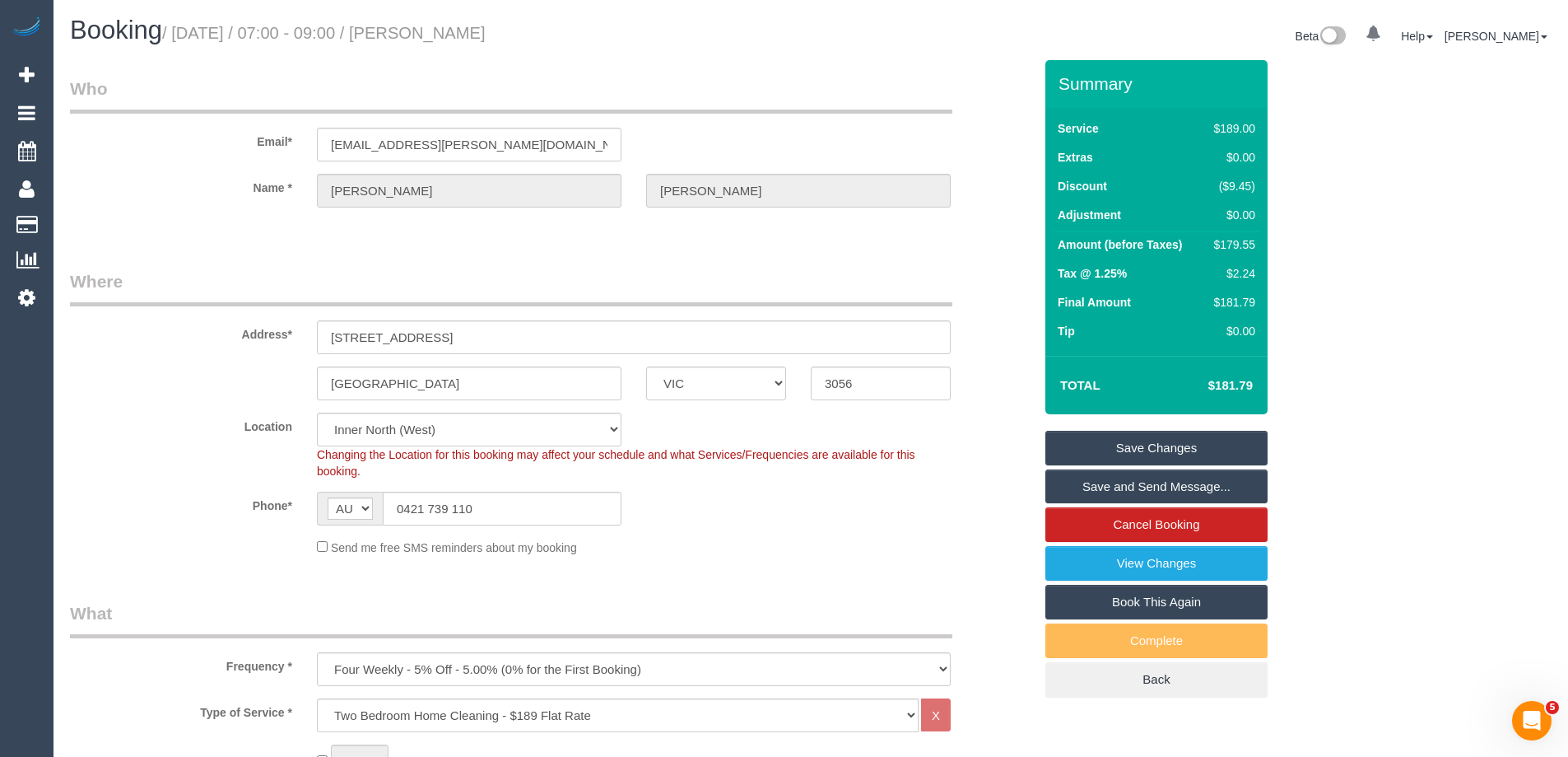
drag, startPoint x: 586, startPoint y: 28, endPoint x: 458, endPoint y: 37, distance: 128.3
click at [458, 37] on h1 "Booking / September 01, 2025 / 07:00 - 09:00 / Michelle Wendt" at bounding box center [434, 30] width 728 height 28
copy small "Michelle Wendt"
click at [1081, 439] on link "Save Changes" at bounding box center [1156, 448] width 222 height 34
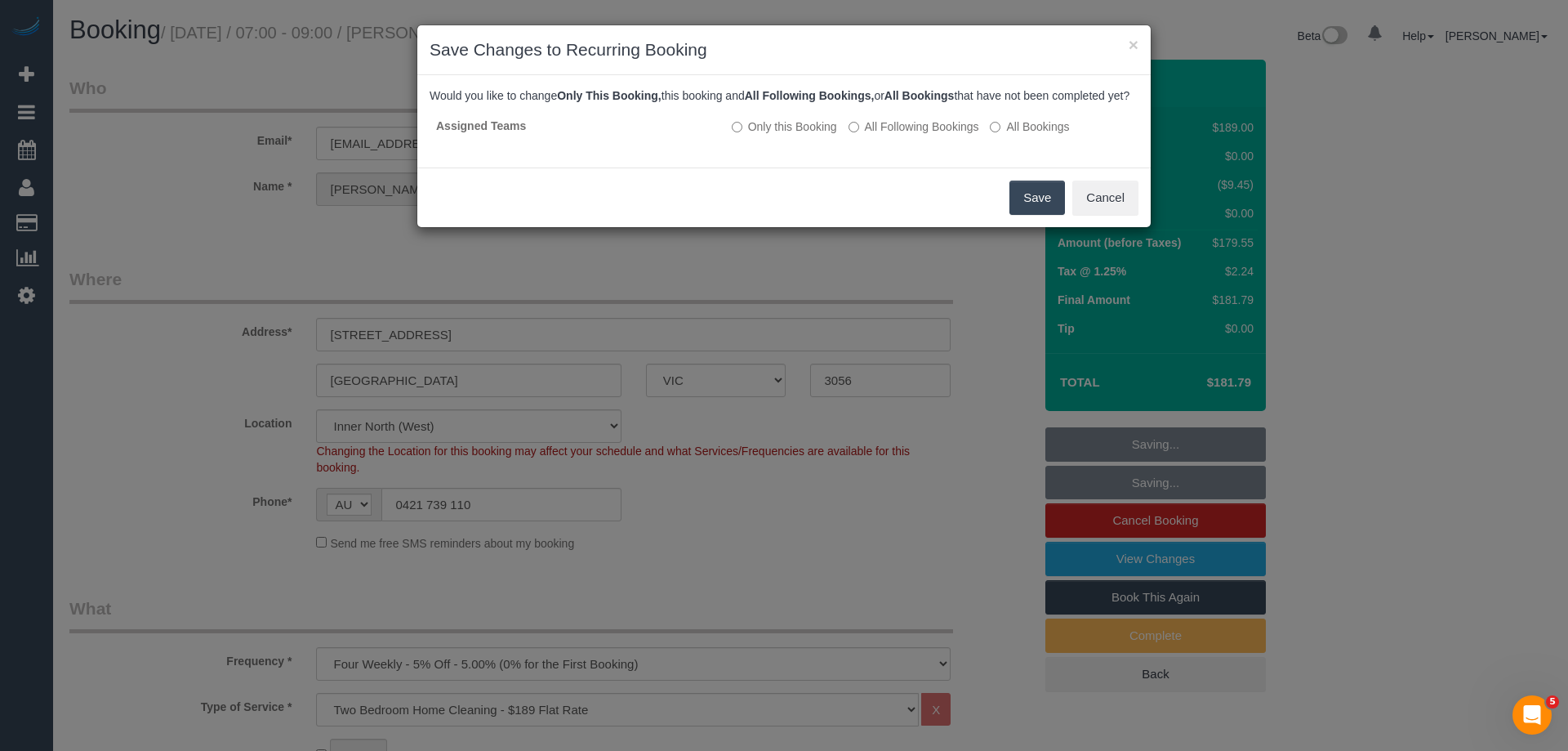
click at [1045, 212] on button "Save" at bounding box center [1037, 197] width 56 height 34
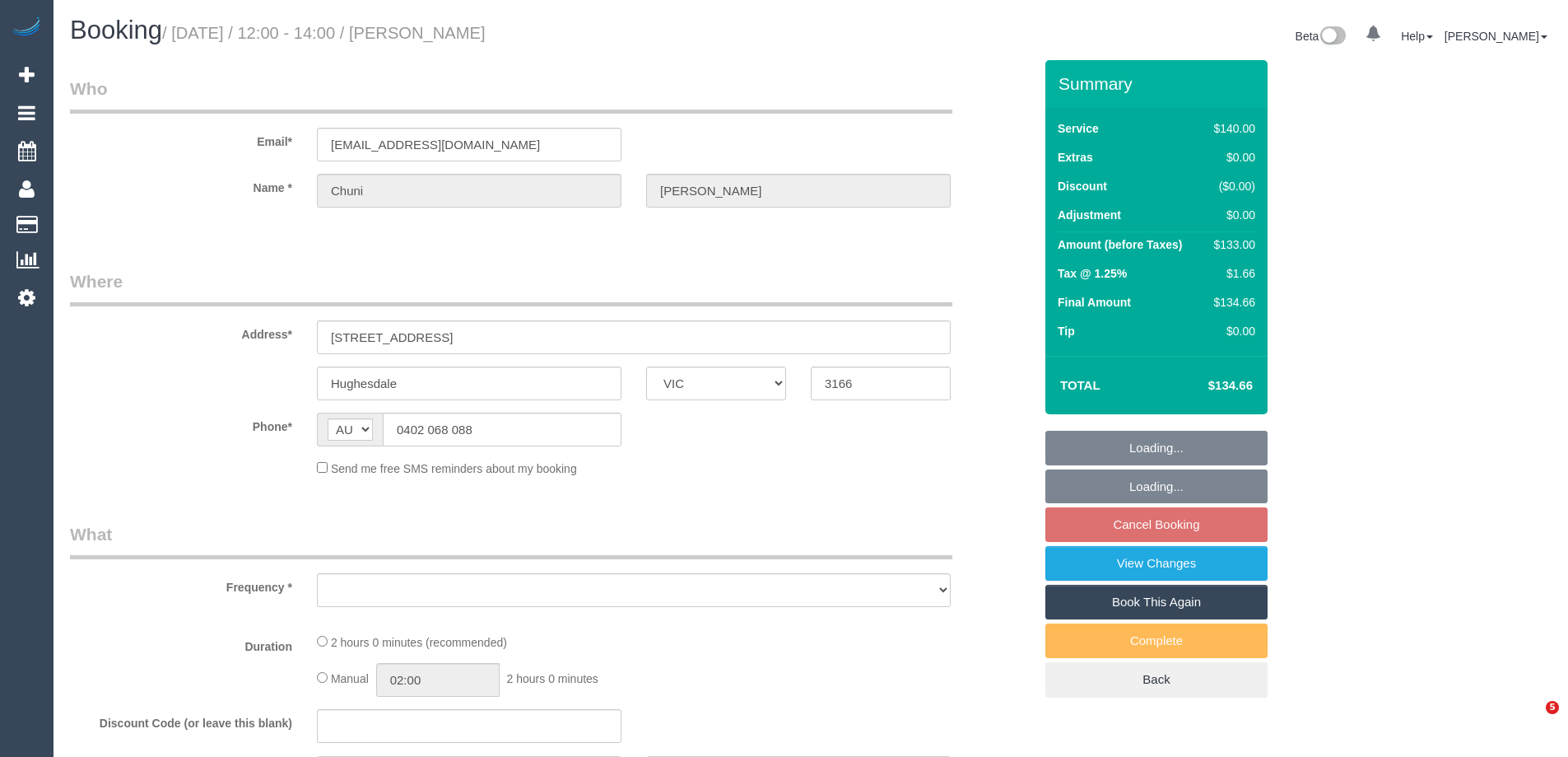
select select "VIC"
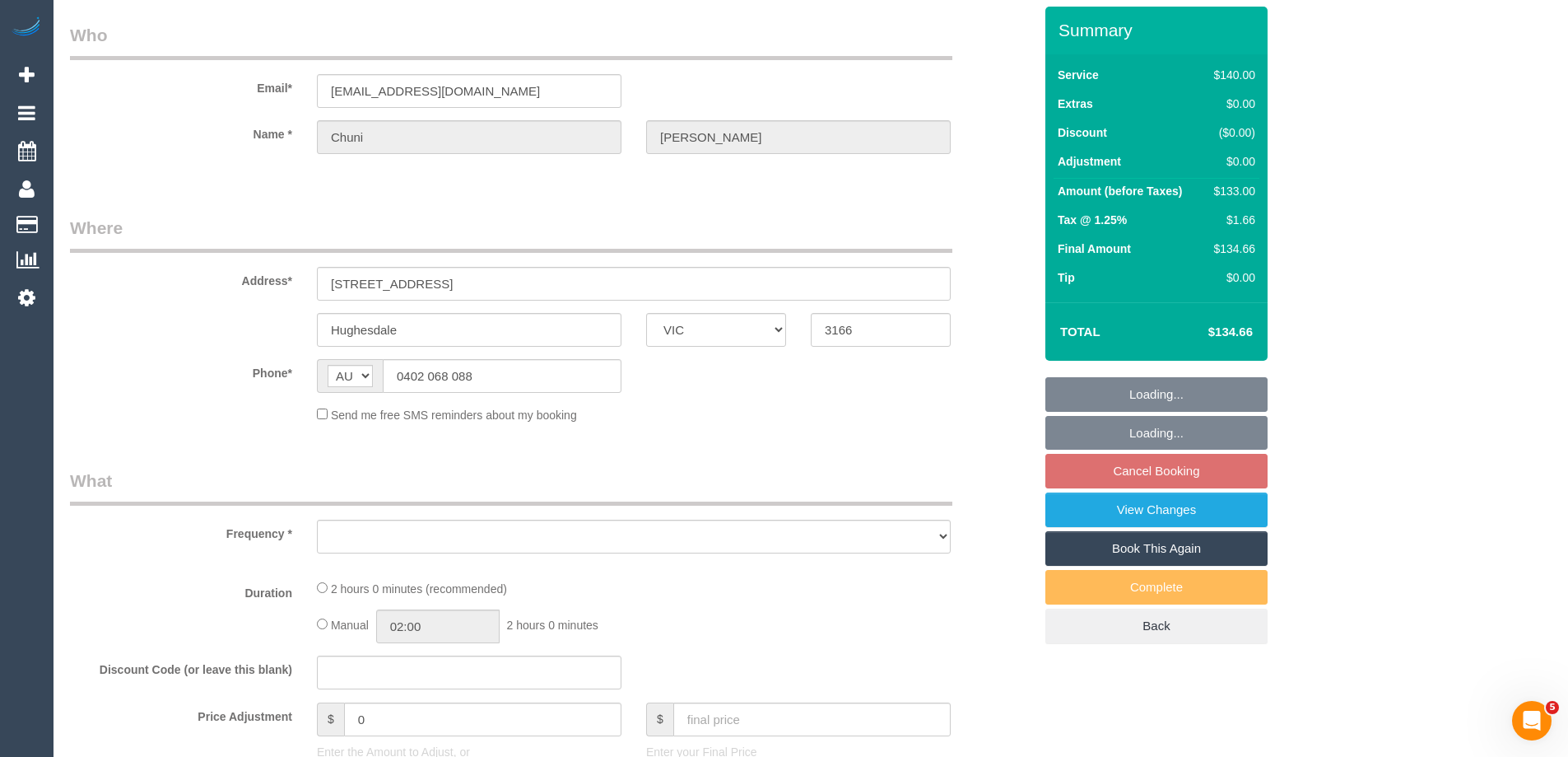
select select "string:stripe-pm_1QOdZv2GScqysDRV0eeyTOdH"
select select "number:28"
select select "number:14"
select select "number:19"
select select "number:25"
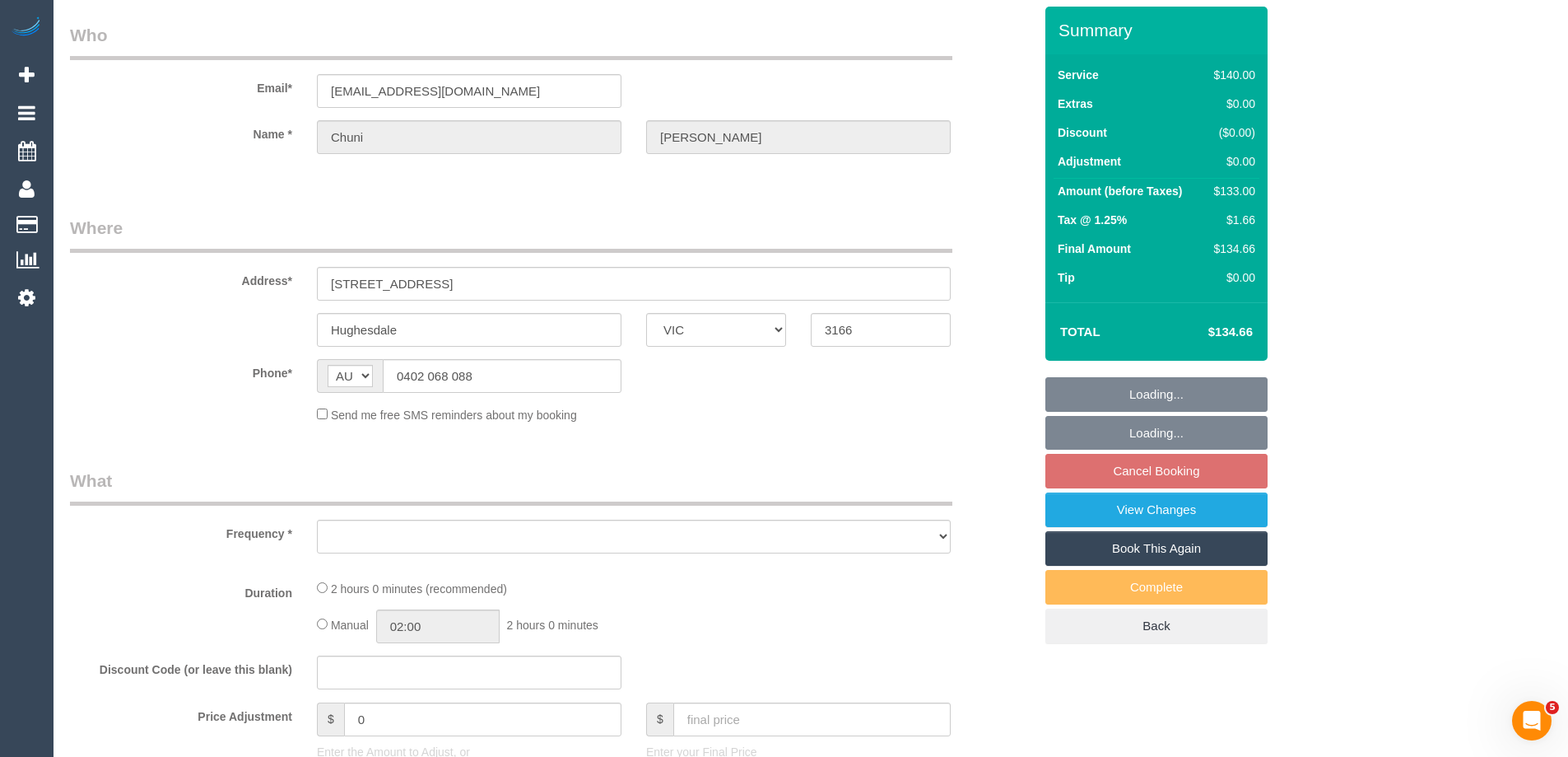
select select "number:34"
select select "number:26"
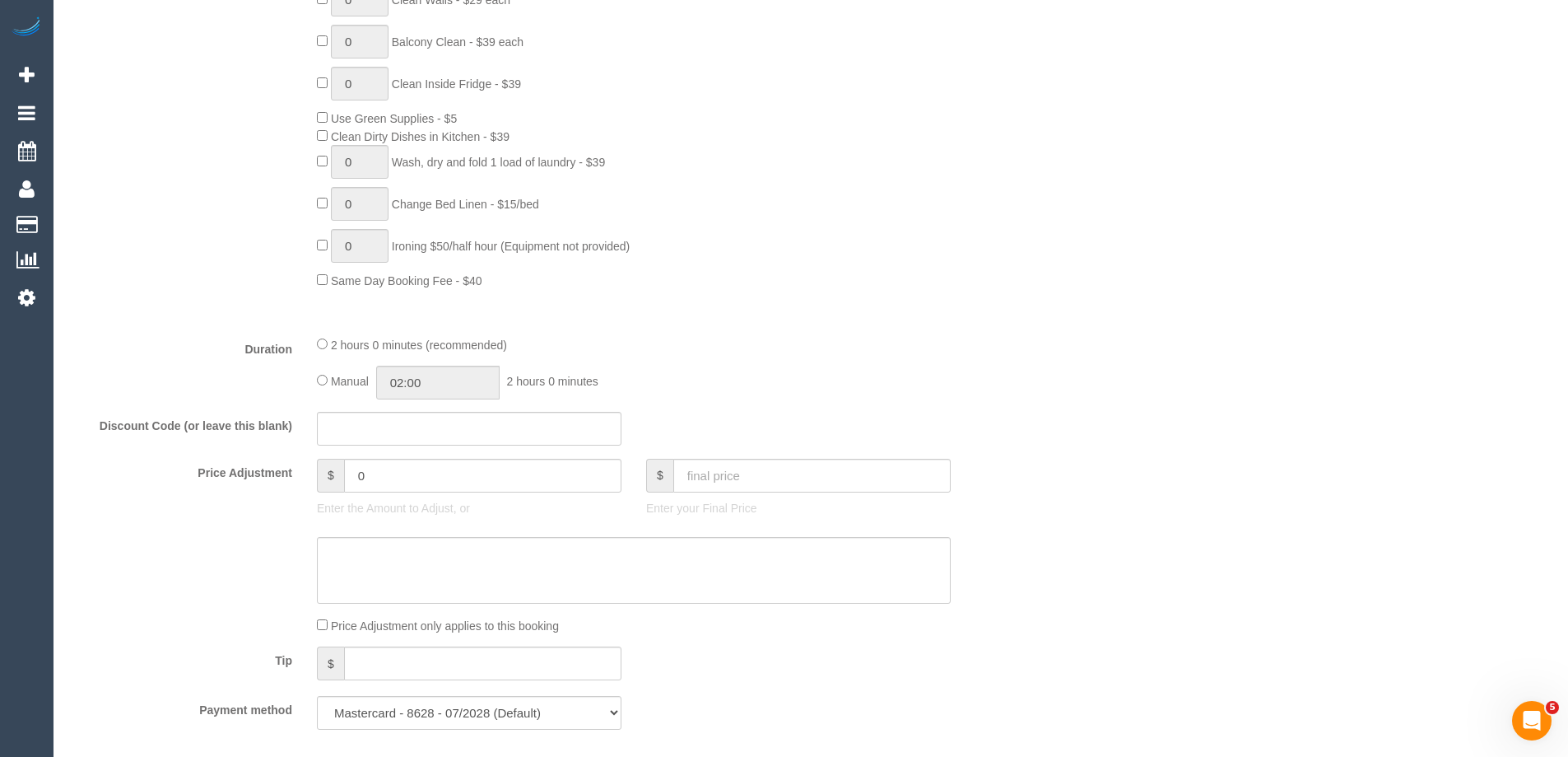
select select "object:1370"
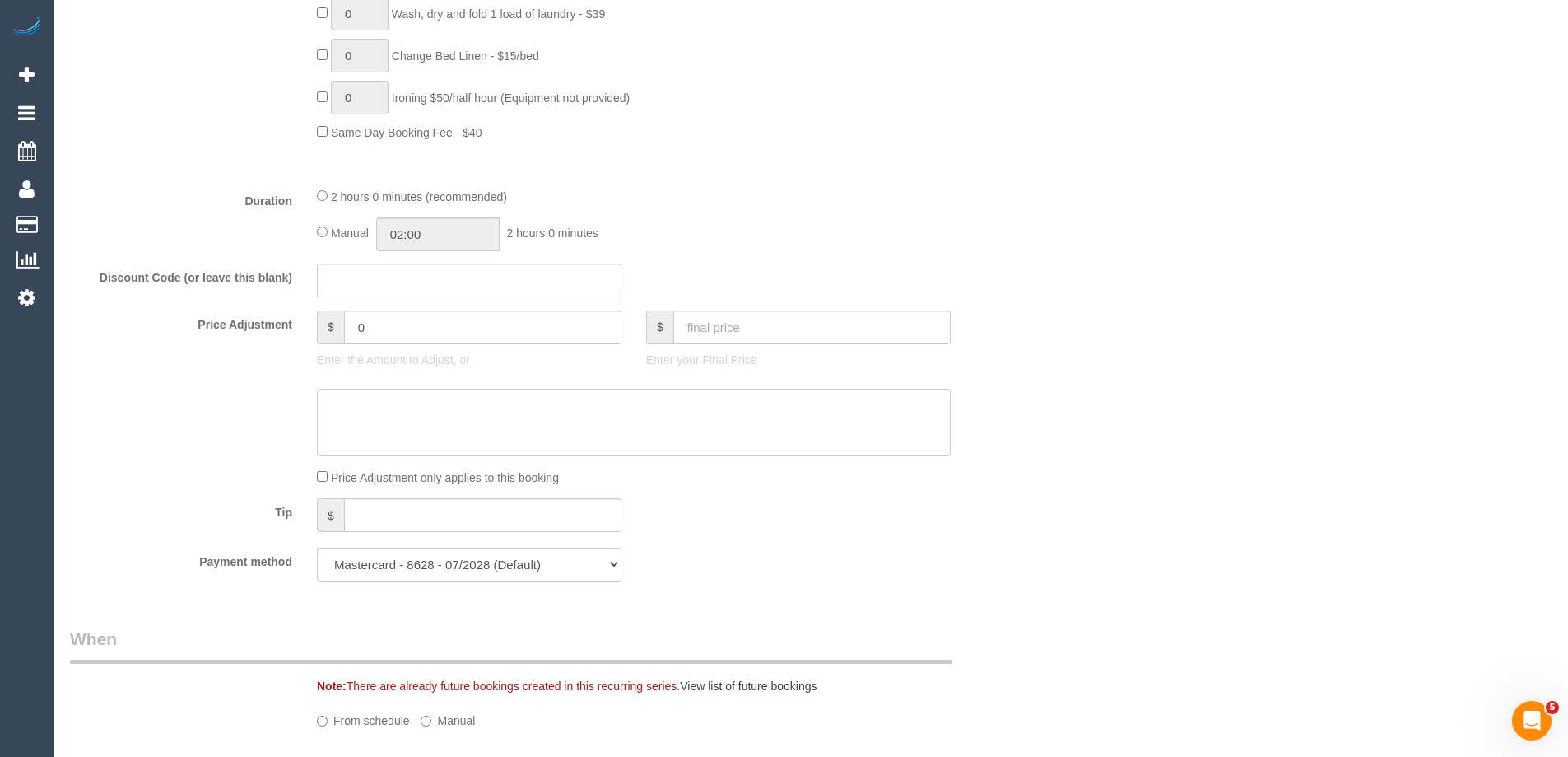
select select "spot3"
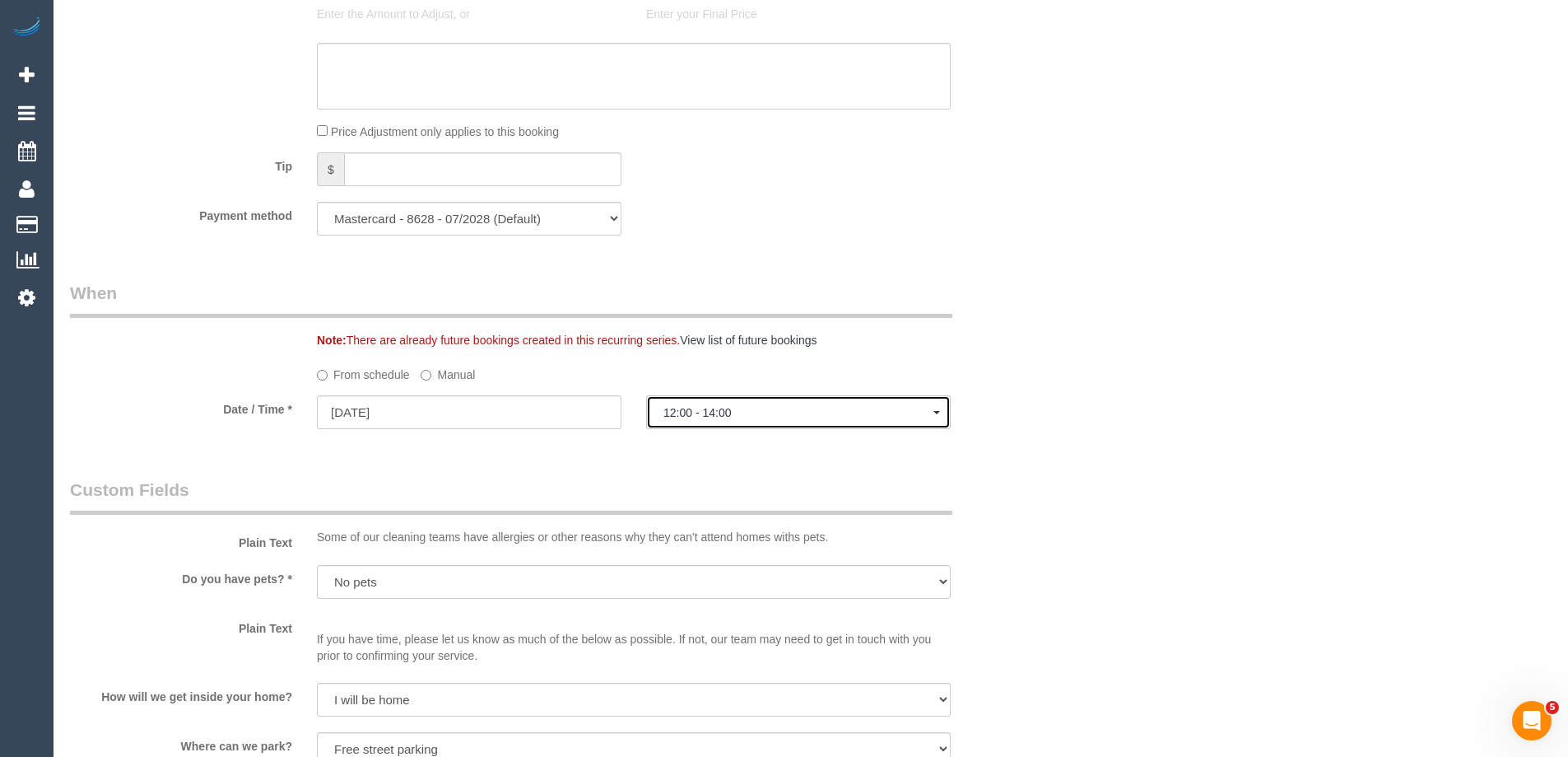
click at [705, 413] on span "12:00 - 14:00" at bounding box center [799, 412] width 270 height 13
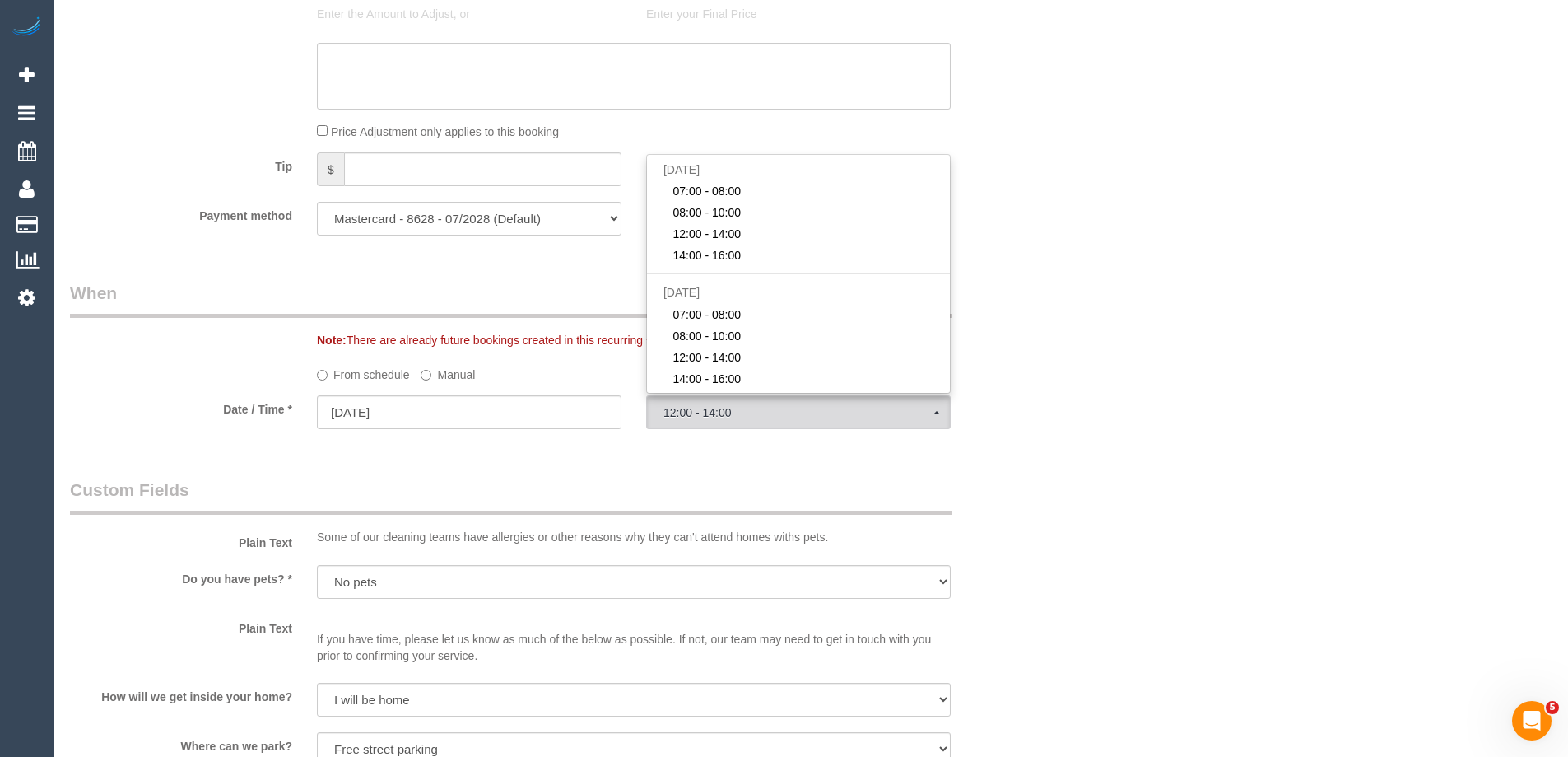
click at [1060, 415] on div "Who Email* chuni_t@hotmail.com Name * Chuni Truong Where Address* 606 Neerim Ro…" at bounding box center [811, 352] width 1482 height 3549
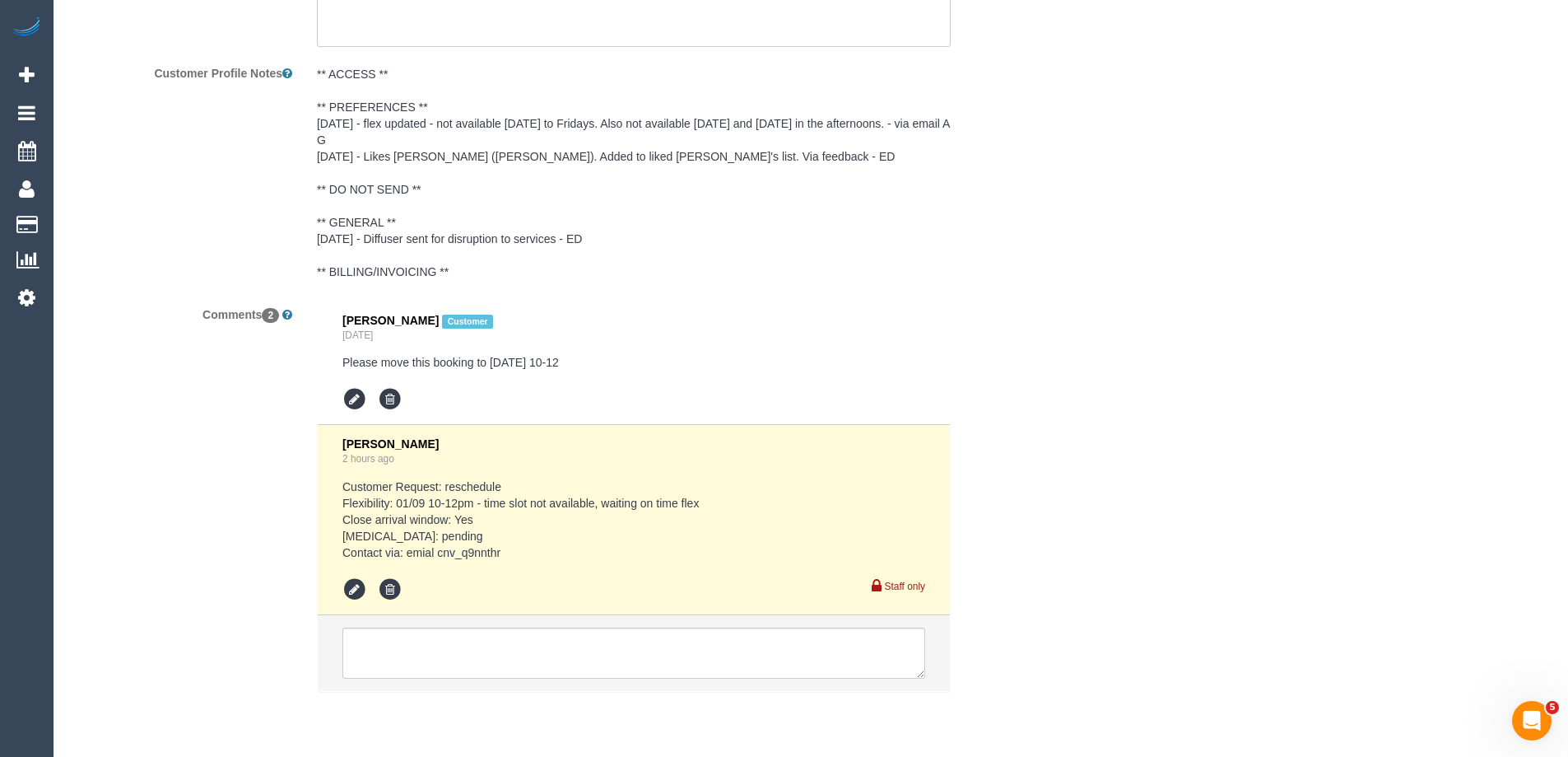
scroll to position [0, 0]
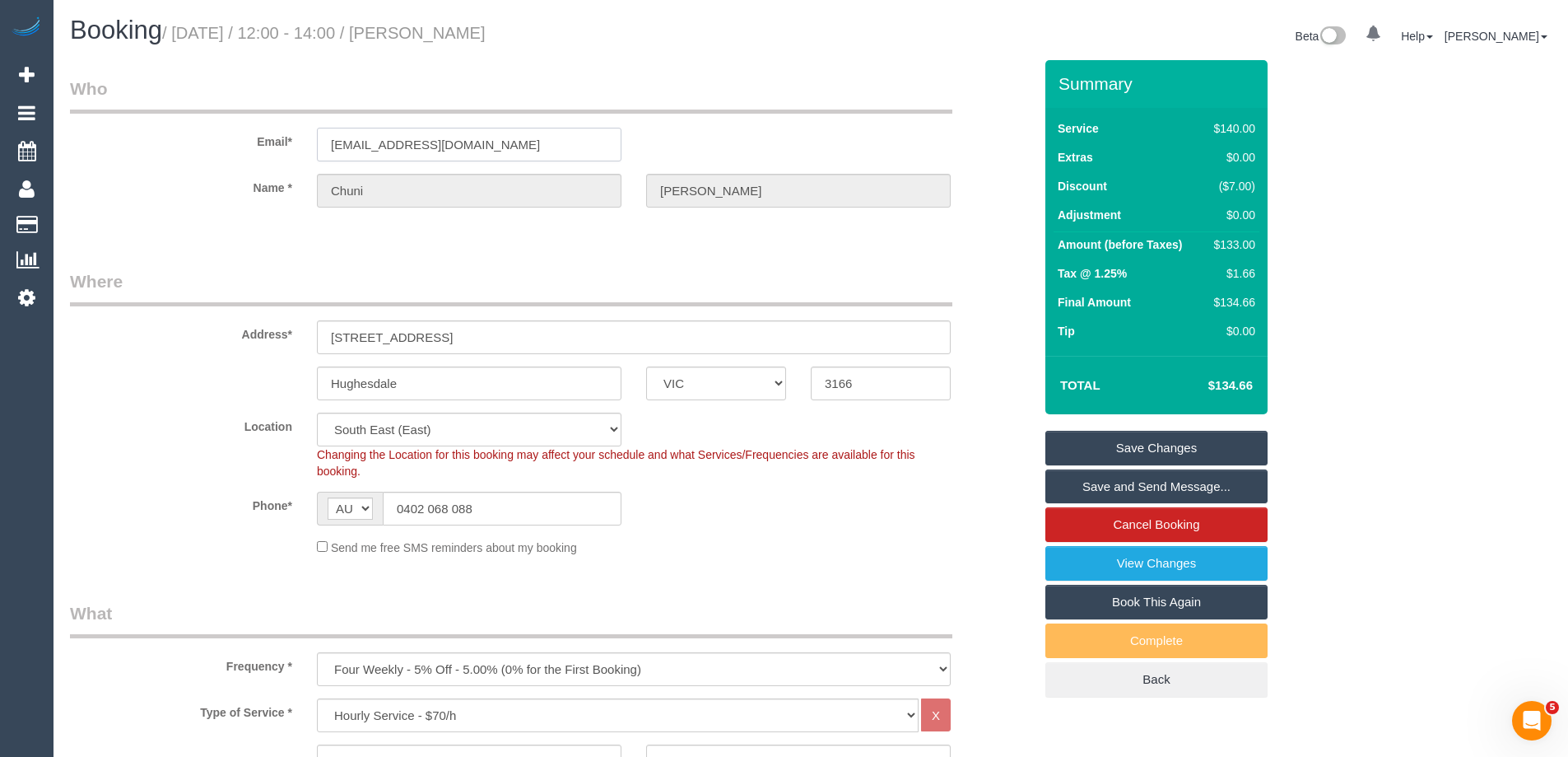
drag, startPoint x: 530, startPoint y: 137, endPoint x: 92, endPoint y: 142, distance: 438.0
click at [92, 142] on div "Email* chuni_t@hotmail.com" at bounding box center [552, 118] width 988 height 85
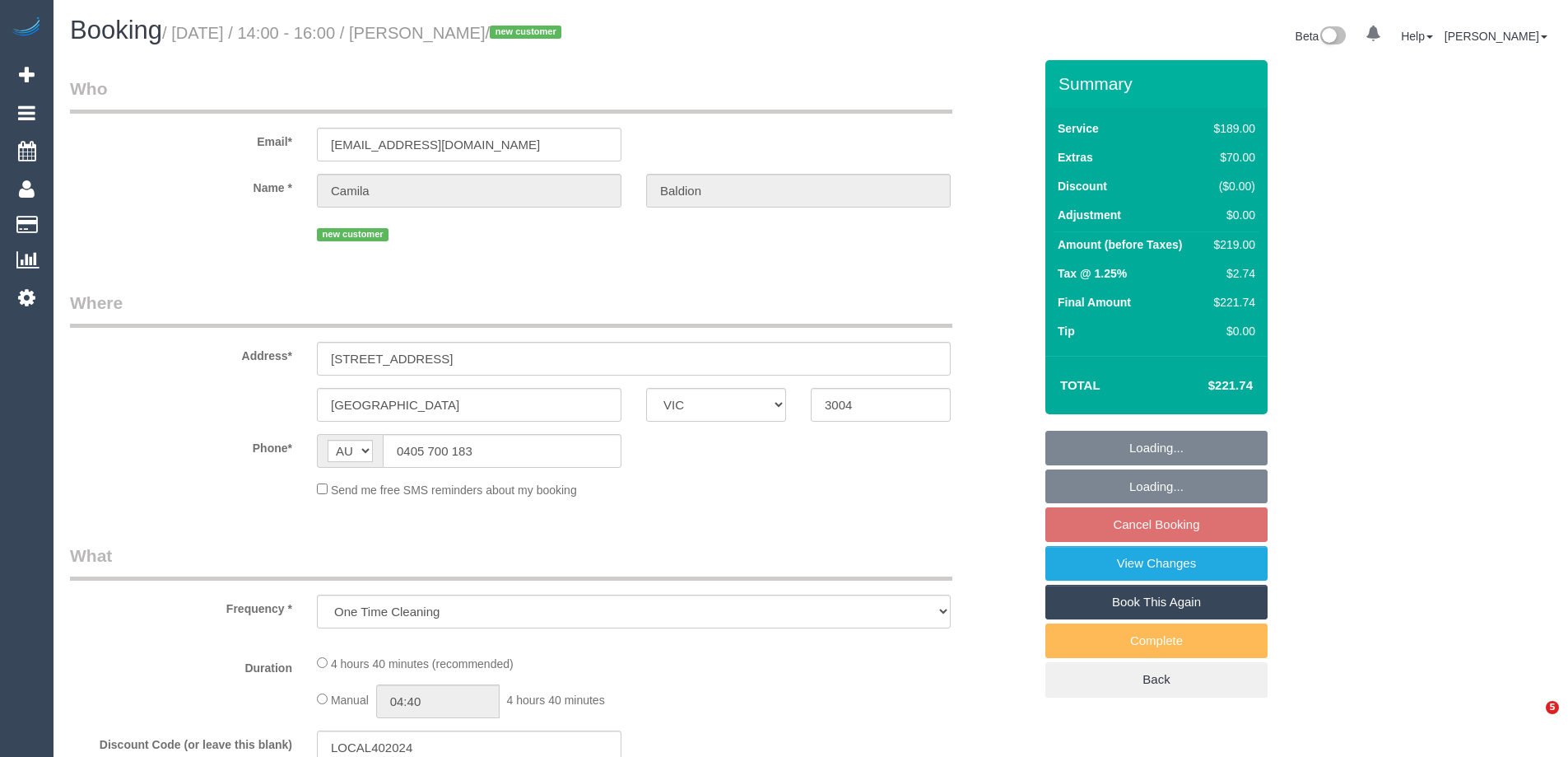
select select "VIC"
select select "string:stripe-pm_1RyQ5b2GScqysDRVuUXeDfAh"
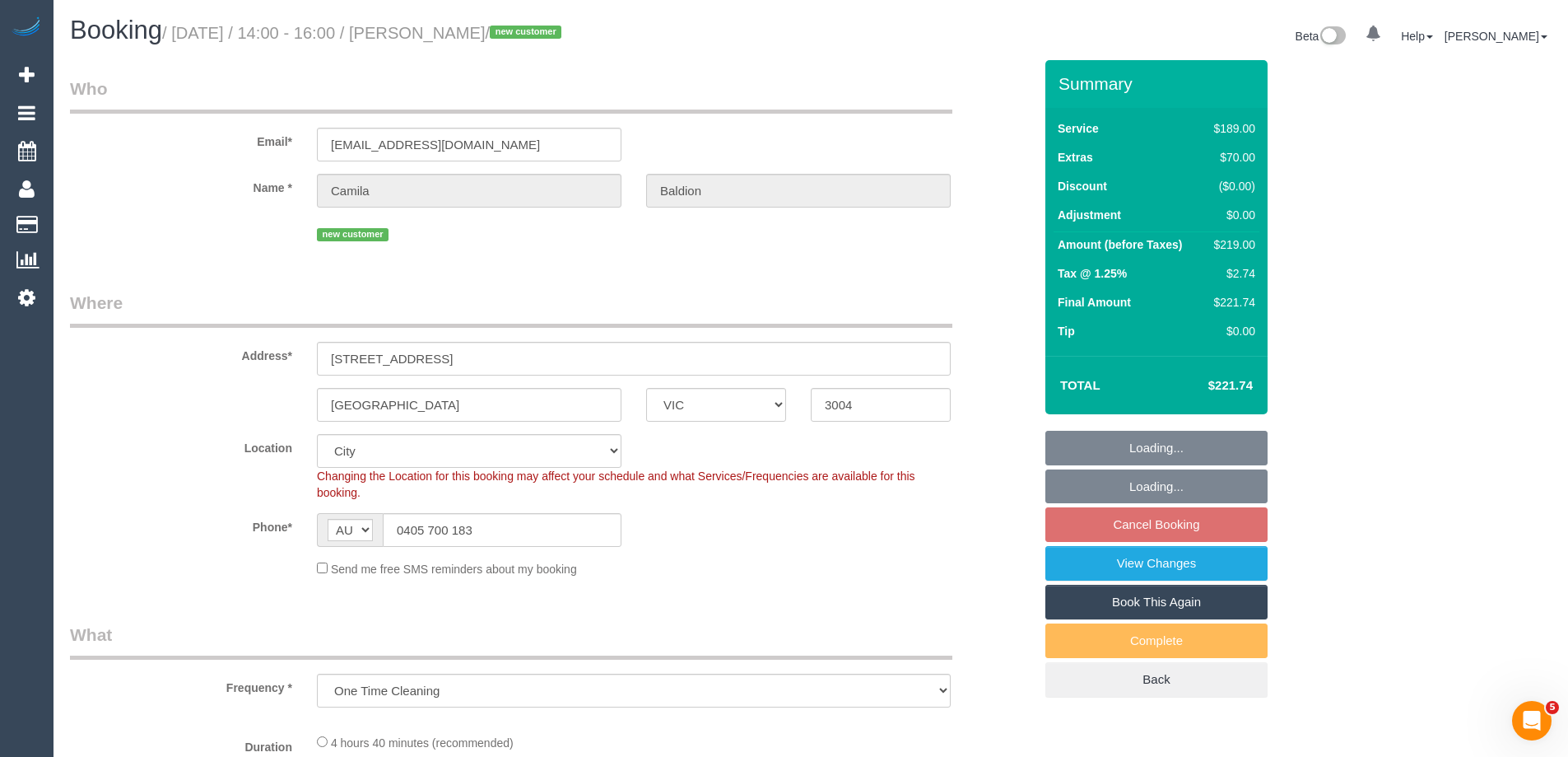
select select "object:1080"
select select "number:27"
select select "number:14"
select select "number:18"
select select "number:24"
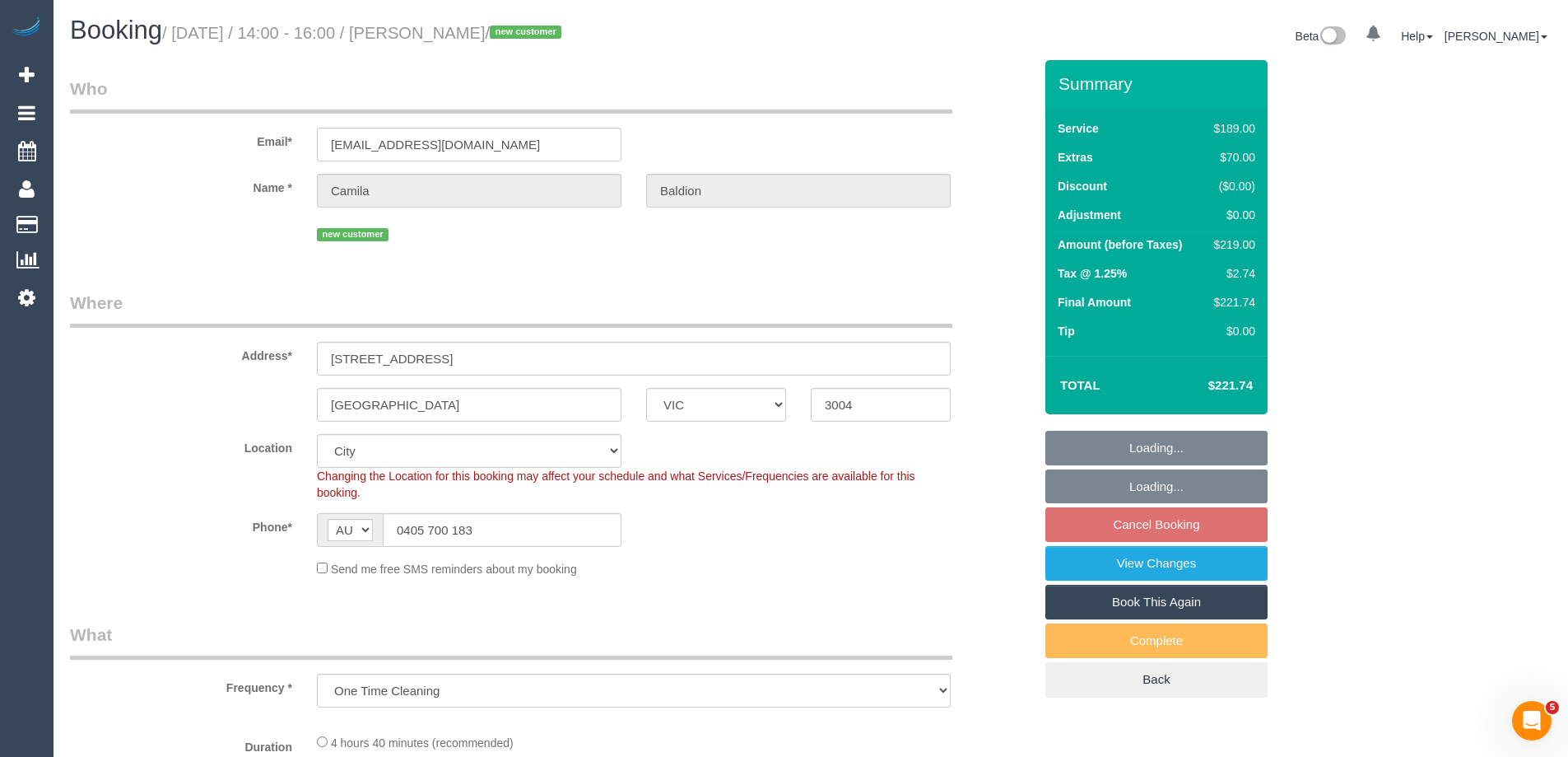
select select "number:13"
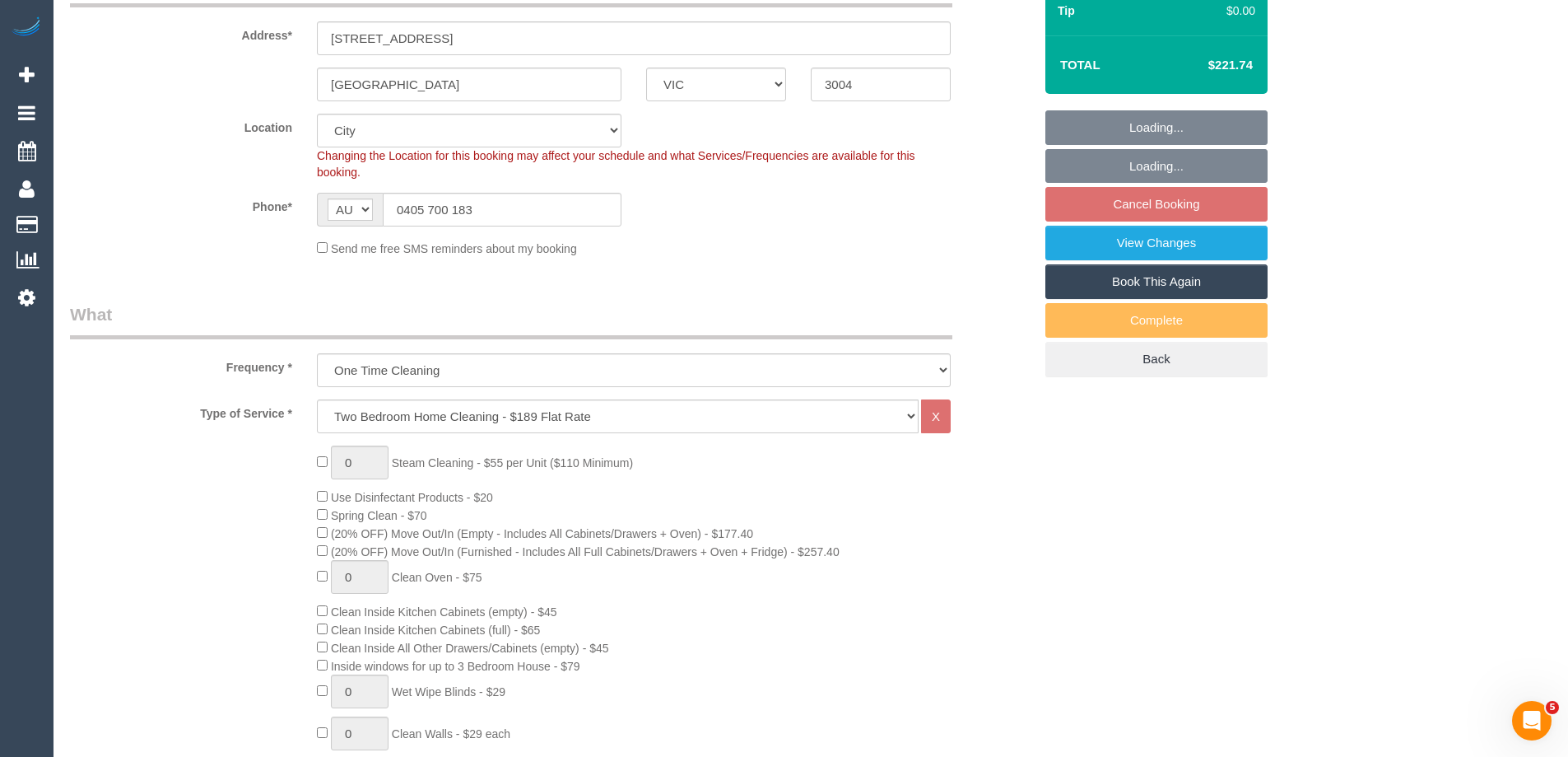
select select "spot4"
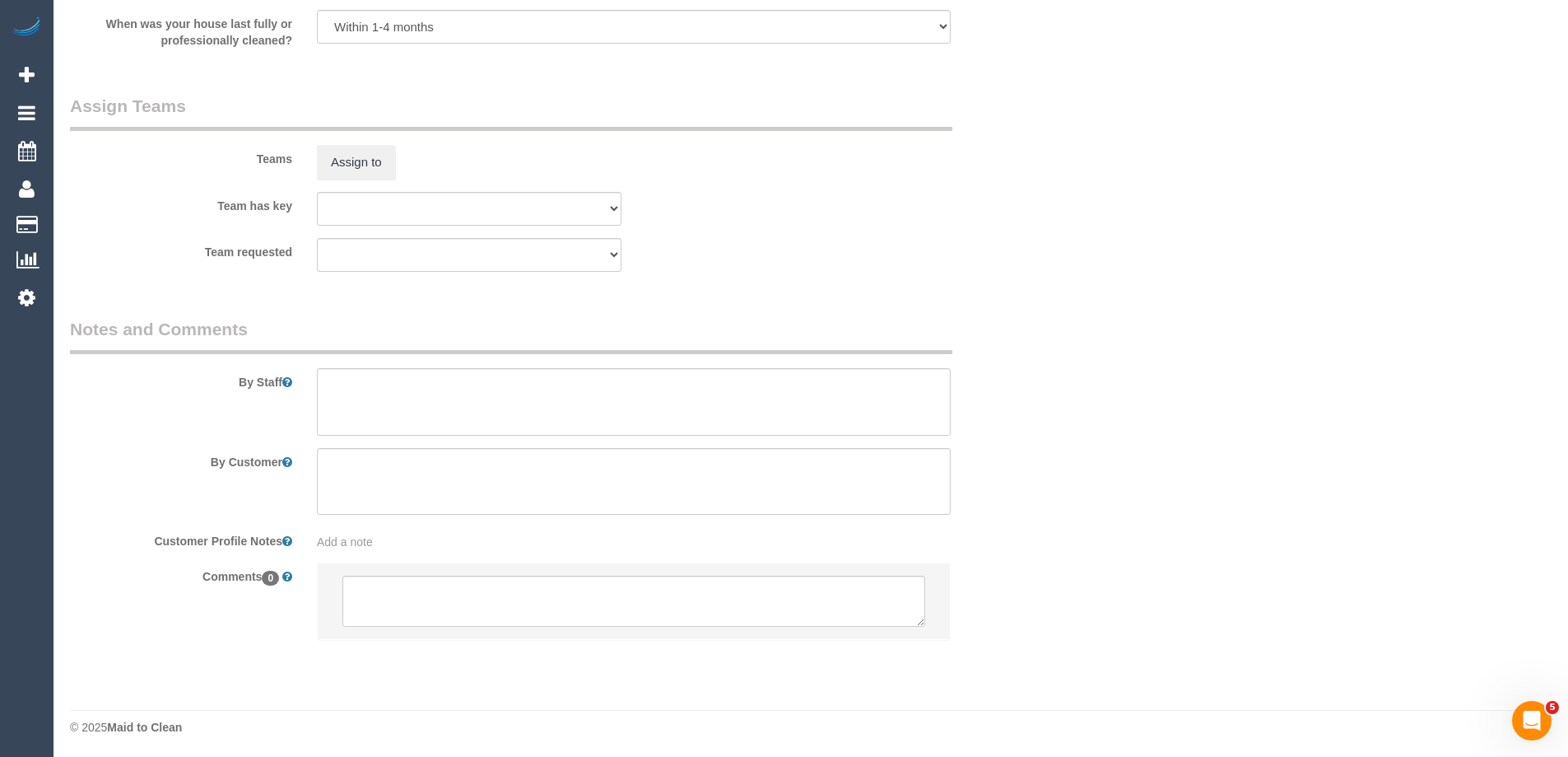
scroll to position [2427, 0]
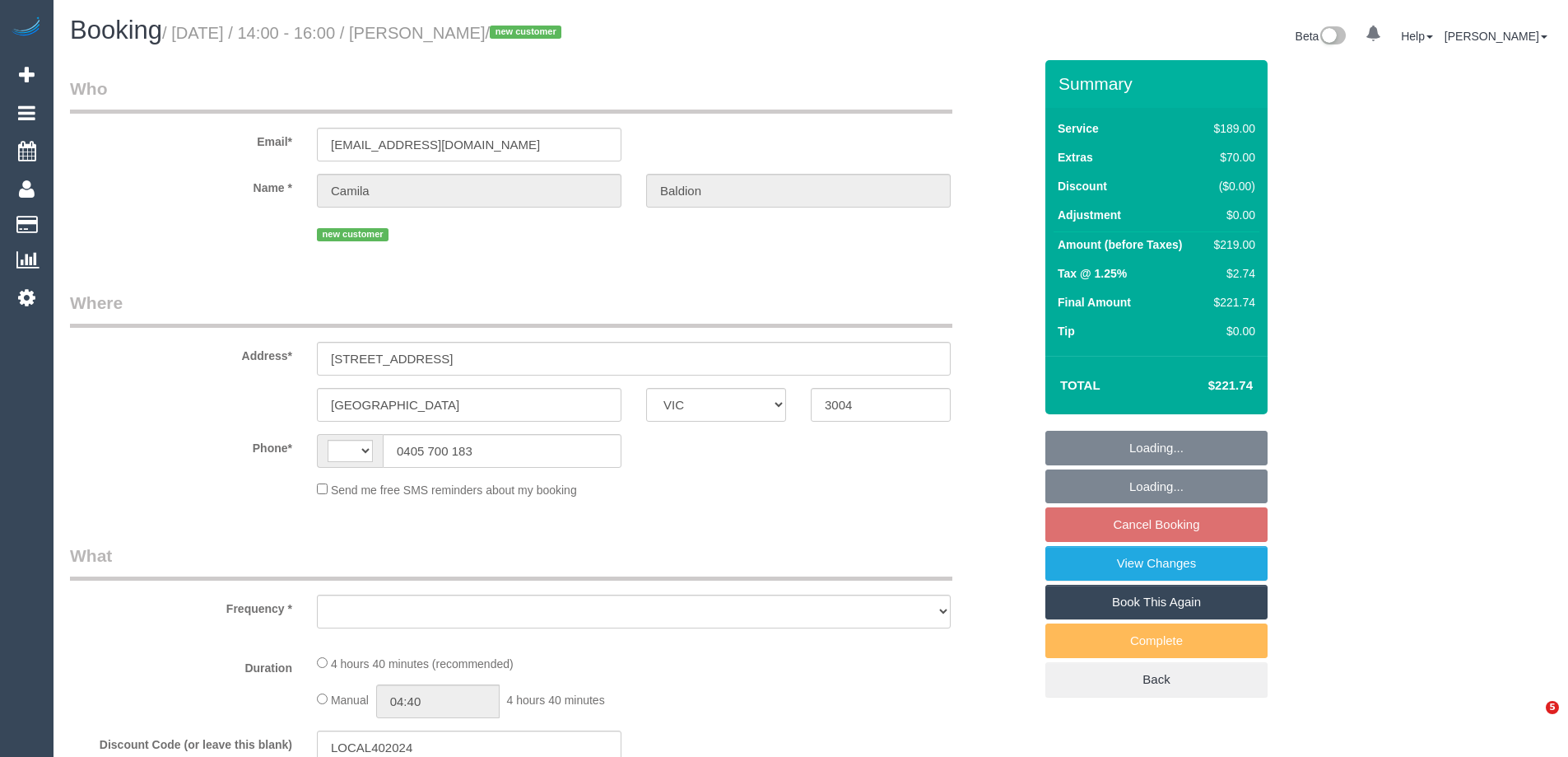
select select "VIC"
select select "string:AU"
select select "object:284"
select select "string:stripe-pm_1RyQ5b2GScqysDRVuUXeDfAh"
select select "number:27"
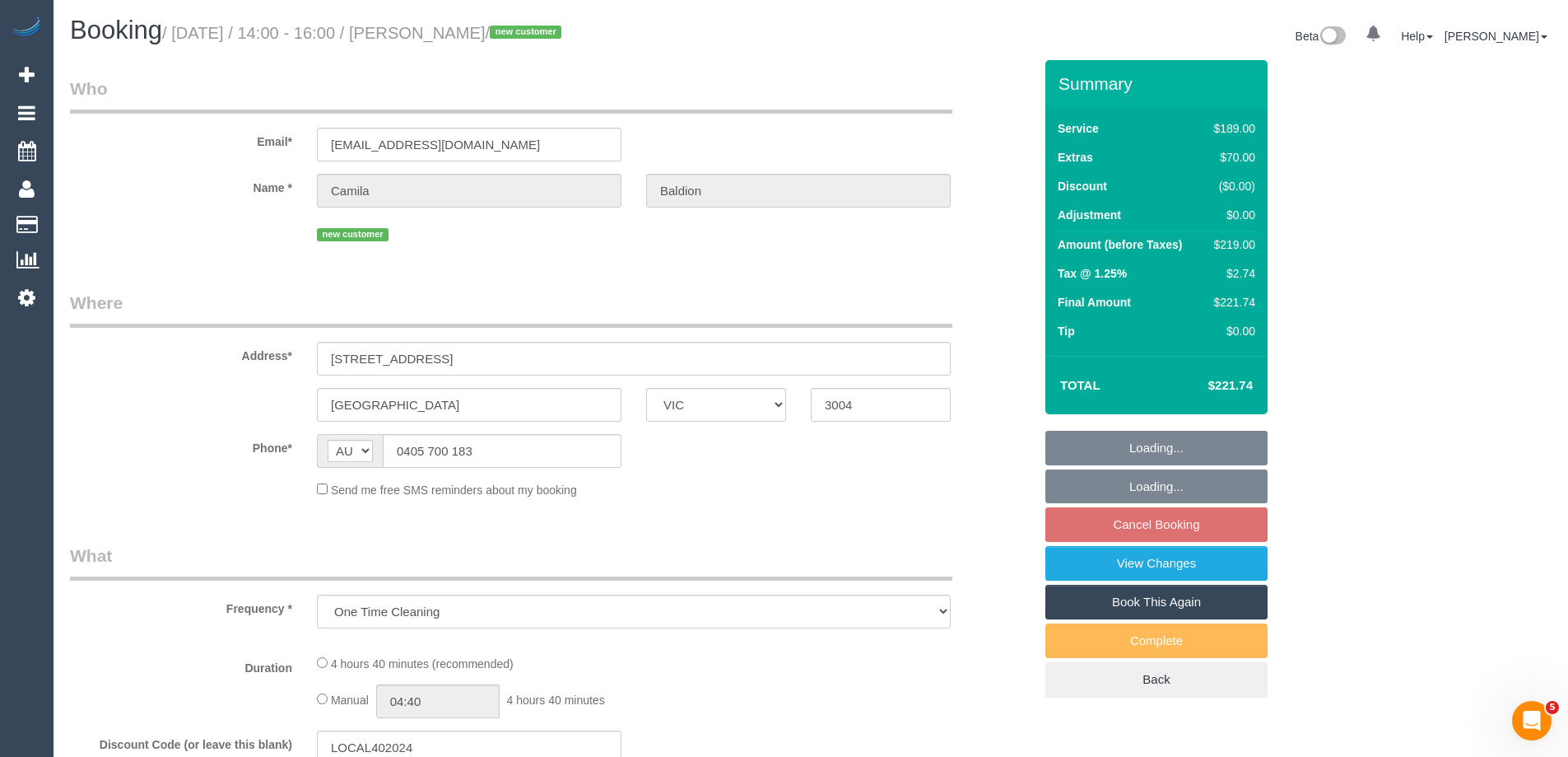
select select "number:14"
select select "number:18"
select select "number:24"
select select "number:13"
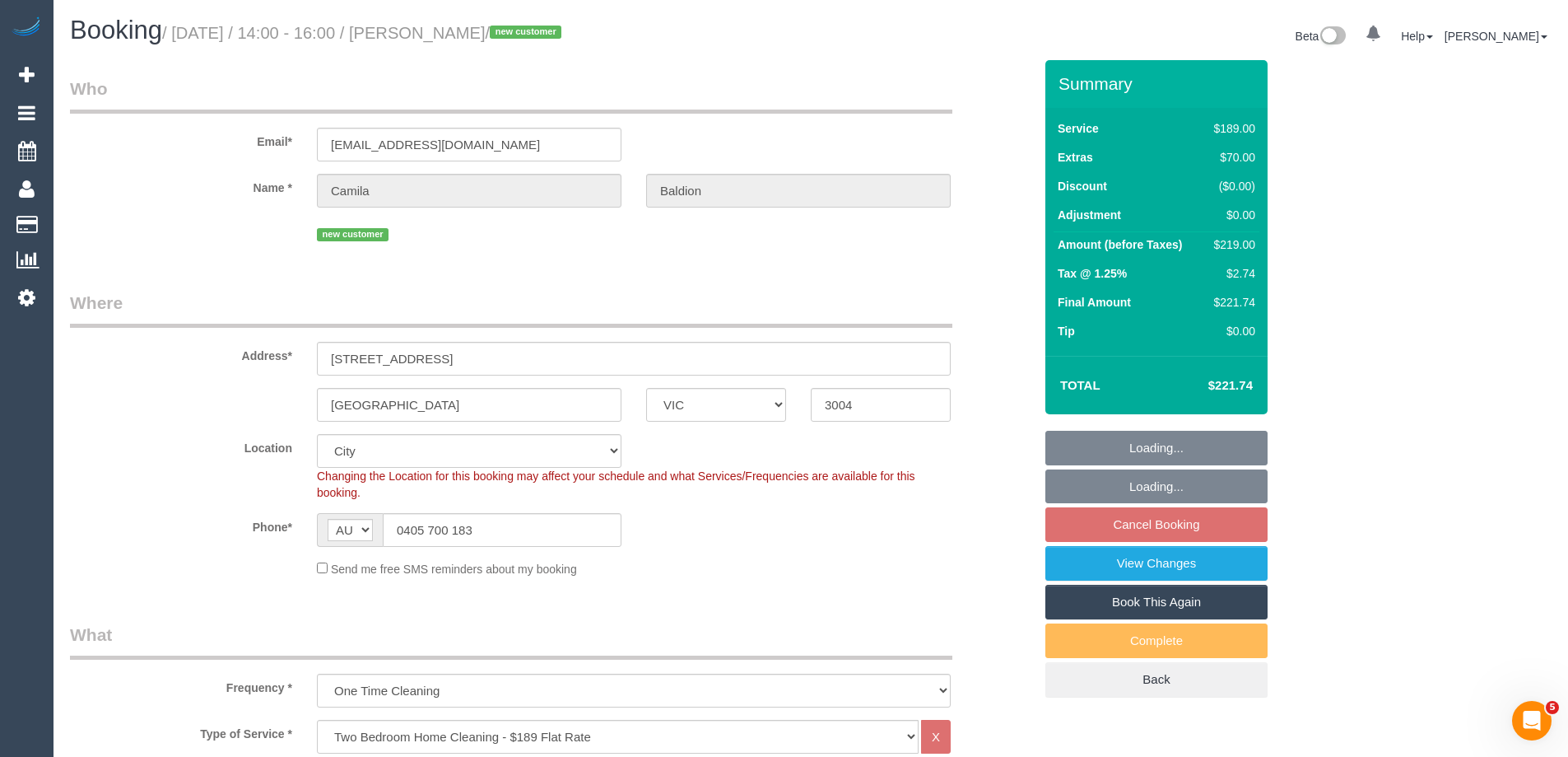
select select "spot4"
click at [346, 446] on select "Office [GEOGRAPHIC_DATA] (North) East (South) [GEOGRAPHIC_DATA] (East) [GEOGRAP…" at bounding box center [469, 450] width 305 height 33
select select "object:1181"
select select "55"
click at [317, 434] on select "Office City East (North) East (South) Inner East Inner North (East) Inner North…" at bounding box center [469, 450] width 305 height 33
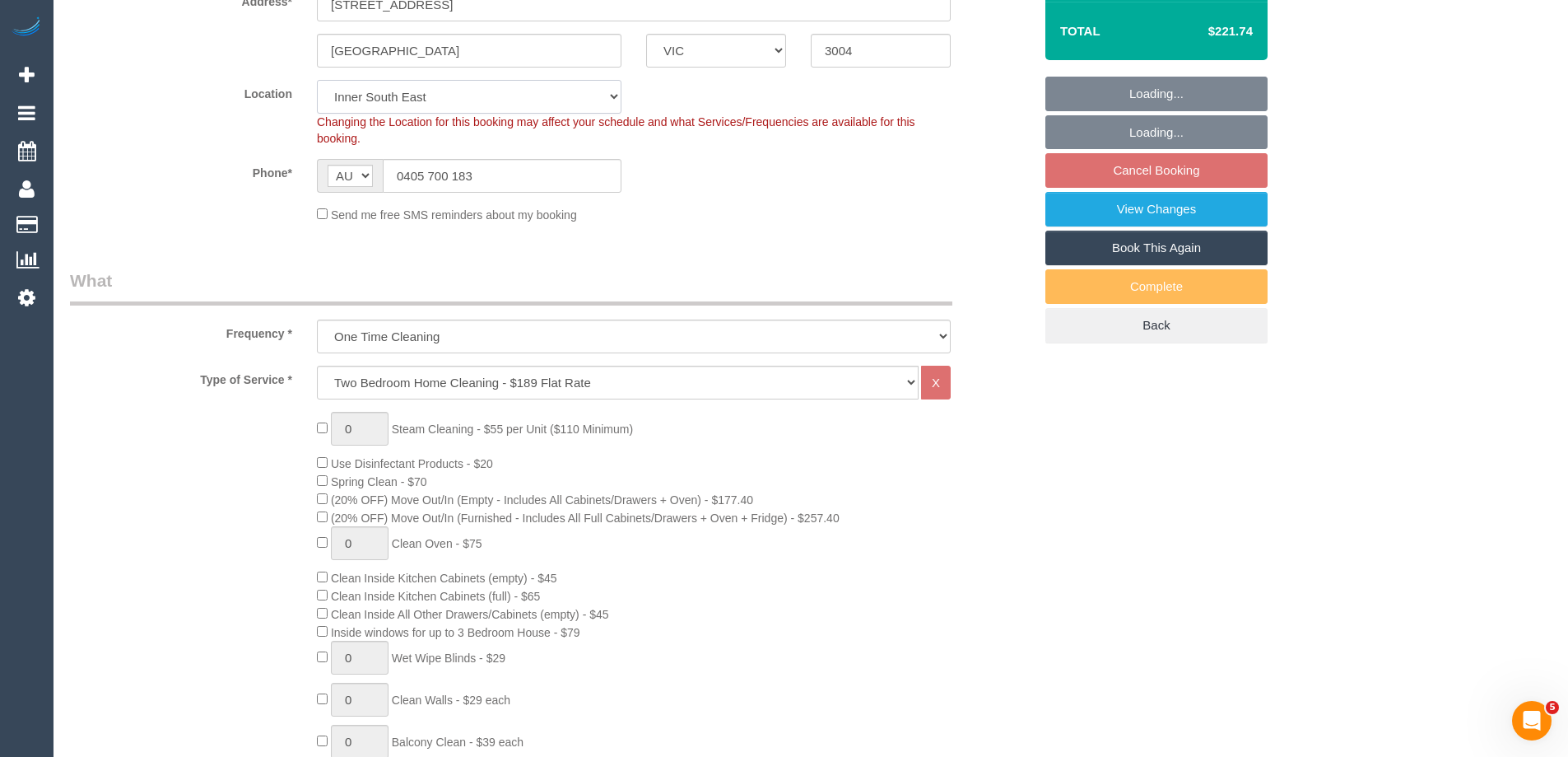
select select "object:1578"
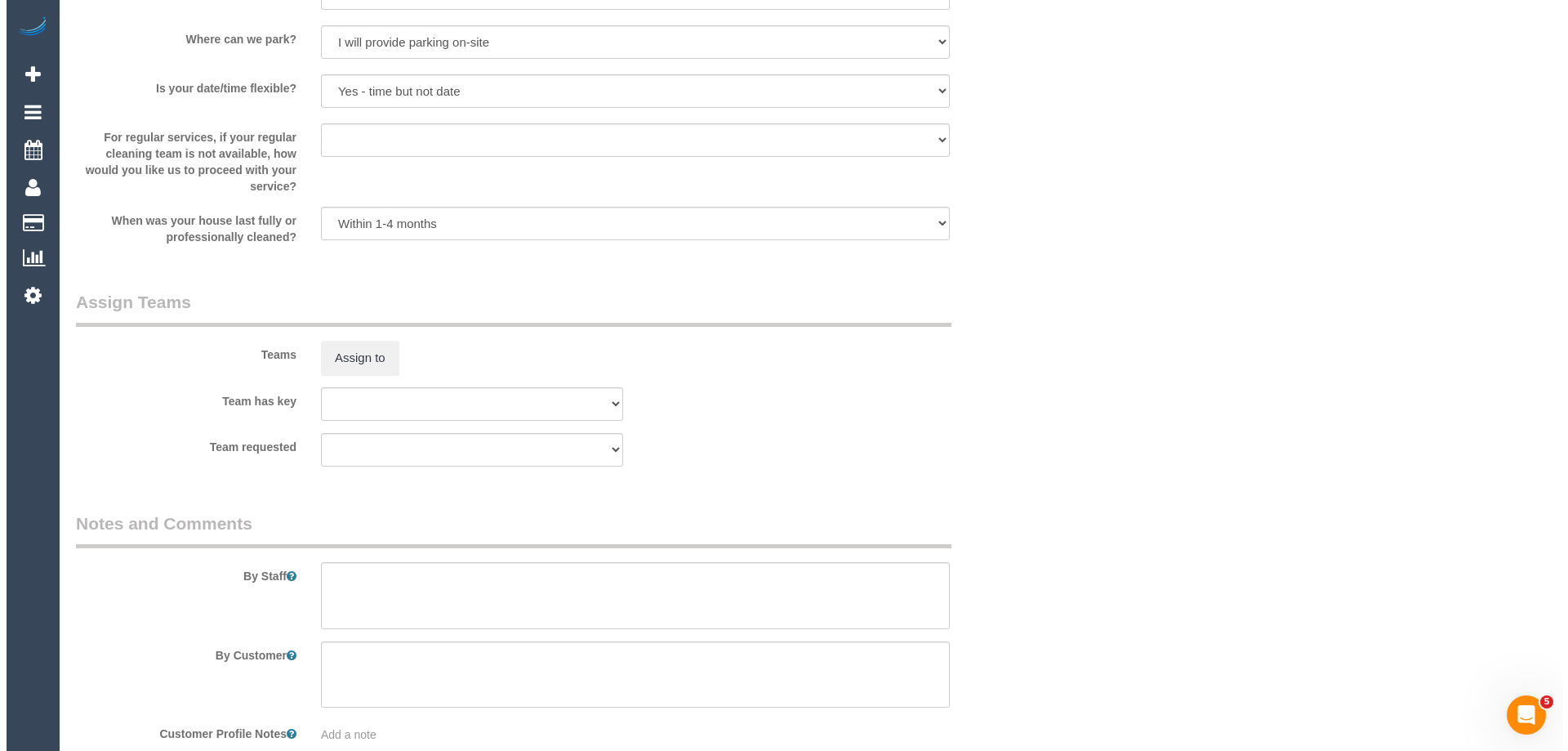
scroll to position [2369, 0]
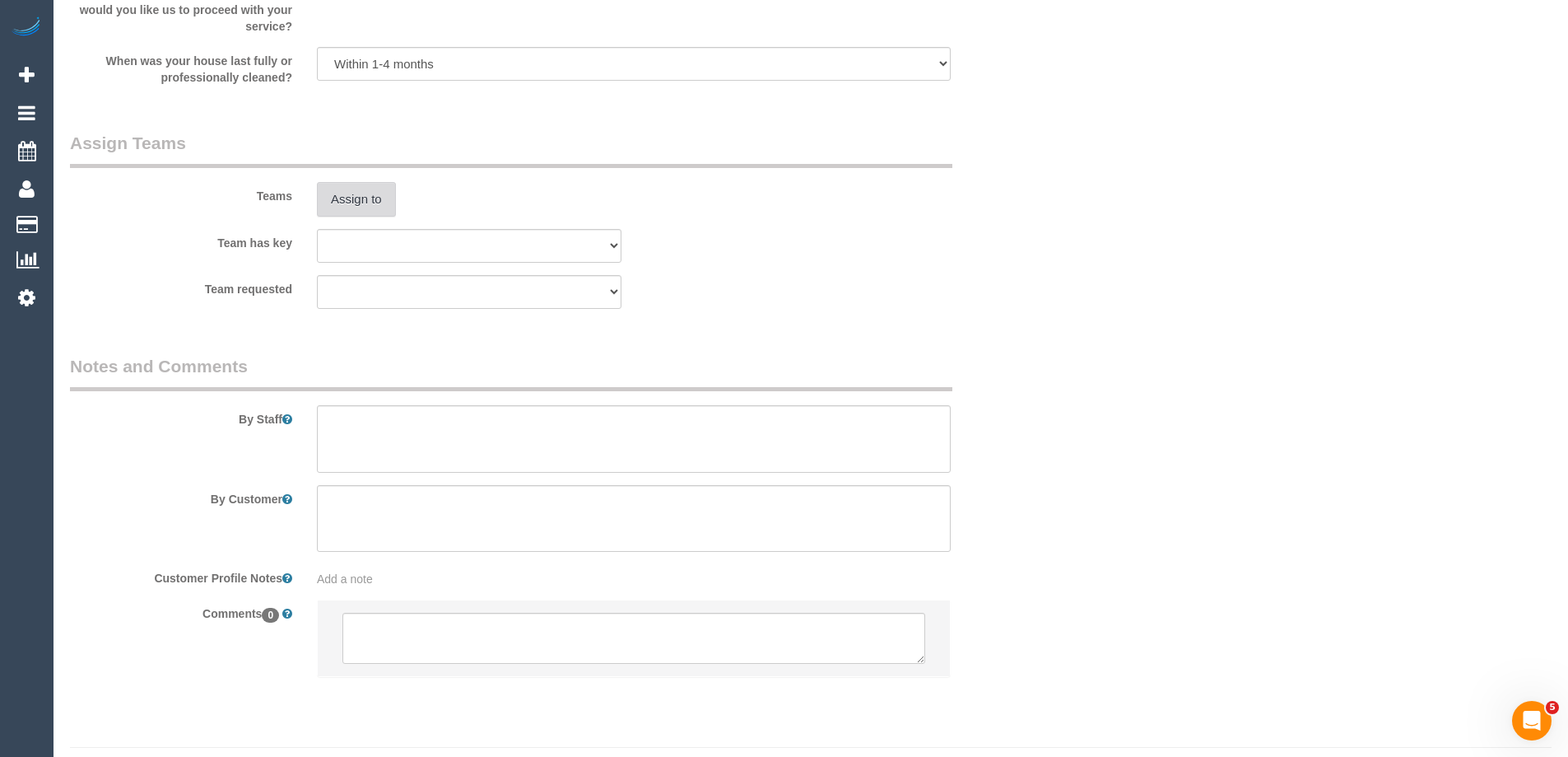
click at [367, 204] on button "Assign to" at bounding box center [356, 199] width 79 height 34
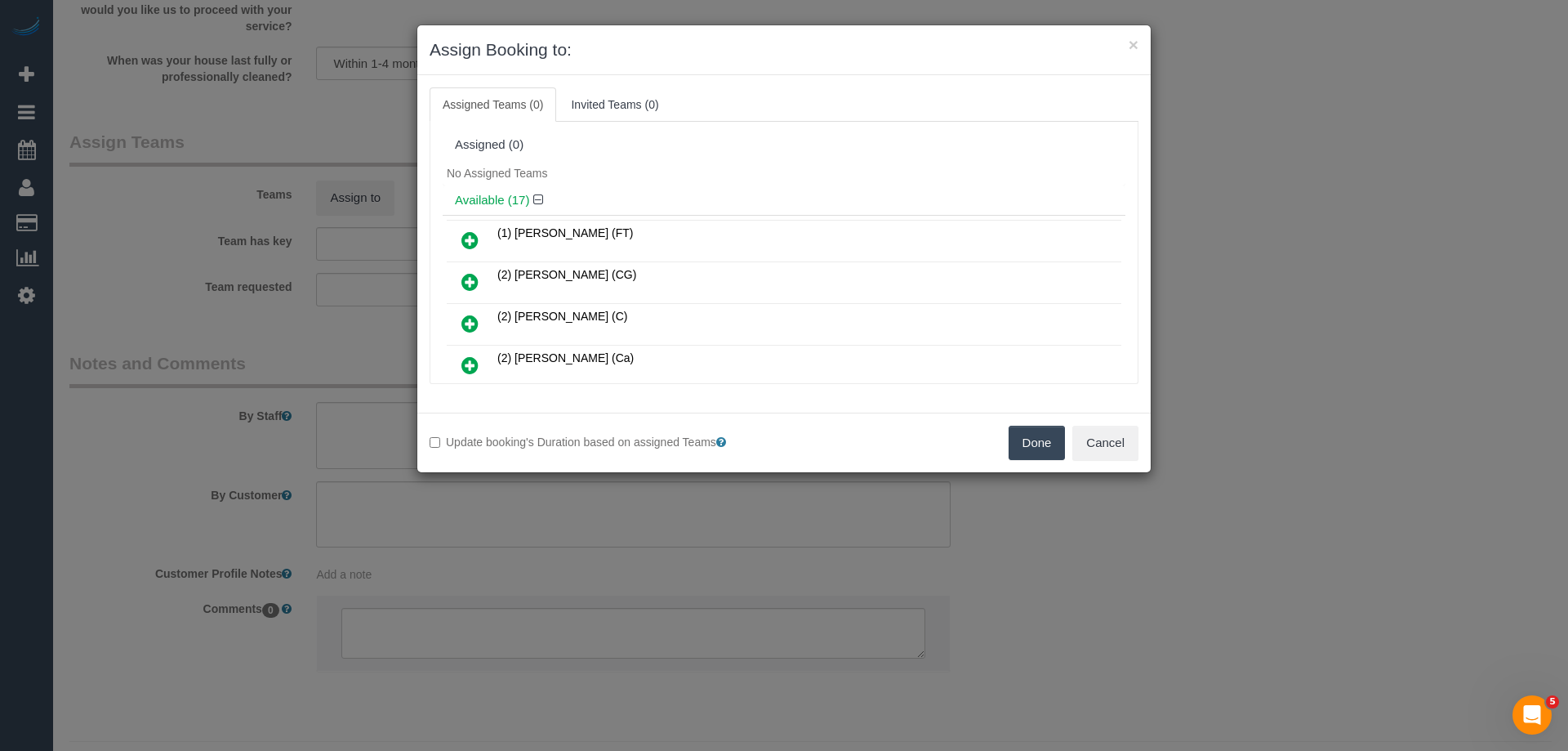
select select "spot28"
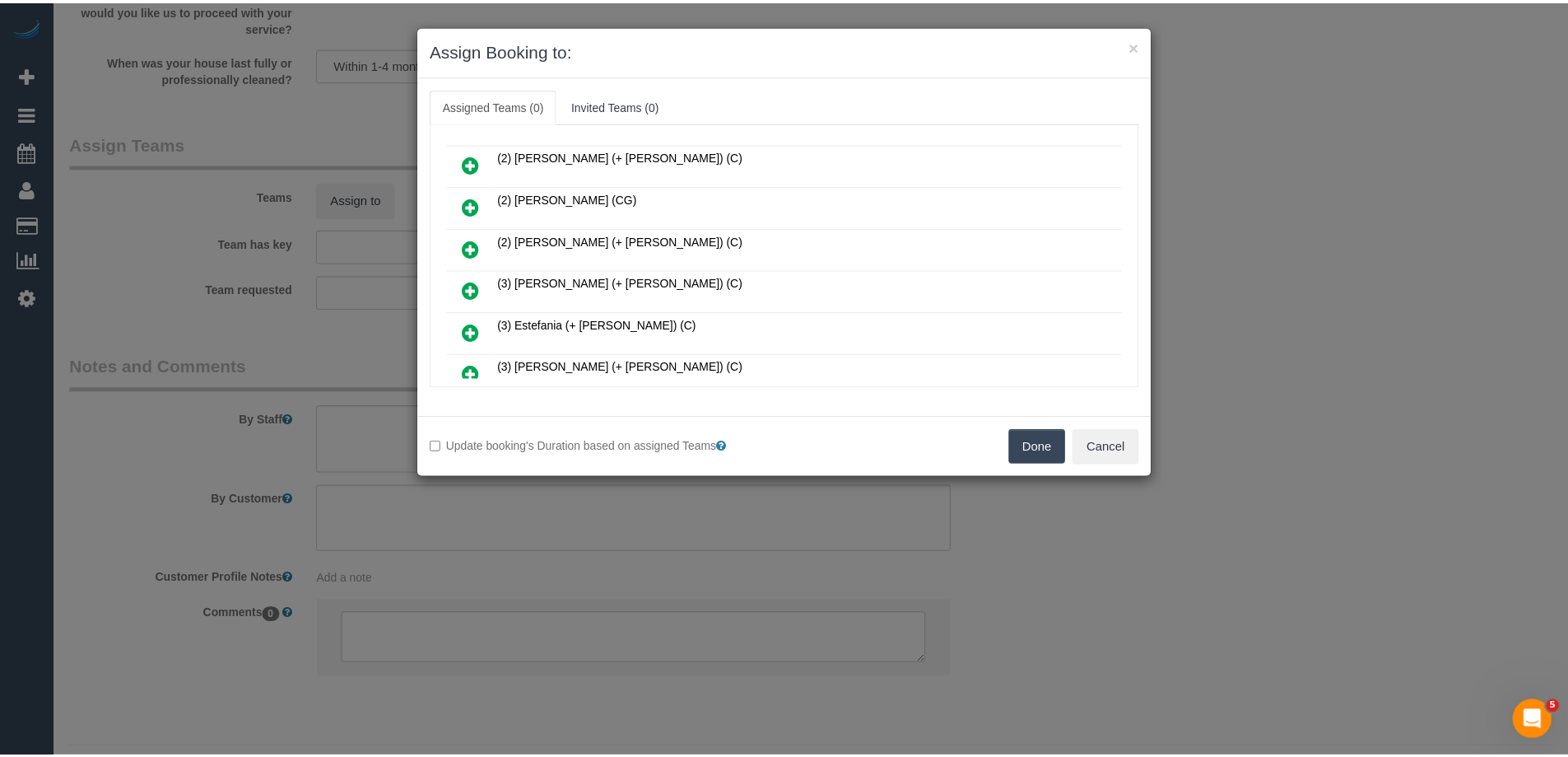
scroll to position [411, 0]
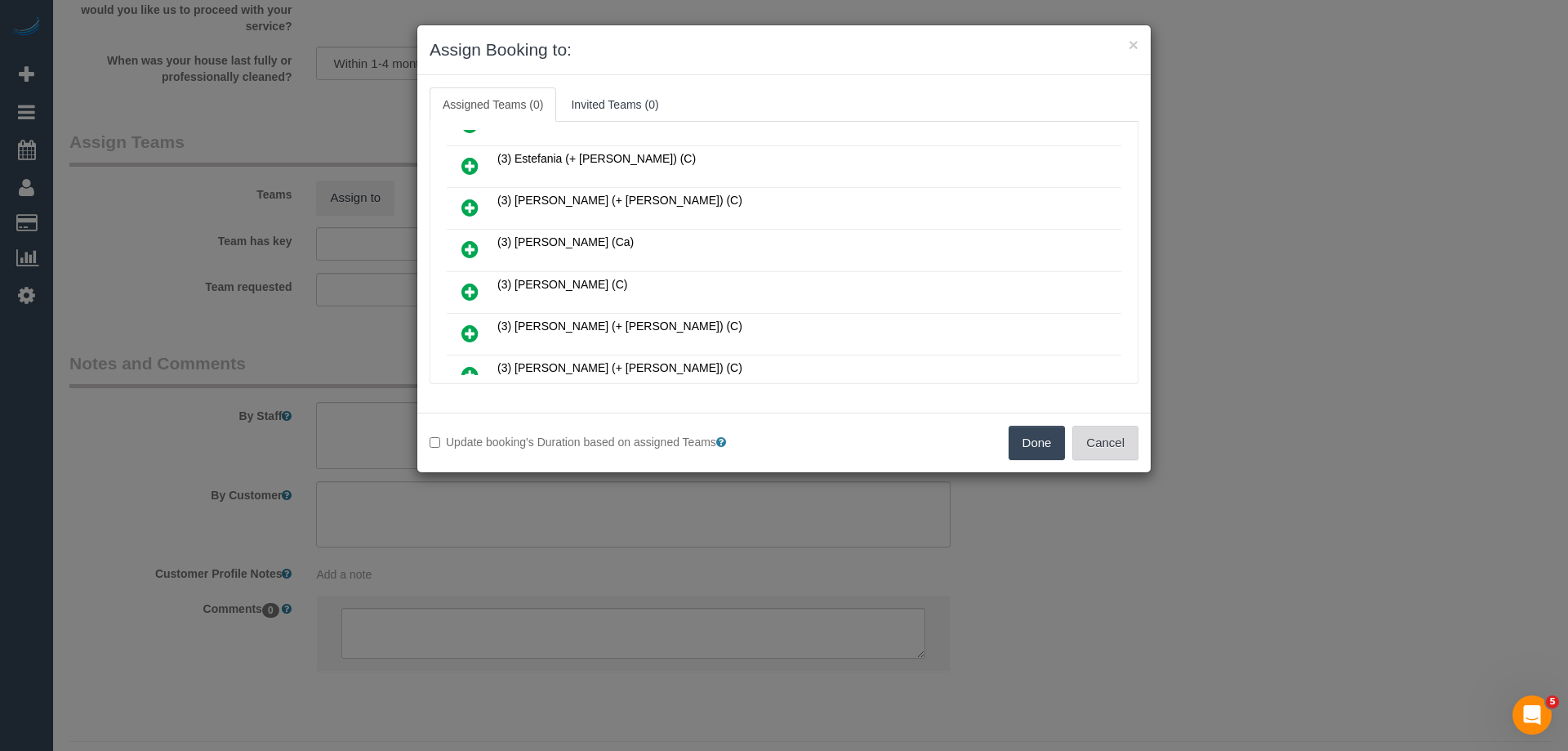
click at [1108, 438] on button "Cancel" at bounding box center [1105, 443] width 66 height 34
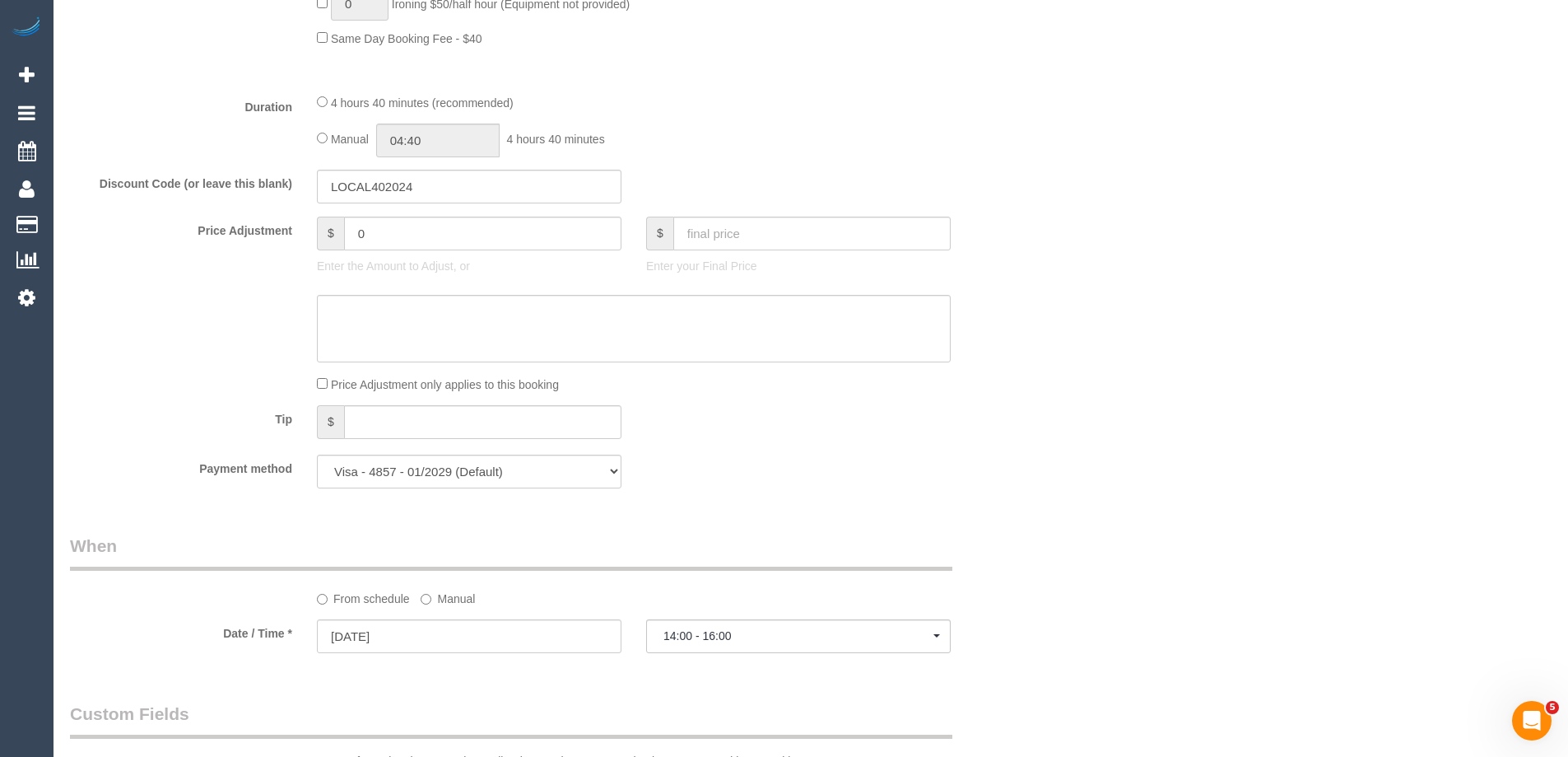
scroll to position [1235, 0]
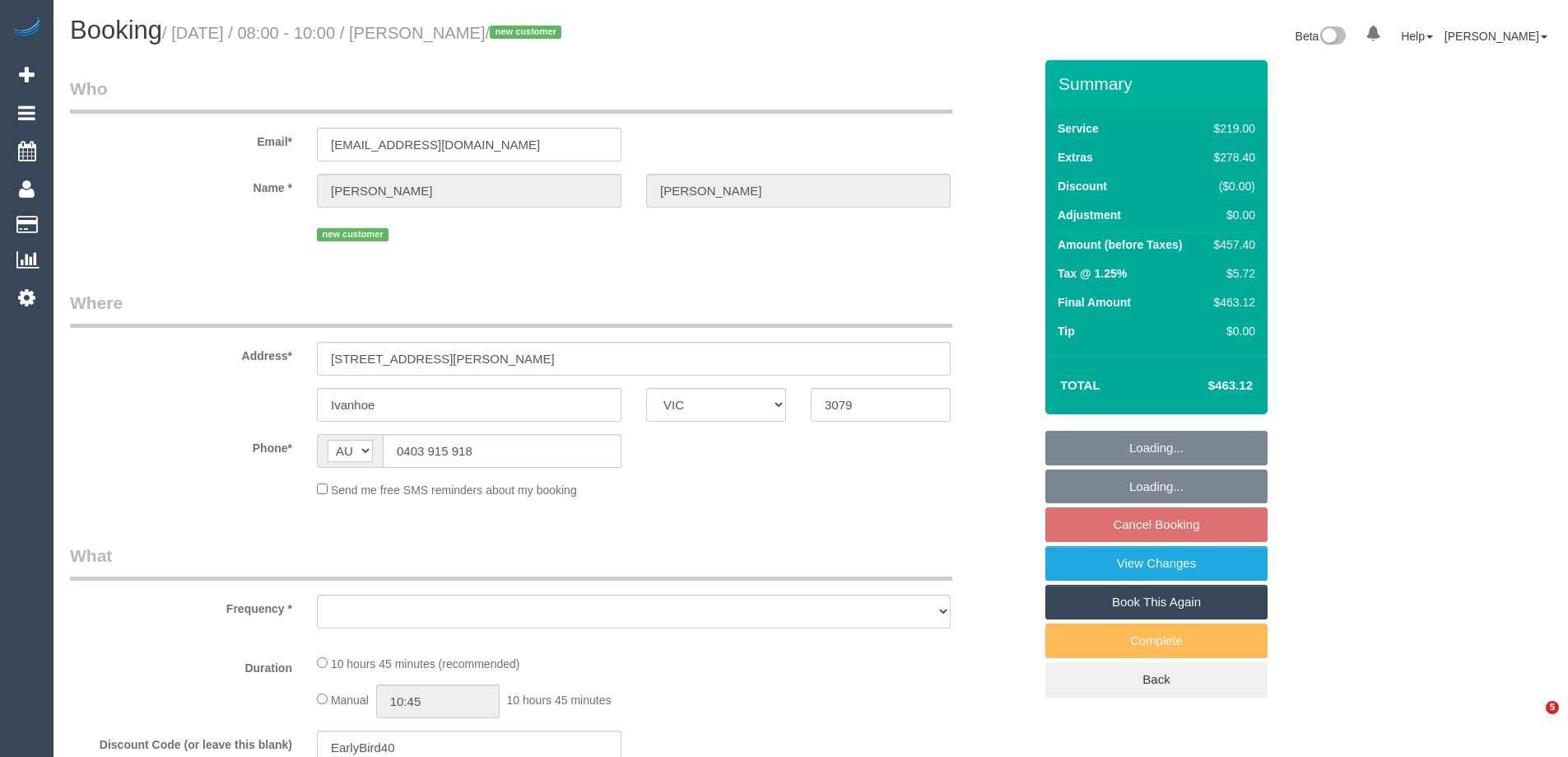
select select "VIC"
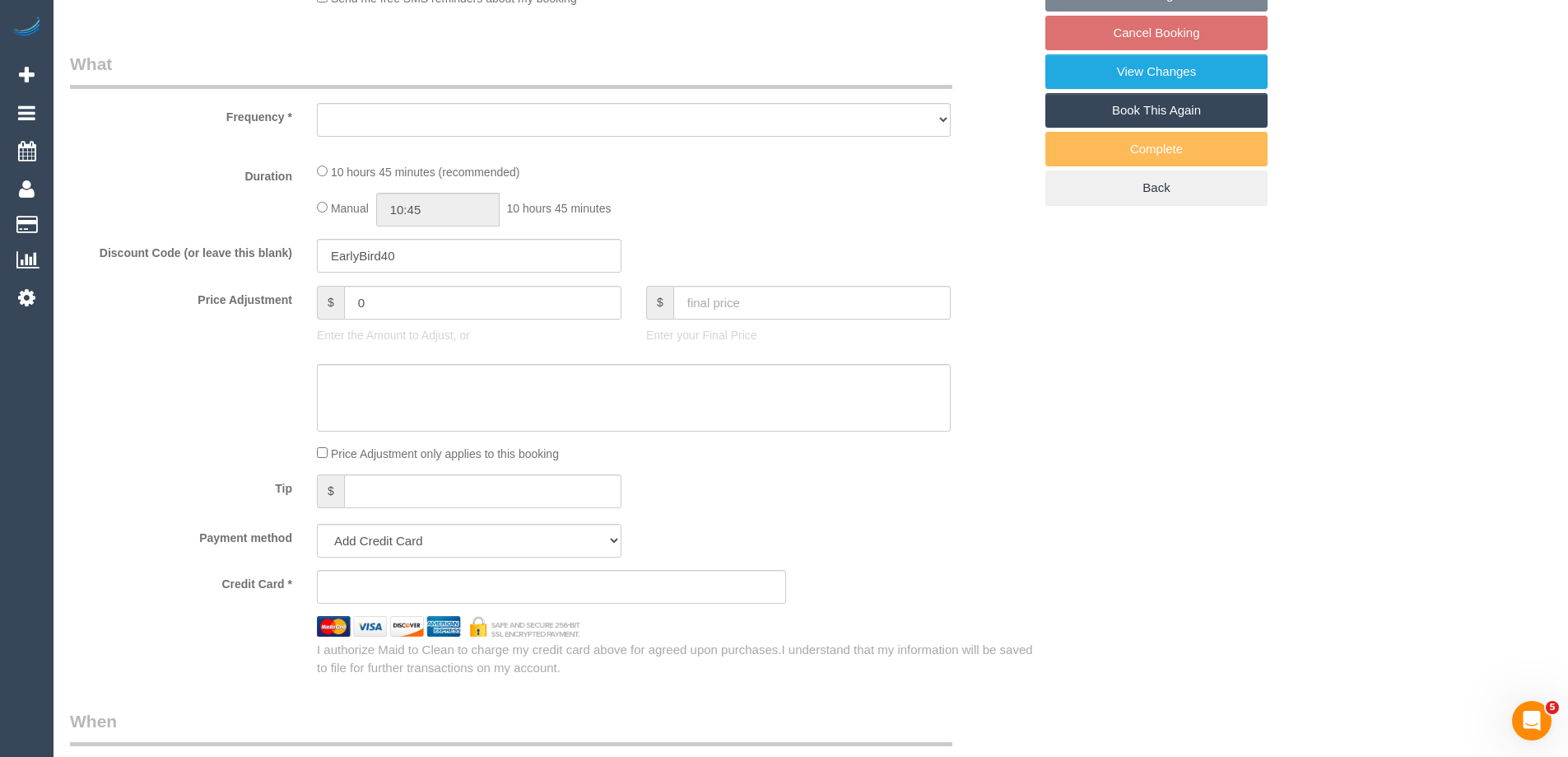
select select "string:stripe-pm_1Rvq0X2GScqysDRVgBZ3g74g"
select select "number:29"
select select "number:16"
select select "number:19"
select select "number:22"
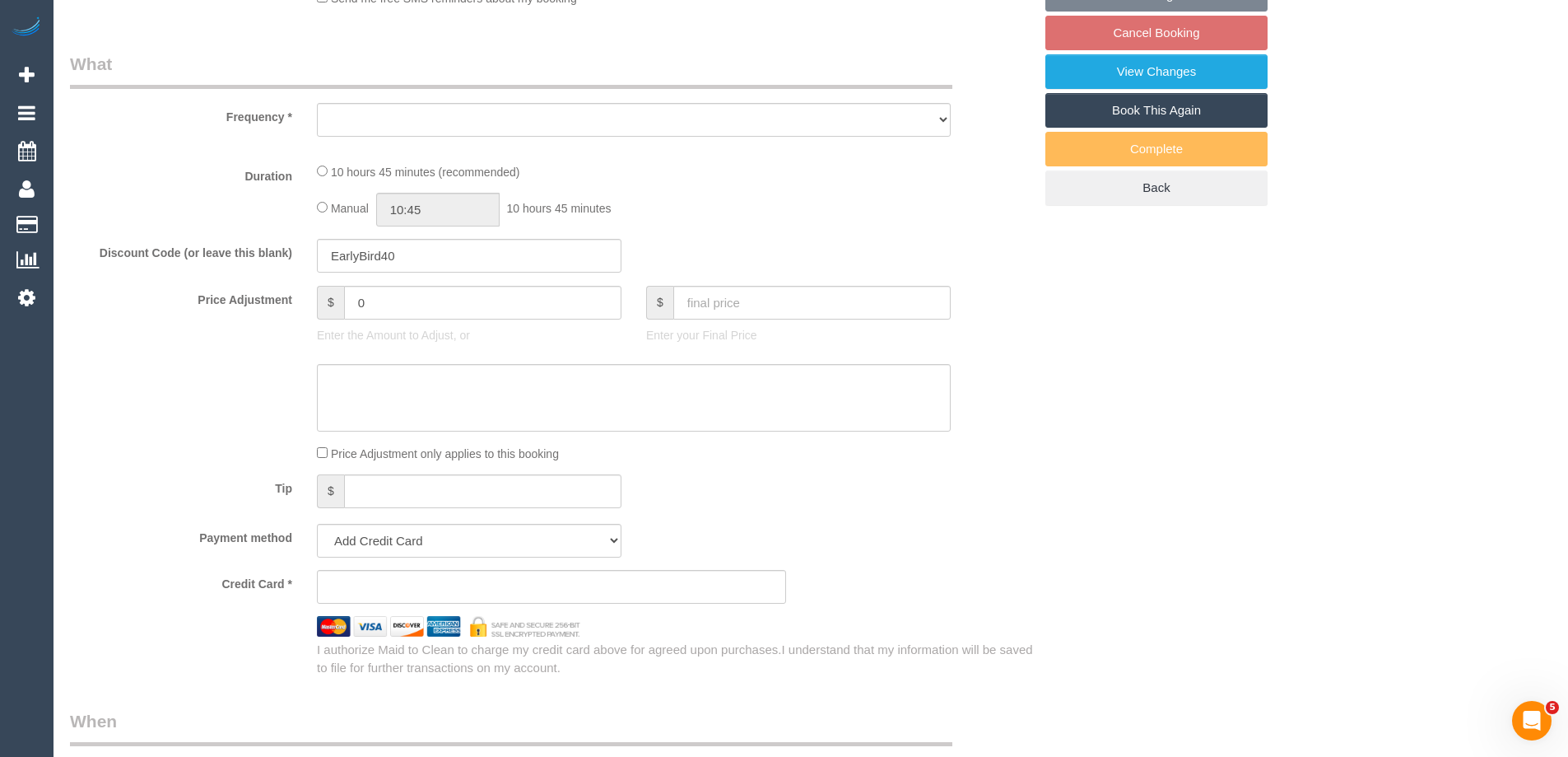
select select "number:26"
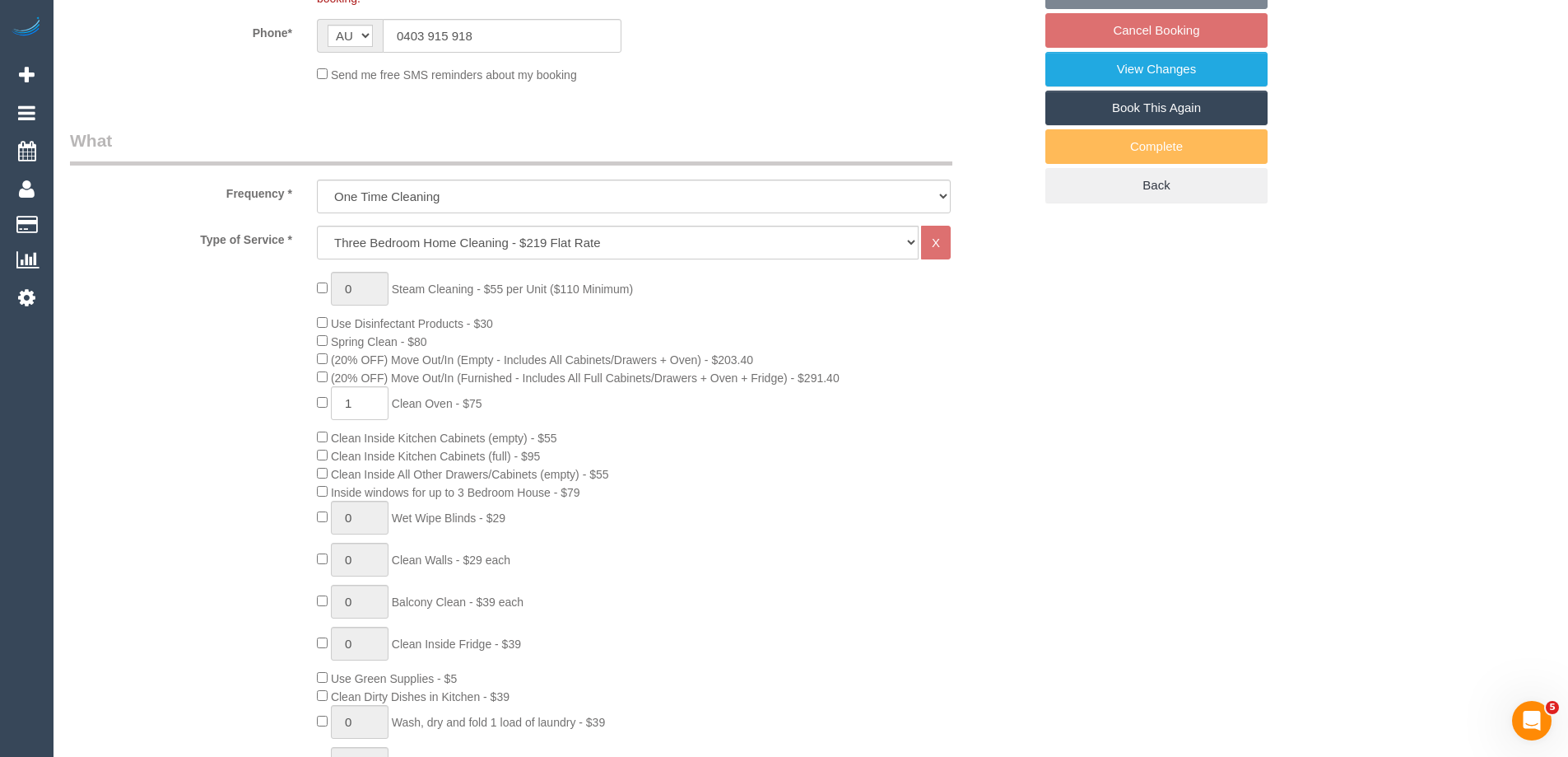
select select "object:1581"
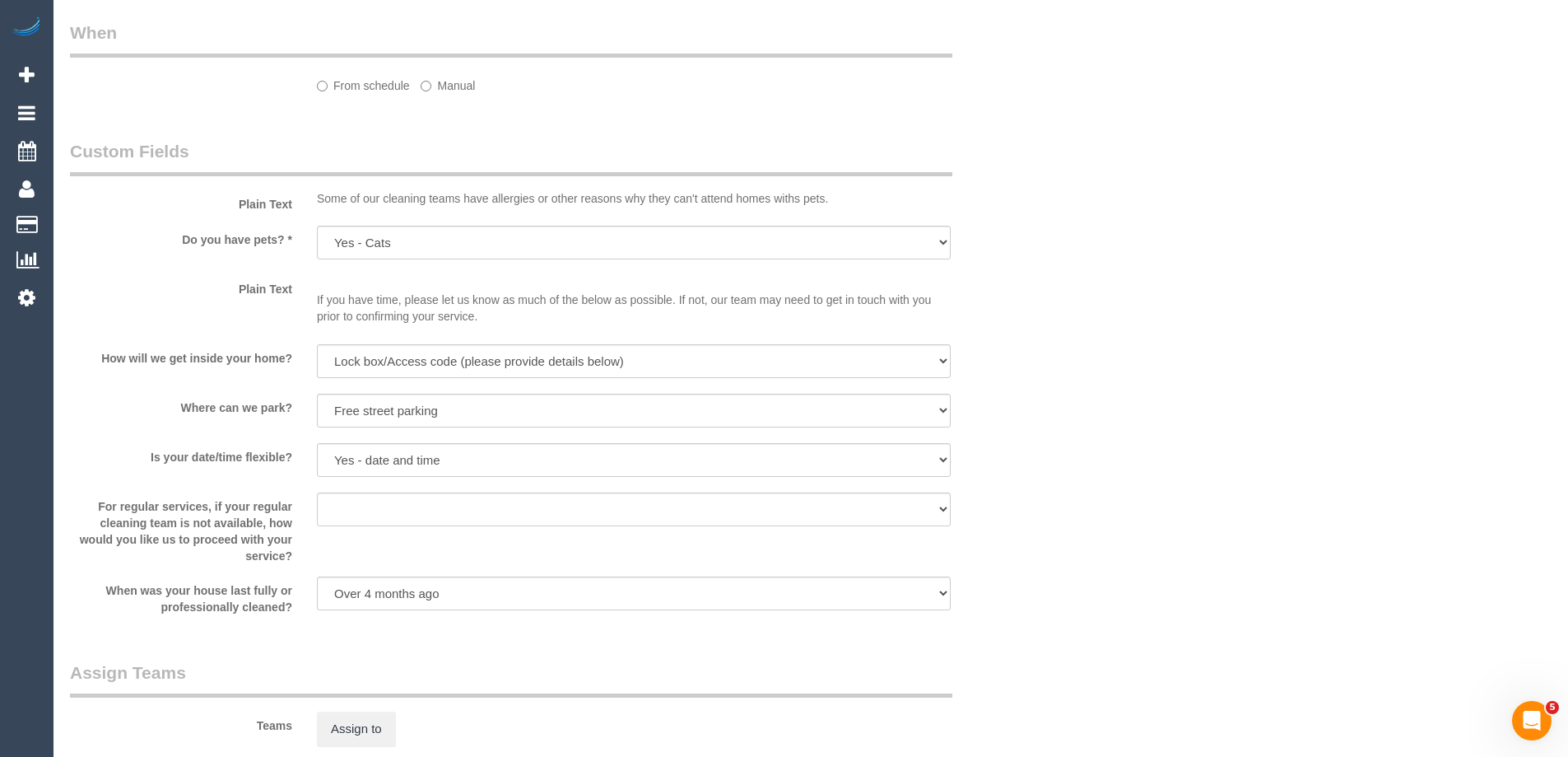
select select "spot2"
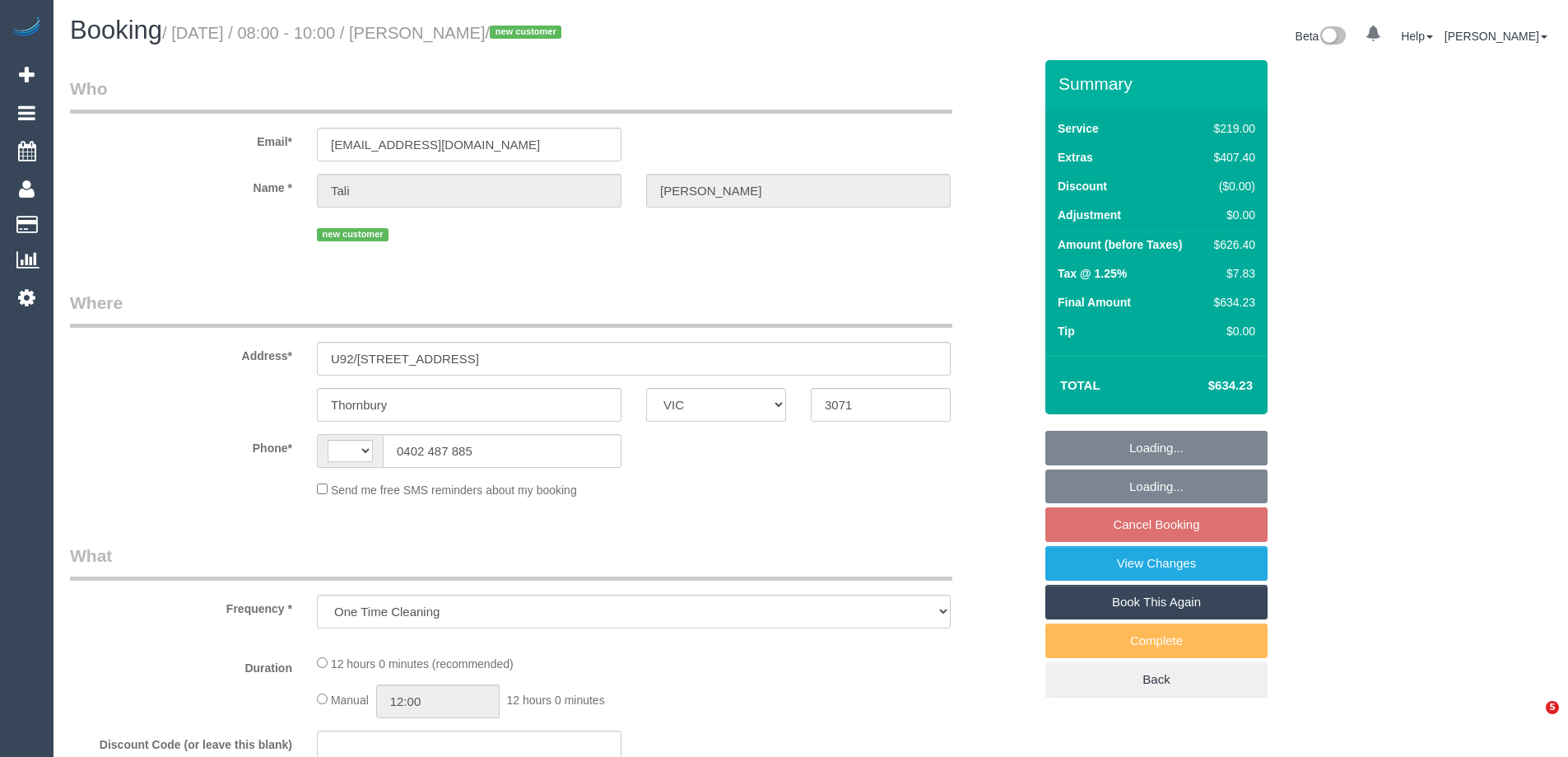
select select "VIC"
select select "string:AU"
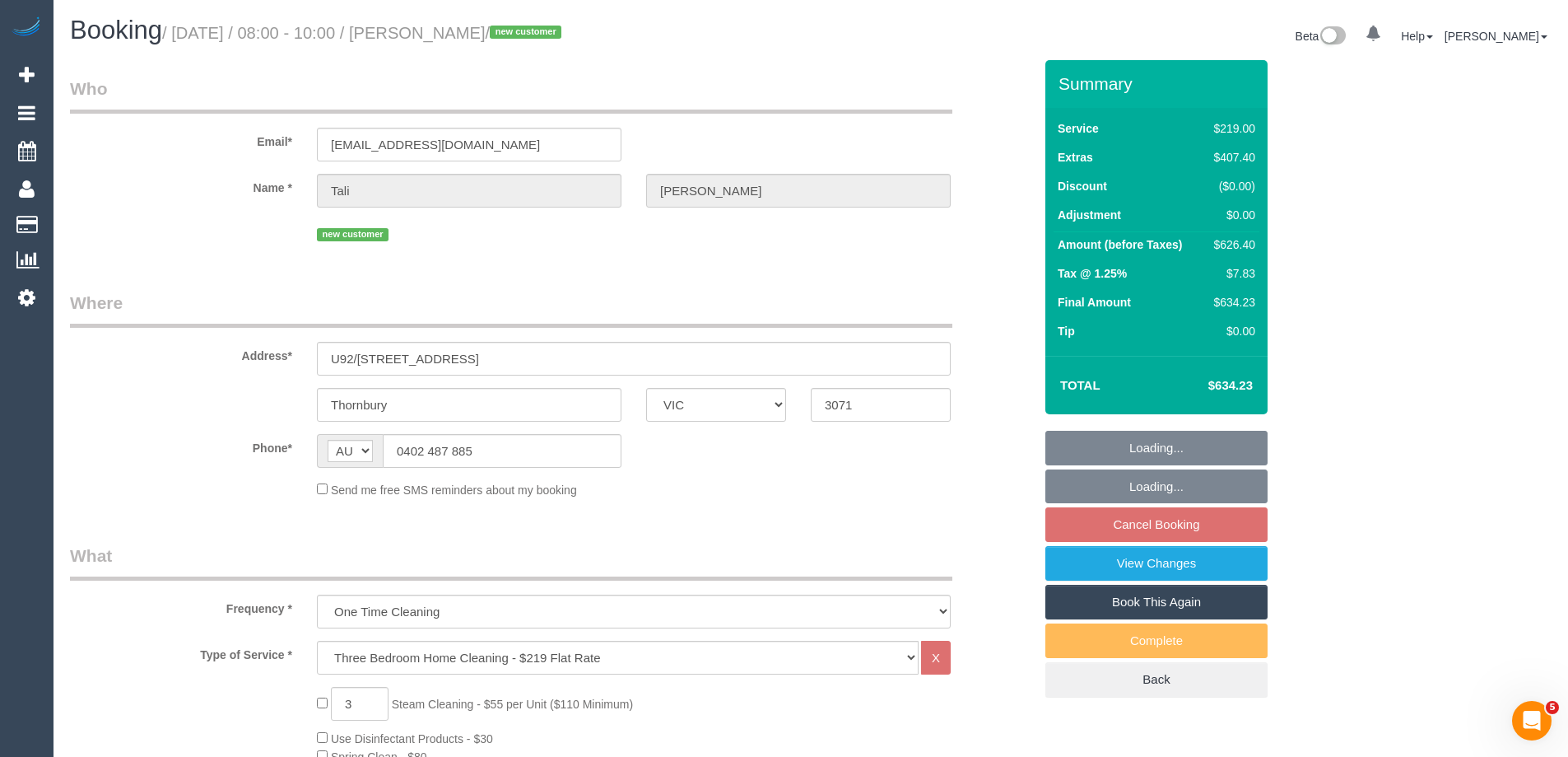
select select "number:28"
select select "number:14"
select select "number:18"
select select "number:24"
select select "number:13"
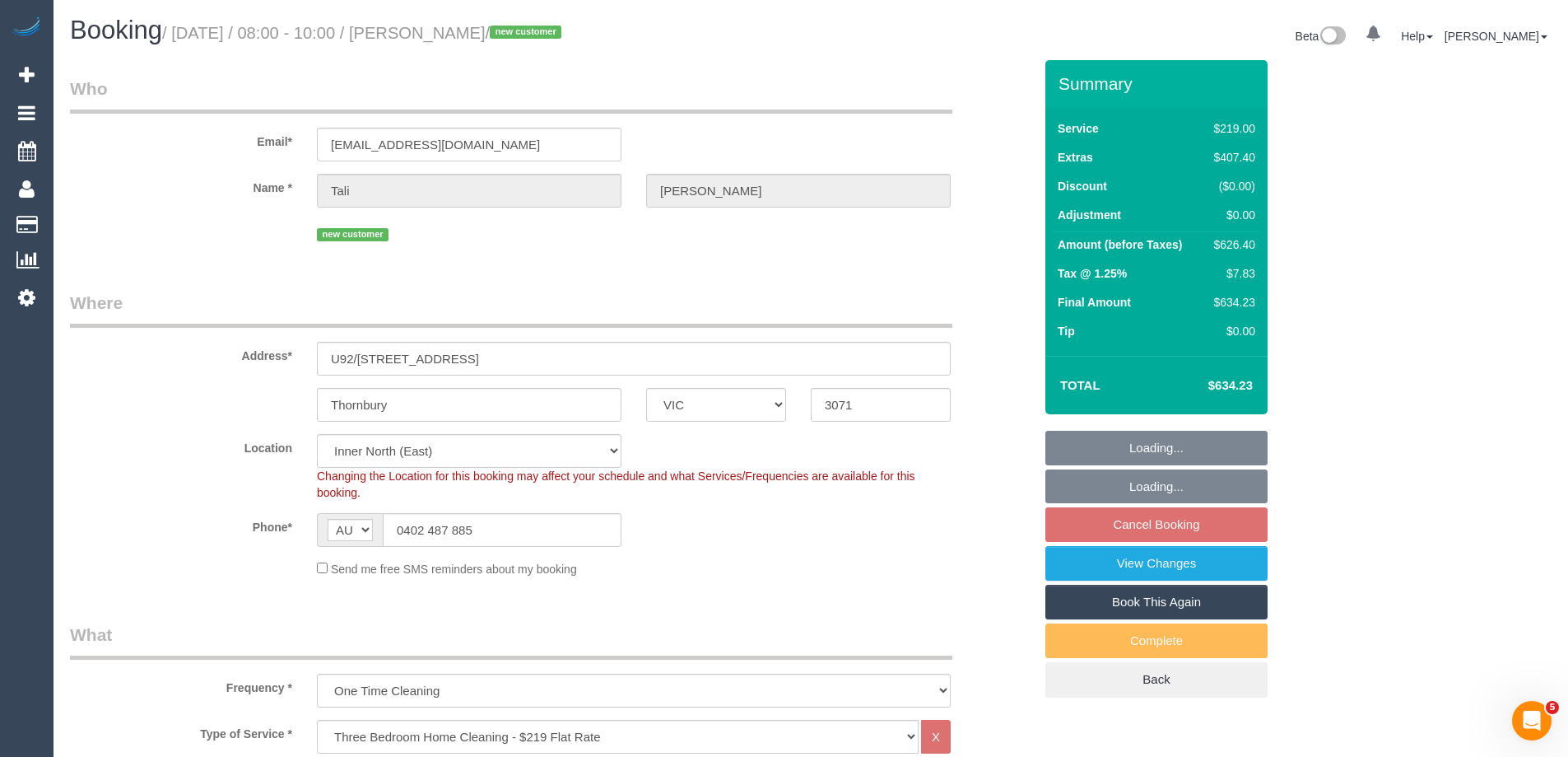
select select "string:stripe-pm_1RzRfC2GScqysDRVGzupqjIm"
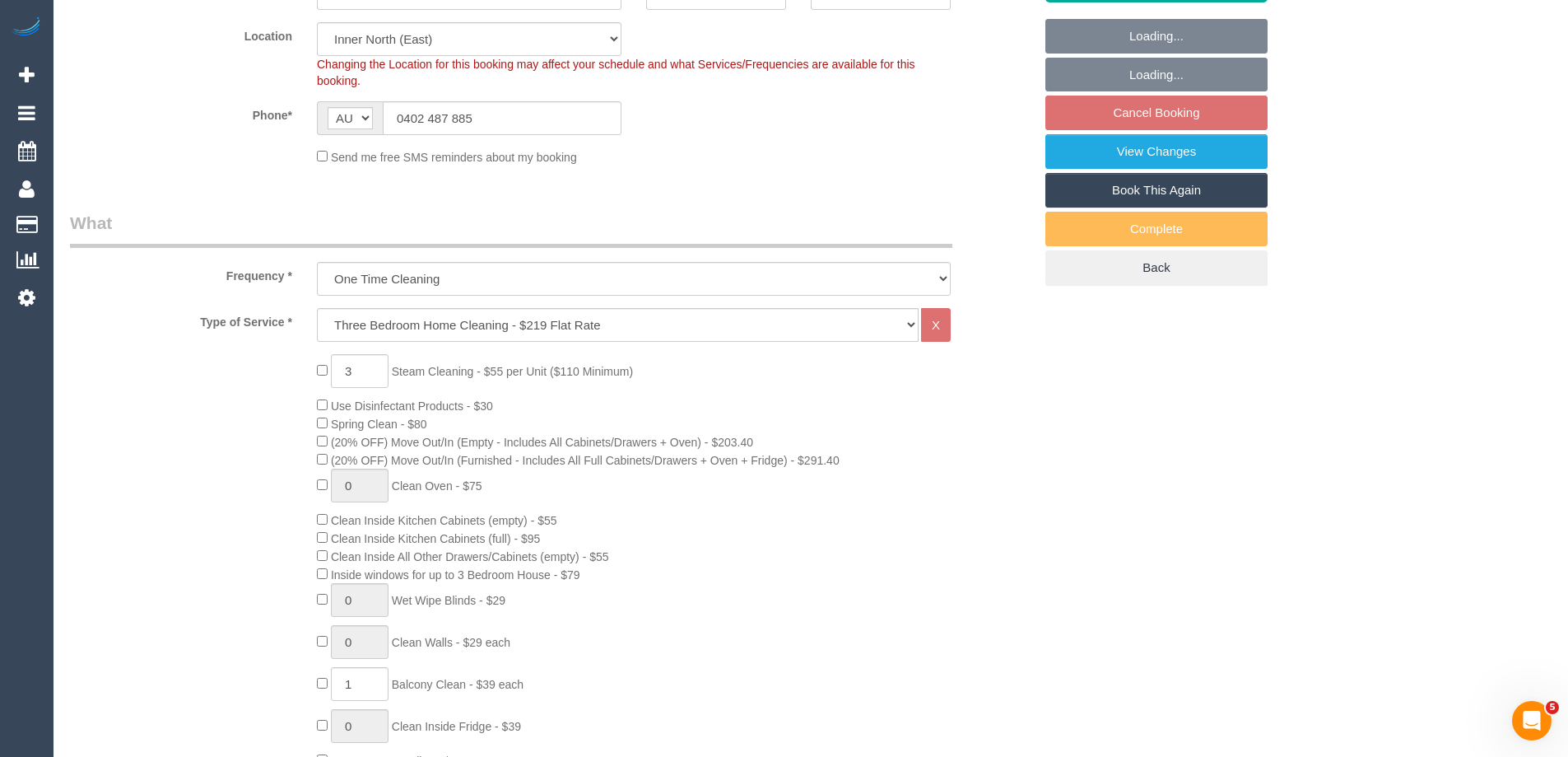
select select "spot2"
select select "object:1586"
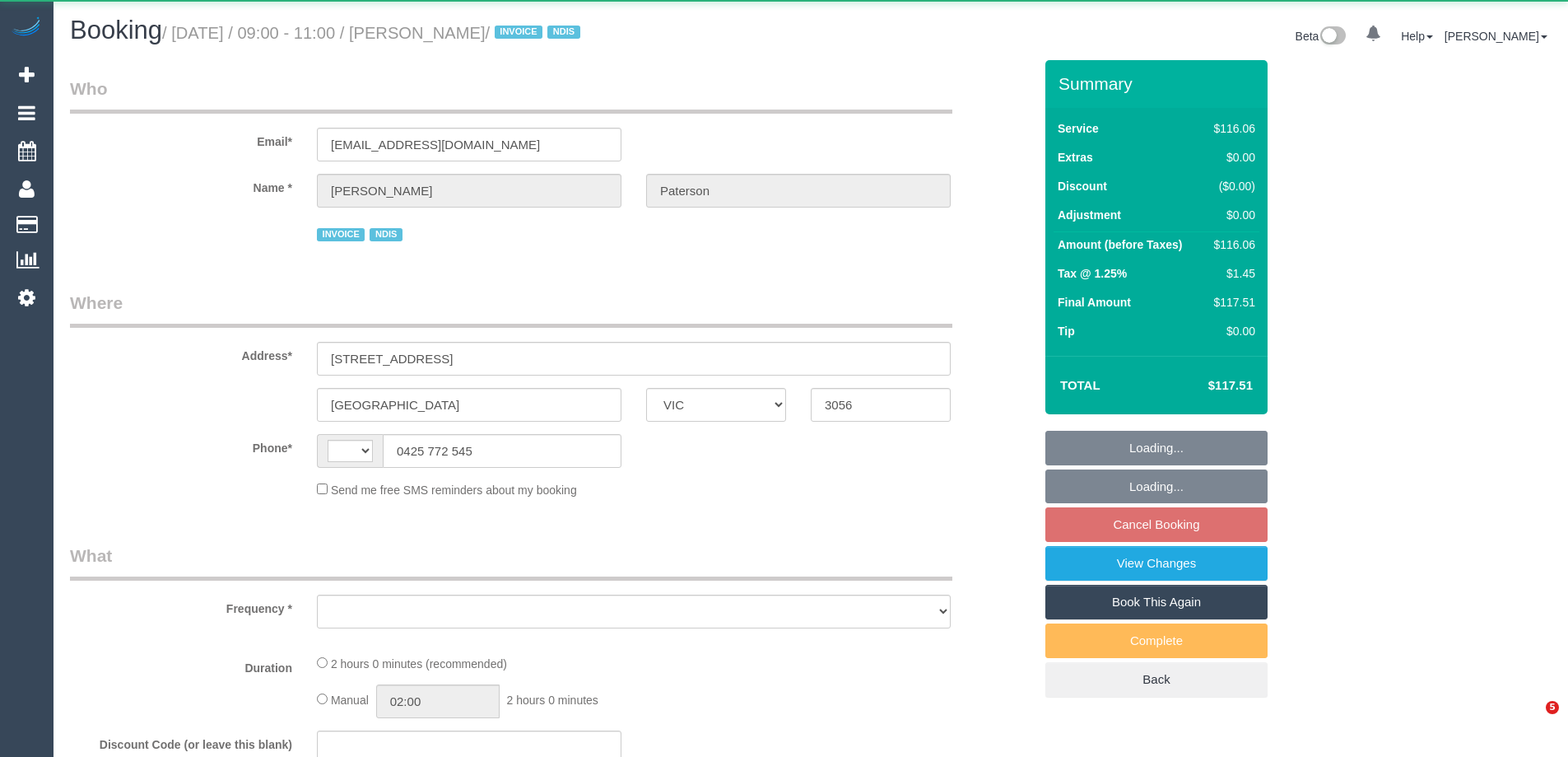
select select "VIC"
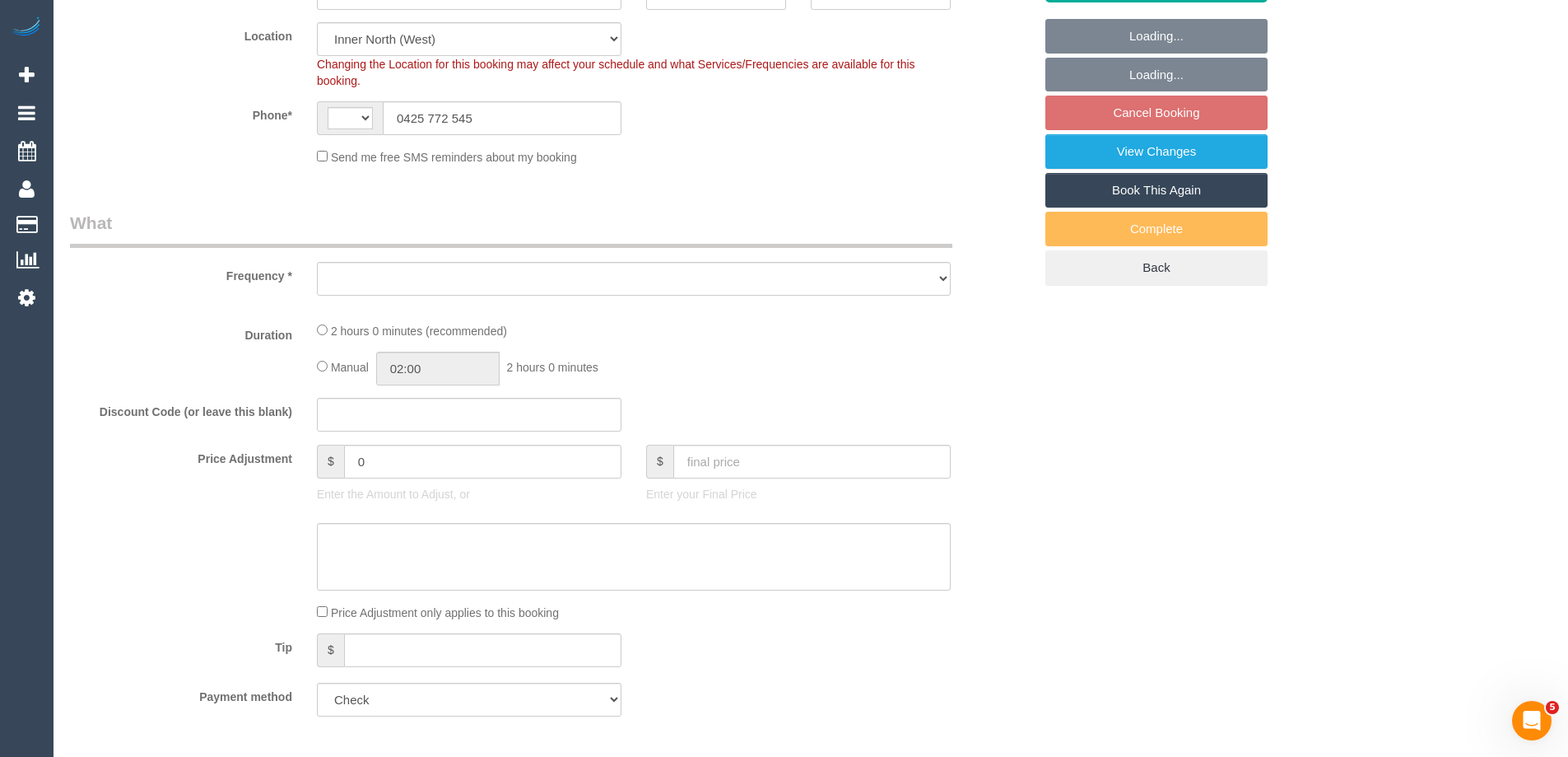
select select "string:AU"
select select "number:28"
select select "number:14"
select select "number:19"
select select "number:36"
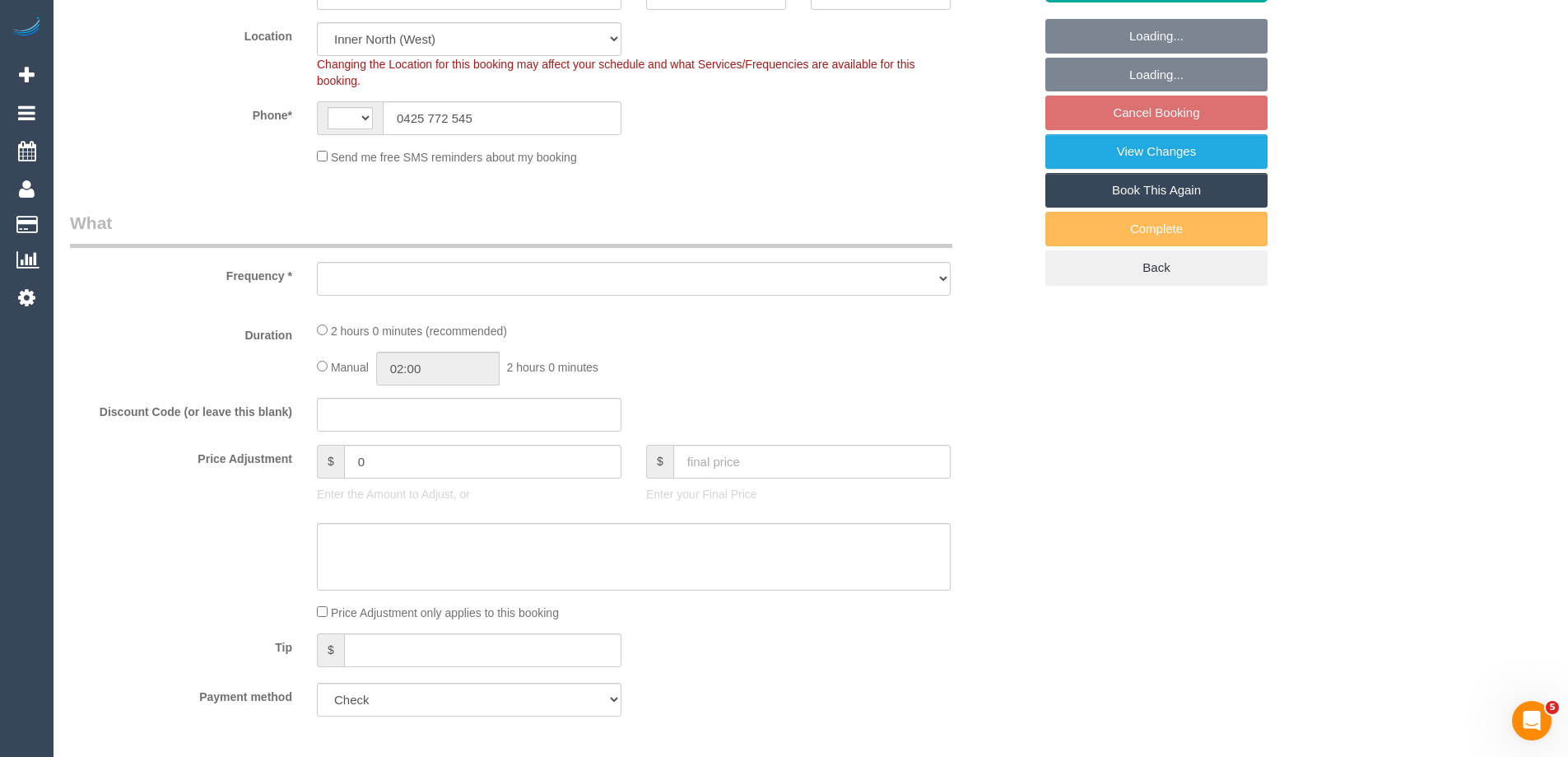
select select "number:35"
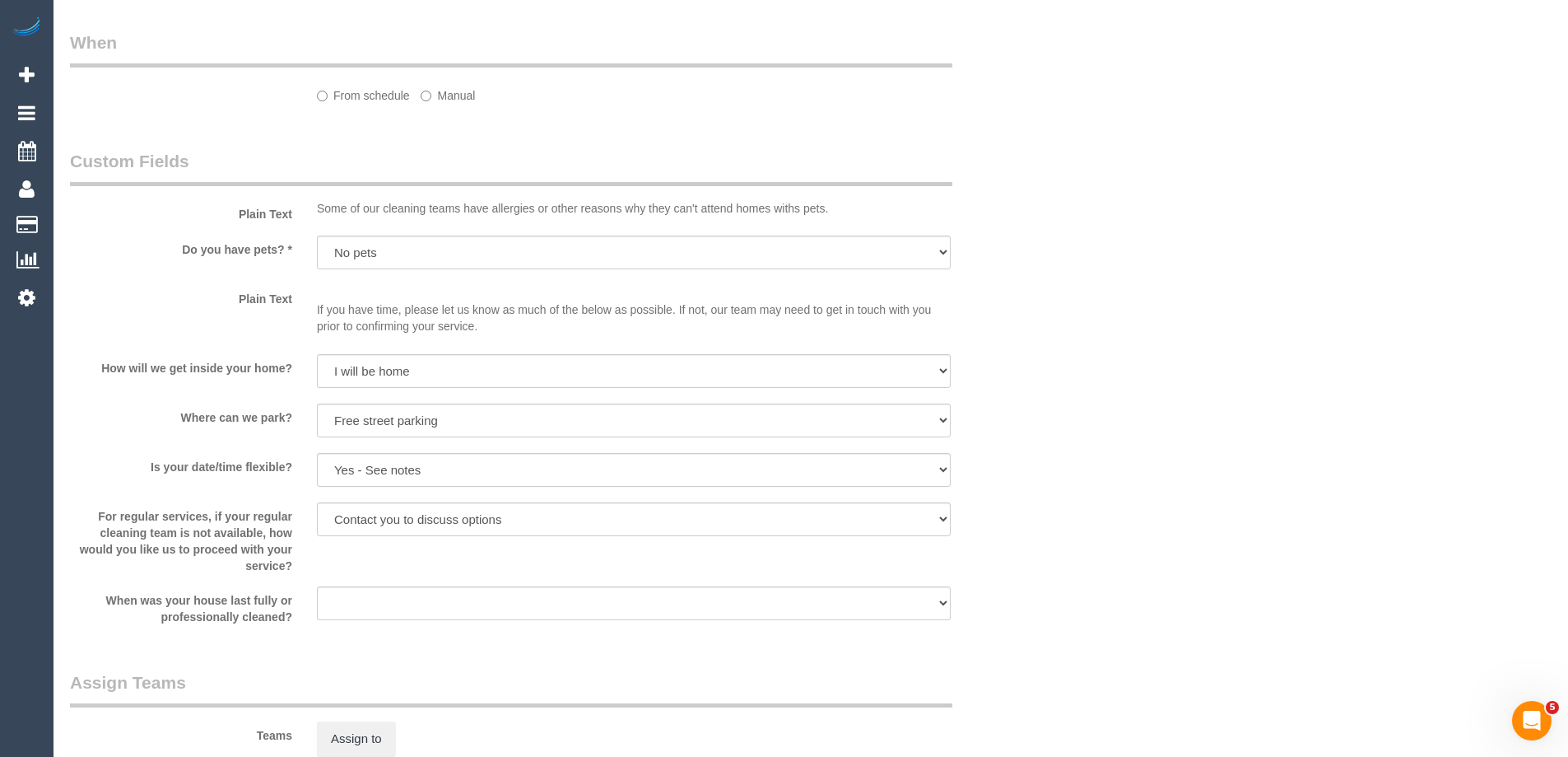
select select "object:1608"
select select "spot3"
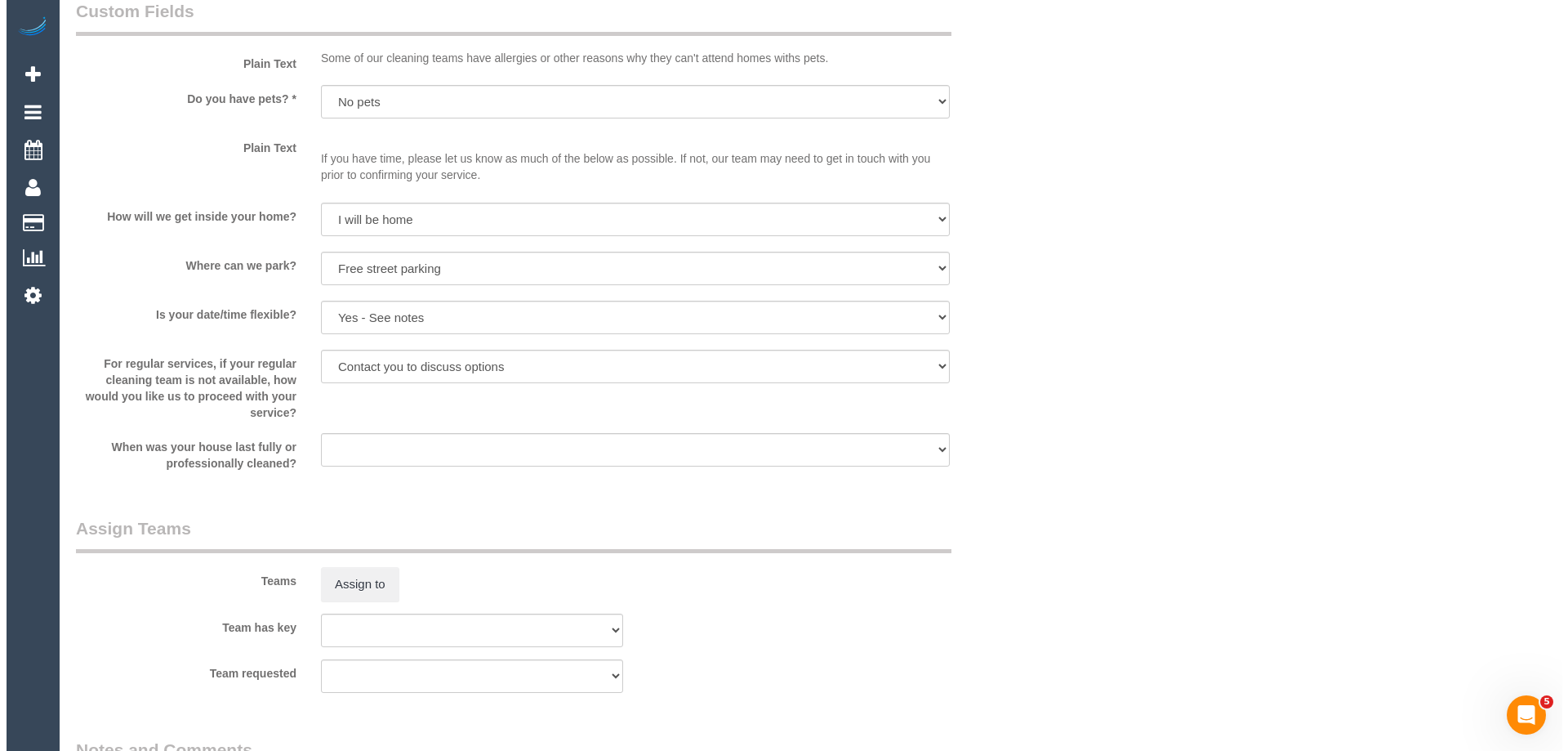
scroll to position [1840, 0]
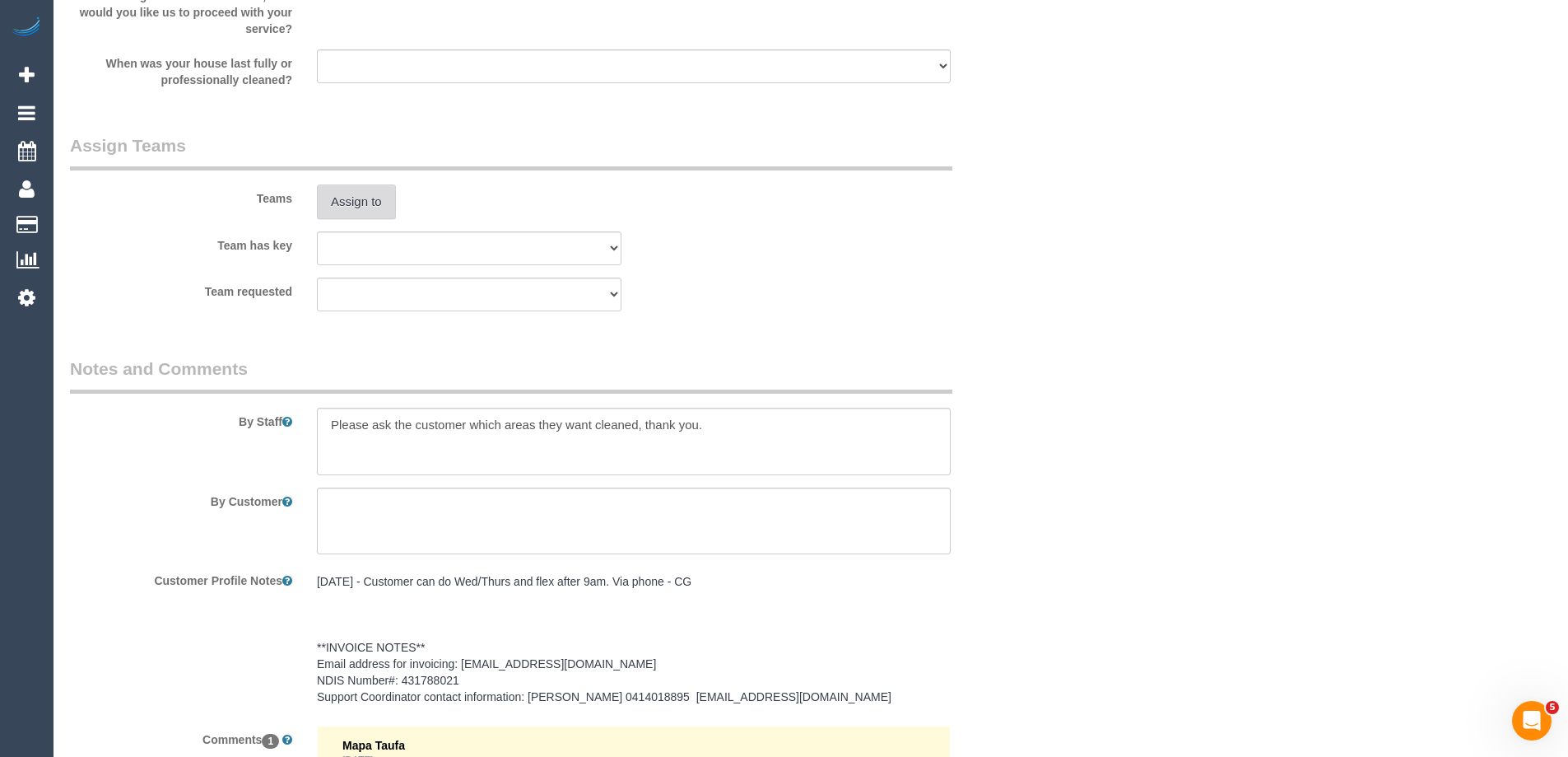
click at [338, 196] on button "Assign to" at bounding box center [356, 202] width 79 height 34
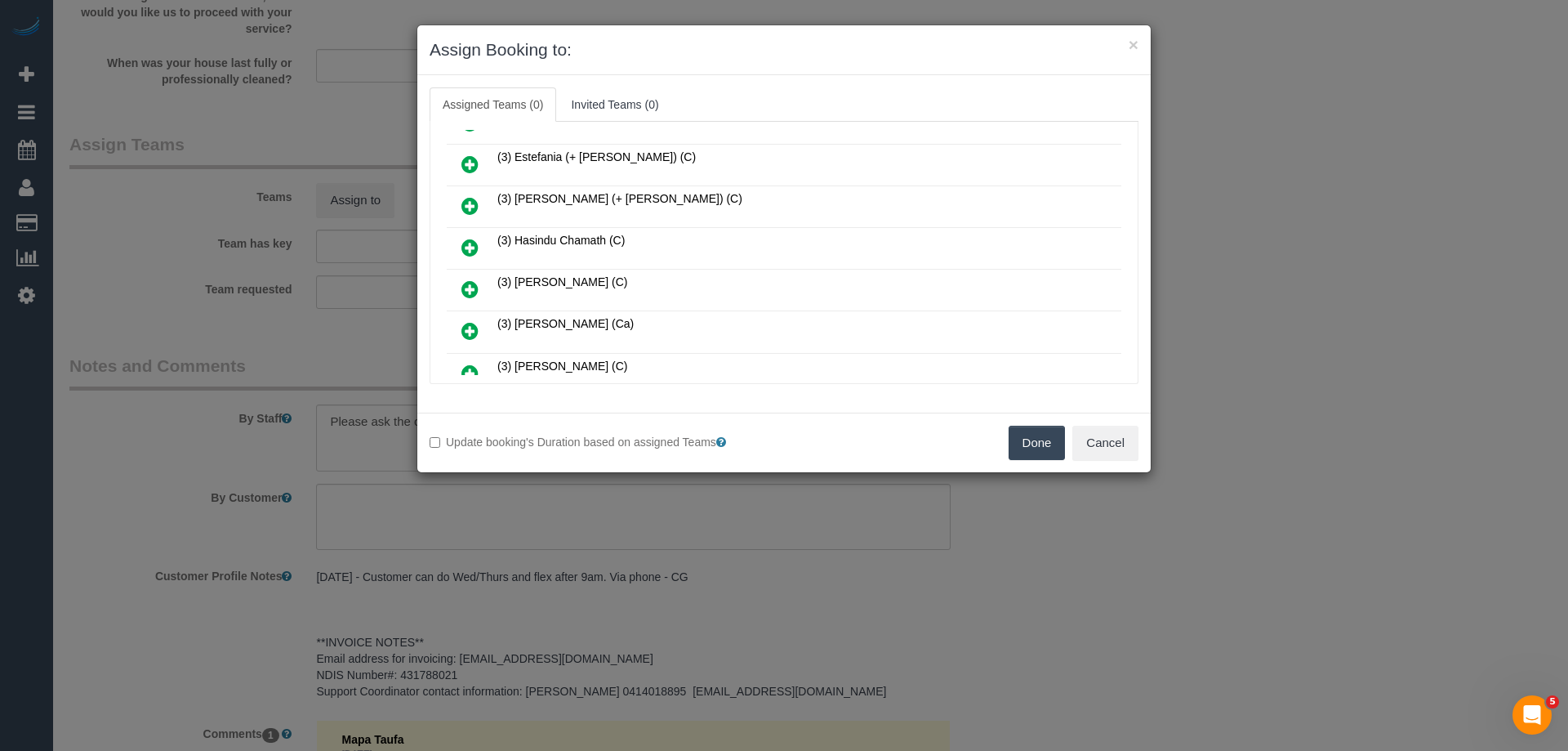
click at [474, 247] on icon at bounding box center [470, 247] width 17 height 20
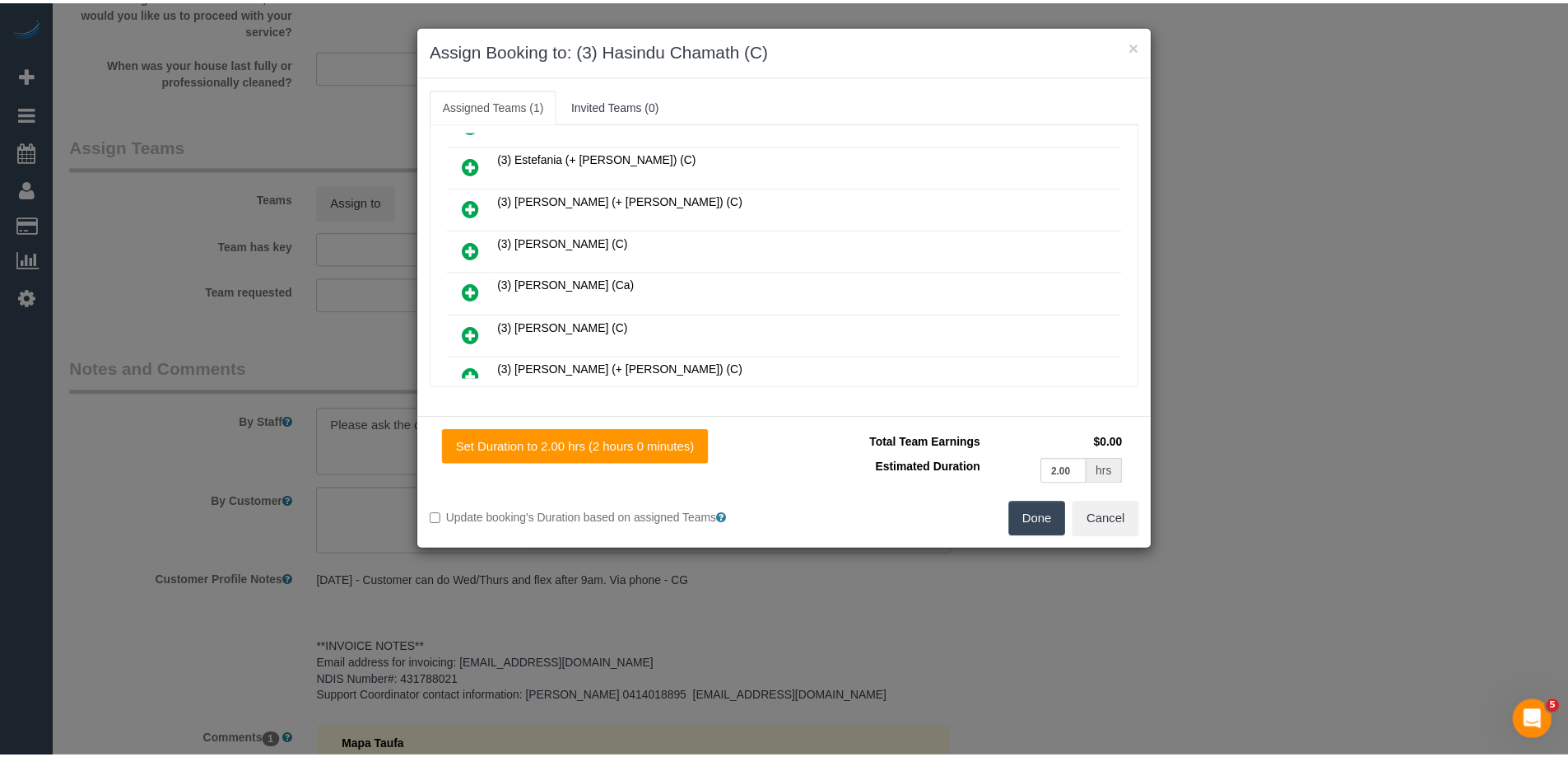
scroll to position [0, 0]
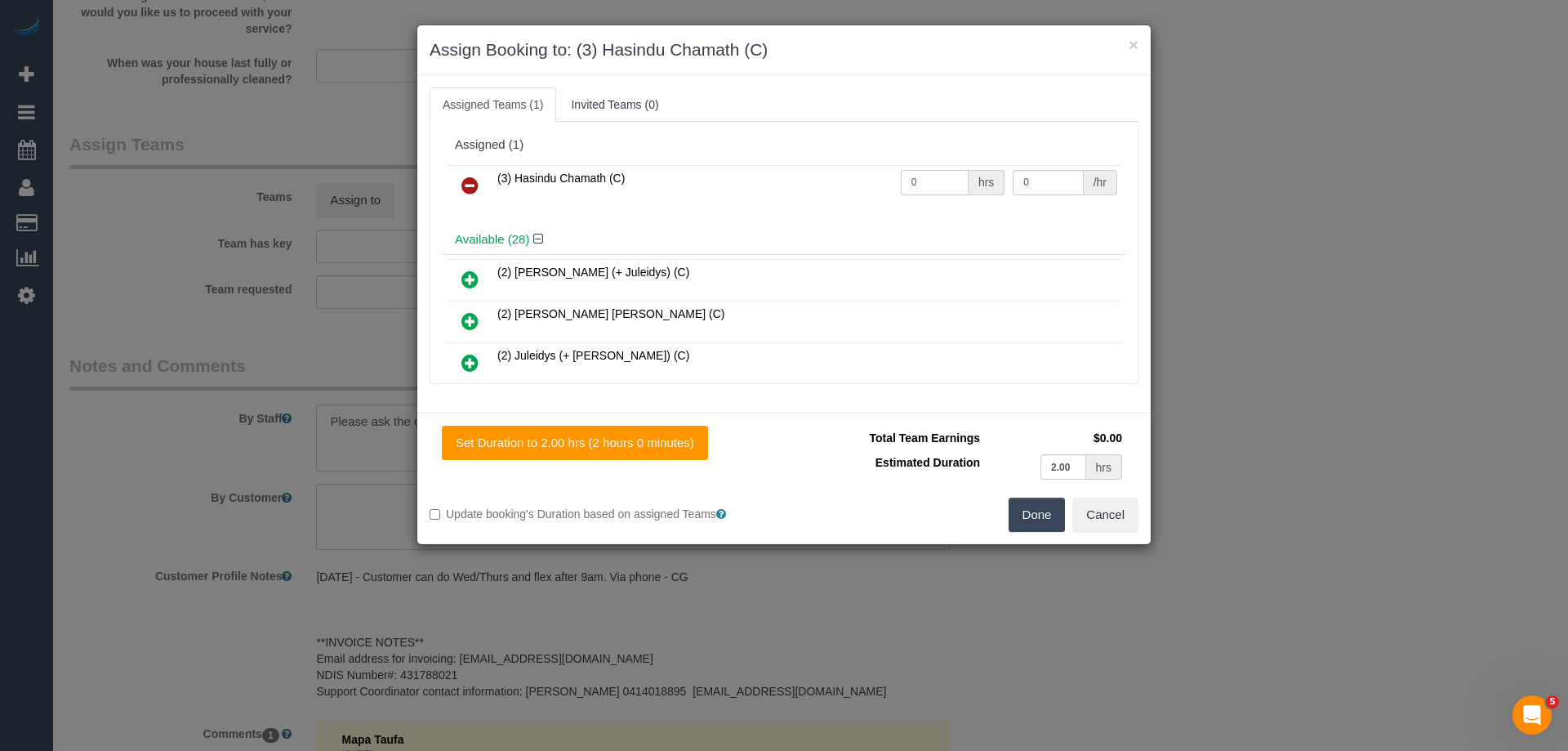
drag, startPoint x: 906, startPoint y: 185, endPoint x: 909, endPoint y: 194, distance: 9.5
click at [886, 185] on tr "(3) Hasindu Chamath (C) 0 hrs 0 /hr" at bounding box center [784, 186] width 674 height 42
click at [956, 190] on input "0" at bounding box center [935, 182] width 68 height 26
drag, startPoint x: 932, startPoint y: 186, endPoint x: 803, endPoint y: 181, distance: 129.1
click at [803, 181] on tr "(3) Hasindu Chamath (C) 0 hrs 0 /hr" at bounding box center [784, 186] width 674 height 42
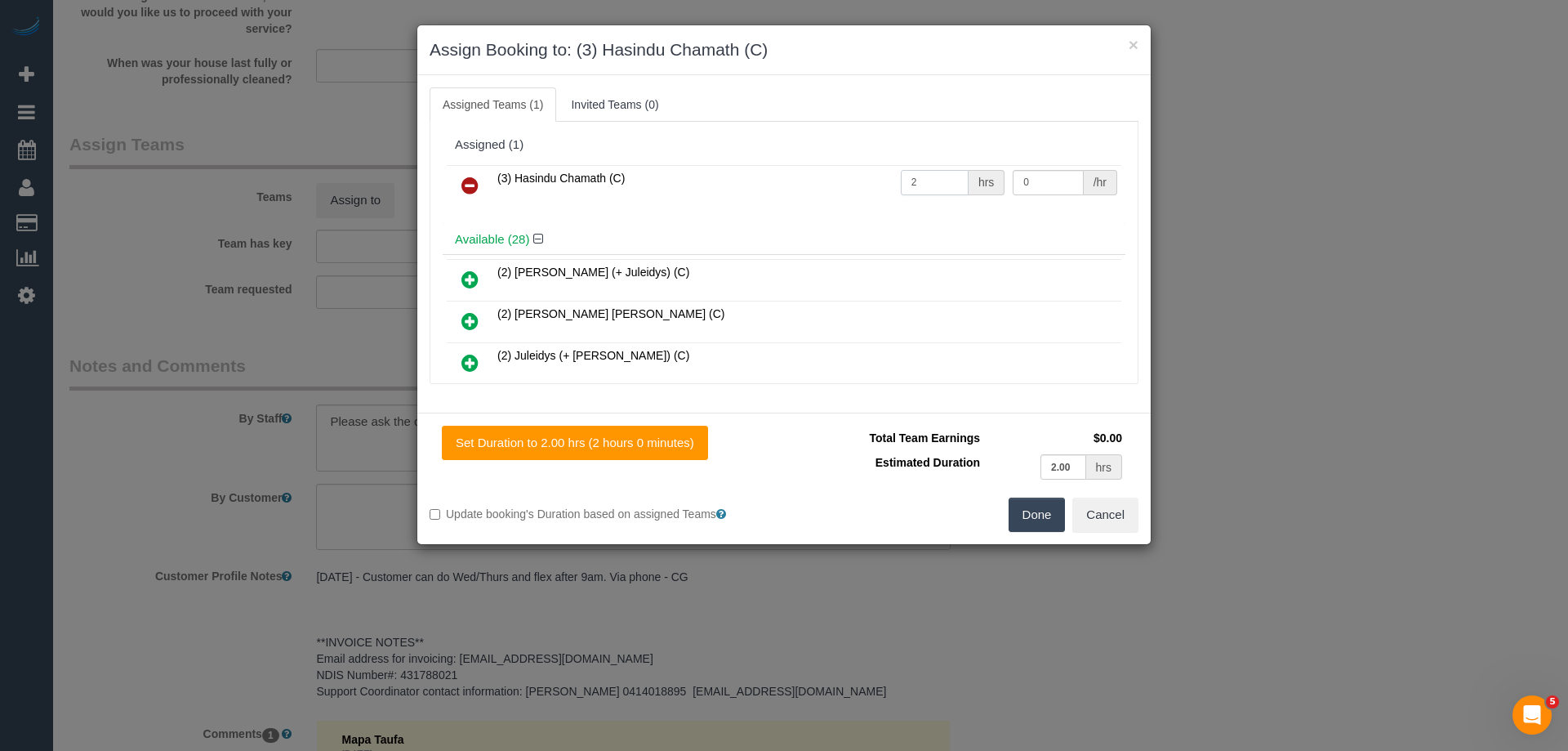
type input "2"
drag, startPoint x: 1050, startPoint y: 186, endPoint x: 885, endPoint y: 171, distance: 165.7
click at [885, 171] on tr "(3) Hasindu Chamath (C) 2 hrs 0 /hr" at bounding box center [784, 186] width 674 height 42
type input "35"
click at [1036, 521] on button "Done" at bounding box center [1037, 515] width 58 height 34
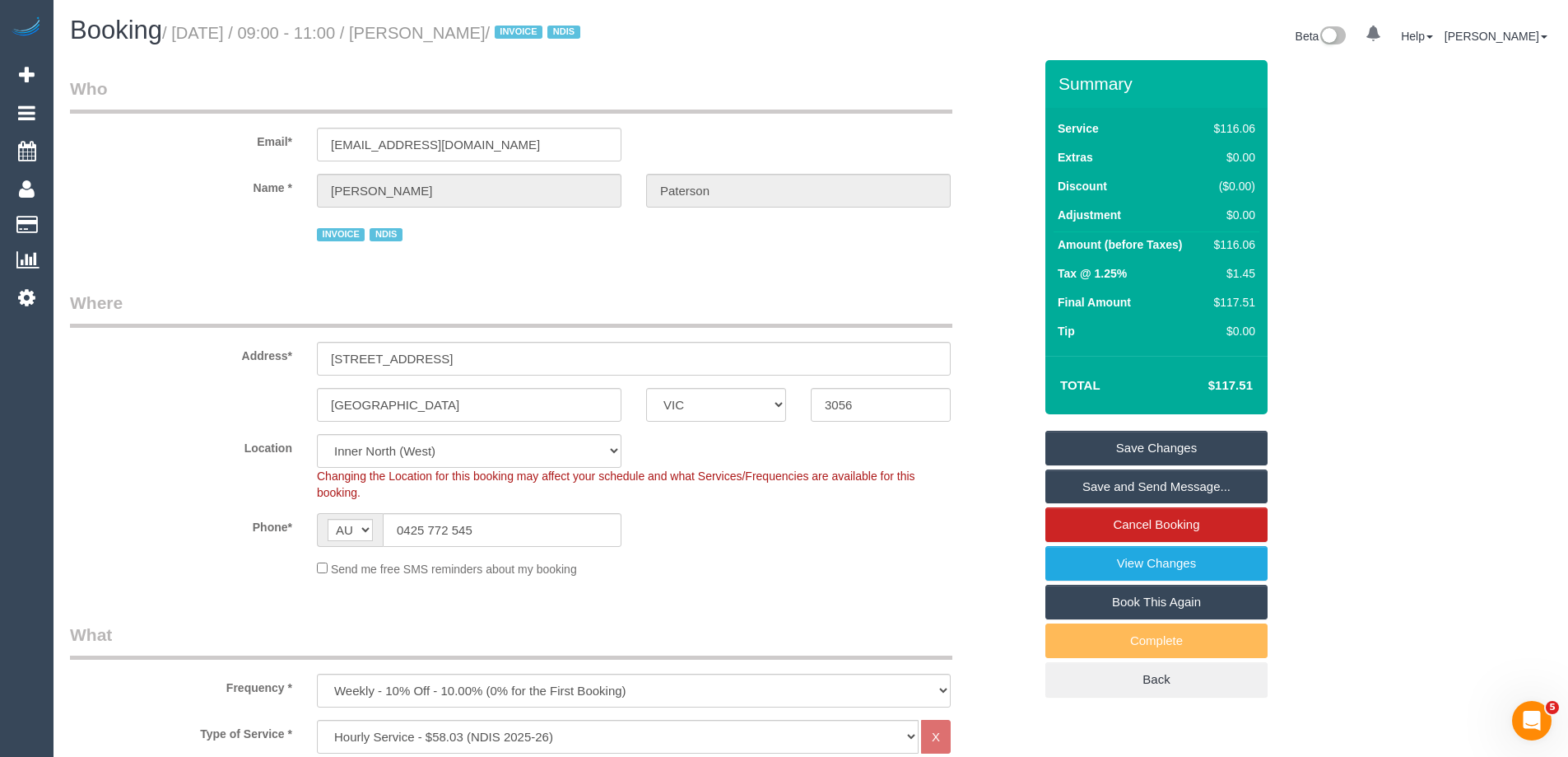
drag, startPoint x: 561, startPoint y: 35, endPoint x: 457, endPoint y: 34, distance: 104.0
click at [457, 34] on small "/ September 01, 2025 / 09:00 - 11:00 / Craig Paterson / INVOICE NDIS" at bounding box center [373, 32] width 423 height 18
copy small "[PERSON_NAME]"
click at [1069, 490] on link "Save and Send Message..." at bounding box center [1156, 487] width 222 height 34
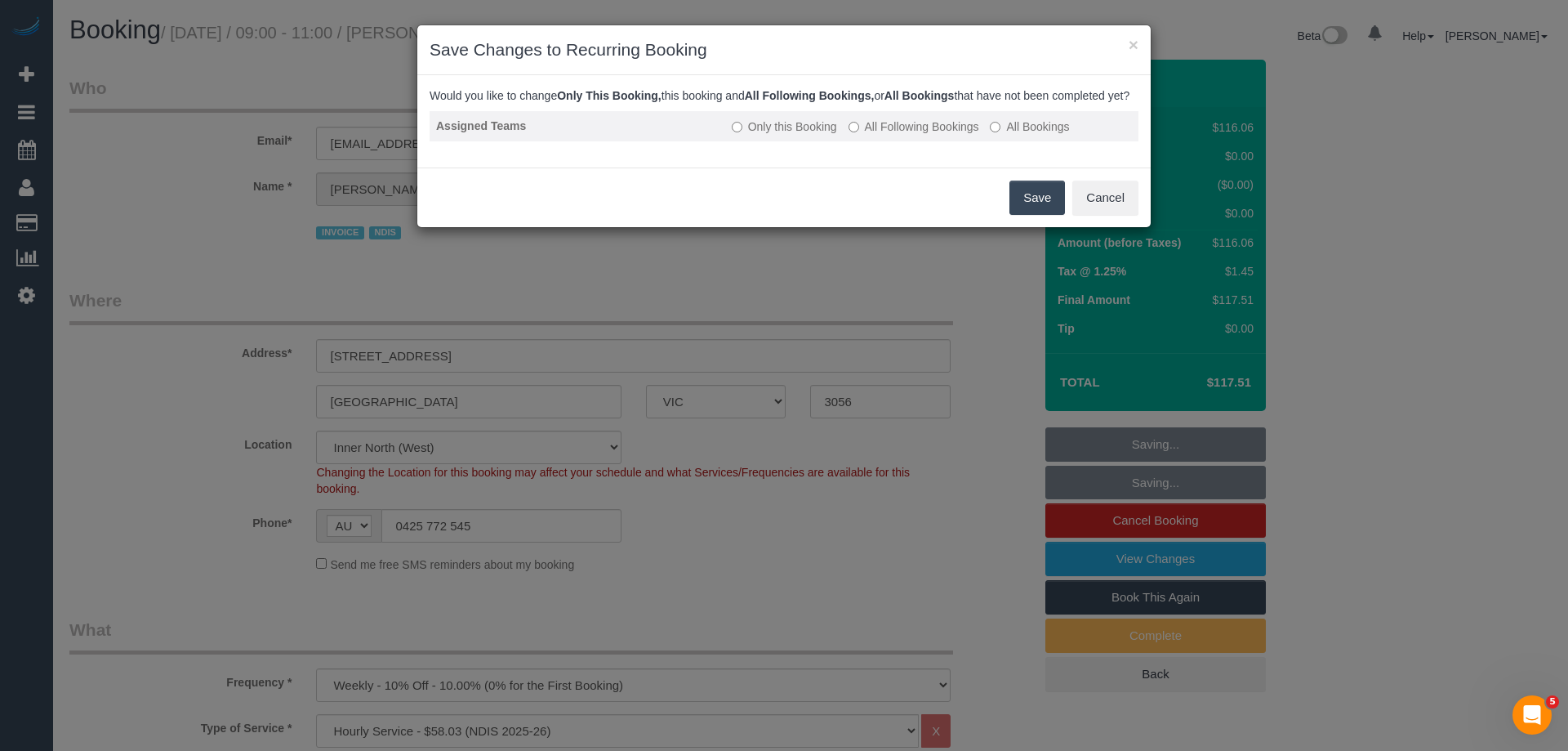
click at [864, 135] on label "All Following Bookings" at bounding box center [914, 126] width 130 height 16
click at [1027, 206] on button "Save" at bounding box center [1037, 197] width 56 height 34
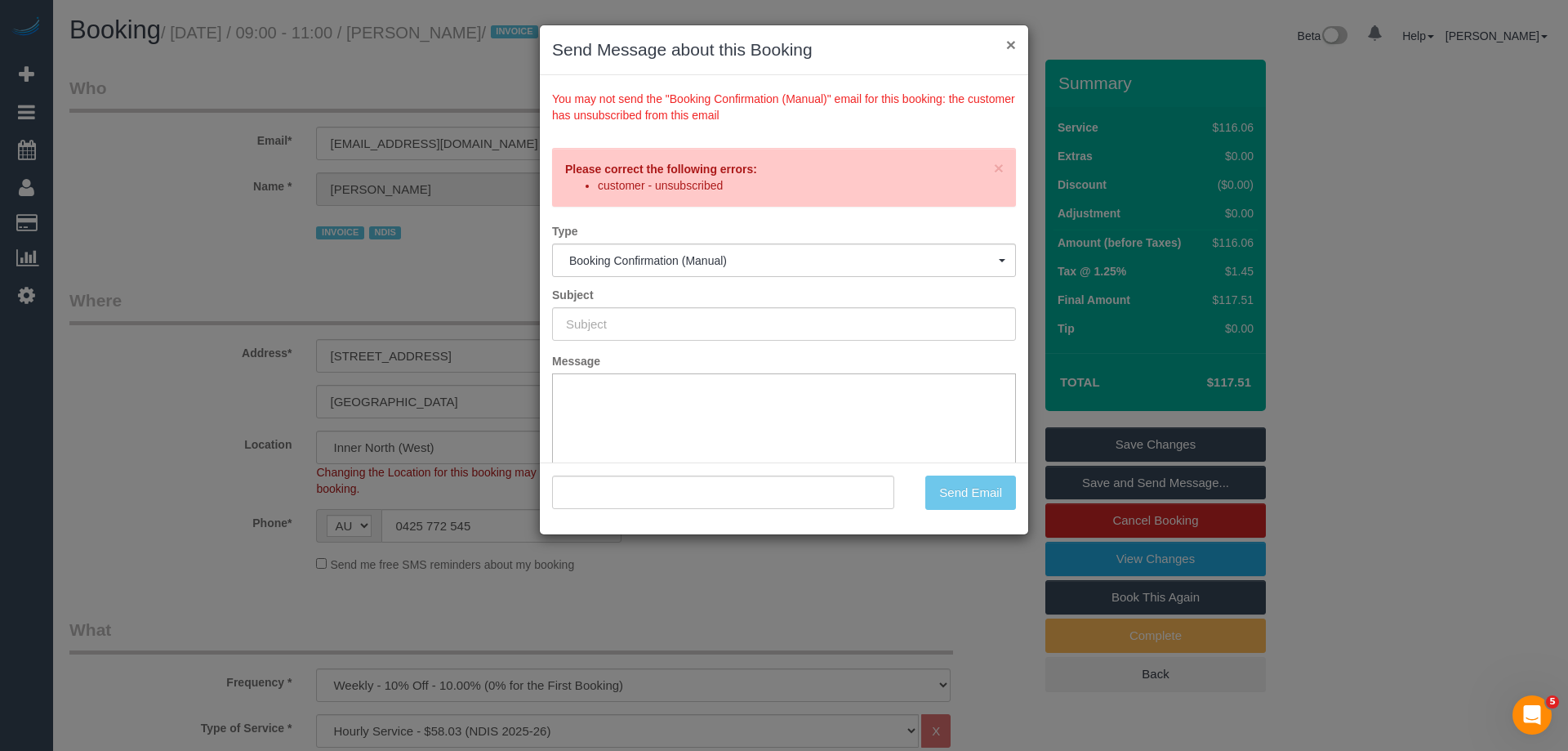
click at [1008, 44] on button "×" at bounding box center [1011, 44] width 9 height 17
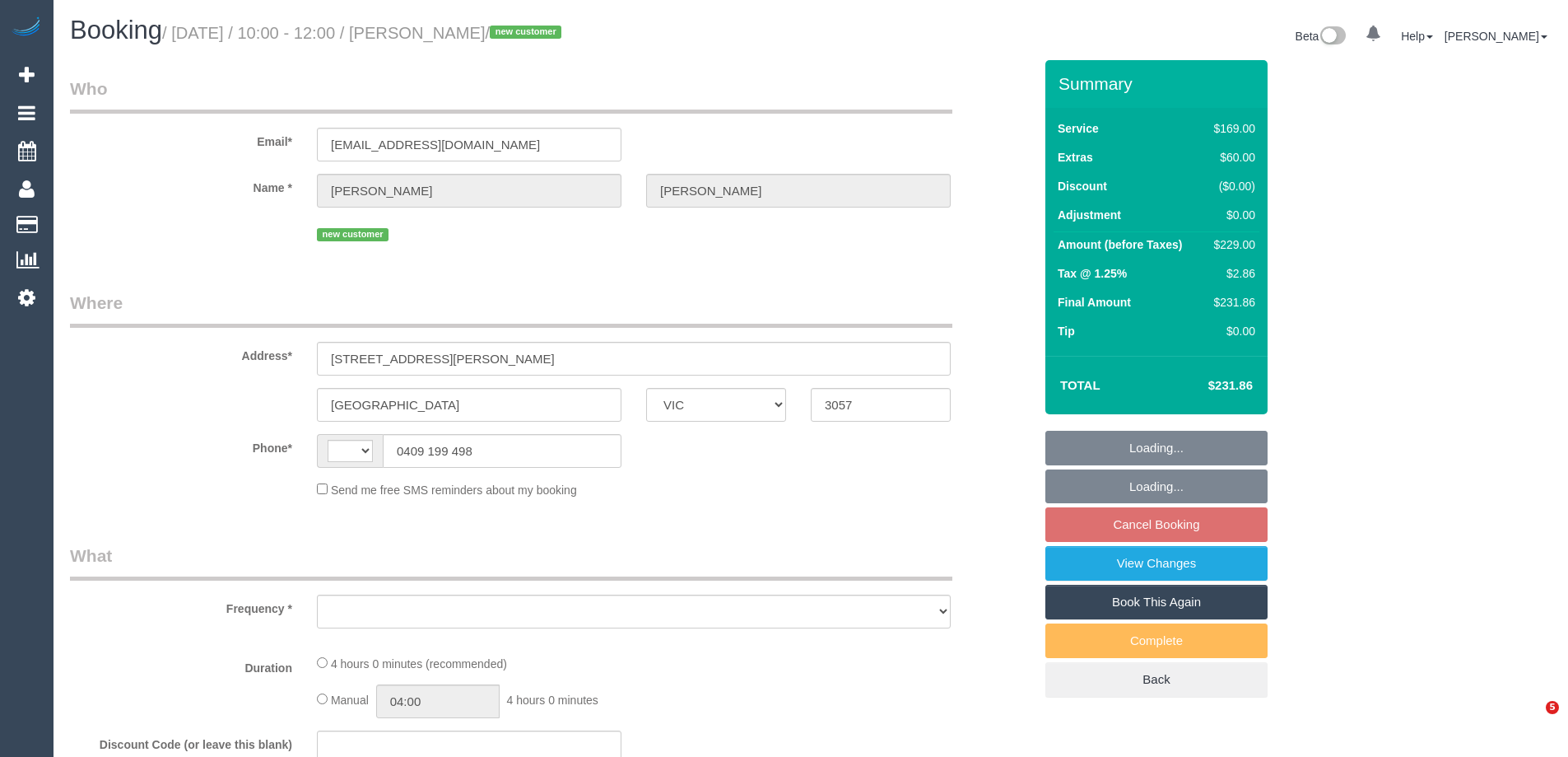
select select "VIC"
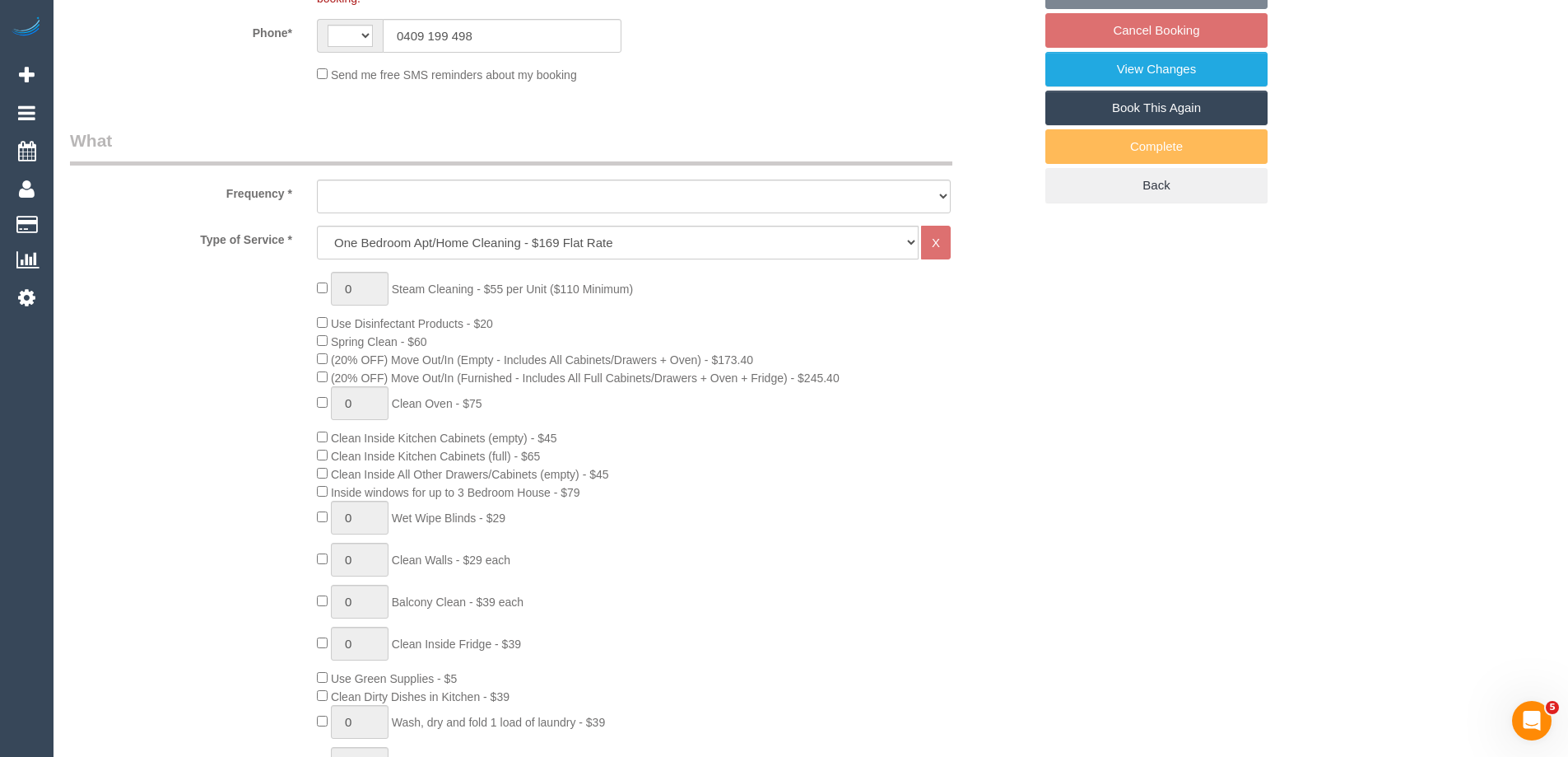
select select "string:AU"
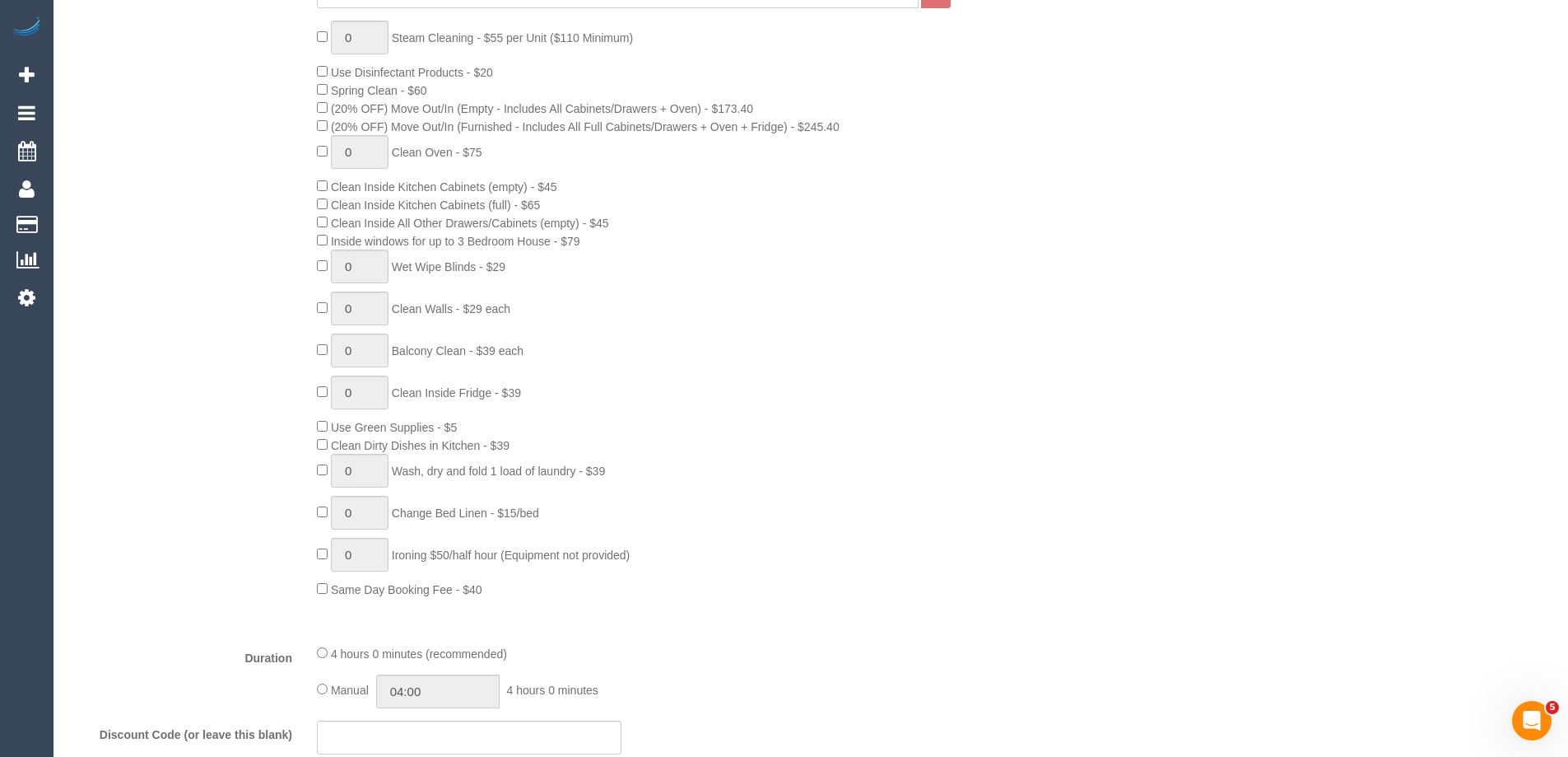
select select "object:634"
select select "string:stripe-pm_1RzSqj2GScqysDRVOzv1frz6"
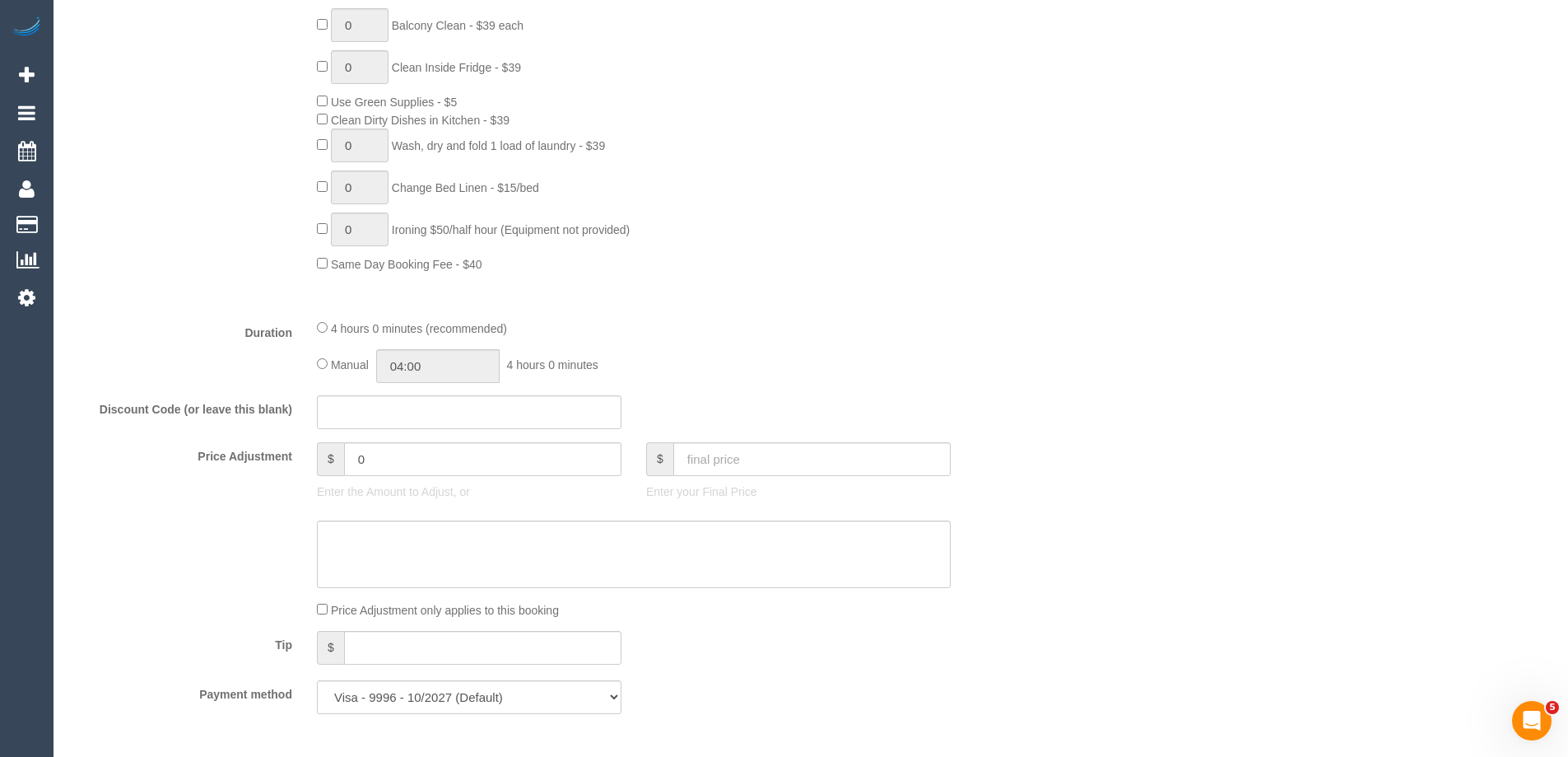
select select "spot4"
select select "number:28"
select select "number:14"
select select "number:19"
select select "number:24"
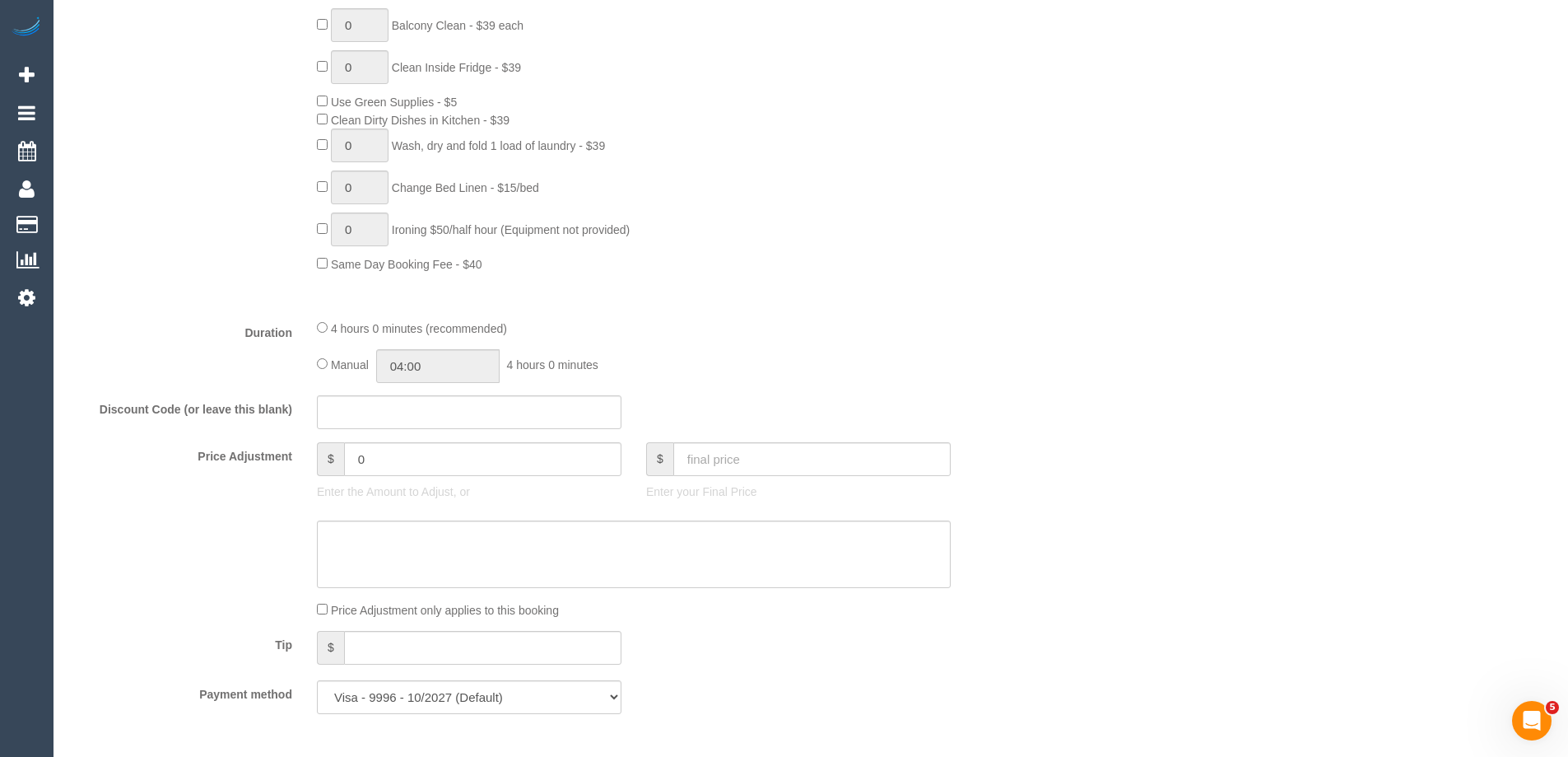
select select "number:13"
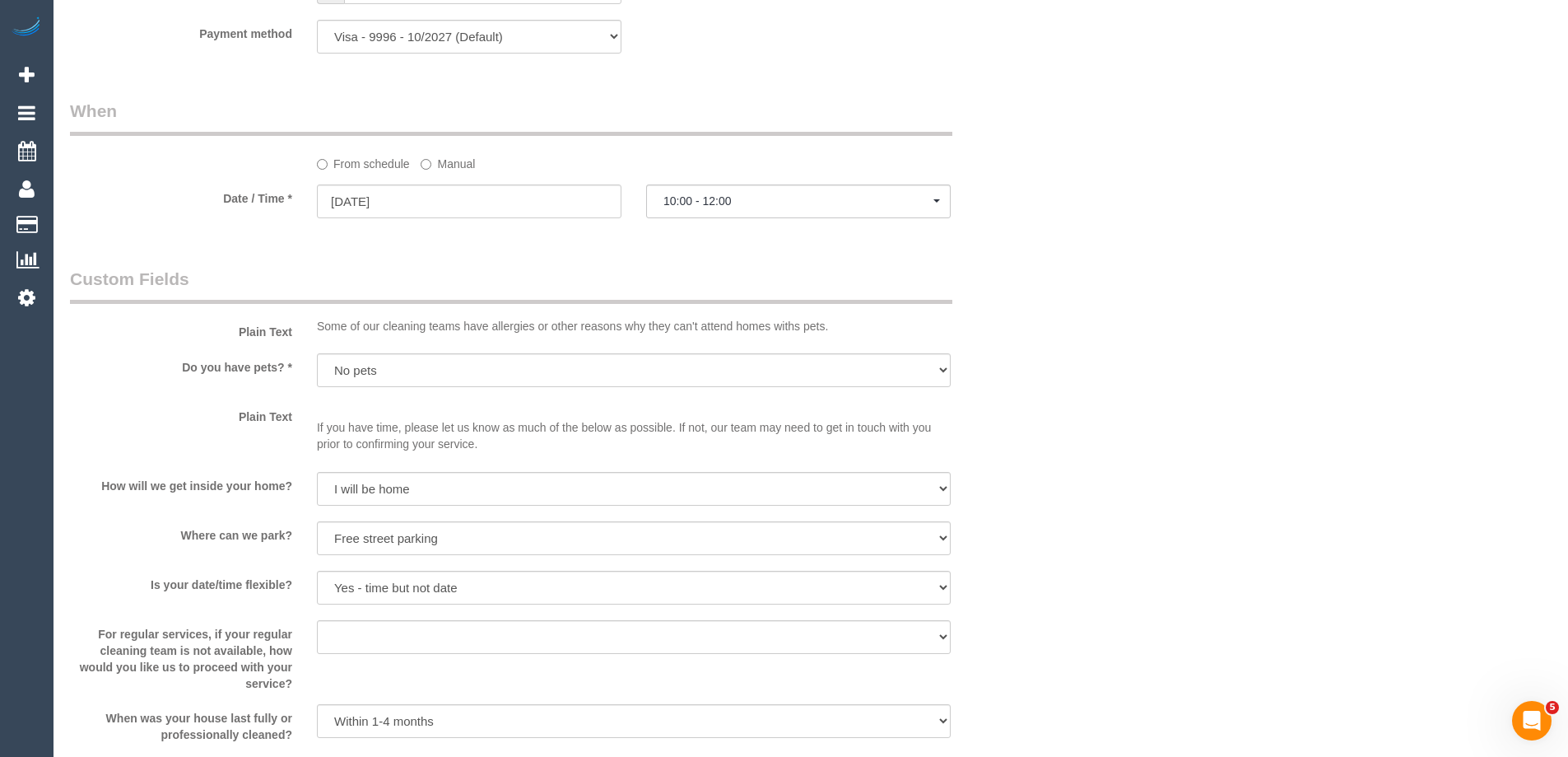
scroll to position [1400, 0]
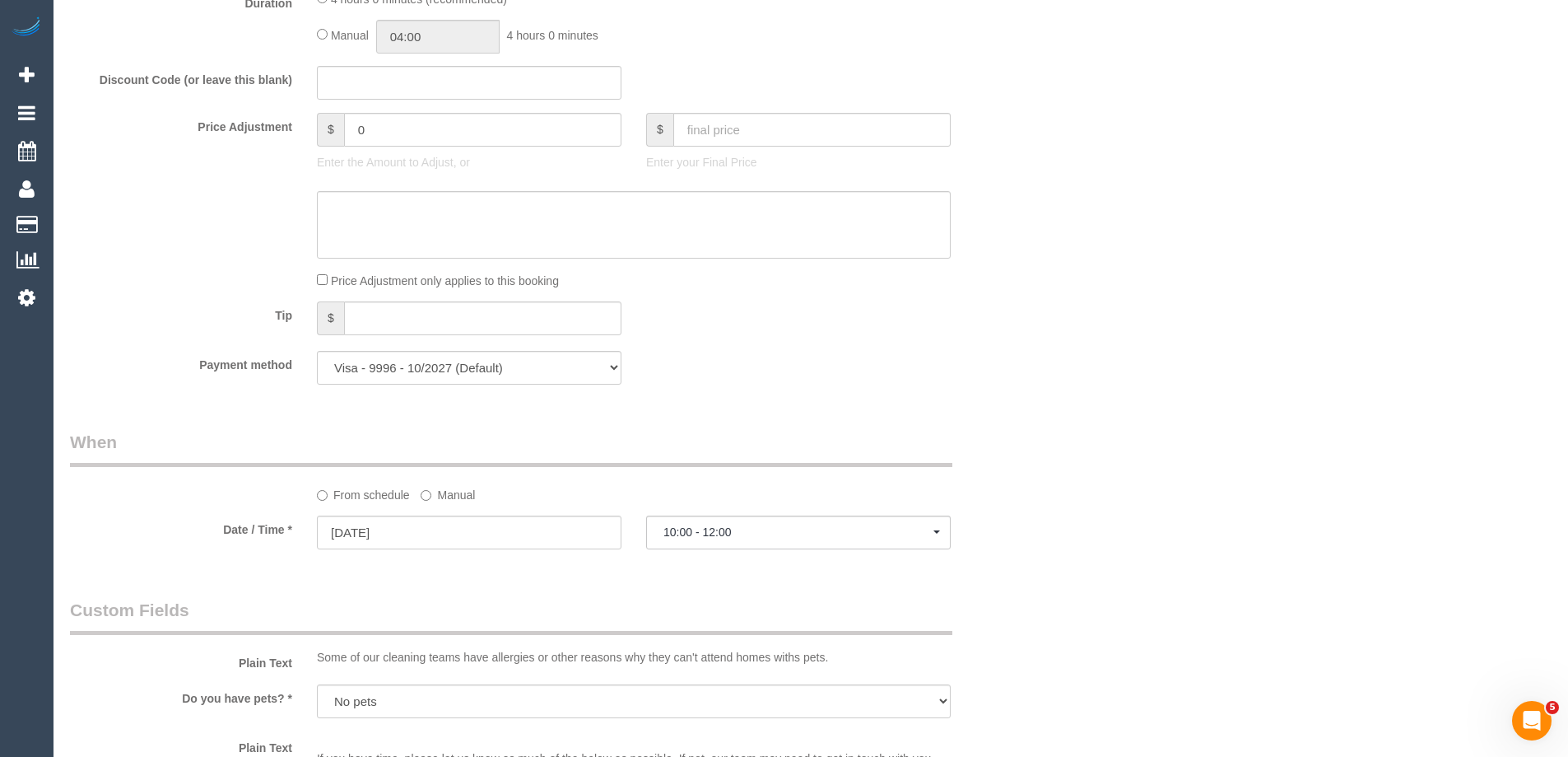
click at [447, 497] on label "Manual" at bounding box center [447, 491] width 54 height 22
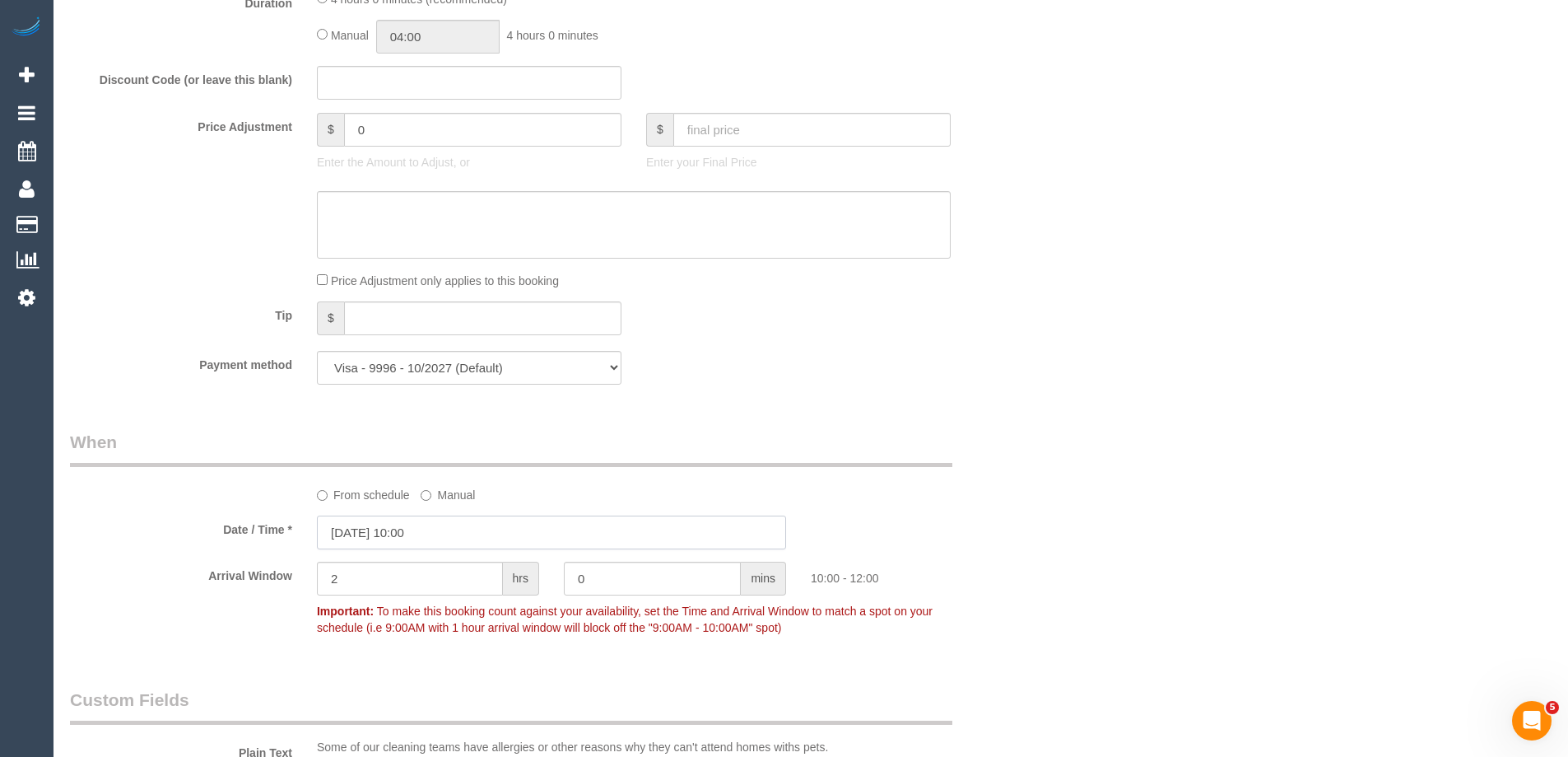
click at [408, 523] on input "01/09/2025 10:00" at bounding box center [551, 531] width 469 height 33
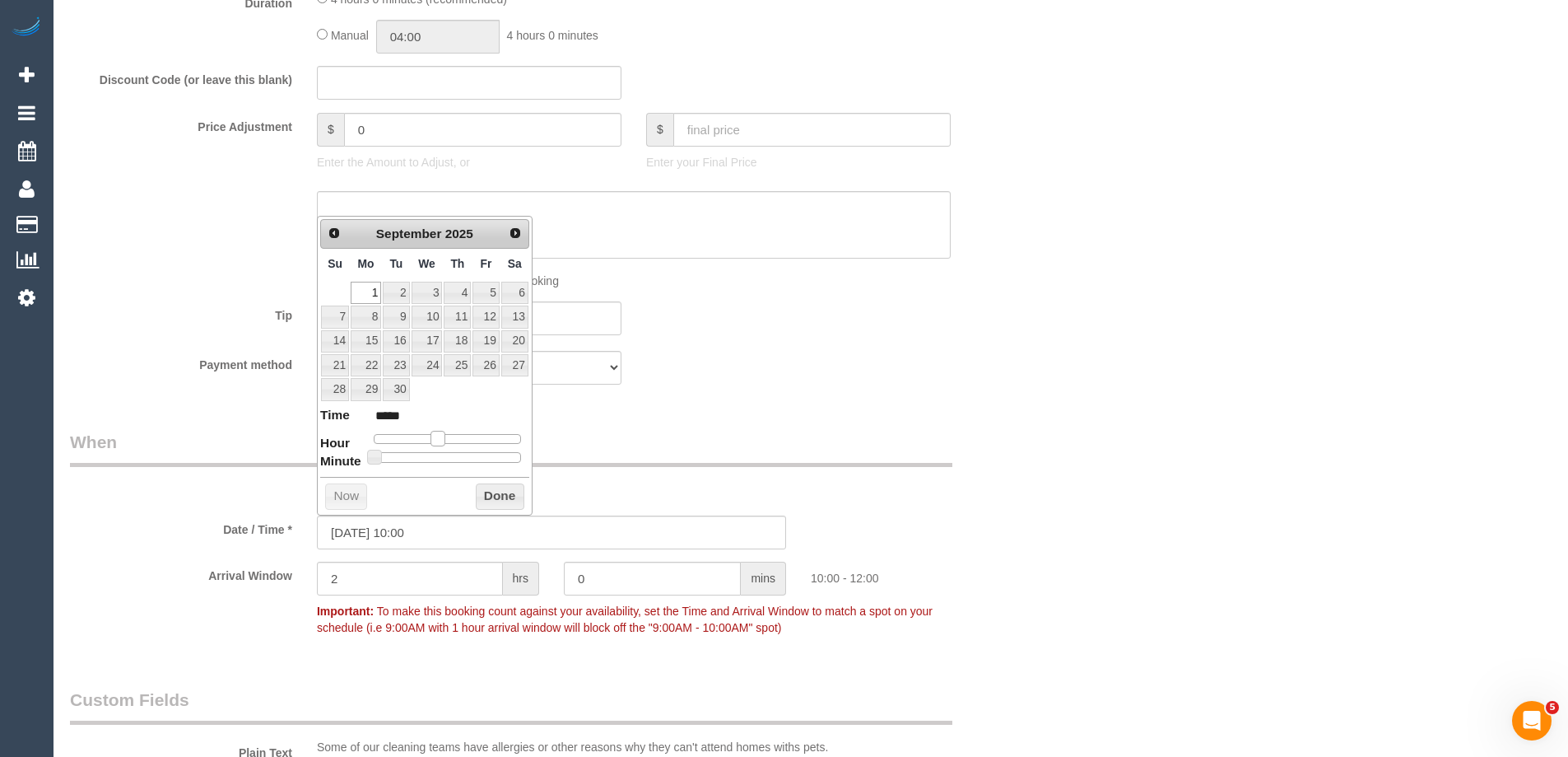
type input "01/09/2025 09:00"
type input "*****"
type input "01/09/2025 08:00"
type input "*****"
drag, startPoint x: 442, startPoint y: 444, endPoint x: 429, endPoint y: 435, distance: 15.8
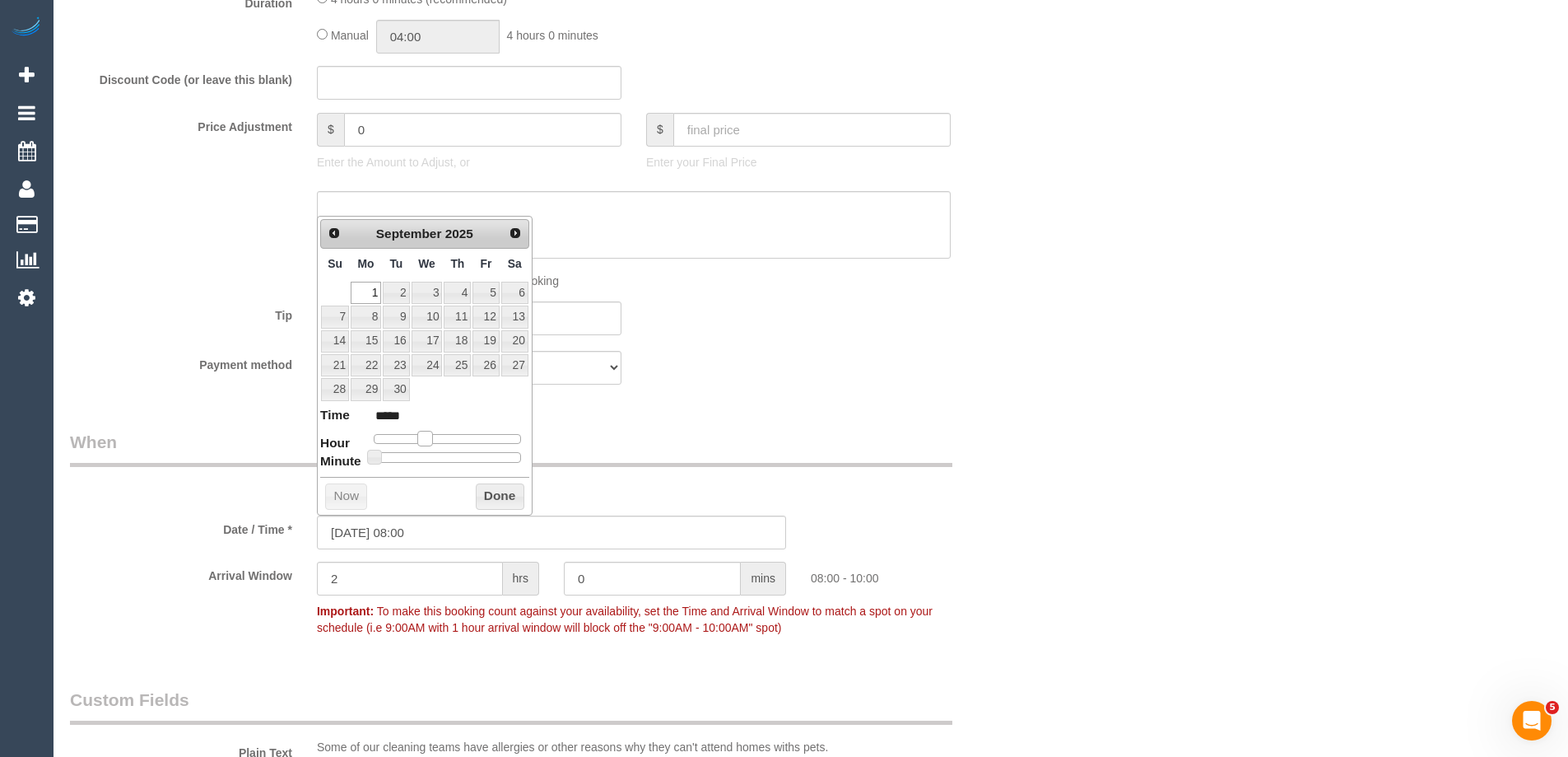
click at [429, 435] on span at bounding box center [425, 438] width 15 height 15
click at [484, 491] on button "Done" at bounding box center [500, 497] width 49 height 27
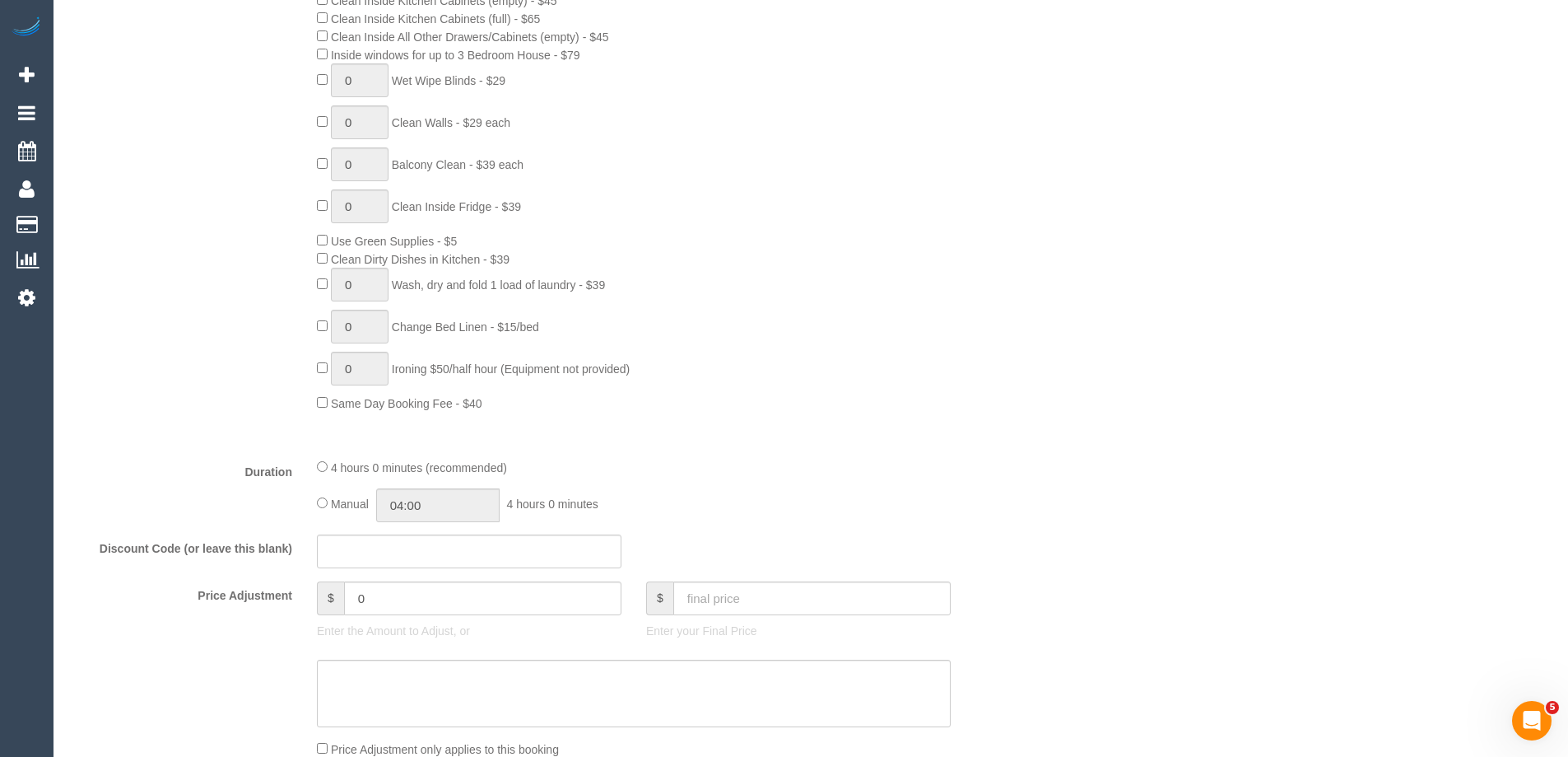
scroll to position [1153, 0]
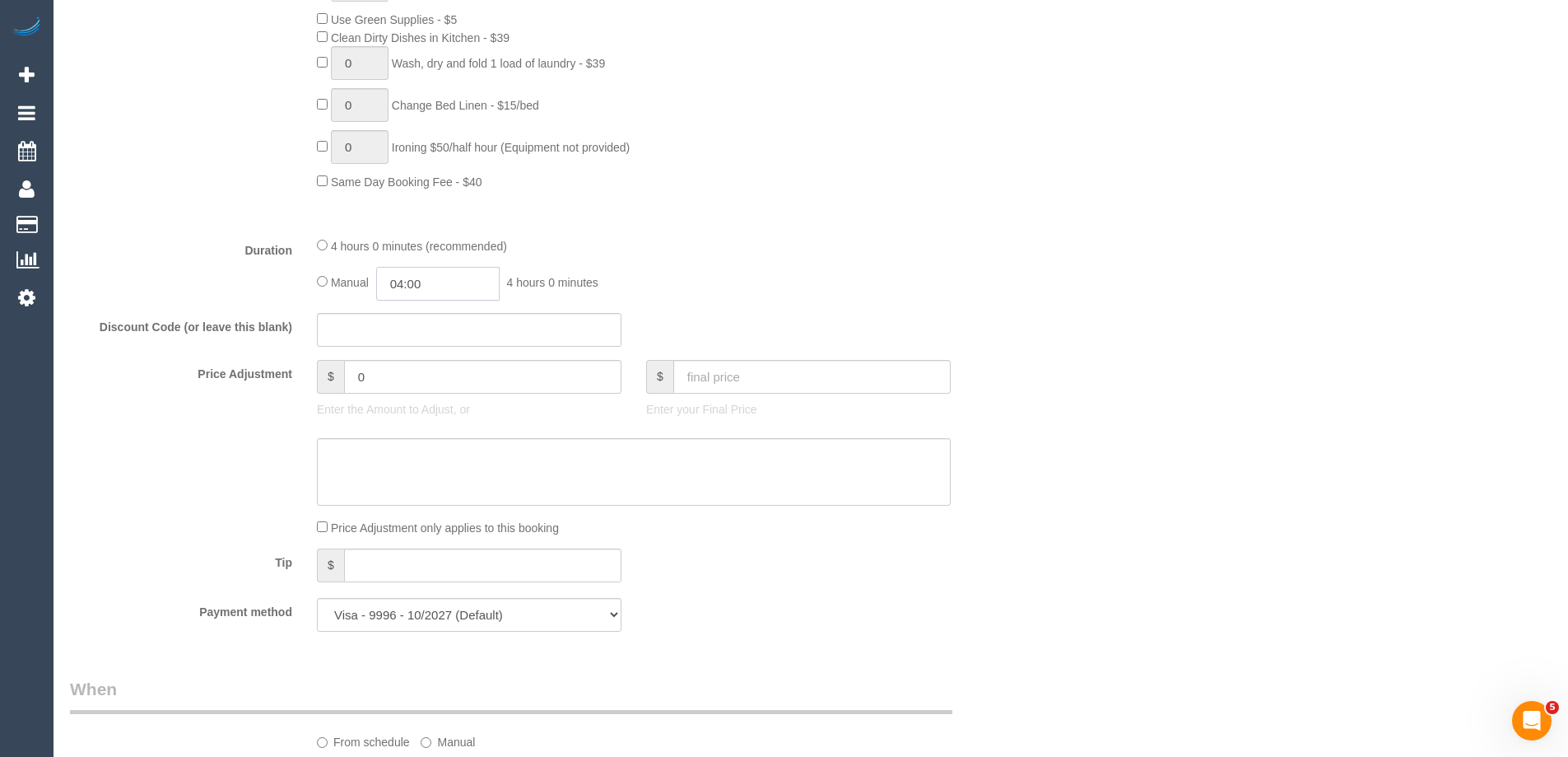
click at [432, 286] on input "04:00" at bounding box center [438, 283] width 124 height 33
click at [412, 341] on li "02:00" at bounding box center [419, 347] width 73 height 21
drag, startPoint x: 427, startPoint y: 285, endPoint x: 414, endPoint y: 283, distance: 13.2
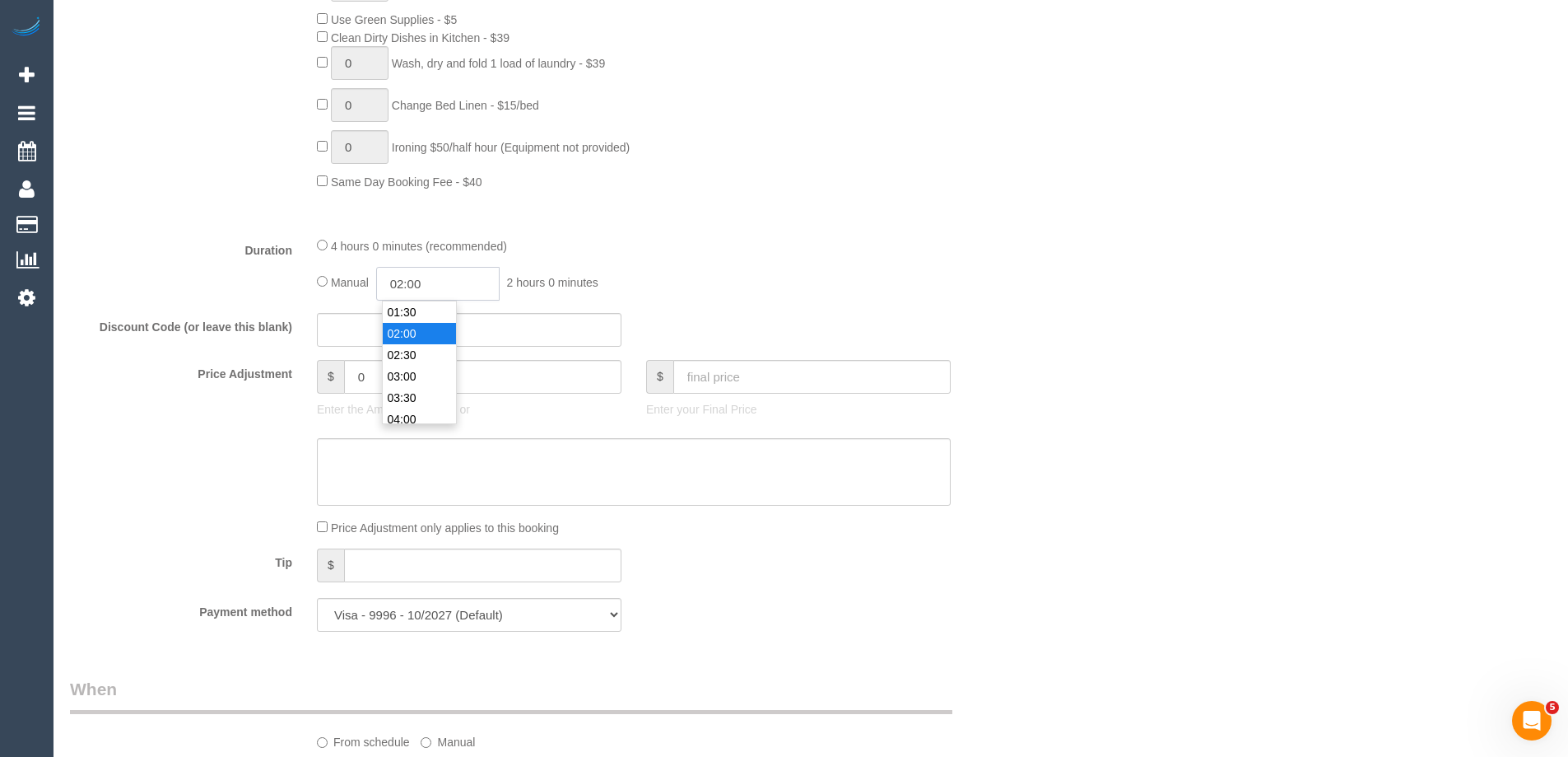
click at [414, 283] on input "02:00" at bounding box center [438, 283] width 124 height 33
type input "02:15"
click at [743, 236] on div "4 hours 0 minutes (recommended)" at bounding box center [634, 245] width 634 height 18
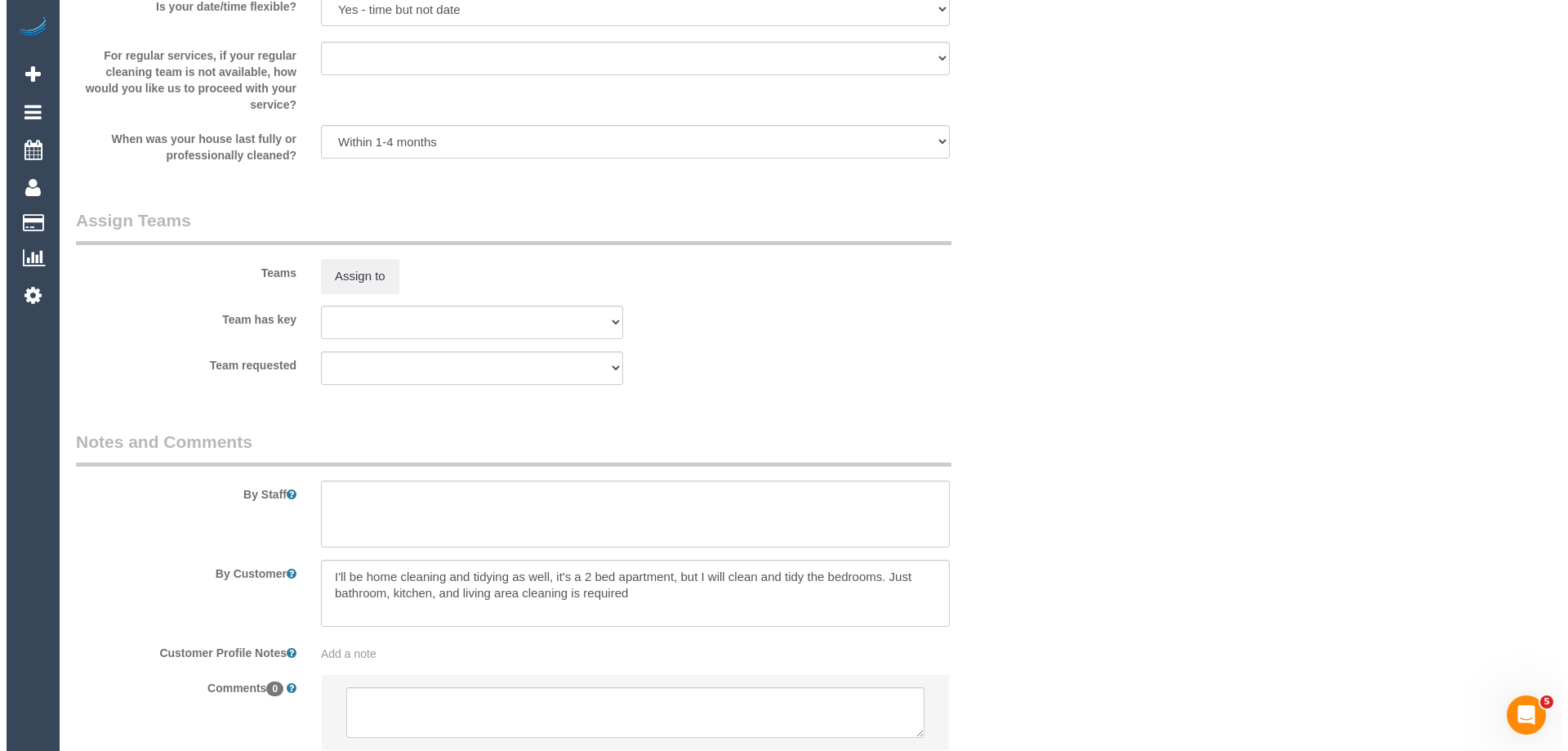
scroll to position [2498, 0]
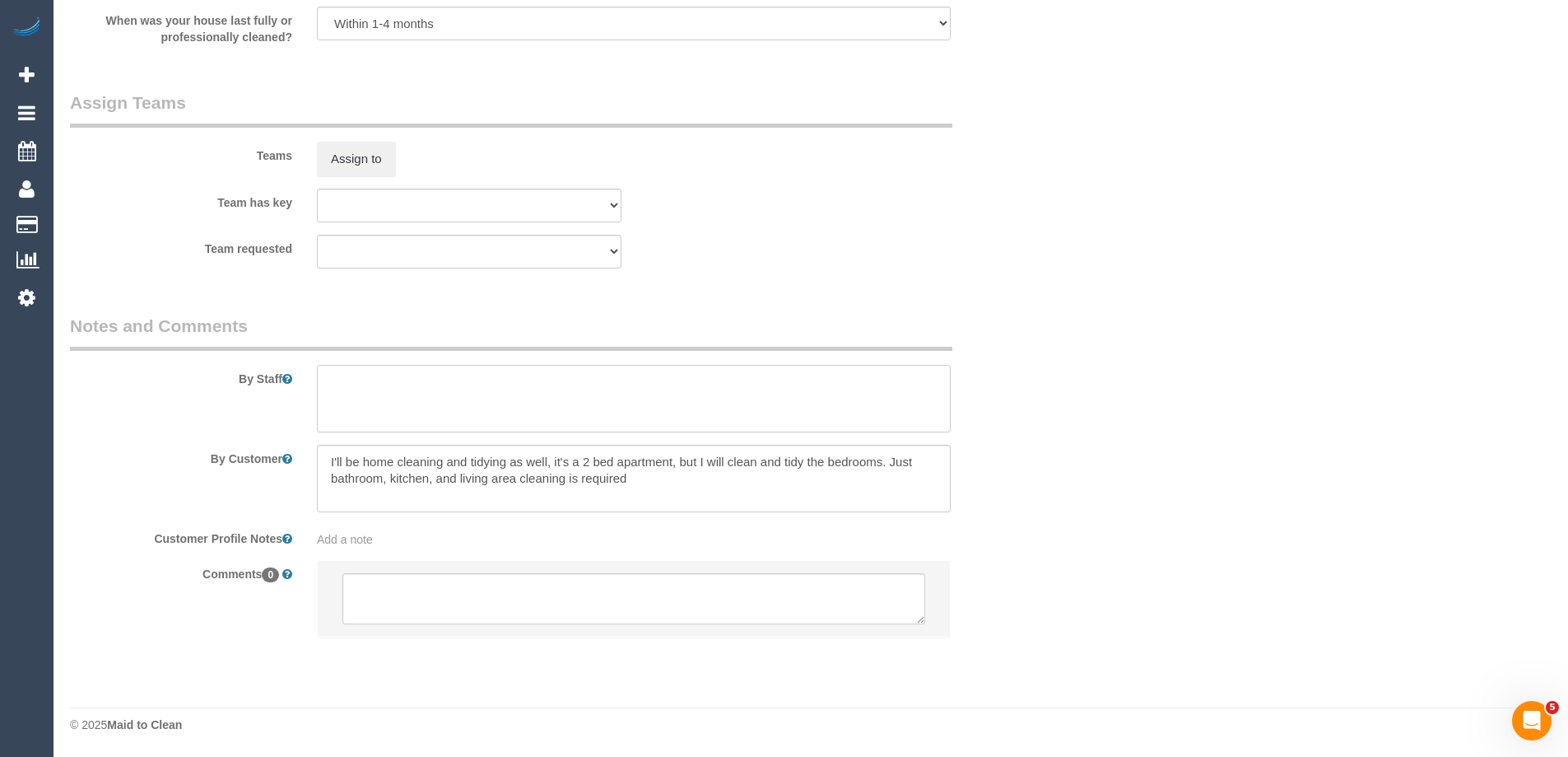
click at [380, 407] on textarea at bounding box center [634, 398] width 634 height 68
type textarea "Estimated time of 4-4.5 hrs"
click at [367, 164] on button "Assign to" at bounding box center [356, 159] width 79 height 34
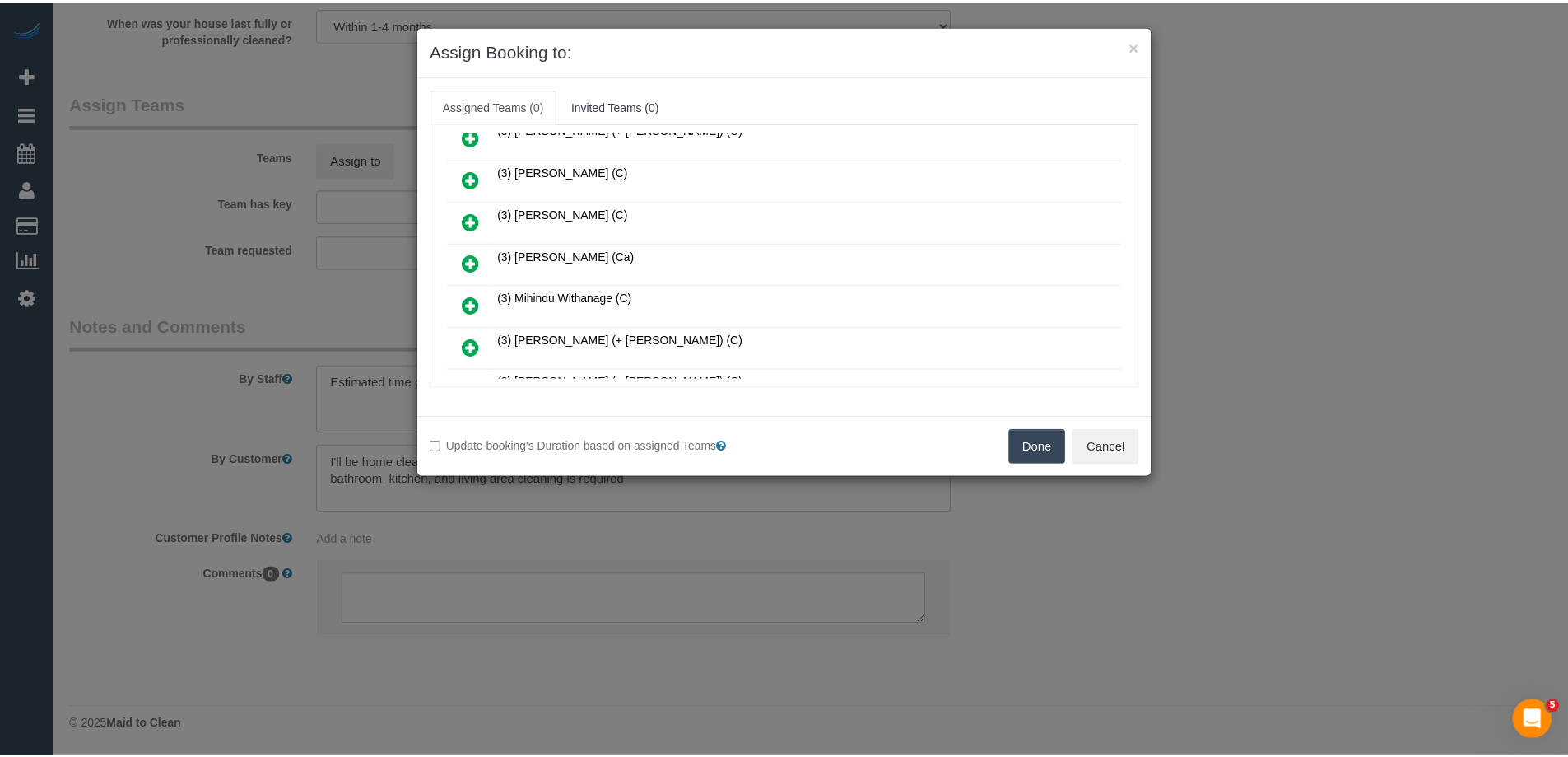
scroll to position [824, 0]
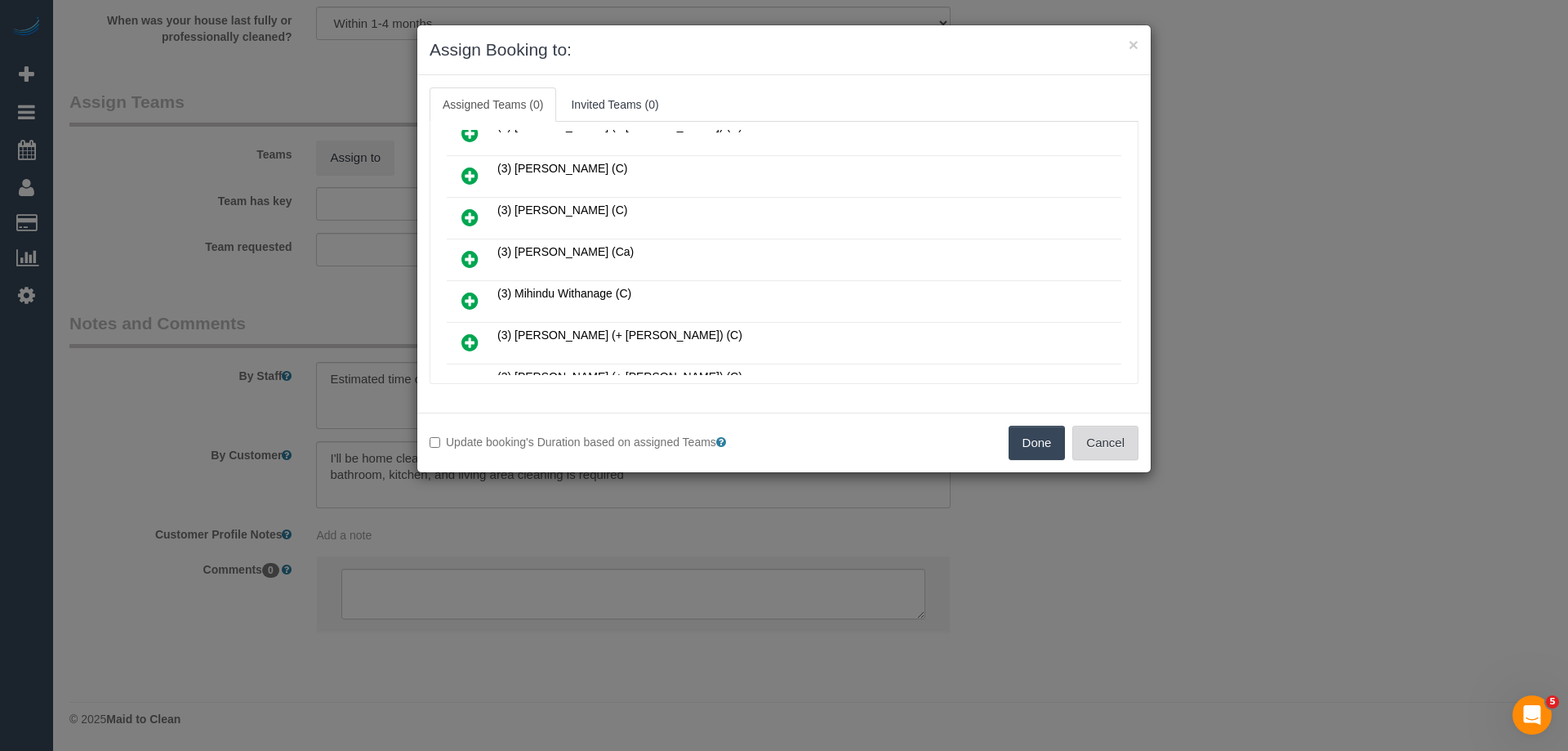
click at [1099, 438] on button "Cancel" at bounding box center [1105, 443] width 66 height 34
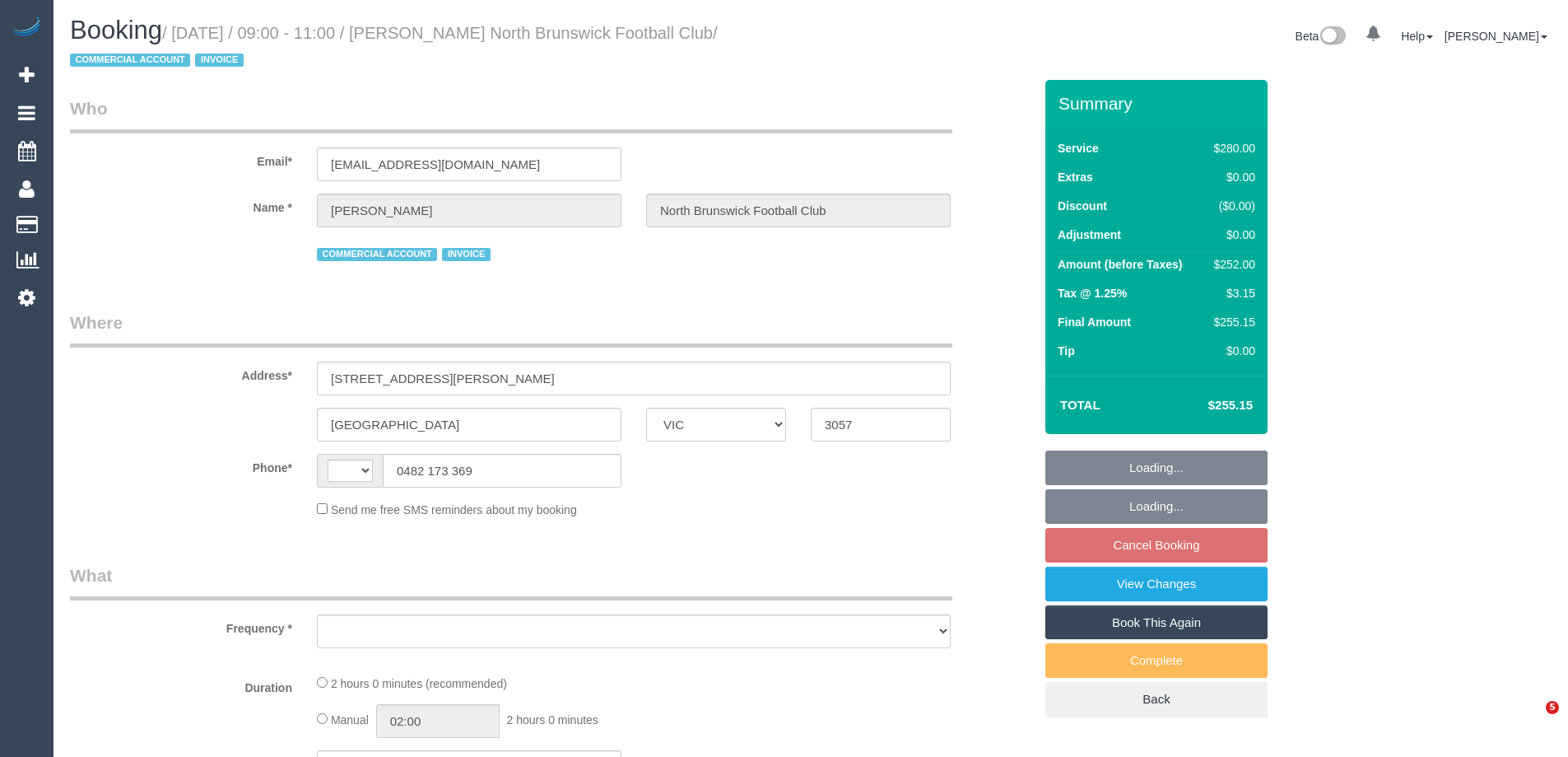
select select "VIC"
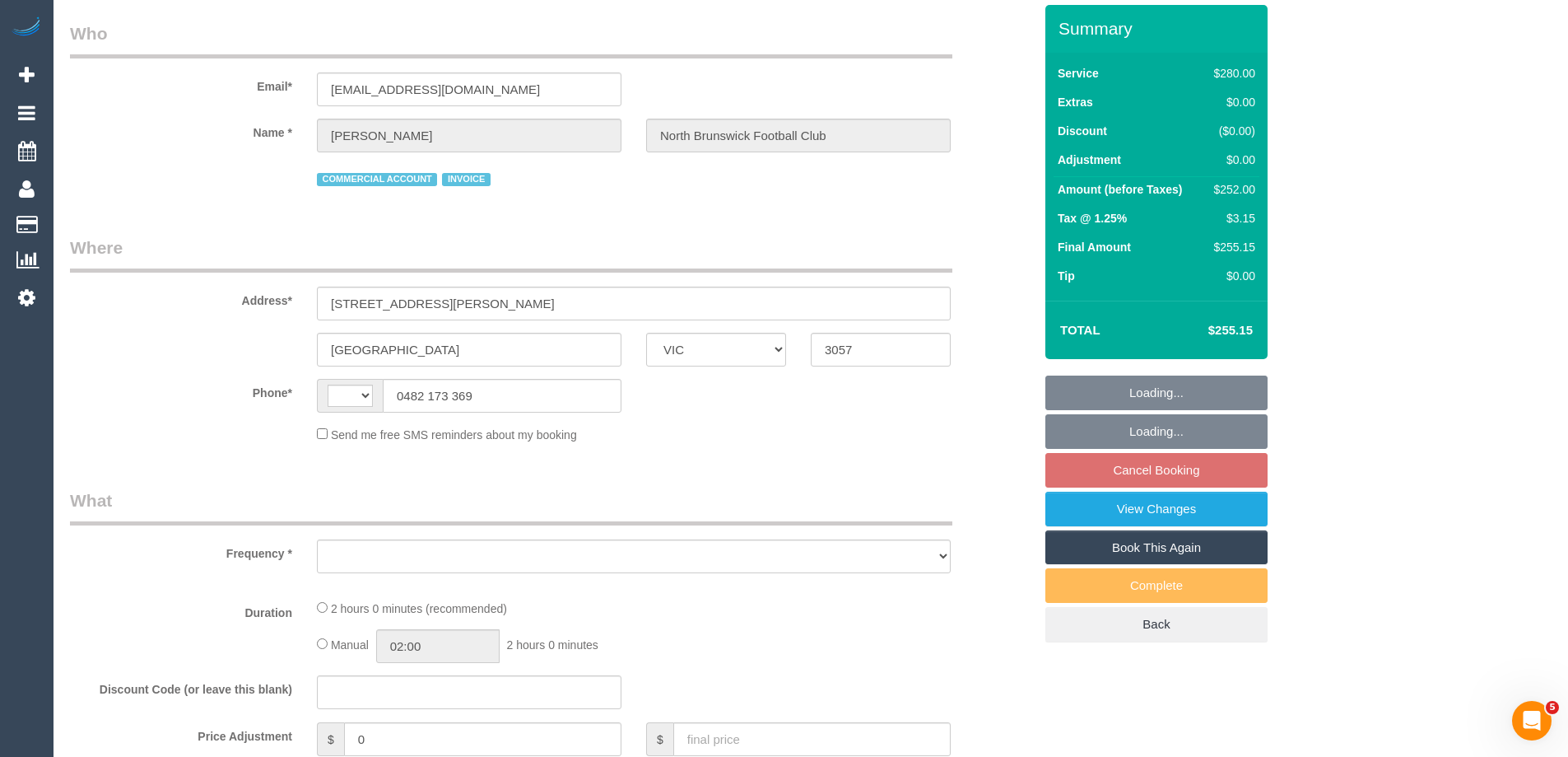
select select "string:AU"
select select "object:529"
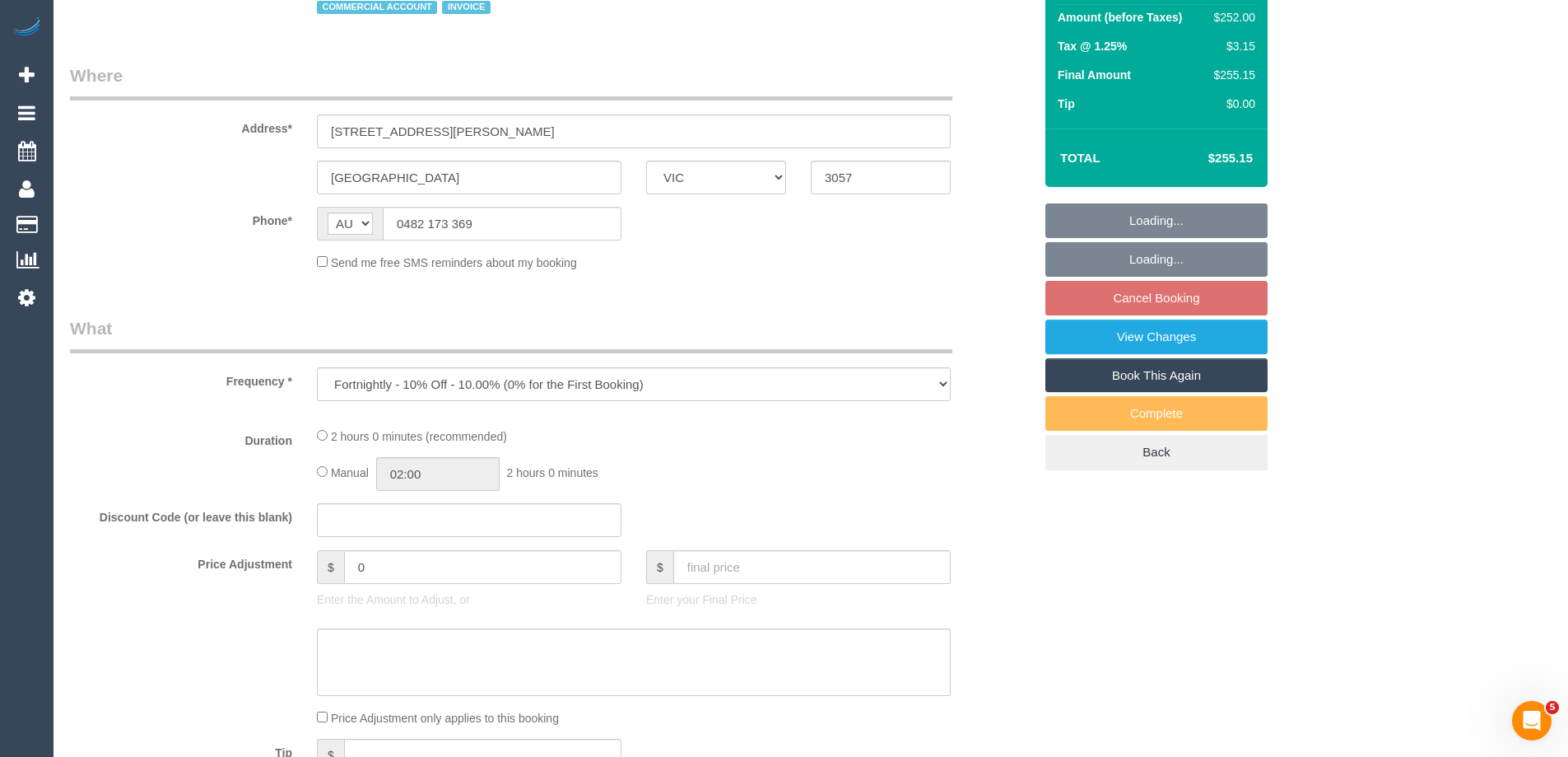
select select "2"
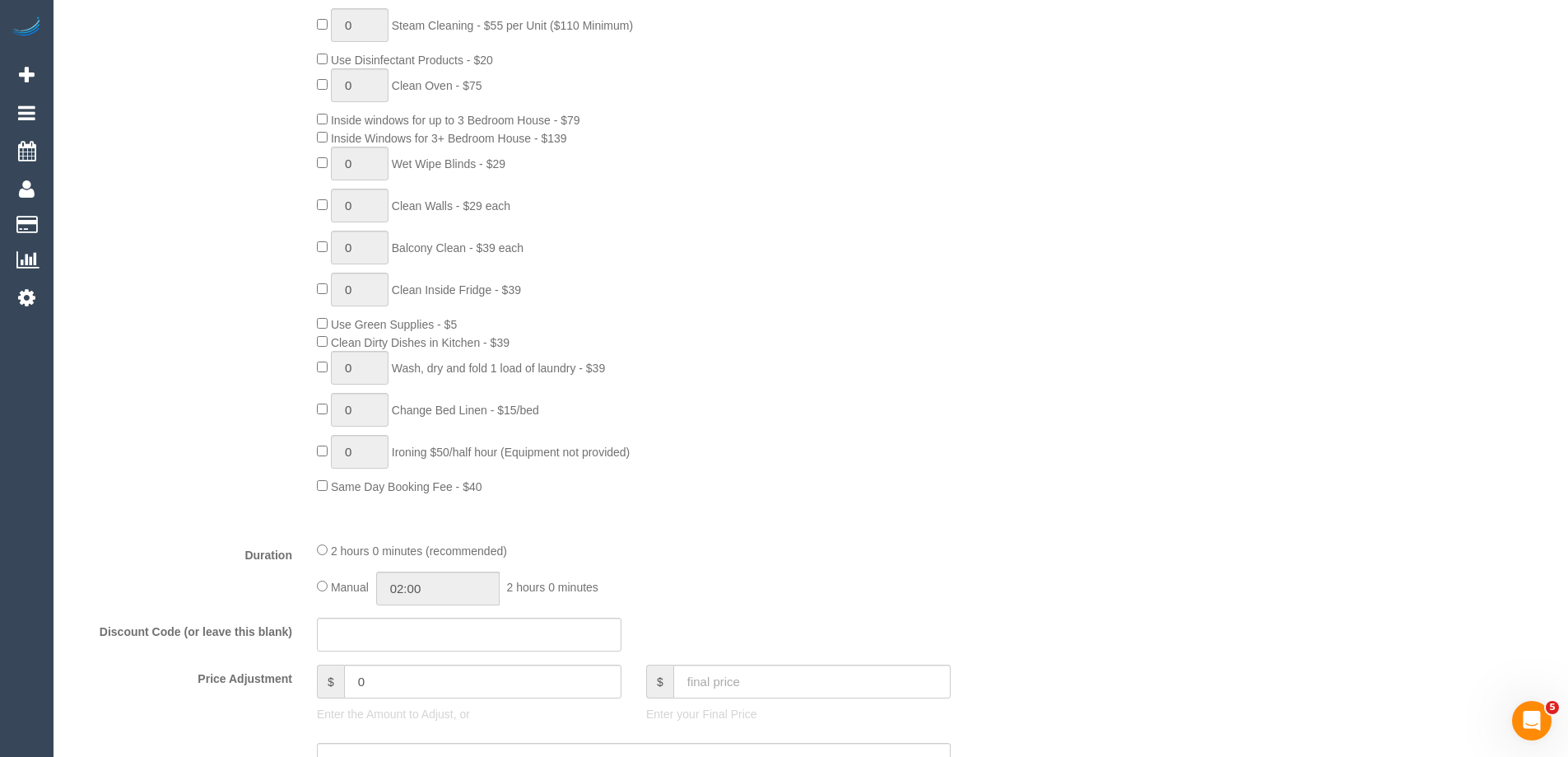
select select "number:28"
select select "number:14"
select select "number:18"
select select "number:25"
select select "object:846"
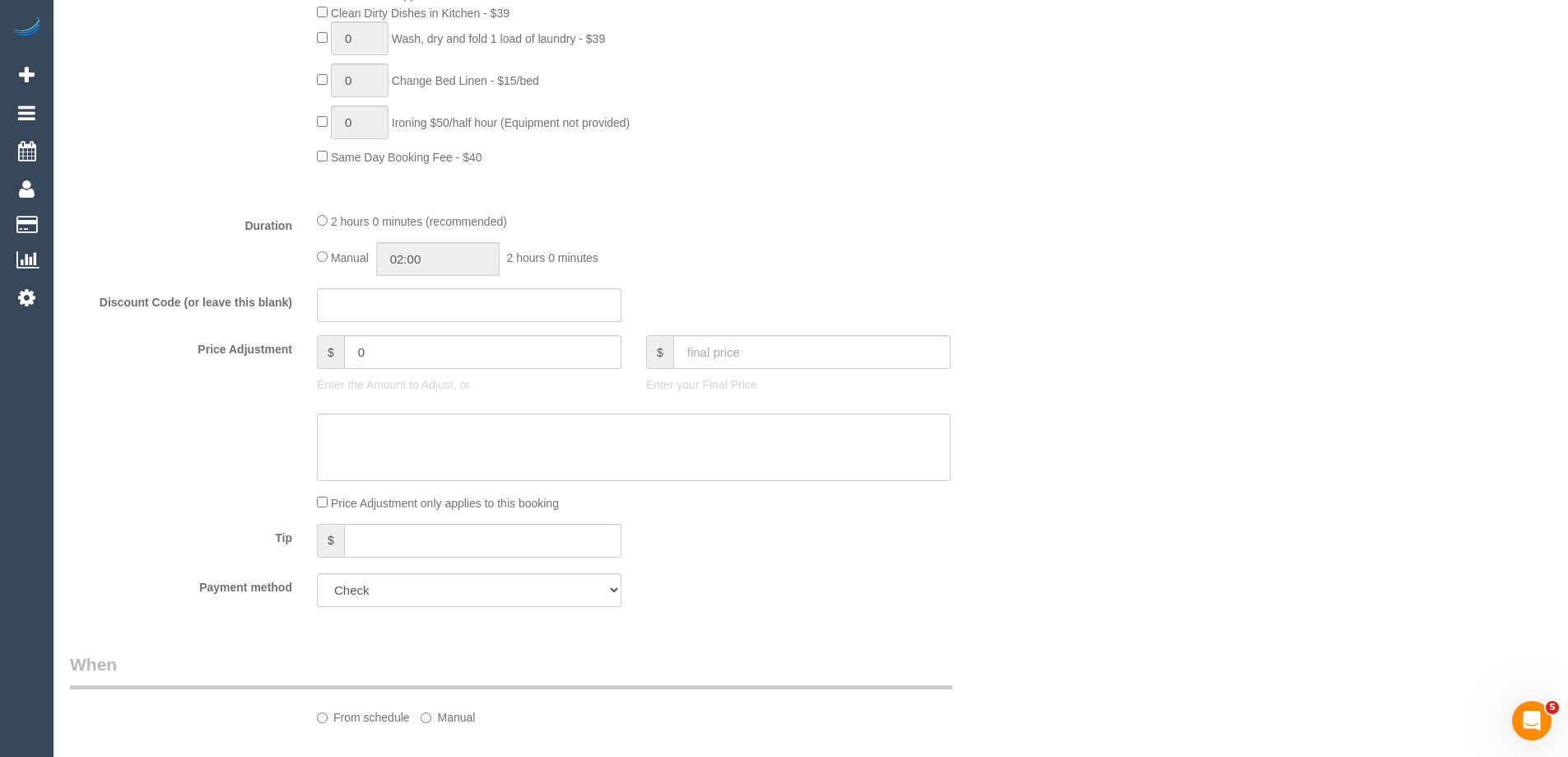
select select "spot3"
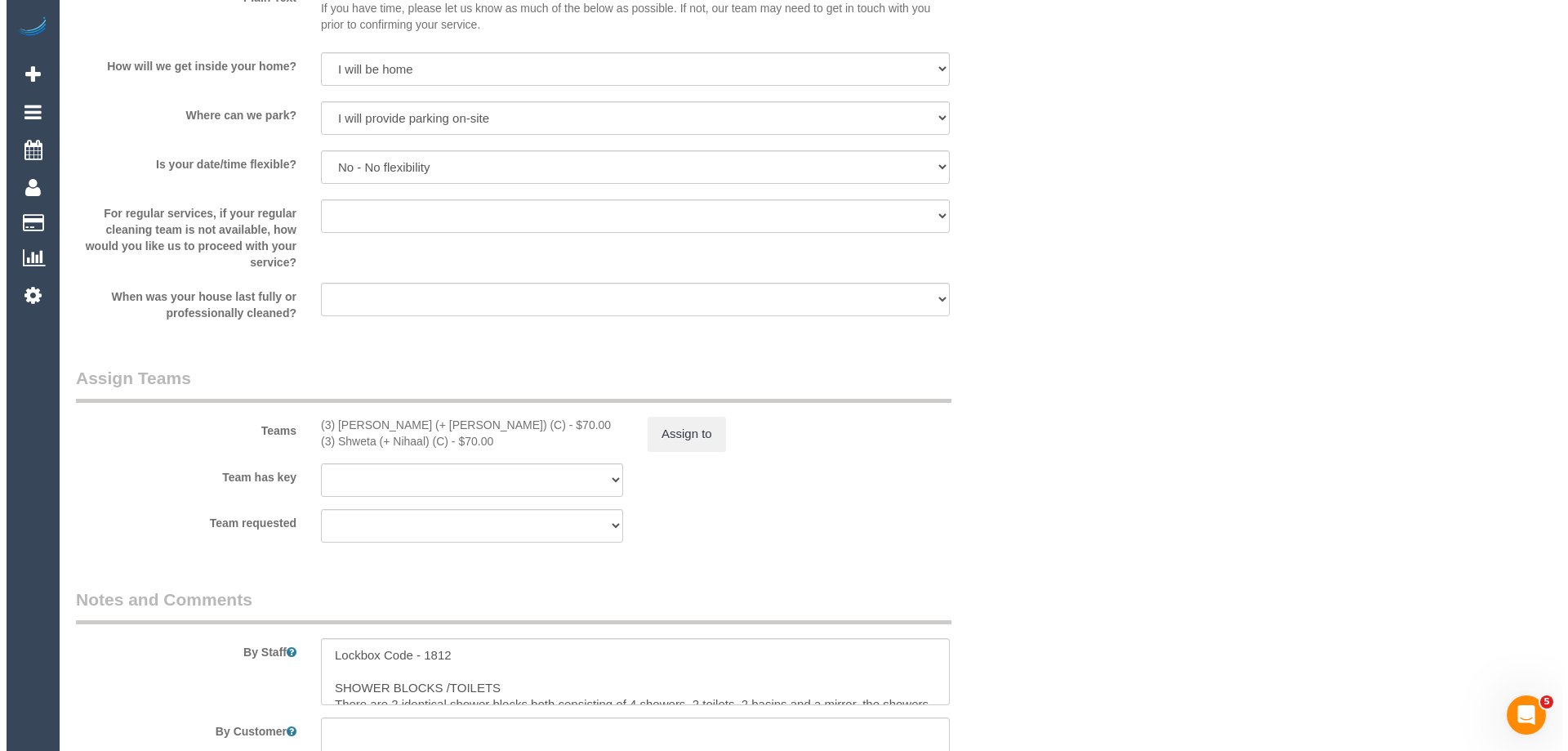
scroll to position [2124, 0]
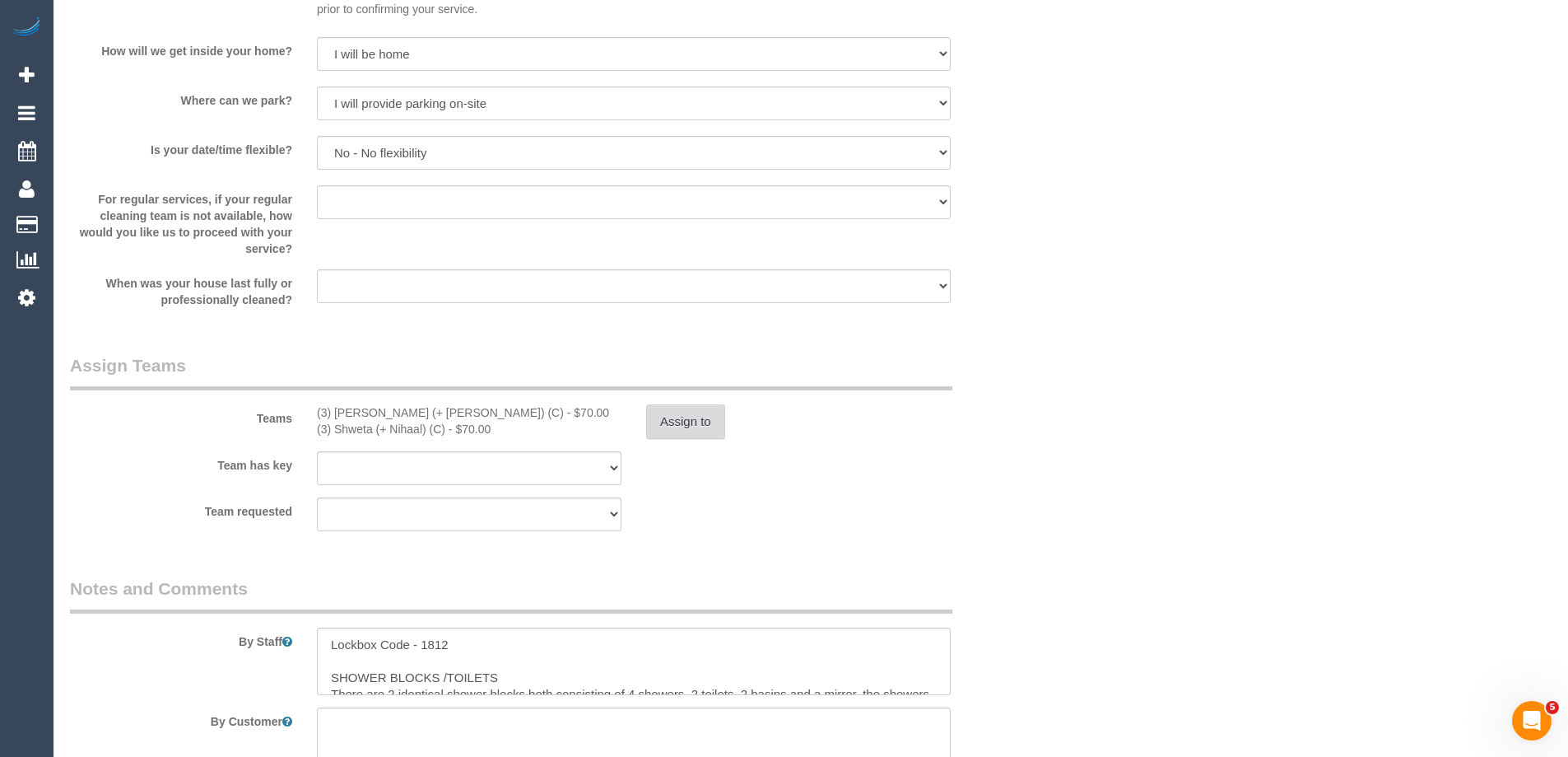
click at [659, 419] on button "Assign to" at bounding box center [685, 422] width 79 height 34
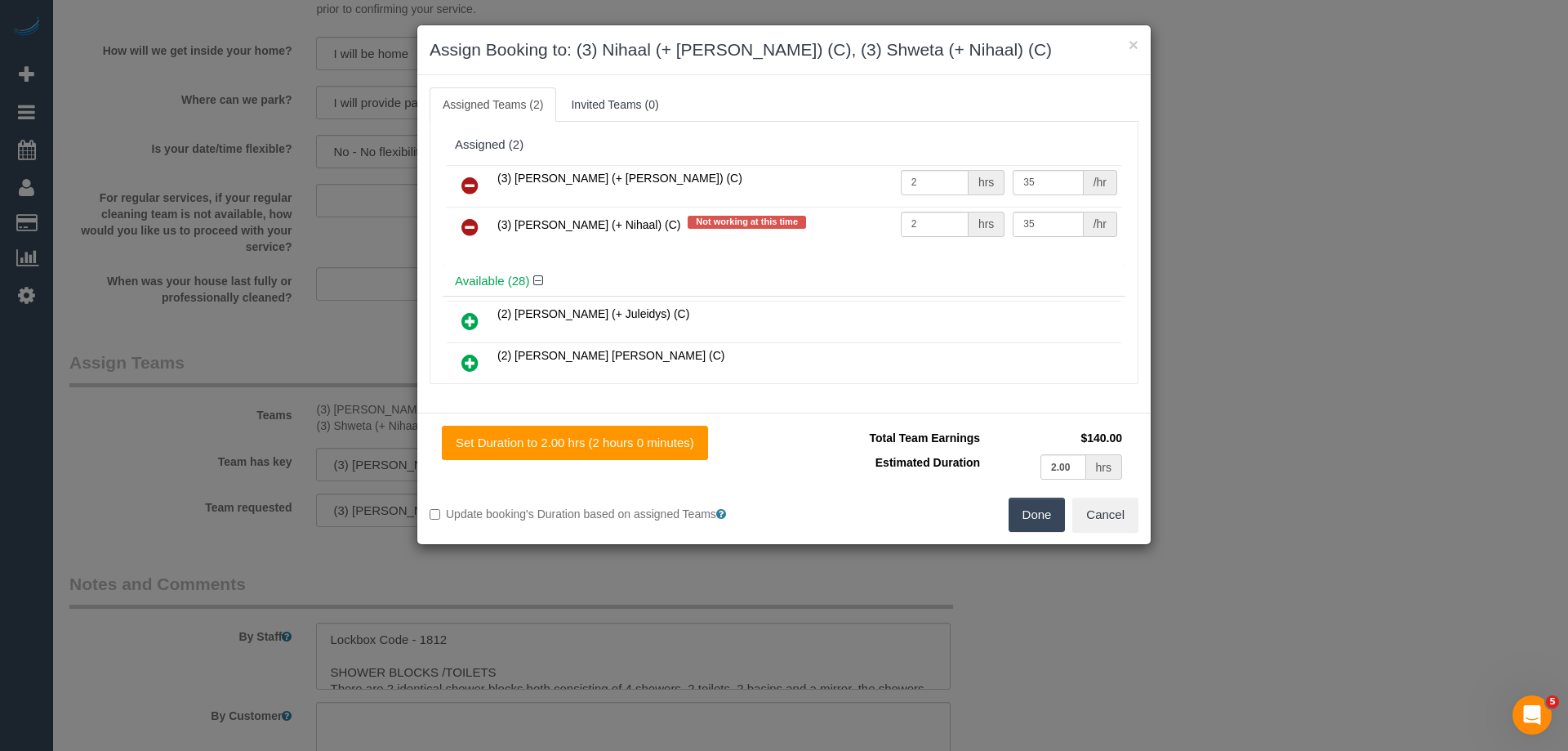
click at [469, 181] on icon at bounding box center [470, 185] width 17 height 20
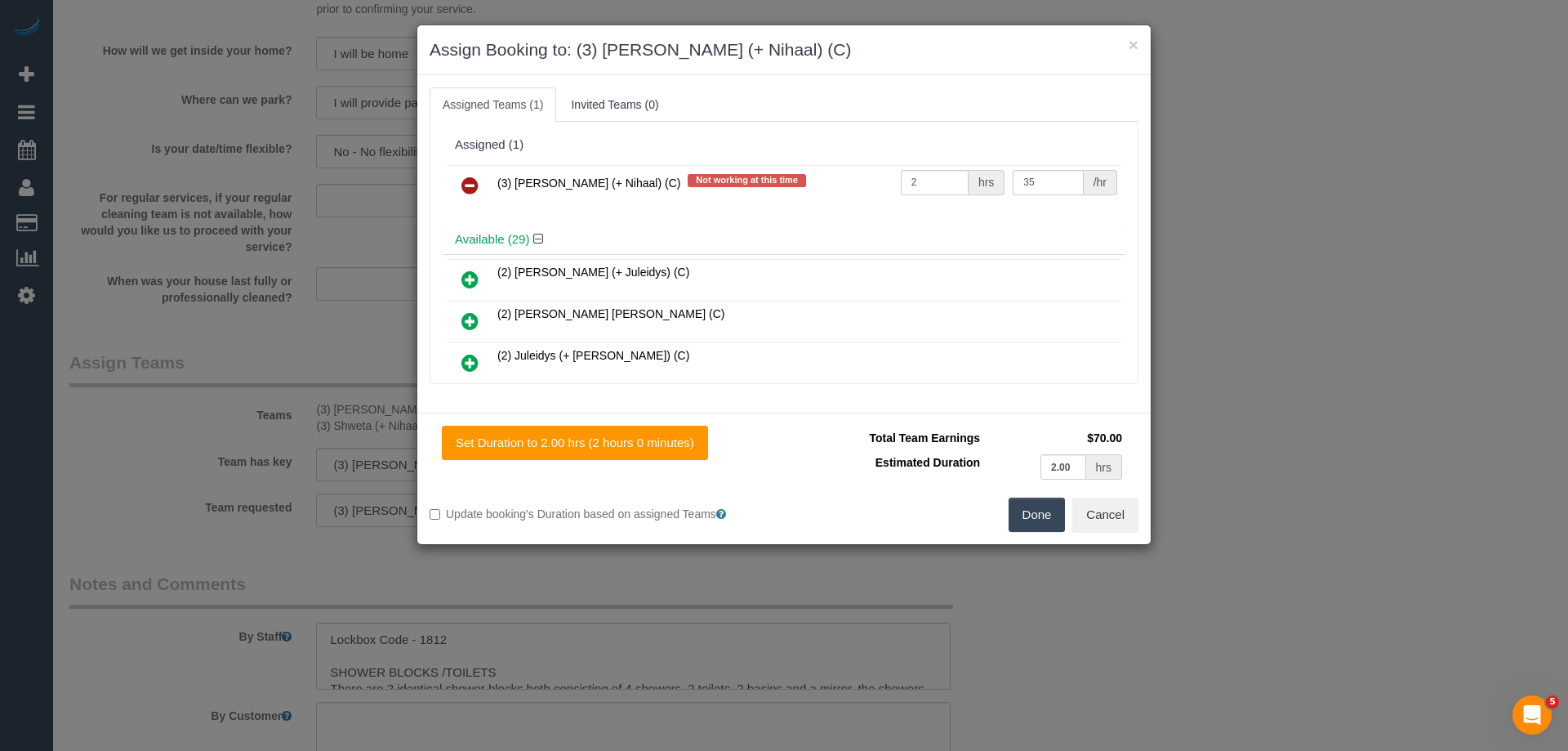
click at [469, 181] on icon at bounding box center [470, 185] width 17 height 20
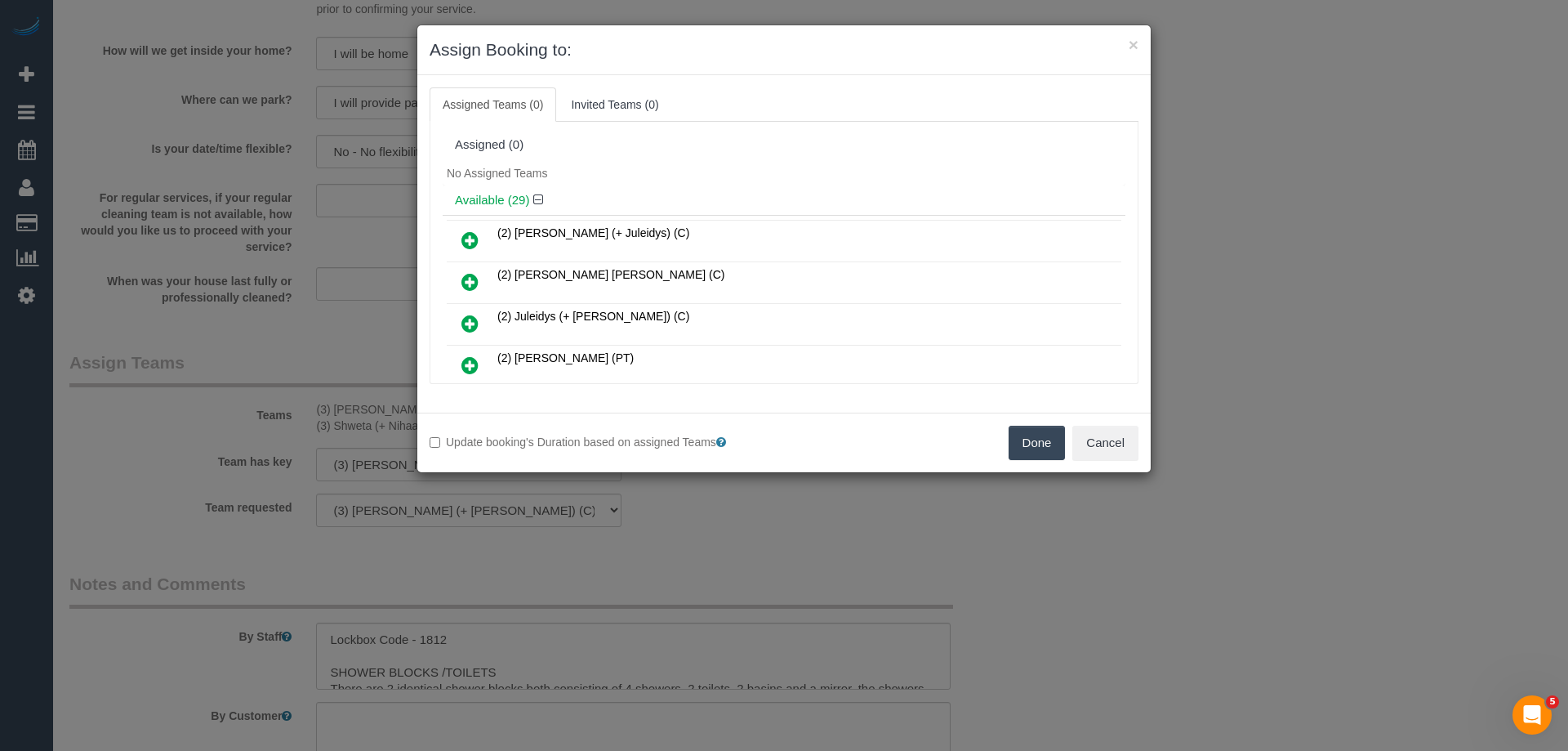
click at [1020, 434] on button "Done" at bounding box center [1037, 443] width 58 height 34
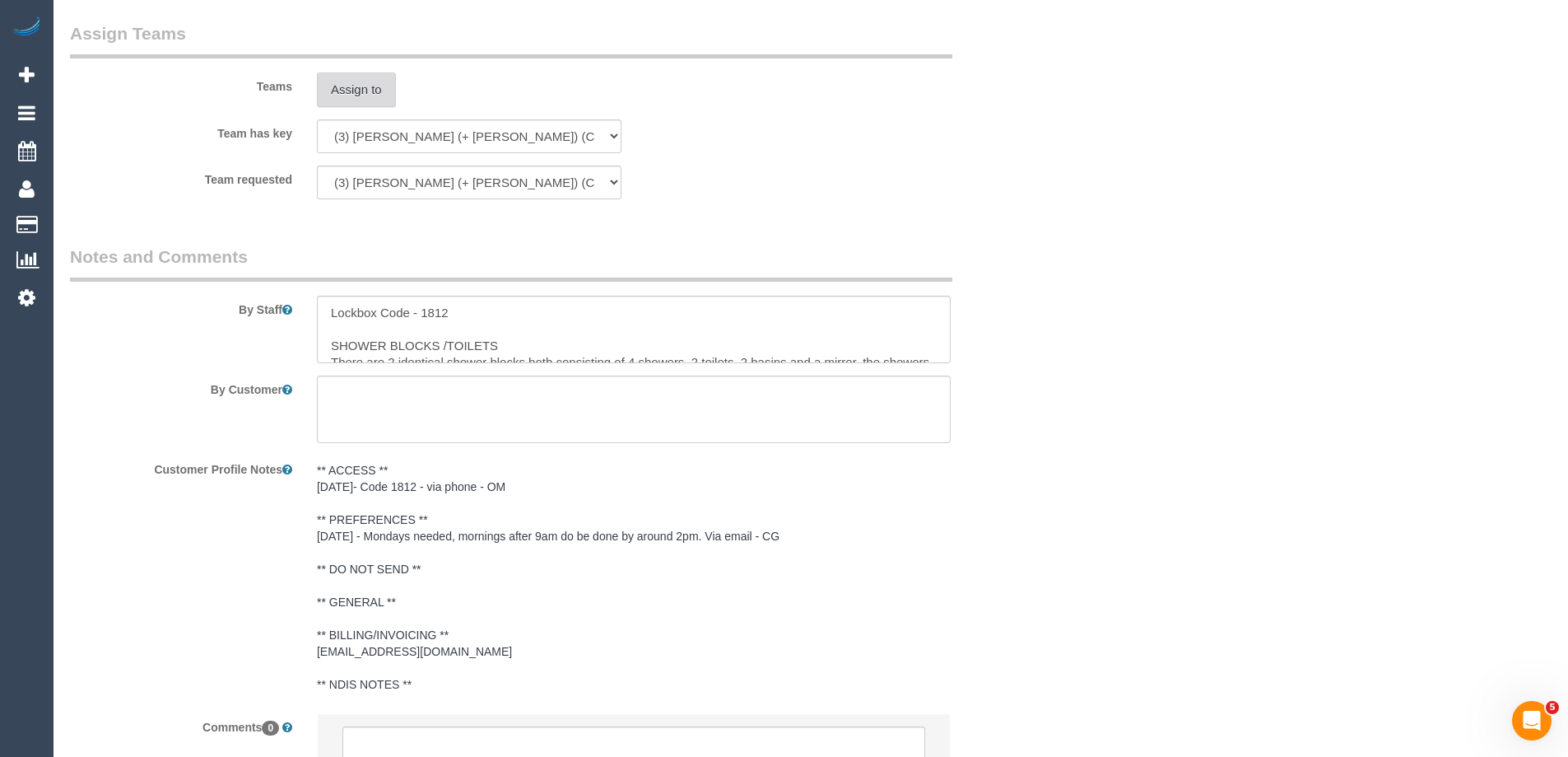
scroll to position [2625, 0]
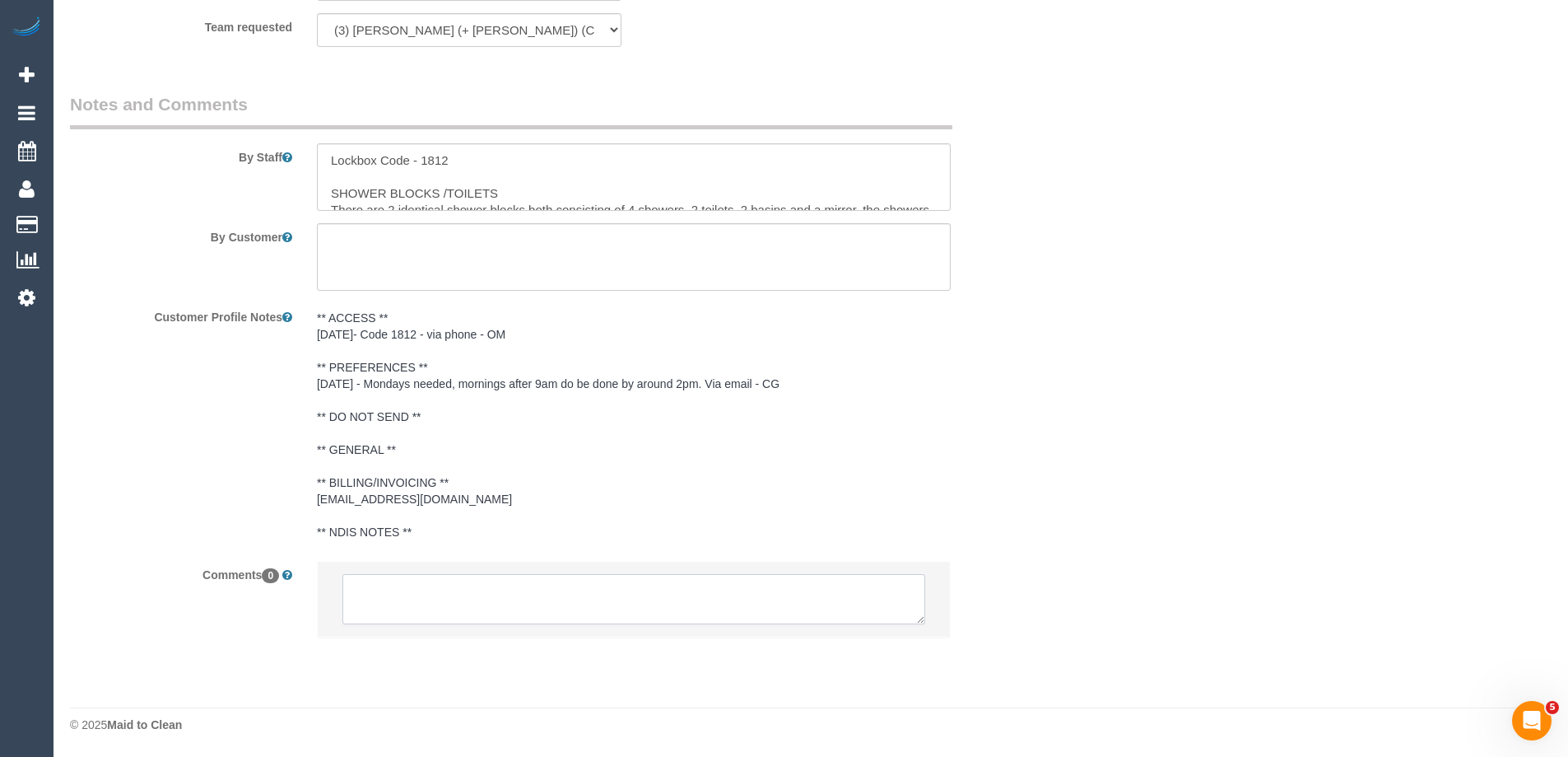
click at [374, 609] on textarea at bounding box center [634, 600] width 583 height 51
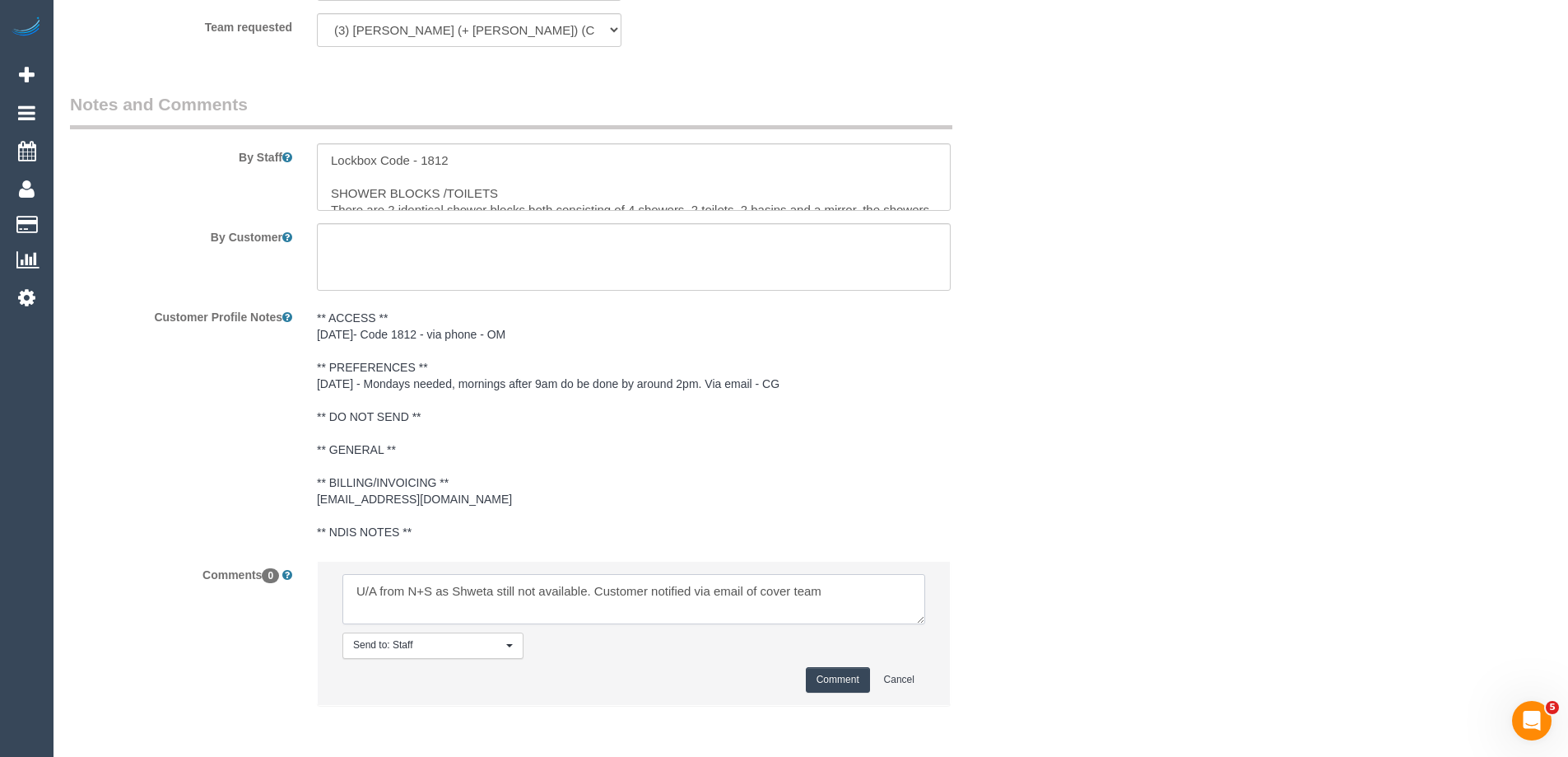
type textarea "U/A from N+S as Shweta still not available. Customer notified via email of cove…"
click at [819, 675] on button "Comment" at bounding box center [838, 679] width 64 height 26
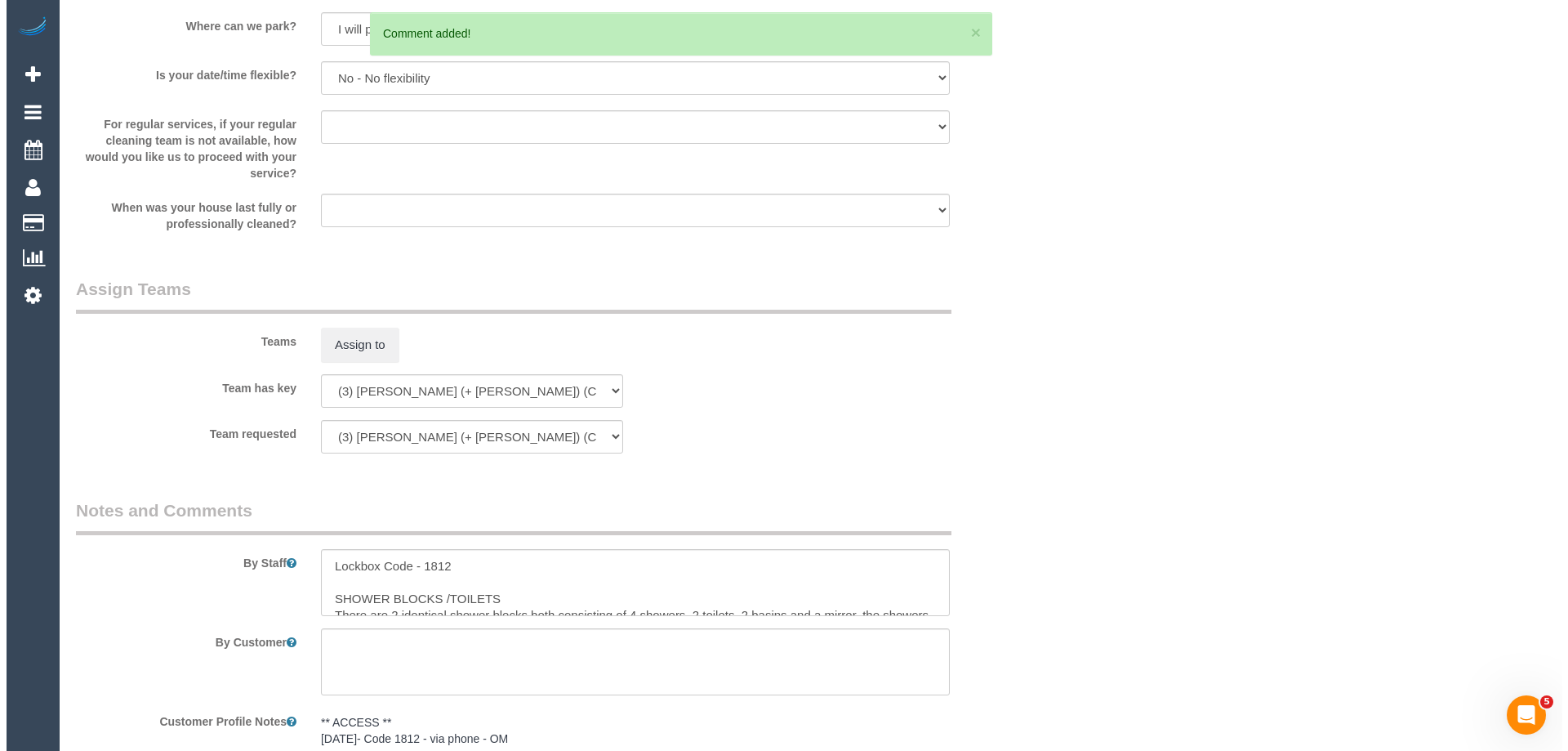
scroll to position [2196, 0]
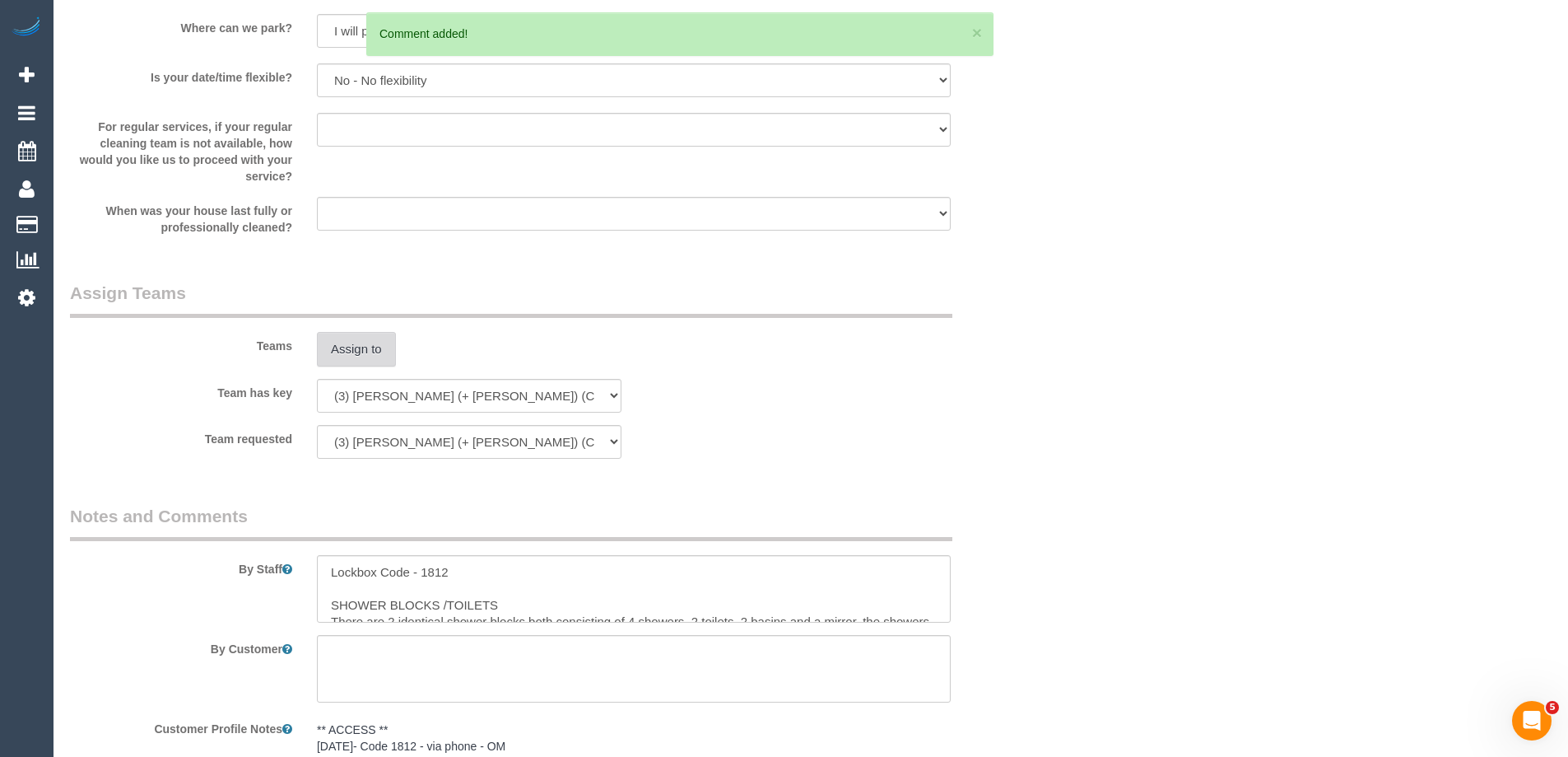
click at [369, 347] on button "Assign to" at bounding box center [356, 349] width 79 height 34
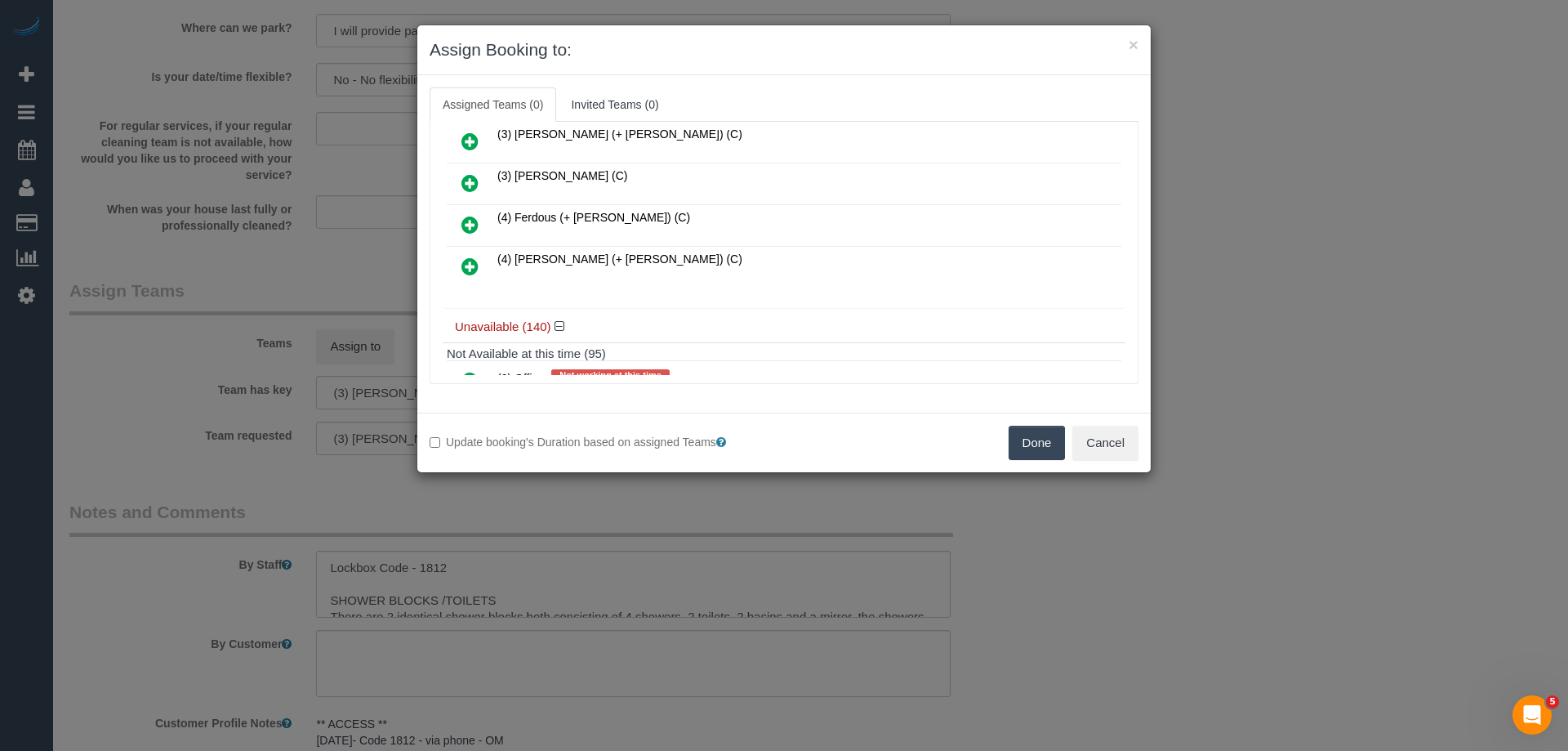
click at [469, 215] on icon at bounding box center [470, 224] width 17 height 20
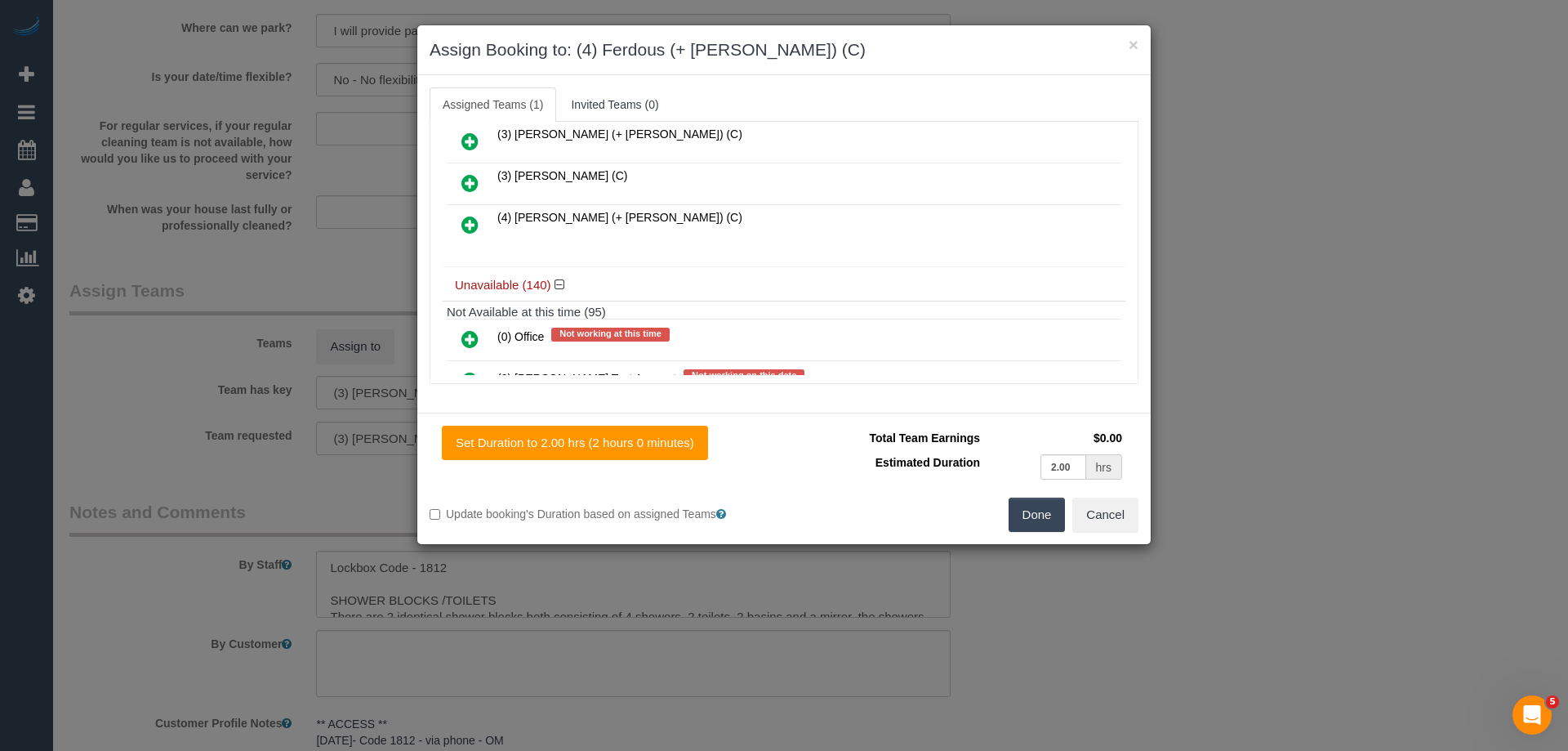
click at [469, 222] on icon at bounding box center [470, 224] width 17 height 20
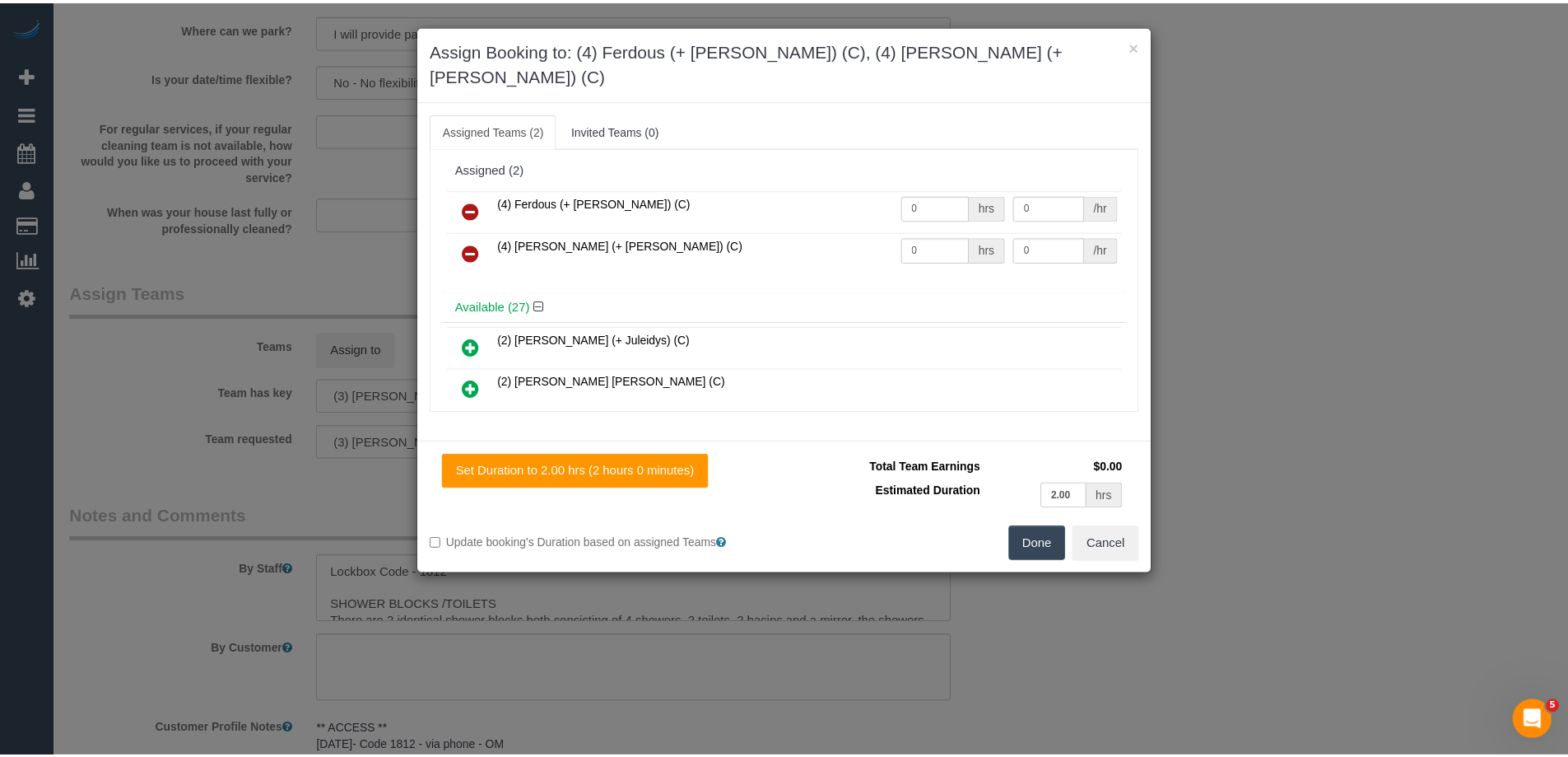
scroll to position [0, 0]
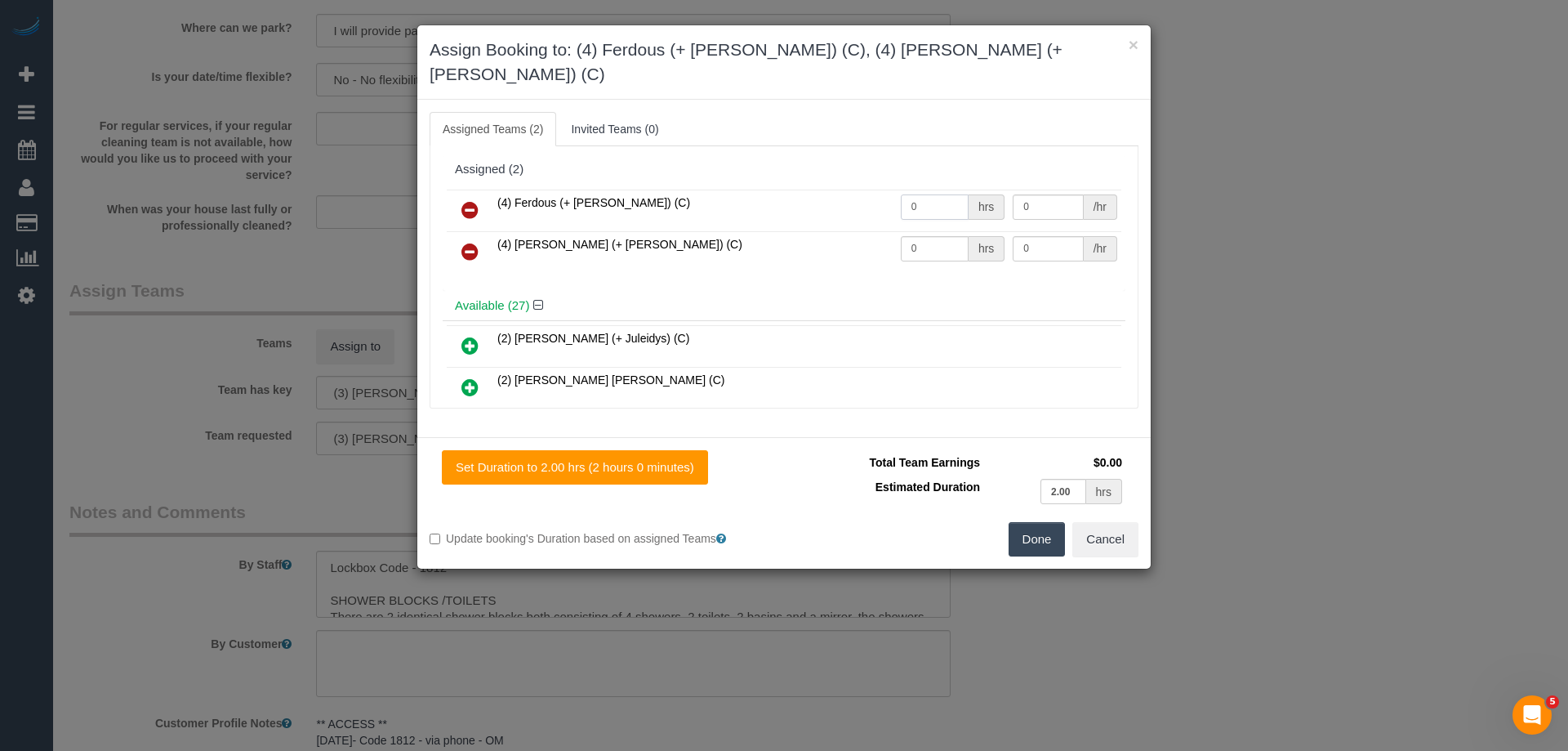
drag, startPoint x: 939, startPoint y: 182, endPoint x: 828, endPoint y: 181, distance: 111.0
click at [812, 190] on tr "(4) Ferdous (+ Forkan) (C) 0 hrs 0 /hr" at bounding box center [784, 211] width 674 height 42
type input "2"
drag, startPoint x: 926, startPoint y: 220, endPoint x: 850, endPoint y: 222, distance: 76.0
click at [856, 231] on tr "(4) Forkan (+ Ferdous) (C) 0 hrs 0 /hr" at bounding box center [784, 252] width 674 height 42
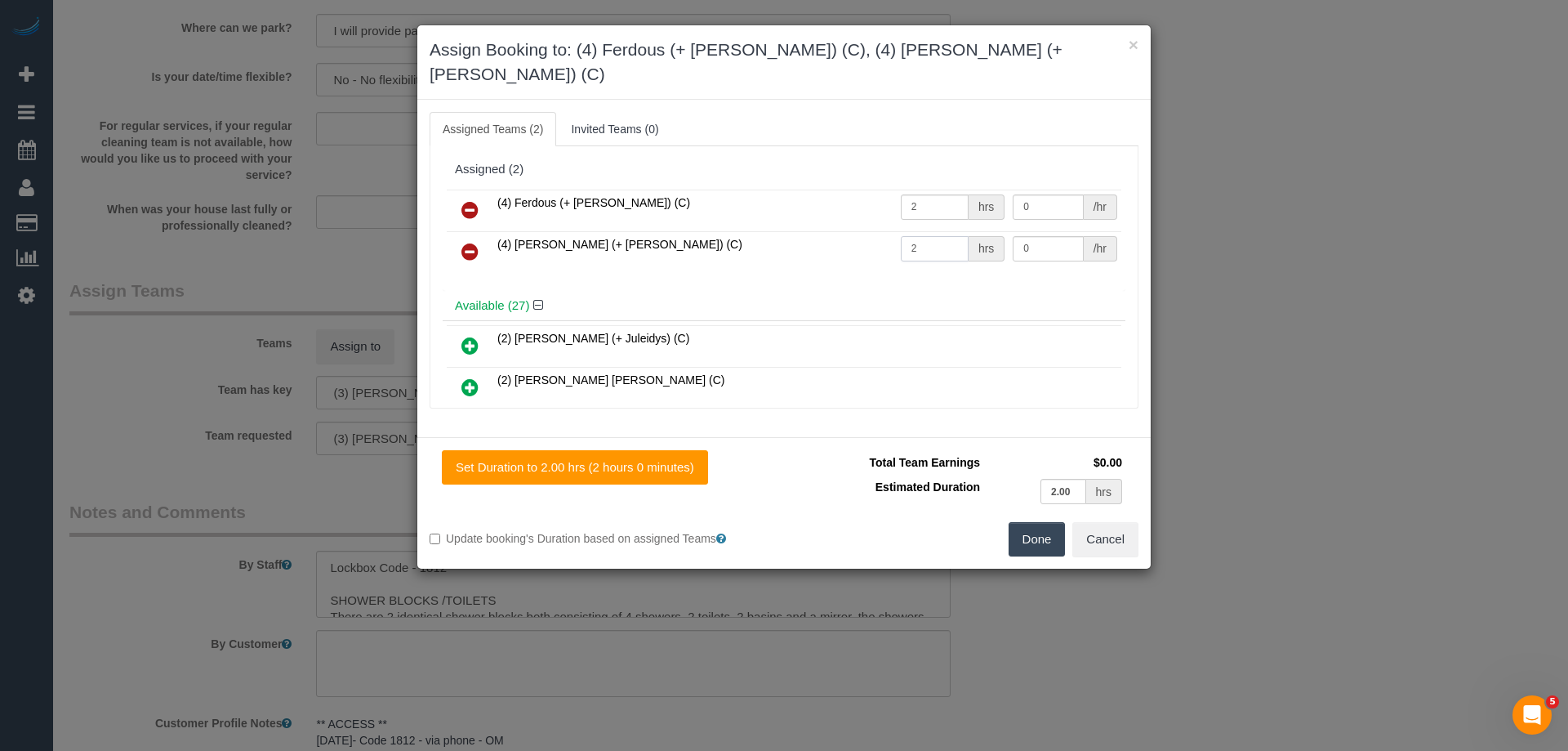
type input "2"
drag, startPoint x: 1030, startPoint y: 219, endPoint x: 878, endPoint y: 197, distance: 153.6
click at [946, 231] on tr "(4) Forkan (+ Ferdous) (C) 2 hrs 0 /hr" at bounding box center [784, 252] width 674 height 42
type input "35"
drag, startPoint x: 1040, startPoint y: 188, endPoint x: 807, endPoint y: 185, distance: 233.0
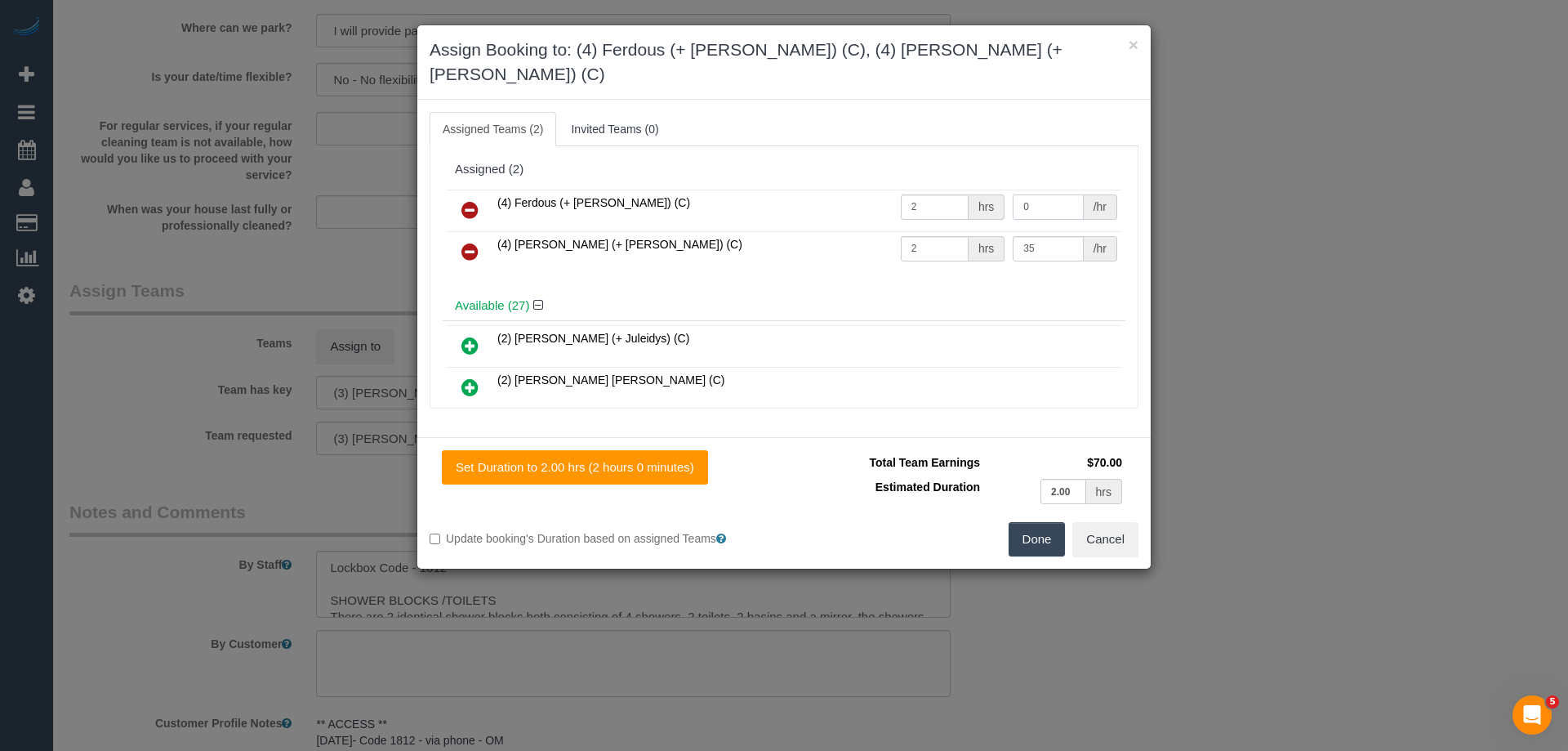
click at [833, 190] on tr "(4) Ferdous (+ Forkan) (C) 2 hrs 0 /hr" at bounding box center [784, 211] width 674 height 42
type input "35"
click at [1033, 537] on div "Set Duration to 2.00 hrs (2 hours 0 minutes) Total Team Earnings $140.00 Estima…" at bounding box center [784, 503] width 734 height 131
click at [1038, 522] on button "Done" at bounding box center [1037, 539] width 58 height 34
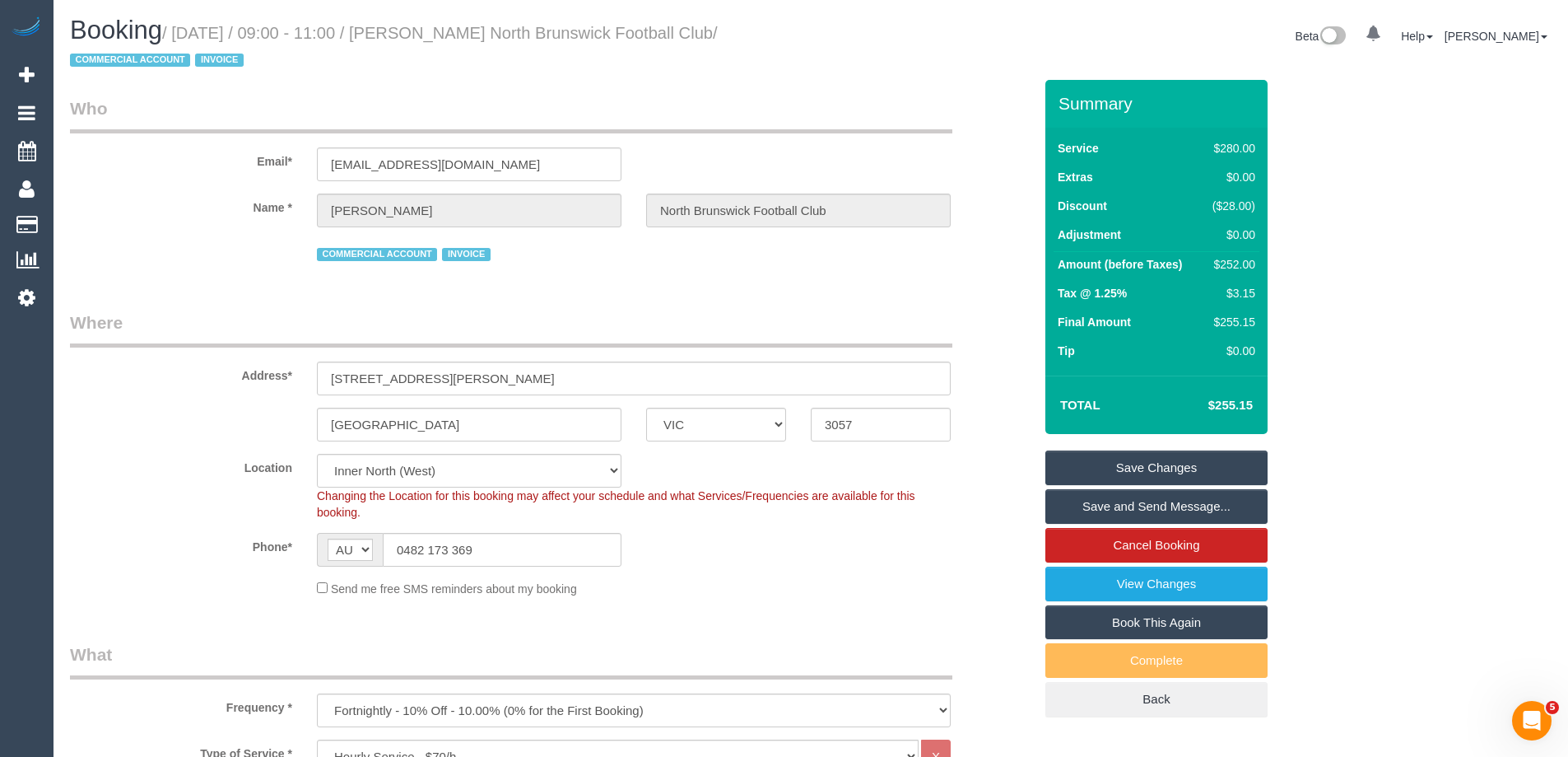
drag, startPoint x: 777, startPoint y: 35, endPoint x: 451, endPoint y: 28, distance: 326.1
click at [451, 28] on h1 "Booking / September 01, 2025 / 09:00 - 11:00 / Frankie Freeman North Brunswick …" at bounding box center [434, 44] width 728 height 56
copy small "Frankie Freeman North Brunswick Football"
click at [1082, 468] on link "Save Changes" at bounding box center [1156, 468] width 222 height 34
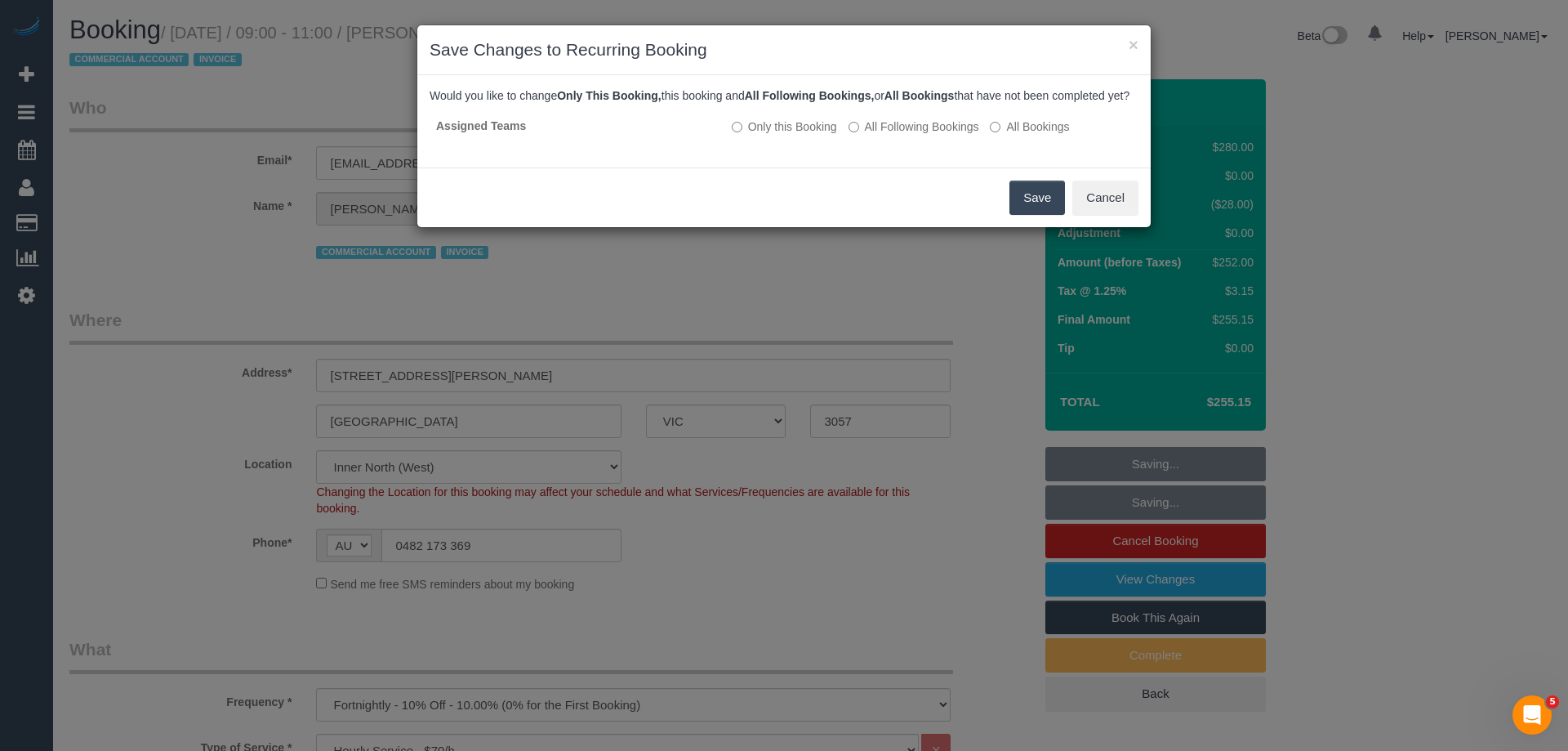
click at [1030, 210] on button "Save" at bounding box center [1037, 197] width 56 height 34
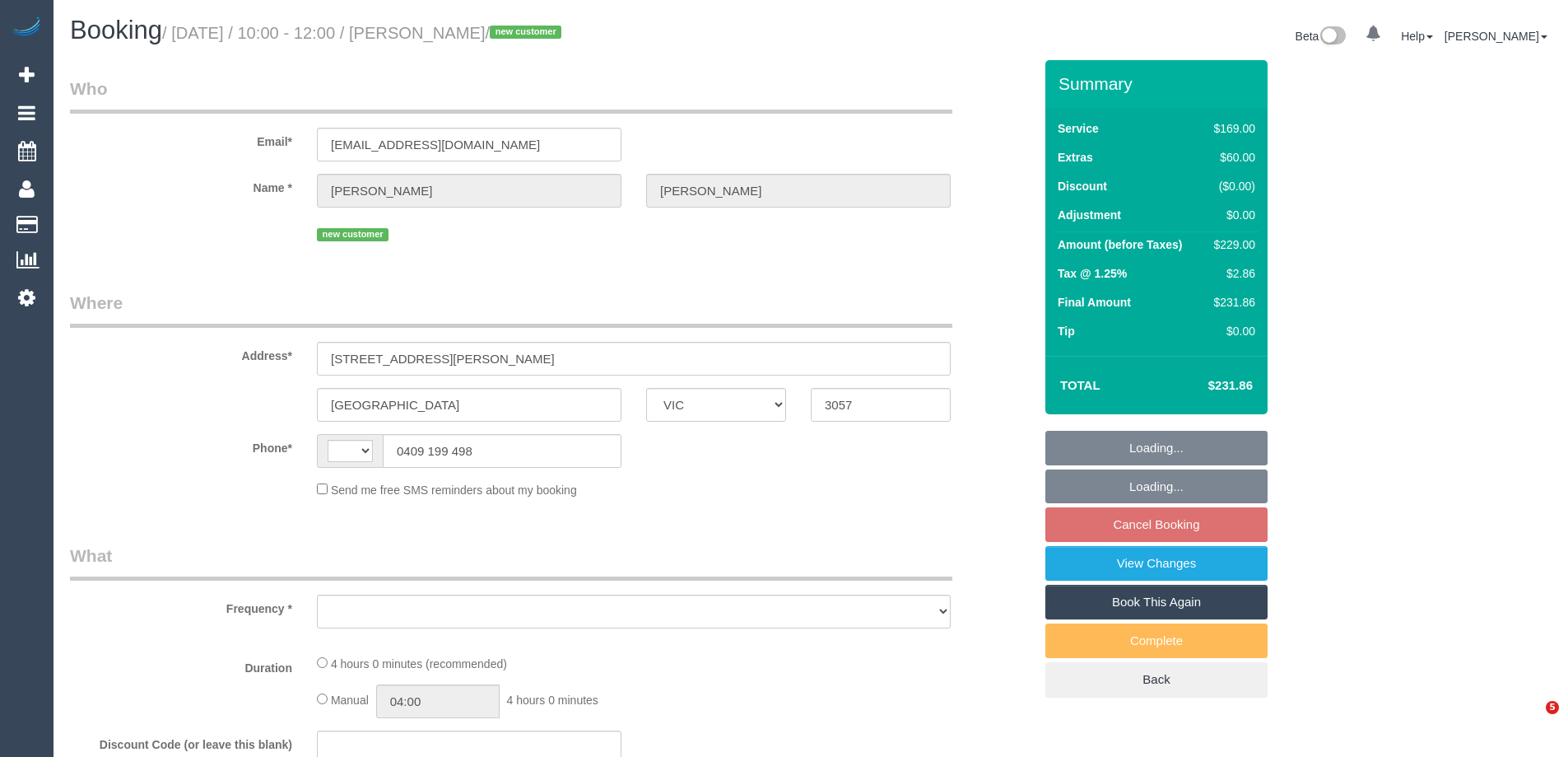
select select "VIC"
select select "object:284"
select select "string:stripe-pm_1RzSqj2GScqysDRVOzv1frz6"
select select "number:28"
select select "number:14"
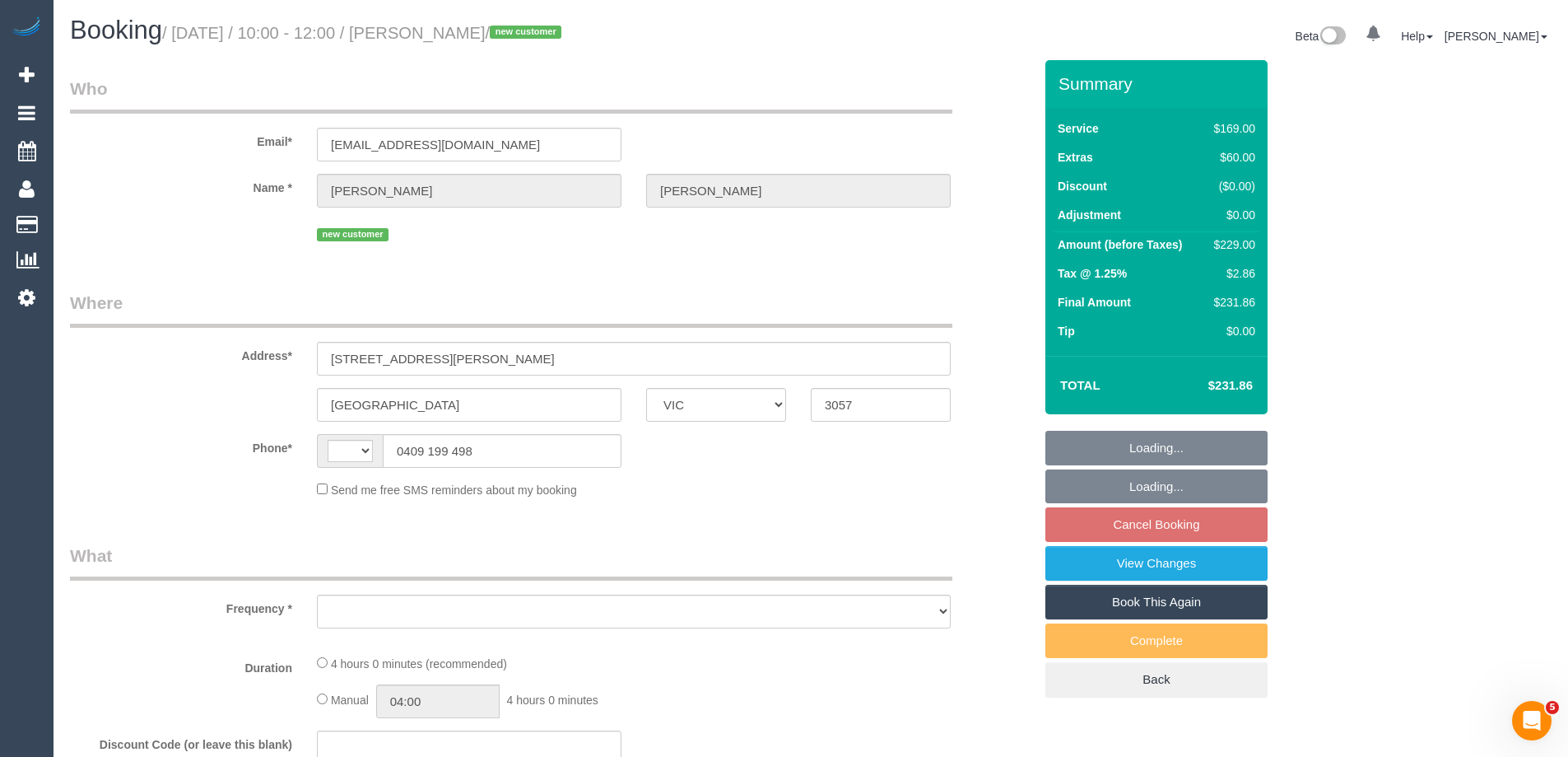
select select "number:19"
select select "number:24"
select select "number:13"
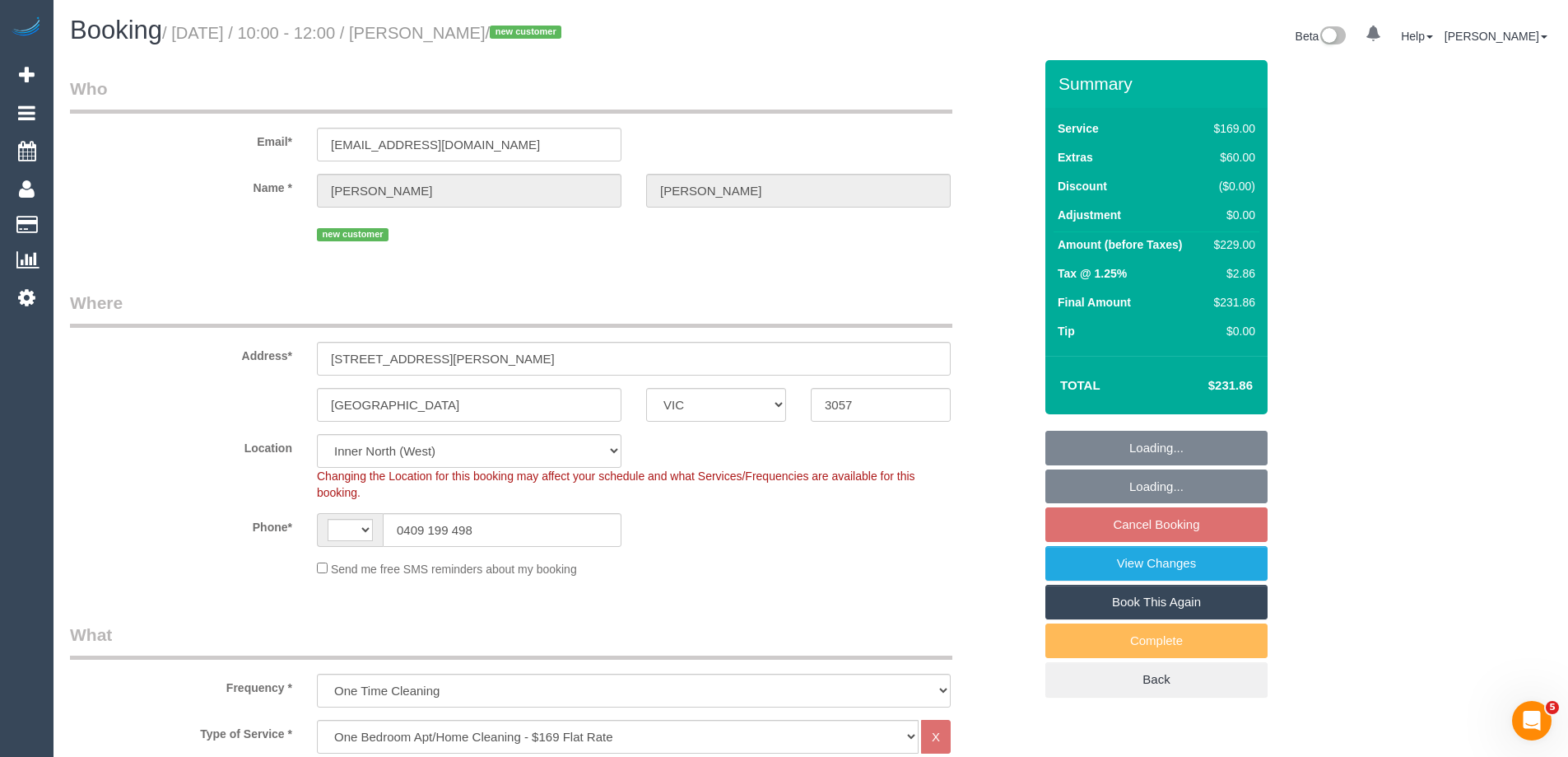
select select "object:780"
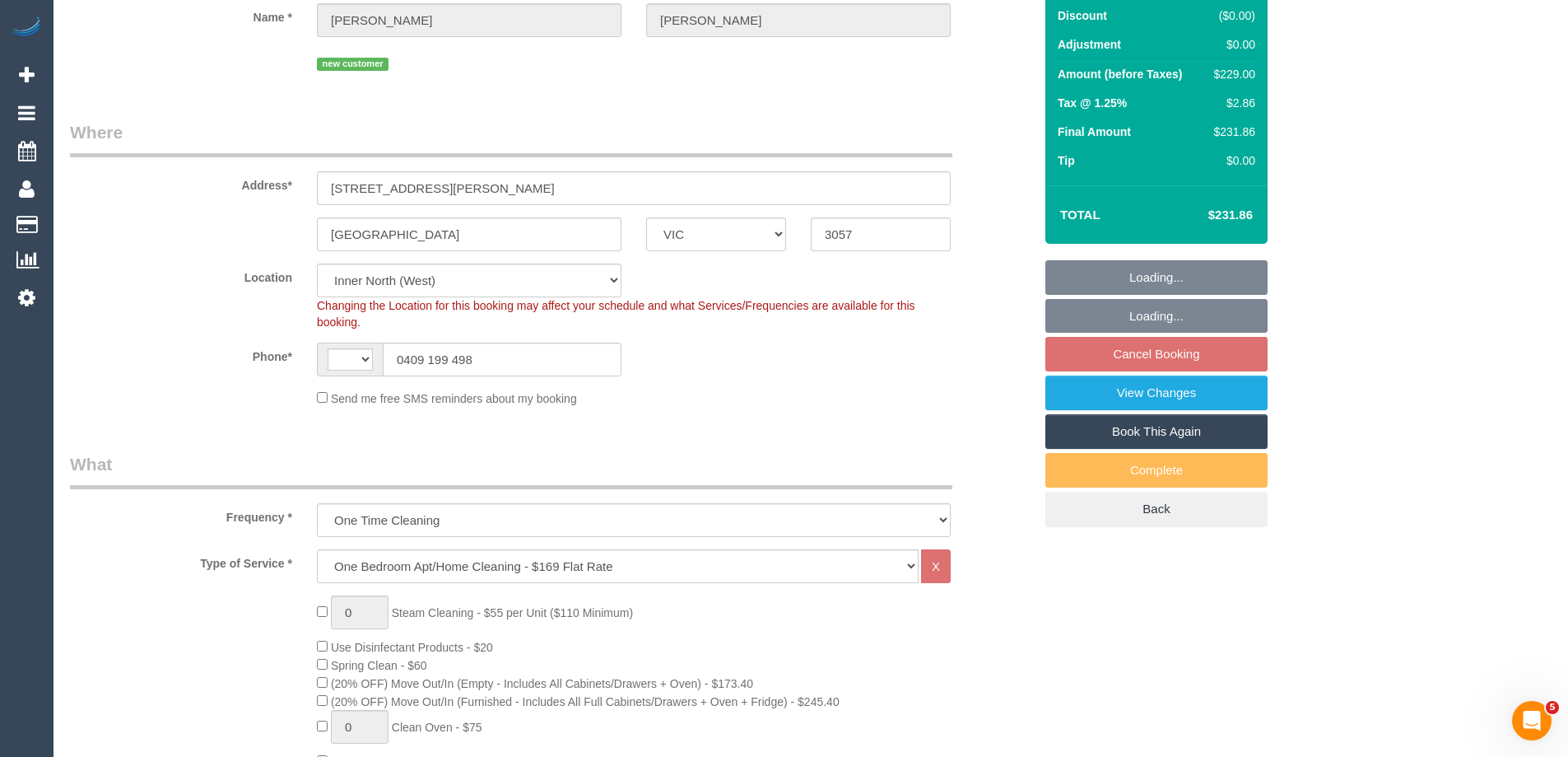
select select "string:AU"
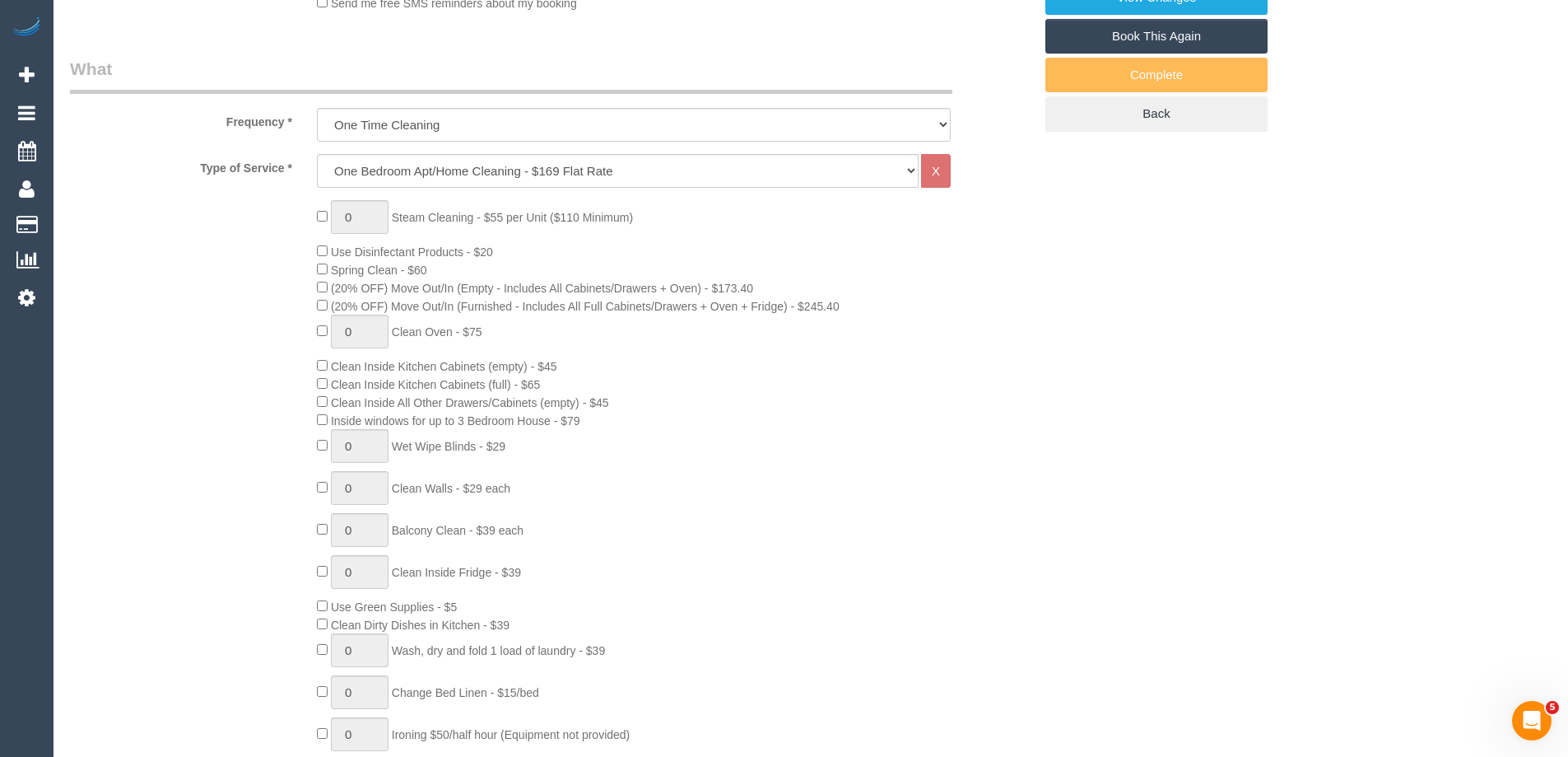
select select "spot4"
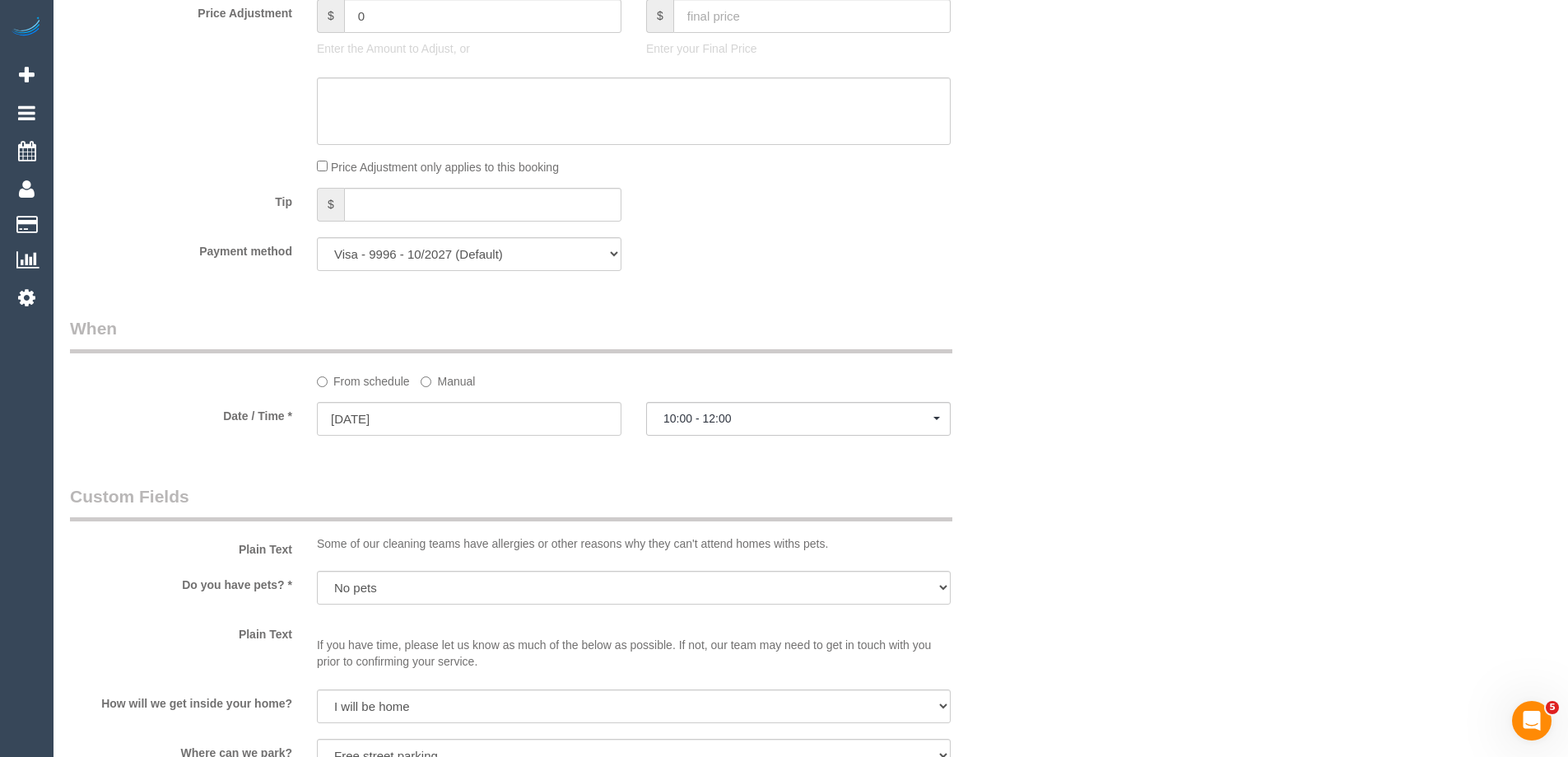
scroll to position [1564, 0]
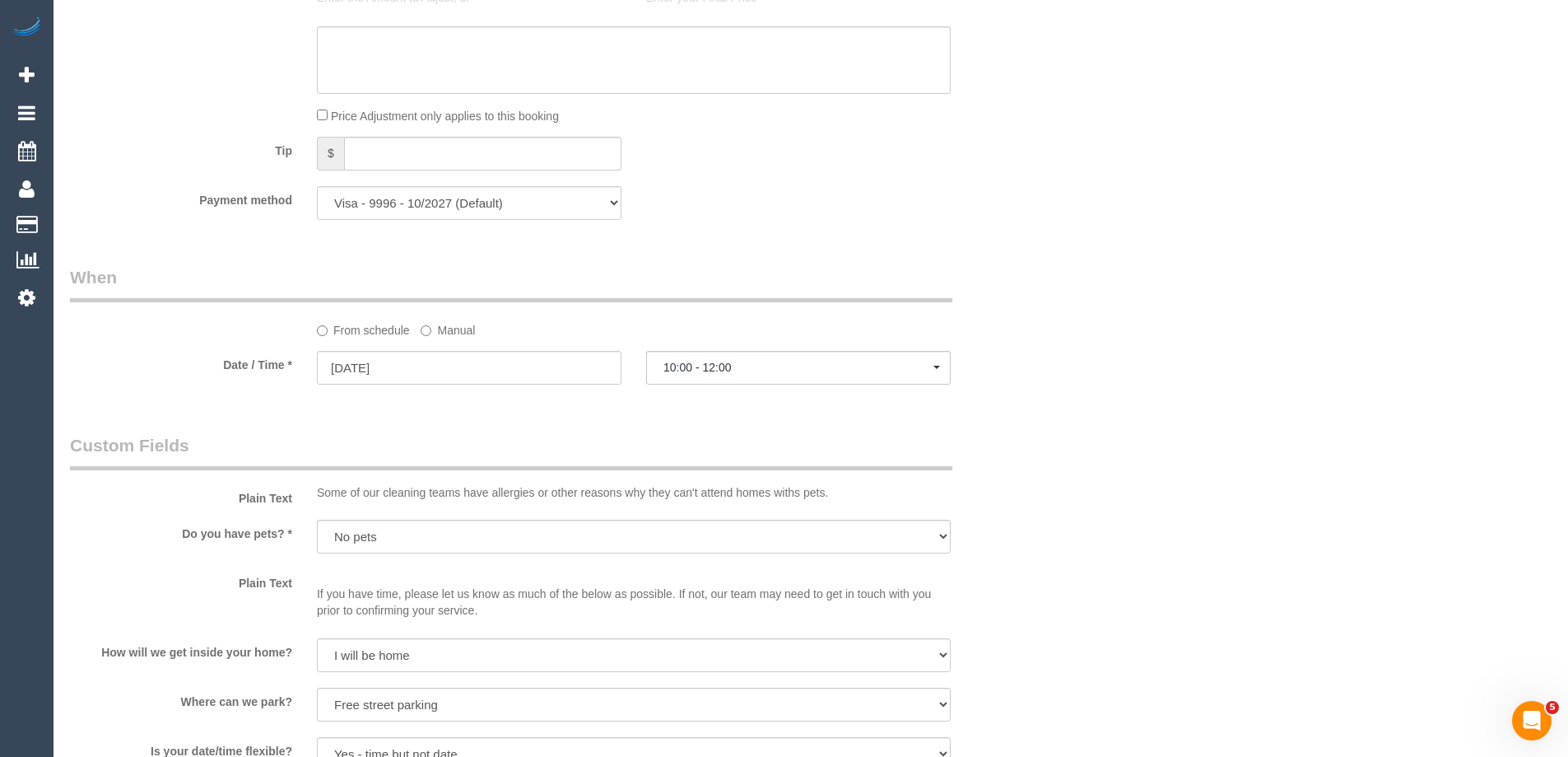
click at [453, 328] on label "Manual" at bounding box center [447, 327] width 54 height 22
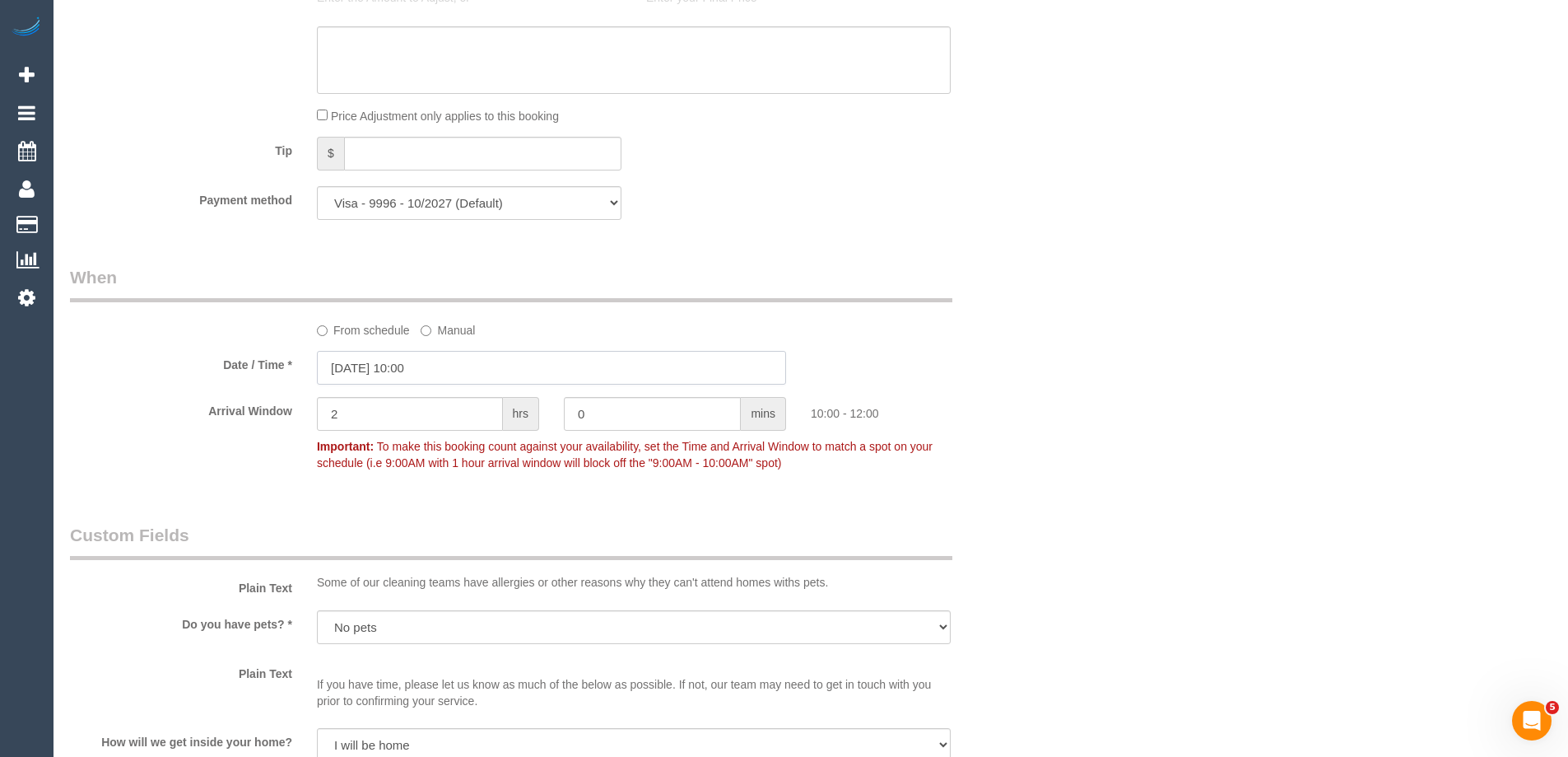
click at [397, 363] on input "[DATE] 10:00" at bounding box center [551, 367] width 469 height 33
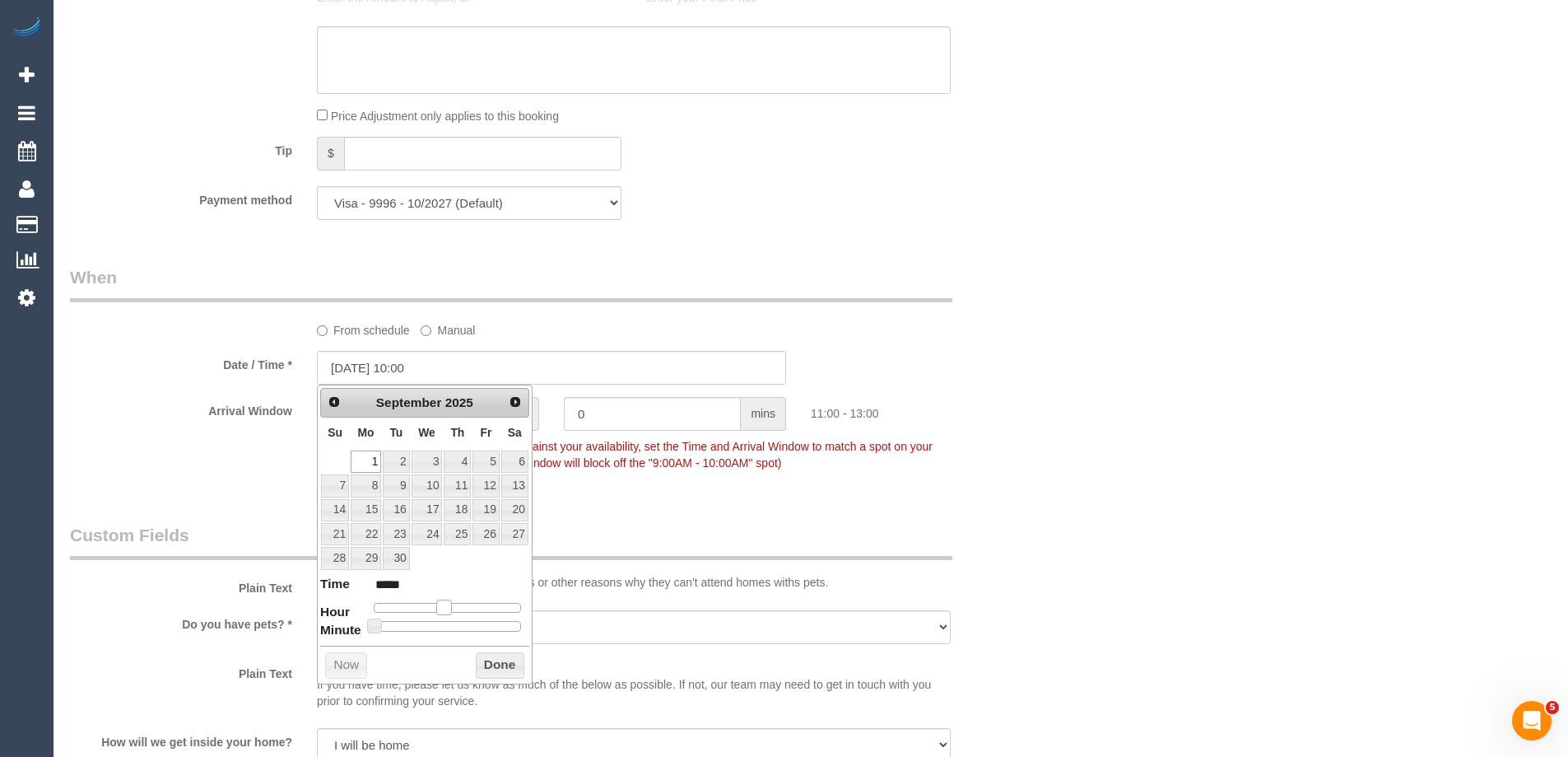
type input "[DATE] 11:00"
type input "*****"
type input "[DATE] 12:00"
type input "*****"
click at [453, 612] on span at bounding box center [450, 608] width 15 height 15
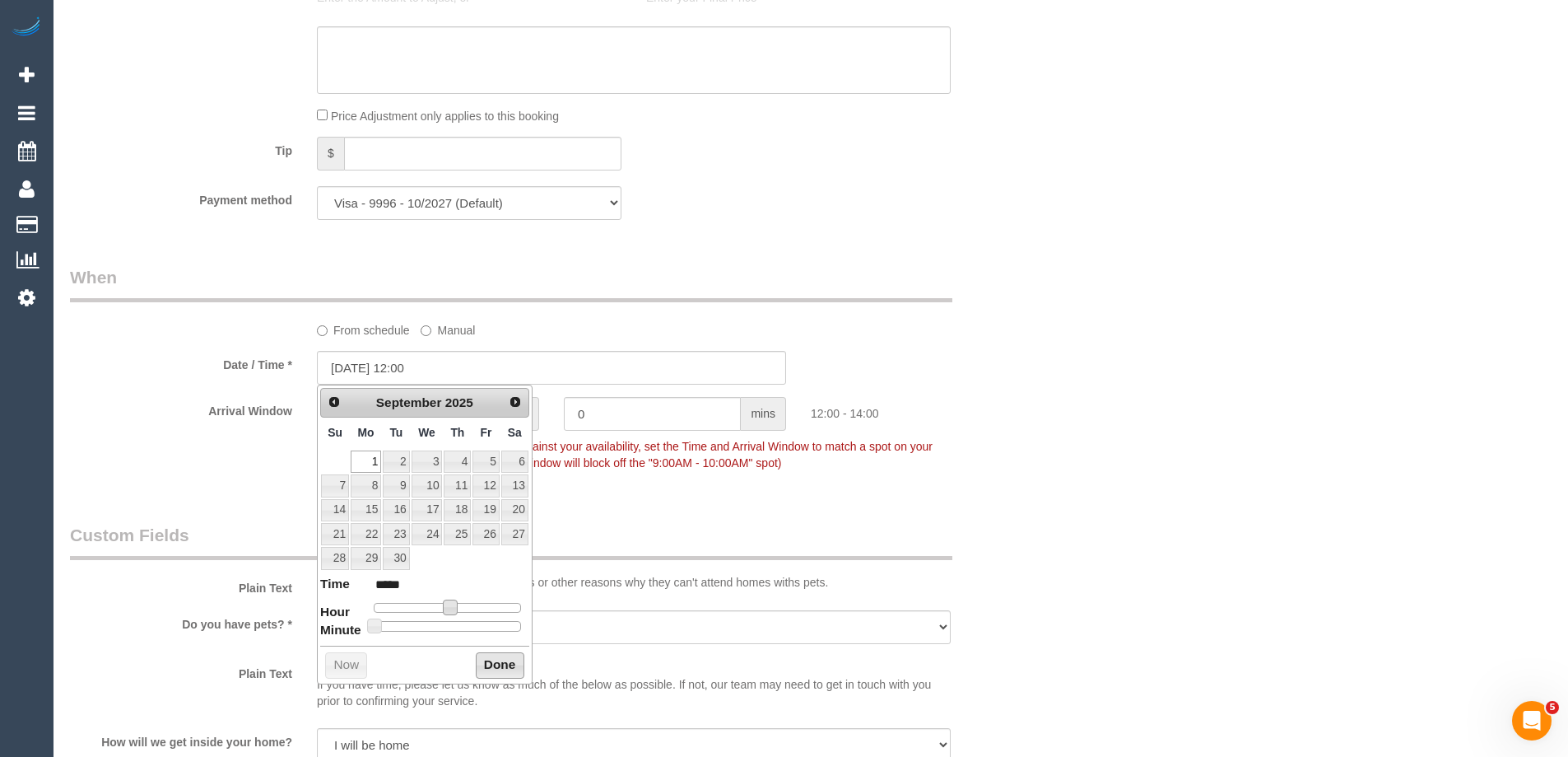
click at [512, 664] on button "Done" at bounding box center [500, 666] width 49 height 27
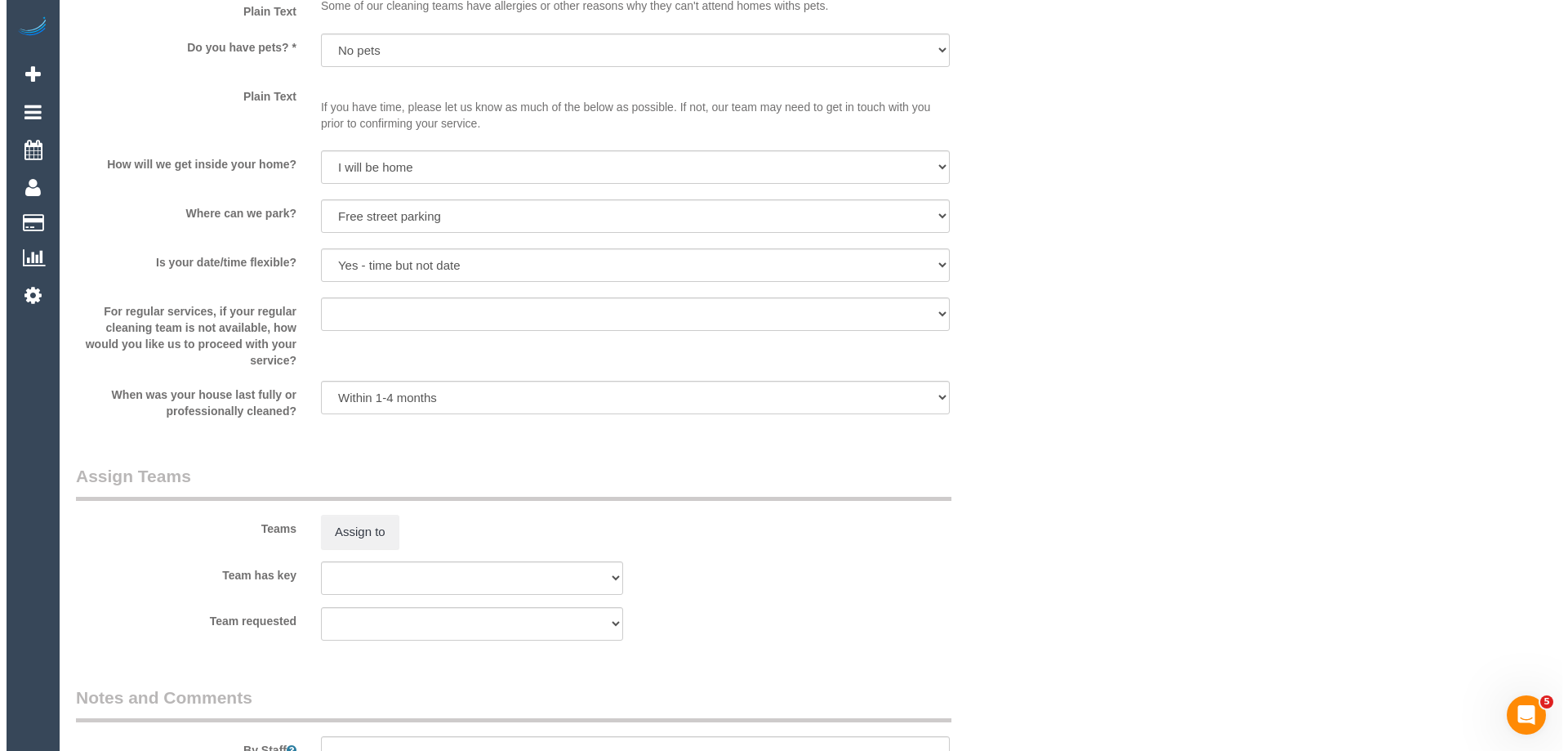
scroll to position [2498, 0]
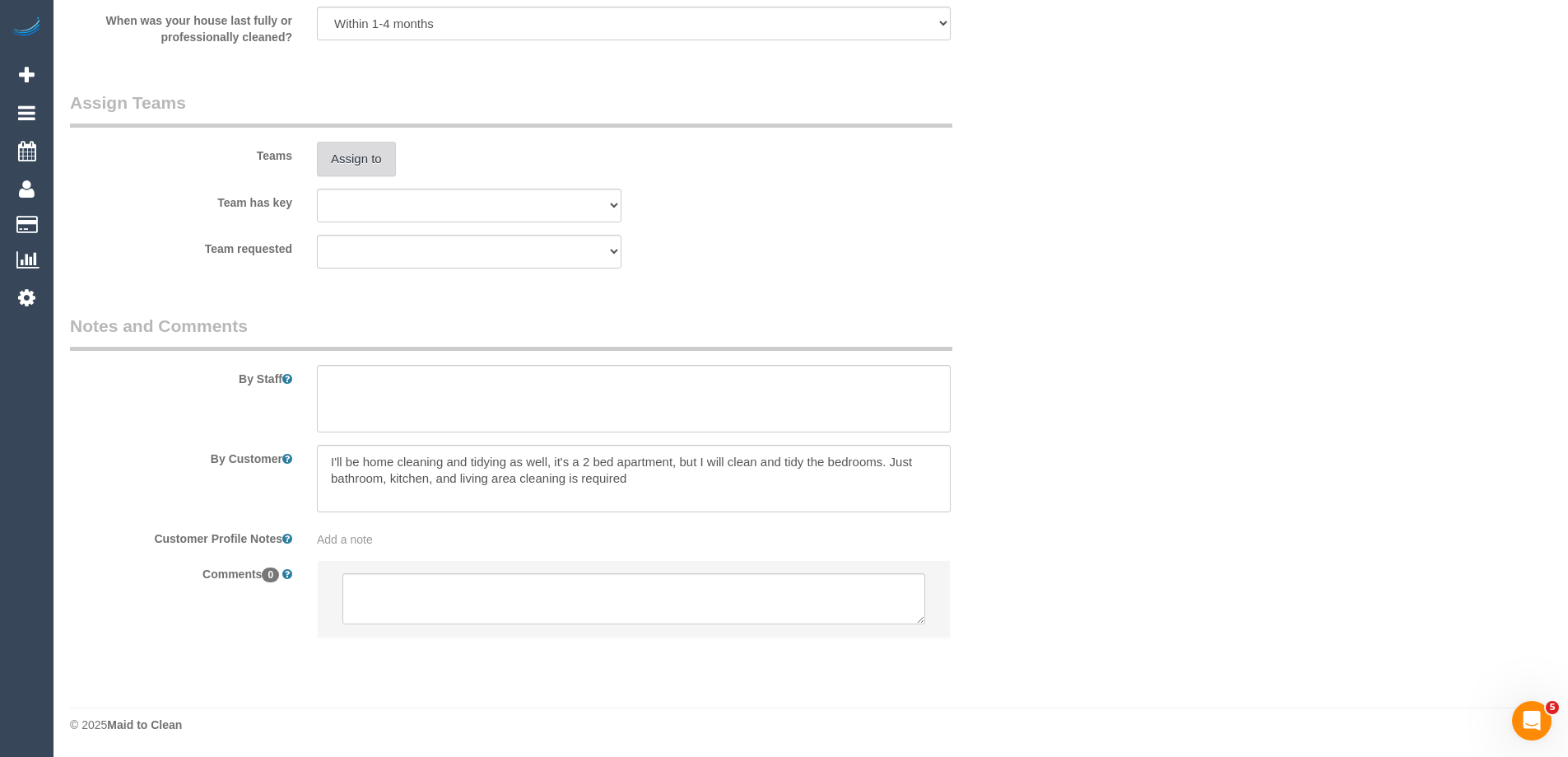
click at [357, 173] on button "Assign to" at bounding box center [356, 159] width 79 height 34
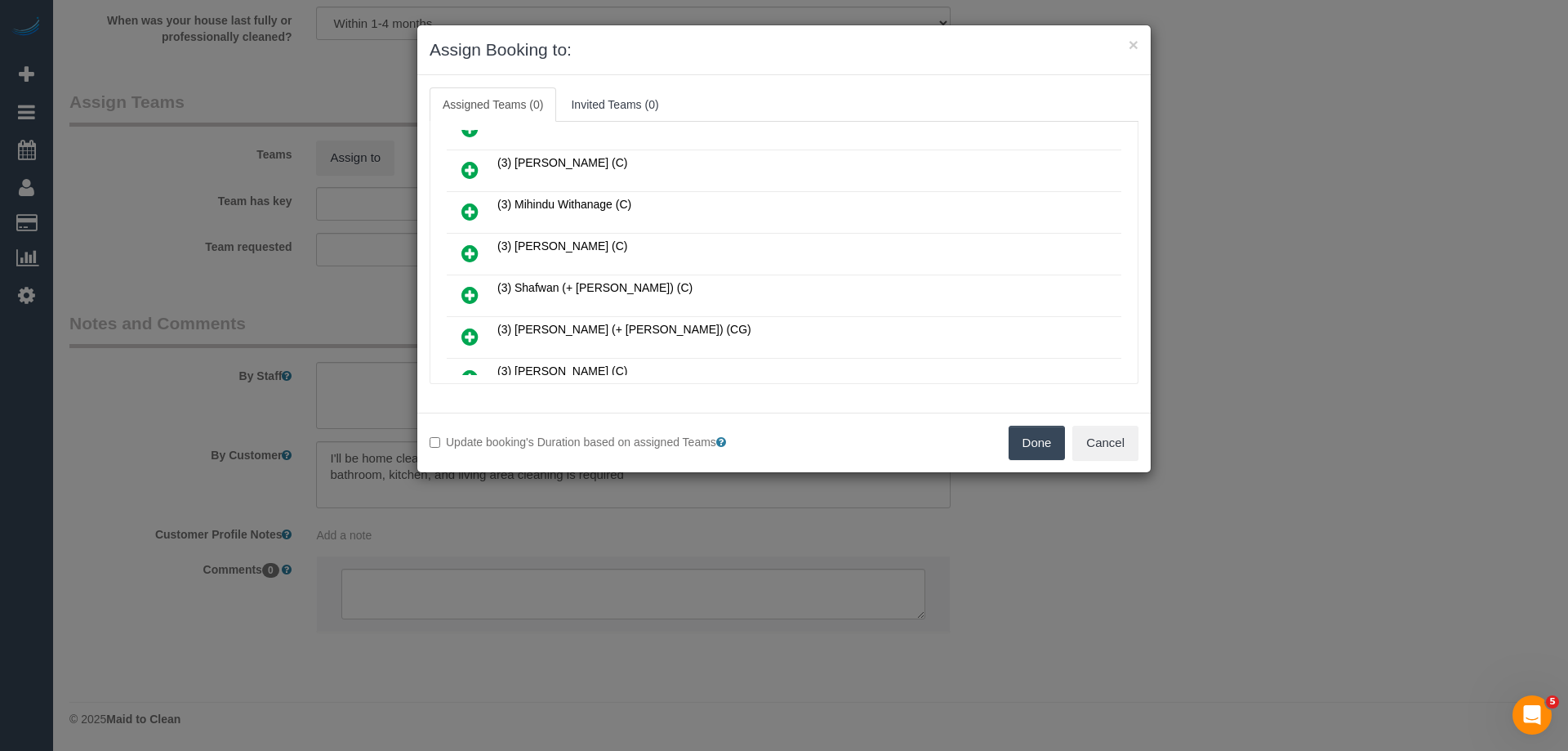
click at [465, 210] on icon at bounding box center [470, 212] width 17 height 20
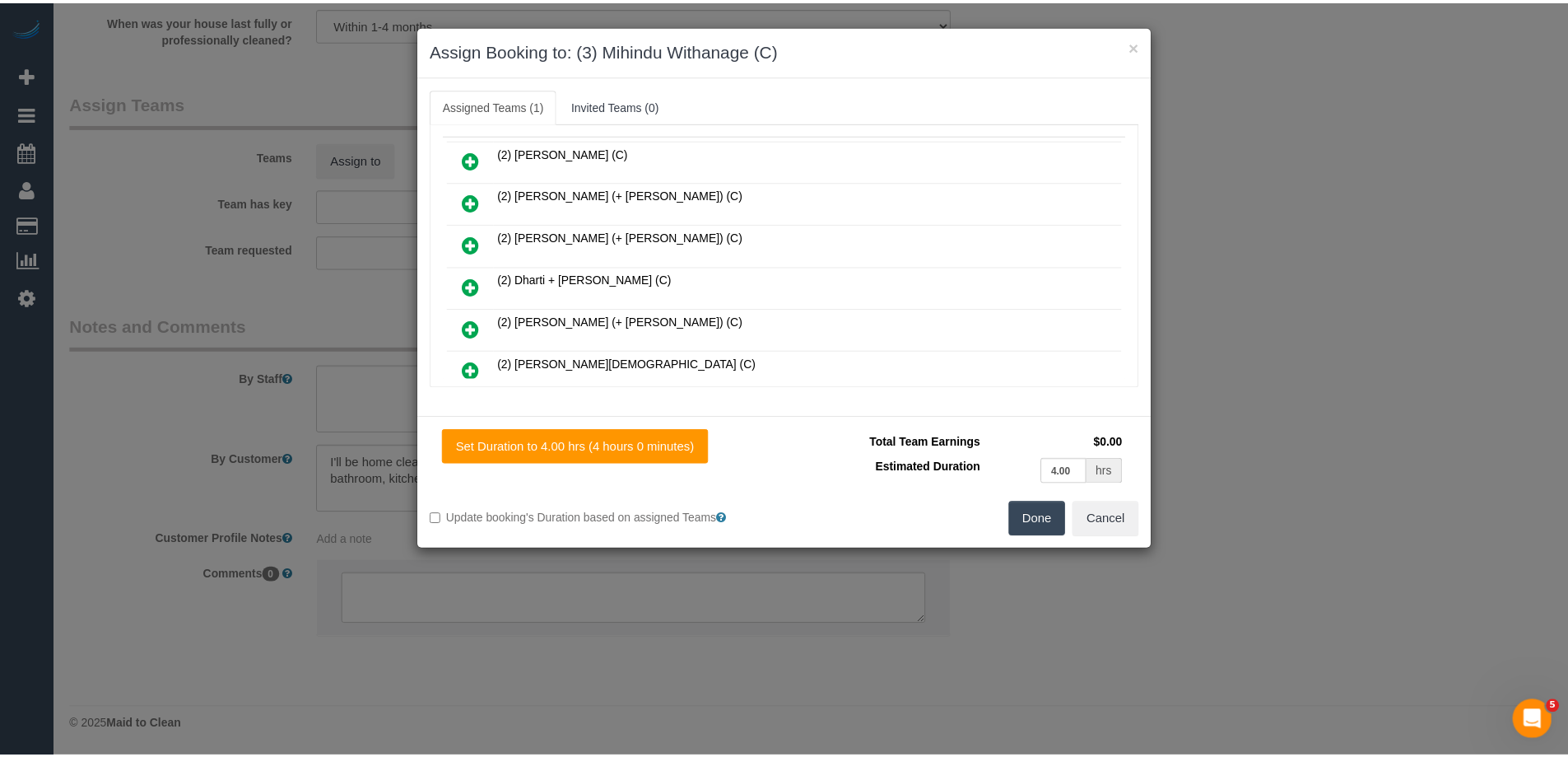
scroll to position [0, 0]
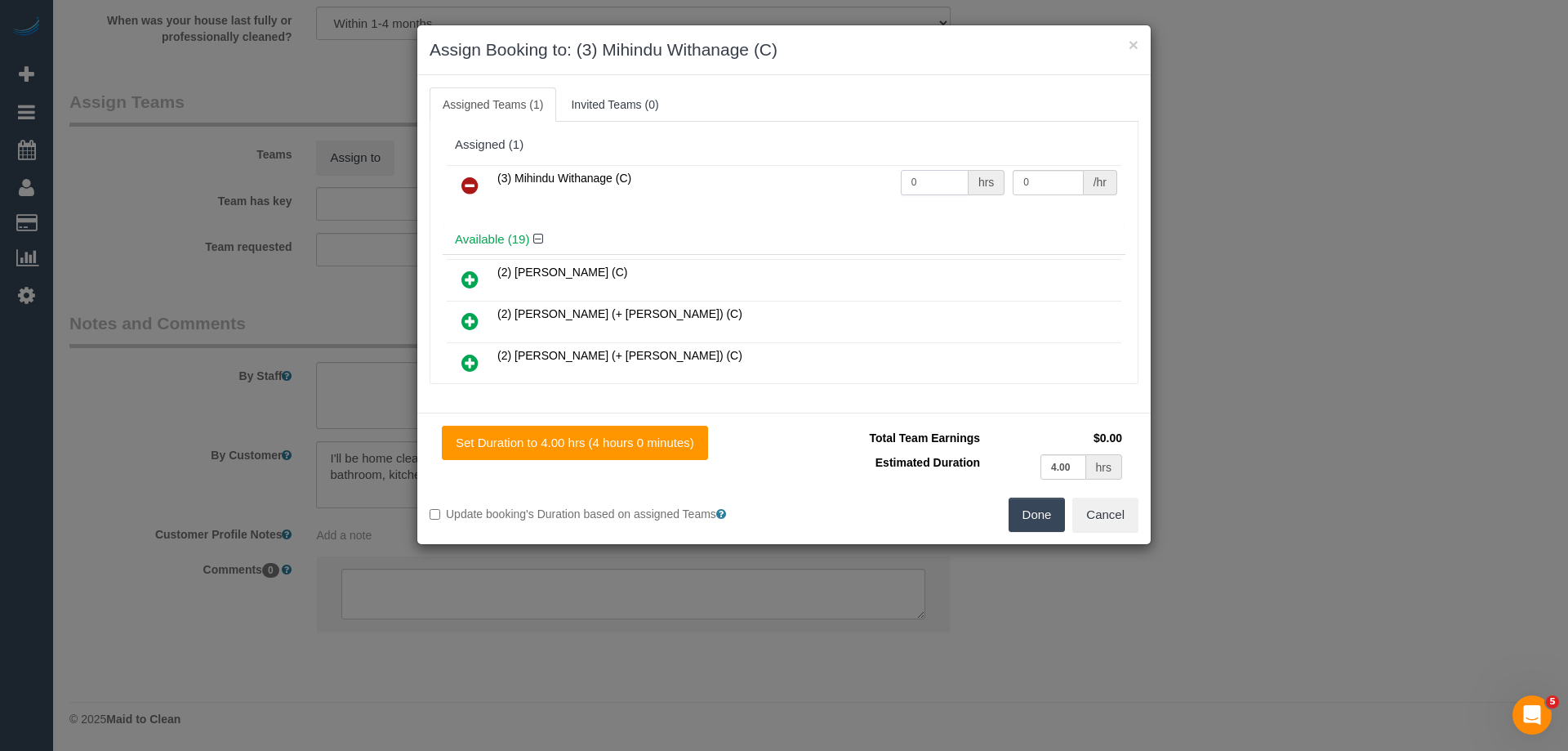
drag, startPoint x: 924, startPoint y: 184, endPoint x: 798, endPoint y: 176, distance: 126.3
click at [793, 177] on tr "(3) Mihindu Withanage (C) 0 hrs 0 /hr" at bounding box center [784, 186] width 674 height 42
type input "1"
drag, startPoint x: 1028, startPoint y: 179, endPoint x: 926, endPoint y: 173, distance: 102.2
click at [926, 173] on tr "(3) Mihindu Withanage (C) 1 hrs 0 /hr" at bounding box center [784, 186] width 674 height 42
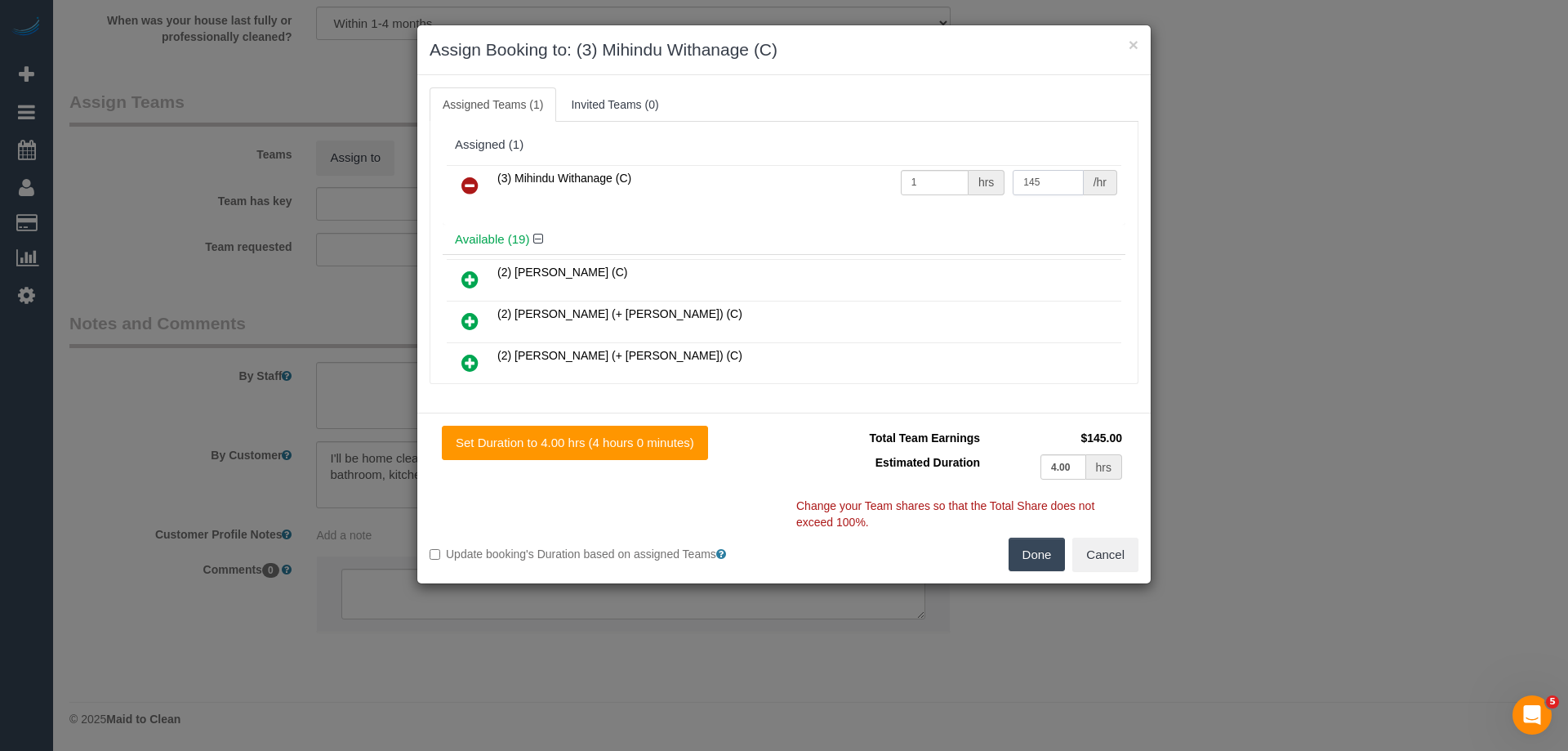
type input "145"
click at [1031, 547] on button "Done" at bounding box center [1037, 555] width 58 height 34
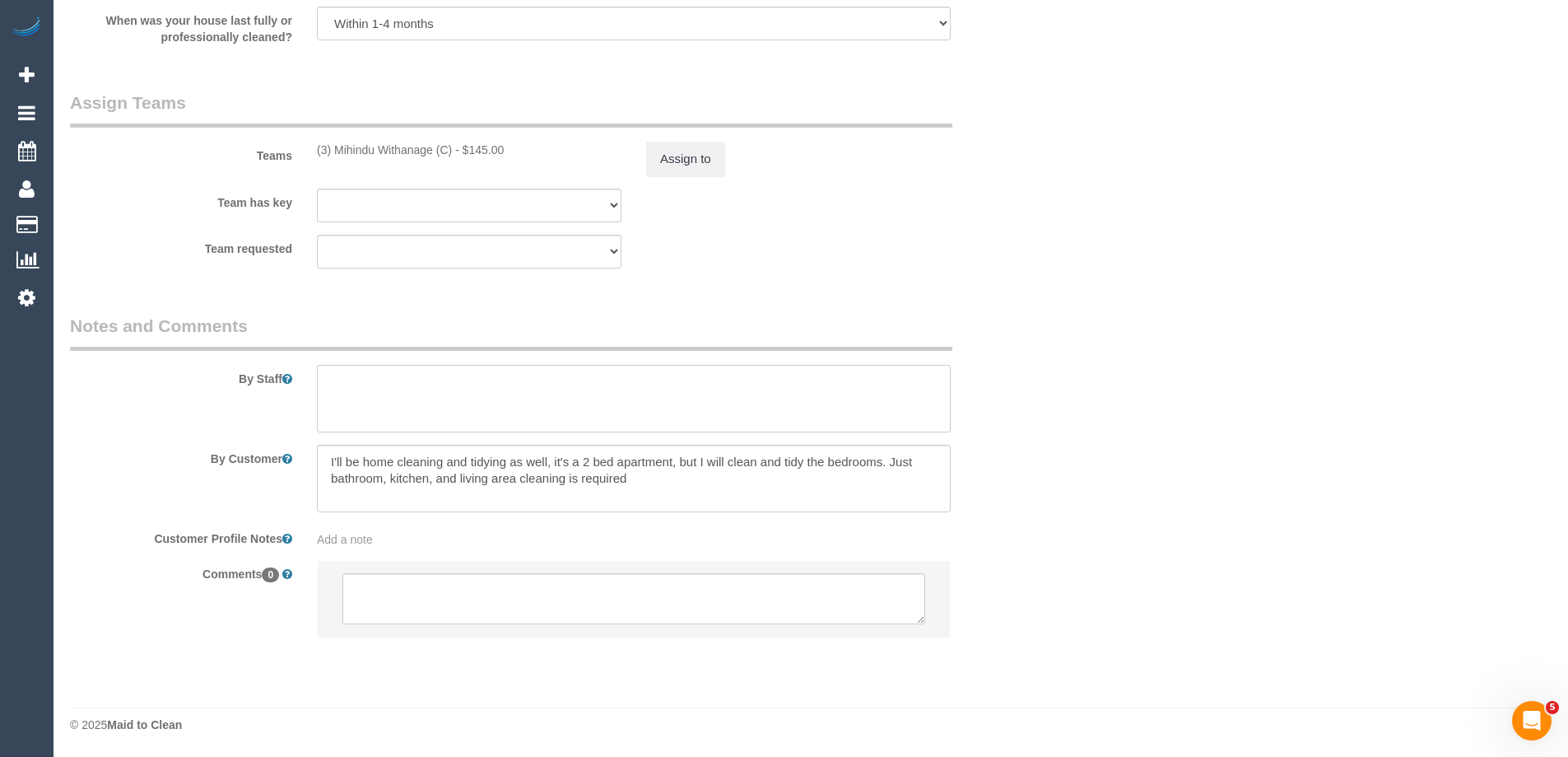
click at [435, 387] on textarea at bounding box center [634, 398] width 634 height 68
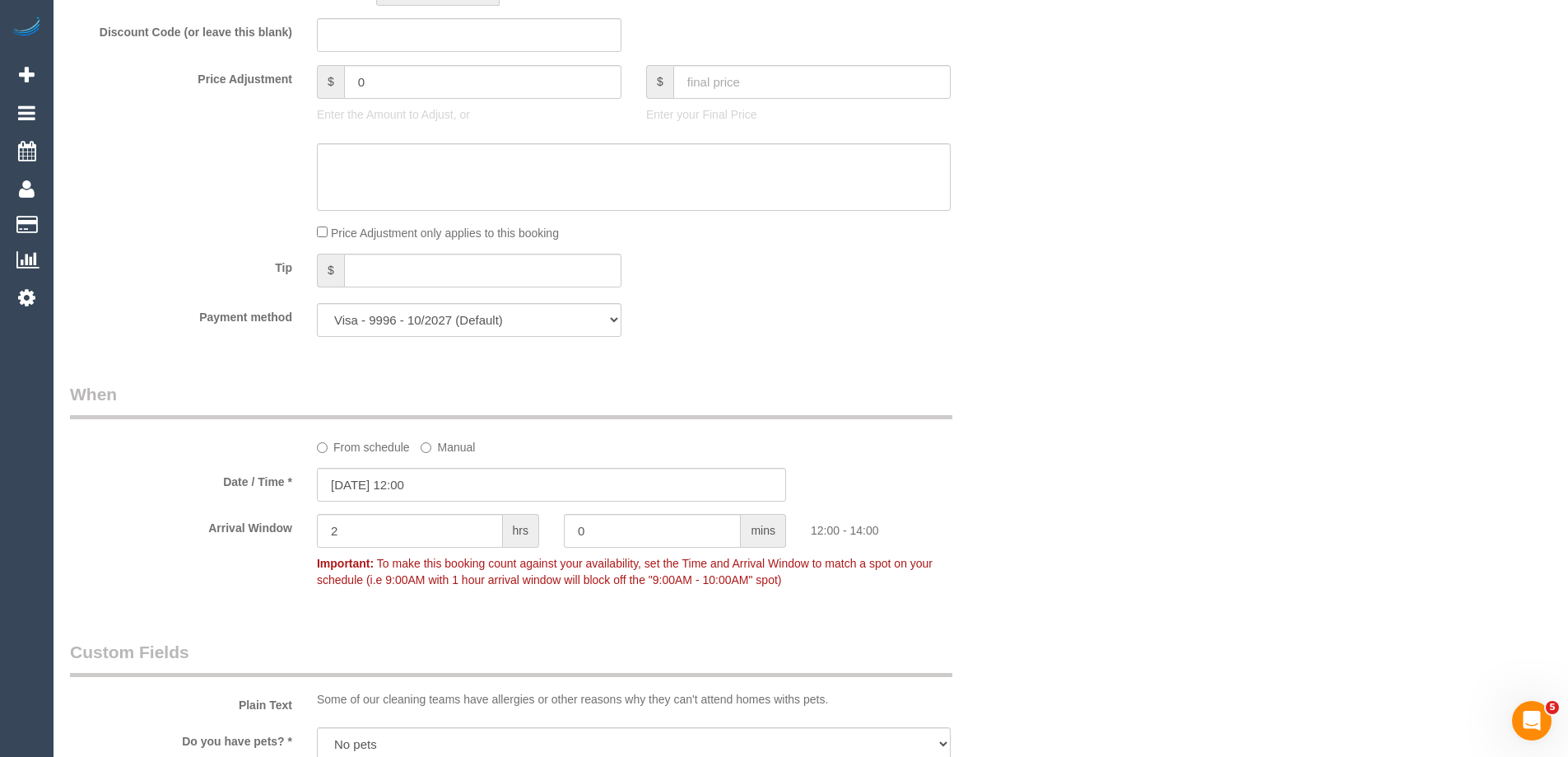
scroll to position [1201, 0]
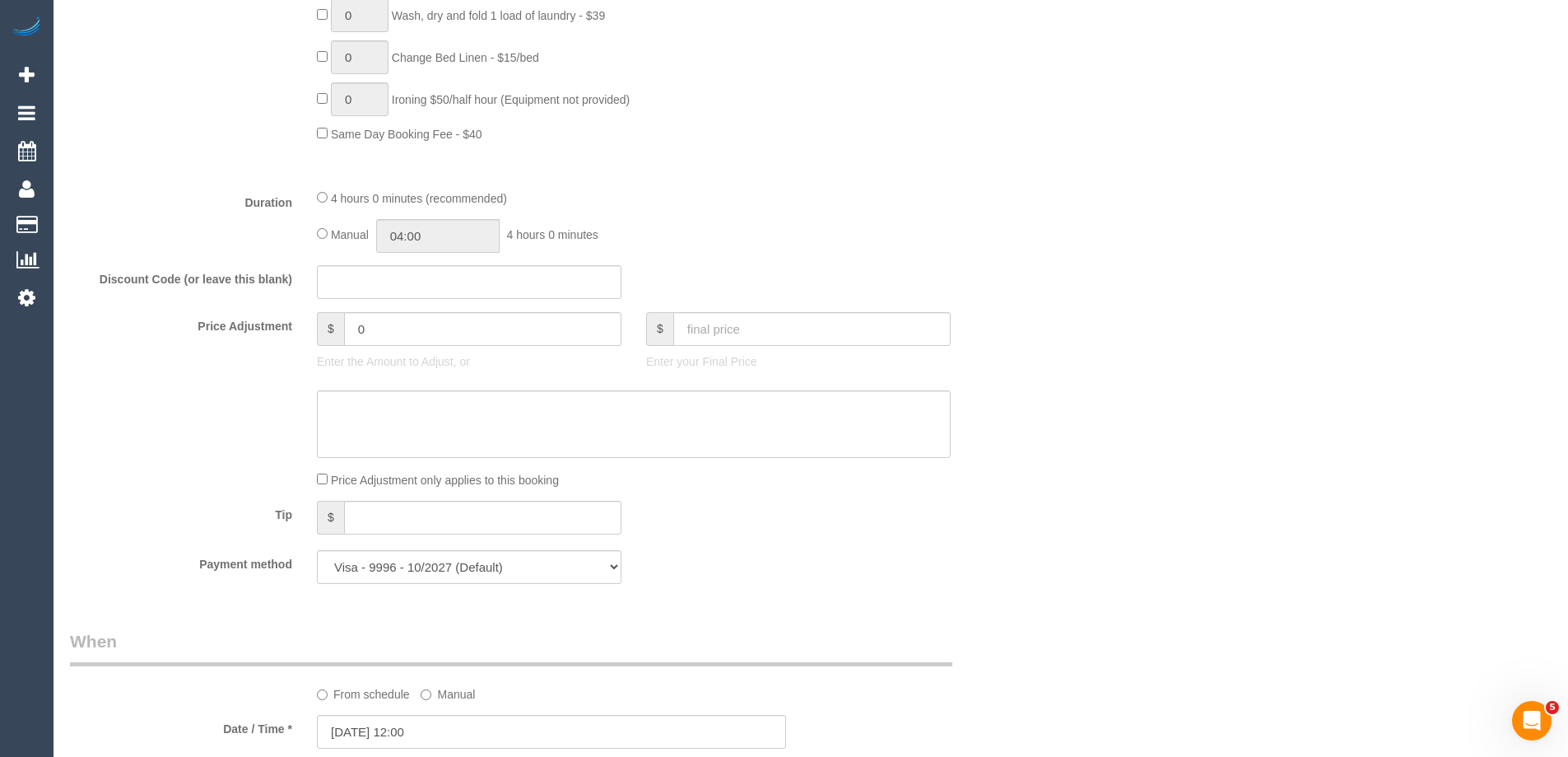
type textarea "Estimated time of 4-4.5 hrs"
click at [322, 228] on div "Manual 04:00 4 hours 0 minutes" at bounding box center [634, 235] width 634 height 33
click at [324, 228] on div "Manual 04:00 4 hours 0 minutes" at bounding box center [634, 235] width 634 height 33
click at [432, 238] on input "04:00" at bounding box center [438, 235] width 124 height 33
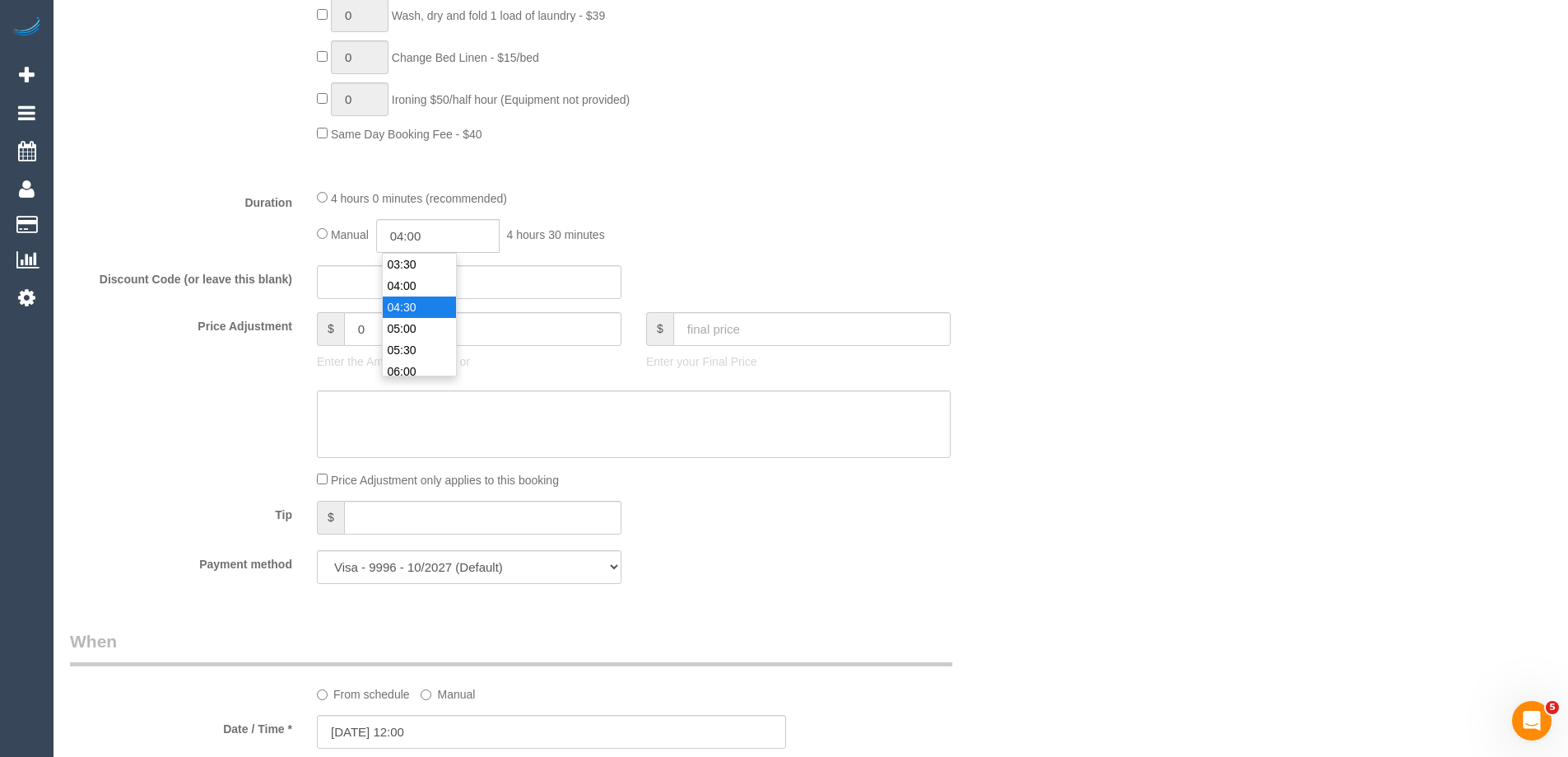
type input "04:30"
click at [420, 306] on li "04:30" at bounding box center [419, 307] width 73 height 21
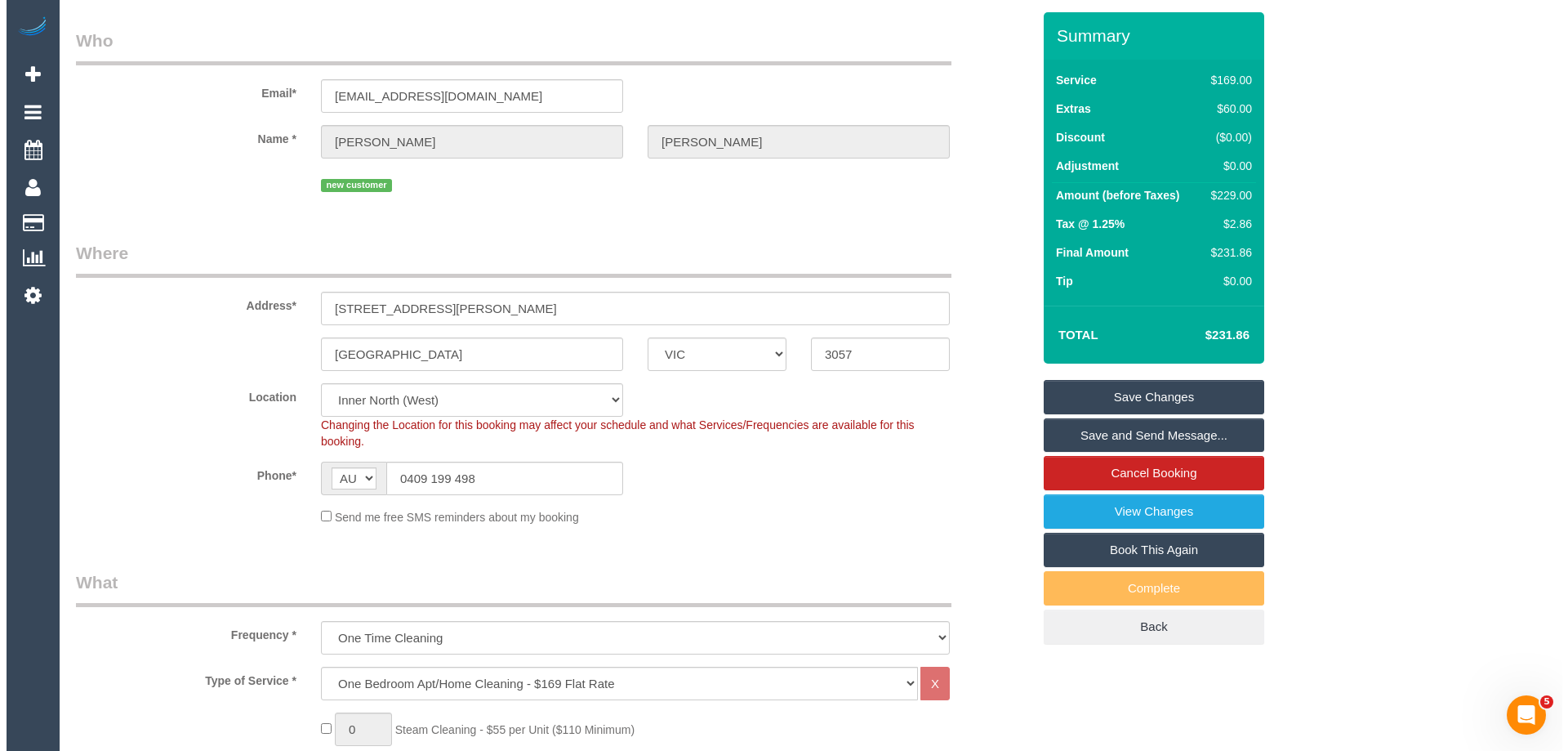
scroll to position [0, 0]
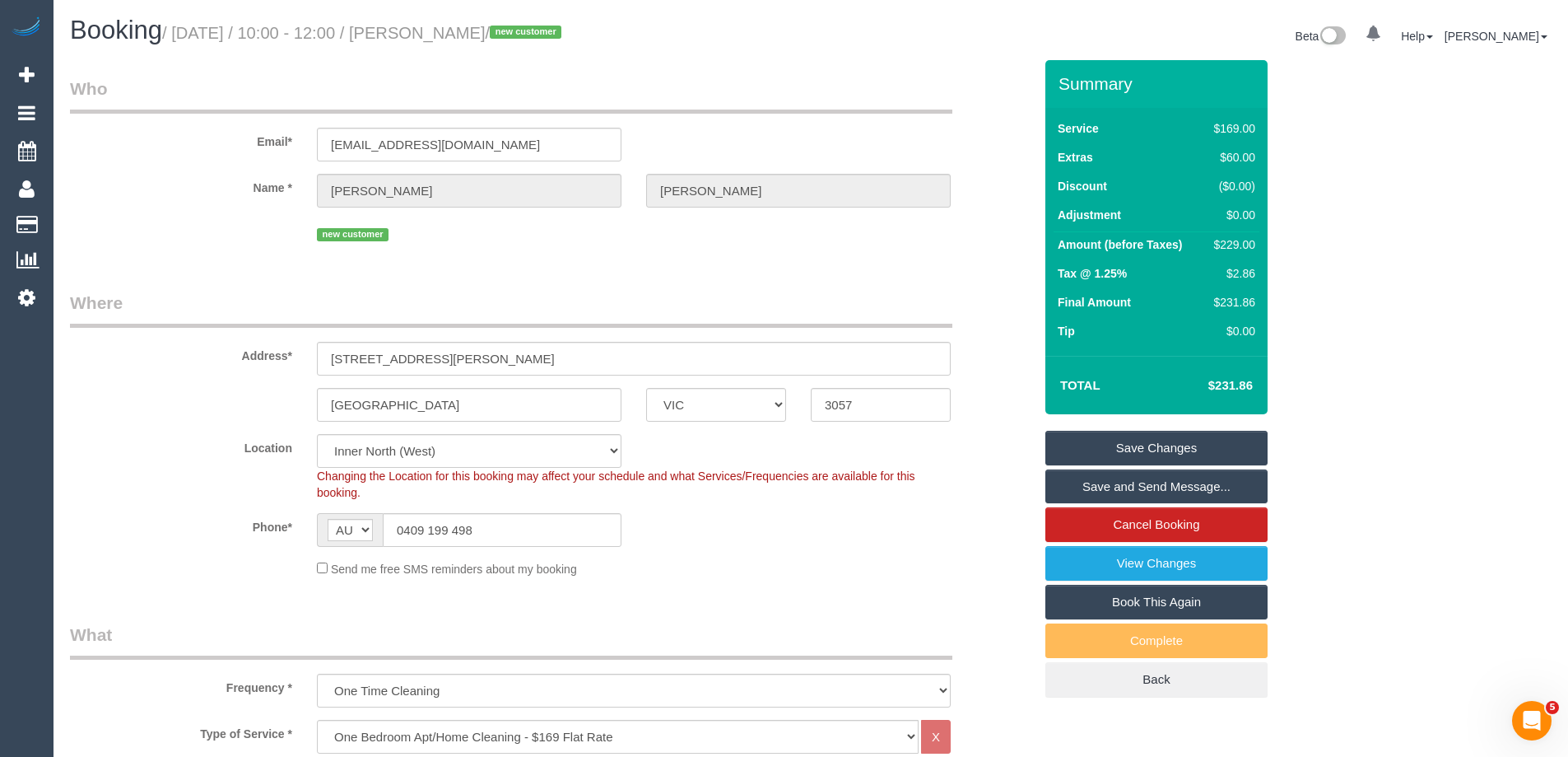
drag, startPoint x: 552, startPoint y: 37, endPoint x: 453, endPoint y: 44, distance: 99.2
click at [453, 44] on h1 "Booking / September 01, 2025 / 10:00 - 12:00 / Brad Davison / new customer" at bounding box center [434, 30] width 728 height 28
copy small "Brad Davison"
click at [1092, 435] on link "Save Changes" at bounding box center [1156, 448] width 222 height 34
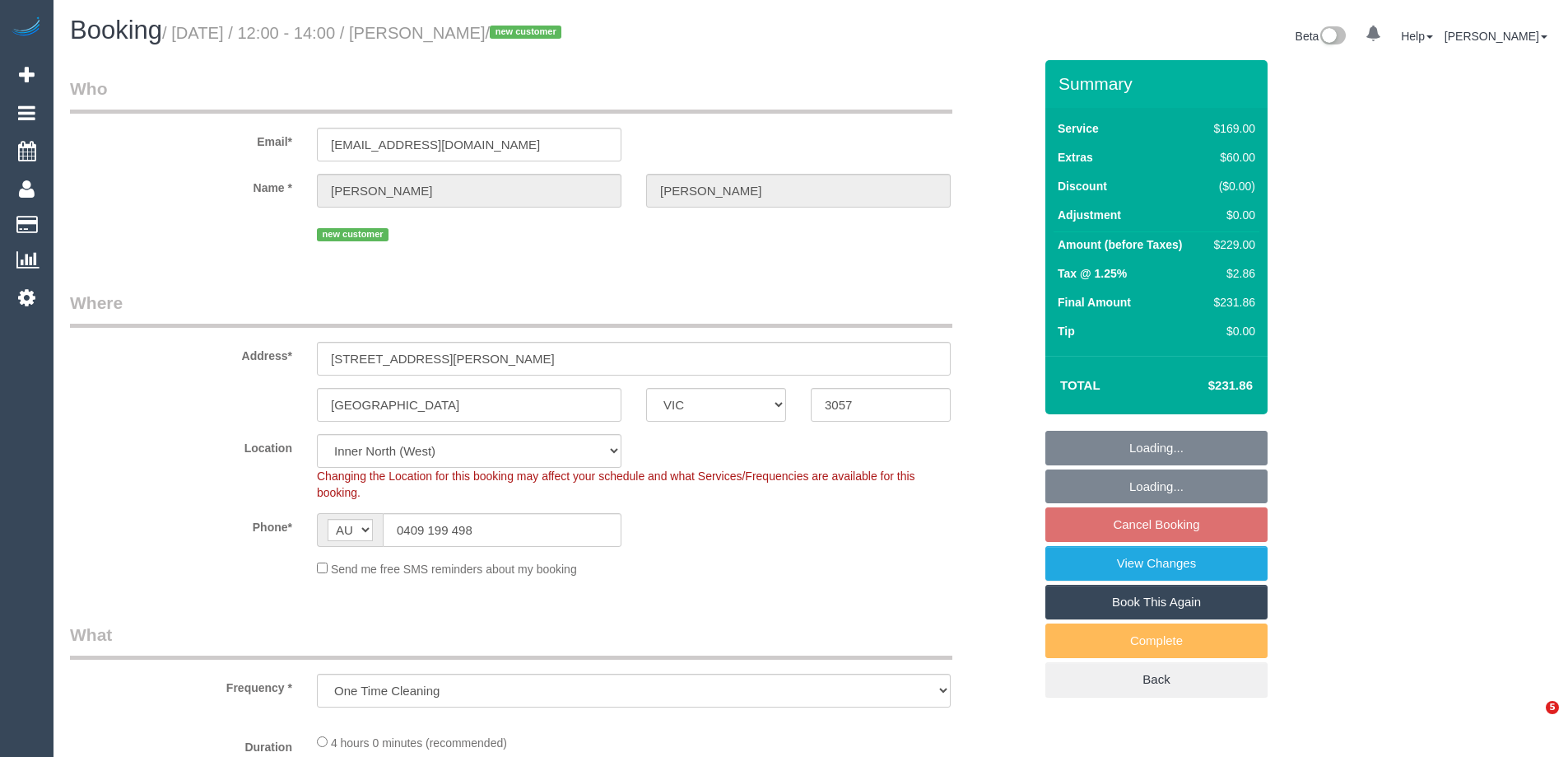
select select "VIC"
select select "object:640"
select select "string:stripe-pm_1RzSqj2GScqysDRVOzv1frz6"
select select "number:28"
select select "number:14"
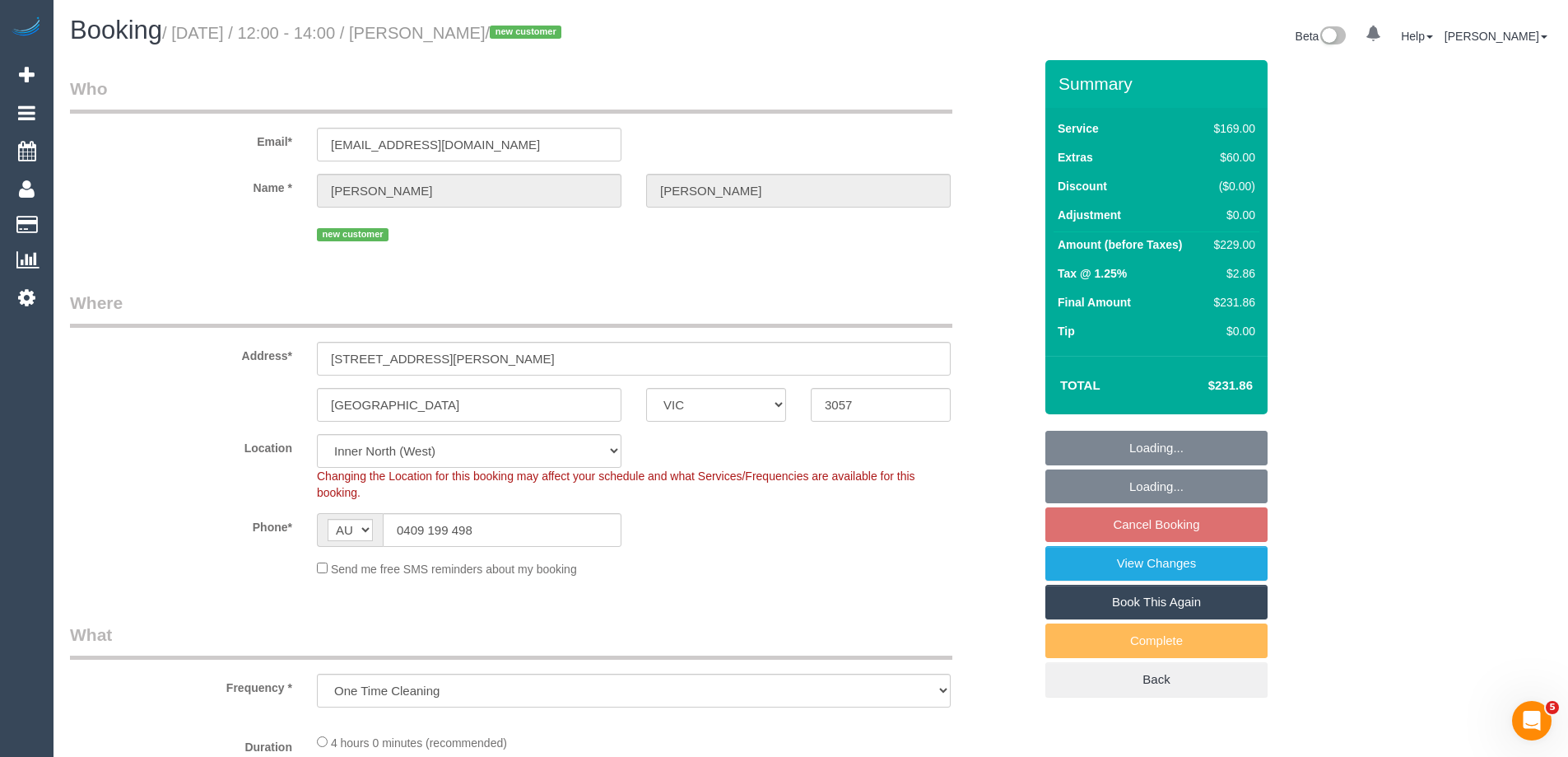
select select "number:19"
select select "number:24"
select select "number:13"
select select "spot5"
select select "VIC"
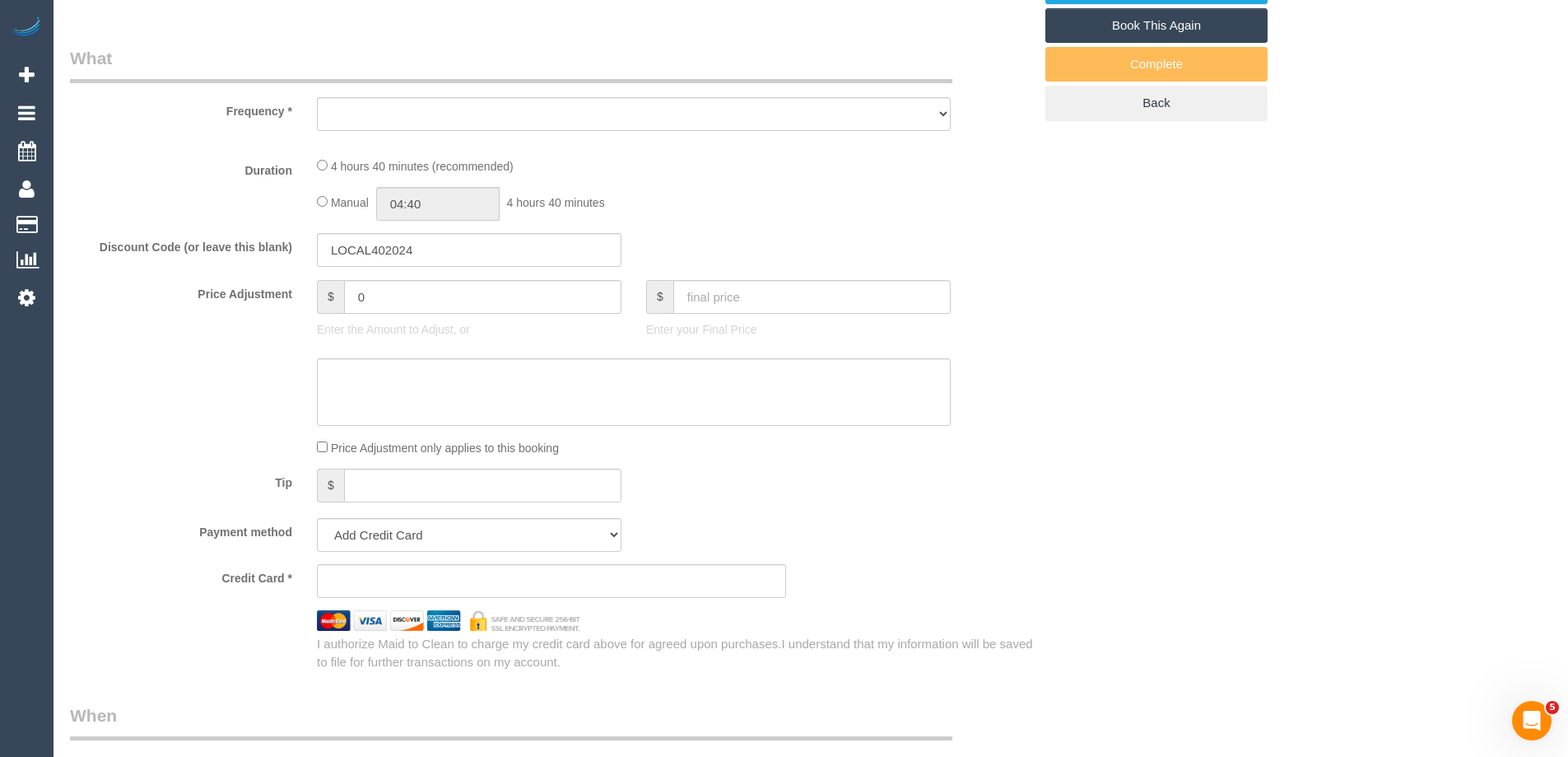
select select "string:stripe-pm_1RyQ5b2GScqysDRVuUXeDfAh"
select select "spot4"
select select "number:27"
select select "number:14"
select select "number:18"
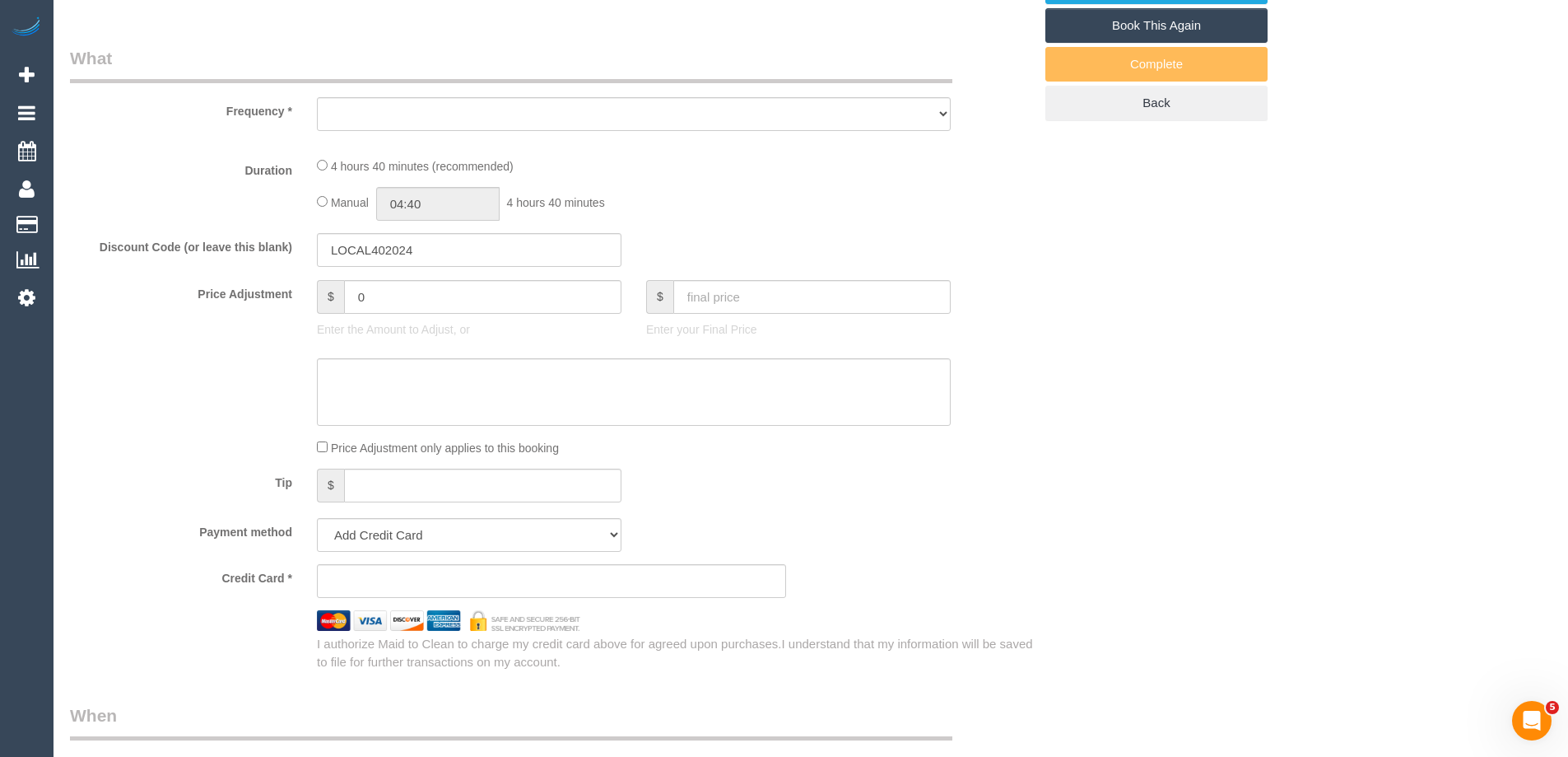
select select "number:24"
select select "number:13"
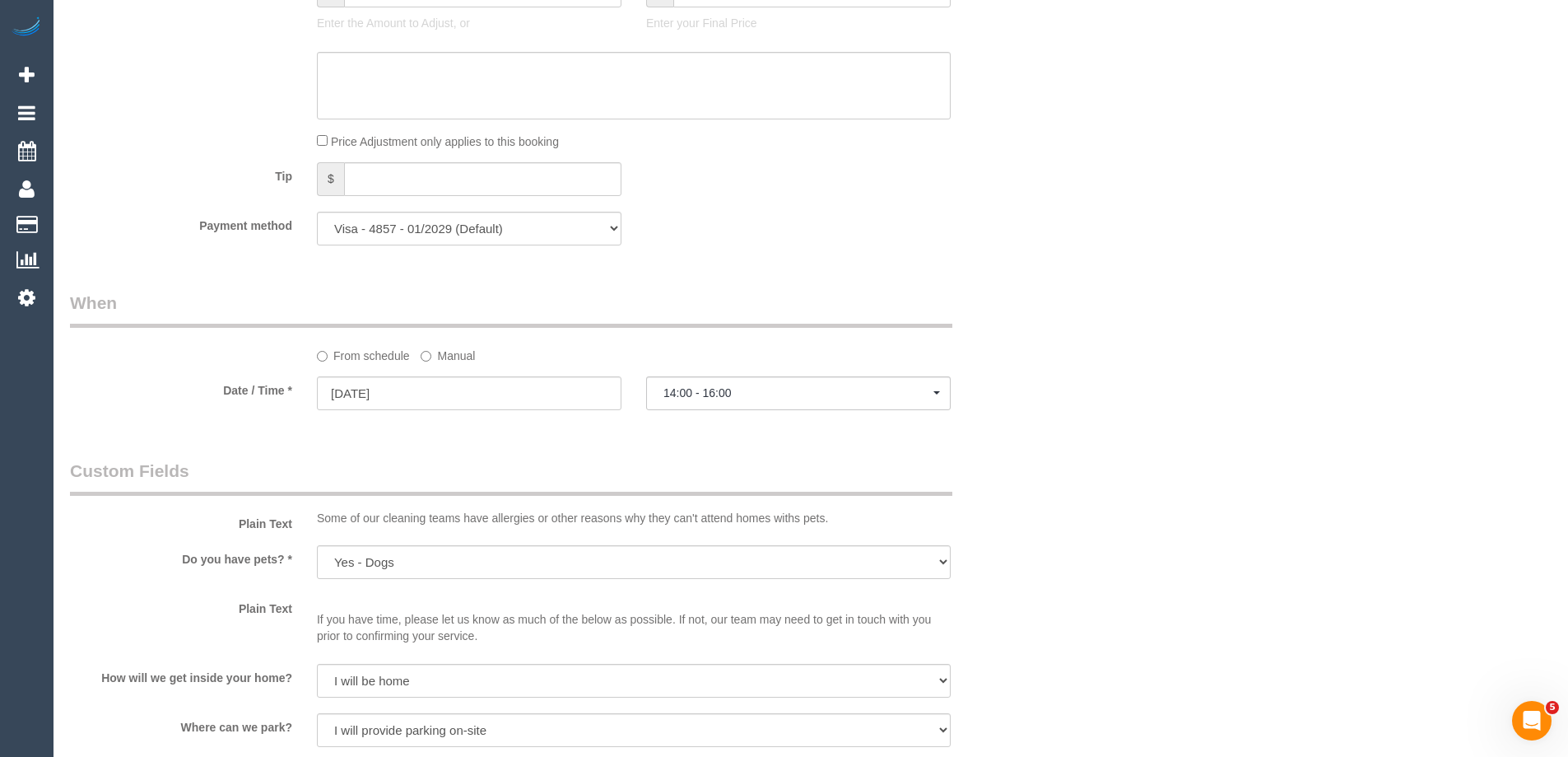
select select "object:1181"
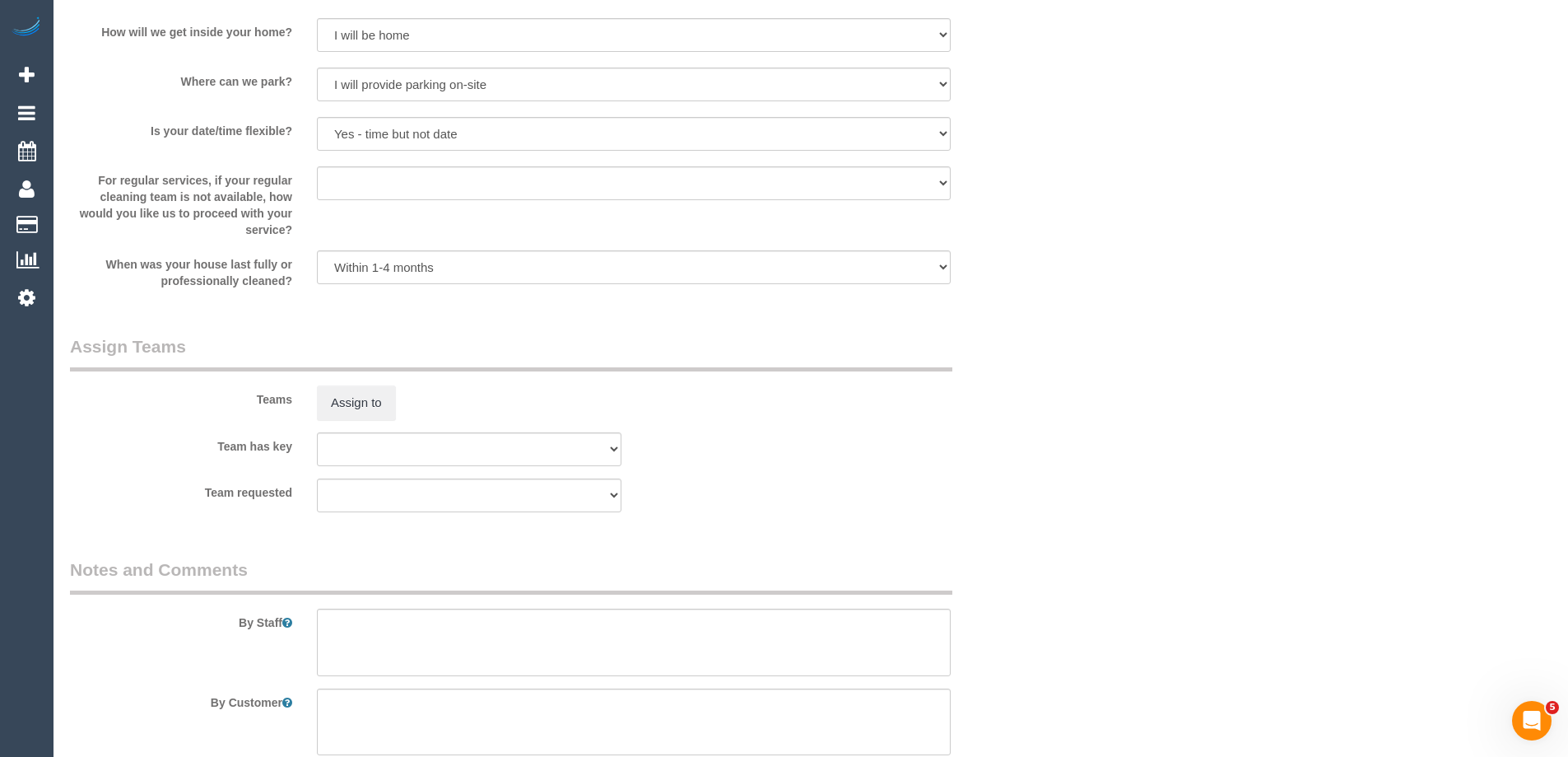
scroll to position [2181, 0]
